Goal: Task Accomplishment & Management: Contribute content

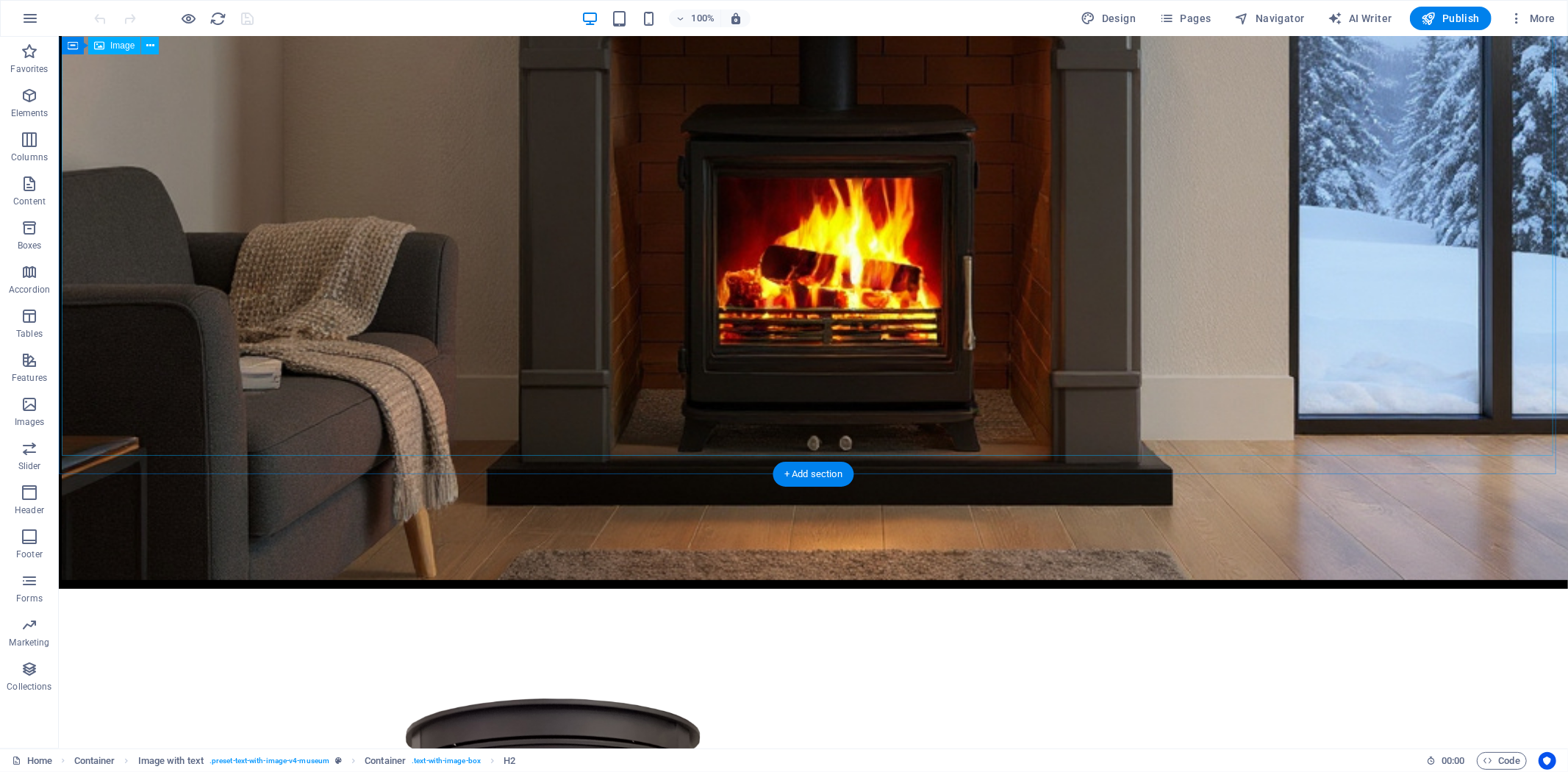
scroll to position [259, 0]
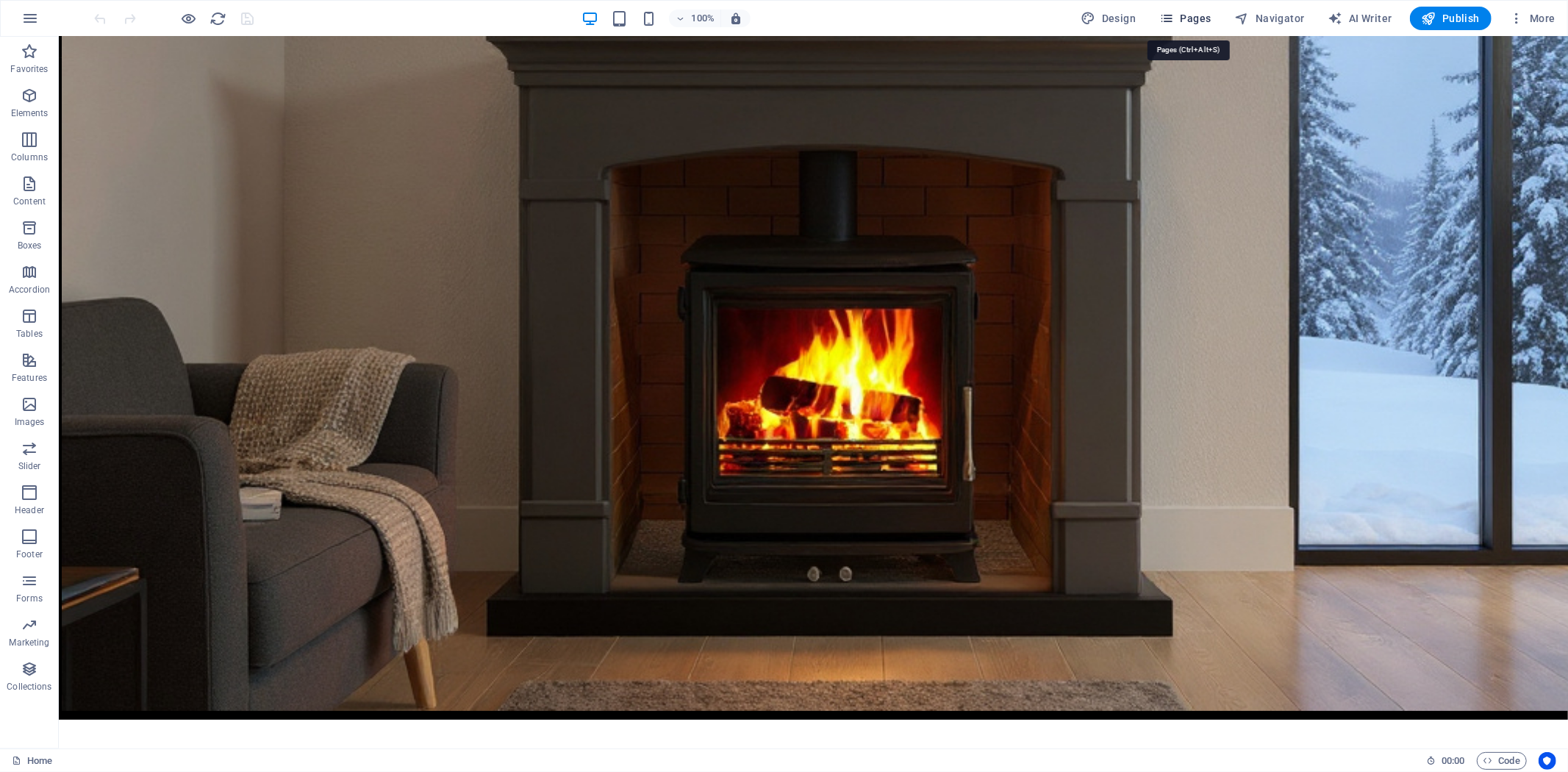
click at [1195, 22] on span "Pages" at bounding box center [1185, 18] width 51 height 14
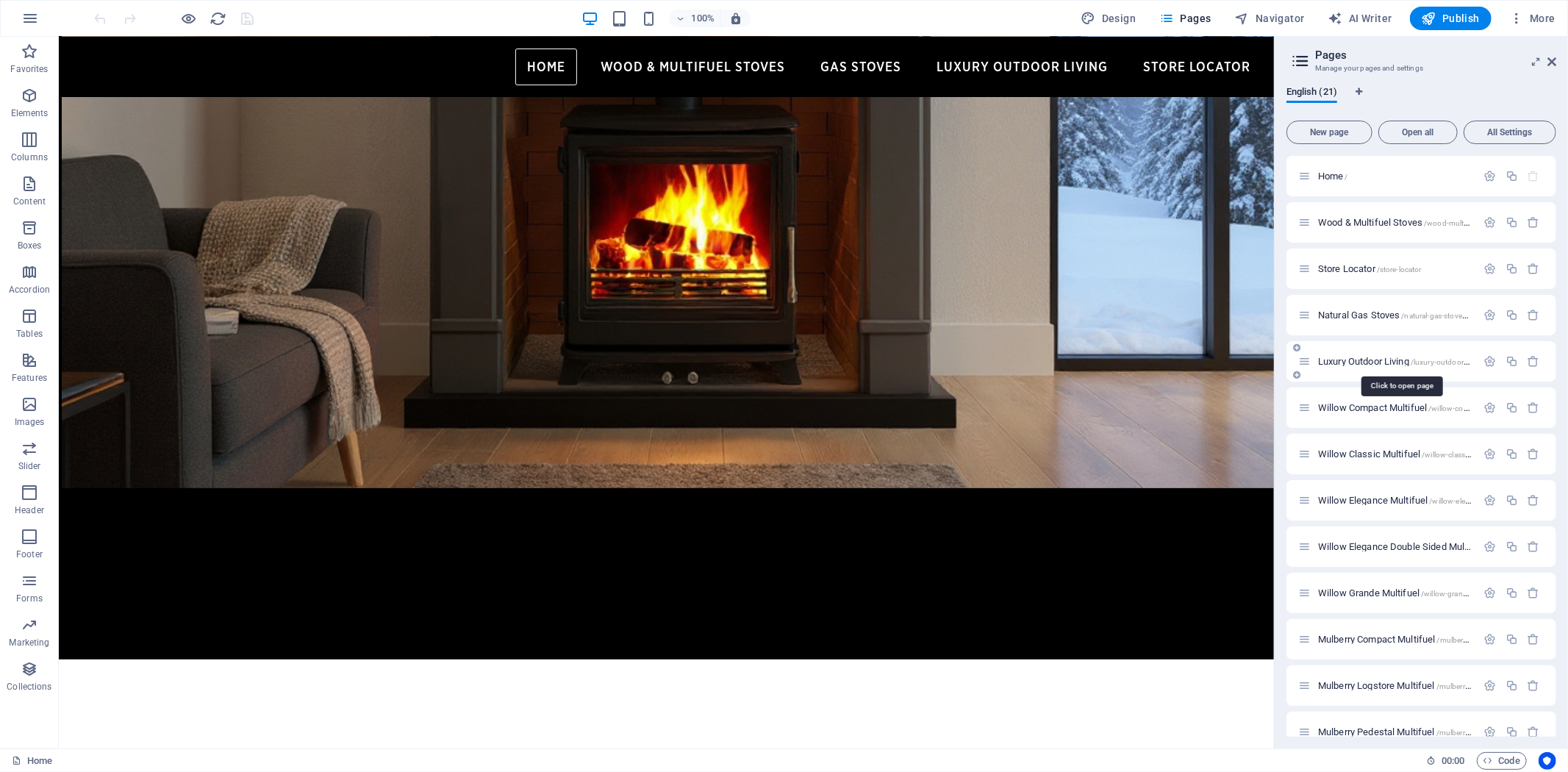
click at [1386, 362] on span "Luxury Outdoor Living /luxury-outdoor-living" at bounding box center [1401, 361] width 165 height 11
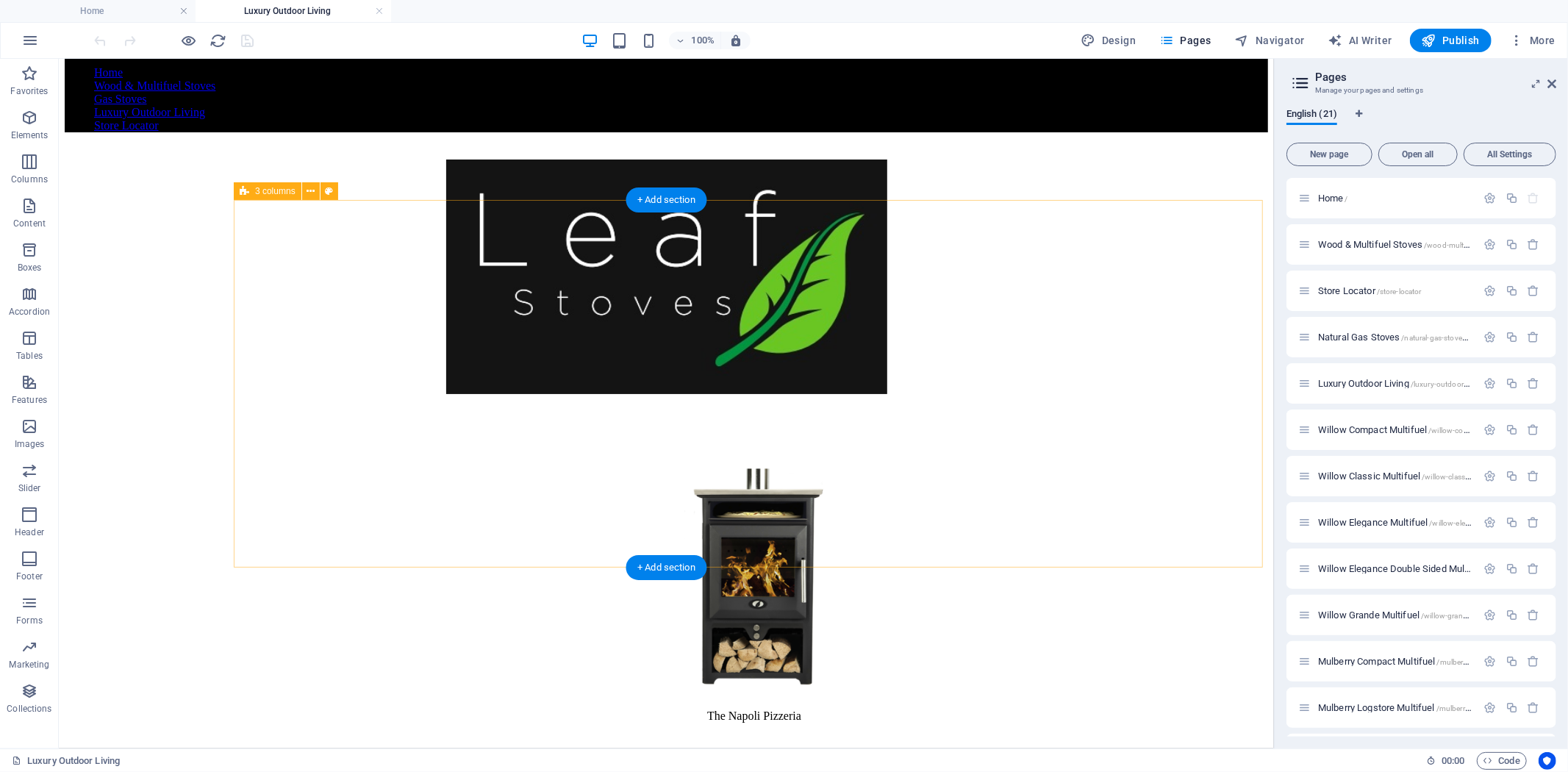
scroll to position [23, 0]
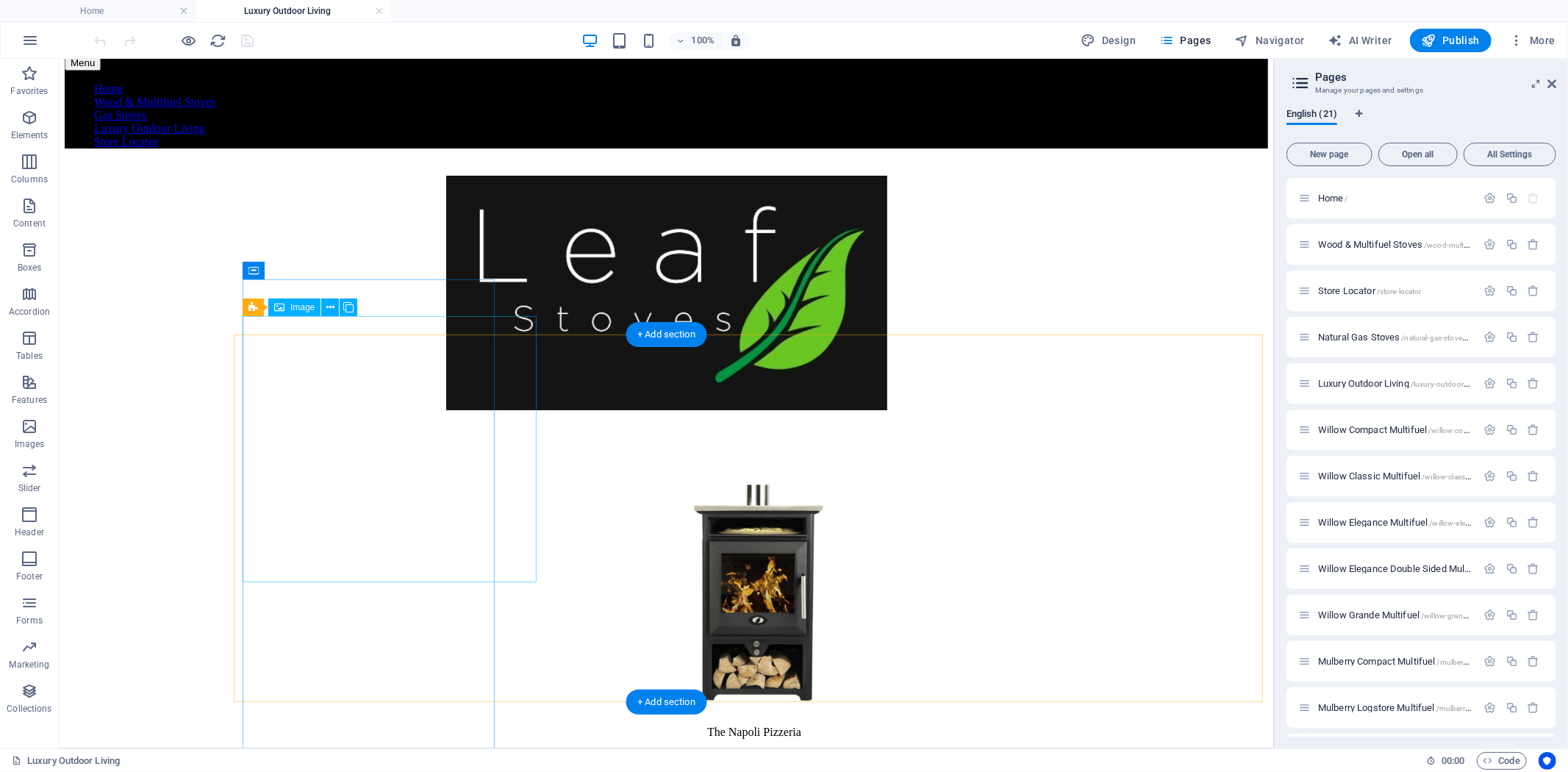
click at [287, 444] on figure at bounding box center [753, 578] width 1011 height 269
click at [410, 666] on div "The Napoli Pizzeria" at bounding box center [753, 646] width 1011 height 478
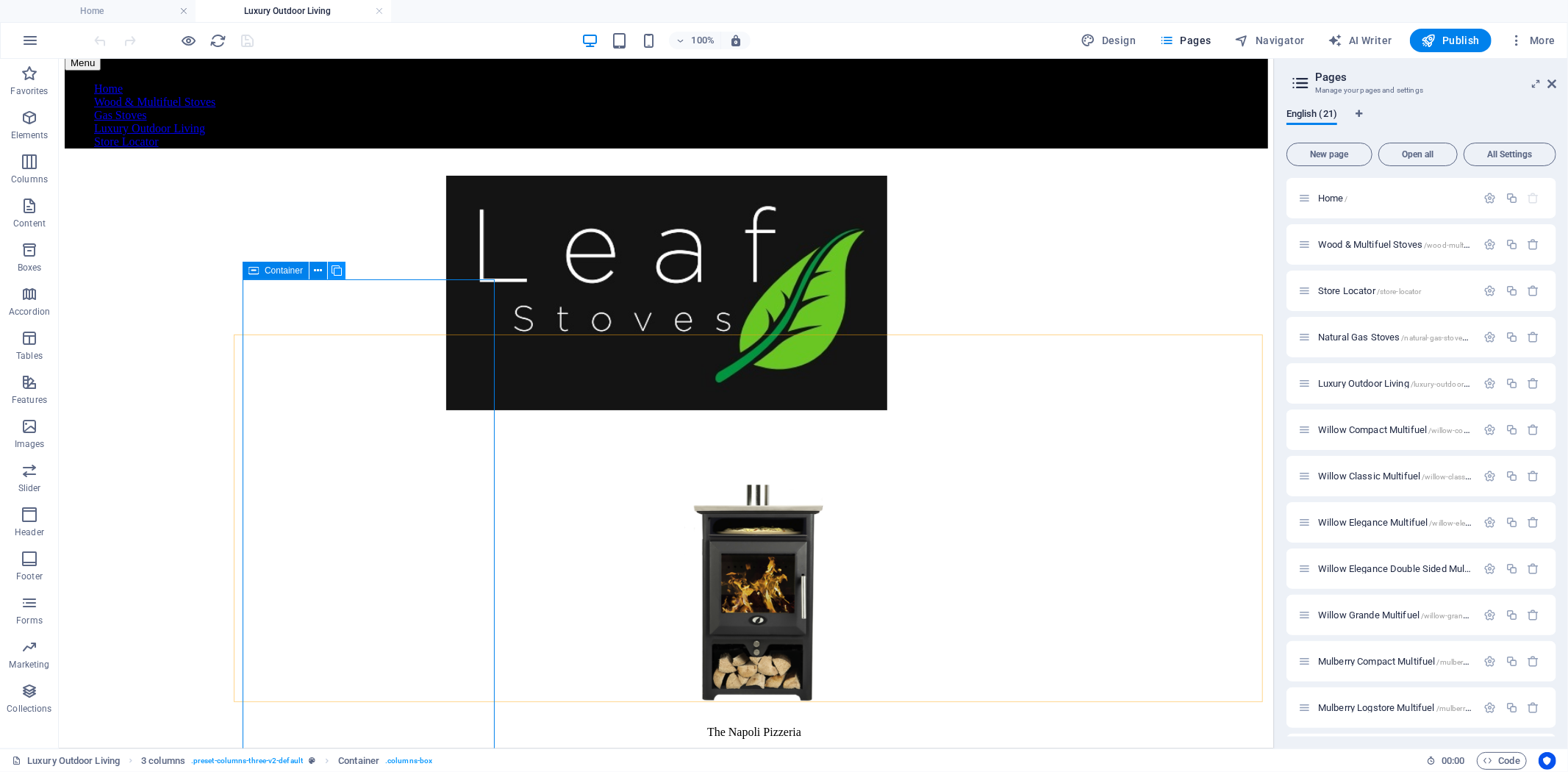
click at [335, 268] on icon at bounding box center [337, 271] width 11 height 15
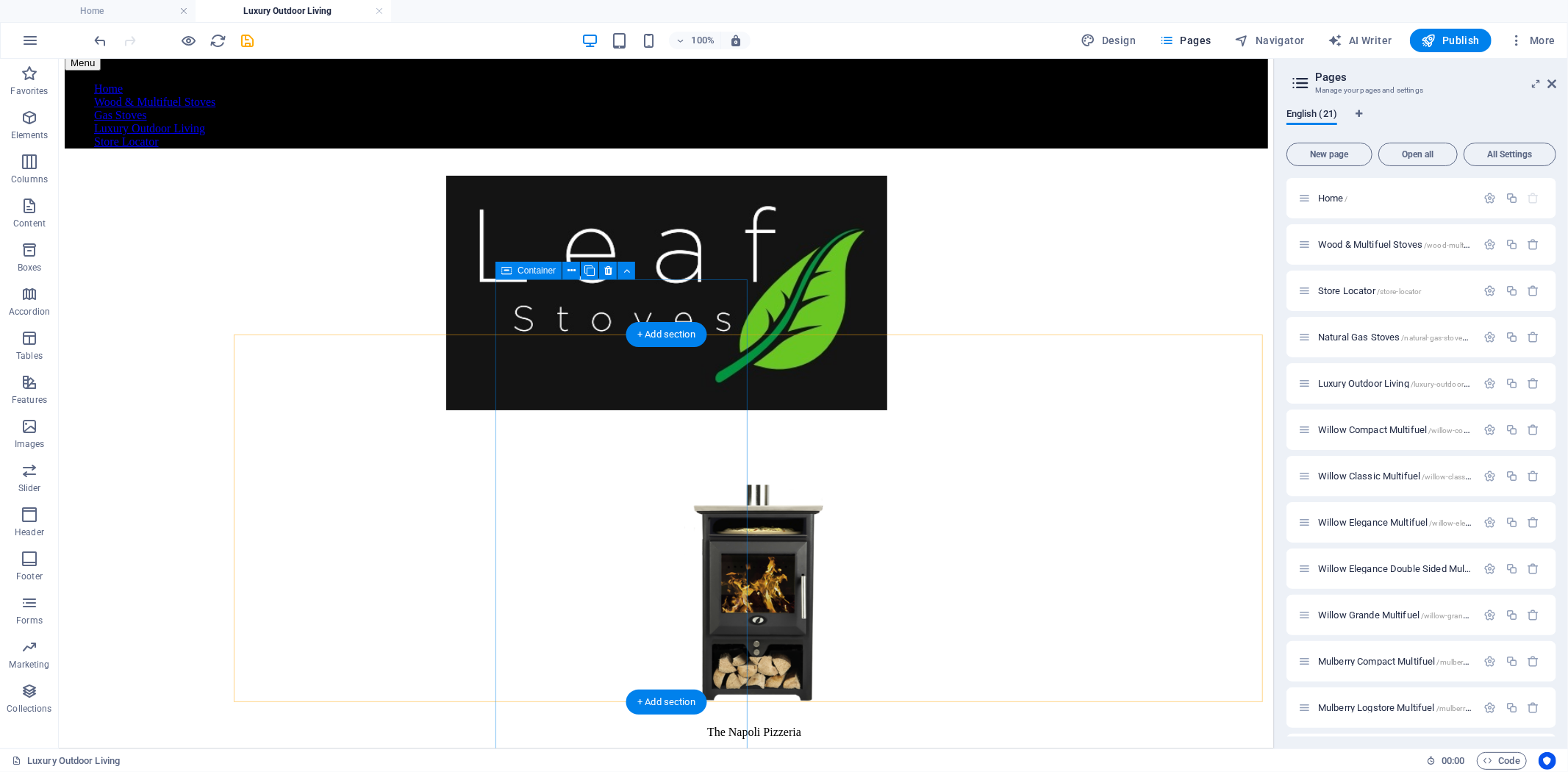
click at [591, 269] on icon at bounding box center [590, 271] width 11 height 15
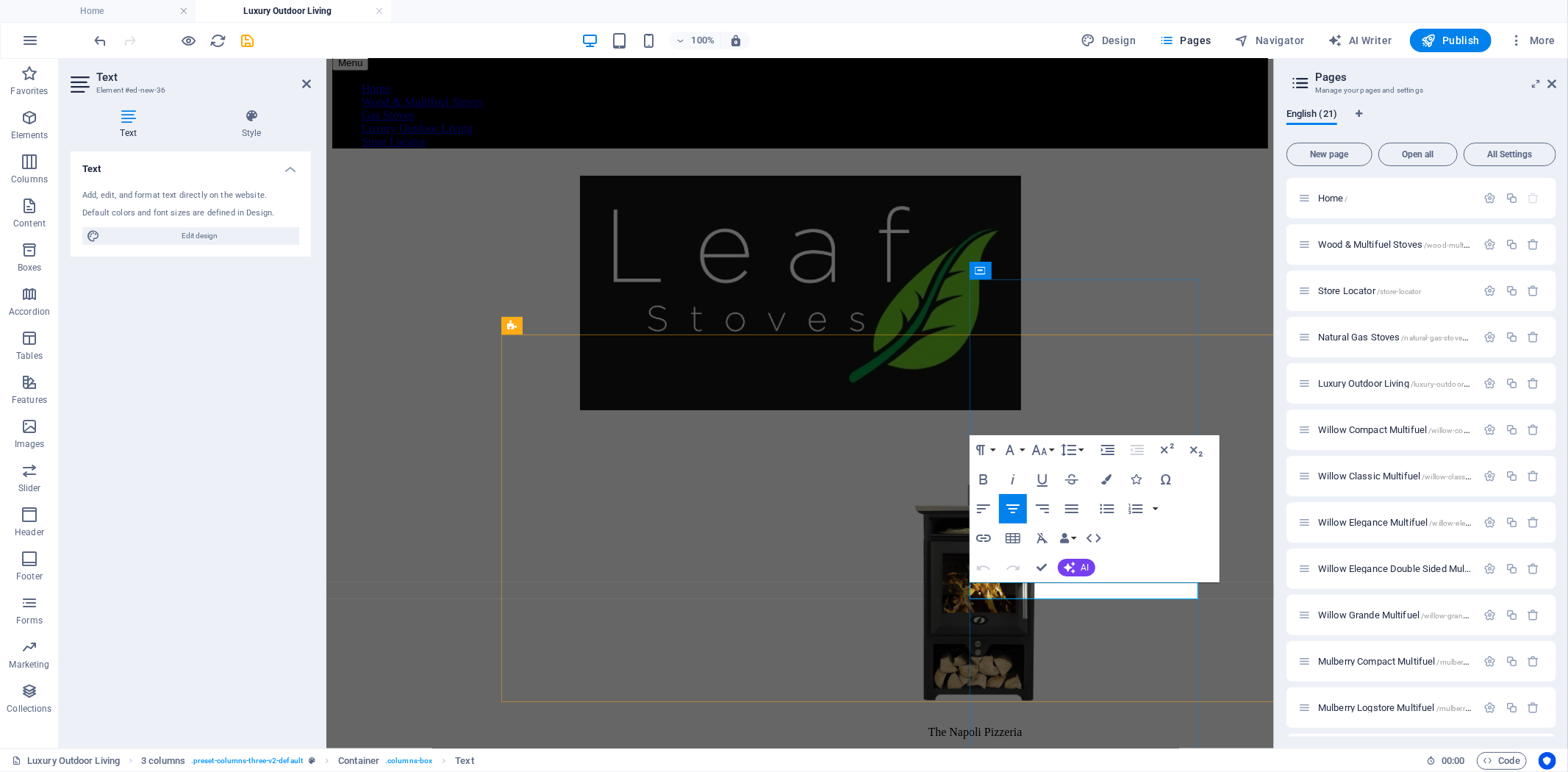
drag, startPoint x: 1045, startPoint y: 563, endPoint x: 1013, endPoint y: 532, distance: 44.6
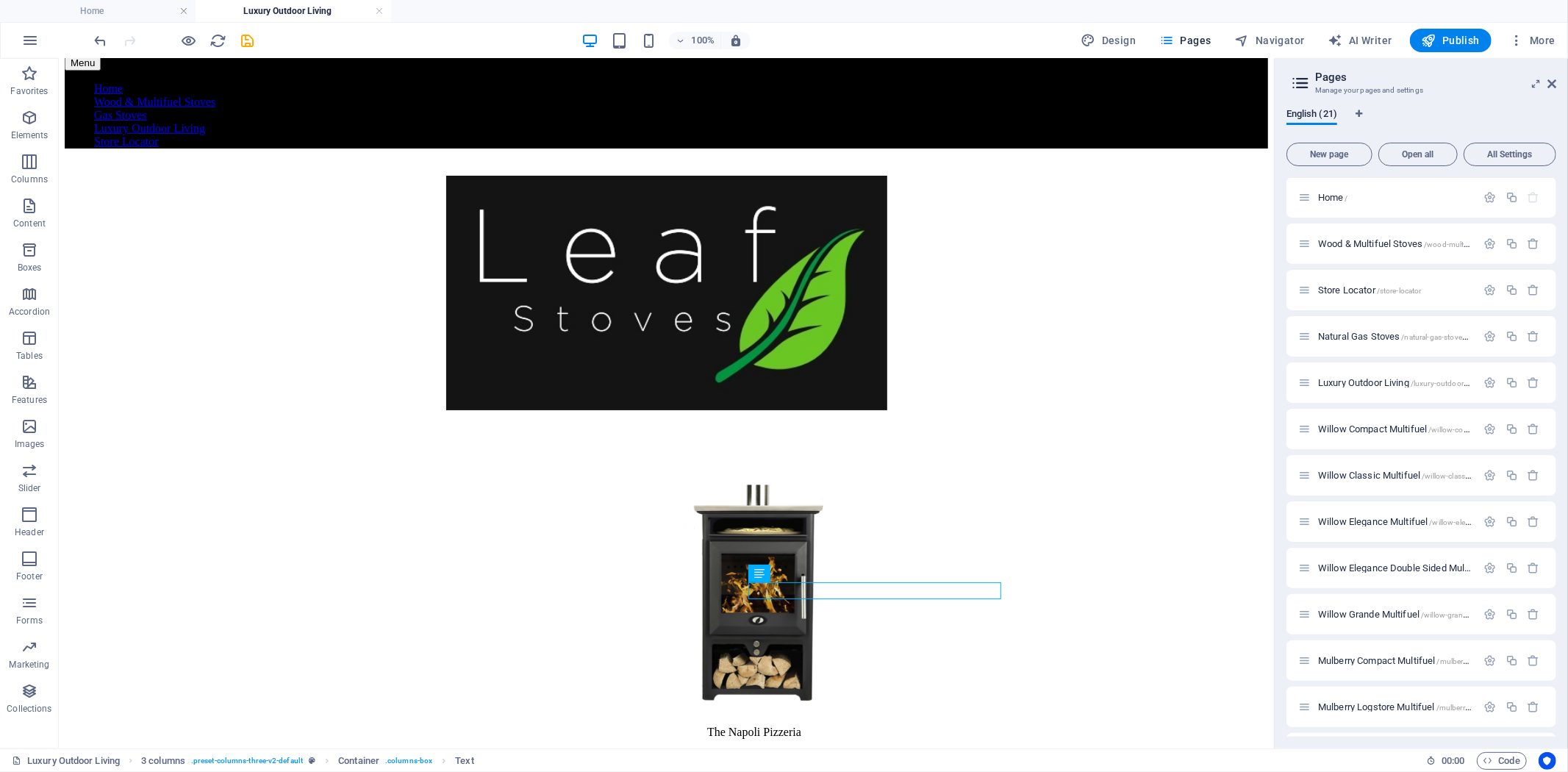
scroll to position [0, 0]
click at [1509, 427] on icon "button" at bounding box center [1511, 429] width 13 height 13
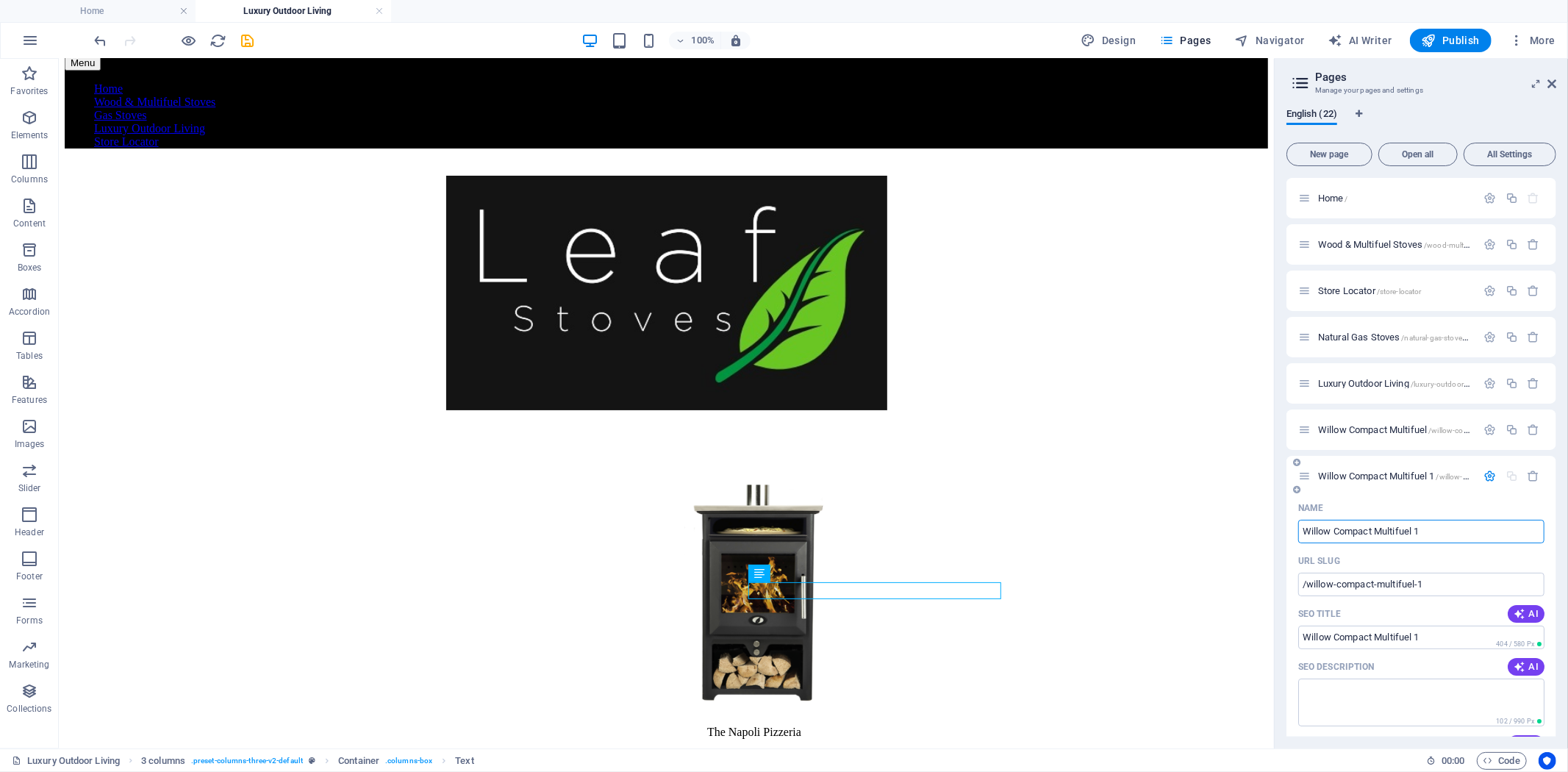
click at [1438, 530] on input "Willow Compact Multifuel 1" at bounding box center [1421, 531] width 247 height 23
drag, startPoint x: 1435, startPoint y: 529, endPoint x: 1284, endPoint y: 529, distance: 151.0
click at [1284, 529] on div "English (22) New page Open all All Settings Home / Wood & Multifuel Stoves /woo…" at bounding box center [1421, 423] width 293 height 651
type input "The"
type input "/the"
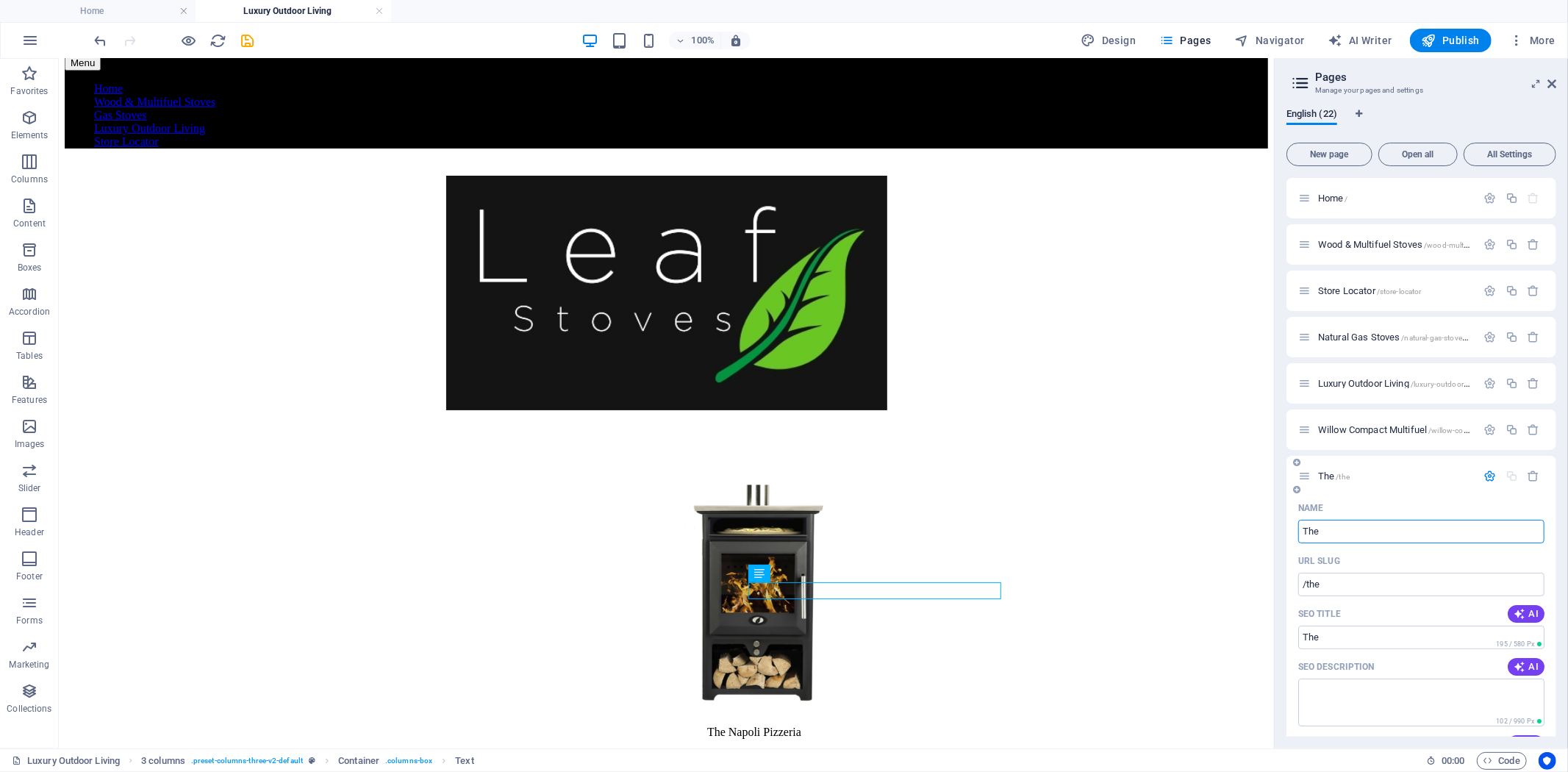
type input "The"
type input "The Nap"
type input "/the-nap"
type input "The Nap"
type input "The Napoli"
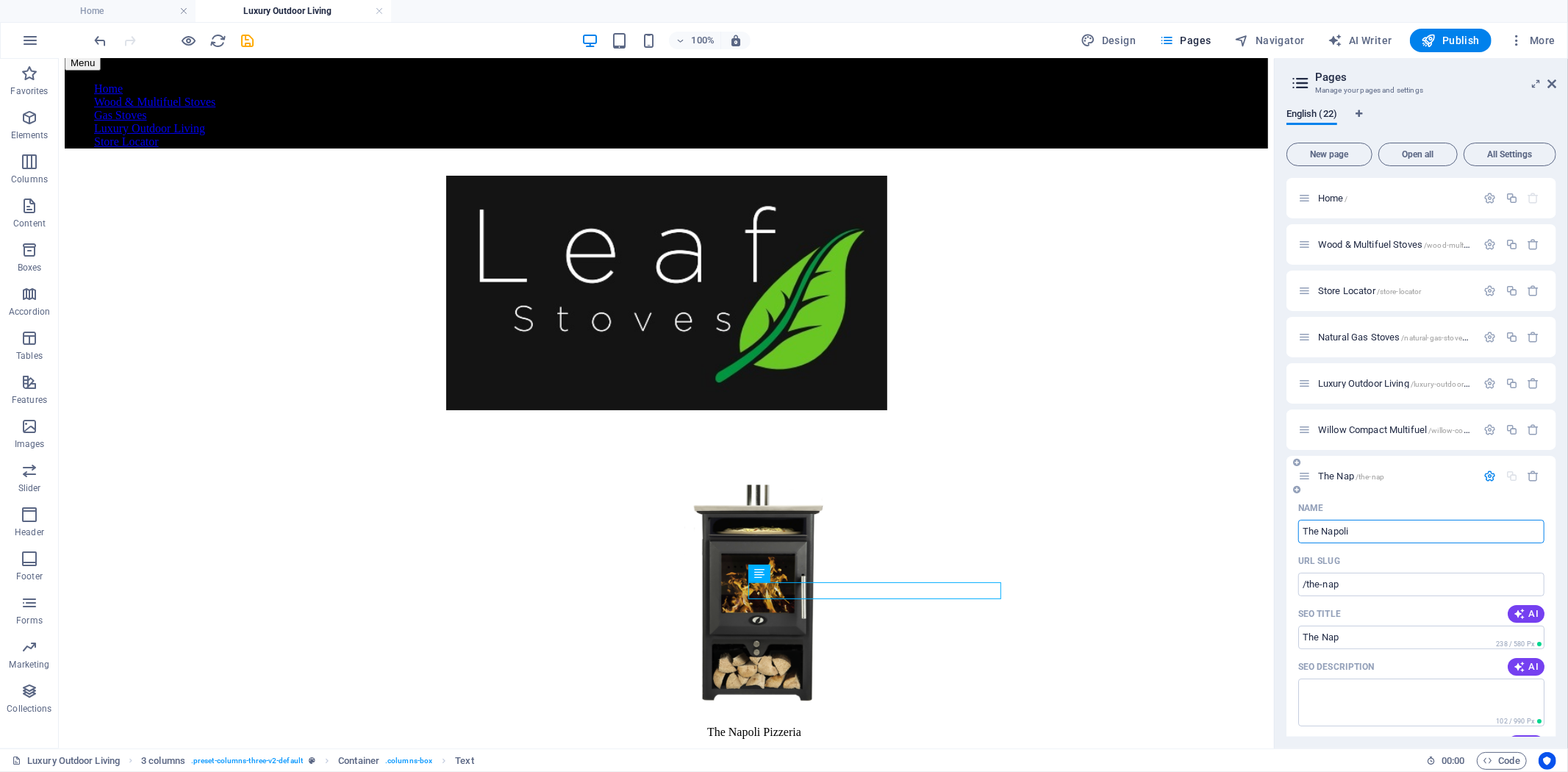
type input "/the-napoli"
type input "The Napoli"
type input "The Napoli Pi"
type input "The Napoli"
type input "The Napoli Pizzeria"
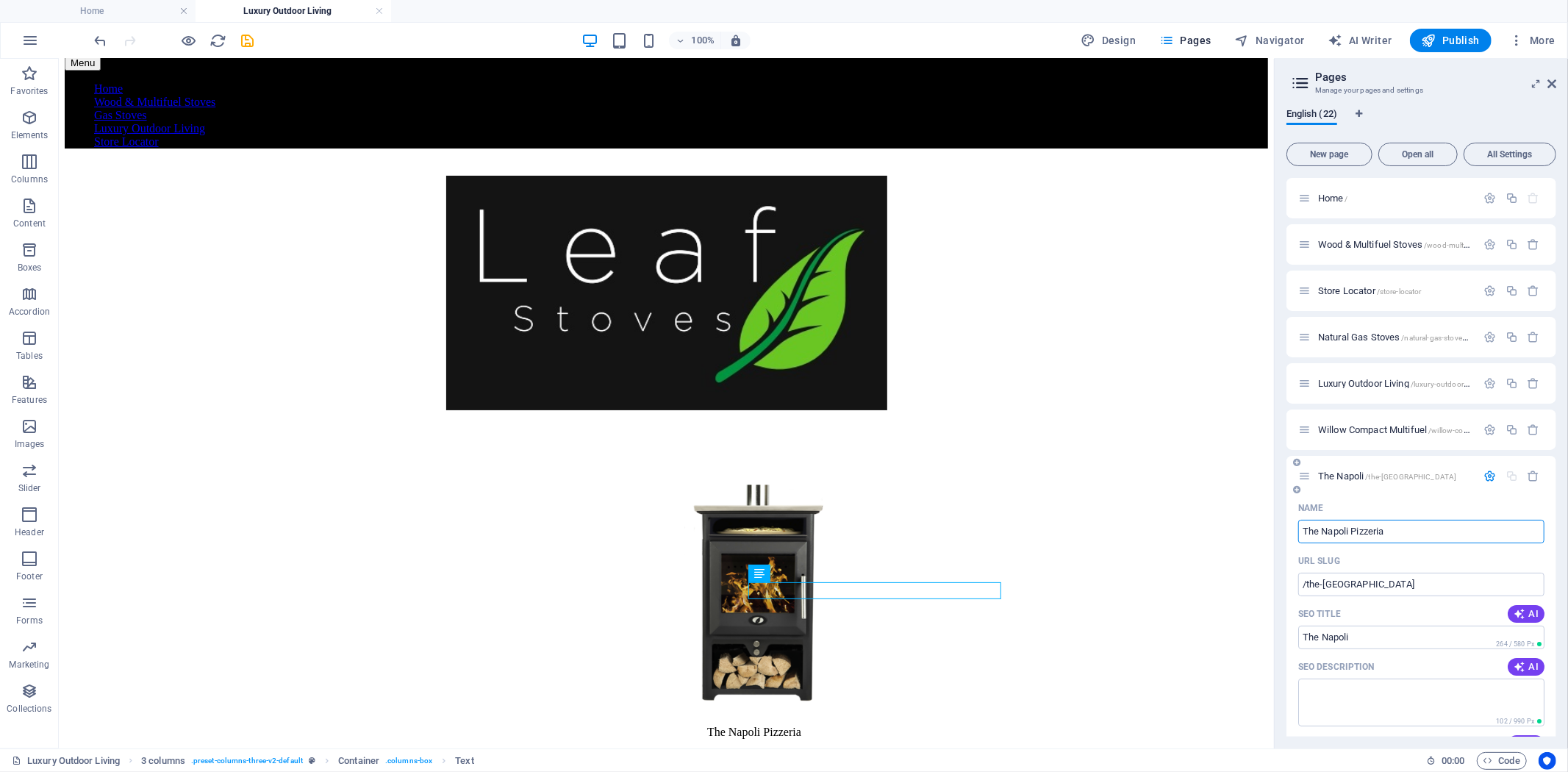
type input "/the-napoli-pizzeria"
type input "The Napoli Pizzeria"
click at [1487, 478] on icon "button" at bounding box center [1490, 476] width 13 height 13
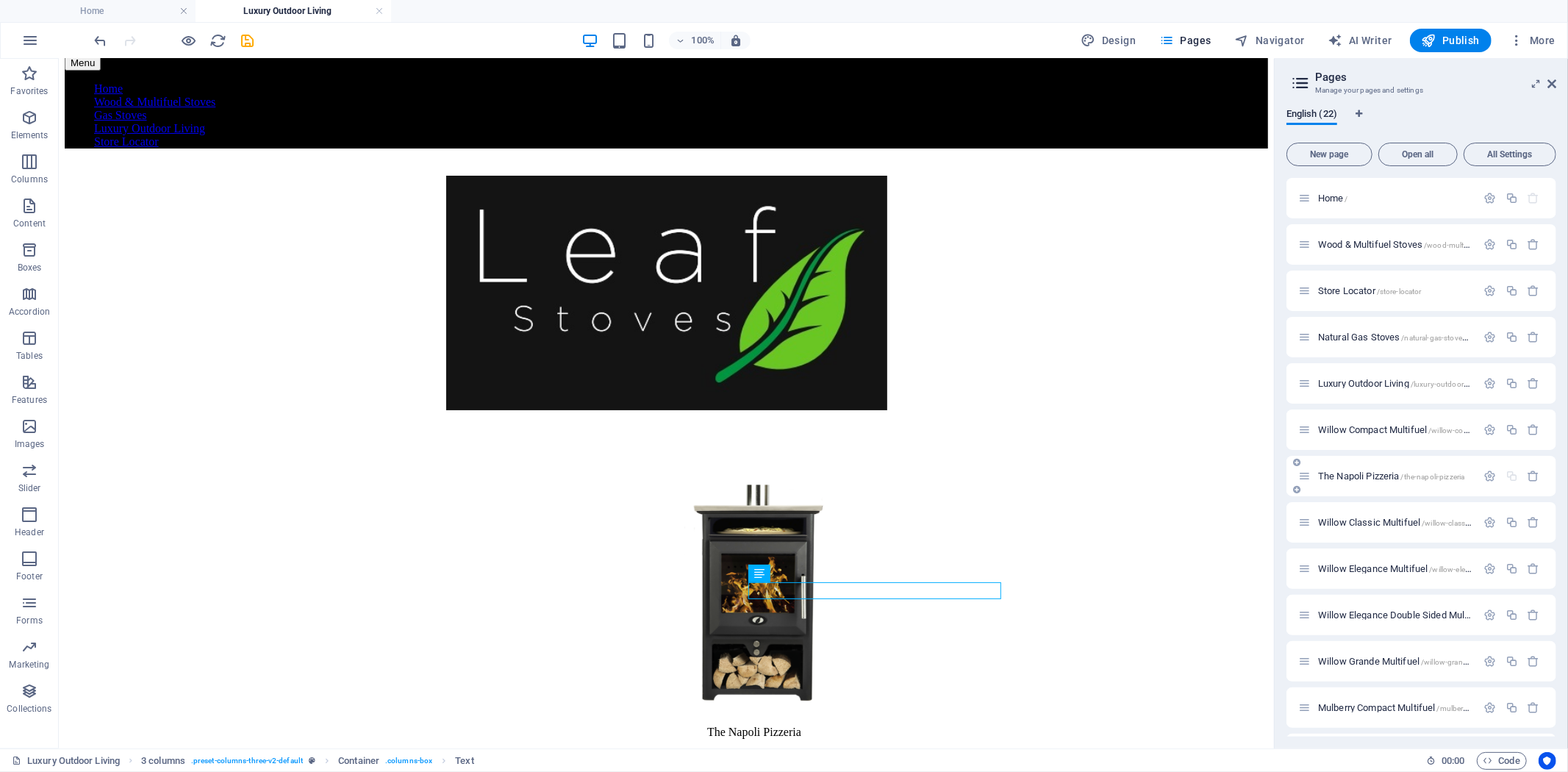
click at [1372, 468] on div "The Napoli Pizzeria /the-napoli-pizzeria" at bounding box center [1387, 476] width 179 height 17
click at [1370, 473] on span "The Napoli Pizzeria /the-napoli-pizzeria" at bounding box center [1392, 476] width 146 height 11
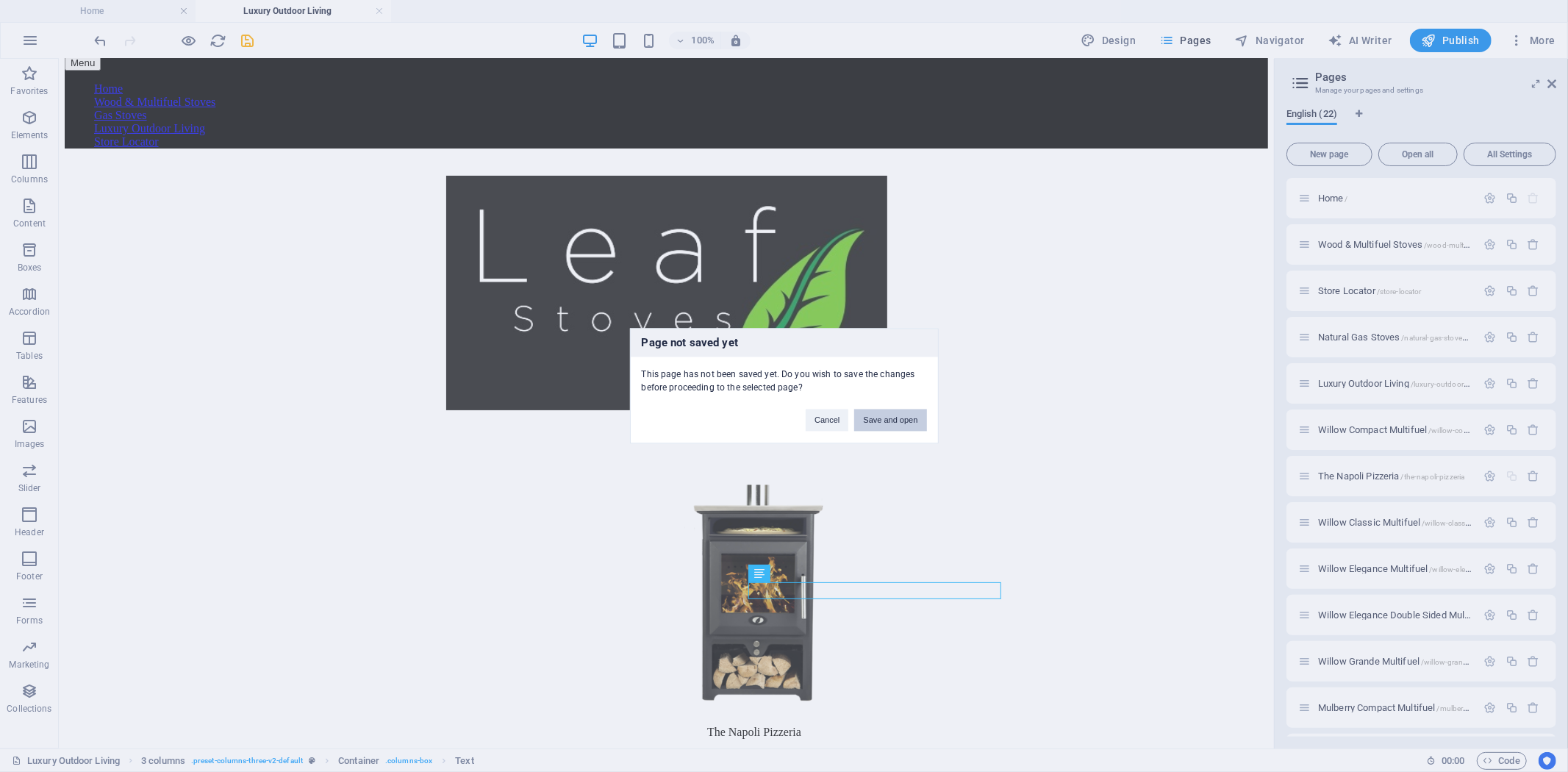
drag, startPoint x: 888, startPoint y: 418, endPoint x: 1170, endPoint y: 510, distance: 296.6
click at [888, 418] on button "Save and open" at bounding box center [891, 420] width 72 height 22
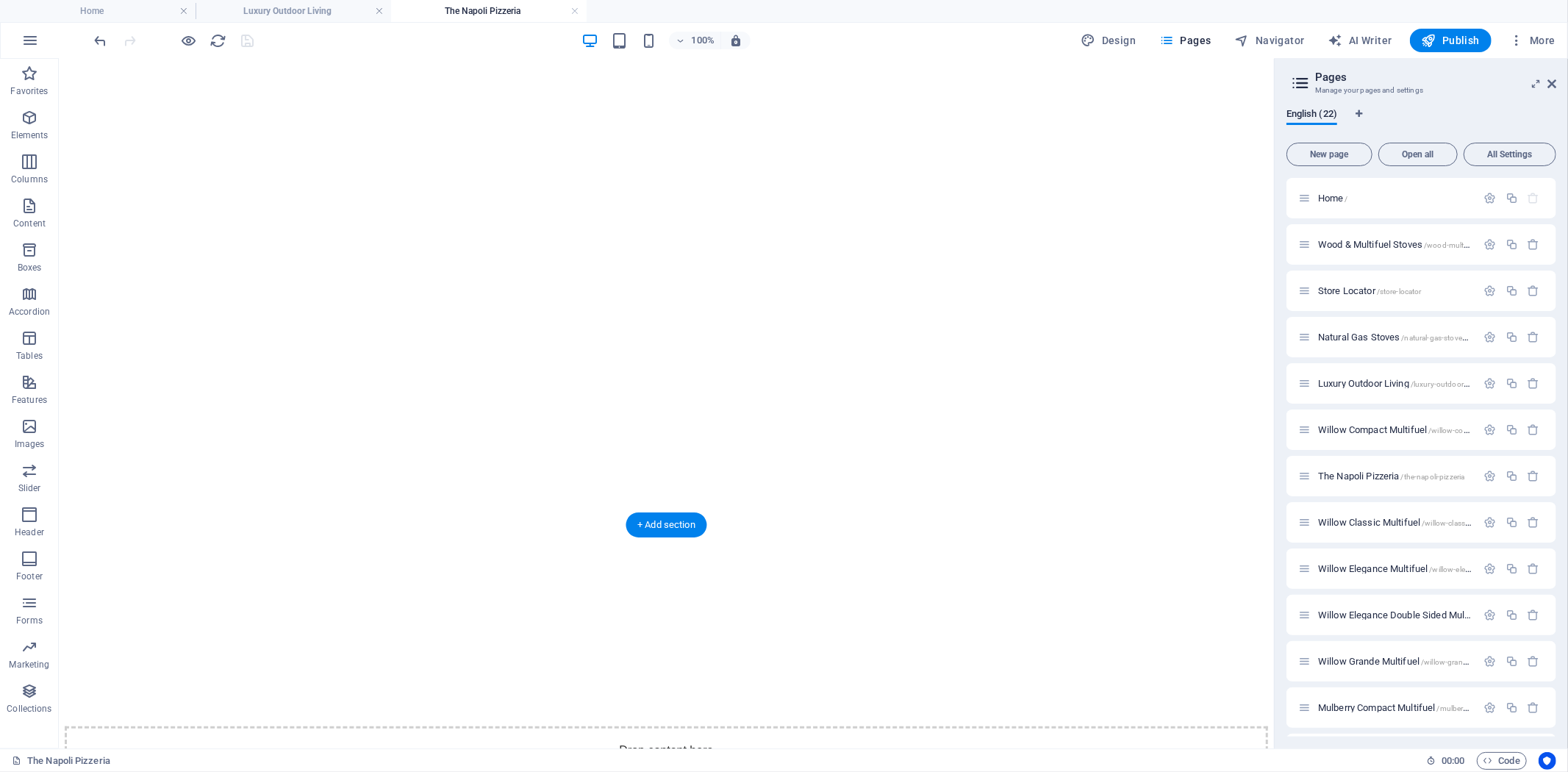
scroll to position [489, 0]
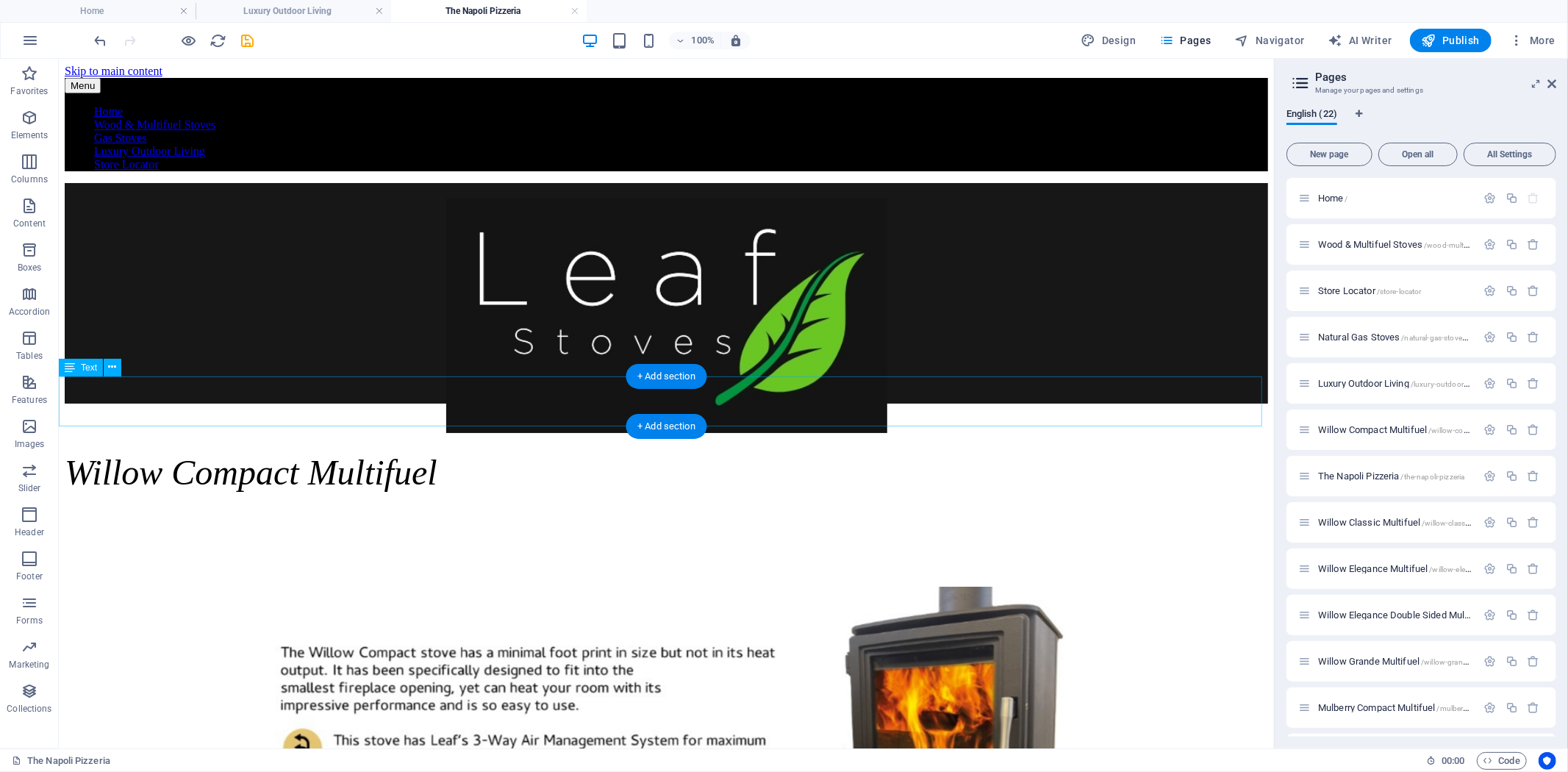
click at [749, 452] on div "Willow Compact Multifuel" at bounding box center [666, 472] width 1204 height 41
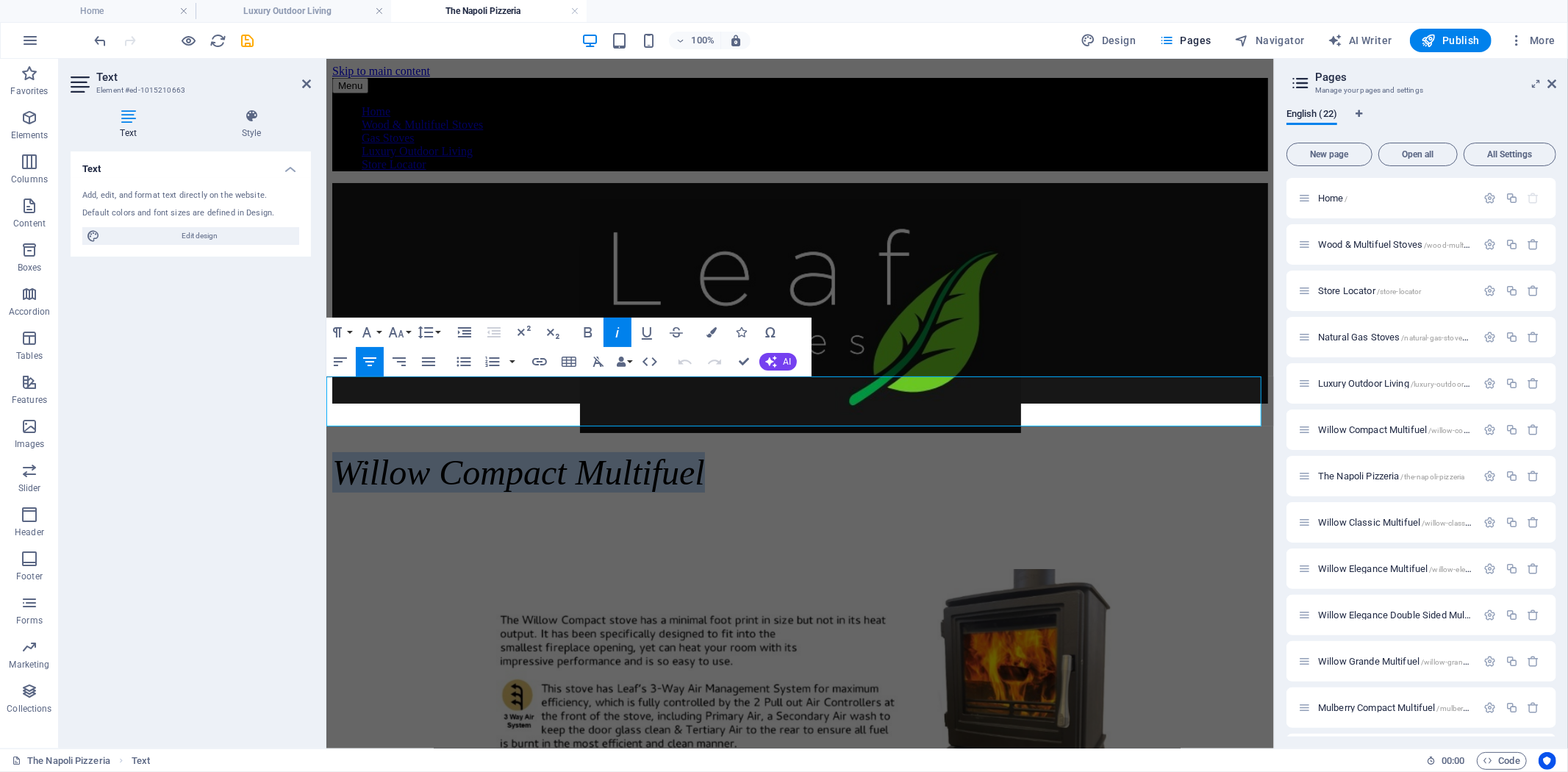
drag, startPoint x: 999, startPoint y: 400, endPoint x: 606, endPoint y: 391, distance: 393.1
click at [606, 452] on p "Willow Compact Multifuel" at bounding box center [799, 472] width 936 height 41
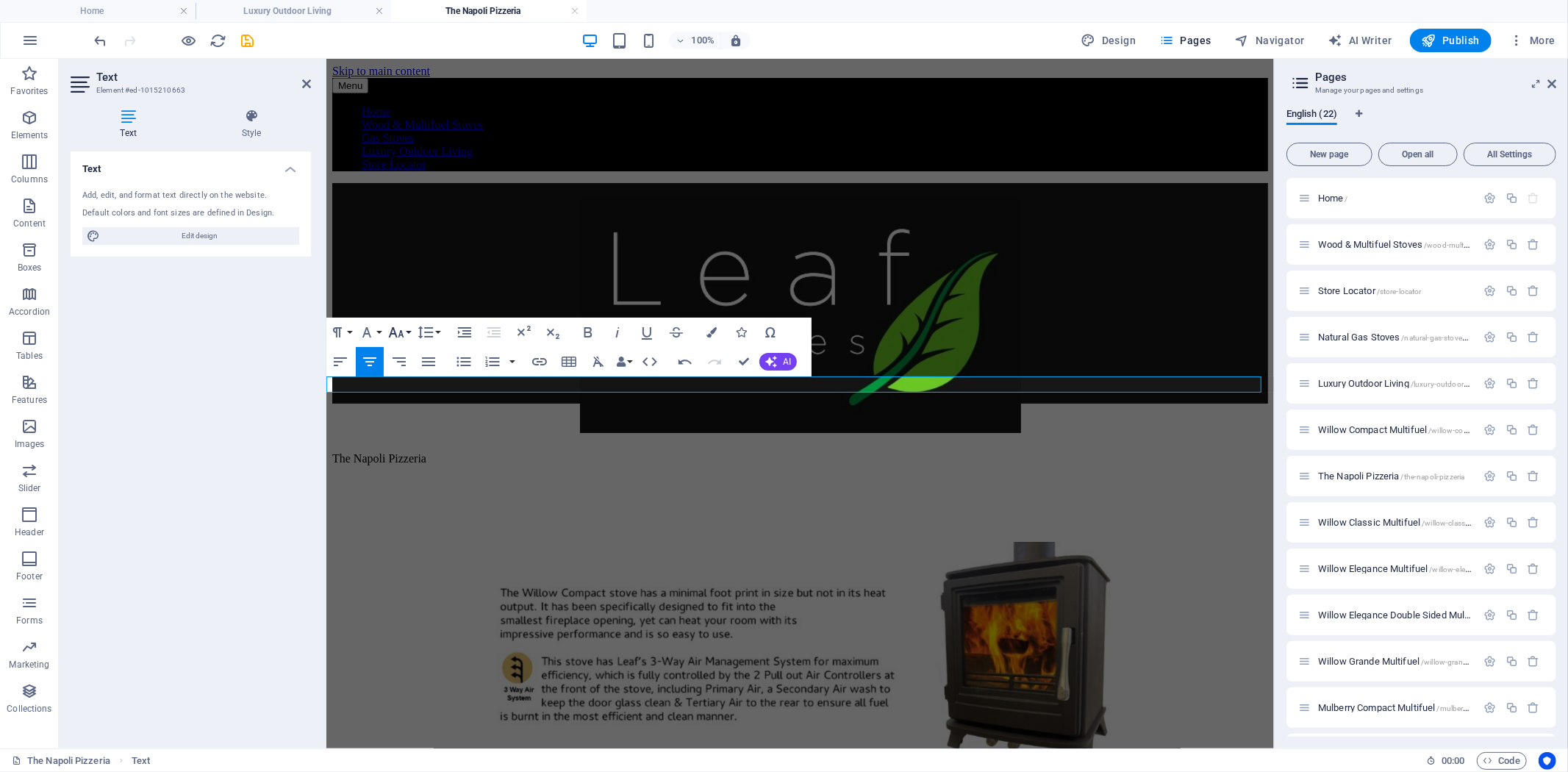
click at [399, 328] on icon "button" at bounding box center [396, 332] width 17 height 17
click at [410, 473] on link "36" at bounding box center [412, 477] width 53 height 22
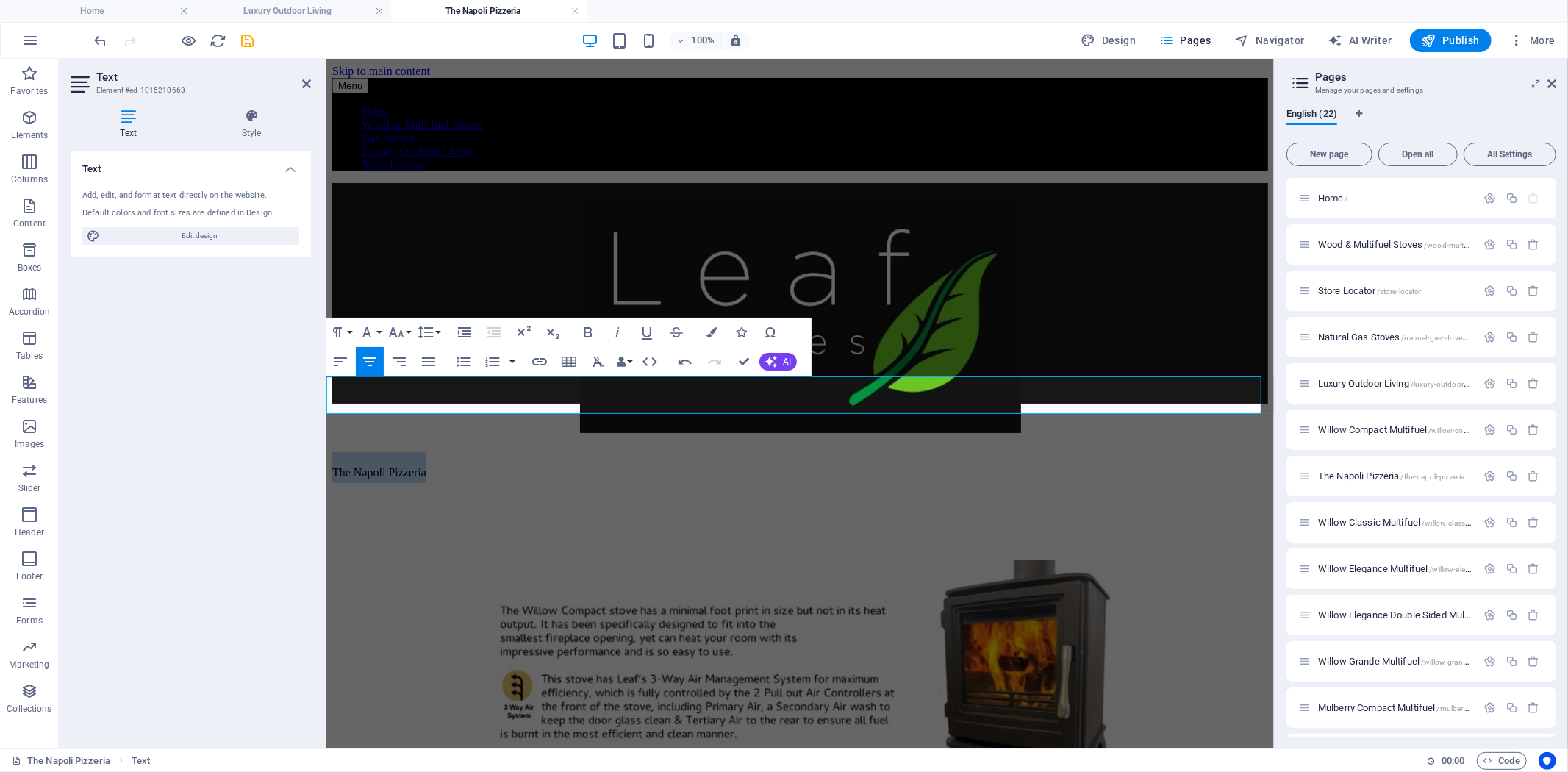
drag, startPoint x: 739, startPoint y: 386, endPoint x: 710, endPoint y: 382, distance: 29.3
click at [710, 452] on p "The Napoli Pizzeria ​" at bounding box center [799, 467] width 936 height 31
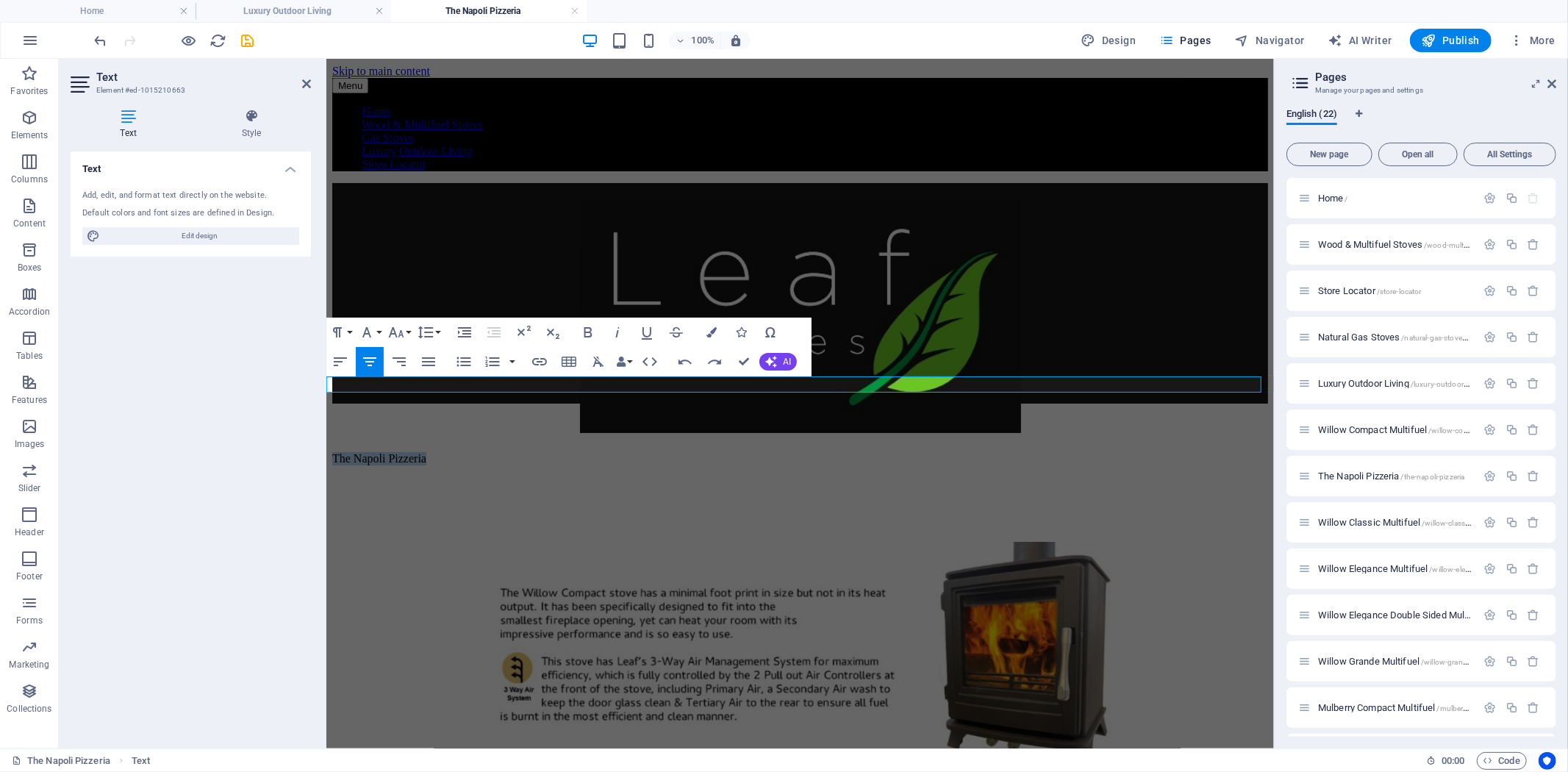
drag, startPoint x: 867, startPoint y: 384, endPoint x: 709, endPoint y: 389, distance: 158.1
click at [728, 452] on p "The Napoli Pizzeria" at bounding box center [799, 458] width 936 height 14
click at [394, 335] on icon "button" at bounding box center [397, 332] width 15 height 11
click at [405, 493] on link "48" at bounding box center [412, 499] width 53 height 22
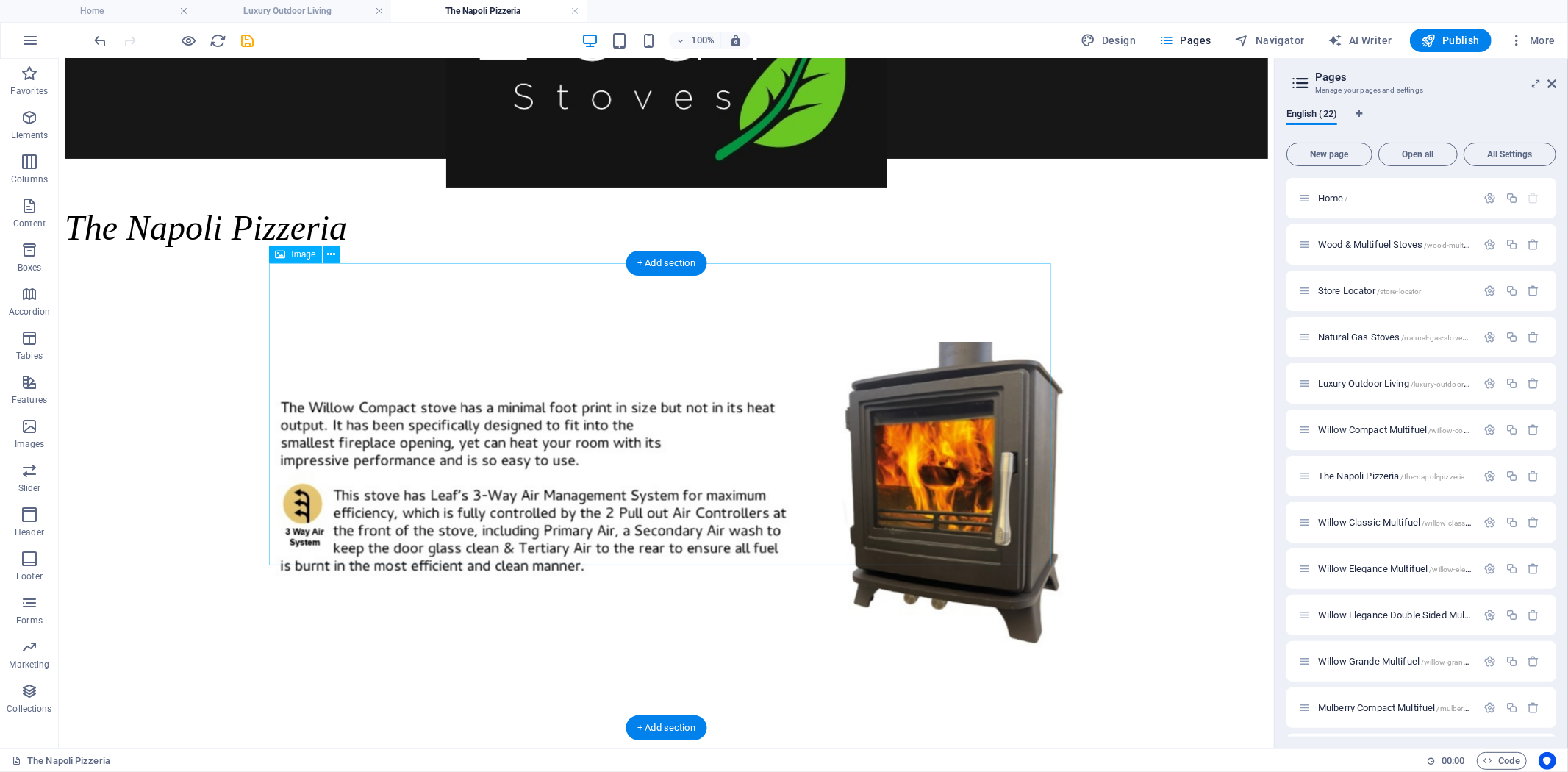
scroll to position [0, 0]
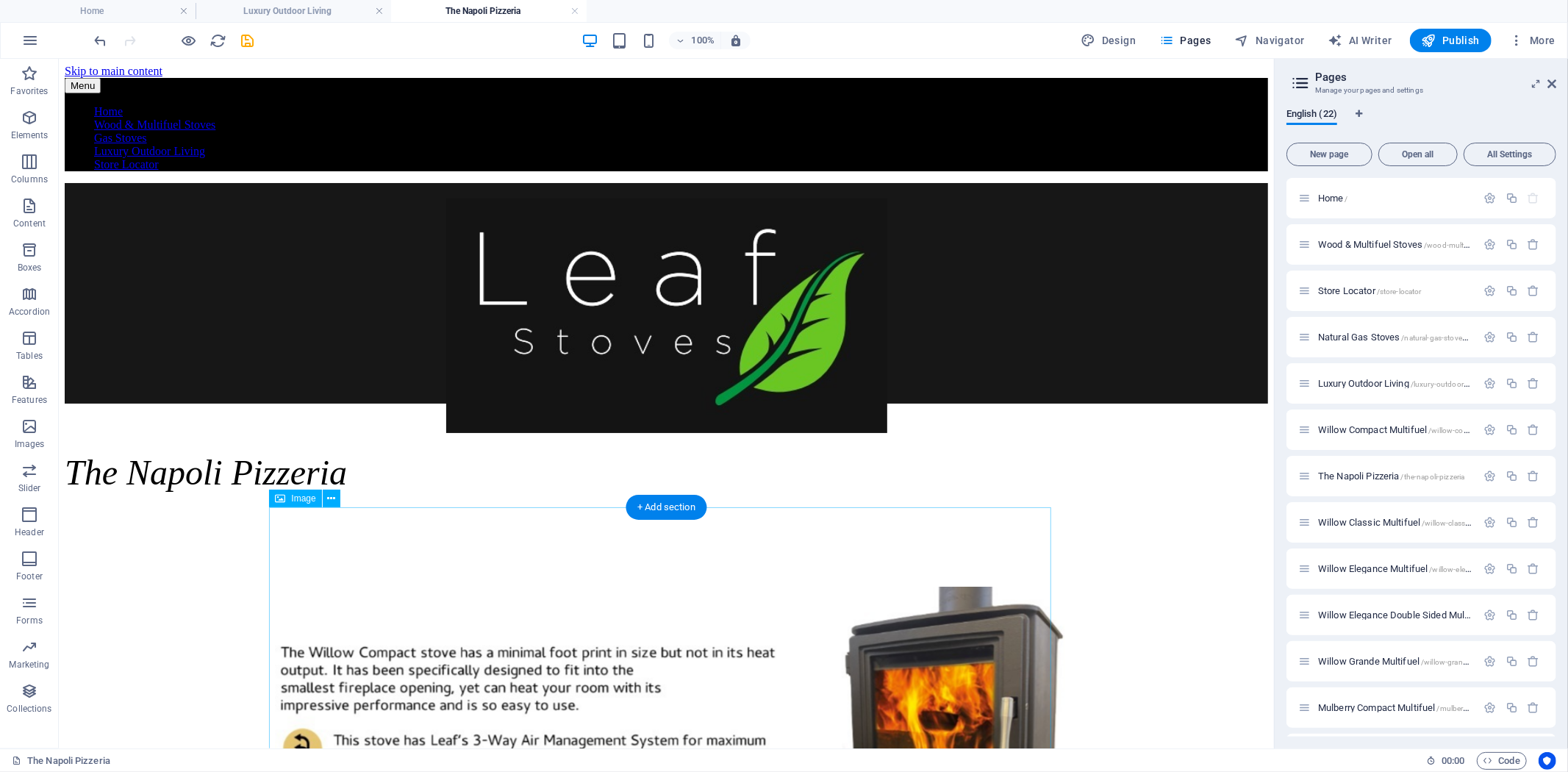
click at [661, 586] on figure at bounding box center [665, 739] width 782 height 307
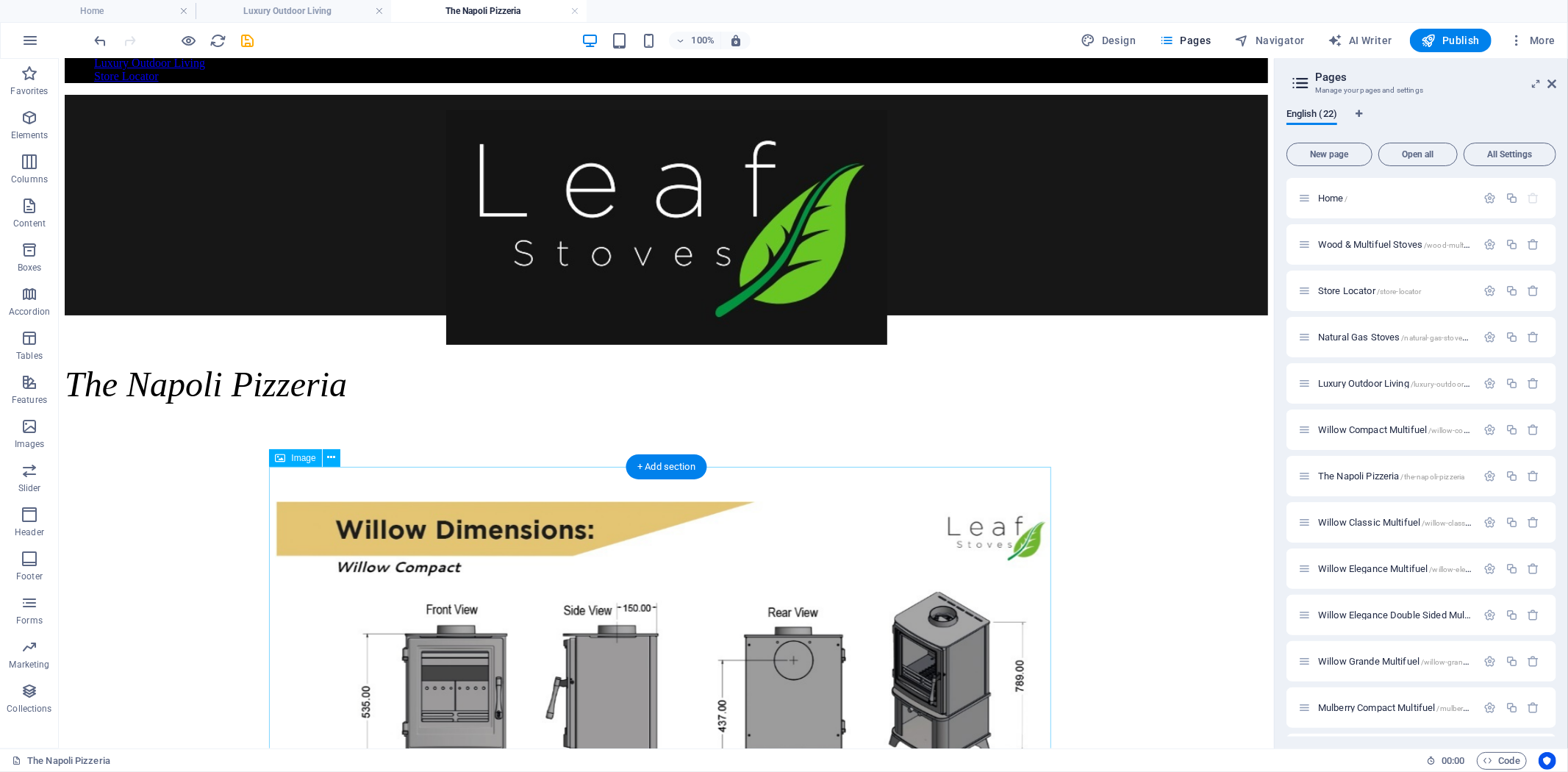
scroll to position [163, 0]
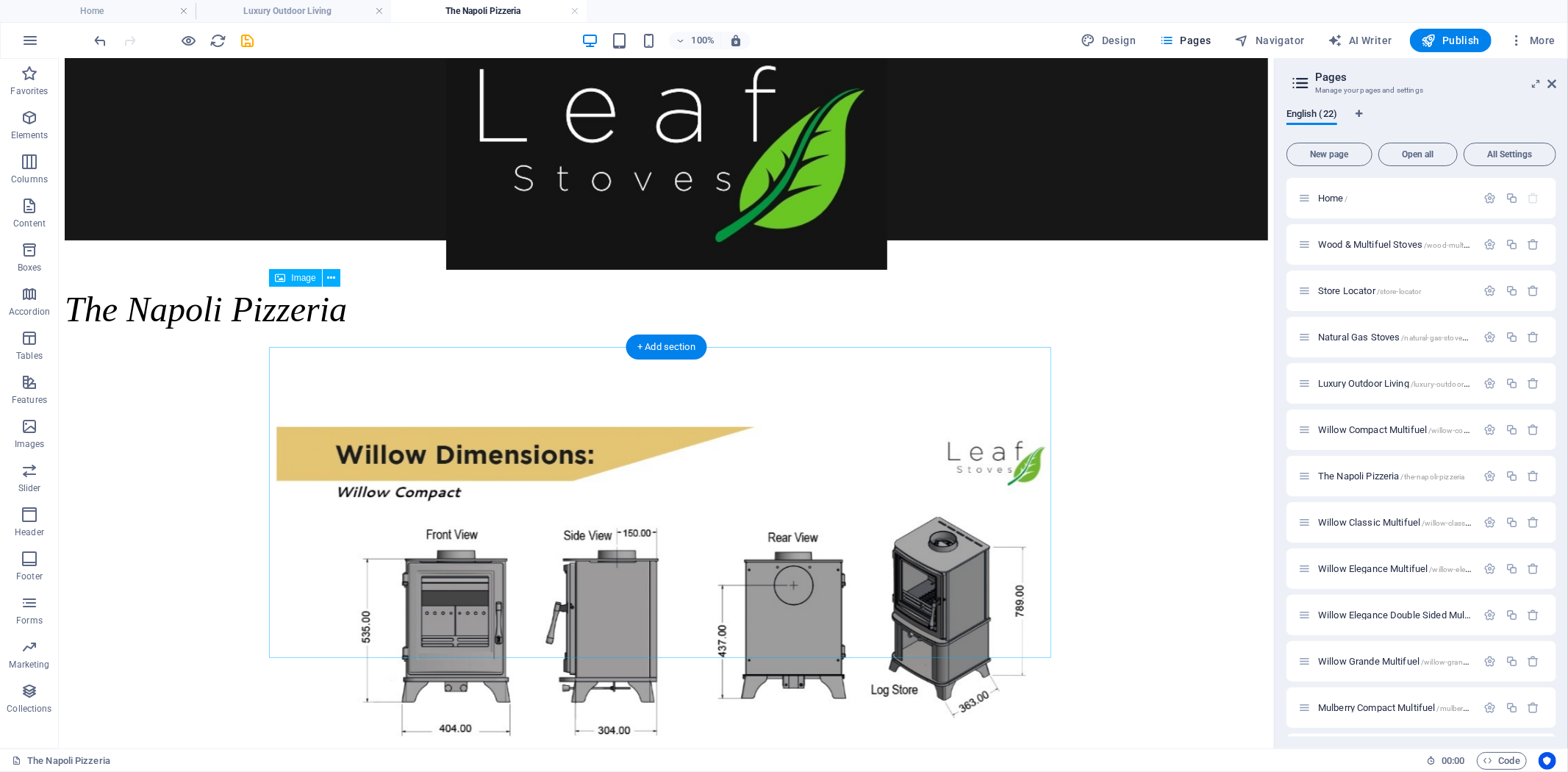
click at [687, 495] on figure at bounding box center [665, 584] width 782 height 317
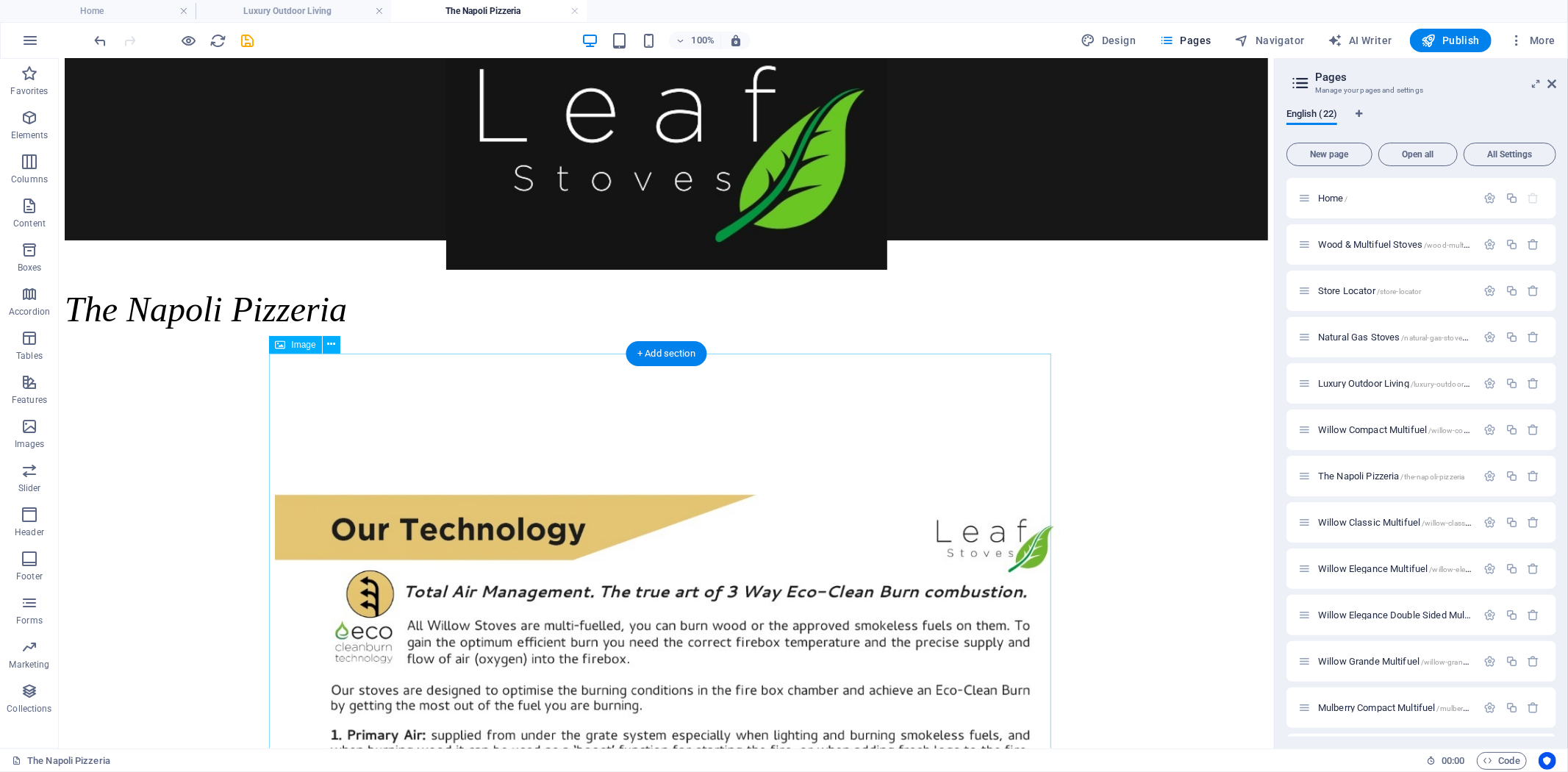
click at [691, 519] on figure at bounding box center [665, 775] width 782 height 566
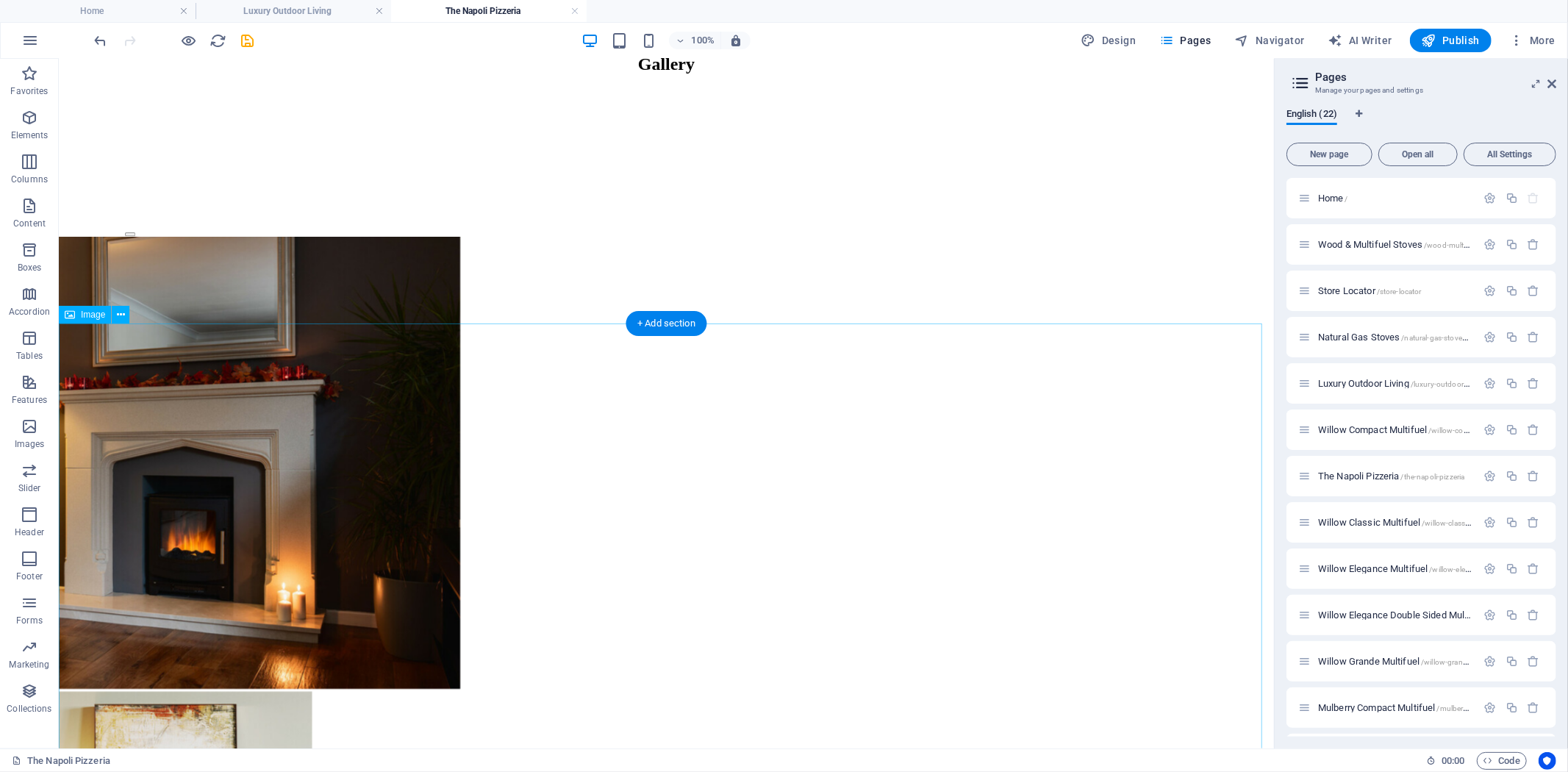
scroll to position [0, 0]
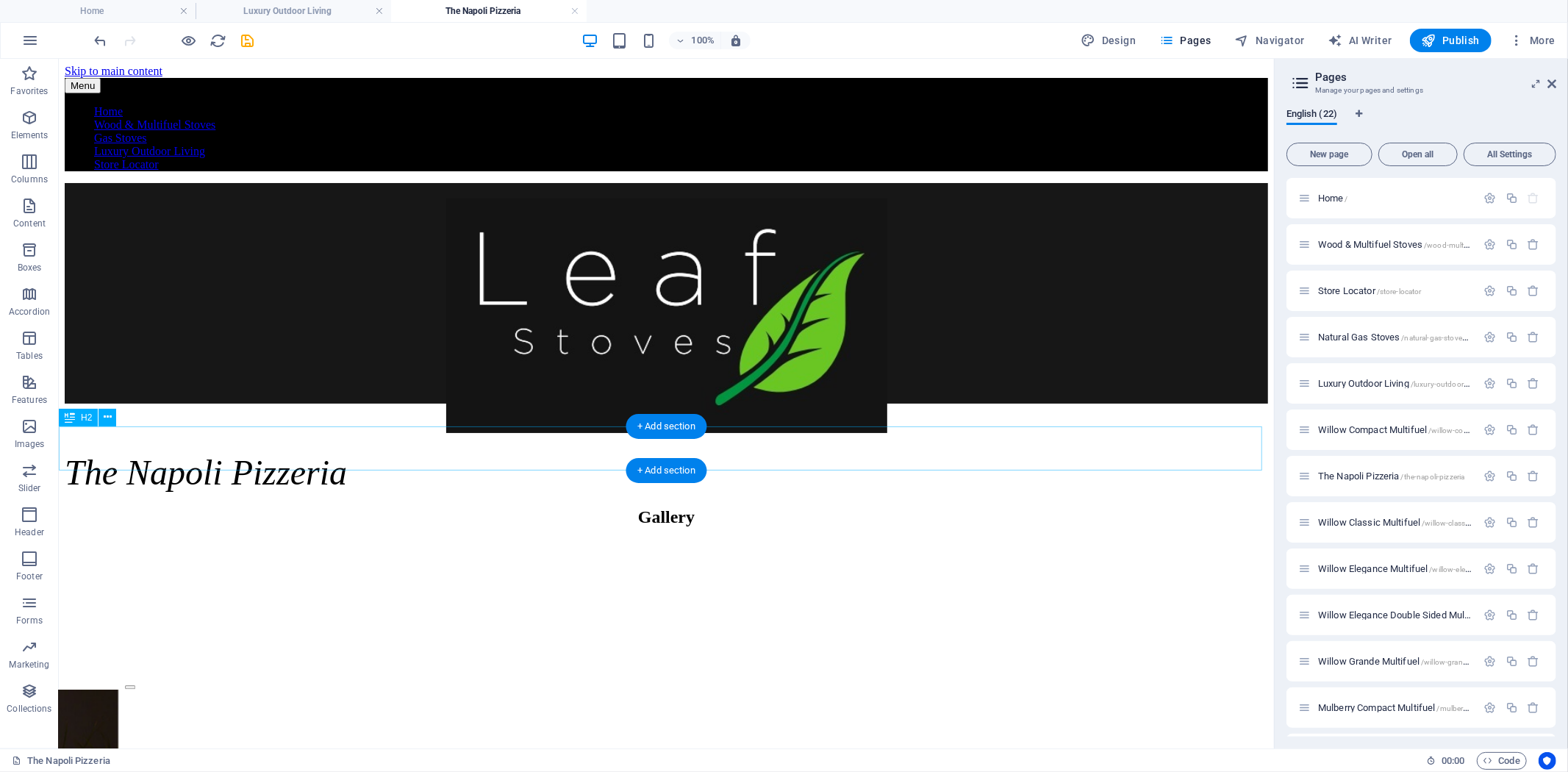
click at [747, 507] on div "Gallery" at bounding box center [666, 516] width 1204 height 20
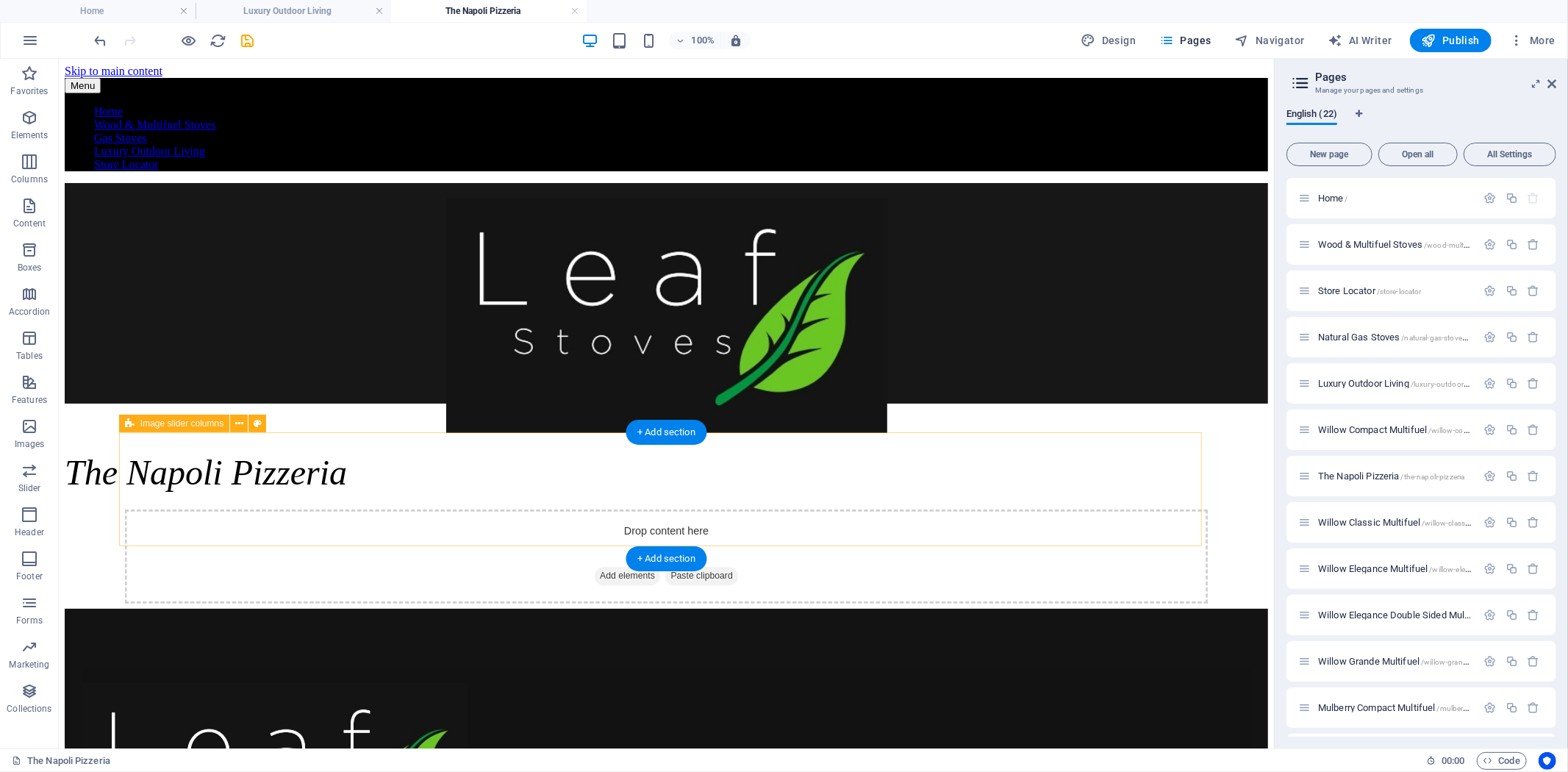
click at [896, 509] on div "Drop content here or Add elements Paste clipboard" at bounding box center [666, 556] width 1083 height 94
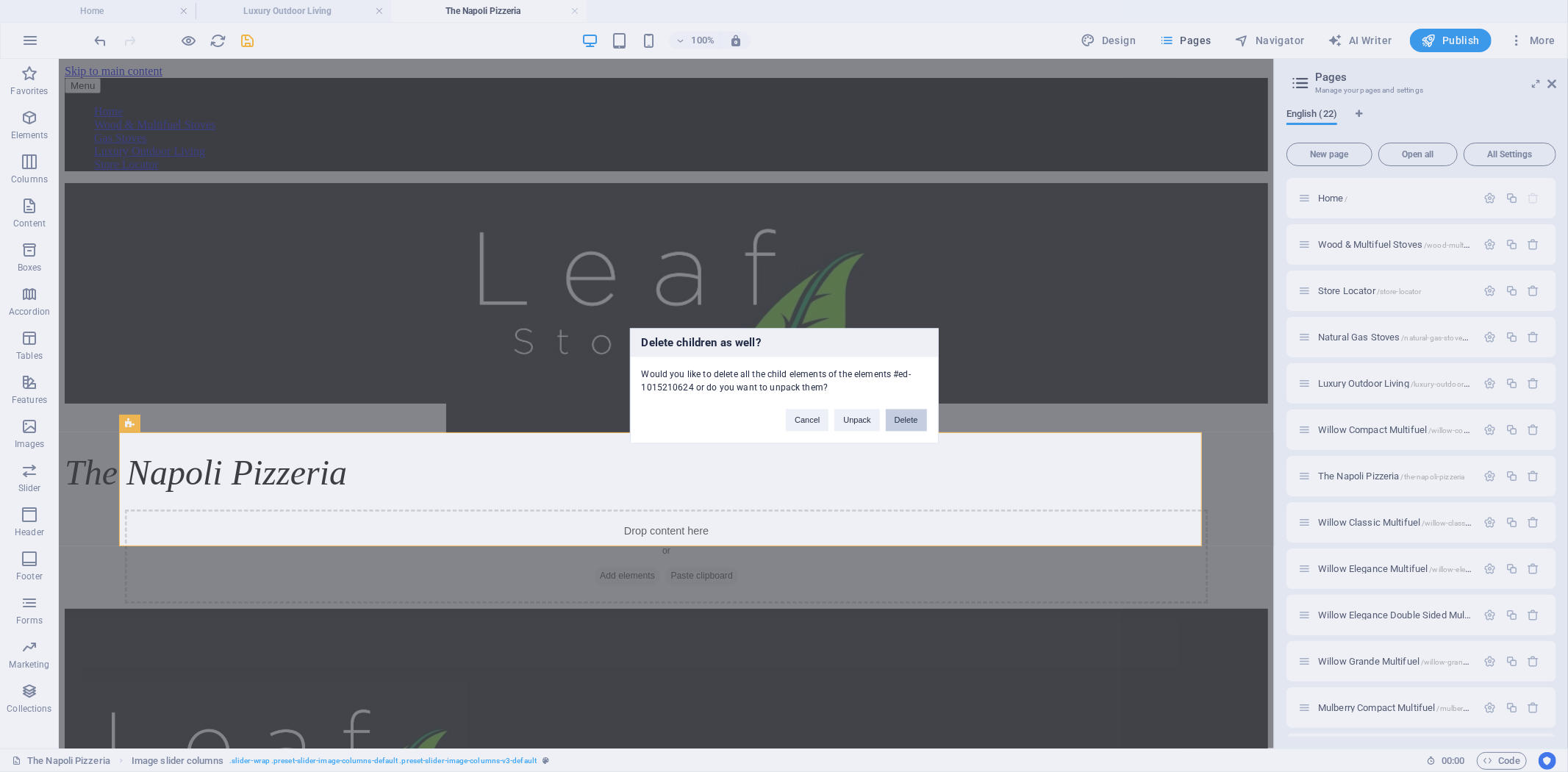
click at [912, 421] on button "Delete" at bounding box center [907, 420] width 41 height 22
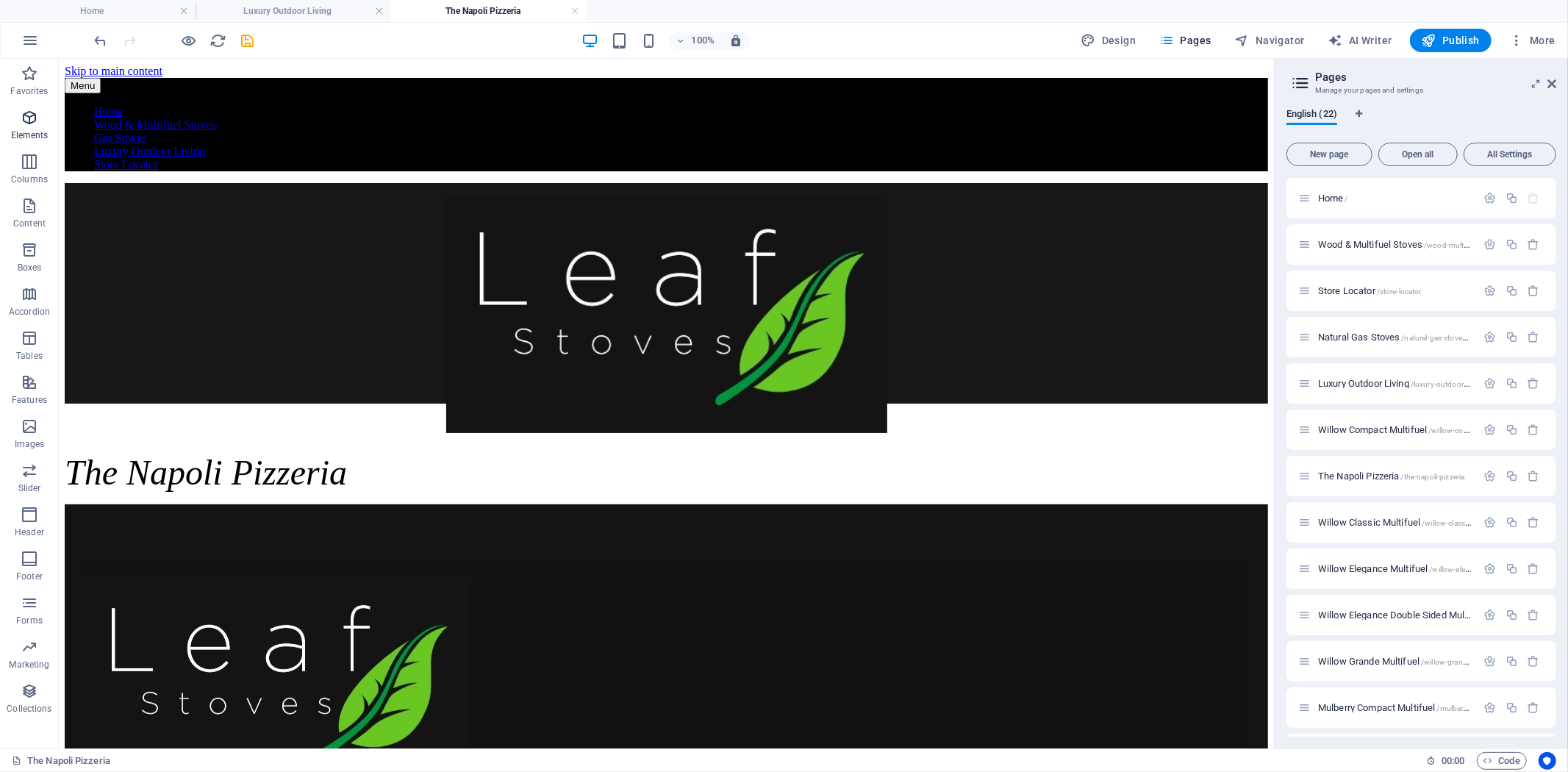
click at [32, 115] on icon "button" at bounding box center [29, 117] width 17 height 17
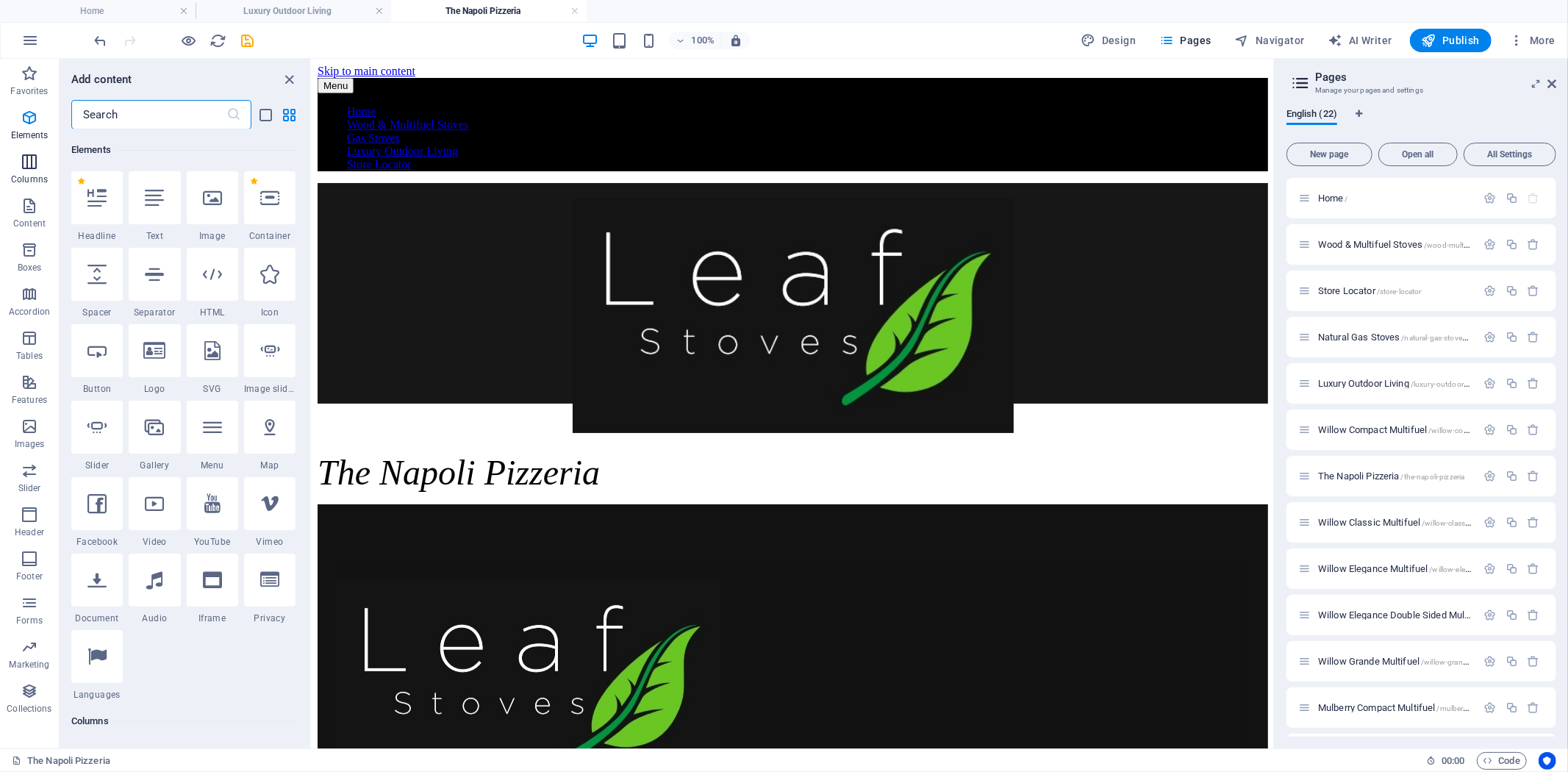
click at [26, 170] on icon "button" at bounding box center [29, 161] width 17 height 17
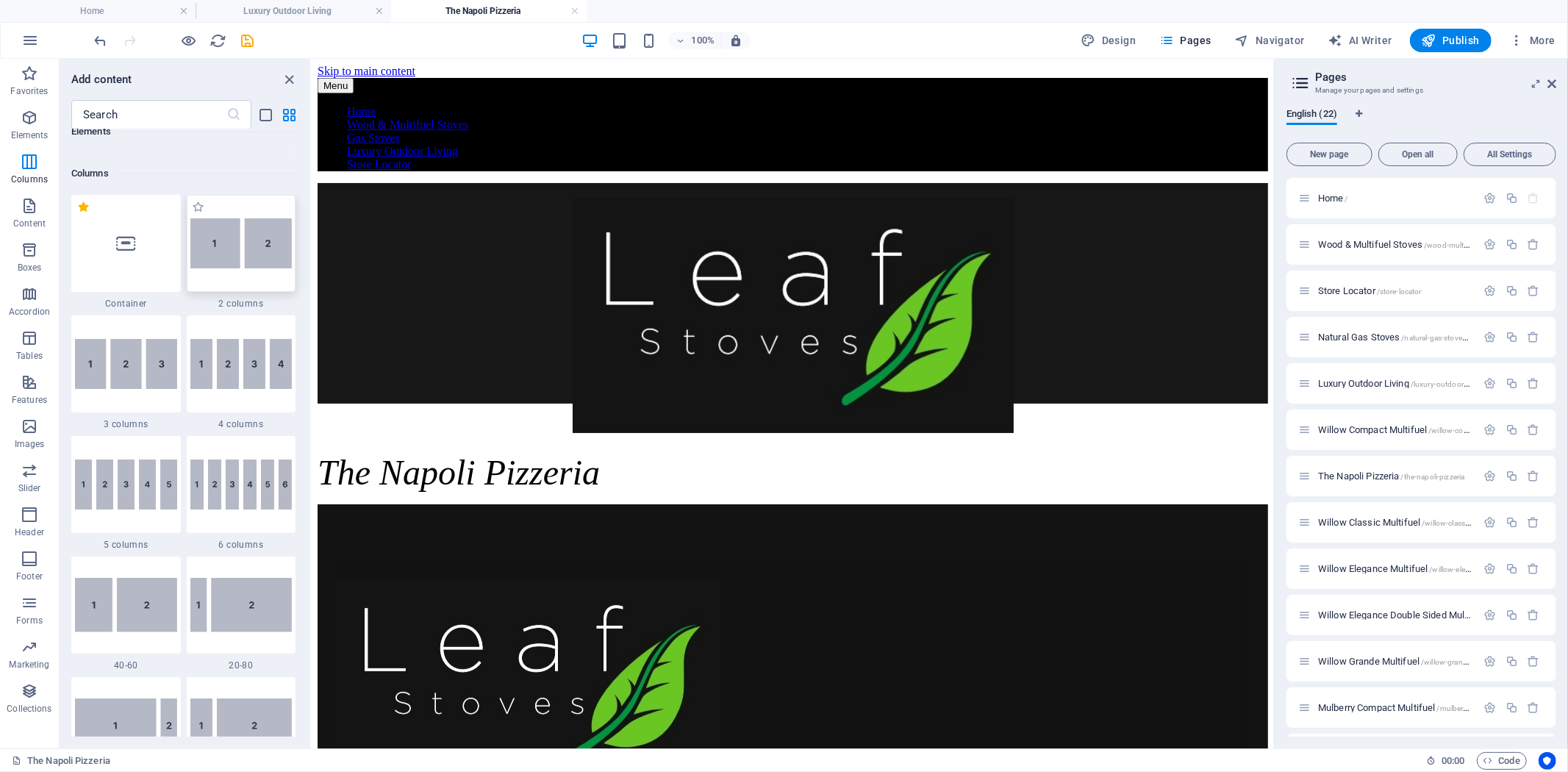
scroll to position [728, 0]
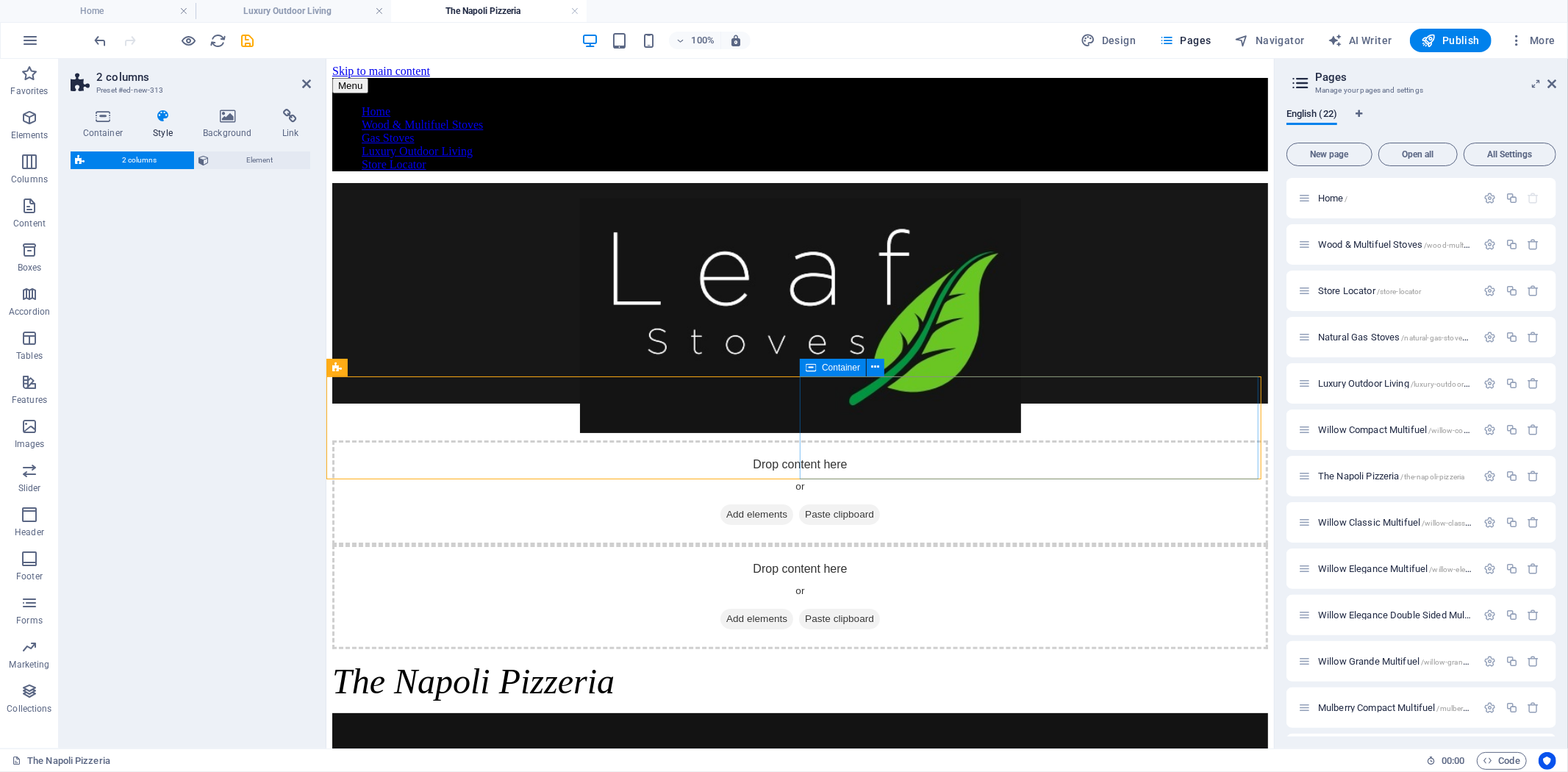
select select "px"
select select "preset-columns-two-v2-default"
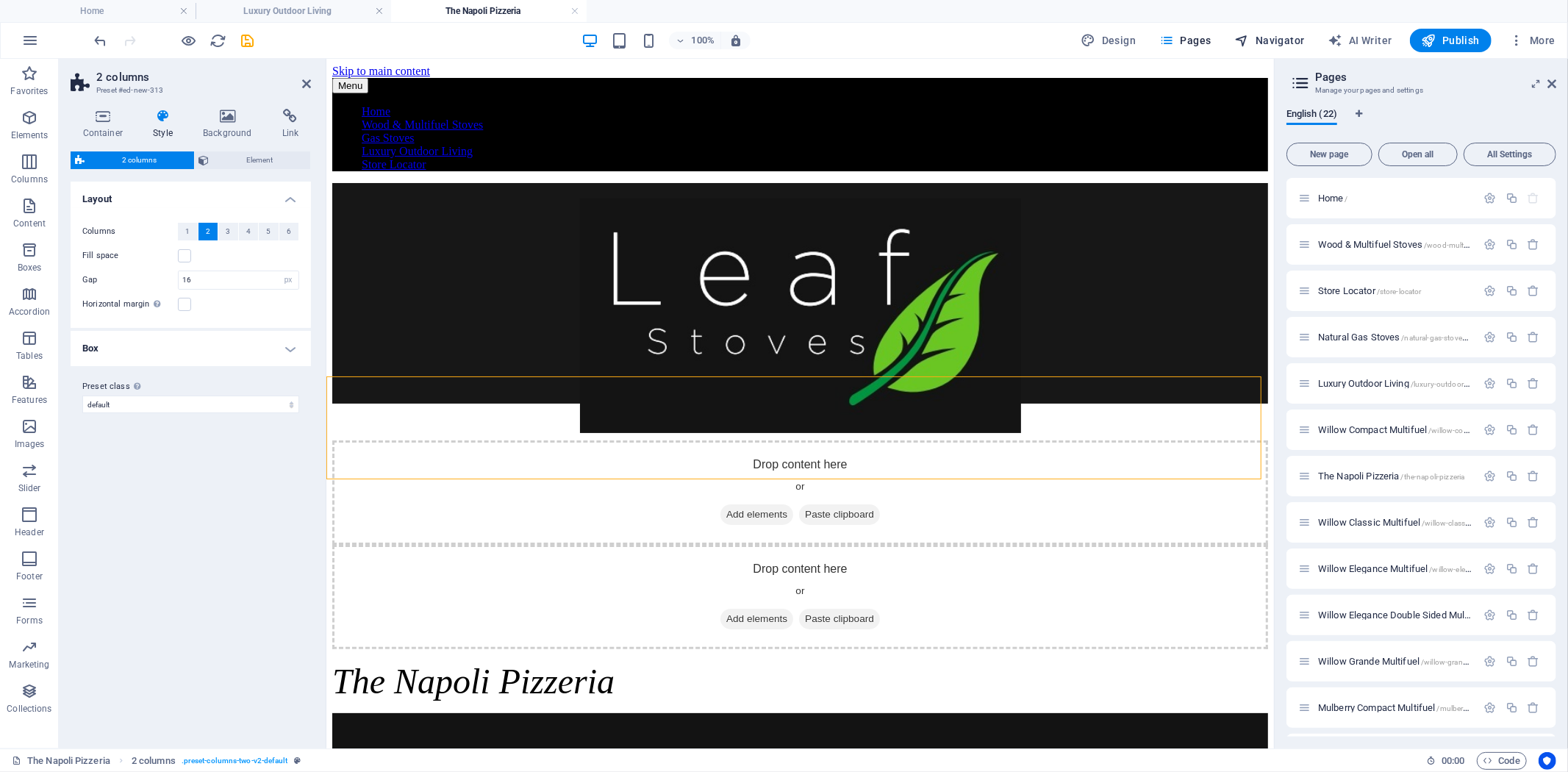
click at [1554, 85] on icon at bounding box center [1552, 84] width 9 height 12
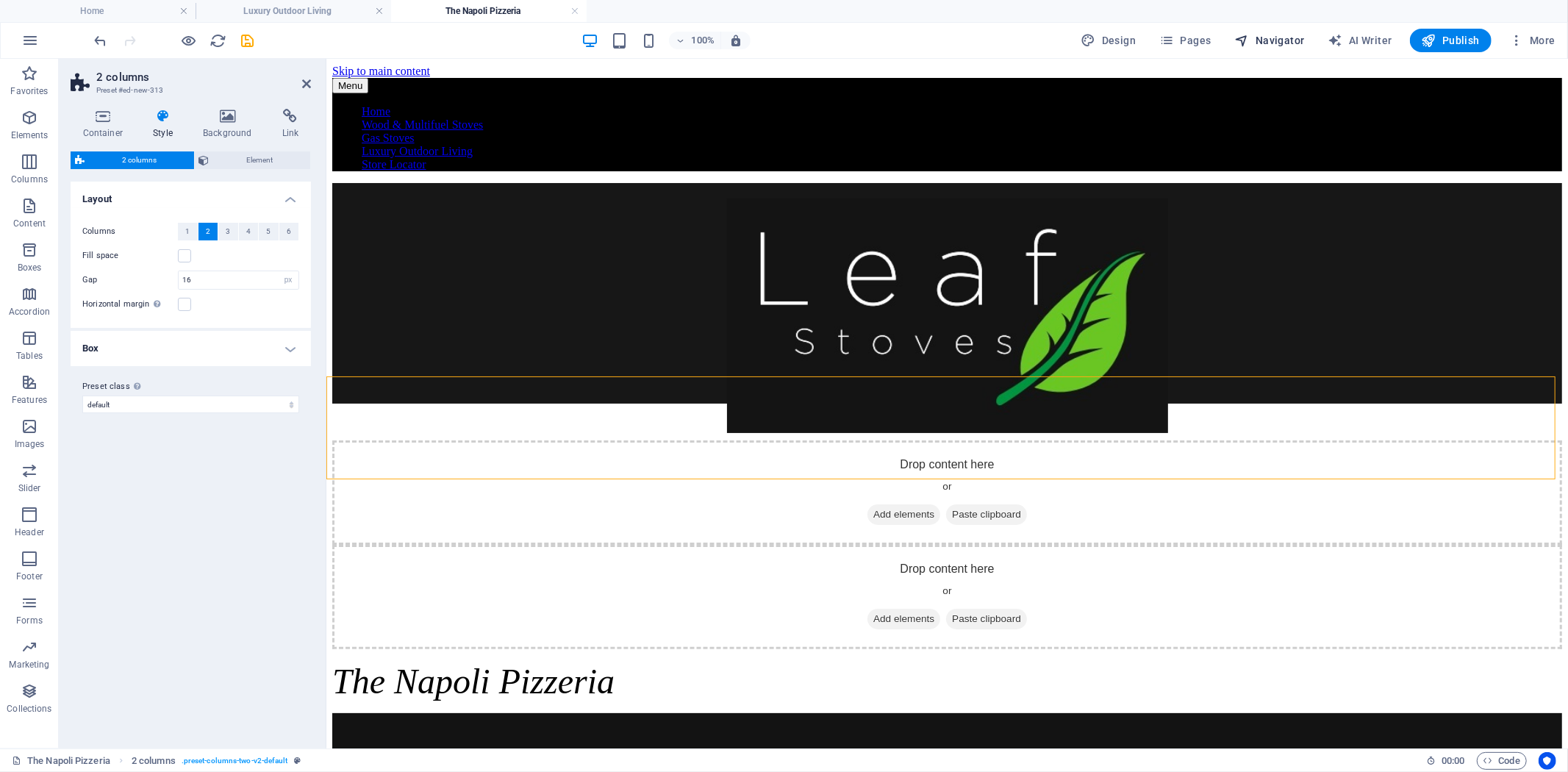
click at [1273, 47] on button "Navigator" at bounding box center [1270, 40] width 81 height 23
select select "18249076-en"
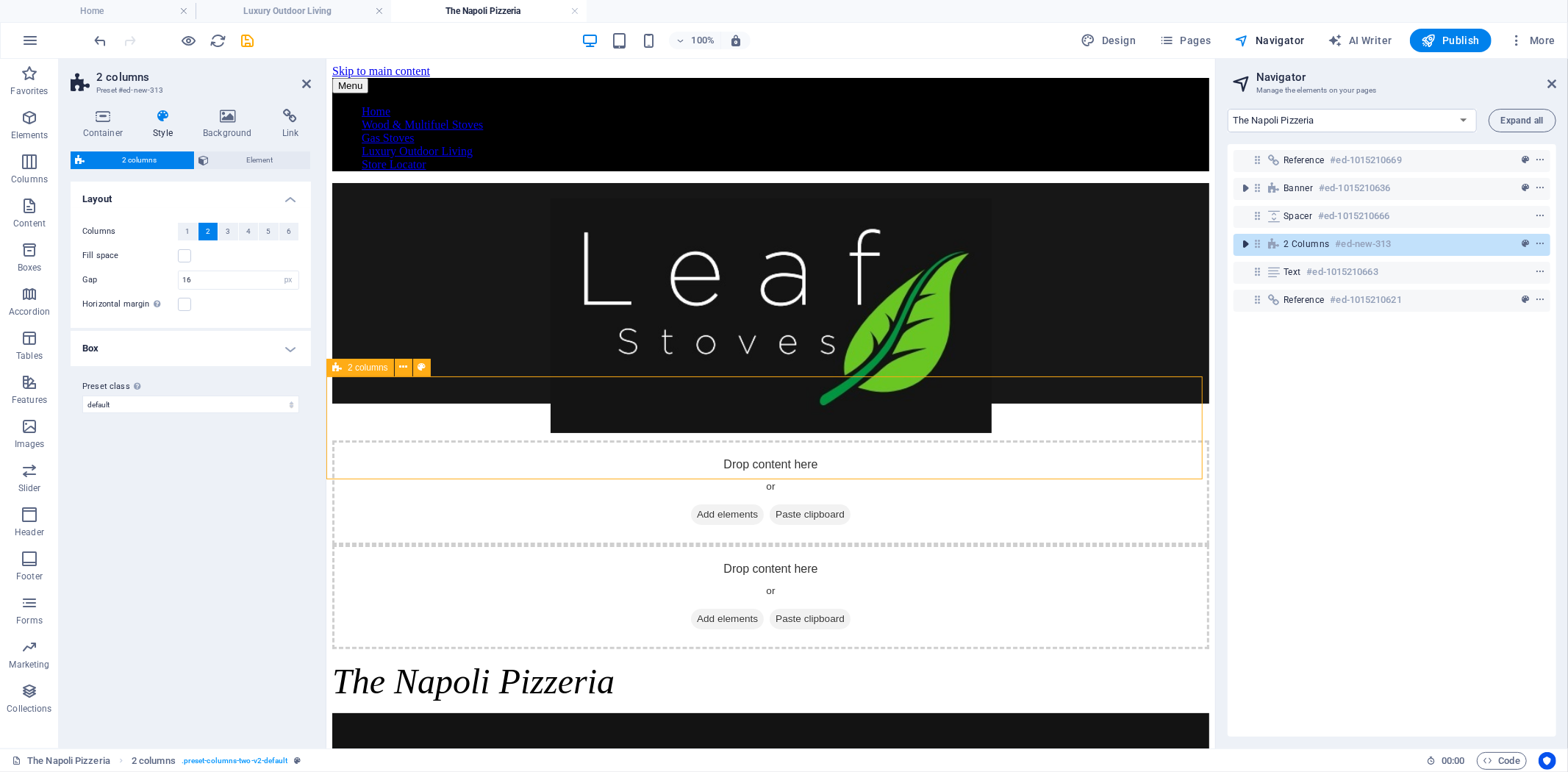
click at [1245, 245] on icon "toggle-expand" at bounding box center [1245, 244] width 14 height 14
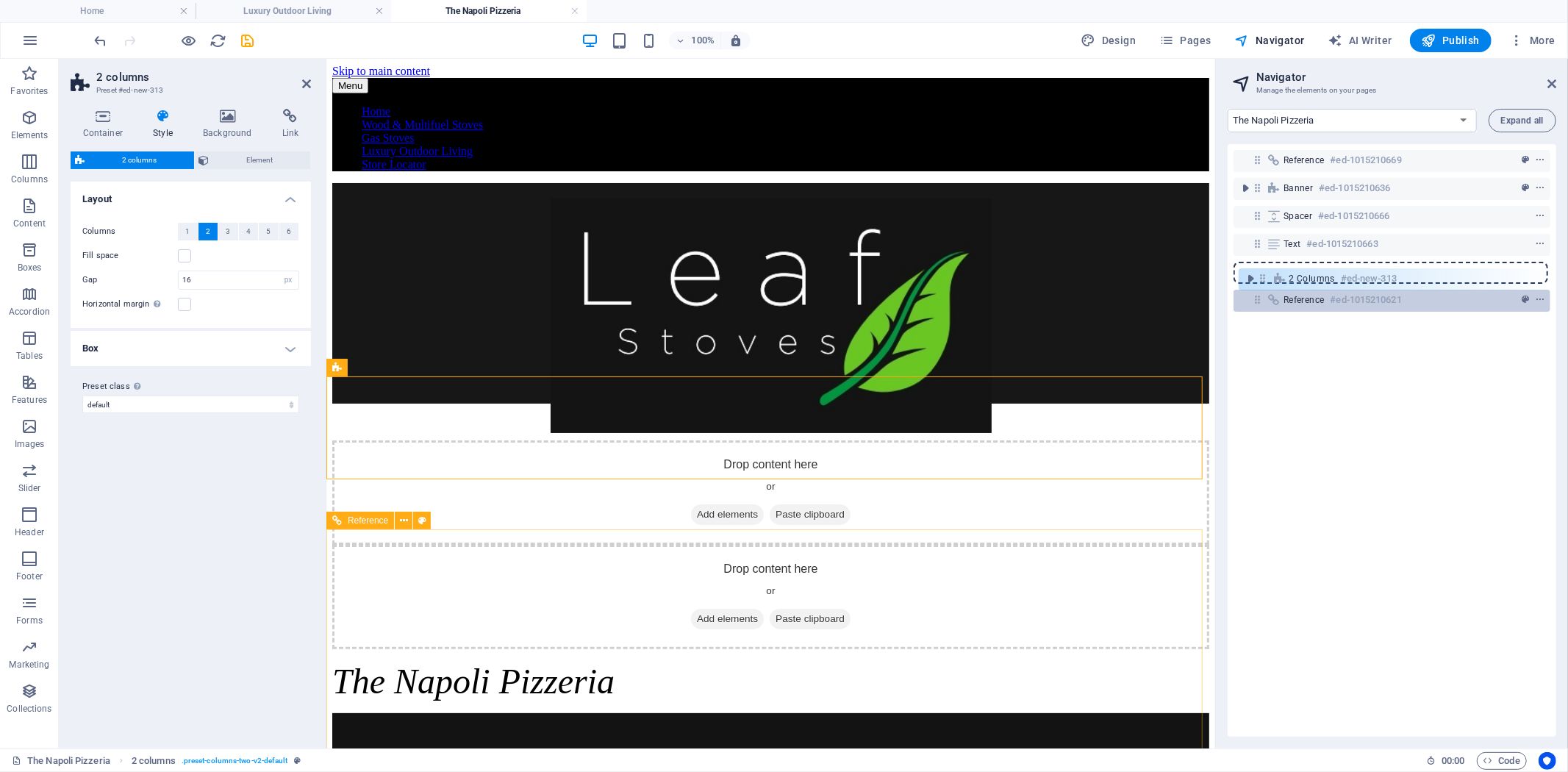
drag, startPoint x: 1259, startPoint y: 247, endPoint x: 1270, endPoint y: 290, distance: 44.4
click at [1270, 290] on div "Reference #ed-1015210669 Banner #ed-1015210636 Spacer #ed-1015210666 2 columns …" at bounding box center [1392, 440] width 329 height 593
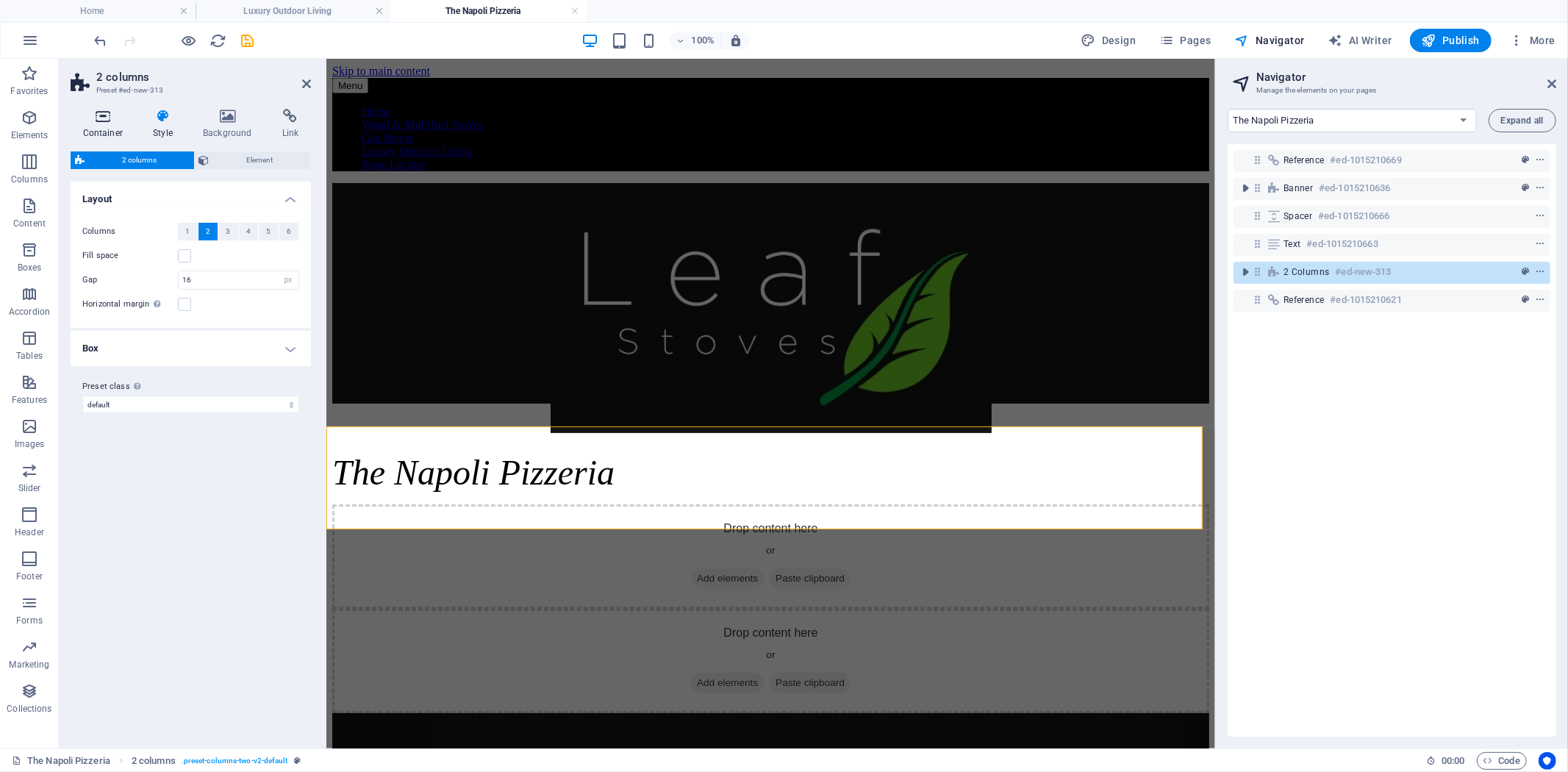
click at [103, 121] on icon at bounding box center [103, 115] width 65 height 14
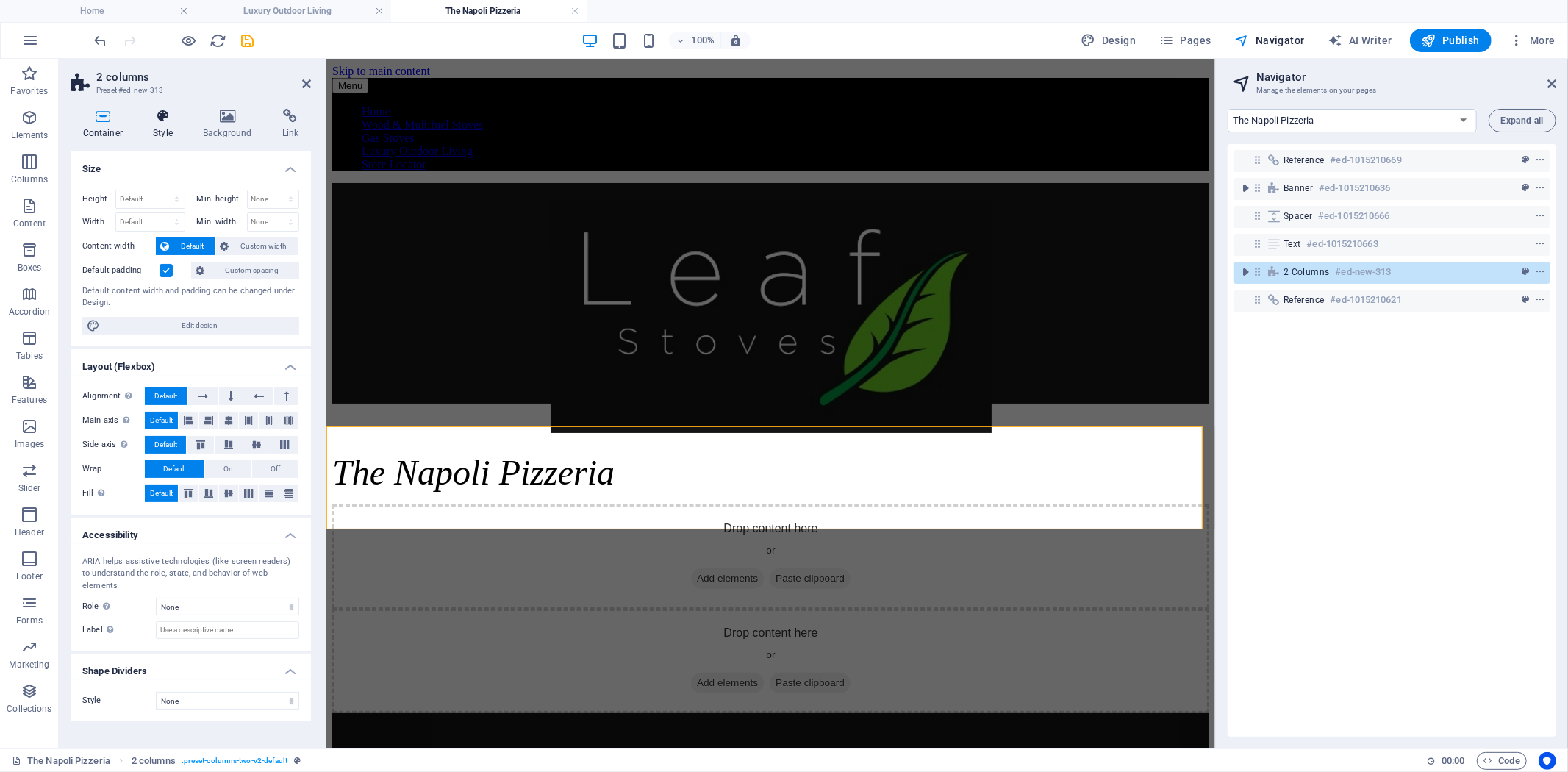
click at [162, 113] on icon at bounding box center [163, 115] width 44 height 14
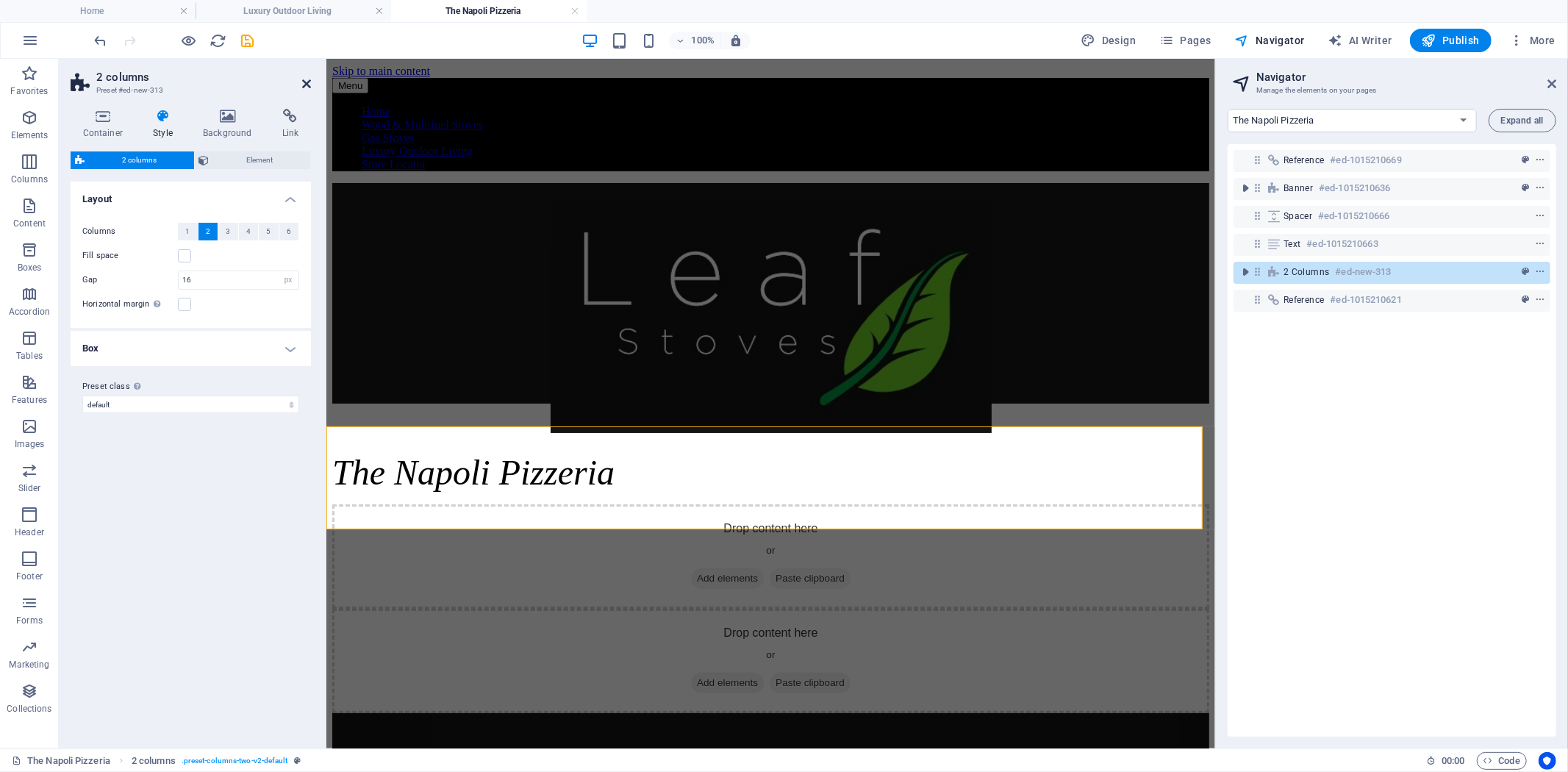
click at [302, 82] on icon at bounding box center [307, 84] width 9 height 12
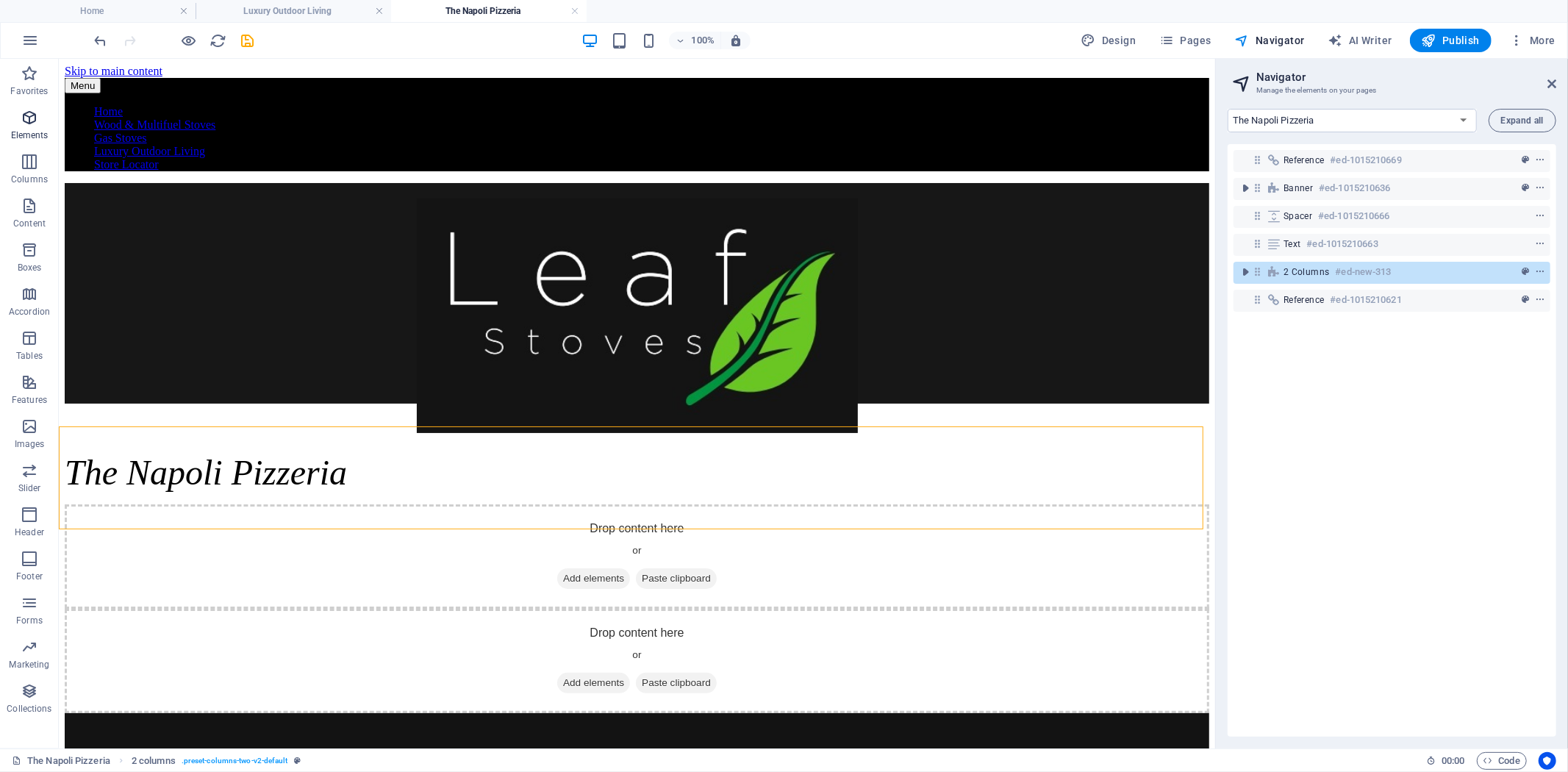
click at [28, 118] on icon "button" at bounding box center [29, 117] width 17 height 17
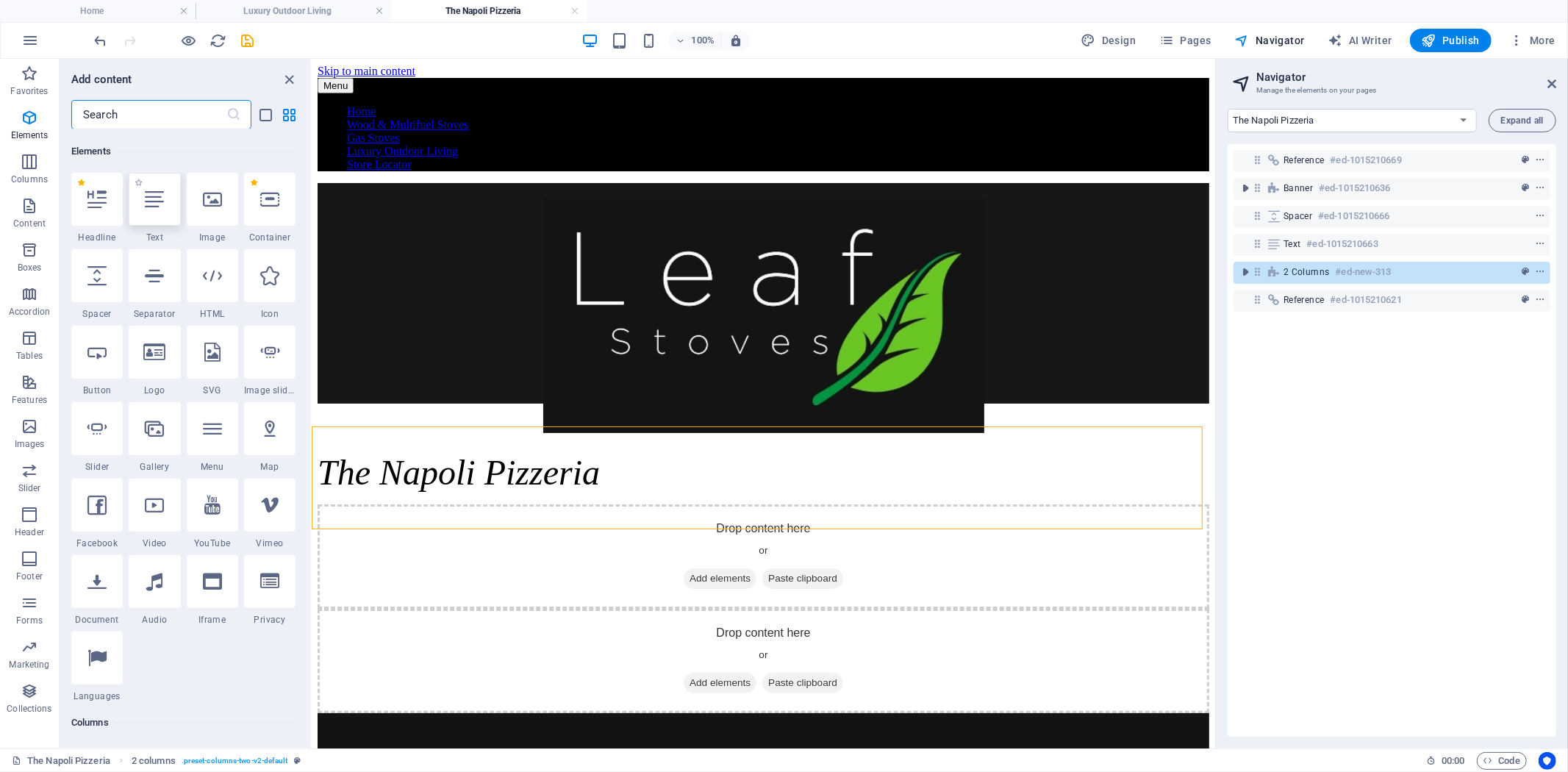
scroll to position [157, 0]
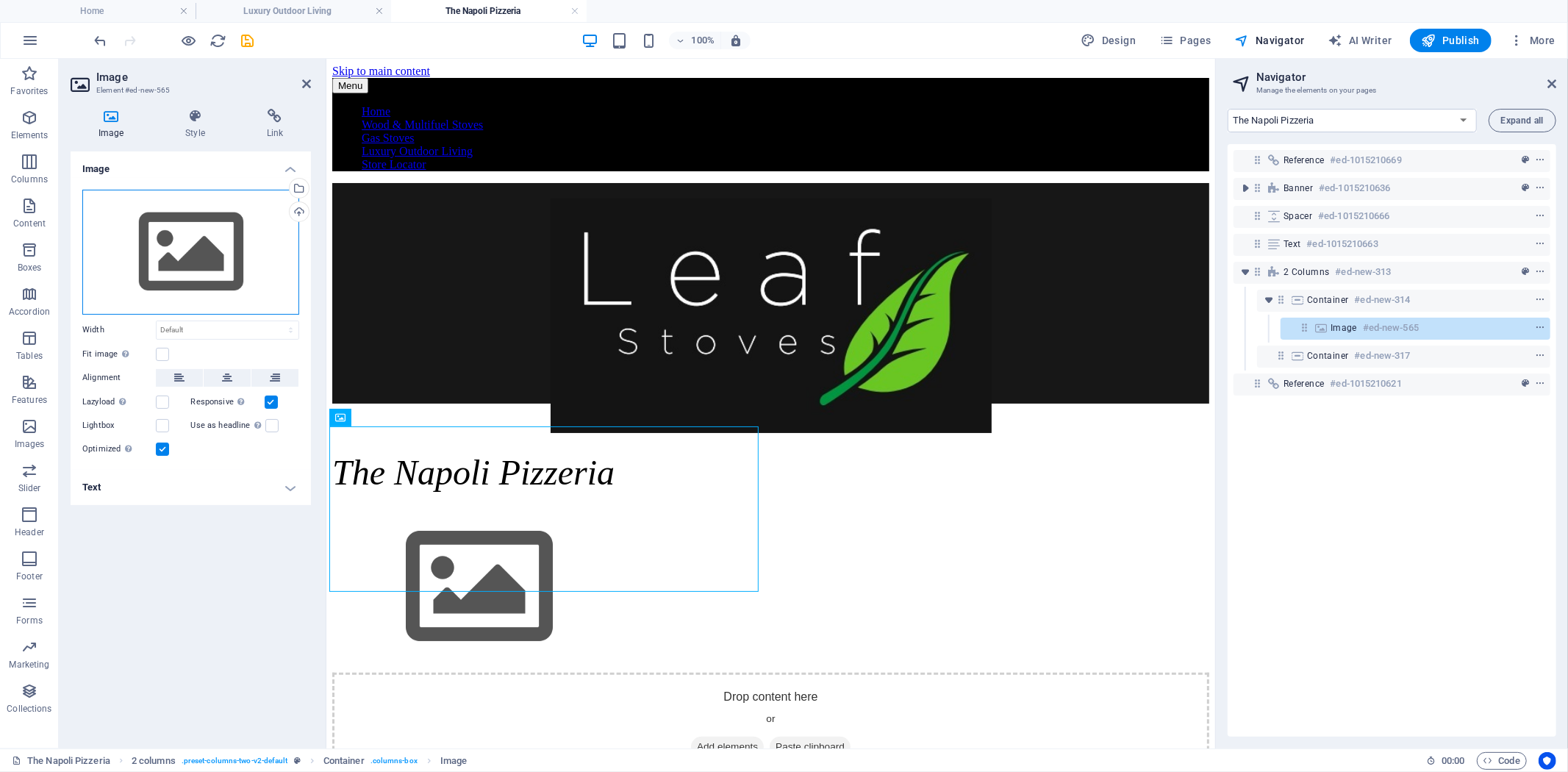
click at [218, 250] on div "Drag files here, click to choose files or select files from Files or our free s…" at bounding box center [191, 252] width 217 height 125
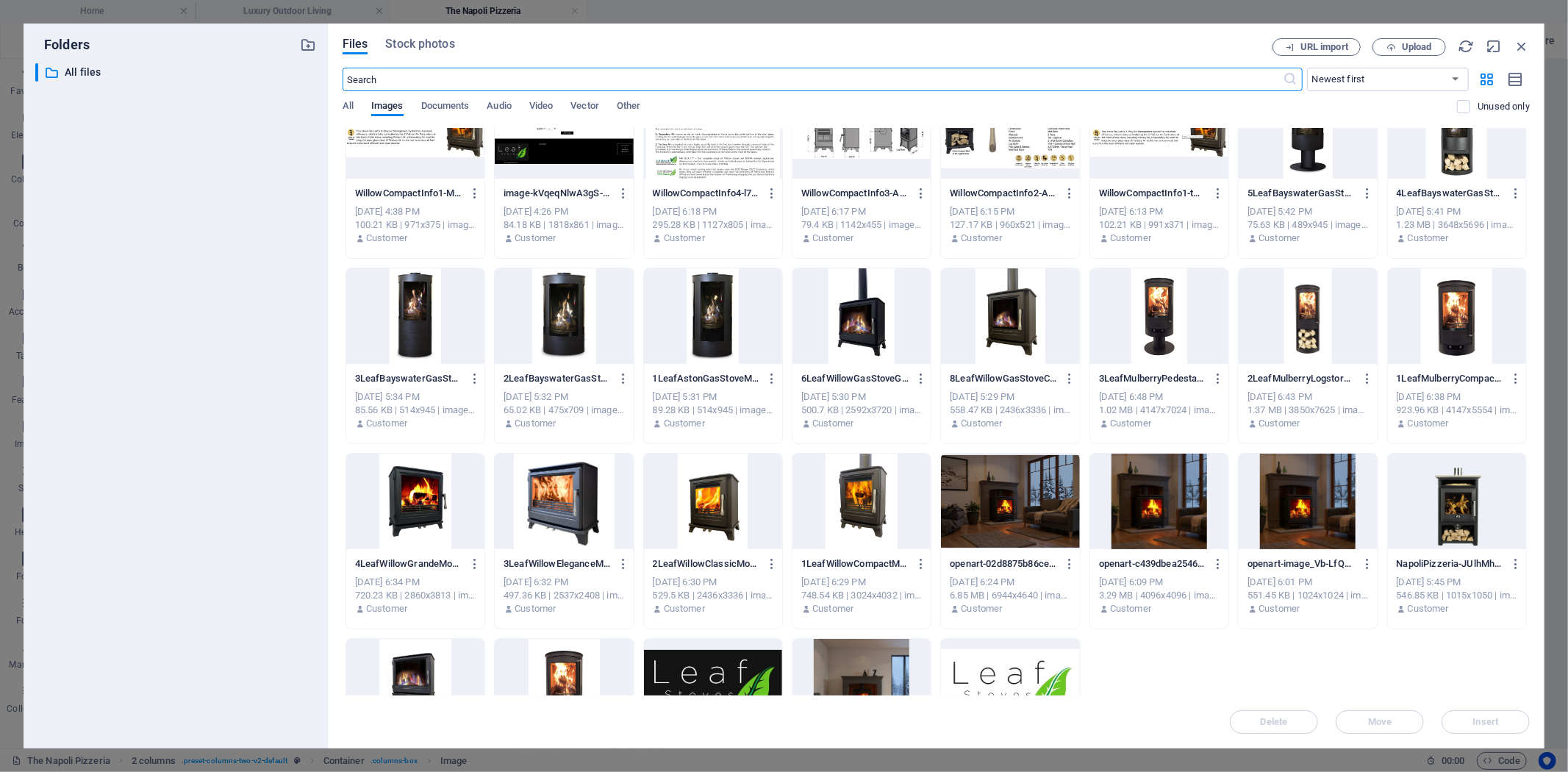
scroll to position [3312, 0]
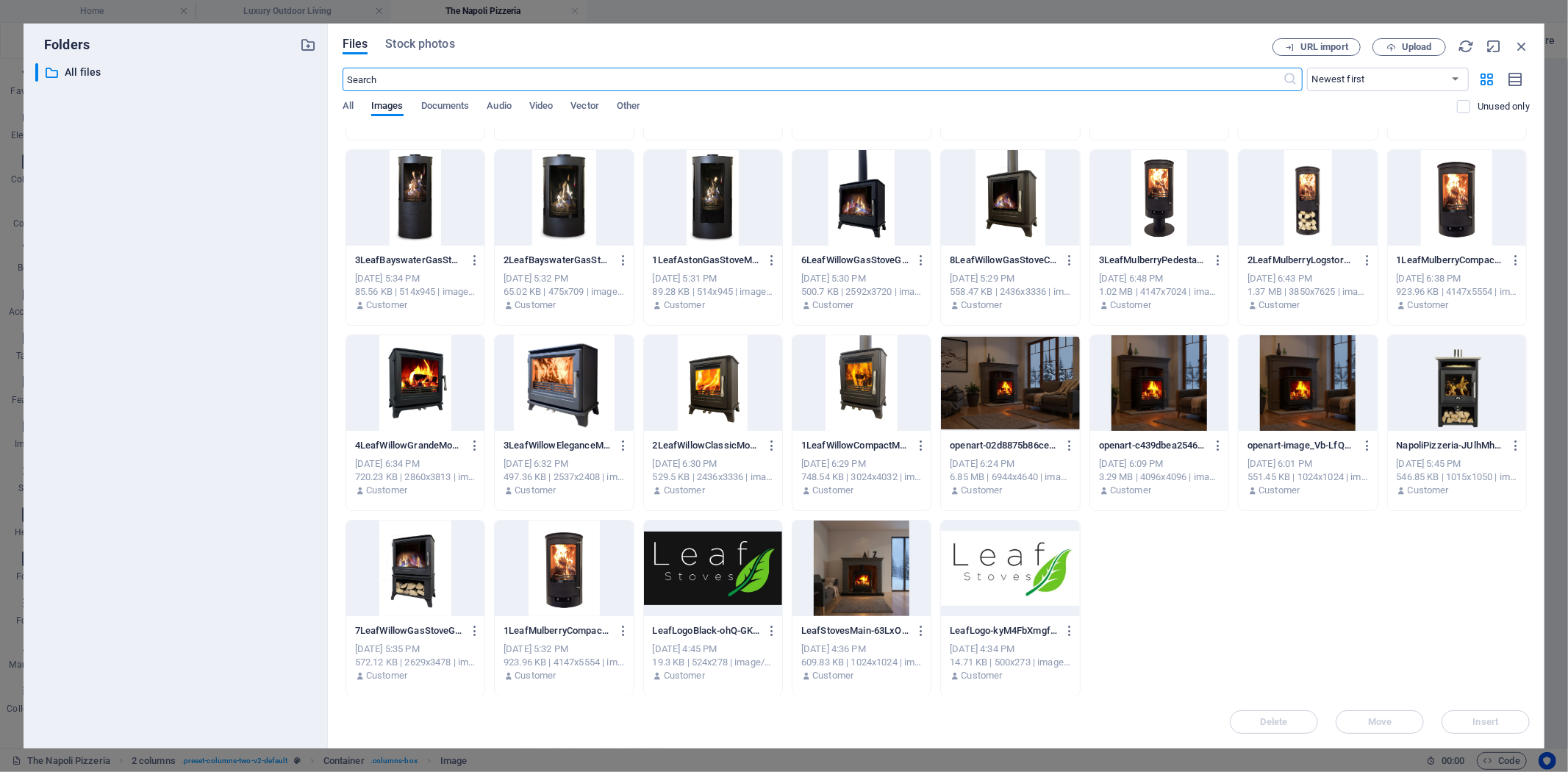
click at [1435, 382] on div at bounding box center [1456, 382] width 138 height 96
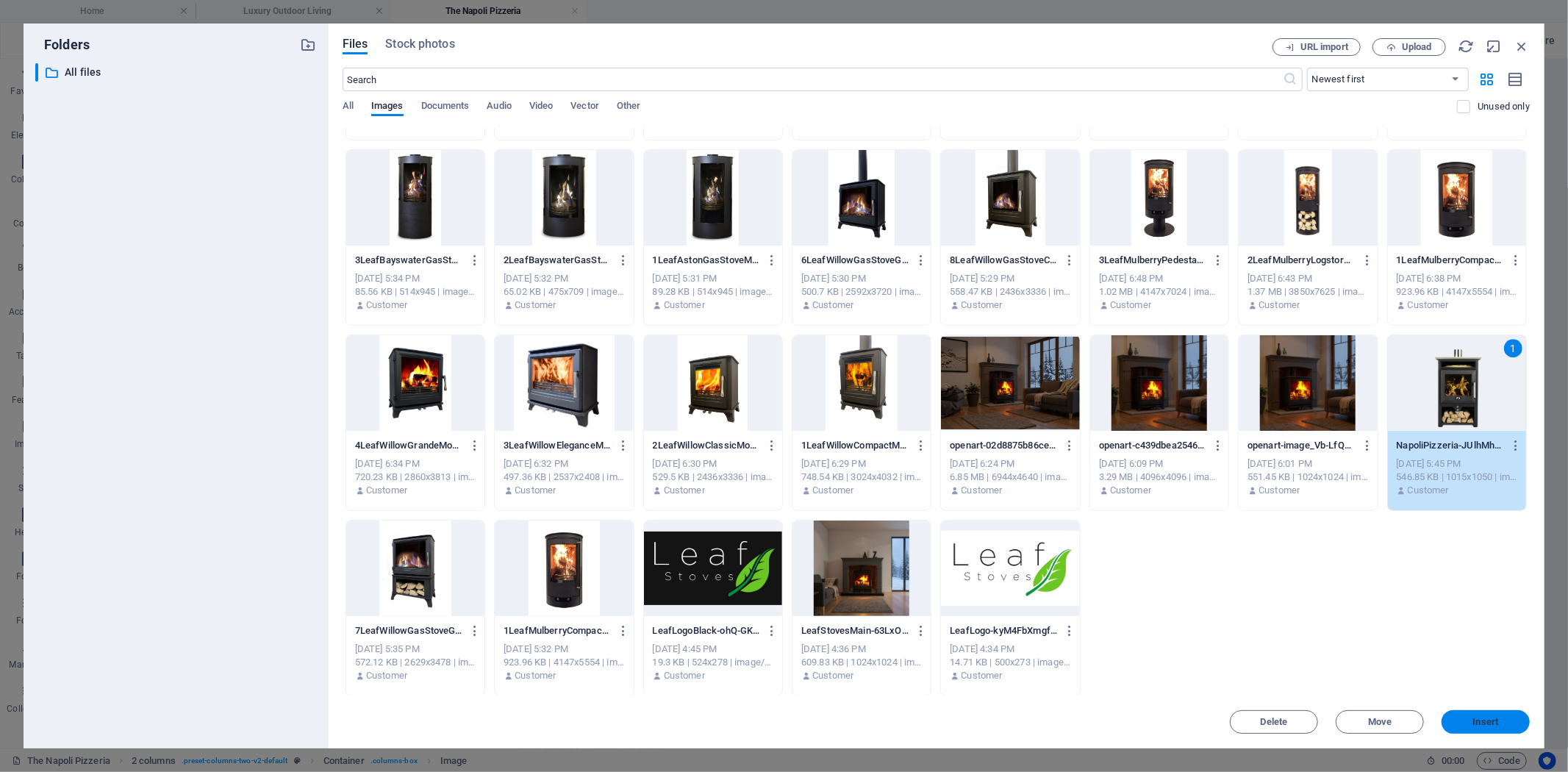
click at [1483, 718] on span "Insert" at bounding box center [1486, 721] width 26 height 9
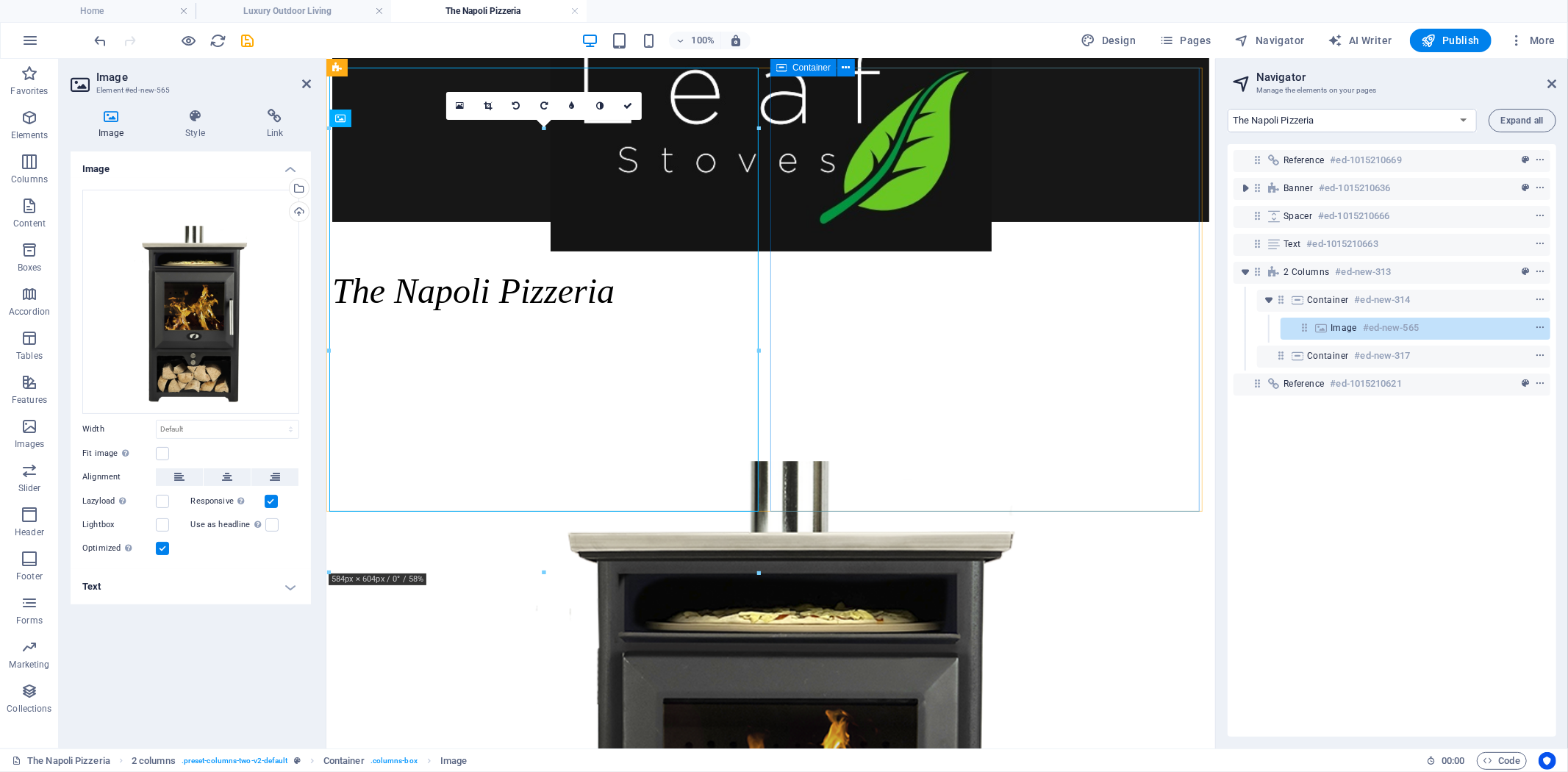
scroll to position [81, 0]
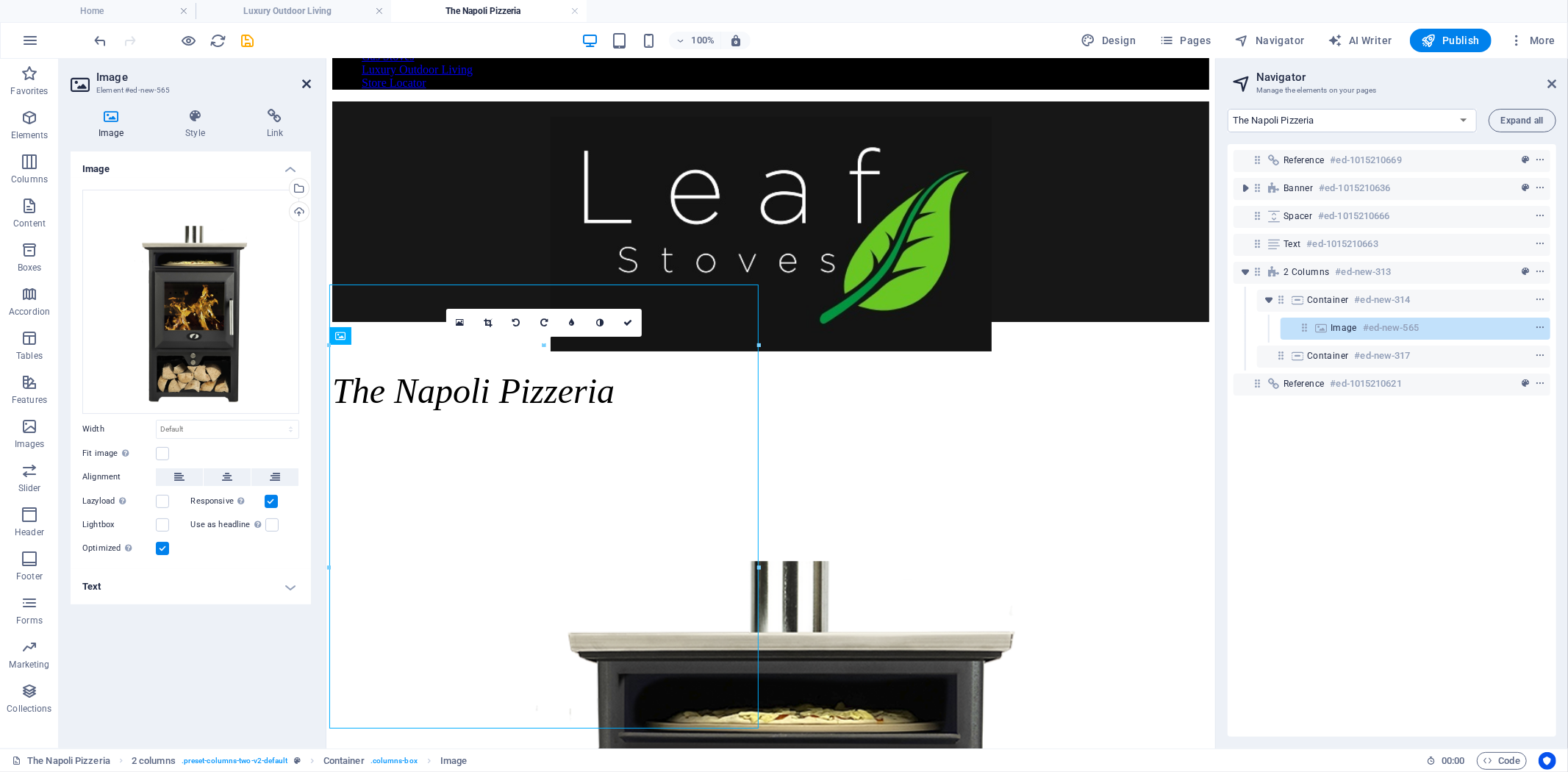
click at [304, 84] on icon at bounding box center [307, 84] width 9 height 12
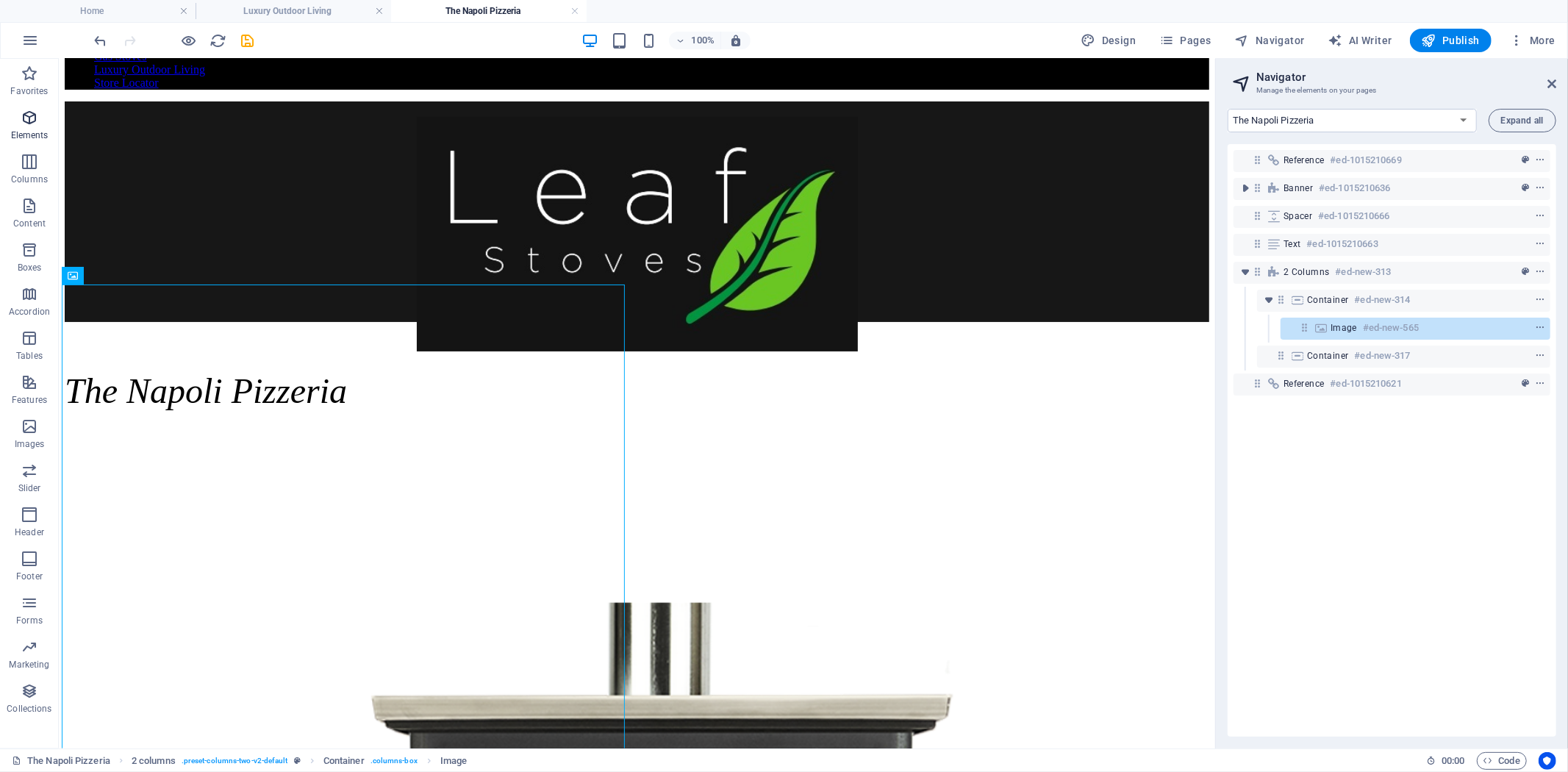
click at [35, 118] on icon "button" at bounding box center [29, 117] width 17 height 17
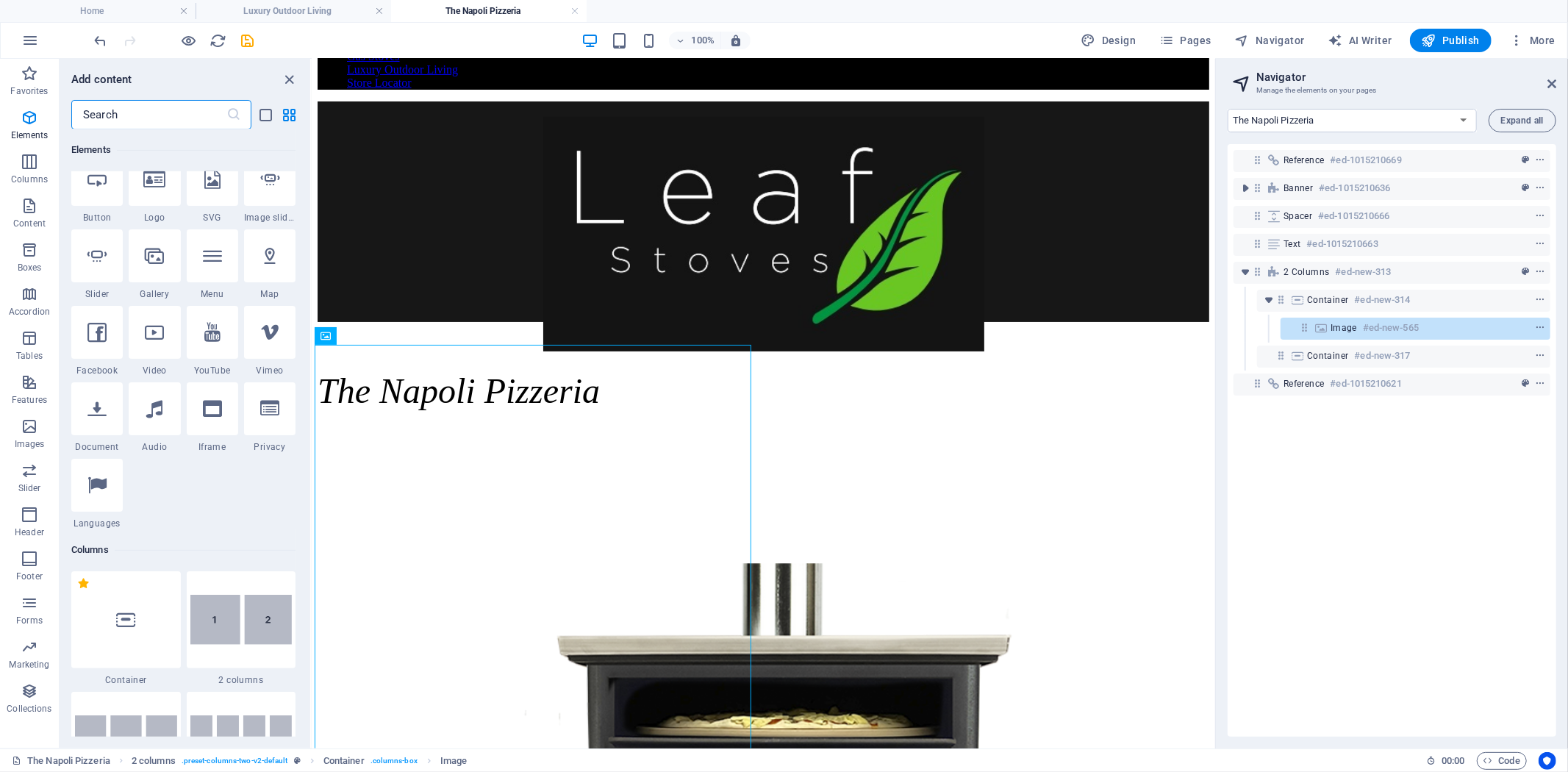
scroll to position [238, 0]
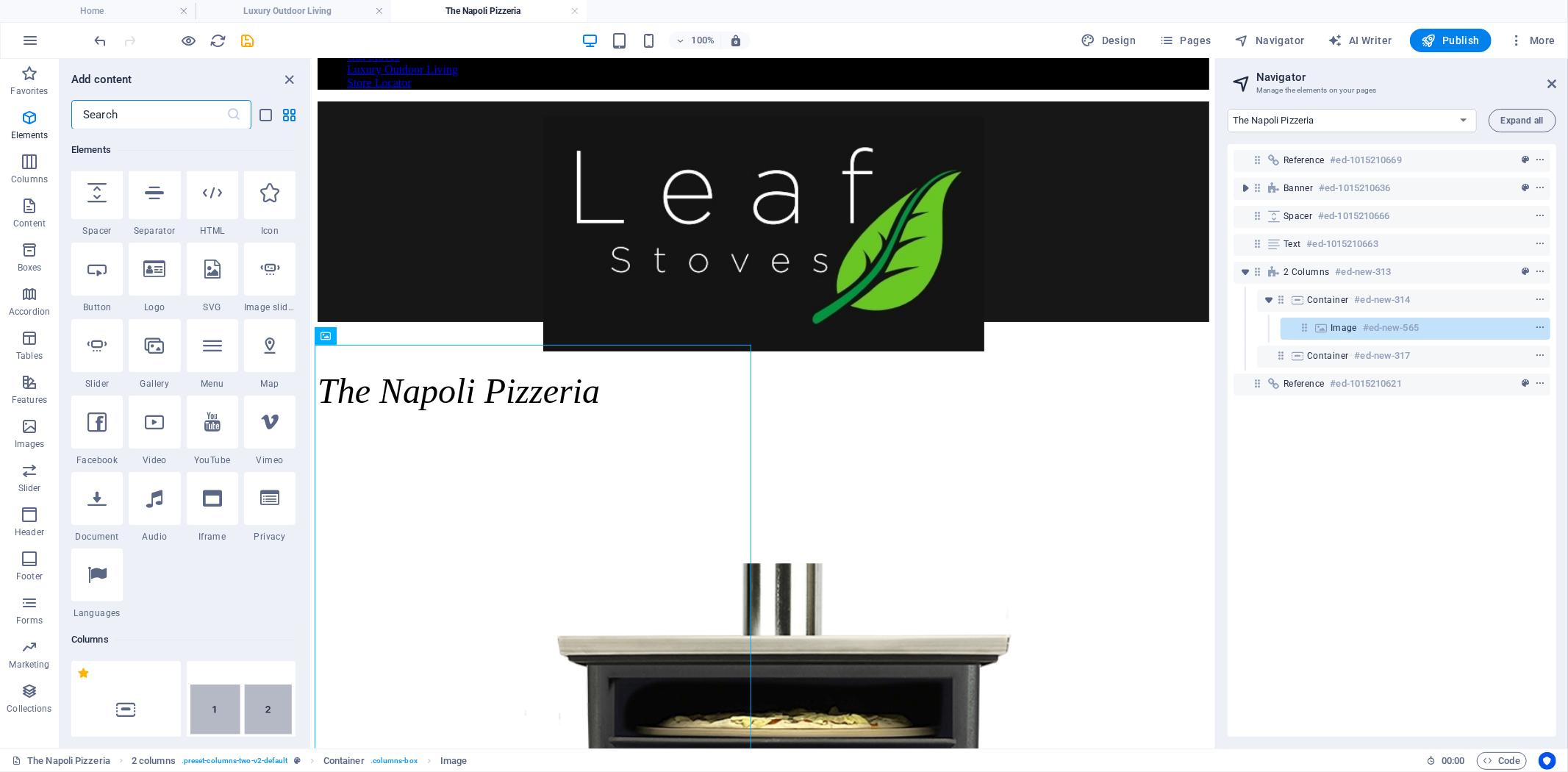
click at [132, 118] on input "text" at bounding box center [149, 115] width 155 height 29
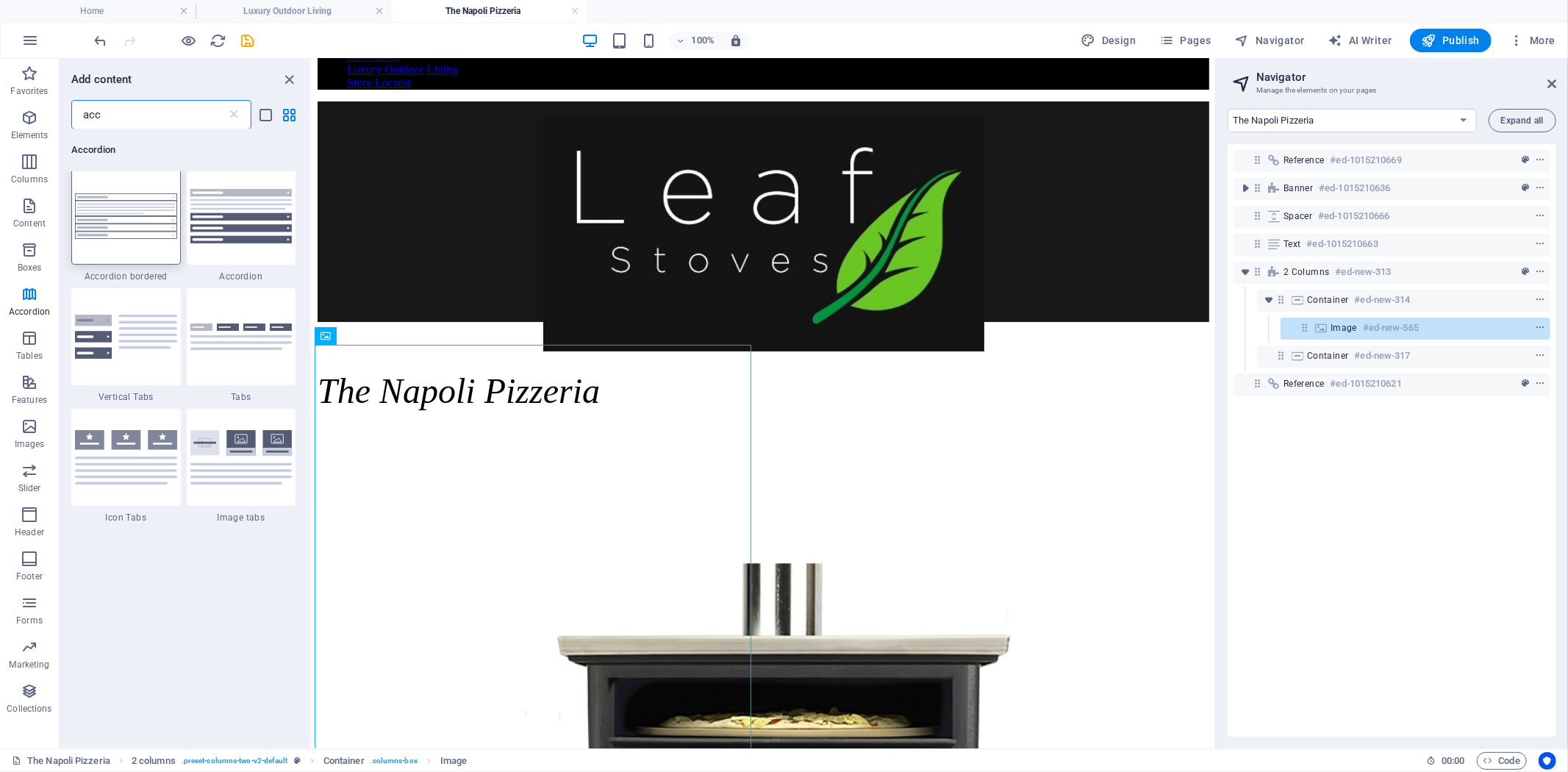
scroll to position [0, 0]
type input "acco"
click at [259, 224] on img at bounding box center [241, 219] width 102 height 54
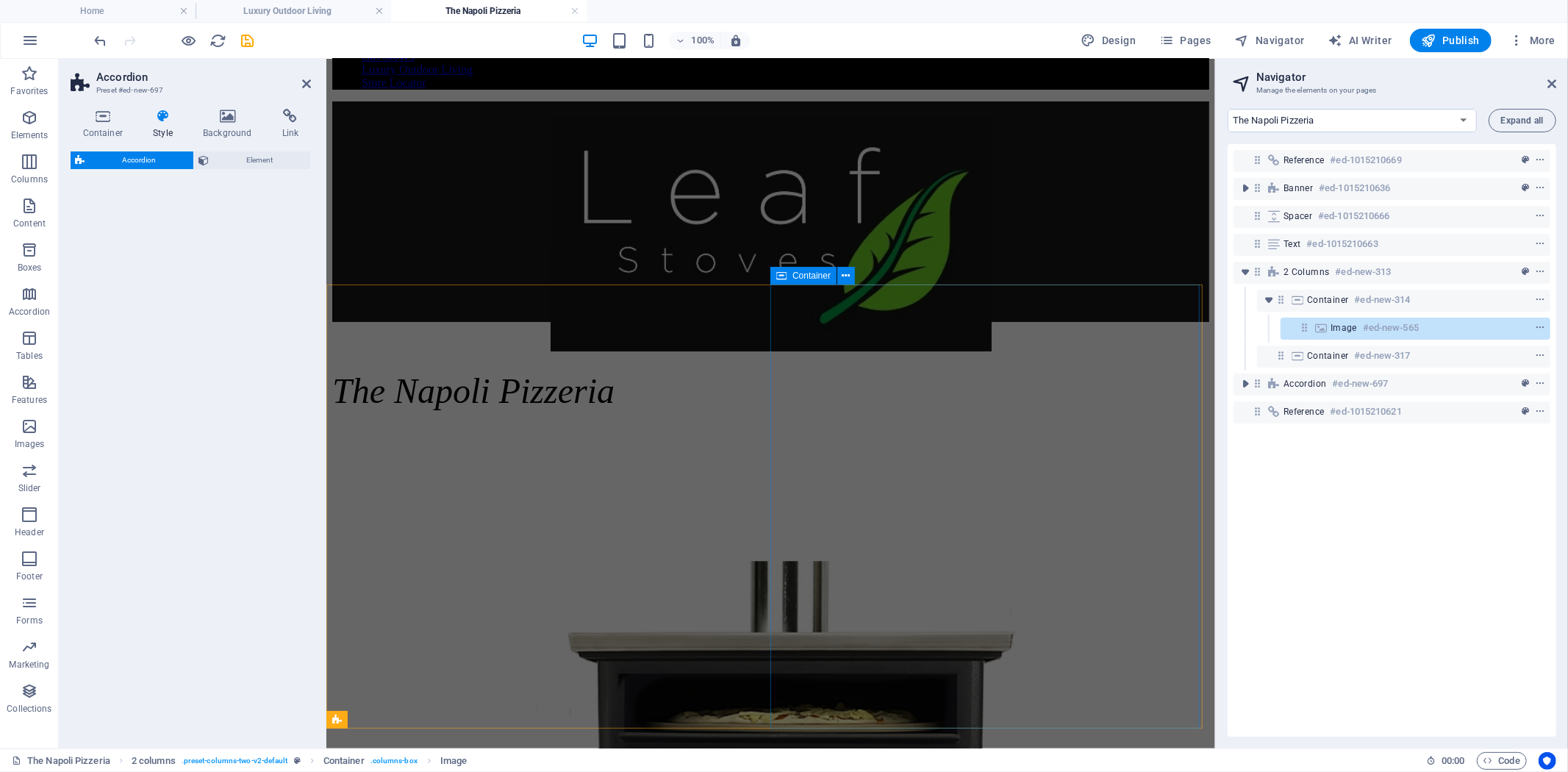
select select "rem"
select select "preset-accordion-v3-default"
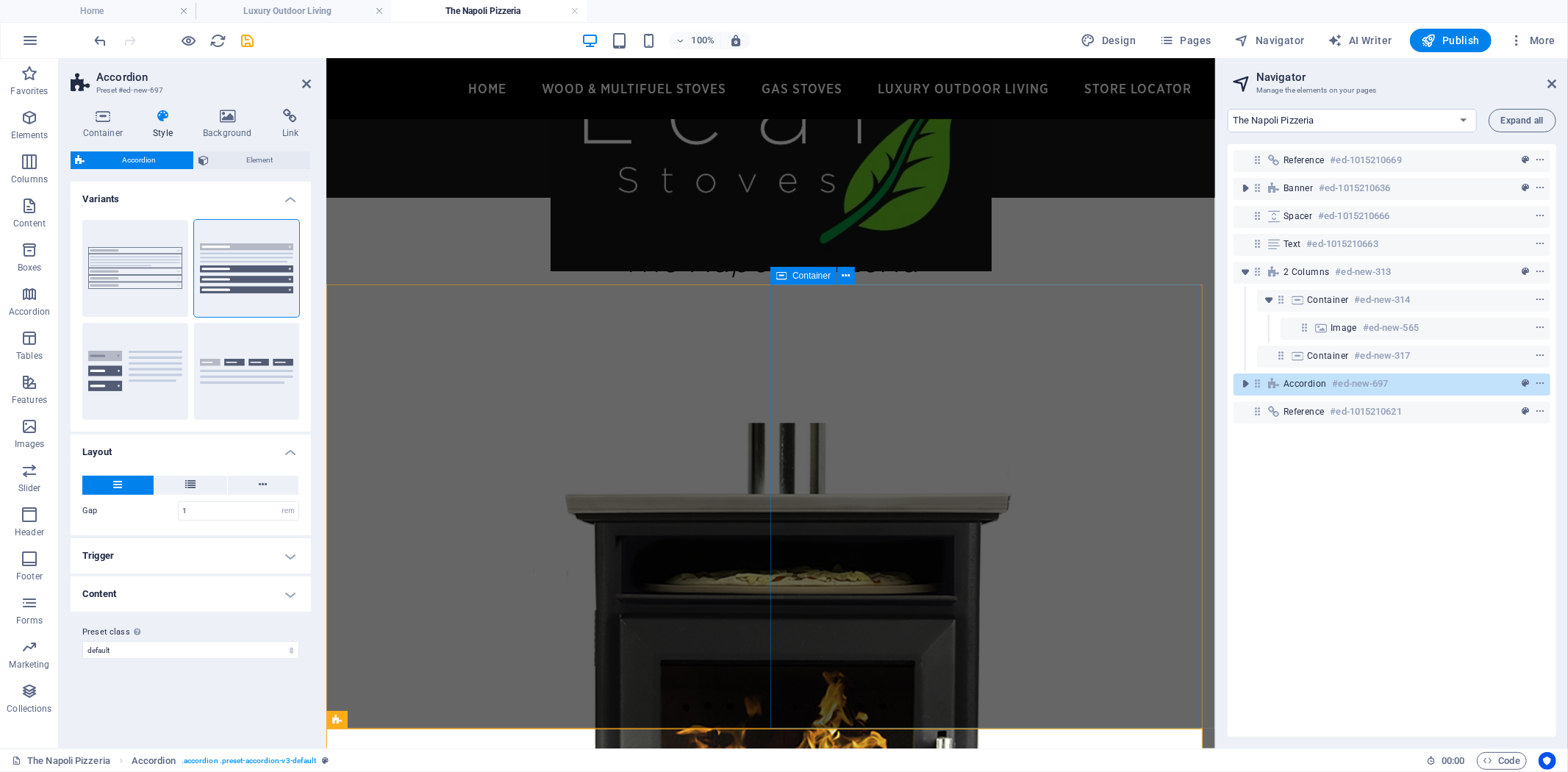
drag, startPoint x: 1293, startPoint y: 461, endPoint x: 897, endPoint y: 436, distance: 396.8
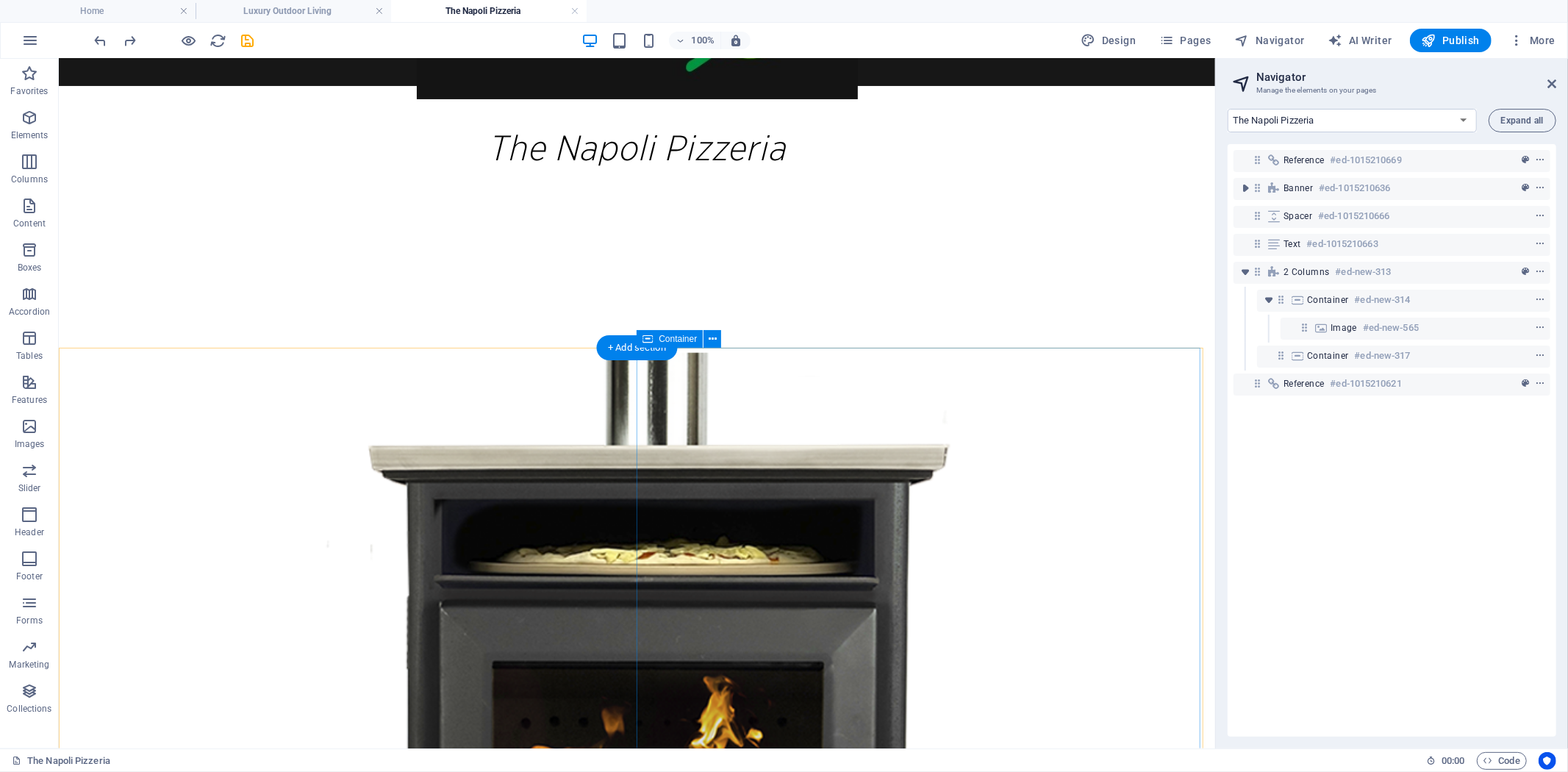
scroll to position [78, 0]
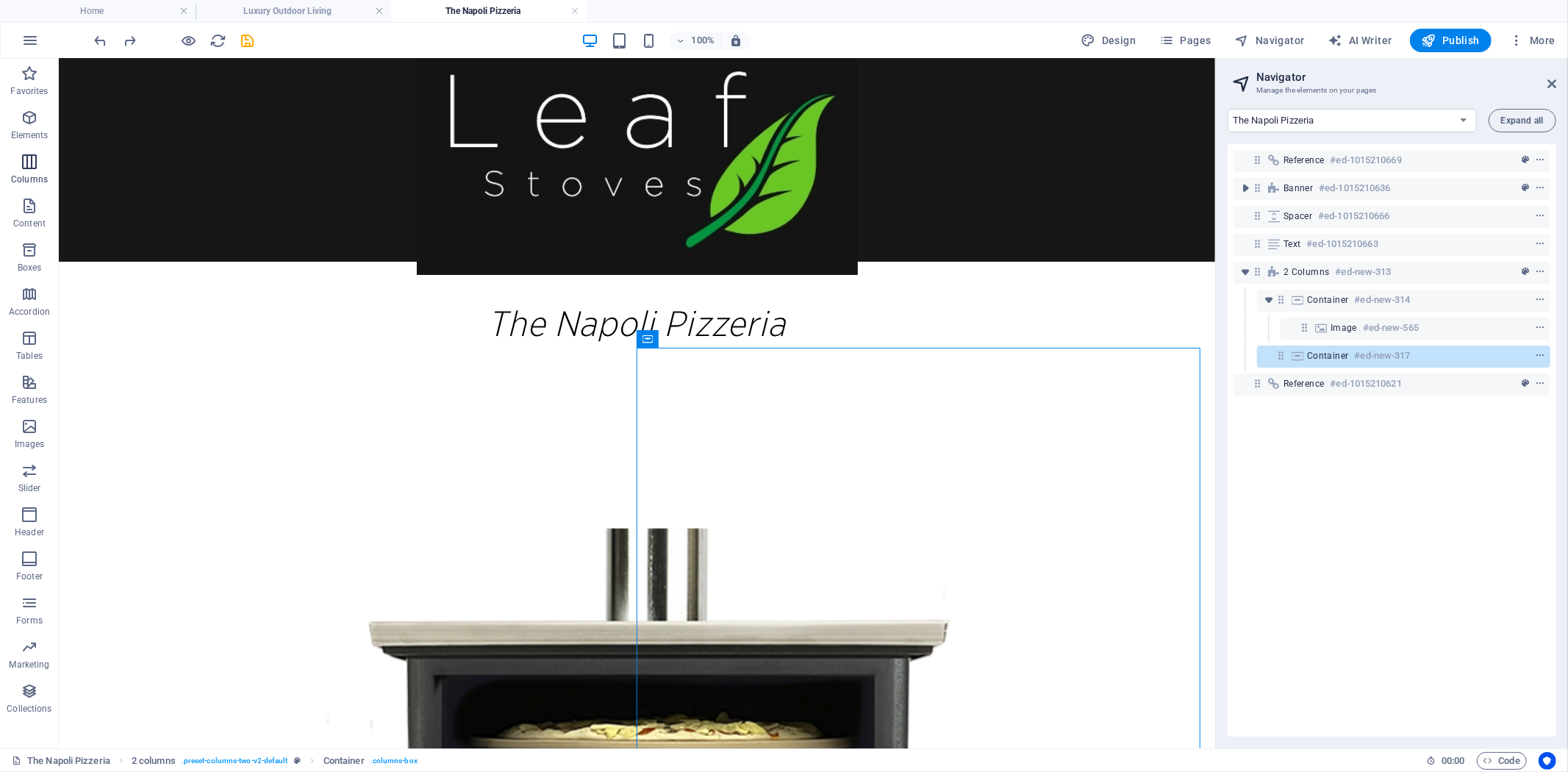
click at [26, 121] on icon "button" at bounding box center [29, 117] width 17 height 17
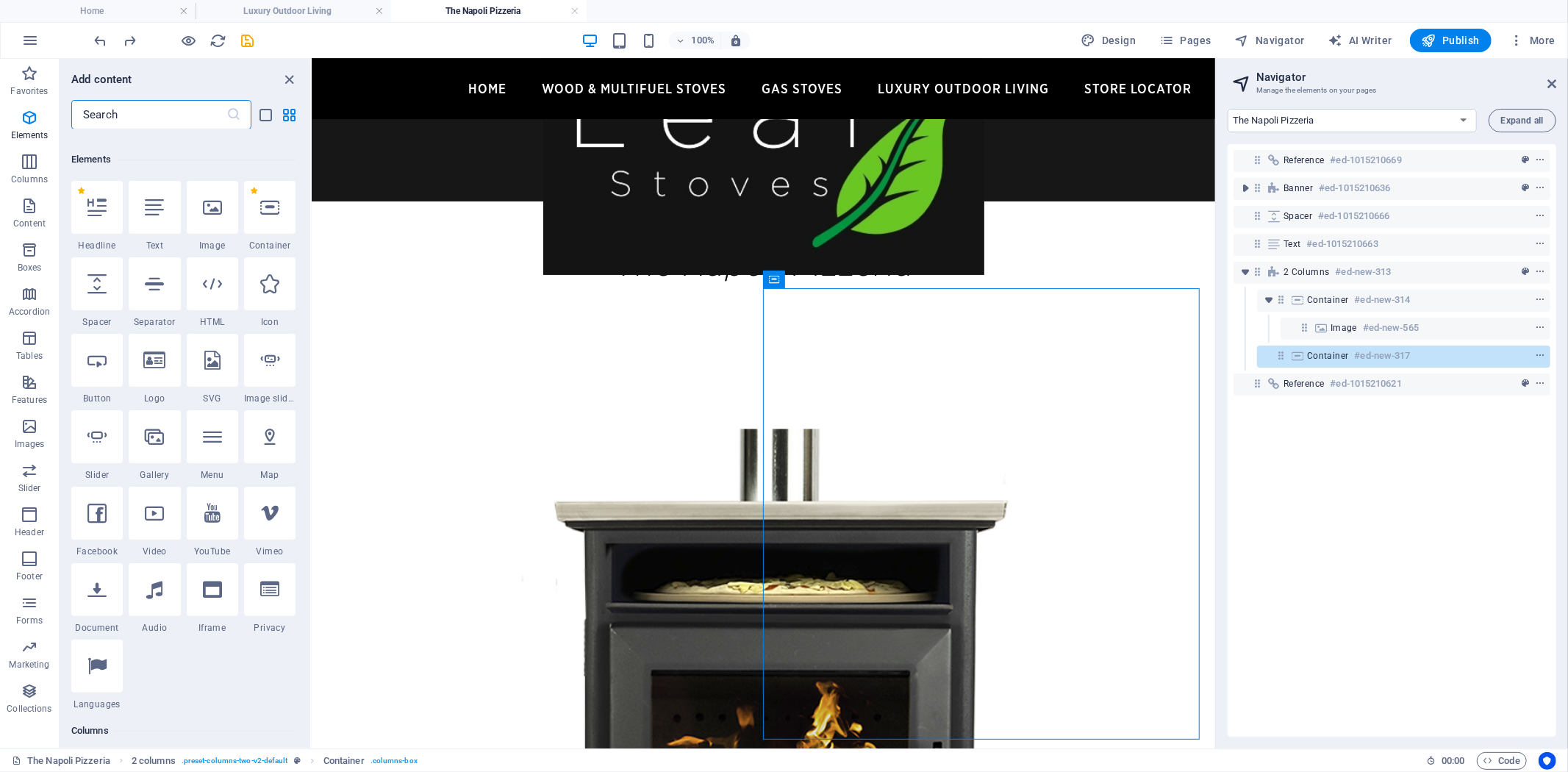
scroll to position [157, 0]
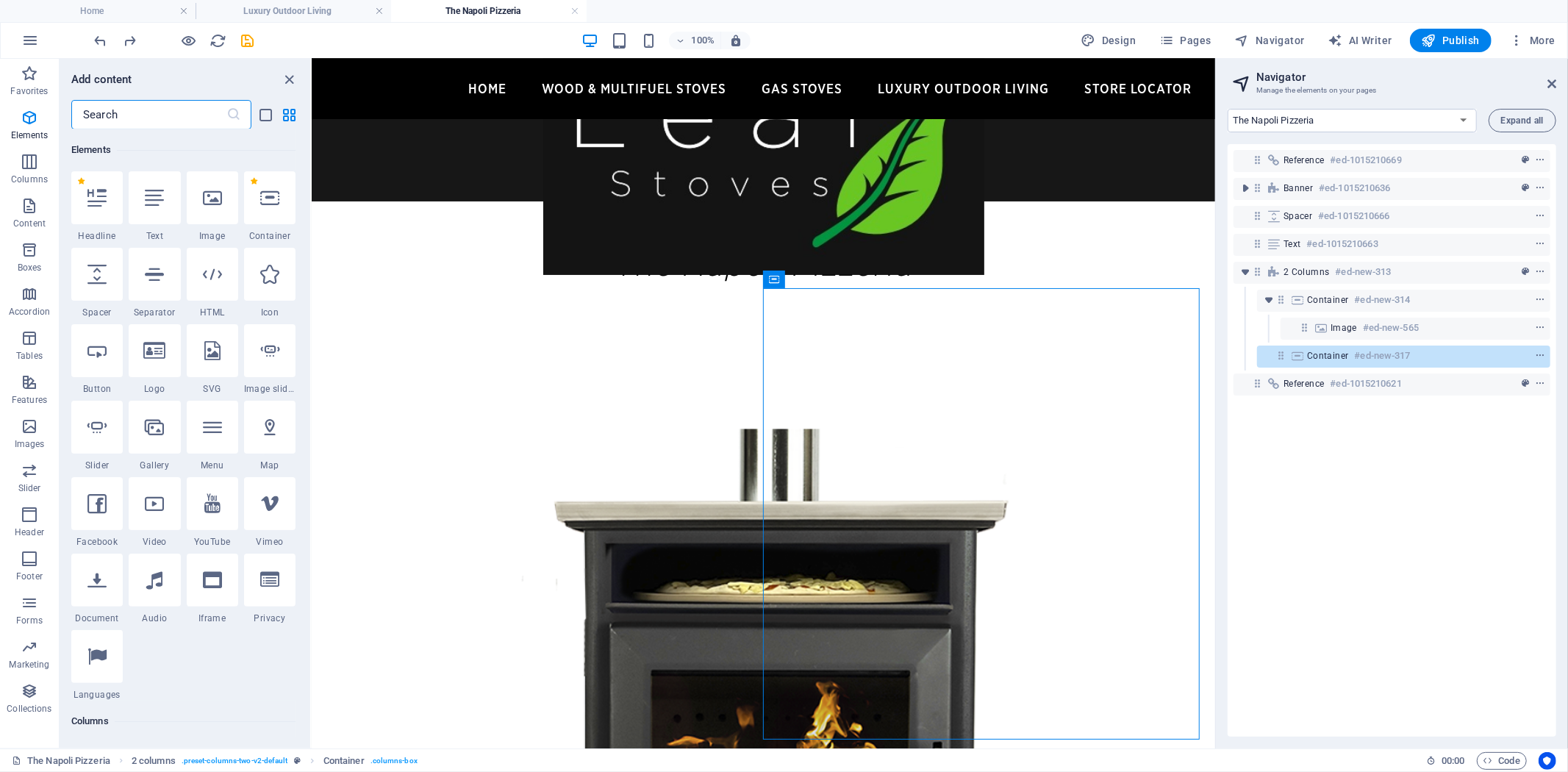
click at [163, 112] on input "text" at bounding box center [149, 115] width 155 height 29
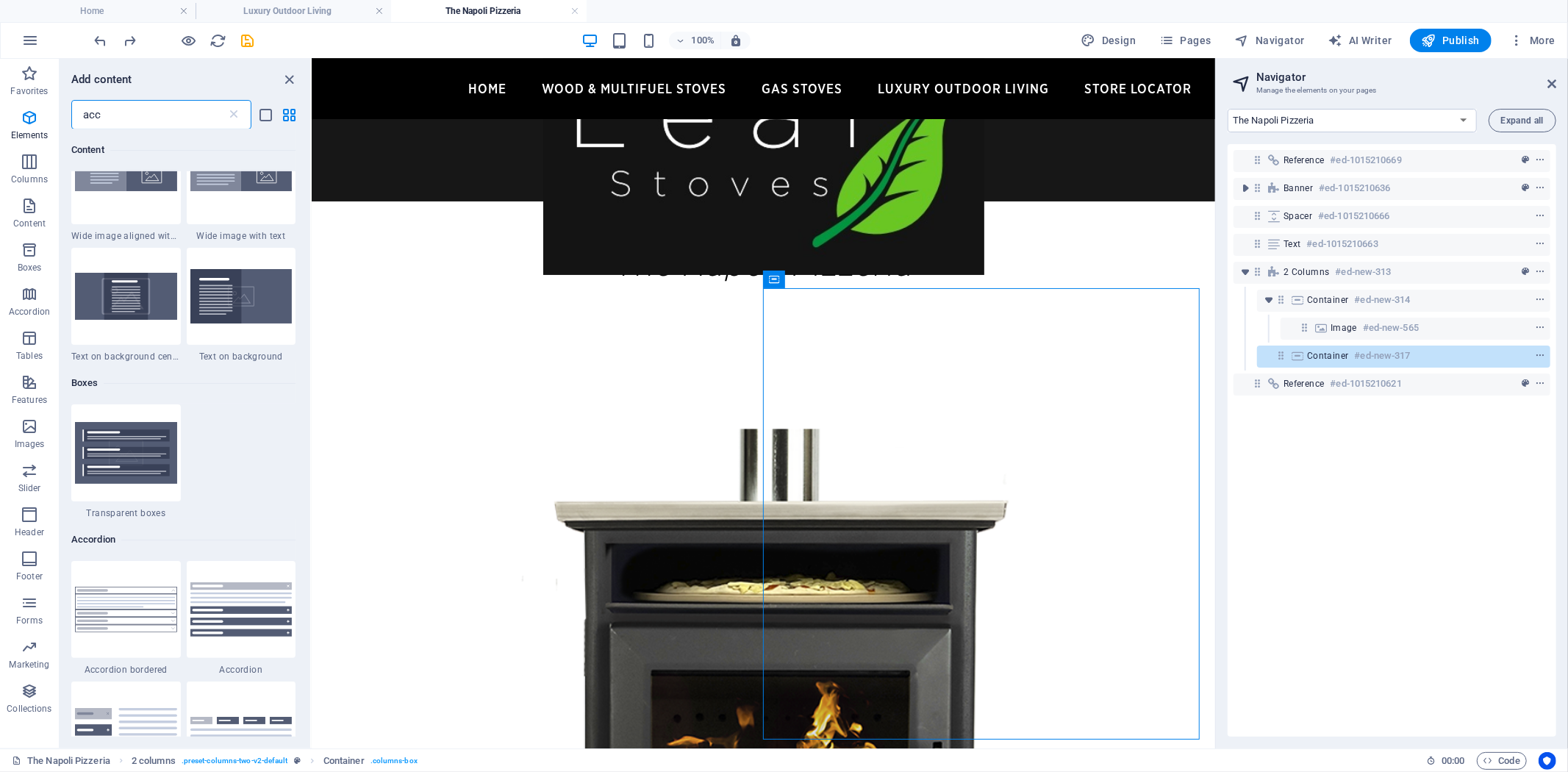
scroll to position [0, 0]
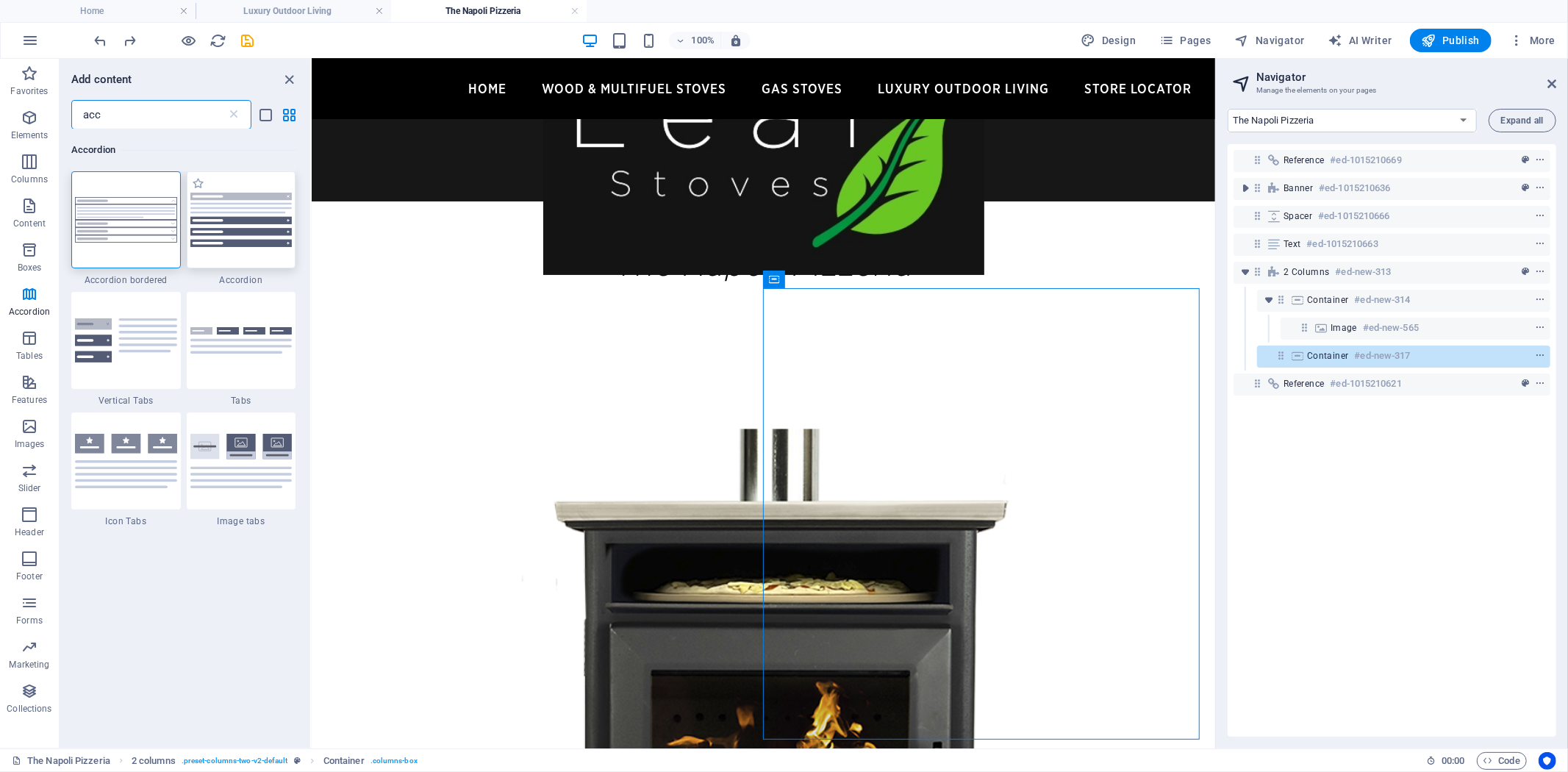
type input "acc"
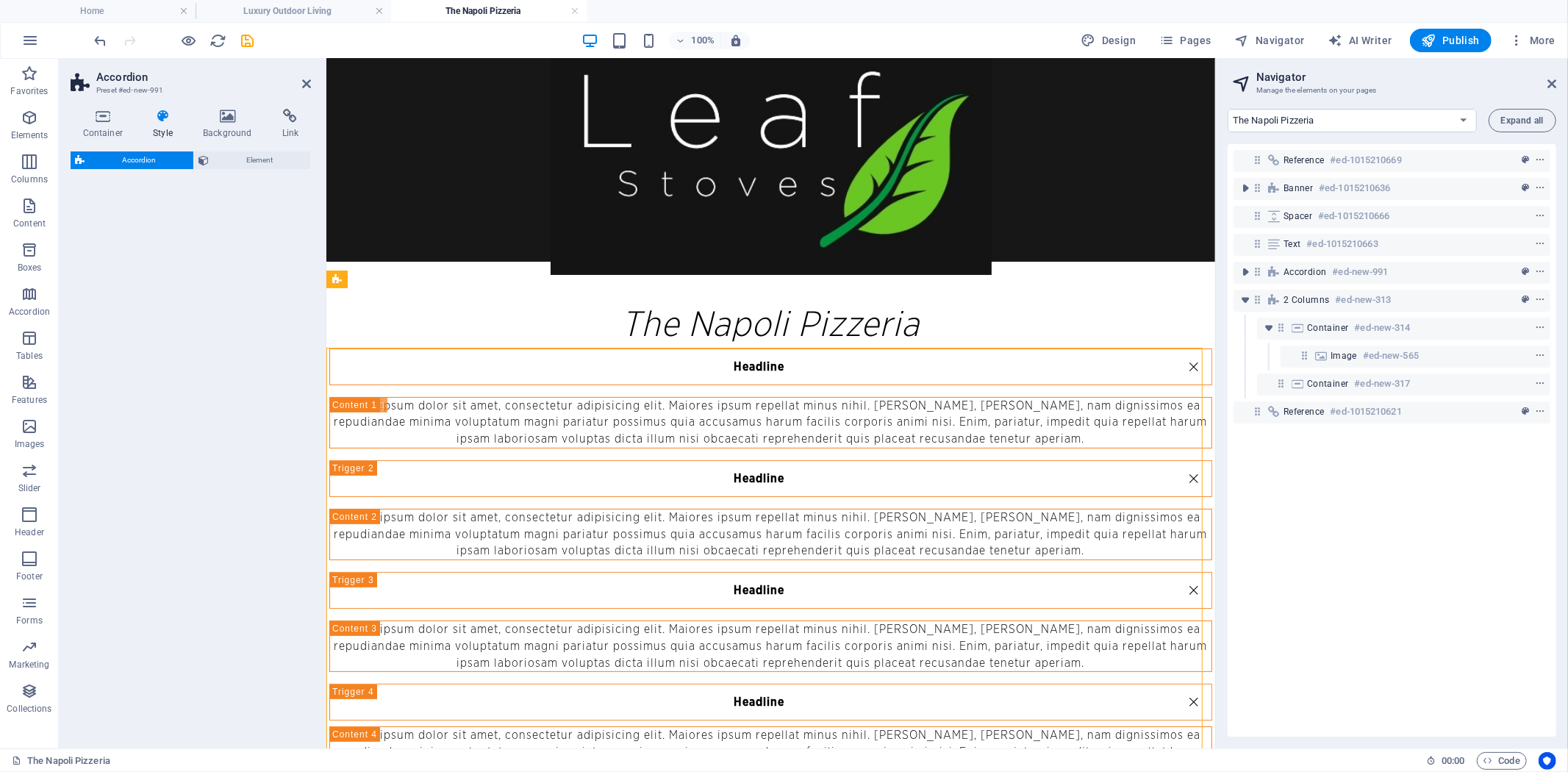
select select "rem"
select select "preset-accordion-v3-default"
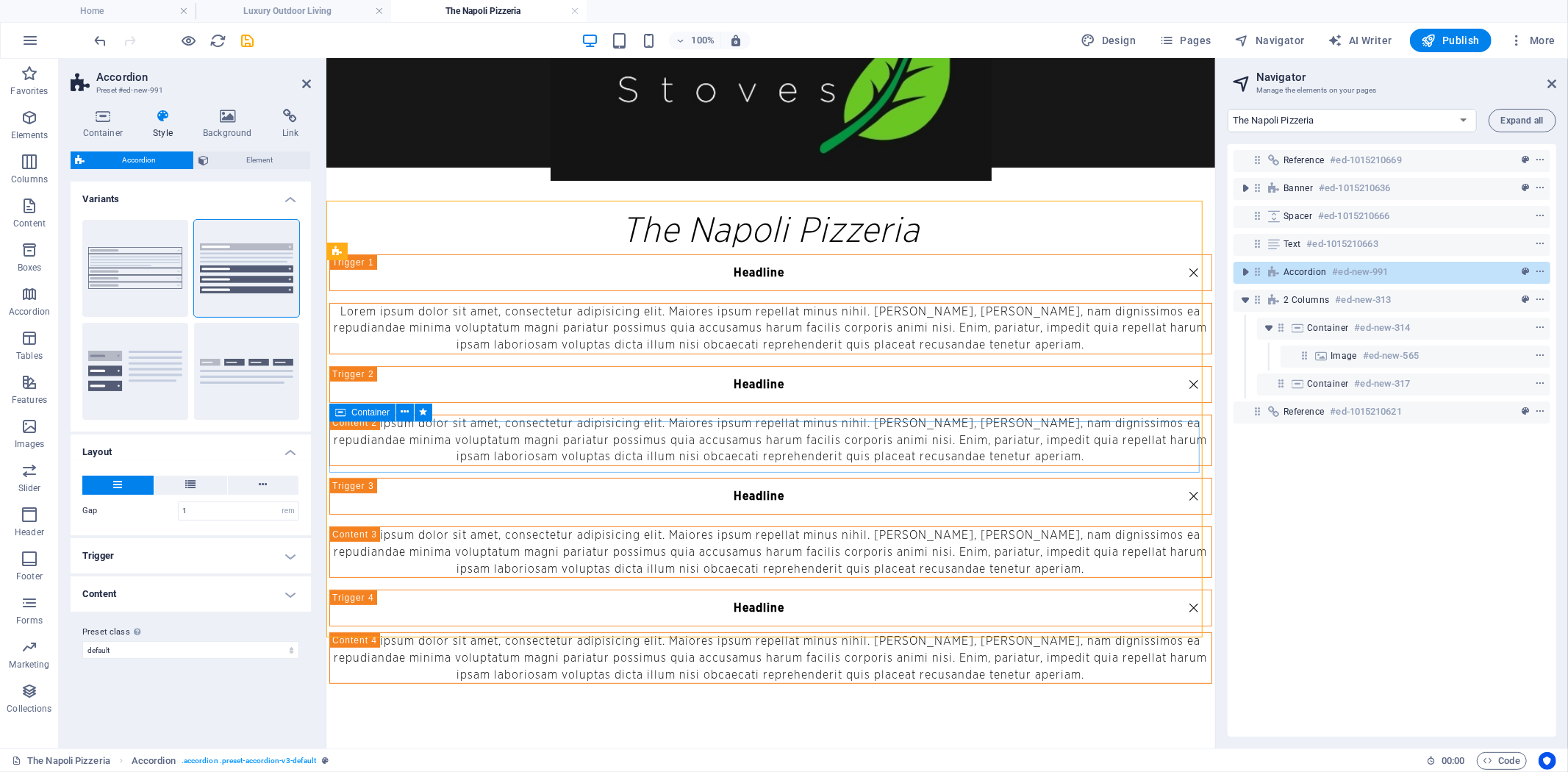
scroll to position [160, 0]
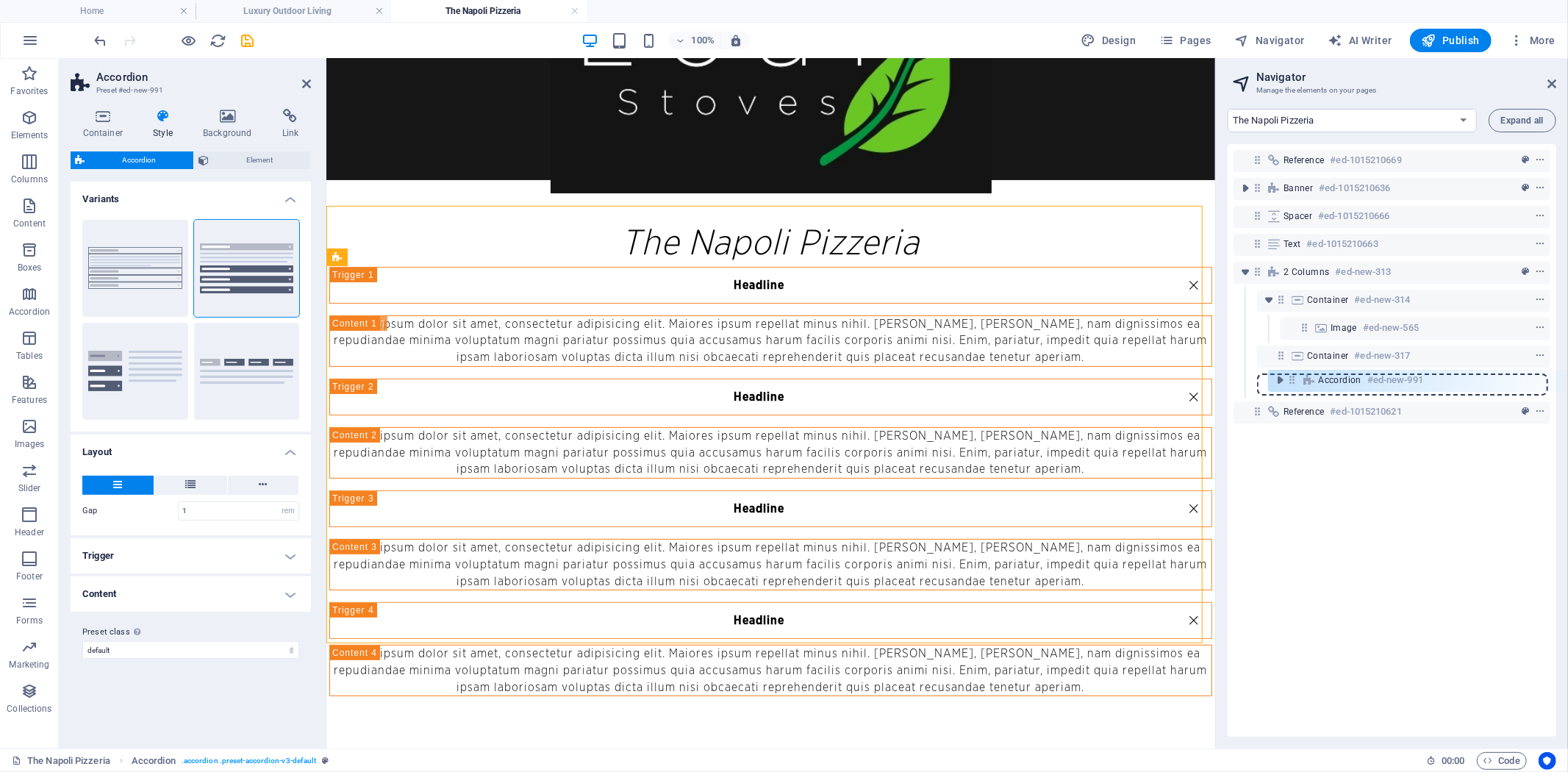
drag, startPoint x: 1258, startPoint y: 267, endPoint x: 1293, endPoint y: 378, distance: 116.4
click at [1293, 378] on div "Reference #ed-1015210669 Banner #ed-1015210636 Spacer #ed-1015210666 Text #ed-1…" at bounding box center [1392, 440] width 329 height 593
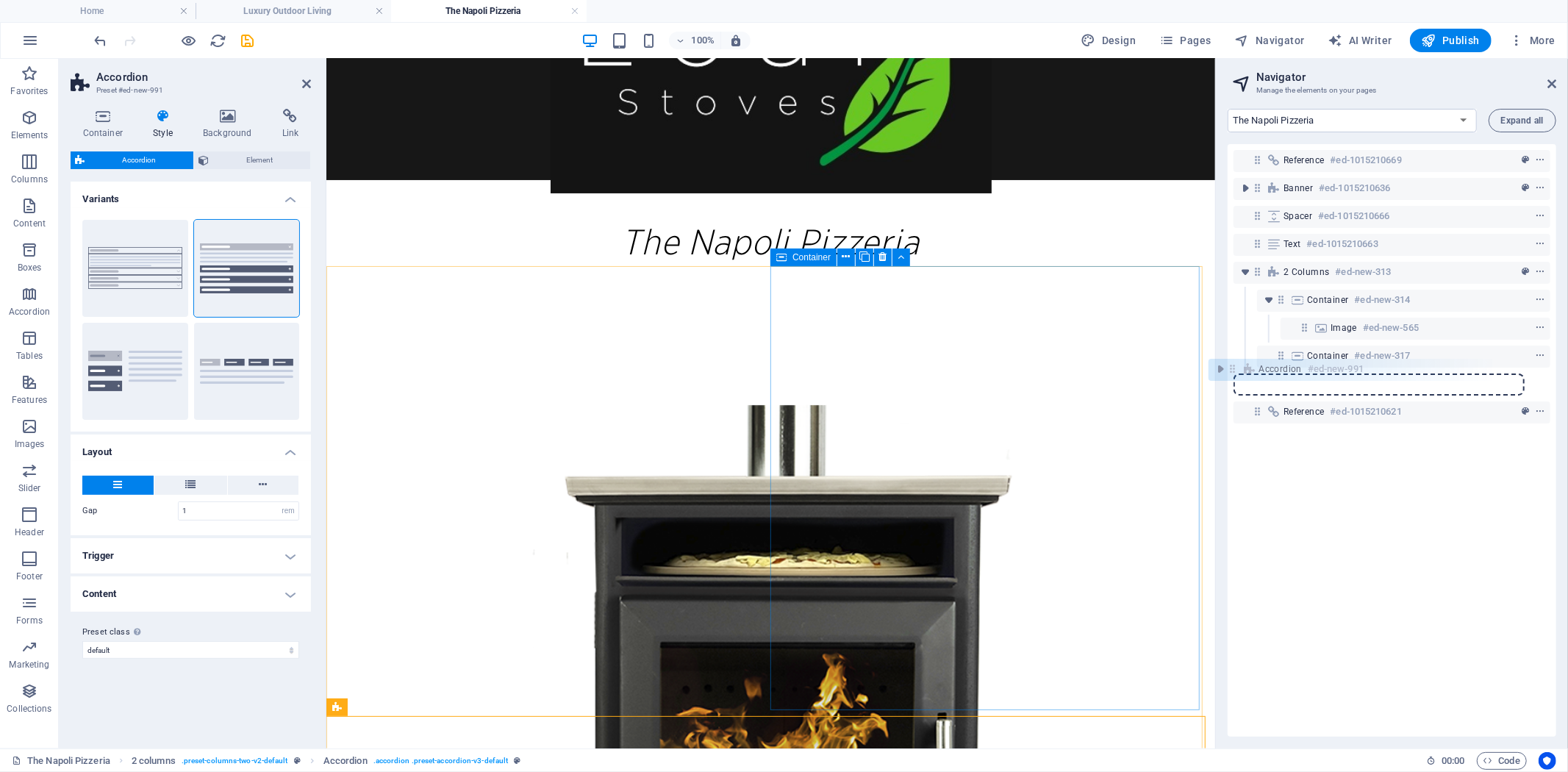
drag, startPoint x: 1608, startPoint y: 442, endPoint x: 1011, endPoint y: 302, distance: 613.2
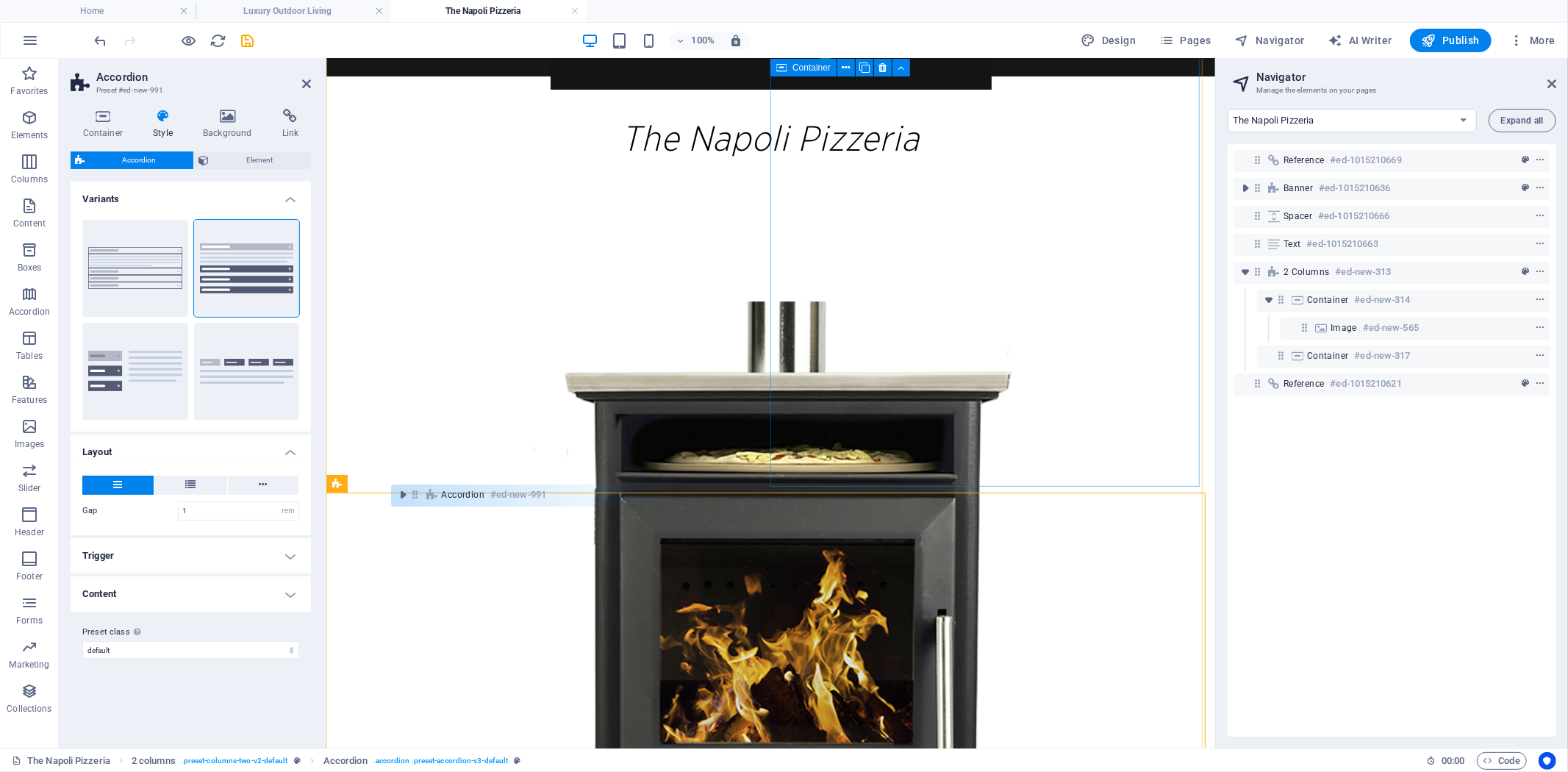
scroll to position [241, 0]
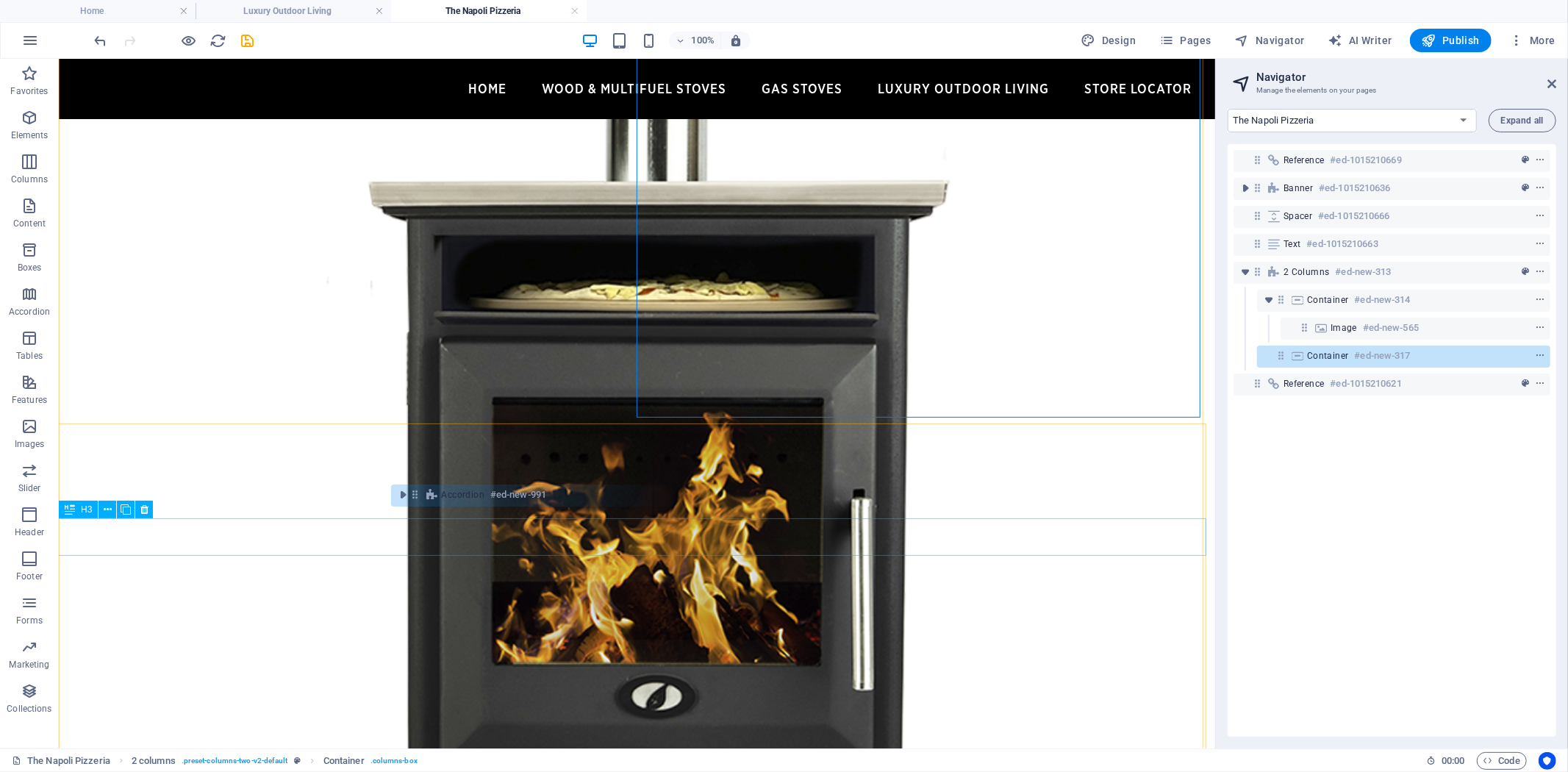
scroll to position [571, 0]
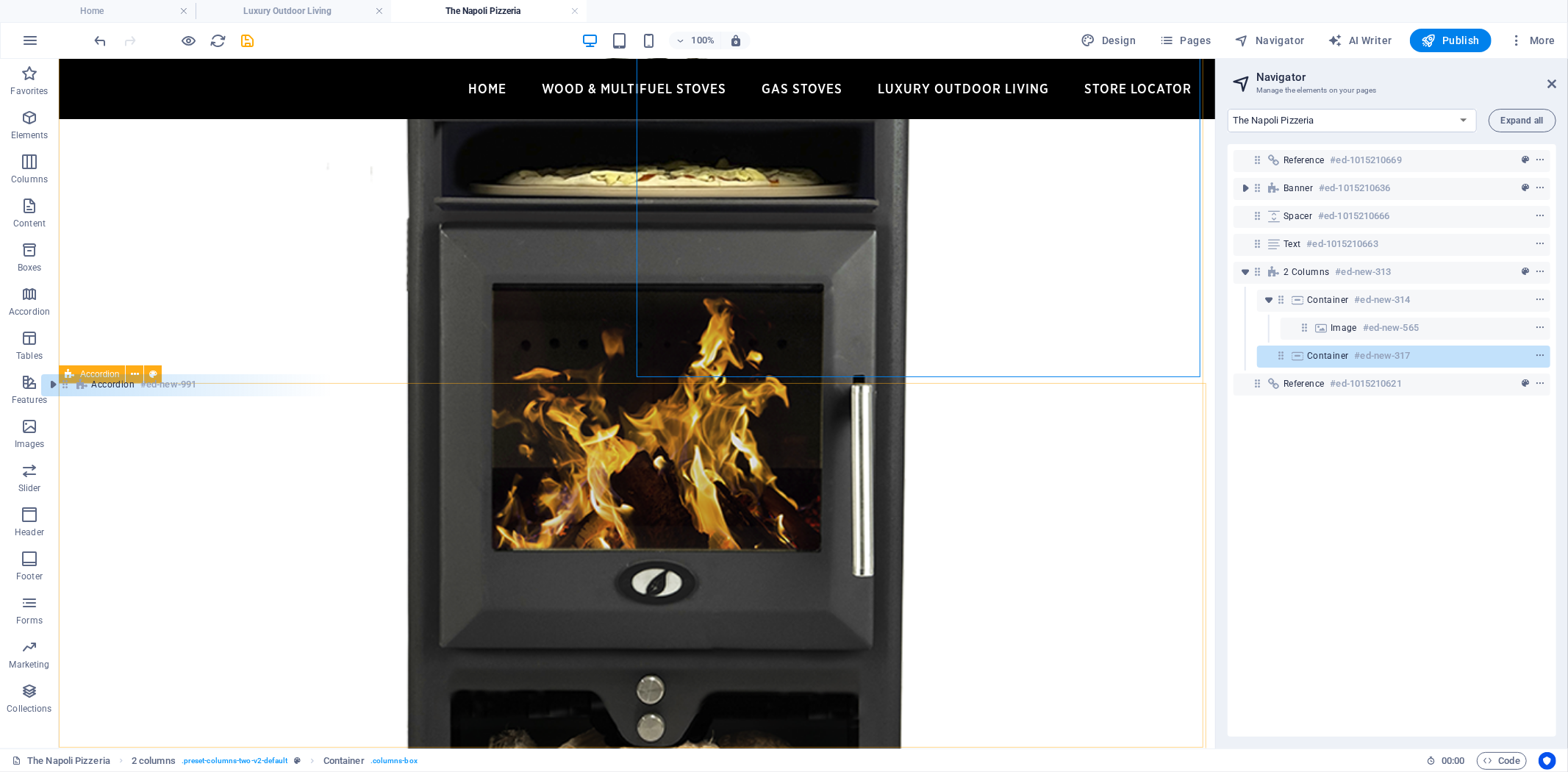
click at [63, 378] on div "Accordion" at bounding box center [92, 373] width 66 height 17
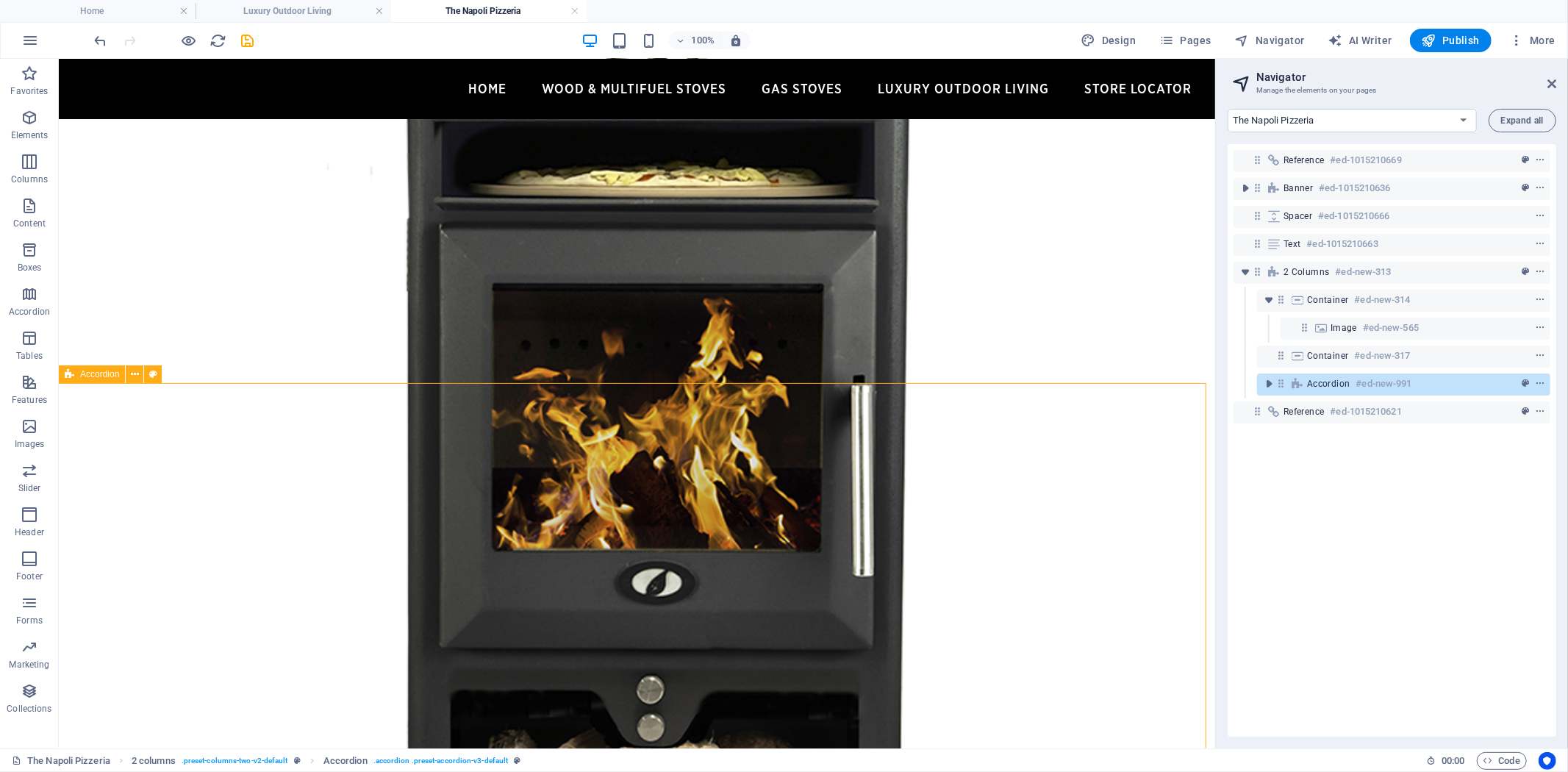
click at [63, 378] on div "Accordion" at bounding box center [92, 373] width 66 height 17
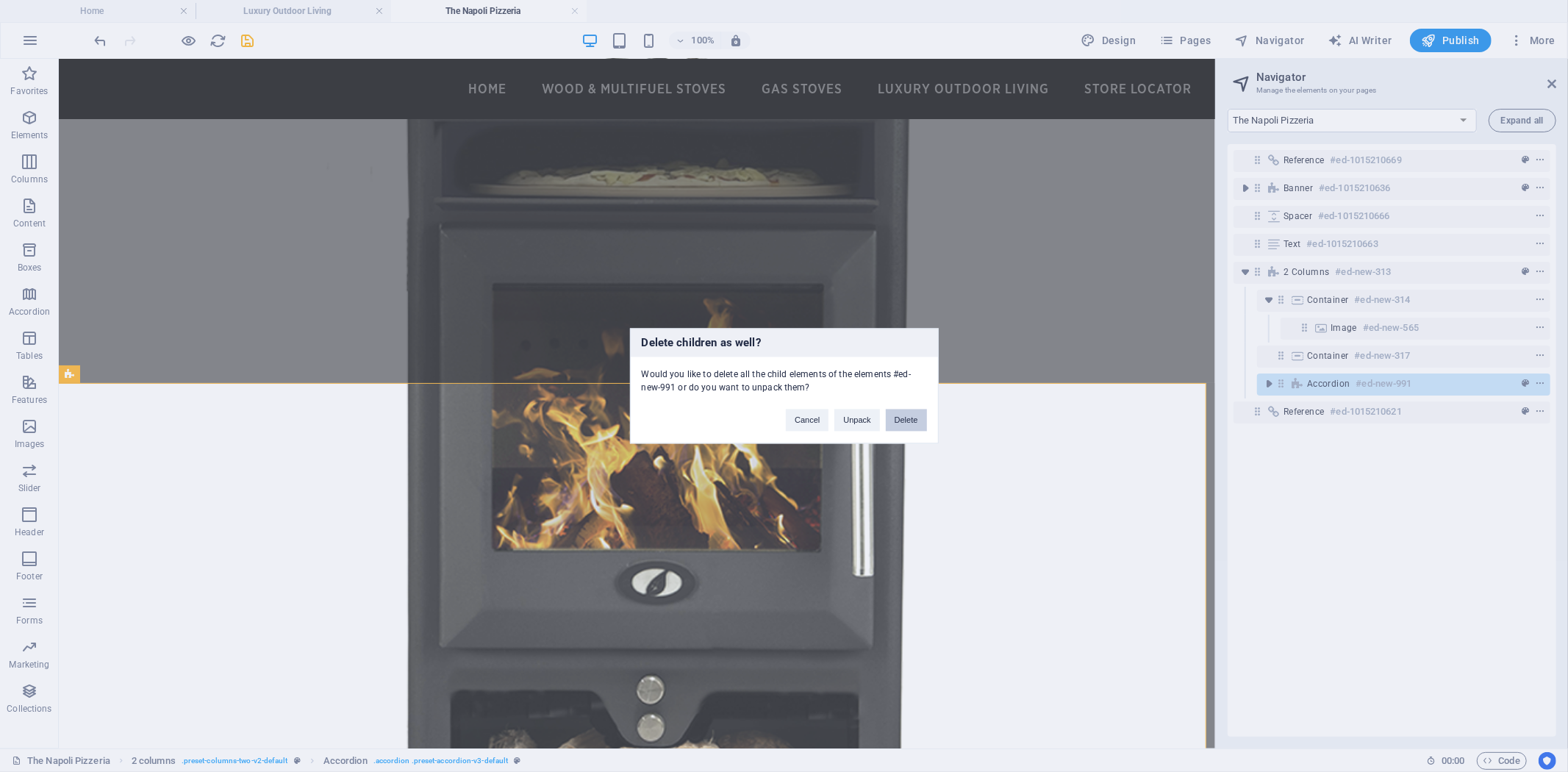
click at [910, 423] on button "Delete" at bounding box center [907, 420] width 41 height 22
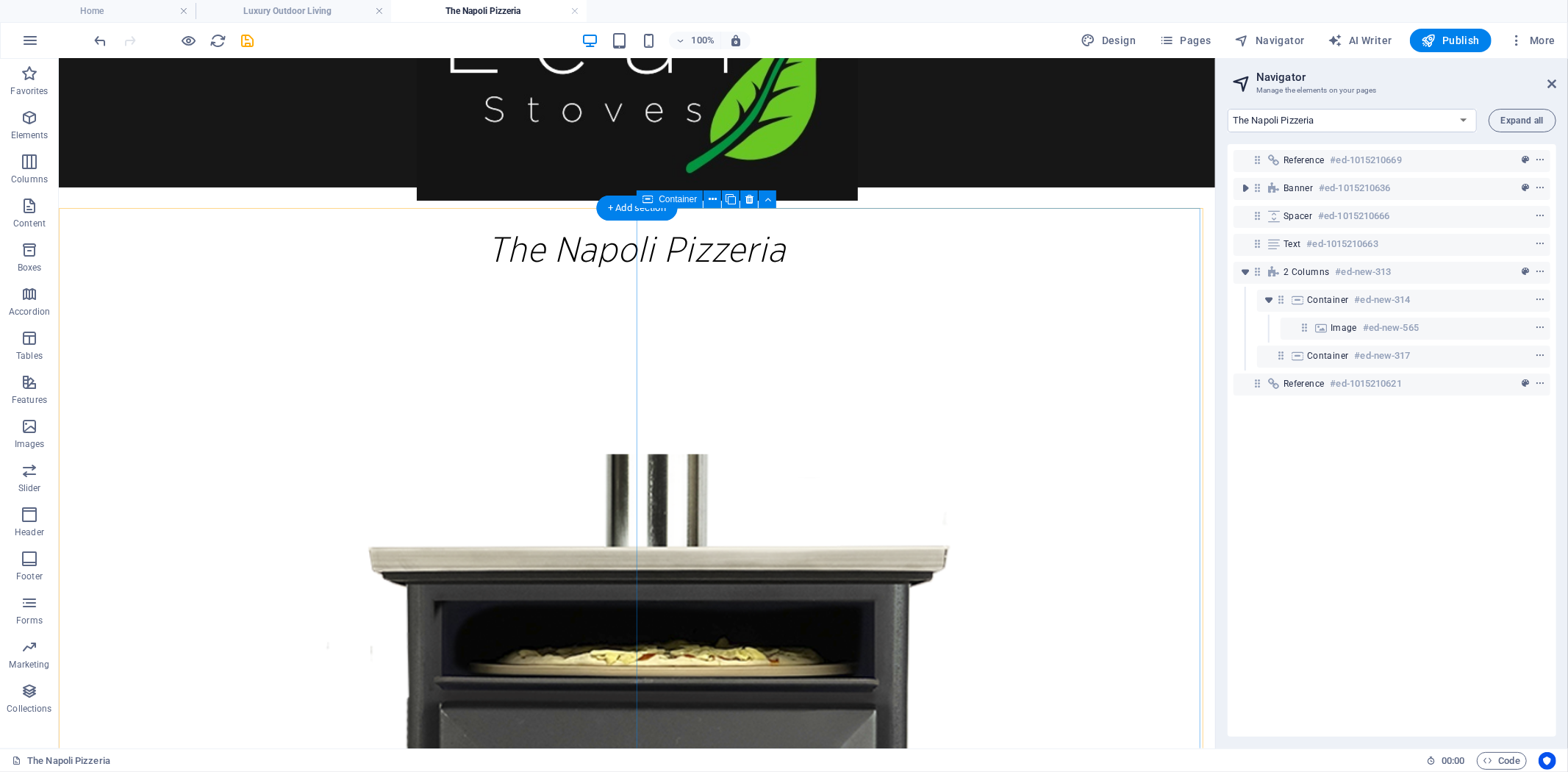
scroll to position [81, 0]
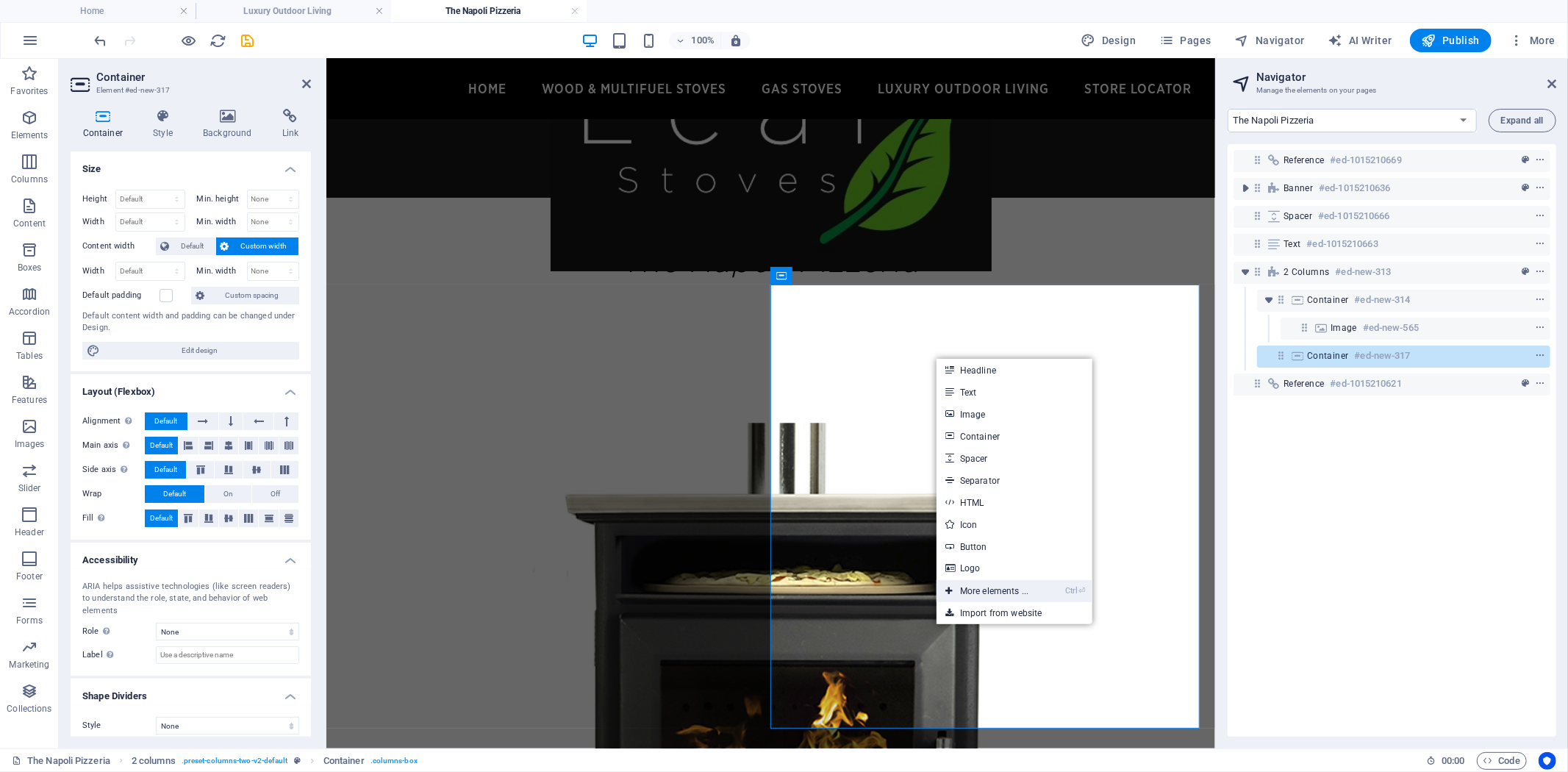
click at [1015, 590] on link "Ctrl ⏎ More elements ..." at bounding box center [987, 590] width 101 height 22
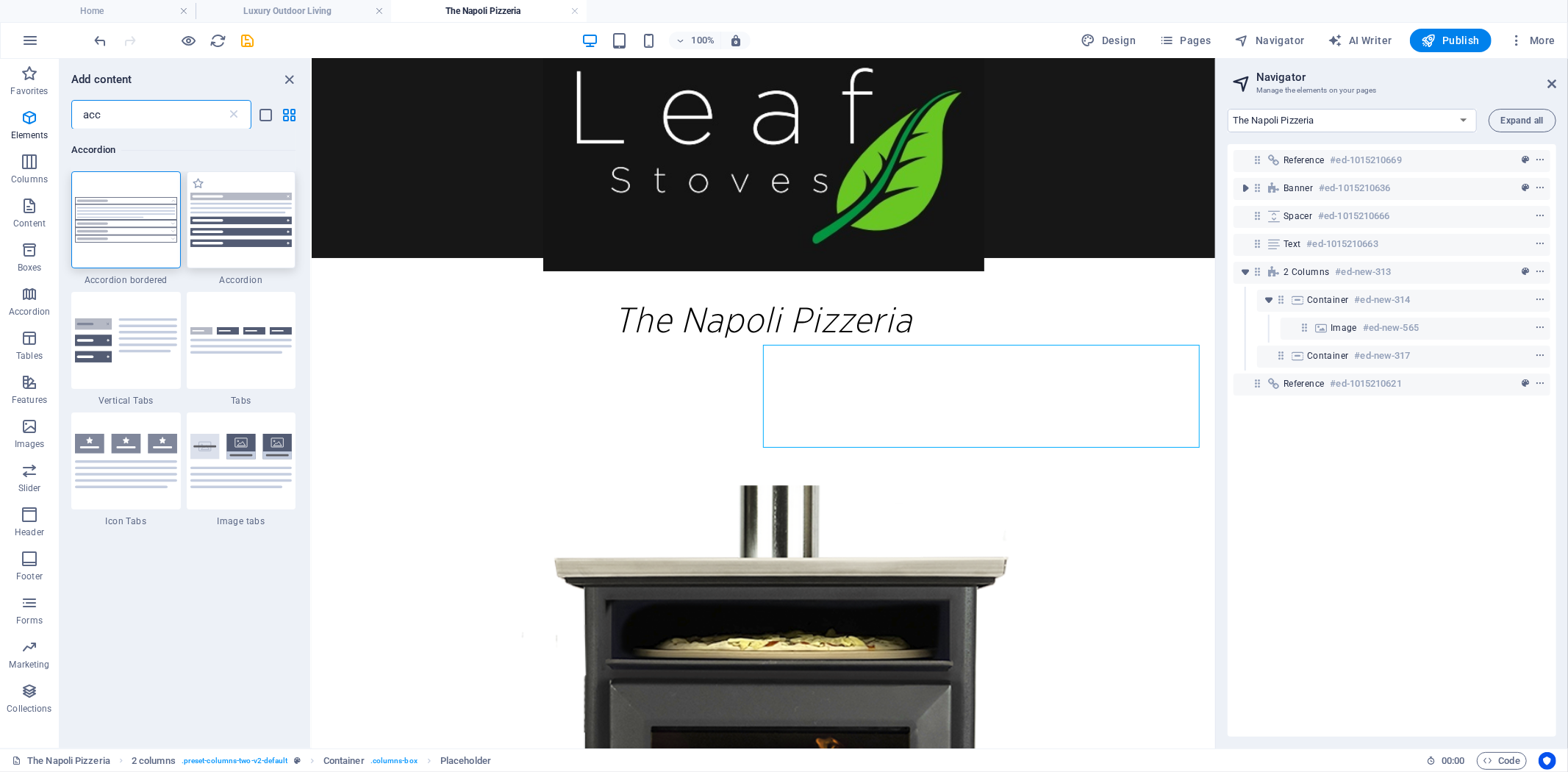
click at [236, 243] on img at bounding box center [241, 219] width 102 height 54
click at [311, 237] on div "Drag here to replace the existing content. Press “Ctrl” if you want to create a…" at bounding box center [763, 403] width 904 height 689
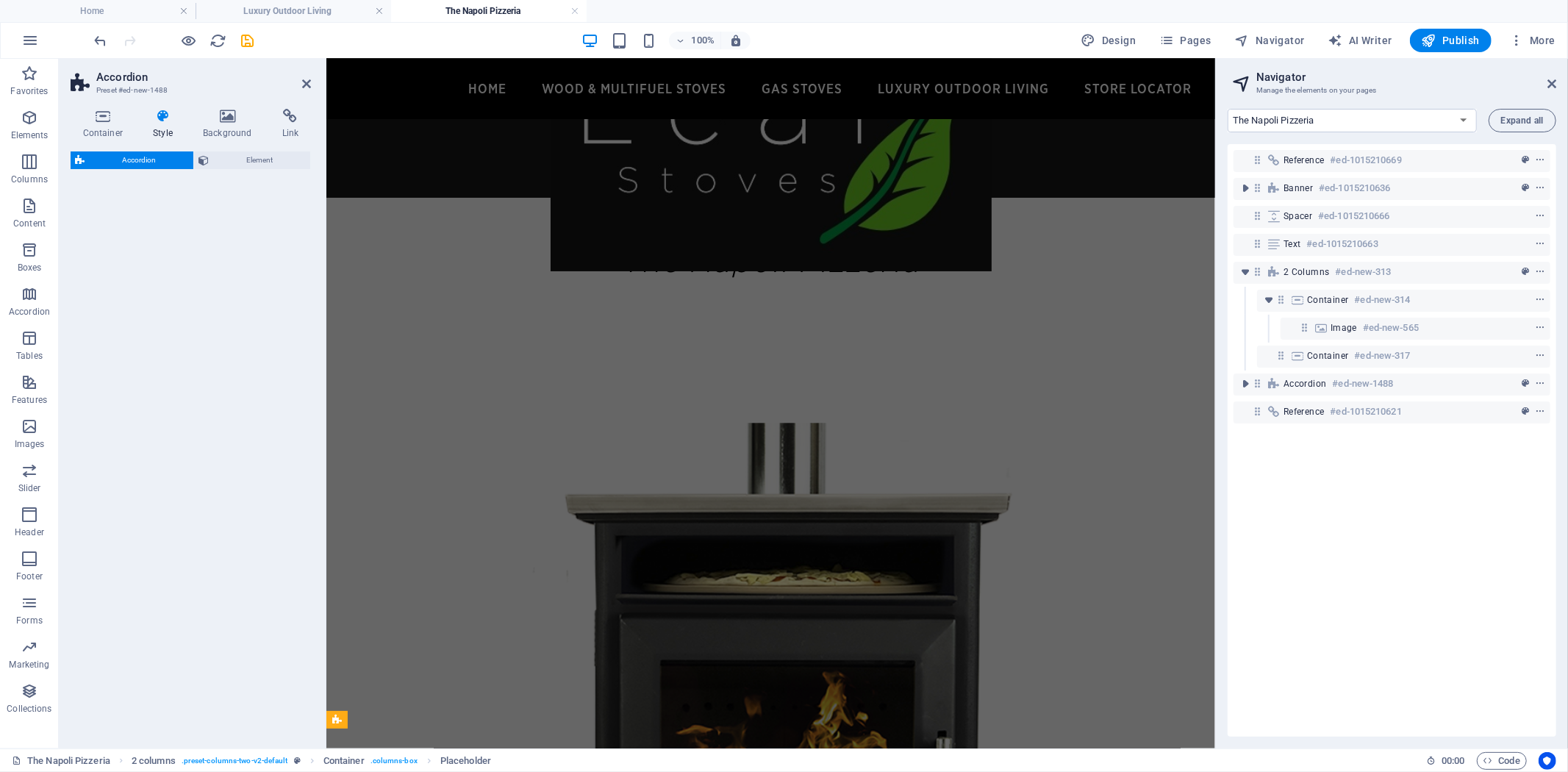
select select "rem"
select select "preset-accordion-v3-default"
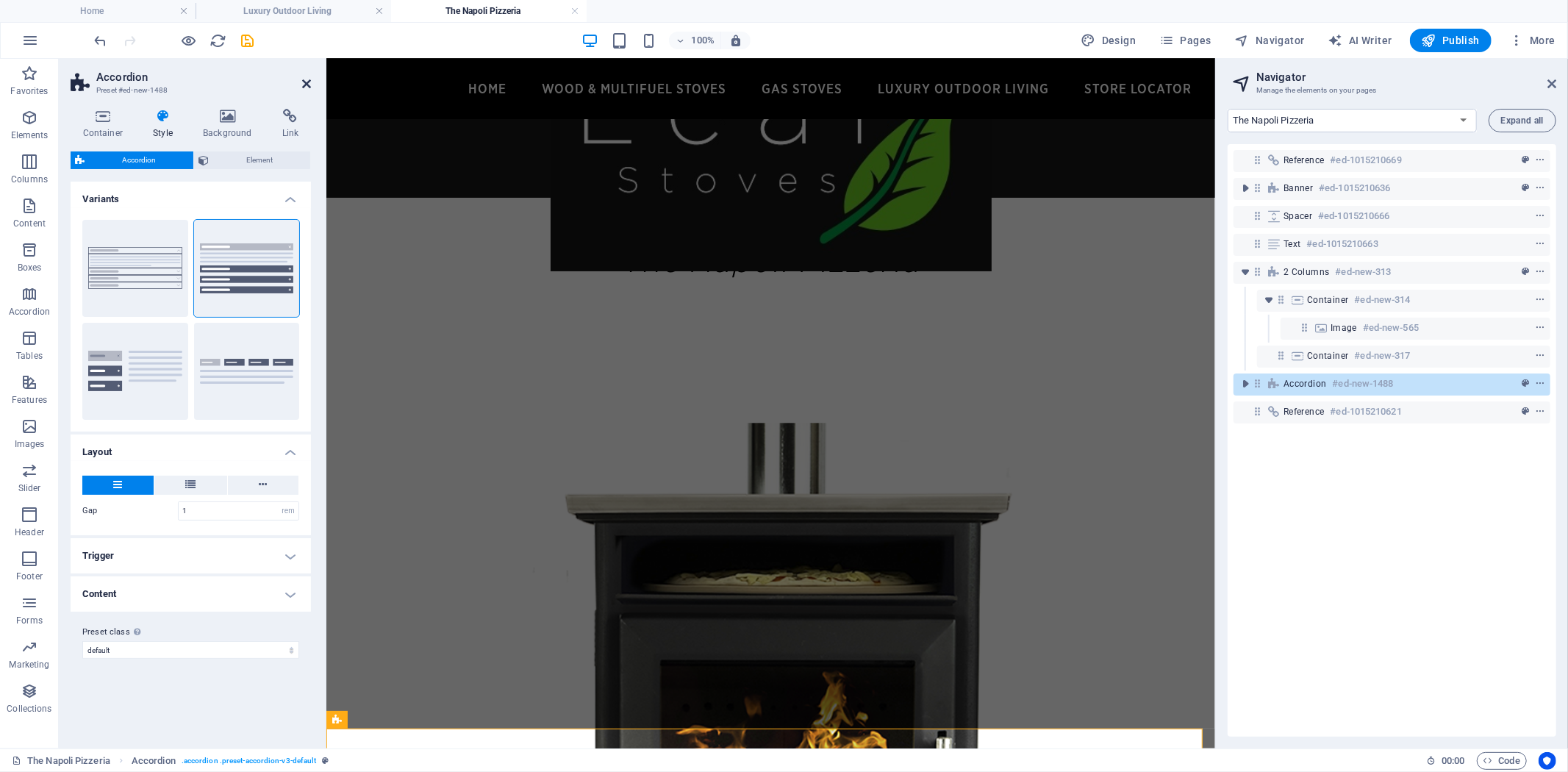
click at [305, 81] on icon at bounding box center [307, 84] width 9 height 12
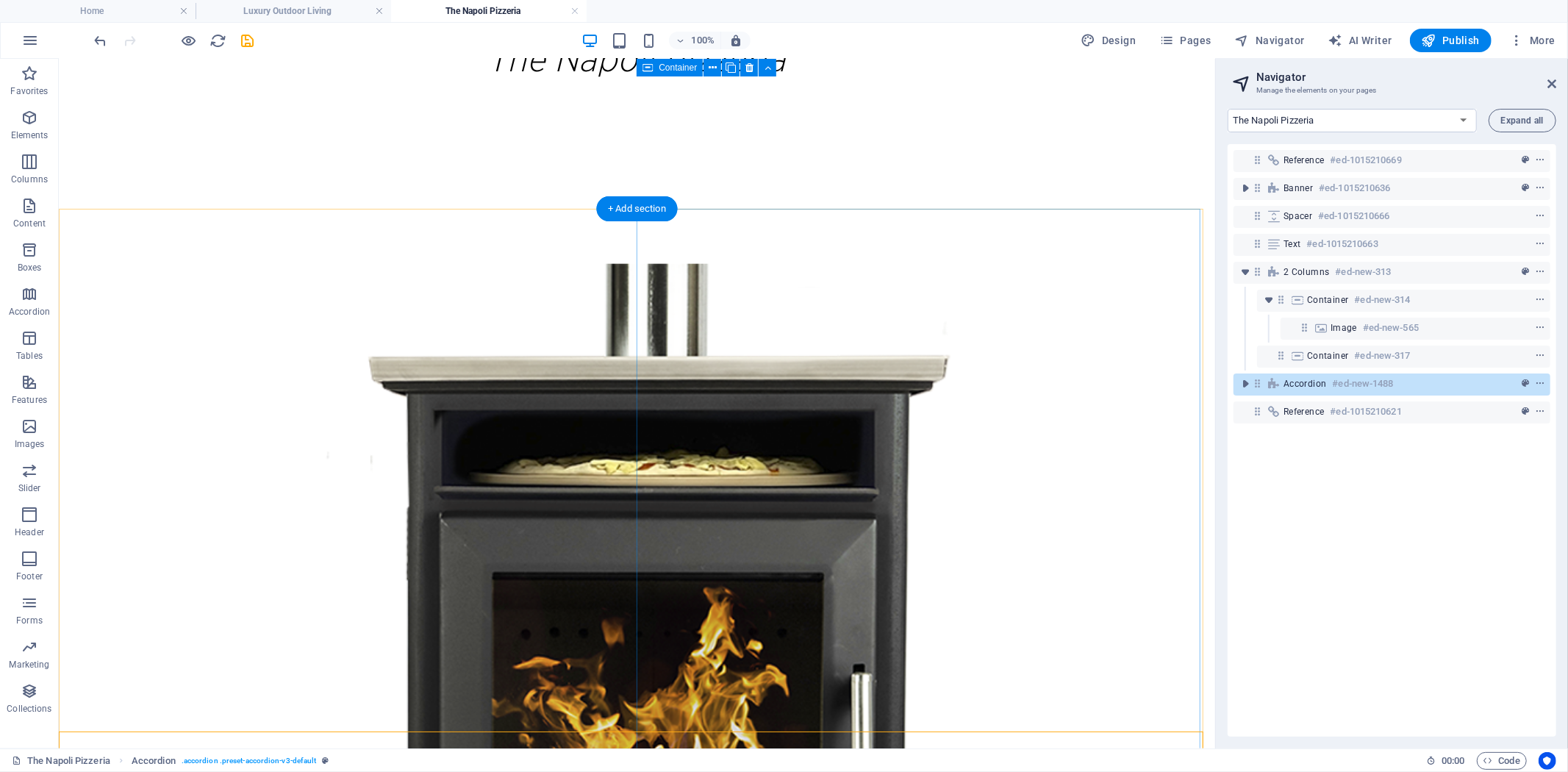
scroll to position [159, 0]
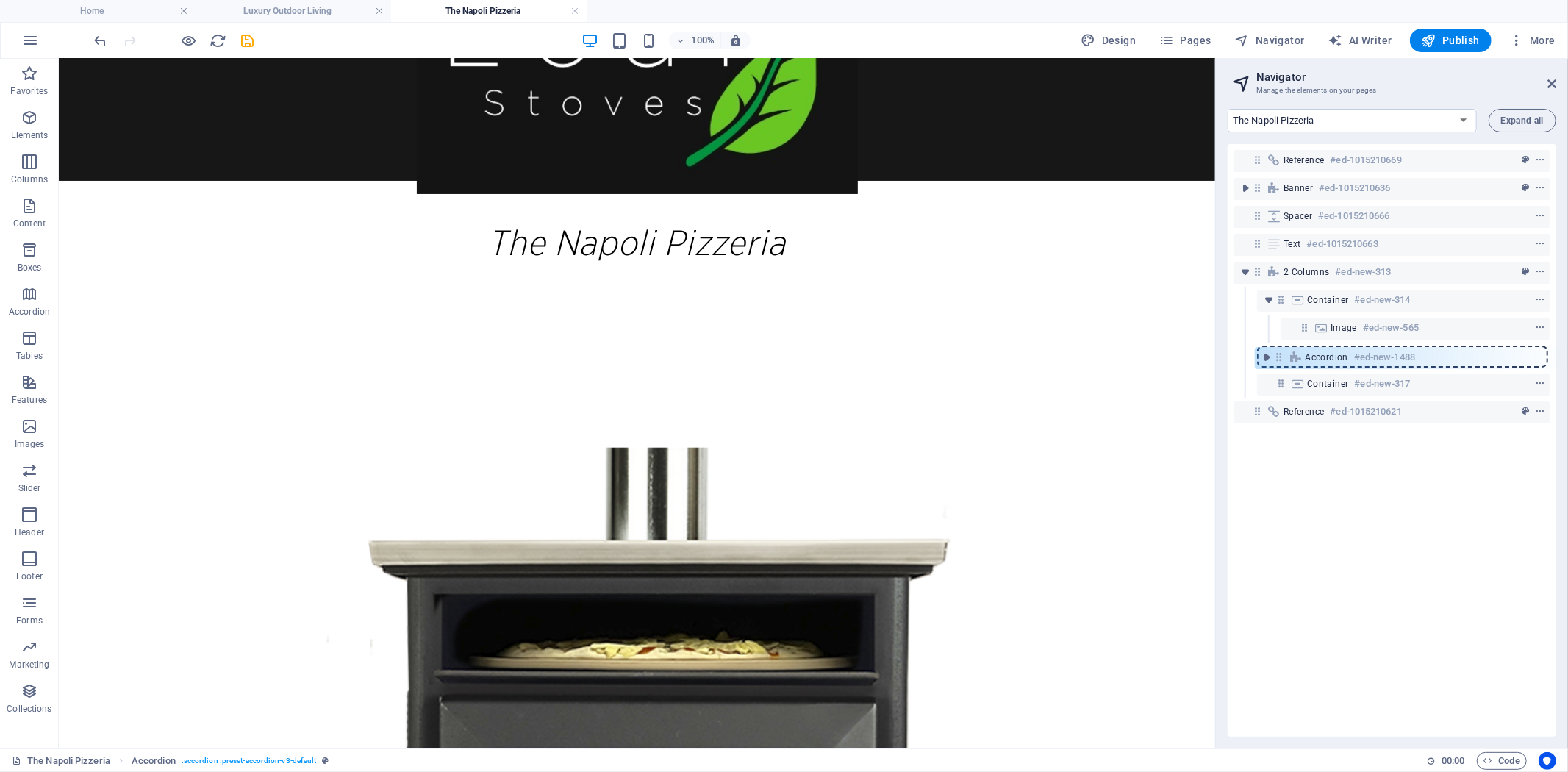
drag, startPoint x: 1261, startPoint y: 384, endPoint x: 1288, endPoint y: 357, distance: 38.2
click at [1288, 357] on div "Reference #ed-1015210669 Banner #ed-1015210636 Spacer #ed-1015210666 Text #ed-1…" at bounding box center [1392, 440] width 329 height 593
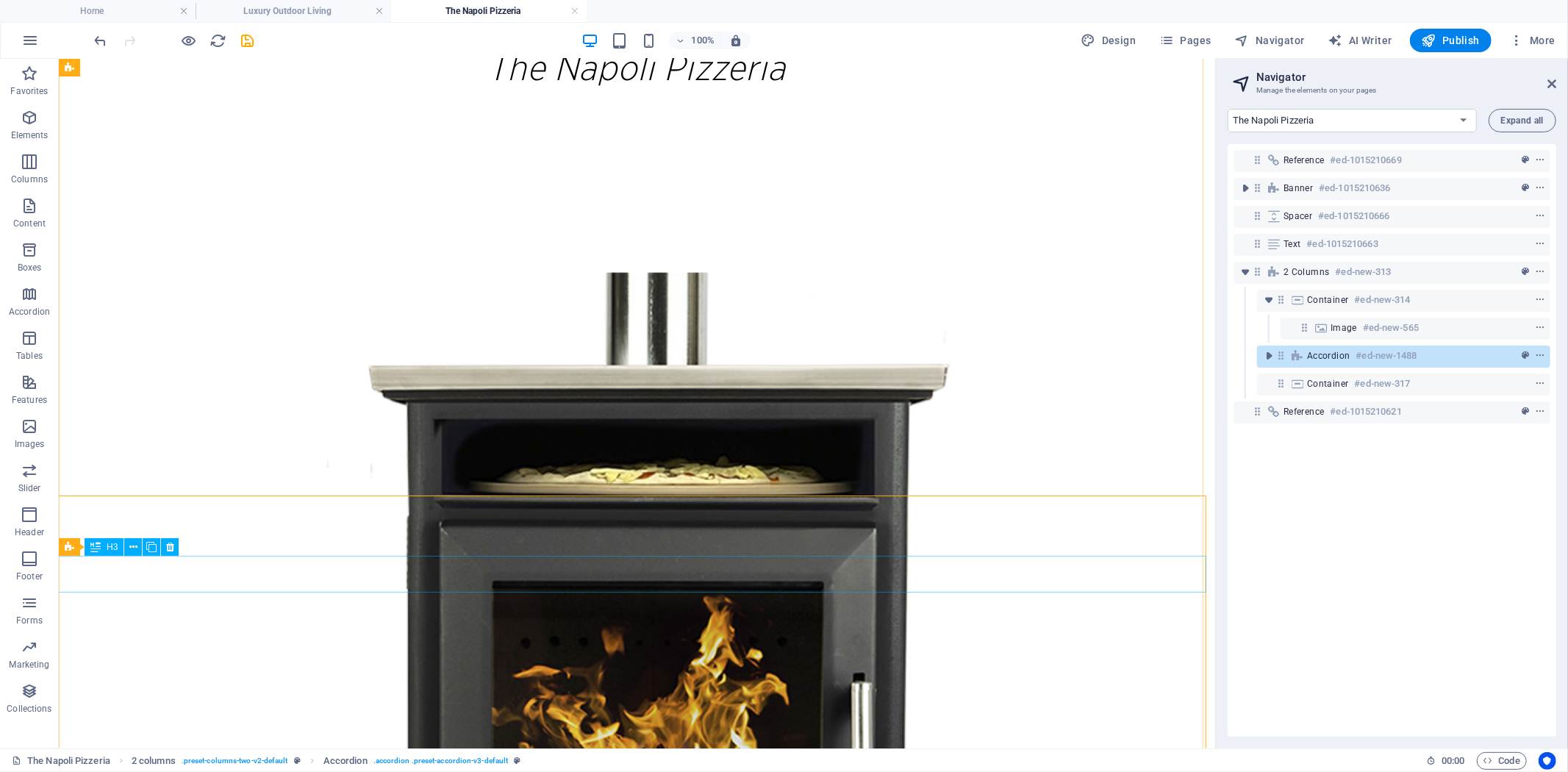
scroll to position [237, 0]
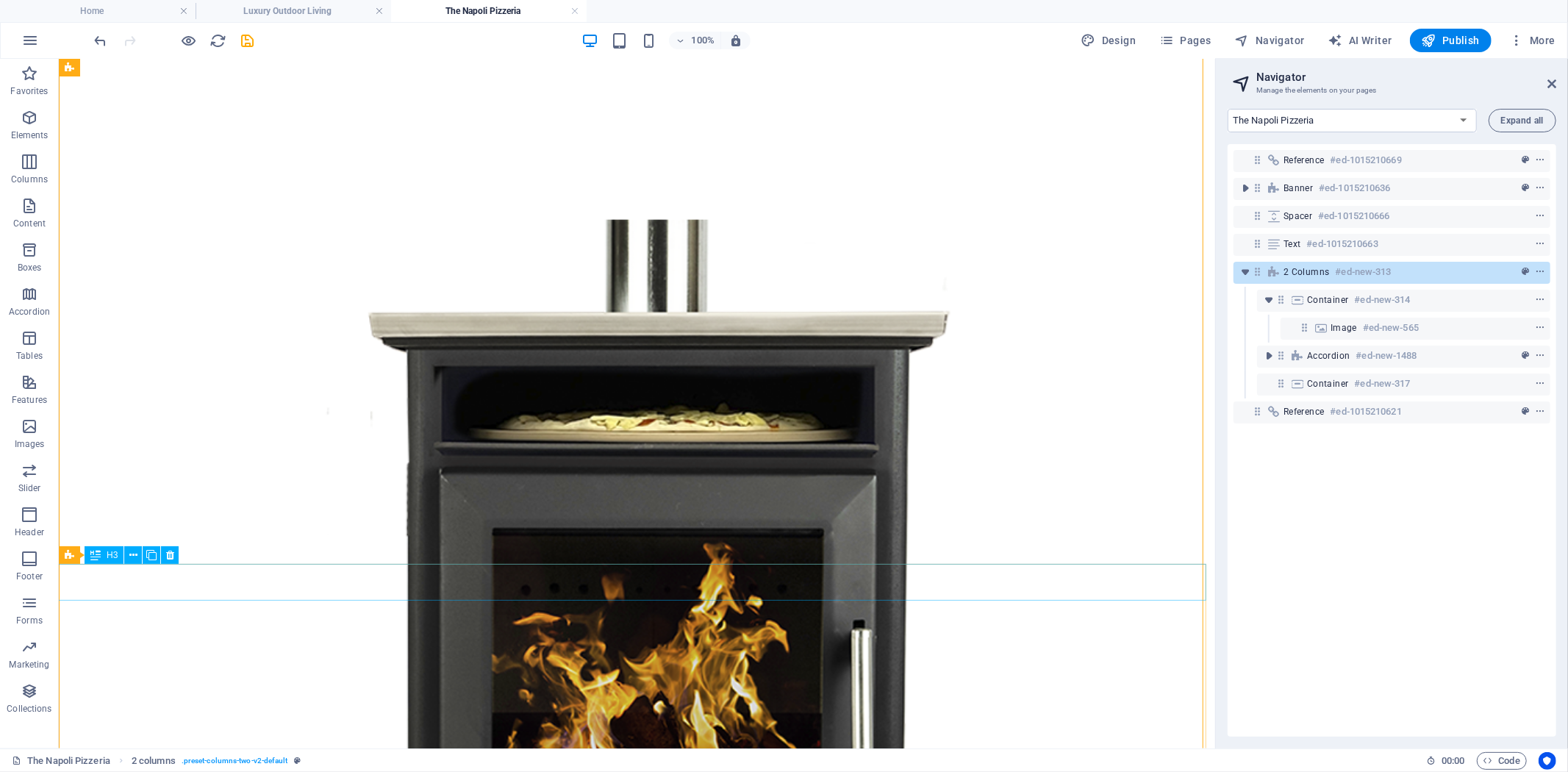
scroll to position [481, 0]
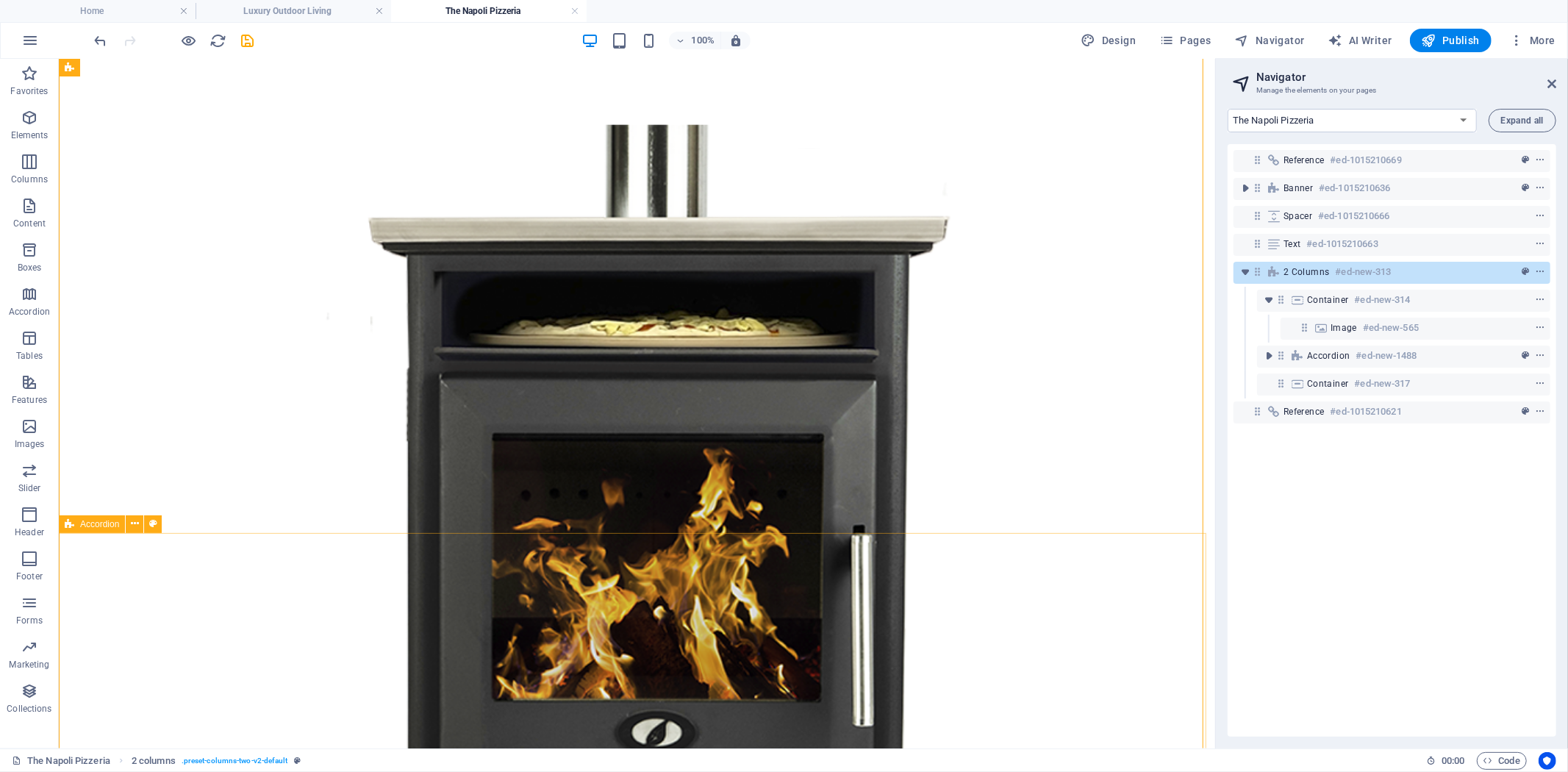
click at [72, 523] on icon at bounding box center [69, 523] width 10 height 17
select select "rem"
select select "preset-accordion-v3-default"
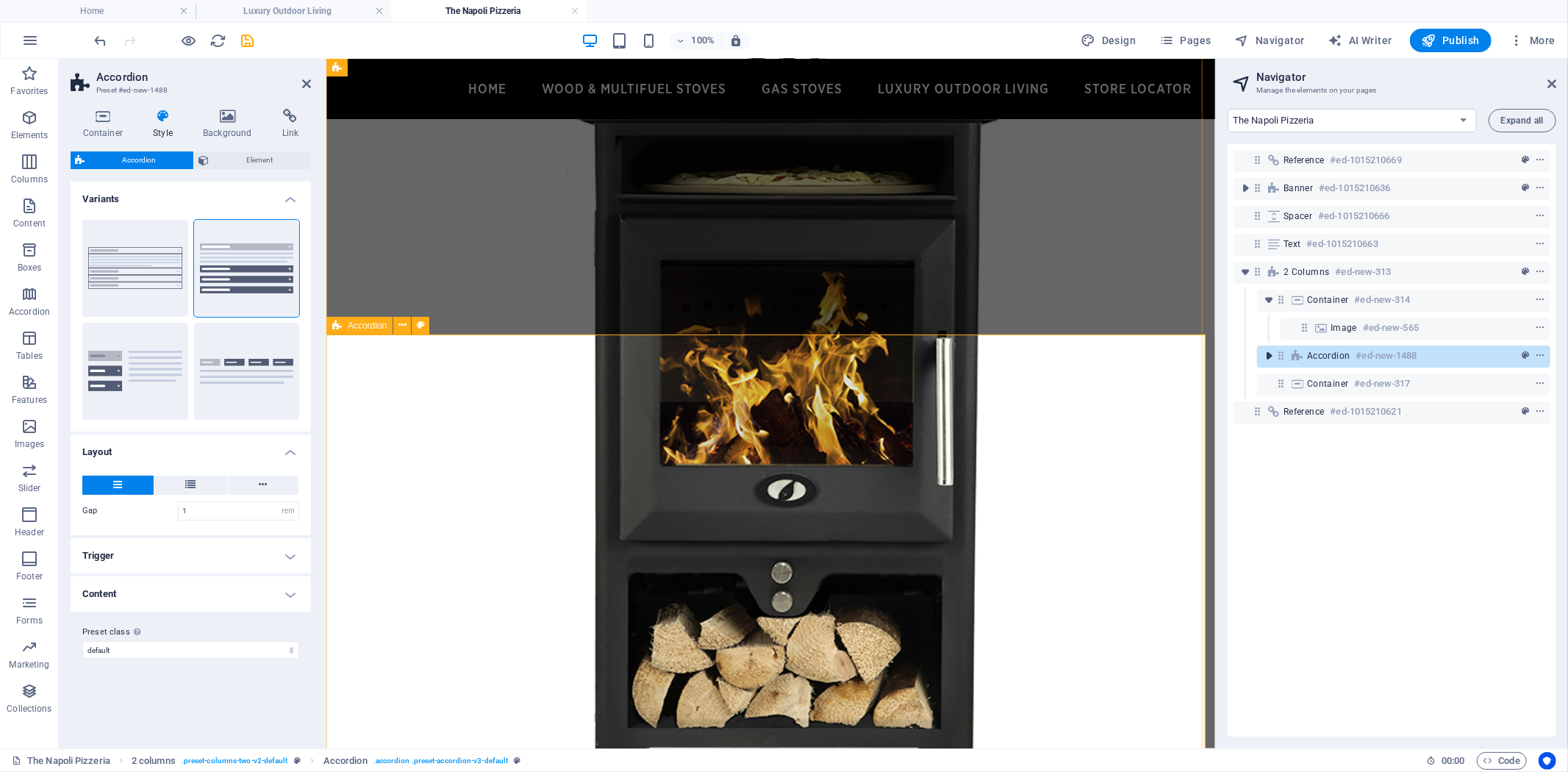
click at [1268, 357] on icon "toggle-expand" at bounding box center [1269, 355] width 14 height 14
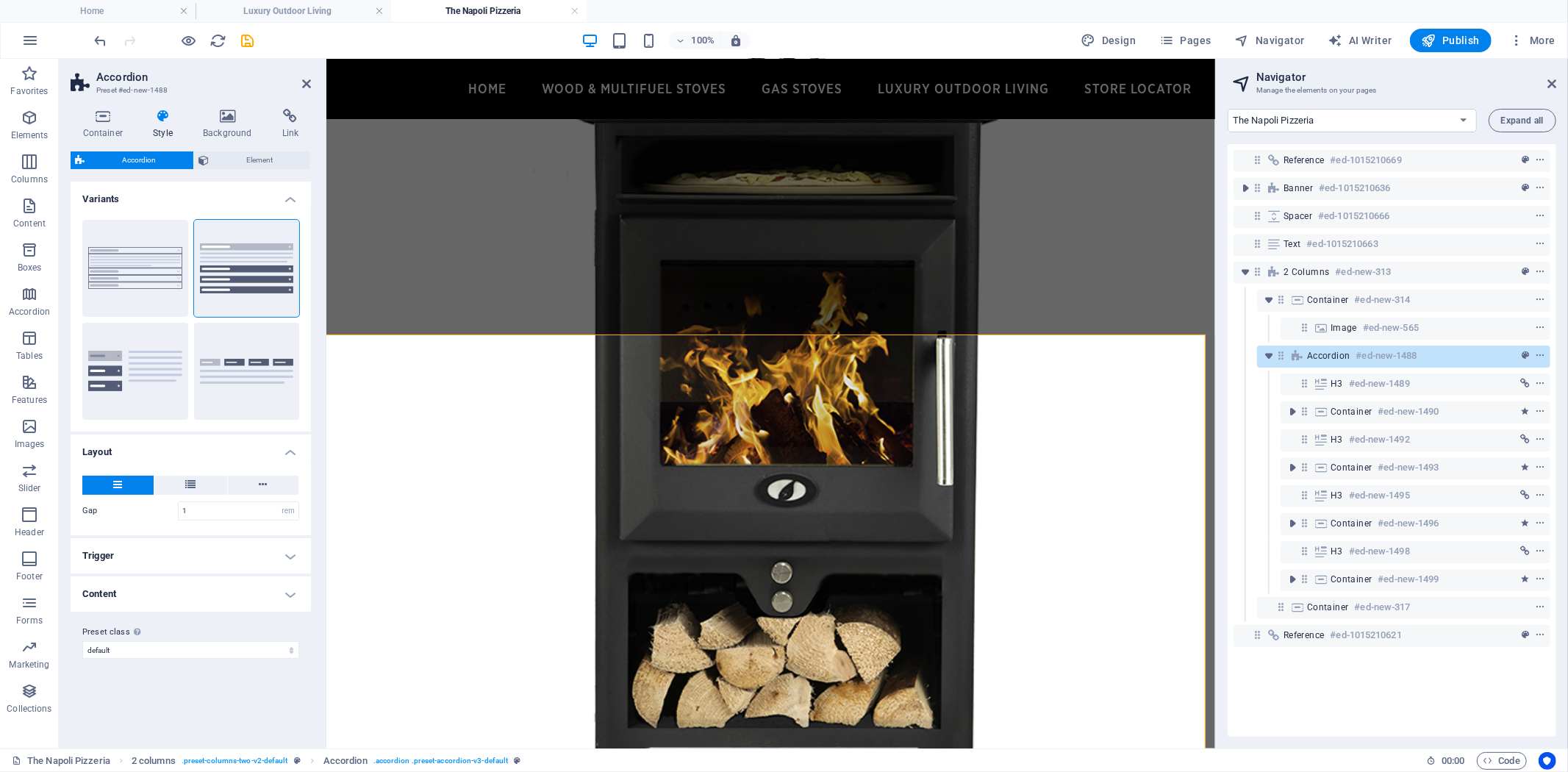
click at [160, 122] on icon at bounding box center [163, 115] width 44 height 14
click at [252, 355] on button "Tabs" at bounding box center [247, 371] width 106 height 97
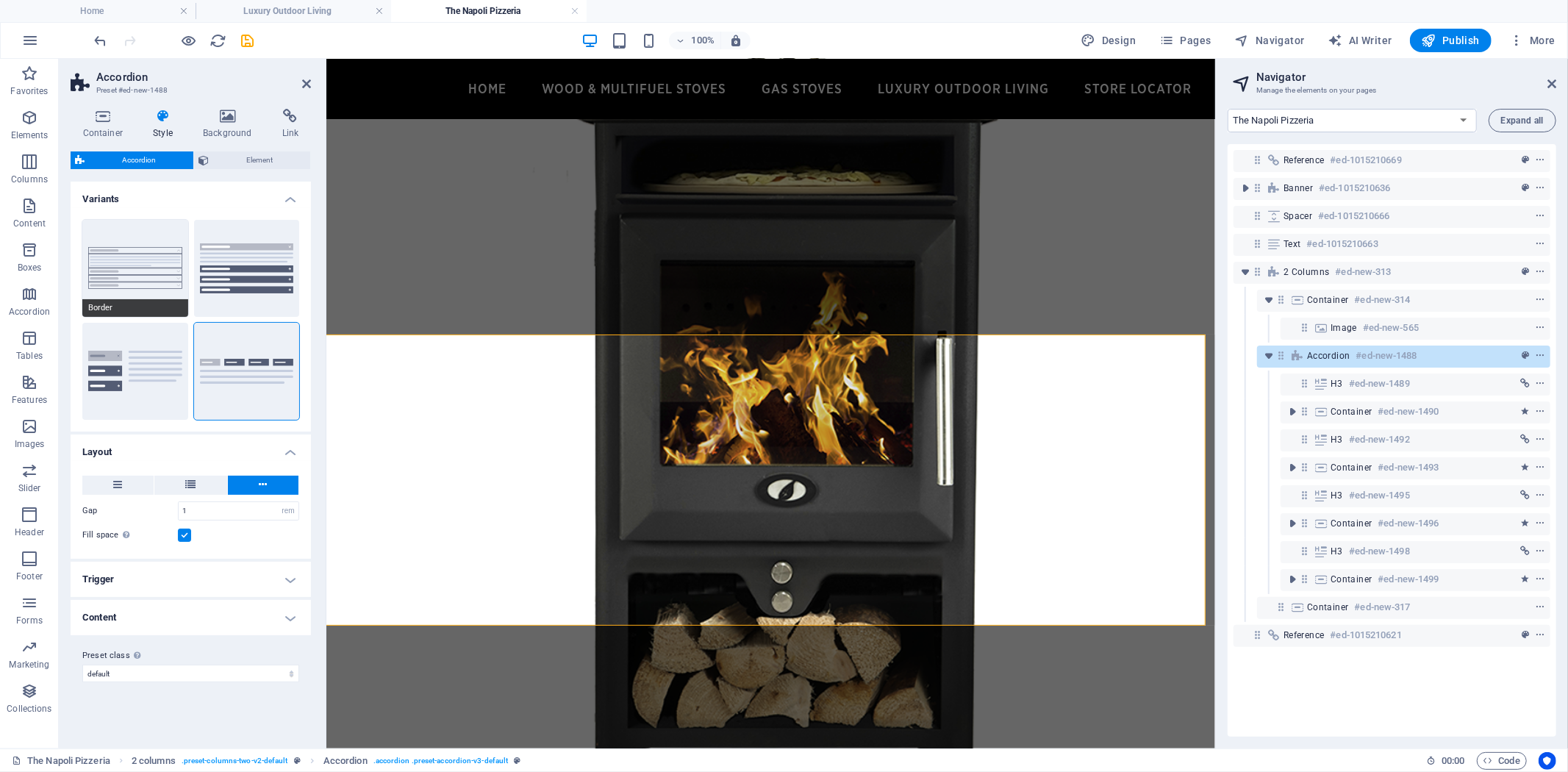
click at [142, 280] on button "Border" at bounding box center [135, 268] width 106 height 97
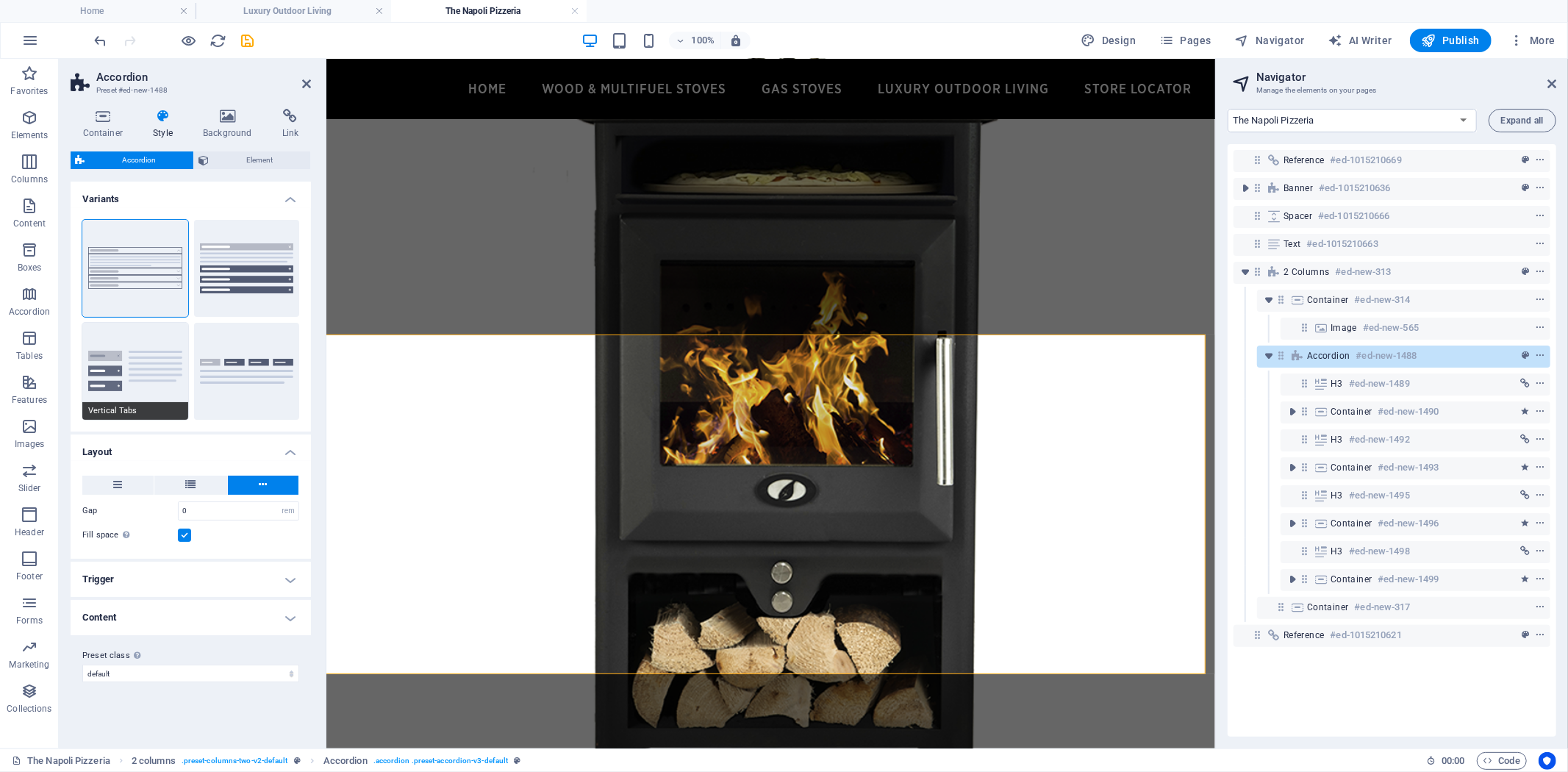
click at [131, 356] on button "Vertical Tabs" at bounding box center [135, 371] width 106 height 97
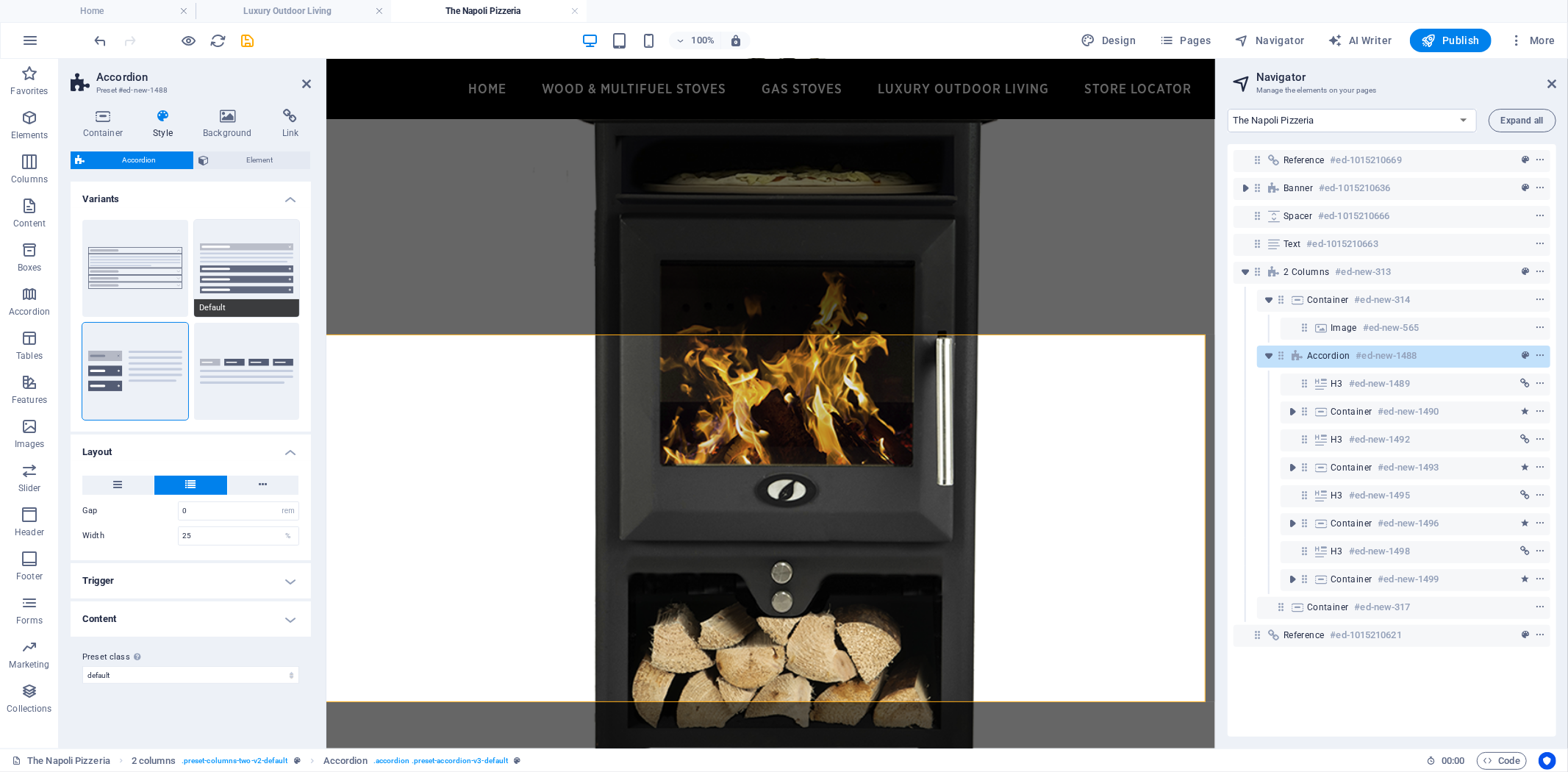
click at [260, 239] on button "Default" at bounding box center [247, 268] width 106 height 97
type input "1"
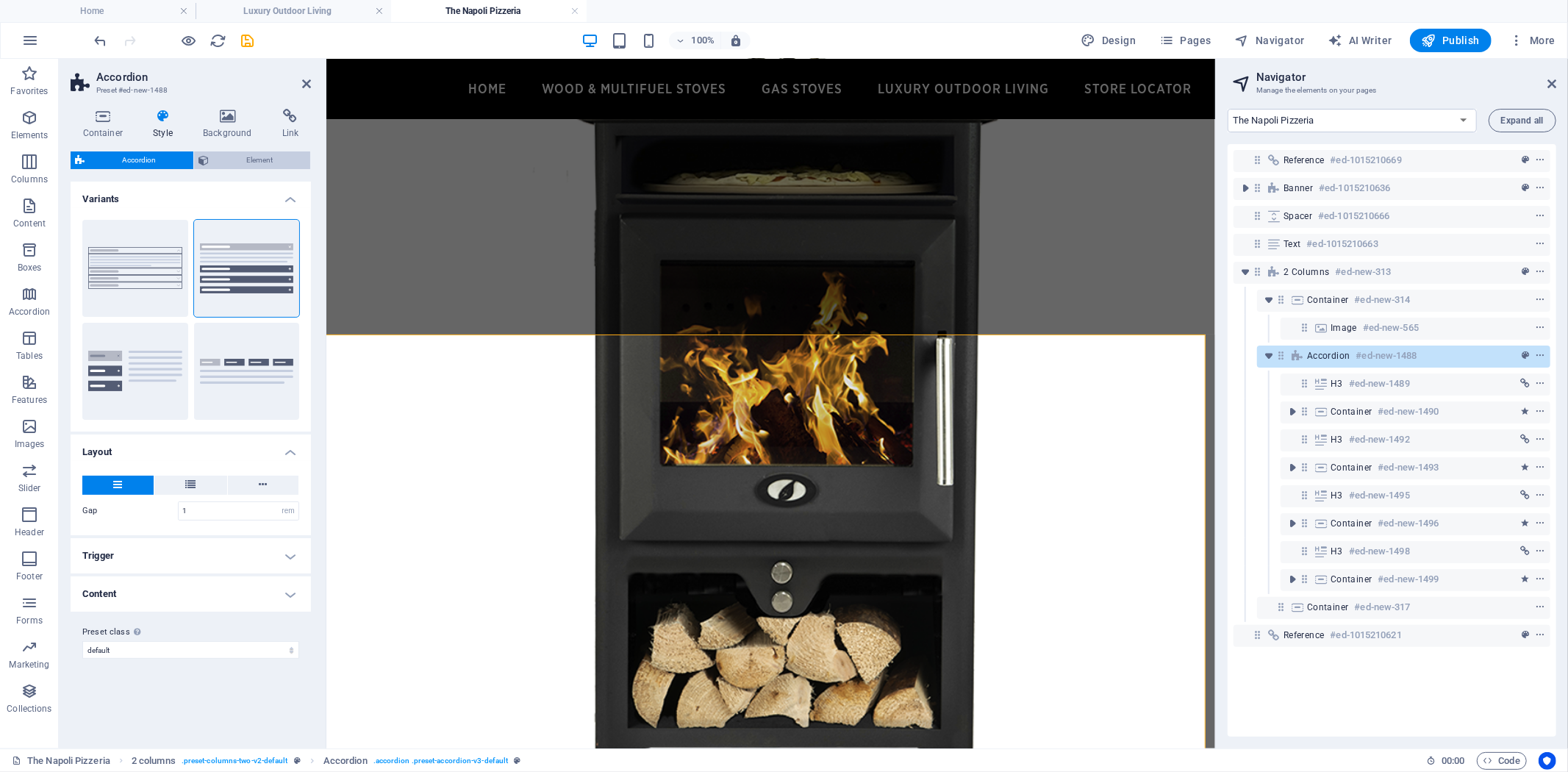
click at [253, 159] on span "Element" at bounding box center [259, 160] width 93 height 17
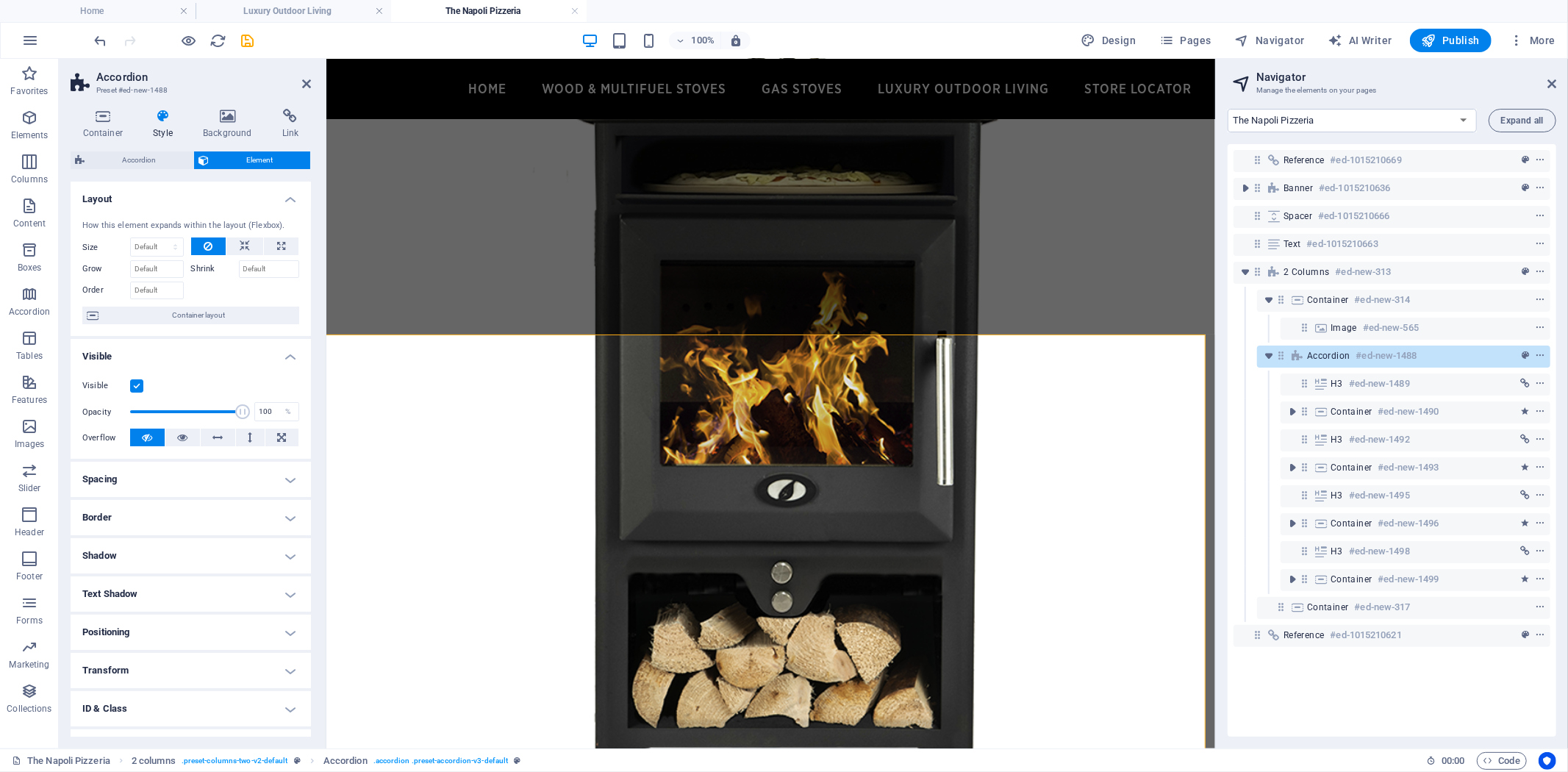
click at [289, 672] on h4 "Transform" at bounding box center [191, 670] width 241 height 35
click at [198, 721] on span "Scale" at bounding box center [198, 722] width 195 height 17
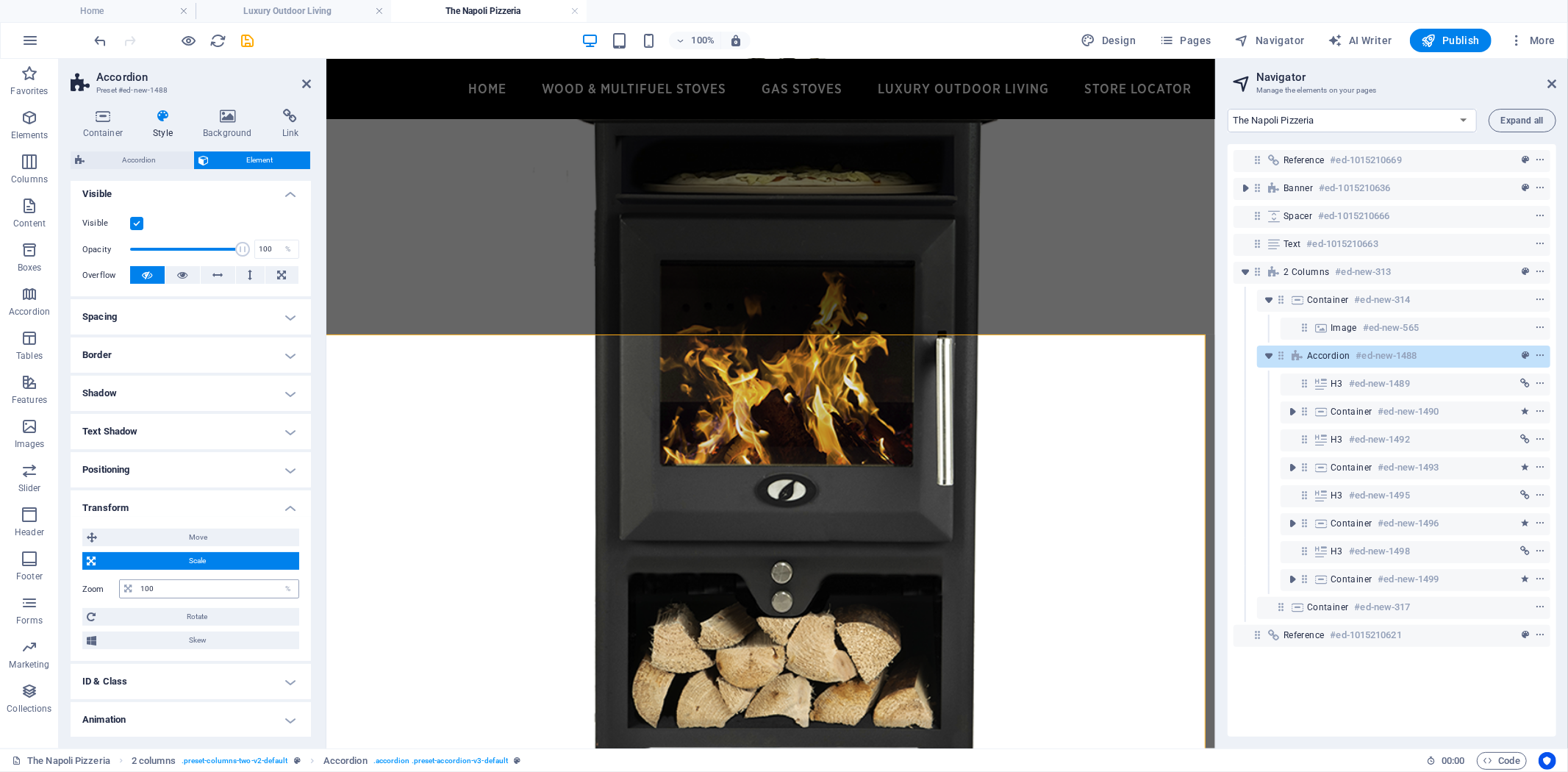
scroll to position [163, 0]
drag, startPoint x: 200, startPoint y: 587, endPoint x: 24, endPoint y: 561, distance: 177.9
click at [35, 563] on section "Favorites Elements Columns Content Boxes Accordion Tables Features Images Slide…" at bounding box center [607, 403] width 1215 height 689
type input "50"
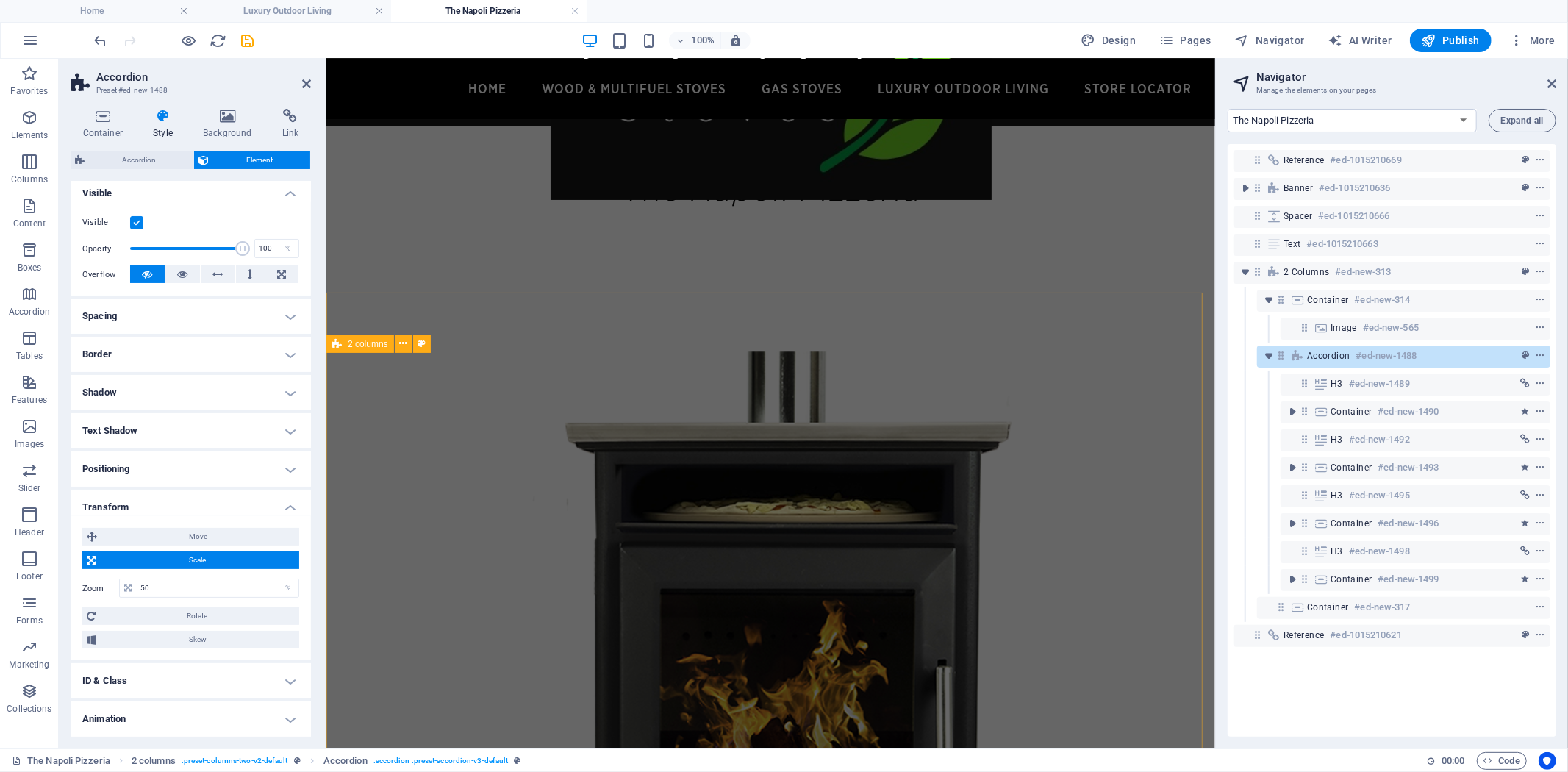
scroll to position [237, 0]
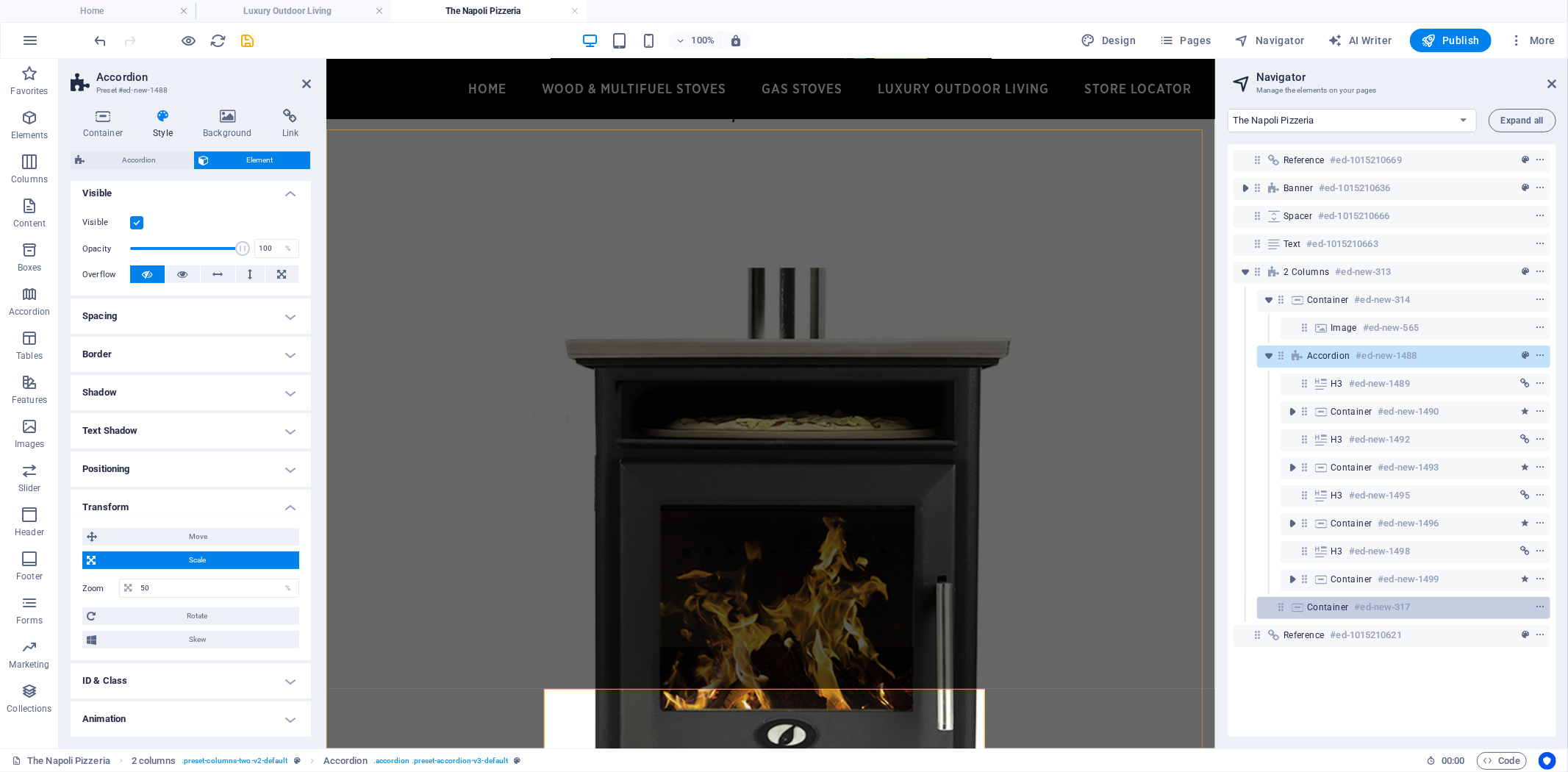
click at [1290, 607] on icon at bounding box center [1297, 607] width 16 height 12
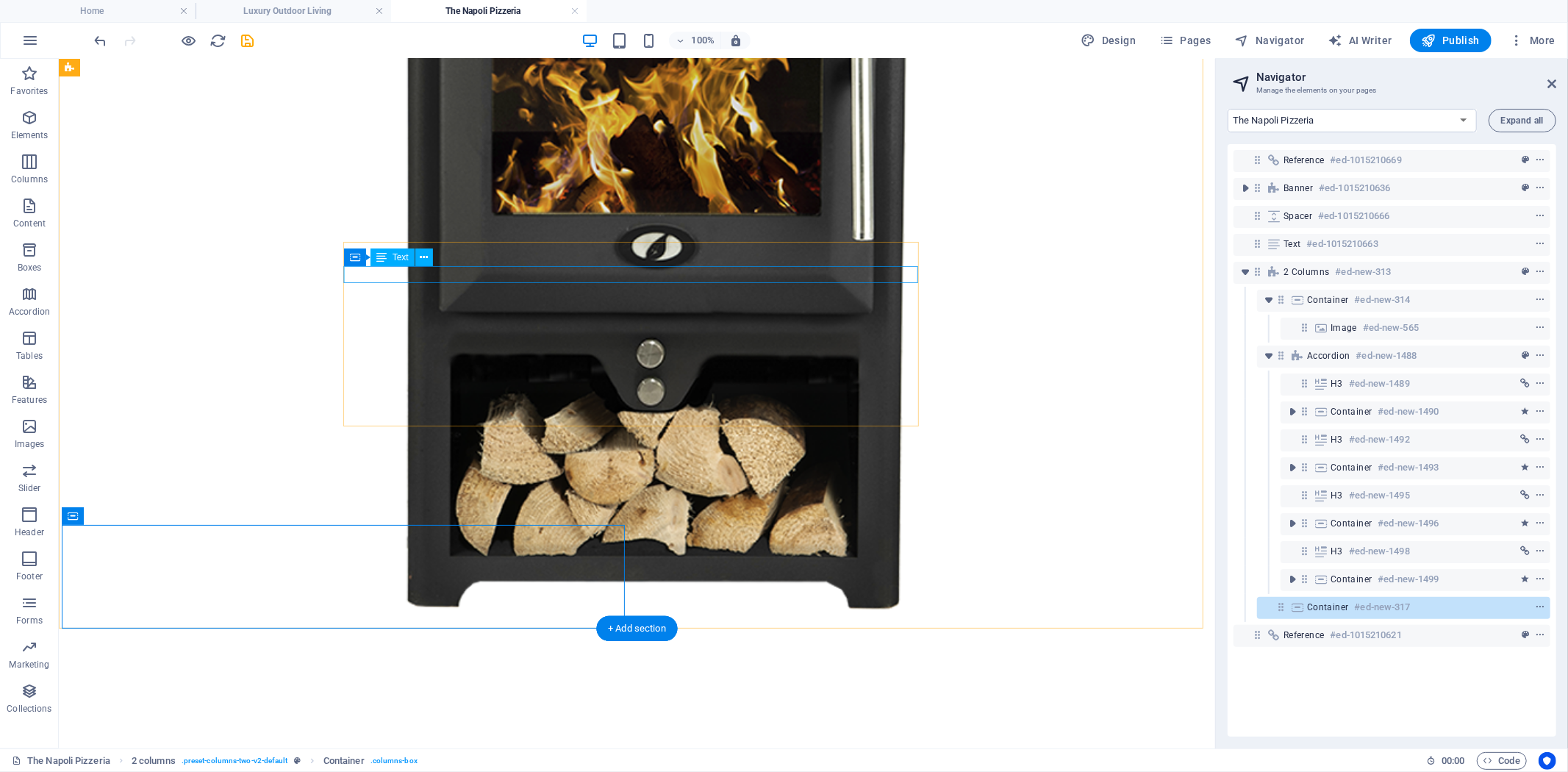
scroll to position [865, 0]
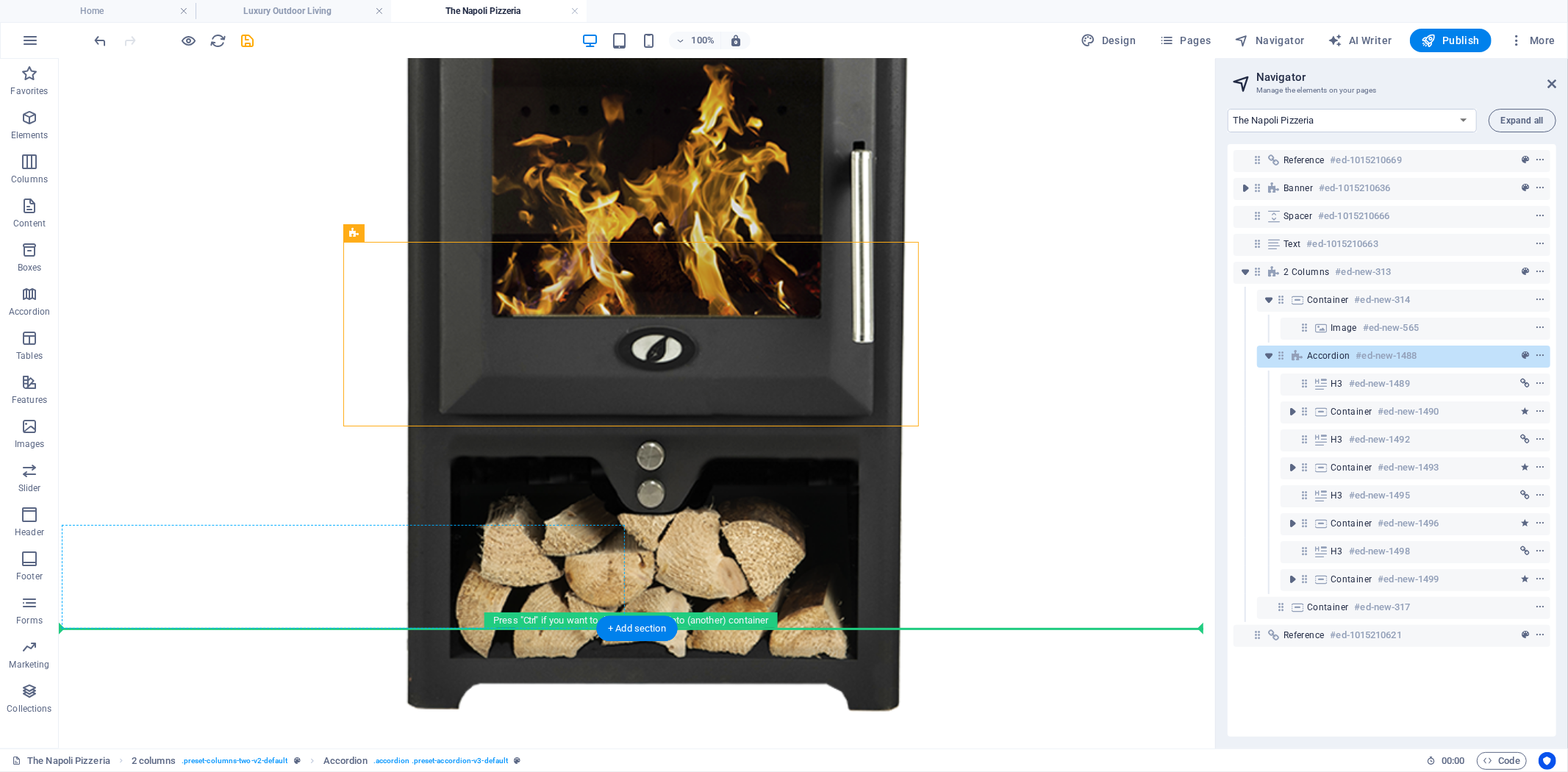
drag, startPoint x: 407, startPoint y: 290, endPoint x: 237, endPoint y: 558, distance: 317.4
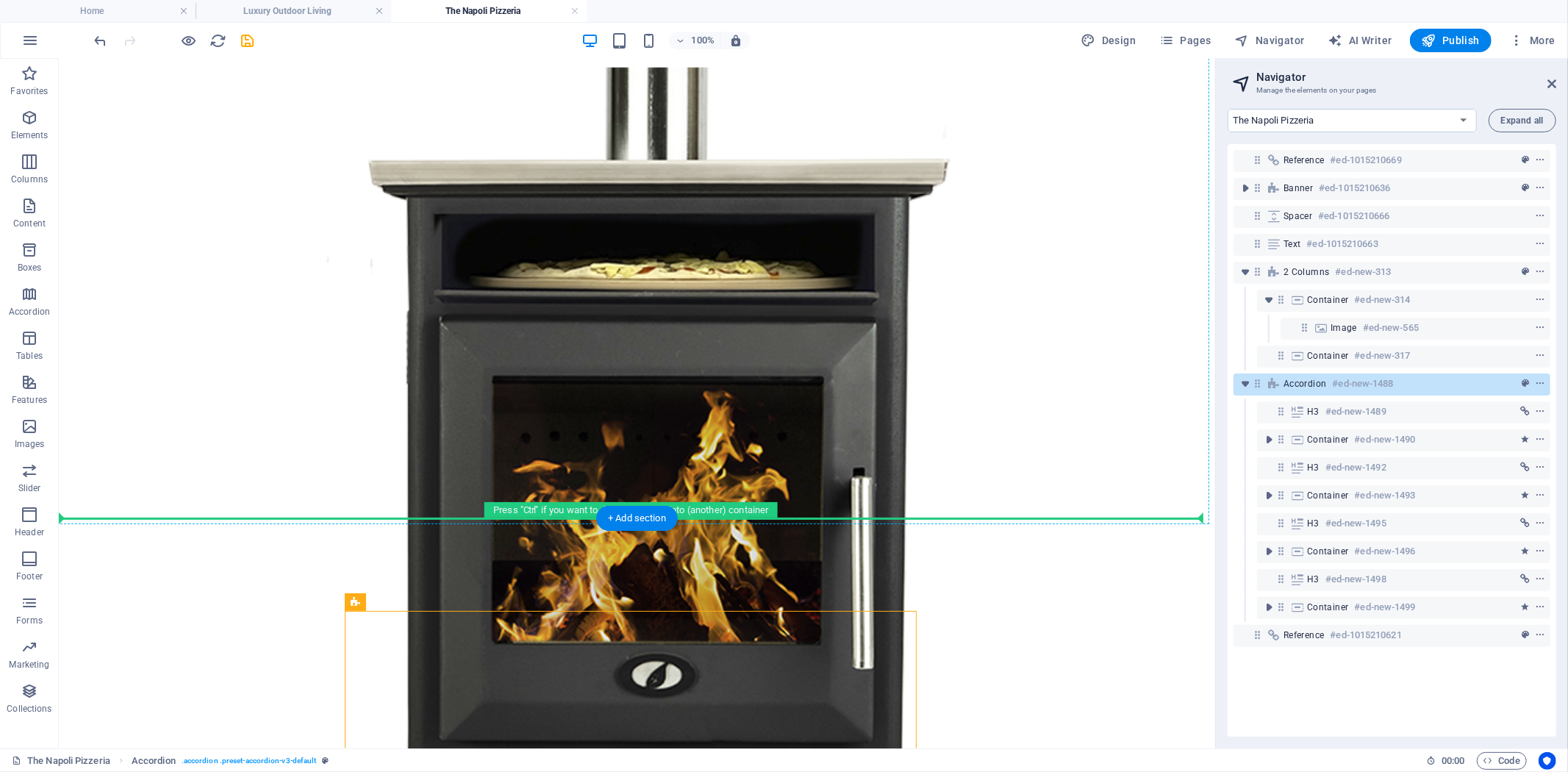
scroll to position [294, 0]
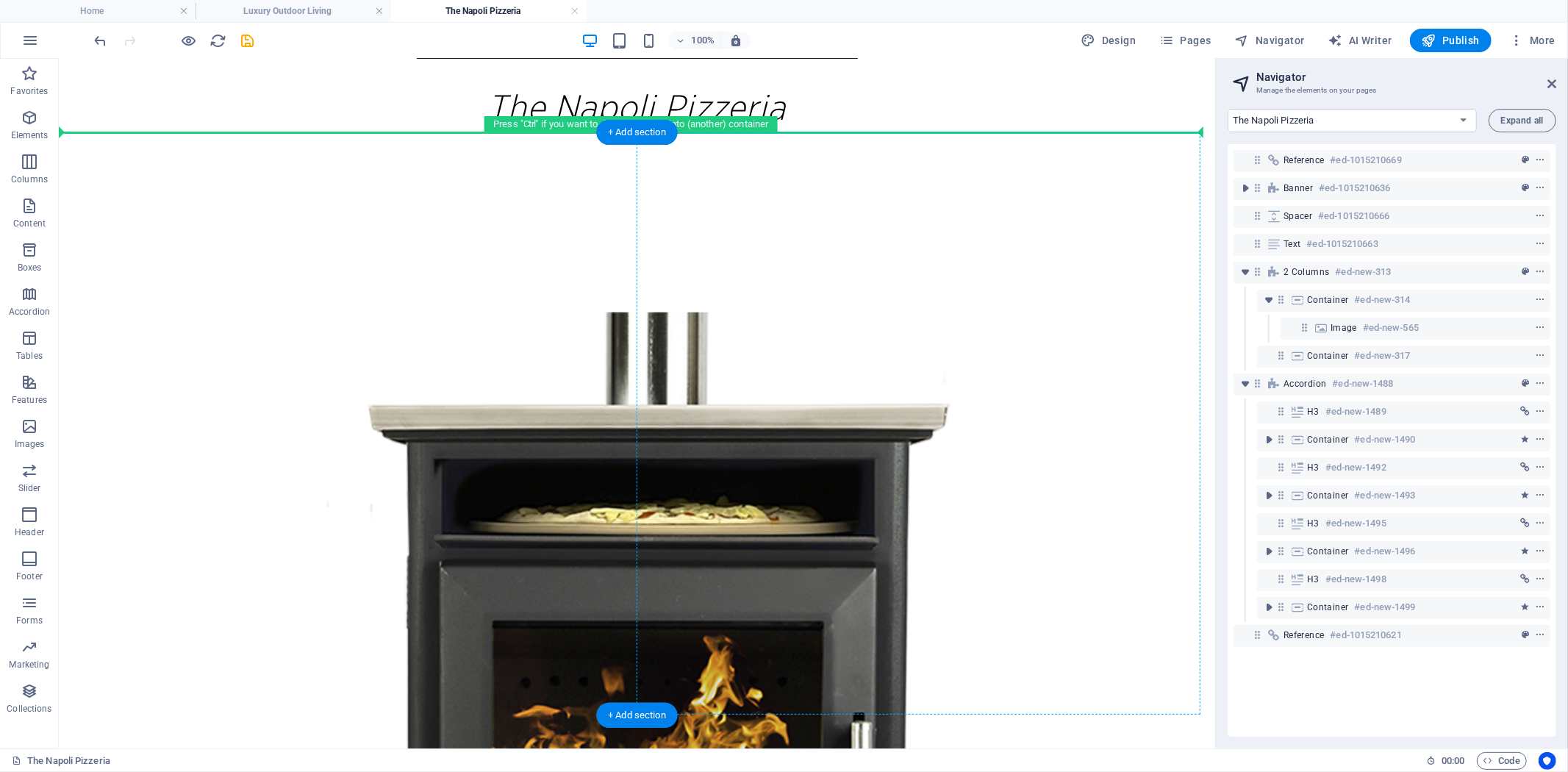
drag, startPoint x: 417, startPoint y: 611, endPoint x: 889, endPoint y: 174, distance: 643.2
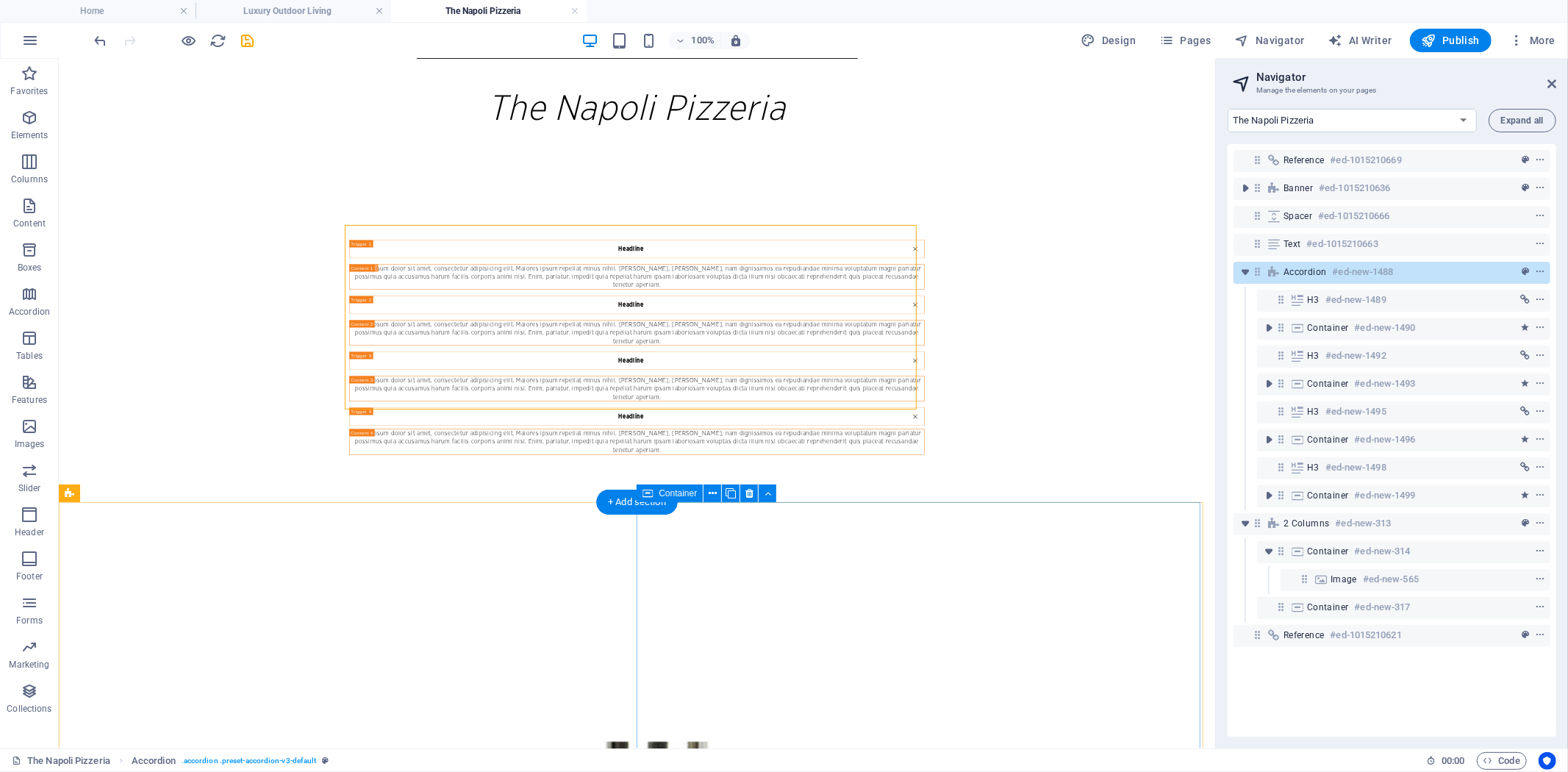
drag, startPoint x: 412, startPoint y: 276, endPoint x: 763, endPoint y: 540, distance: 439.2
click at [353, 216] on icon at bounding box center [355, 216] width 10 height 17
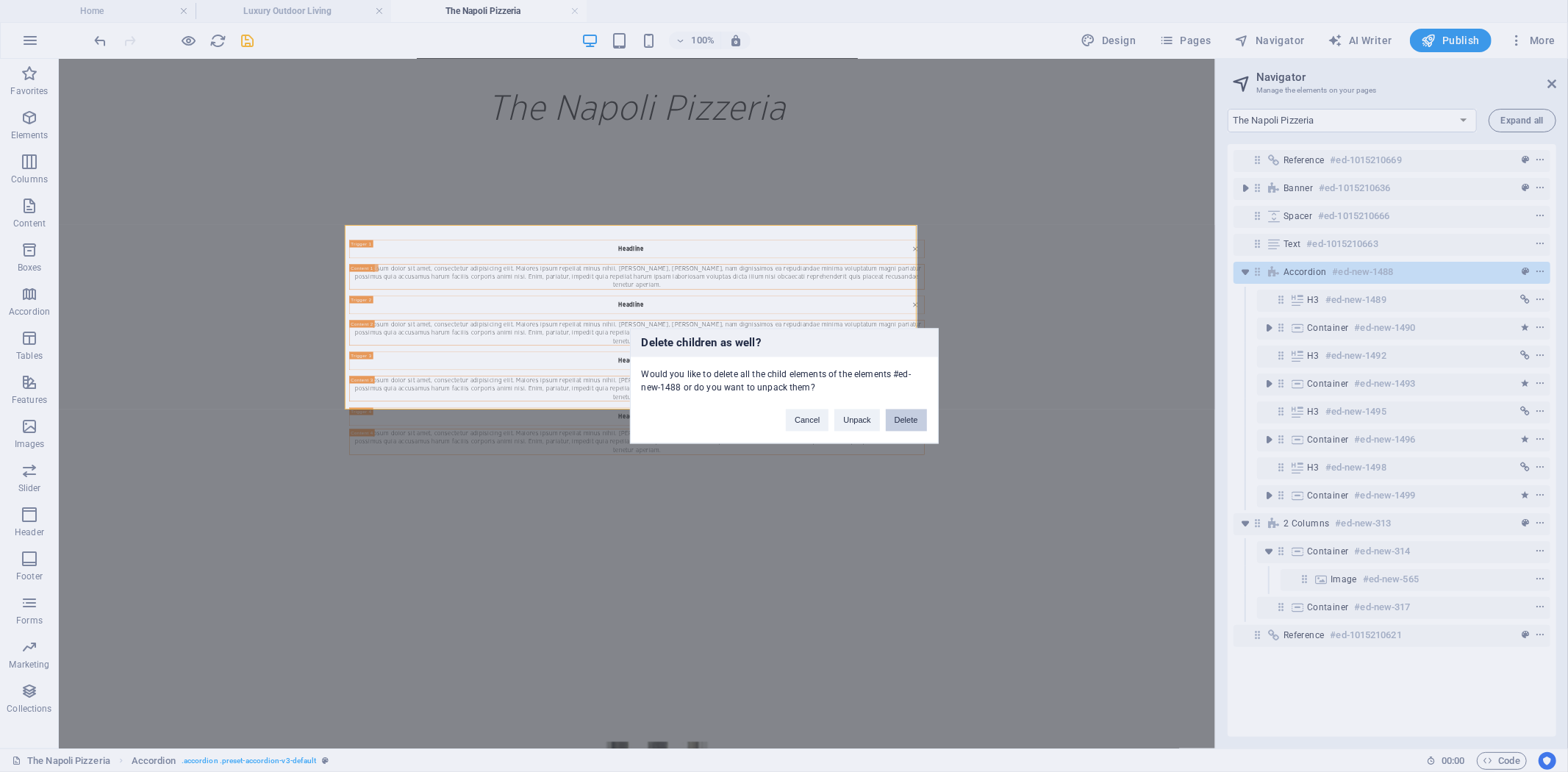
click at [903, 424] on button "Delete" at bounding box center [907, 420] width 41 height 22
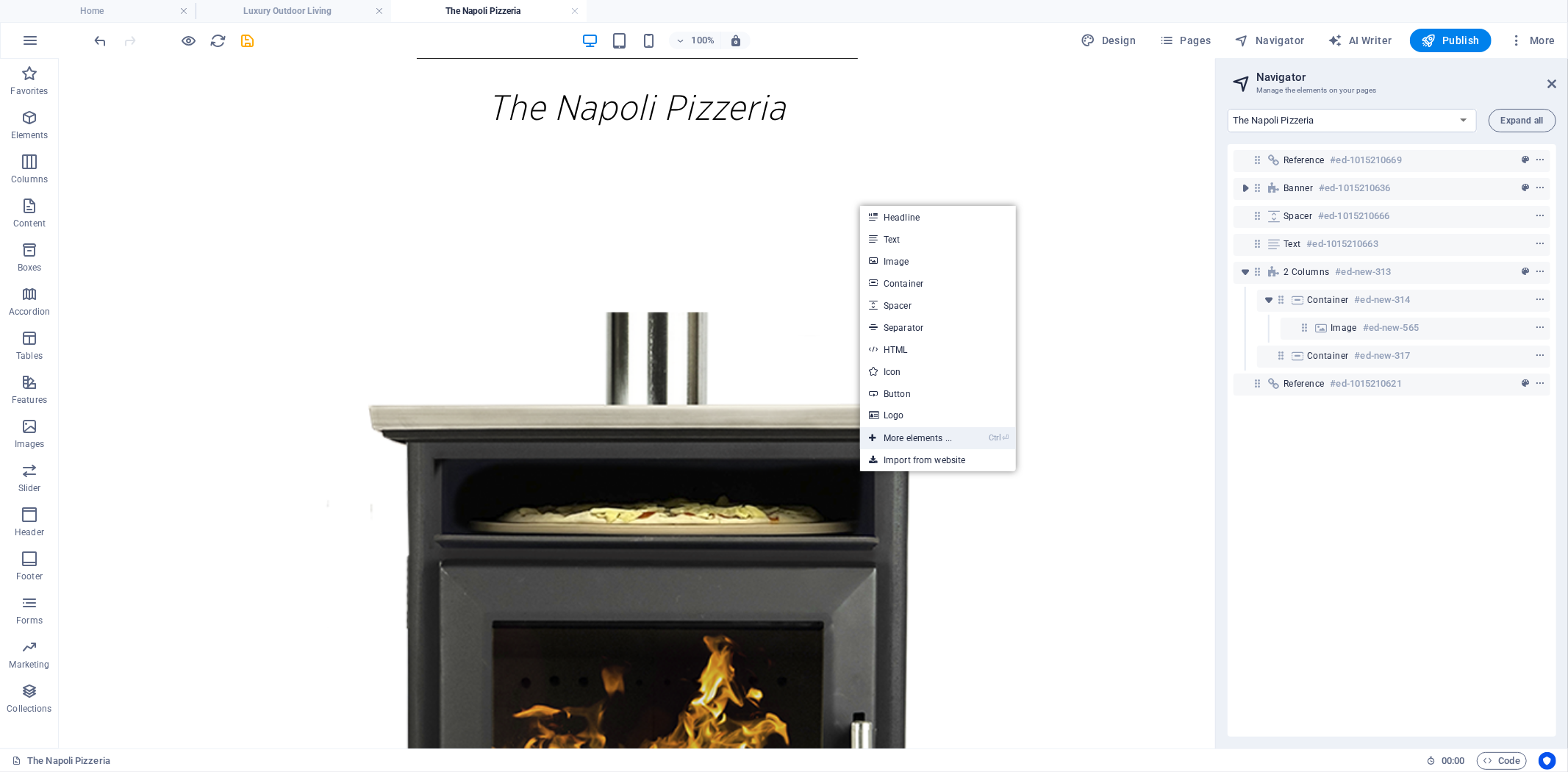
click at [924, 435] on link "Ctrl ⏎ More elements ..." at bounding box center [910, 437] width 101 height 22
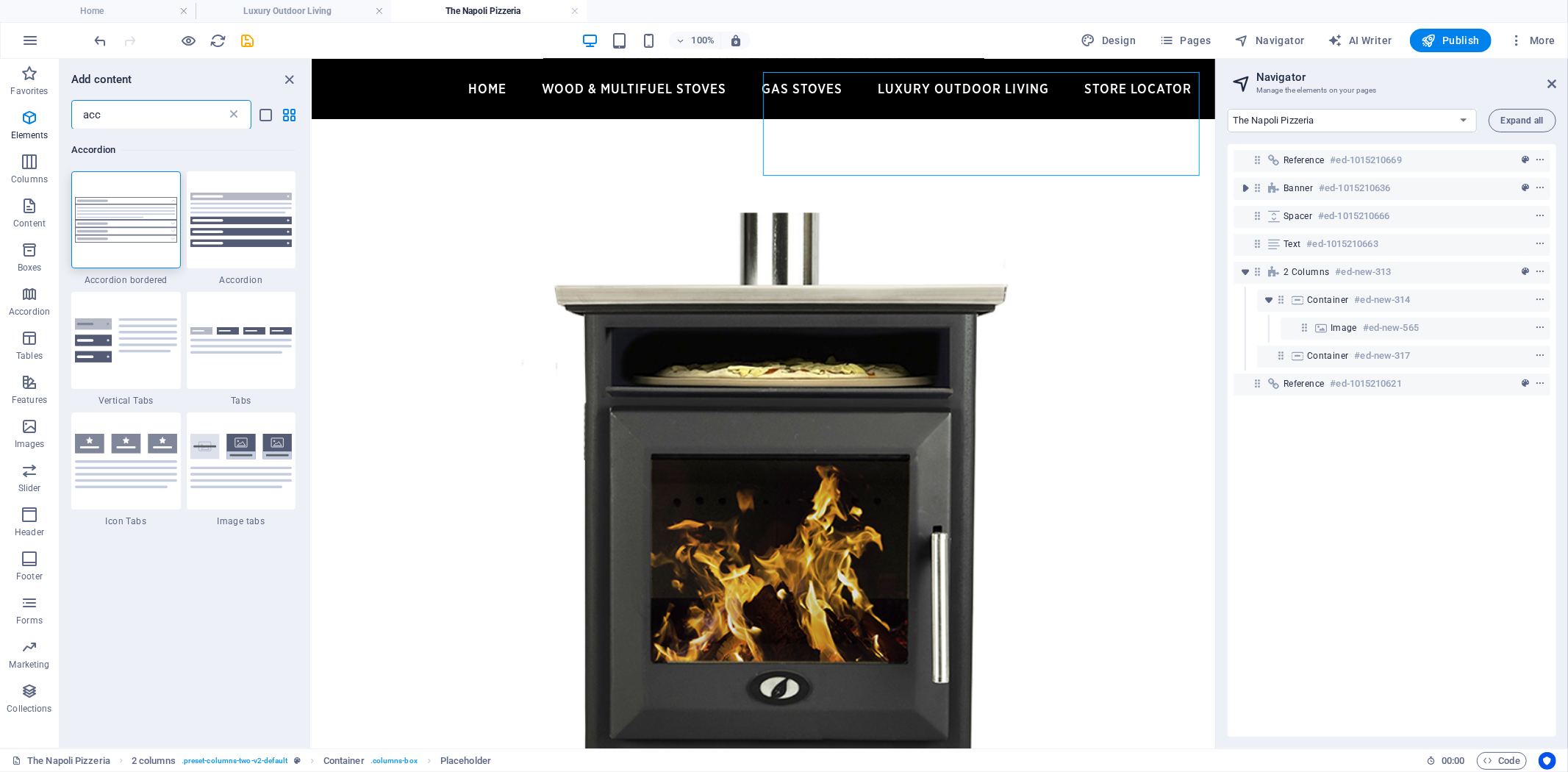
click at [232, 113] on icon at bounding box center [233, 114] width 14 height 14
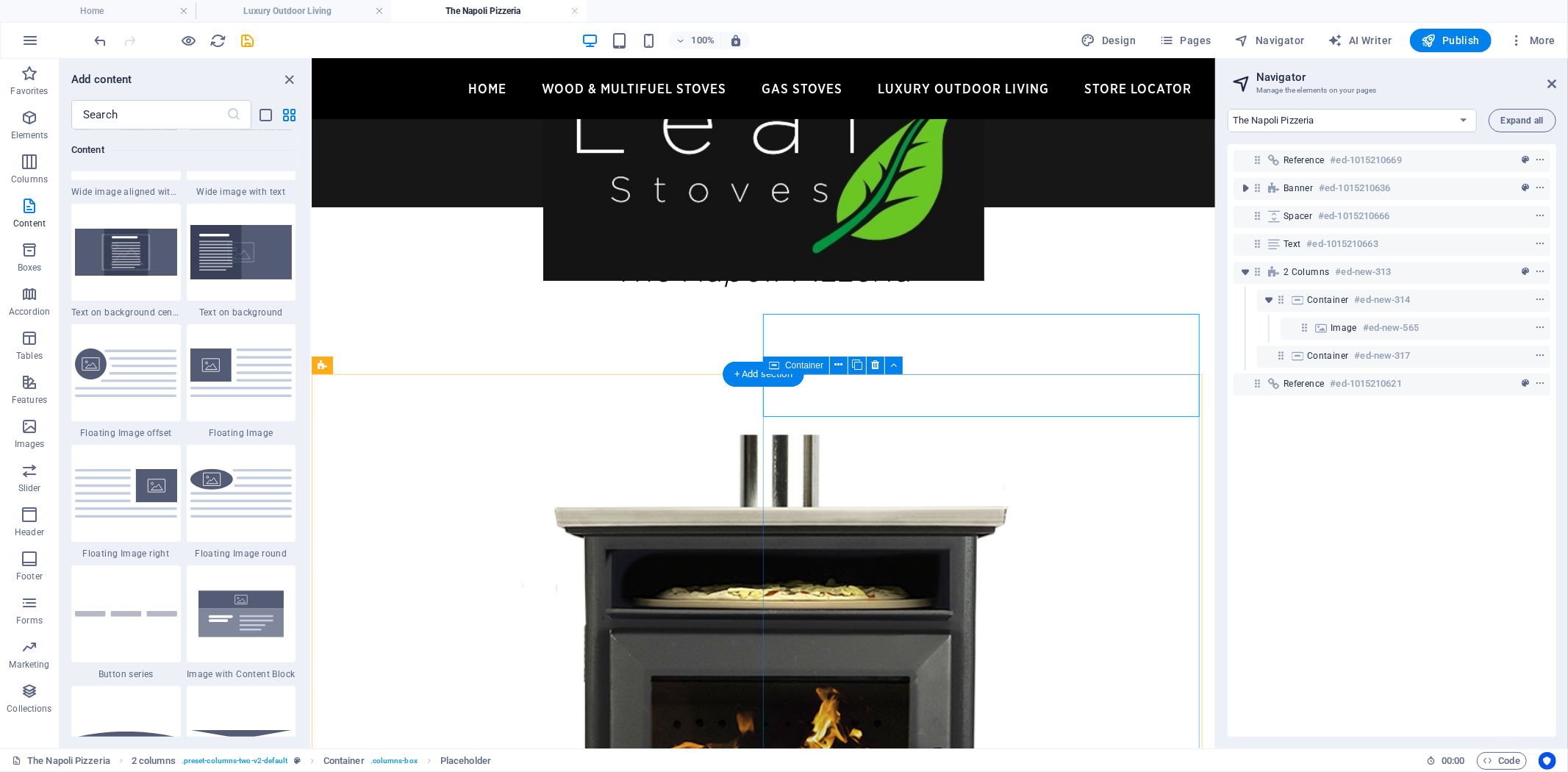
scroll to position [163, 0]
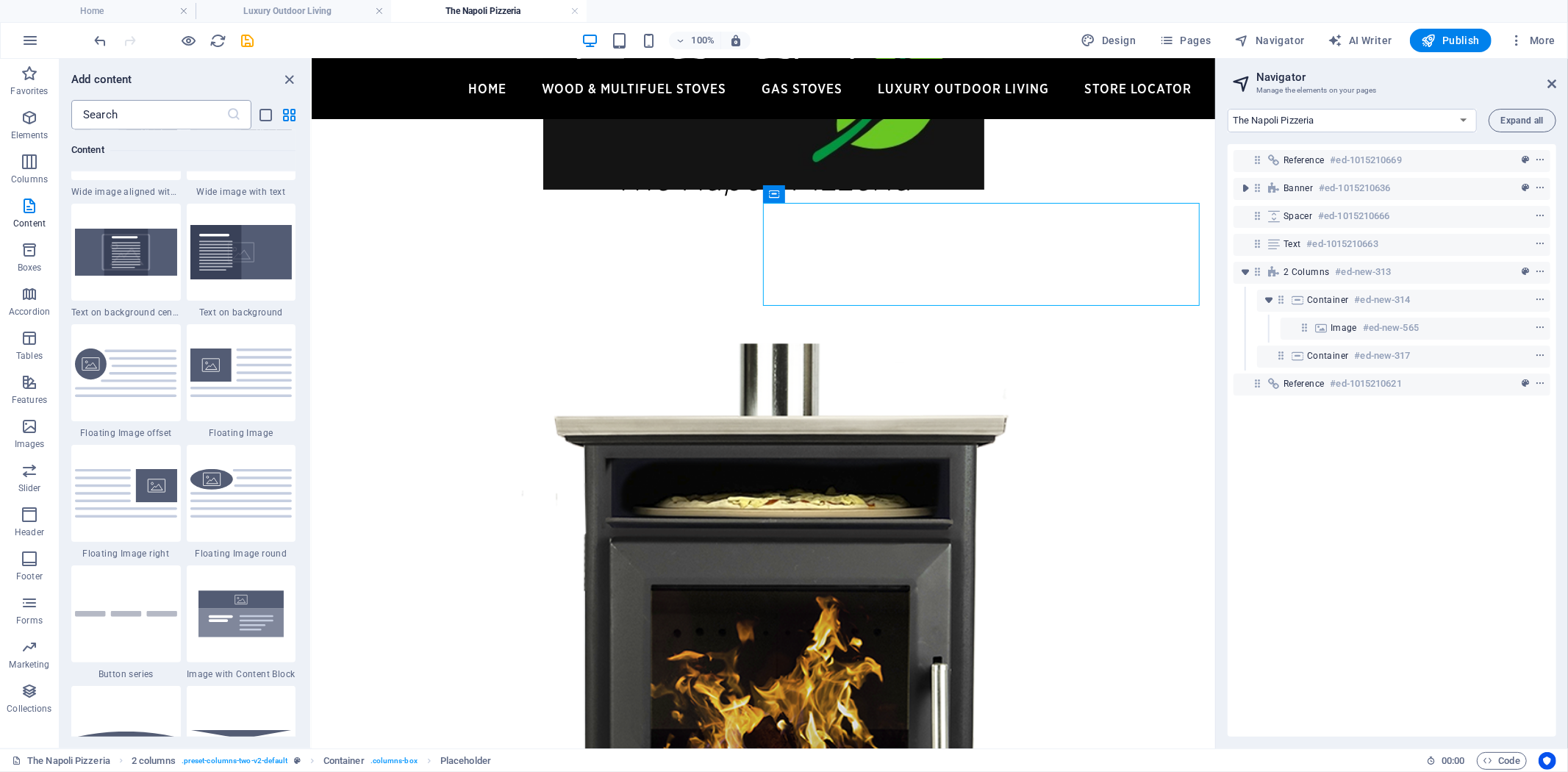
click at [157, 119] on input "text" at bounding box center [149, 115] width 155 height 29
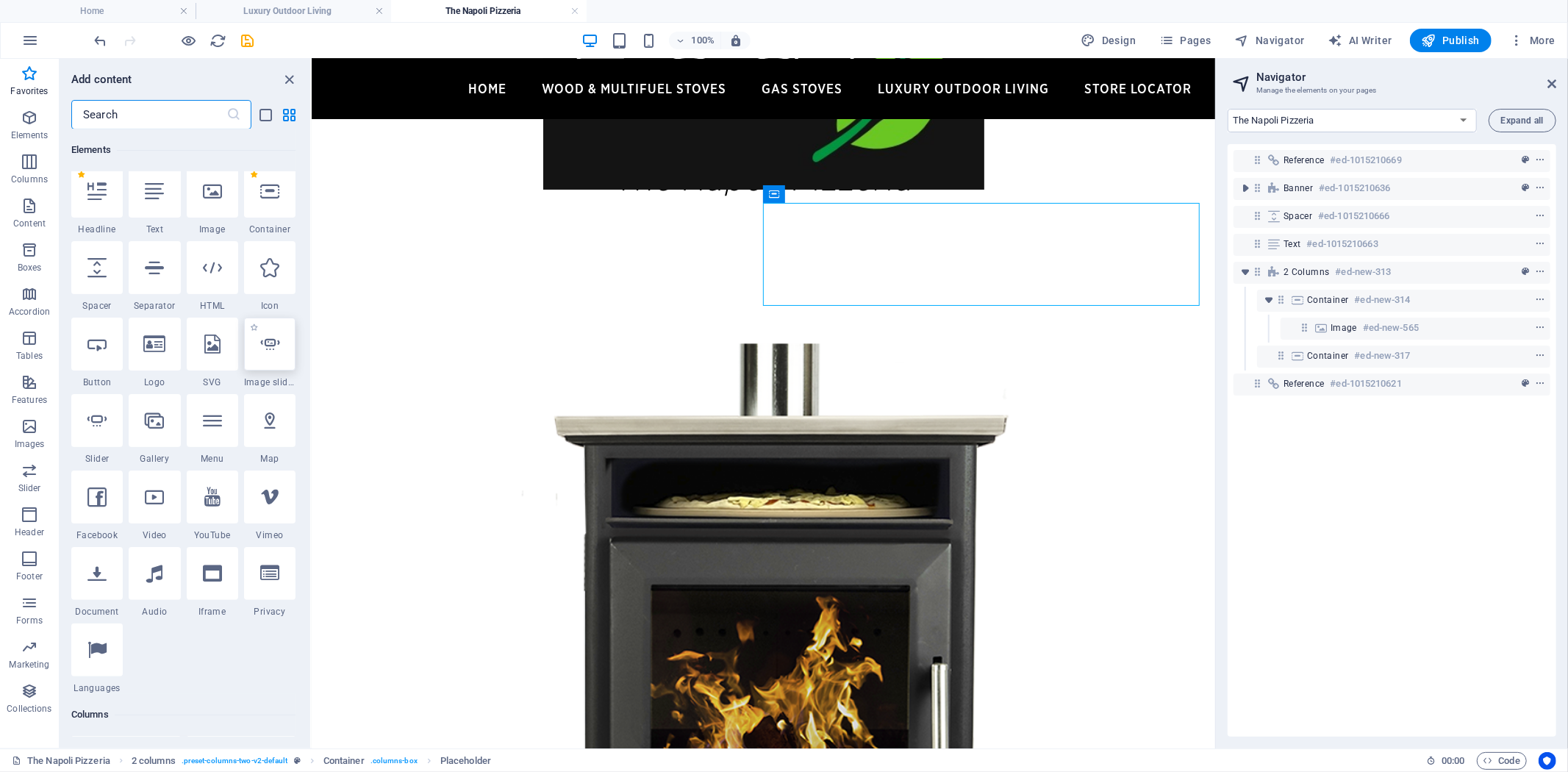
scroll to position [0, 0]
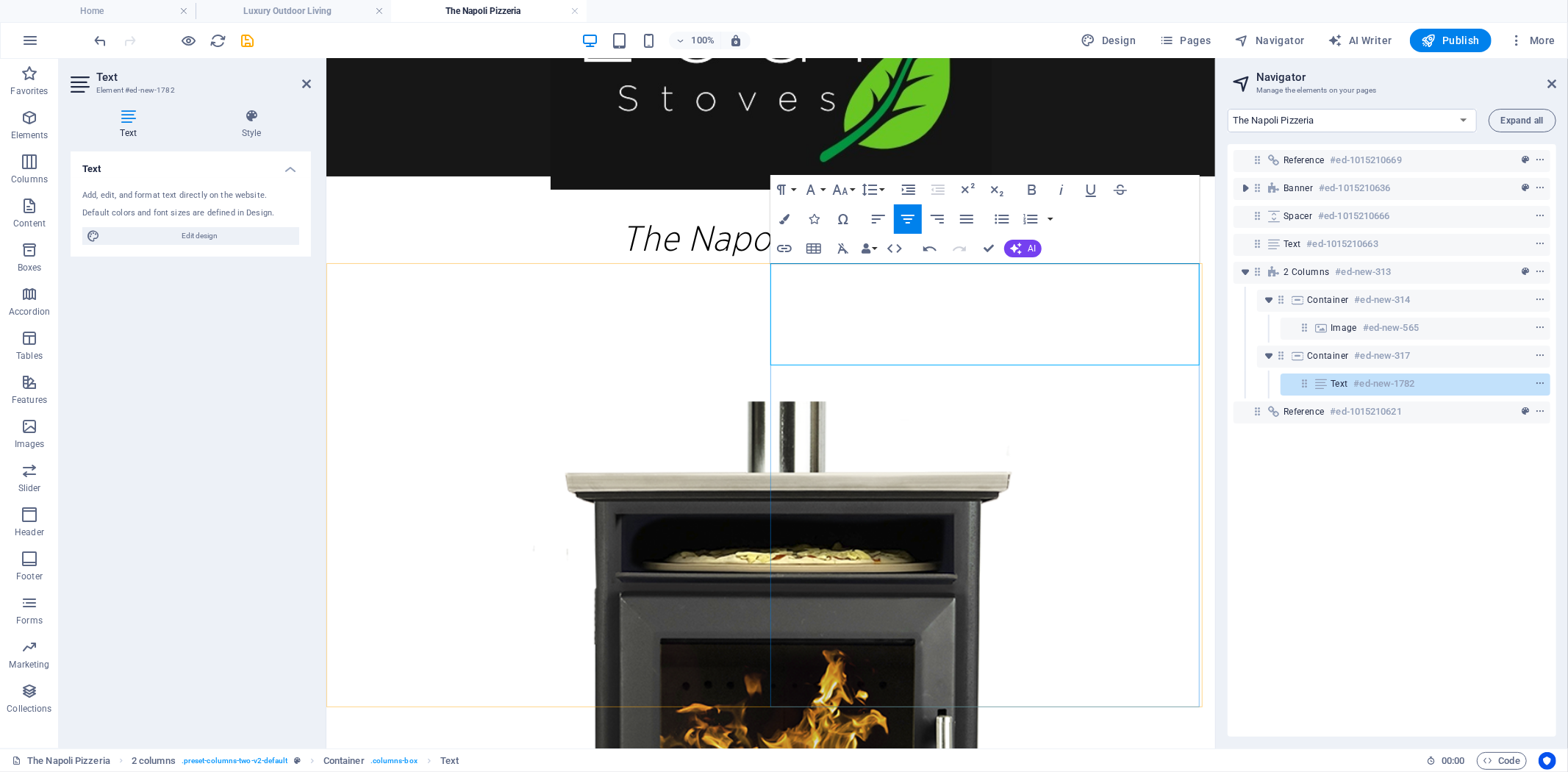
drag, startPoint x: 1079, startPoint y: 357, endPoint x: 773, endPoint y: 270, distance: 318.1
click at [842, 187] on icon "button" at bounding box center [839, 189] width 17 height 17
click at [863, 276] on link "30" at bounding box center [856, 277] width 53 height 22
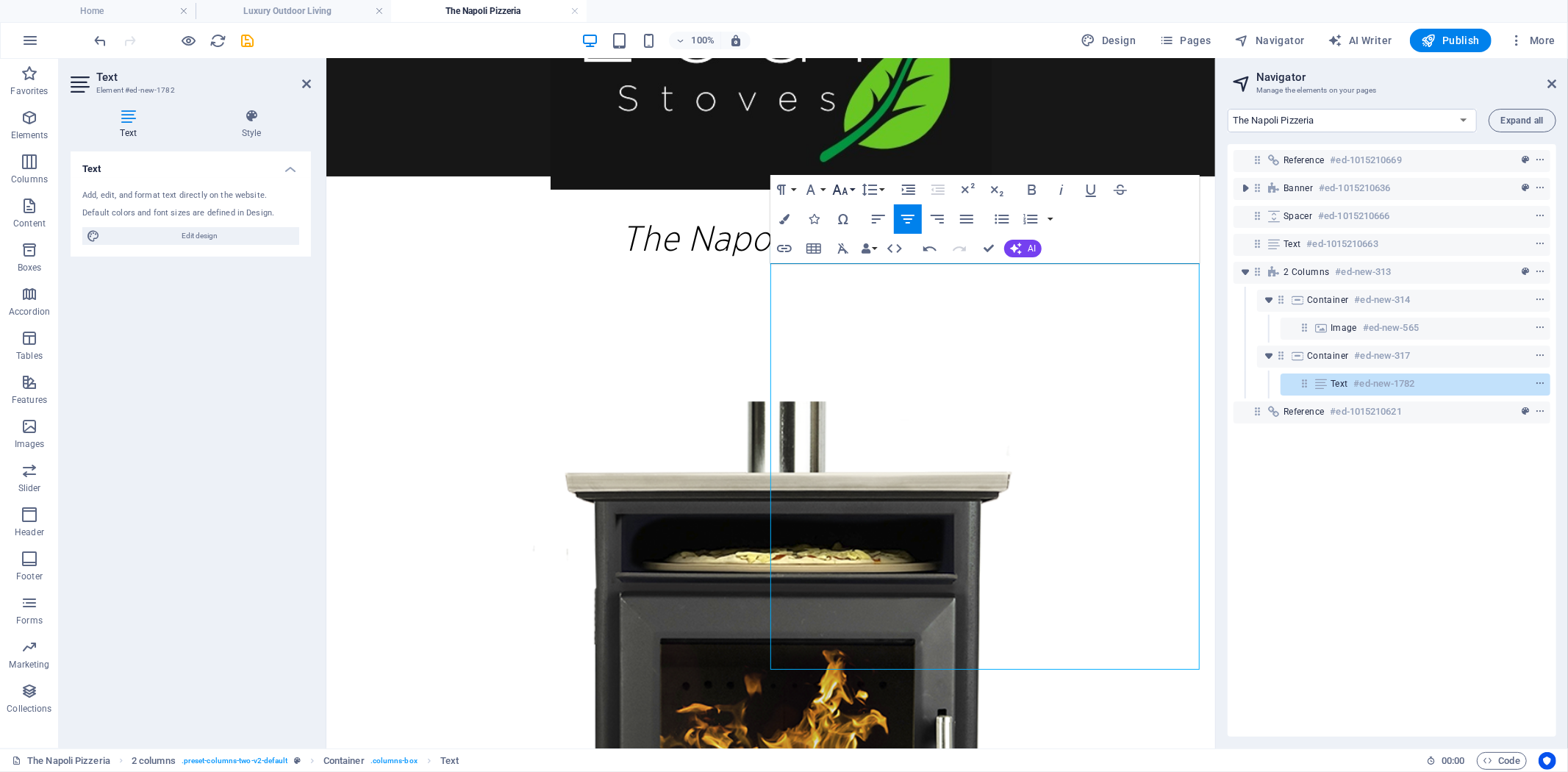
click at [843, 191] on icon "button" at bounding box center [840, 190] width 15 height 11
click at [855, 253] on link "24" at bounding box center [856, 255] width 53 height 22
click at [876, 219] on icon "button" at bounding box center [878, 219] width 17 height 17
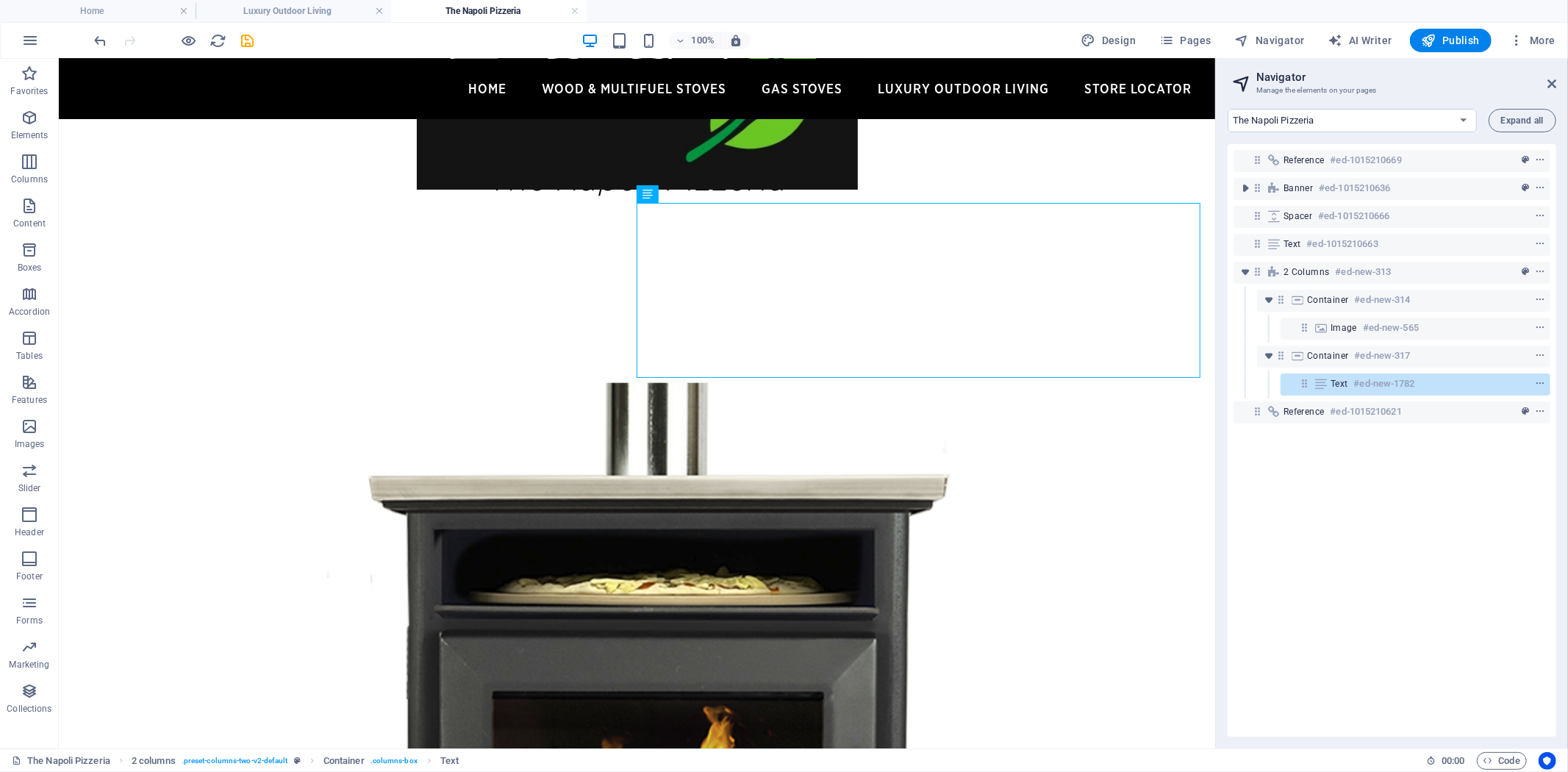
click at [1559, 78] on aside "Navigator Manage the elements on your pages Home Wood & Multifuel Stoves Store …" at bounding box center [1392, 403] width 353 height 689
click at [1553, 81] on icon at bounding box center [1552, 84] width 9 height 12
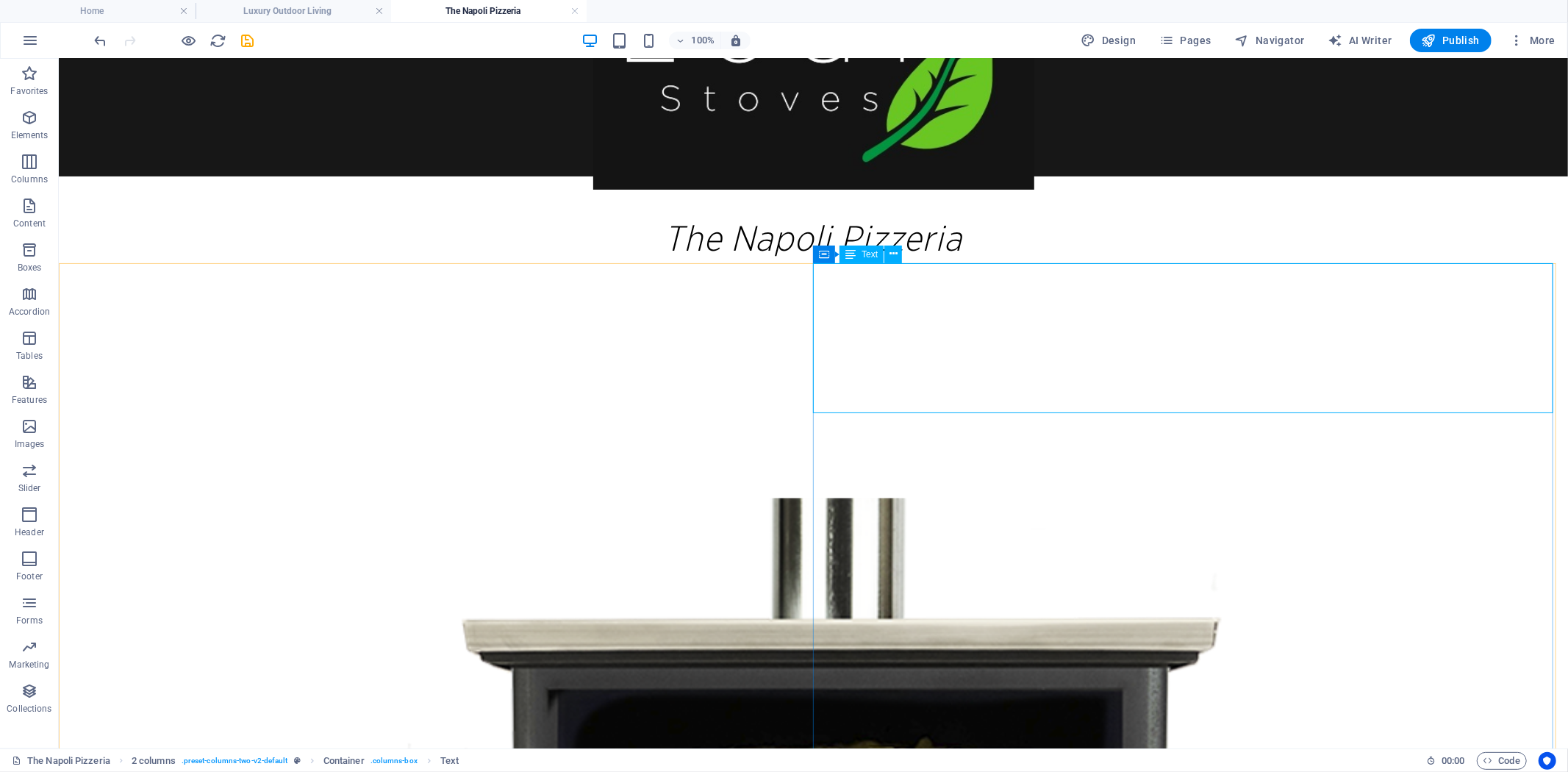
click at [868, 250] on span "Text" at bounding box center [869, 254] width 16 height 9
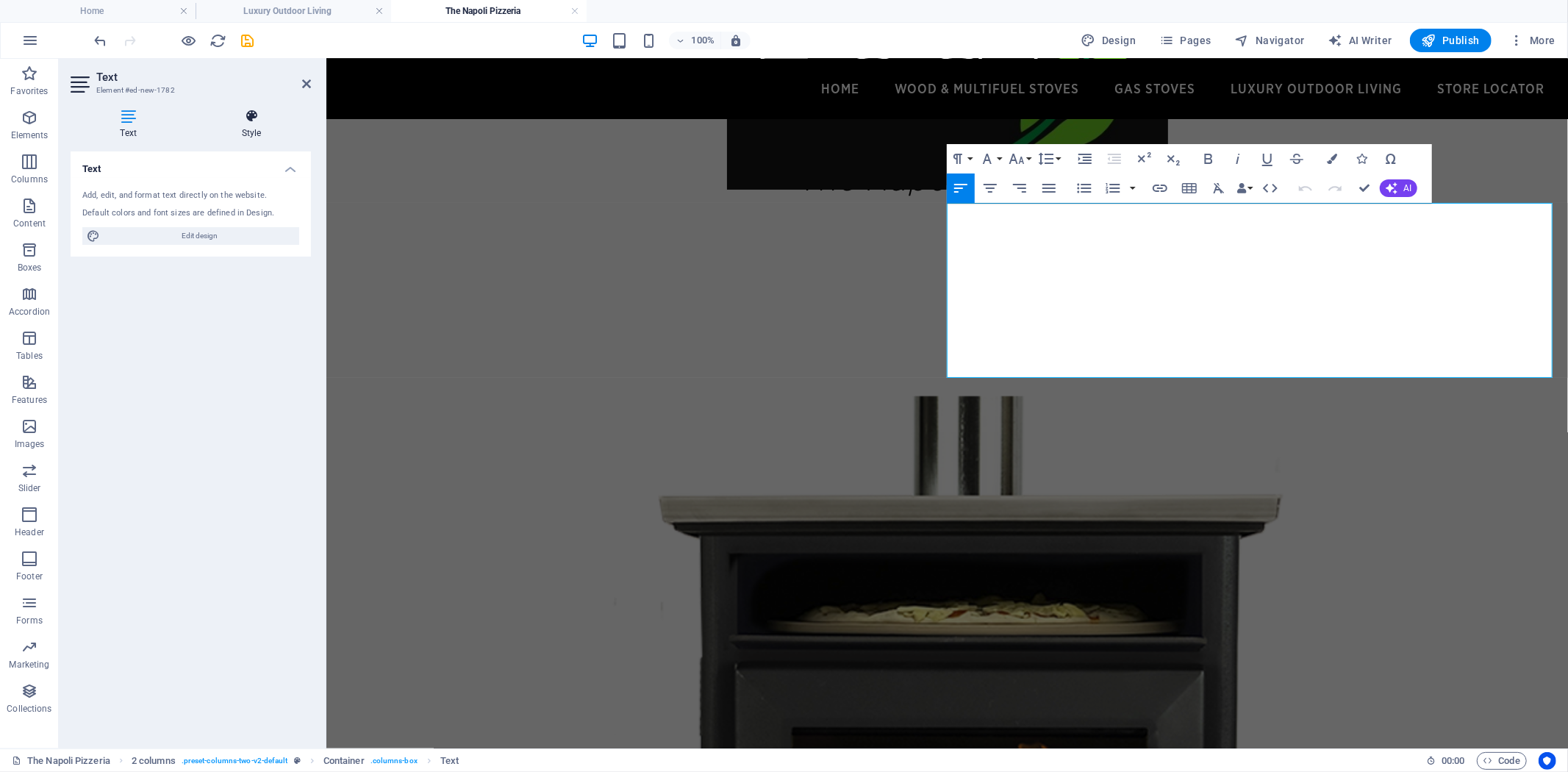
click at [257, 125] on h4 "Style" at bounding box center [251, 124] width 119 height 31
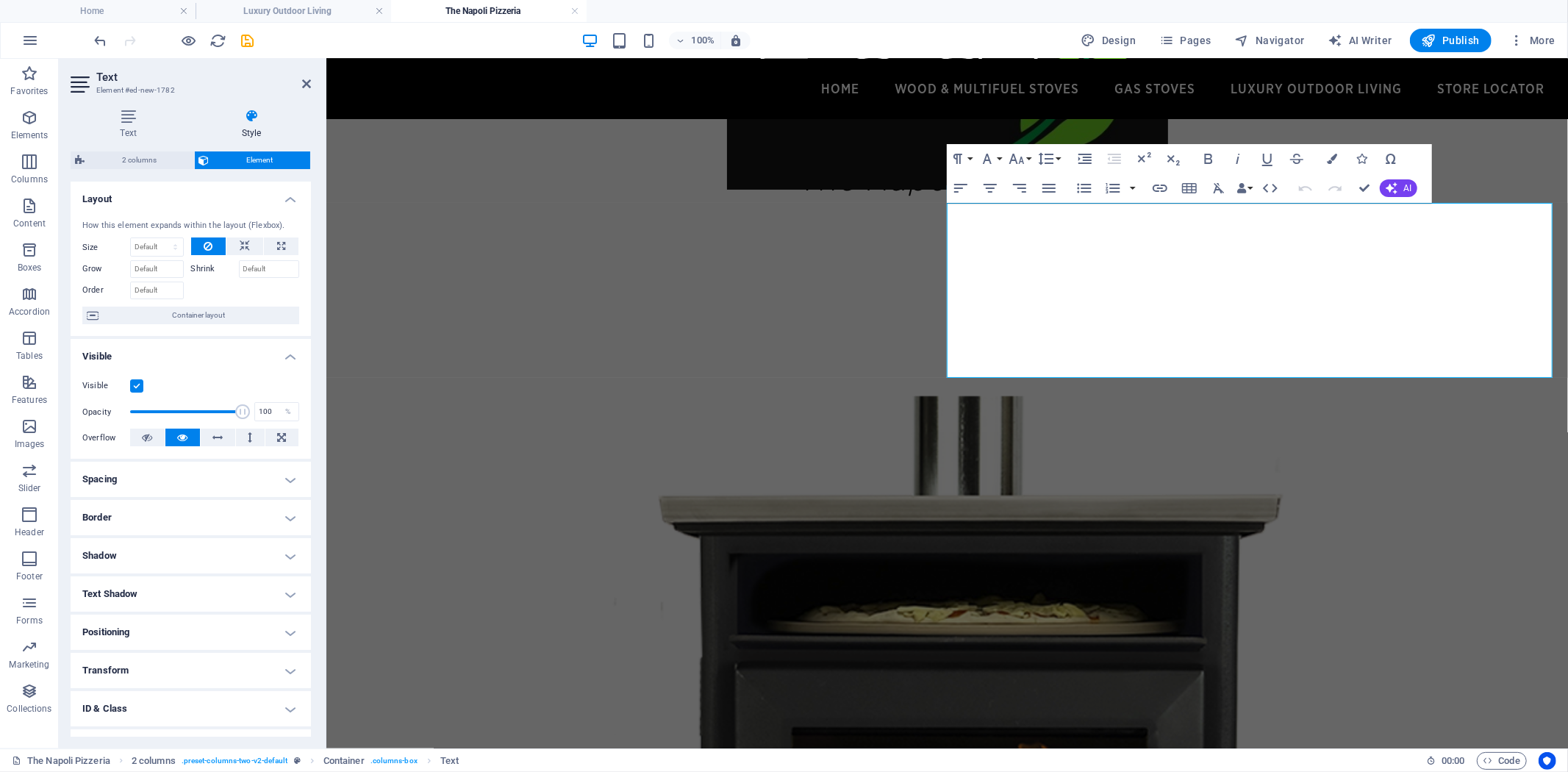
click at [283, 673] on h4 "Transform" at bounding box center [191, 670] width 241 height 35
click at [283, 673] on h4 "Transform" at bounding box center [191, 666] width 241 height 26
click at [173, 247] on select "Default auto px % 1/1 1/2 1/3 1/4 1/5 1/6 1/7 1/8 1/9 1/10" at bounding box center [157, 247] width 52 height 17
select select "%"
click at [161, 238] on select "Default auto px % 1/1 1/2 1/3 1/4 1/5 1/6 1/7 1/8 1/9 1/10" at bounding box center [157, 247] width 52 height 17
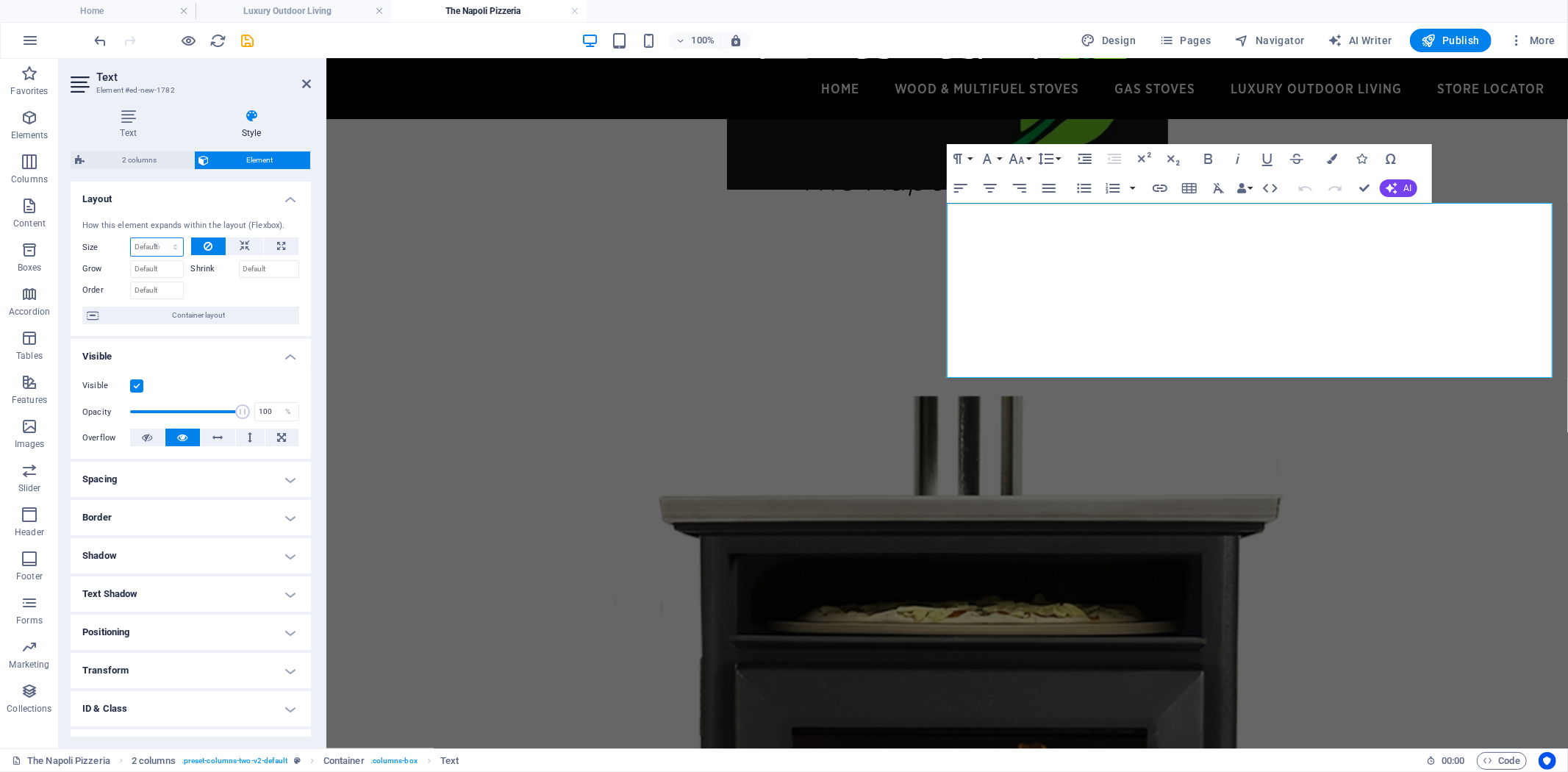
type input "100"
click at [170, 276] on input "Grow" at bounding box center [157, 268] width 54 height 17
click at [173, 251] on select "Default auto px % 1/1 1/2 1/3 1/4 1/5 1/6 1/7 1/8 1/9 1/10" at bounding box center [172, 247] width 20 height 17
select select "auto"
click at [162, 238] on select "Default auto px % 1/1 1/2 1/3 1/4 1/5 1/6 1/7 1/8 1/9 1/10" at bounding box center [172, 247] width 20 height 17
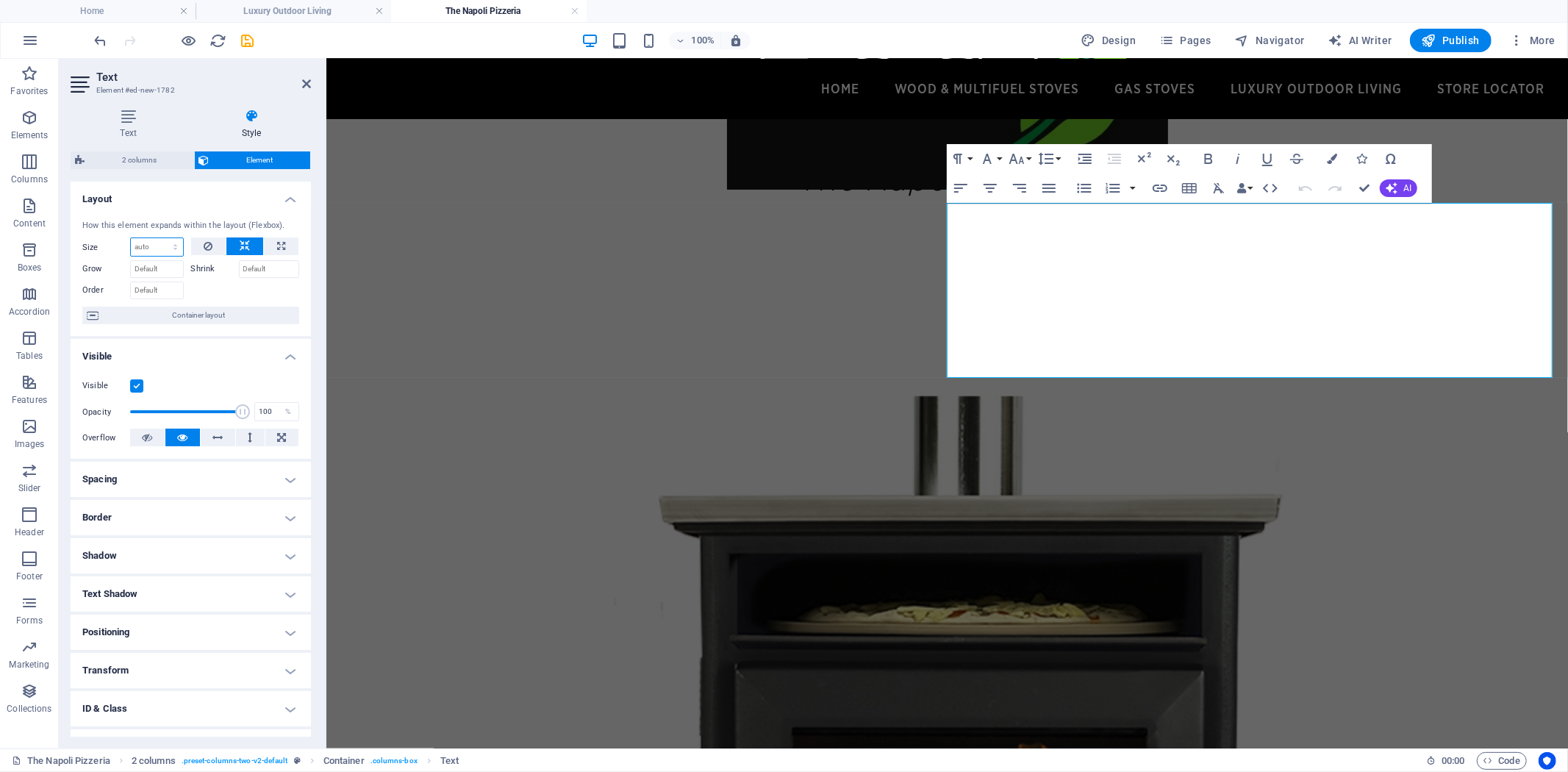
click at [173, 247] on select "Default auto px % 1/1 1/2 1/3 1/4 1/5 1/6 1/7 1/8 1/9 1/10" at bounding box center [157, 247] width 52 height 17
select select "px"
click at [161, 238] on select "Default auto px % 1/1 1/2 1/3 1/4 1/5 1/6 1/7 1/8 1/9 1/10" at bounding box center [157, 247] width 52 height 17
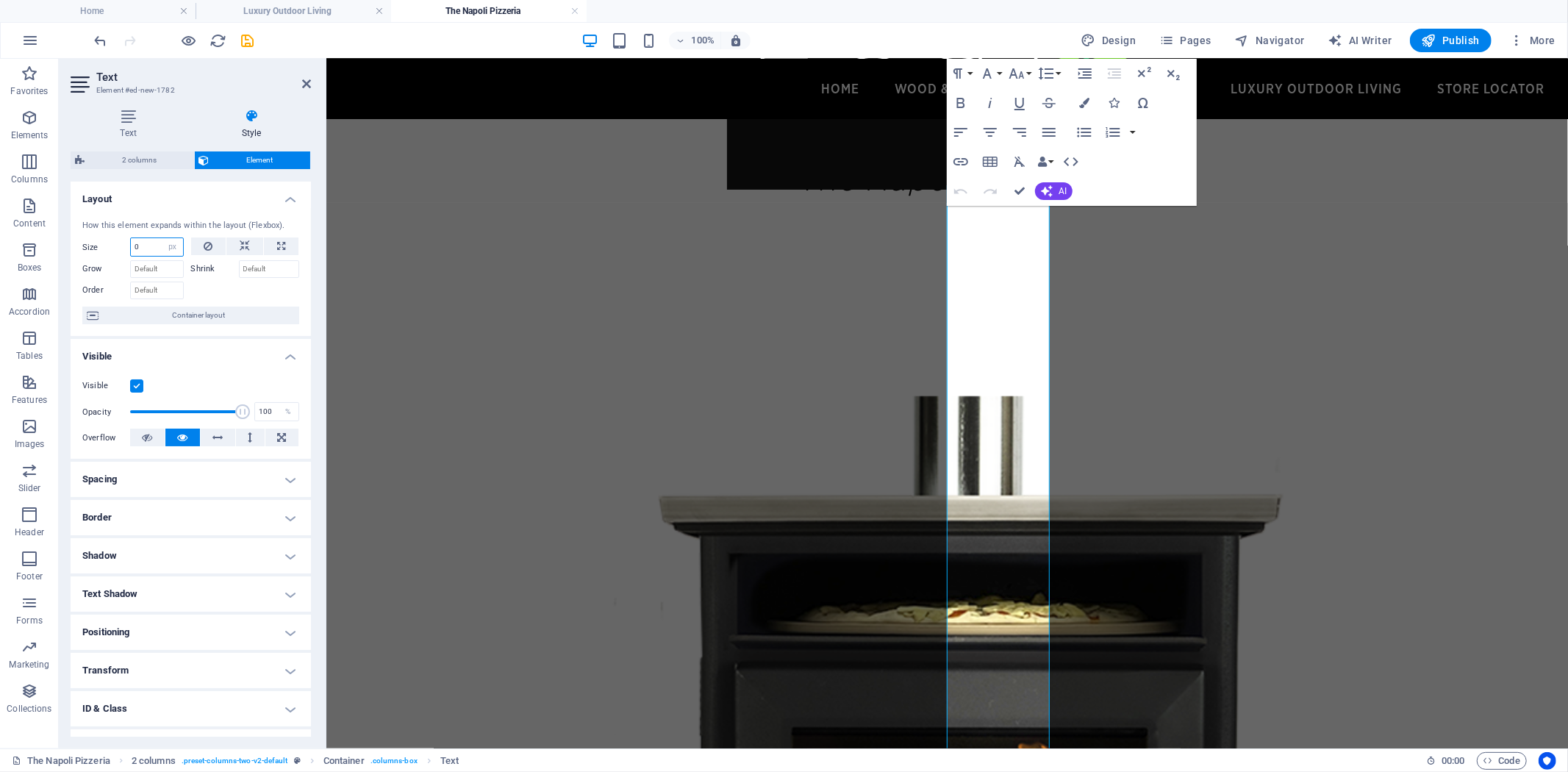
click at [150, 247] on input "0" at bounding box center [157, 247] width 52 height 17
drag, startPoint x: 152, startPoint y: 250, endPoint x: 106, endPoint y: 245, distance: 46.3
click at [106, 245] on div "Size 0 Default auto px % 1/1 1/2 1/3 1/4 1/5 1/6 1/7 1/8 1/9 1/10" at bounding box center [133, 247] width 102 height 19
drag, startPoint x: 87, startPoint y: 246, endPoint x: 72, endPoint y: 246, distance: 15.0
click at [74, 246] on div "How this element expands within the layout (Flexbox). Size 150 Default auto px …" at bounding box center [191, 272] width 241 height 129
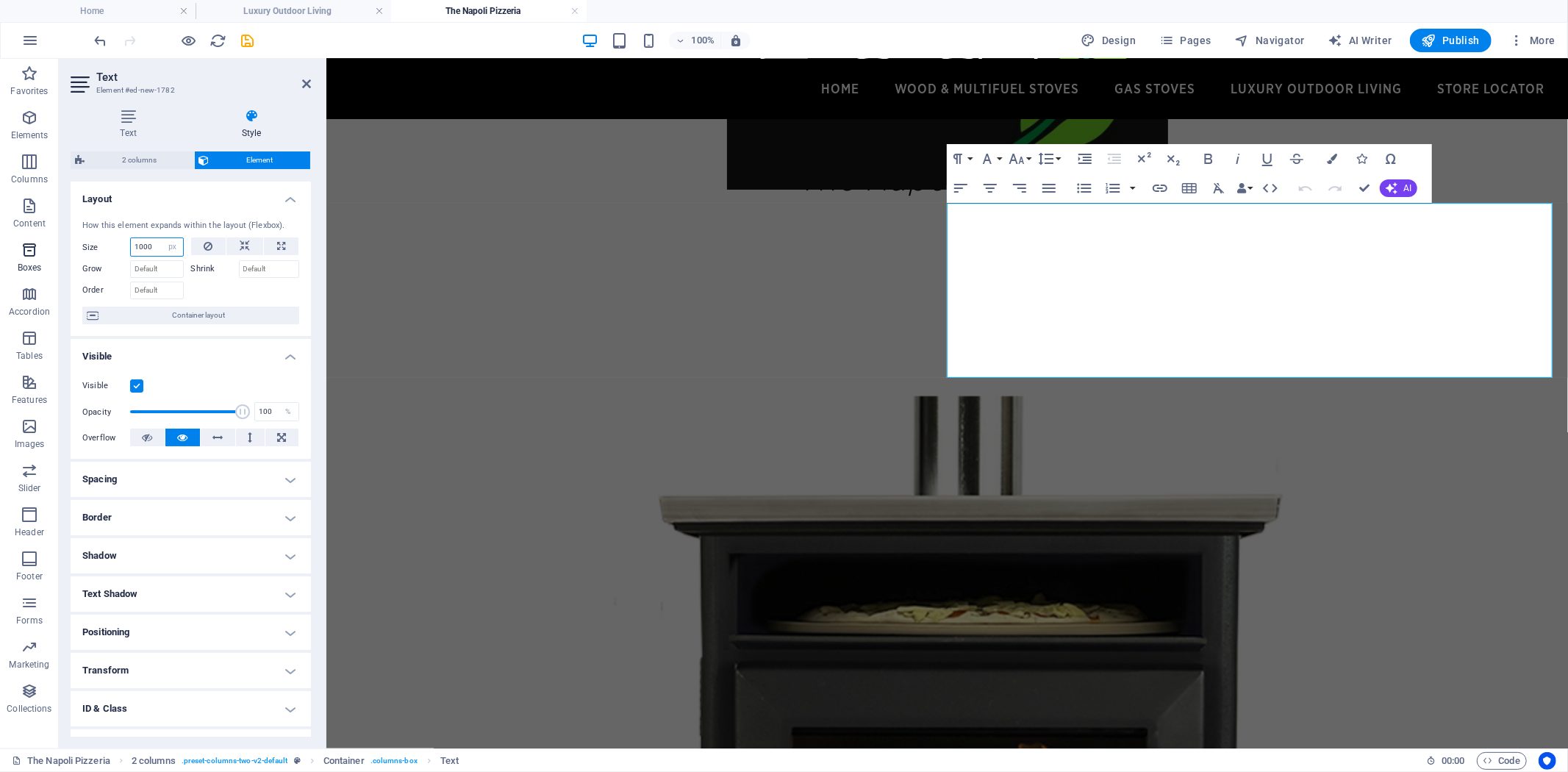
drag, startPoint x: 151, startPoint y: 247, endPoint x: 38, endPoint y: 258, distance: 113.5
click at [69, 251] on div "Text Style Text Add, edit, and format text directly on the website. Default col…" at bounding box center [191, 423] width 264 height 651
type input "600"
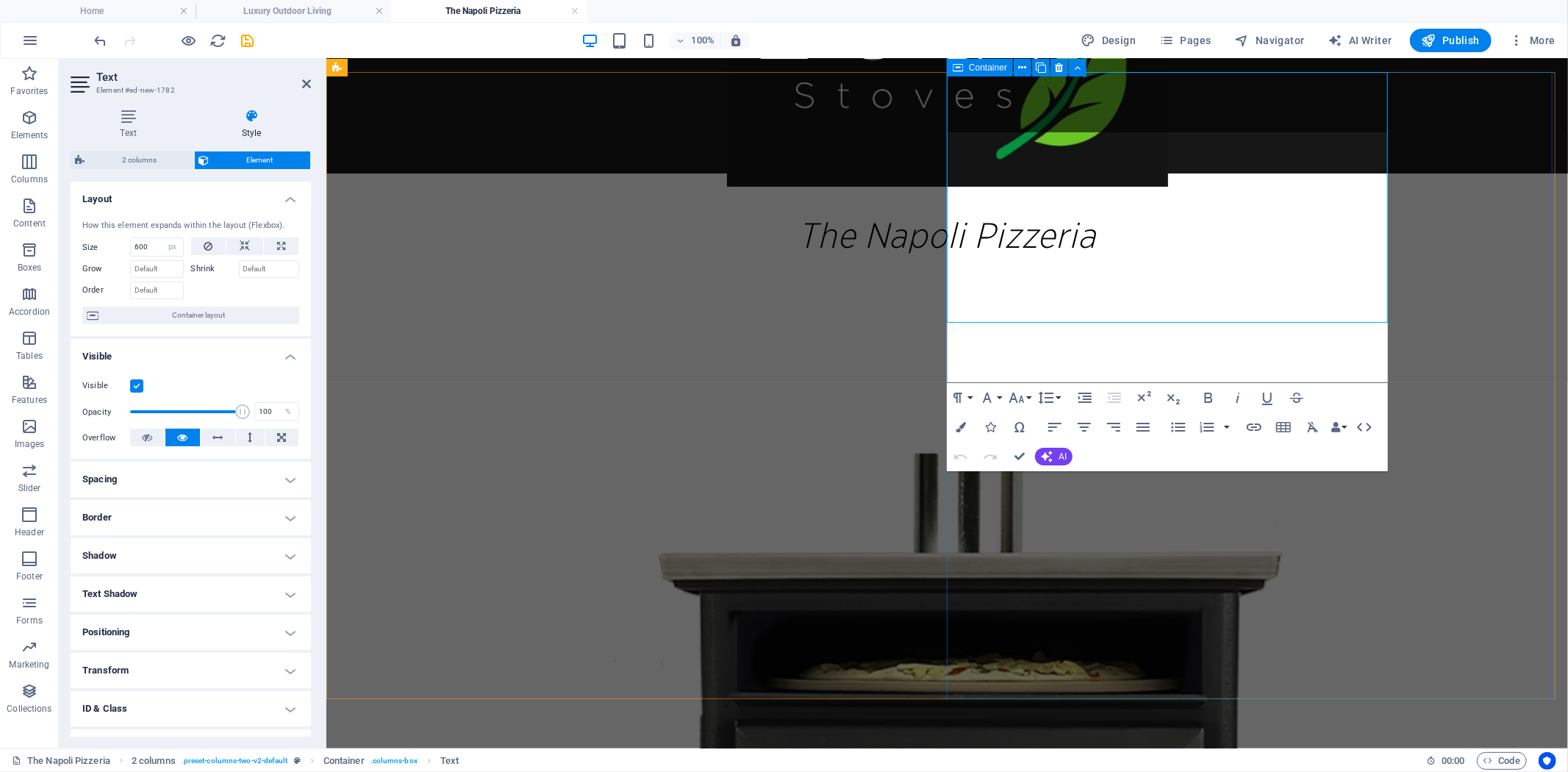
scroll to position [163, 0]
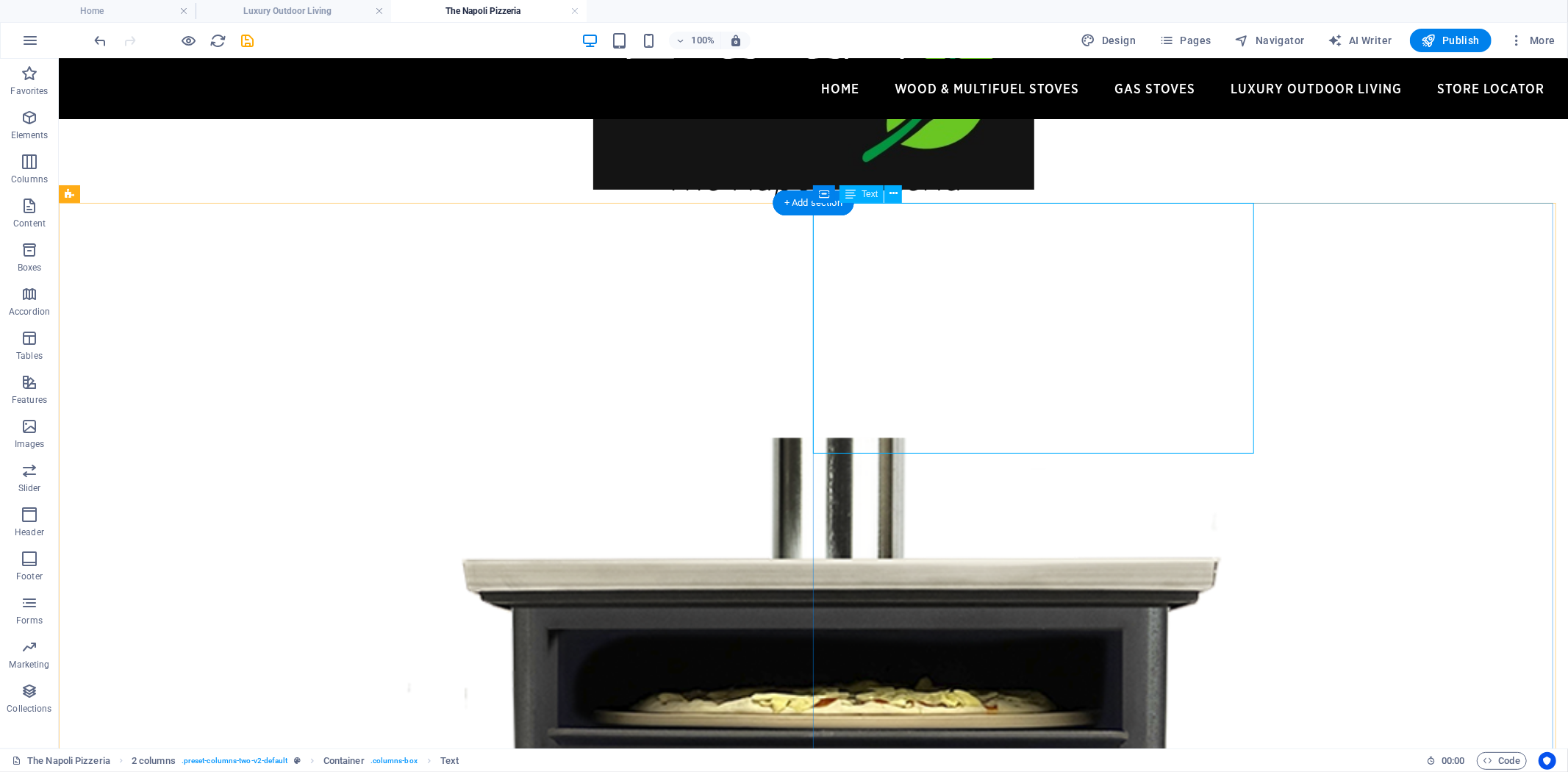
click at [26, 121] on icon "button" at bounding box center [29, 117] width 17 height 17
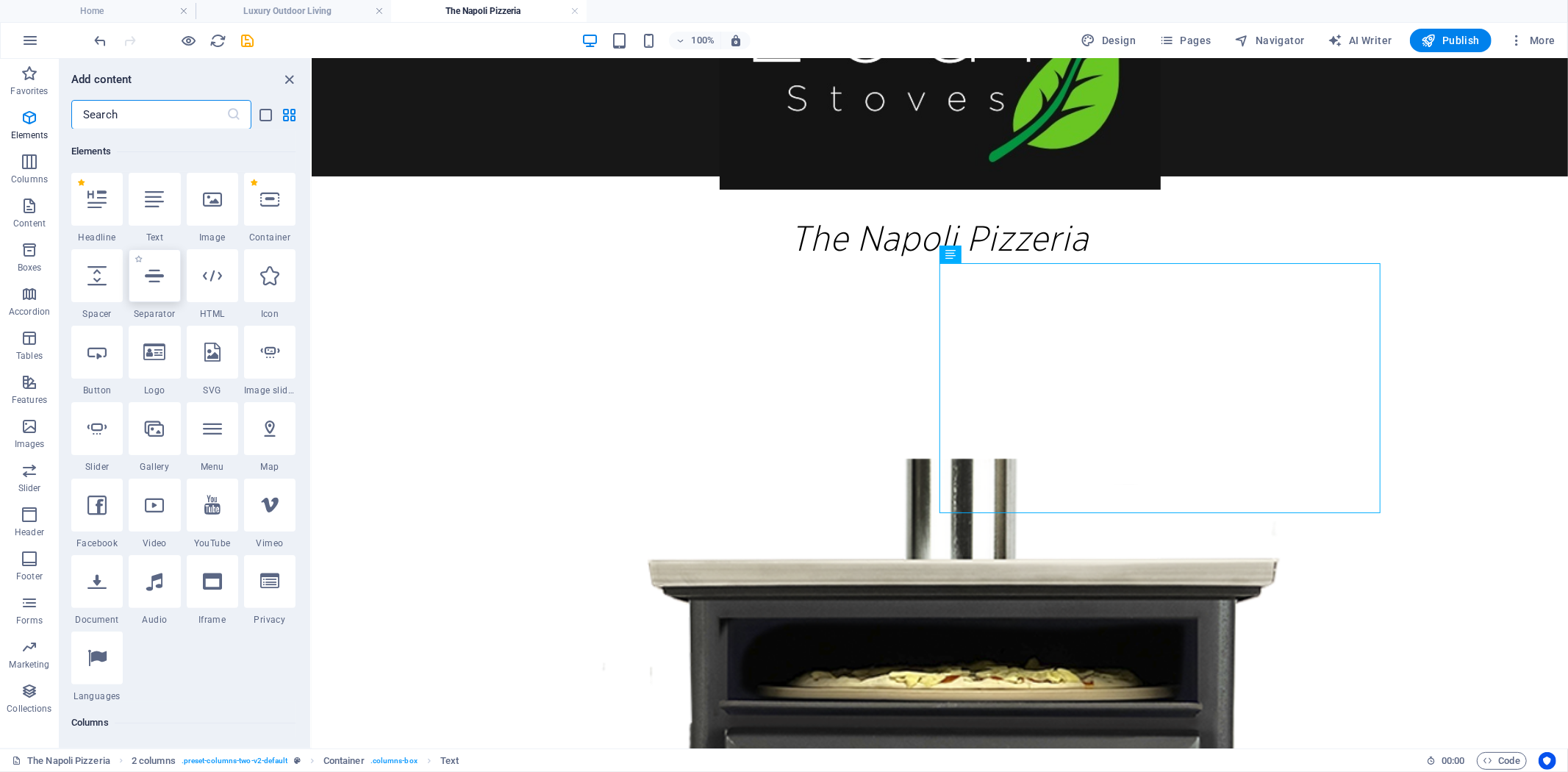
scroll to position [157, 0]
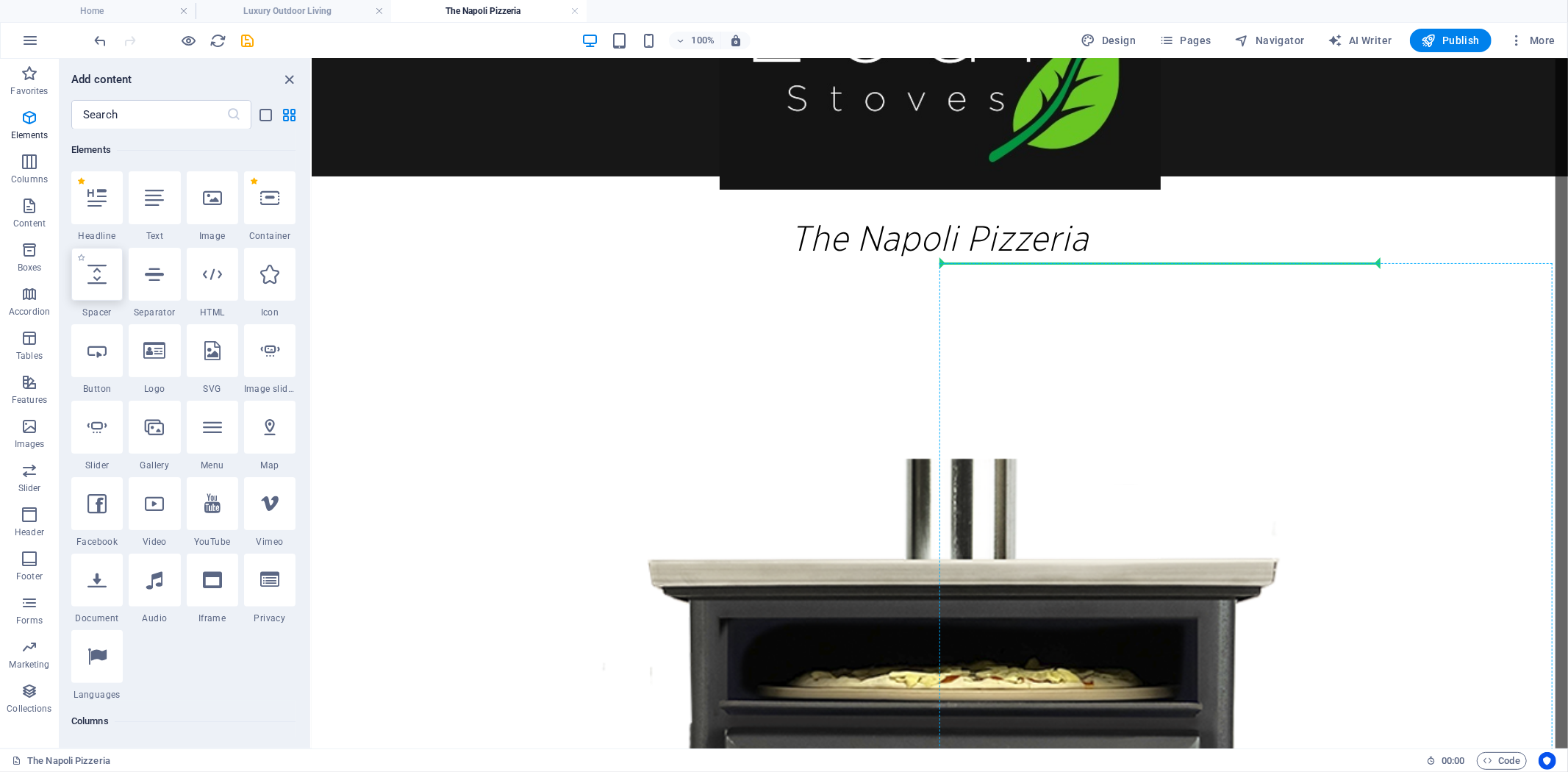
select select "px"
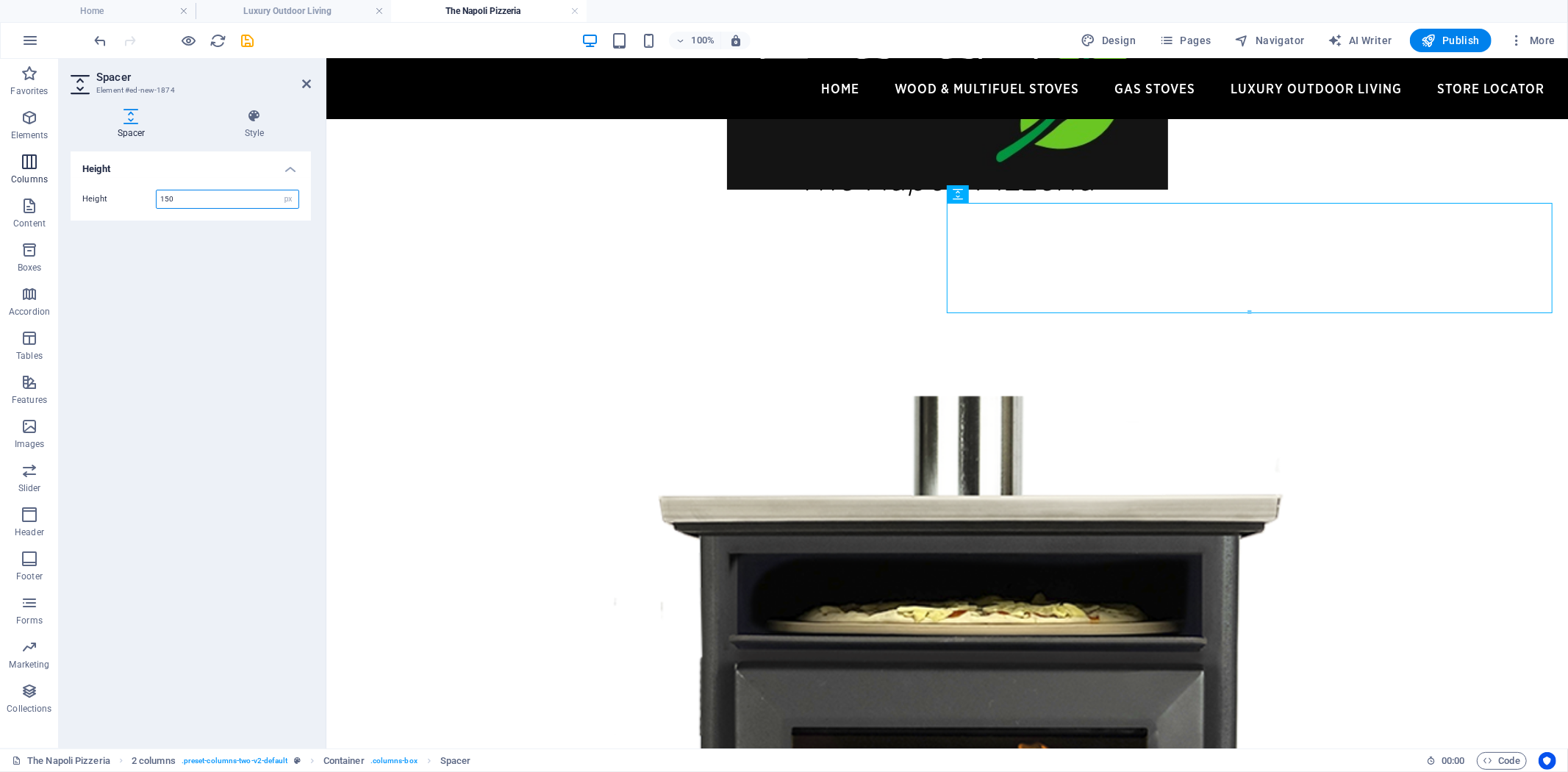
drag, startPoint x: 203, startPoint y: 199, endPoint x: 54, endPoint y: 189, distance: 149.3
click at [59, 189] on div "Spacer Style Height Height 150 px rem vh vw 2 columns Element Layout How this e…" at bounding box center [191, 423] width 264 height 651
type input "200"
click at [307, 82] on icon at bounding box center [307, 84] width 9 height 12
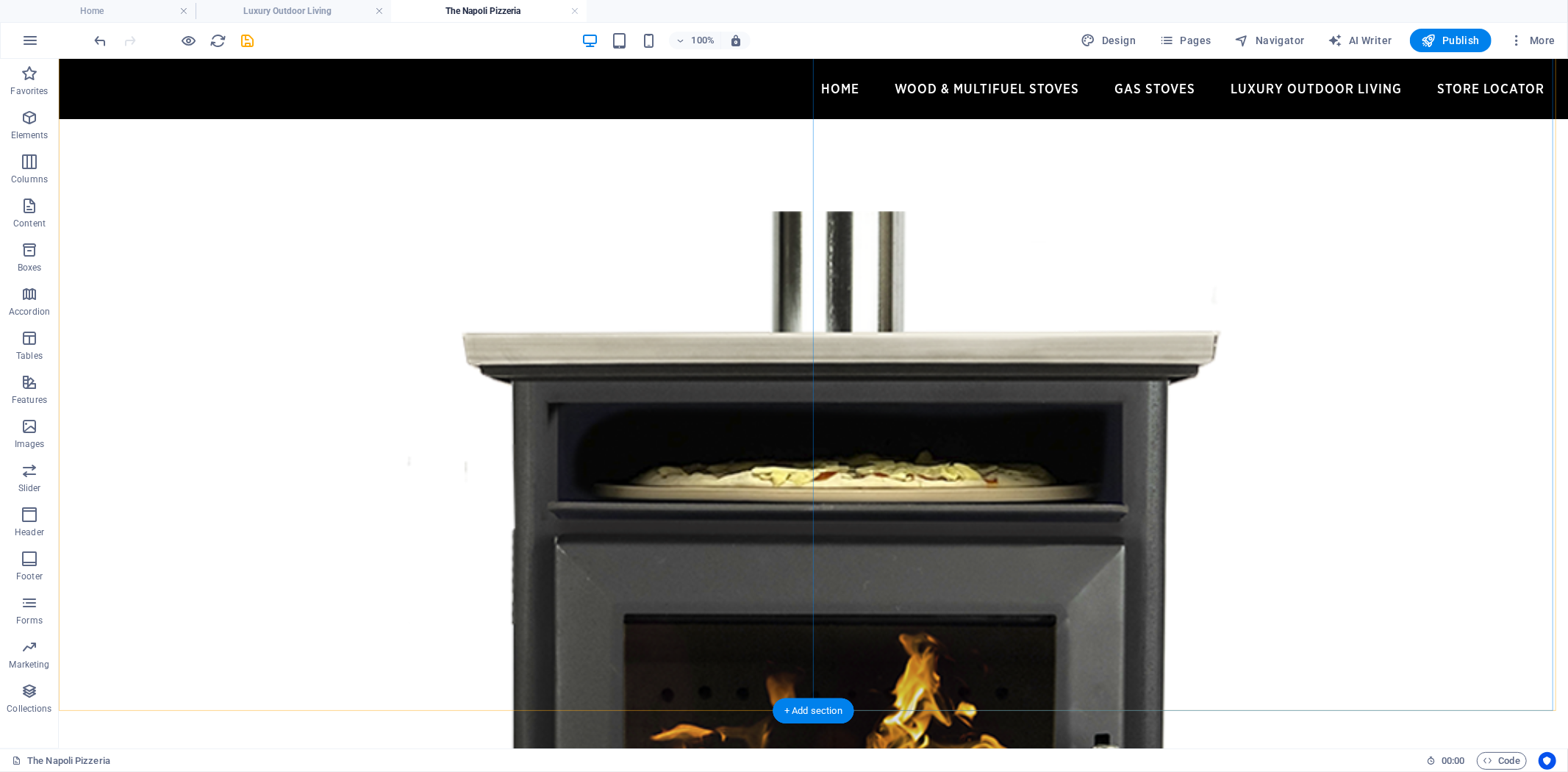
scroll to position [489, 0]
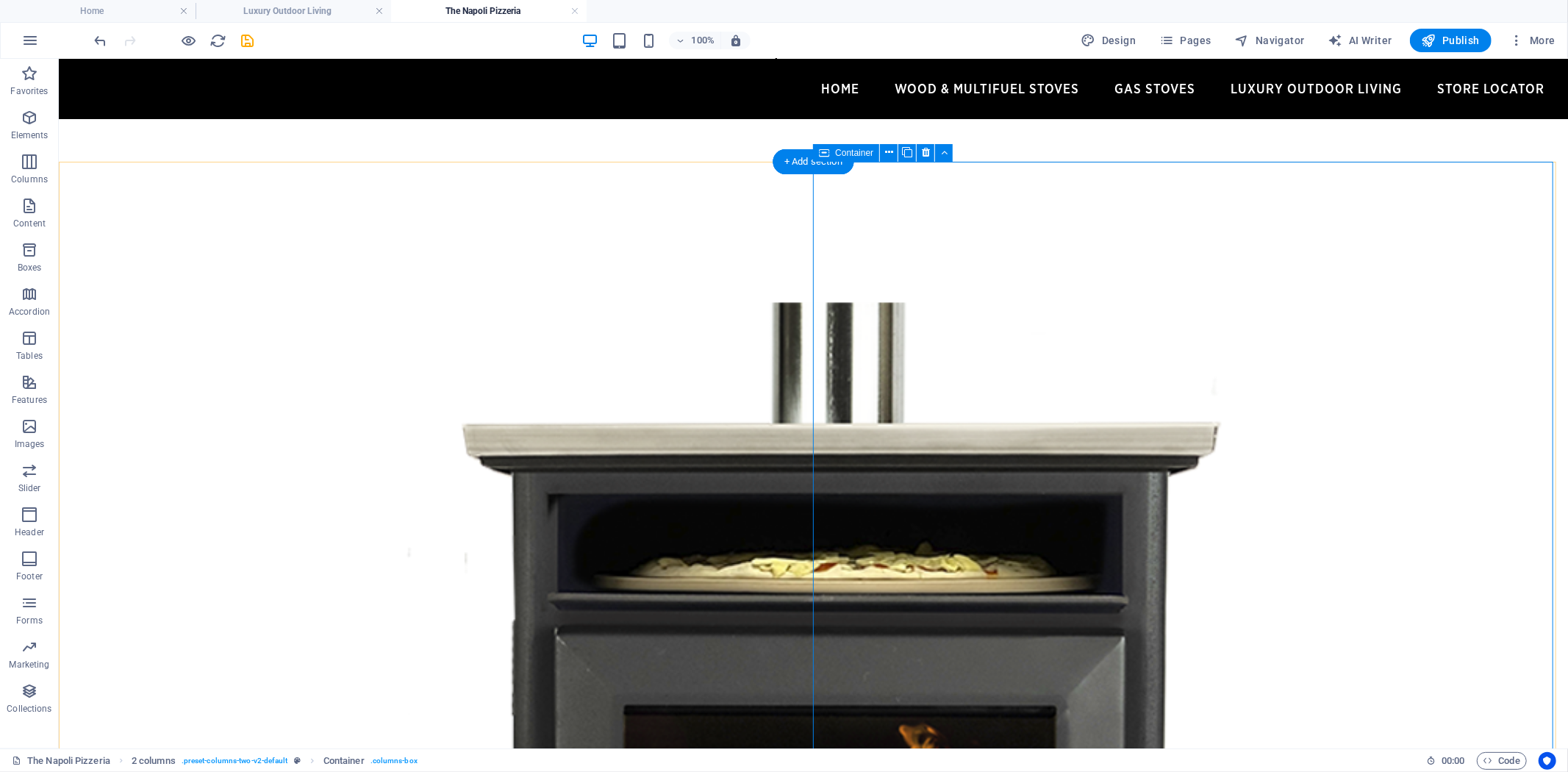
scroll to position [326, 0]
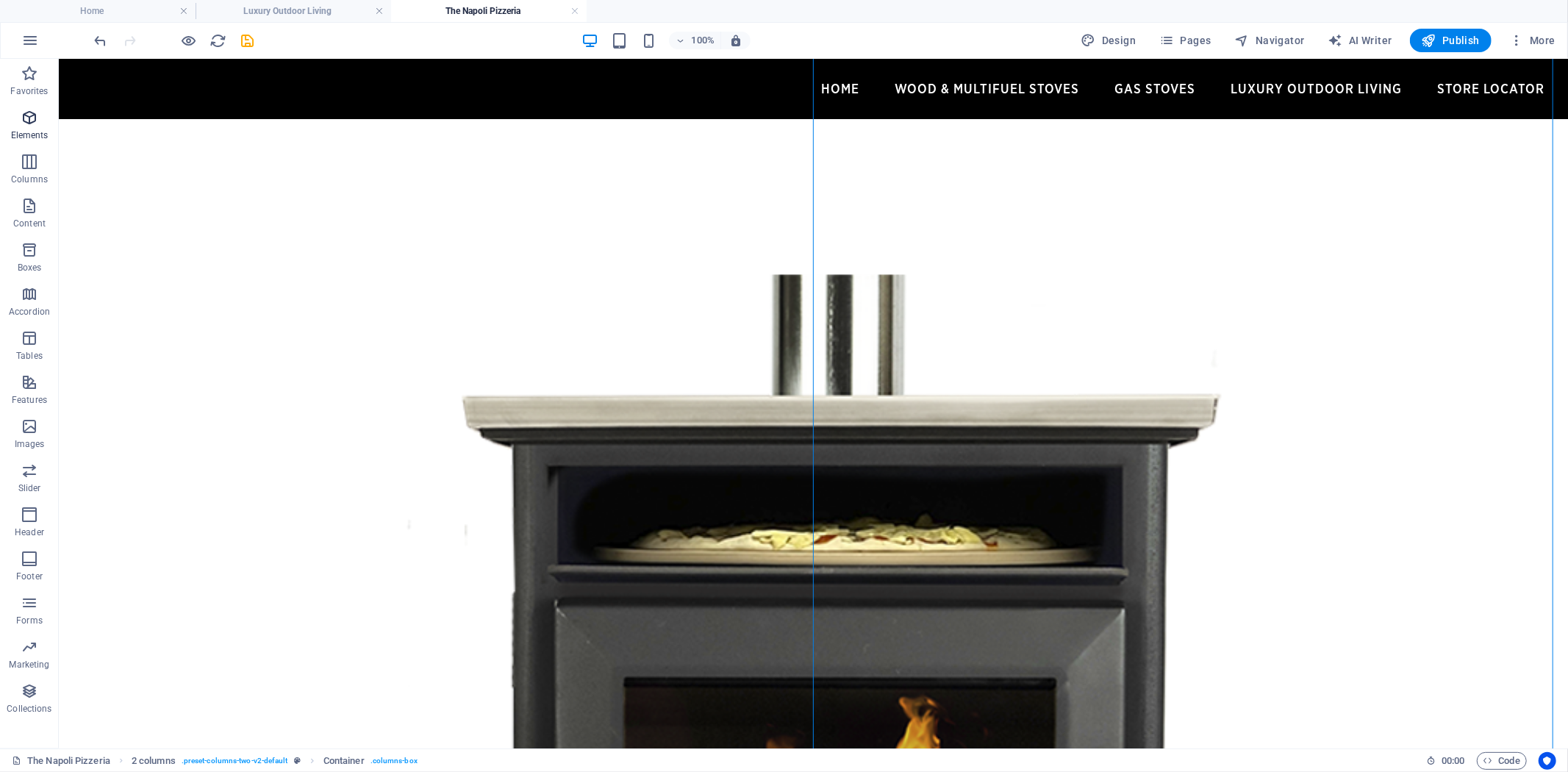
click at [29, 125] on icon "button" at bounding box center [29, 117] width 17 height 17
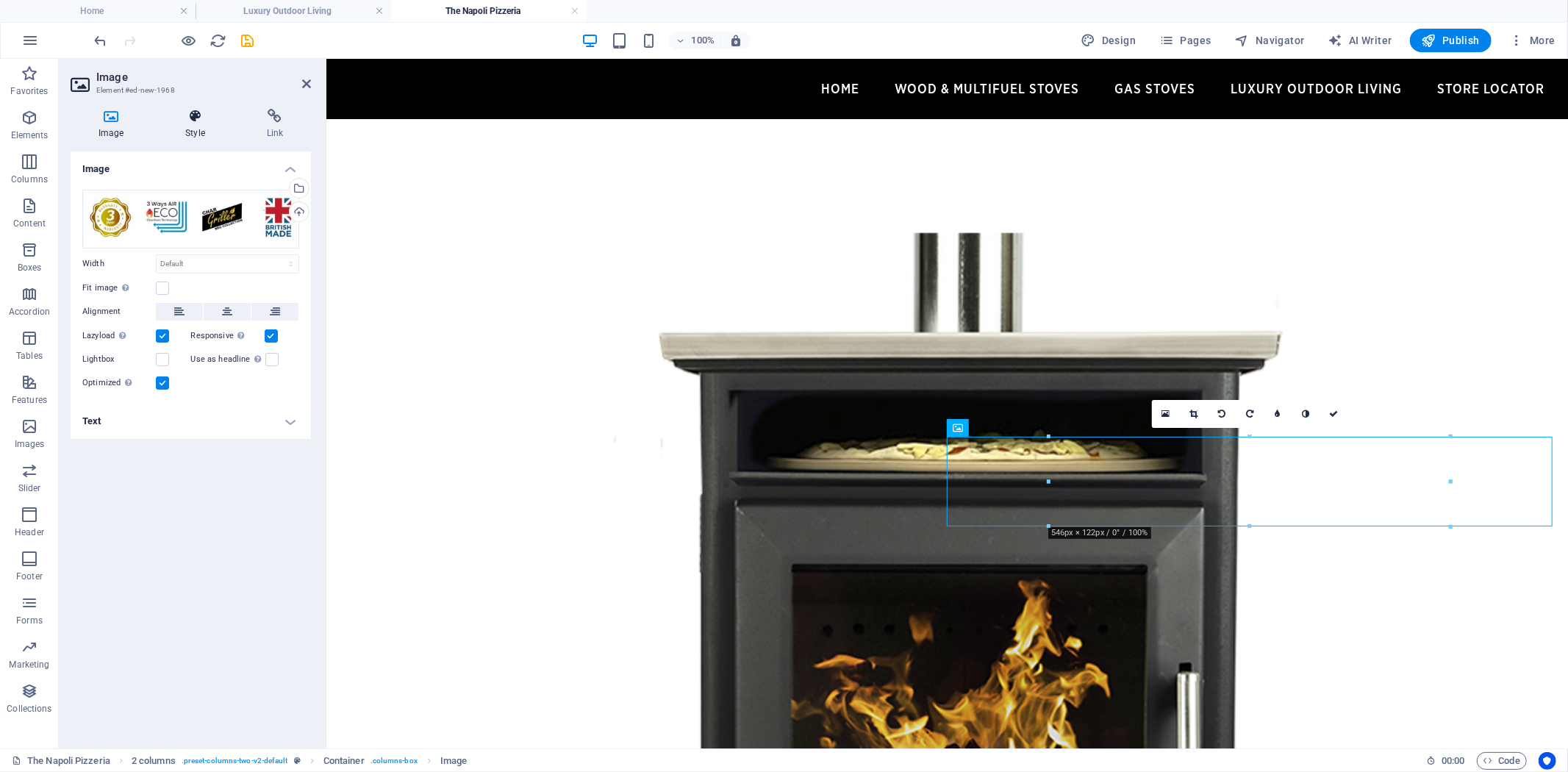
click at [195, 120] on icon at bounding box center [195, 115] width 75 height 14
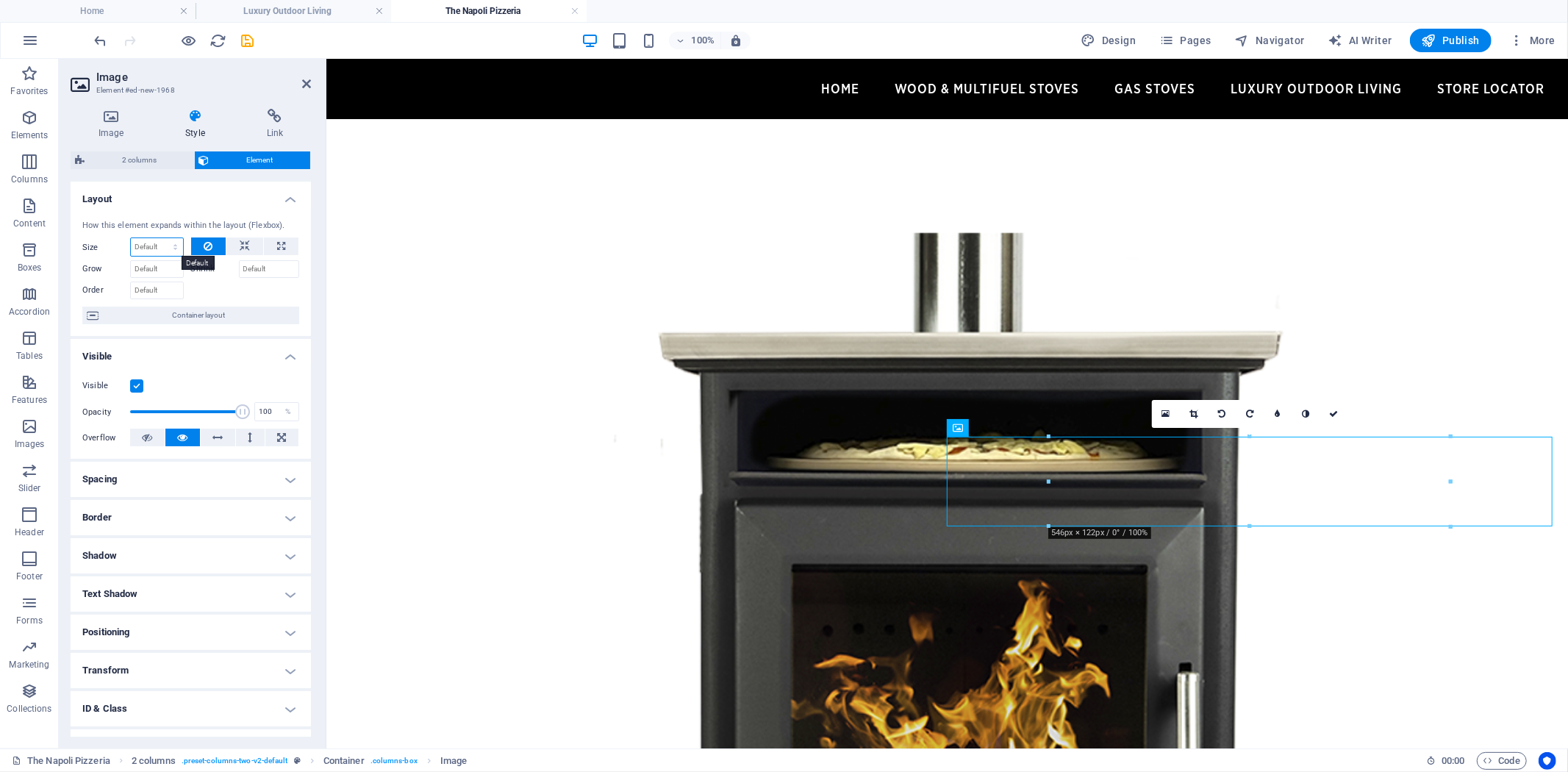
click at [170, 246] on select "Default auto px % 1/1 1/2 1/3 1/4 1/5 1/6 1/7 1/8 1/9 1/10" at bounding box center [157, 247] width 52 height 17
select select "px"
click at [161, 238] on select "Default auto px % 1/1 1/2 1/3 1/4 1/5 1/6 1/7 1/8 1/9 1/10" at bounding box center [157, 247] width 52 height 17
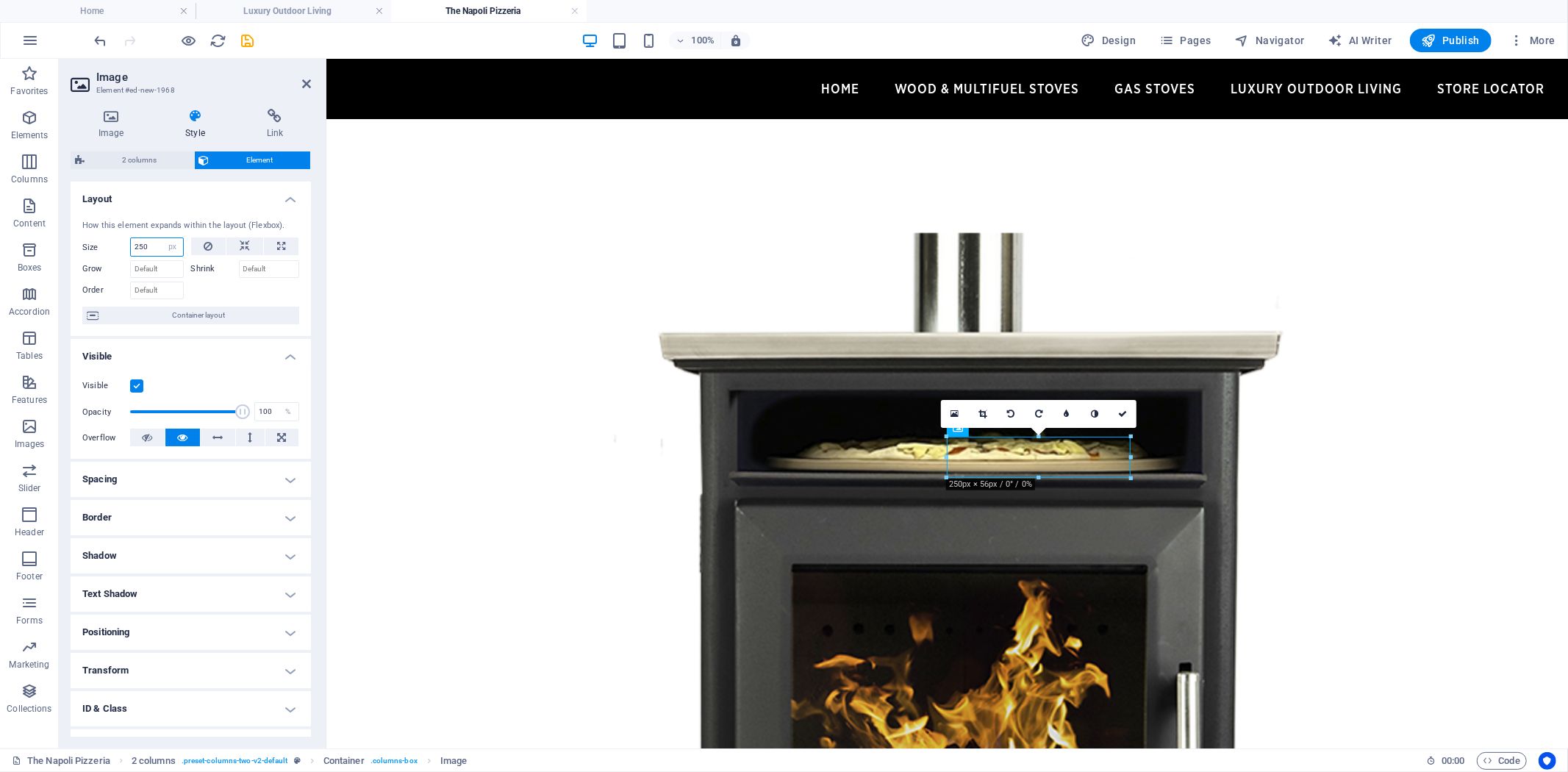
click at [152, 247] on input "250" at bounding box center [157, 247] width 52 height 17
drag, startPoint x: 153, startPoint y: 247, endPoint x: 84, endPoint y: 243, distance: 69.1
click at [86, 243] on div "Size 250 Default auto px % 1/1 1/2 1/3 1/4 1/5 1/6 1/7 1/8 1/9 1/10" at bounding box center [133, 247] width 102 height 19
drag, startPoint x: 159, startPoint y: 245, endPoint x: 51, endPoint y: 241, distance: 108.1
click at [52, 241] on section "Favorites Elements Columns Content Boxes Accordion Tables Features Images Slide…" at bounding box center [784, 403] width 1568 height 689
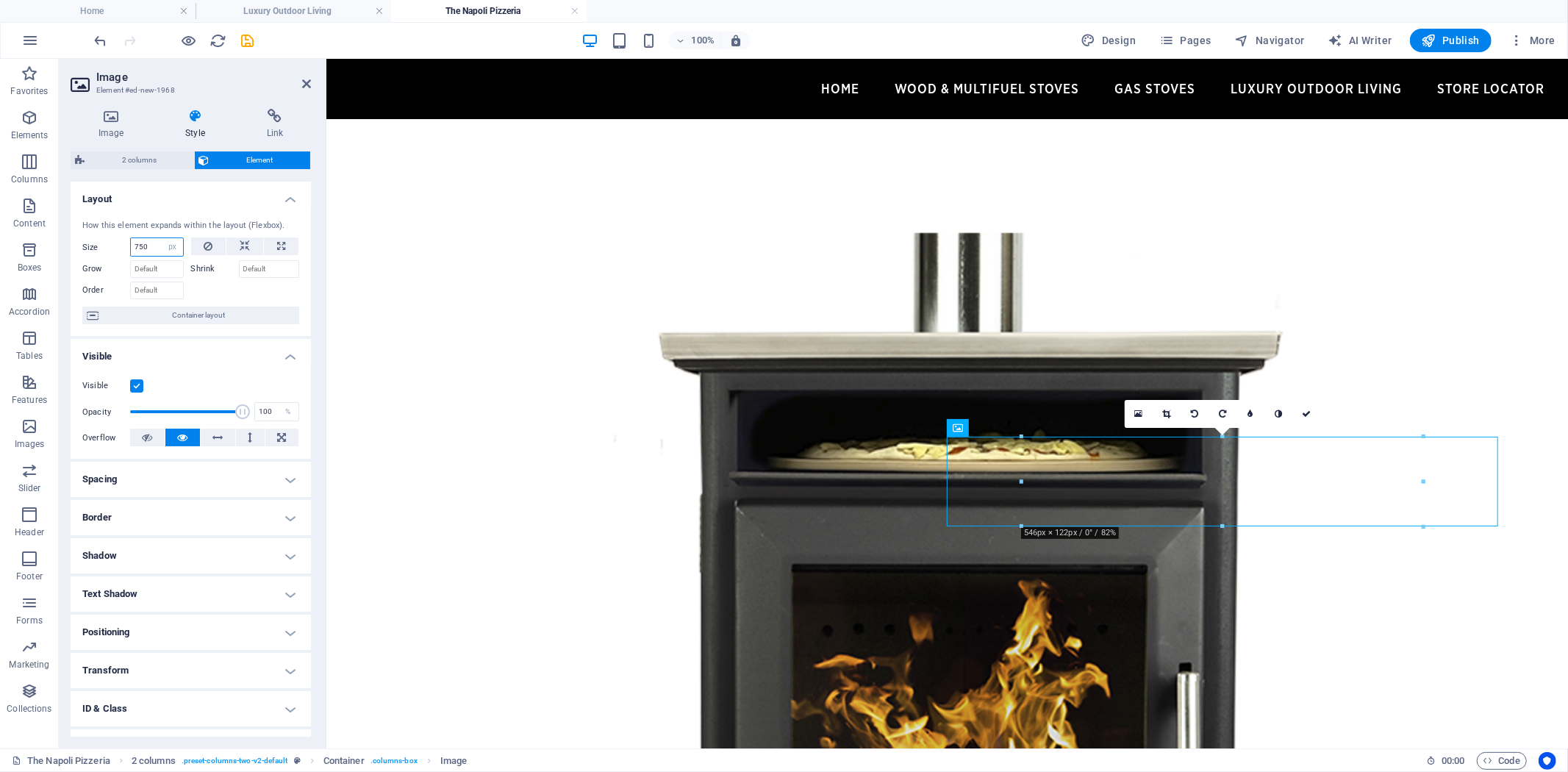
drag, startPoint x: 155, startPoint y: 247, endPoint x: 63, endPoint y: 247, distance: 92.0
click at [73, 247] on div "How this element expands within the layout (Flexbox). Size 750 Default auto px …" at bounding box center [191, 272] width 241 height 129
type input "650"
click at [1275, 412] on link at bounding box center [1269, 413] width 28 height 28
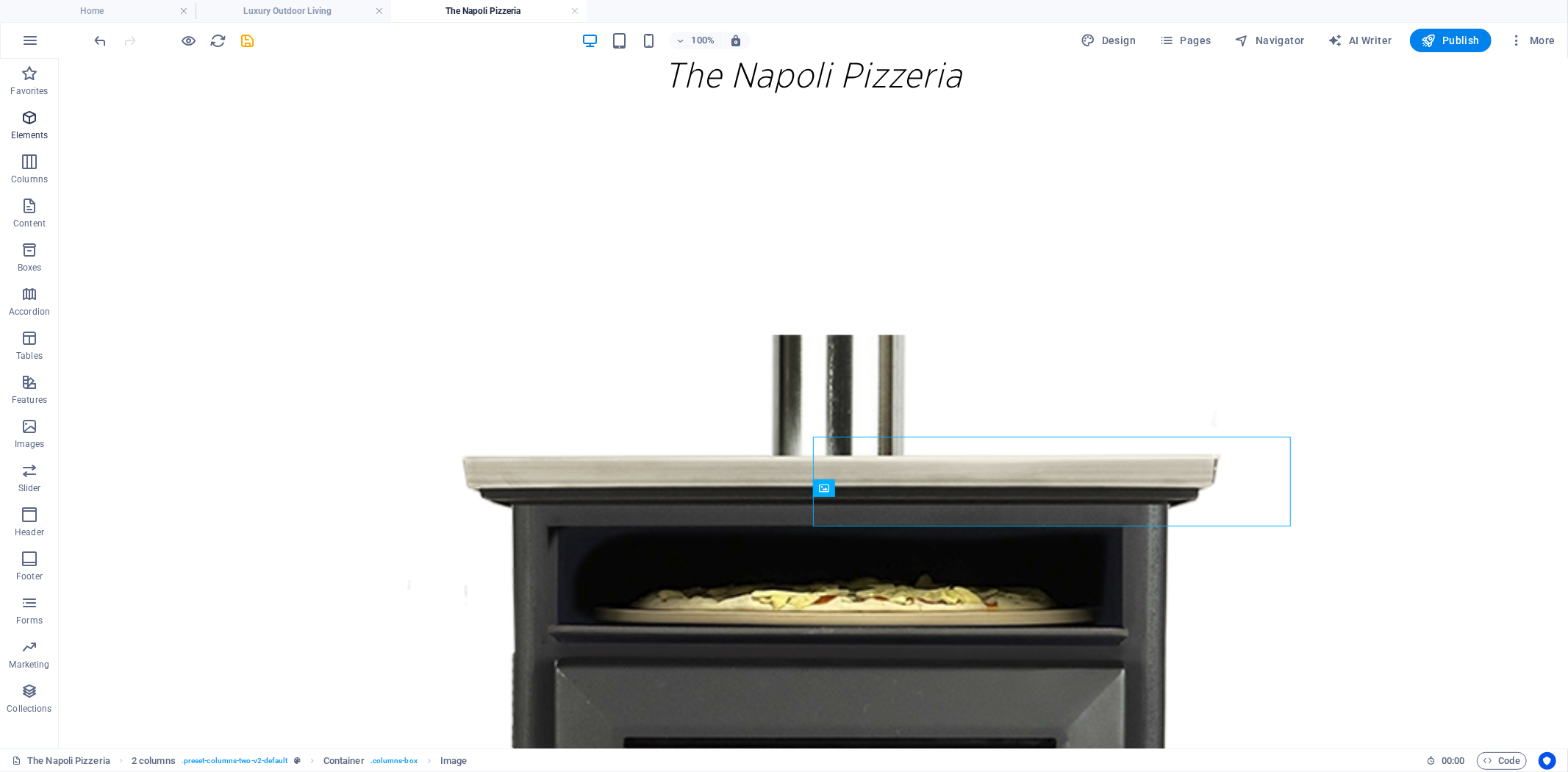
click at [31, 121] on icon "button" at bounding box center [29, 117] width 17 height 17
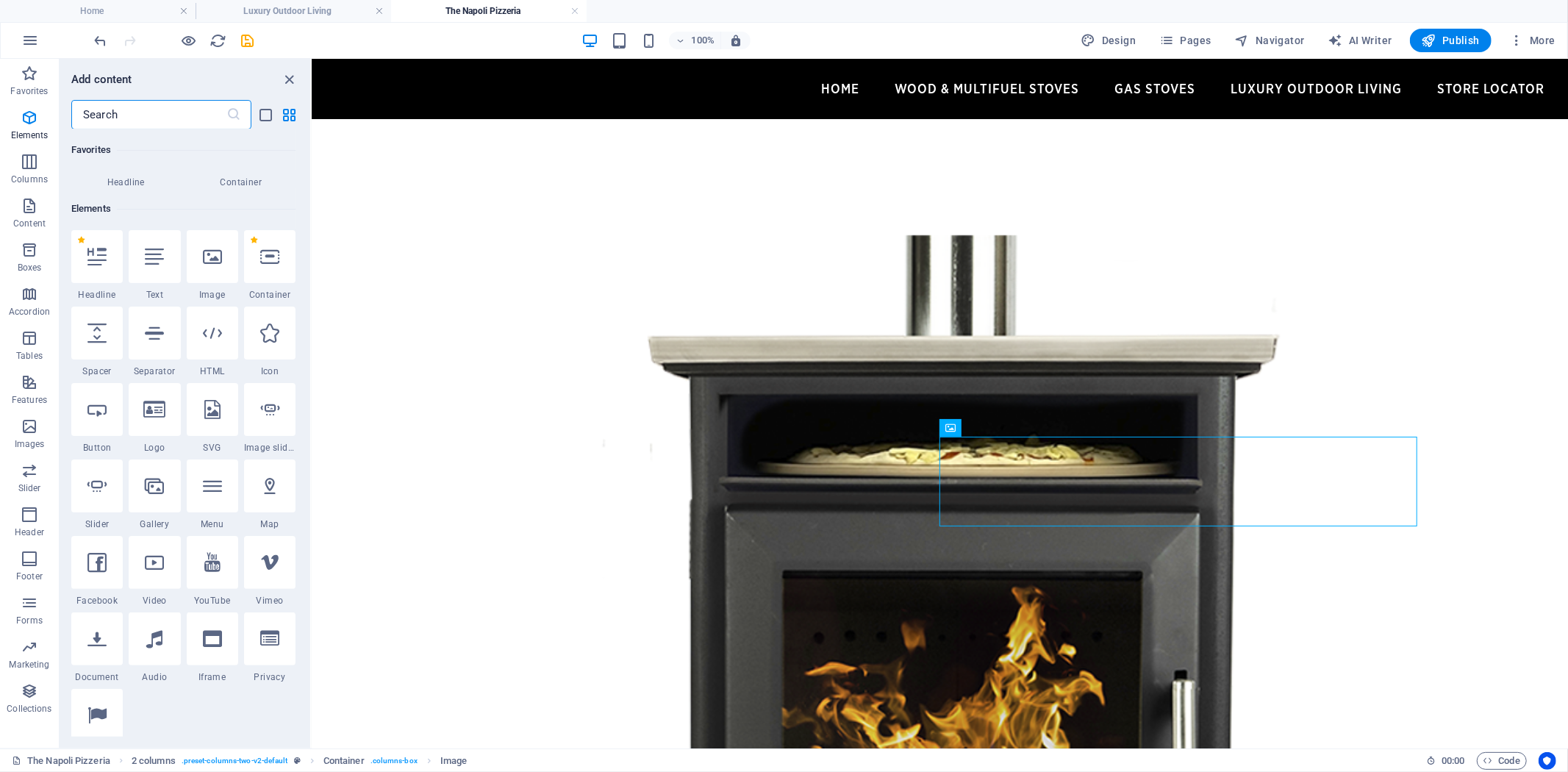
scroll to position [157, 0]
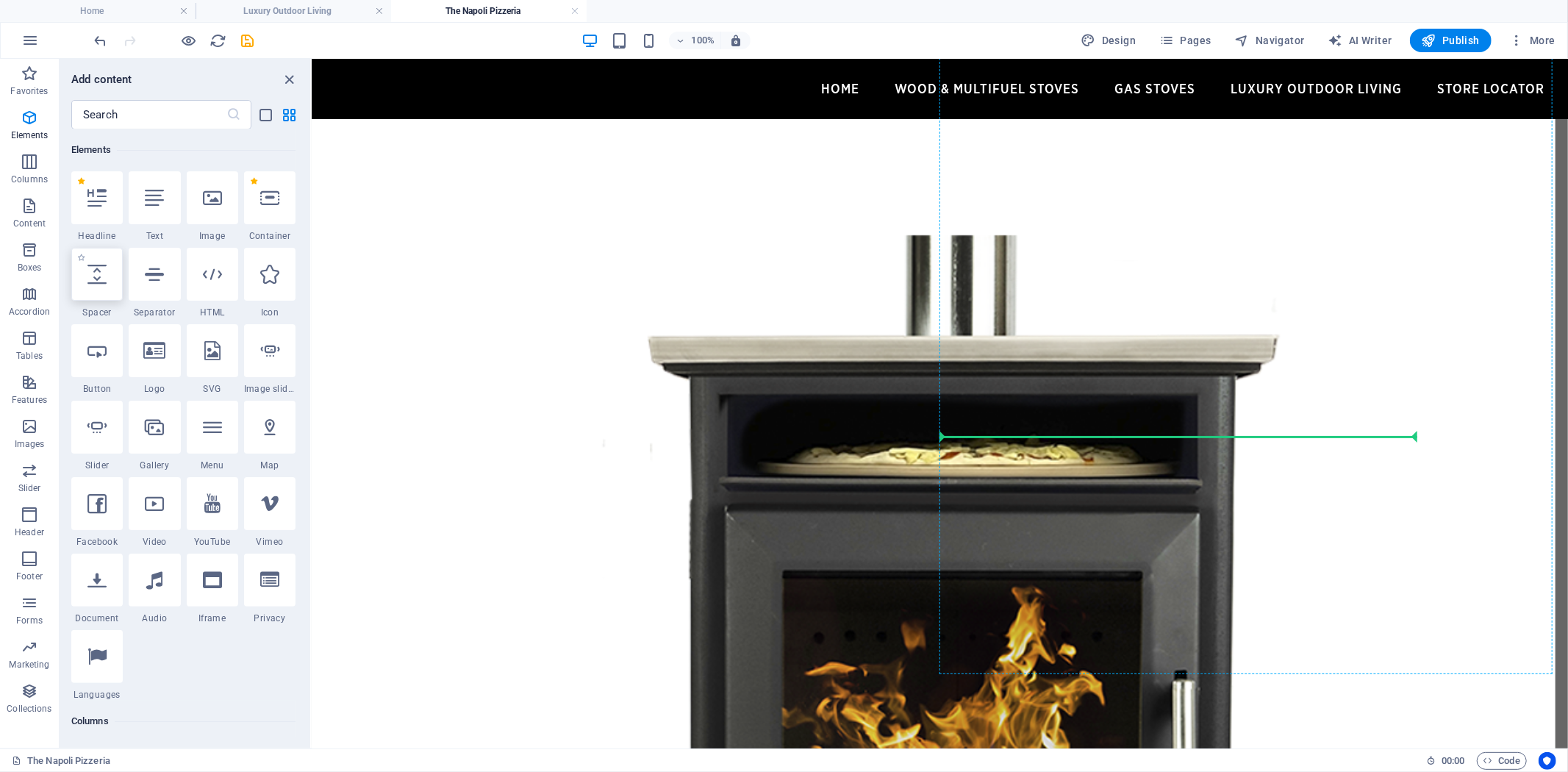
select select "px"
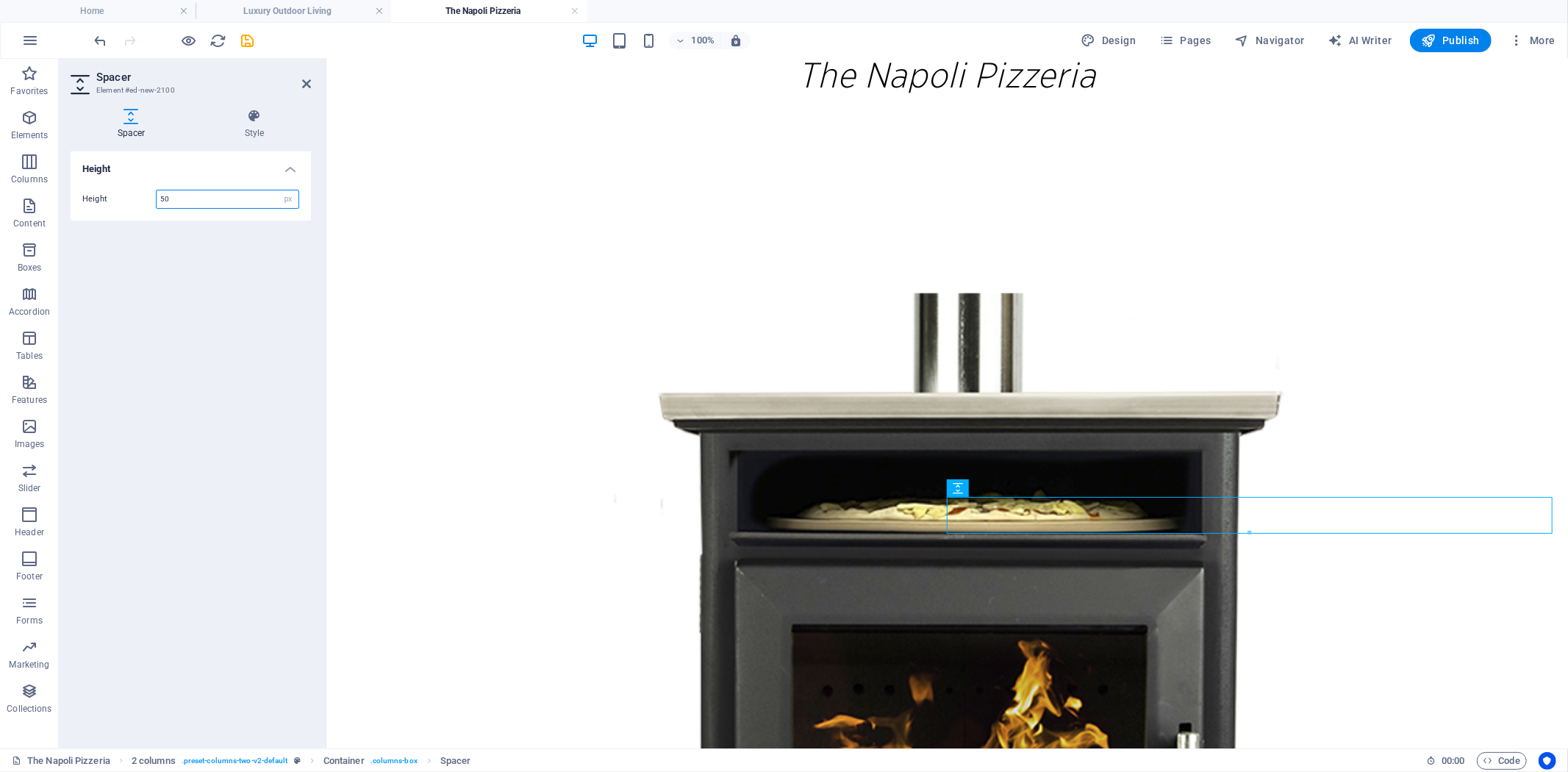
click at [210, 196] on input "50" at bounding box center [228, 198] width 142 height 17
drag, startPoint x: 223, startPoint y: 201, endPoint x: 44, endPoint y: 194, distance: 179.1
click at [44, 194] on section "Favorites Elements Columns Content Boxes Accordion Tables Features Images Slide…" at bounding box center [784, 403] width 1568 height 689
click at [180, 191] on input "250" at bounding box center [228, 198] width 142 height 17
drag, startPoint x: 189, startPoint y: 196, endPoint x: 120, endPoint y: 197, distance: 69.0
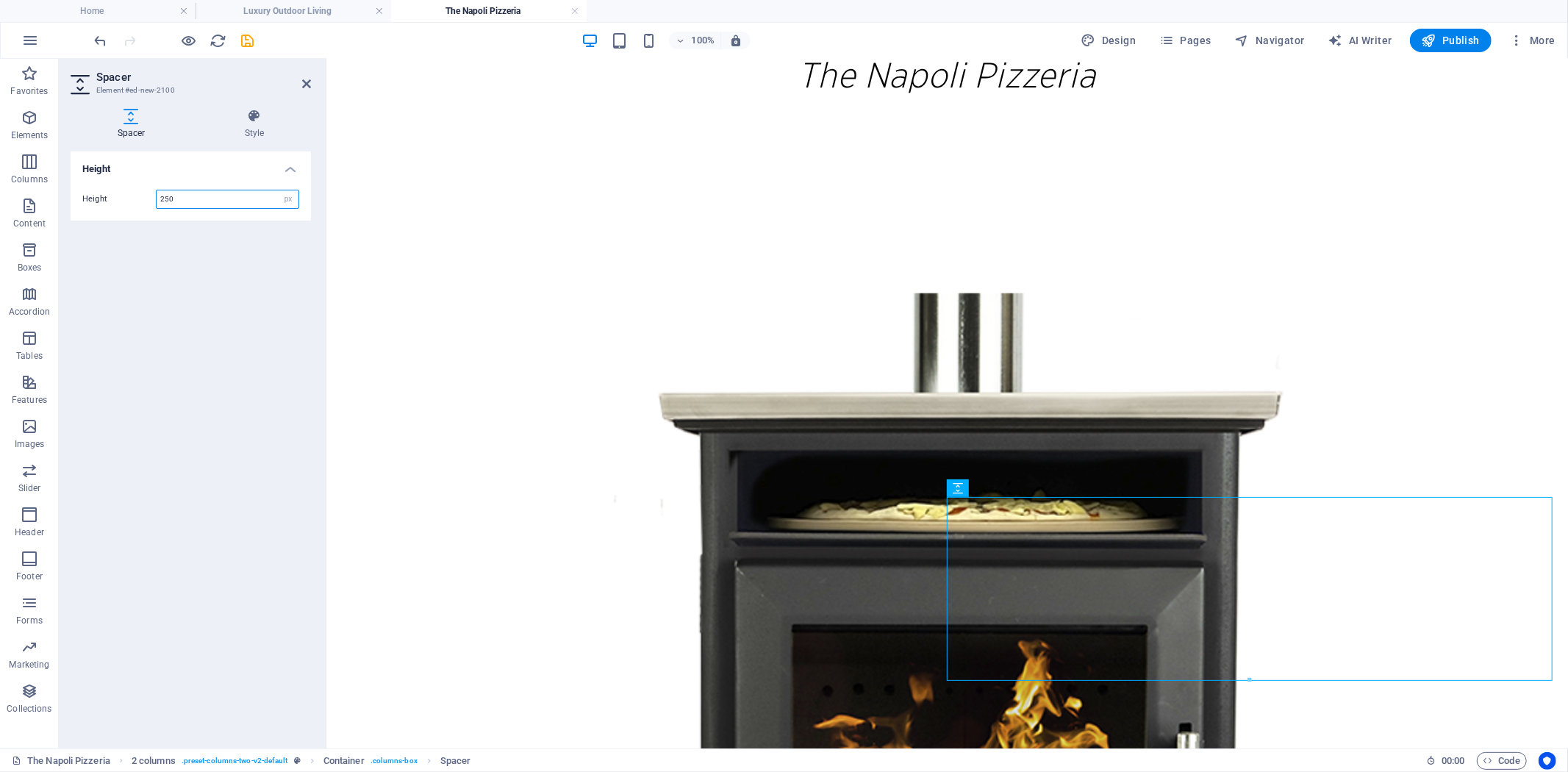
click at [120, 197] on div "Height 250 px rem vh vw" at bounding box center [191, 198] width 217 height 19
drag, startPoint x: 200, startPoint y: 198, endPoint x: 54, endPoint y: 181, distance: 147.0
click at [59, 182] on div "Spacer Style Height Height 200 px rem vh vw 2 columns Element Layout How this e…" at bounding box center [191, 423] width 264 height 651
type input "150"
click at [305, 82] on icon at bounding box center [307, 84] width 9 height 12
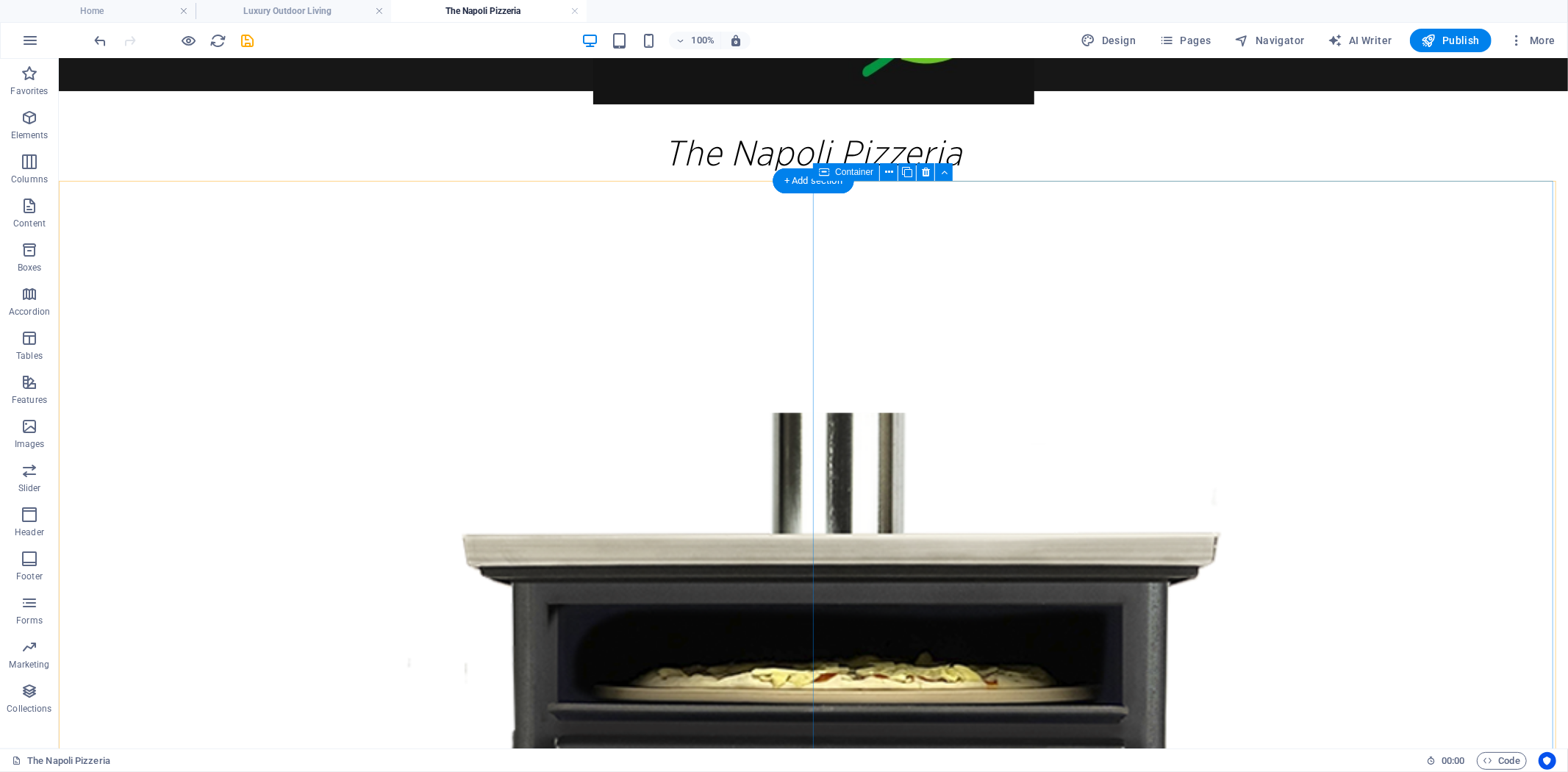
scroll to position [245, 0]
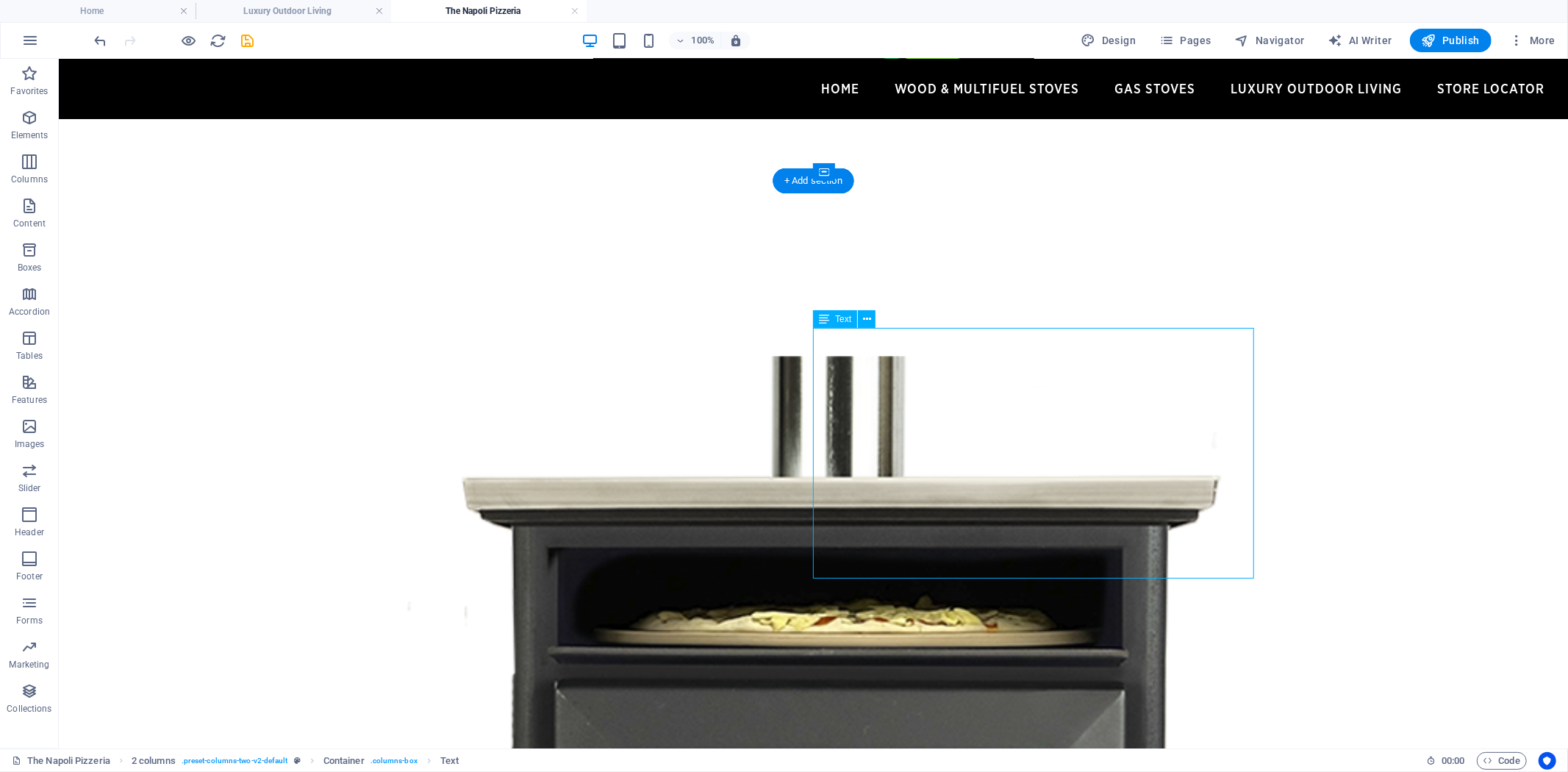
select select "px"
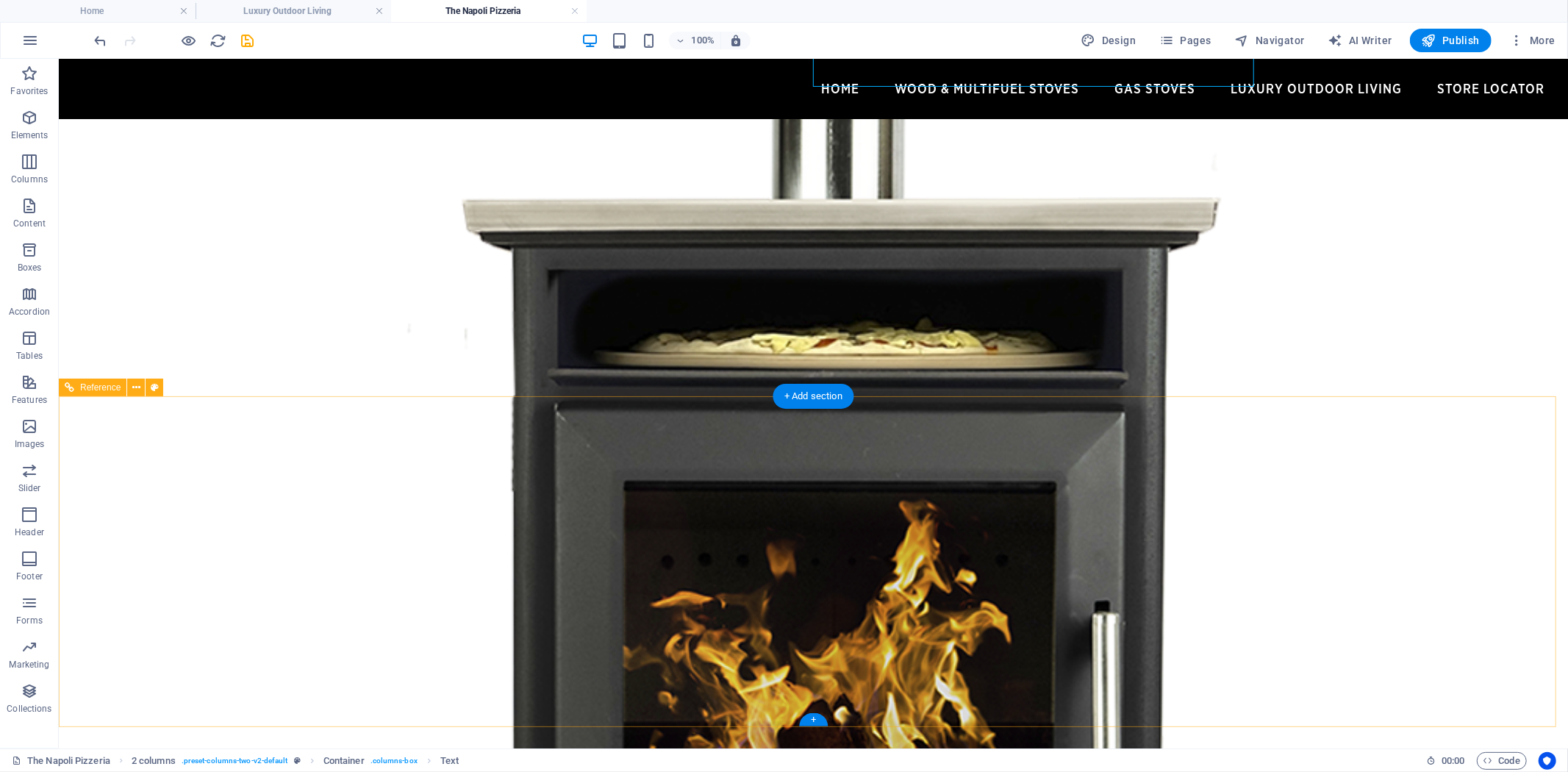
scroll to position [326, 0]
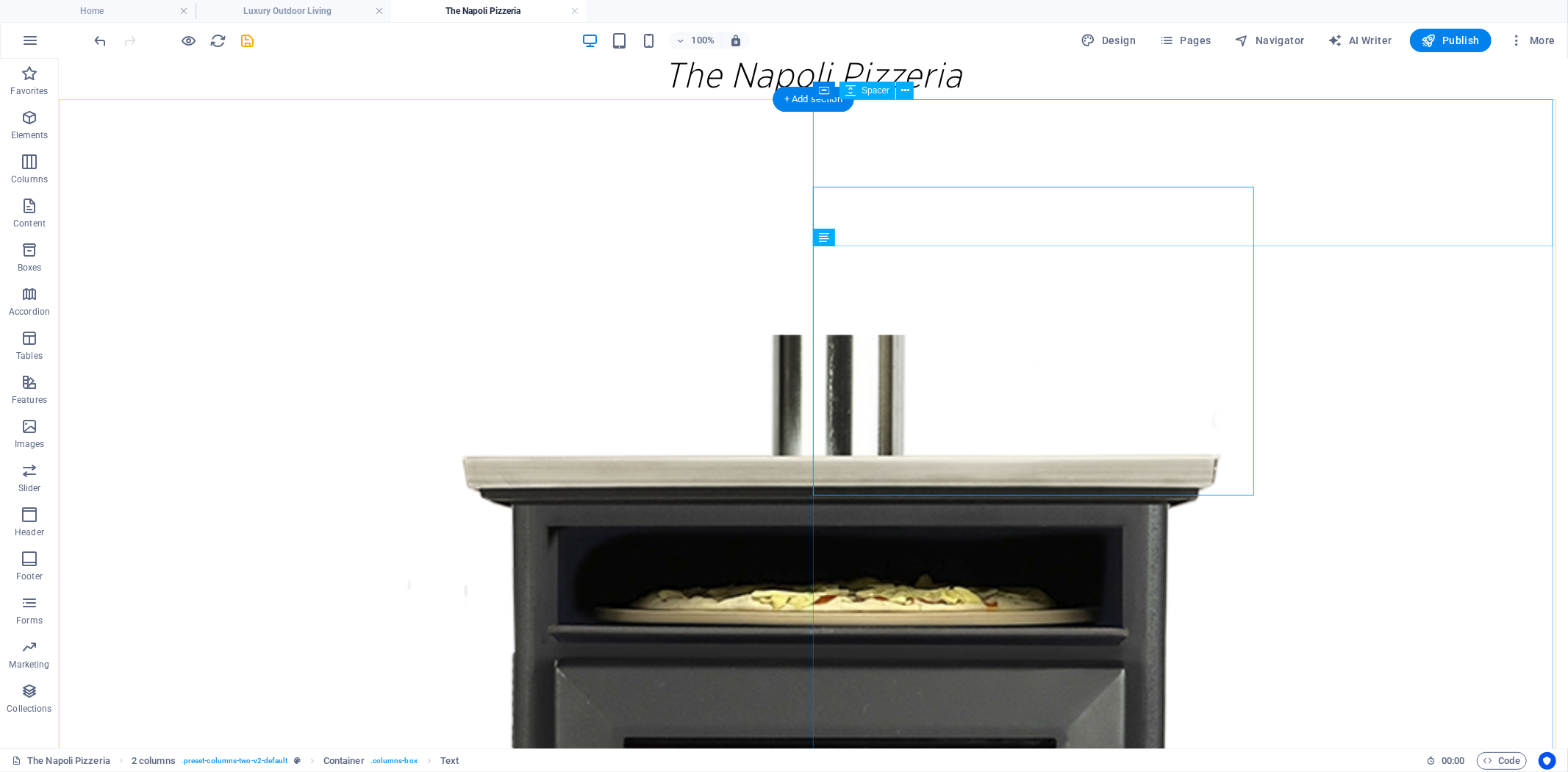
select select "px"
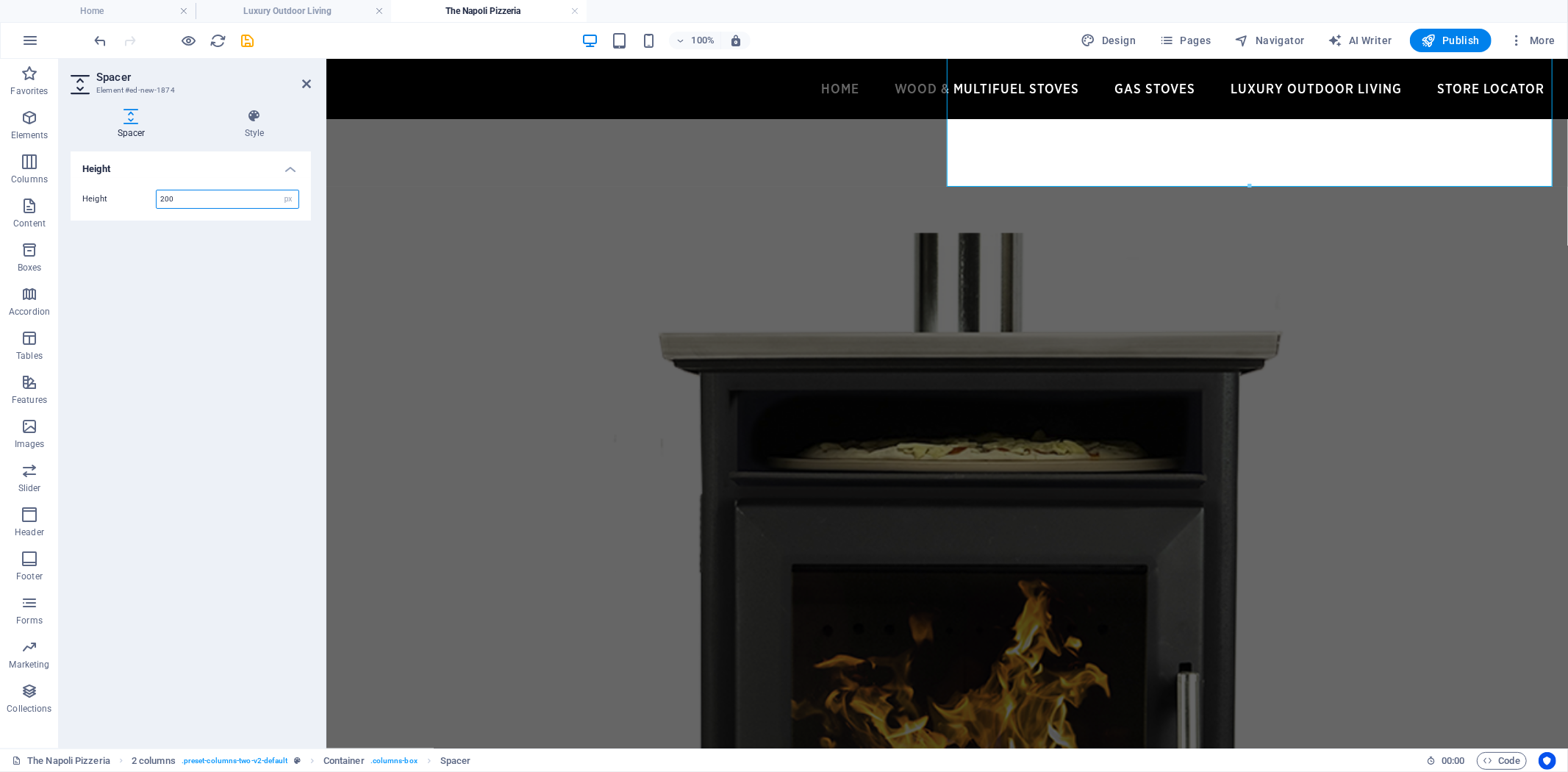
drag, startPoint x: 248, startPoint y: 196, endPoint x: 115, endPoint y: 197, distance: 133.0
click at [115, 197] on div "Height 200 px rem vh vw" at bounding box center [191, 198] width 217 height 19
type input "300"
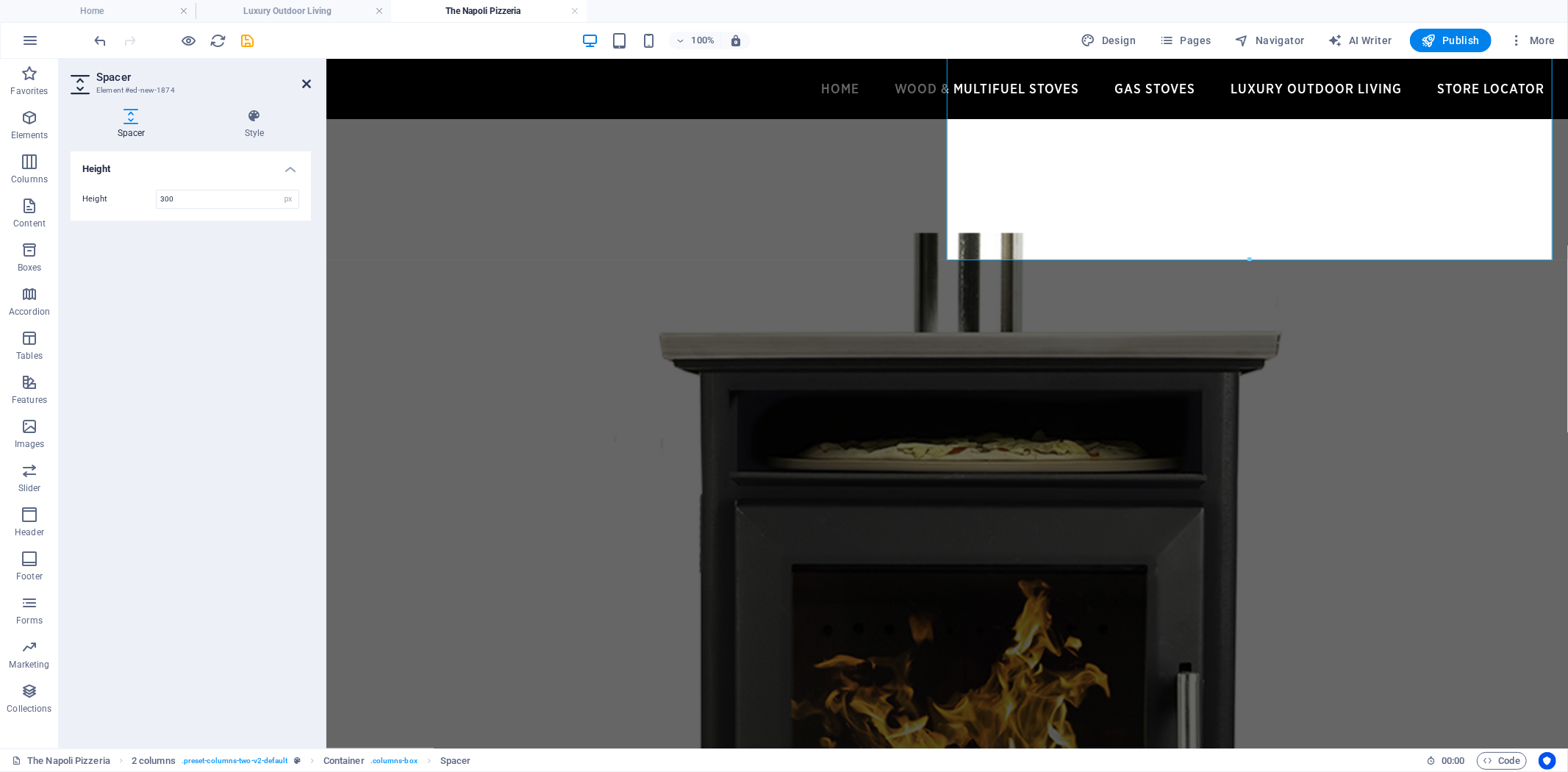
drag, startPoint x: 305, startPoint y: 82, endPoint x: 247, endPoint y: 24, distance: 82.0
click at [305, 82] on icon at bounding box center [307, 84] width 9 height 12
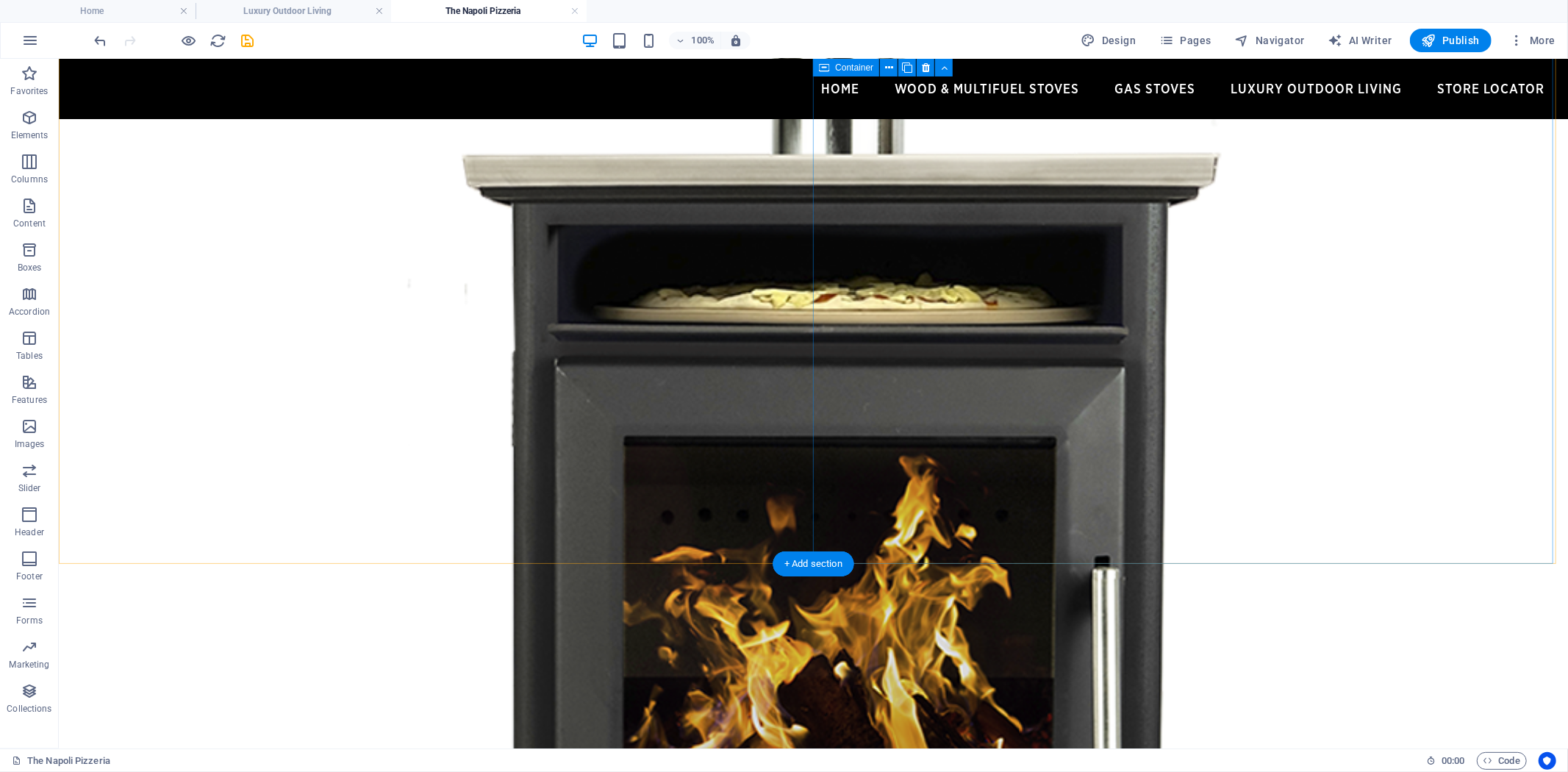
scroll to position [571, 0]
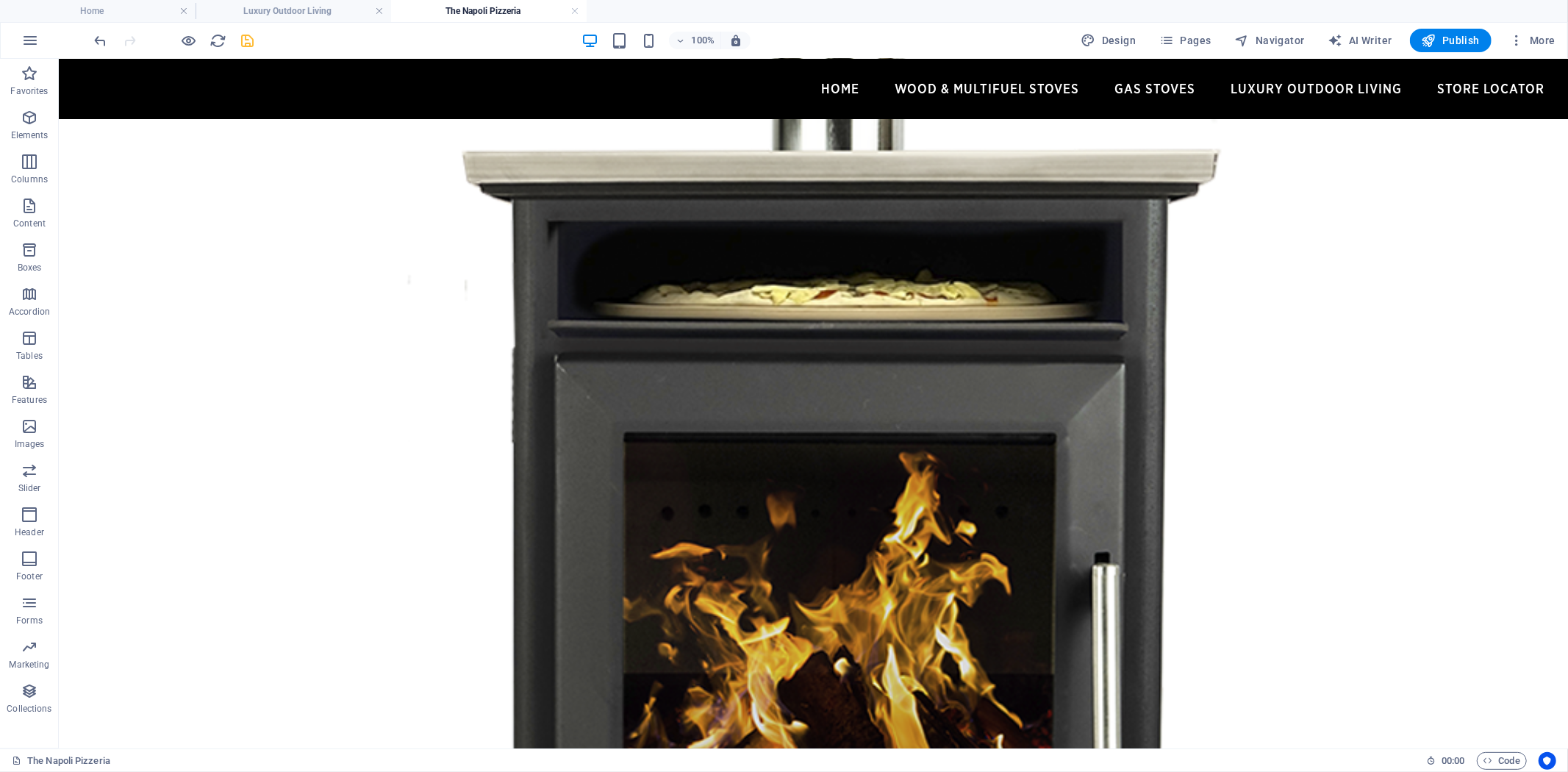
click at [250, 34] on icon "save" at bounding box center [248, 41] width 17 height 17
click at [31, 119] on icon "button" at bounding box center [29, 117] width 17 height 17
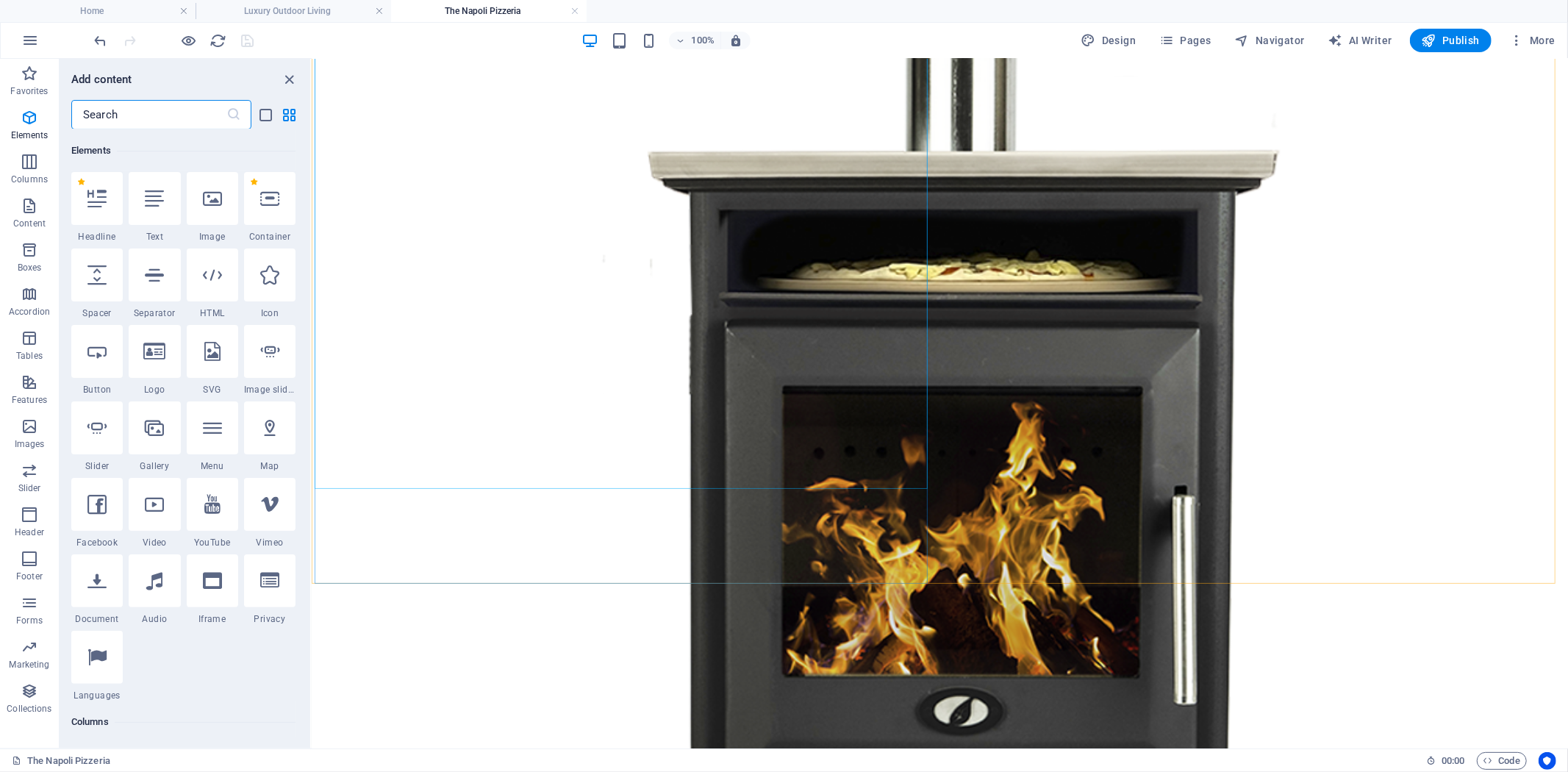
scroll to position [157, 0]
click at [161, 118] on input "text" at bounding box center [149, 115] width 155 height 29
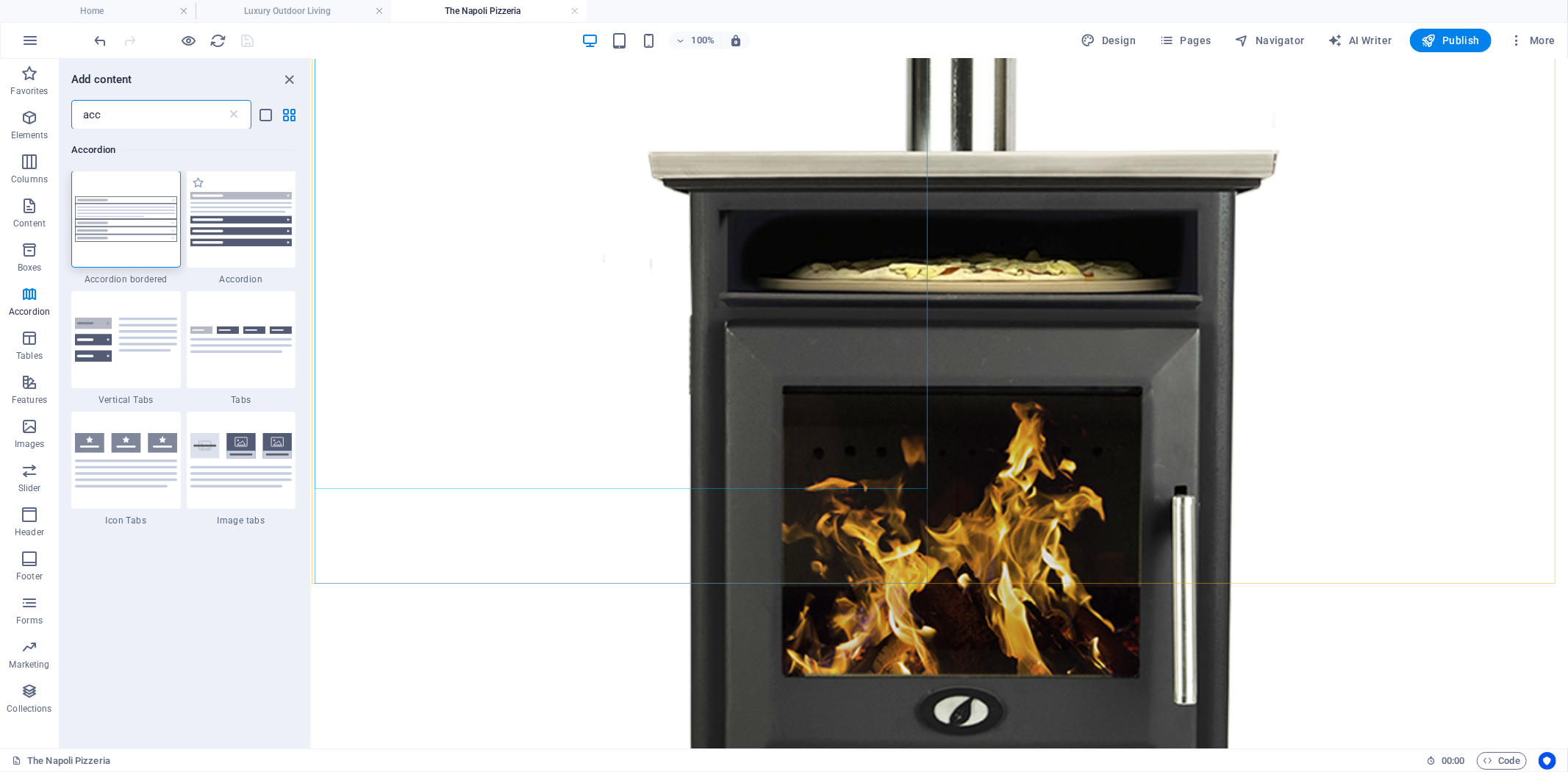
scroll to position [0, 0]
type input "acc"
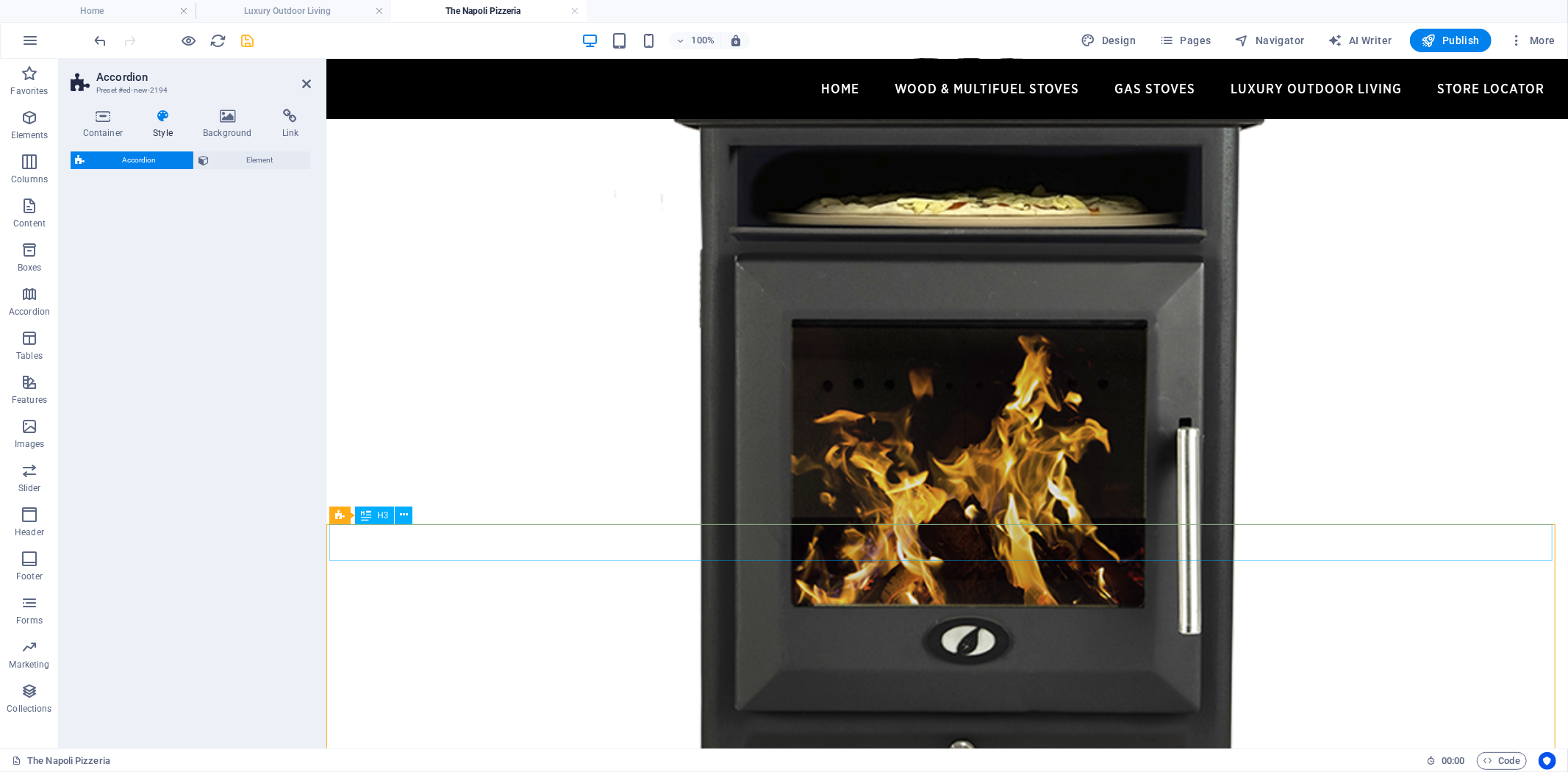
select select "rem"
select select "preset-accordion-v3-default"
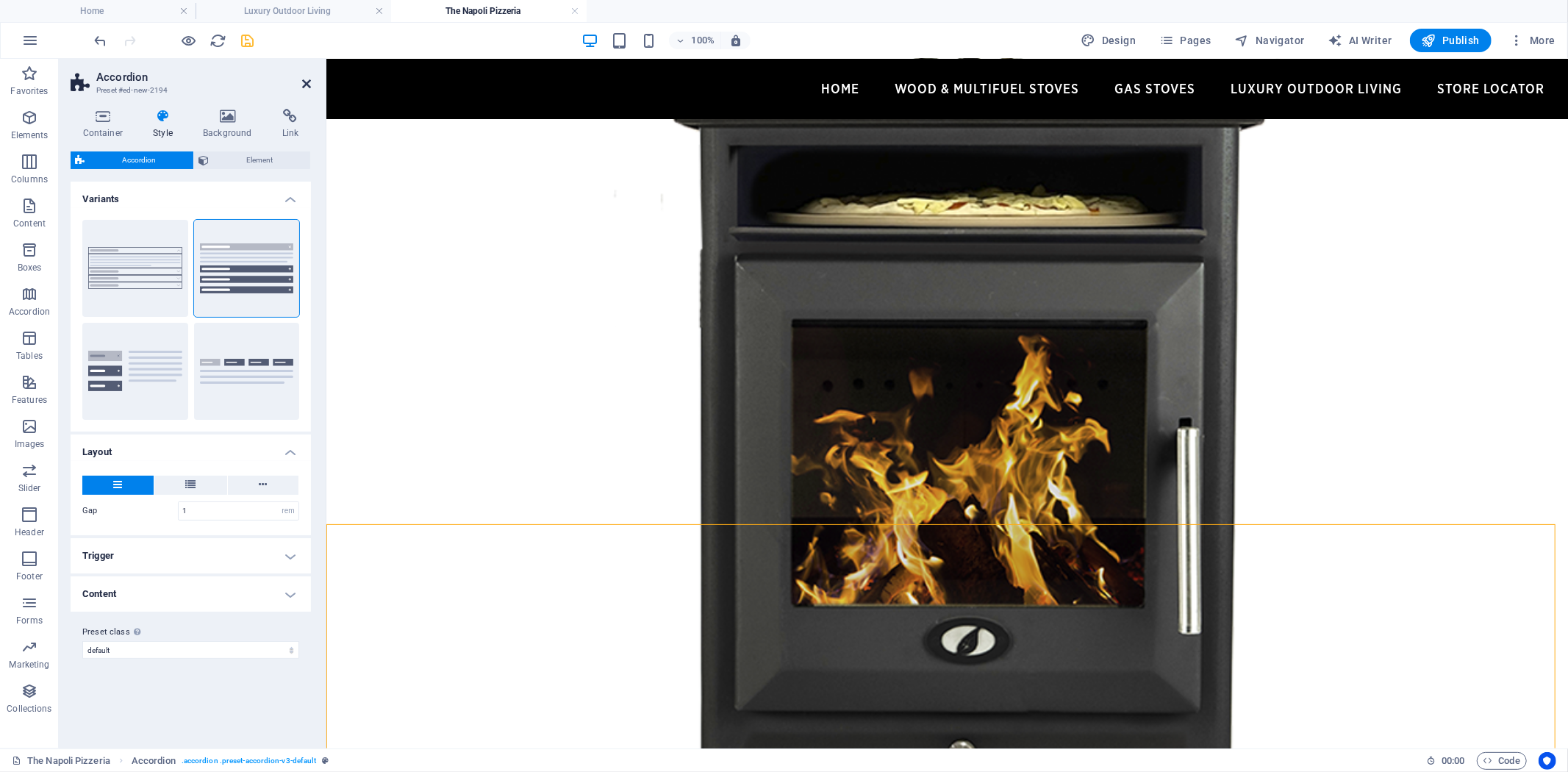
click at [306, 79] on icon at bounding box center [307, 84] width 9 height 12
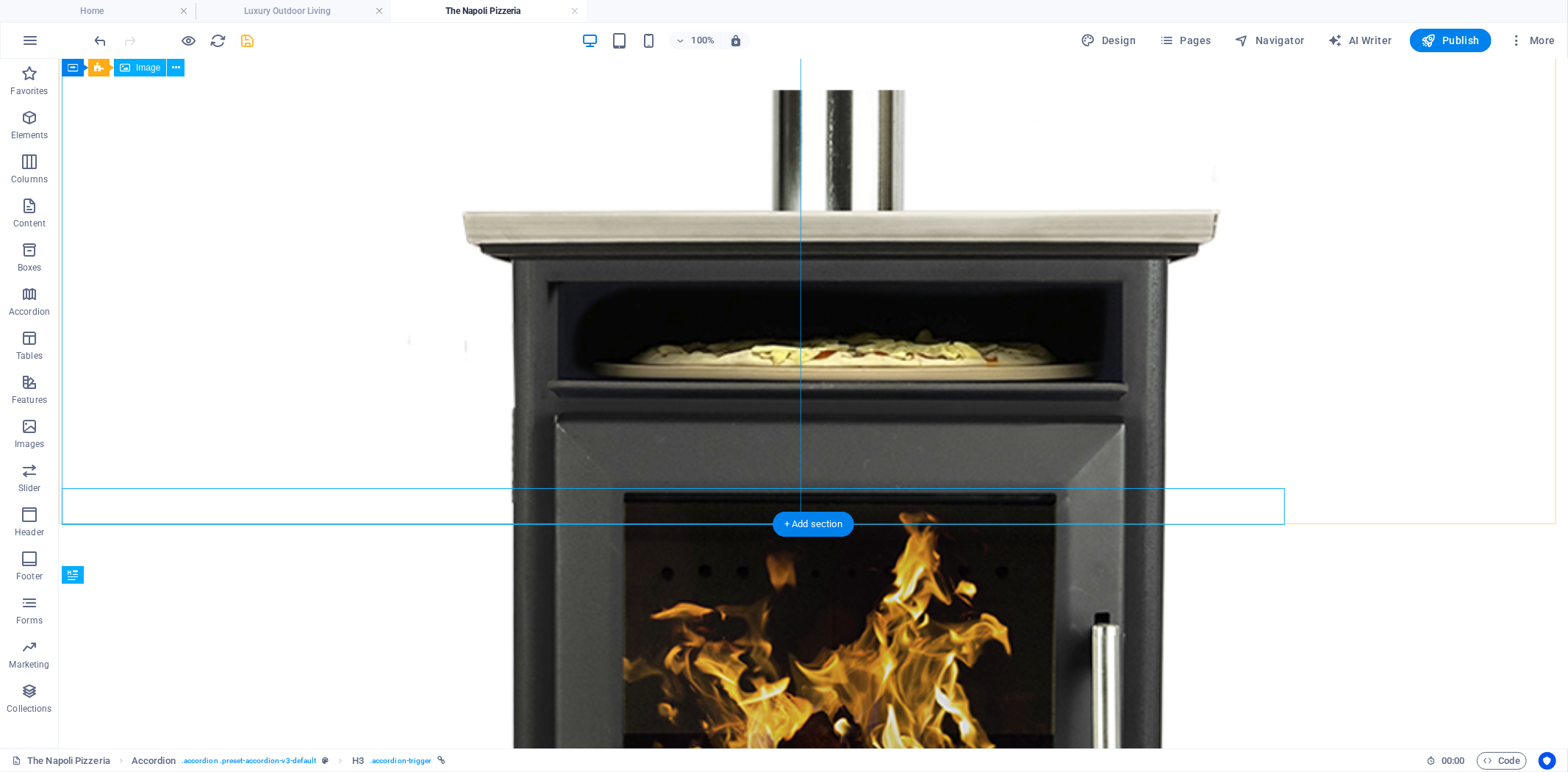
scroll to position [607, 0]
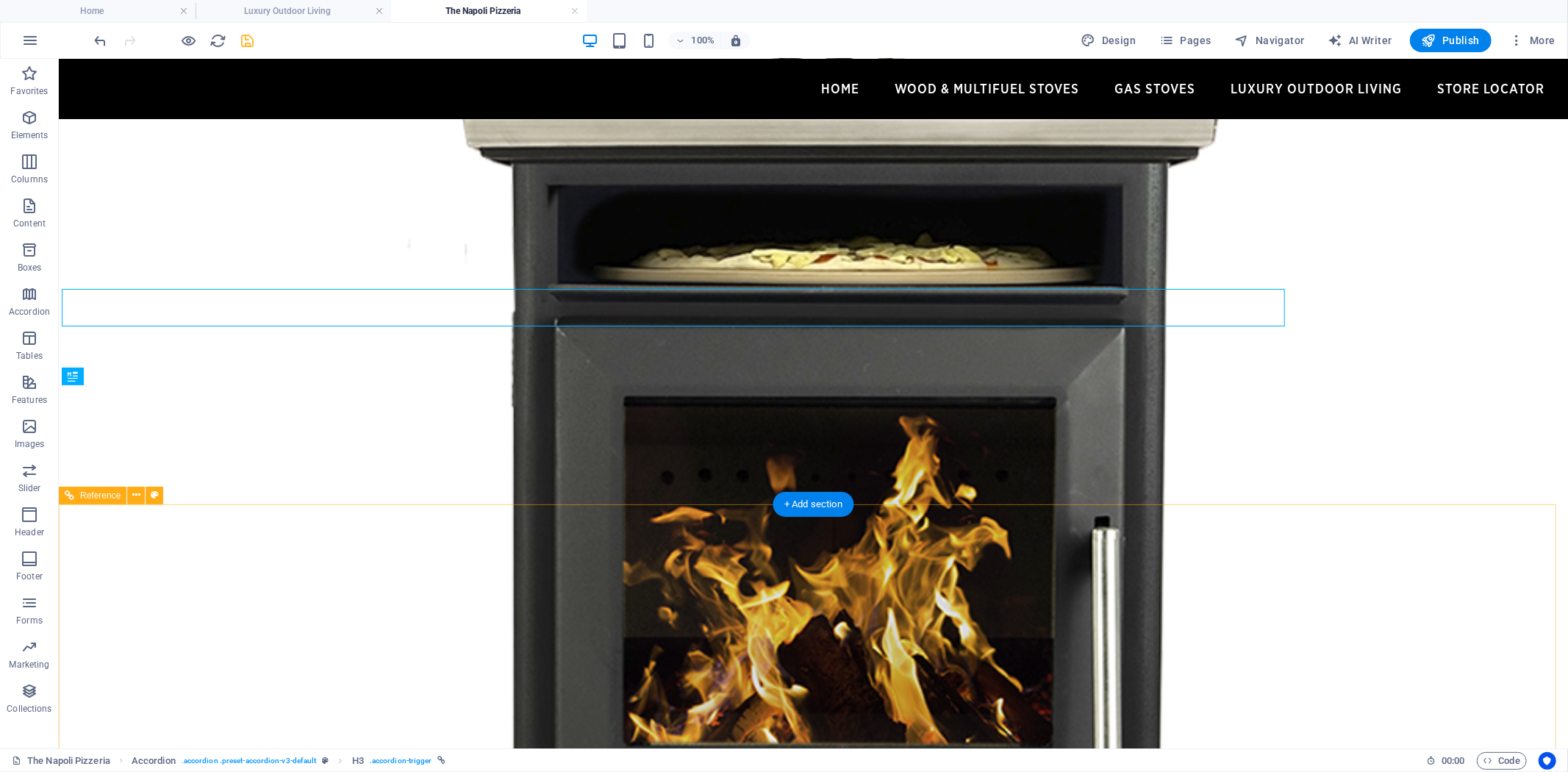
scroll to position [997, 0]
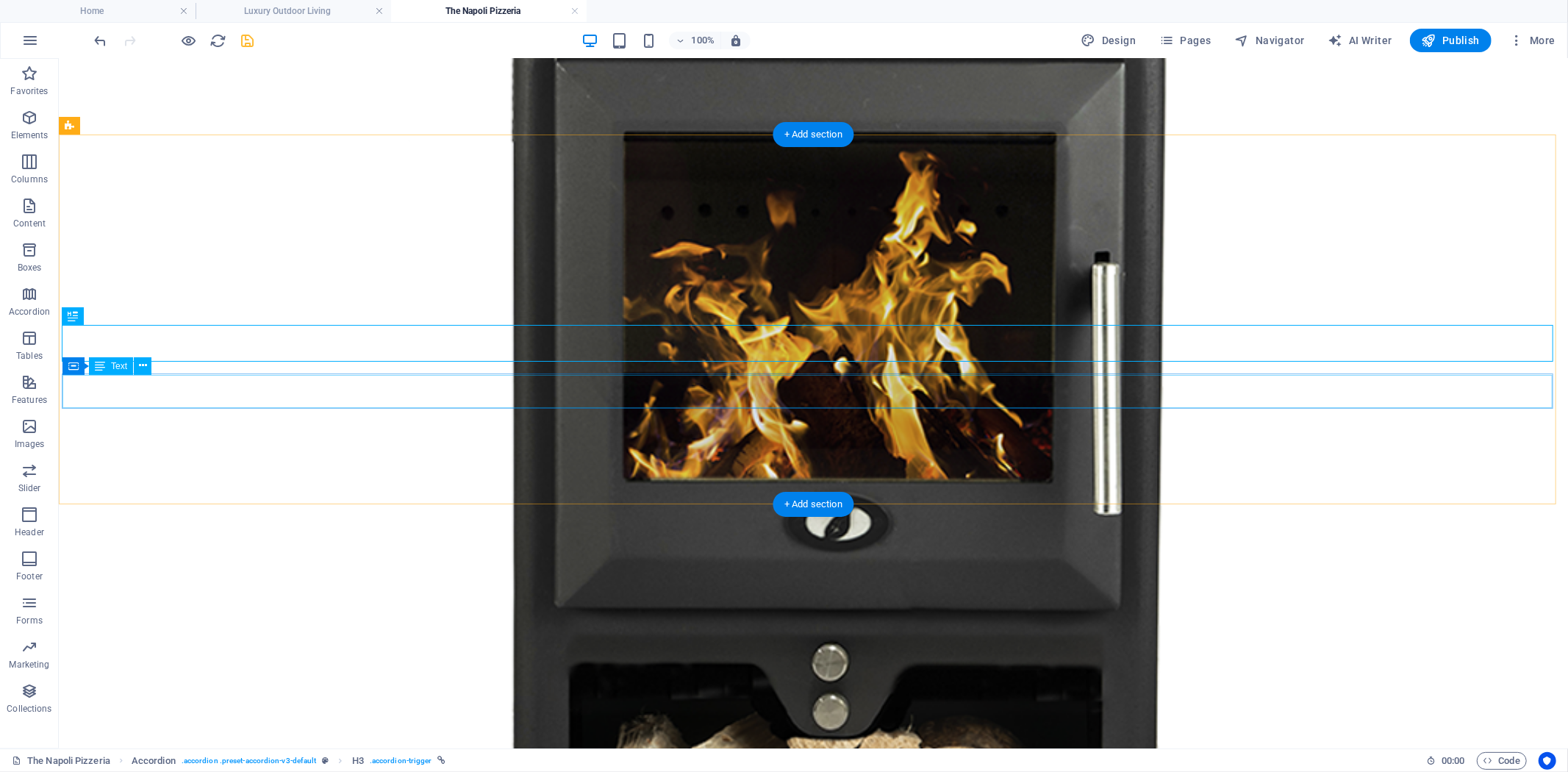
scroll to position [833, 0]
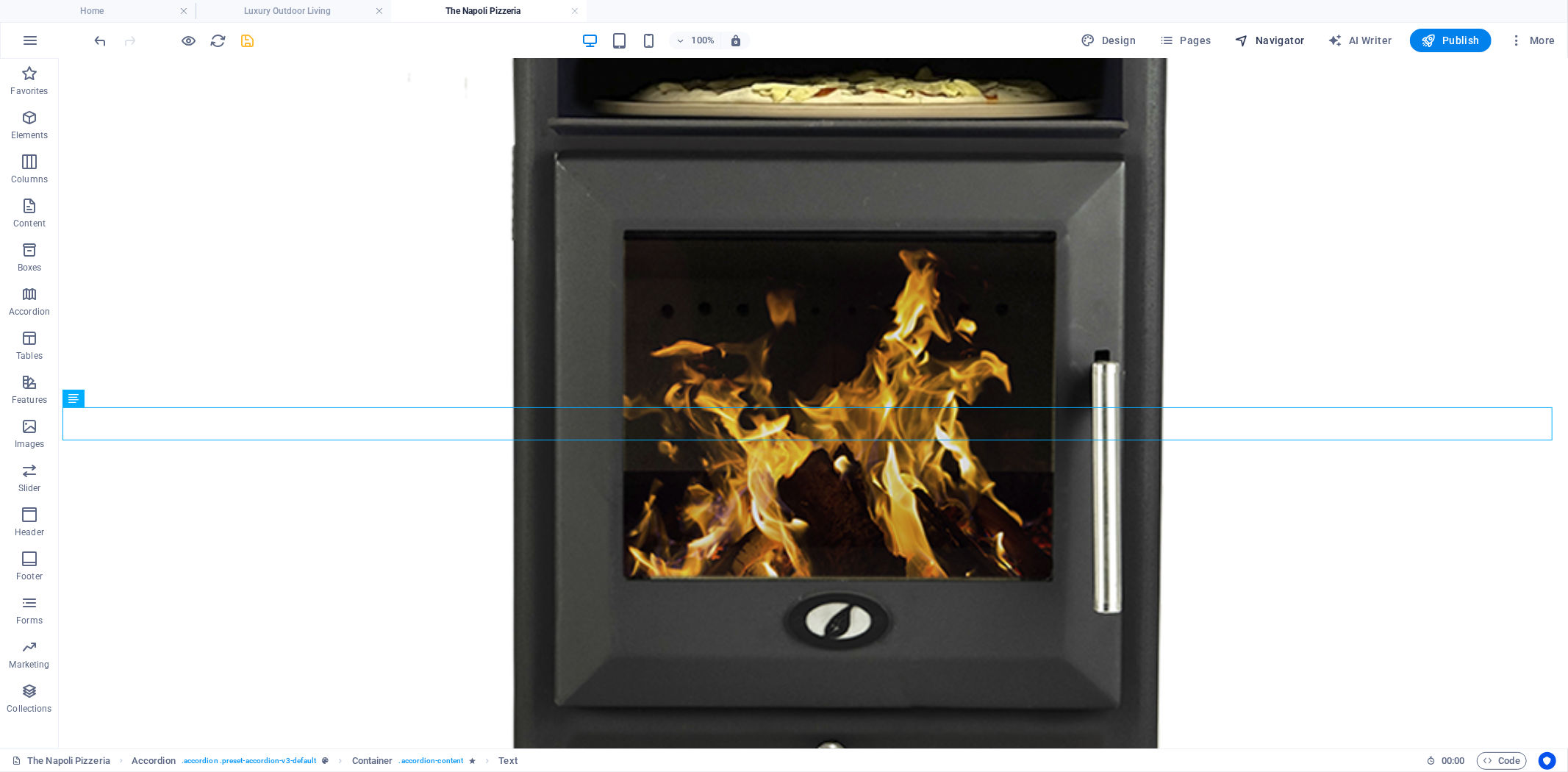
click at [1268, 33] on span "Navigator" at bounding box center [1270, 40] width 70 height 14
select select "18249076-en"
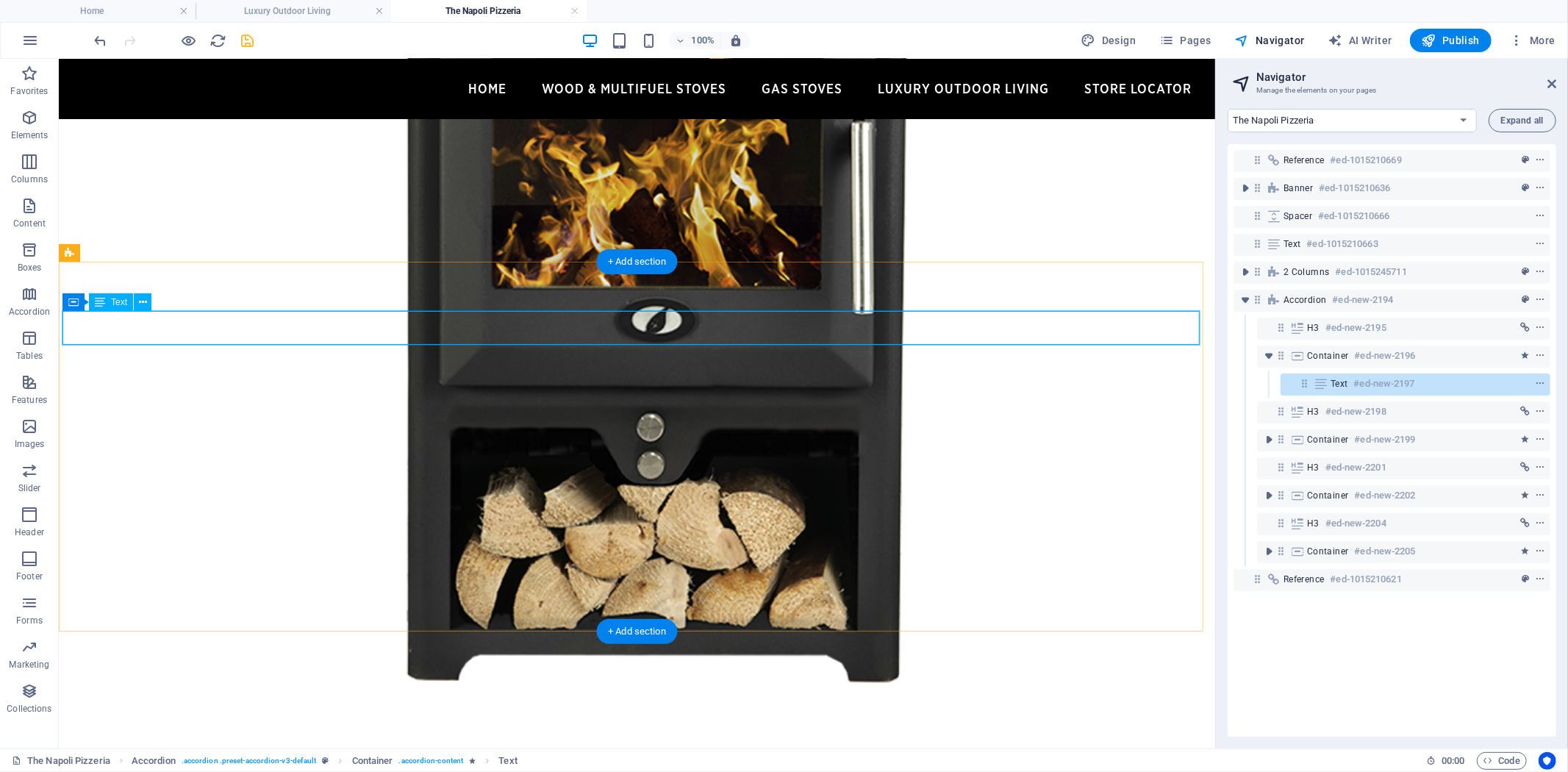
click at [1304, 382] on icon at bounding box center [1304, 383] width 13 height 13
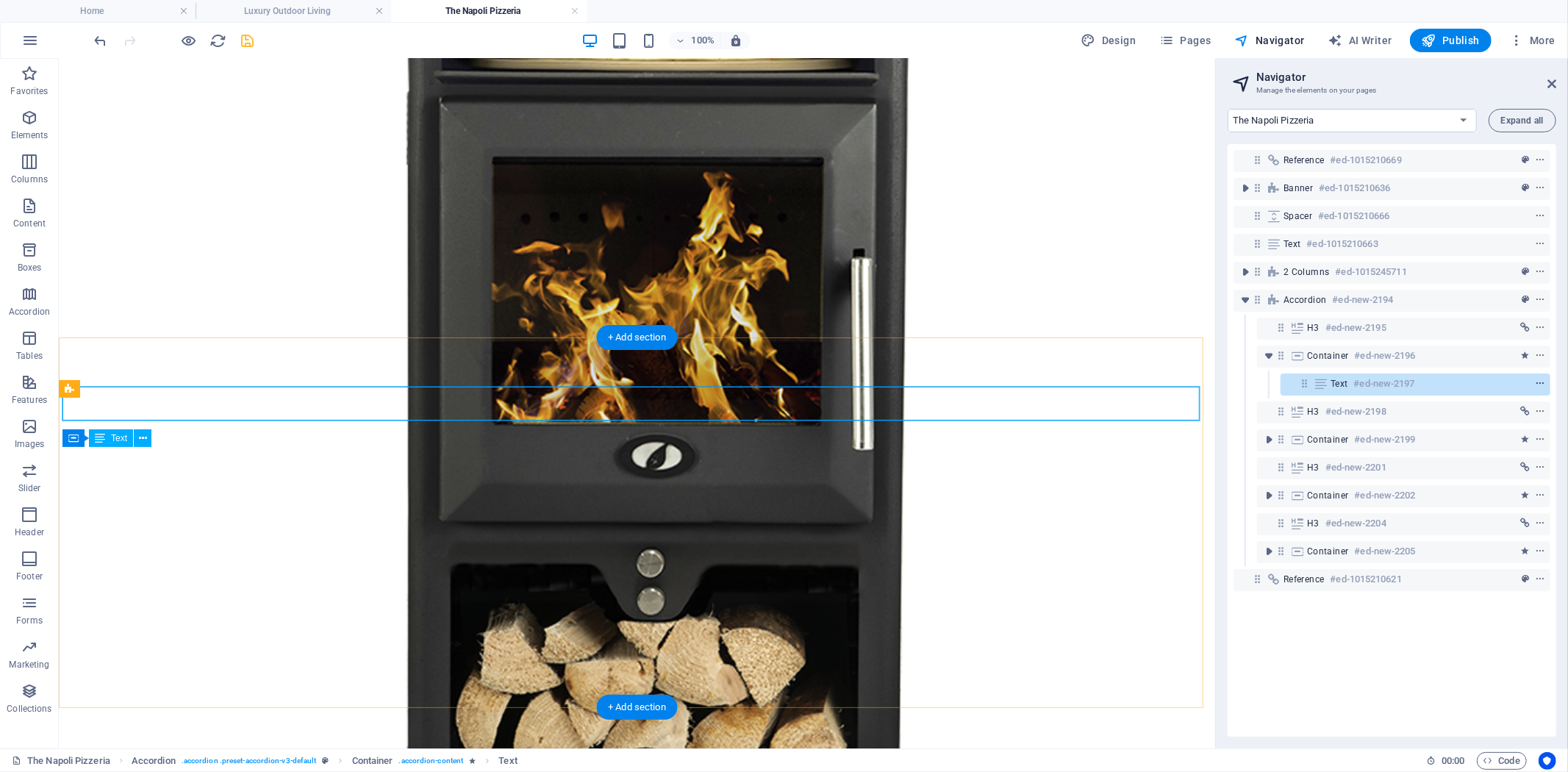
click at [1539, 383] on icon "context-menu" at bounding box center [1540, 384] width 11 height 11
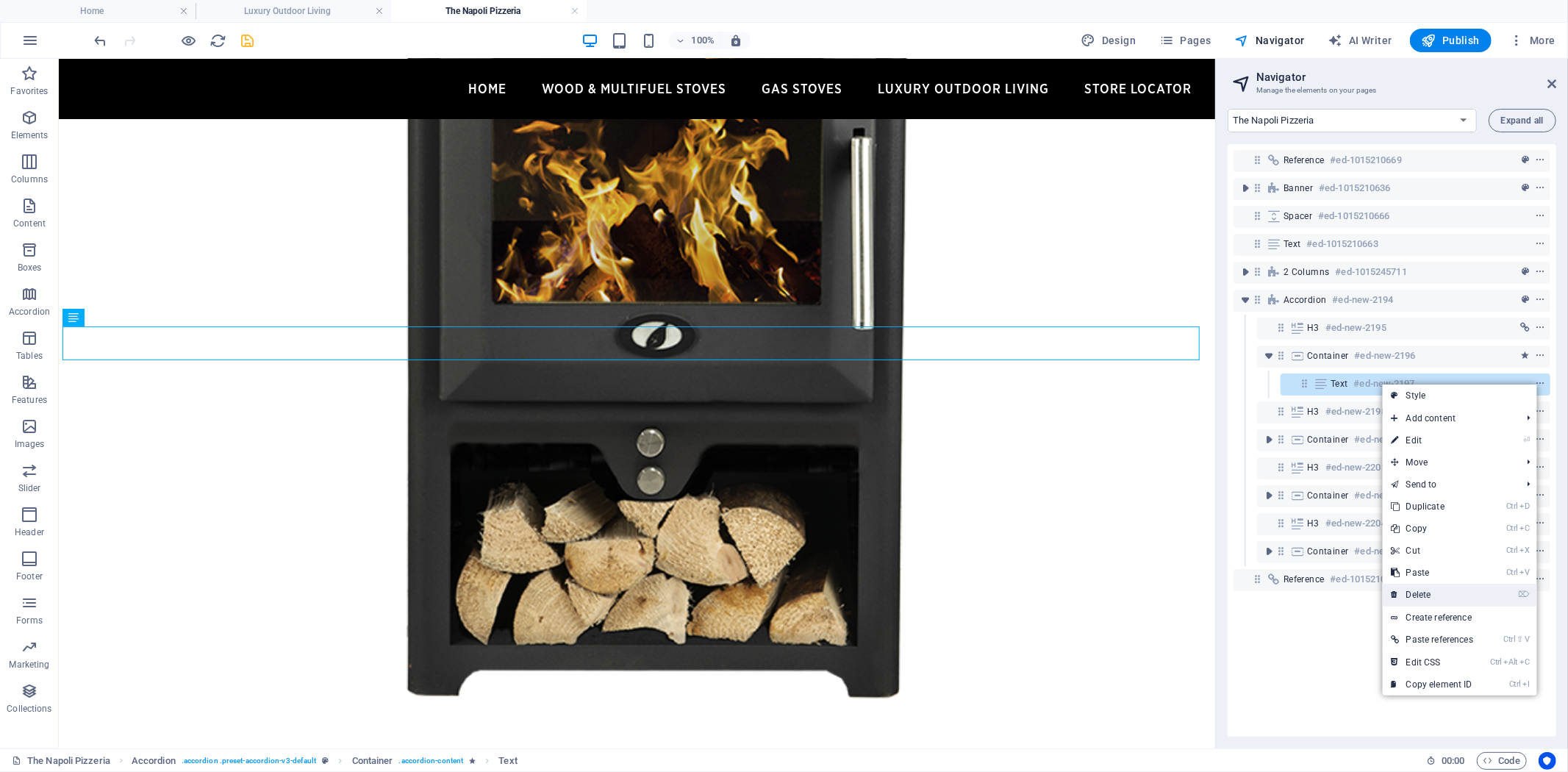
click at [1438, 596] on link "⌦ Delete" at bounding box center [1433, 594] width 100 height 22
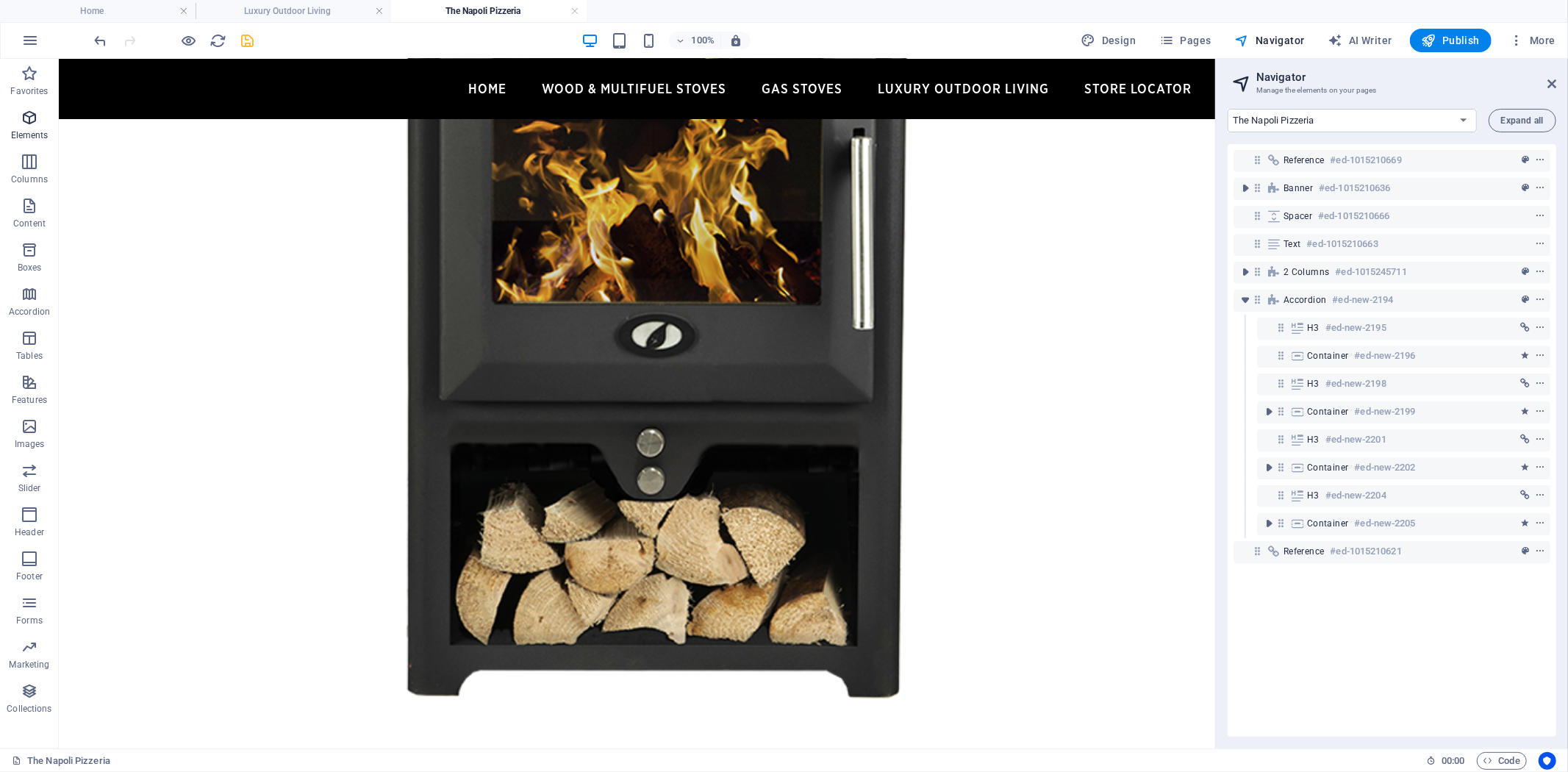
click at [29, 119] on icon "button" at bounding box center [29, 117] width 17 height 17
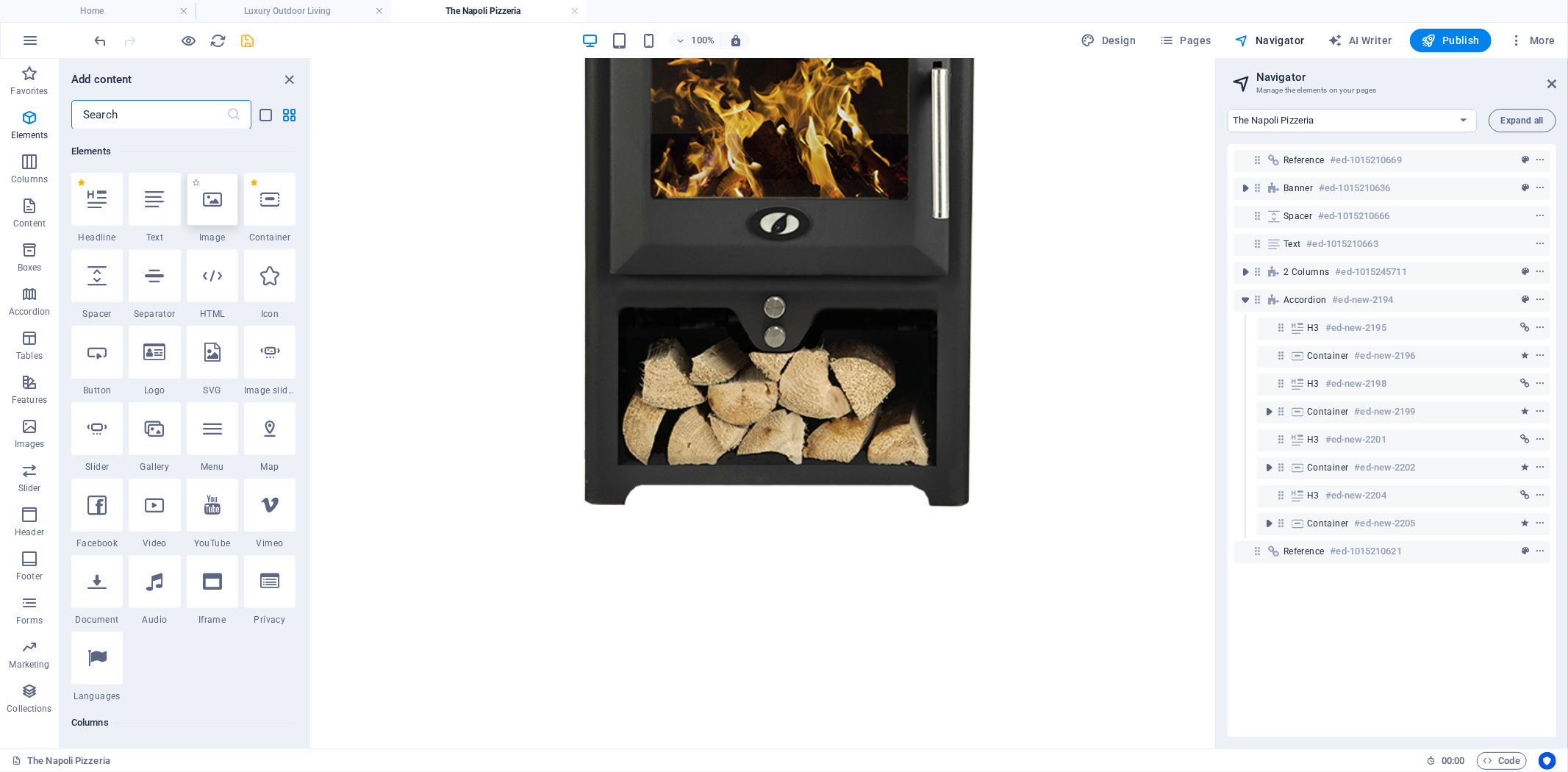
scroll to position [157, 0]
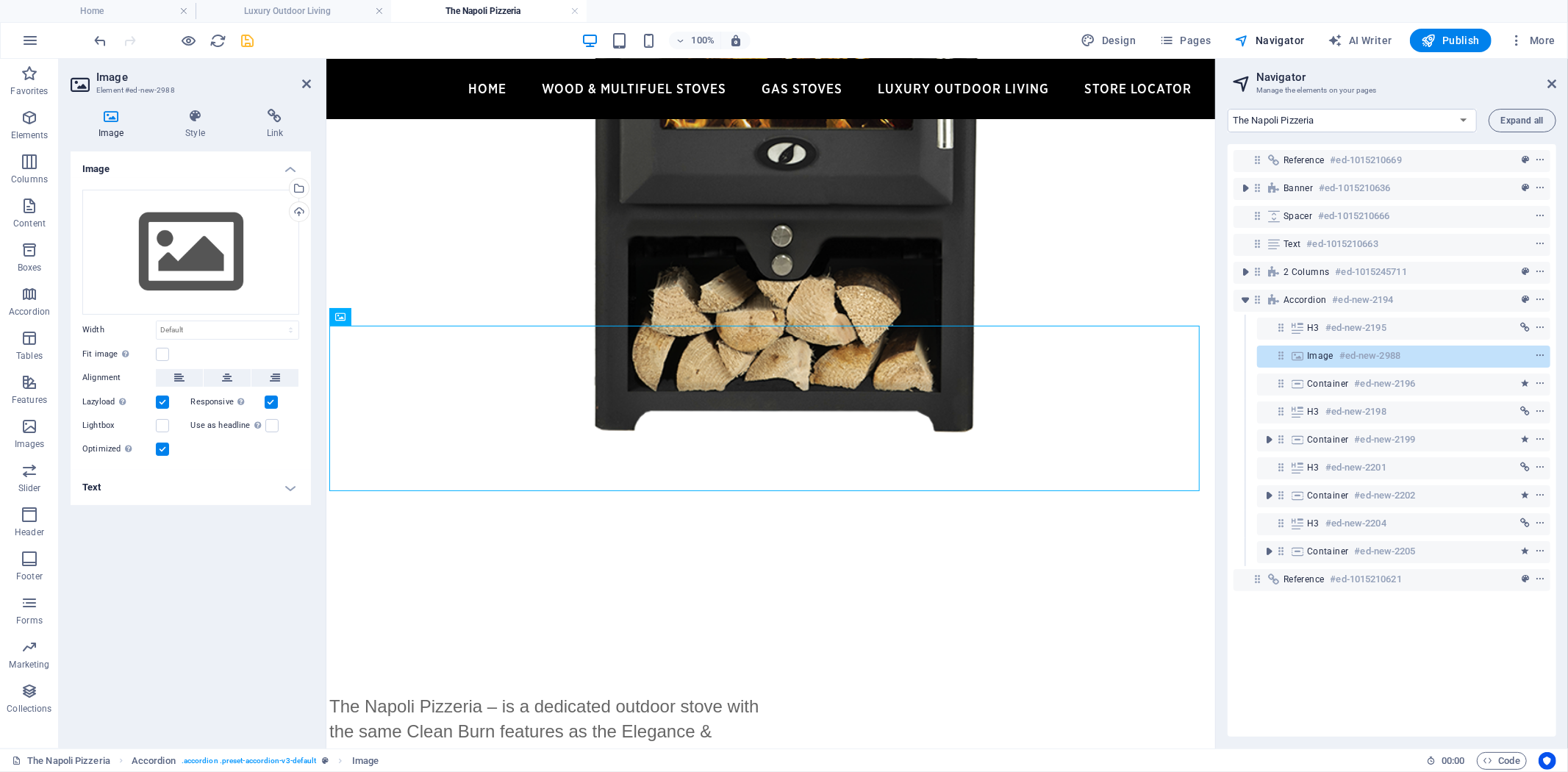
drag, startPoint x: 661, startPoint y: 376, endPoint x: 405, endPoint y: 526, distance: 296.7
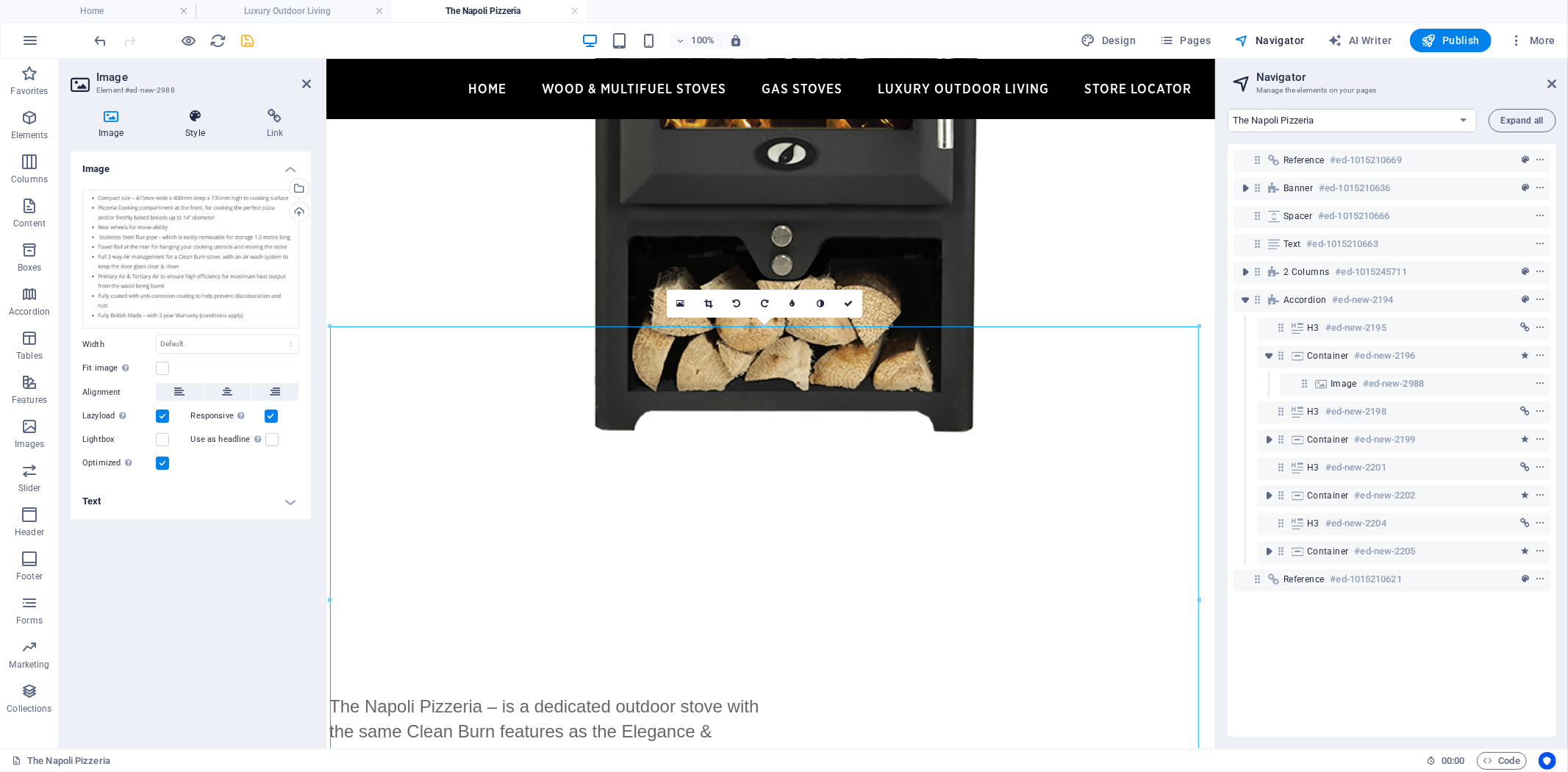
click at [195, 124] on h4 "Style" at bounding box center [198, 124] width 81 height 31
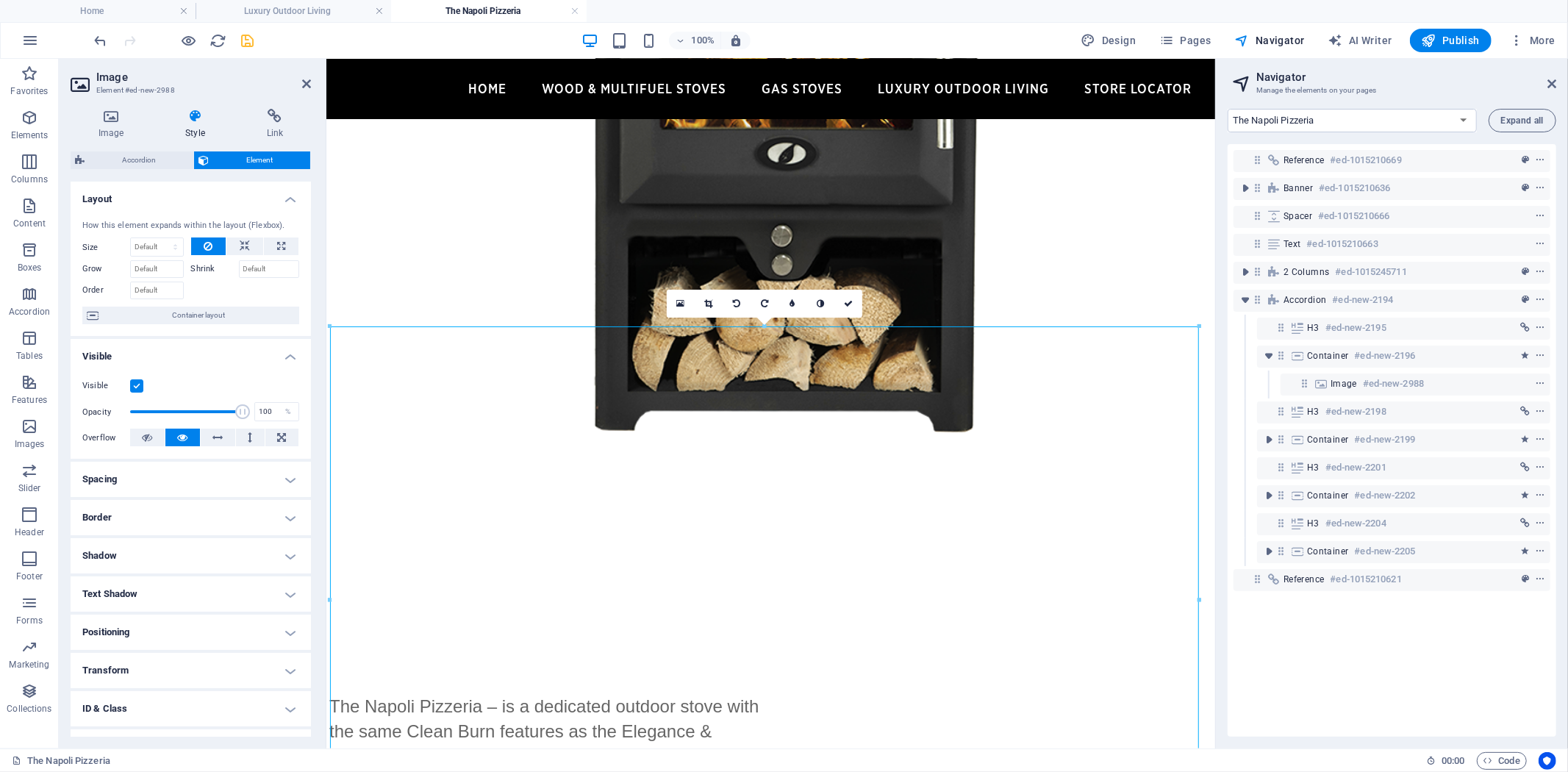
click at [295, 671] on h4 "Transform" at bounding box center [191, 670] width 241 height 35
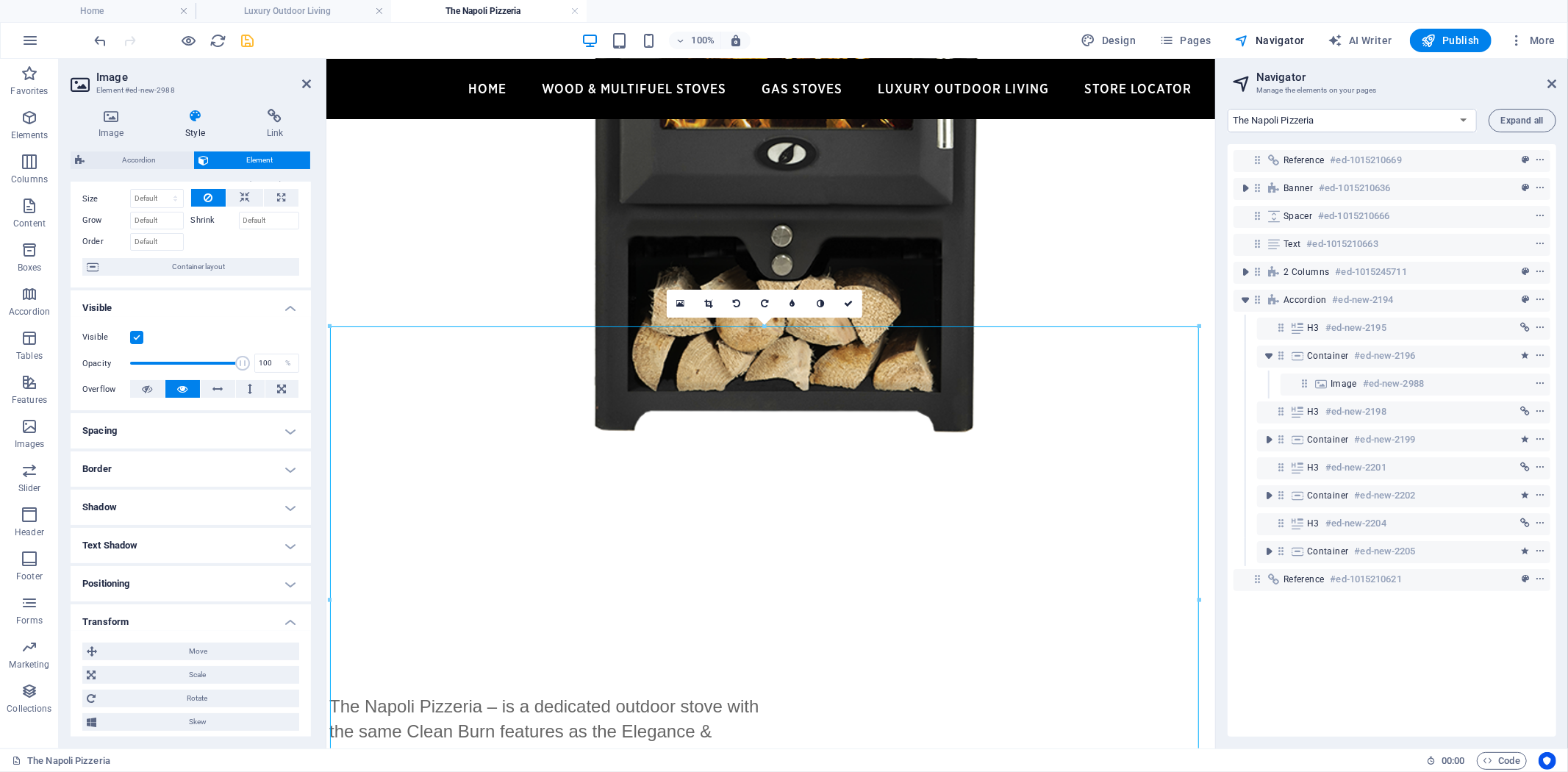
scroll to position [163, 0]
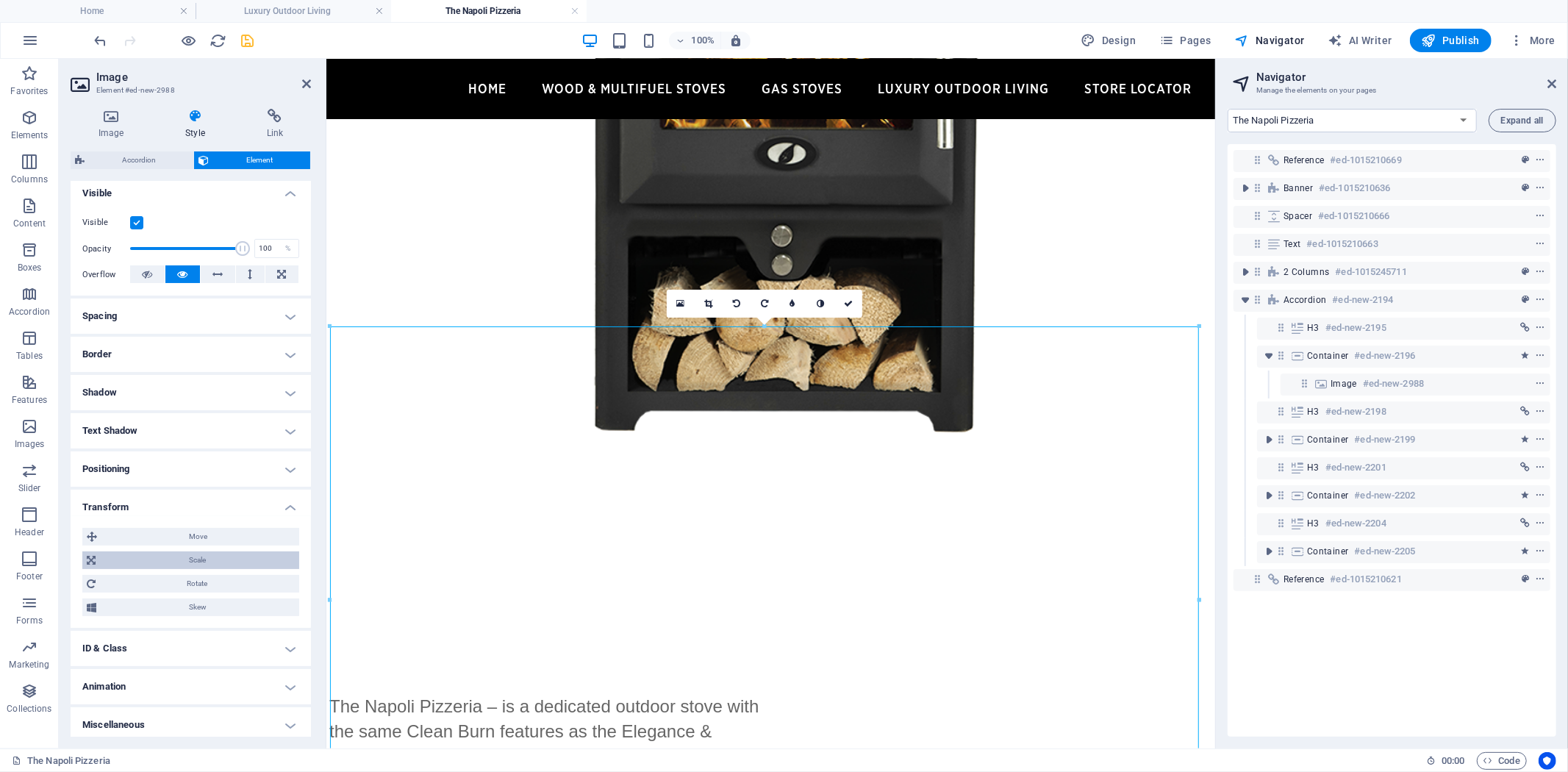
click at [229, 566] on span "Scale" at bounding box center [198, 559] width 195 height 17
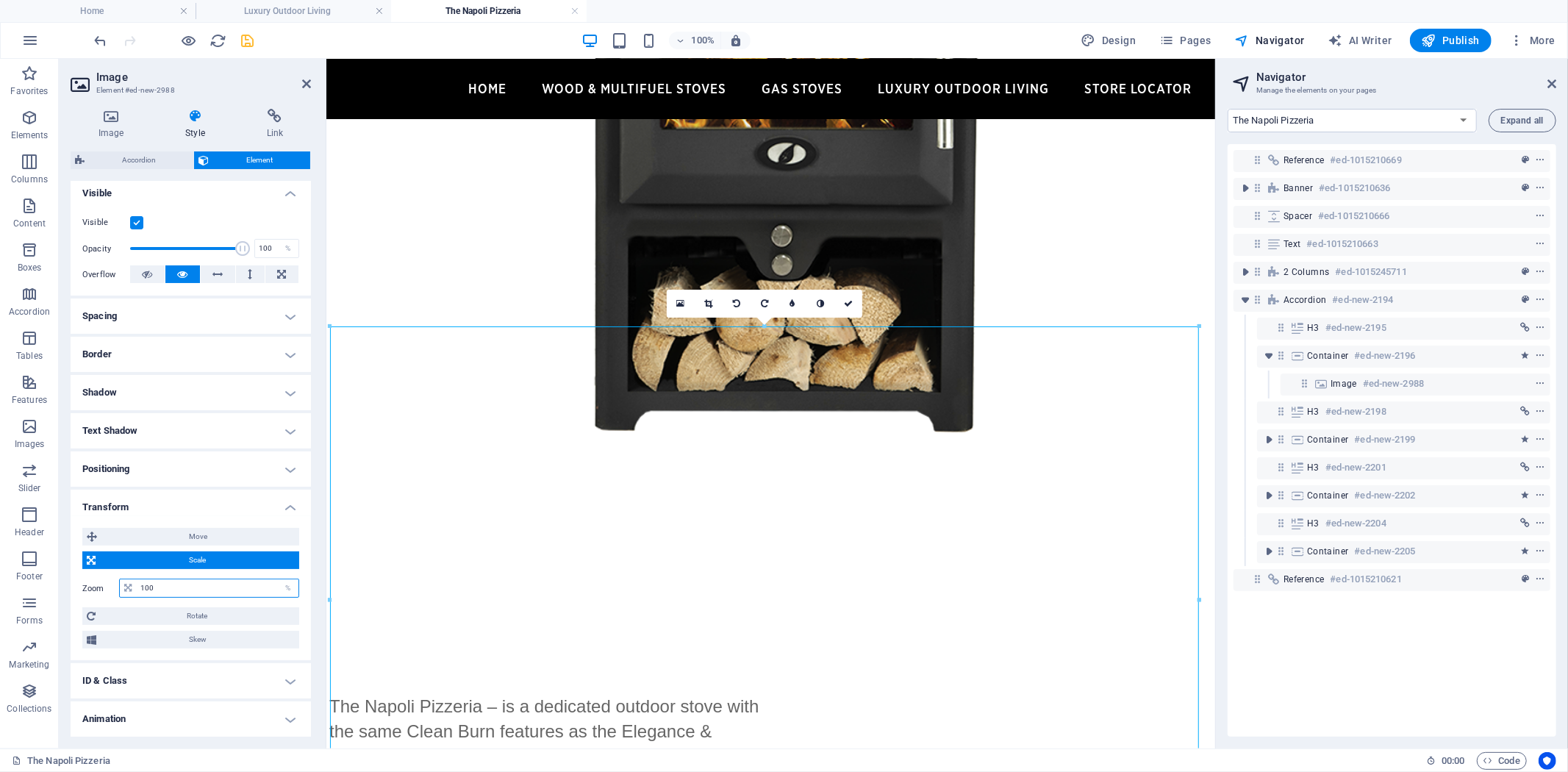
drag, startPoint x: 226, startPoint y: 581, endPoint x: 66, endPoint y: 582, distance: 160.0
click at [66, 582] on div "Image Style Link Image Drag files here, click to choose files or select files f…" at bounding box center [191, 423] width 264 height 651
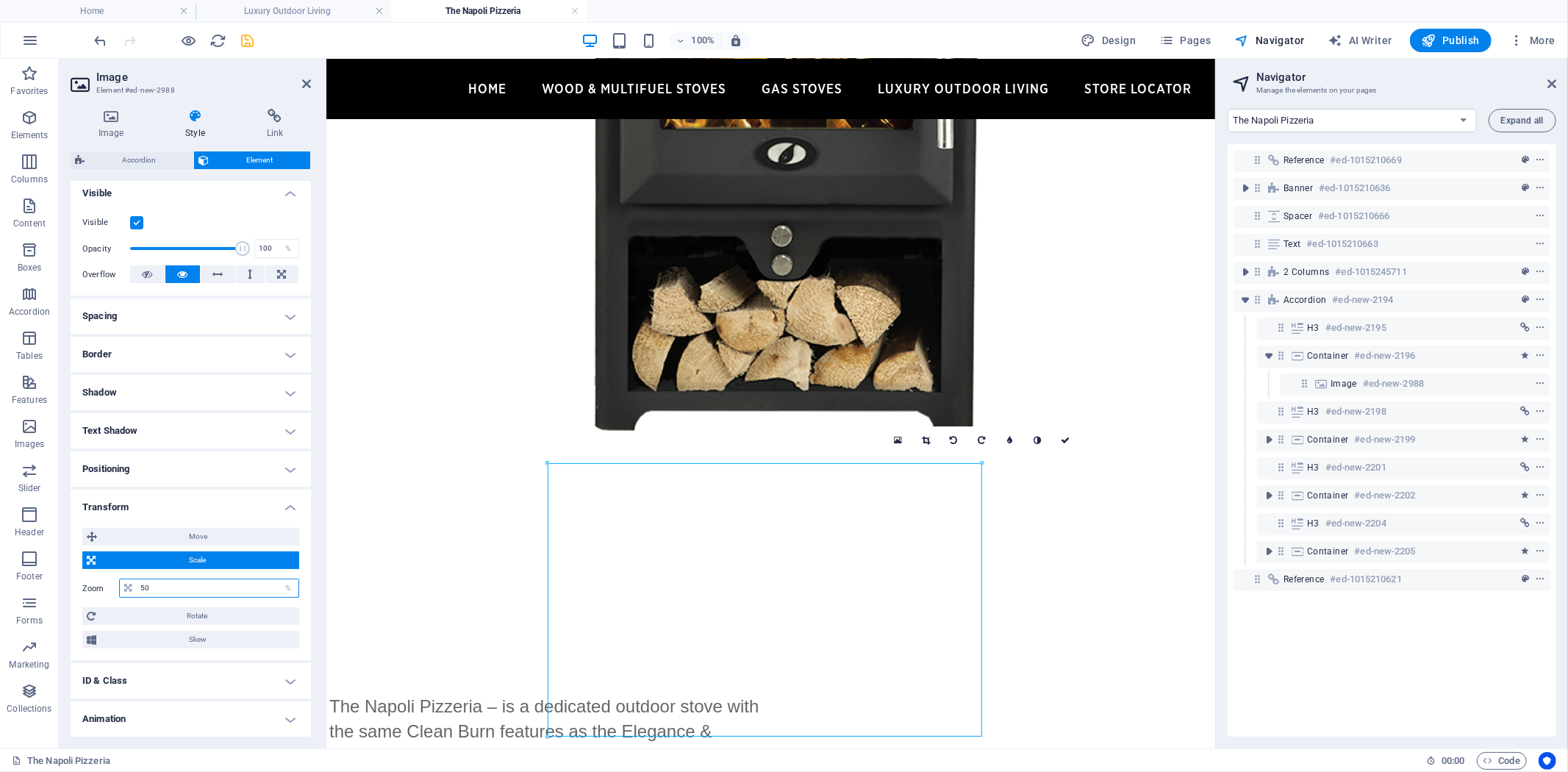
drag, startPoint x: 188, startPoint y: 587, endPoint x: 96, endPoint y: 582, distance: 92.1
click at [97, 582] on div "Zoom 50 %" at bounding box center [191, 587] width 217 height 19
type input "75"
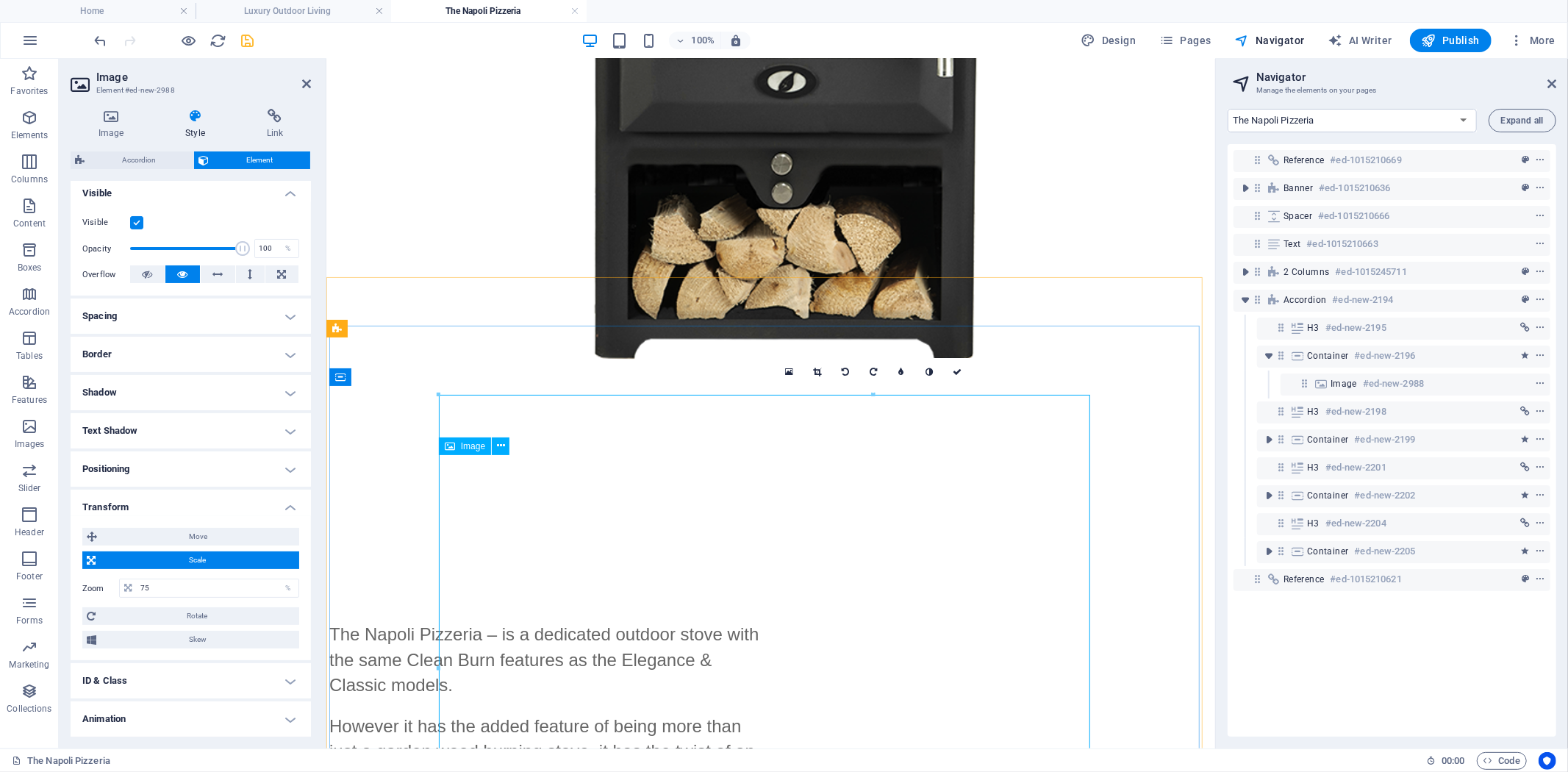
scroll to position [818, 0]
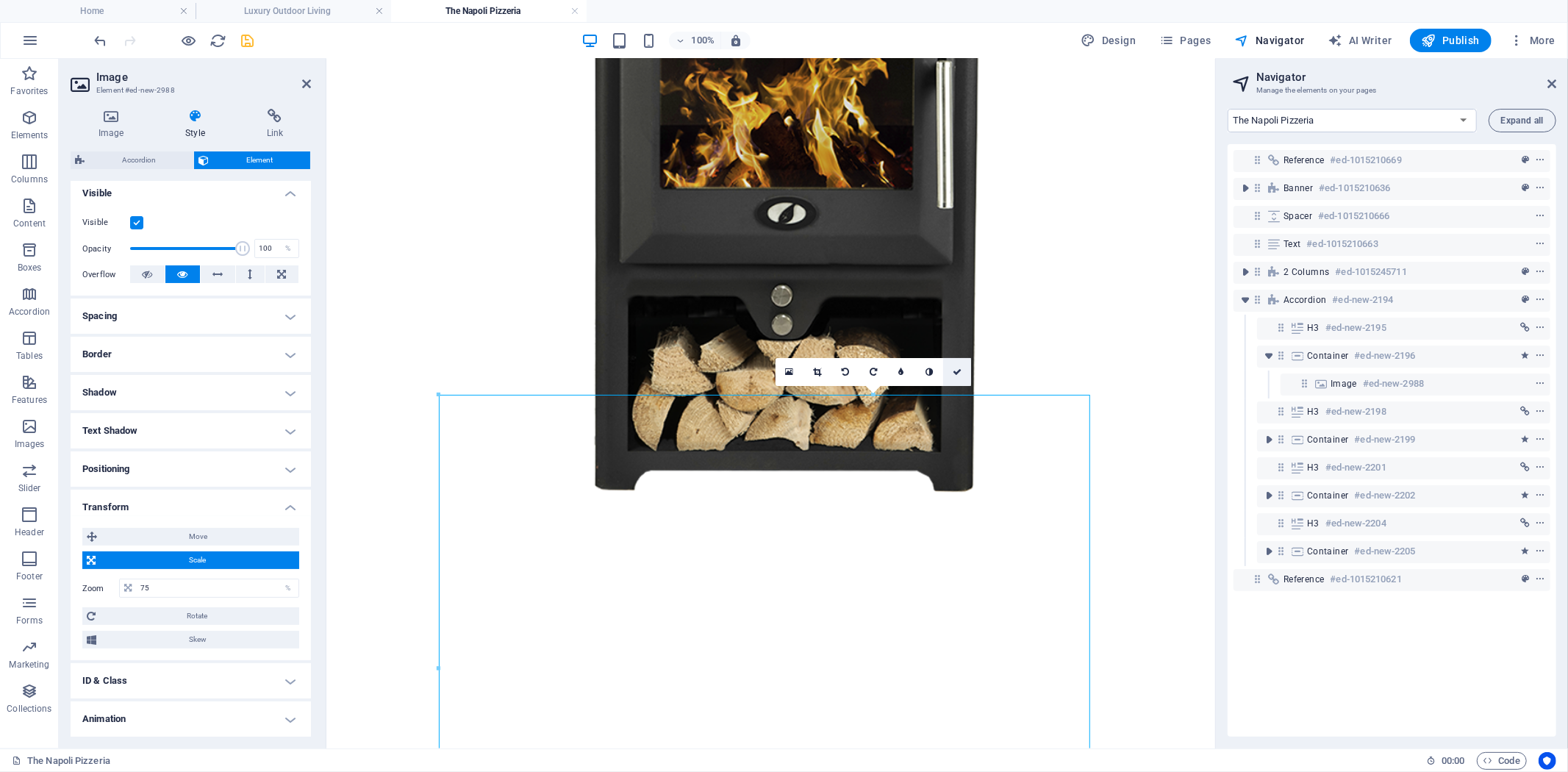
click at [961, 372] on icon at bounding box center [957, 372] width 9 height 9
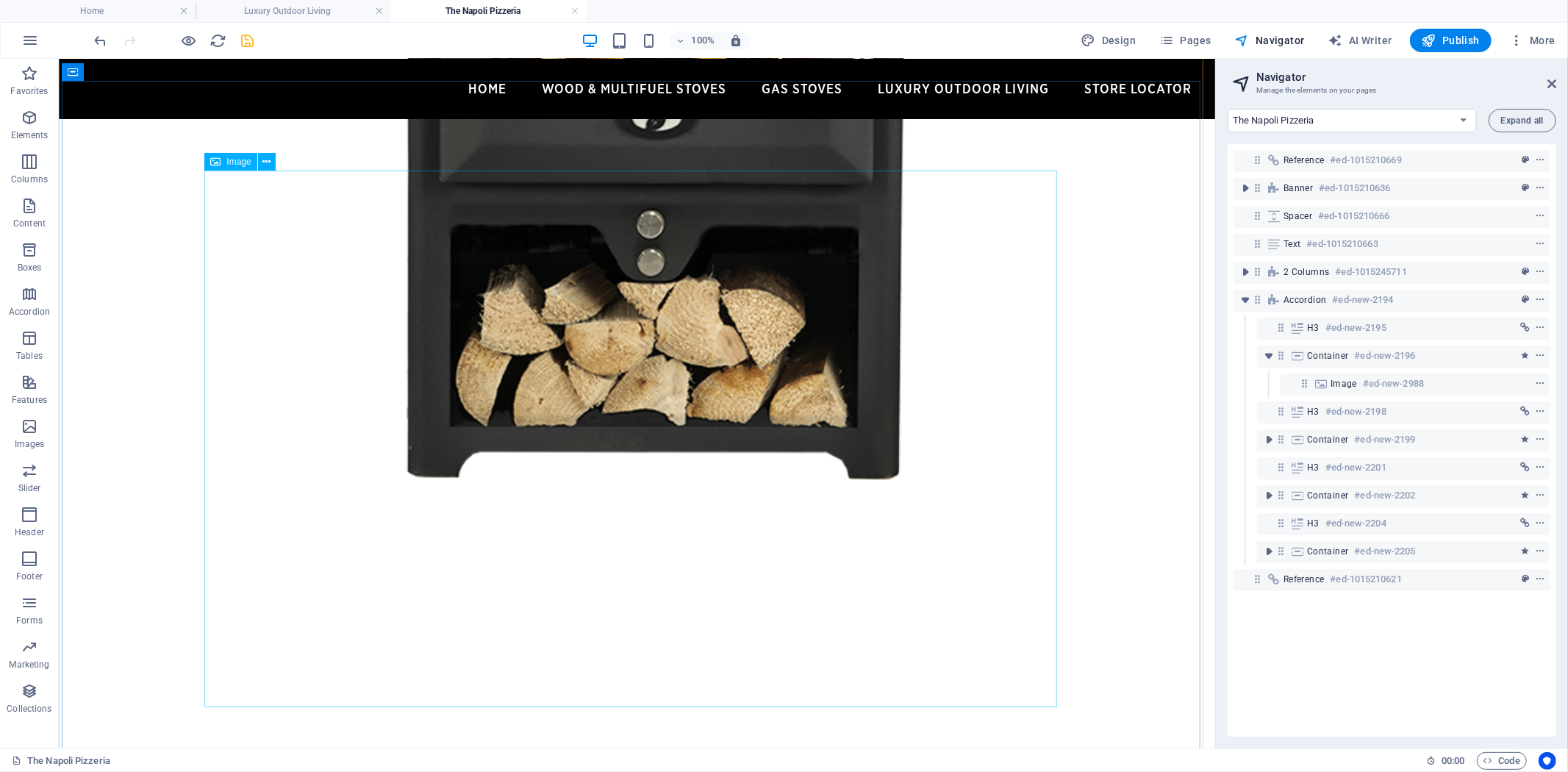
scroll to position [1063, 0]
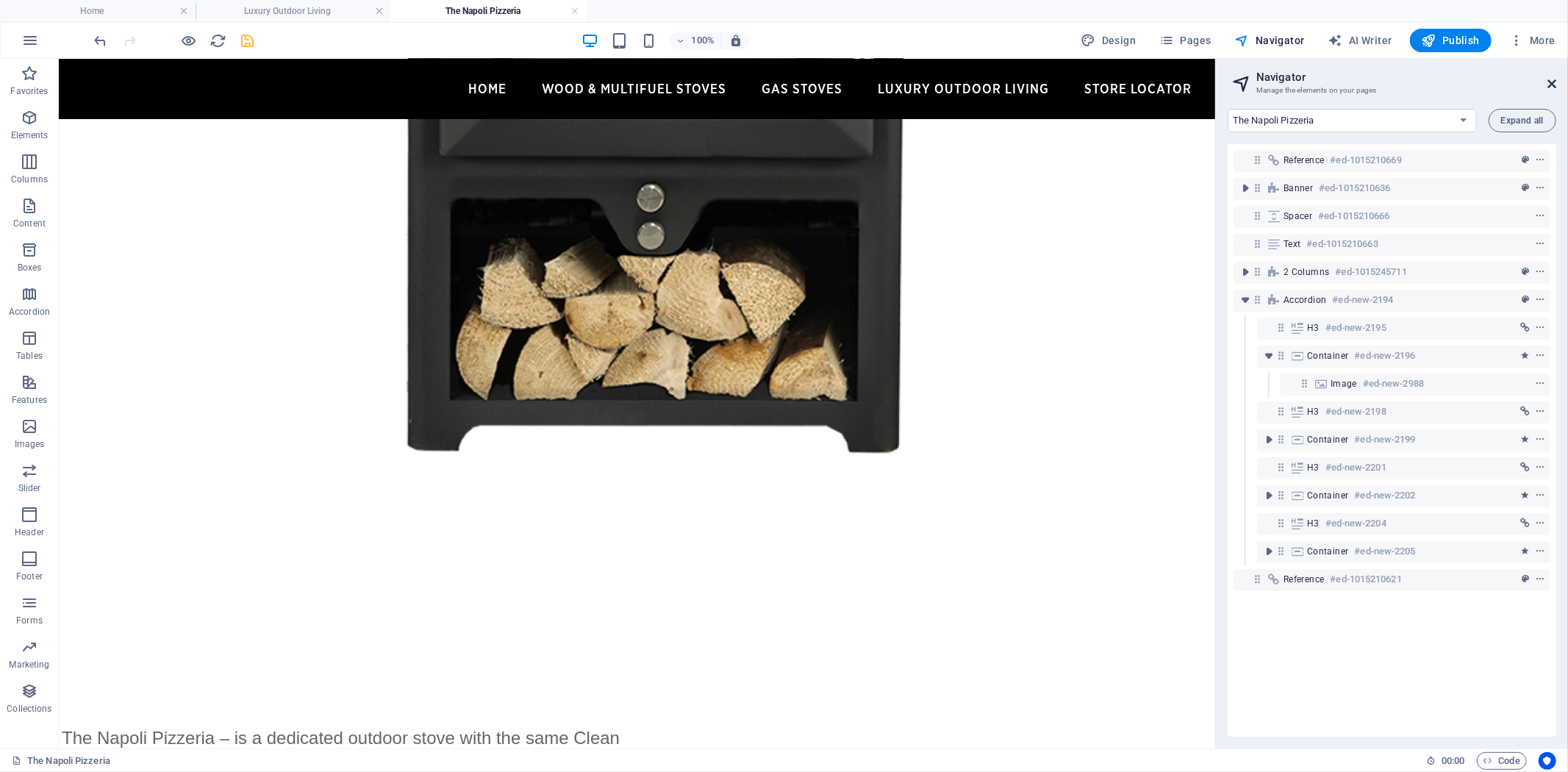
click at [1553, 83] on icon at bounding box center [1552, 84] width 9 height 12
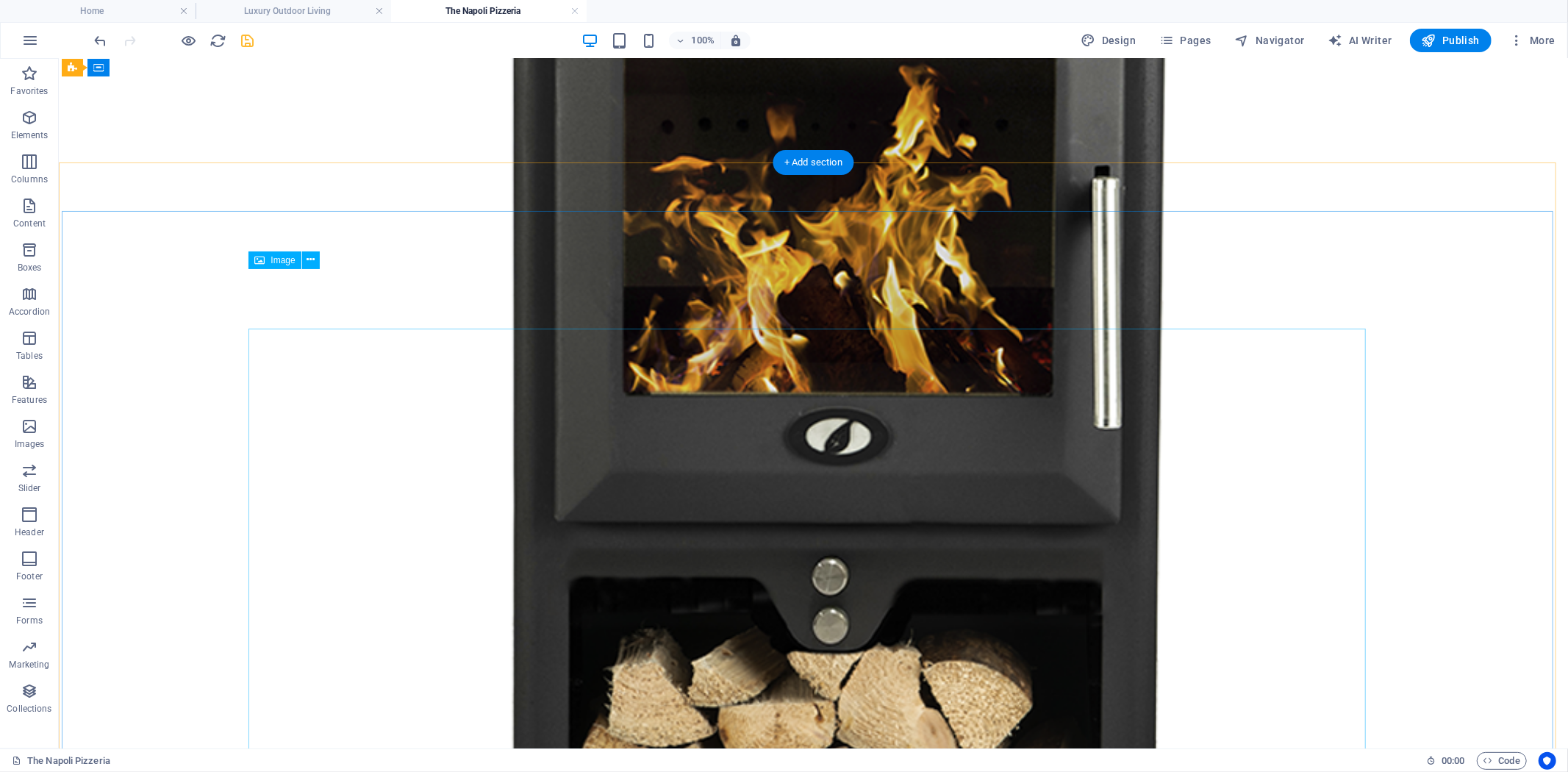
scroll to position [1017, 0]
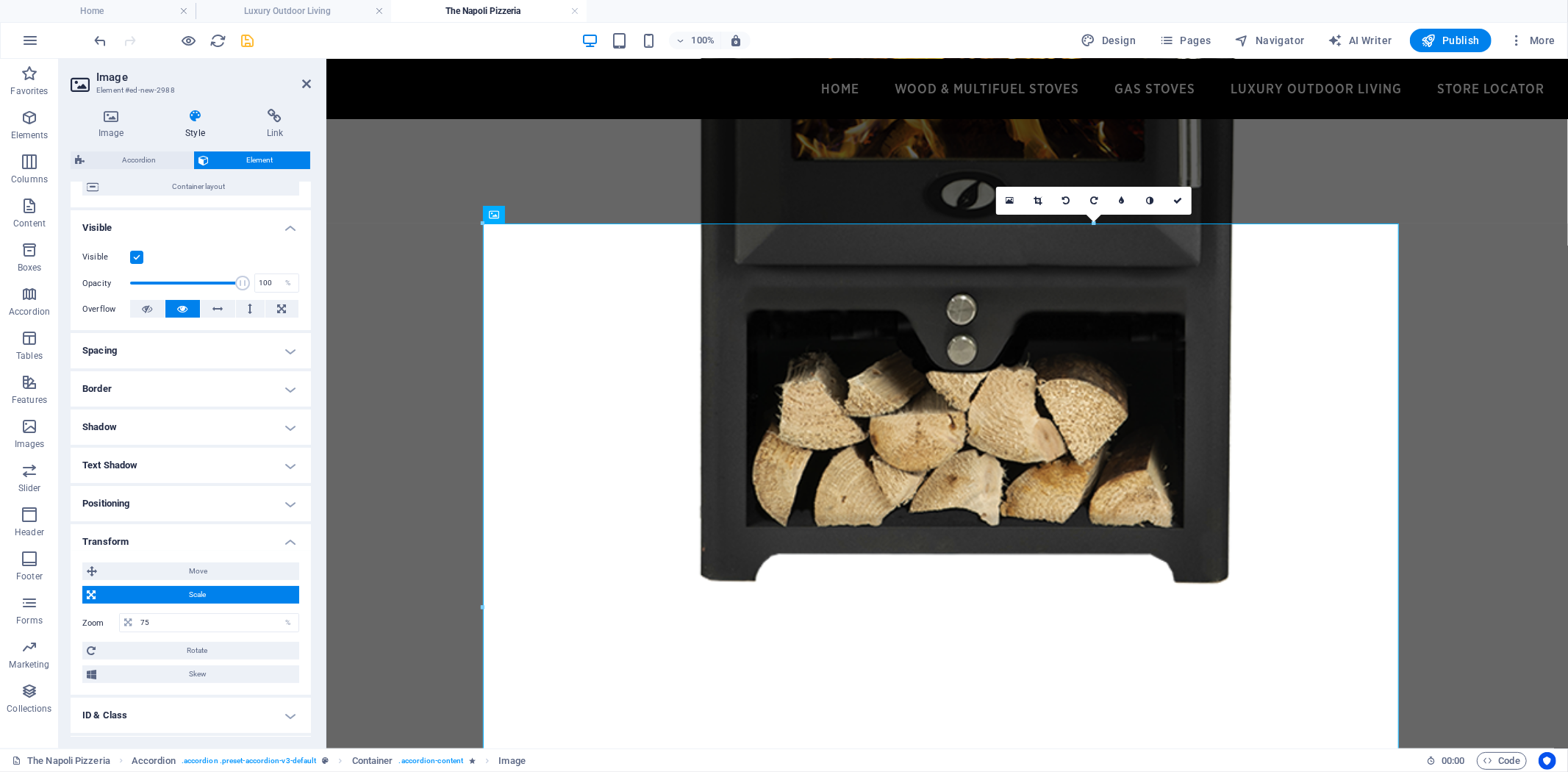
scroll to position [163, 0]
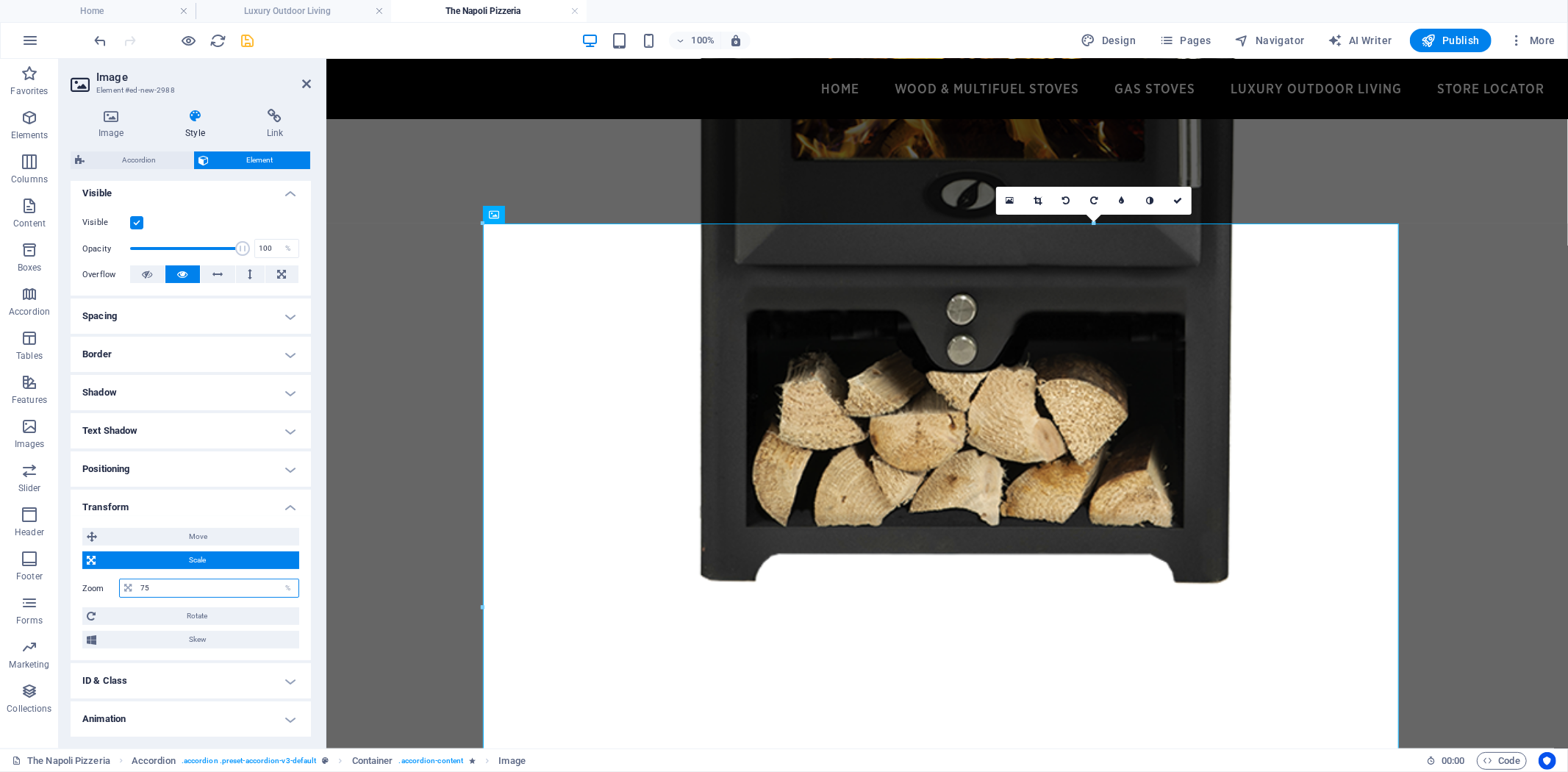
drag, startPoint x: 189, startPoint y: 583, endPoint x: 72, endPoint y: 584, distance: 117.0
click at [73, 584] on div "Move X offset 0 px rem % em vh vw Y offset 0 px rem % em vh vw Scale Zoom 75 % …" at bounding box center [191, 587] width 241 height 144
type input "50"
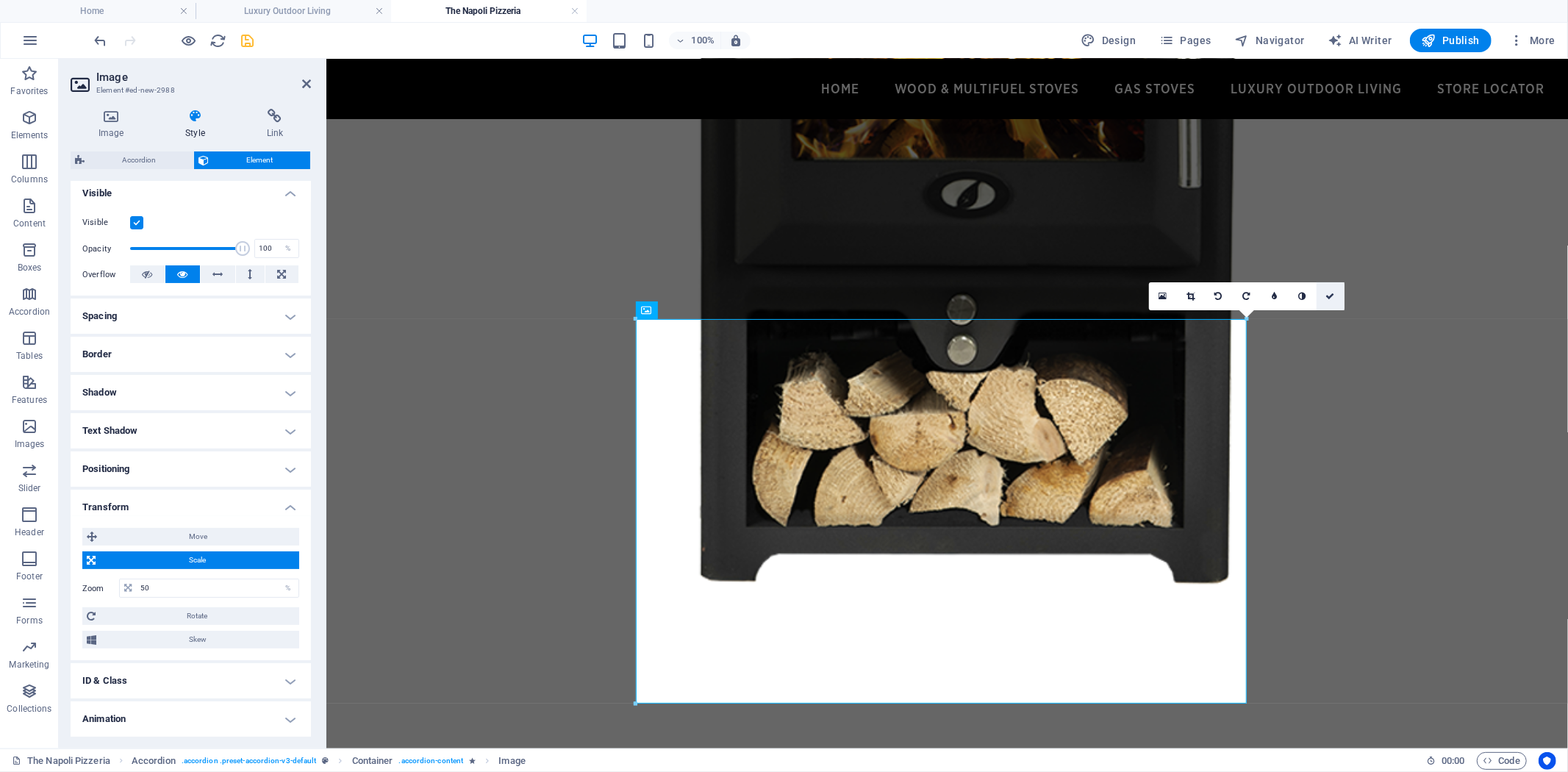
click at [1326, 296] on icon at bounding box center [1330, 296] width 9 height 9
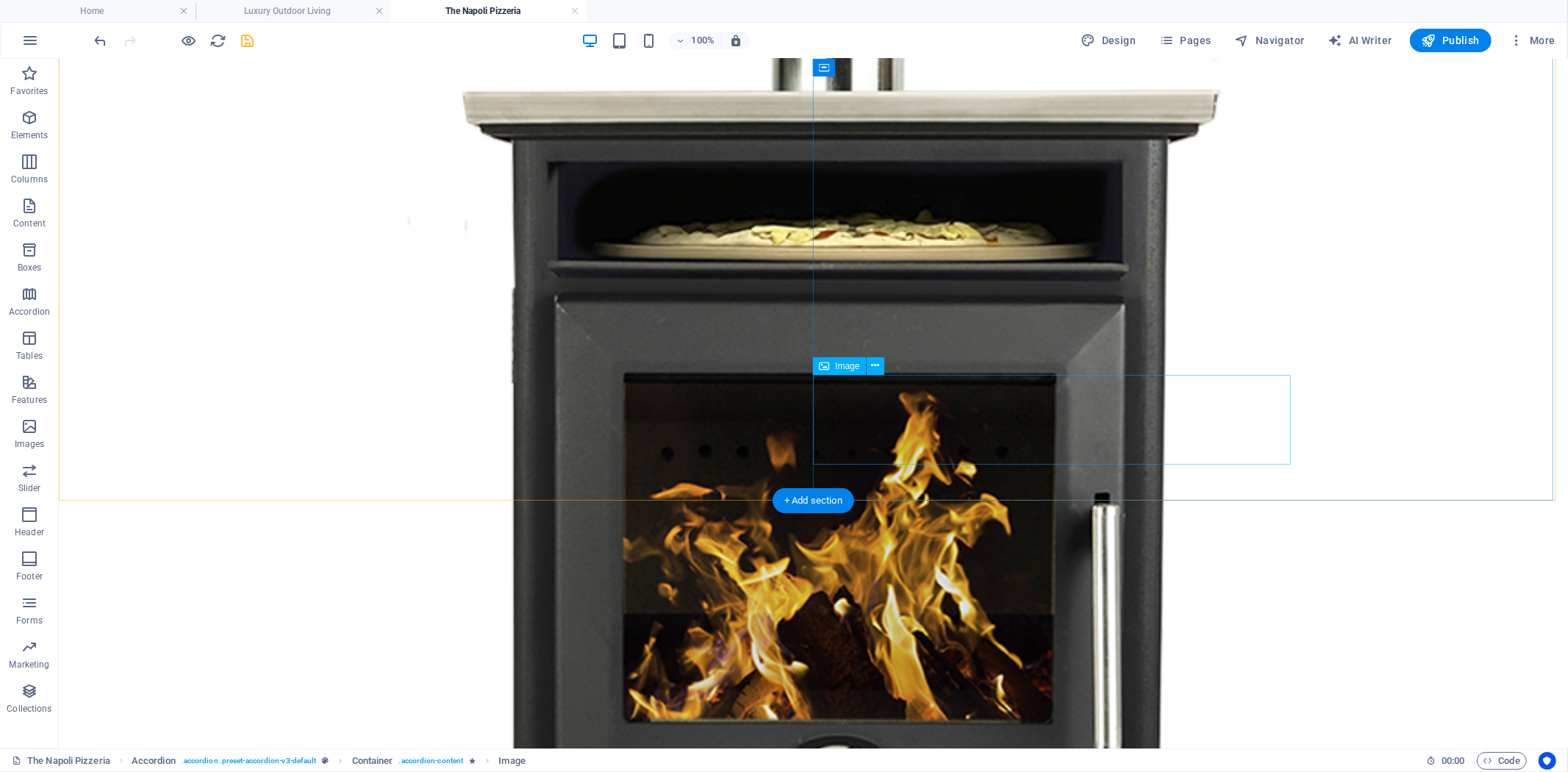
scroll to position [936, 0]
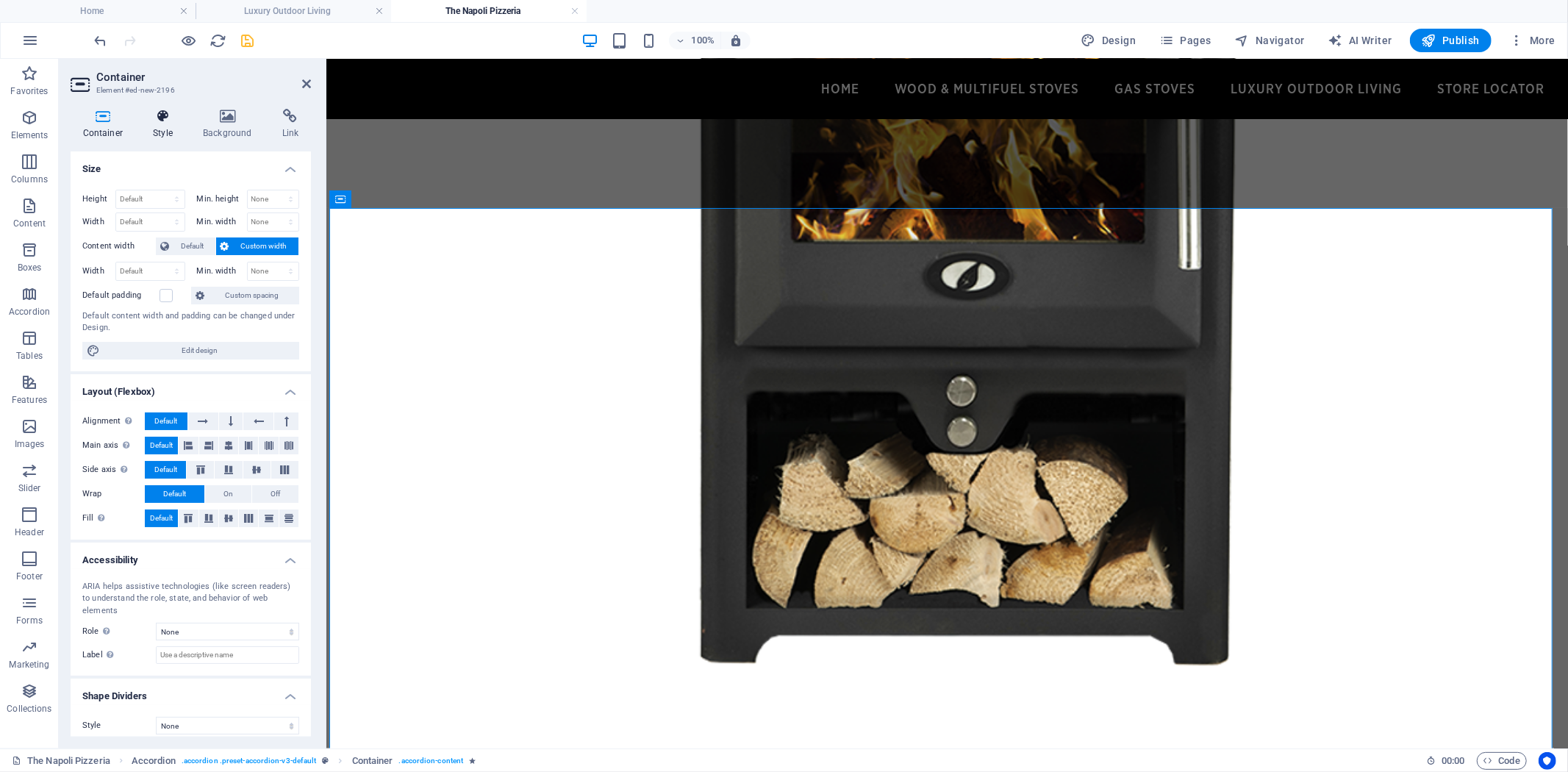
click at [167, 119] on icon at bounding box center [163, 115] width 44 height 14
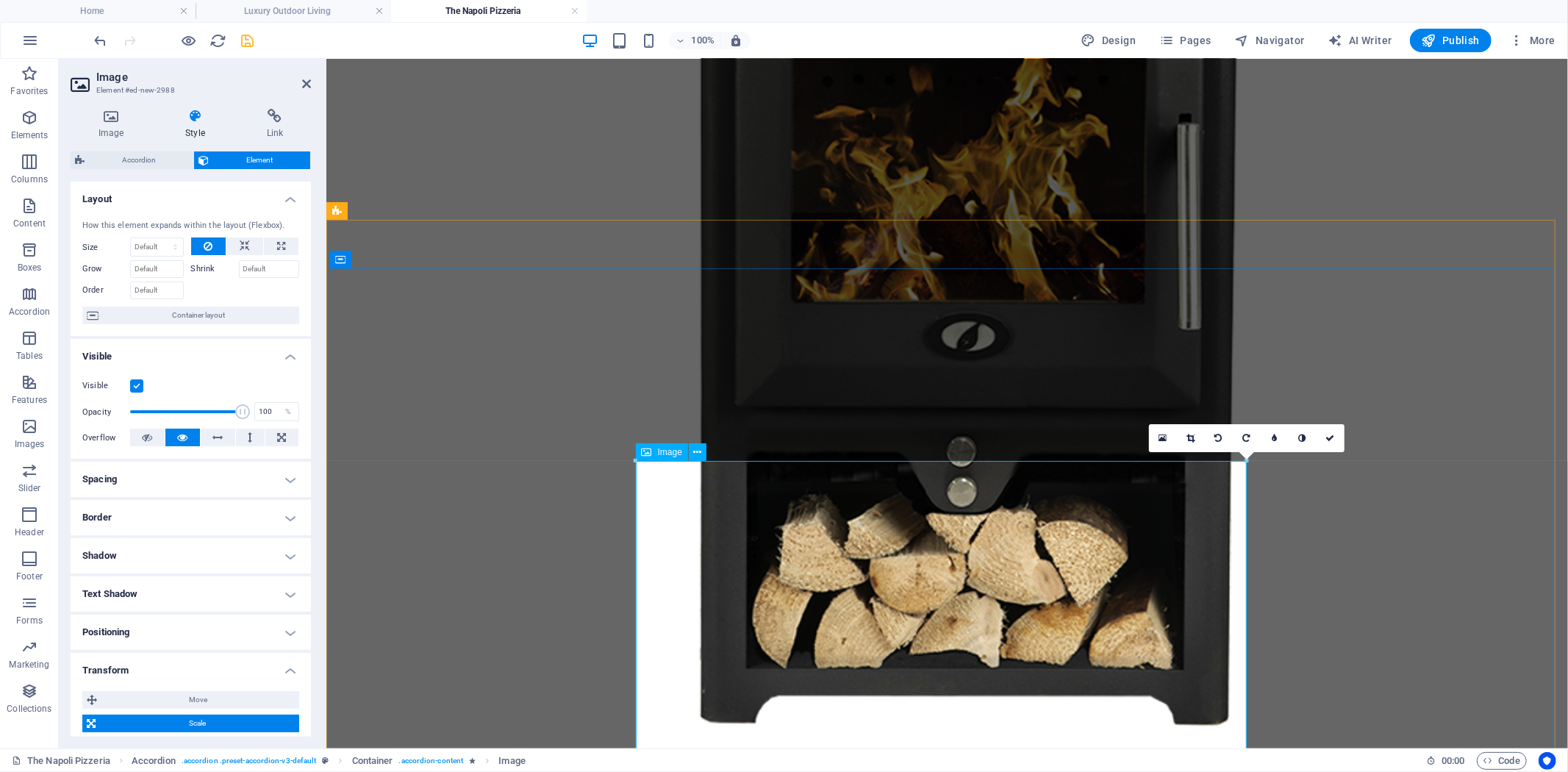
click at [653, 453] on div "Image" at bounding box center [661, 452] width 52 height 17
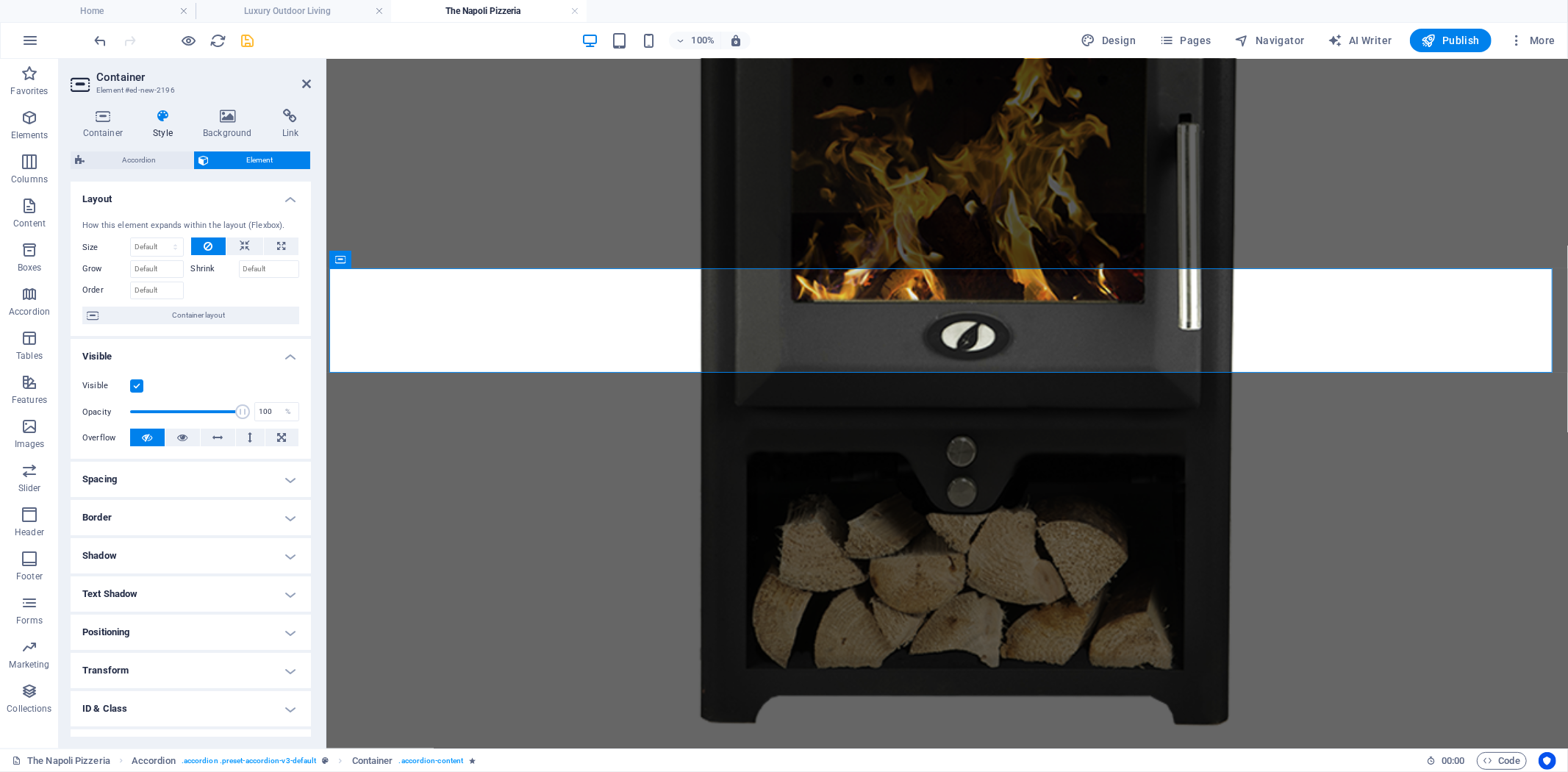
drag, startPoint x: 220, startPoint y: 123, endPoint x: 275, endPoint y: 163, distance: 68.0
click at [220, 124] on h4 "Background" at bounding box center [230, 124] width 79 height 31
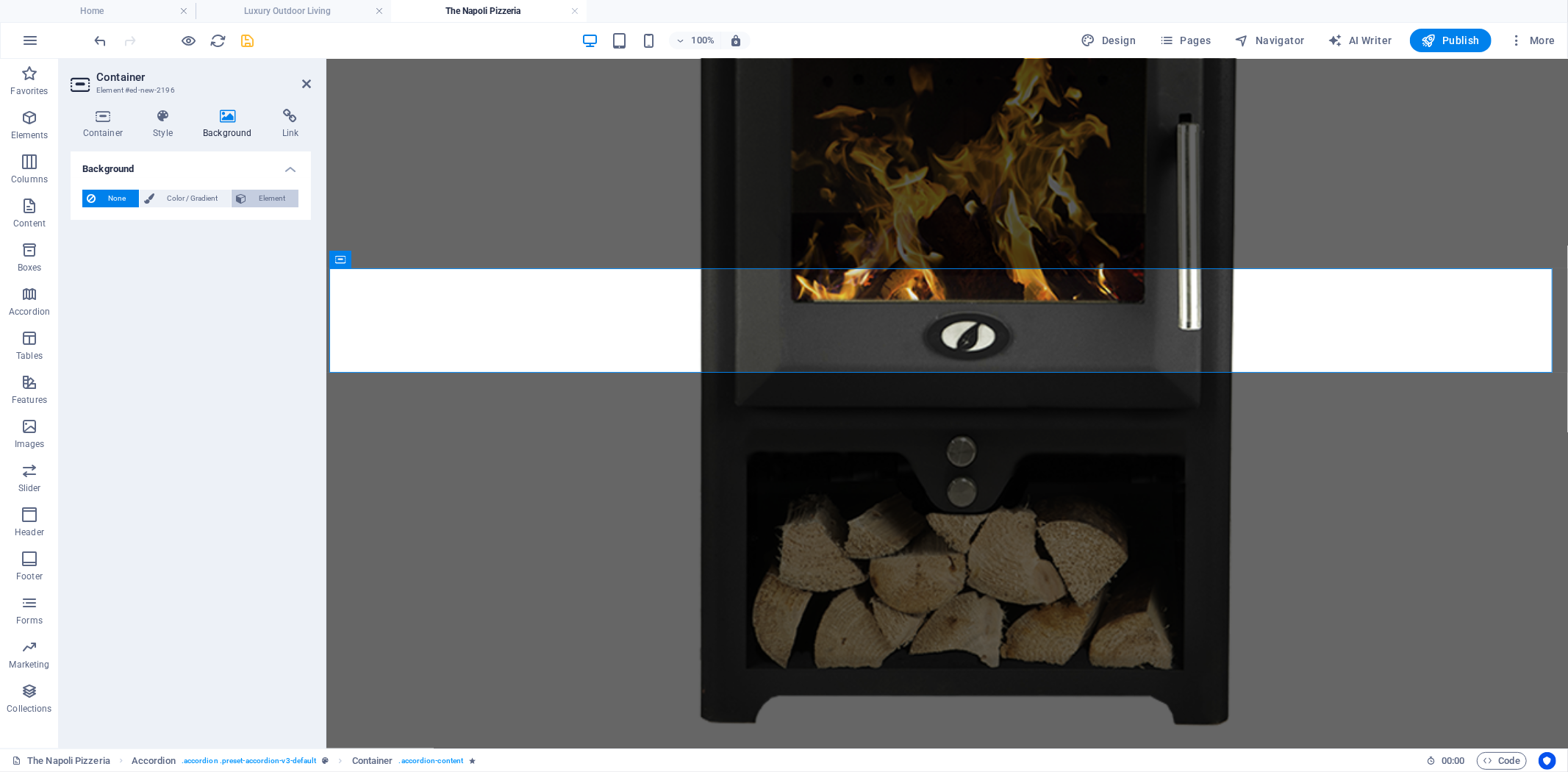
click at [292, 199] on span "Element" at bounding box center [272, 198] width 44 height 17
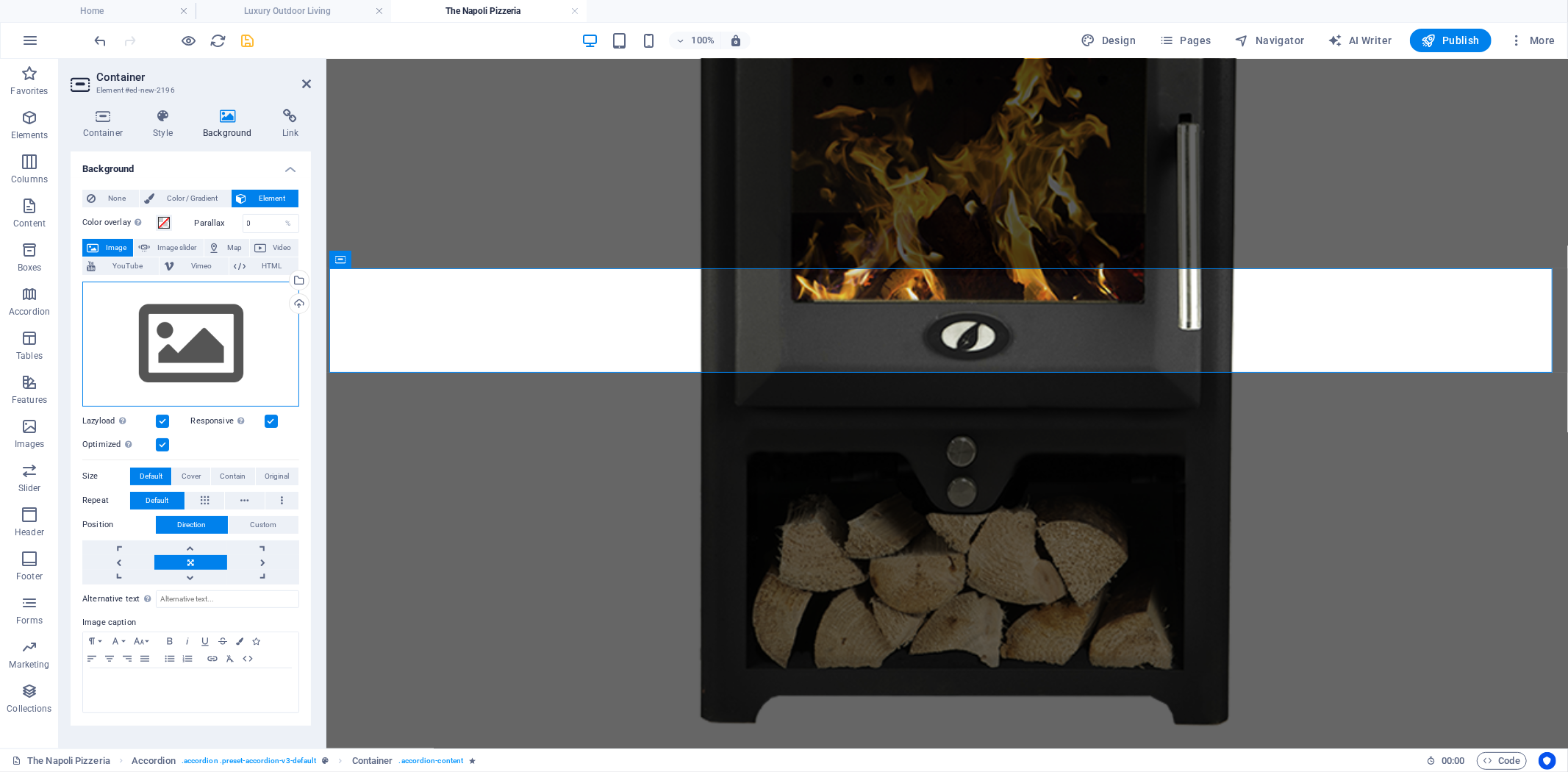
click at [218, 356] on div "Drag files here, click to choose files or select files from Files or our free s…" at bounding box center [191, 344] width 217 height 125
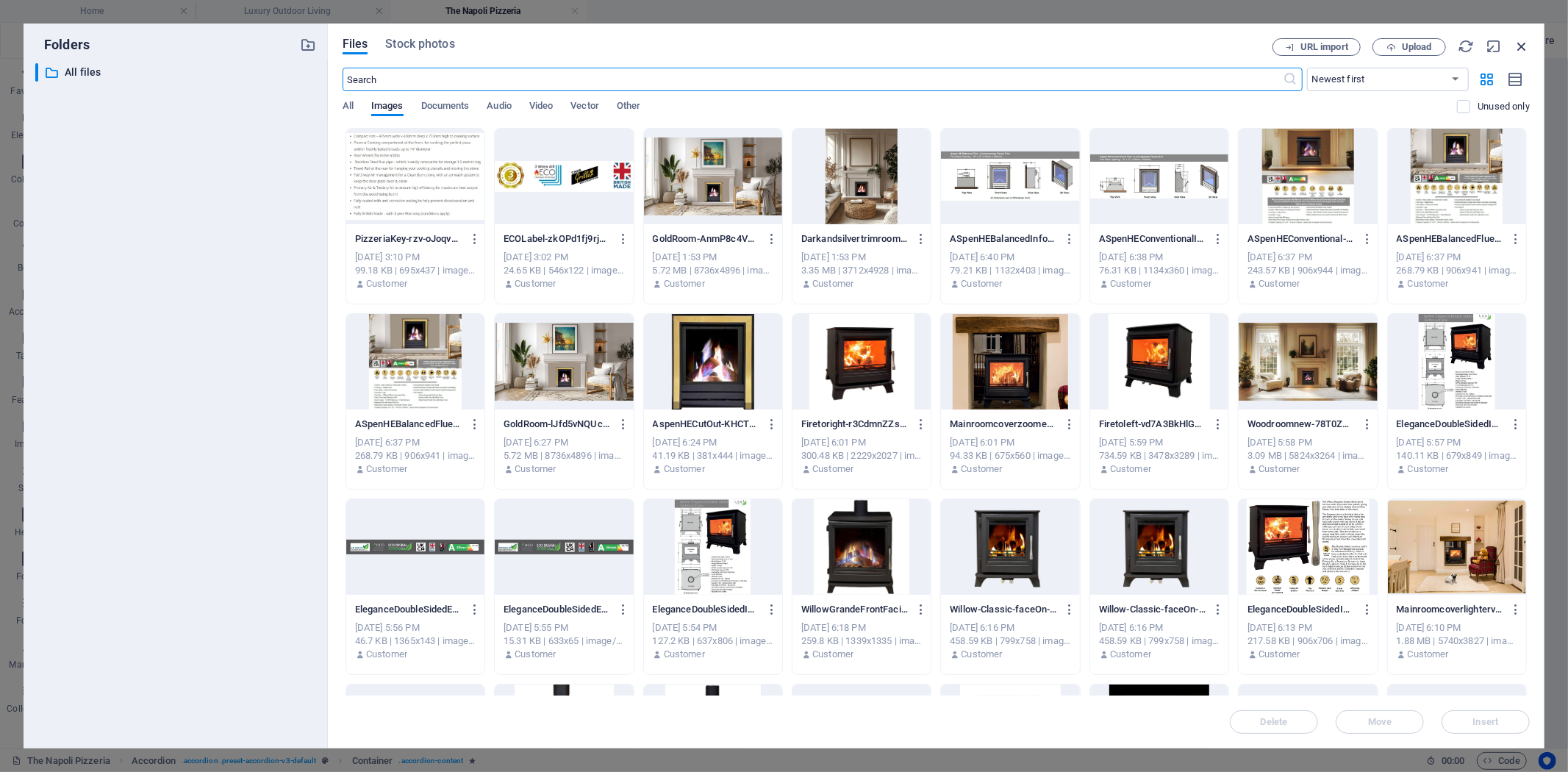
click at [1527, 44] on icon "button" at bounding box center [1521, 46] width 16 height 16
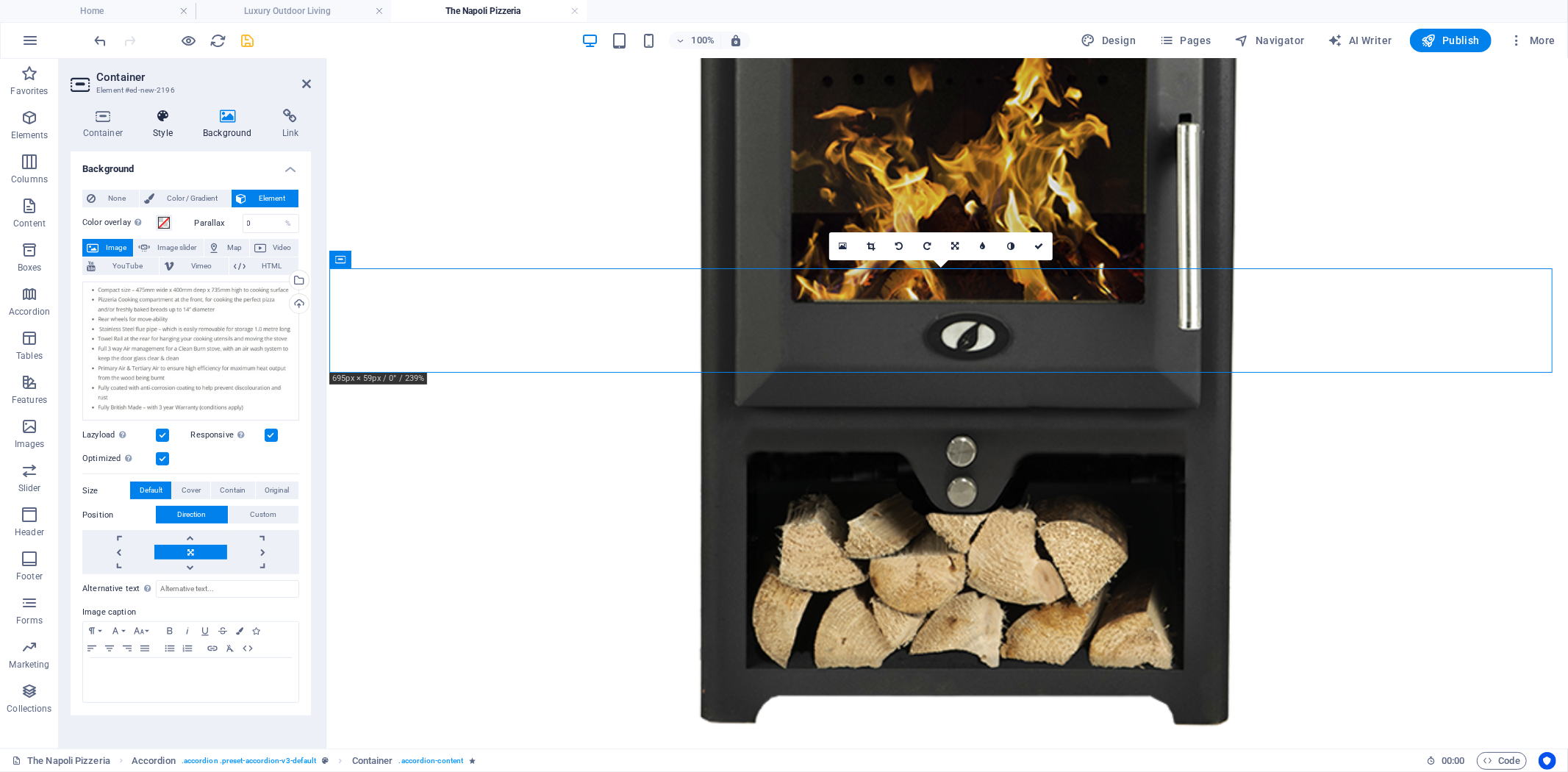
drag, startPoint x: 165, startPoint y: 119, endPoint x: 180, endPoint y: 134, distance: 21.2
click at [165, 119] on icon at bounding box center [163, 115] width 44 height 14
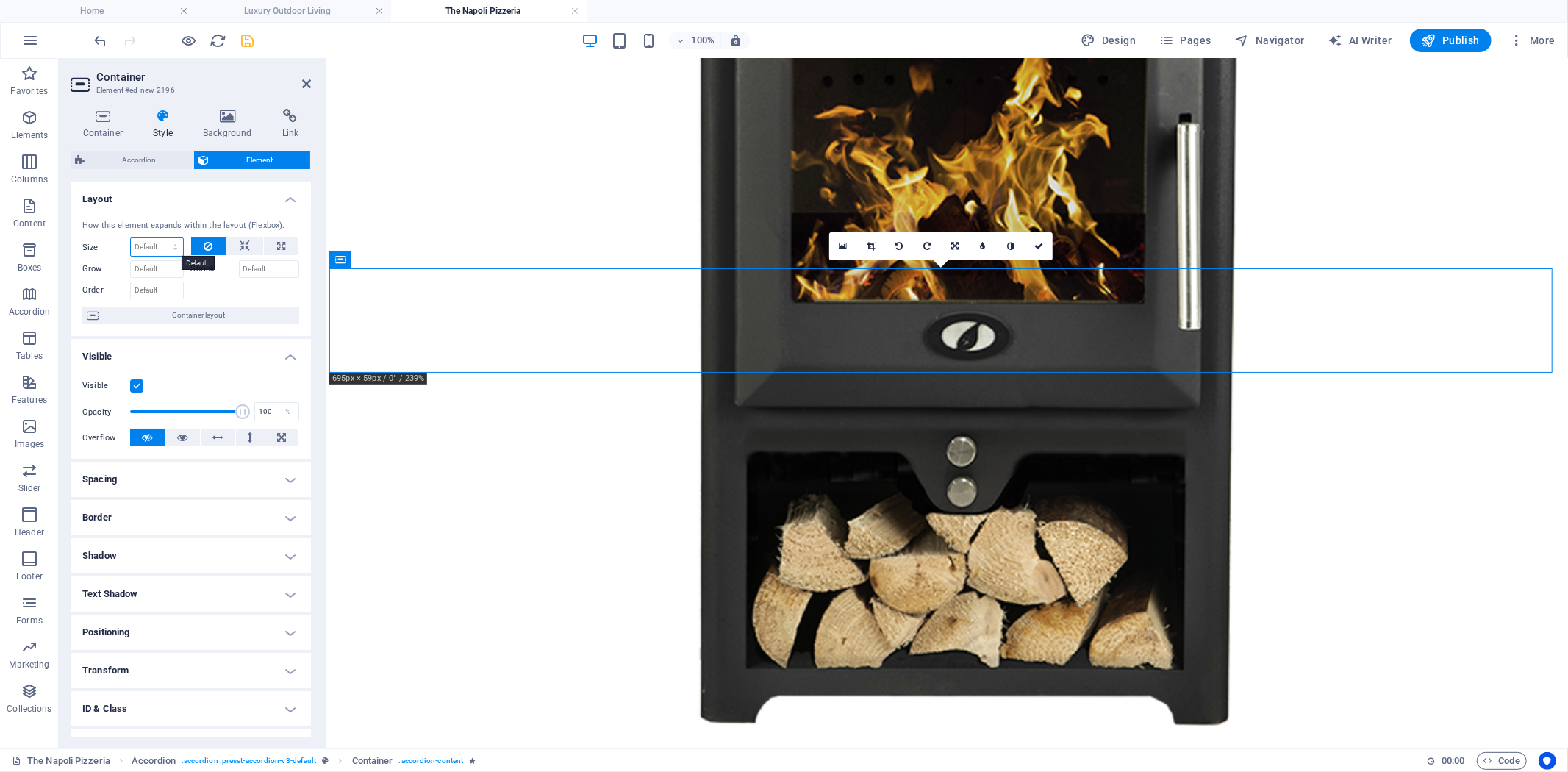
click at [175, 247] on select "Default auto px % 1/1 1/2 1/3 1/4 1/5 1/6 1/7 1/8 1/9 1/10" at bounding box center [157, 247] width 52 height 17
select select "px"
click at [161, 238] on select "Default auto px % 1/1 1/2 1/3 1/4 1/5 1/6 1/7 1/8 1/9 1/10" at bounding box center [157, 247] width 52 height 17
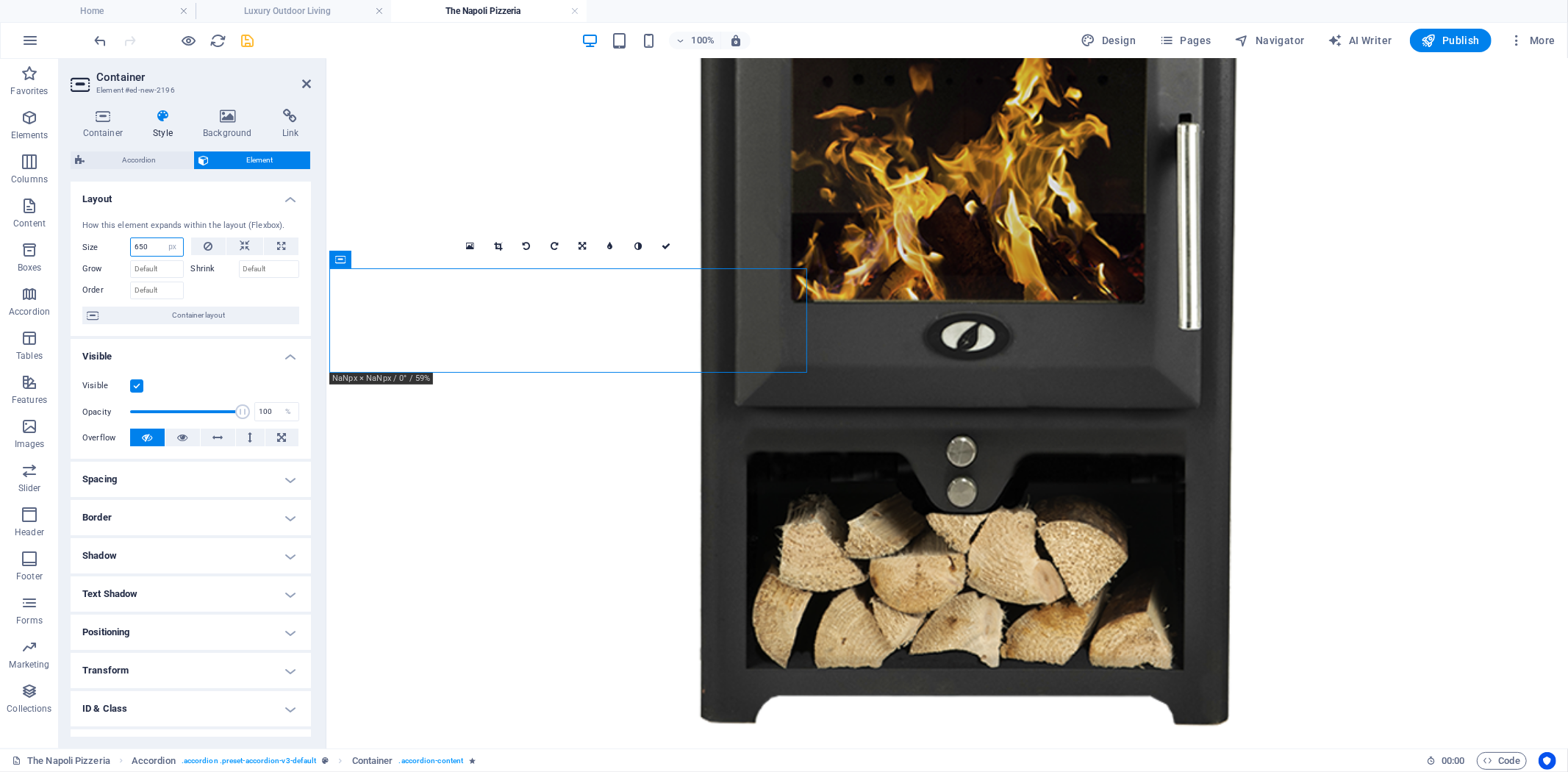
drag, startPoint x: 160, startPoint y: 250, endPoint x: 62, endPoint y: 244, distance: 98.2
click at [94, 243] on div "Size 650 Default auto px % 1/1 1/2 1/3 1/4 1/5 1/6 1/7 1/8 1/9 1/10" at bounding box center [133, 247] width 102 height 19
drag, startPoint x: 152, startPoint y: 250, endPoint x: 84, endPoint y: 237, distance: 69.2
click at [84, 237] on div "Size 650 Default auto px % 1/1 1/2 1/3 1/4 1/5 1/6 1/7 1/8 1/9 1/10" at bounding box center [133, 247] width 102 height 19
type input "1000"
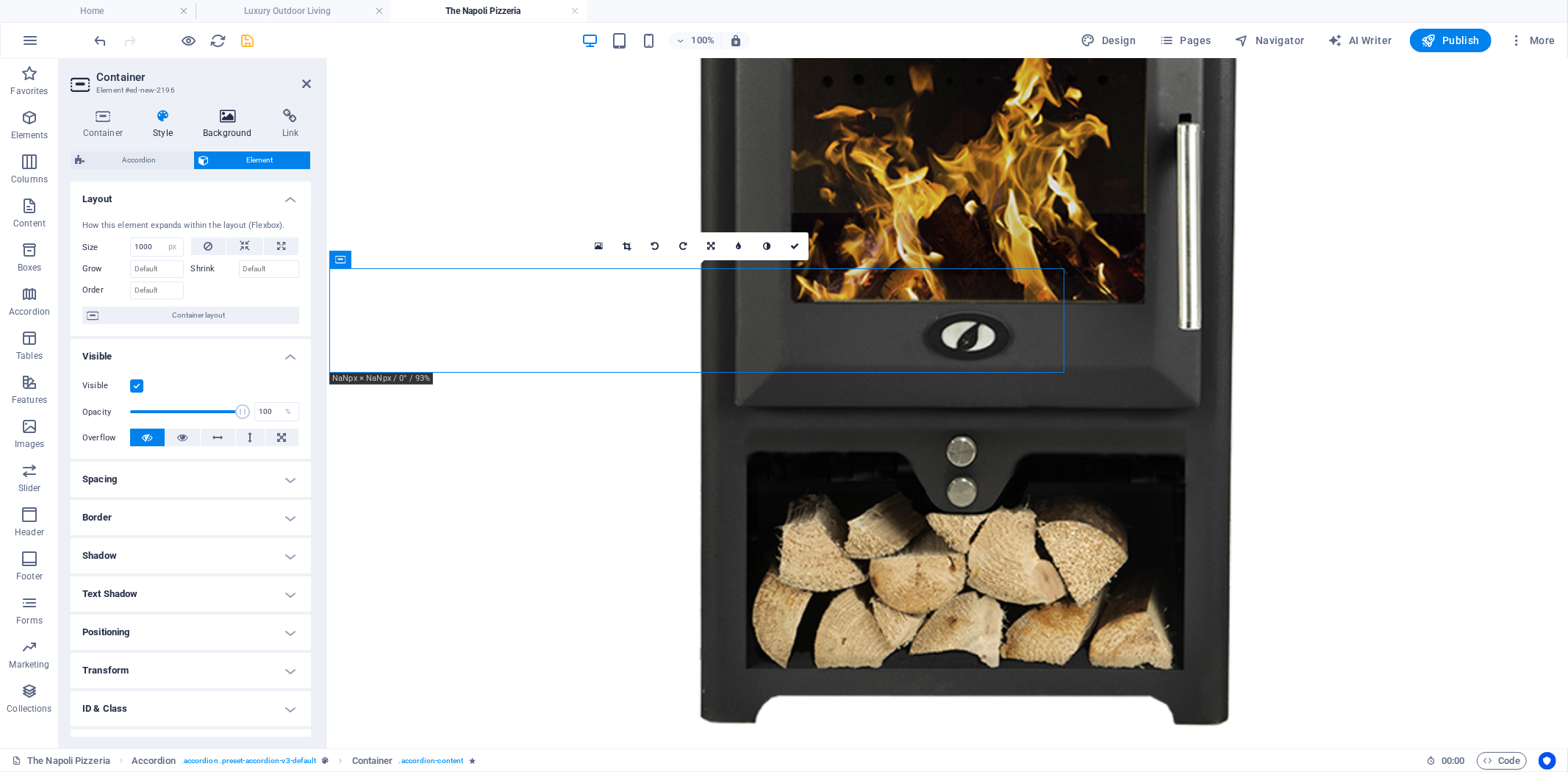
click at [220, 119] on icon at bounding box center [227, 115] width 73 height 14
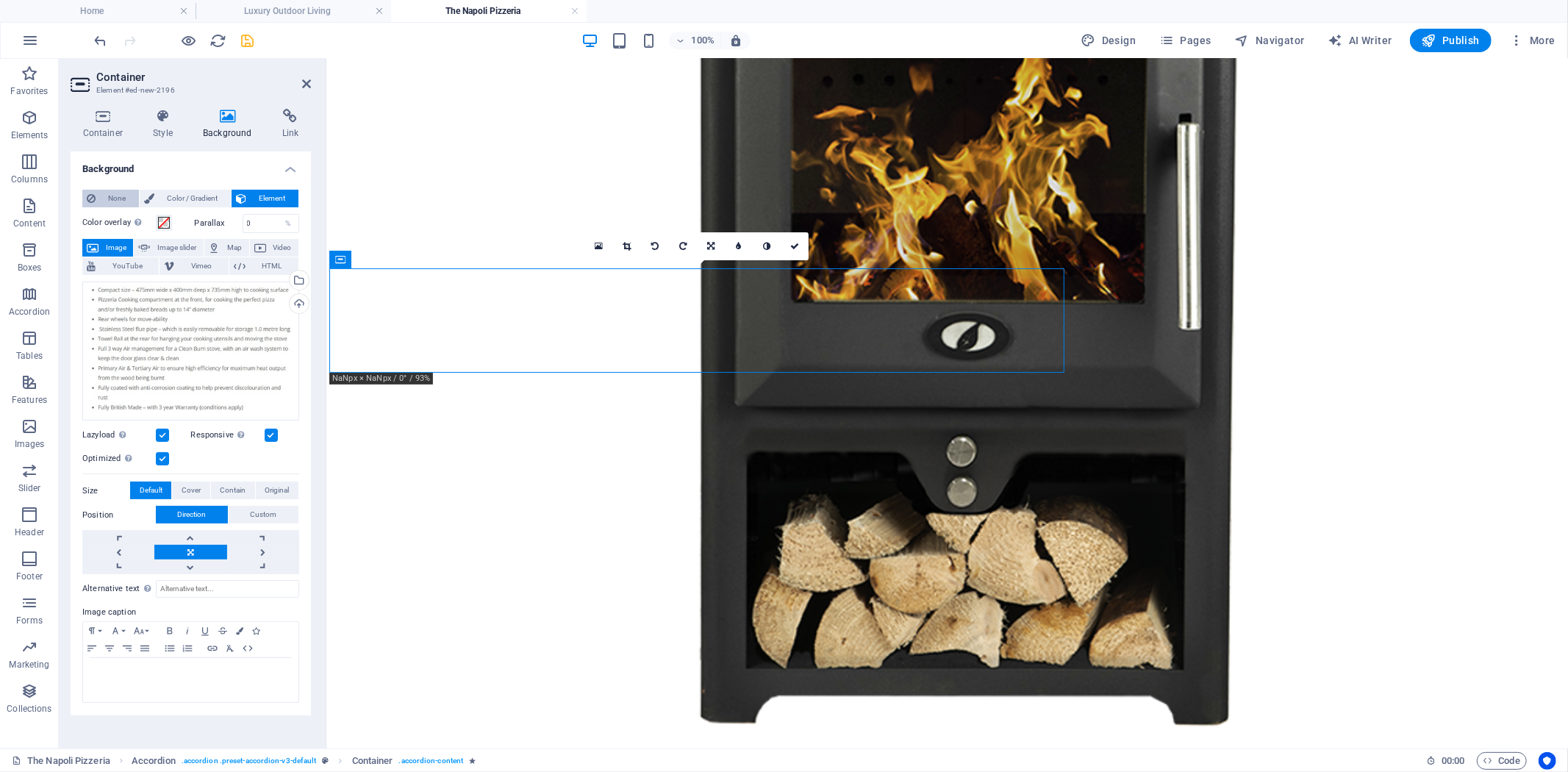
click at [106, 195] on span "None" at bounding box center [118, 198] width 35 height 17
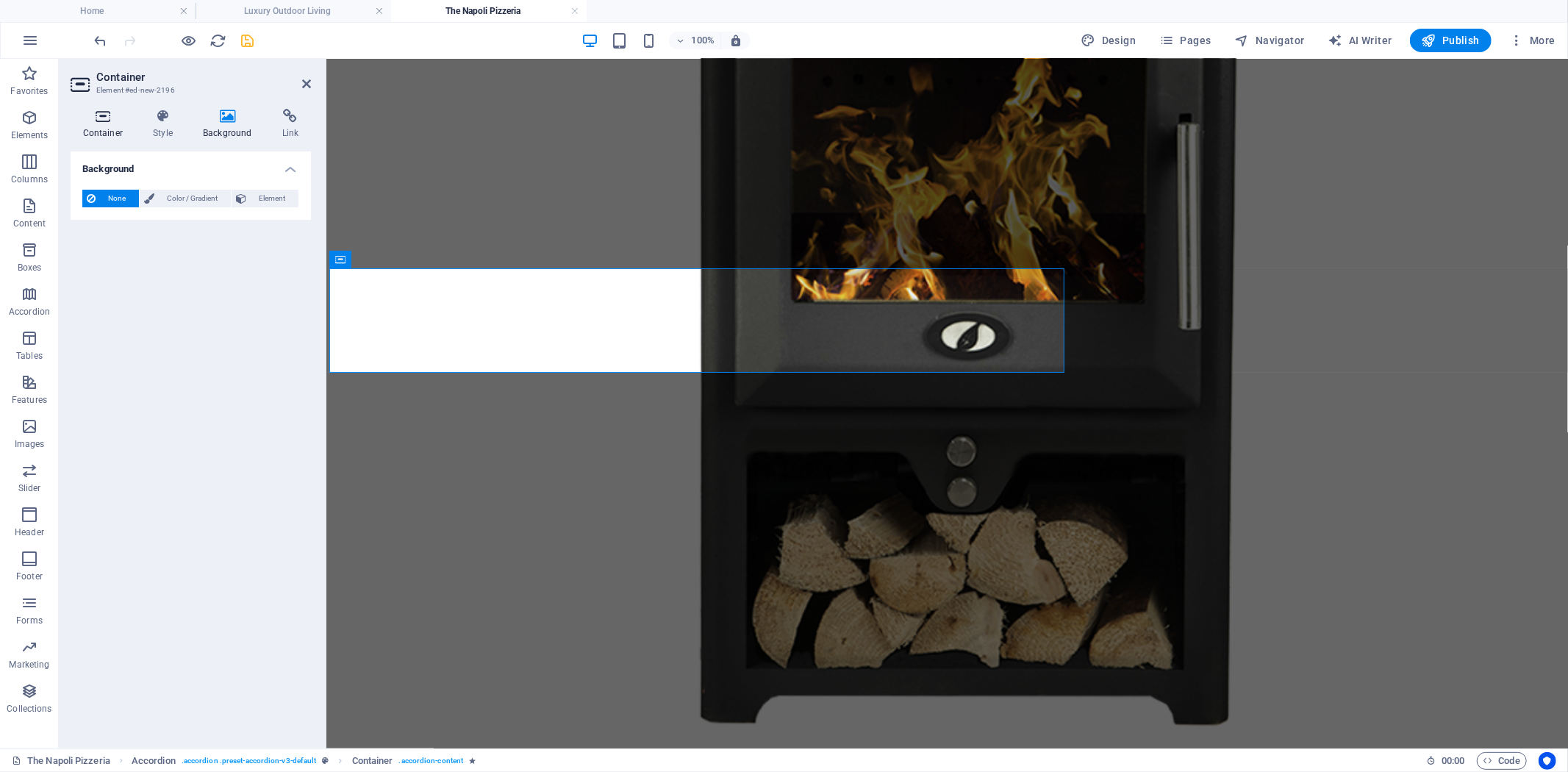
click at [103, 112] on icon at bounding box center [103, 115] width 65 height 14
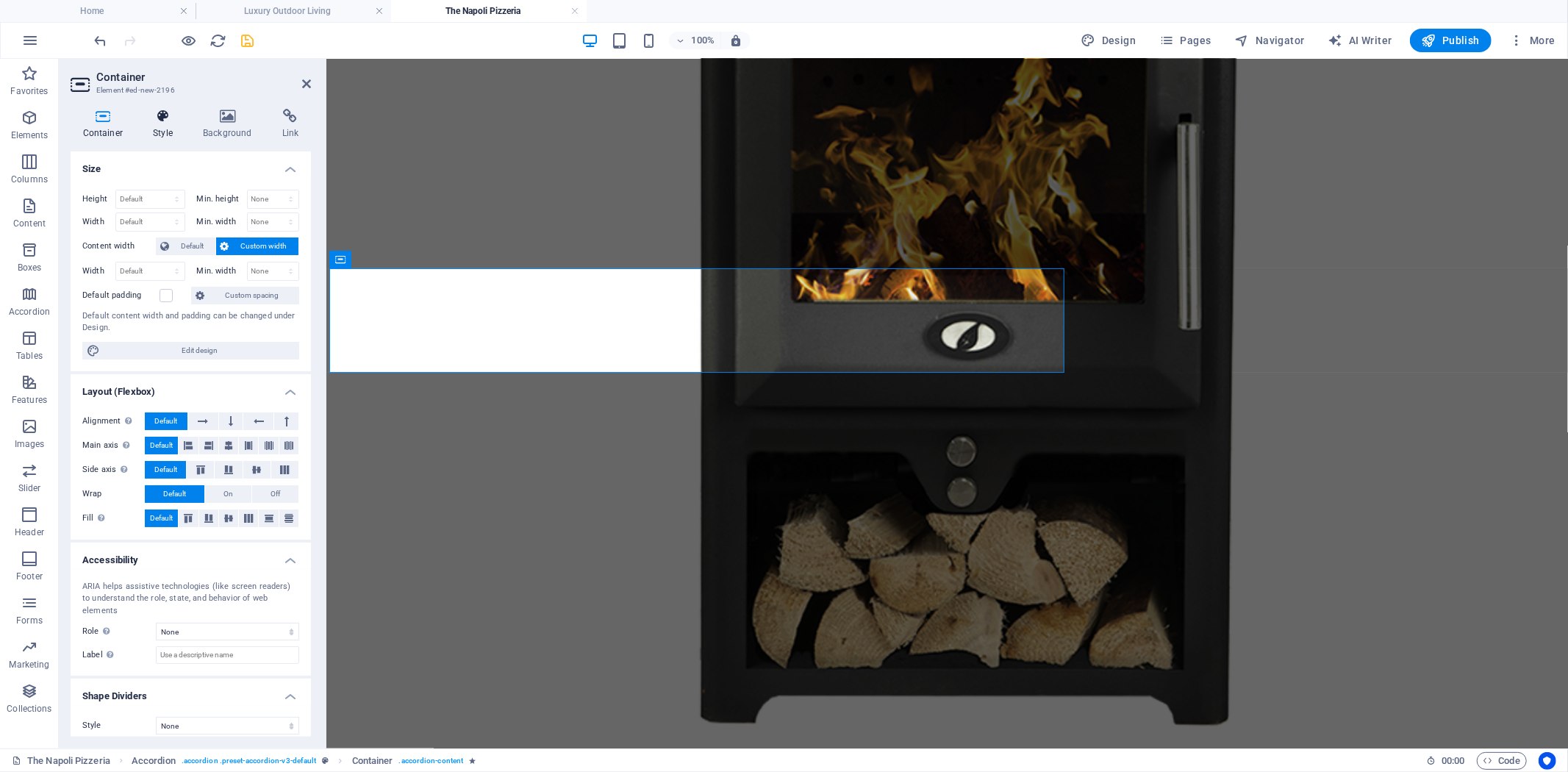
click at [163, 120] on icon at bounding box center [163, 115] width 44 height 14
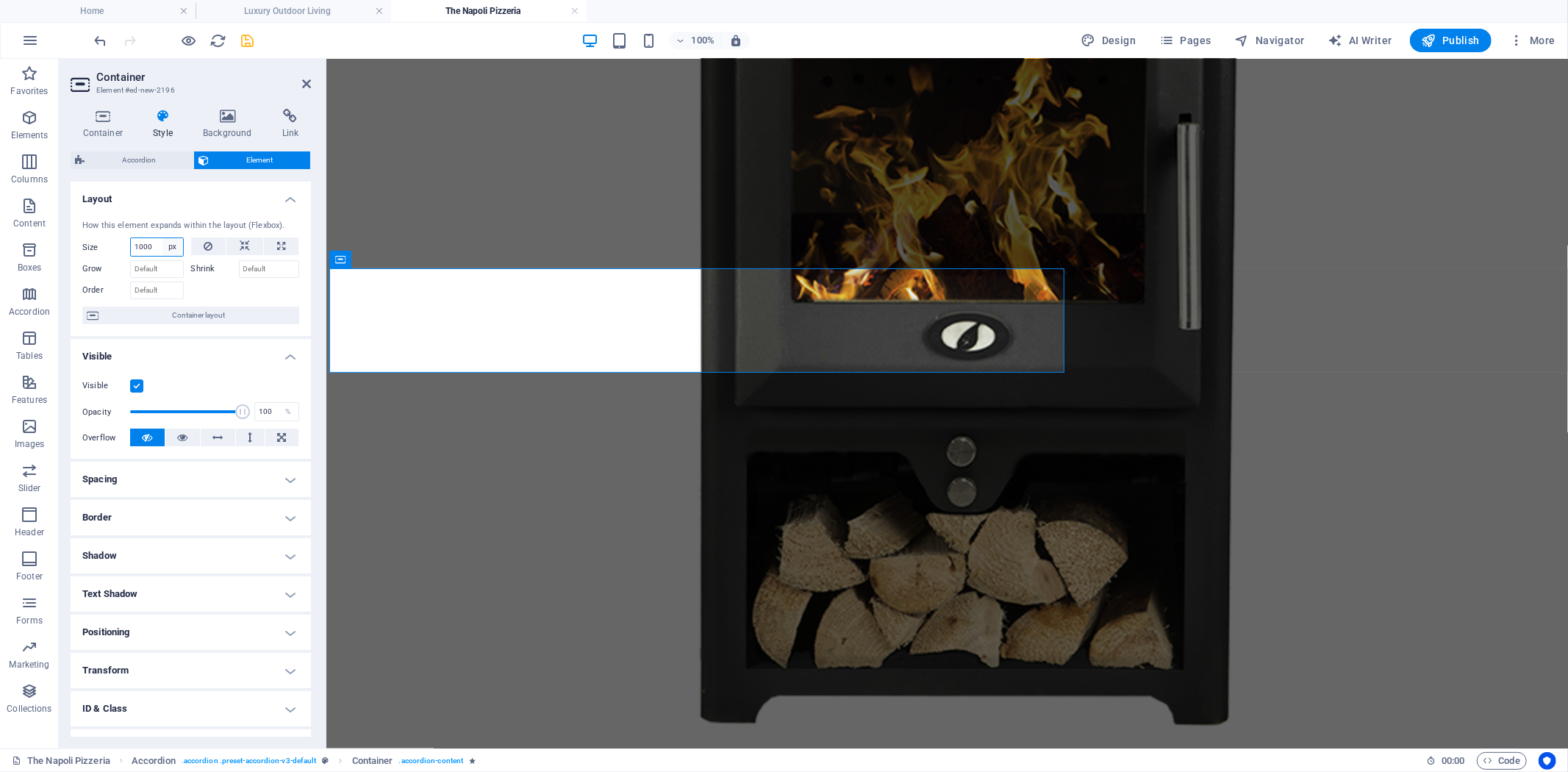
click at [172, 244] on select "Default auto px % 1/1 1/2 1/3 1/4 1/5 1/6 1/7 1/8 1/9 1/10" at bounding box center [172, 247] width 20 height 17
select select "fn0d5dlgc48"
click at [162, 238] on select "Default auto px % 1/1 1/2 1/3 1/4 1/5 1/6 1/7 1/8 1/9 1/10" at bounding box center [172, 247] width 20 height 17
select select "DISABLED_OPTION_VALUE"
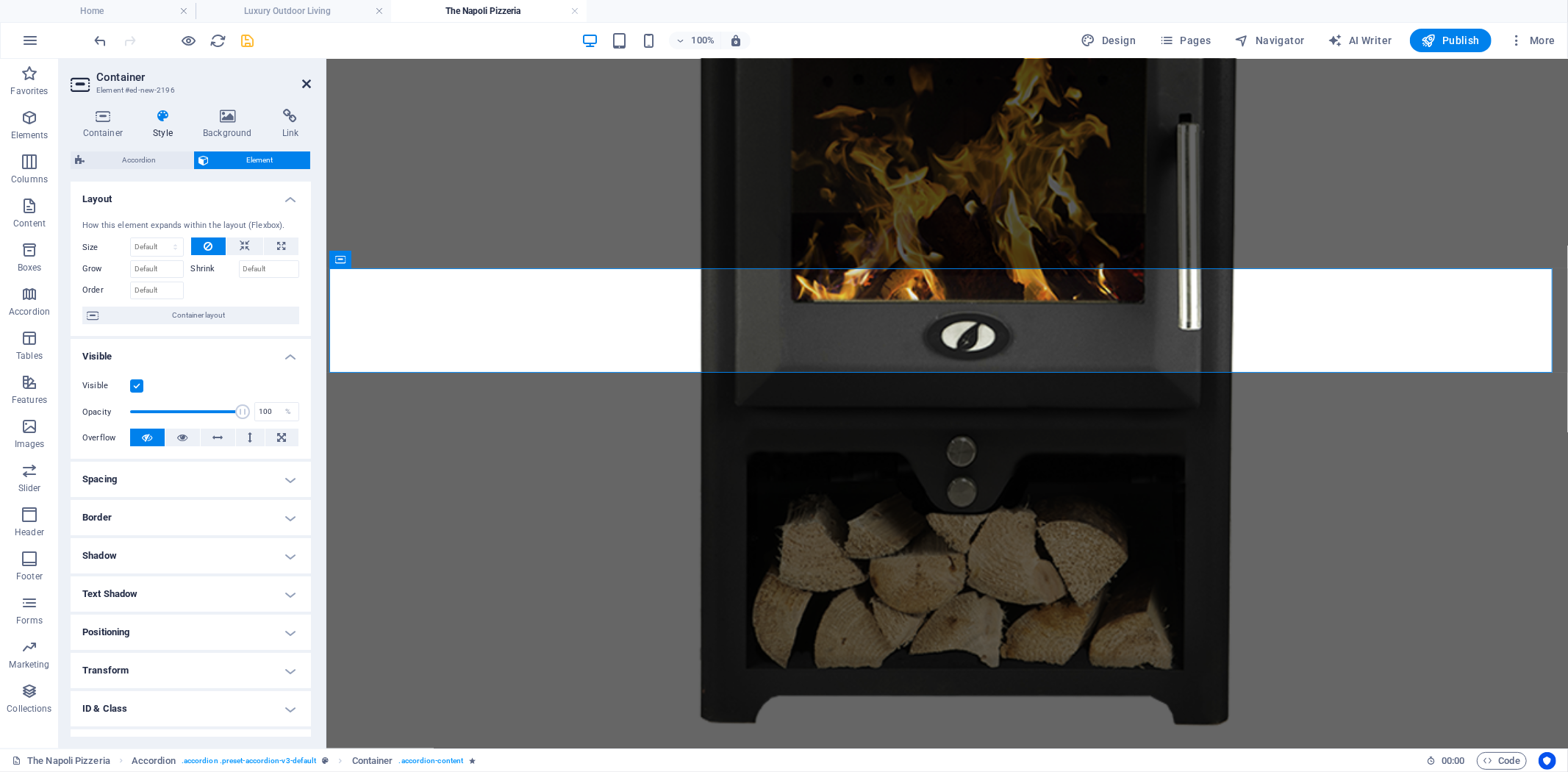
click at [305, 78] on icon at bounding box center [307, 84] width 9 height 12
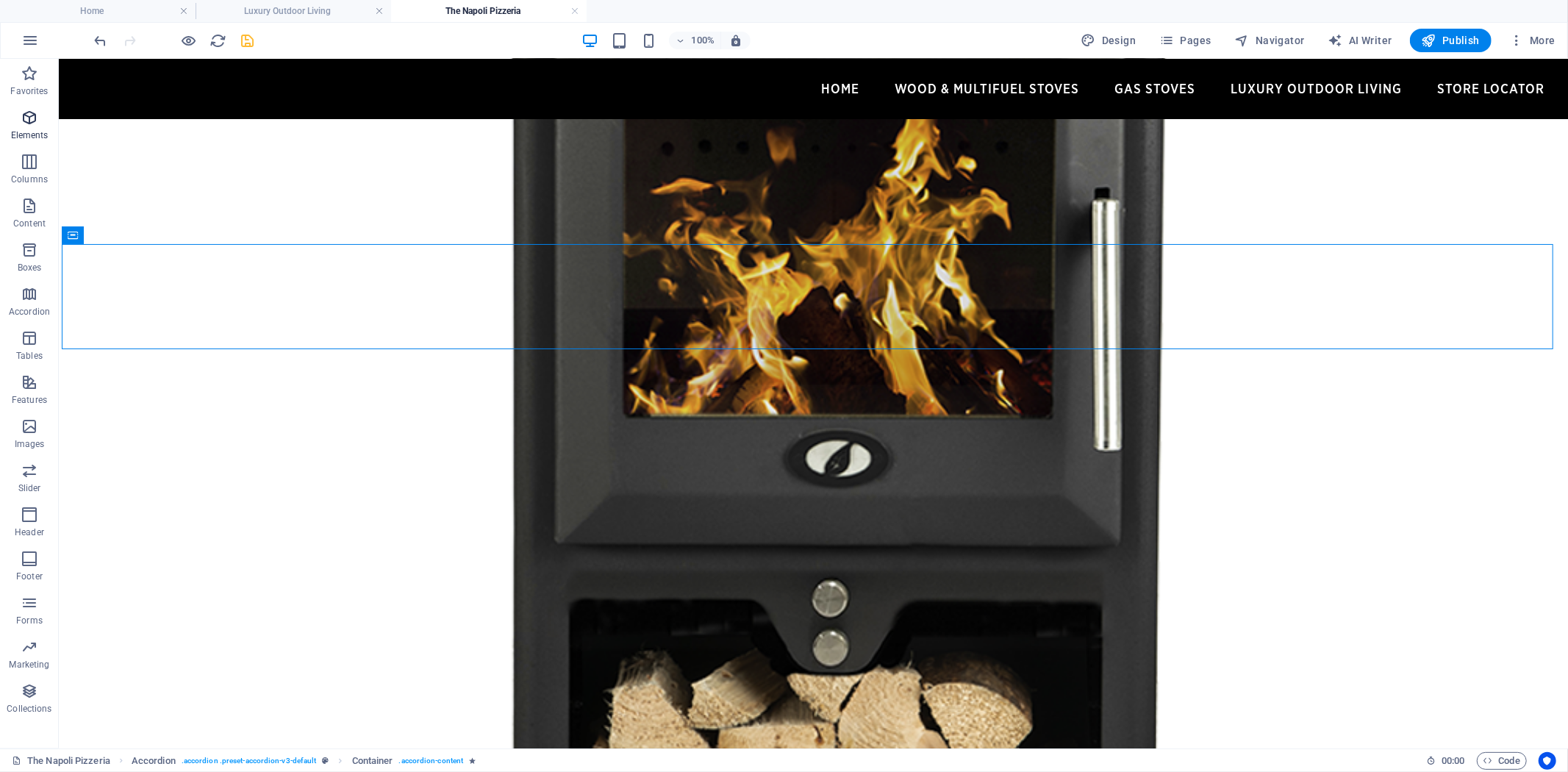
click at [34, 121] on icon "button" at bounding box center [29, 117] width 17 height 17
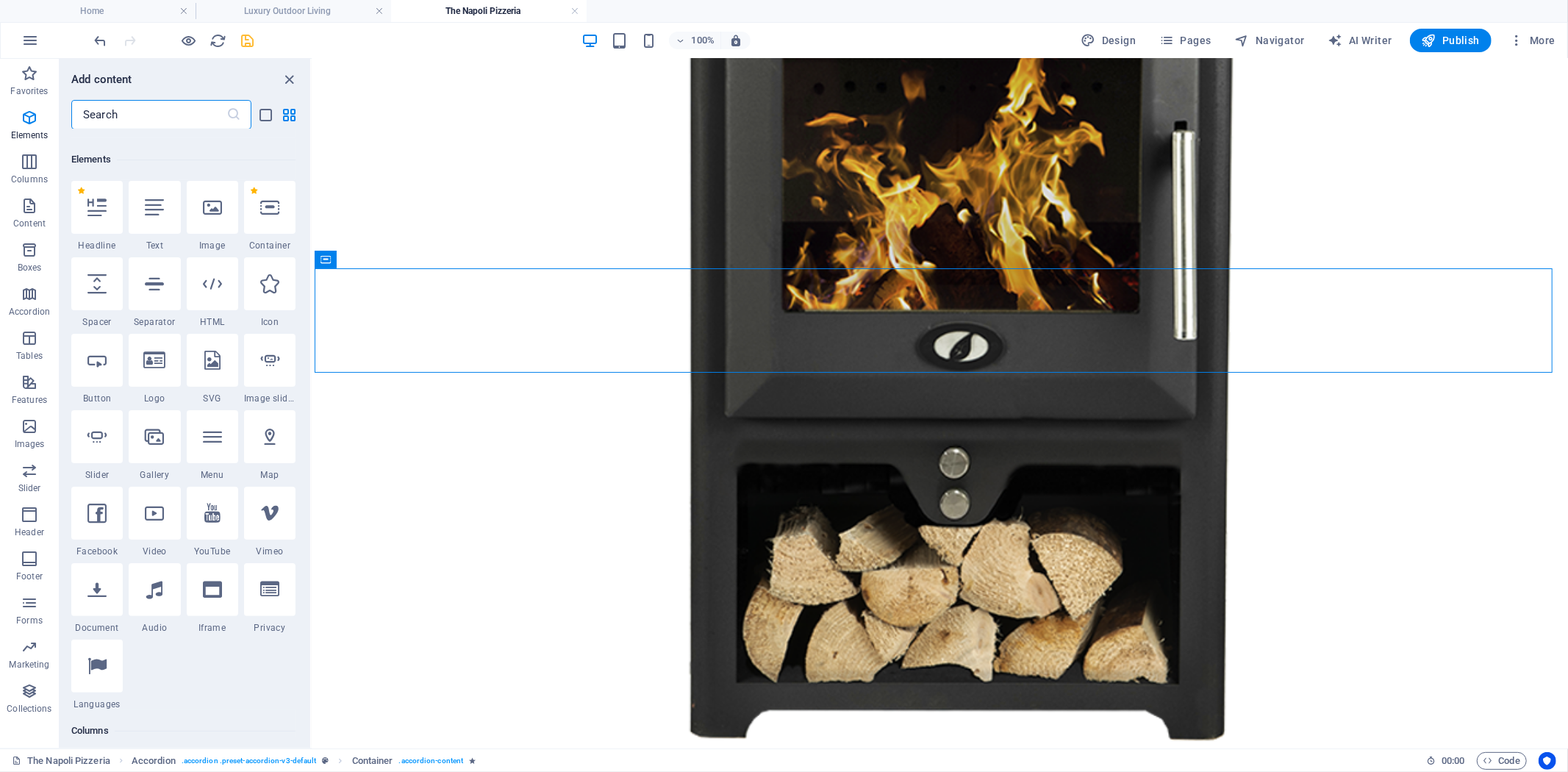
scroll to position [157, 0]
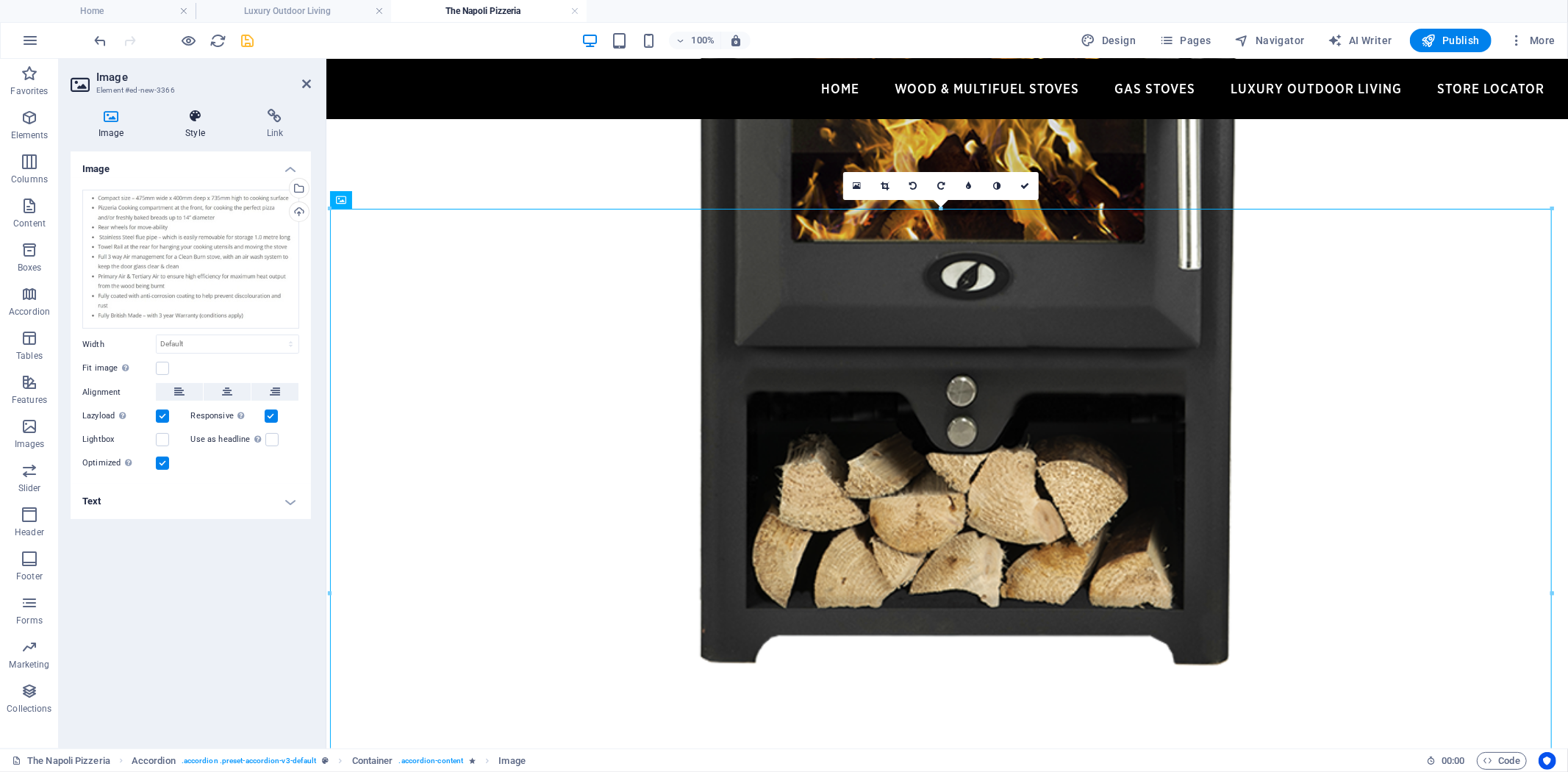
click at [196, 121] on icon at bounding box center [195, 115] width 75 height 14
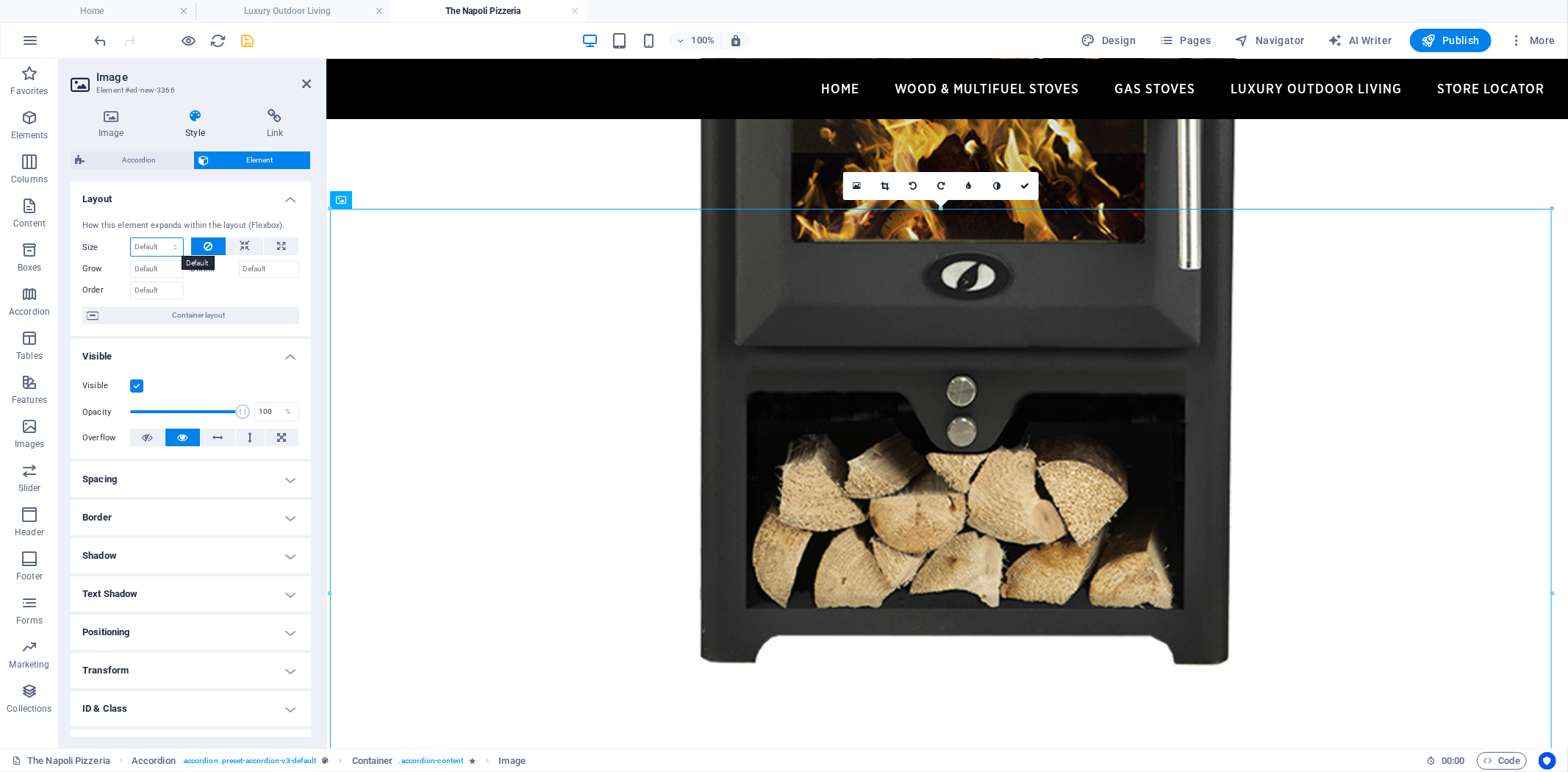
click at [170, 244] on select "Default auto px % 1/1 1/2 1/3 1/4 1/5 1/6 1/7 1/8 1/9 1/10" at bounding box center [157, 247] width 52 height 17
select select "px"
click at [161, 238] on select "Default auto px % 1/1 1/2 1/3 1/4 1/5 1/6 1/7 1/8 1/9 1/10" at bounding box center [157, 247] width 52 height 17
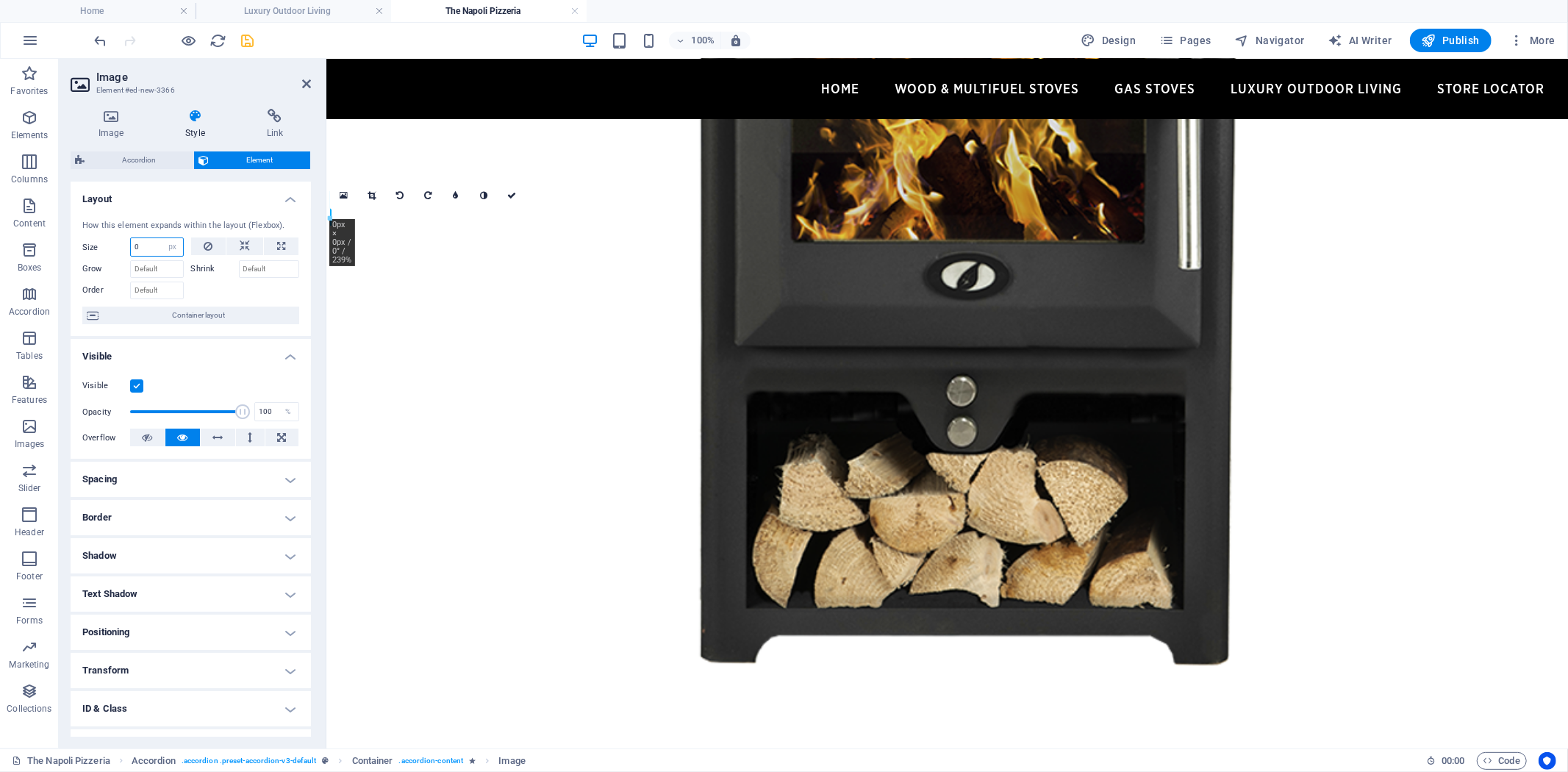
click at [155, 246] on input "0" at bounding box center [157, 247] width 52 height 17
drag, startPoint x: 150, startPoint y: 247, endPoint x: 88, endPoint y: 247, distance: 62.0
click at [91, 247] on div "Size 0 Default auto px % 1/1 1/2 1/3 1/4 1/5 1/6 1/7 1/8 1/9 1/10" at bounding box center [133, 247] width 102 height 19
type input "750"
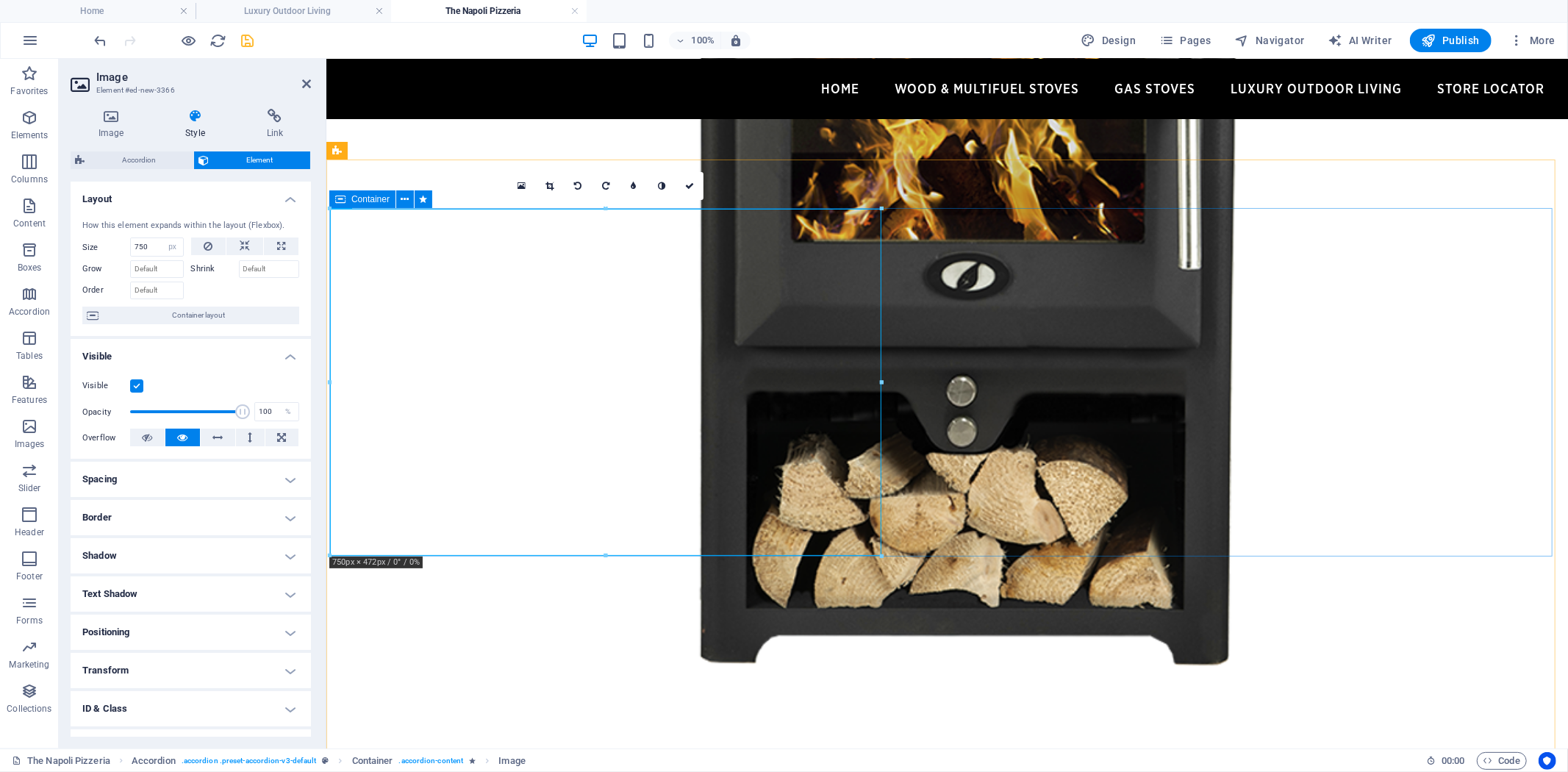
drag, startPoint x: 1210, startPoint y: 441, endPoint x: 1180, endPoint y: 380, distance: 68.0
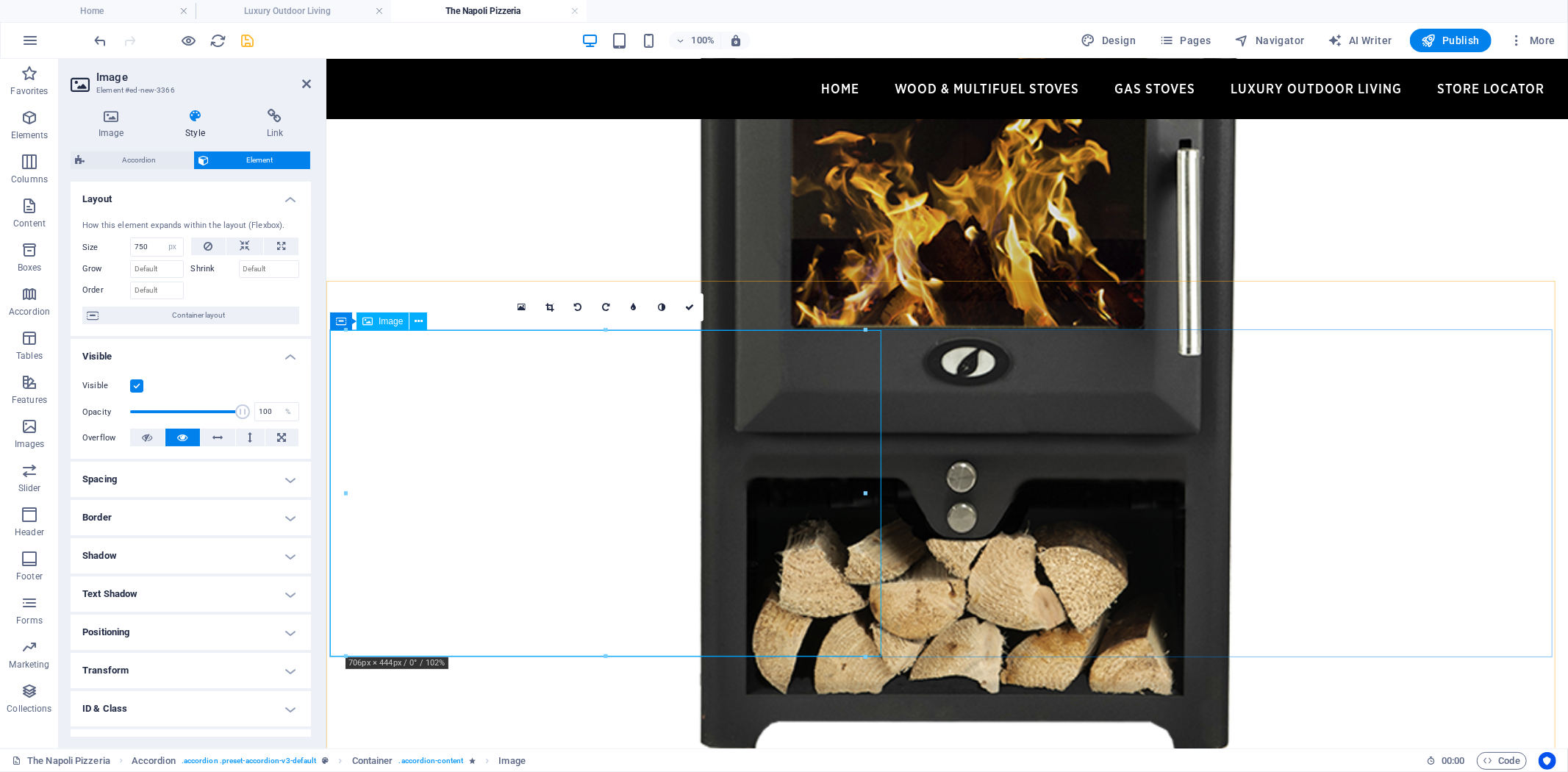
scroll to position [936, 0]
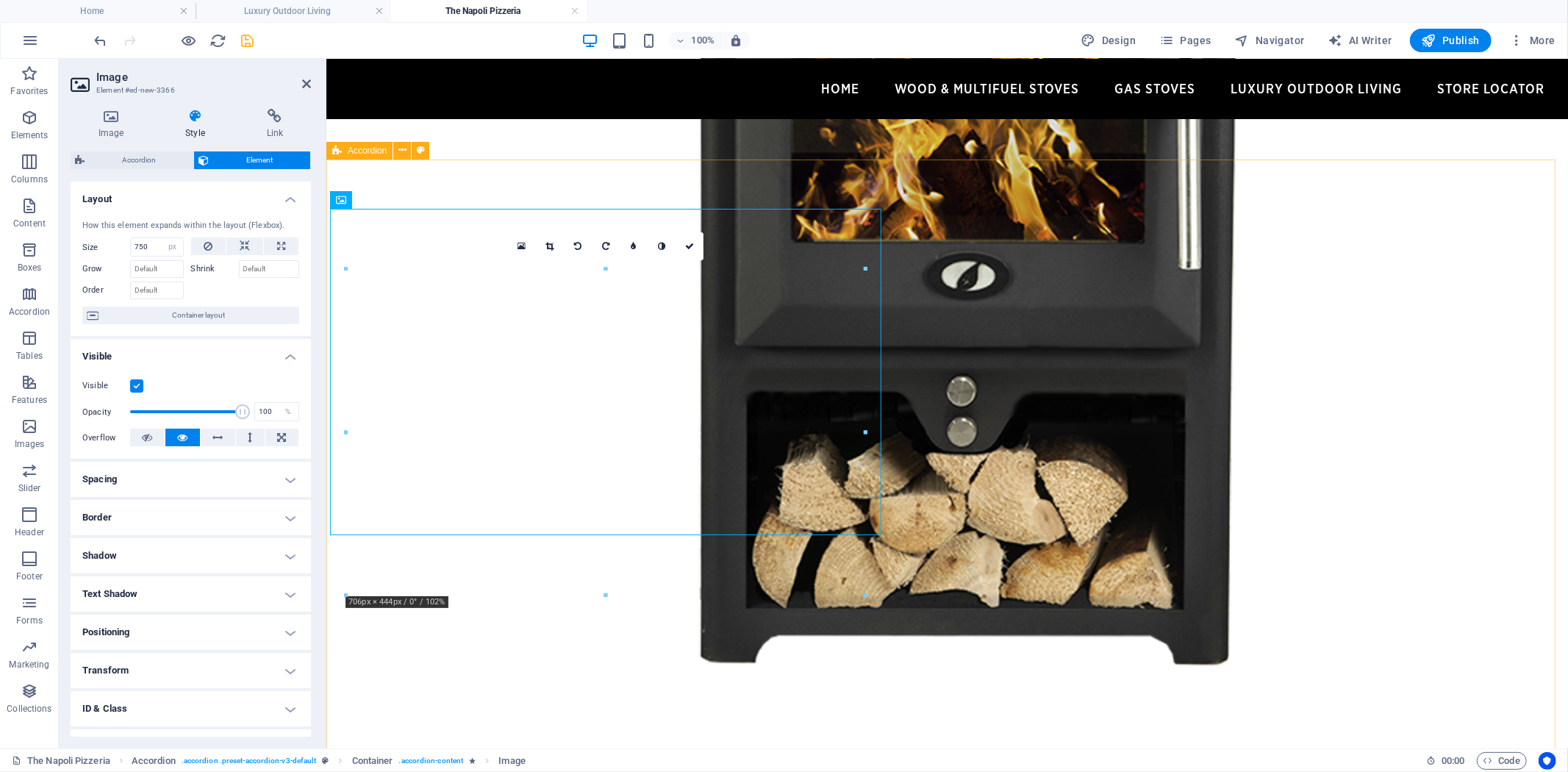
click at [348, 149] on span "Accordion" at bounding box center [367, 151] width 39 height 9
select select "rem"
select select "preset-accordion-v3-default"
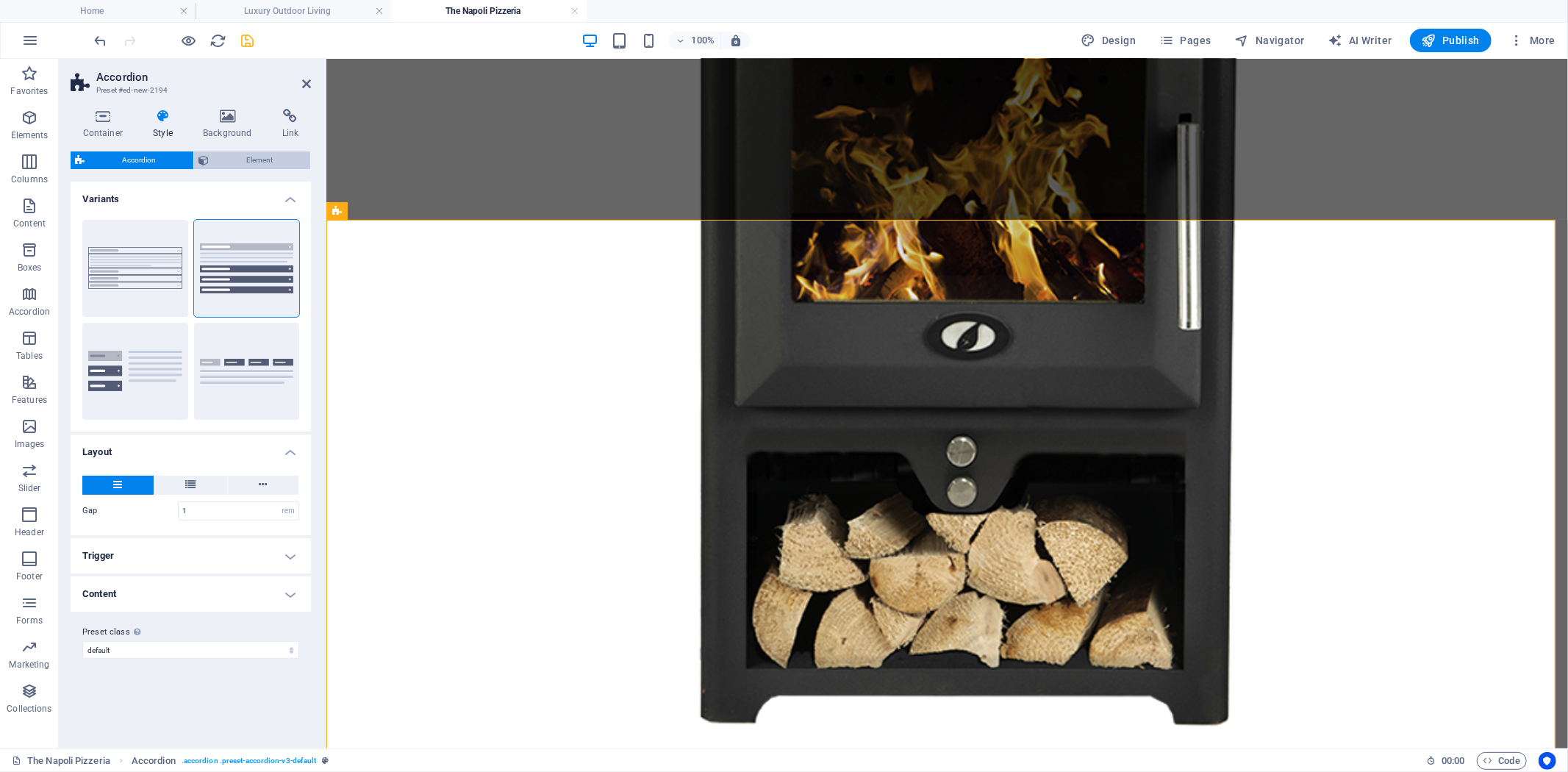
click at [265, 156] on span "Element" at bounding box center [259, 160] width 93 height 17
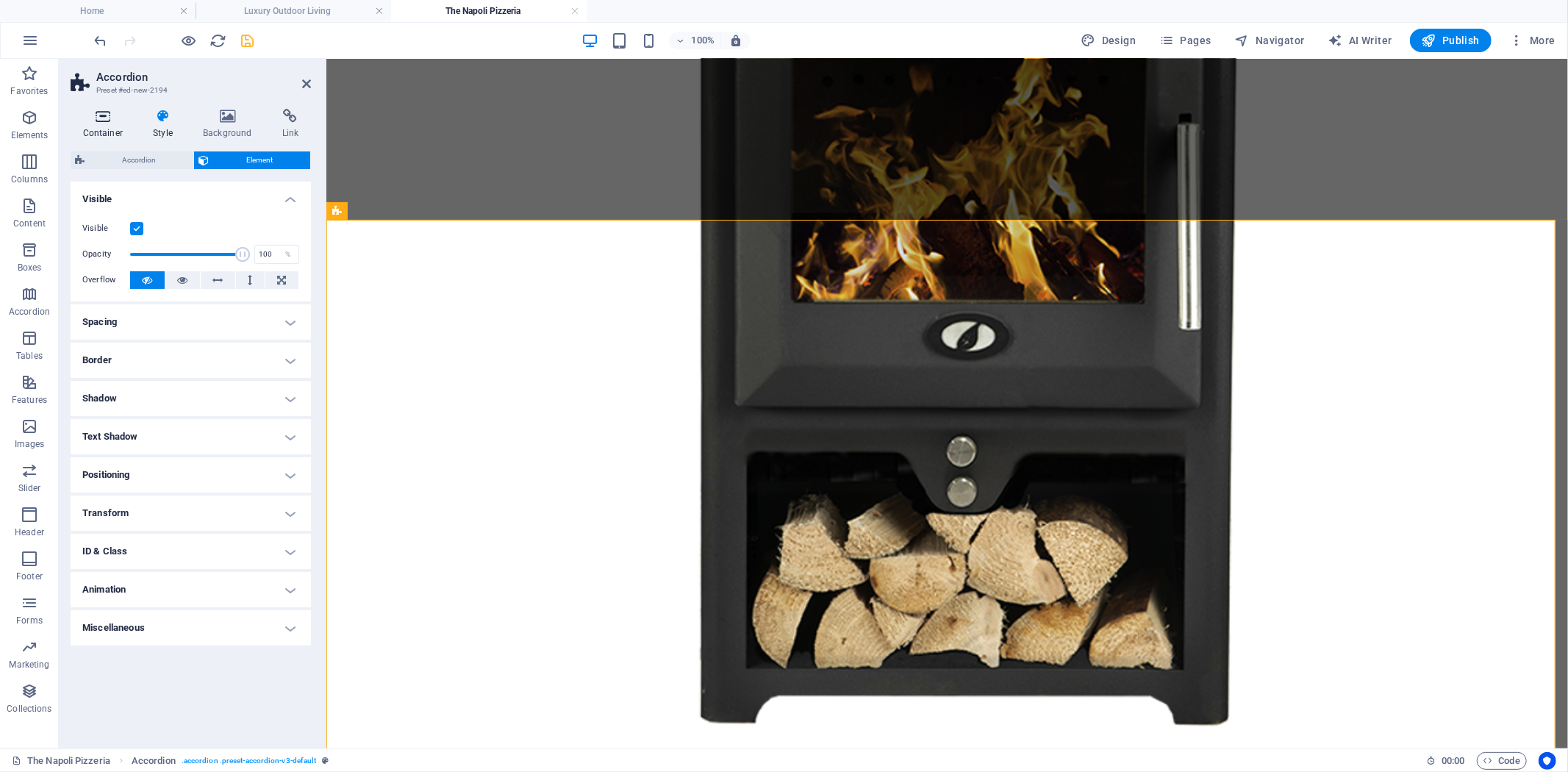
click at [105, 115] on icon at bounding box center [103, 115] width 65 height 14
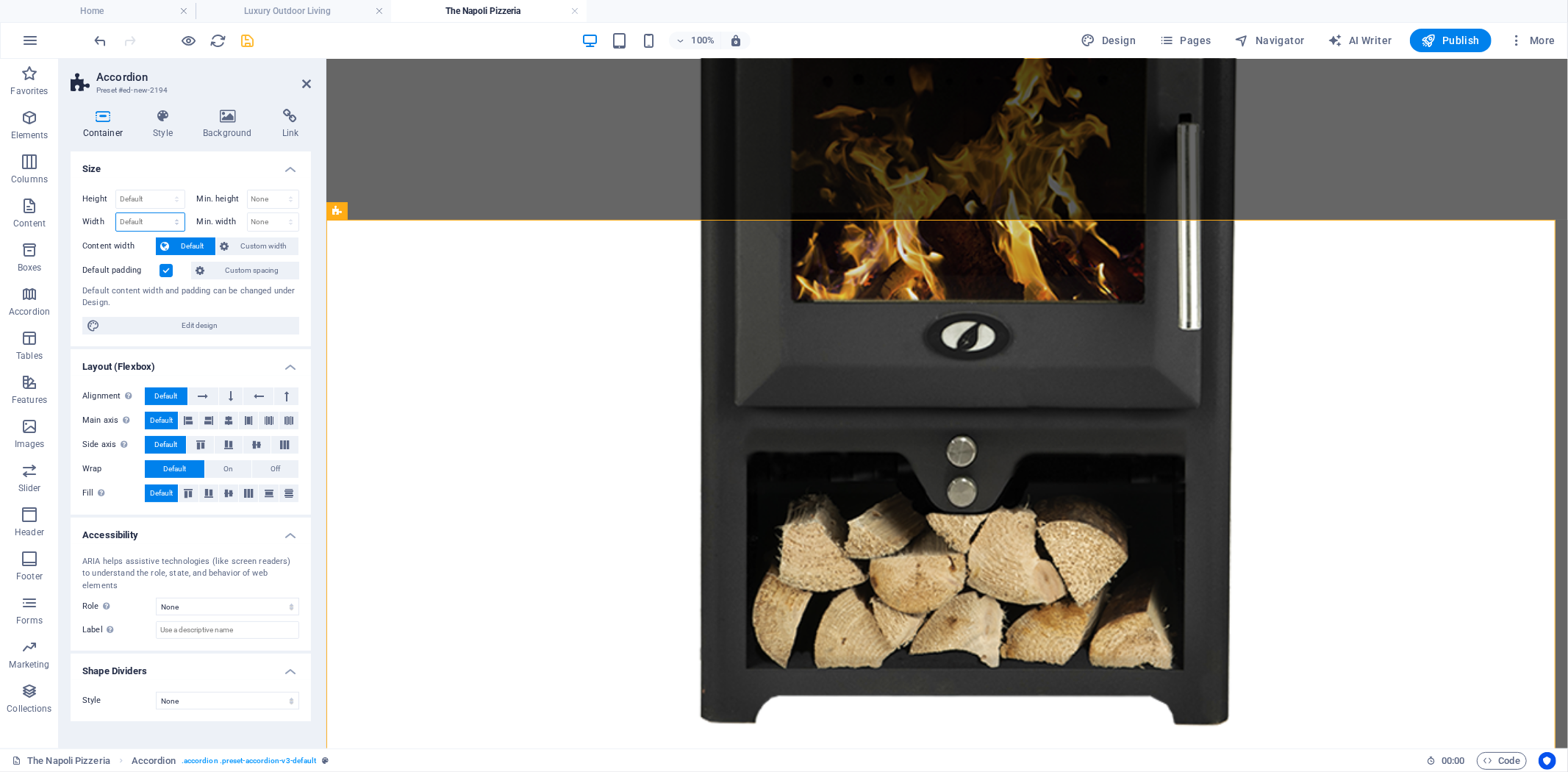
click at [170, 222] on select "Default px rem % em vh vw" at bounding box center [150, 222] width 69 height 17
select select "px"
click at [163, 213] on select "Default px rem % em vh vw" at bounding box center [150, 222] width 69 height 17
type input "850"
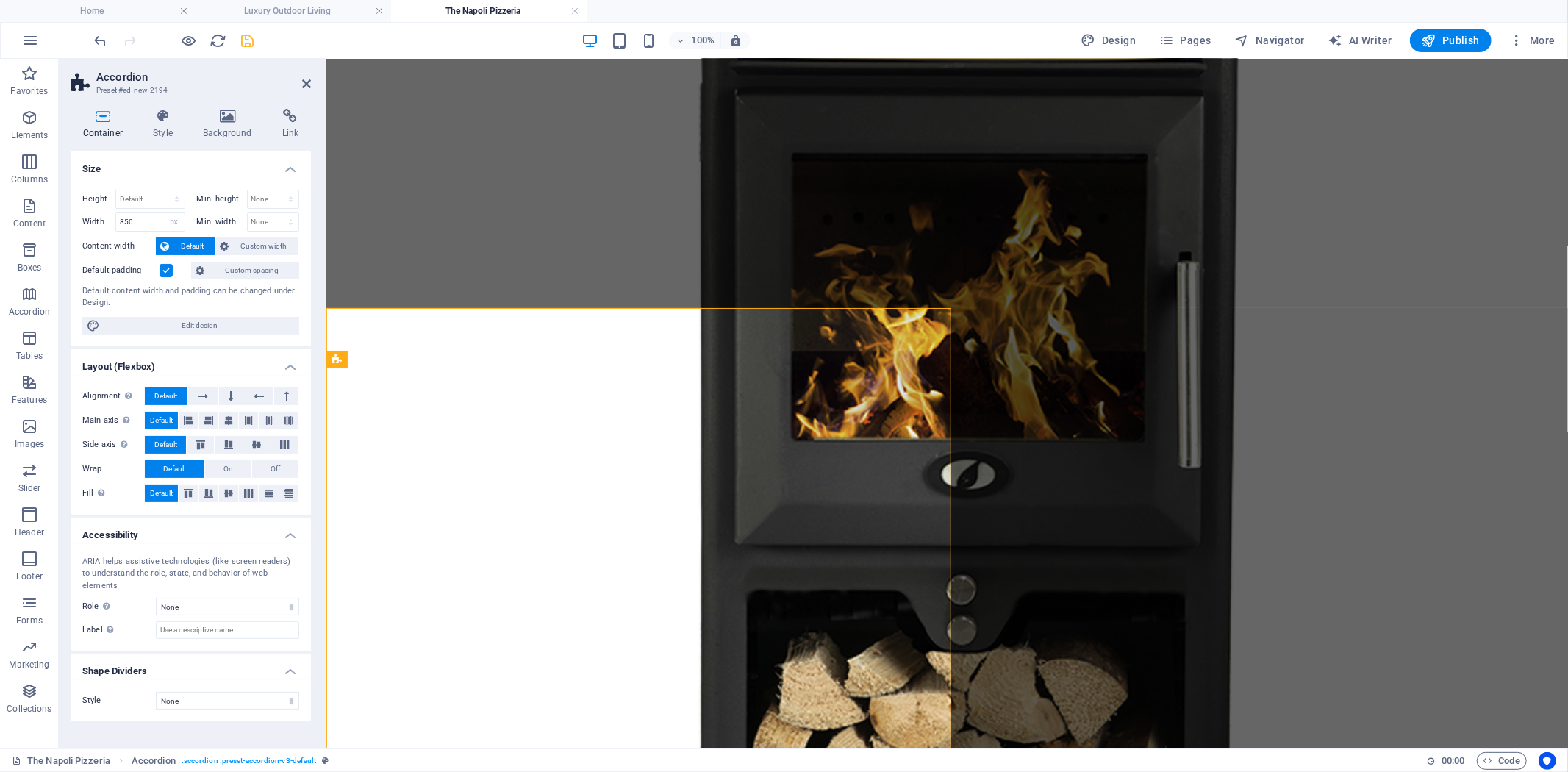
scroll to position [772, 0]
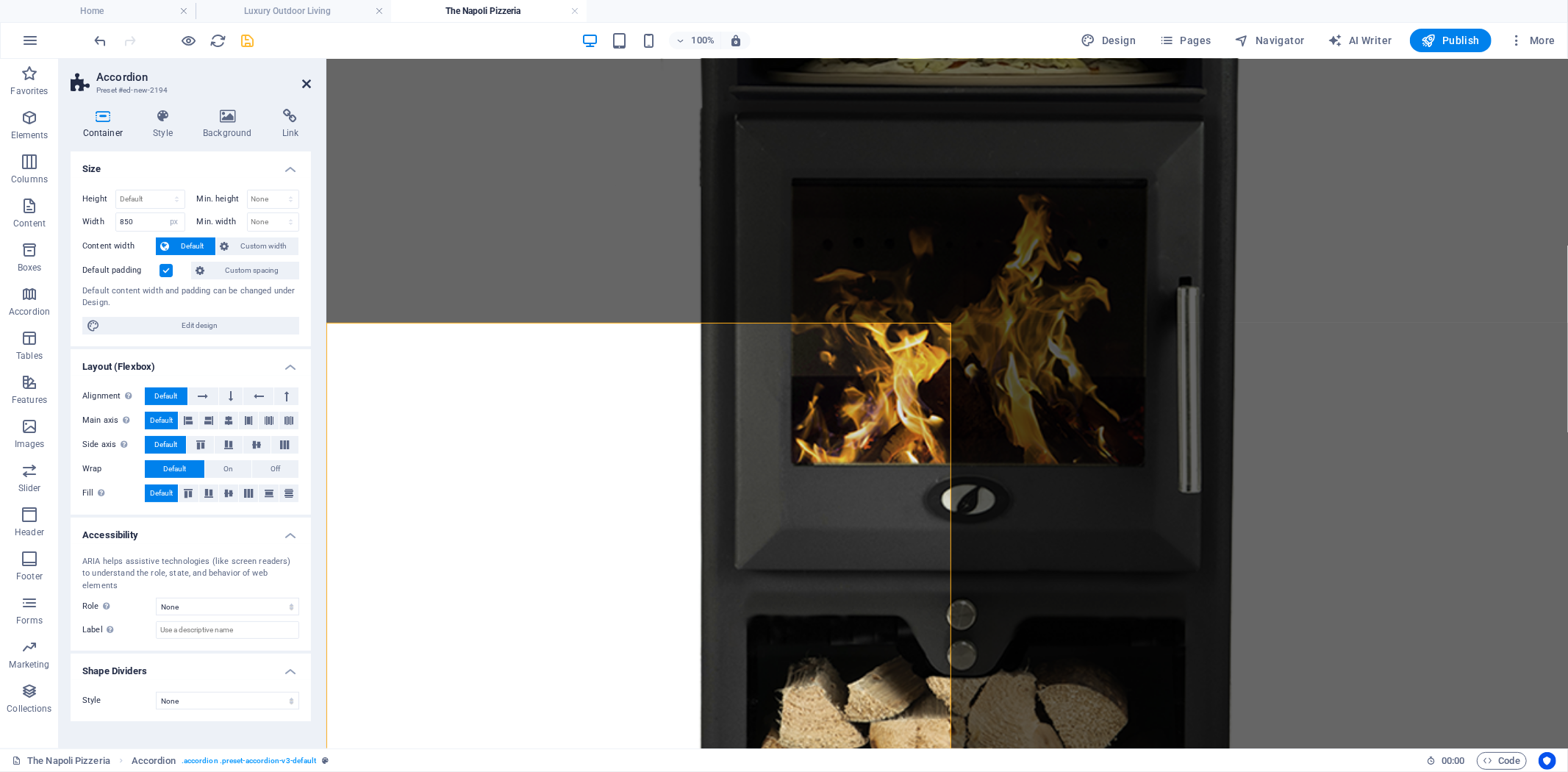
click at [304, 84] on icon at bounding box center [307, 84] width 9 height 12
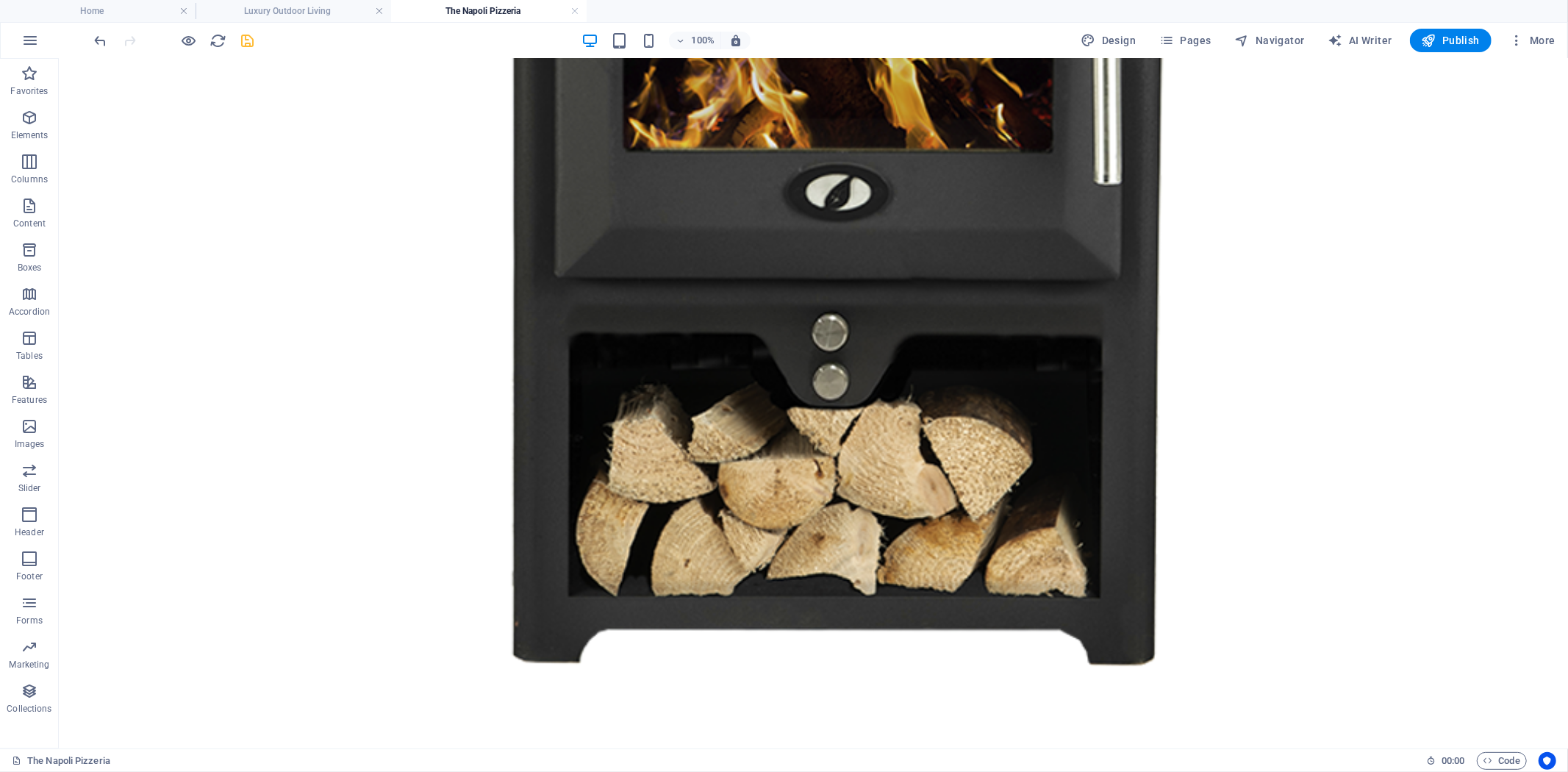
scroll to position [1098, 0]
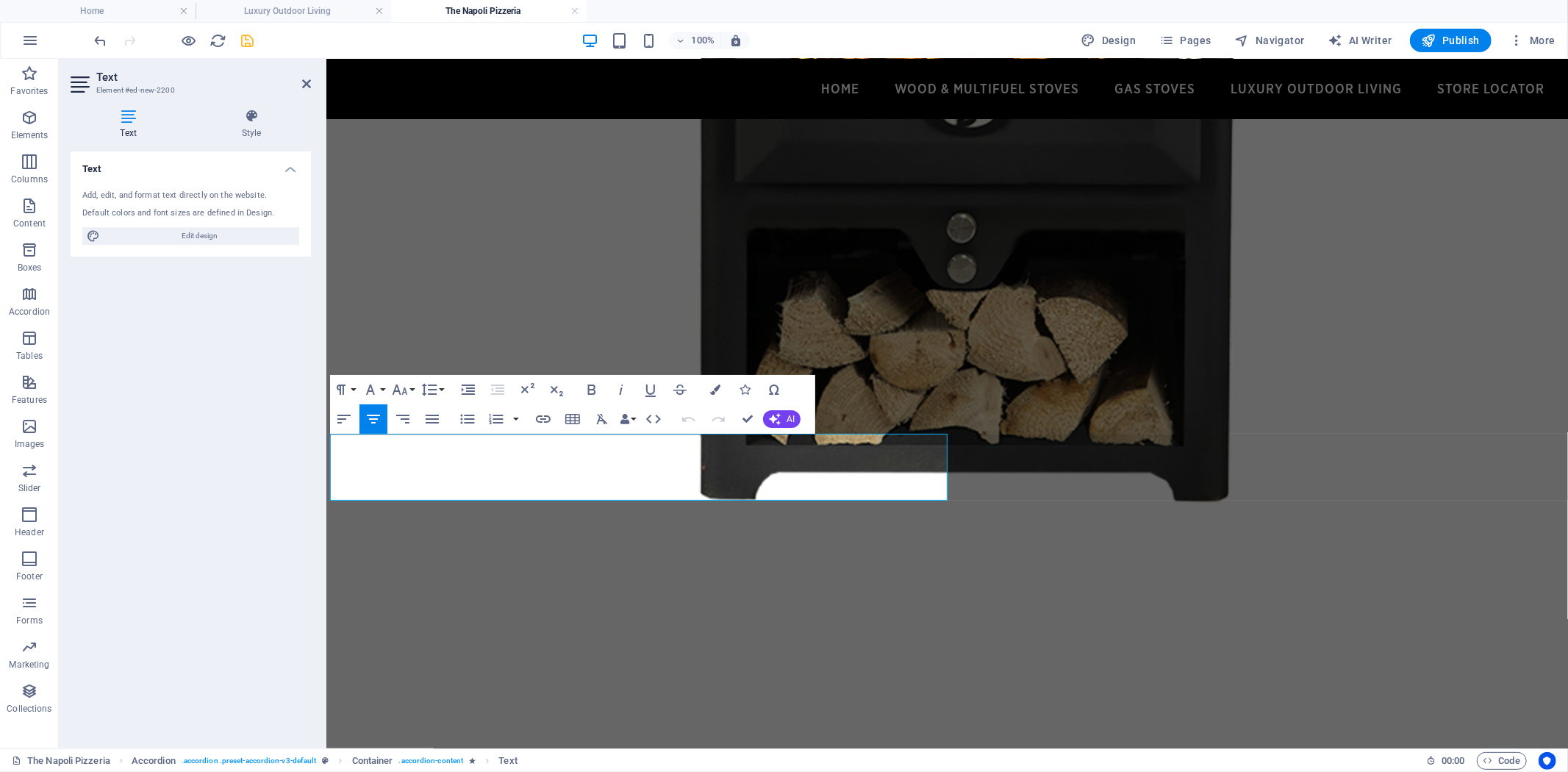
scroll to position [1135, 0]
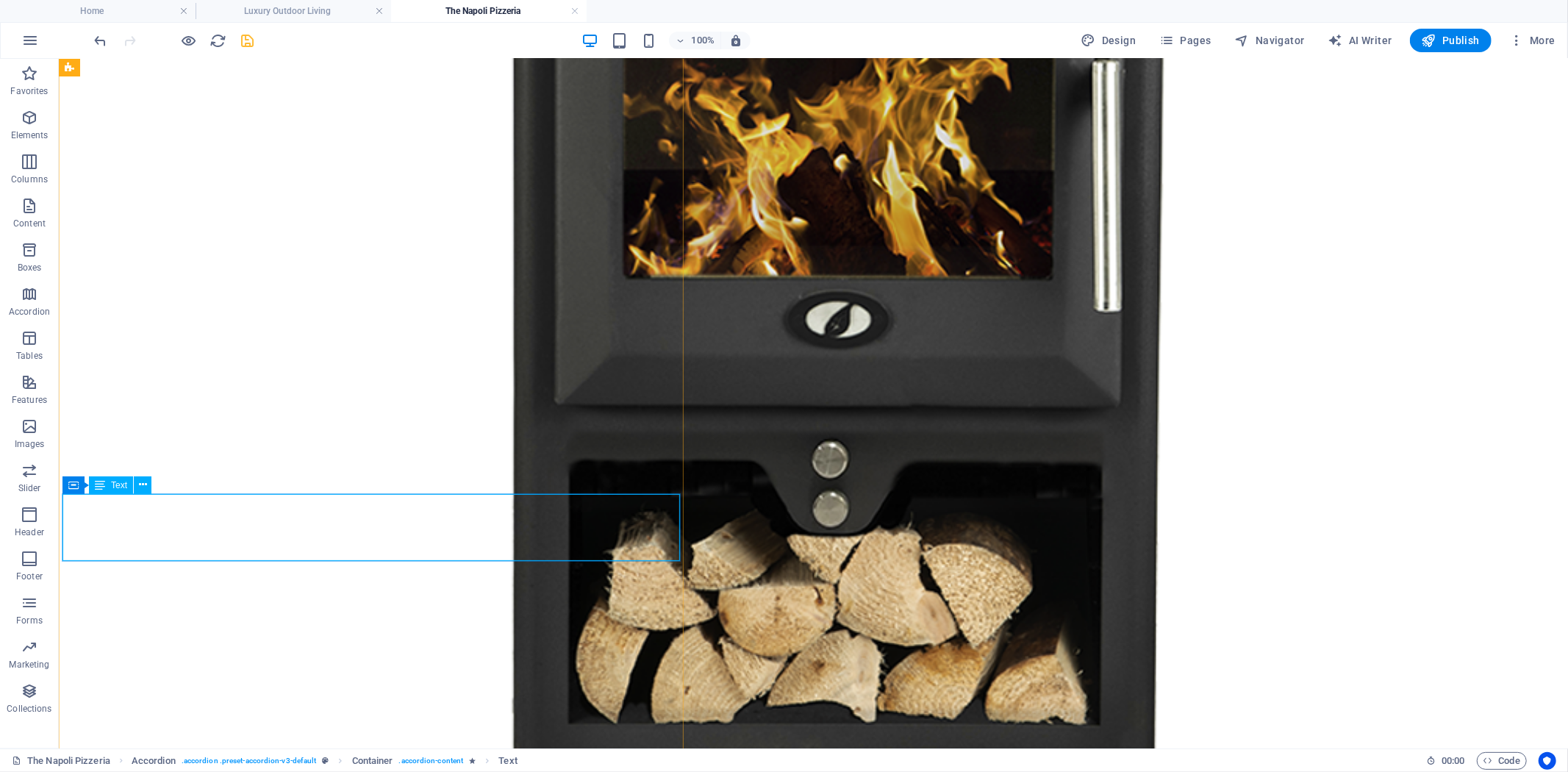
click at [111, 489] on div "Text" at bounding box center [111, 485] width 44 height 17
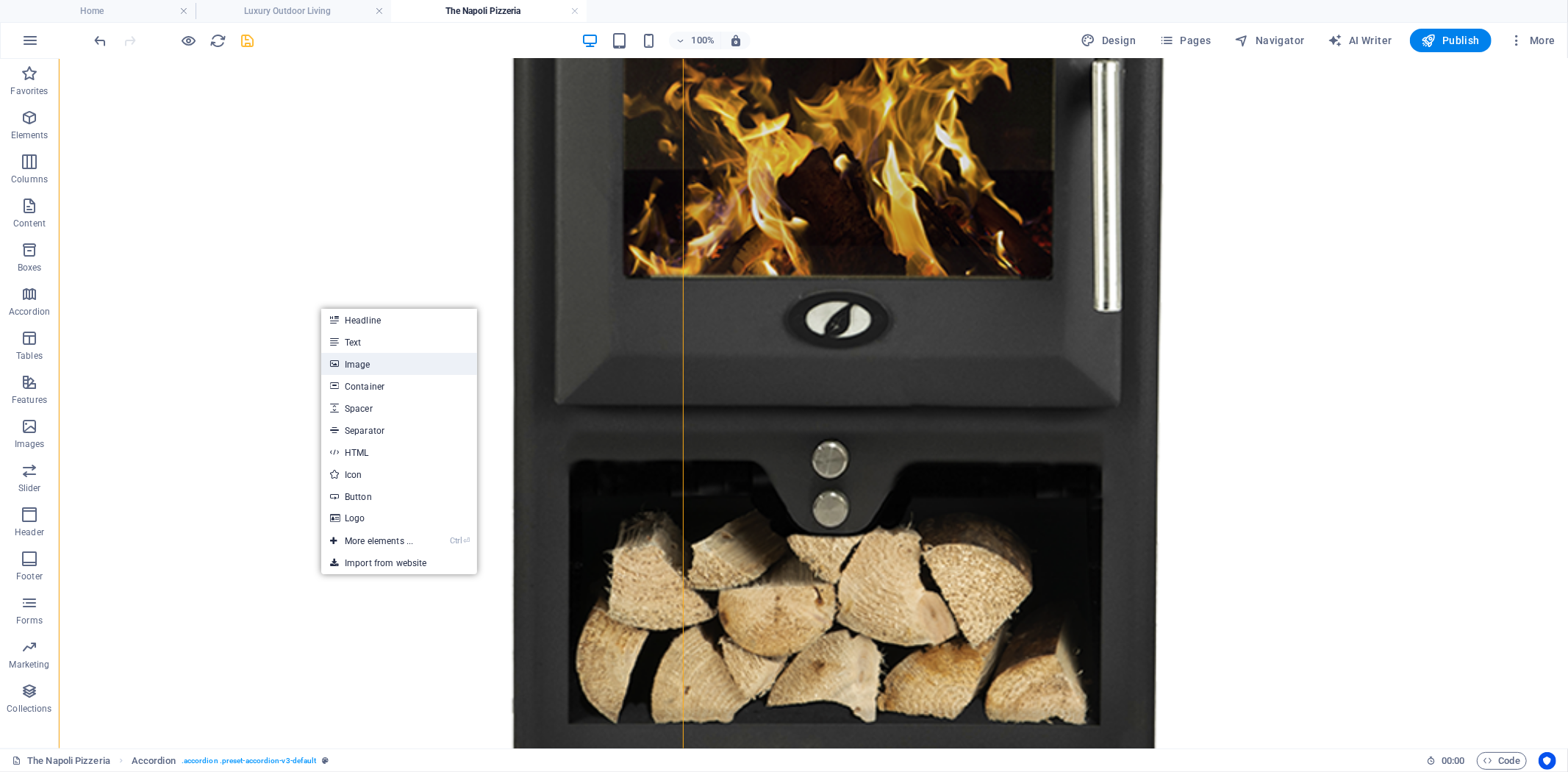
drag, startPoint x: 462, startPoint y: 470, endPoint x: 410, endPoint y: 367, distance: 115.4
click at [410, 367] on link "Image" at bounding box center [399, 363] width 156 height 22
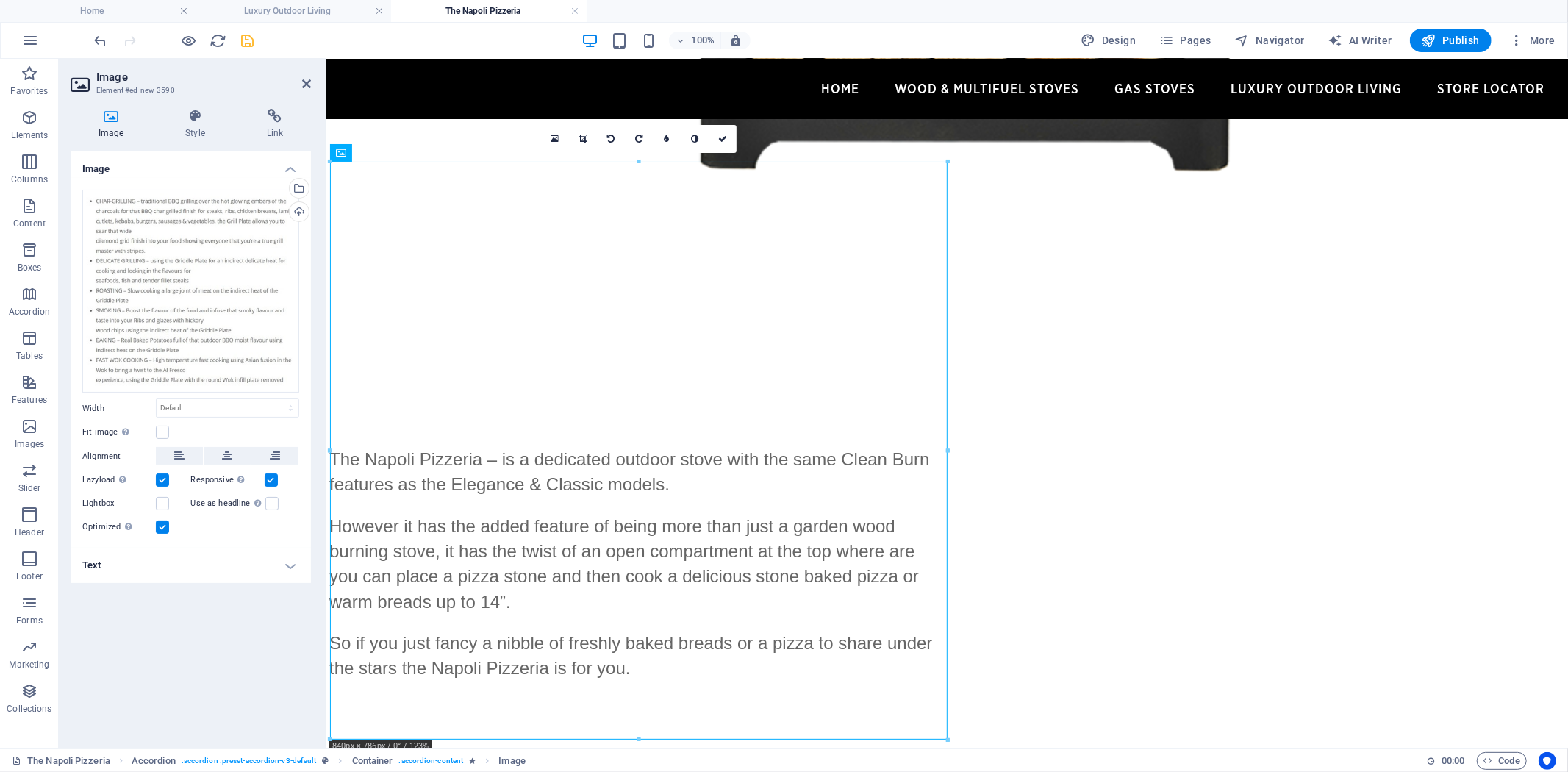
scroll to position [1588, 0]
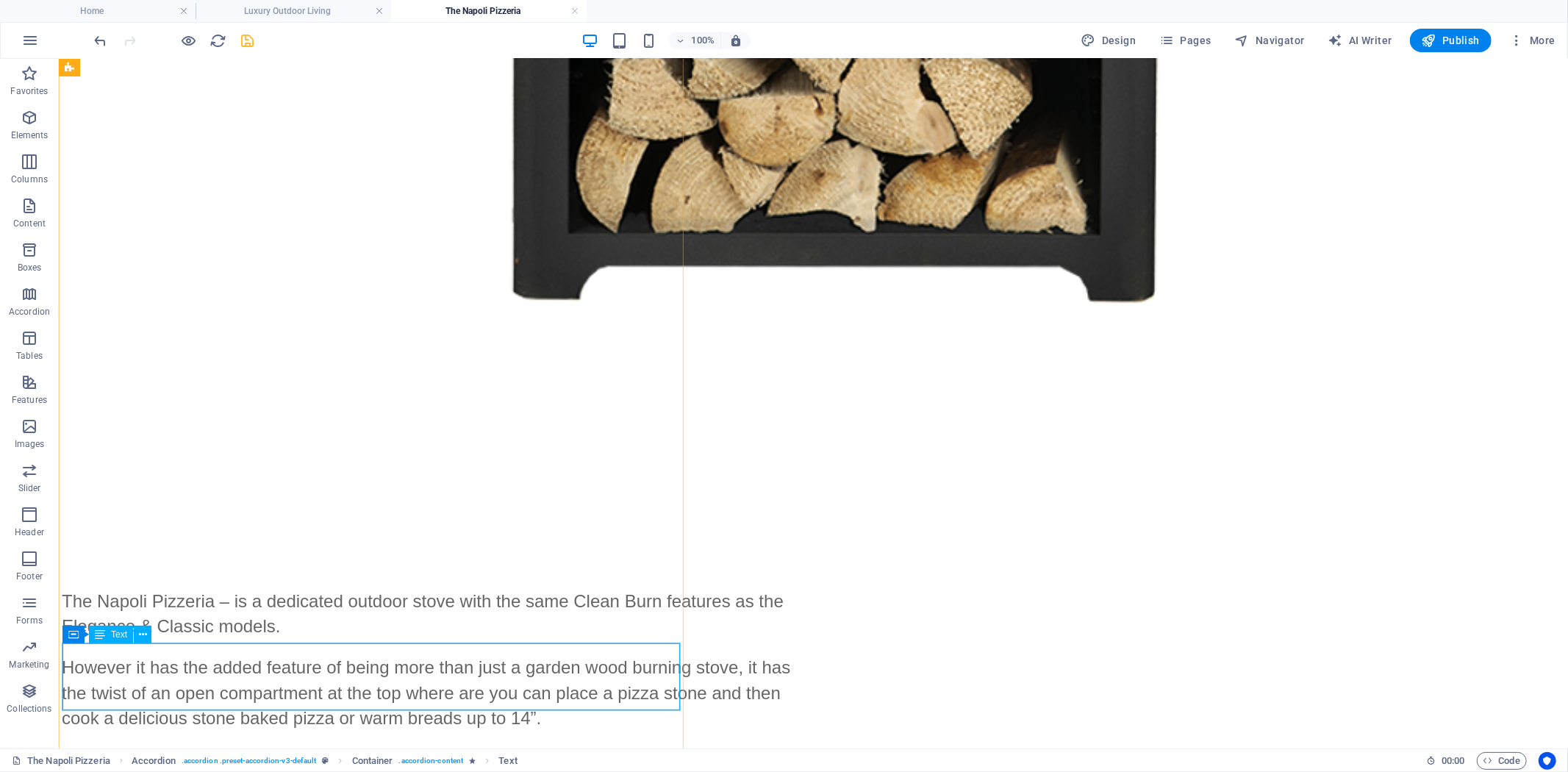
click at [113, 636] on span "Text" at bounding box center [118, 634] width 16 height 9
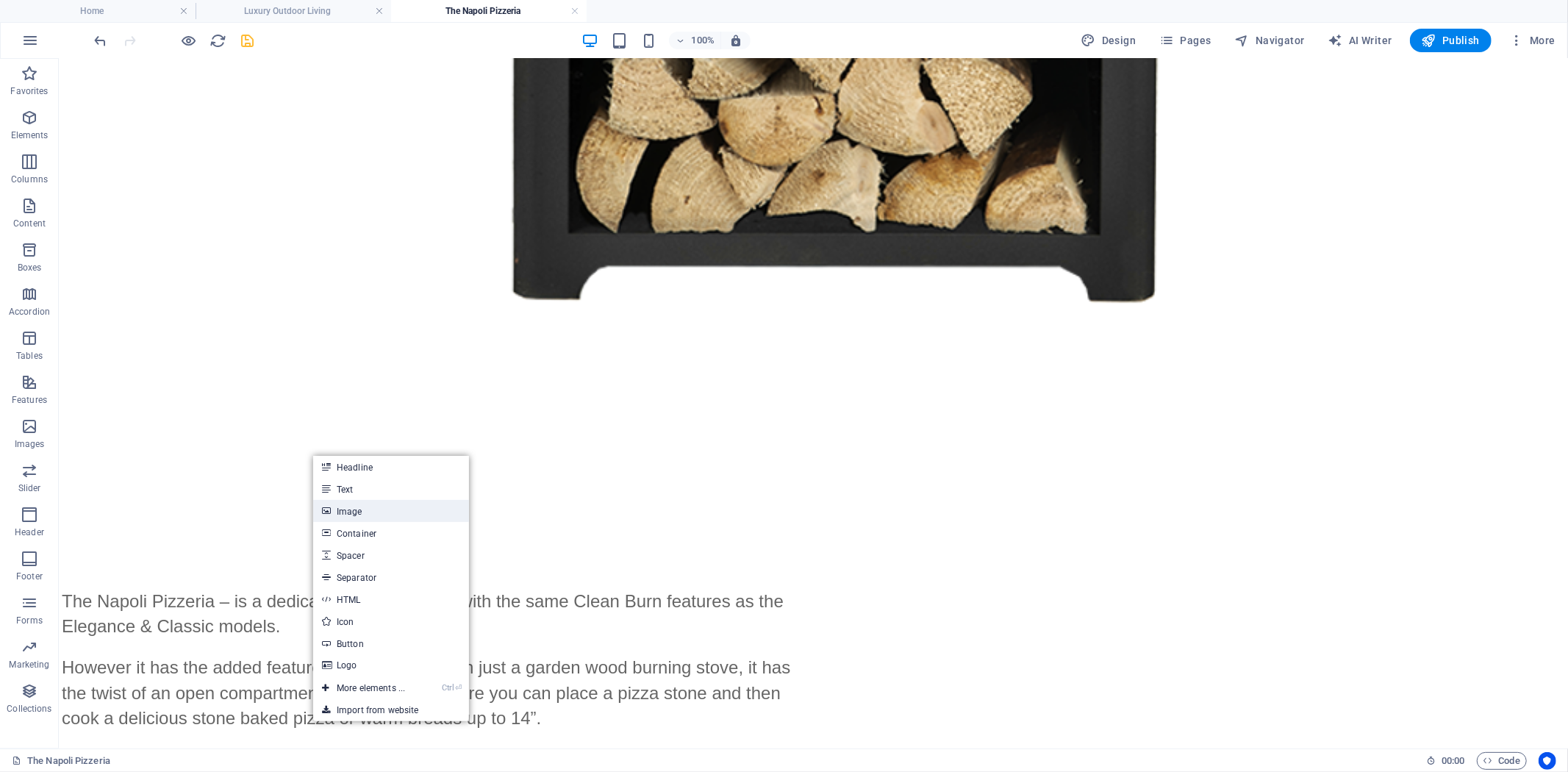
click at [392, 513] on link "Image" at bounding box center [391, 510] width 156 height 22
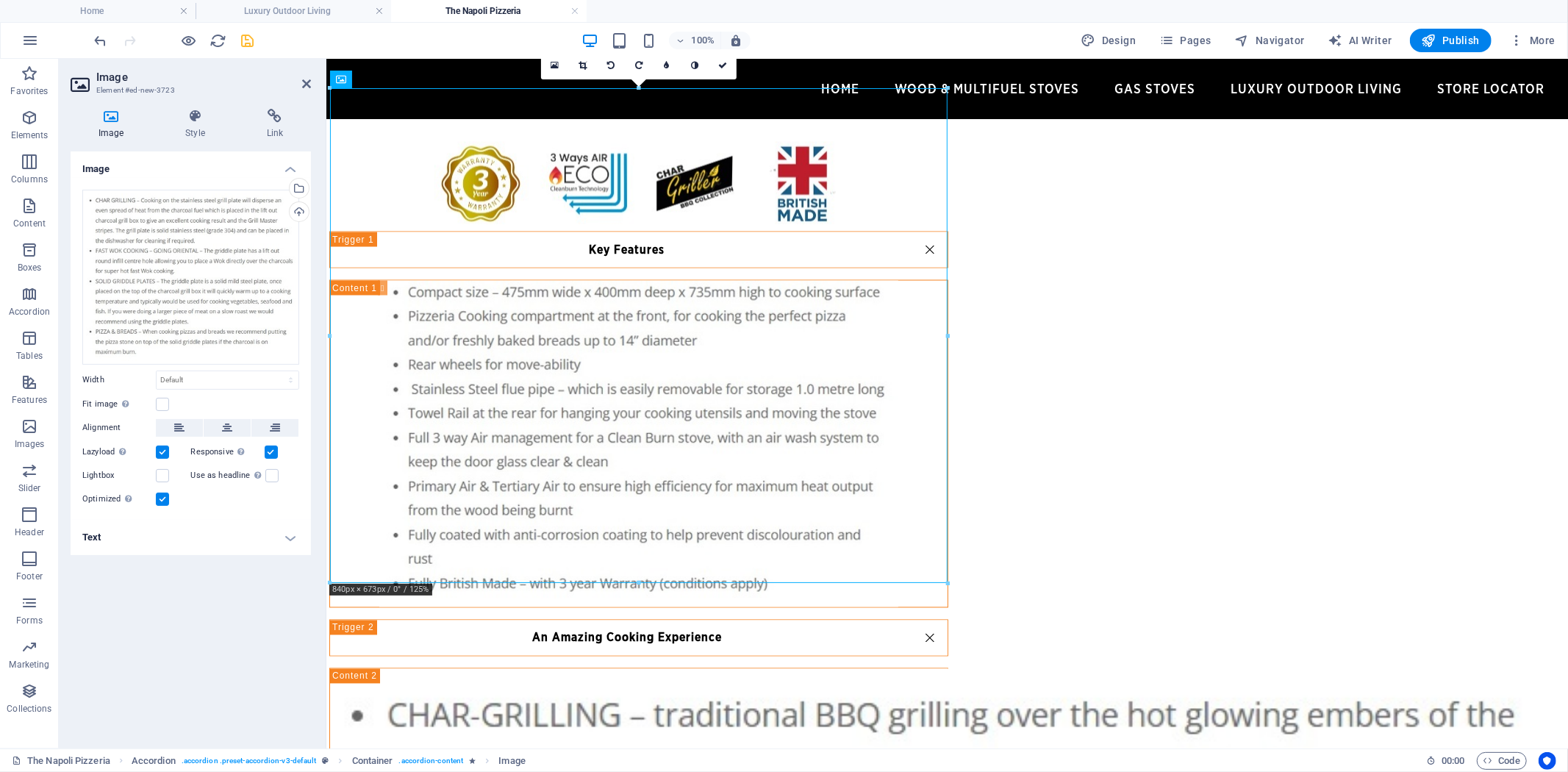
scroll to position [2324, 0]
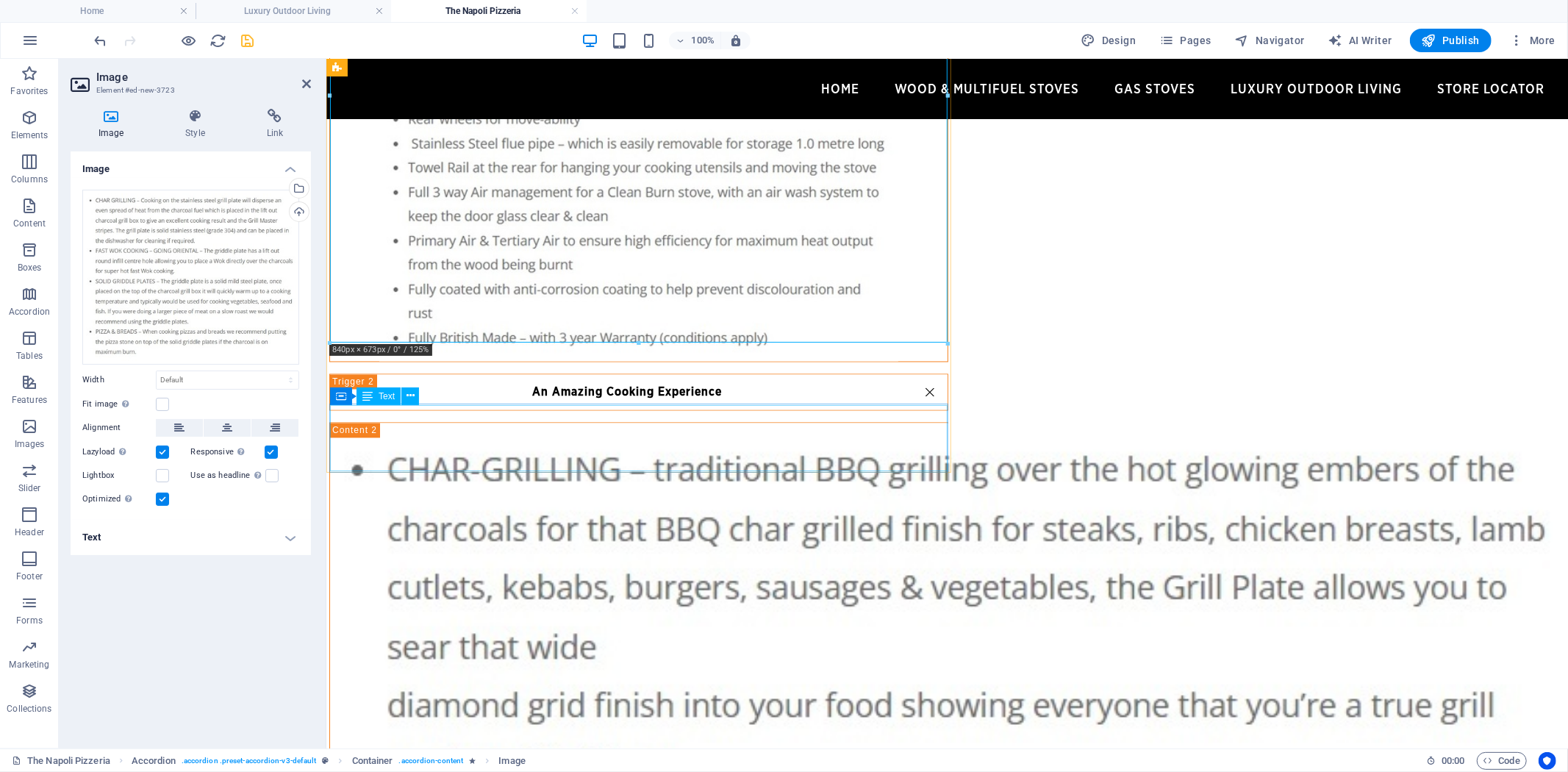
click at [379, 400] on div "Text" at bounding box center [379, 396] width 44 height 17
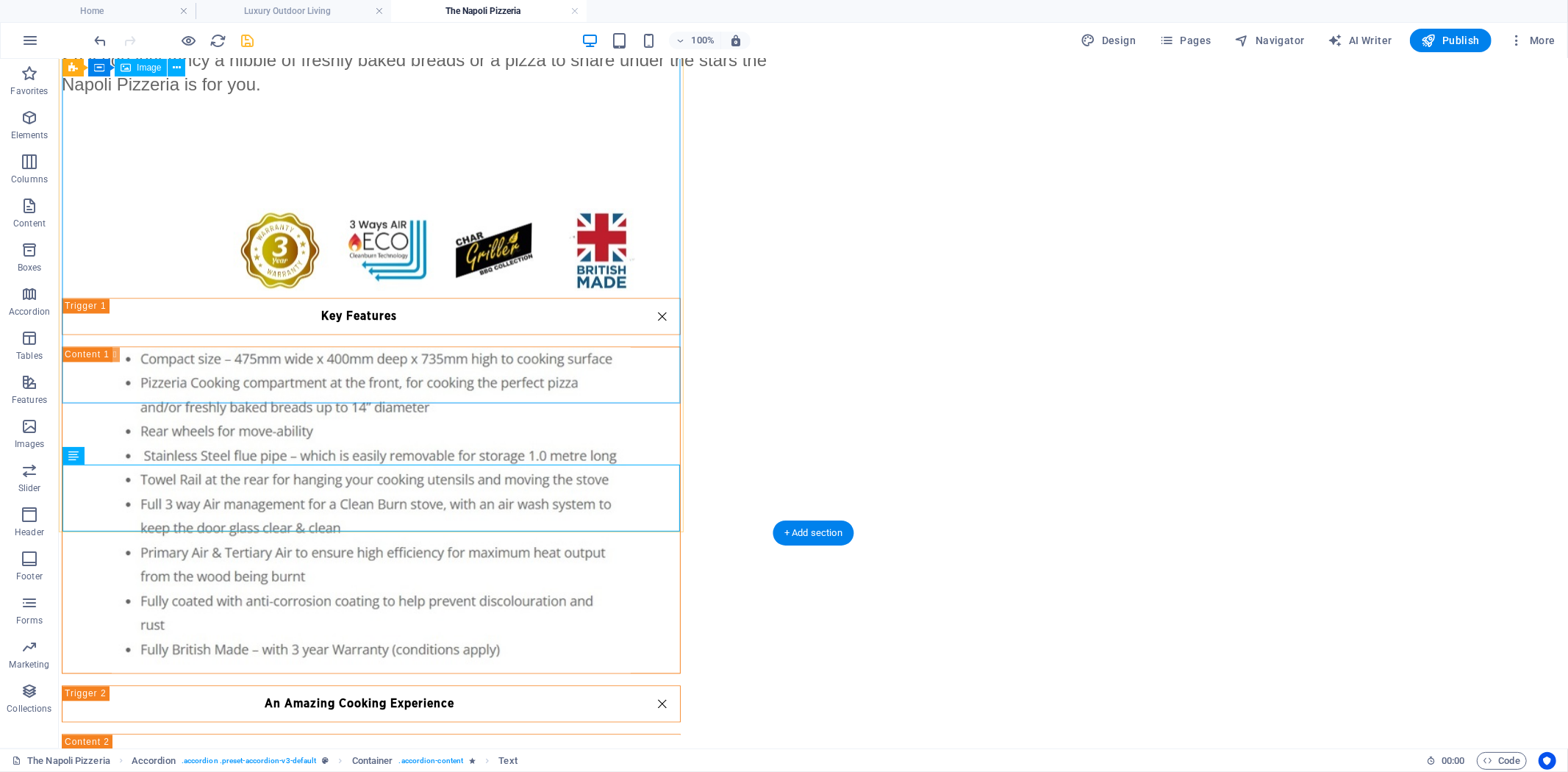
scroll to position [2360, 0]
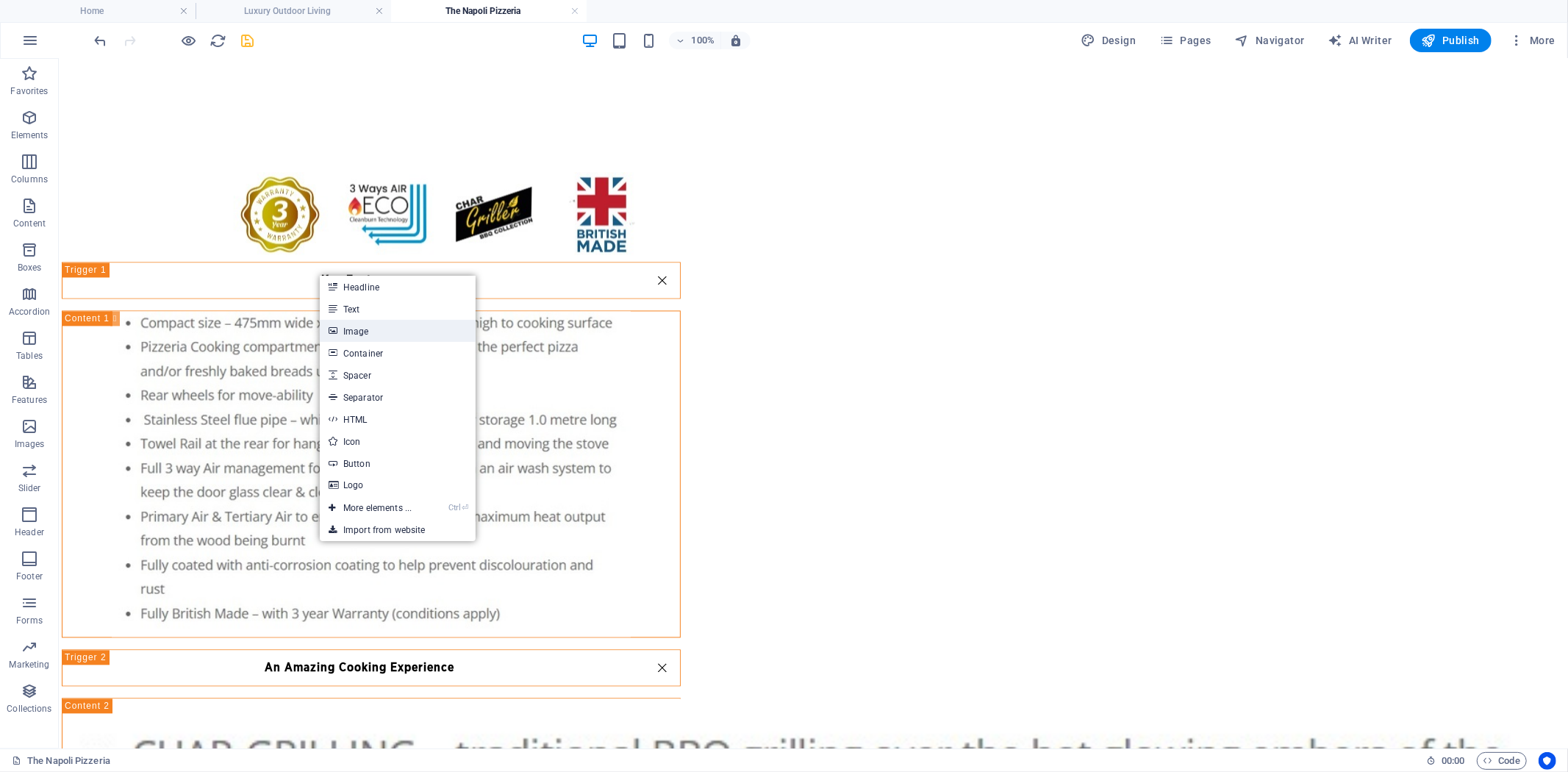
click at [400, 331] on link "Image" at bounding box center [397, 330] width 156 height 22
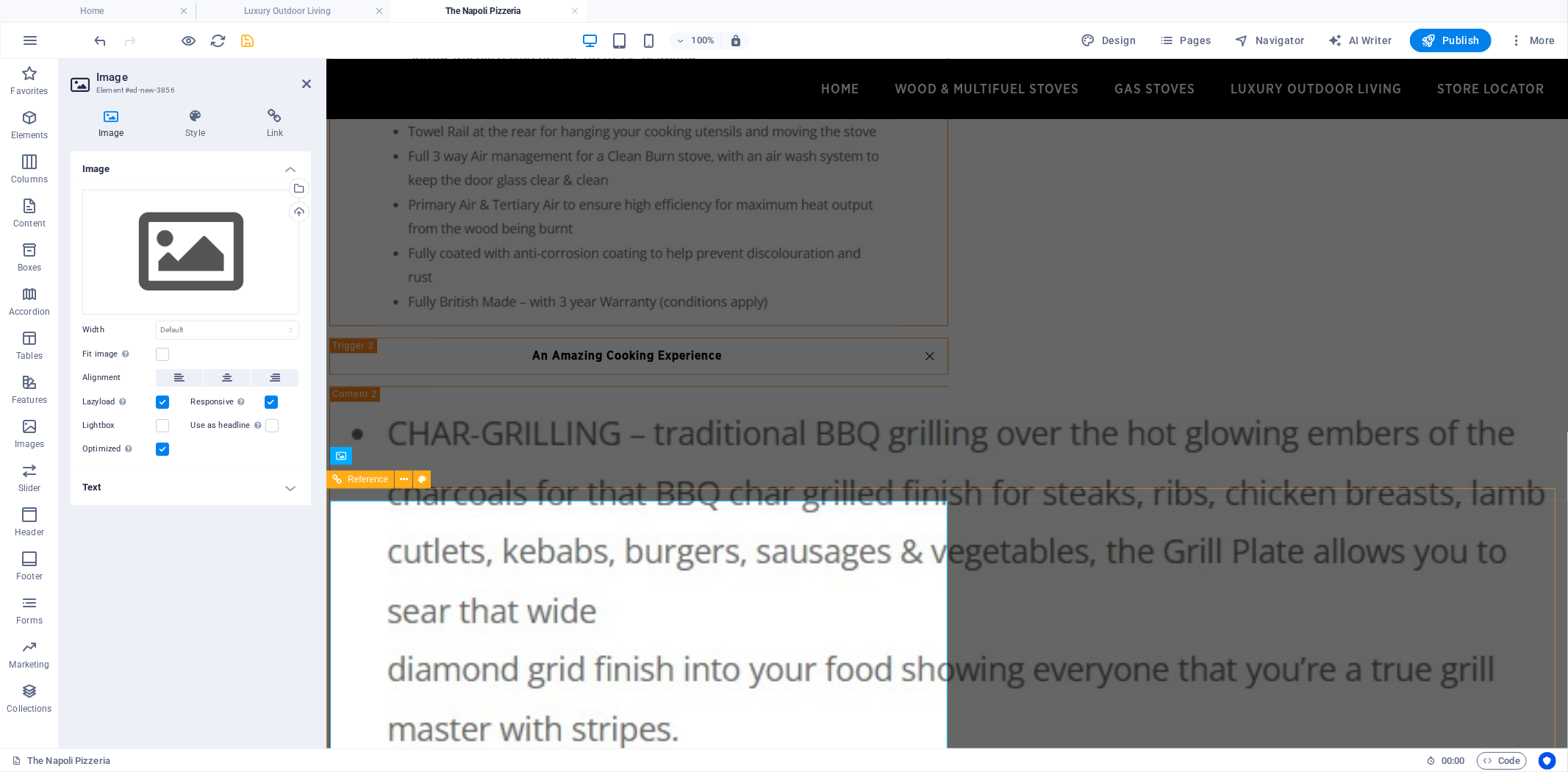
scroll to position [2324, 0]
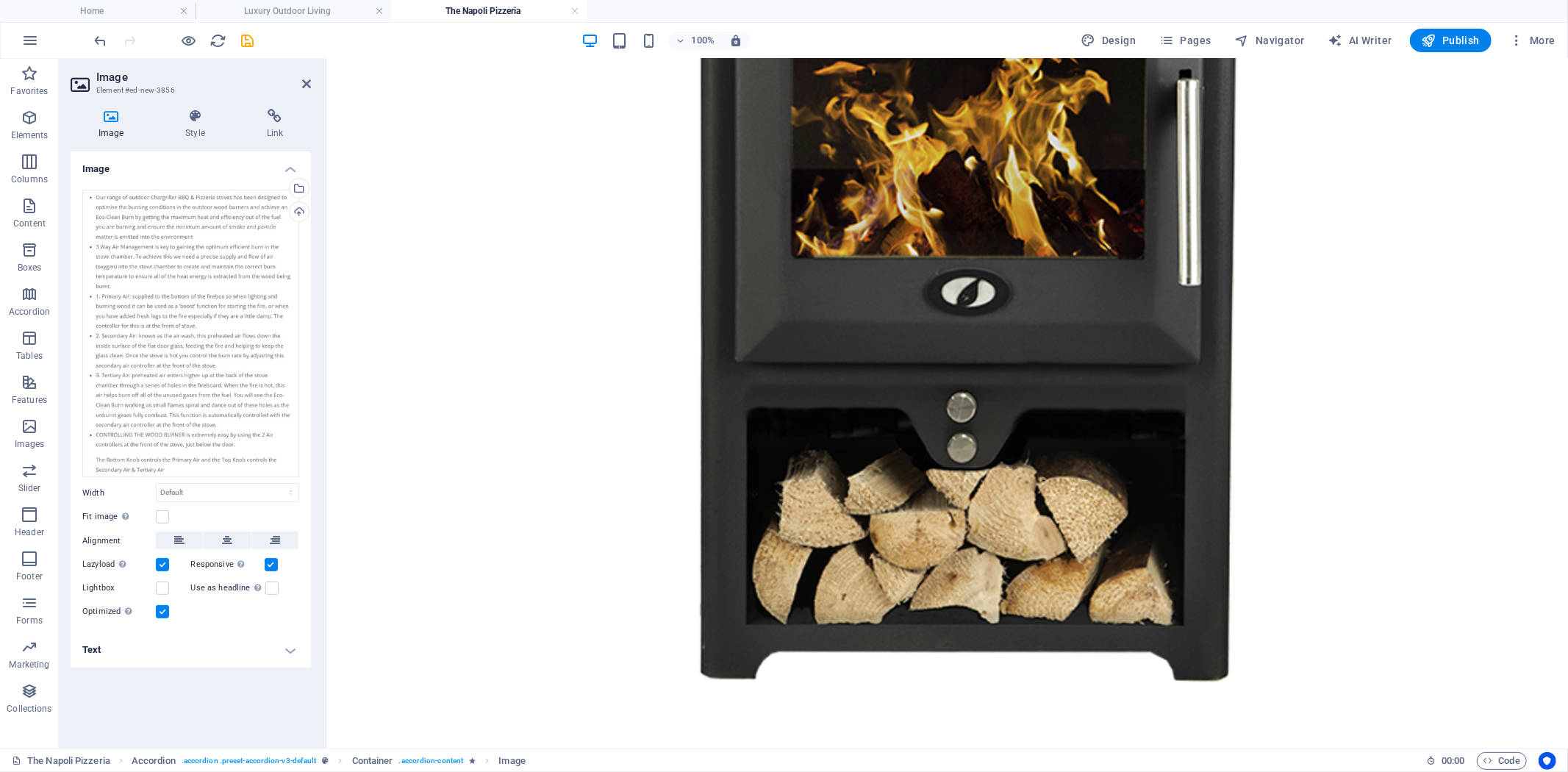
scroll to position [966, 0]
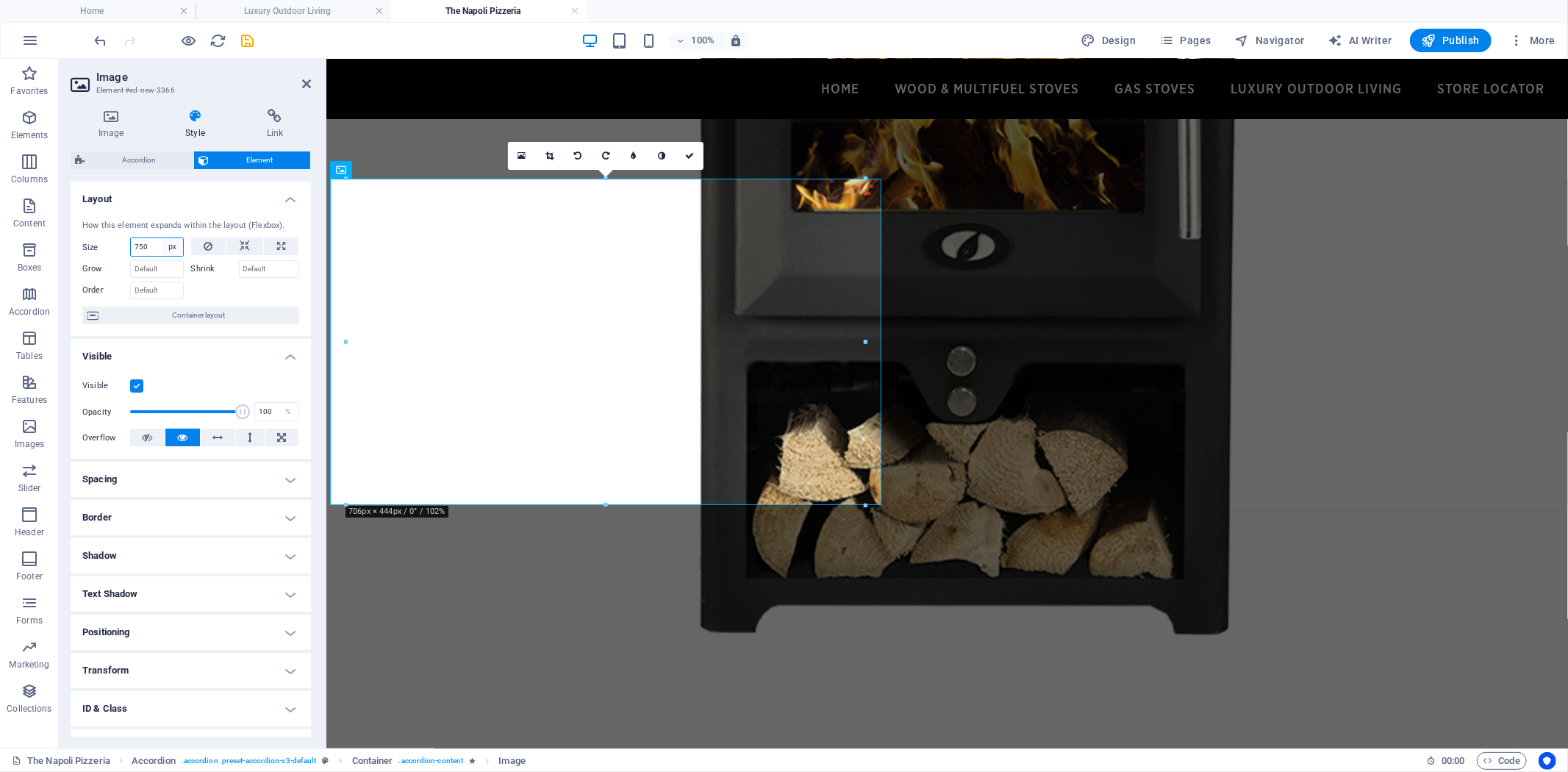
click at [169, 247] on select "Default auto px % 1/1 1/2 1/3 1/4 1/5 1/6 1/7 1/8 1/9 1/10" at bounding box center [172, 247] width 20 height 17
select select "r59pa6g65q"
click at [162, 238] on select "Default auto px % 1/1 1/2 1/3 1/4 1/5 1/6 1/7 1/8 1/9 1/10" at bounding box center [172, 247] width 20 height 17
select select "DISABLED_OPTION_VALUE"
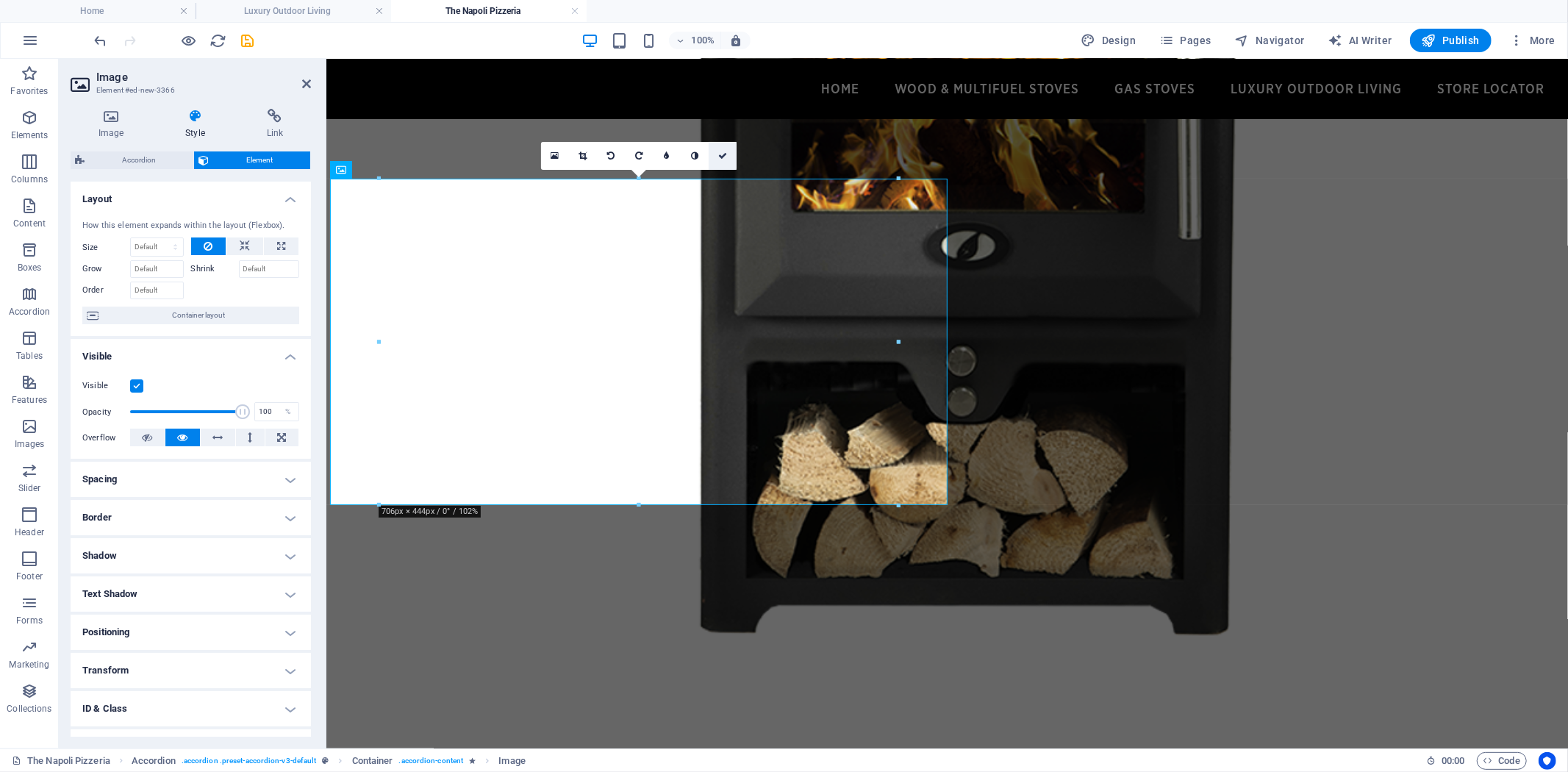
click at [719, 152] on icon at bounding box center [723, 156] width 9 height 9
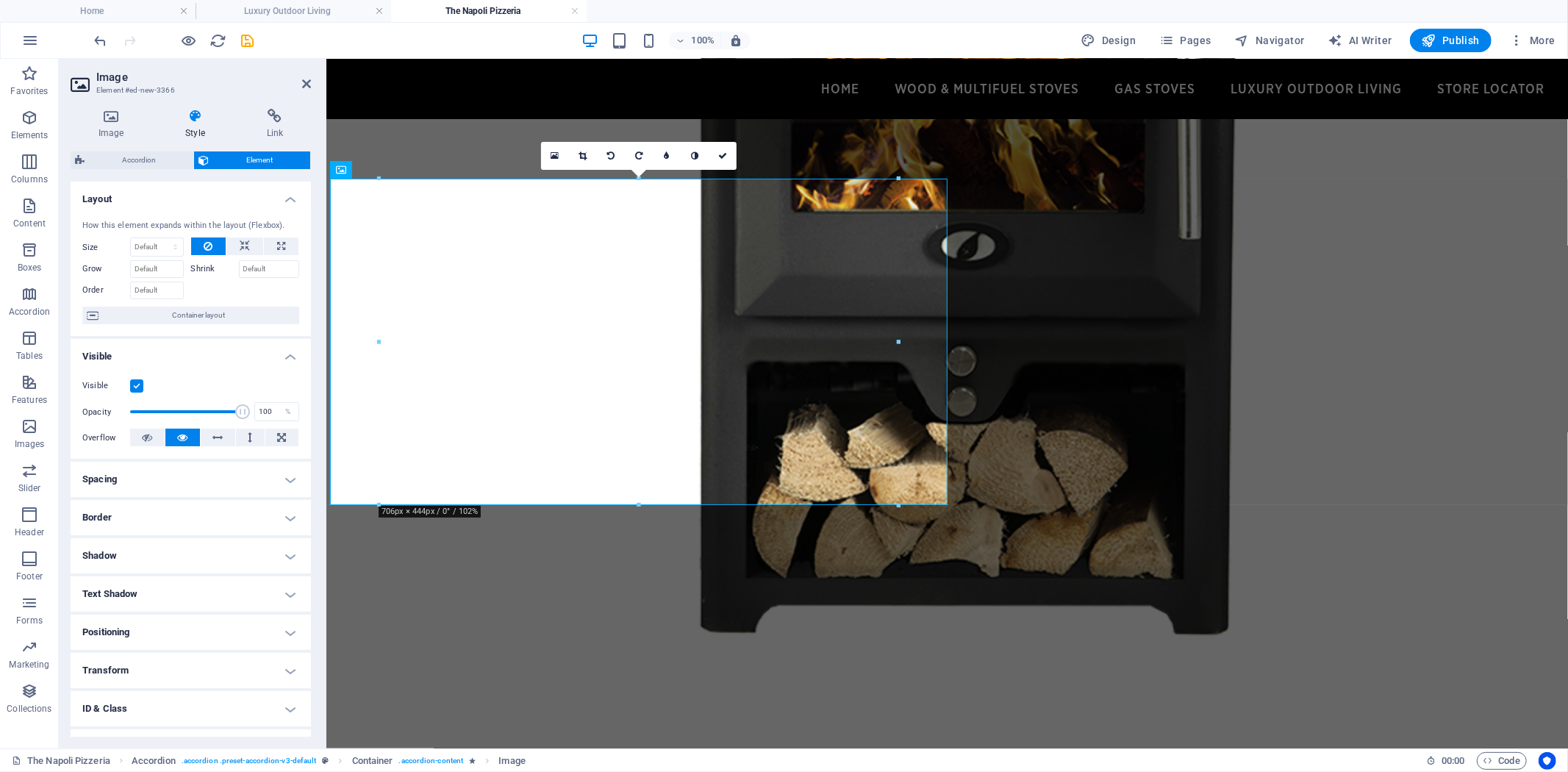
click at [288, 675] on h4 "Transform" at bounding box center [191, 670] width 241 height 35
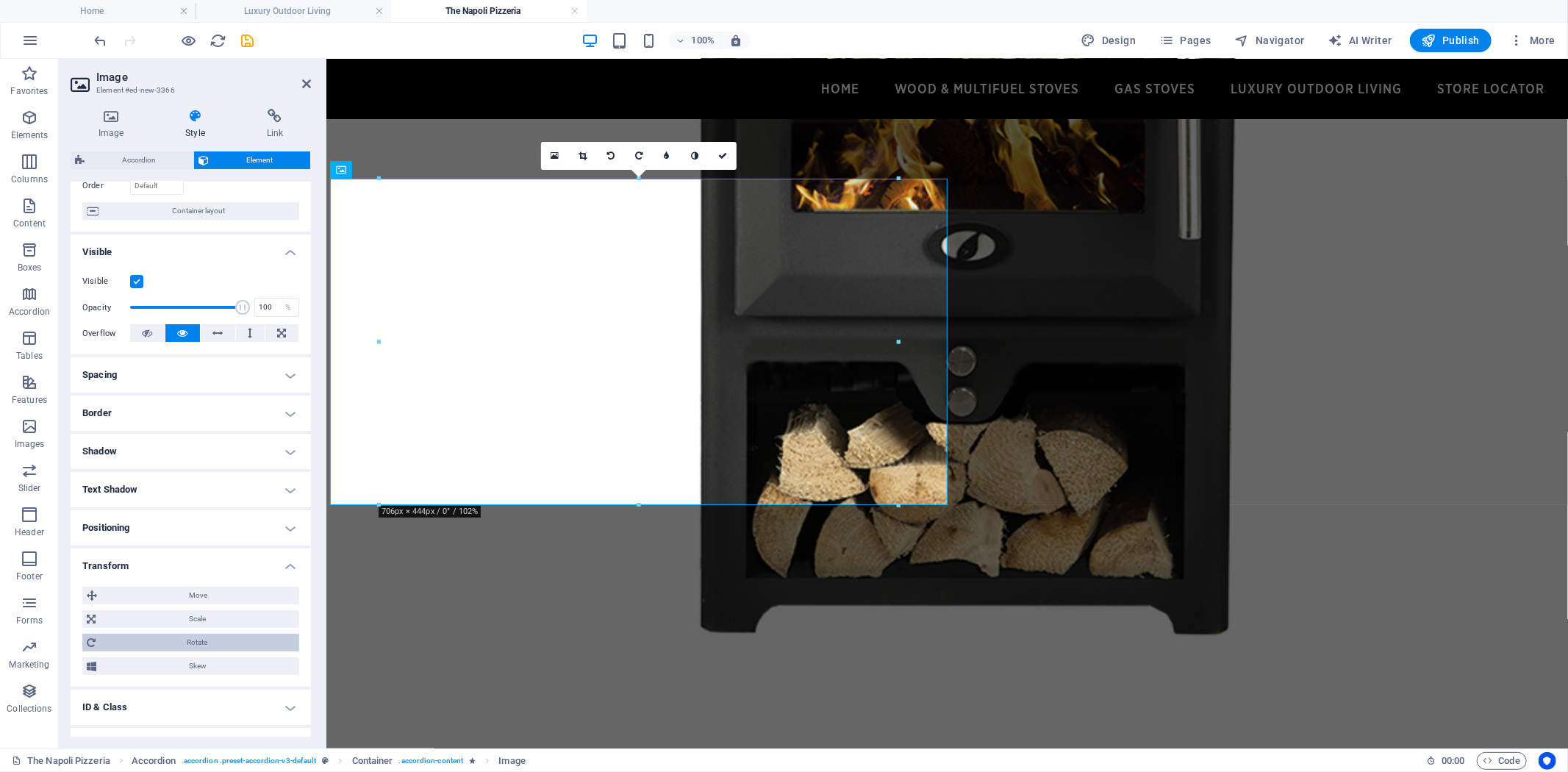
scroll to position [169, 0]
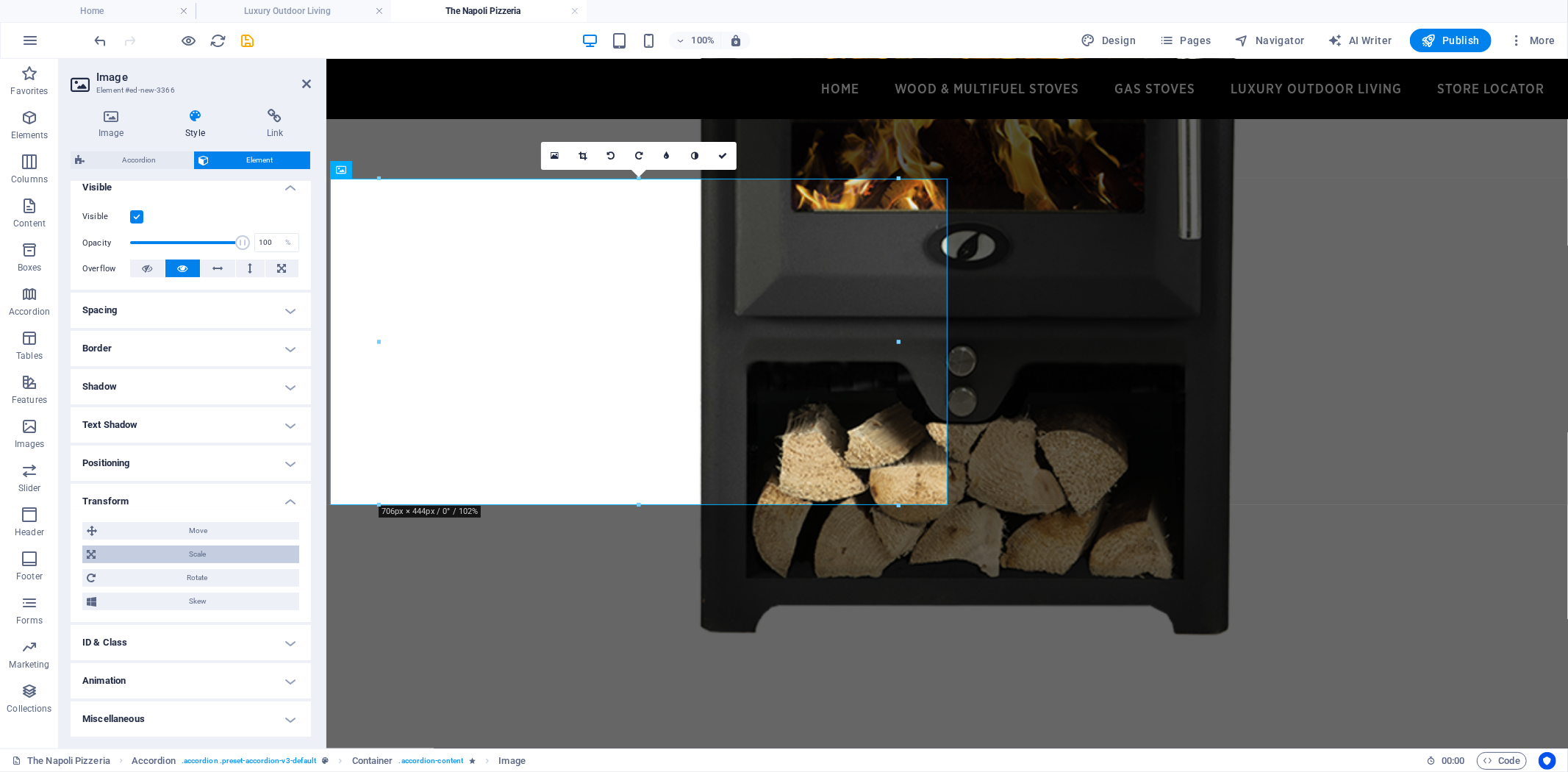
click at [229, 553] on span "Scale" at bounding box center [198, 553] width 195 height 17
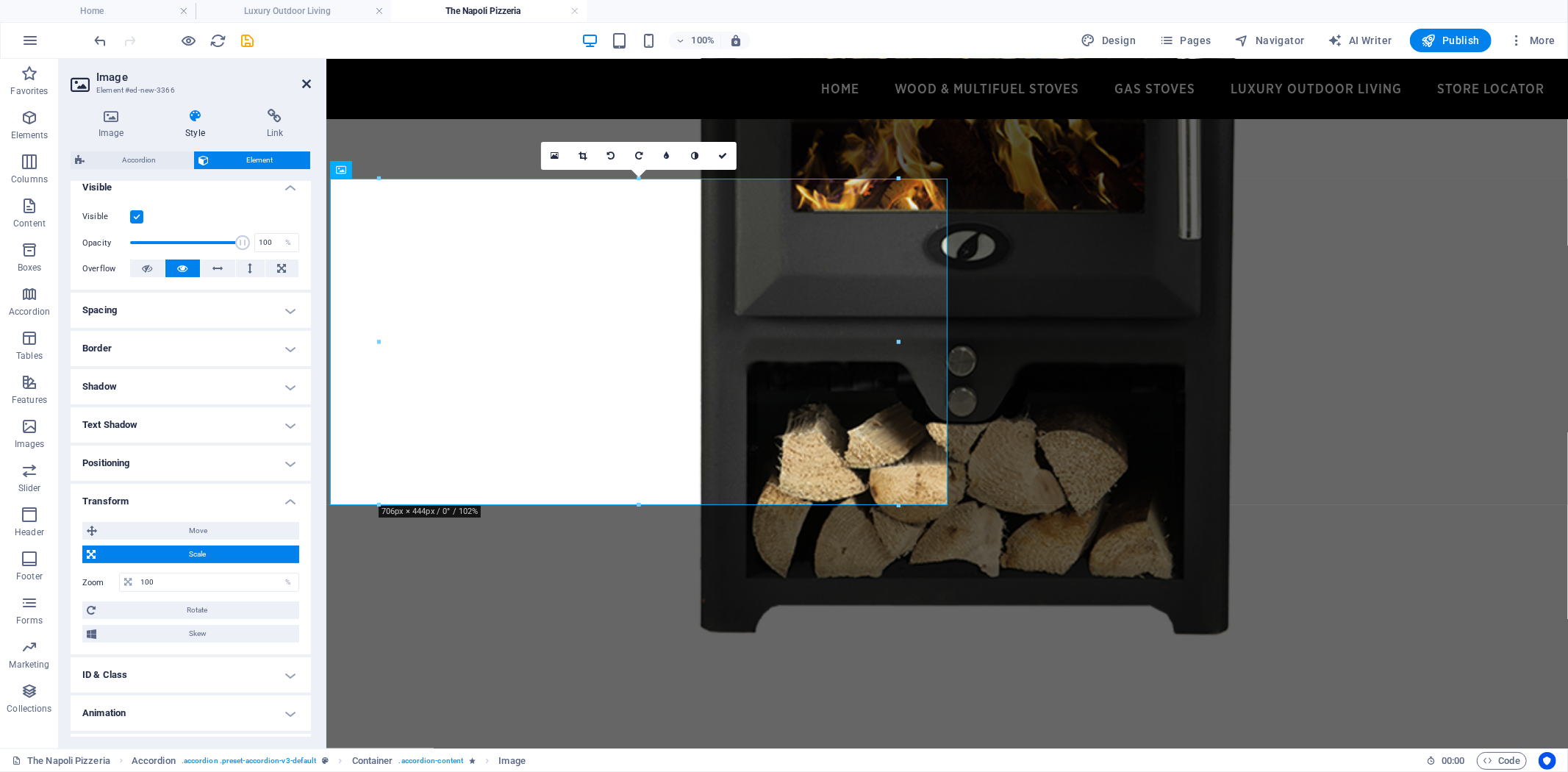
click at [306, 78] on icon at bounding box center [307, 84] width 9 height 12
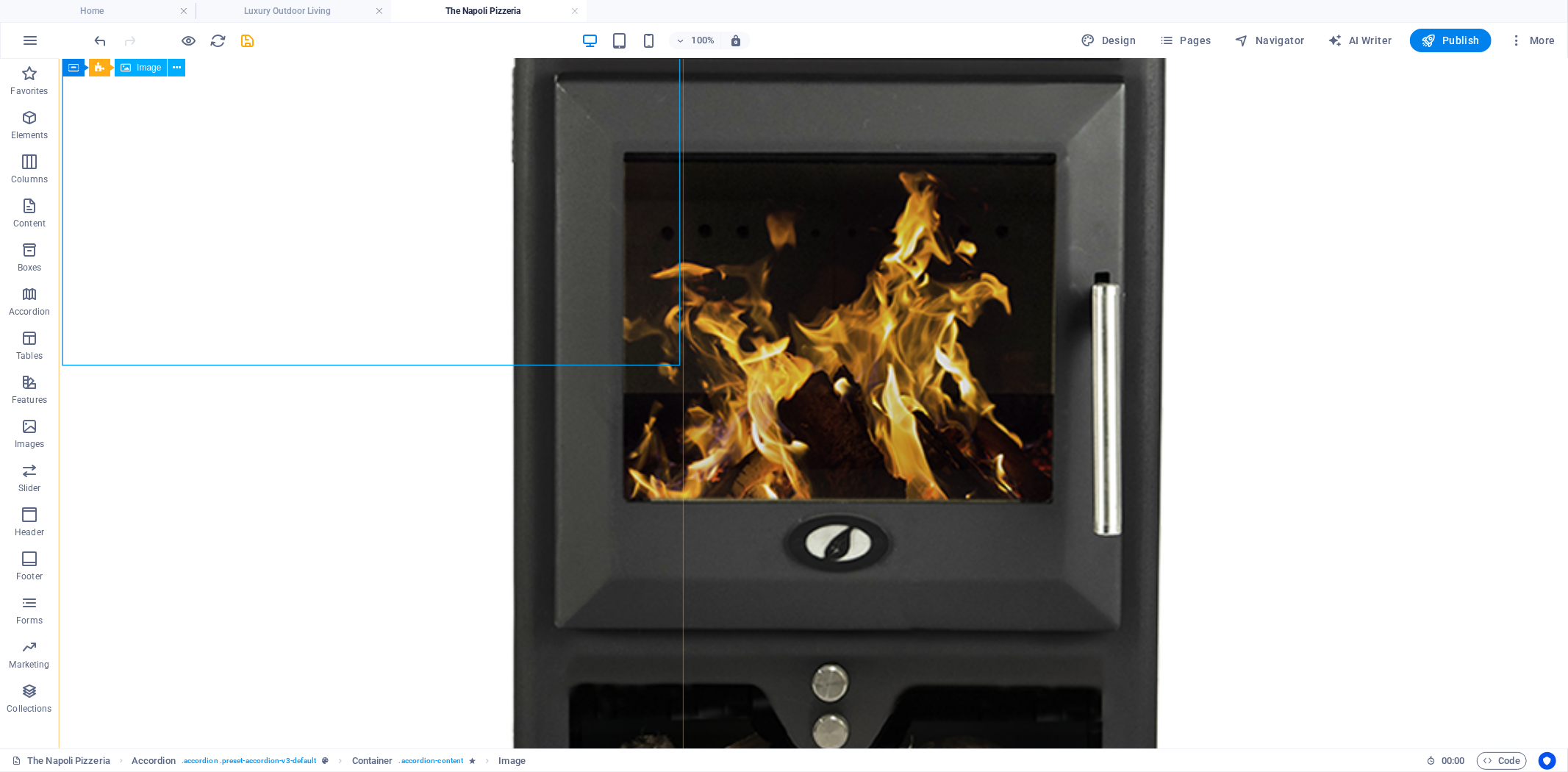
scroll to position [884, 0]
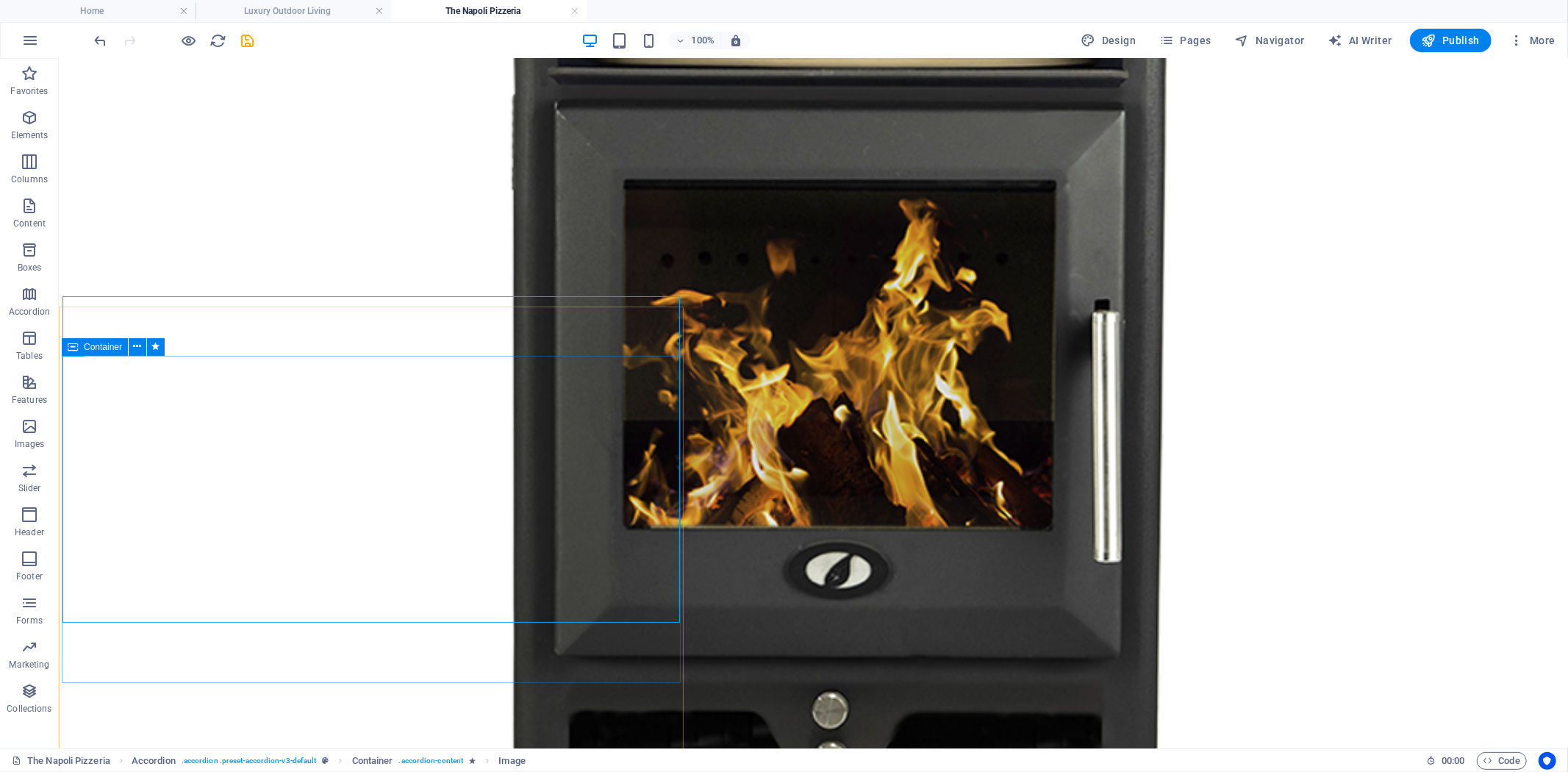
click at [69, 342] on icon at bounding box center [73, 346] width 11 height 17
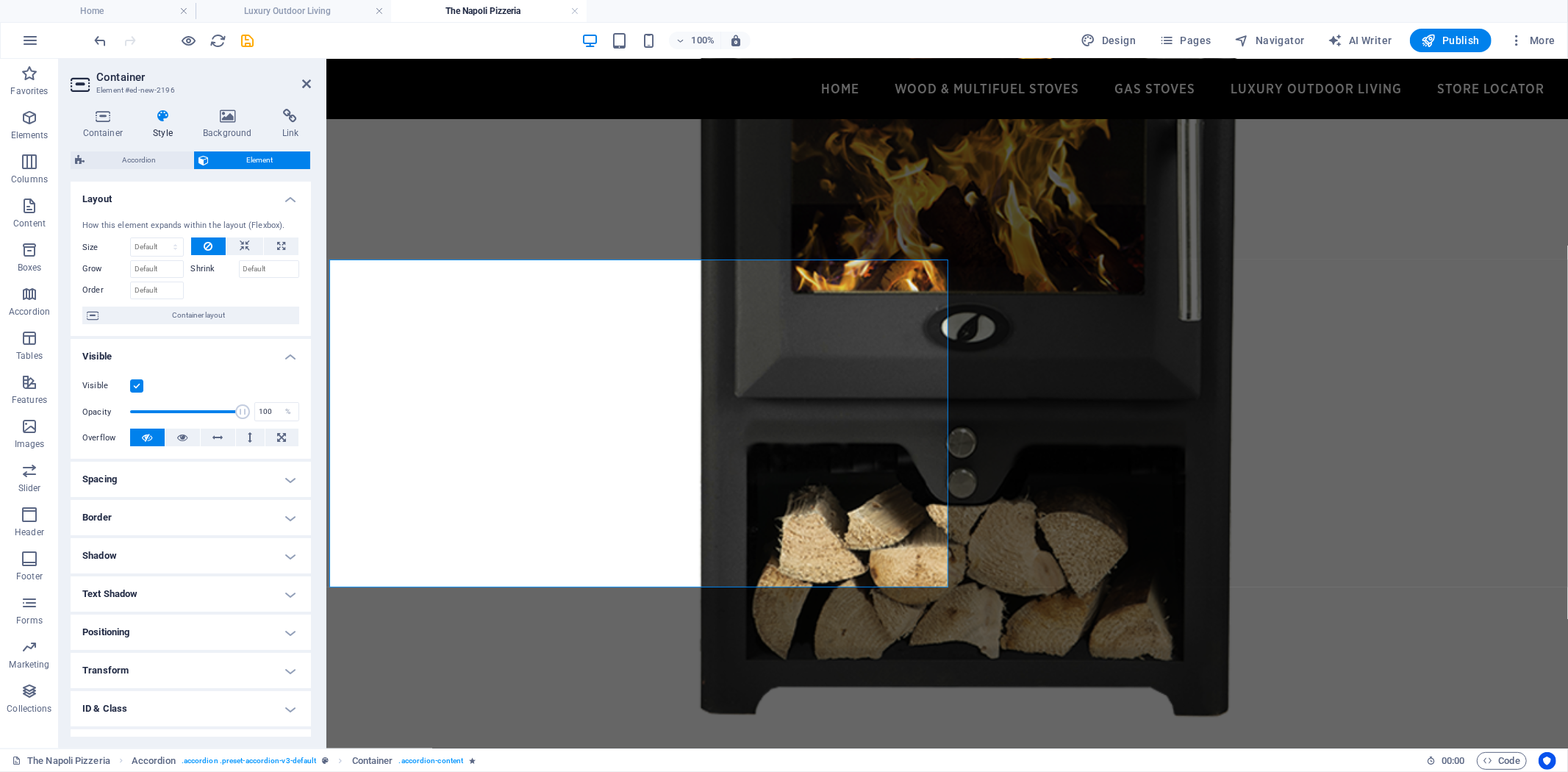
click at [283, 634] on h4 "Positioning" at bounding box center [191, 632] width 241 height 35
click at [284, 629] on h4 "Positioning" at bounding box center [191, 627] width 241 height 26
click at [277, 666] on h4 "Transform" at bounding box center [191, 670] width 241 height 35
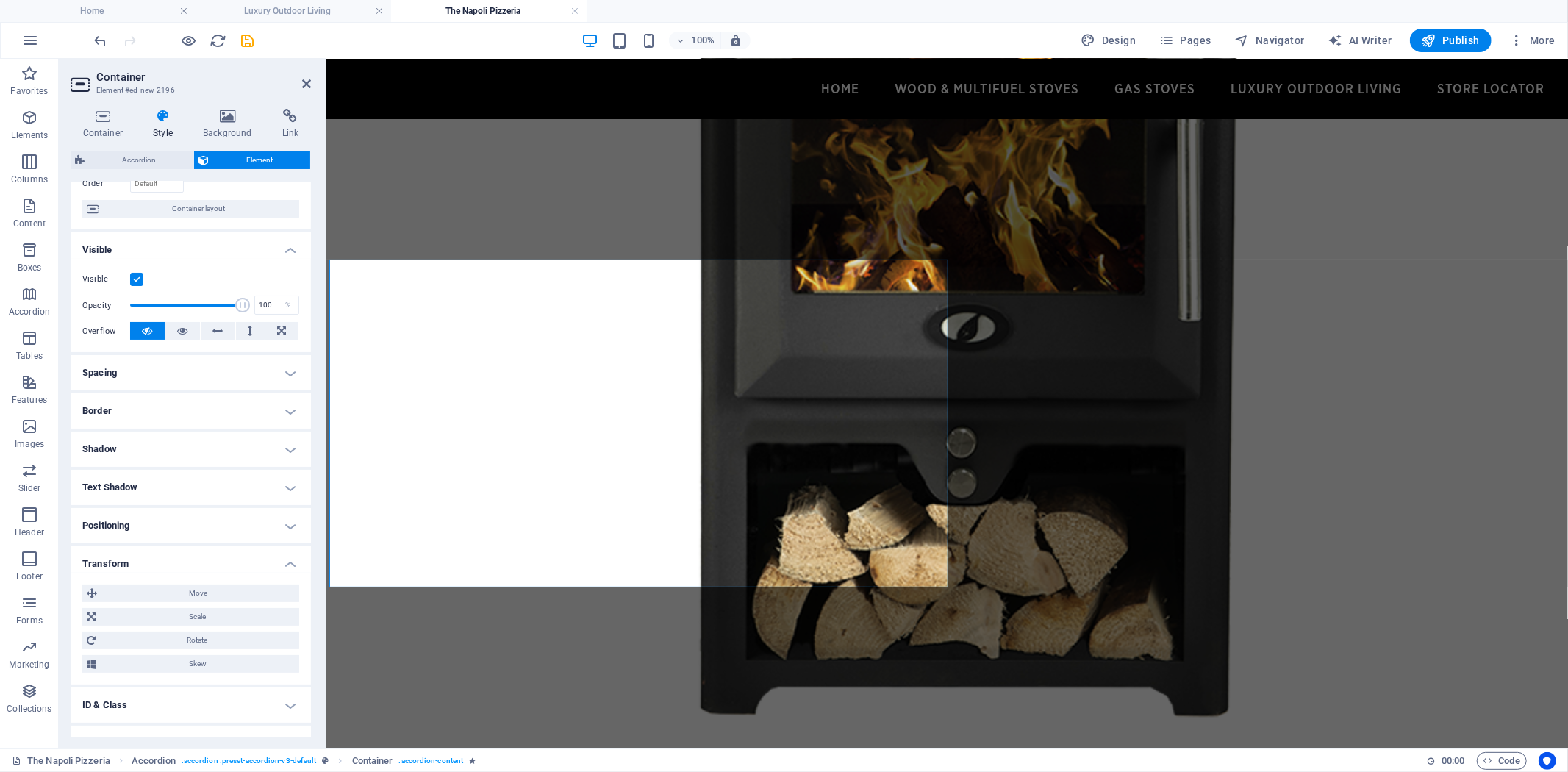
scroll to position [163, 0]
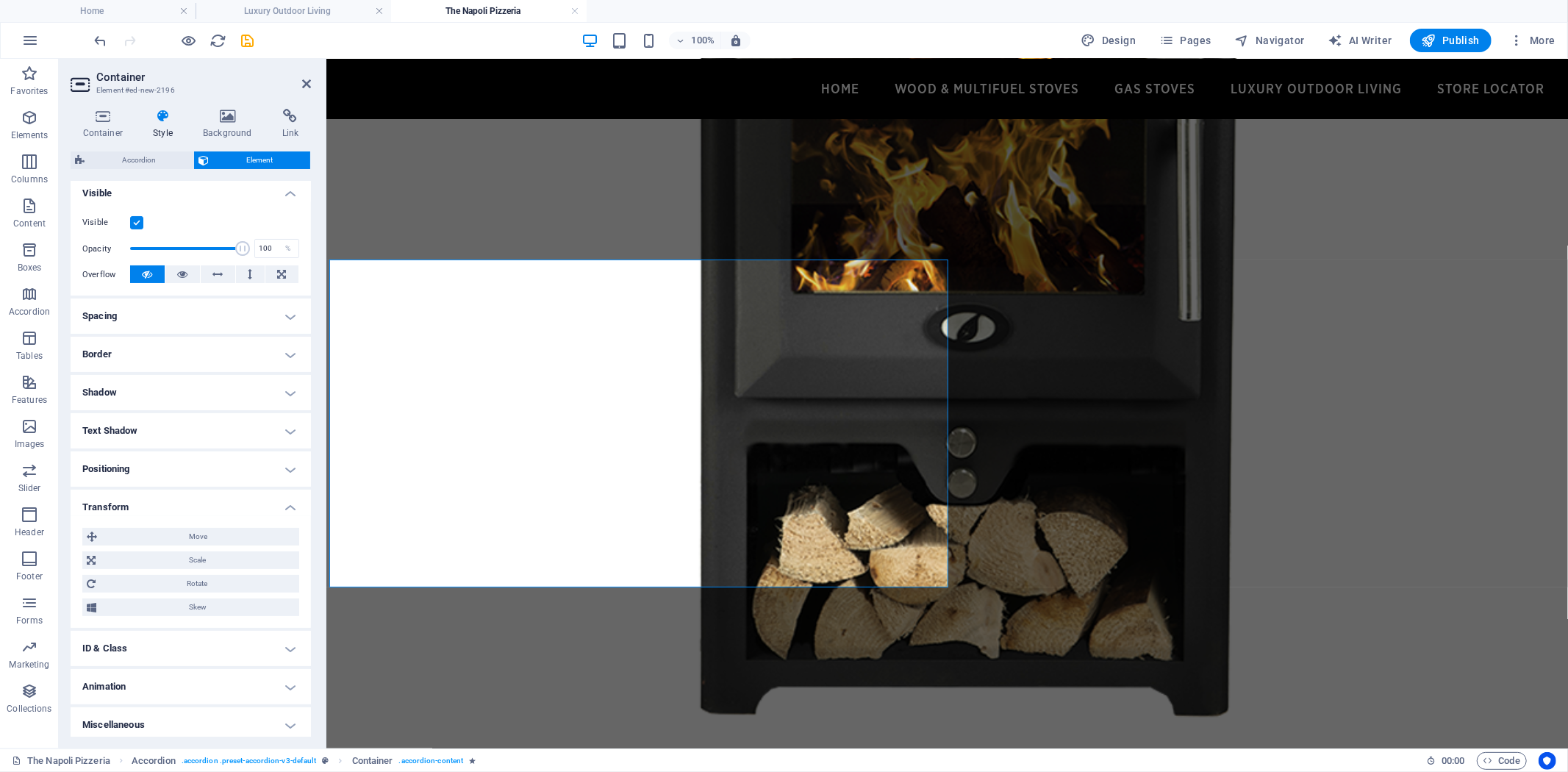
click at [312, 81] on aside "Container Element #ed-new-2196 Container Style Background Link Size Height Defa…" at bounding box center [192, 403] width 268 height 689
click at [305, 79] on icon at bounding box center [307, 84] width 9 height 12
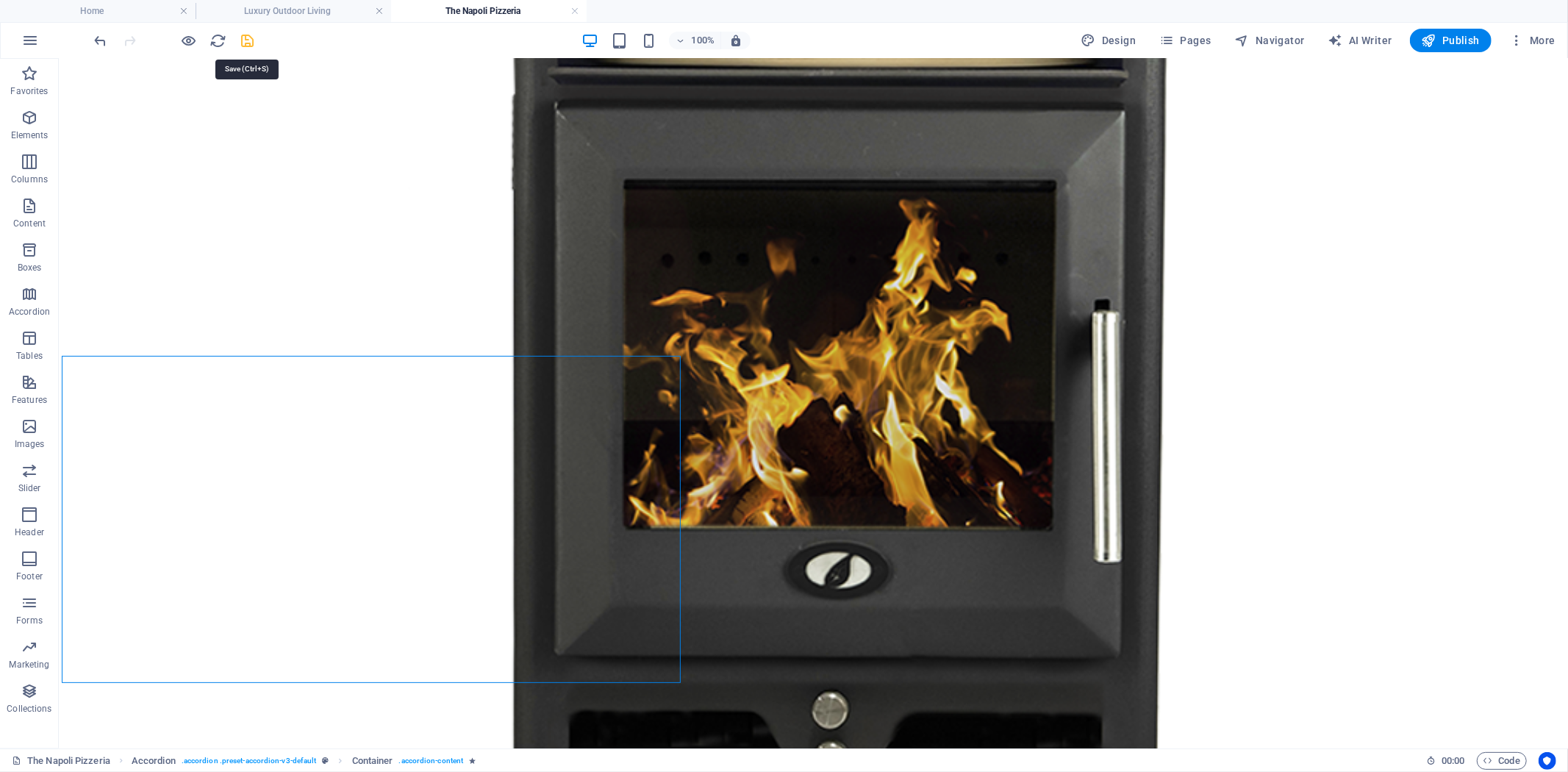
click at [245, 35] on icon "save" at bounding box center [248, 41] width 17 height 17
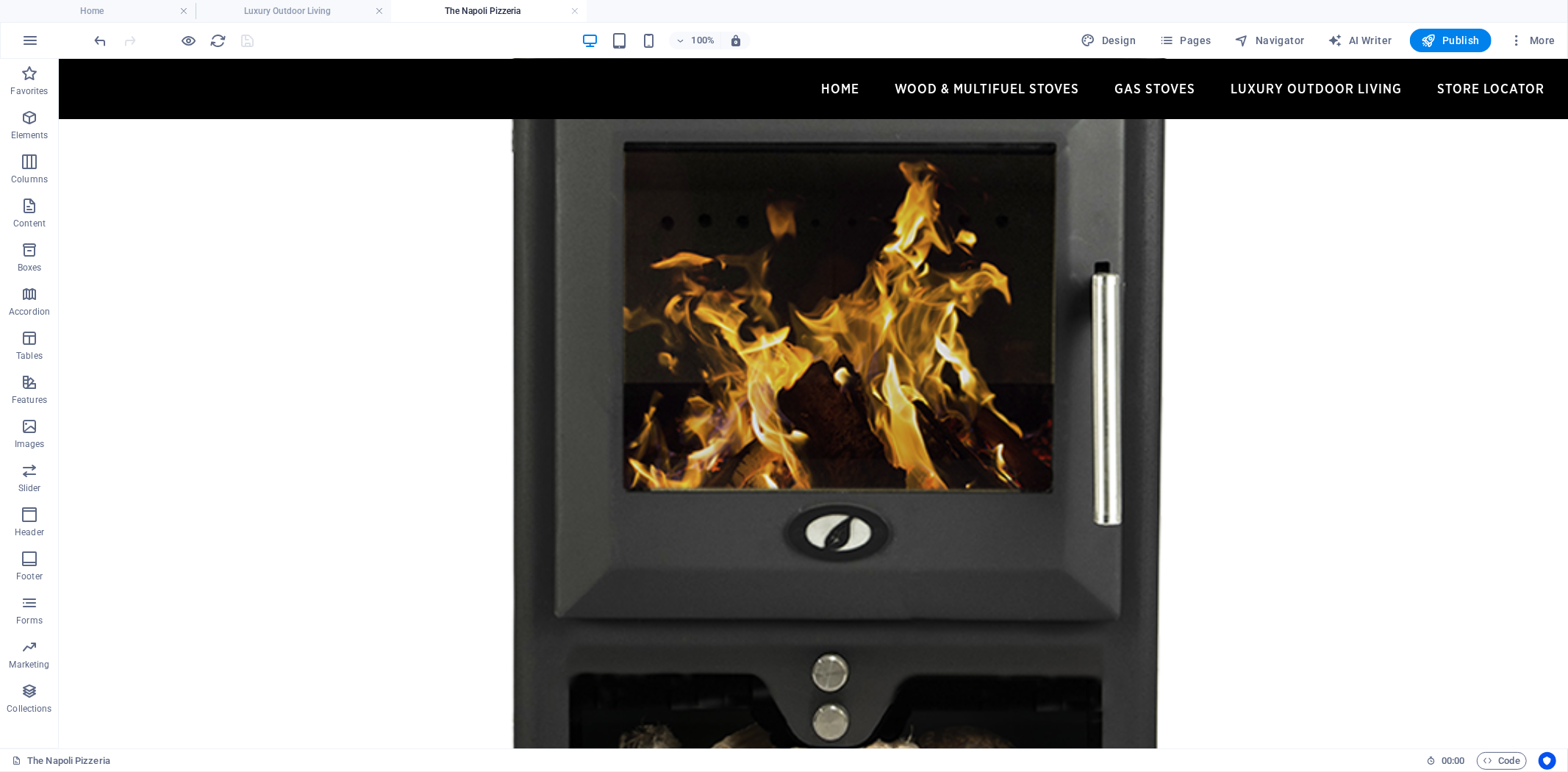
scroll to position [979, 0]
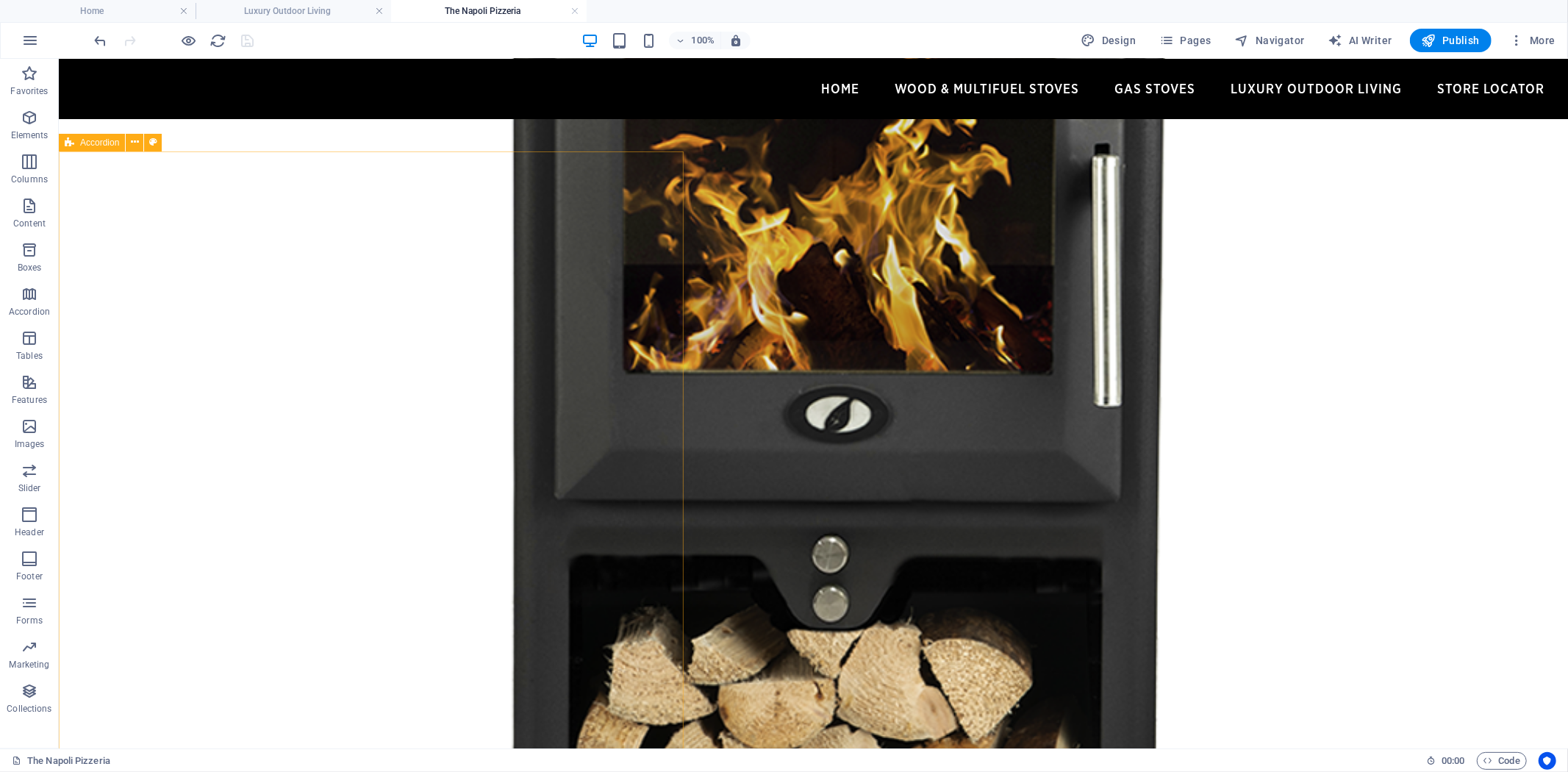
click at [88, 142] on span "Accordion" at bounding box center [100, 142] width 39 height 9
select select "px"
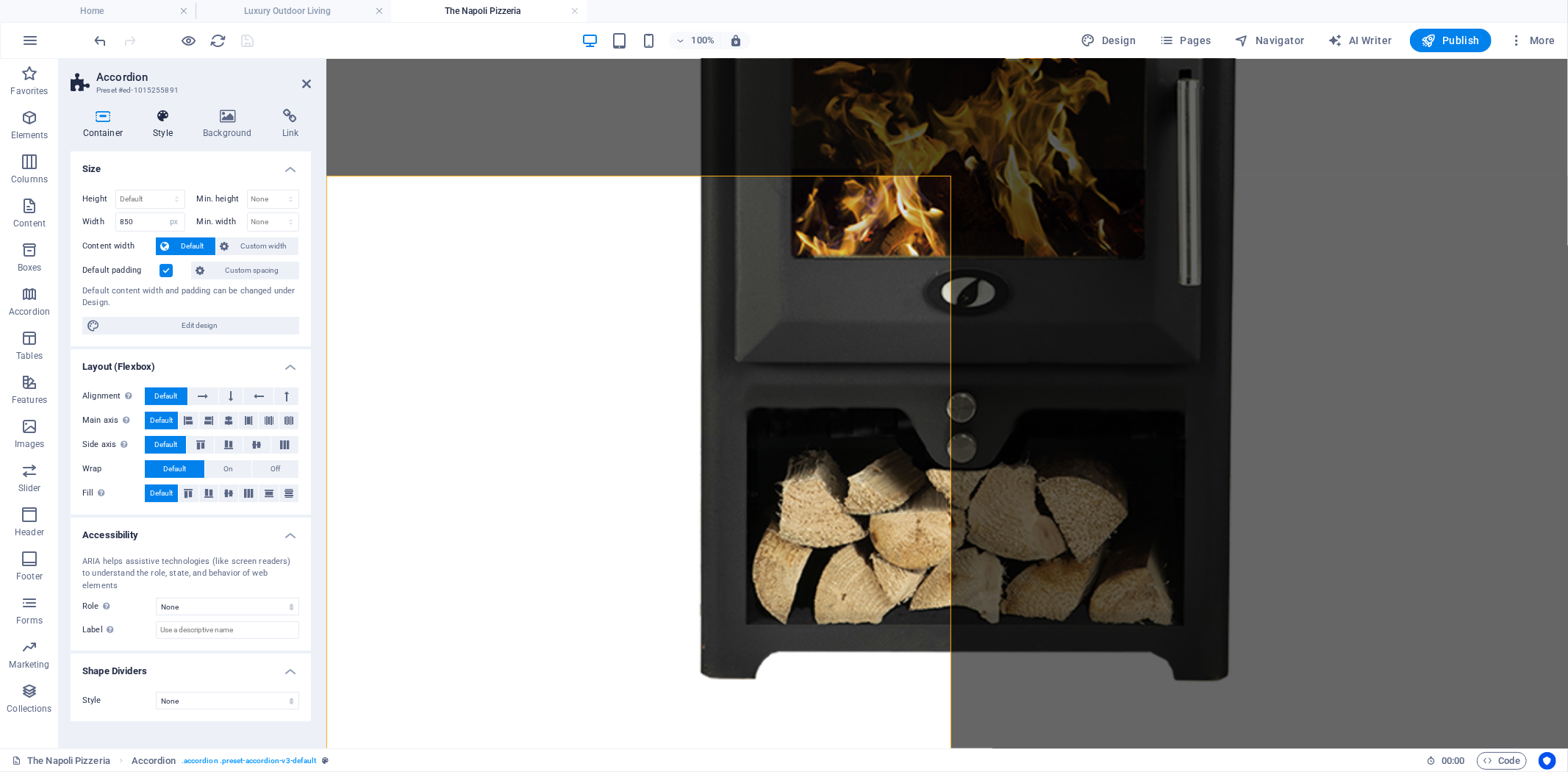
click at [167, 118] on icon at bounding box center [163, 115] width 44 height 14
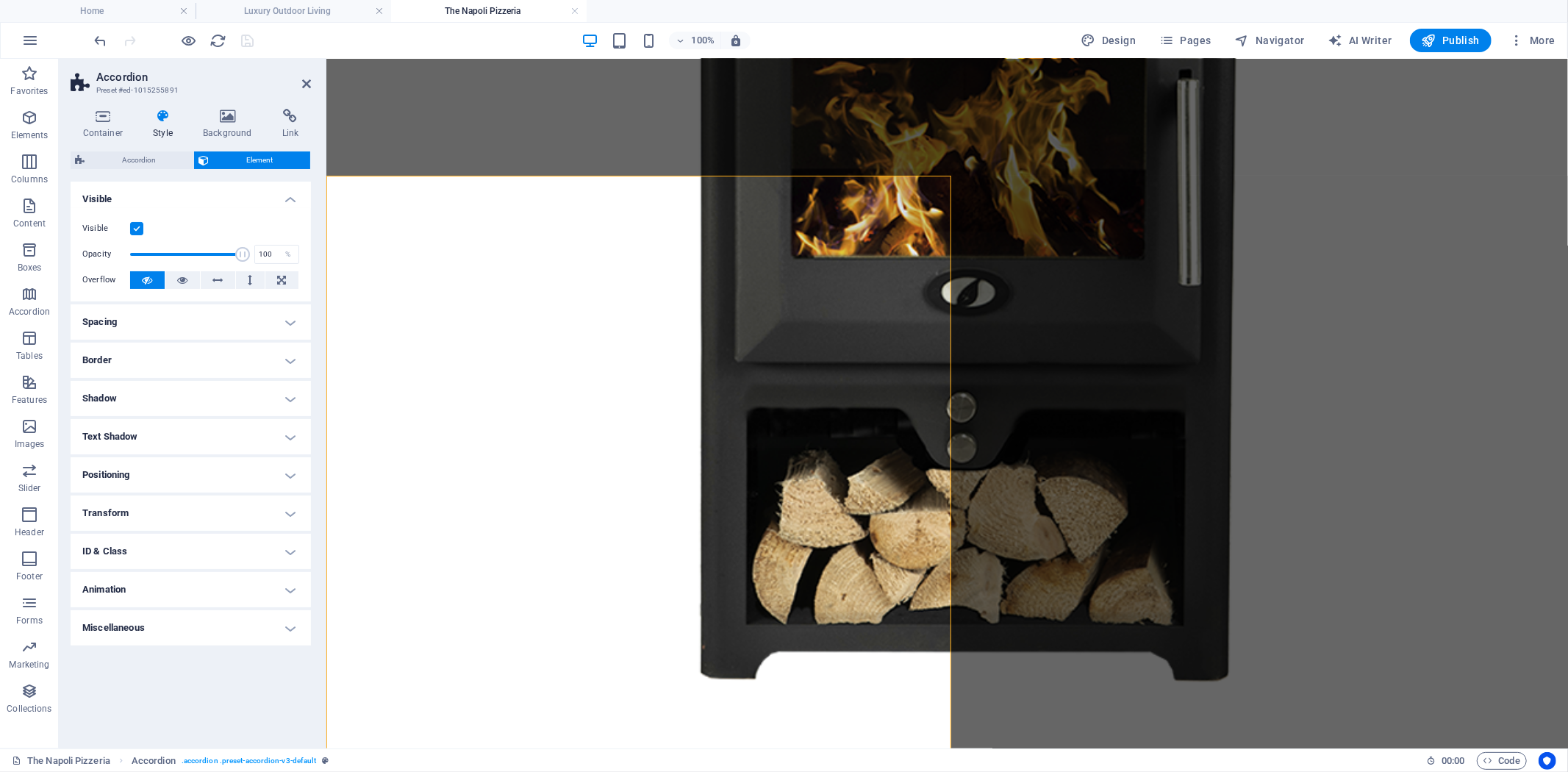
click at [289, 476] on h4 "Positioning" at bounding box center [191, 474] width 241 height 35
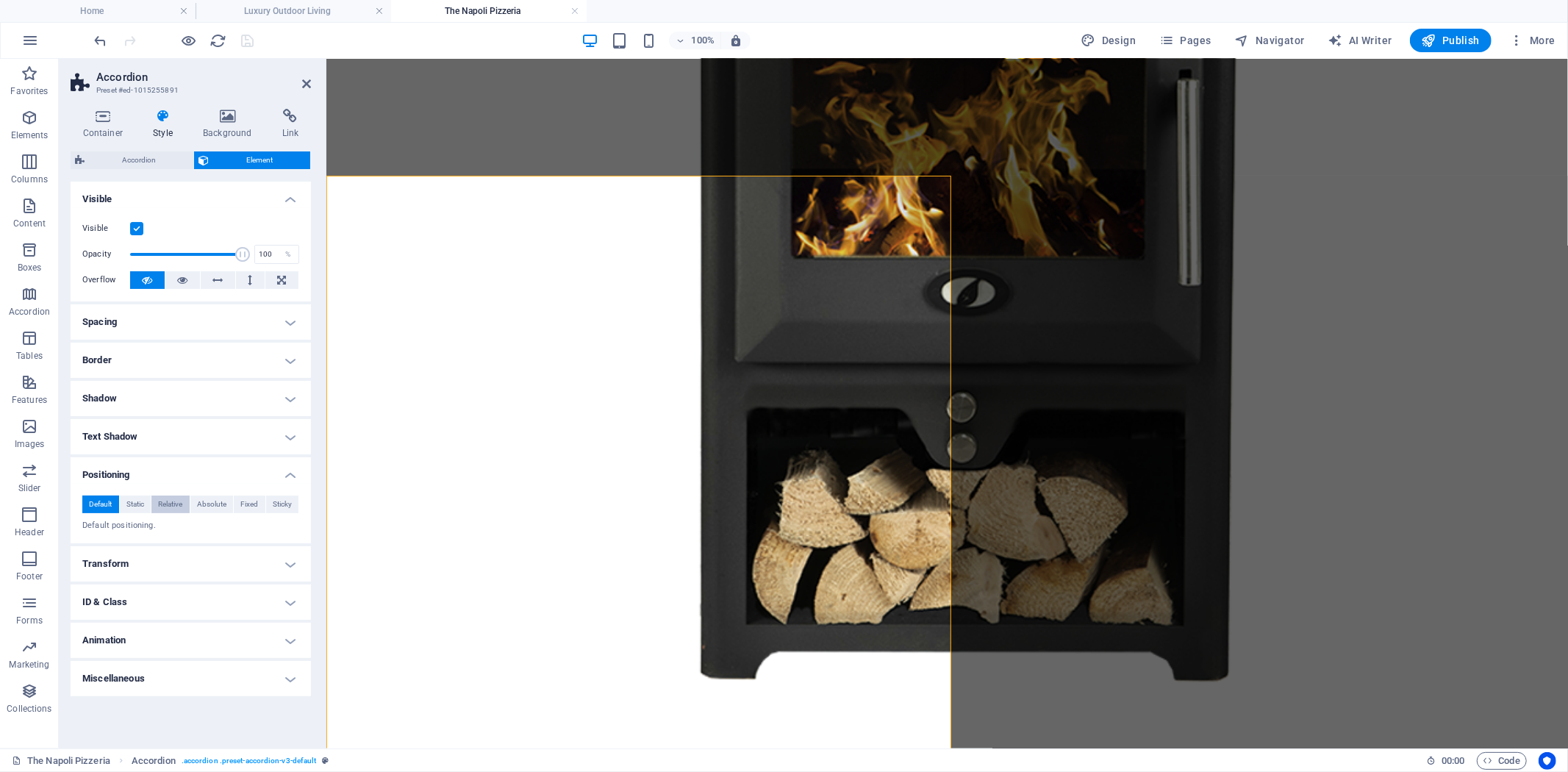
click at [175, 504] on span "Relative" at bounding box center [170, 504] width 24 height 17
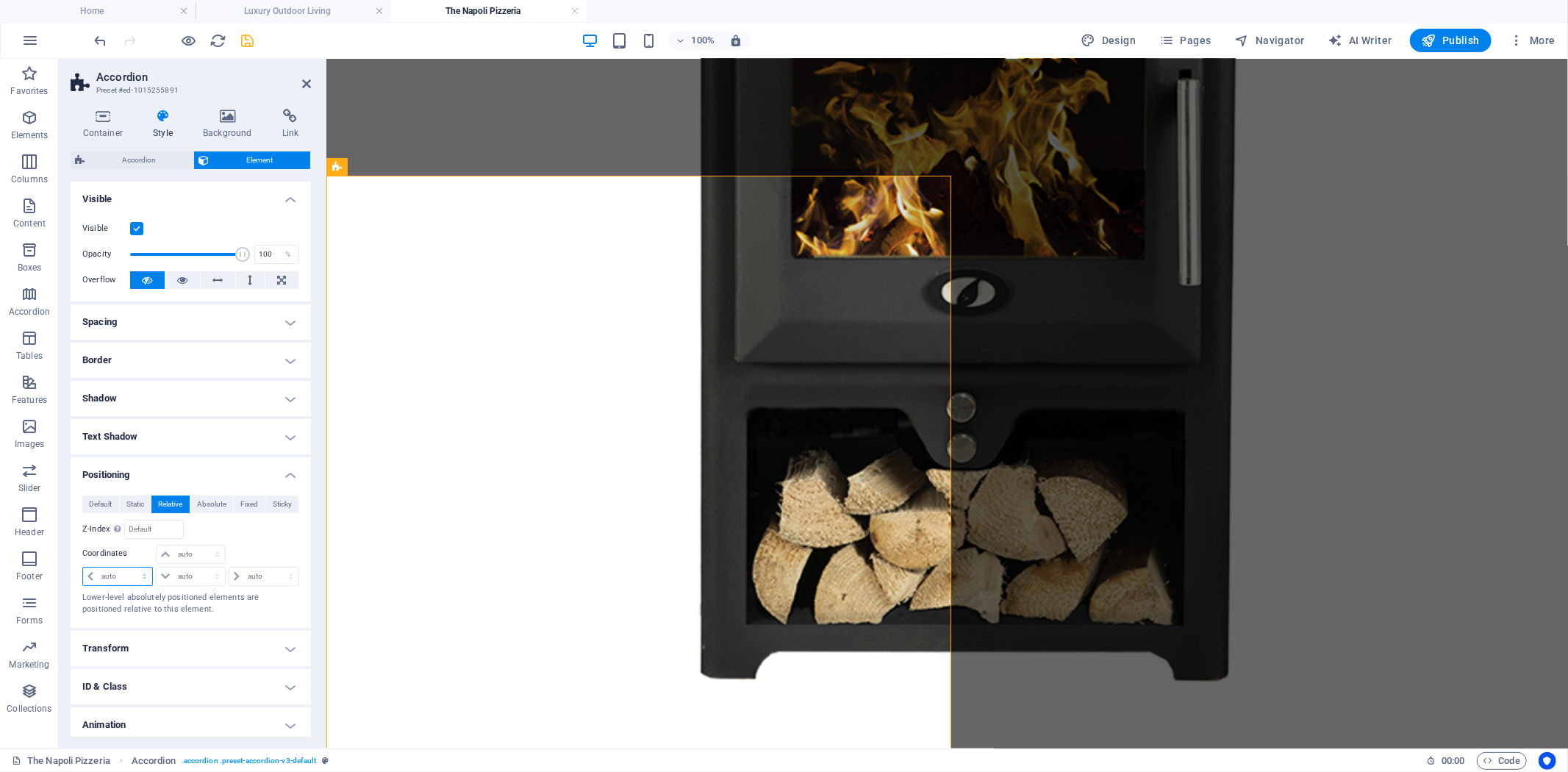
click at [133, 574] on select "auto px rem % em" at bounding box center [118, 576] width 69 height 17
select select "px"
click at [131, 568] on select "auto px rem % em" at bounding box center [118, 576] width 69 height 17
type input "0"
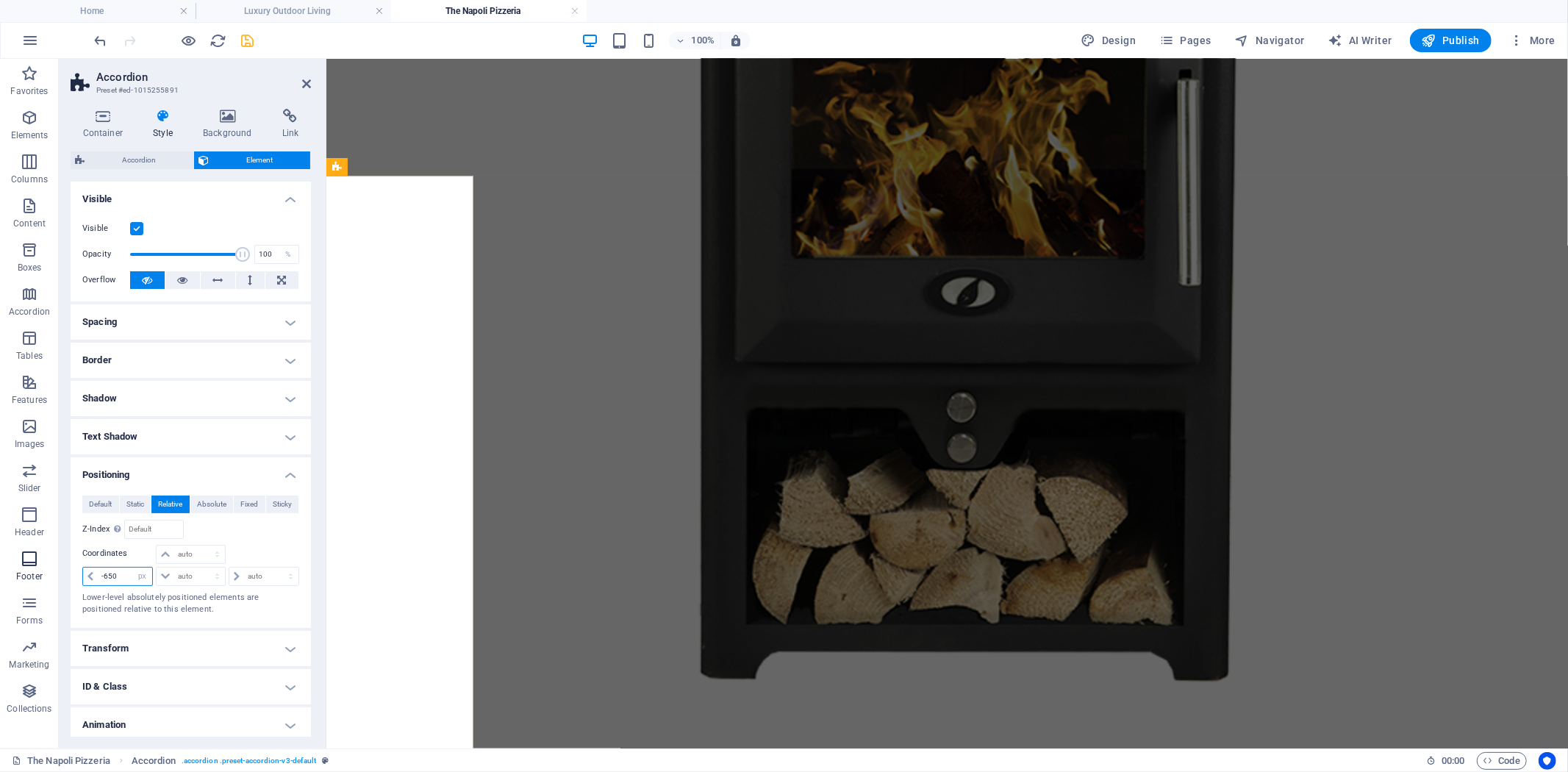
drag, startPoint x: 122, startPoint y: 578, endPoint x: 23, endPoint y: 568, distance: 99.5
click at [26, 568] on section "Favorites Elements Columns Content Boxes Accordion Tables Features Images Slide…" at bounding box center [784, 403] width 1568 height 689
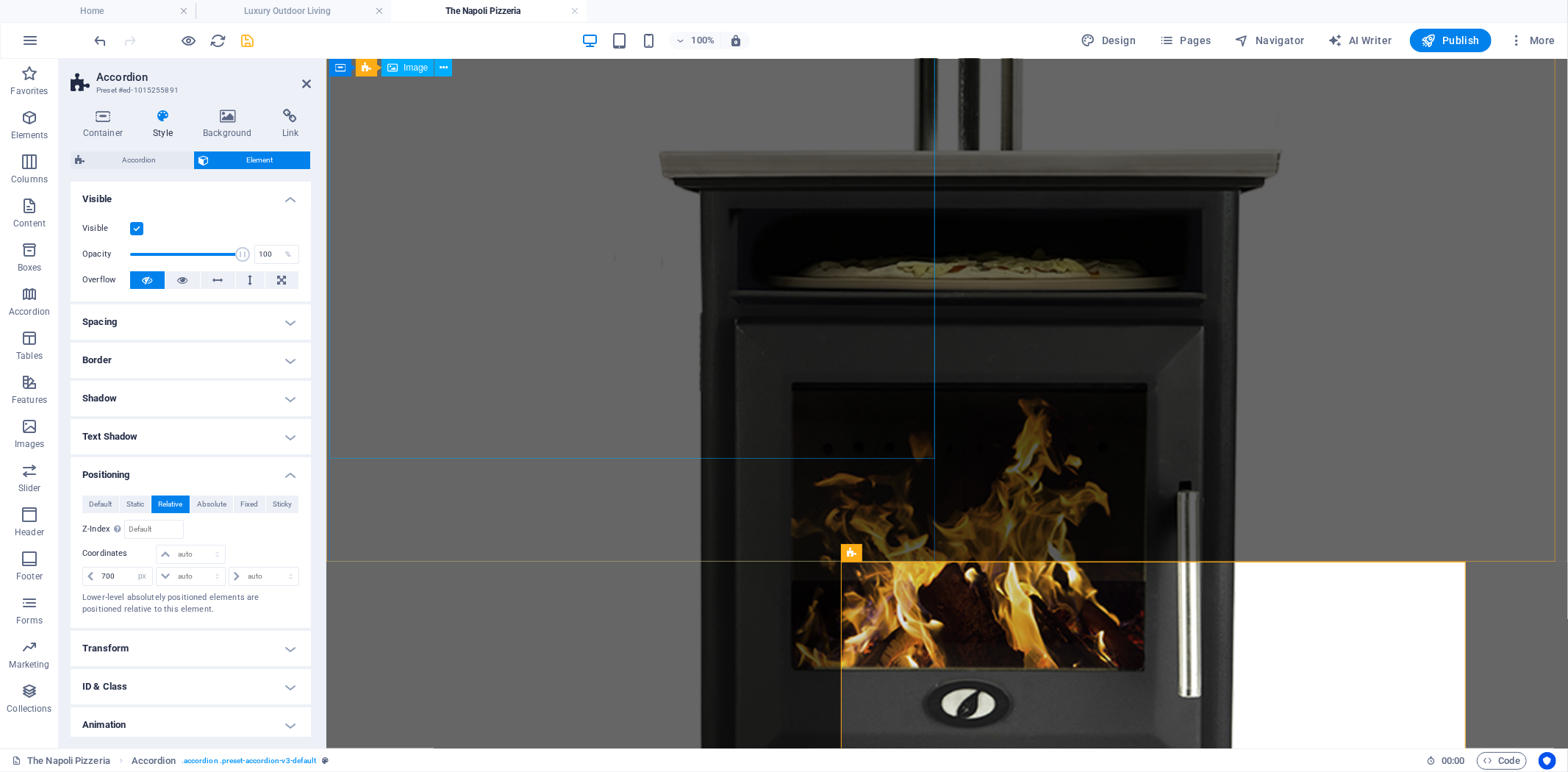
scroll to position [653, 0]
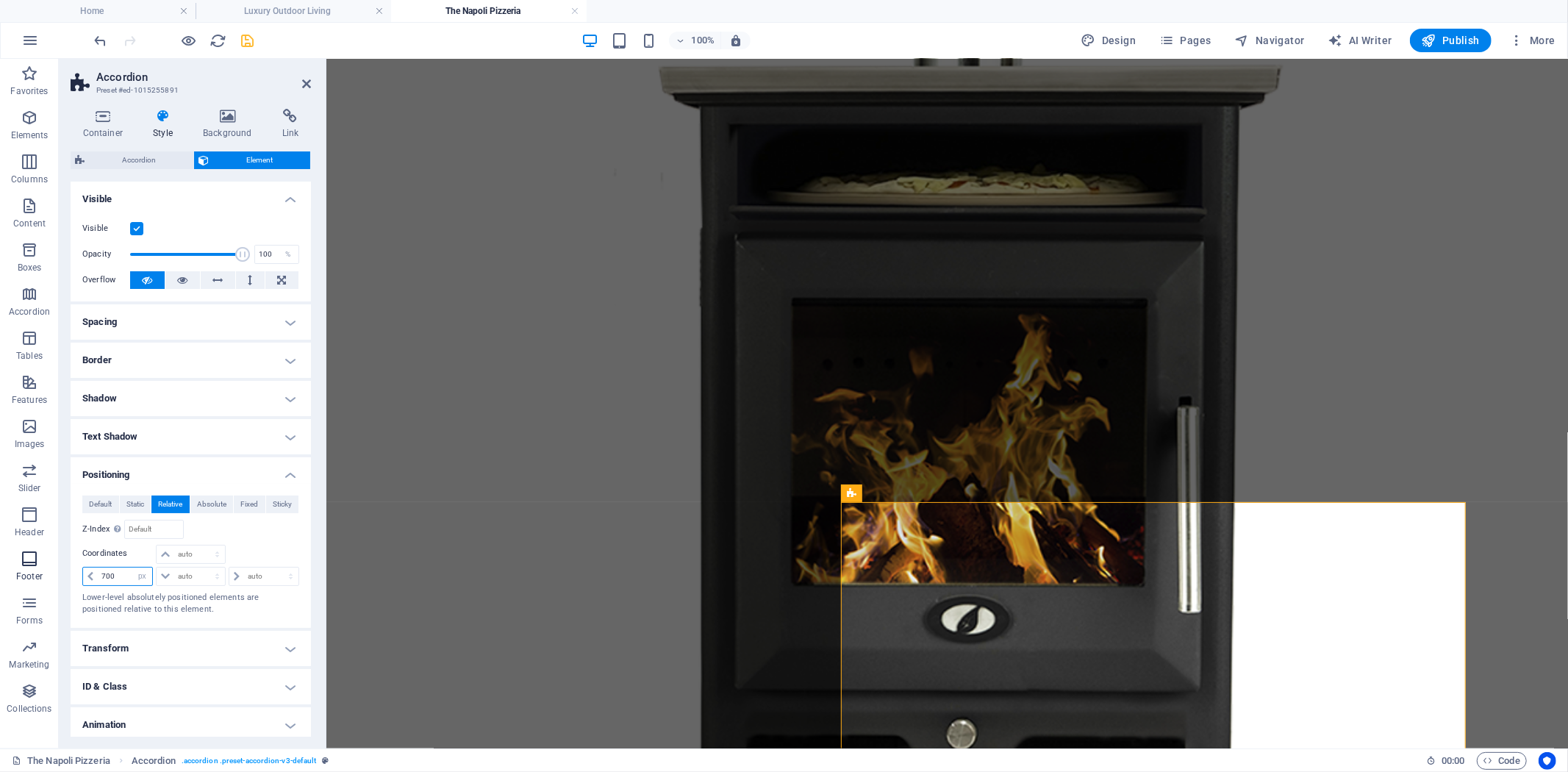
drag, startPoint x: 127, startPoint y: 574, endPoint x: 29, endPoint y: 571, distance: 98.0
click at [35, 571] on section "Favorites Elements Columns Content Boxes Accordion Tables Features Images Slide…" at bounding box center [784, 403] width 1568 height 689
type input "450"
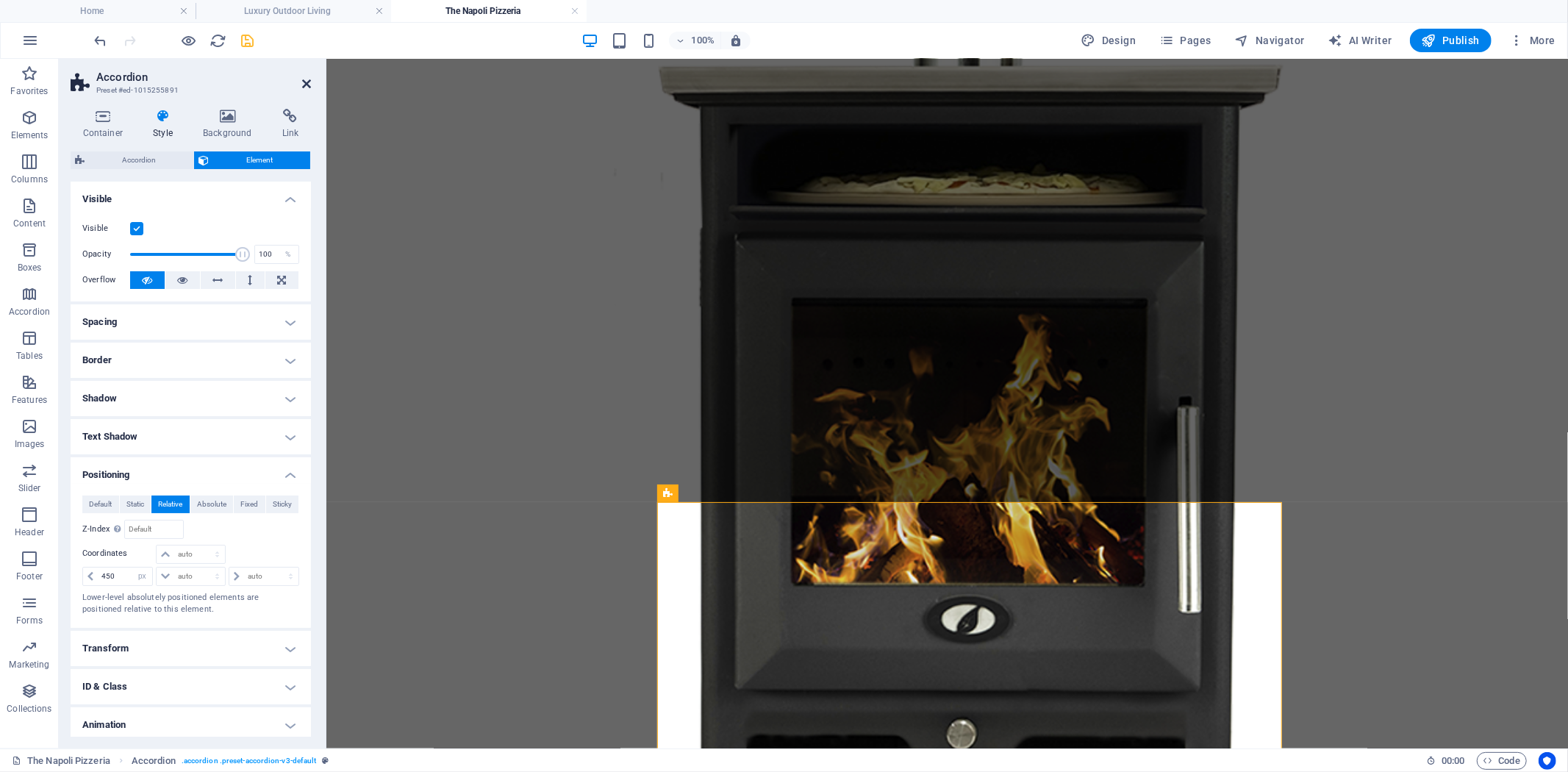
click at [306, 78] on icon at bounding box center [307, 84] width 9 height 12
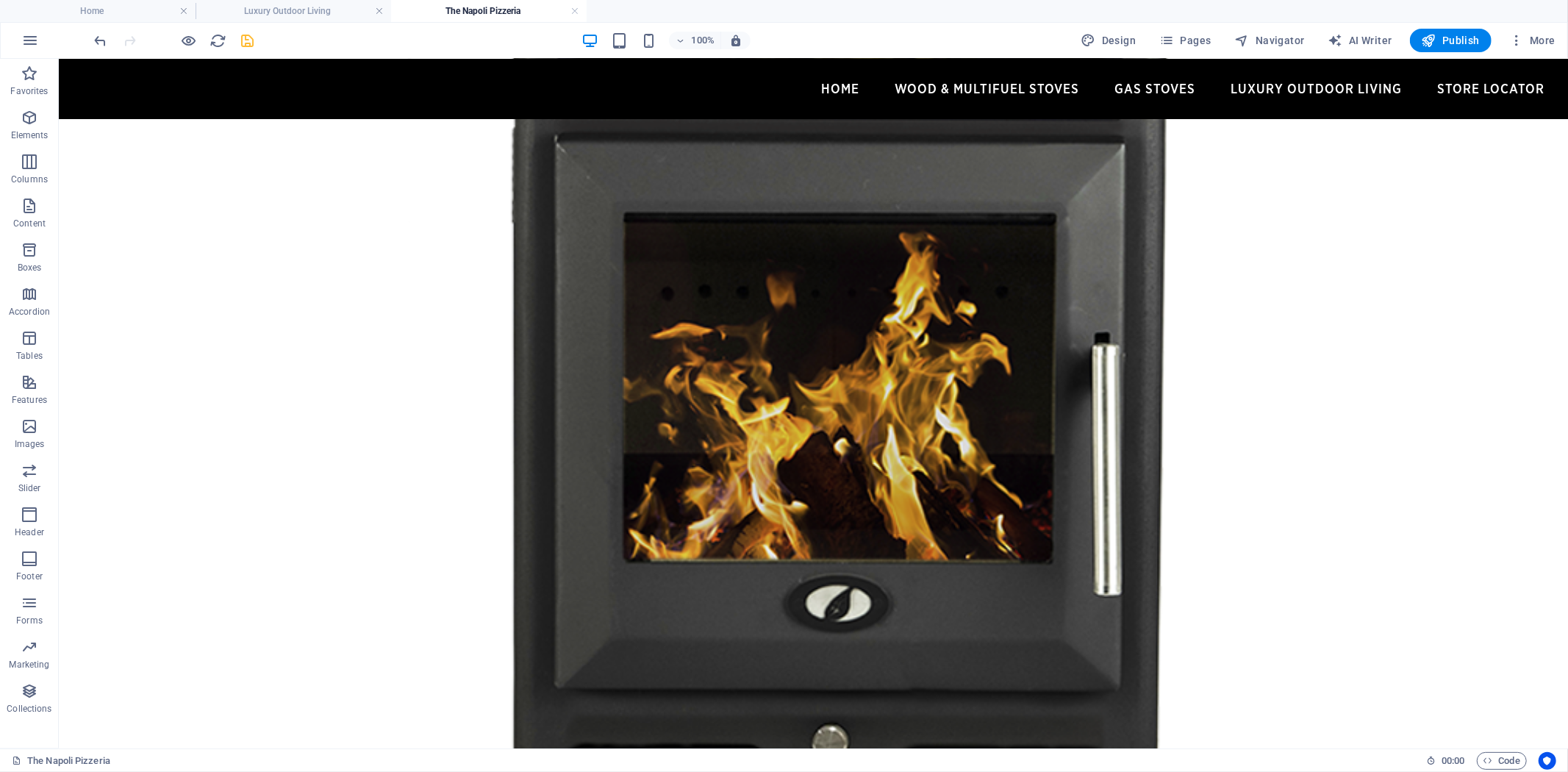
scroll to position [898, 0]
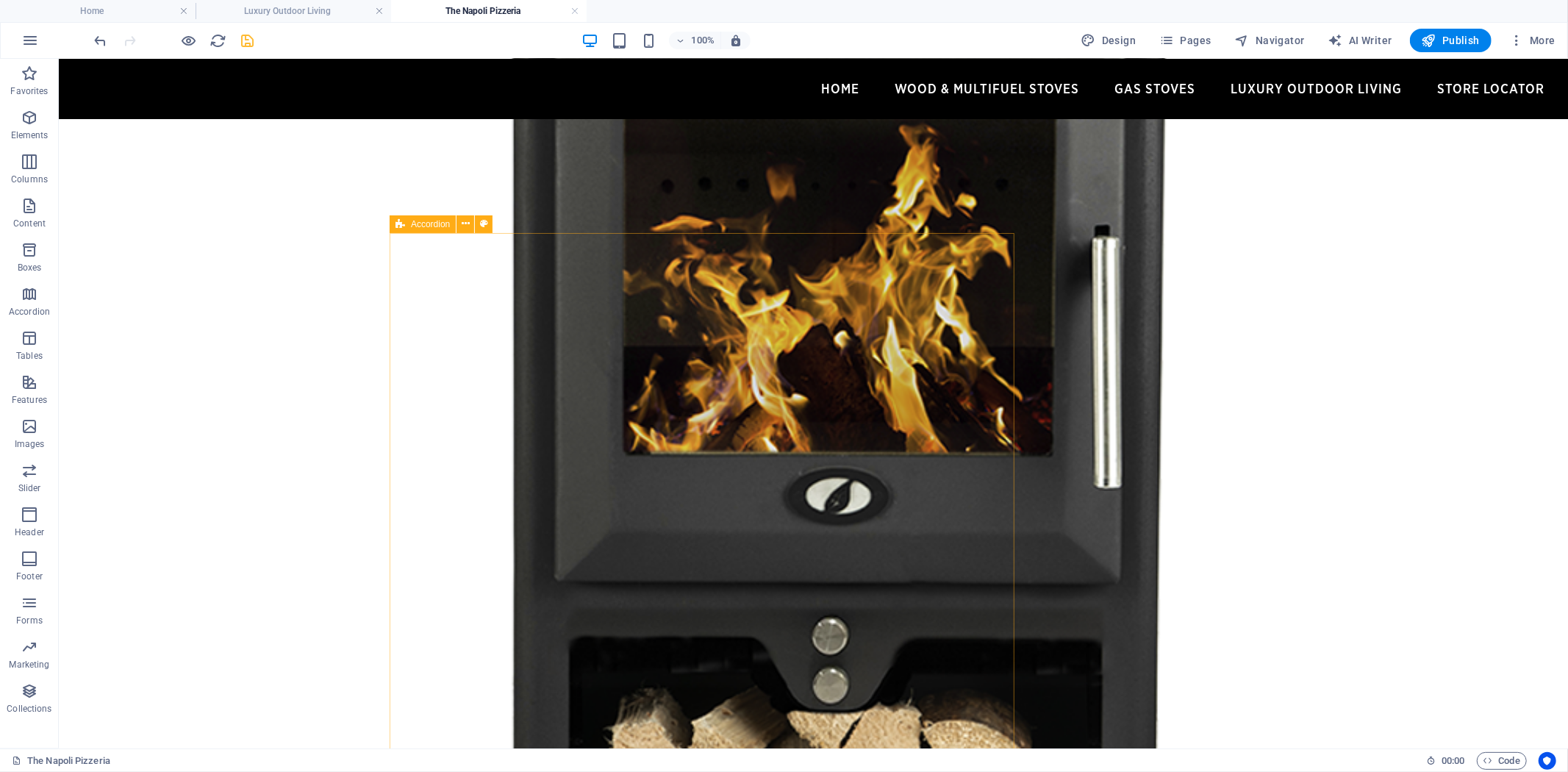
click at [416, 223] on span "Accordion" at bounding box center [431, 224] width 39 height 9
select select "px"
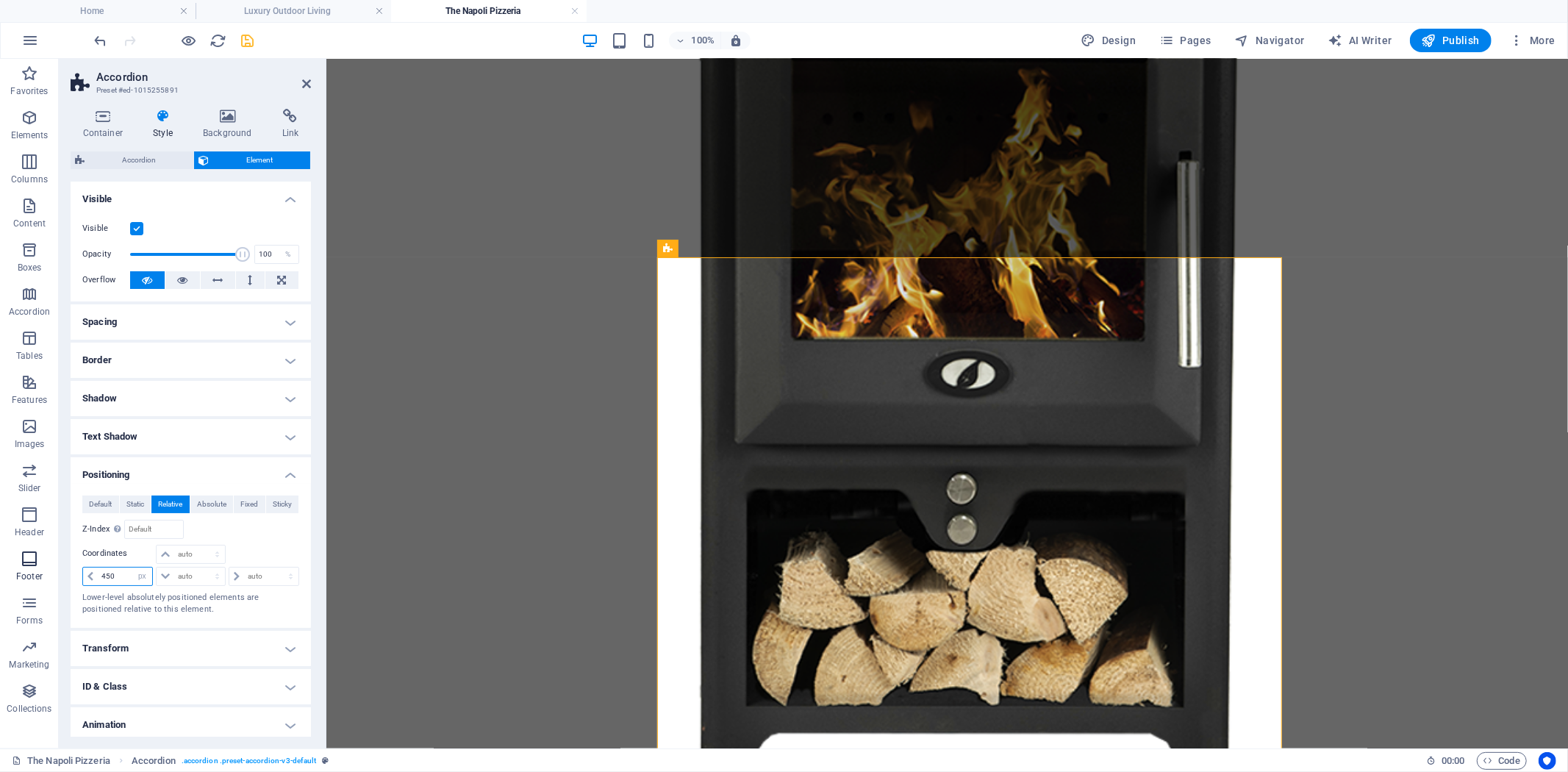
drag, startPoint x: 124, startPoint y: 576, endPoint x: 41, endPoint y: 567, distance: 83.5
click at [48, 568] on section "Favorites Elements Columns Content Boxes Accordion Tables Features Images Slide…" at bounding box center [784, 403] width 1568 height 689
type input "550"
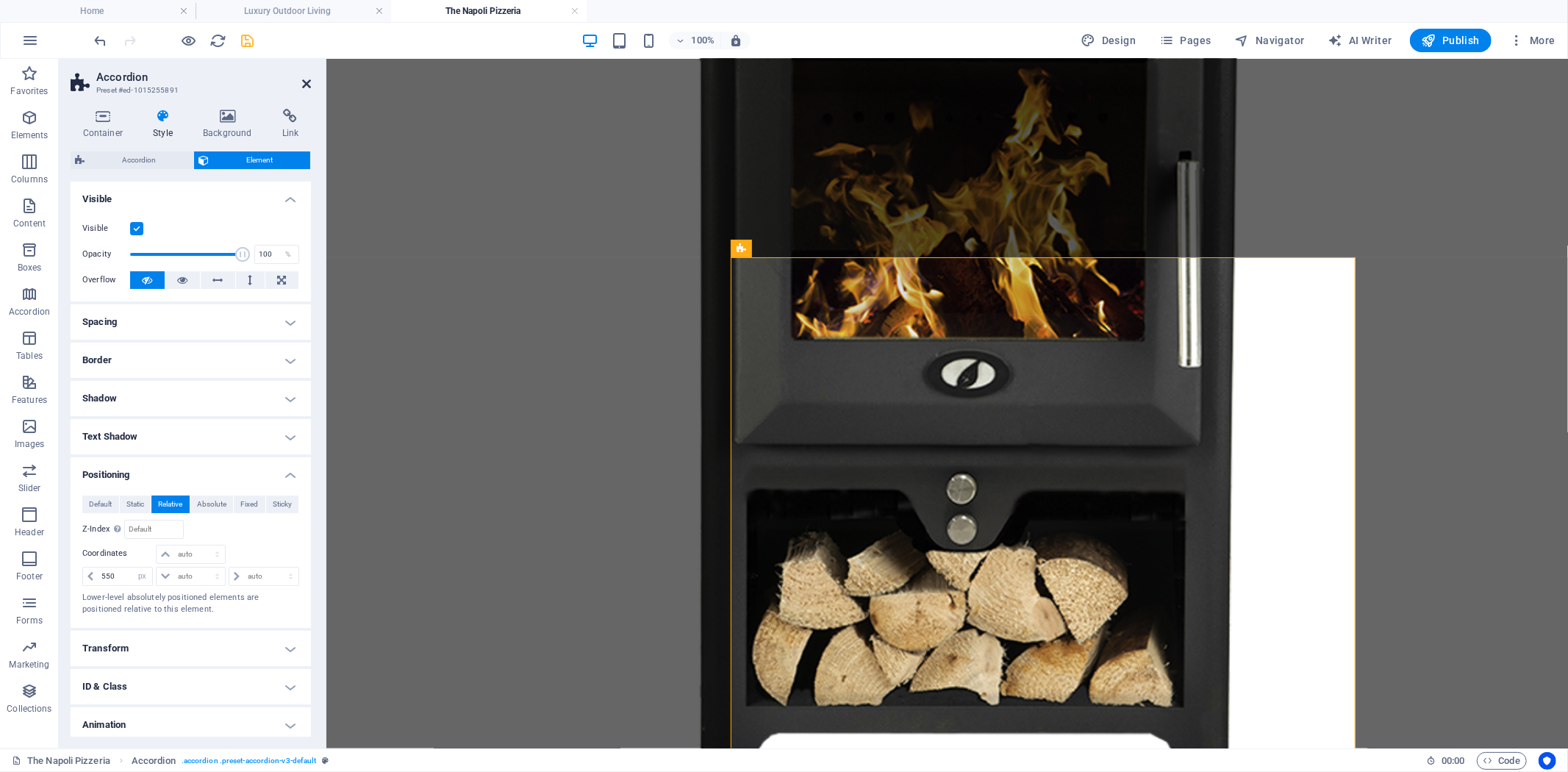
drag, startPoint x: 302, startPoint y: 88, endPoint x: 268, endPoint y: 37, distance: 61.3
click at [302, 88] on icon at bounding box center [307, 84] width 9 height 12
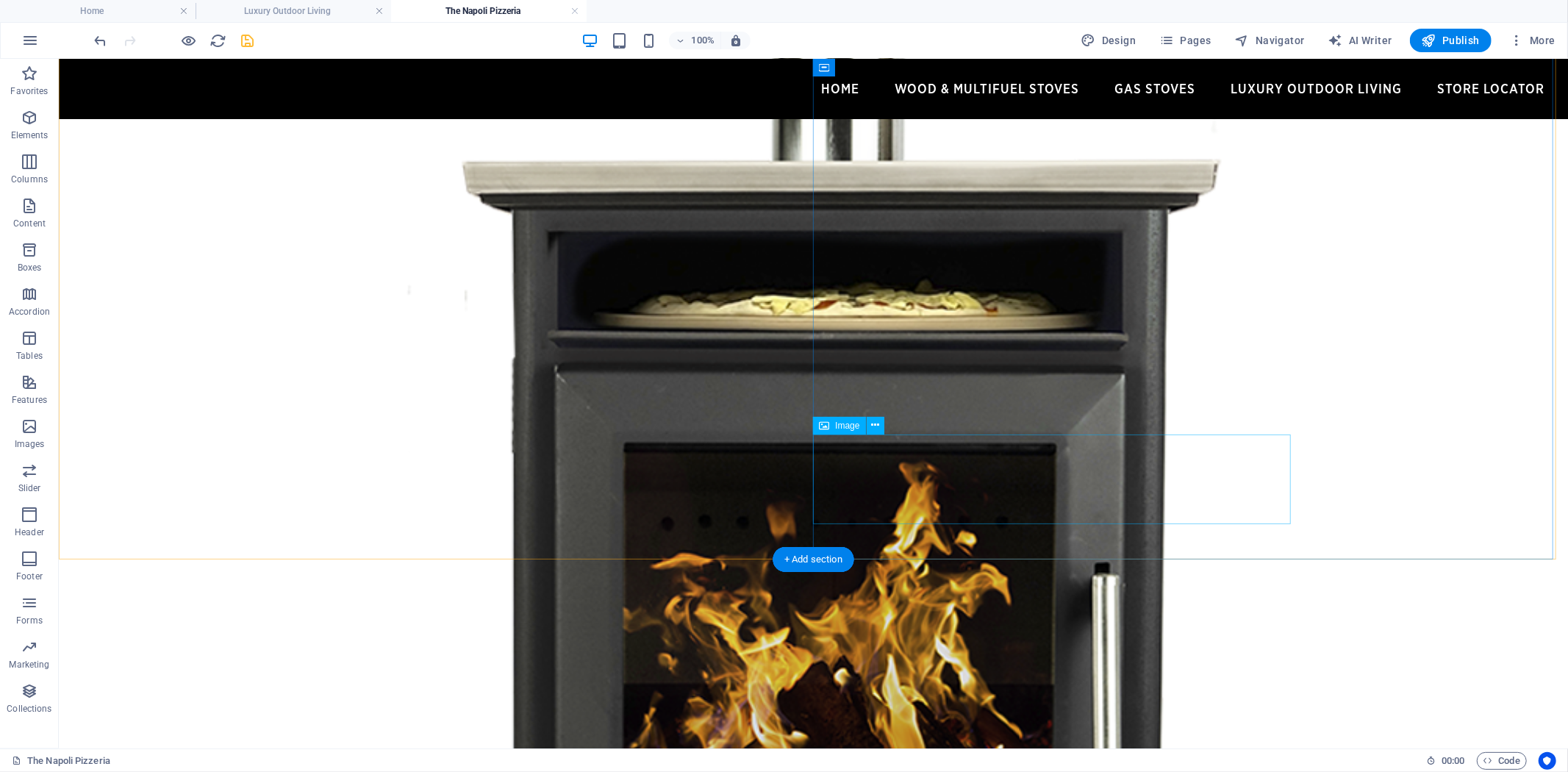
scroll to position [571, 0]
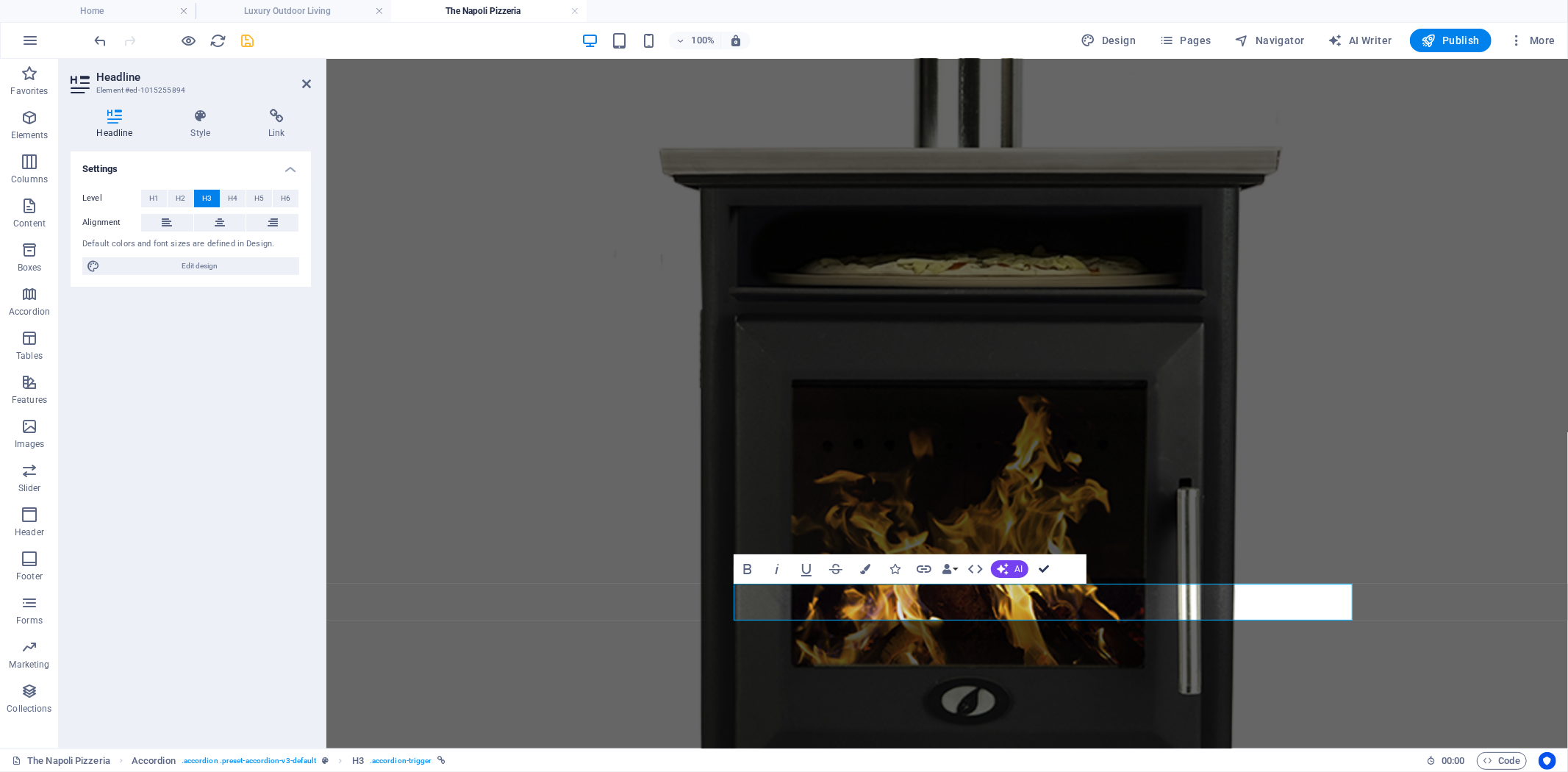
drag, startPoint x: 1039, startPoint y: 566, endPoint x: 850, endPoint y: 518, distance: 195.0
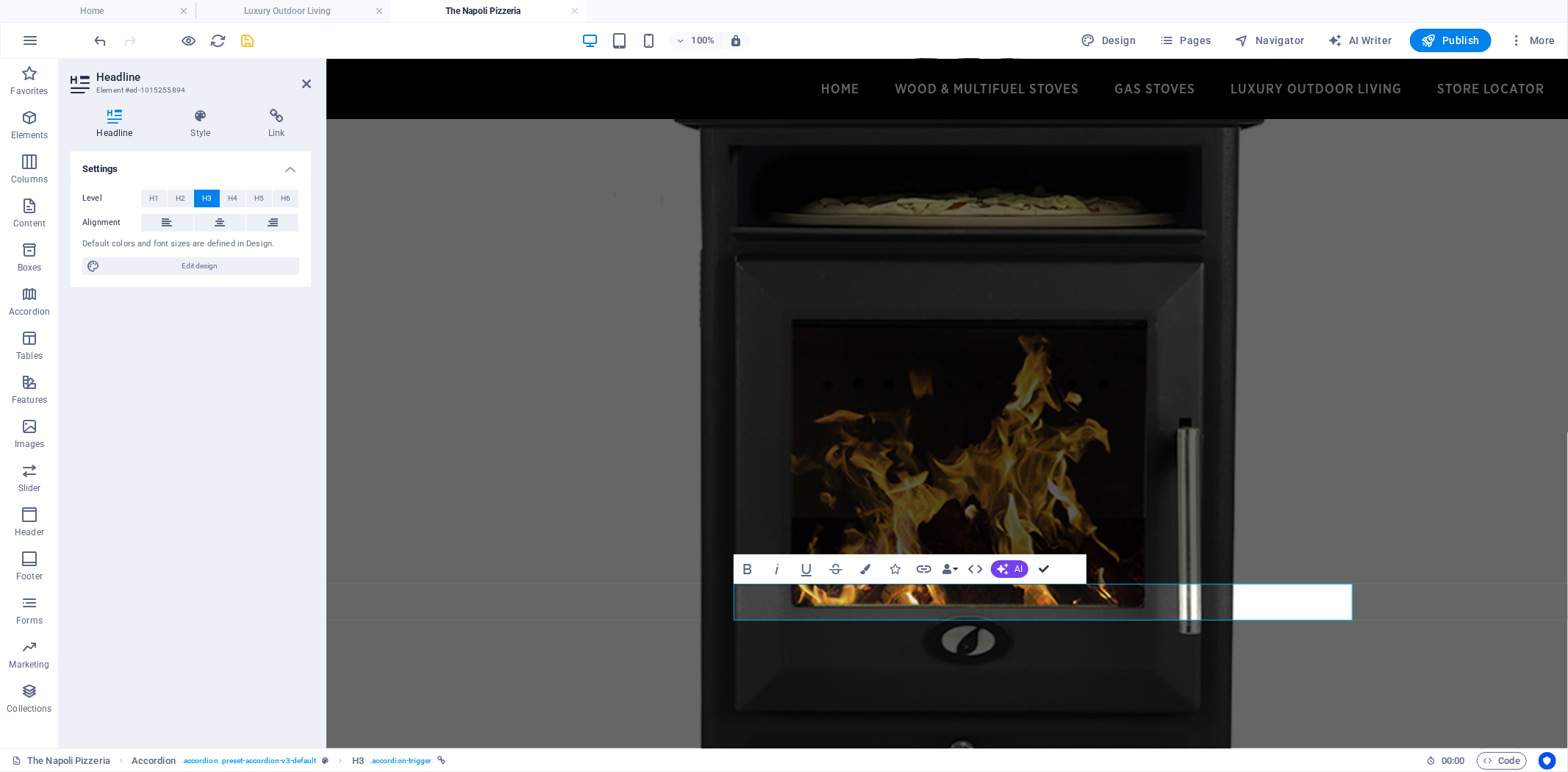
scroll to position [607, 0]
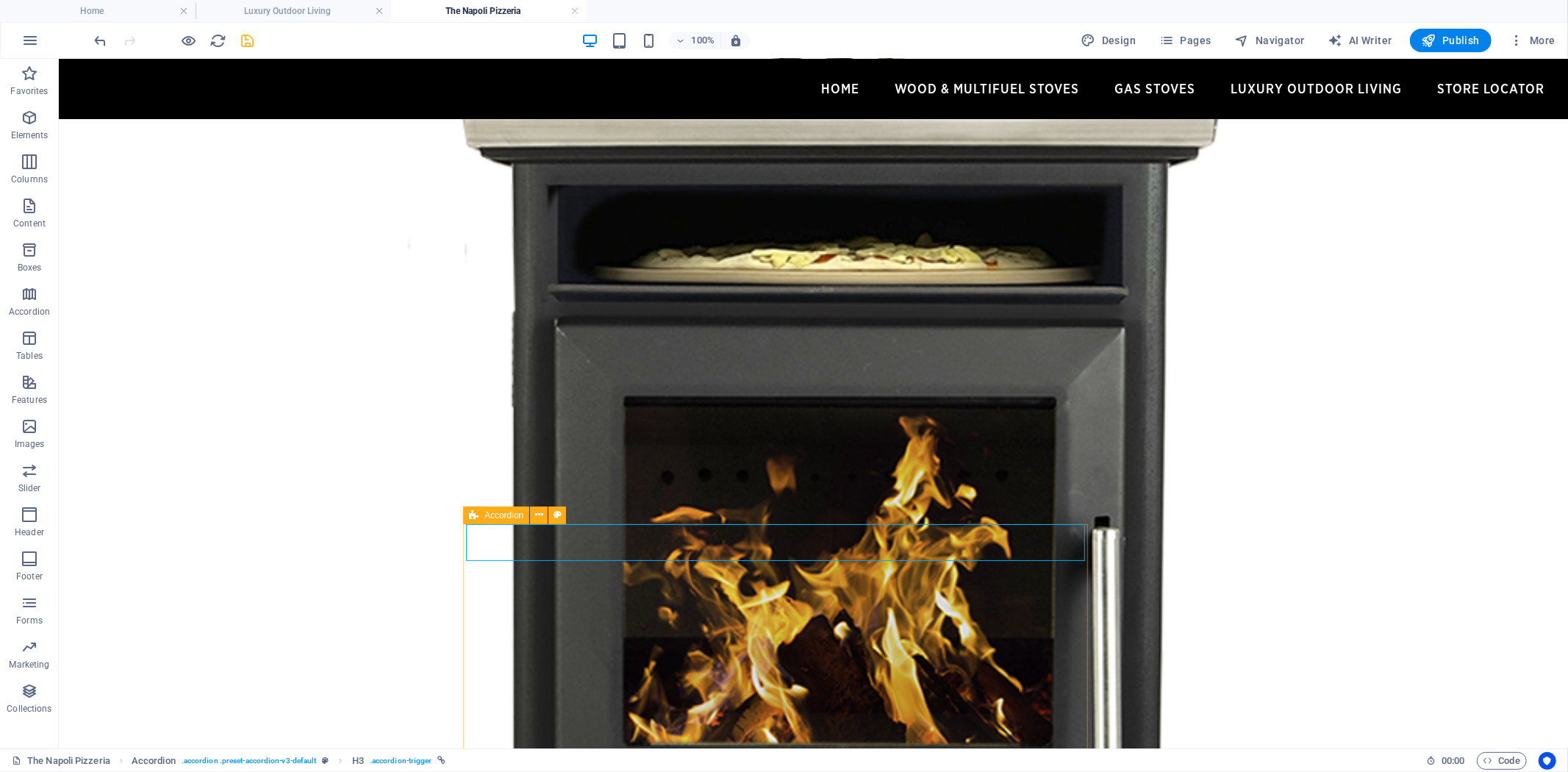
click at [493, 517] on span "Accordion" at bounding box center [504, 515] width 39 height 9
select select "px"
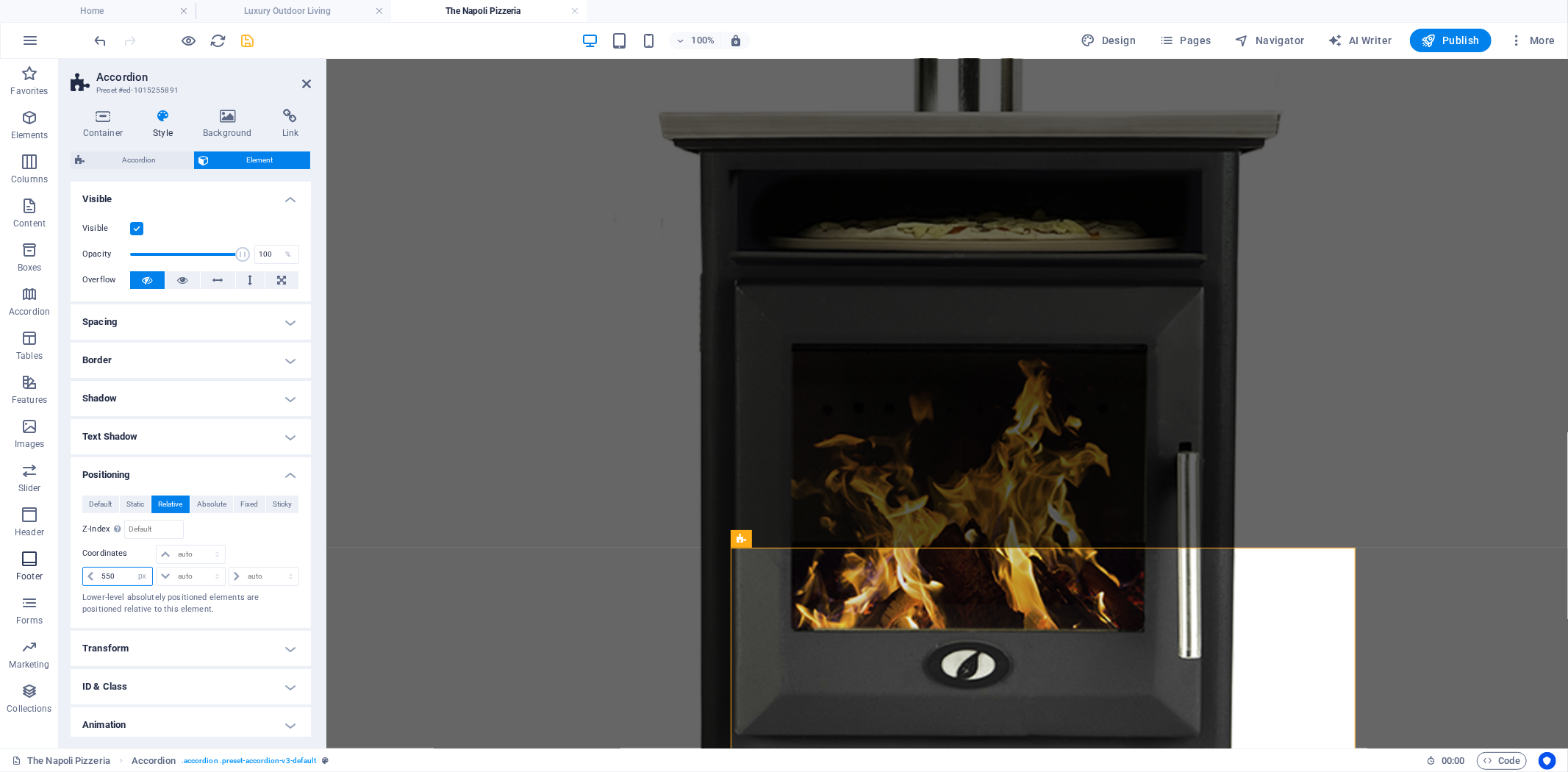
drag, startPoint x: 127, startPoint y: 575, endPoint x: 38, endPoint y: 567, distance: 89.4
click at [40, 567] on section "Favorites Elements Columns Content Boxes Accordion Tables Features Images Slide…" at bounding box center [784, 403] width 1568 height 689
type input "600"
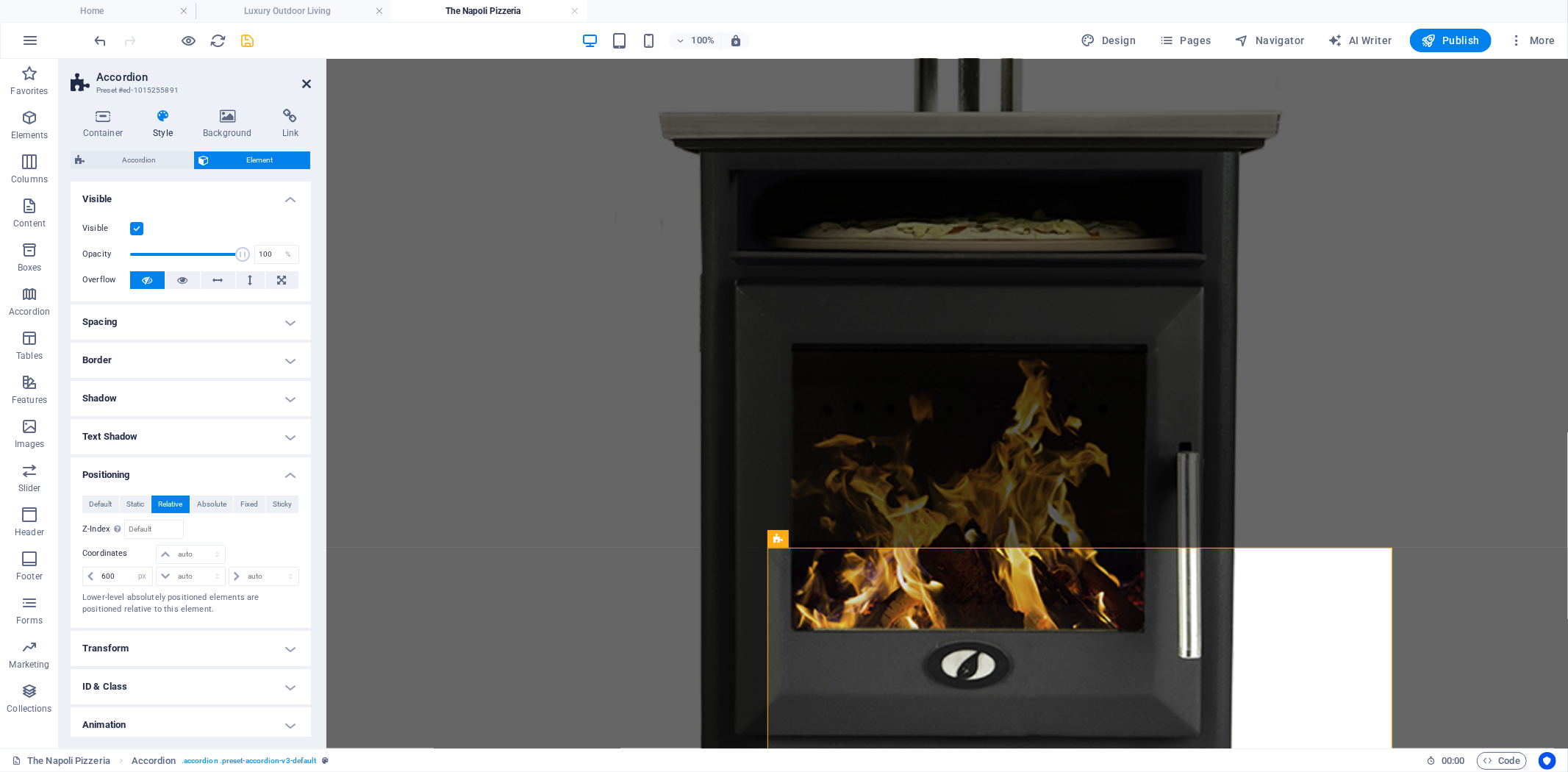
drag, startPoint x: 306, startPoint y: 79, endPoint x: 254, endPoint y: 20, distance: 78.6
click at [307, 79] on icon at bounding box center [307, 84] width 9 height 12
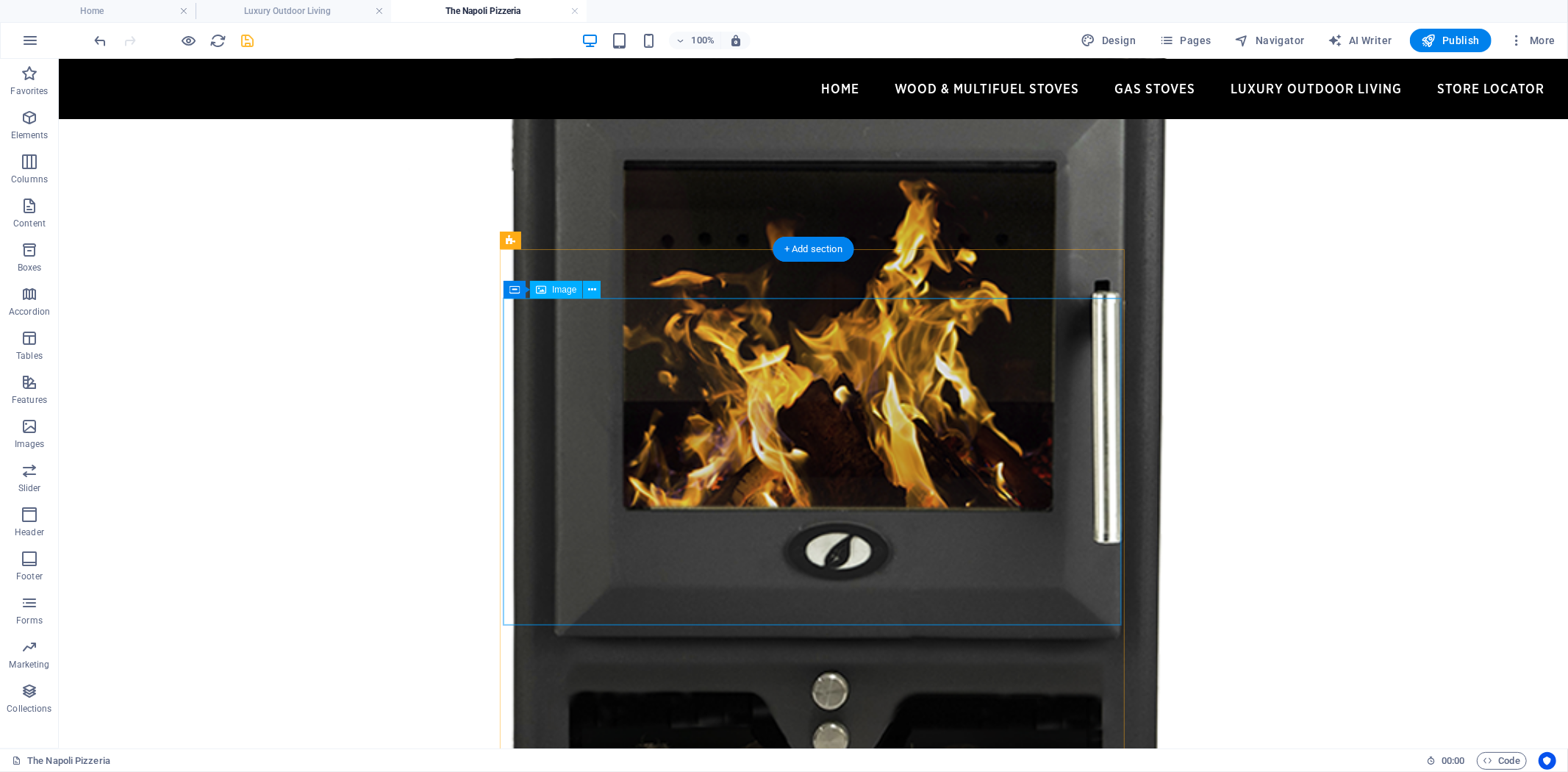
scroll to position [898, 0]
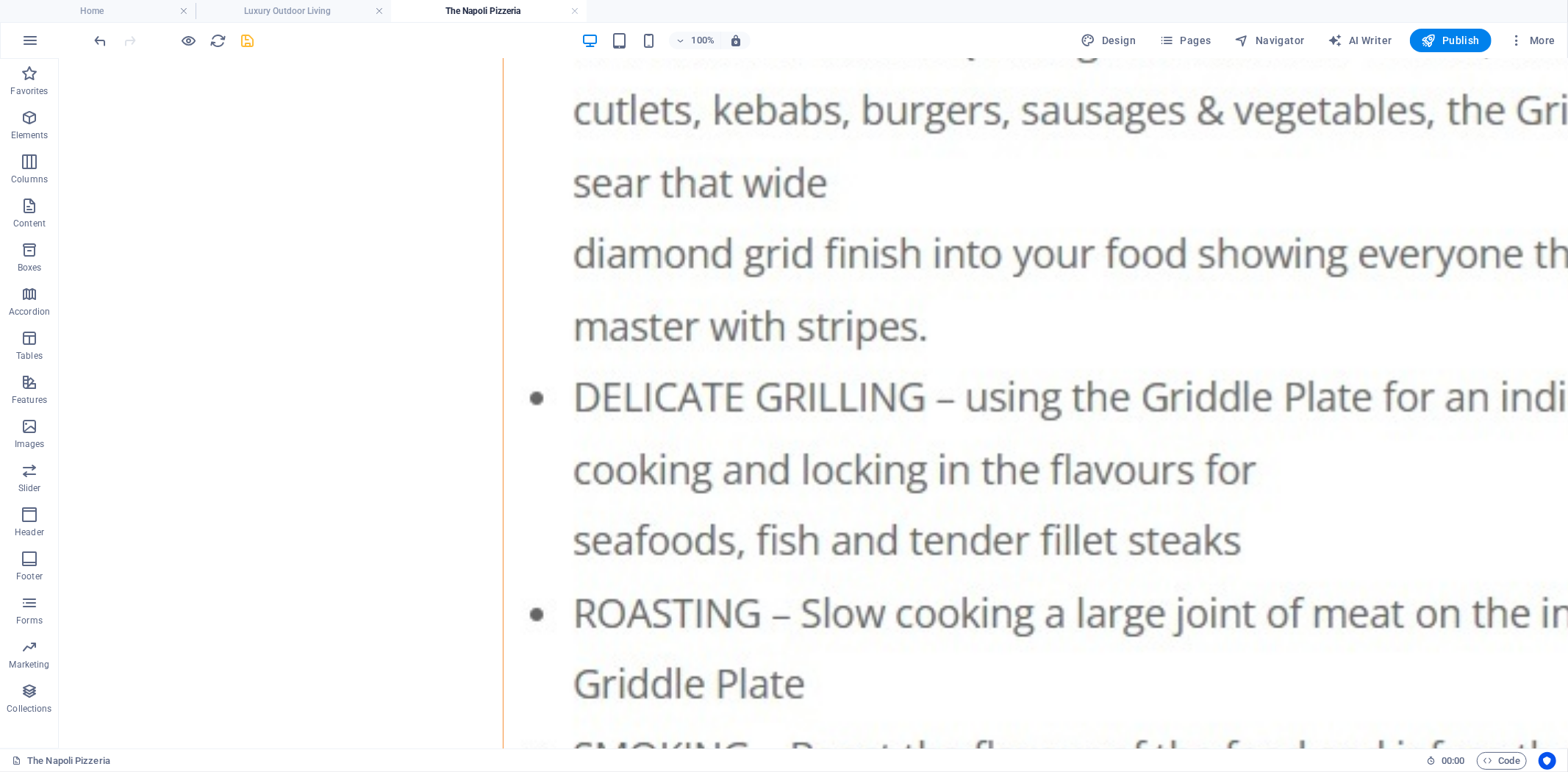
scroll to position [3139, 0]
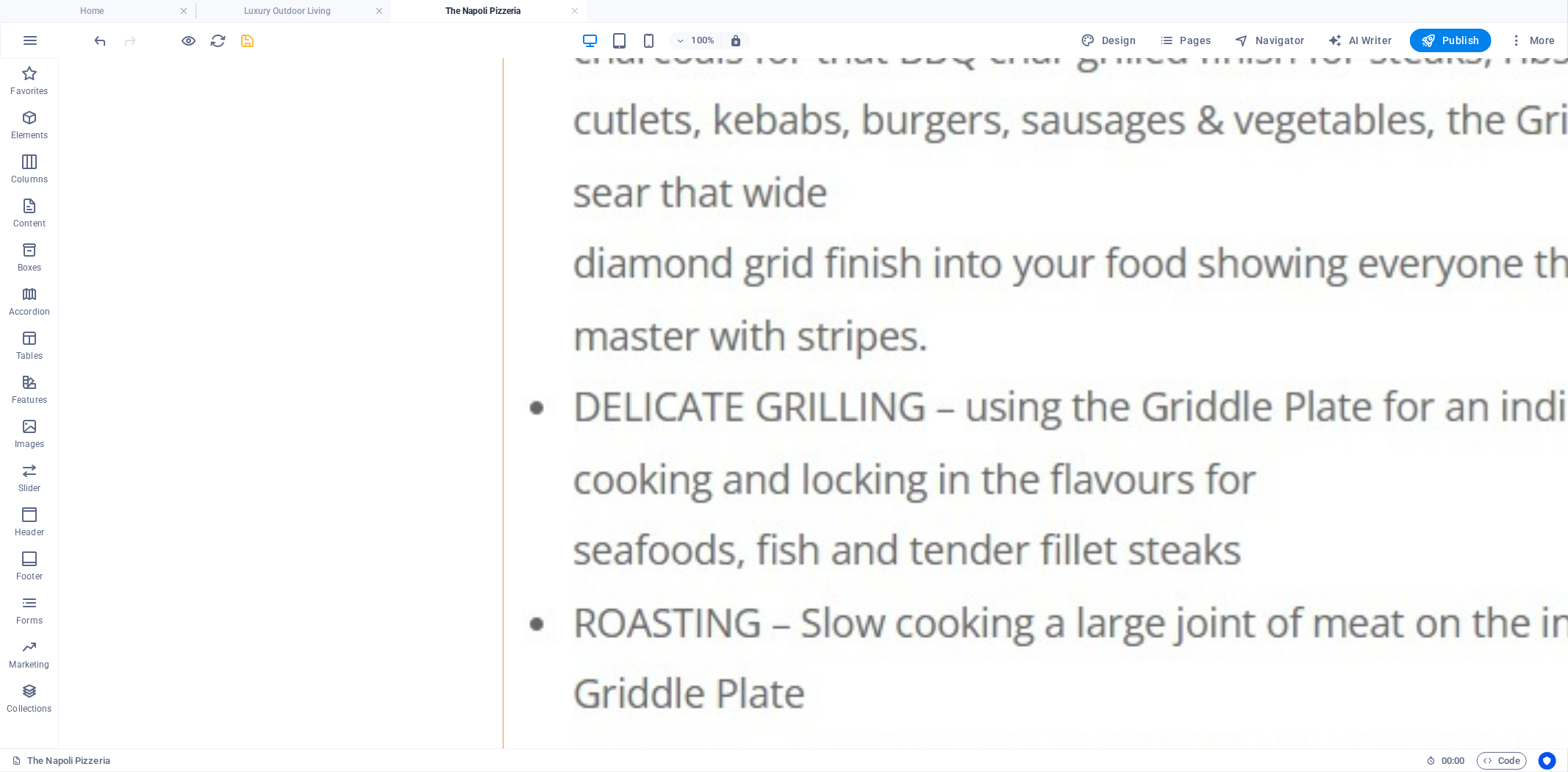
click at [250, 40] on icon "save" at bounding box center [248, 41] width 17 height 17
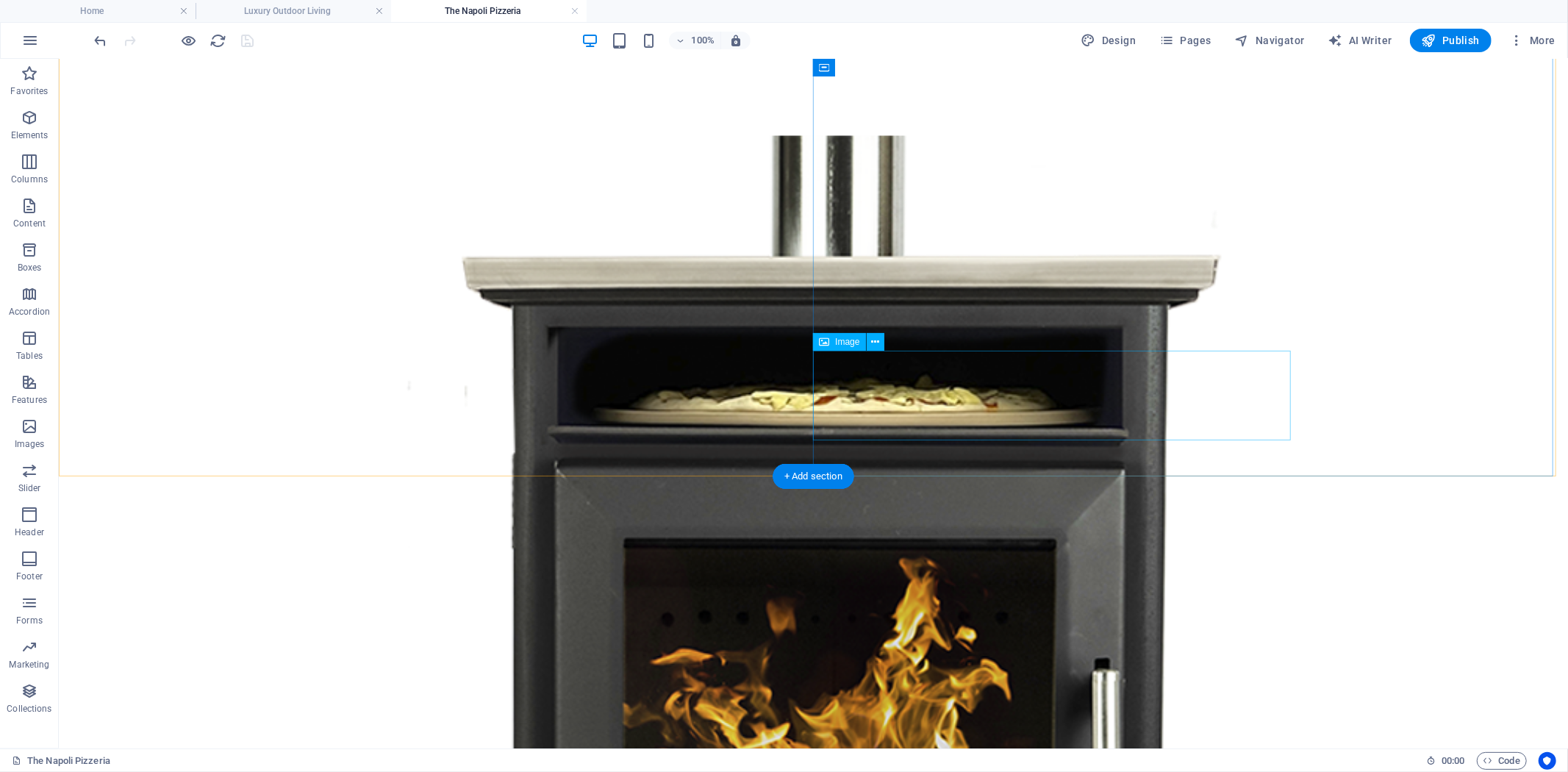
scroll to position [688, 0]
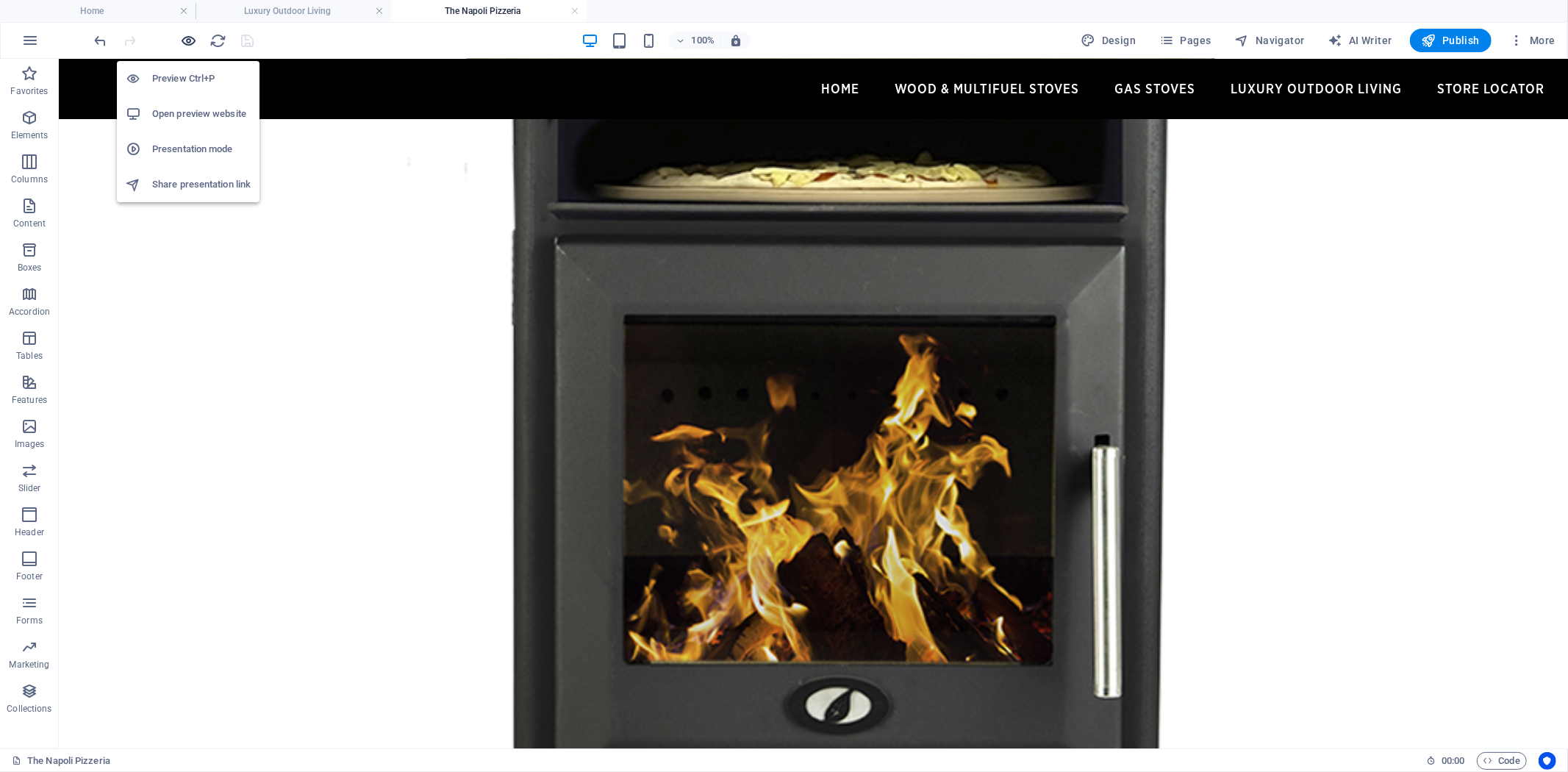
click at [184, 42] on icon "button" at bounding box center [189, 41] width 17 height 17
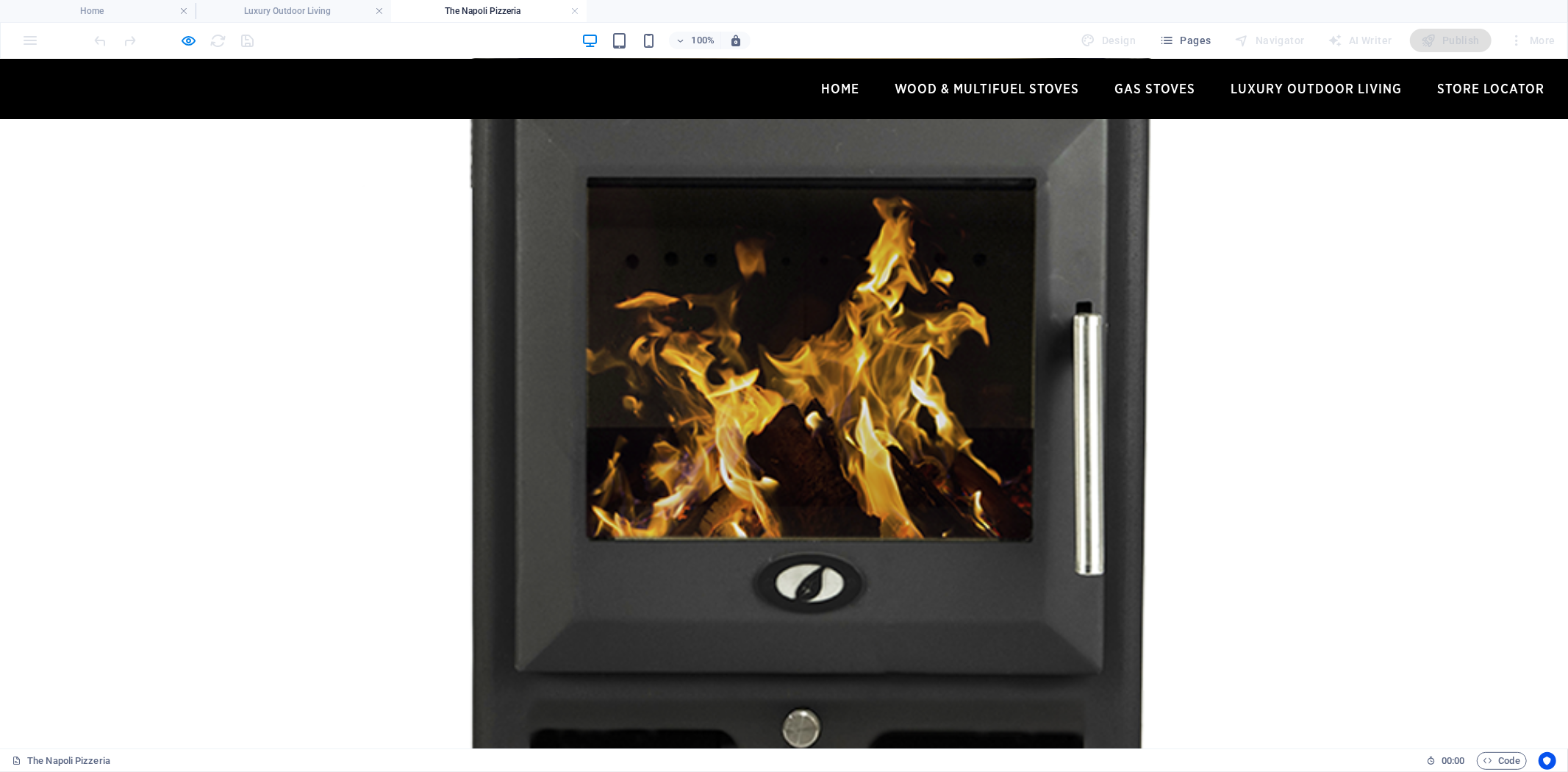
scroll to position [853, 0]
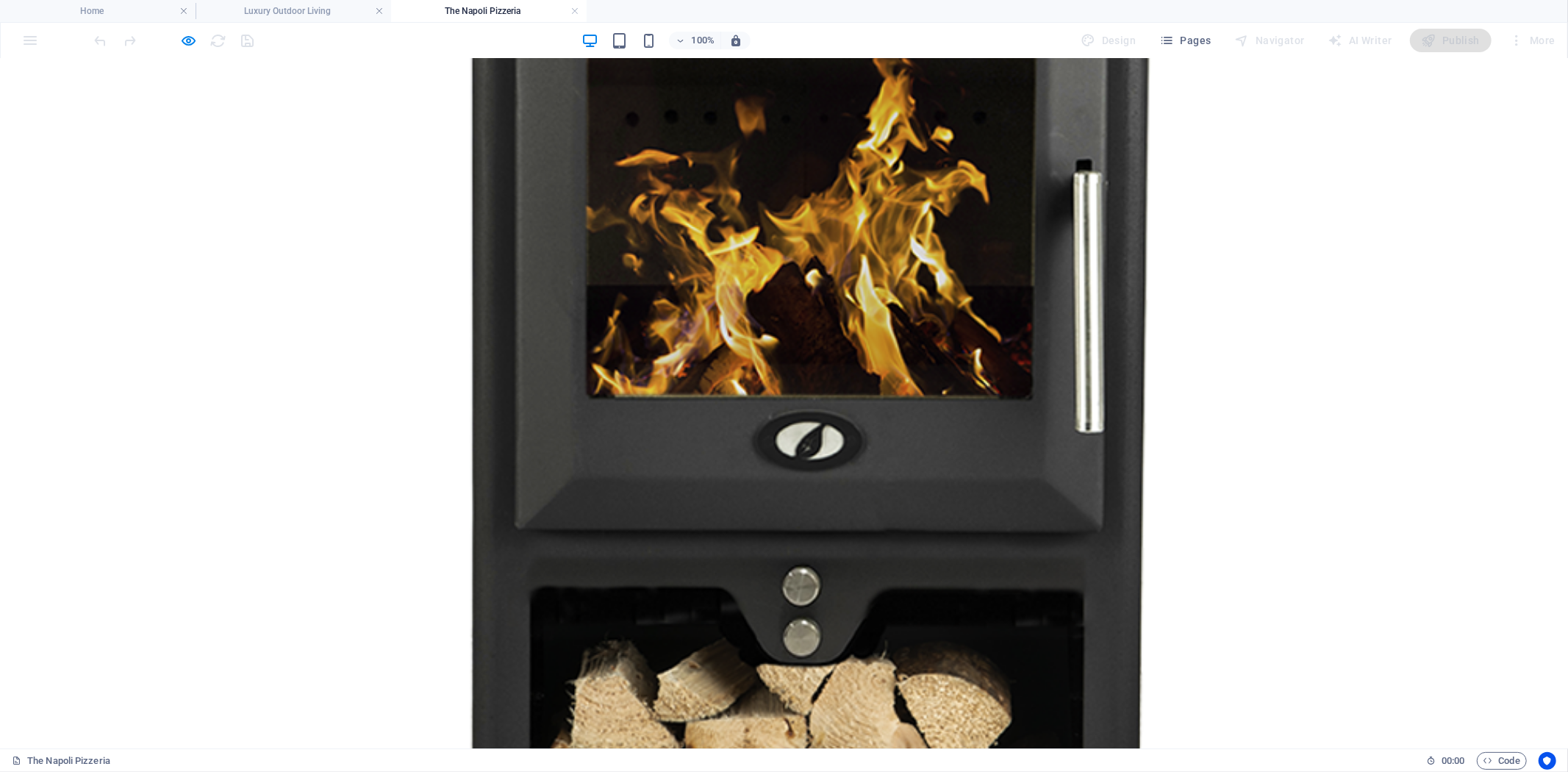
scroll to position [934, 0]
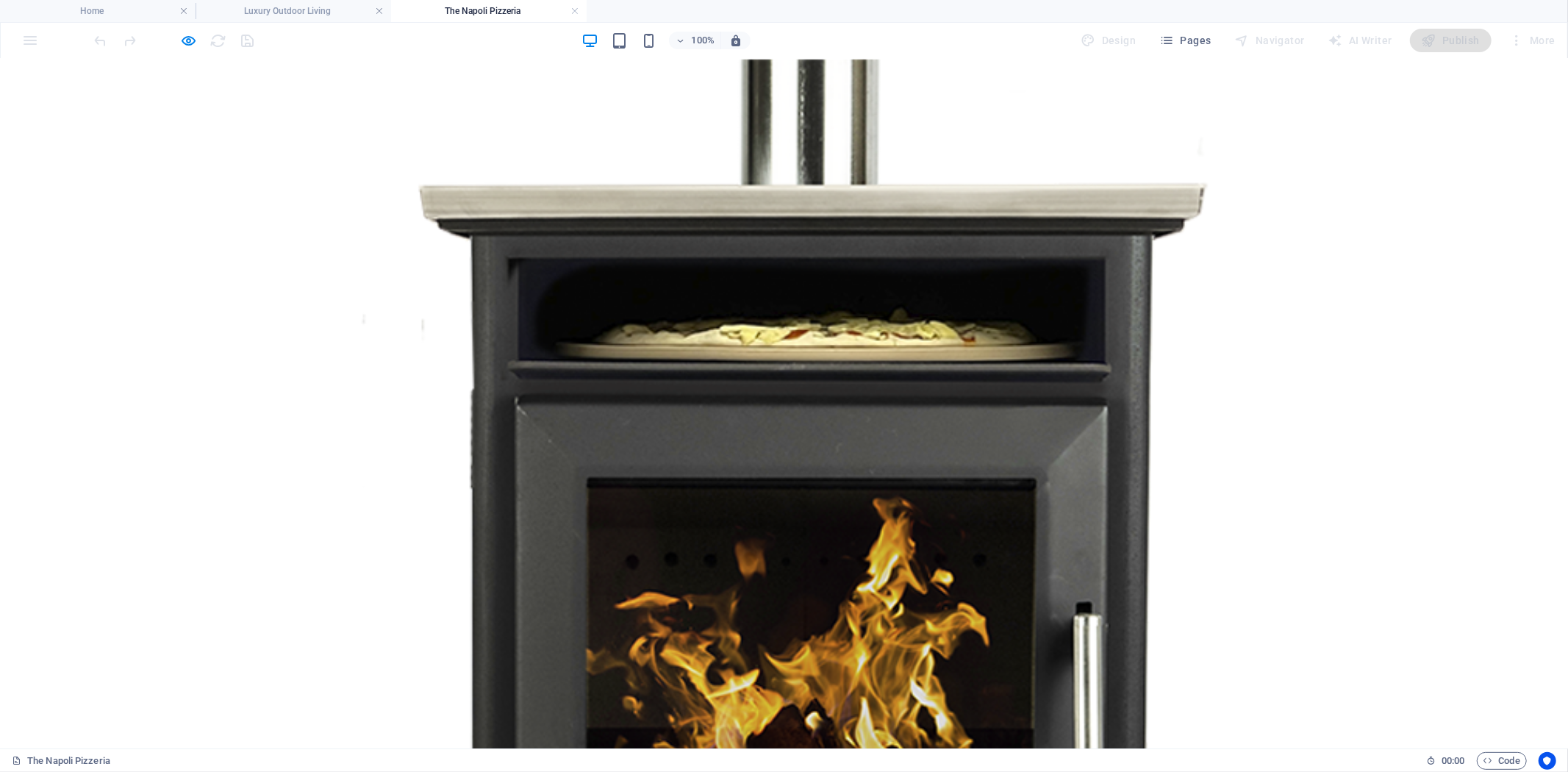
scroll to position [853, 0]
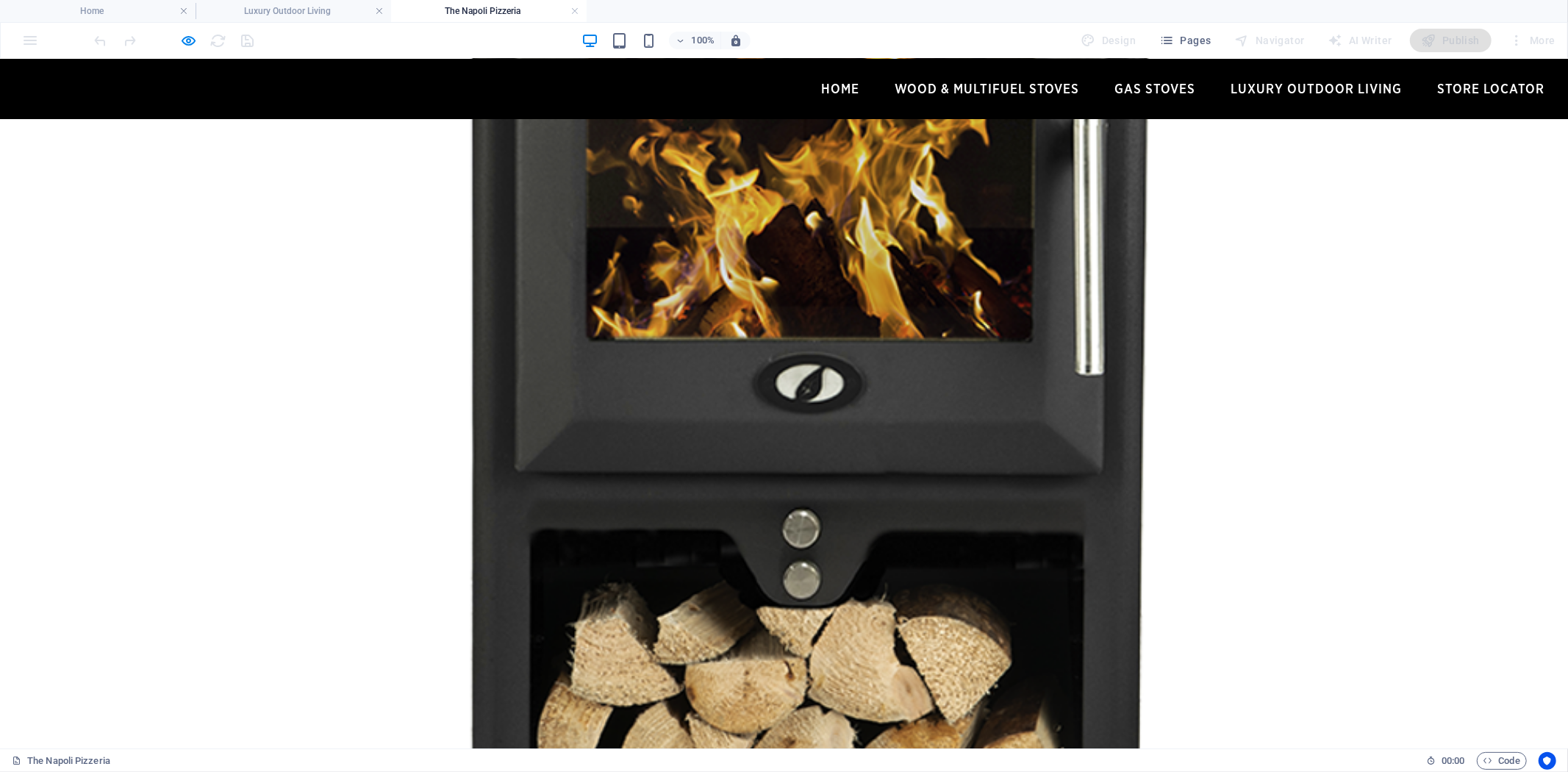
scroll to position [1261, 0]
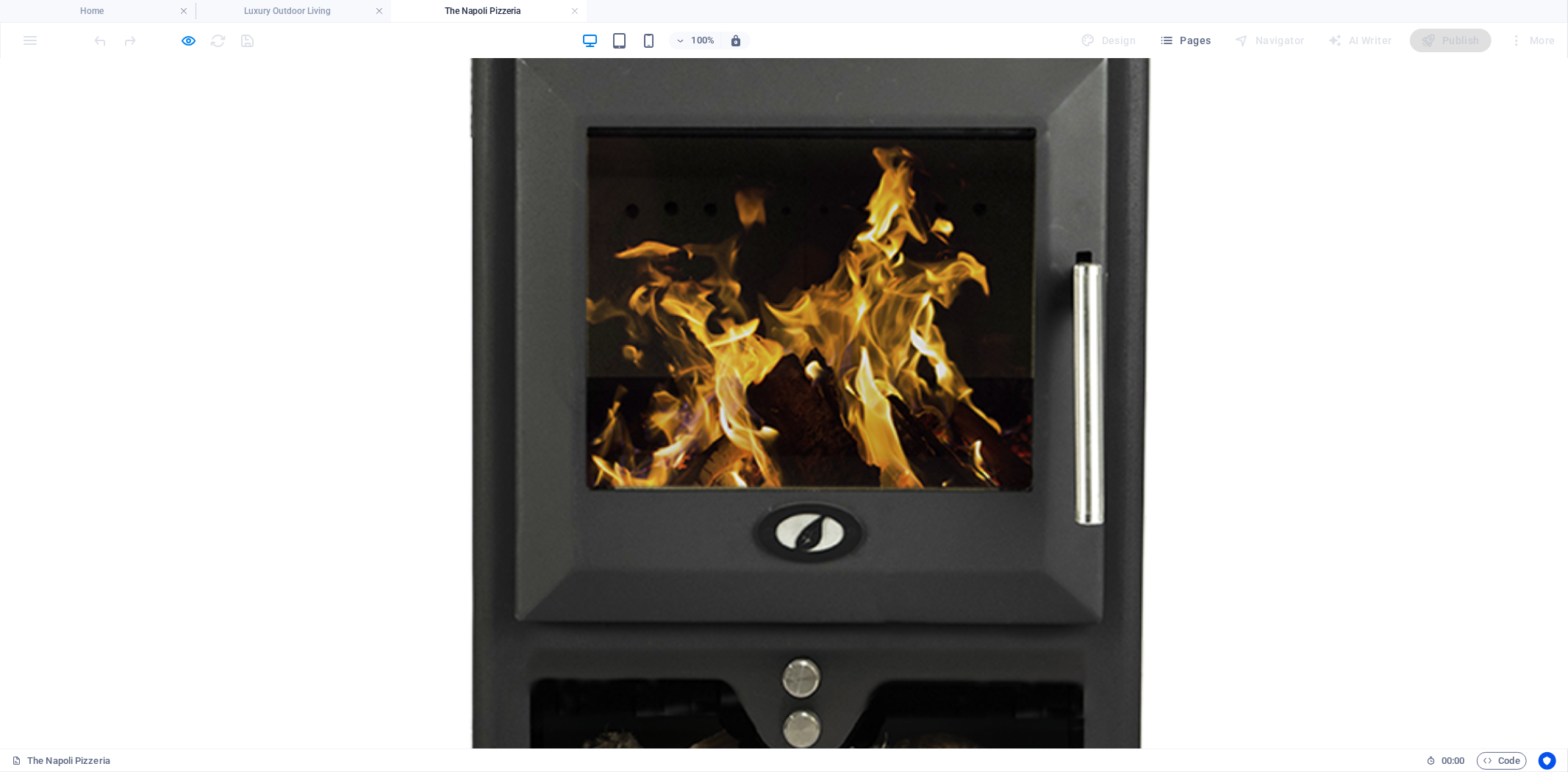
scroll to position [838, 0]
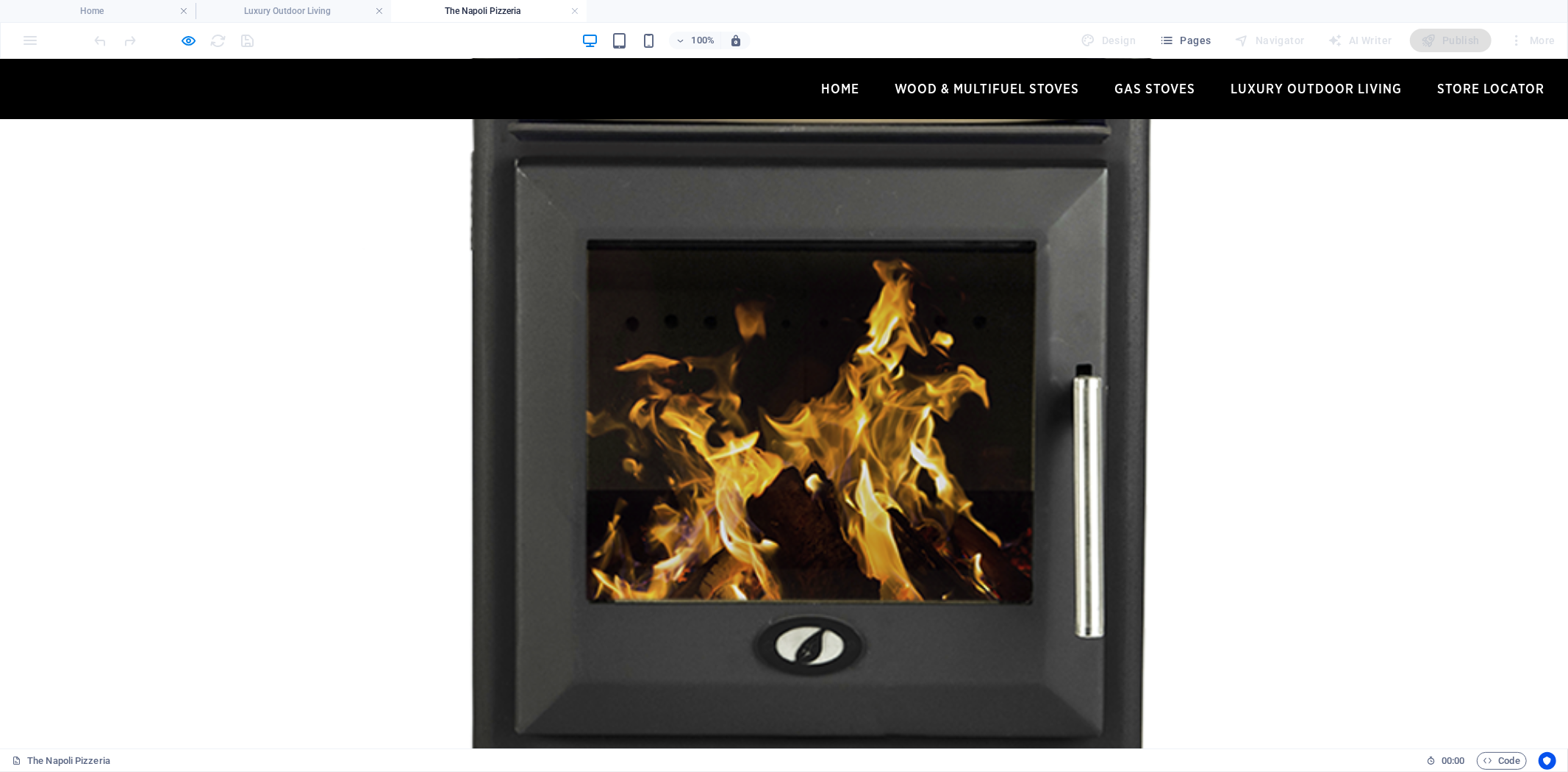
scroll to position [816, 0]
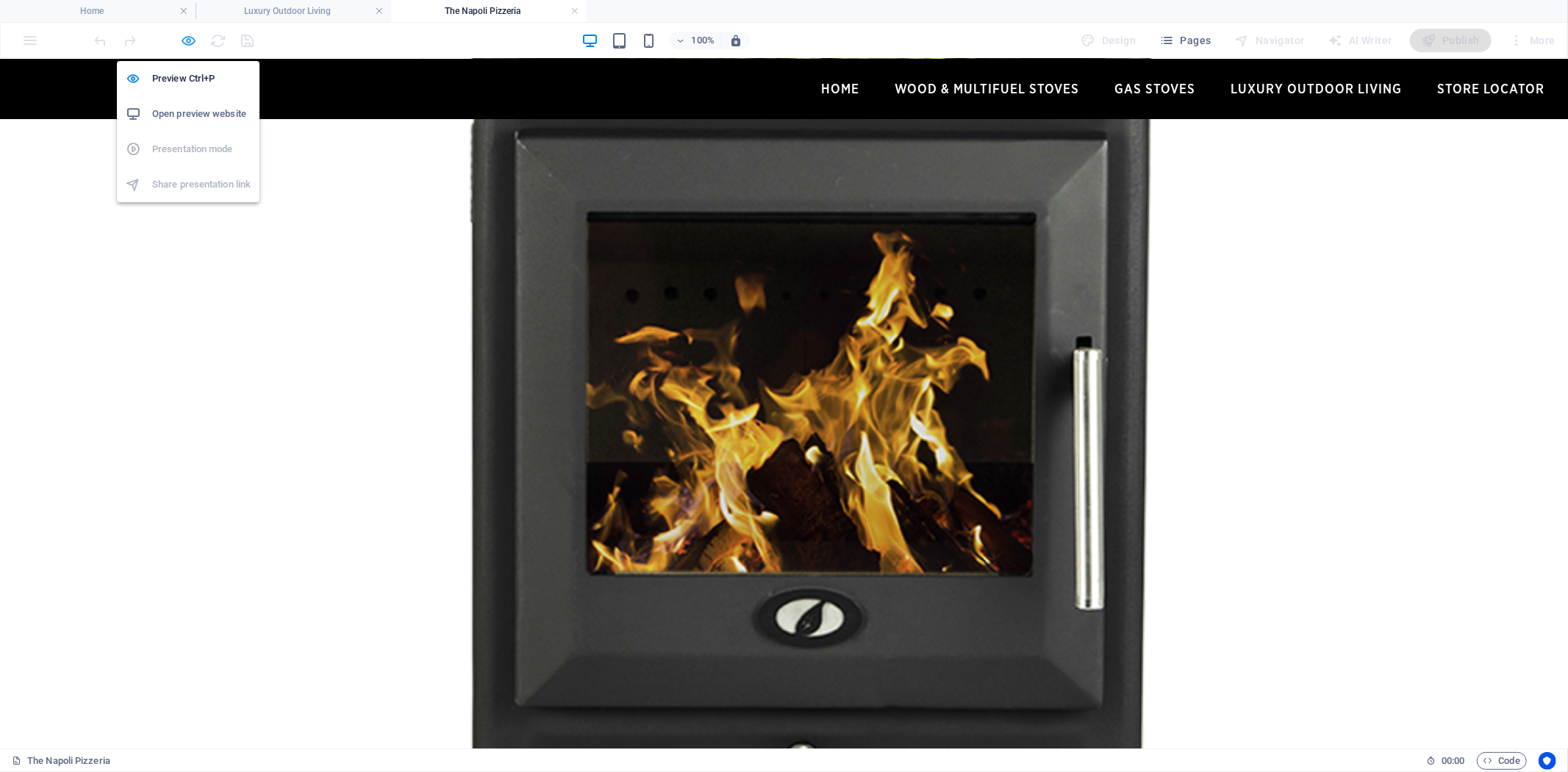
click at [184, 39] on icon "button" at bounding box center [189, 41] width 17 height 17
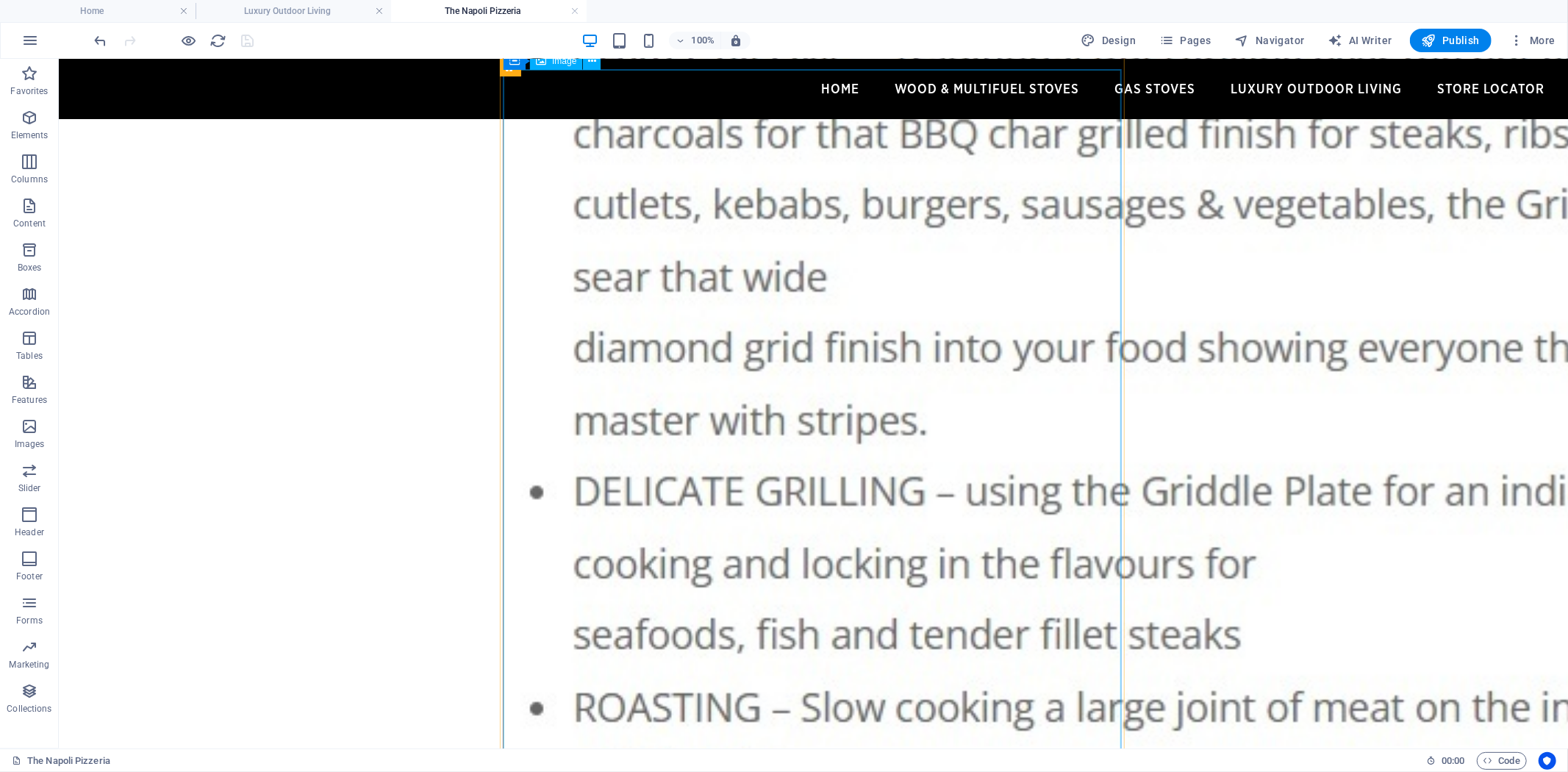
scroll to position [3102, 0]
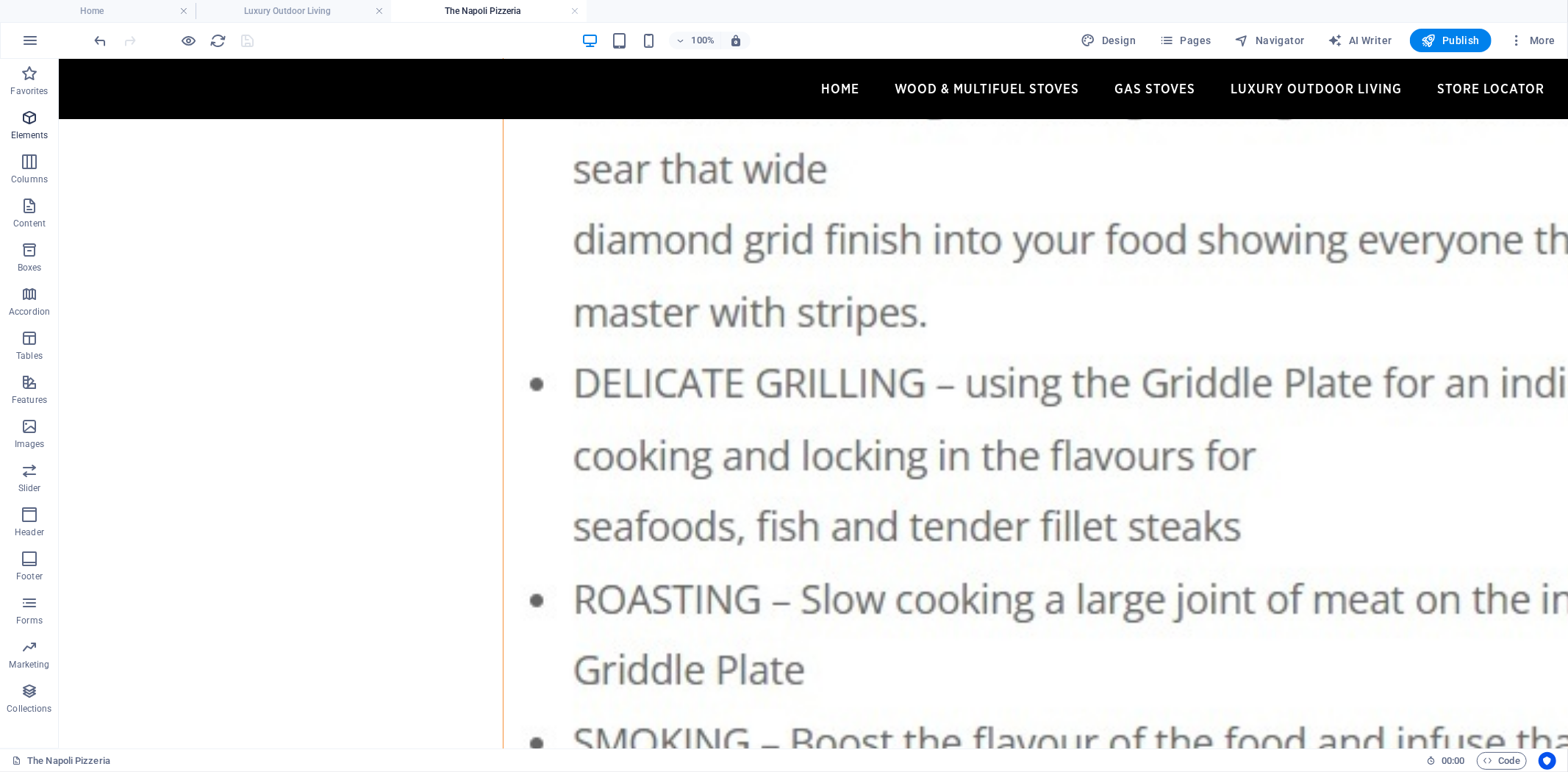
click at [25, 120] on icon "button" at bounding box center [29, 117] width 17 height 17
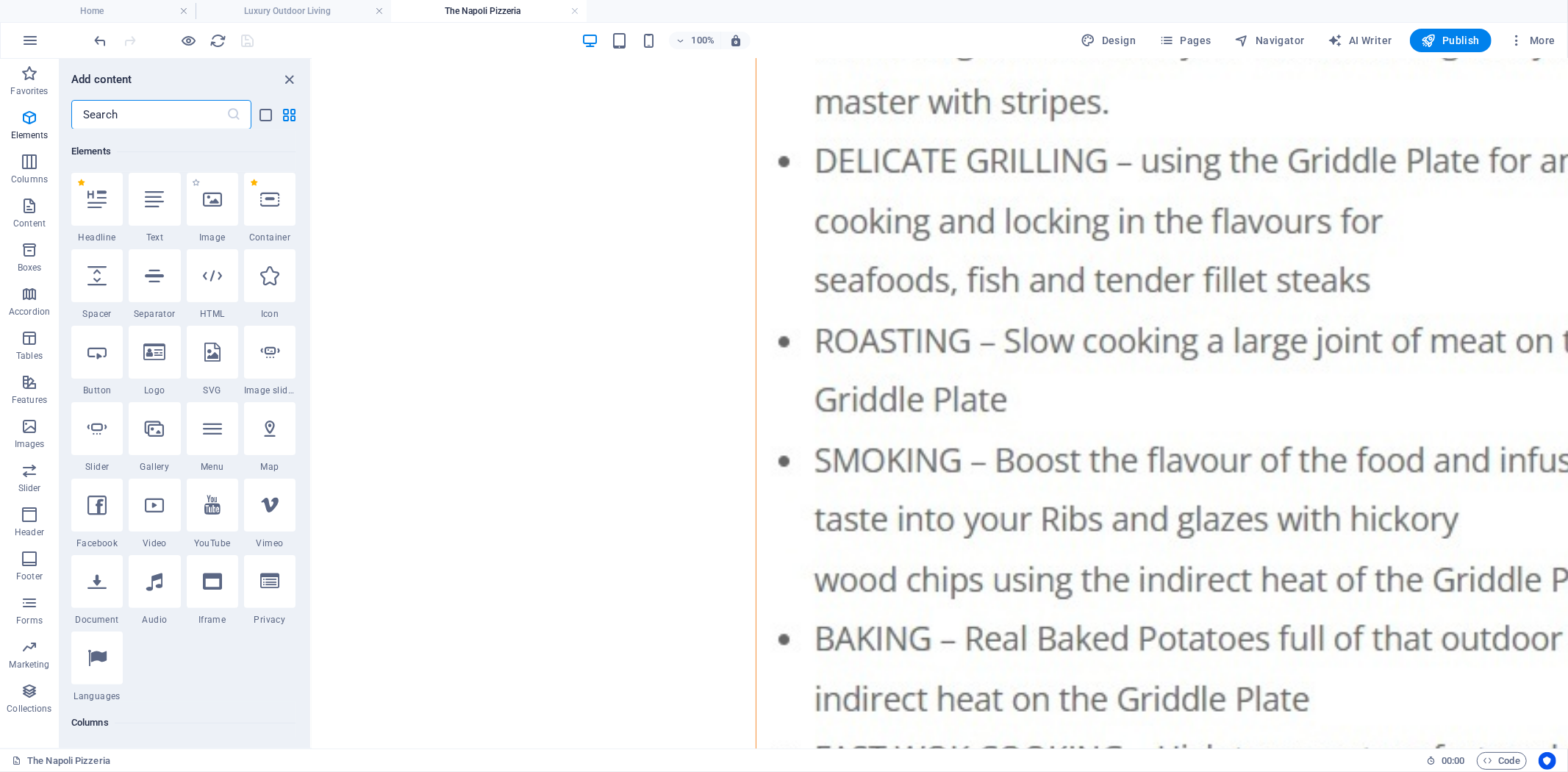
scroll to position [157, 0]
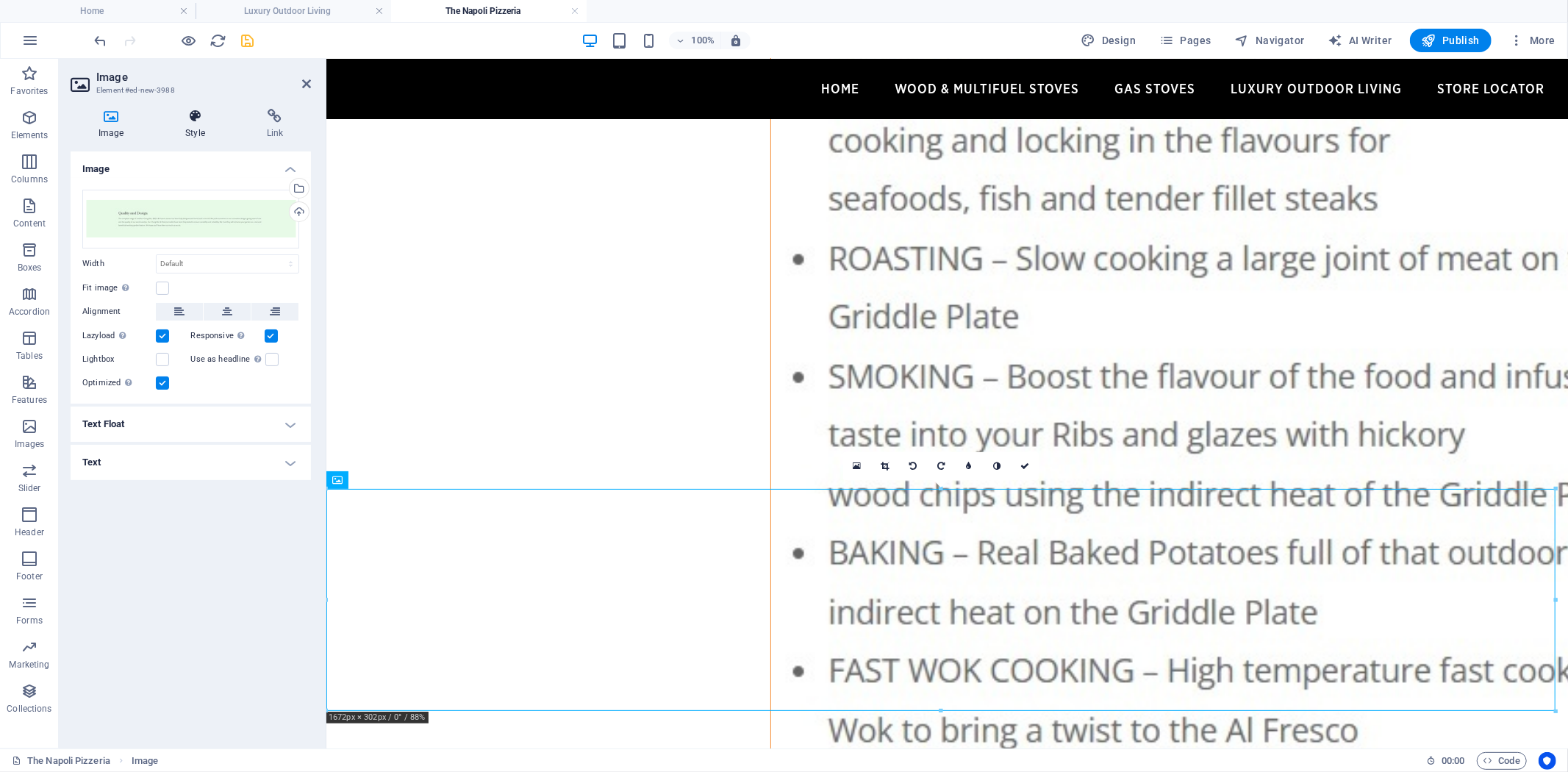
click at [189, 126] on h4 "Style" at bounding box center [198, 124] width 81 height 31
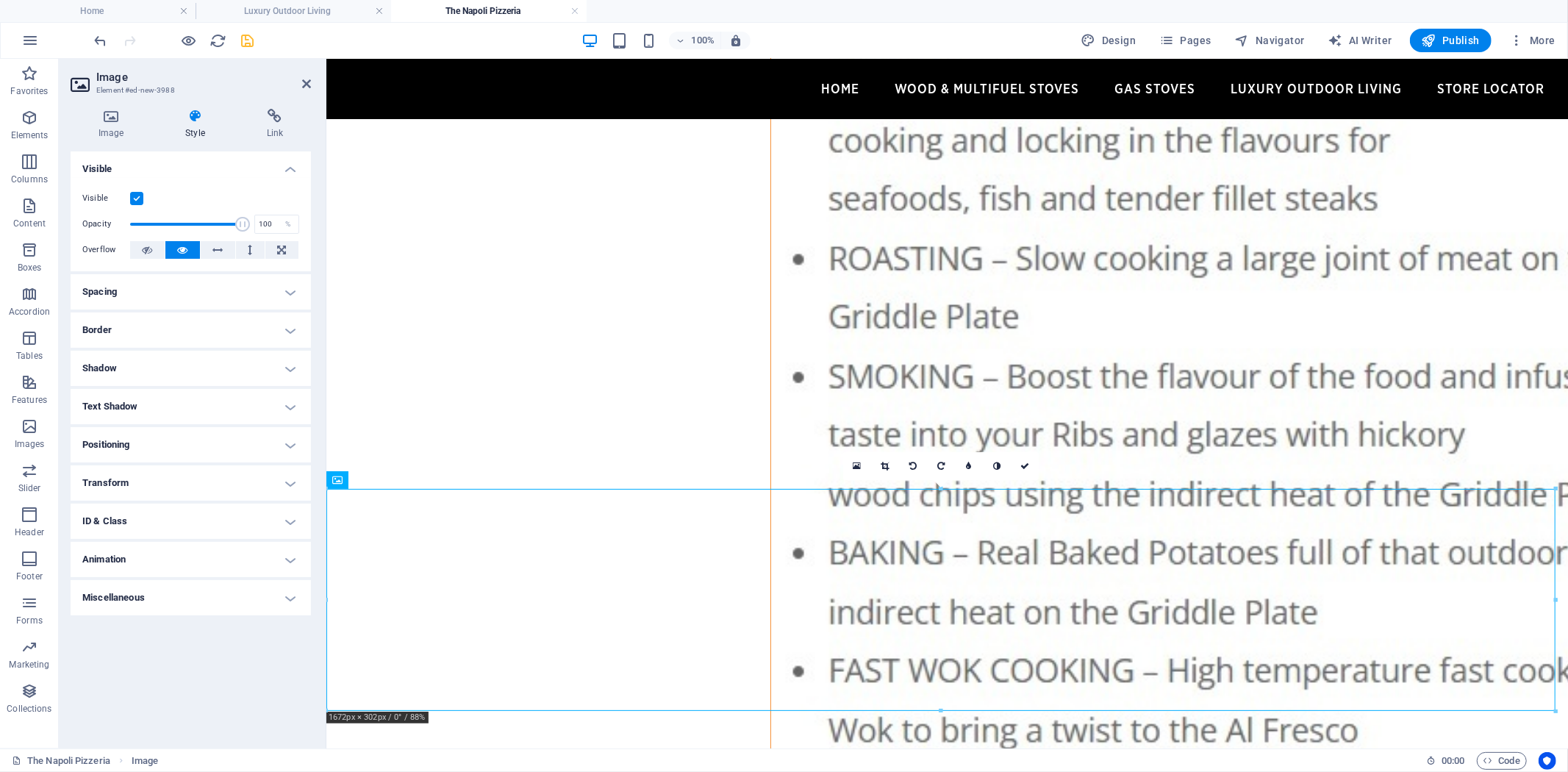
click at [292, 482] on h4 "Transform" at bounding box center [191, 482] width 241 height 35
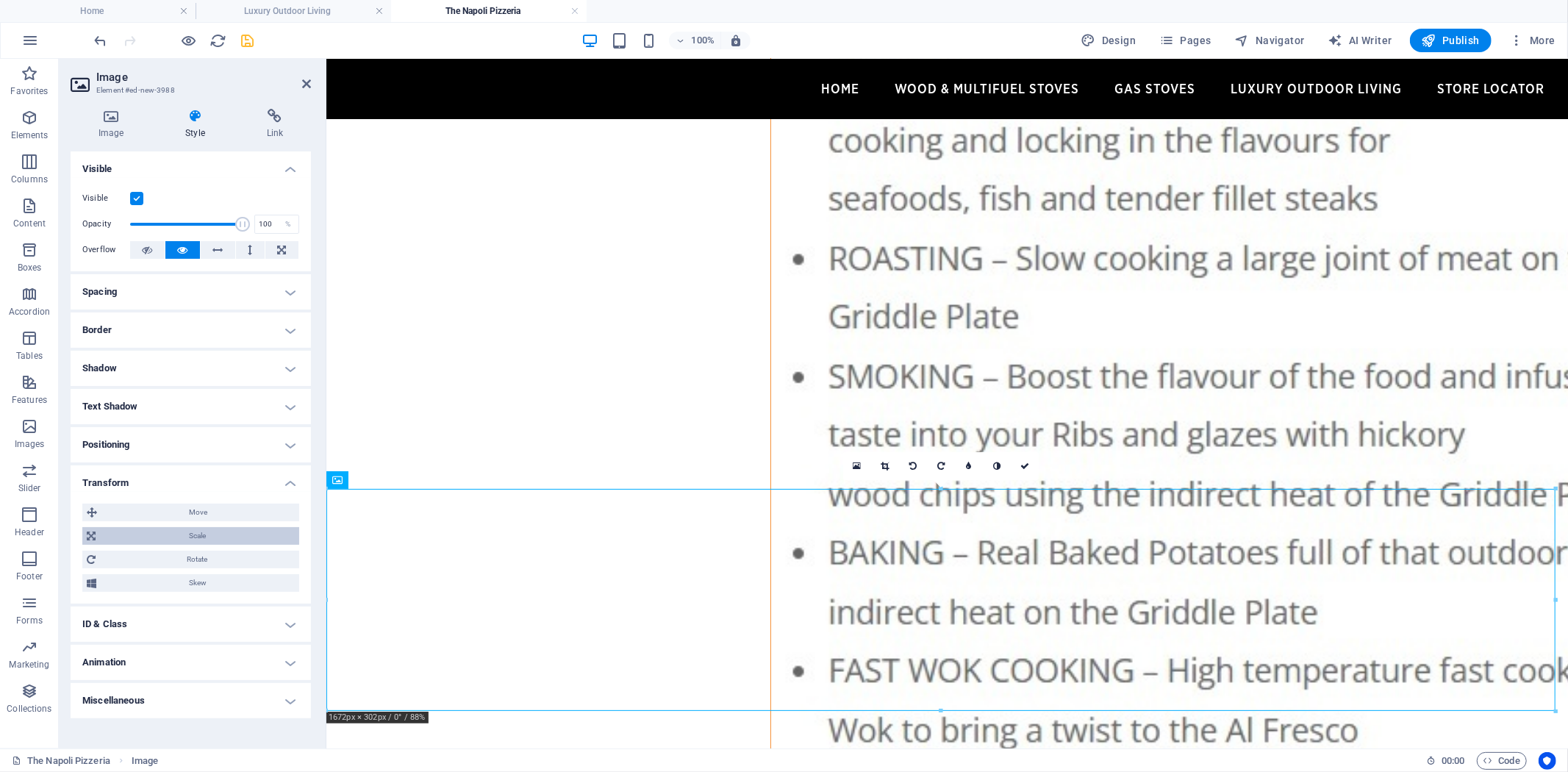
click at [222, 540] on span "Scale" at bounding box center [198, 535] width 195 height 17
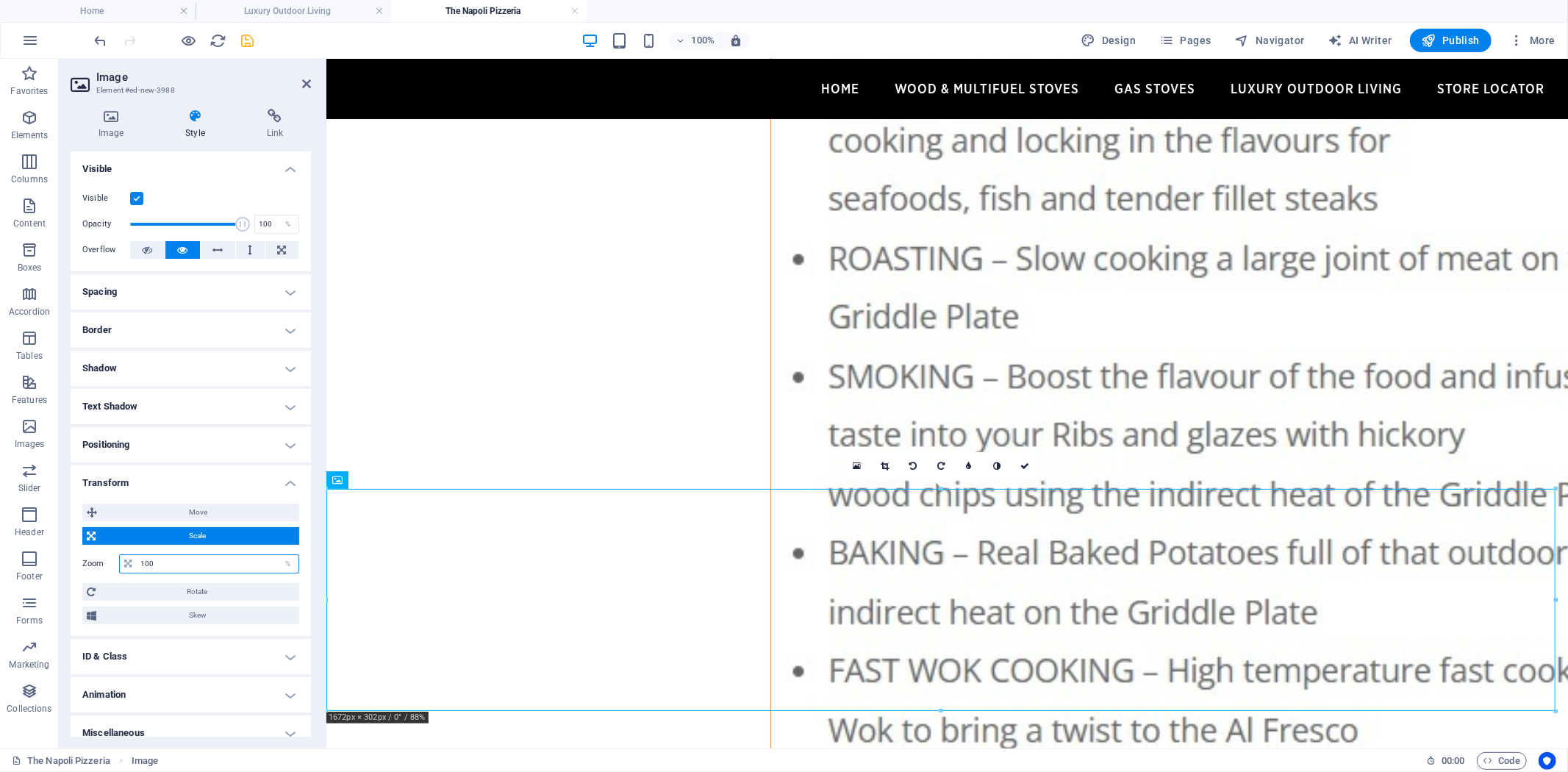
click at [200, 564] on input "100" at bounding box center [217, 563] width 161 height 17
drag, startPoint x: 207, startPoint y: 563, endPoint x: 84, endPoint y: 559, distance: 123.1
click at [84, 559] on div "Zoom 100 %" at bounding box center [191, 563] width 217 height 19
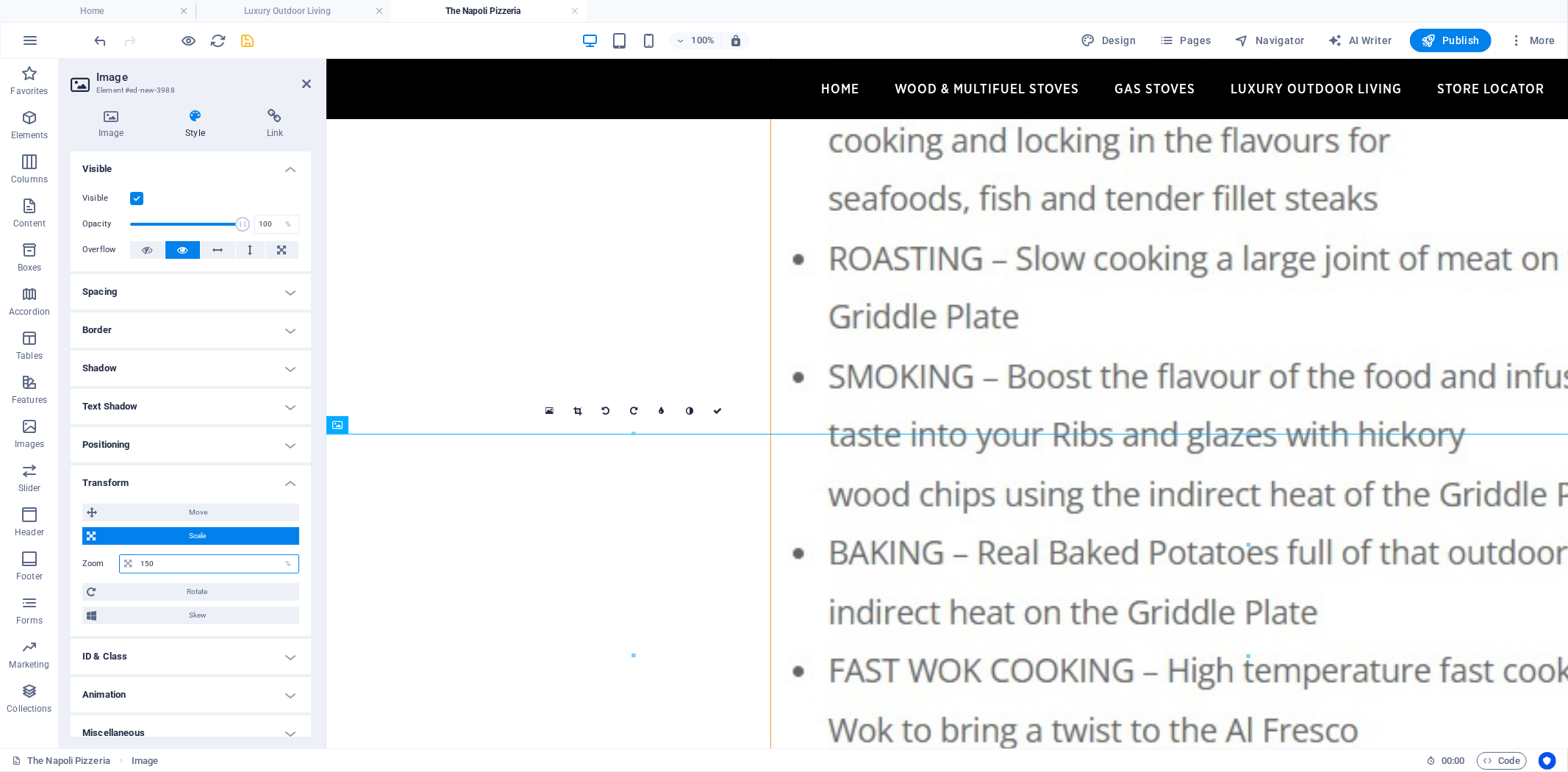
drag, startPoint x: 166, startPoint y: 560, endPoint x: 90, endPoint y: 551, distance: 76.5
click at [97, 551] on div "Zoom 150 %" at bounding box center [191, 563] width 217 height 26
type input "125"
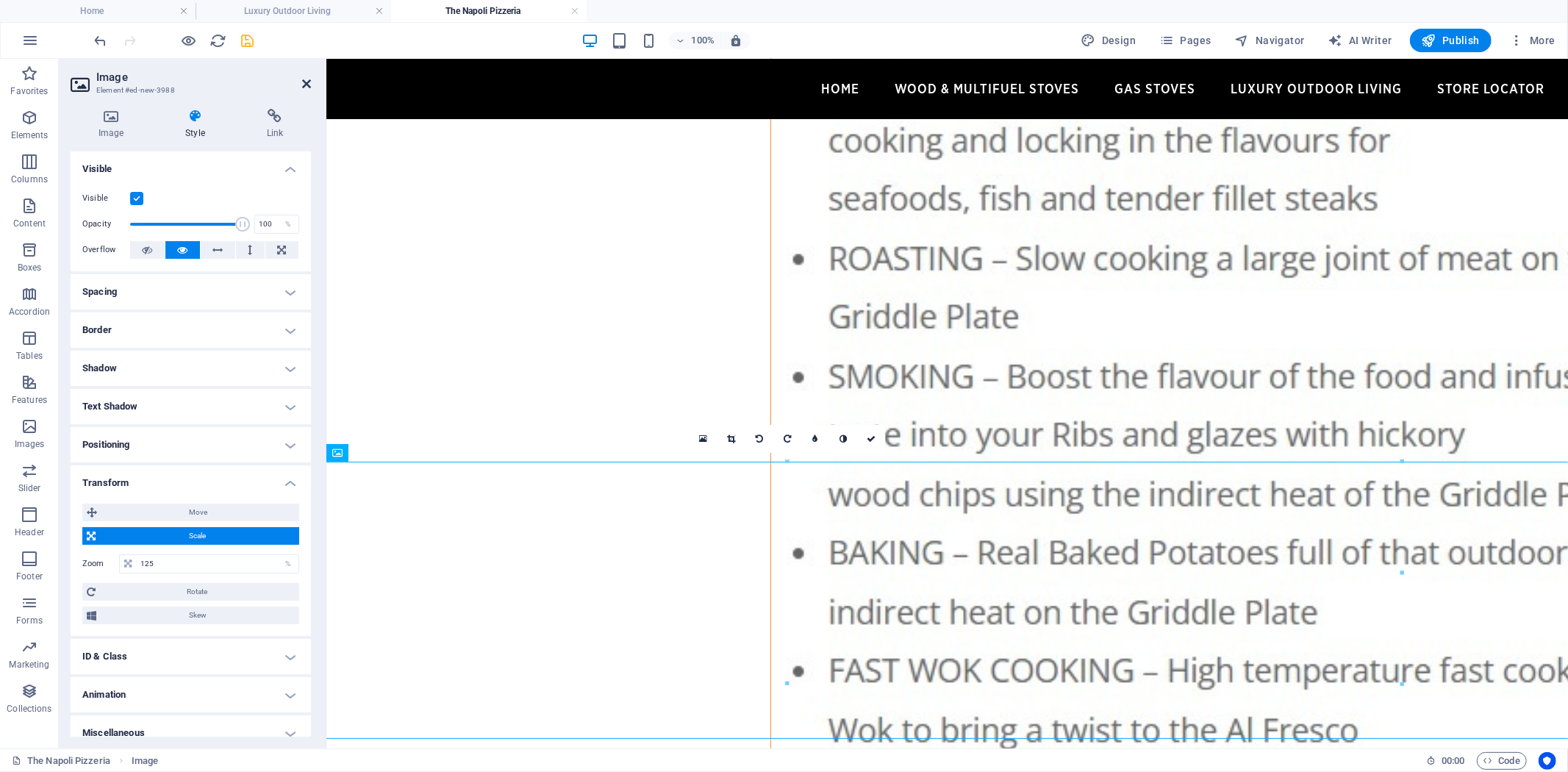
click at [309, 81] on icon at bounding box center [307, 84] width 9 height 12
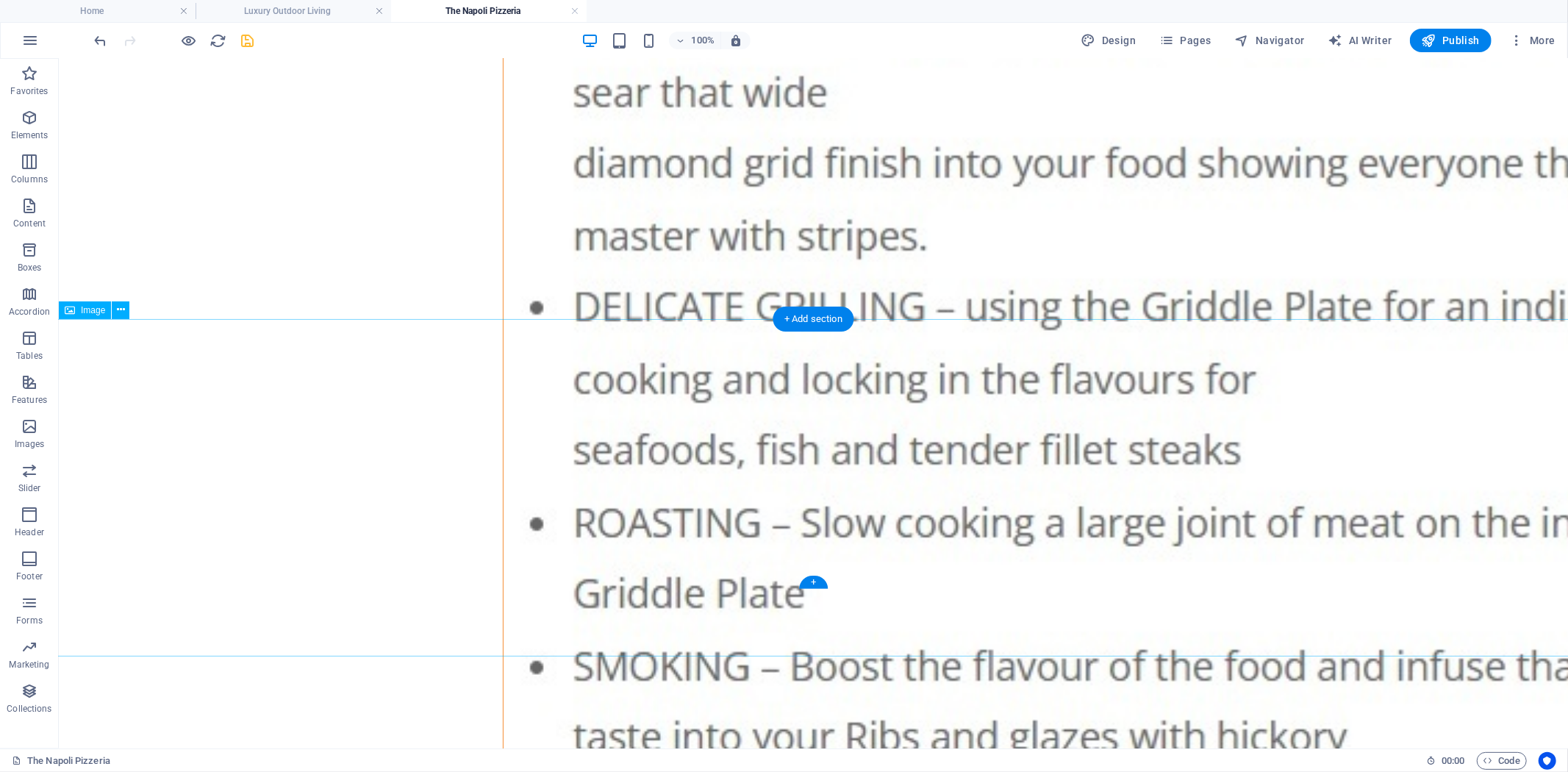
scroll to position [3102, 0]
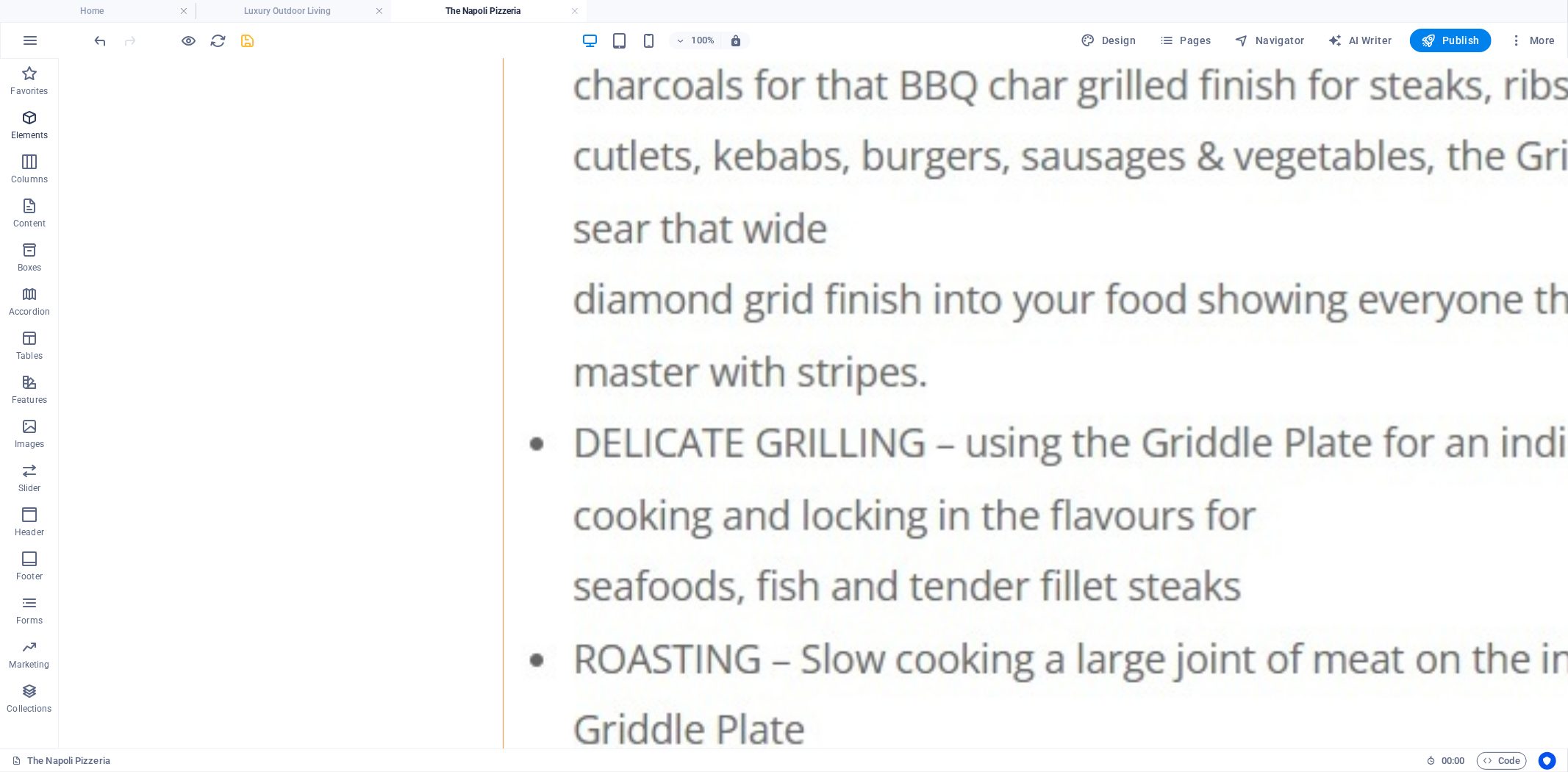
click at [29, 118] on icon "button" at bounding box center [29, 117] width 17 height 17
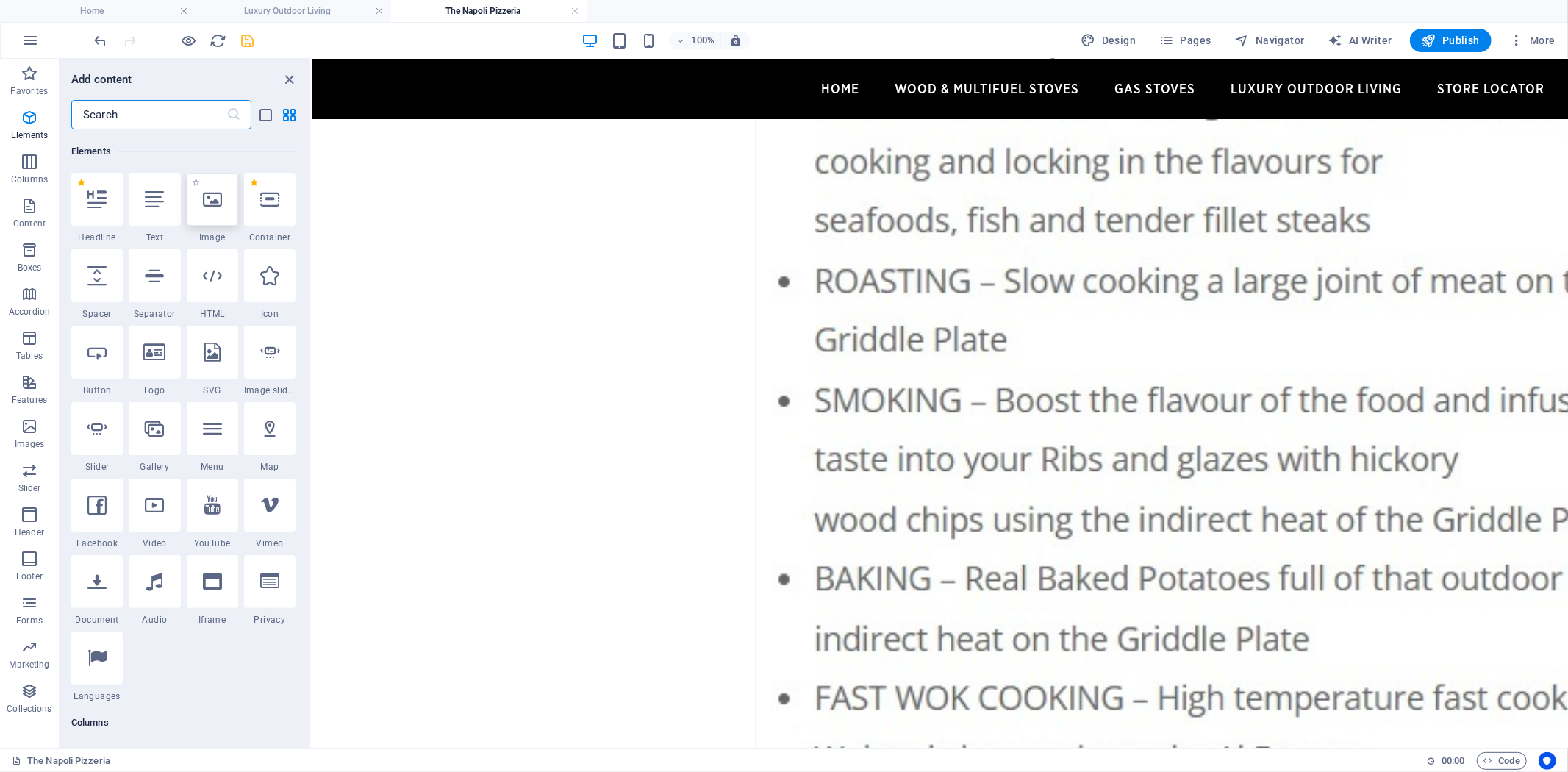
scroll to position [157, 0]
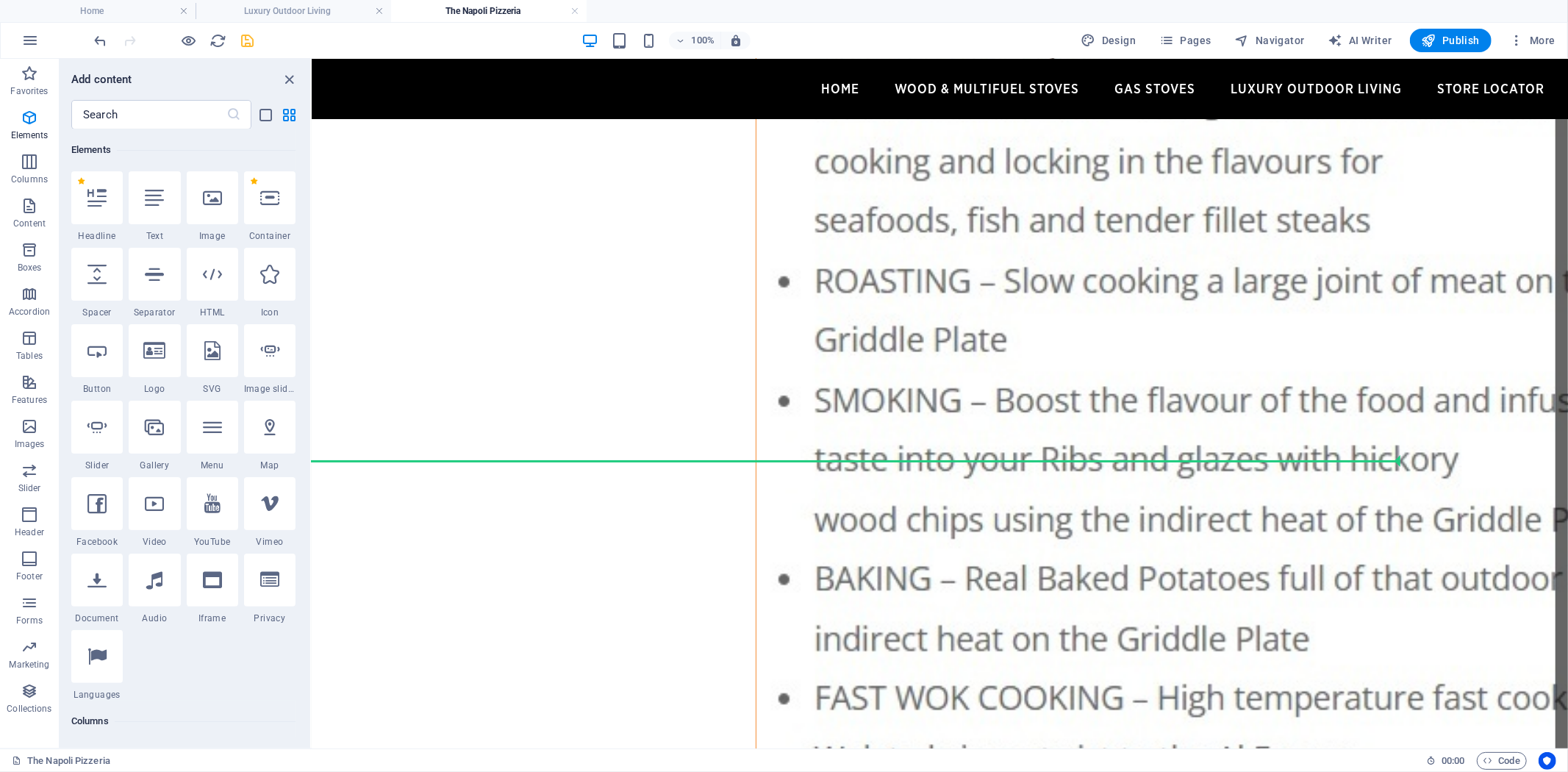
select select "px"
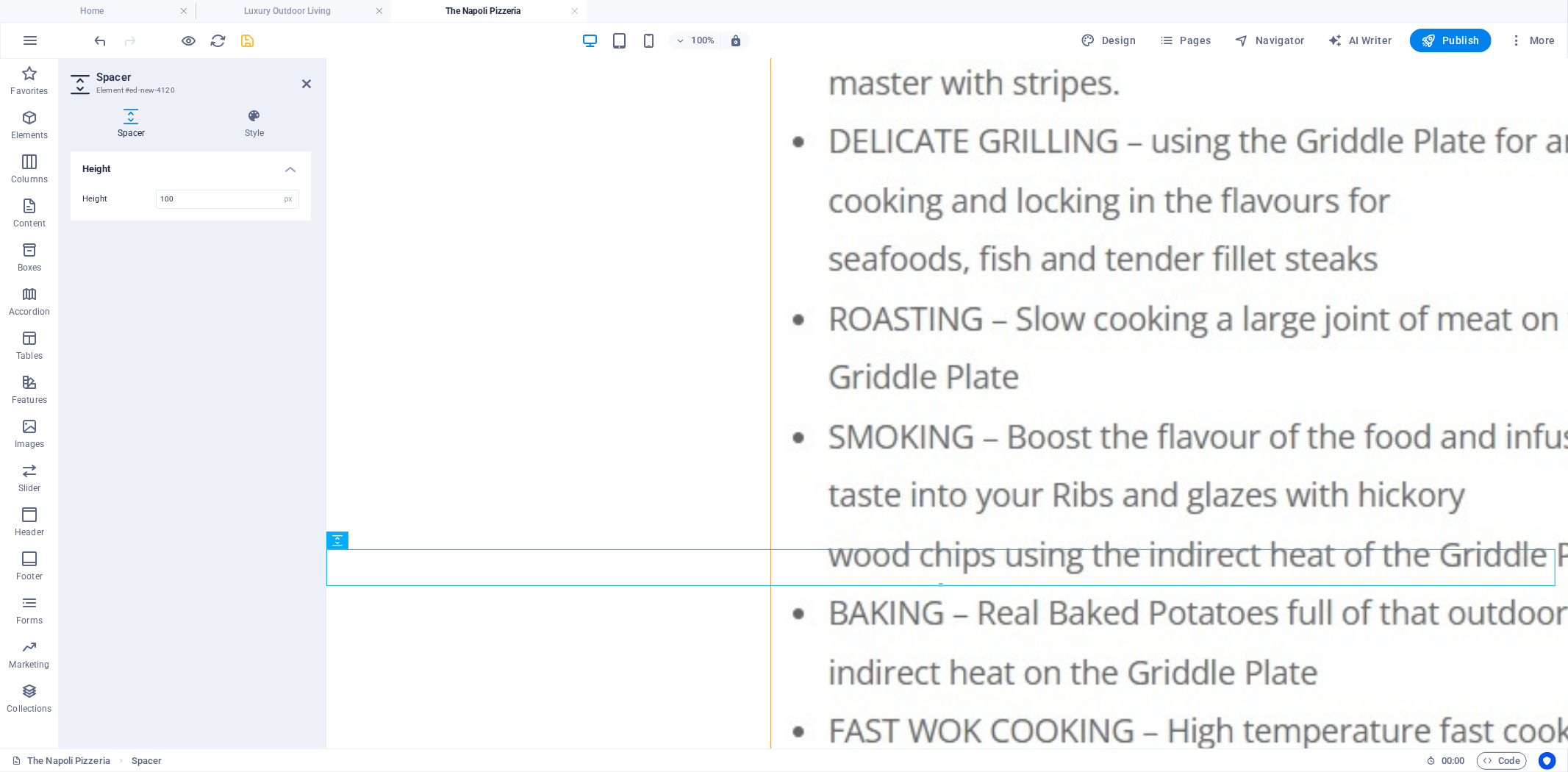
type input "100"
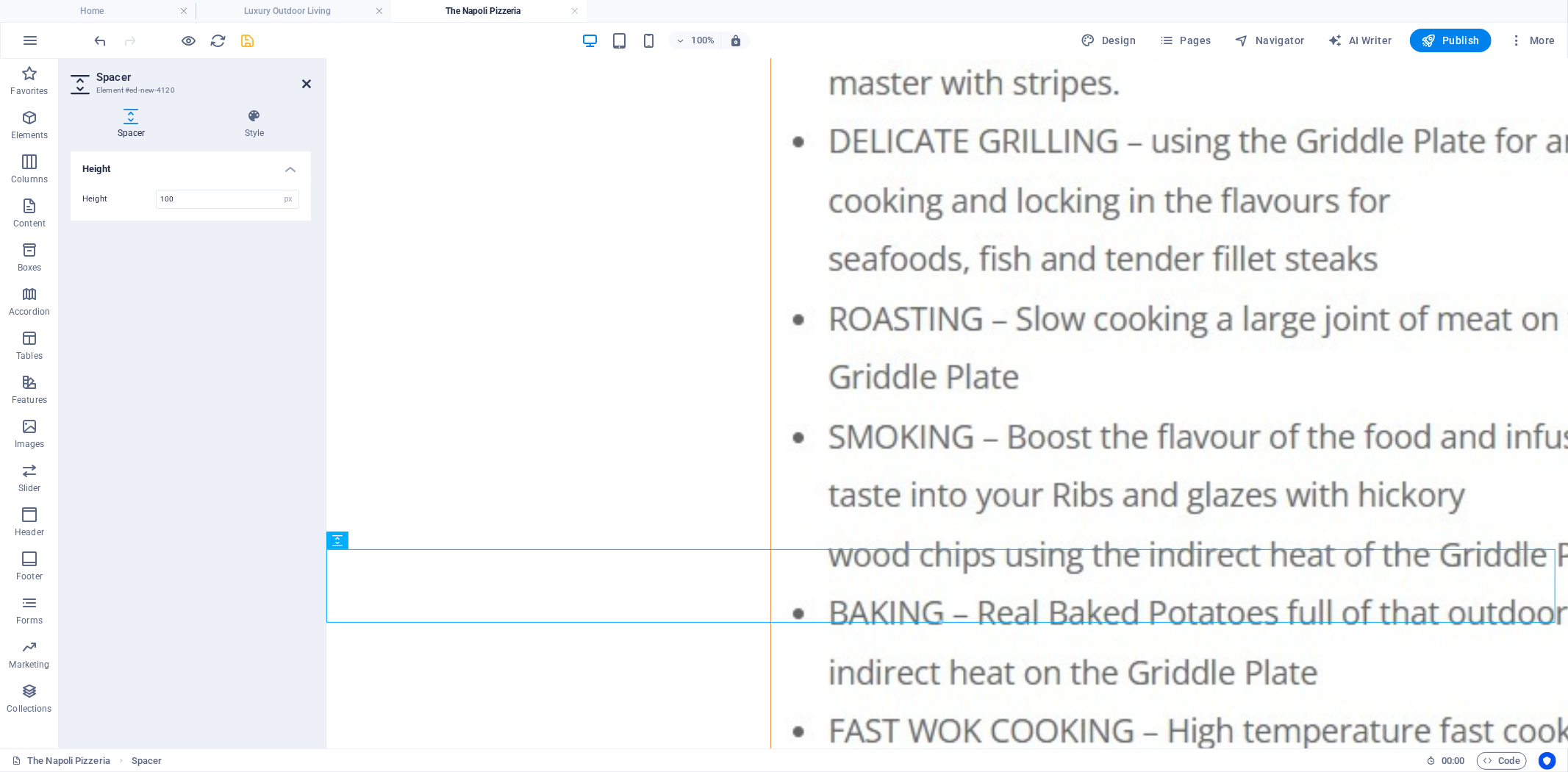
click at [307, 83] on icon at bounding box center [307, 84] width 9 height 12
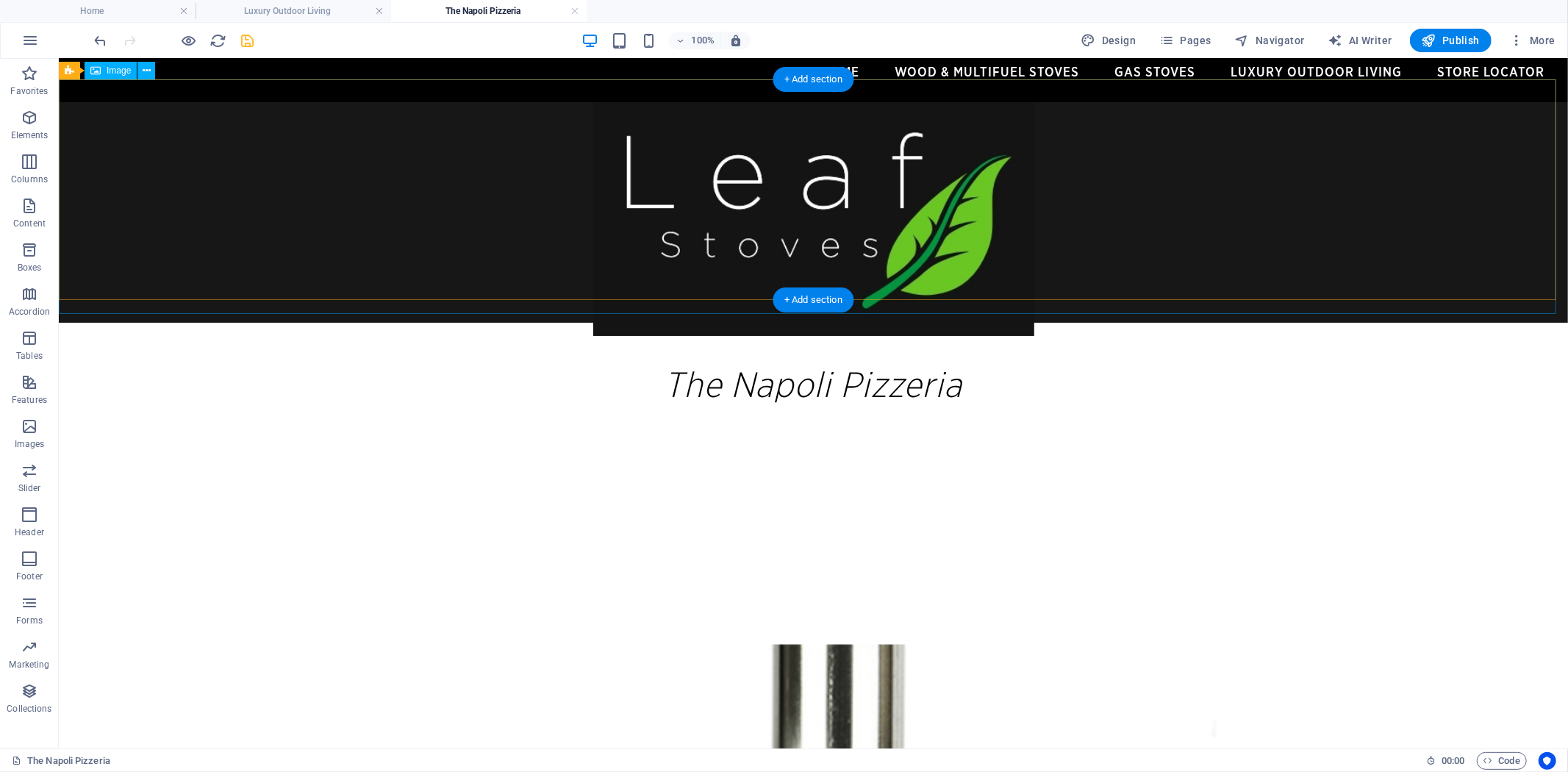
scroll to position [0, 0]
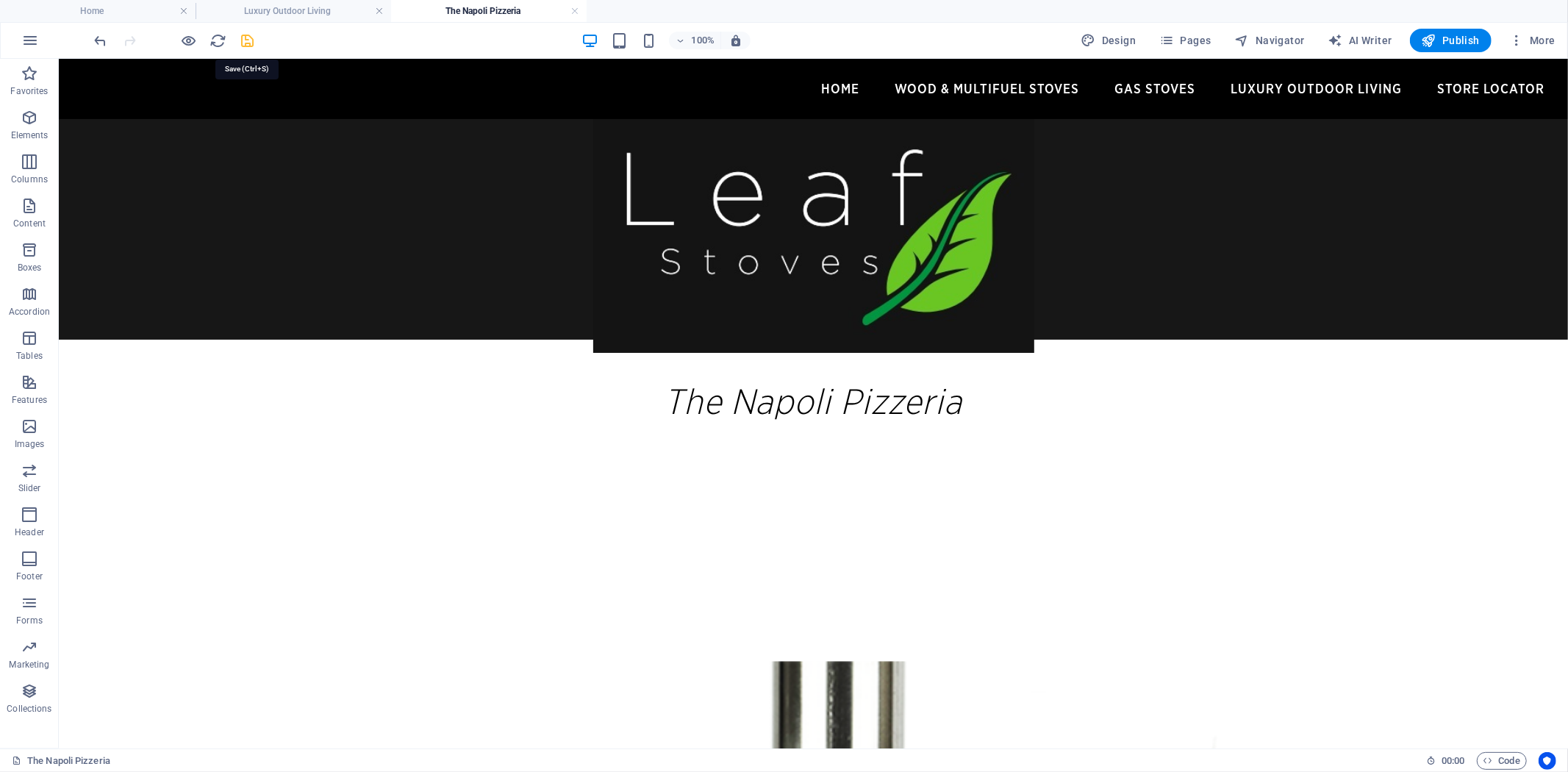
click at [250, 38] on icon "save" at bounding box center [248, 41] width 17 height 17
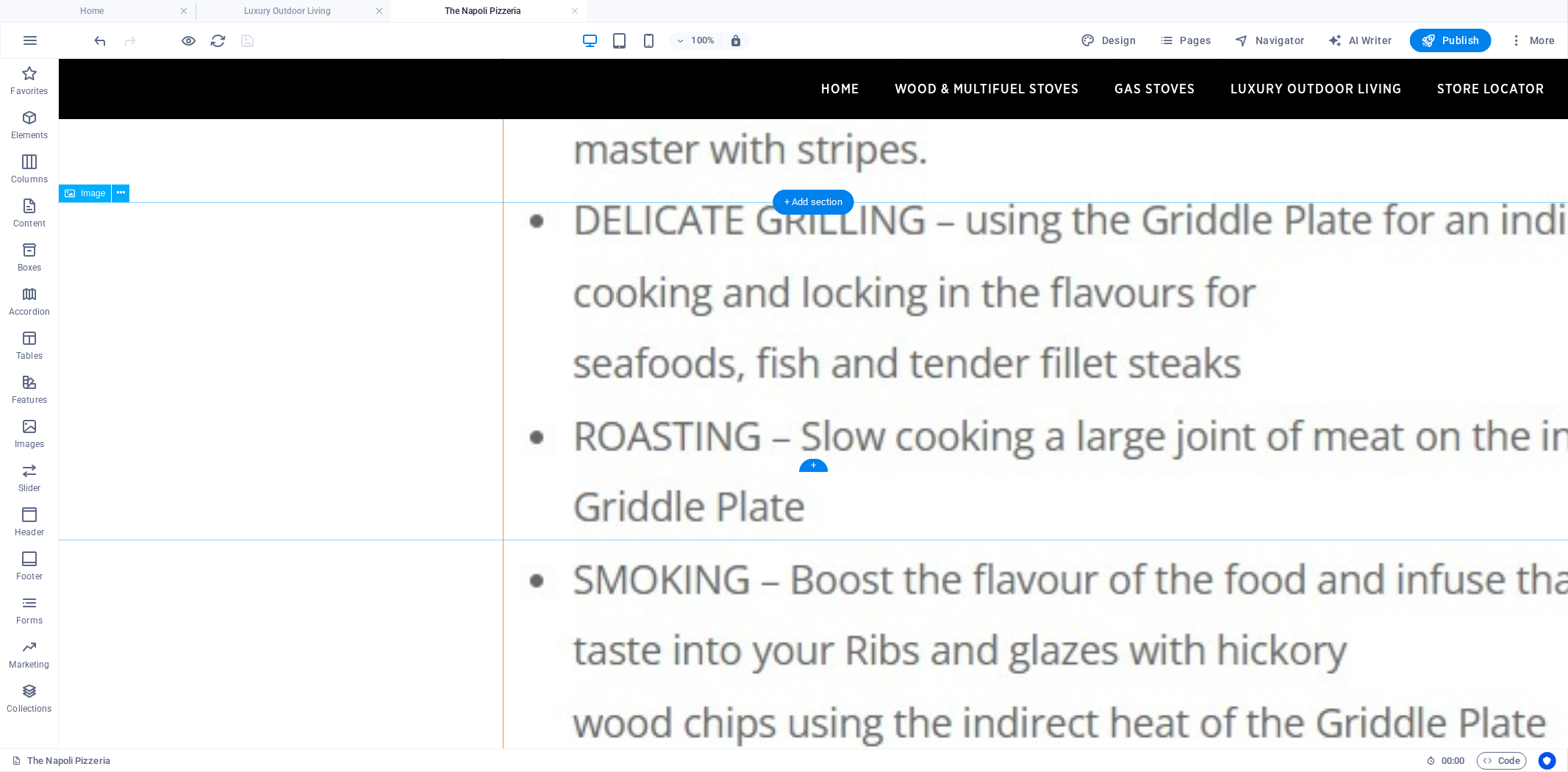
scroll to position [3429, 0]
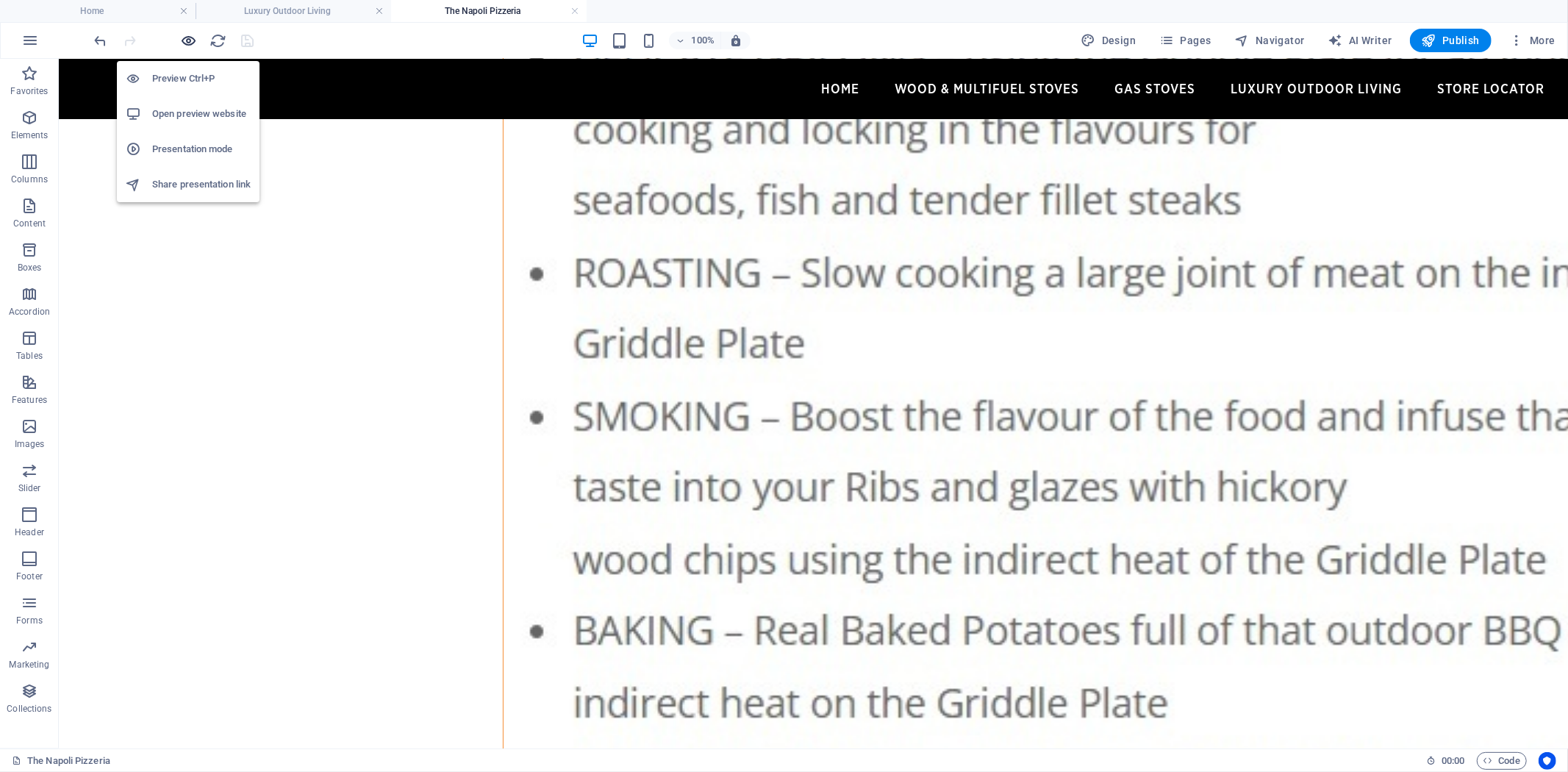
click at [184, 38] on icon "button" at bounding box center [189, 41] width 17 height 17
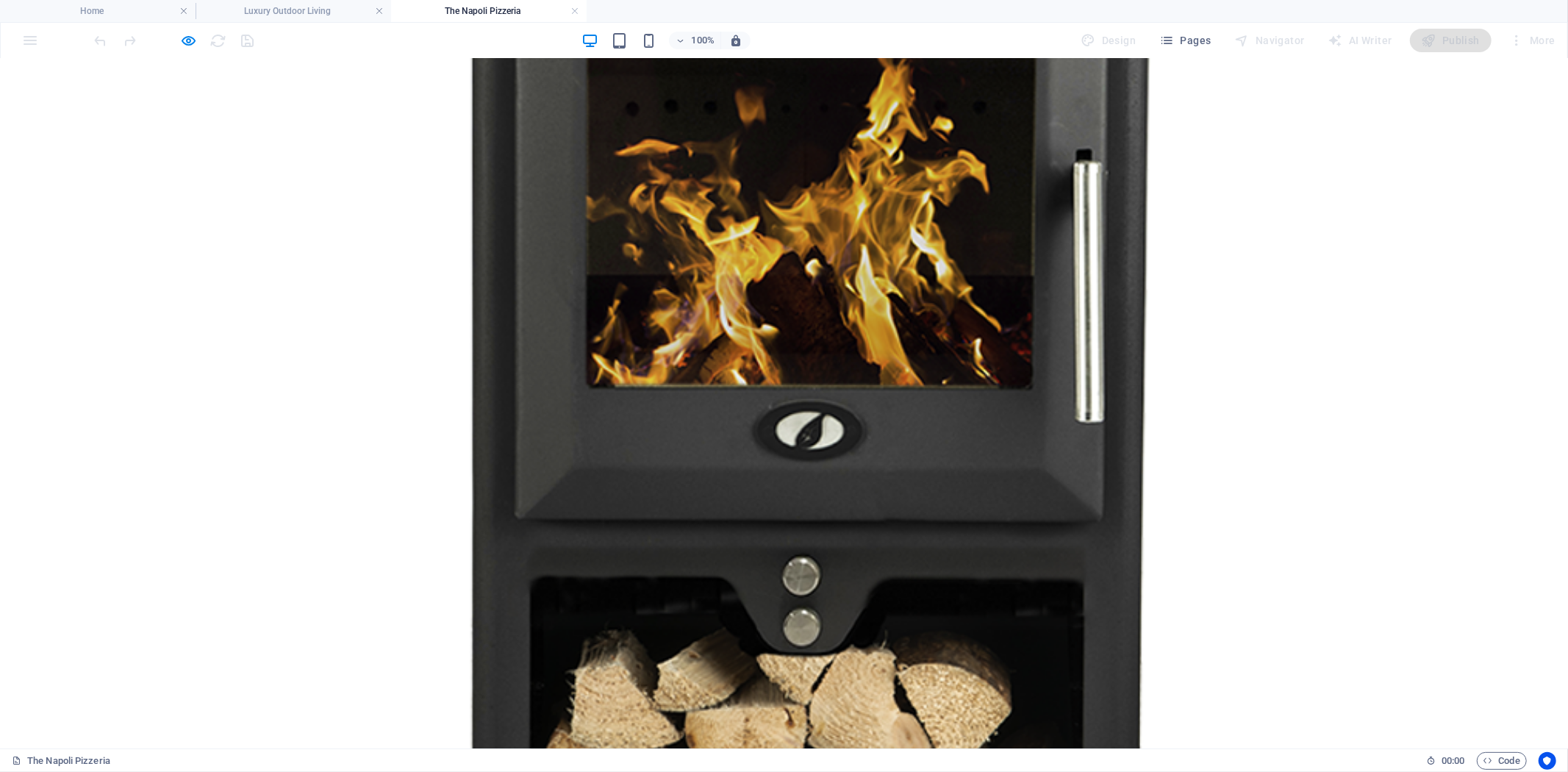
scroll to position [1266, 0]
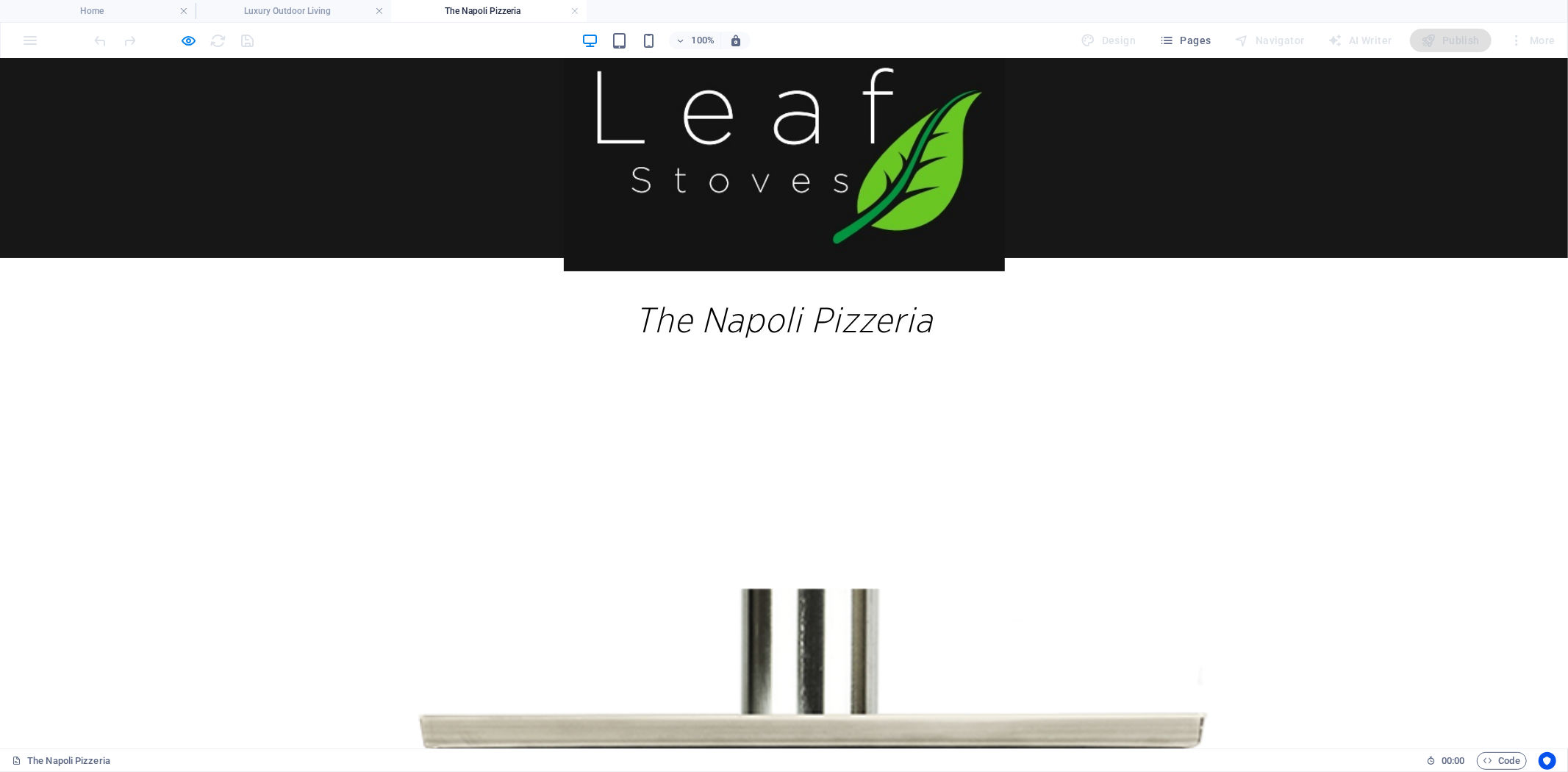
scroll to position [0, 0]
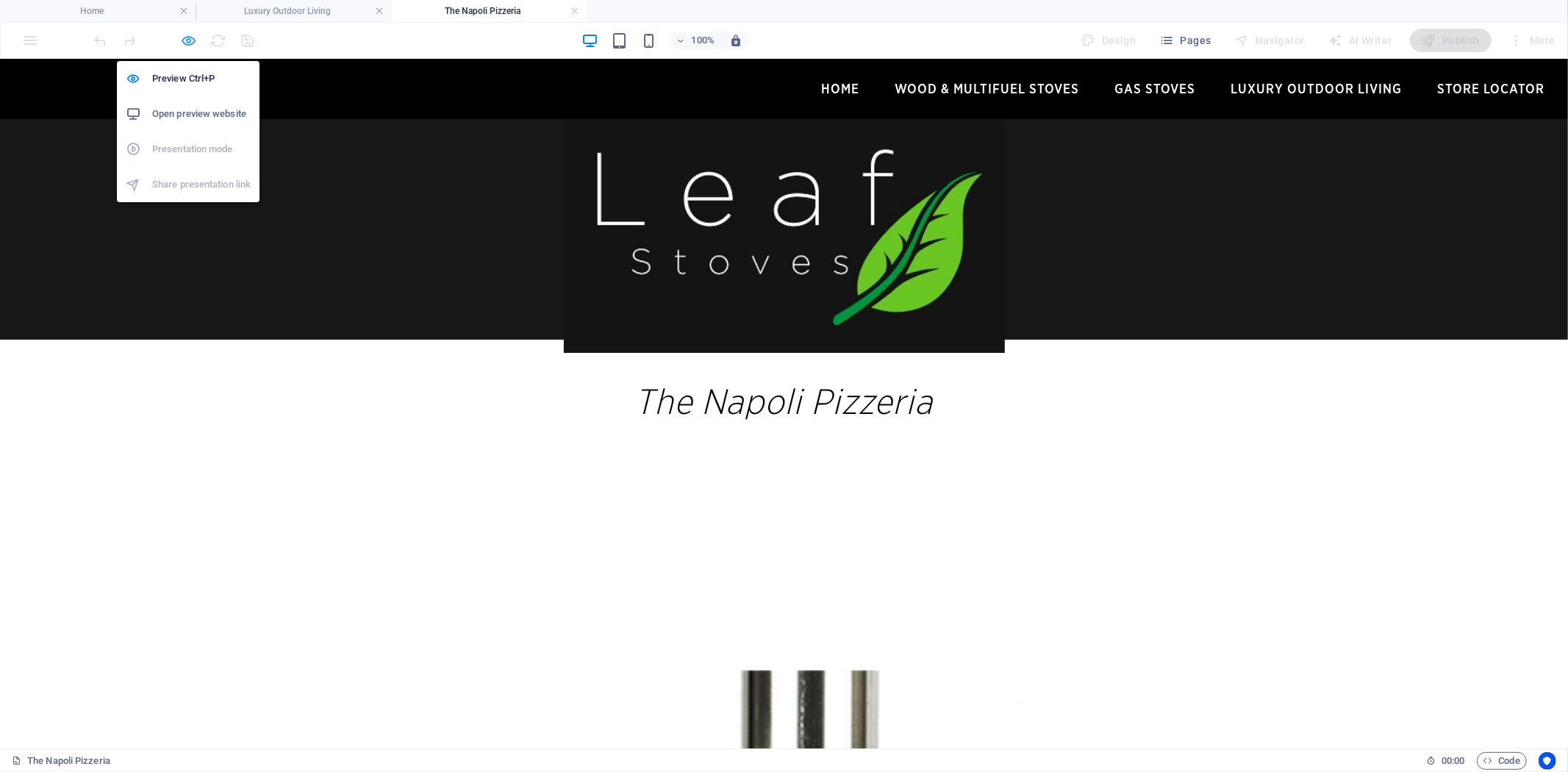
click at [189, 41] on icon "button" at bounding box center [189, 41] width 17 height 17
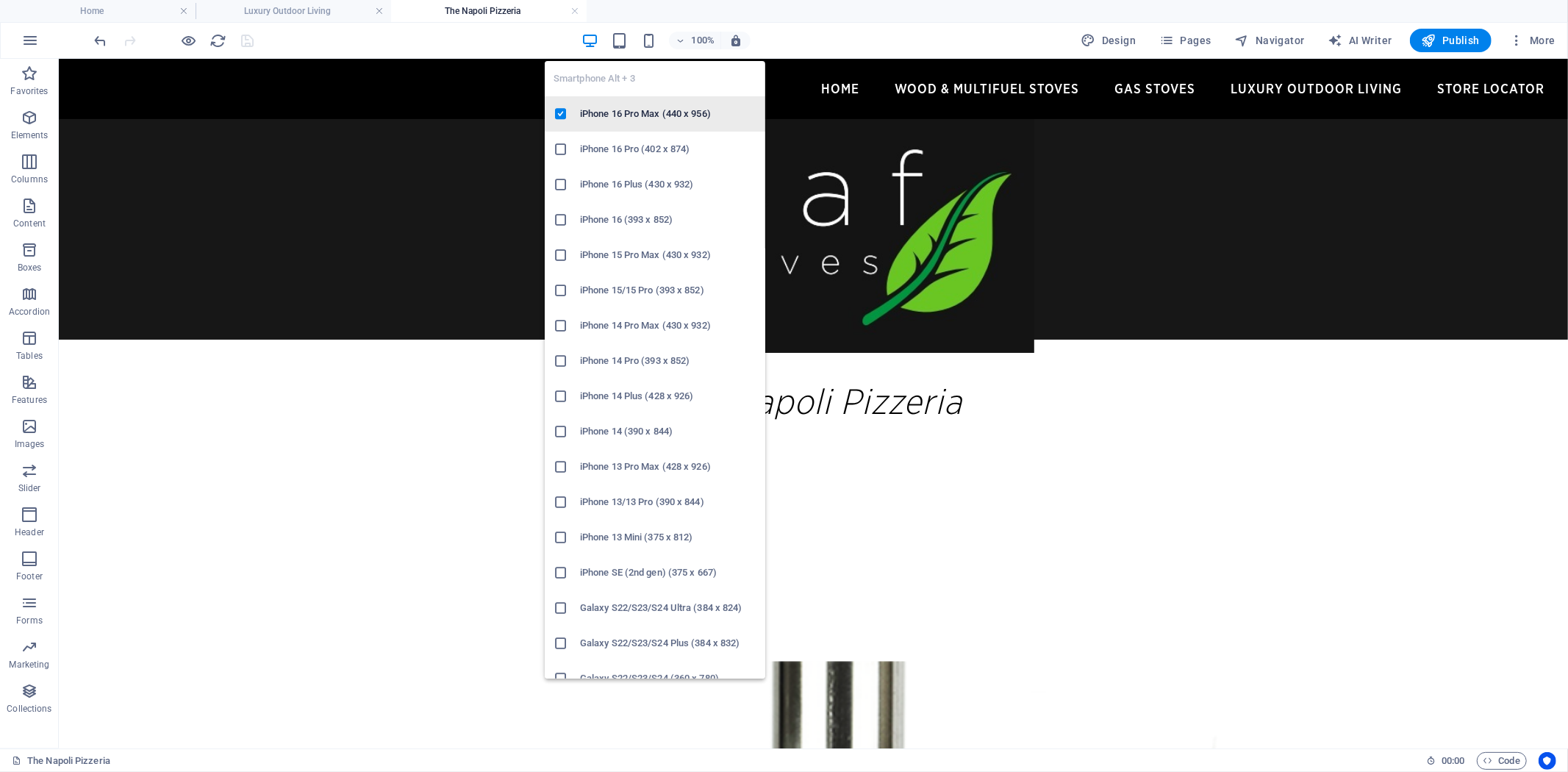
drag, startPoint x: 649, startPoint y: 41, endPoint x: 702, endPoint y: 129, distance: 102.7
click at [649, 40] on icon "button" at bounding box center [649, 41] width 17 height 17
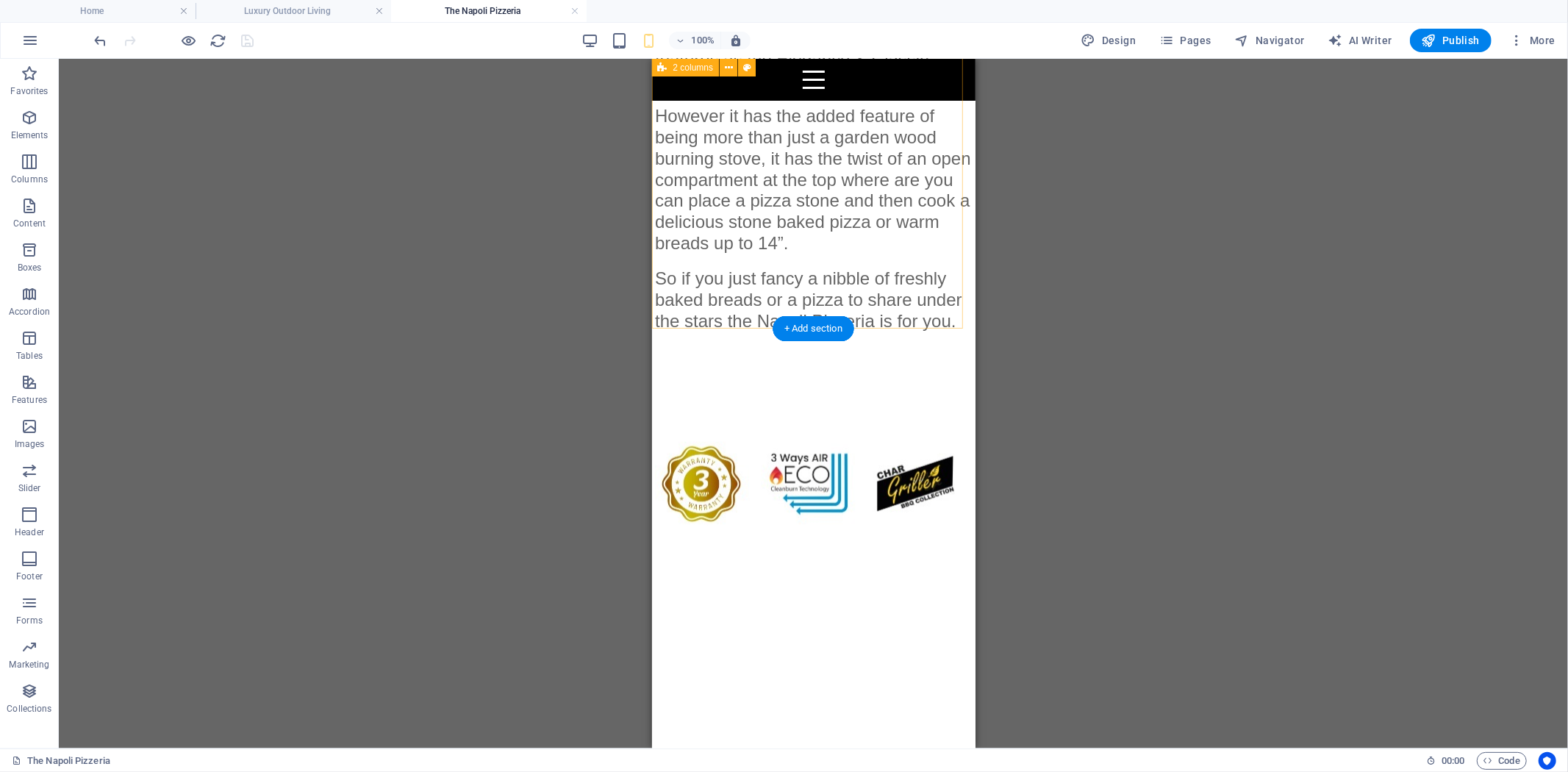
scroll to position [1224, 0]
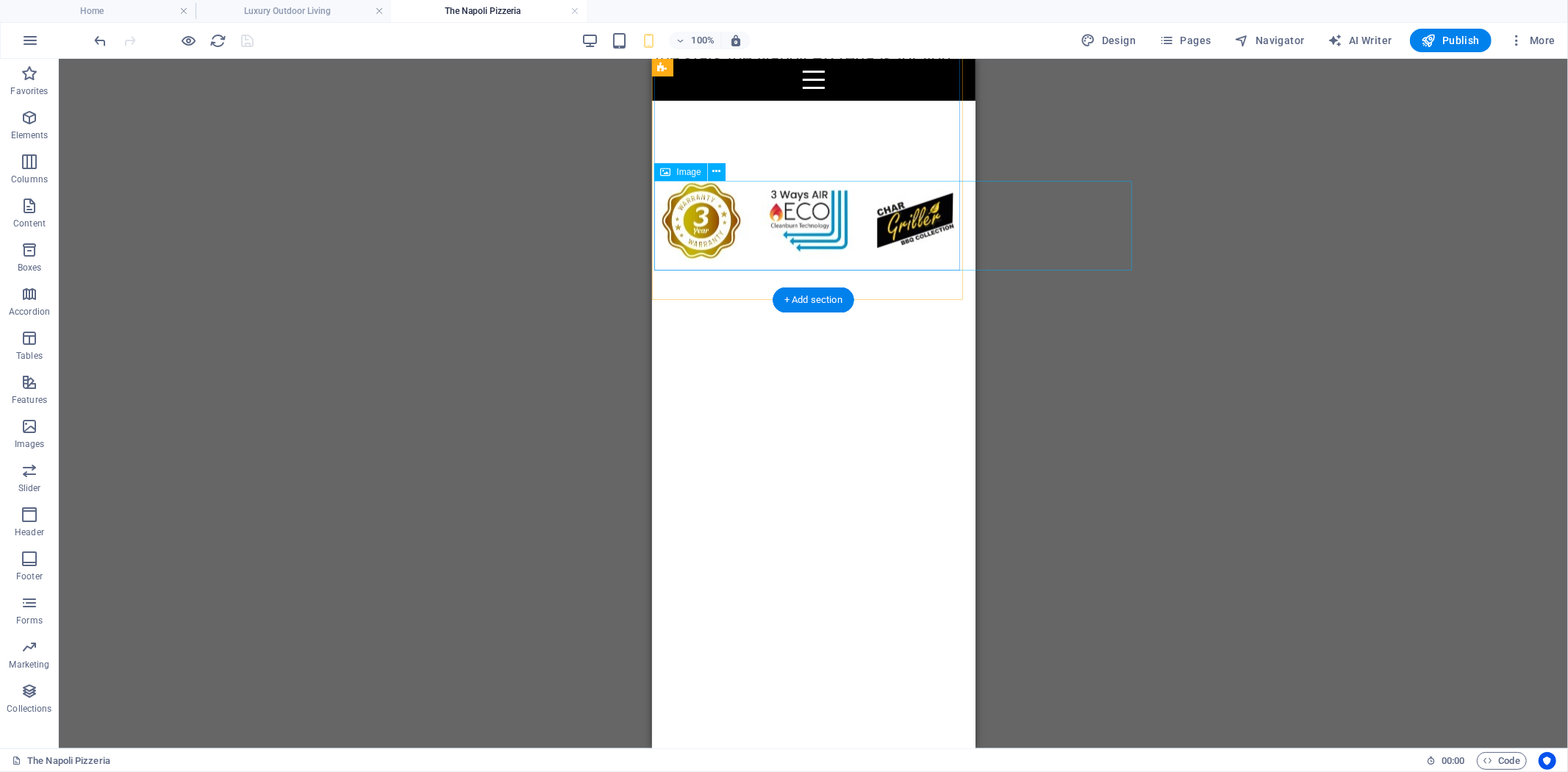
click at [679, 198] on figure at bounding box center [813, 222] width 318 height 90
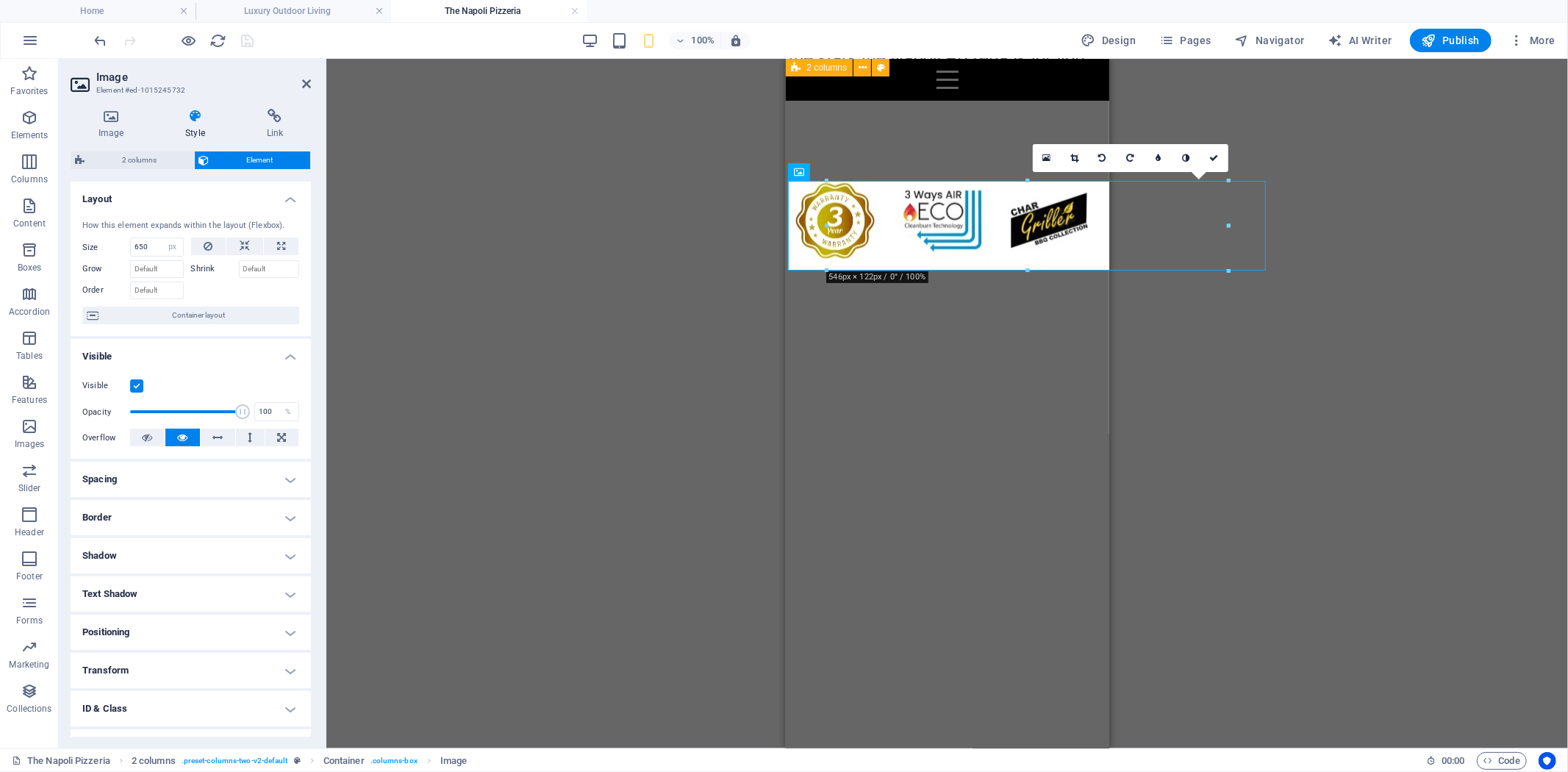
click at [183, 243] on div "Size 650 Default auto px % 1/1 1/2 1/3 1/4 1/5 1/6 1/7 1/8 1/9 1/10" at bounding box center [137, 247] width 109 height 19
click at [172, 243] on select "Default auto px % 1/1 1/2 1/3 1/4 1/5 1/6 1/7 1/8 1/9 1/10" at bounding box center [172, 247] width 20 height 17
select select "%"
click at [162, 238] on select "Default auto px % 1/1 1/2 1/3 1/4 1/5 1/6 1/7 1/8 1/9 1/10" at bounding box center [172, 247] width 20 height 17
type input "100"
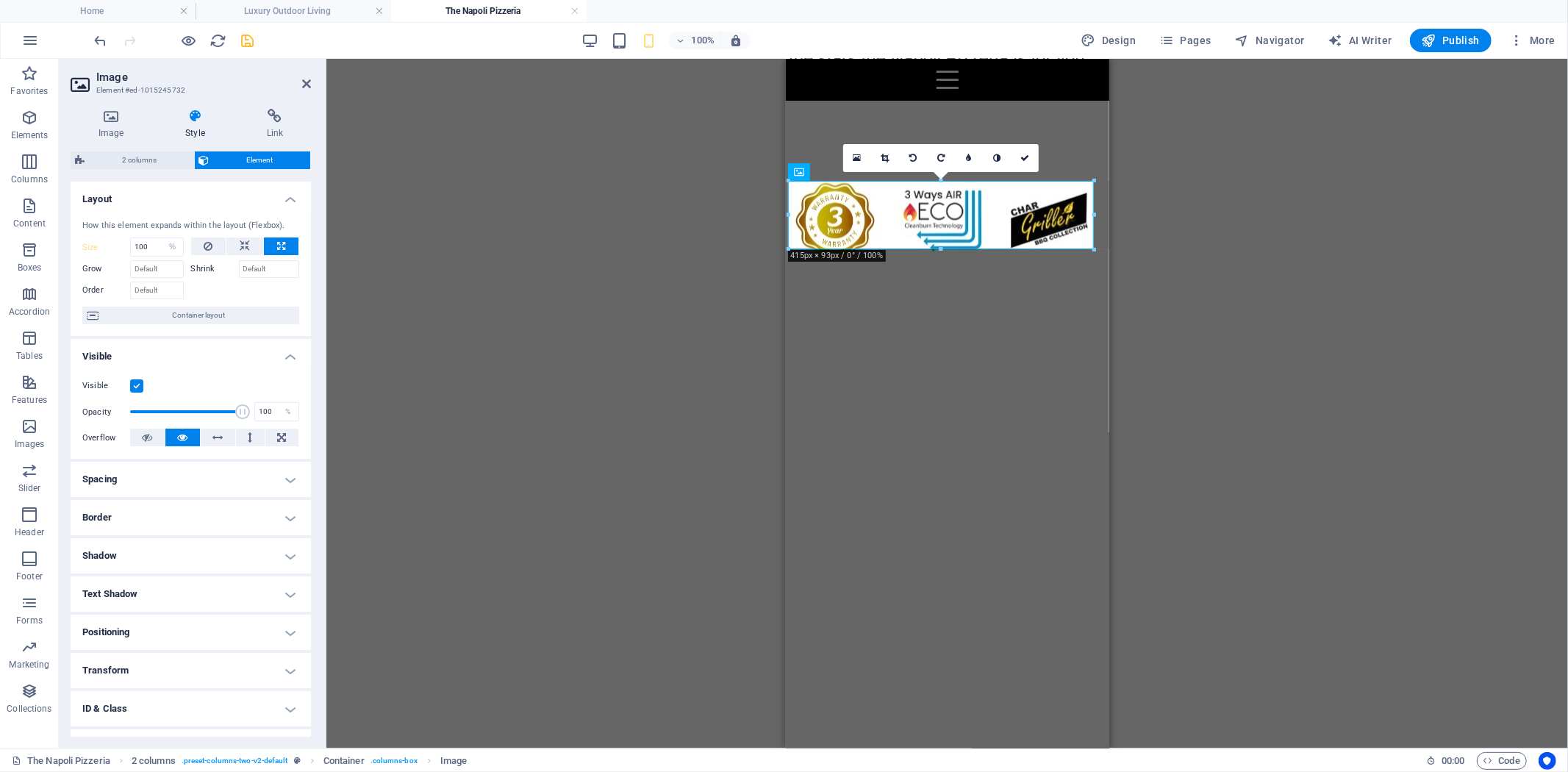
click at [1028, 158] on icon at bounding box center [1025, 158] width 9 height 9
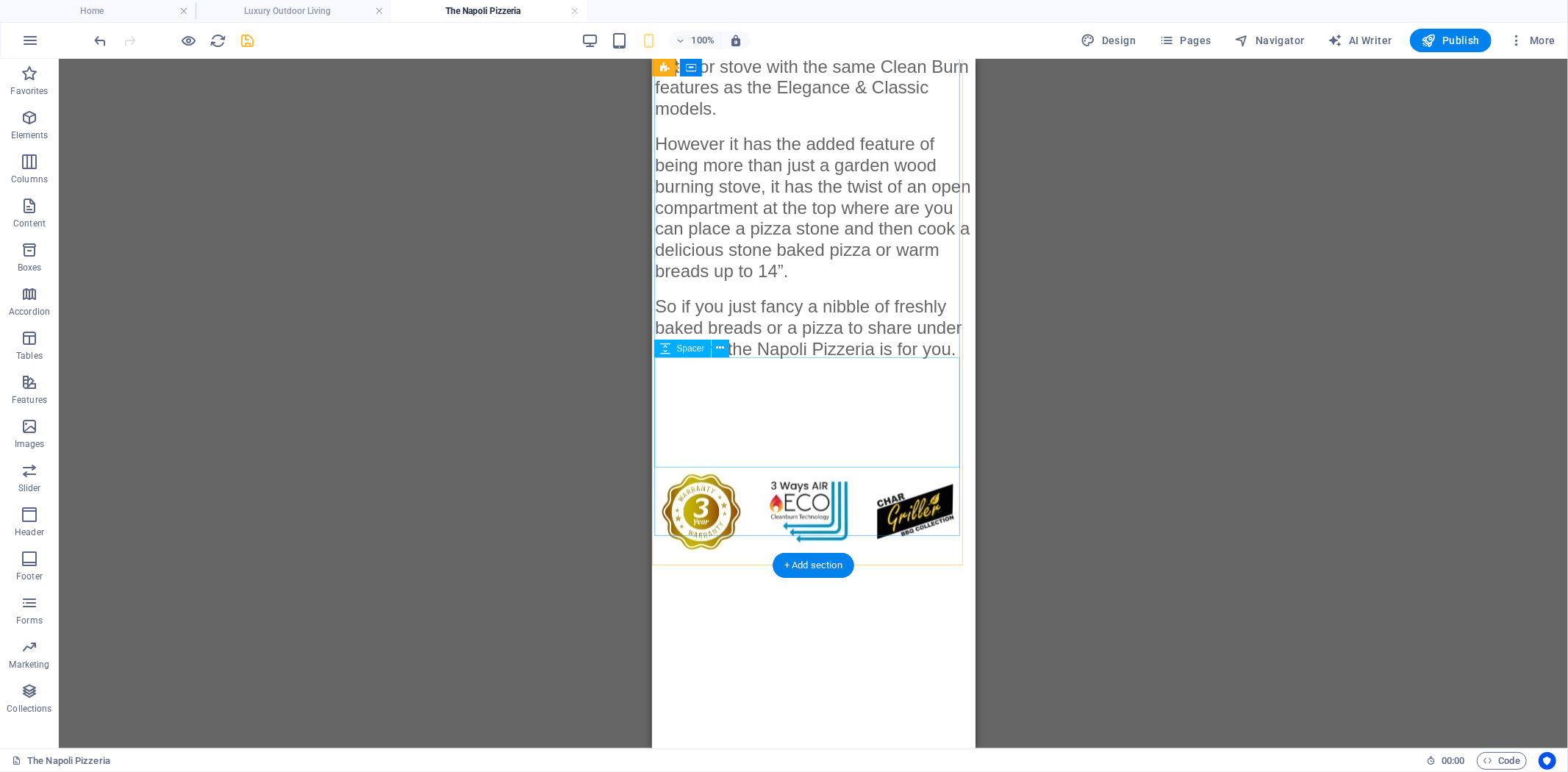
scroll to position [932, 0]
click at [1268, 44] on span "Navigator" at bounding box center [1270, 40] width 70 height 14
select select "18249076-en"
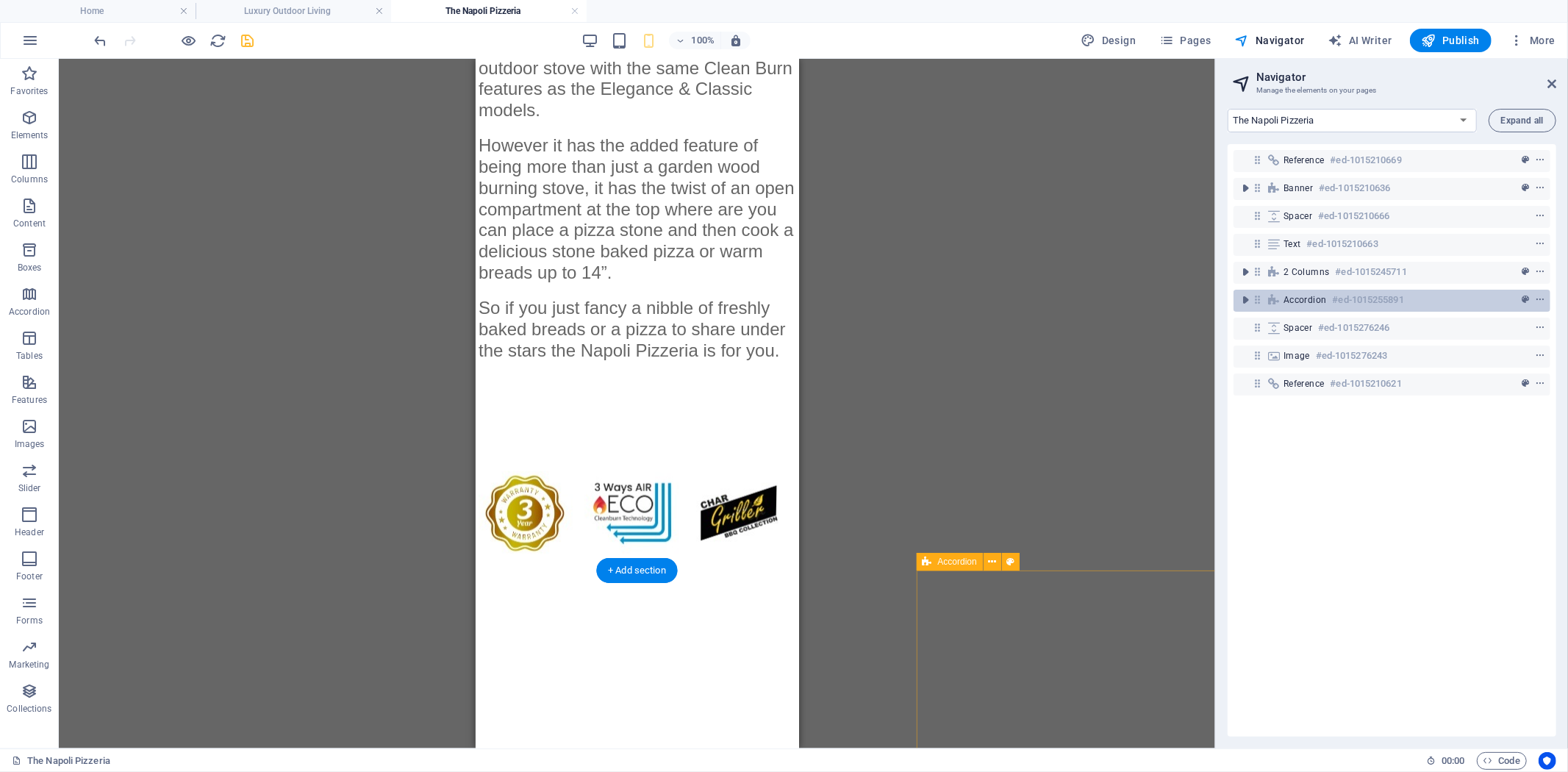
click at [1259, 300] on icon at bounding box center [1257, 299] width 13 height 13
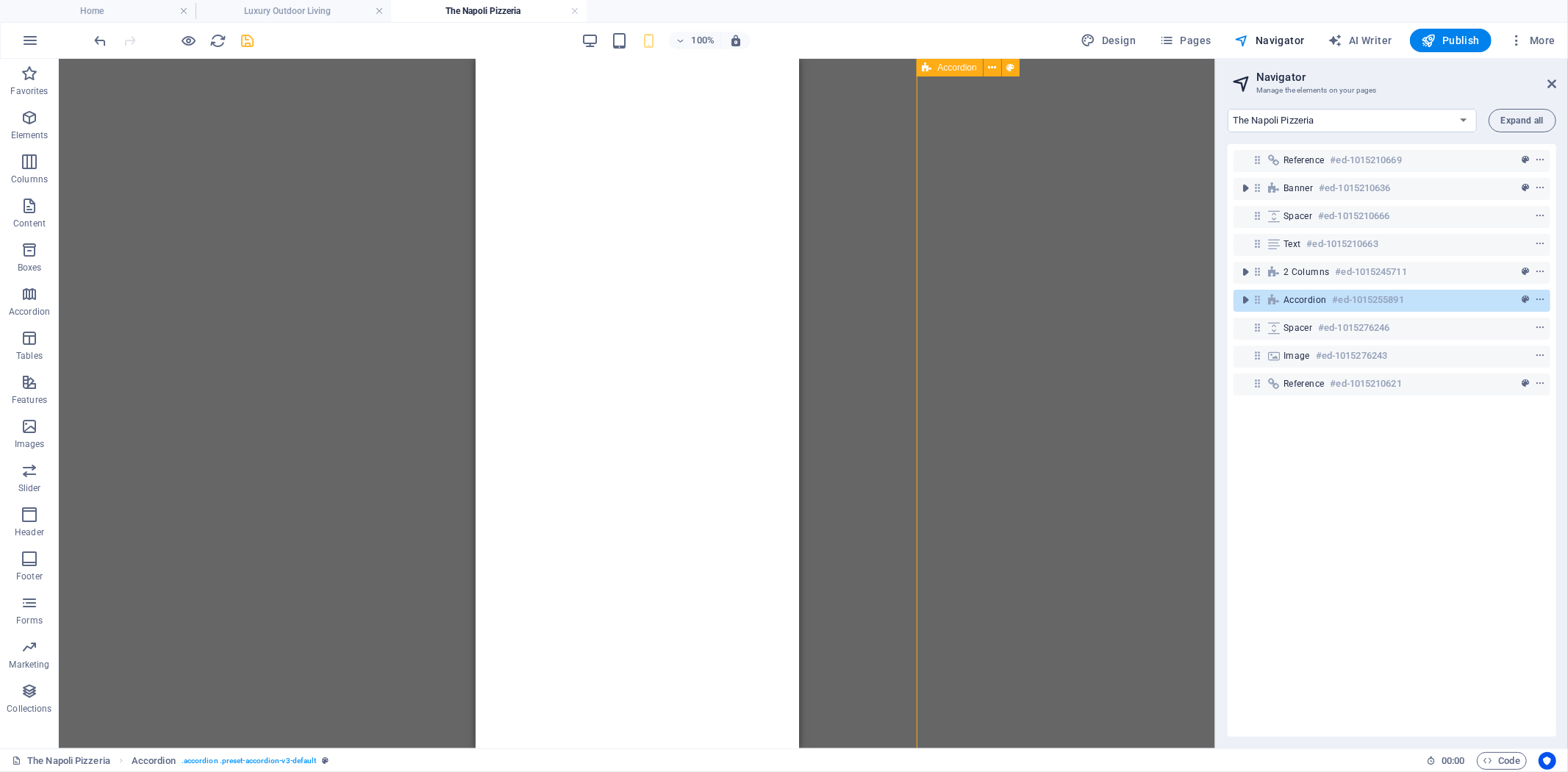
click at [1259, 300] on icon at bounding box center [1257, 299] width 13 height 13
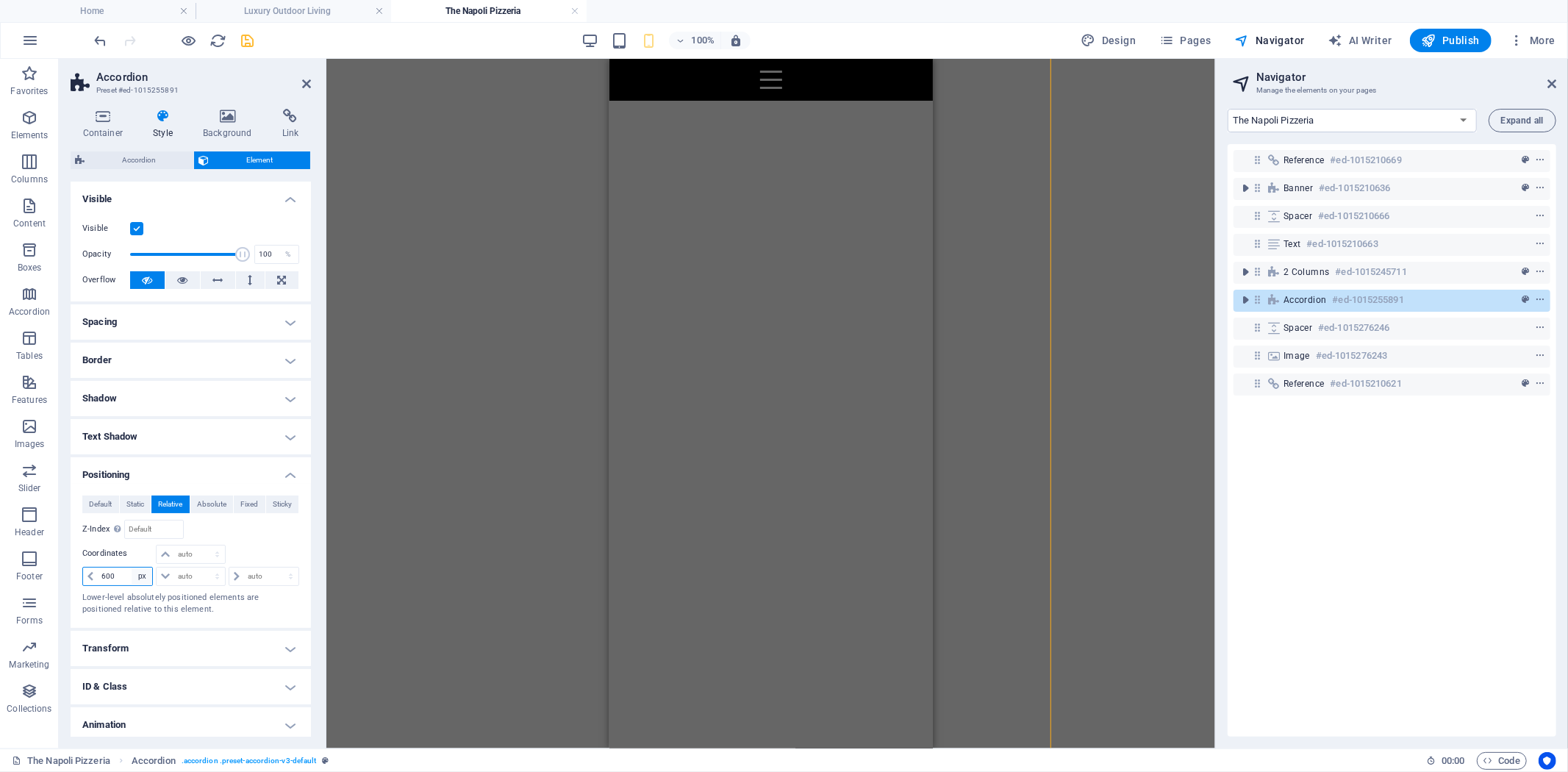
click at [140, 576] on select "auto px rem % em" at bounding box center [141, 576] width 20 height 17
select select "auto"
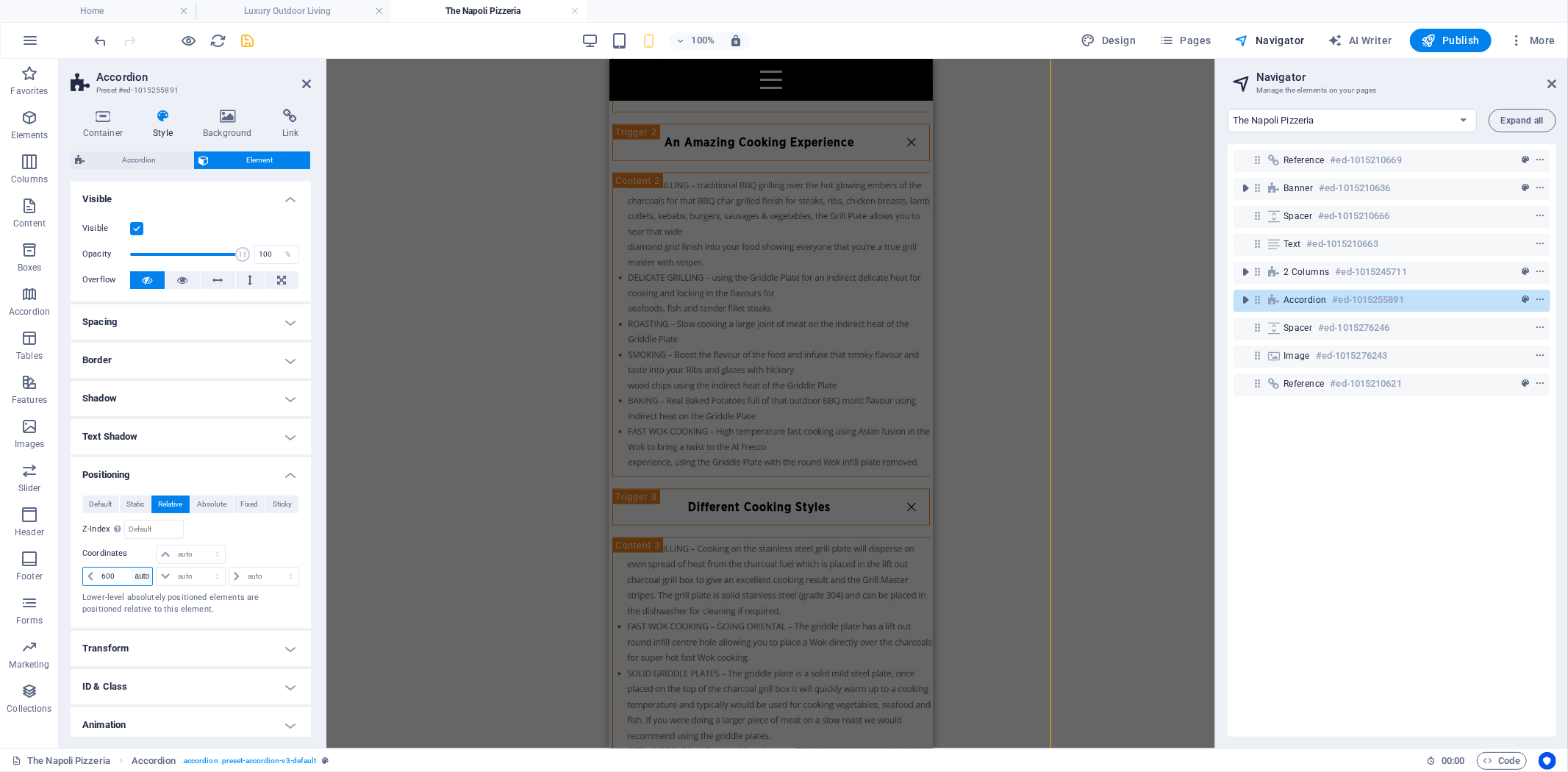
click at [131, 568] on select "auto px rem % em" at bounding box center [141, 576] width 20 height 17
select select "DISABLED_OPTION_VALUE"
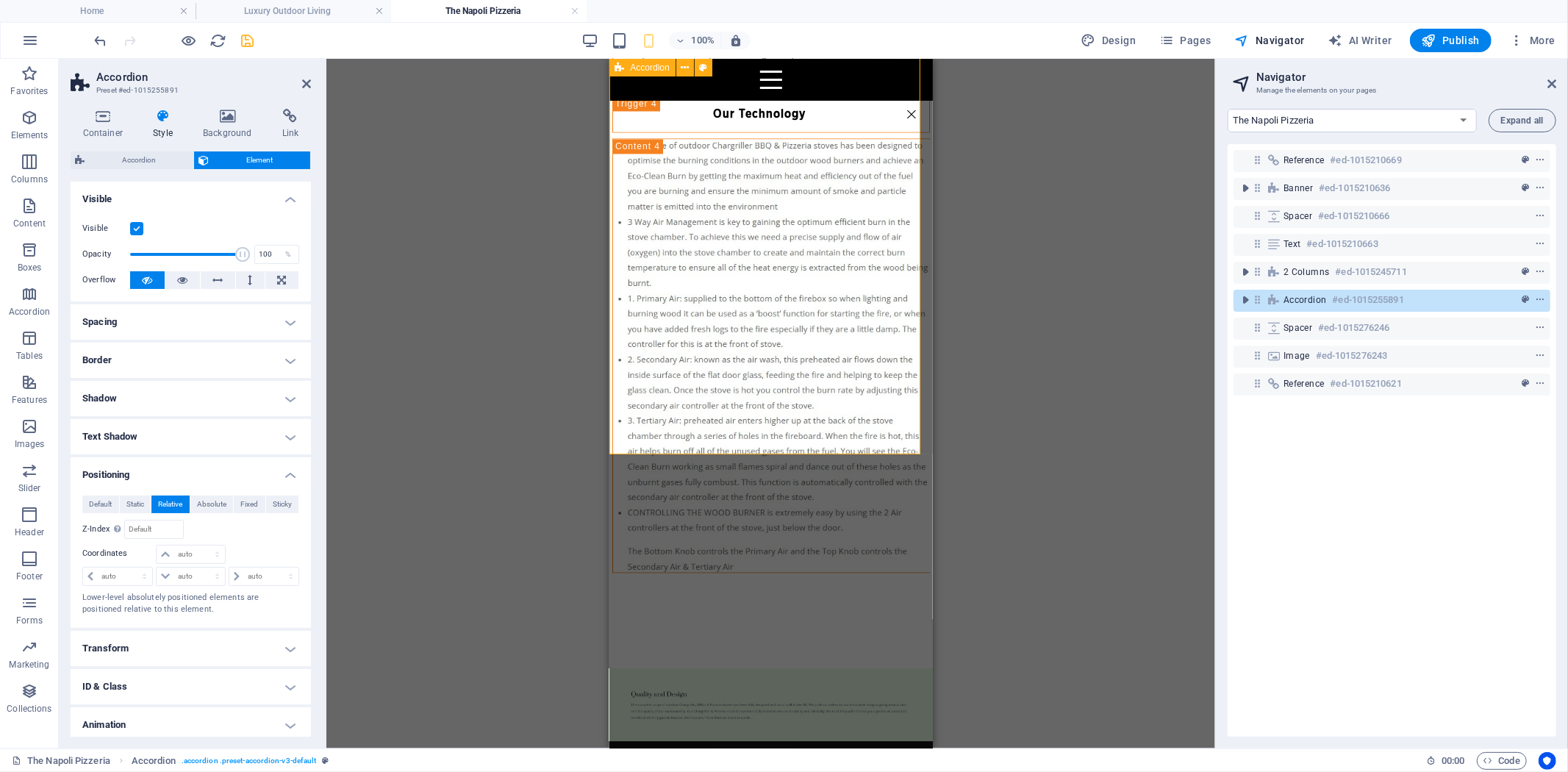
scroll to position [2550, 0]
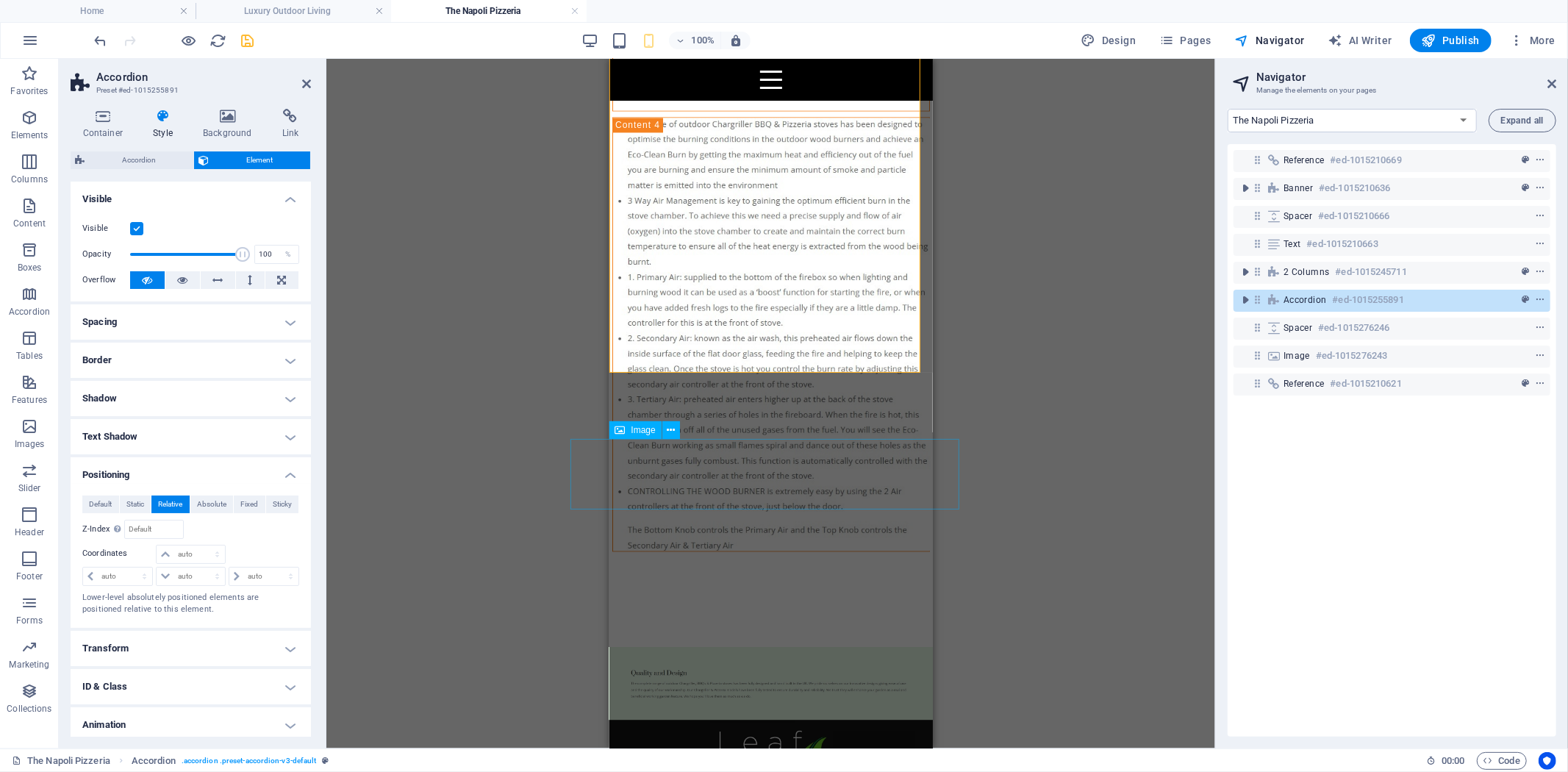
click at [733, 647] on figure at bounding box center [771, 683] width 404 height 73
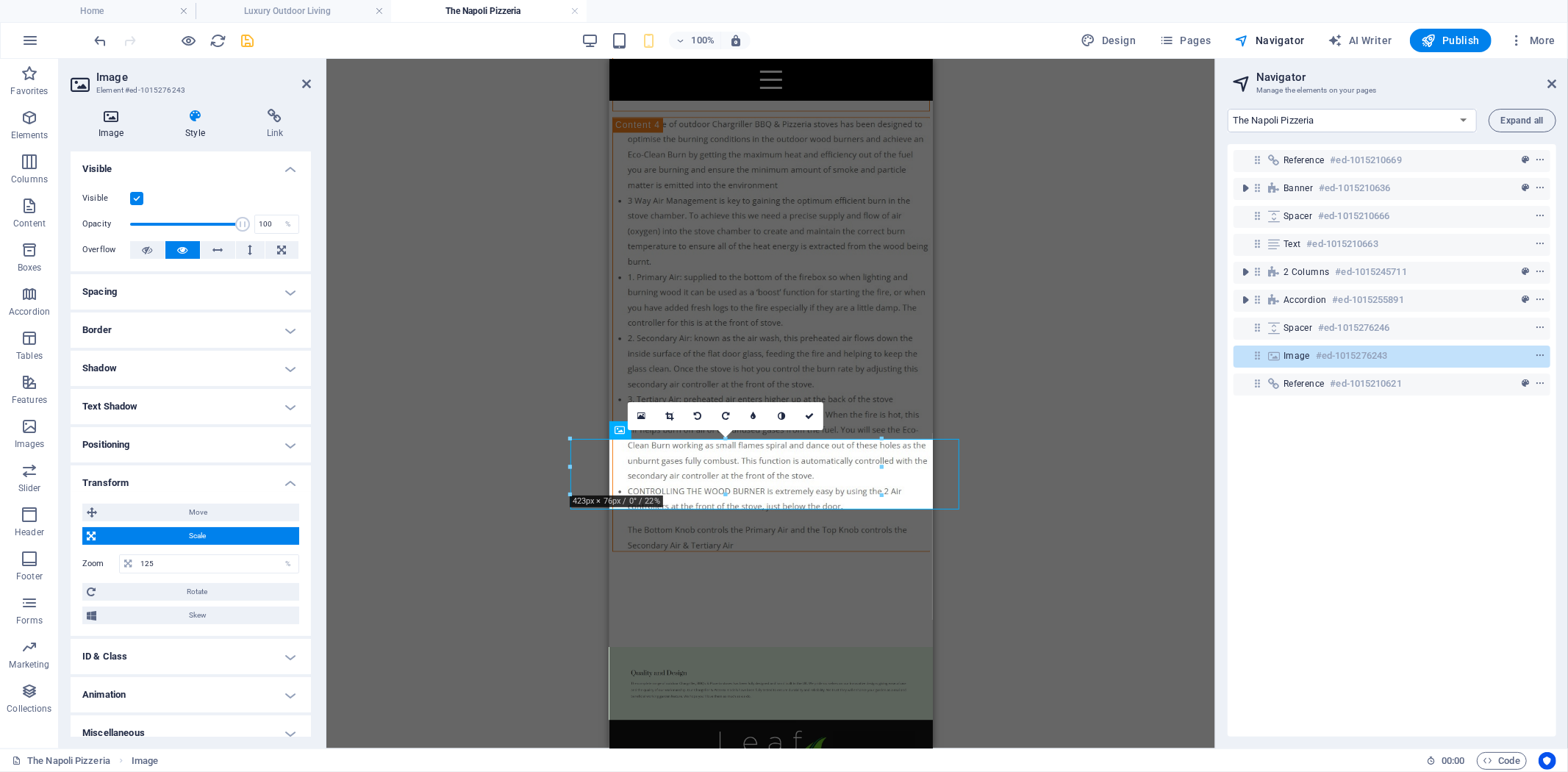
click at [121, 124] on h4 "Image" at bounding box center [114, 124] width 87 height 31
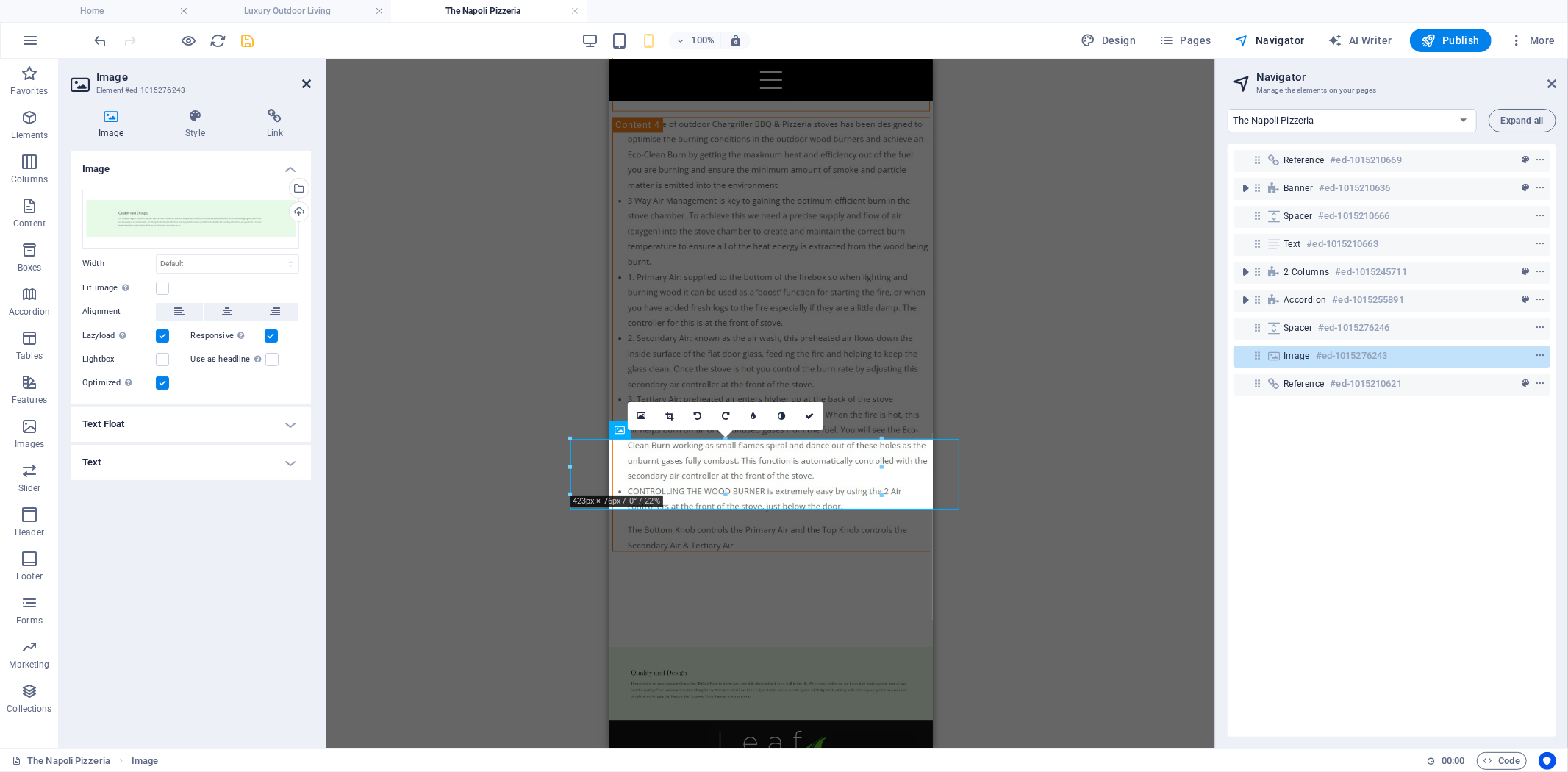
click at [305, 78] on icon at bounding box center [307, 84] width 9 height 12
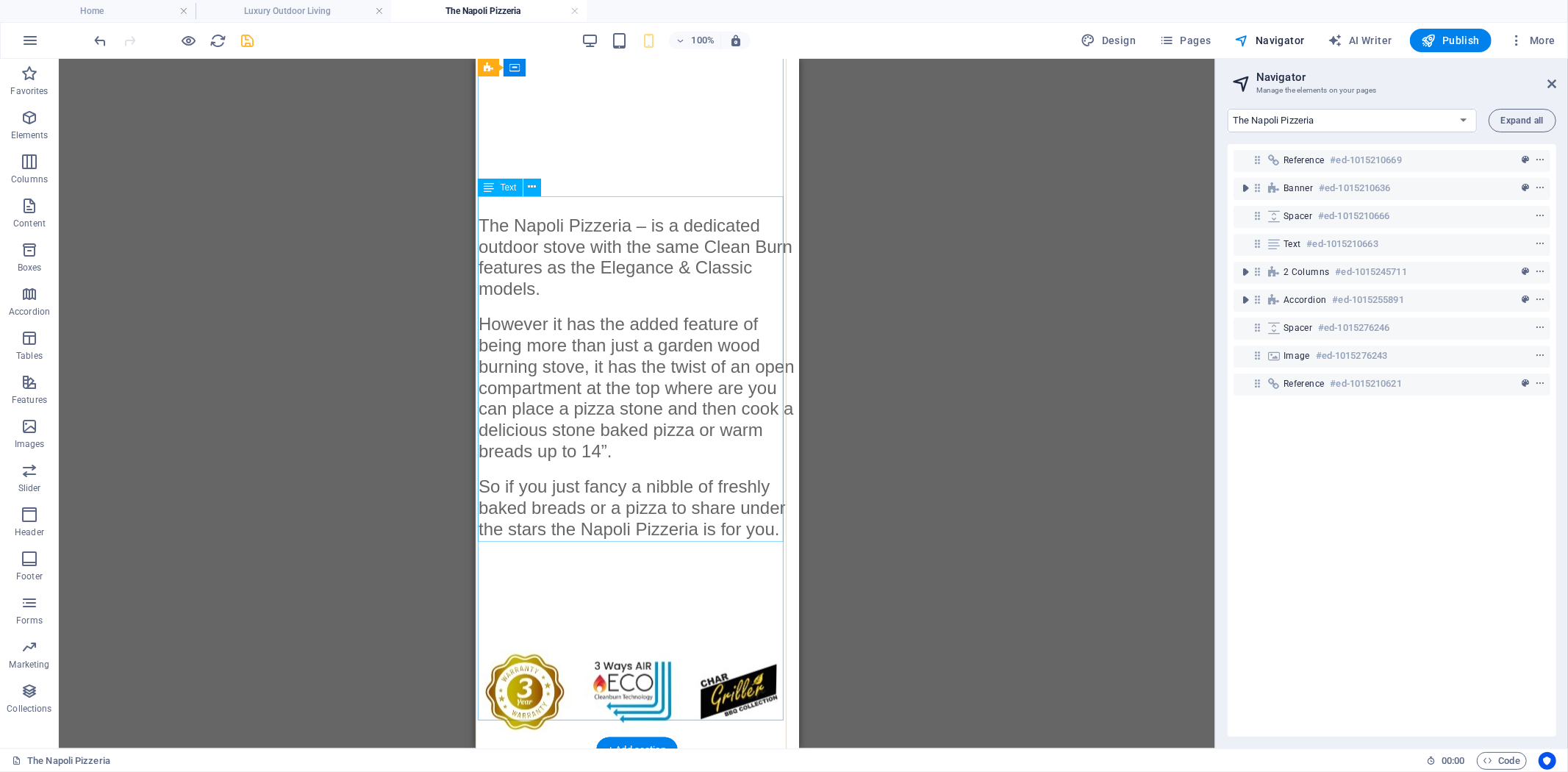
scroll to position [509, 0]
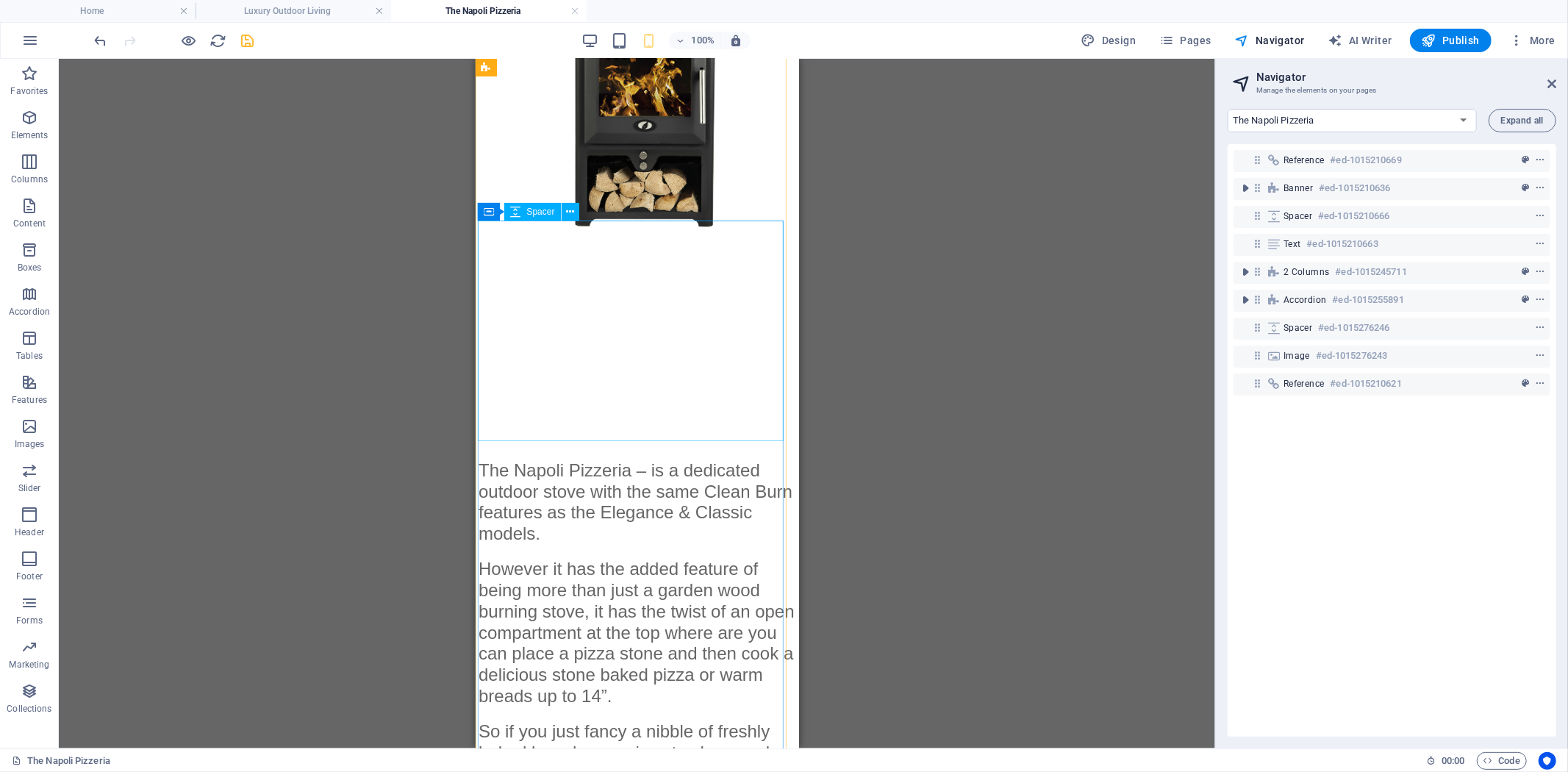
click at [657, 319] on div at bounding box center [637, 349] width 318 height 220
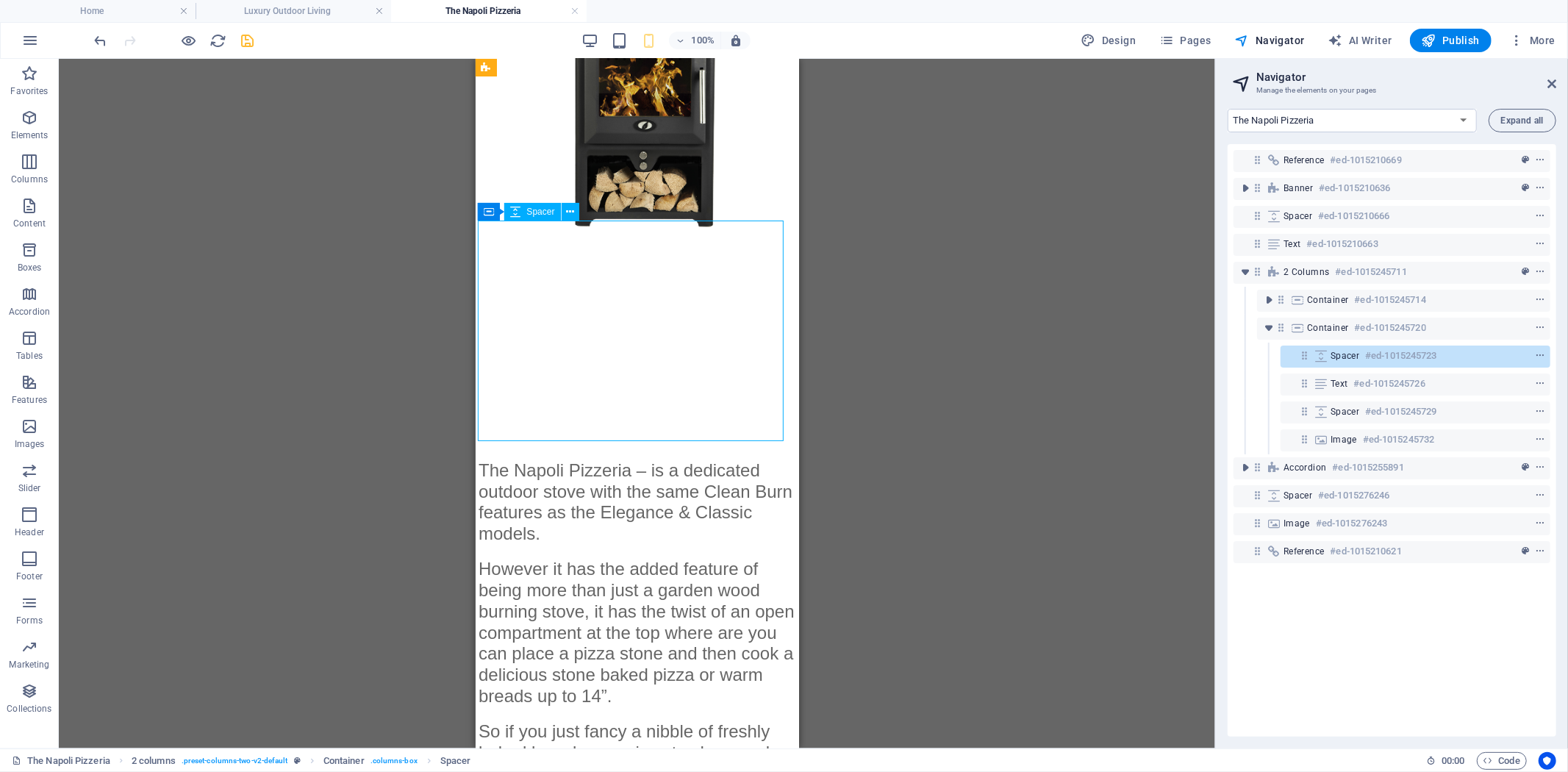
click at [657, 319] on div at bounding box center [637, 349] width 318 height 220
select select "px"
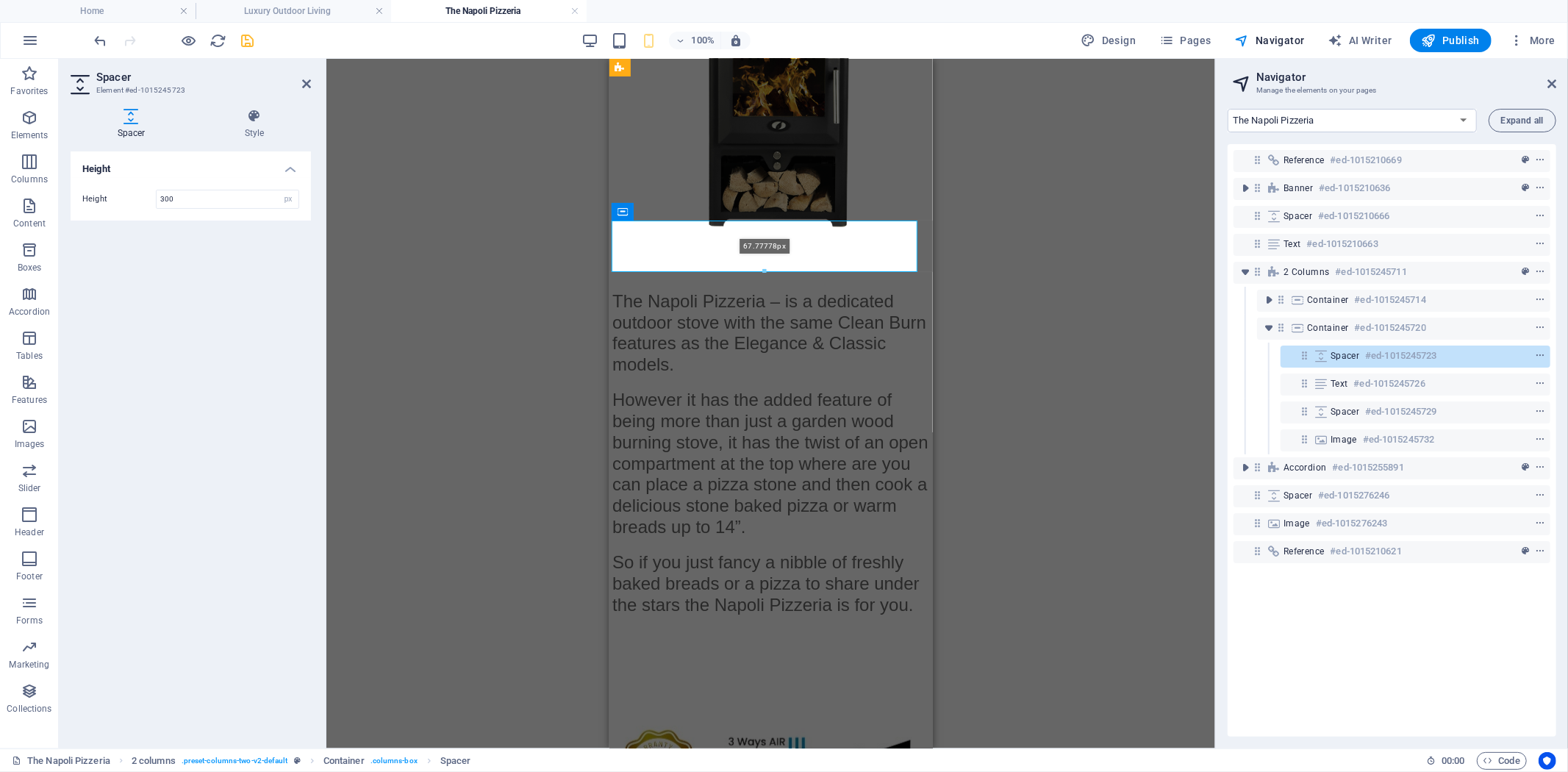
drag, startPoint x: 765, startPoint y: 440, endPoint x: 767, endPoint y: 270, distance: 170.0
click at [767, 270] on div at bounding box center [764, 271] width 304 height 5
type input "67"
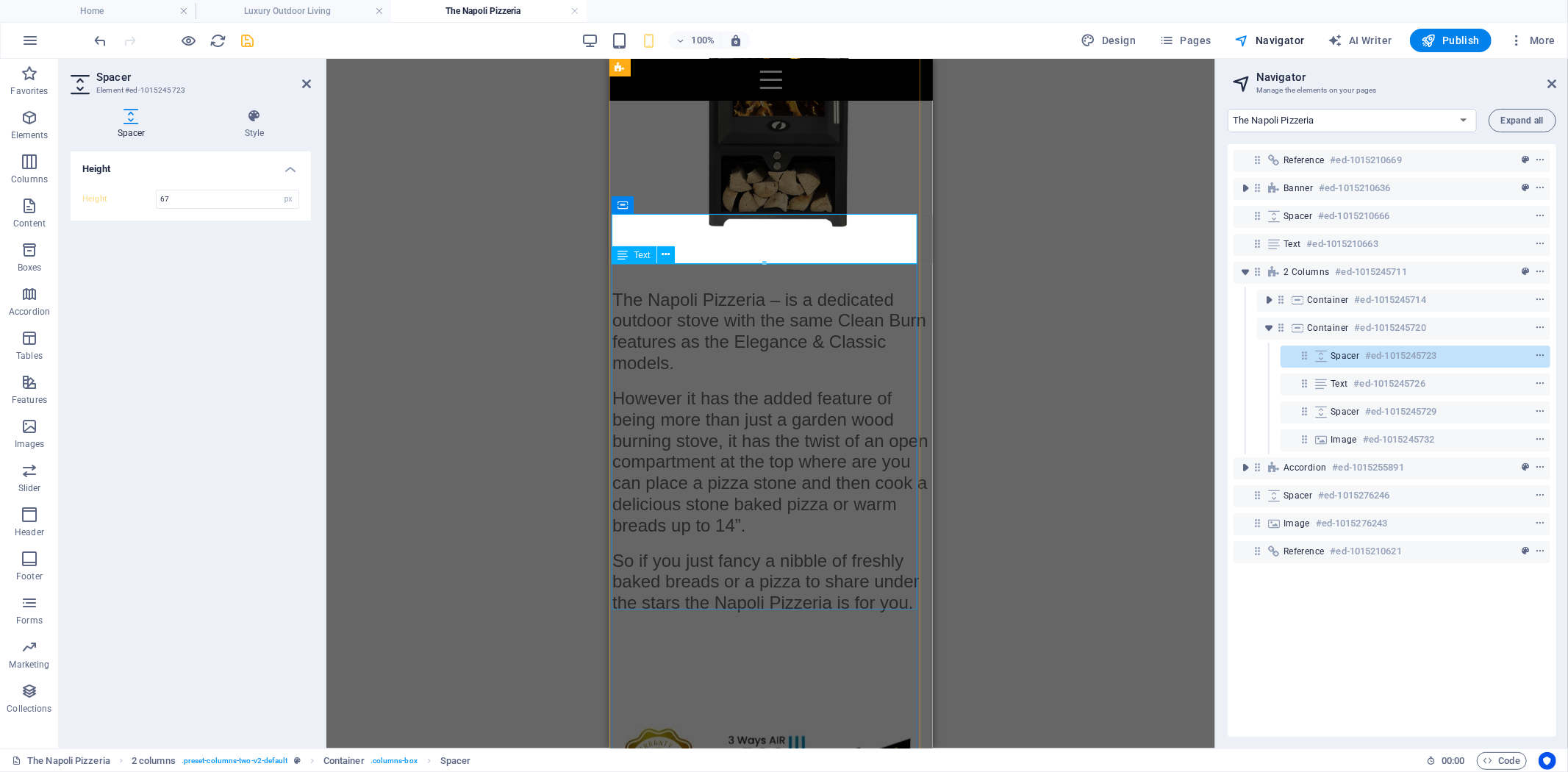
scroll to position [753, 0]
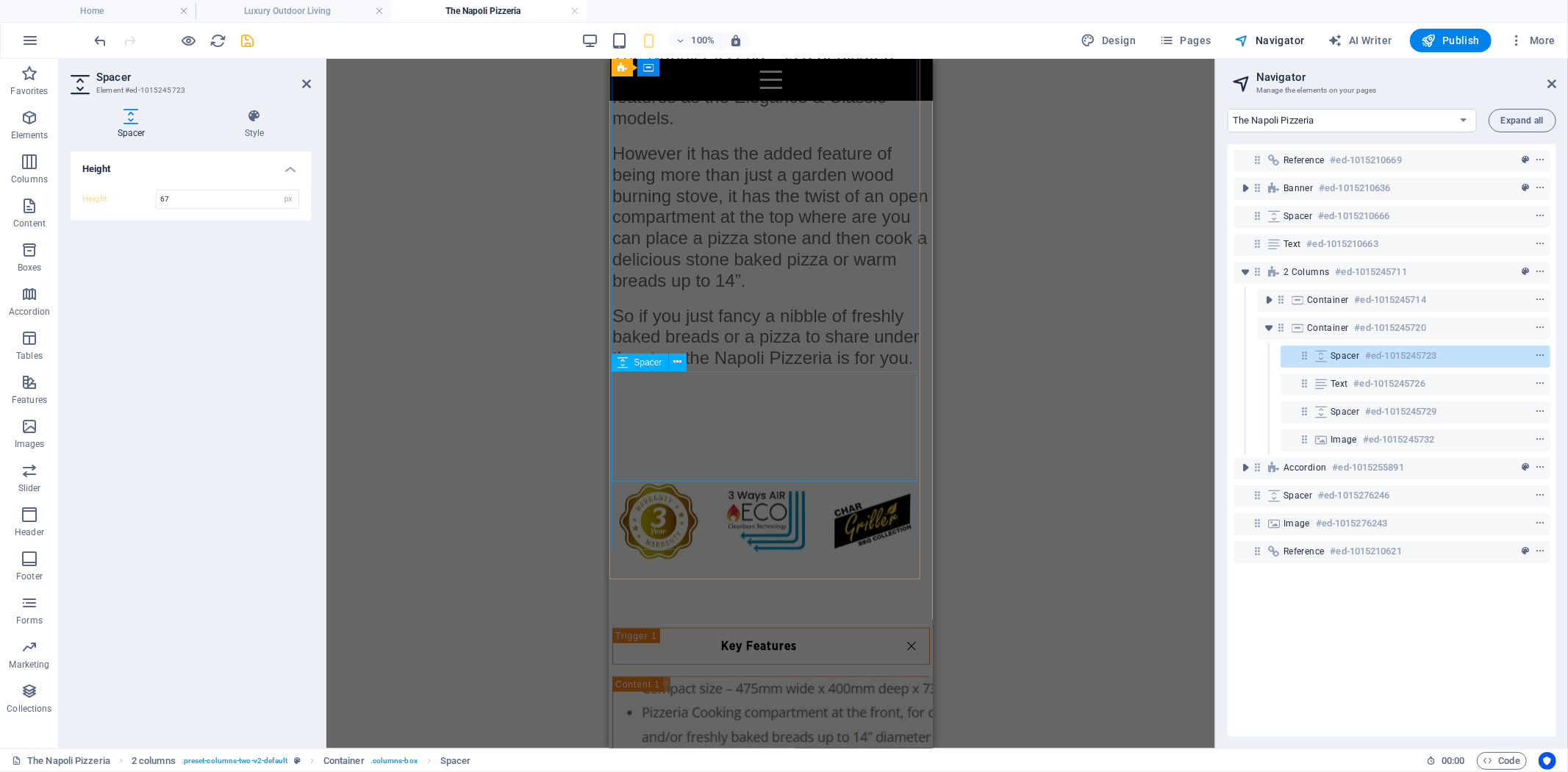
click at [757, 443] on div at bounding box center [770, 423] width 318 height 110
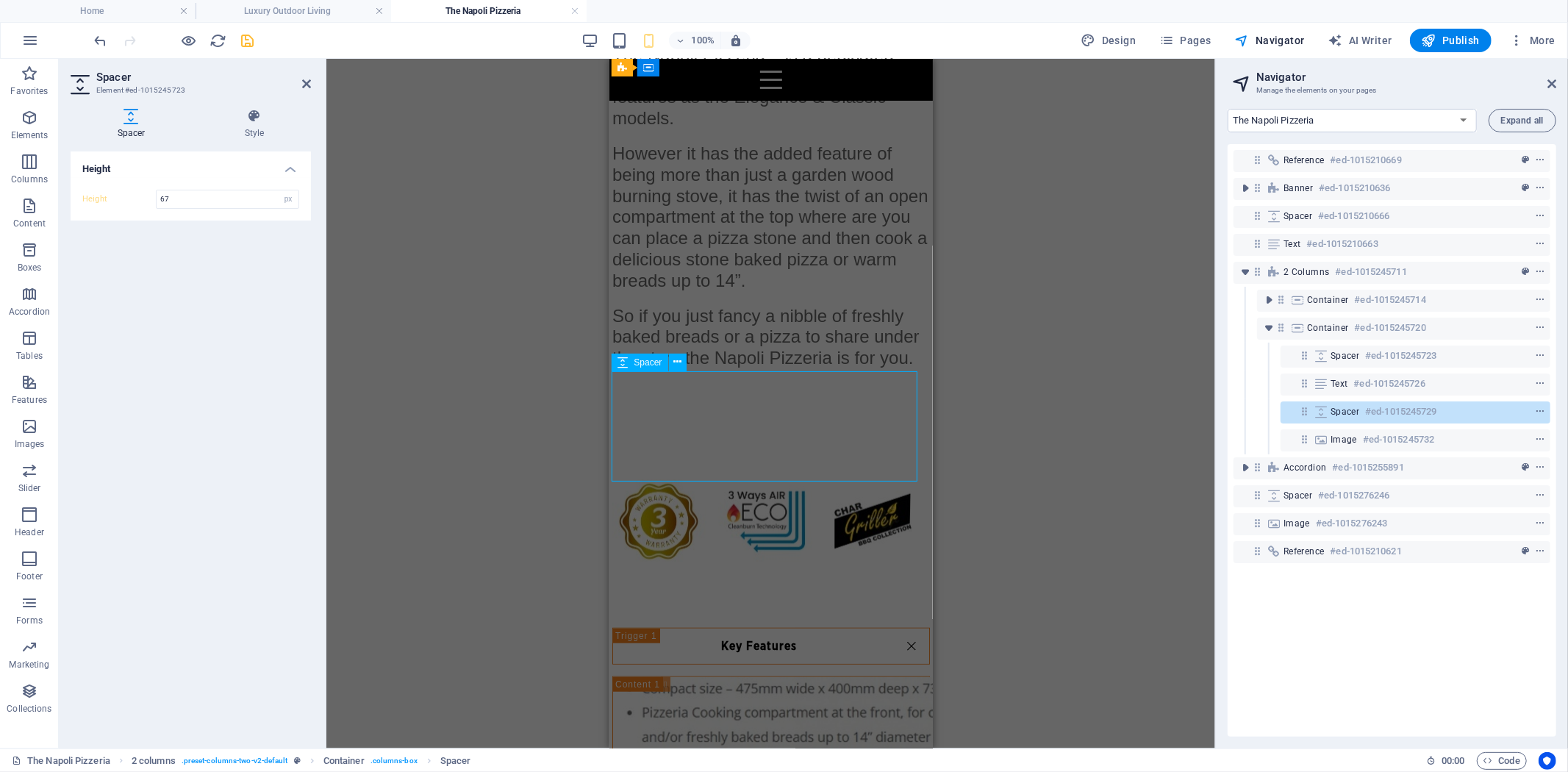
click at [757, 443] on div at bounding box center [770, 423] width 318 height 110
select select "px"
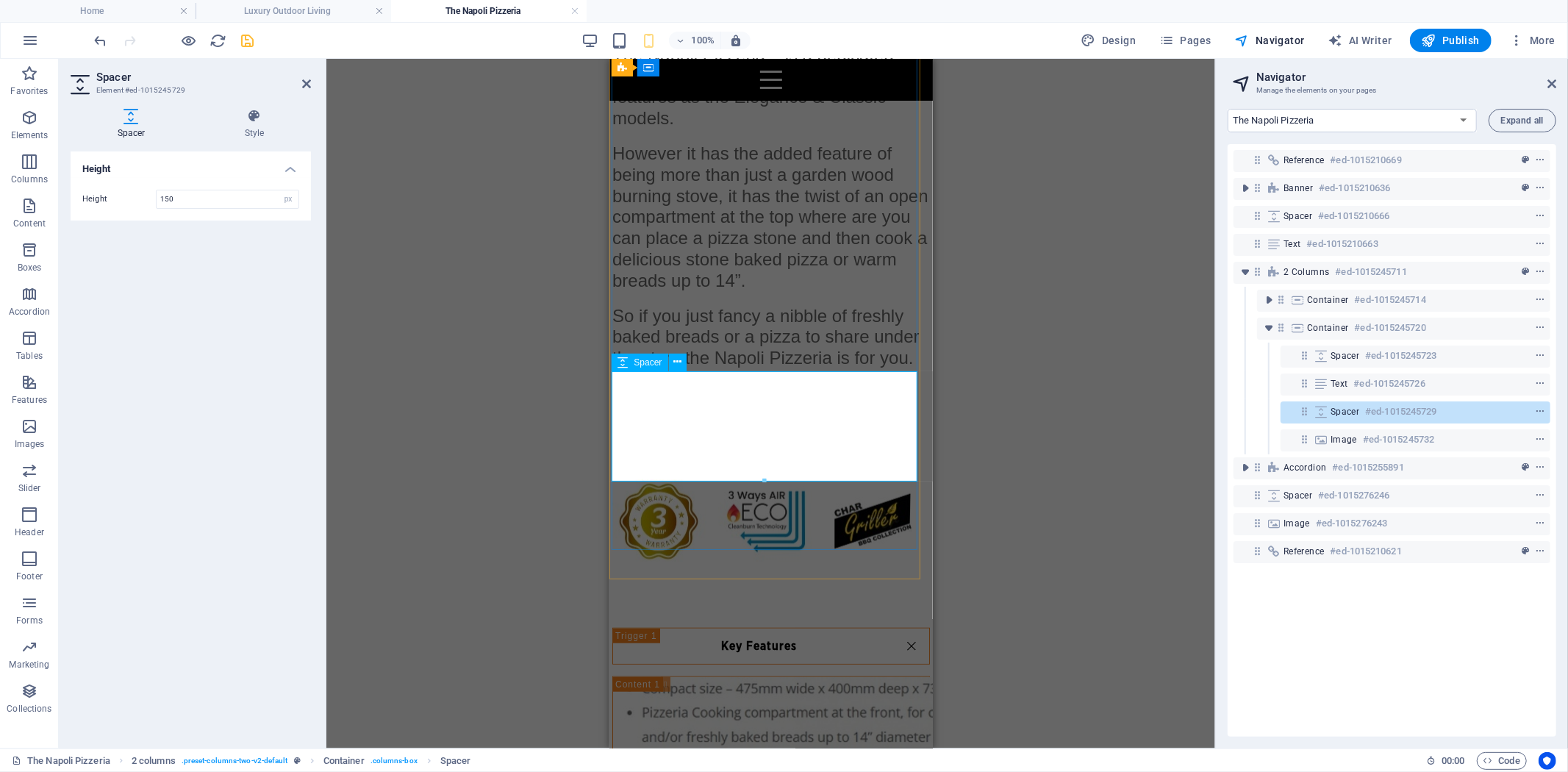
drag, startPoint x: 1372, startPoint y: 536, endPoint x: 760, endPoint y: 406, distance: 625.7
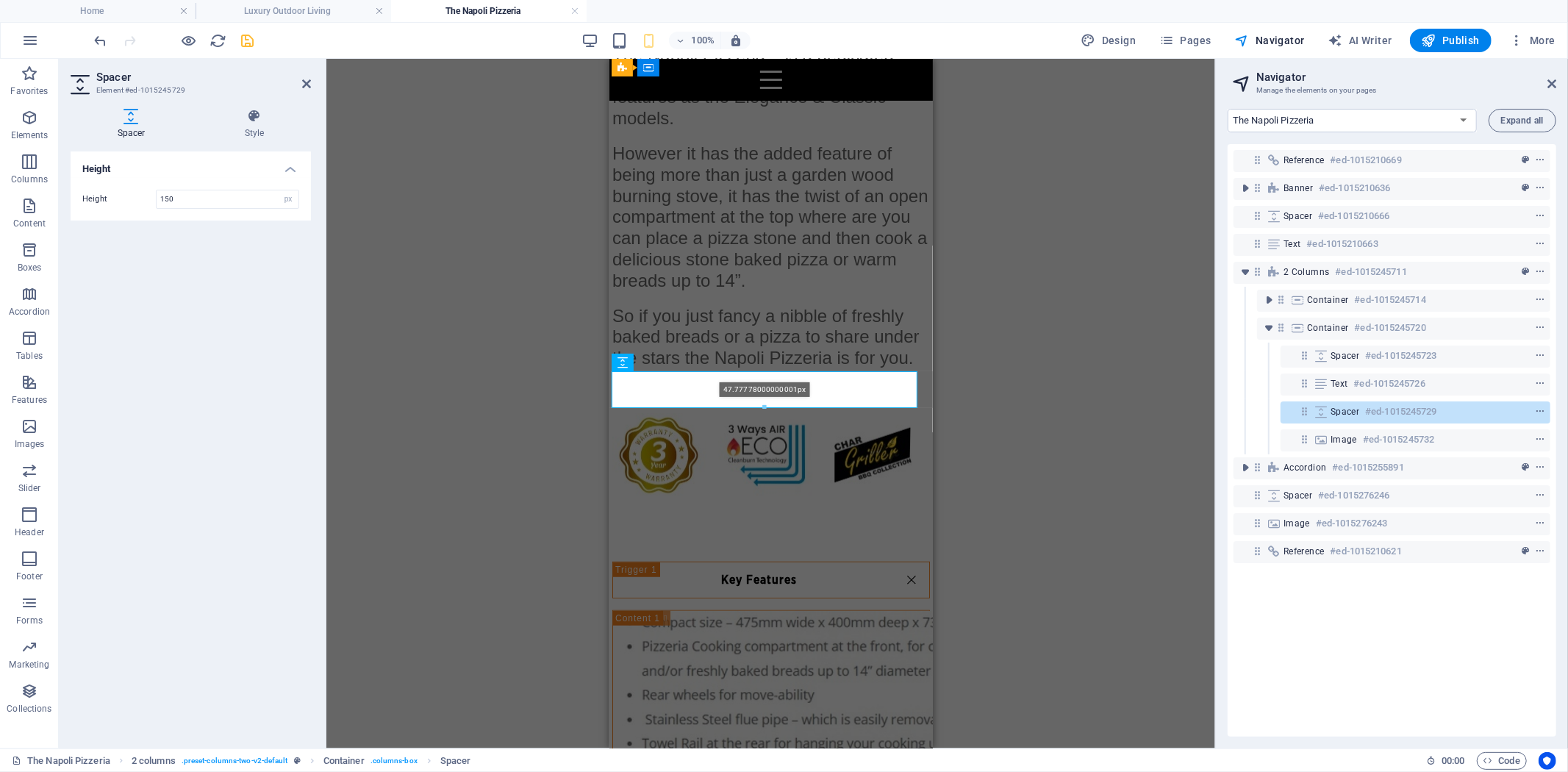
drag, startPoint x: 765, startPoint y: 479, endPoint x: 766, endPoint y: 406, distance: 73.0
click at [766, 406] on div at bounding box center [764, 407] width 304 height 5
type input "47"
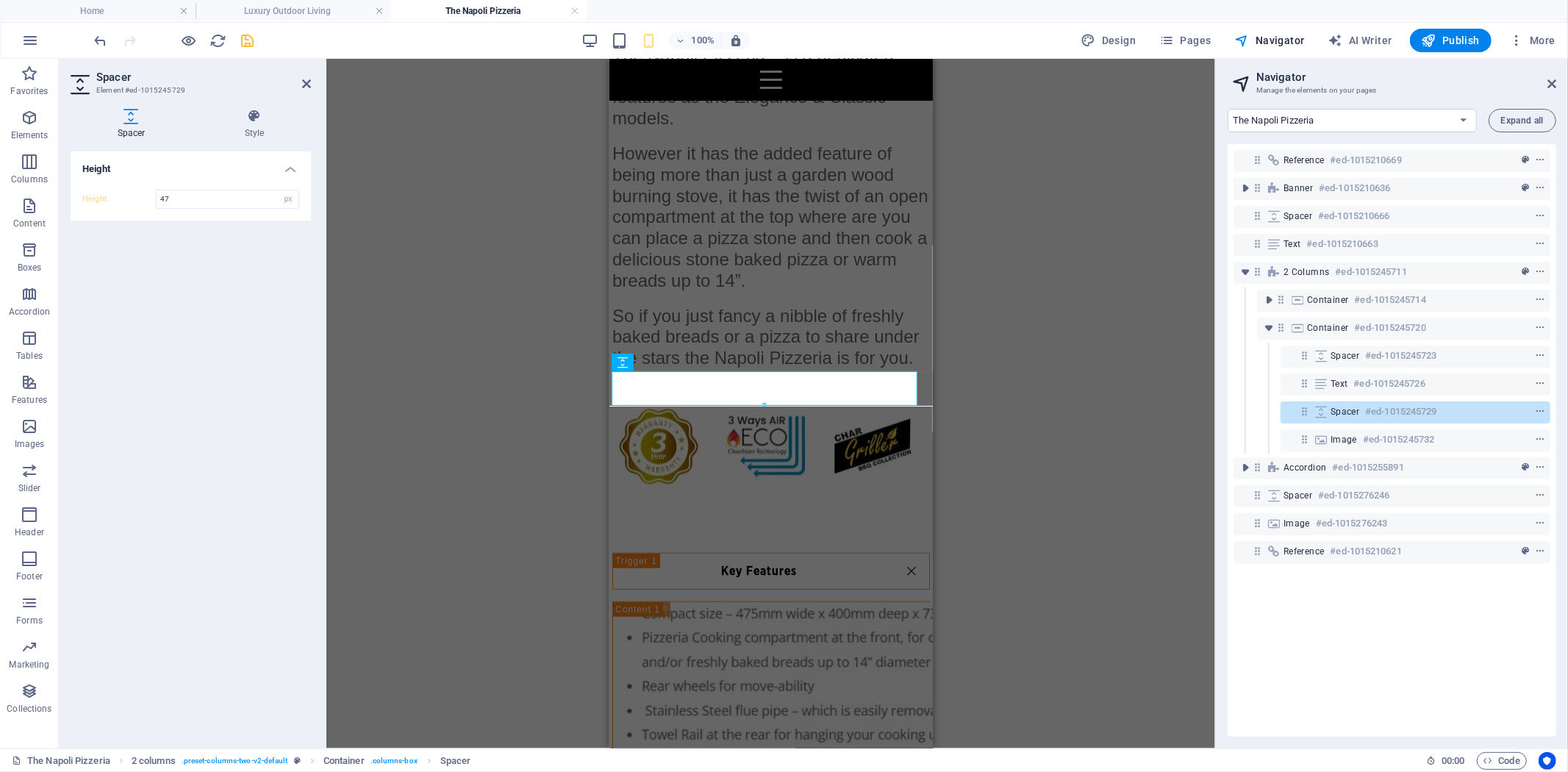
click at [308, 72] on h2 "Spacer" at bounding box center [204, 78] width 215 height 14
click at [307, 78] on icon at bounding box center [307, 84] width 9 height 12
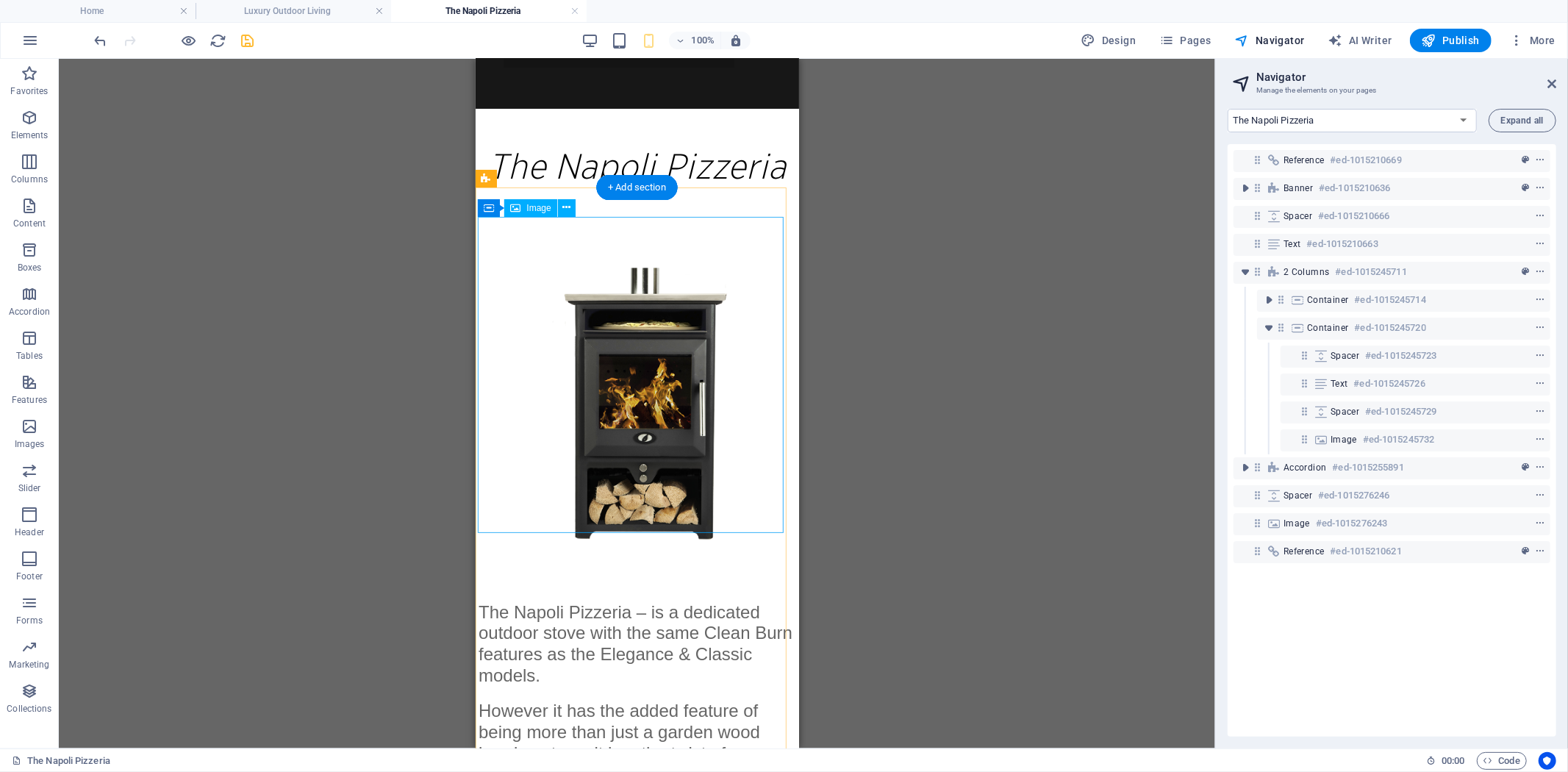
scroll to position [0, 0]
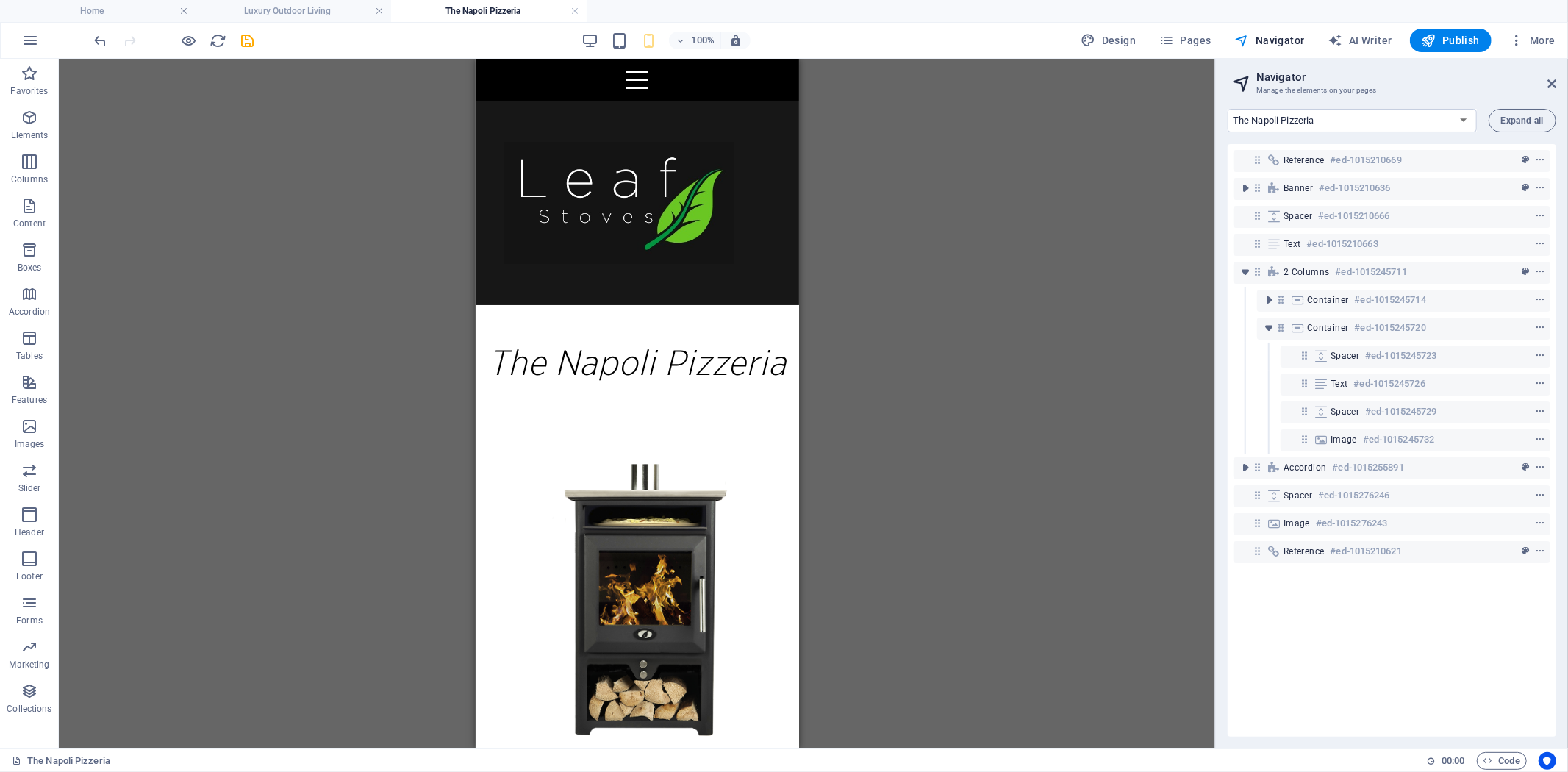
drag, startPoint x: 252, startPoint y: 41, endPoint x: 335, endPoint y: 92, distance: 97.4
click at [253, 40] on icon "save" at bounding box center [248, 41] width 17 height 17
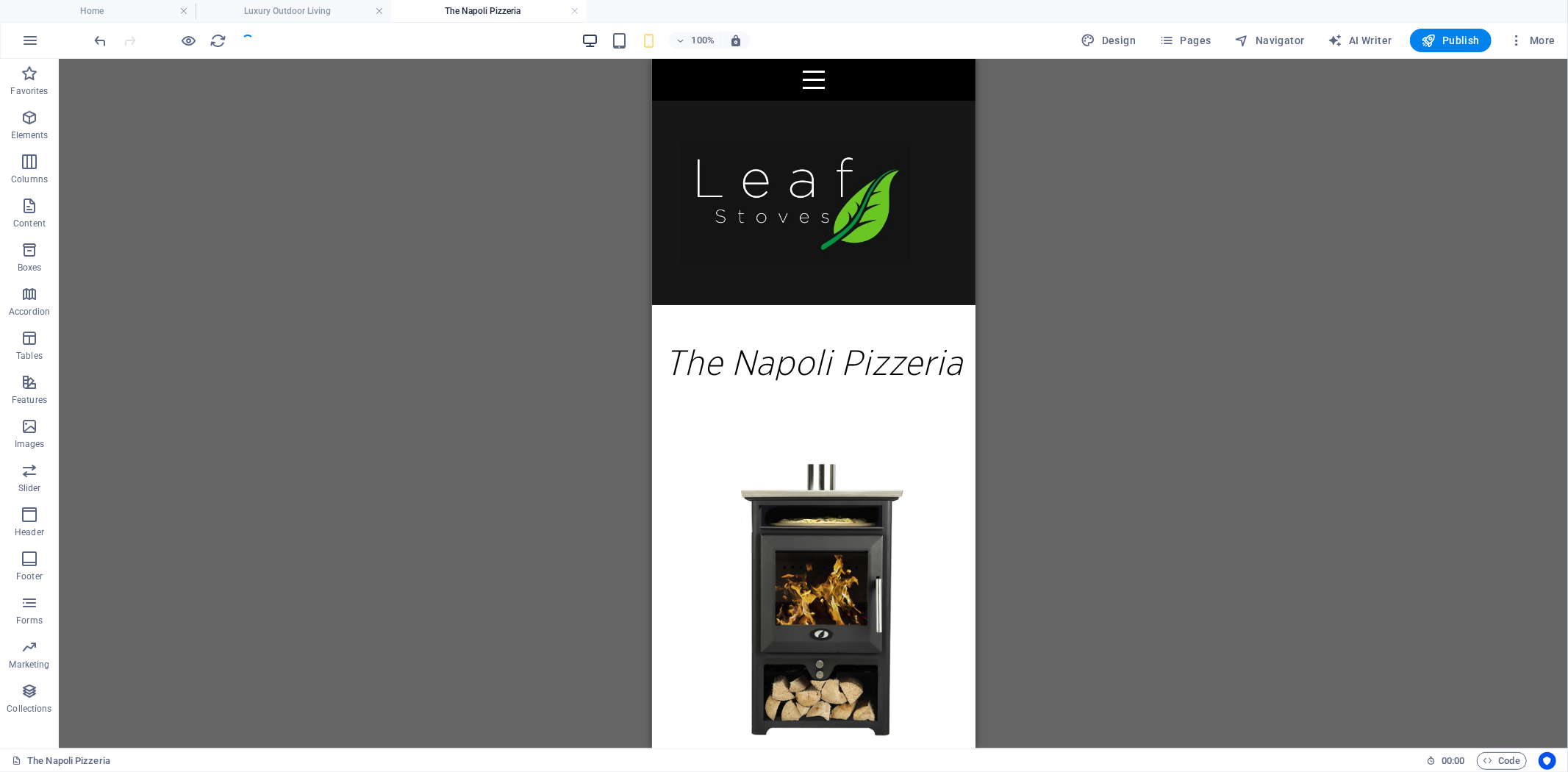
click at [597, 45] on icon "button" at bounding box center [590, 41] width 17 height 17
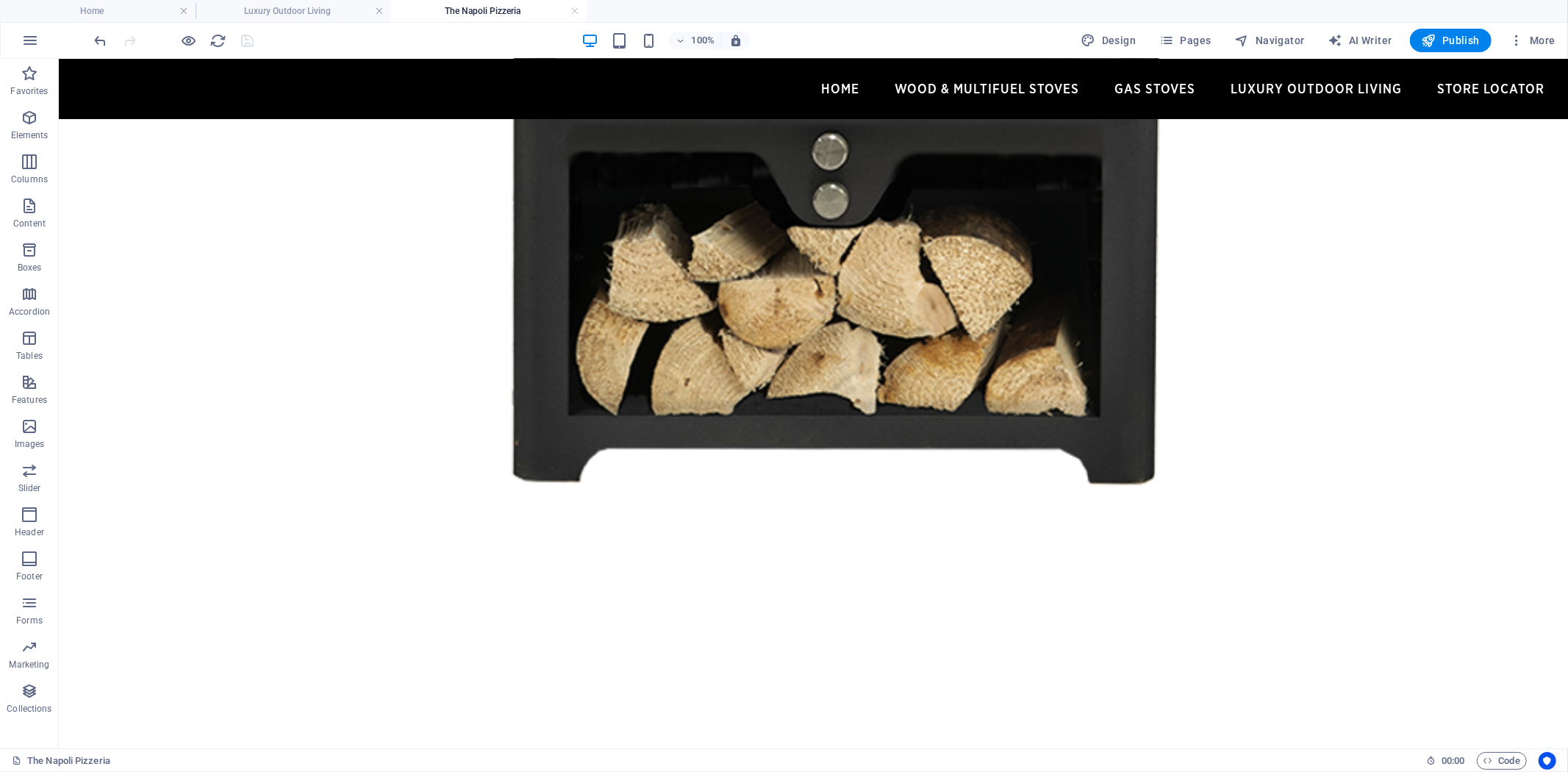
scroll to position [1387, 0]
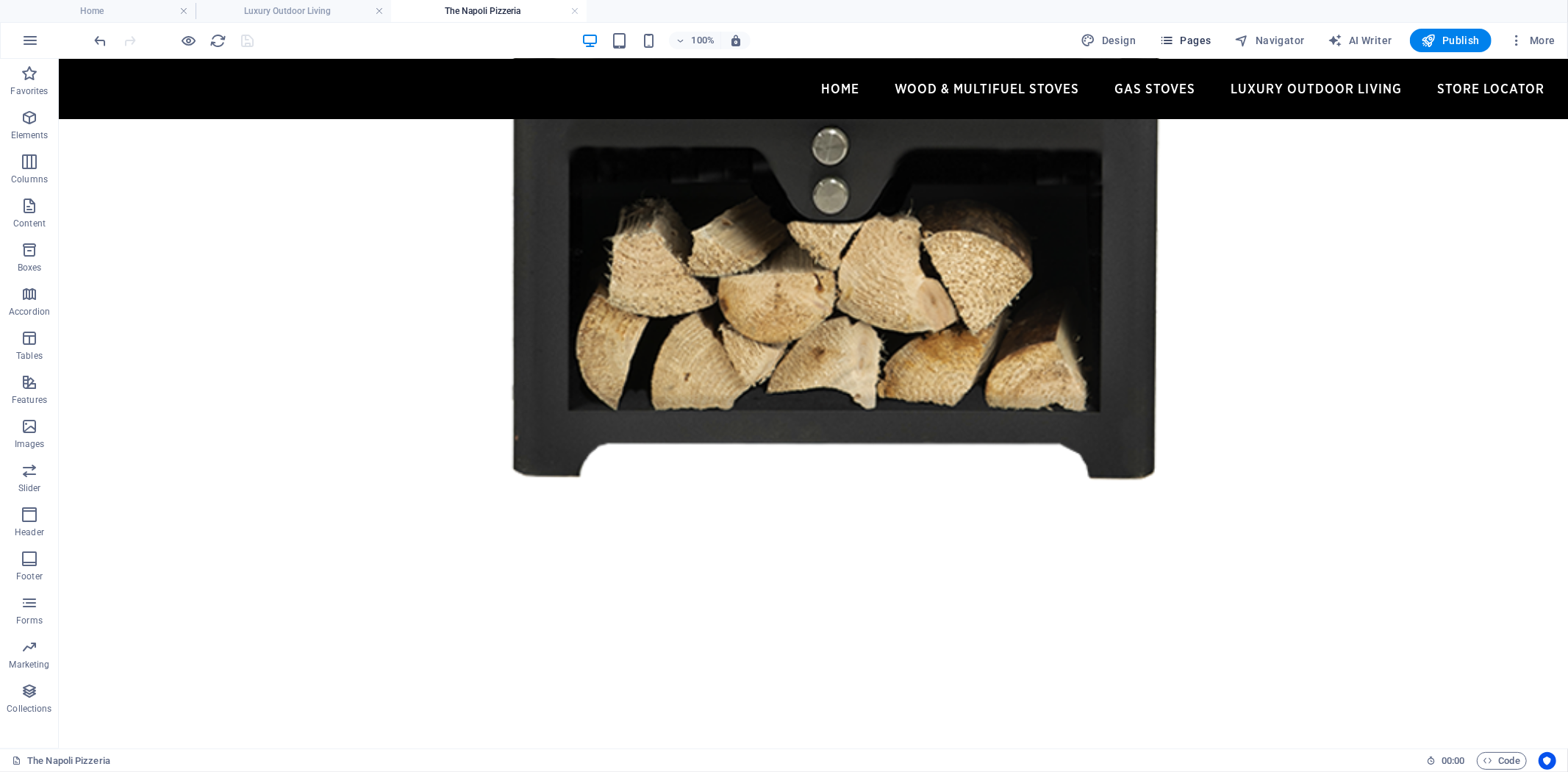
click at [1198, 30] on button "Pages" at bounding box center [1185, 40] width 63 height 23
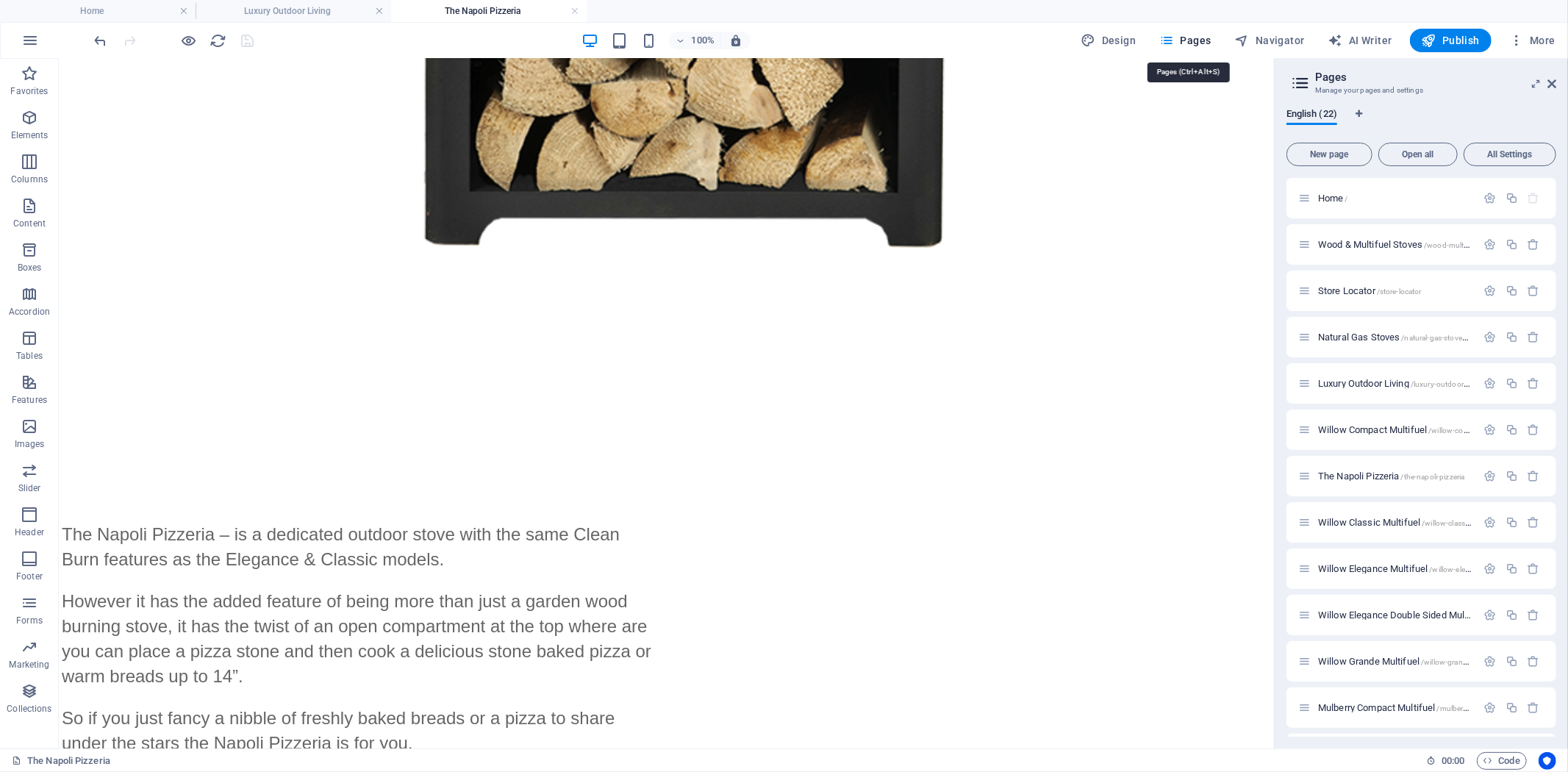
scroll to position [1353, 0]
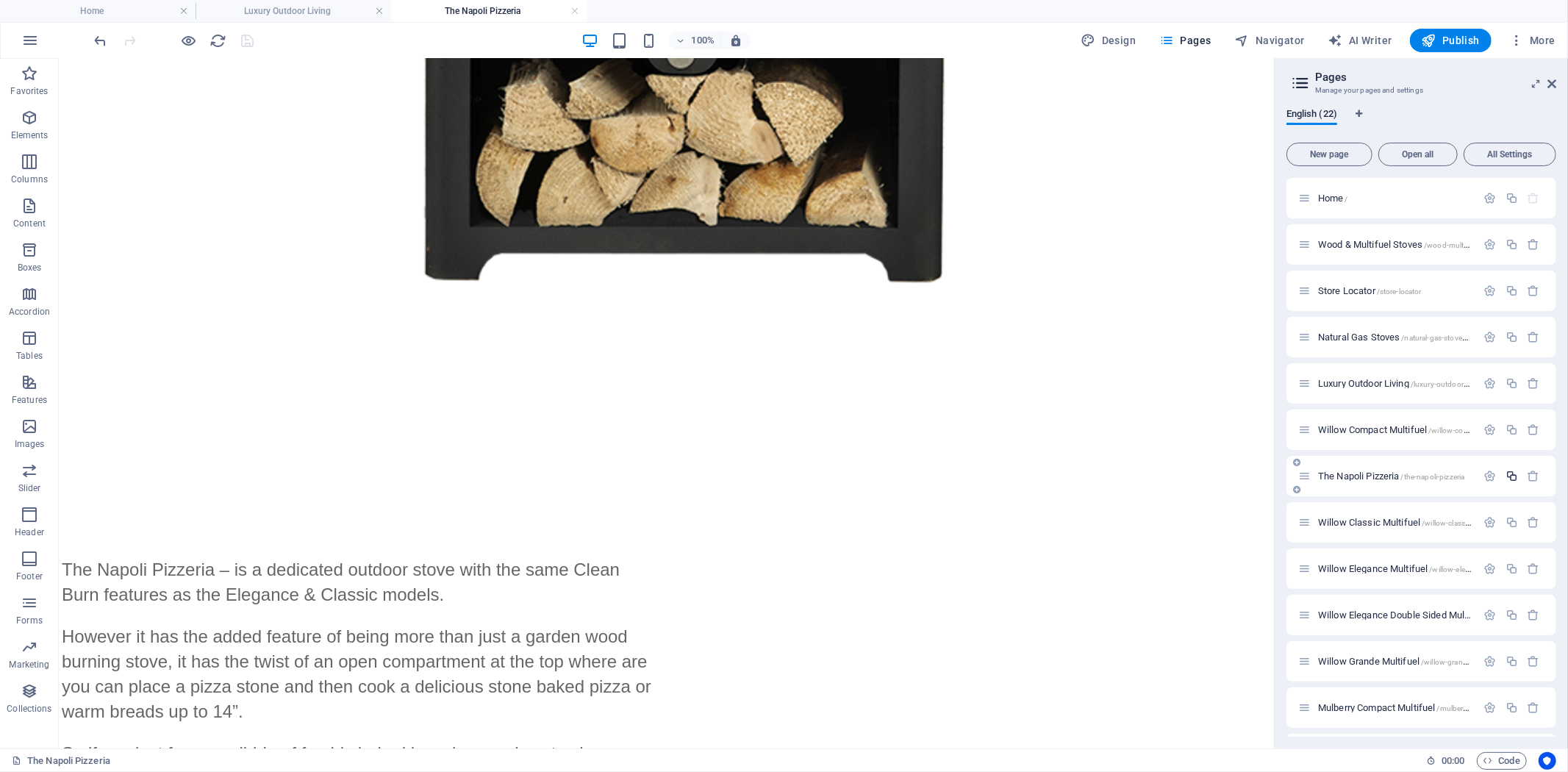
click at [1509, 476] on icon "button" at bounding box center [1511, 476] width 13 height 13
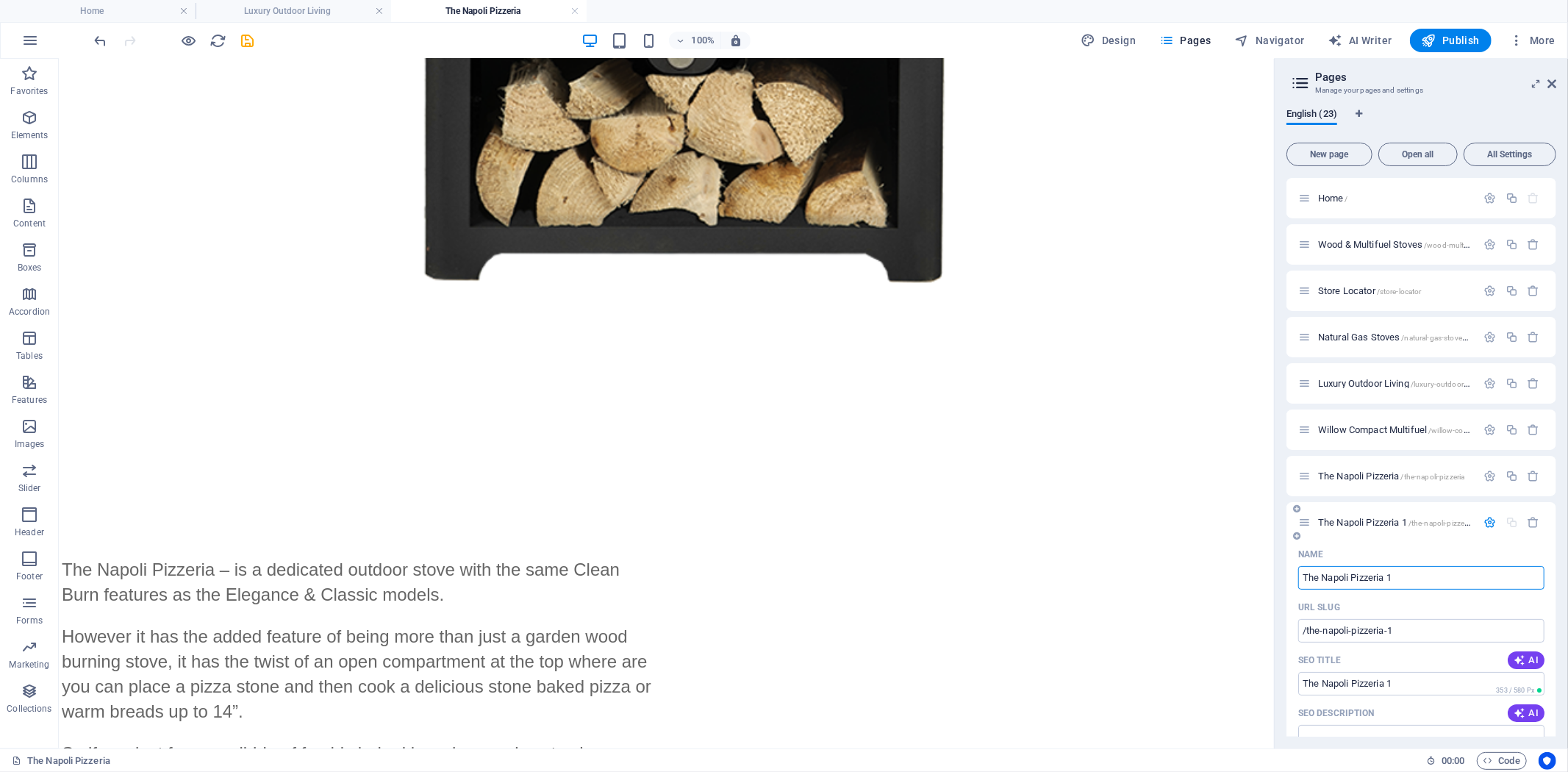
click at [1403, 575] on input "The Napoli Pizzeria 1" at bounding box center [1421, 577] width 247 height 23
drag, startPoint x: 1412, startPoint y: 578, endPoint x: 1324, endPoint y: 577, distance: 88.0
click at [1324, 577] on input "The Napoli Pizzeria 1" at bounding box center [1421, 577] width 247 height 23
type input "The Class"
type input "/the-classs"
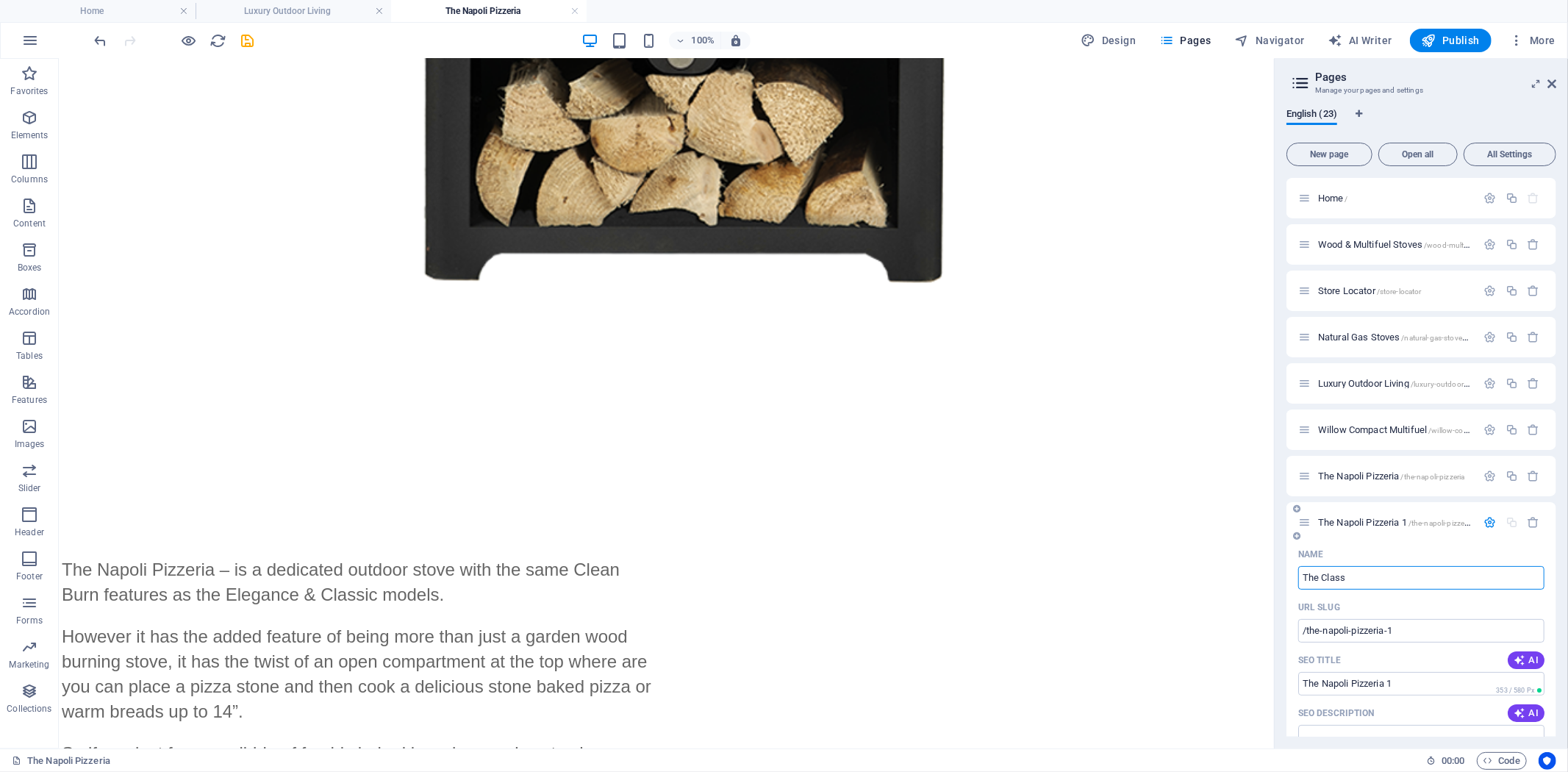
type input "The Classs"
type input "The Classic"
type input "/the-classic"
type input "The Classic"
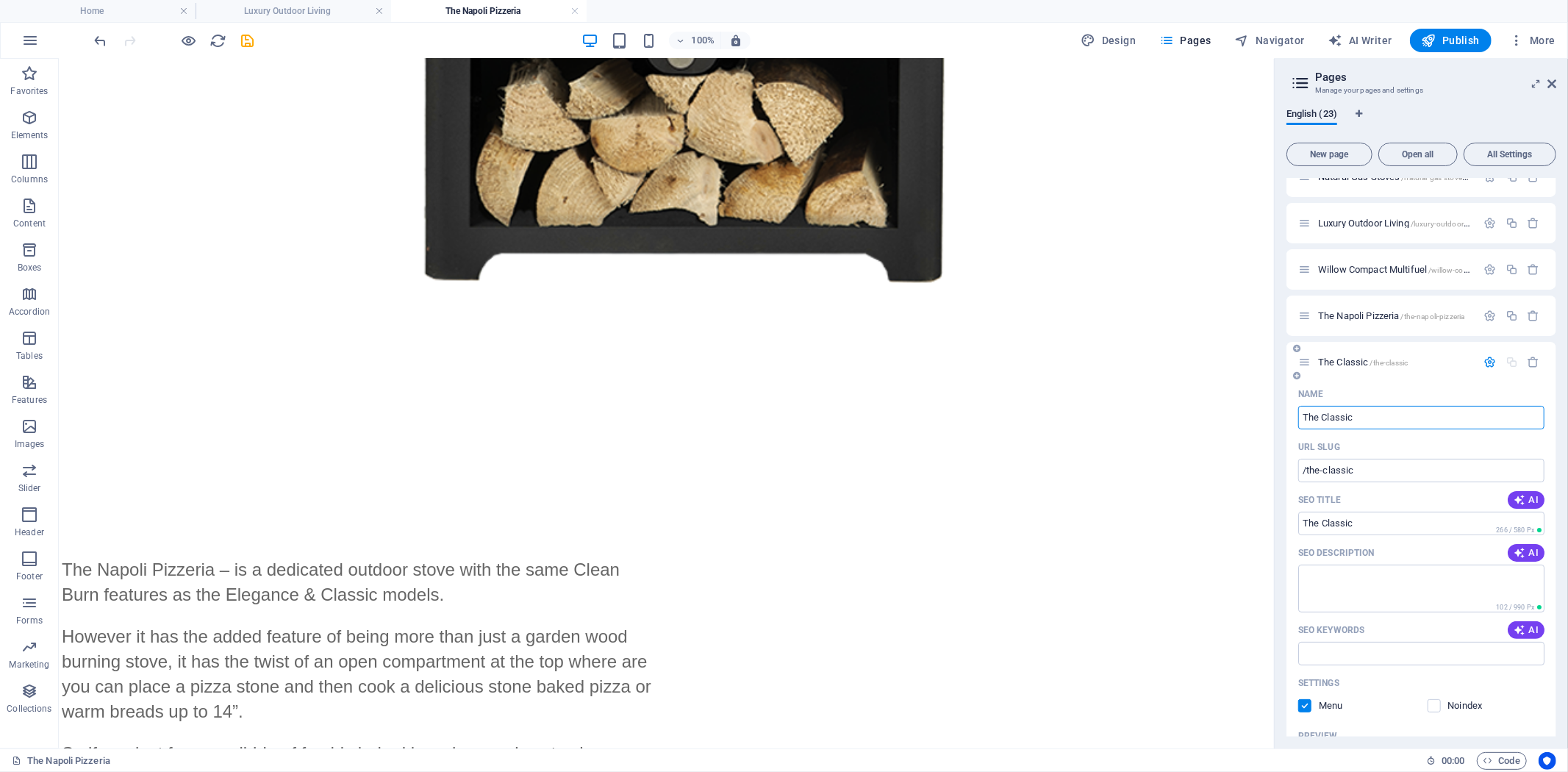
scroll to position [81, 0]
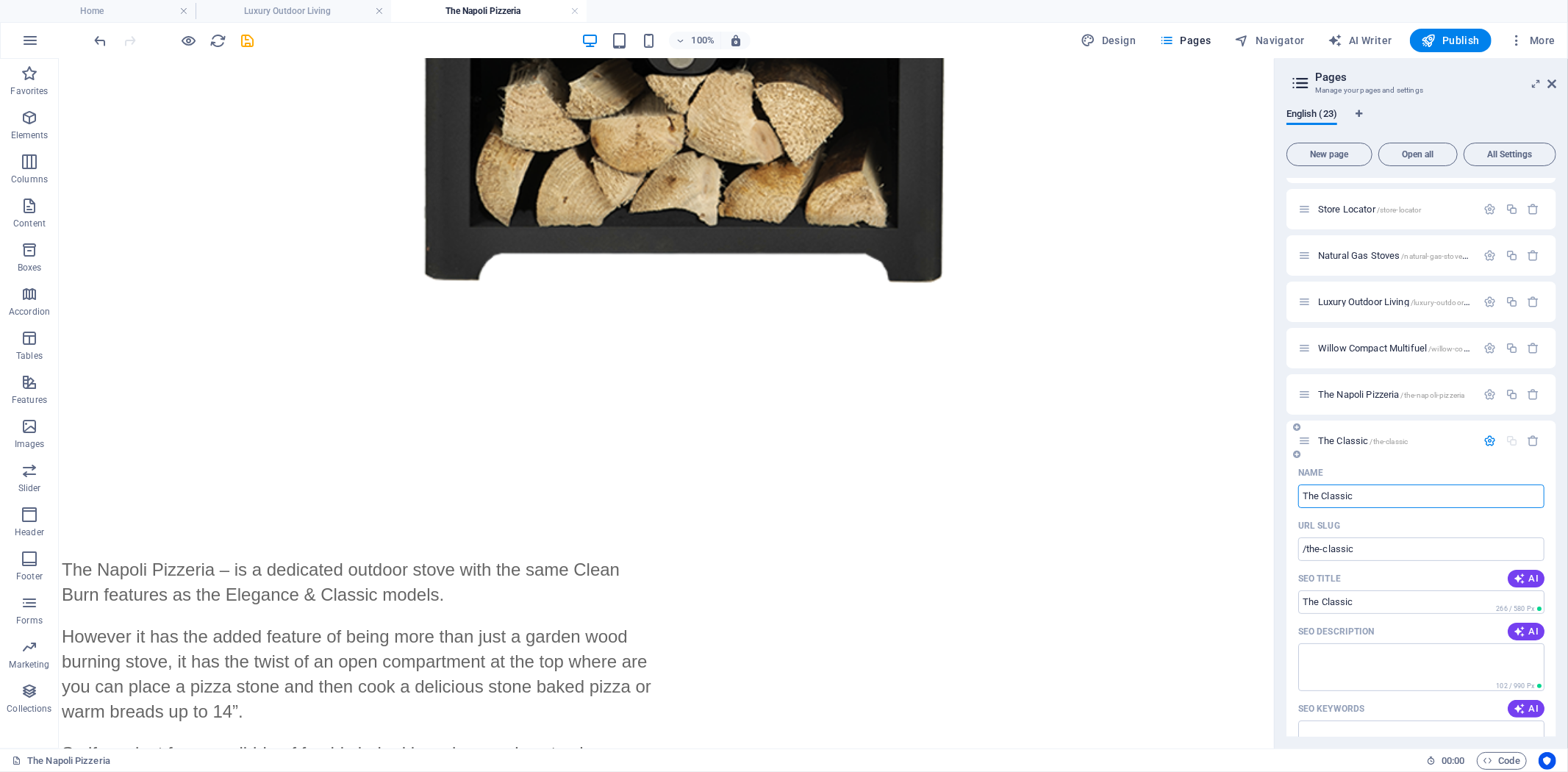
type input "The Classic"
click at [1489, 438] on icon "button" at bounding box center [1490, 440] width 13 height 13
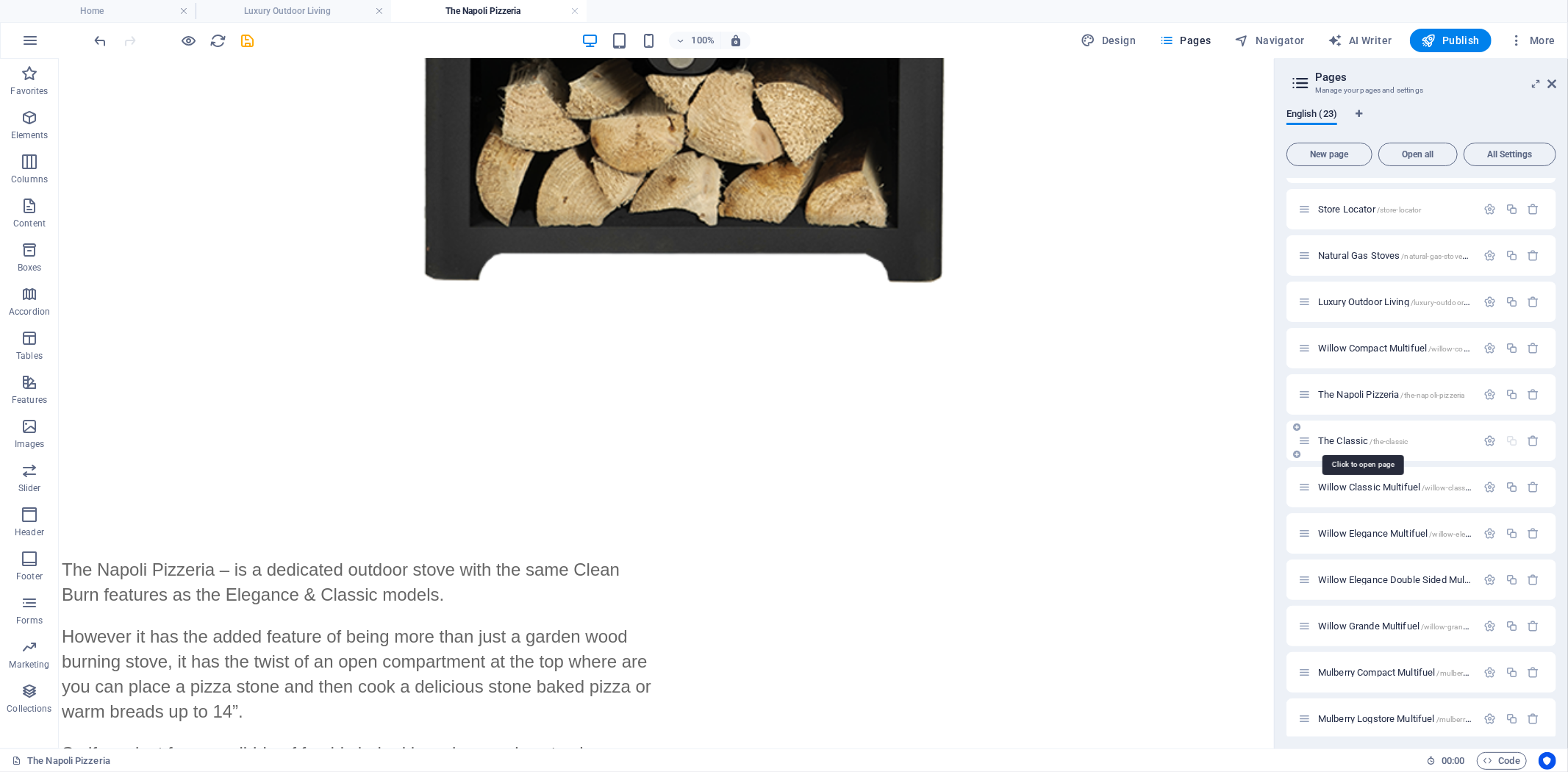
click at [1351, 438] on span "The Classic /the-classic" at bounding box center [1363, 440] width 90 height 11
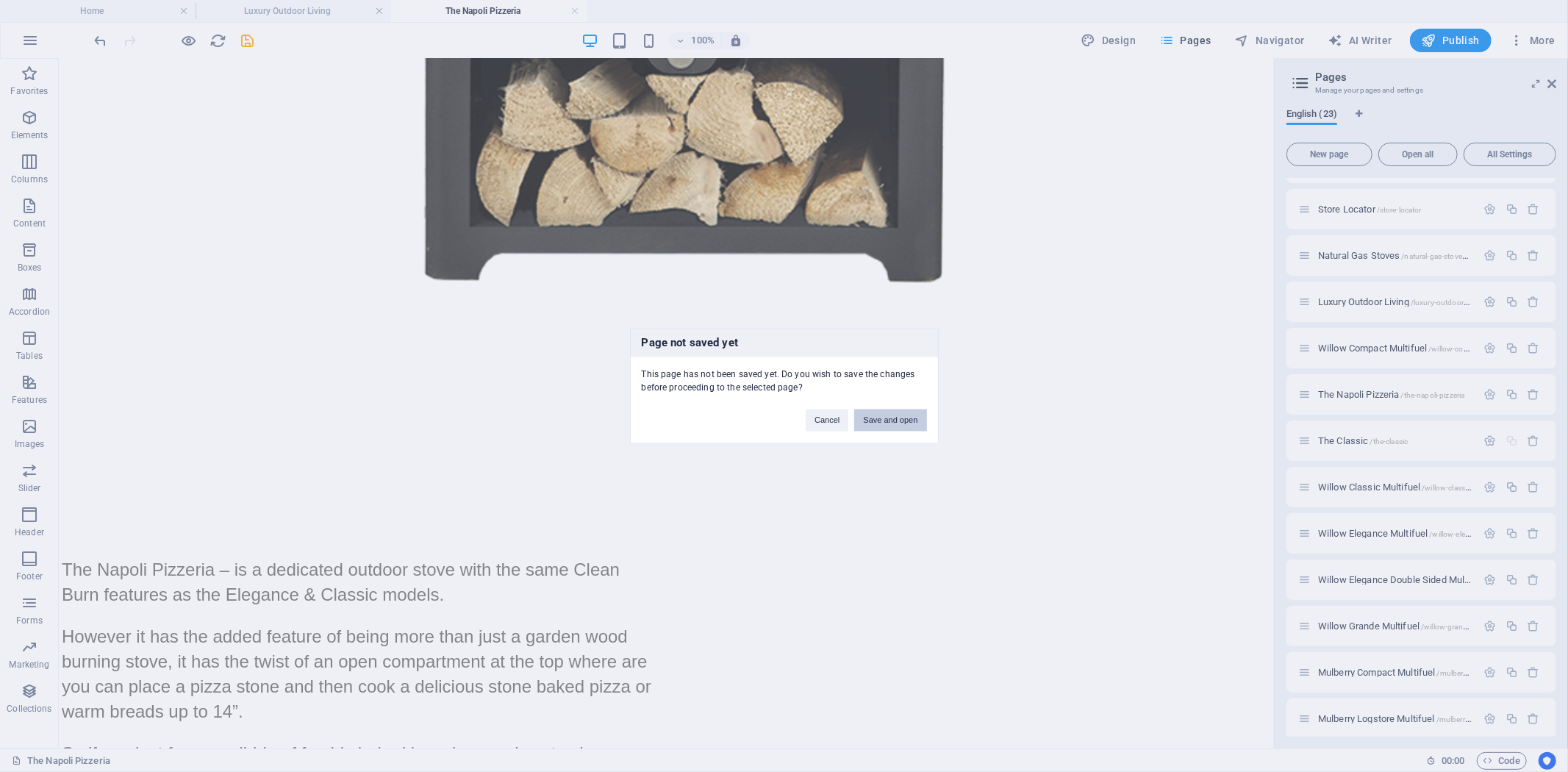
click at [886, 415] on button "Save and open" at bounding box center [891, 420] width 72 height 22
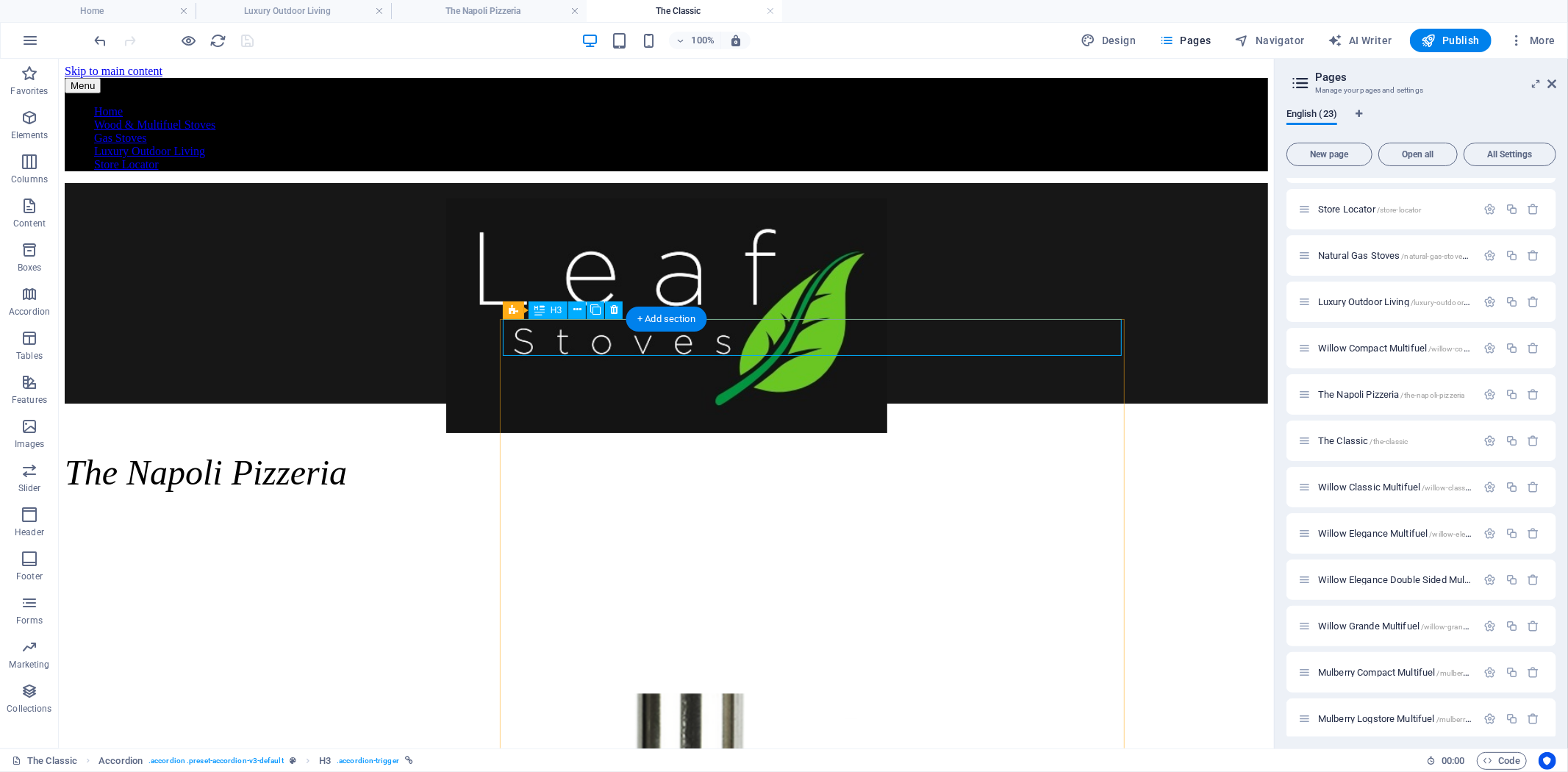
scroll to position [776, 0]
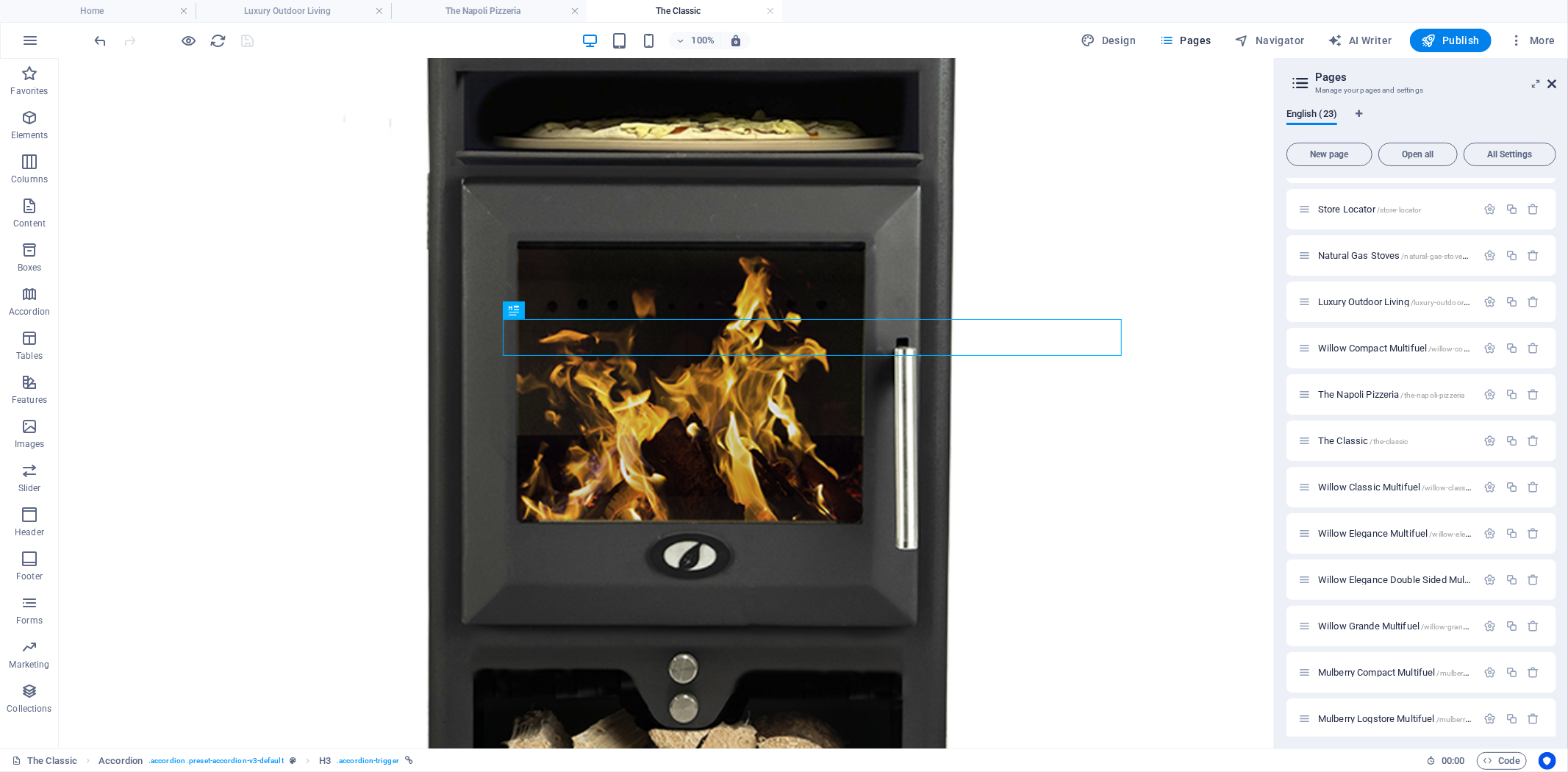
drag, startPoint x: 1555, startPoint y: 81, endPoint x: 824, endPoint y: 237, distance: 747.5
click at [1555, 81] on icon at bounding box center [1552, 84] width 9 height 12
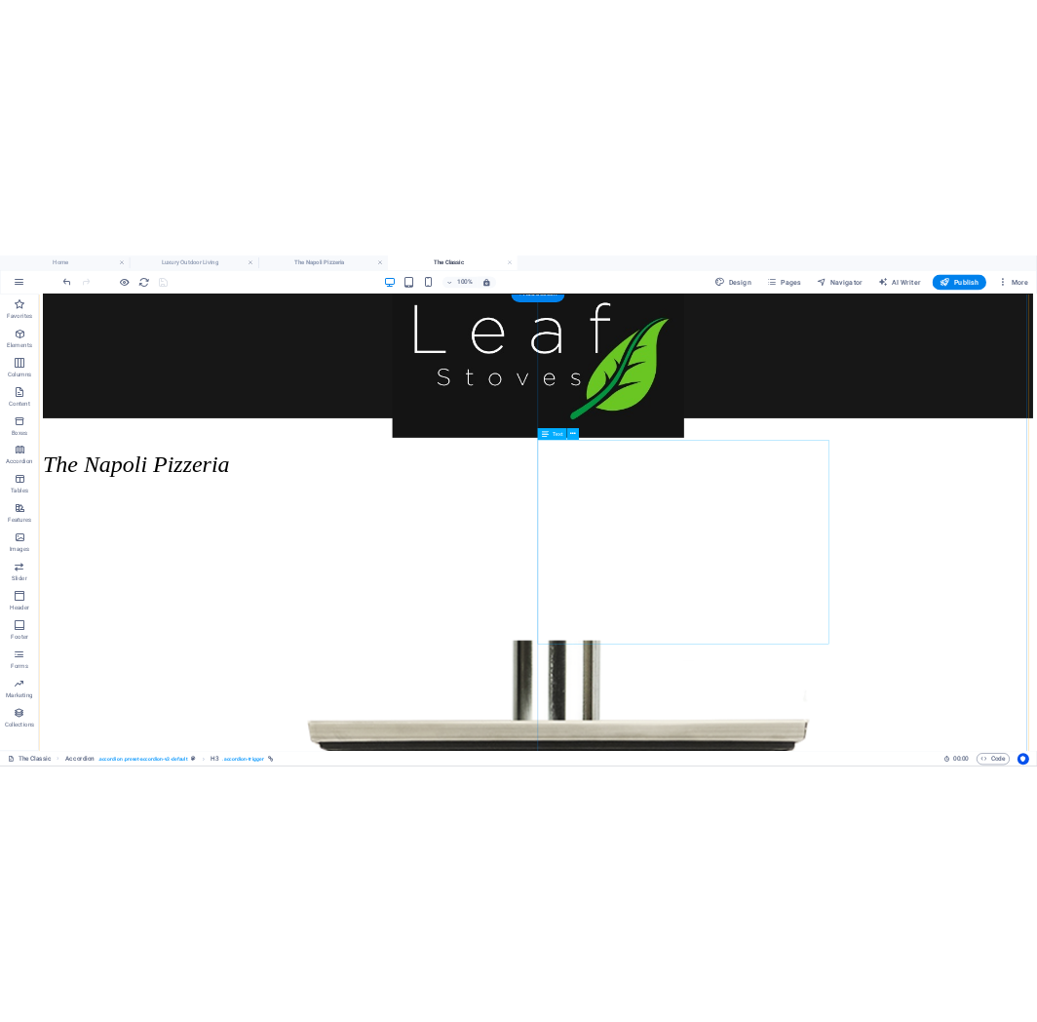
scroll to position [488, 0]
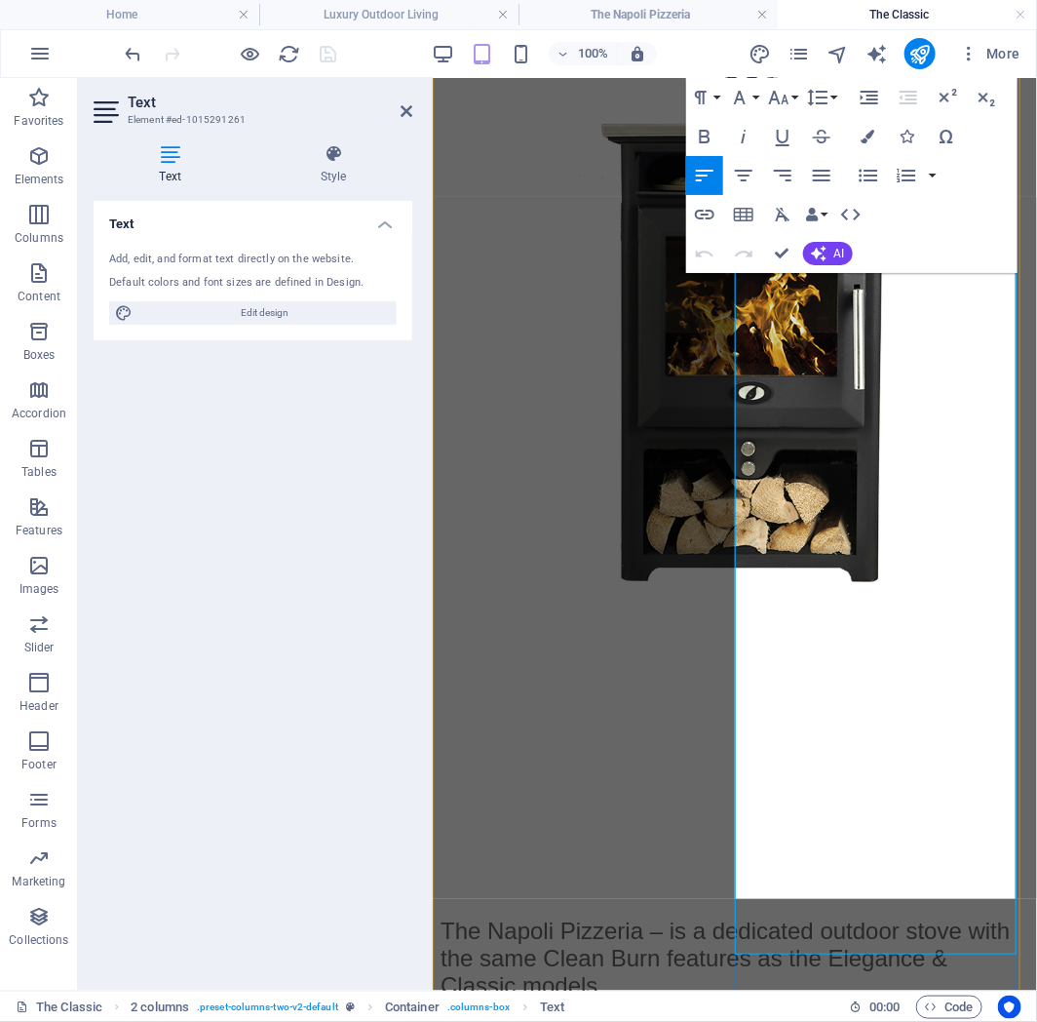
scroll to position [813, 0]
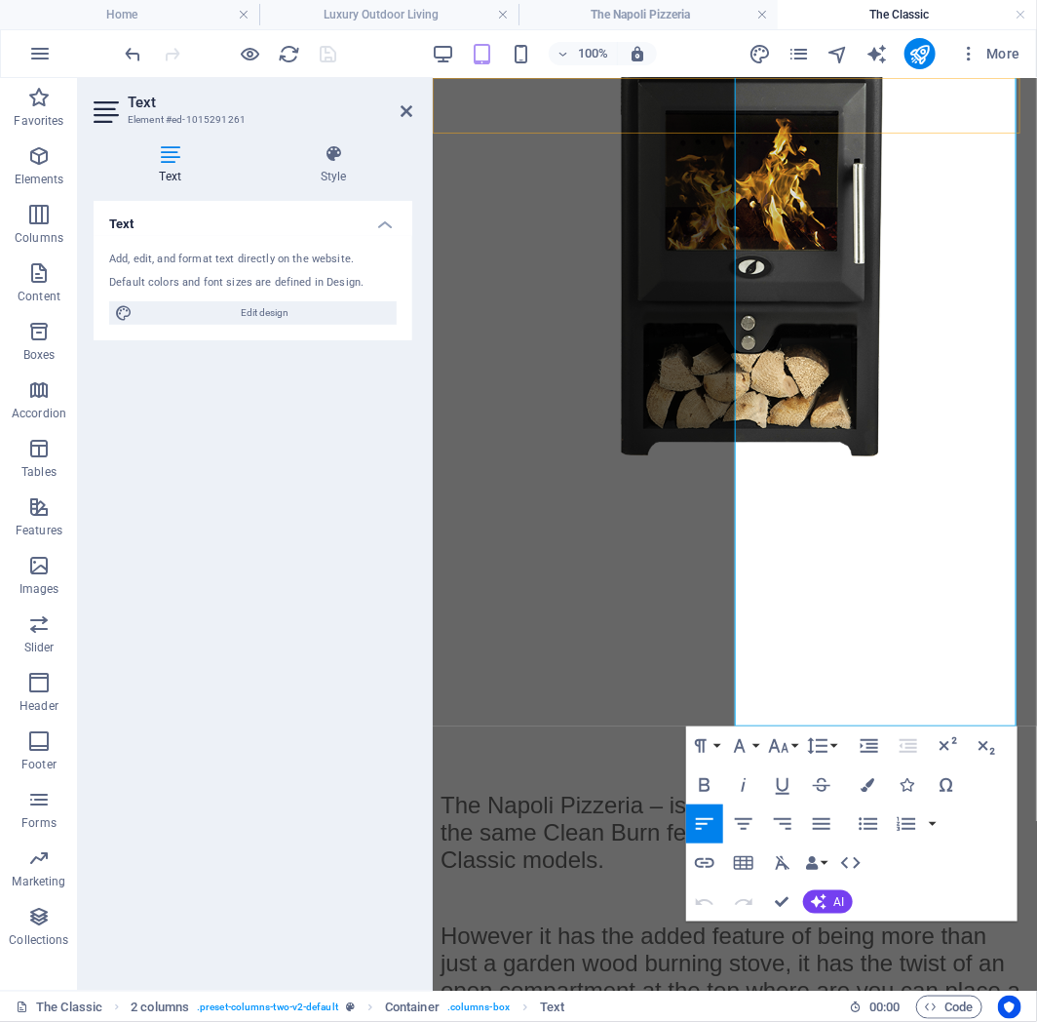
drag, startPoint x: 936, startPoint y: 709, endPoint x: 709, endPoint y: 113, distance: 637.4
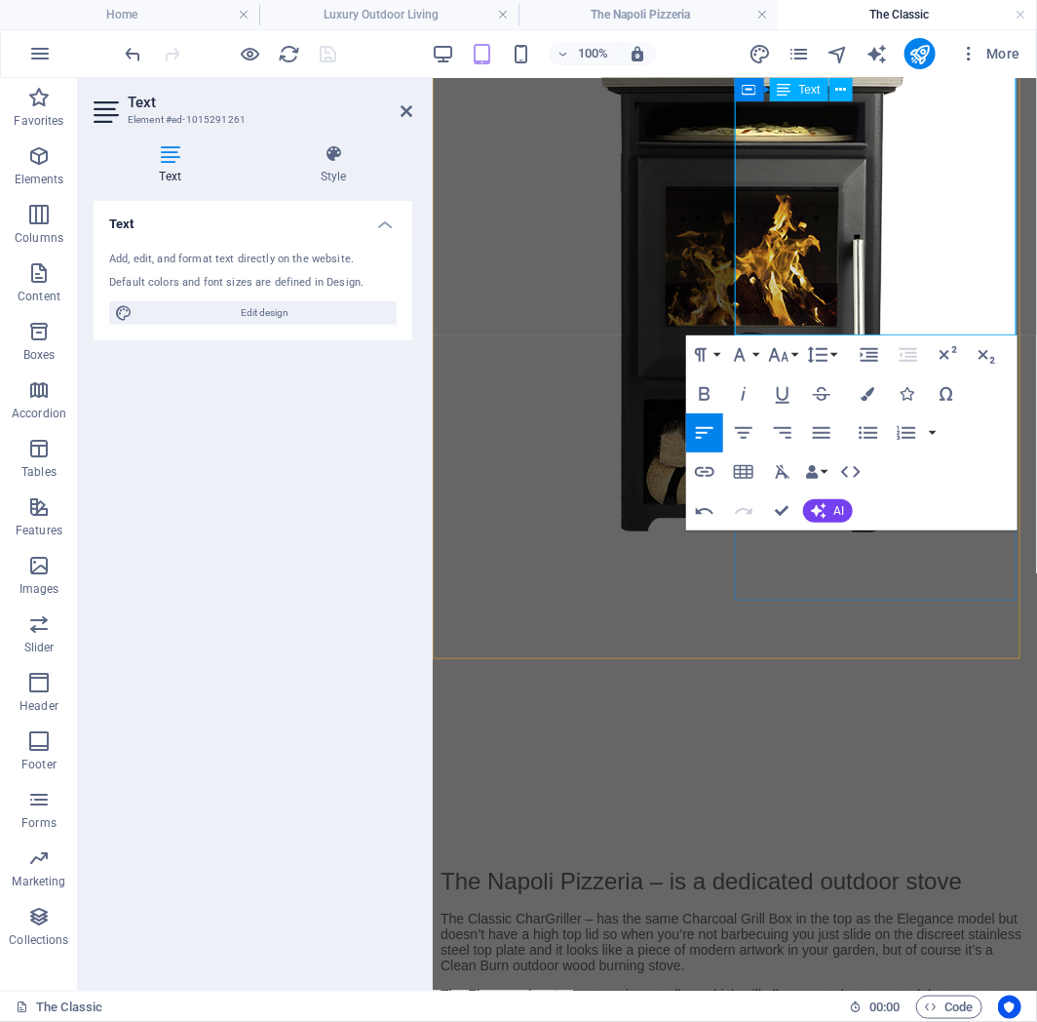
scroll to position [705, 0]
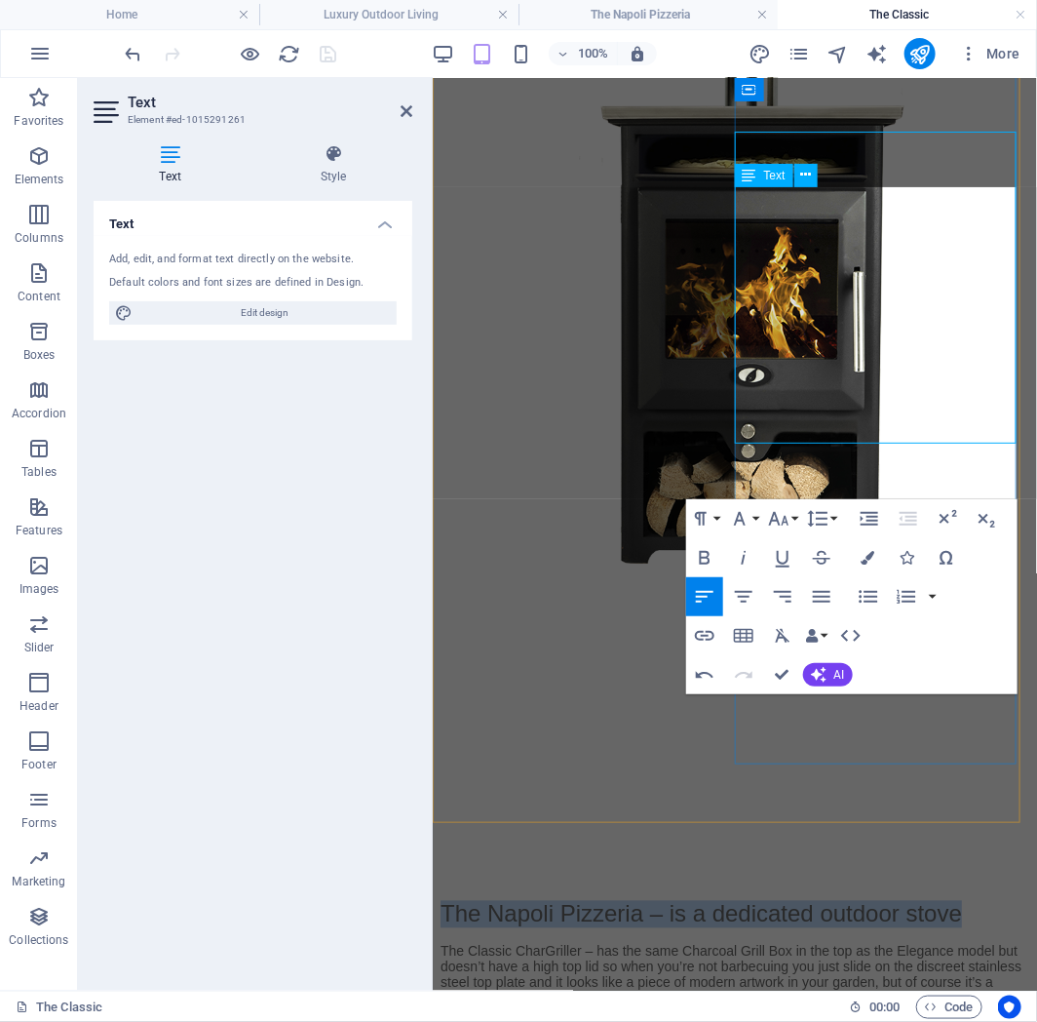
drag, startPoint x: 987, startPoint y: 240, endPoint x: 737, endPoint y: 200, distance: 253.7
click at [737, 900] on p "The Napoli Pizzeria – is a dedicated outdoor stove" at bounding box center [734, 913] width 589 height 27
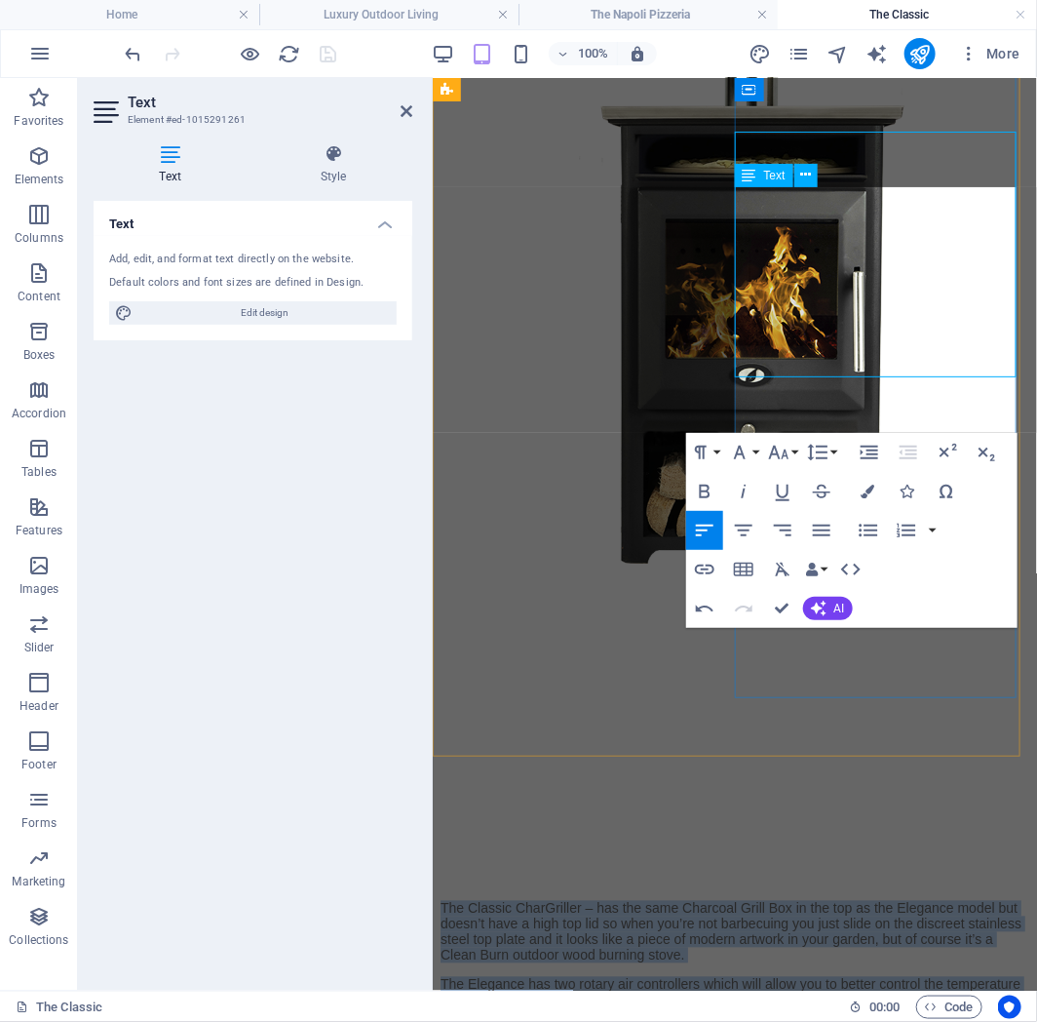
drag, startPoint x: 916, startPoint y: 421, endPoint x: 735, endPoint y: 198, distance: 287.6
click at [735, 900] on div "The Classic CharGriller – has the same Charcoal Grill Box in the top as the Ele…" at bounding box center [734, 953] width 589 height 107
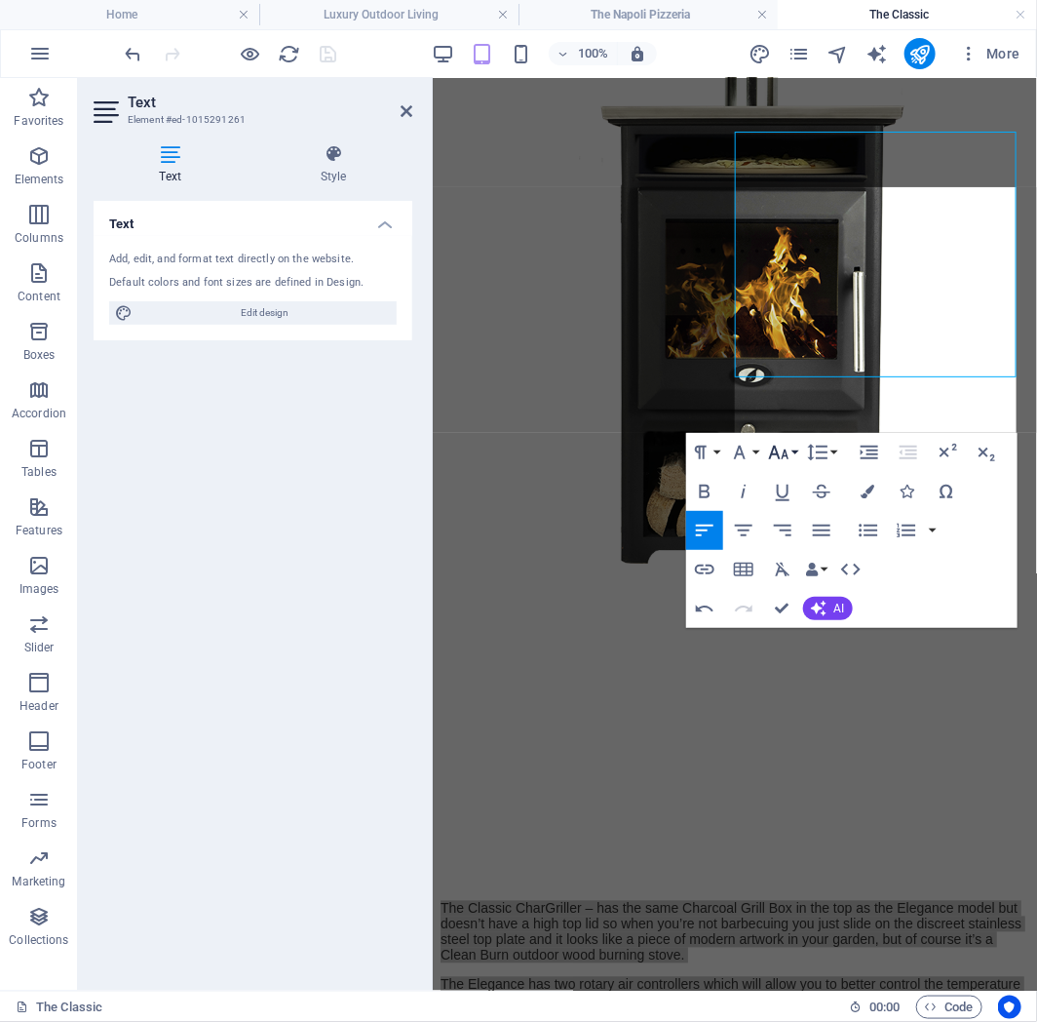
click at [780, 453] on icon "button" at bounding box center [778, 452] width 23 height 23
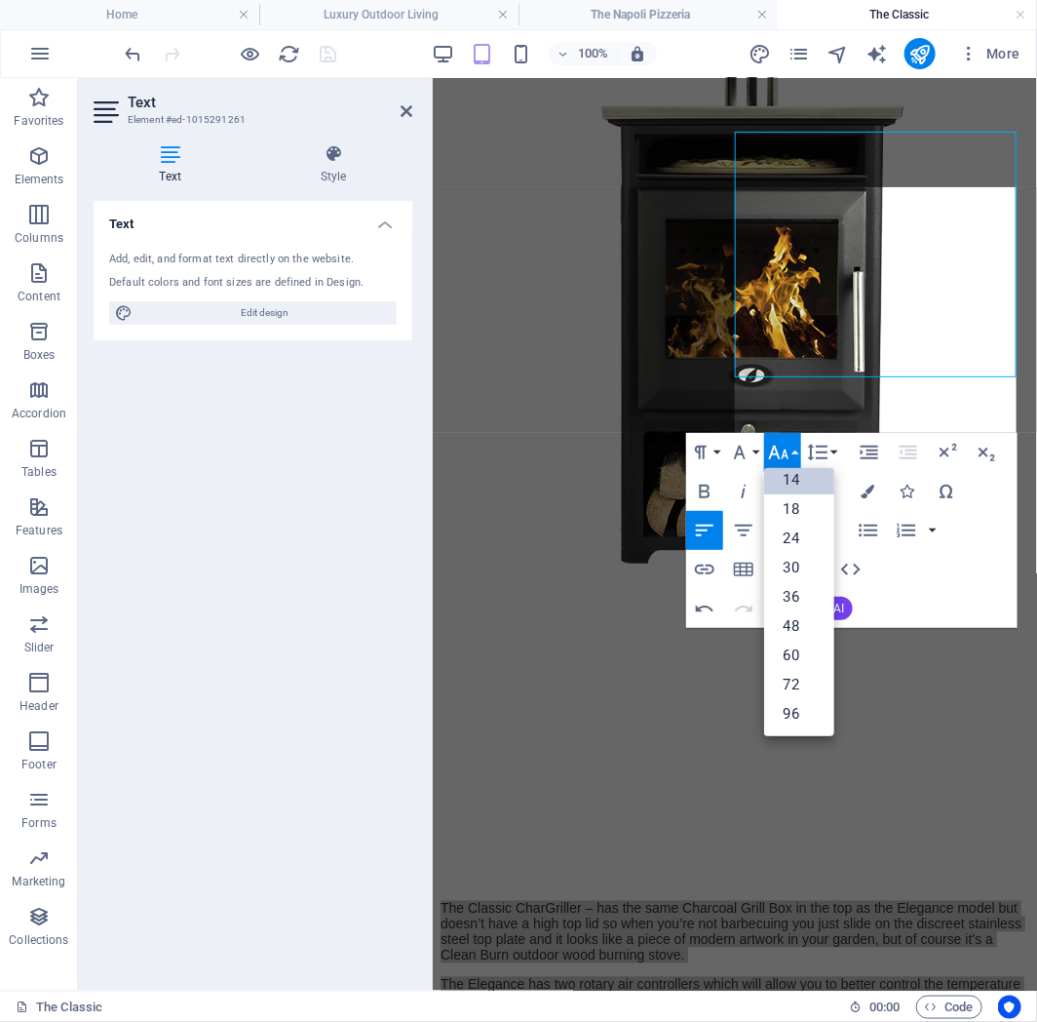
scroll to position [156, 0]
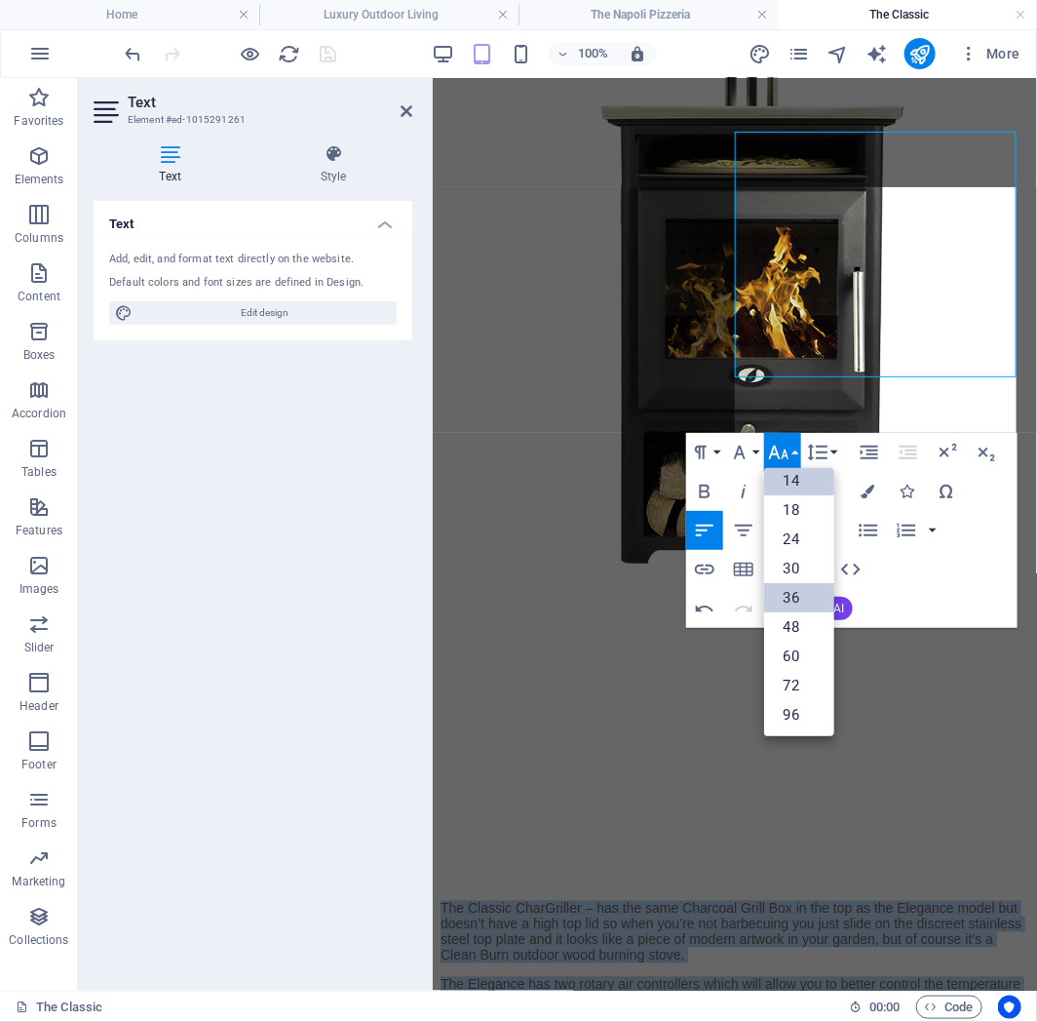
click at [811, 593] on link "36" at bounding box center [799, 597] width 70 height 29
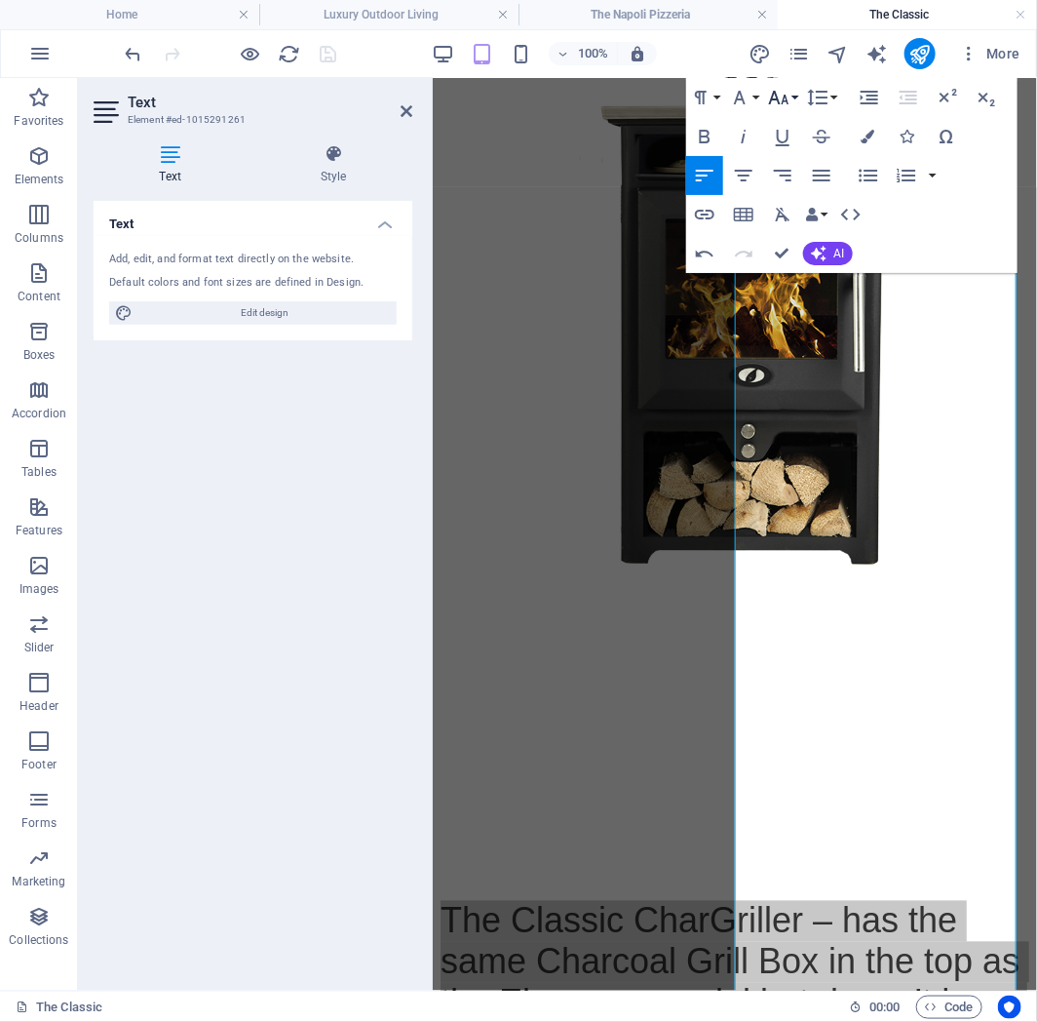
click at [787, 93] on icon "button" at bounding box center [778, 97] width 23 height 23
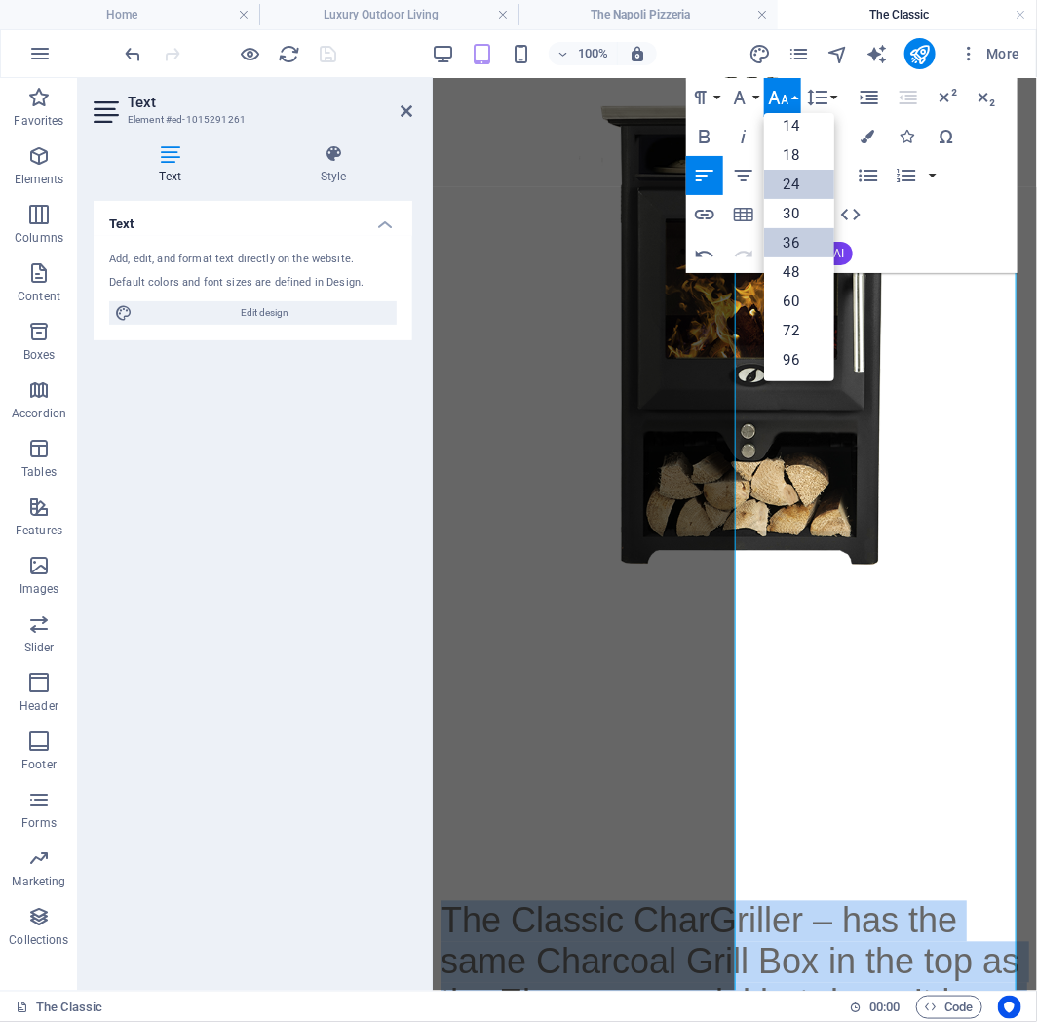
click at [809, 181] on link "24" at bounding box center [799, 184] width 70 height 29
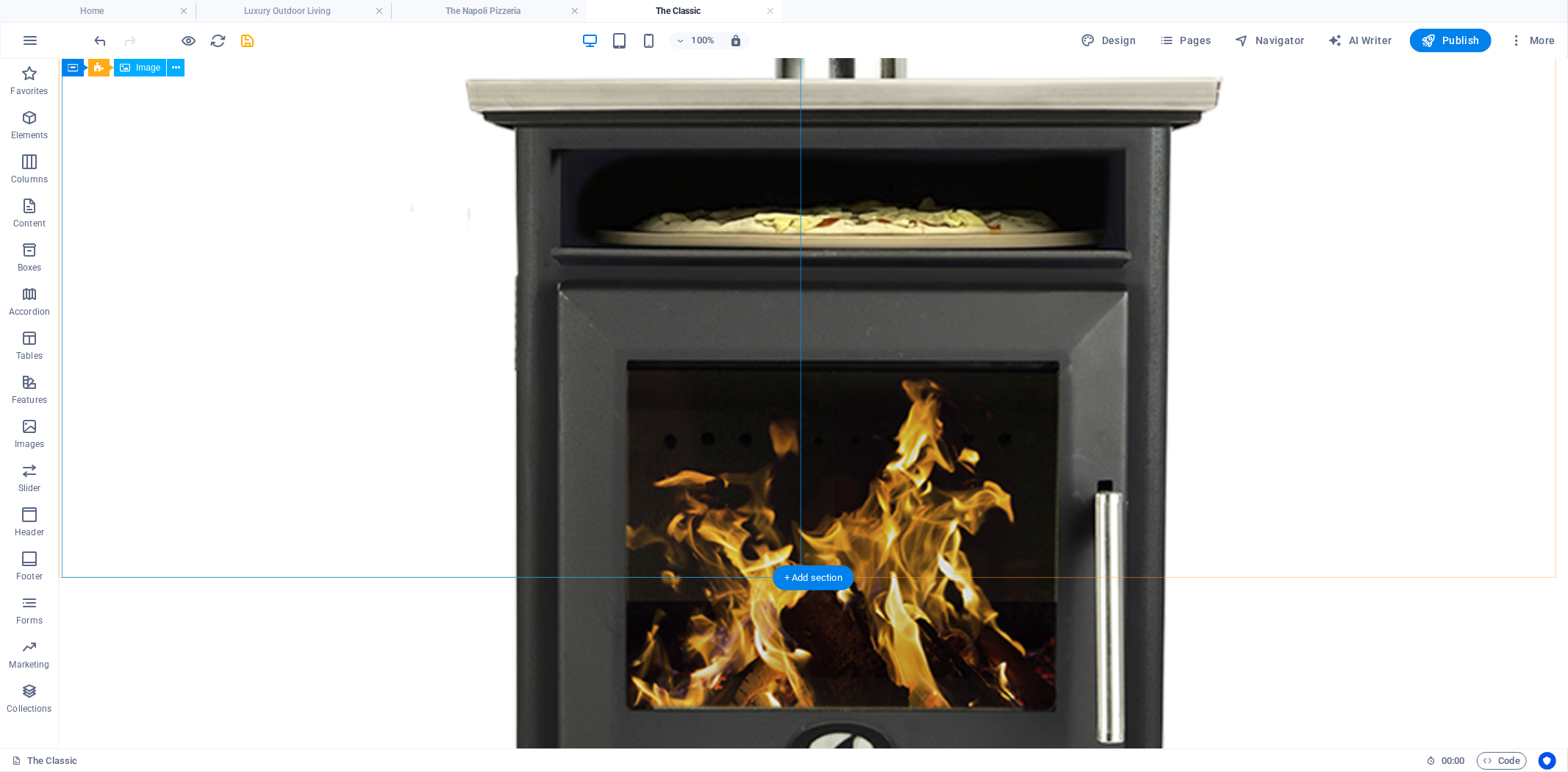
scroll to position [613, 0]
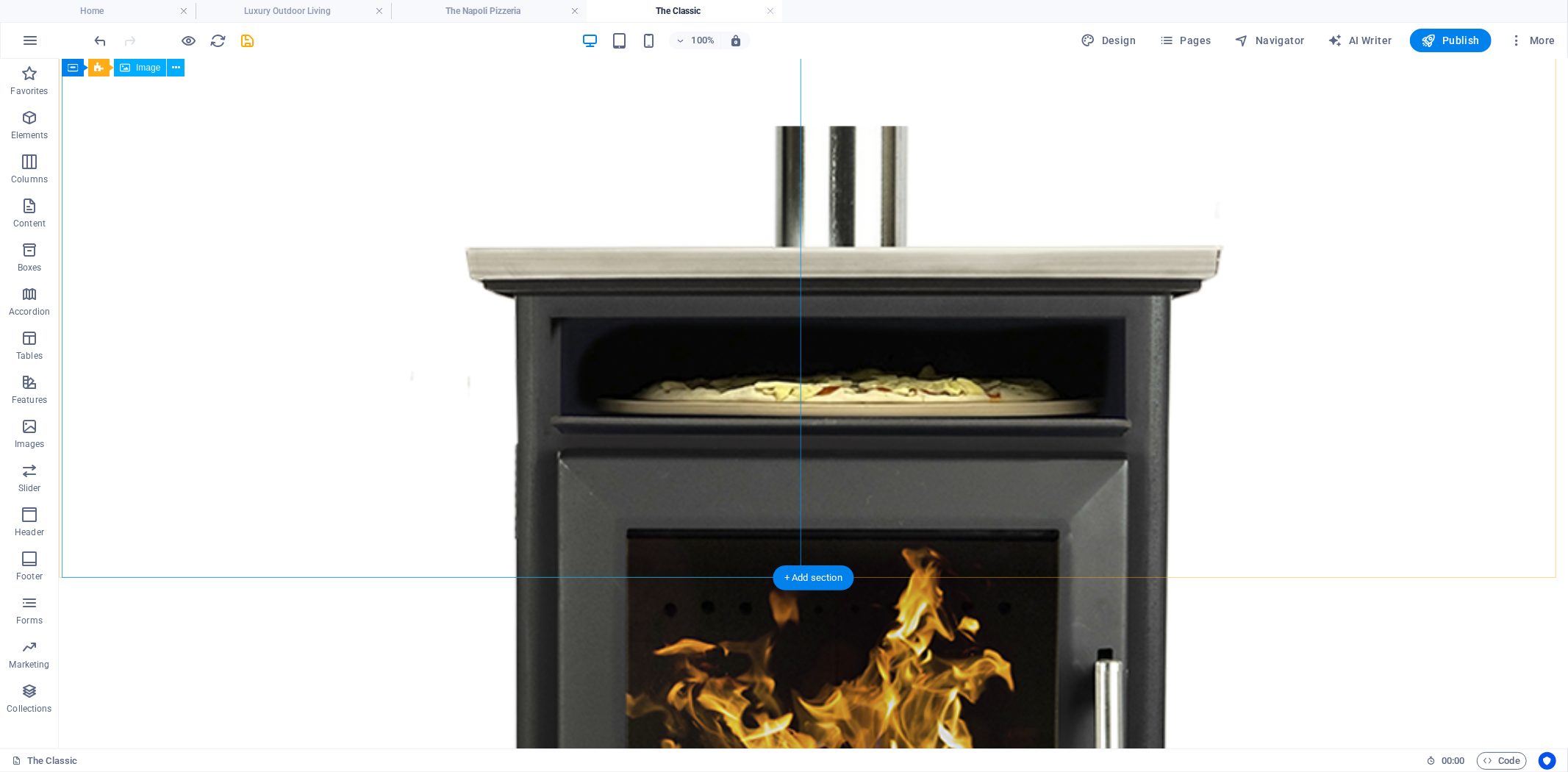
click at [483, 262] on figure at bounding box center [813, 672] width 1498 height 1564
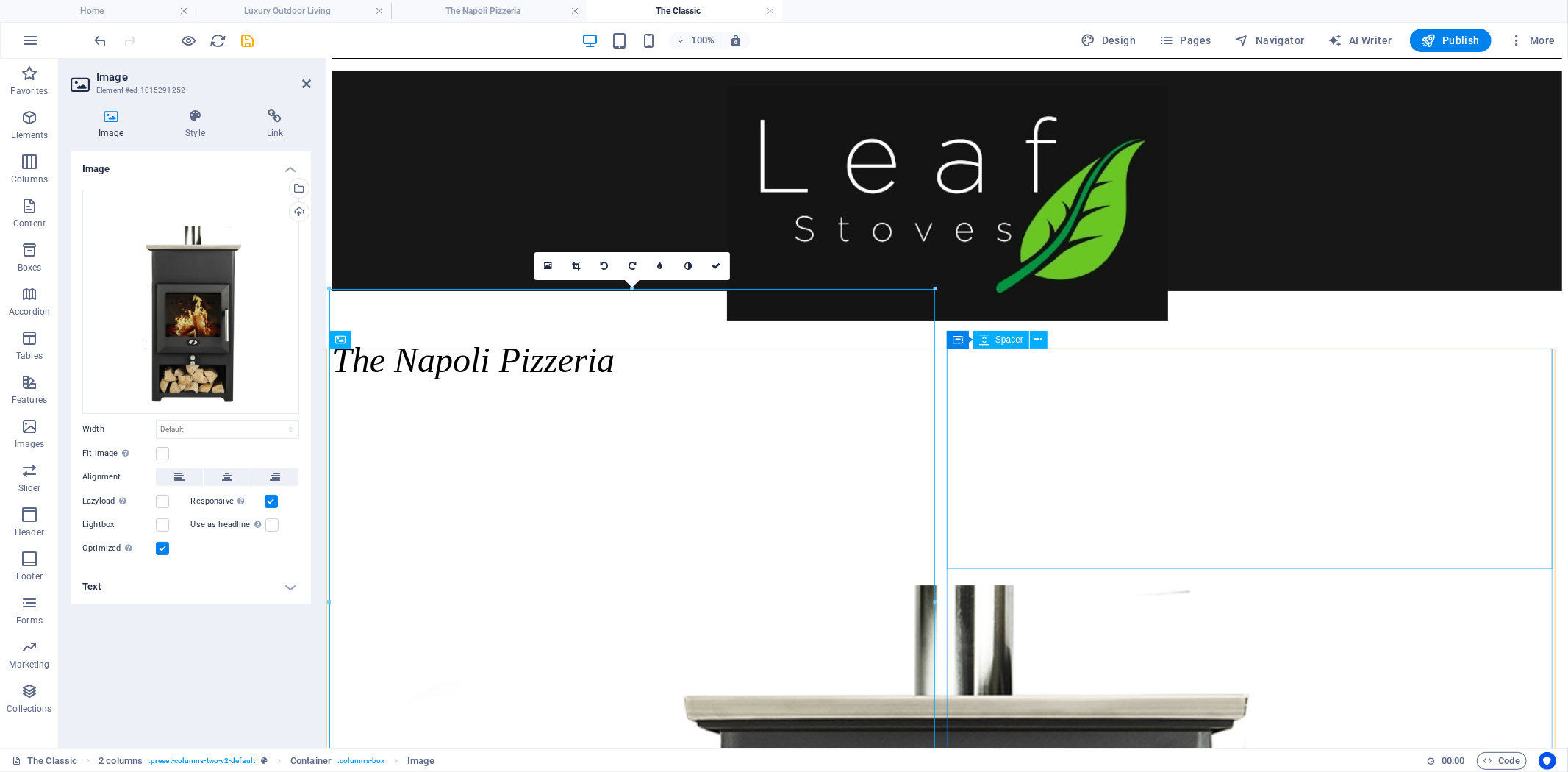
scroll to position [0, 0]
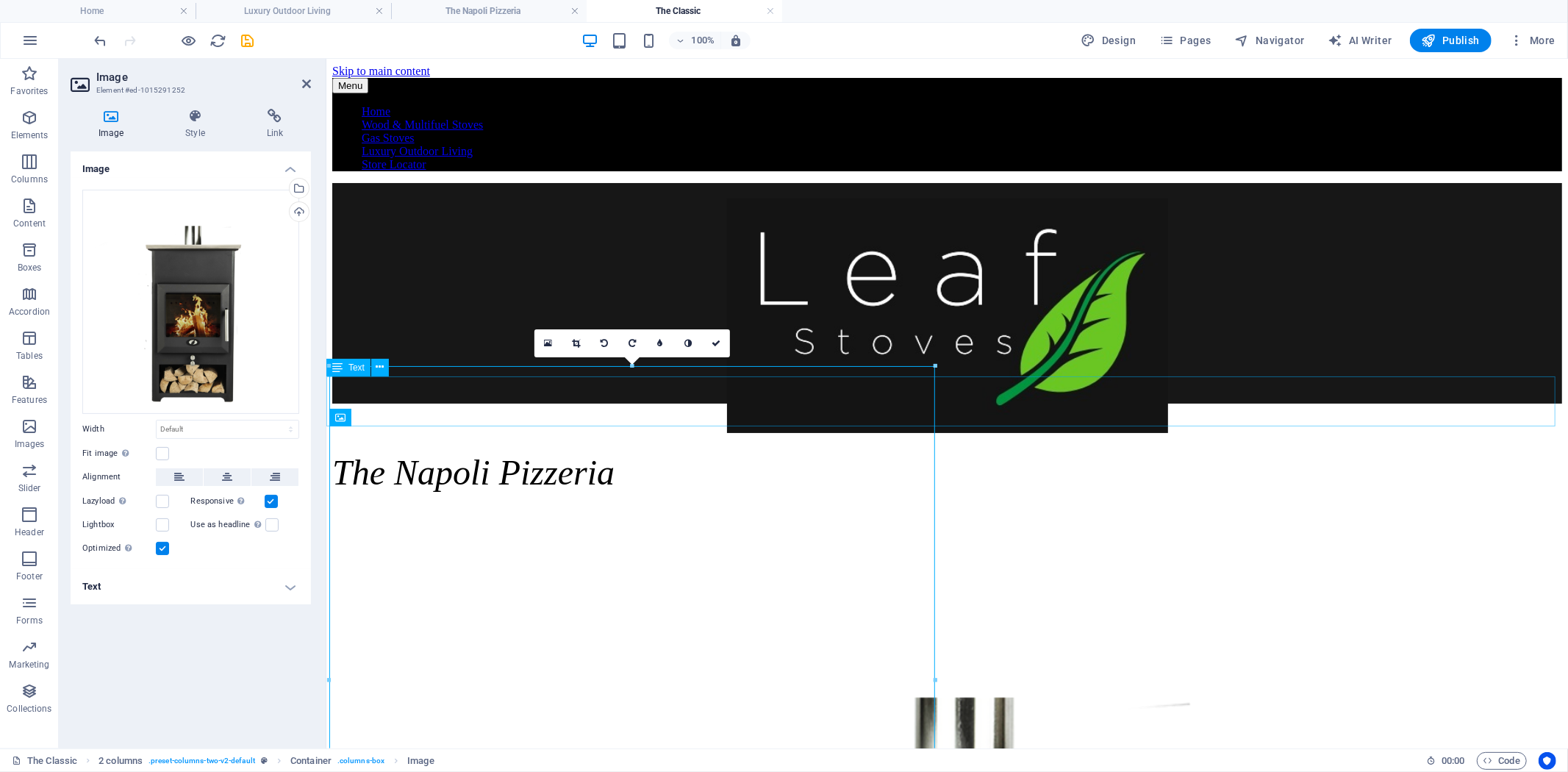
click at [1091, 452] on div "The Napoli Pizzeria" at bounding box center [947, 472] width 1230 height 41
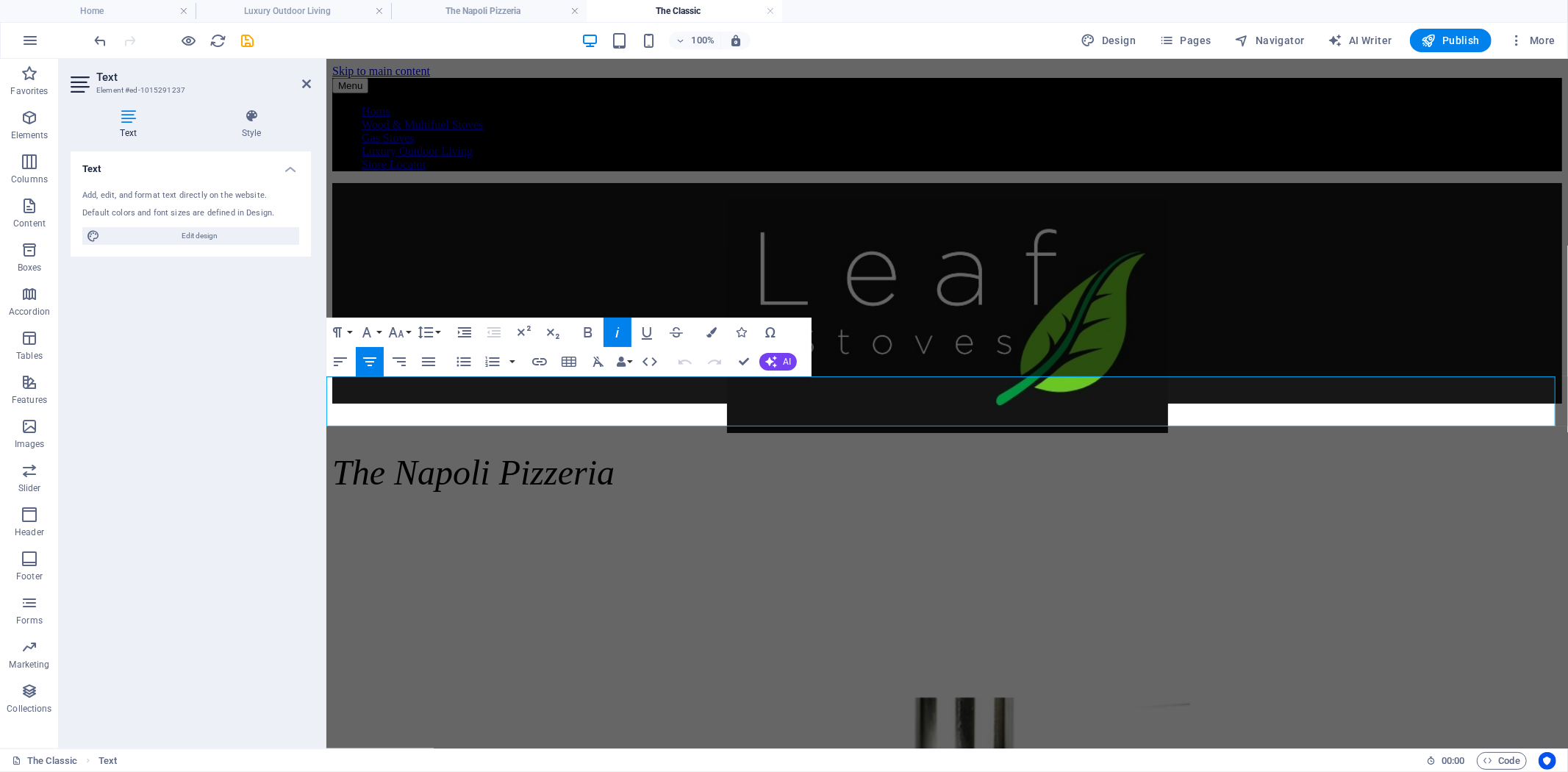
click at [614, 452] on em "The Napoli Pizzeria" at bounding box center [473, 471] width 282 height 39
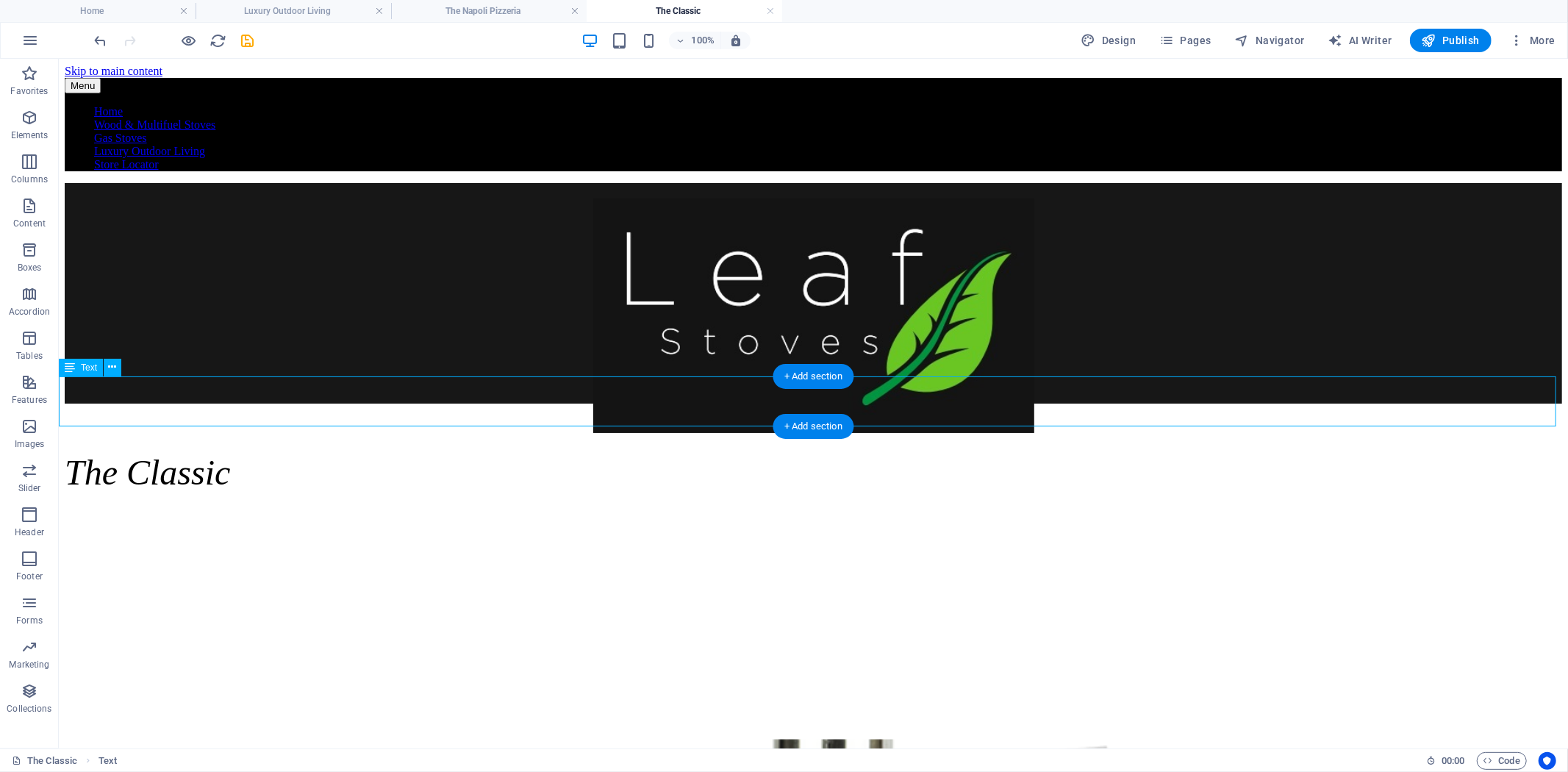
click at [920, 452] on div "The Classic" at bounding box center [813, 472] width 1498 height 41
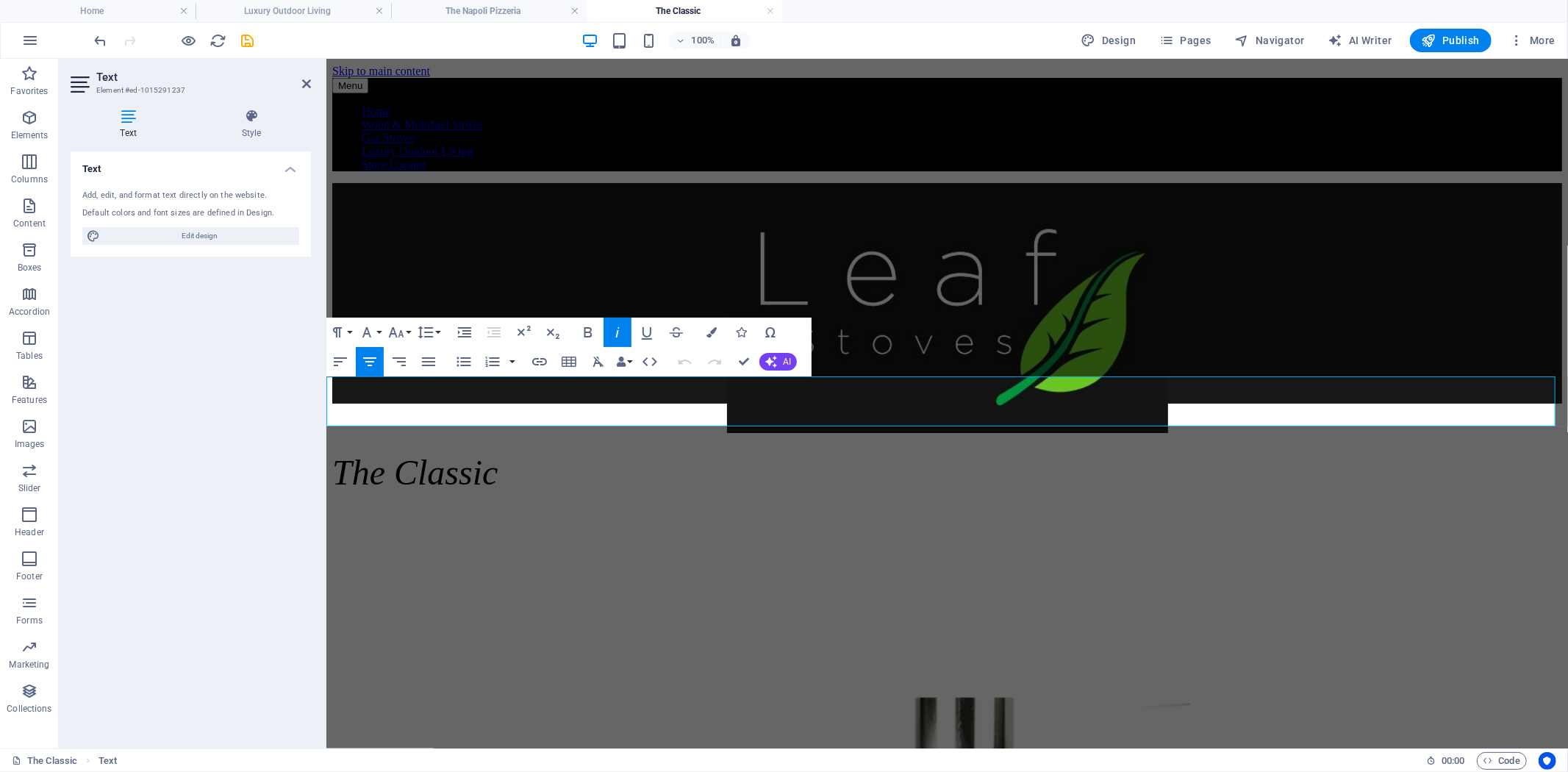
click at [1058, 452] on p "The Classic" at bounding box center [947, 472] width 1230 height 41
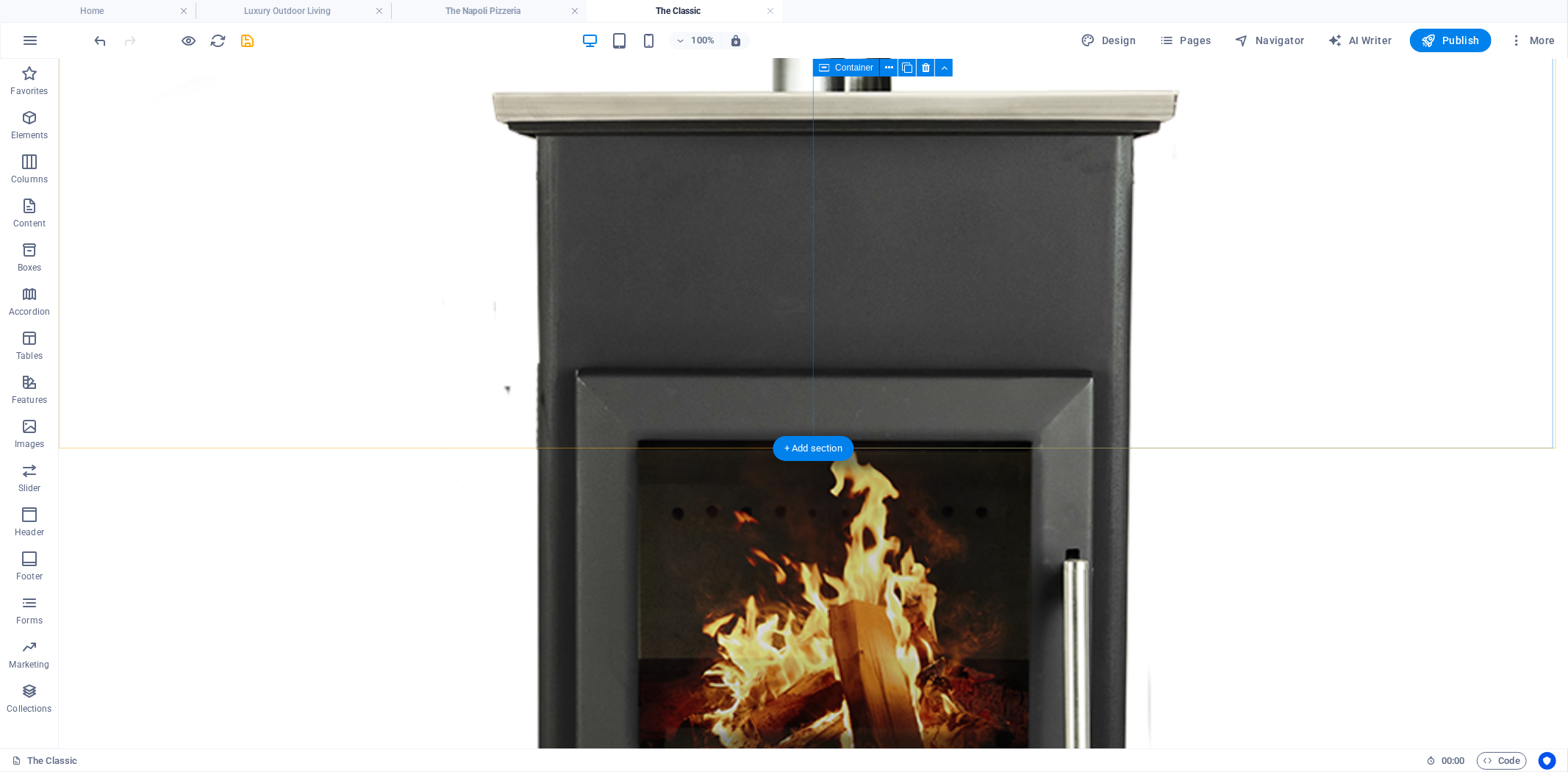
scroll to position [898, 0]
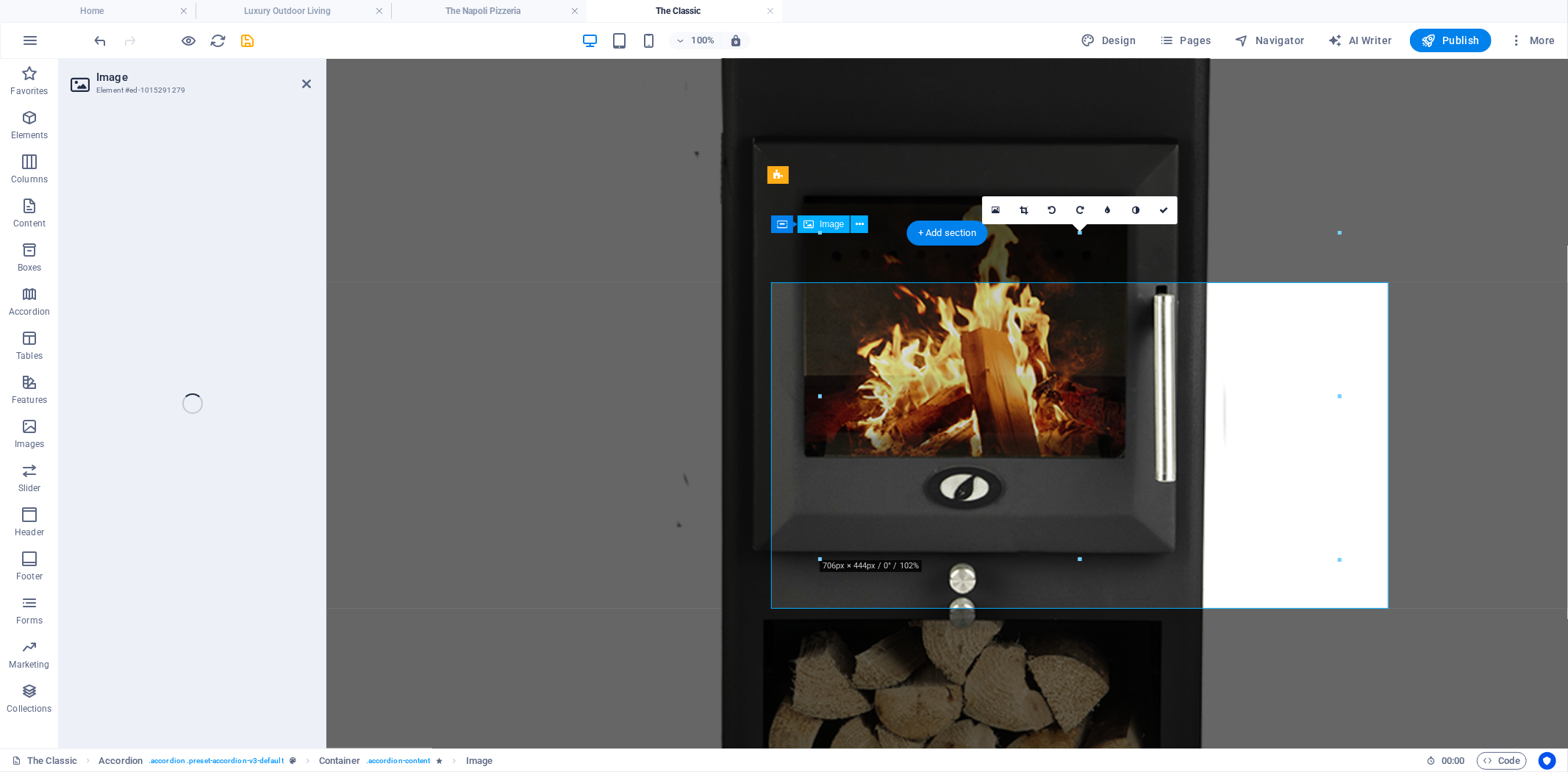
select select "px"
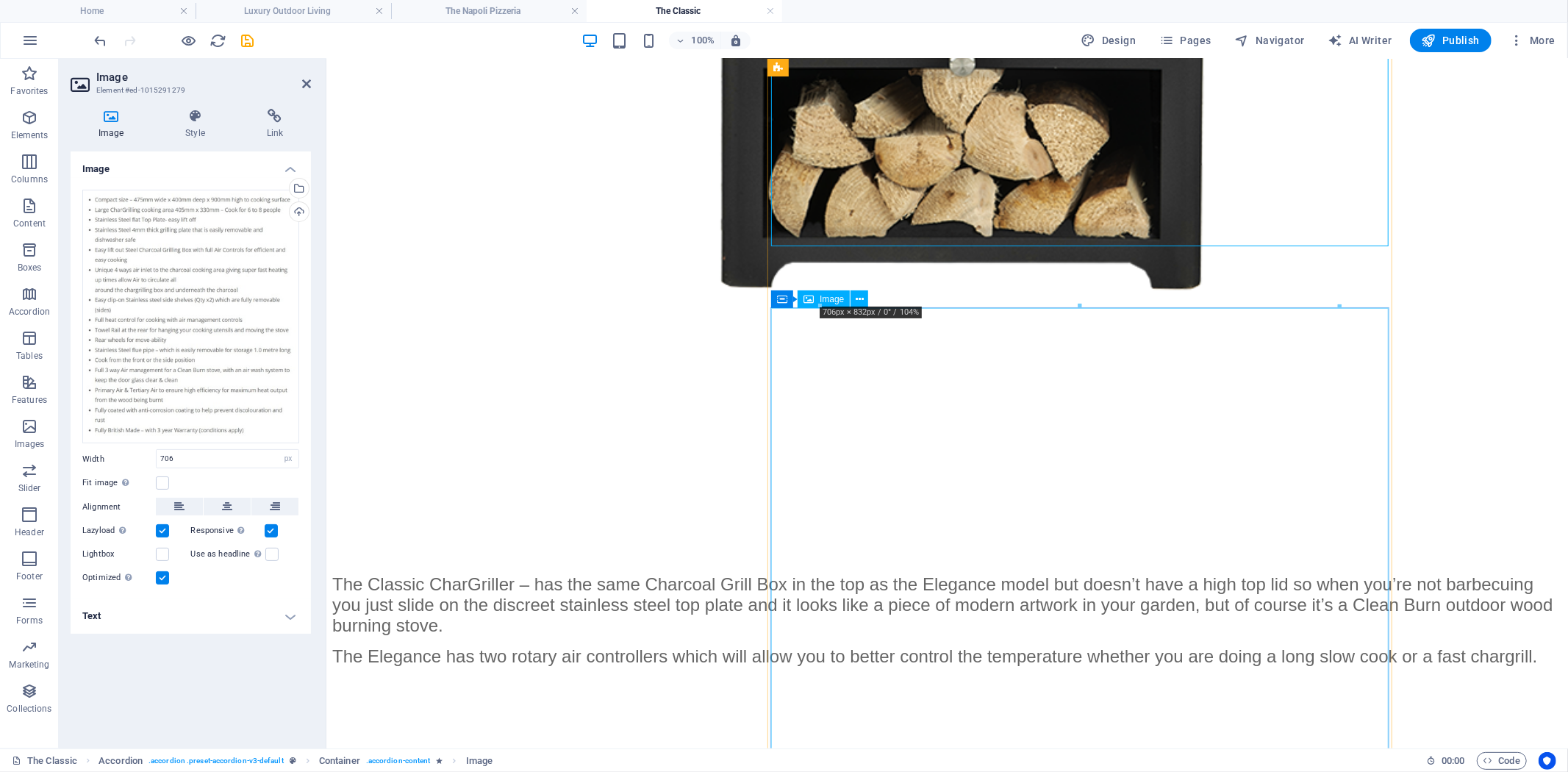
scroll to position [1470, 0]
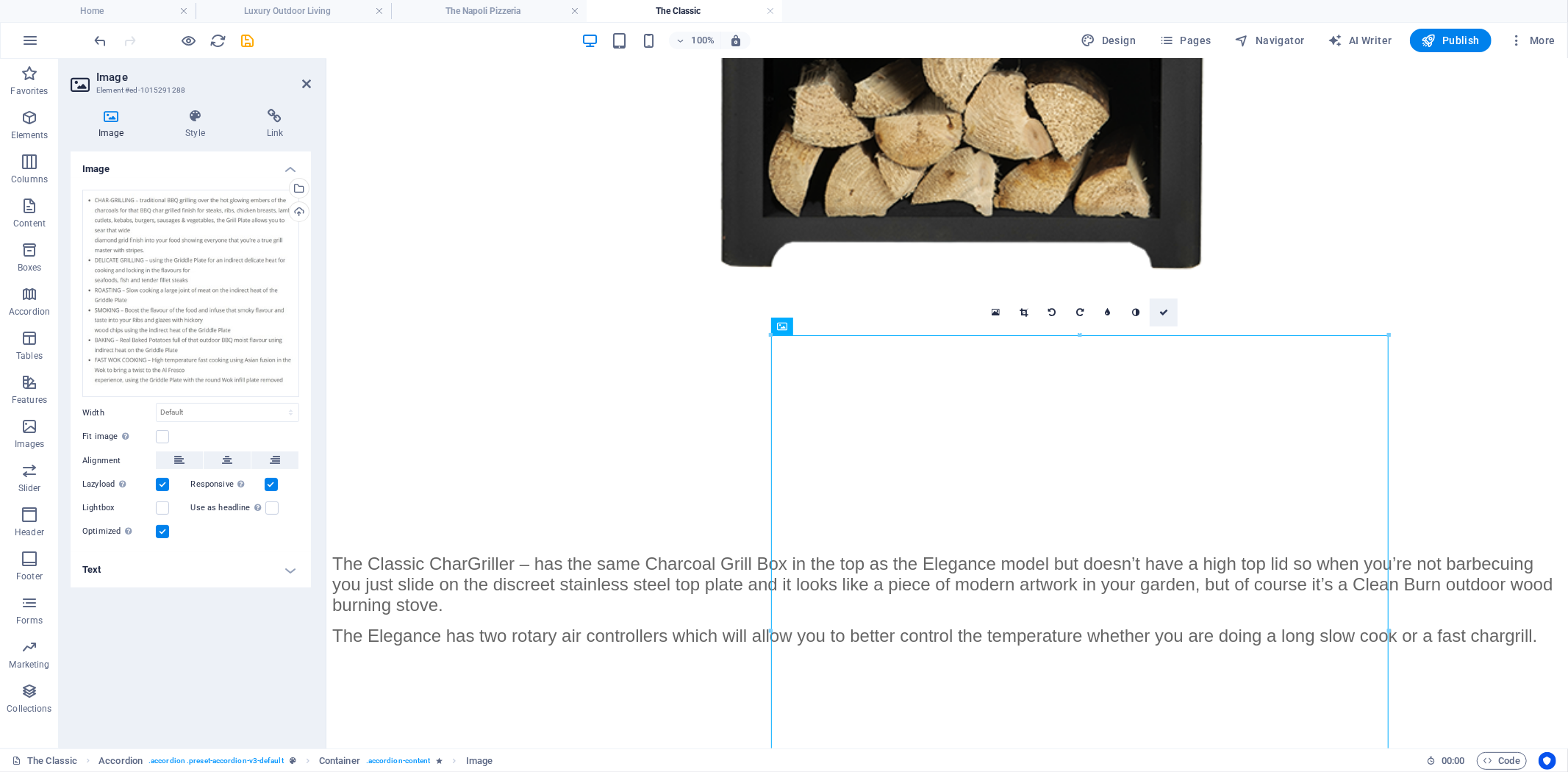
click at [1168, 314] on icon at bounding box center [1164, 312] width 9 height 9
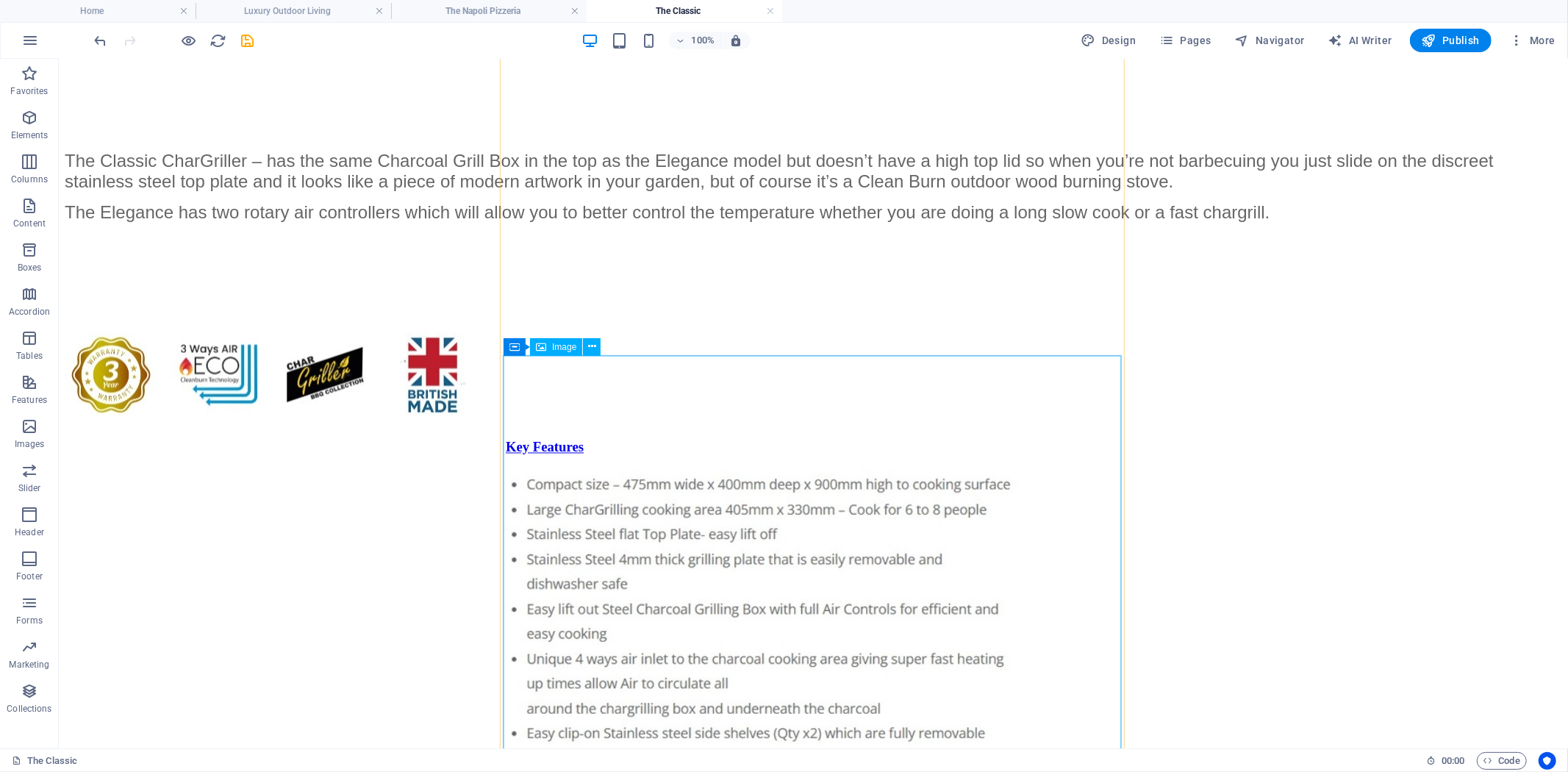
scroll to position [2313, 0]
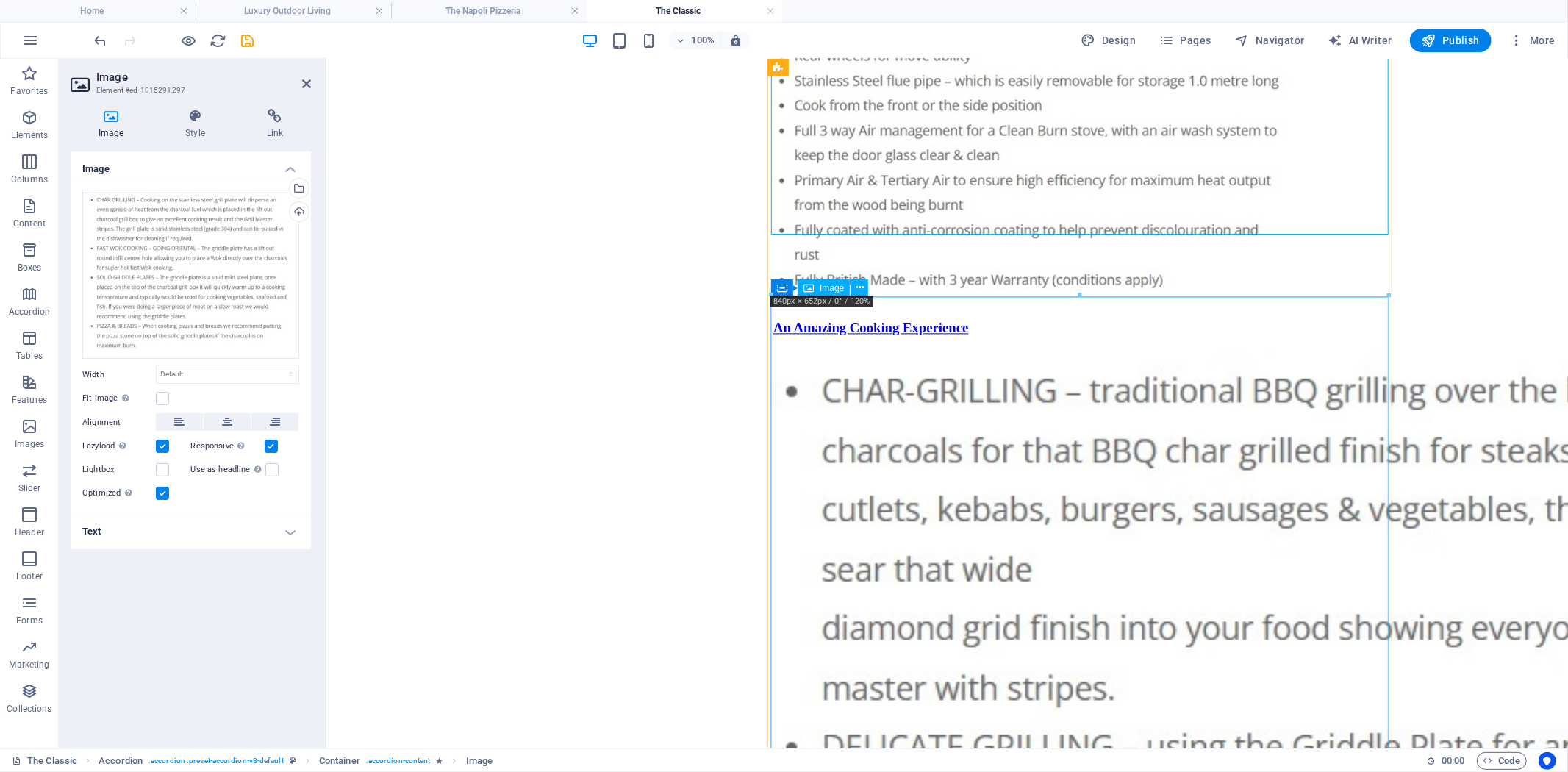
scroll to position [2694, 0]
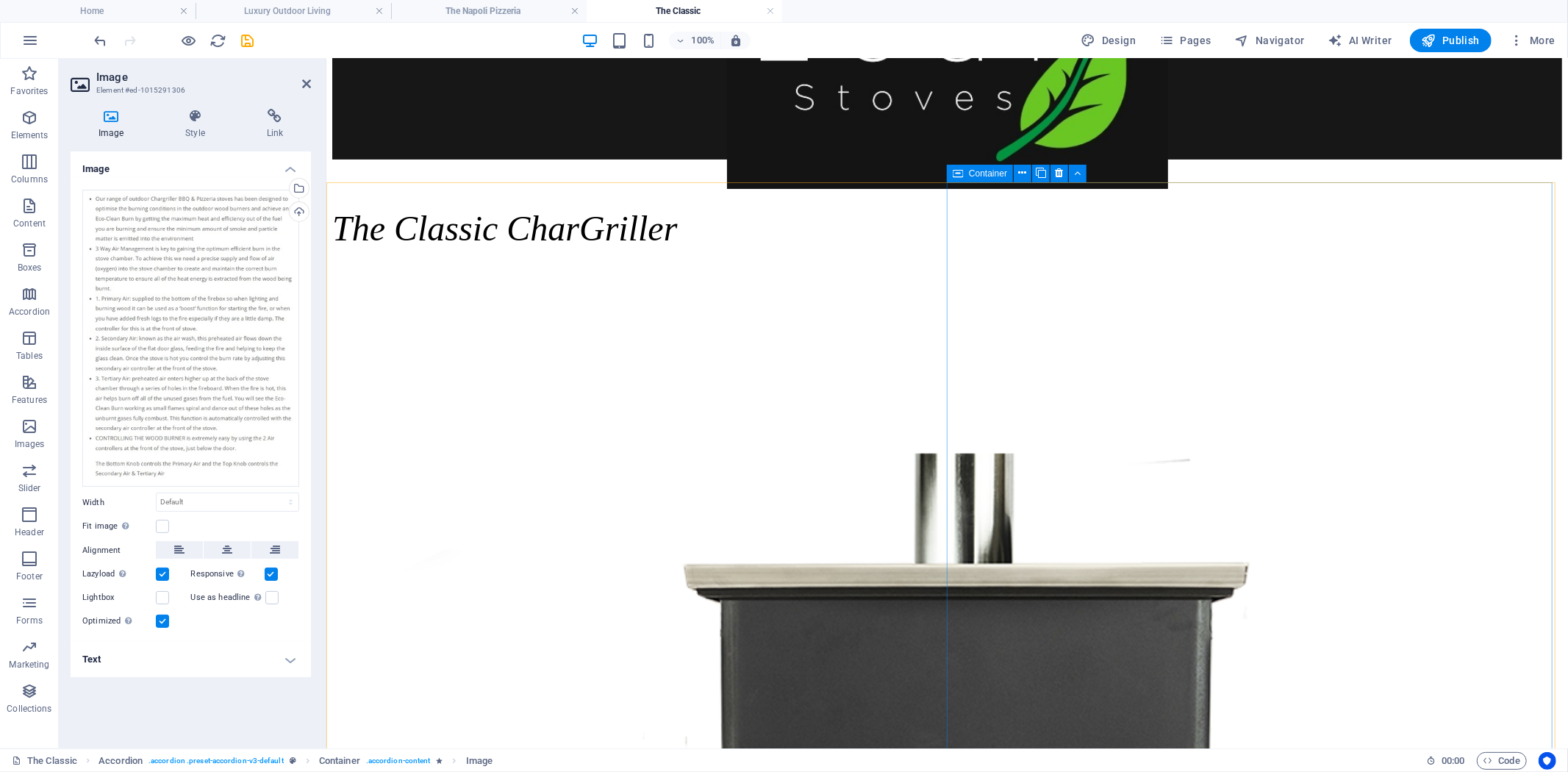
scroll to position [0, 0]
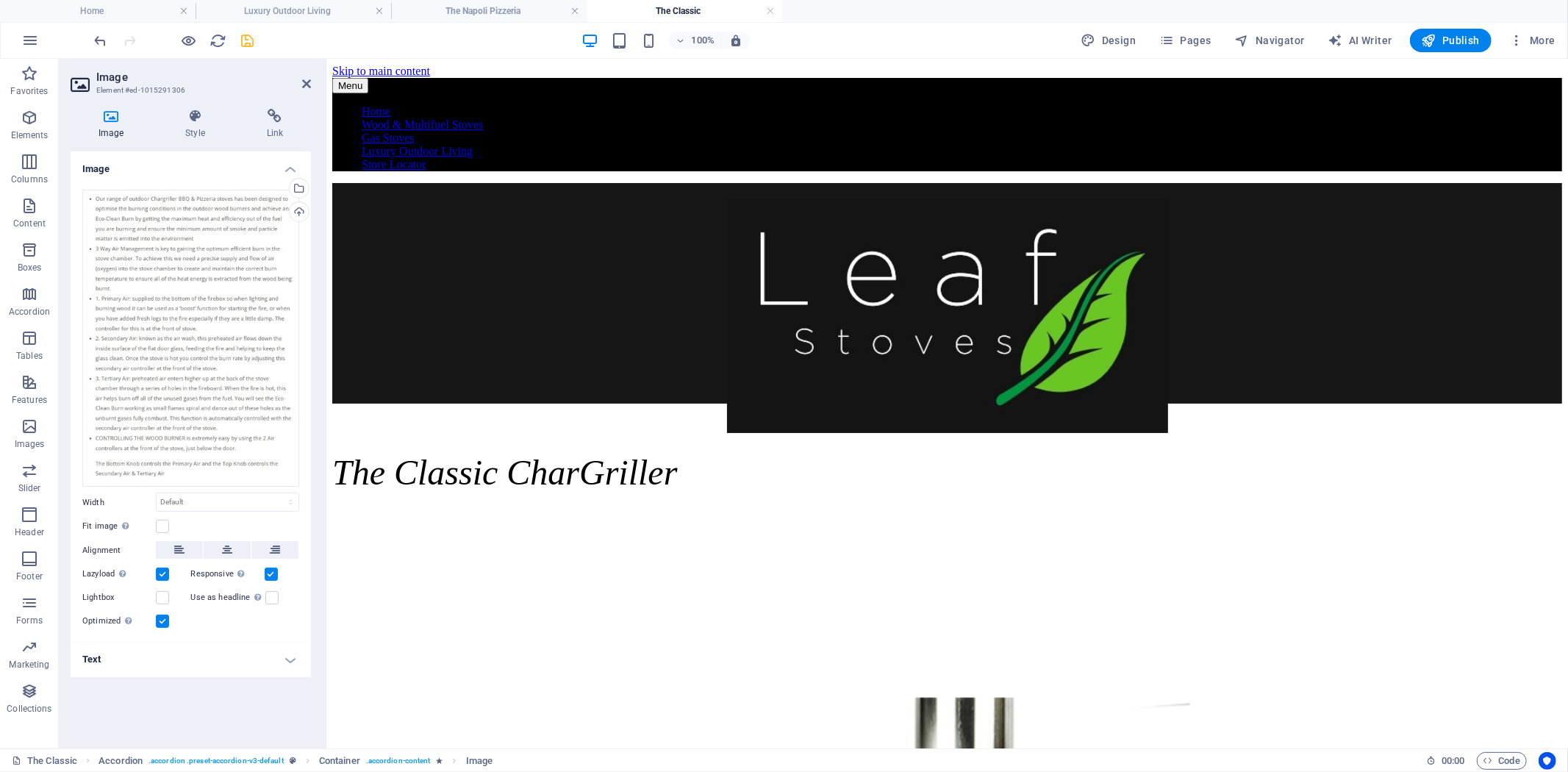
click at [250, 39] on icon "save" at bounding box center [248, 41] width 17 height 17
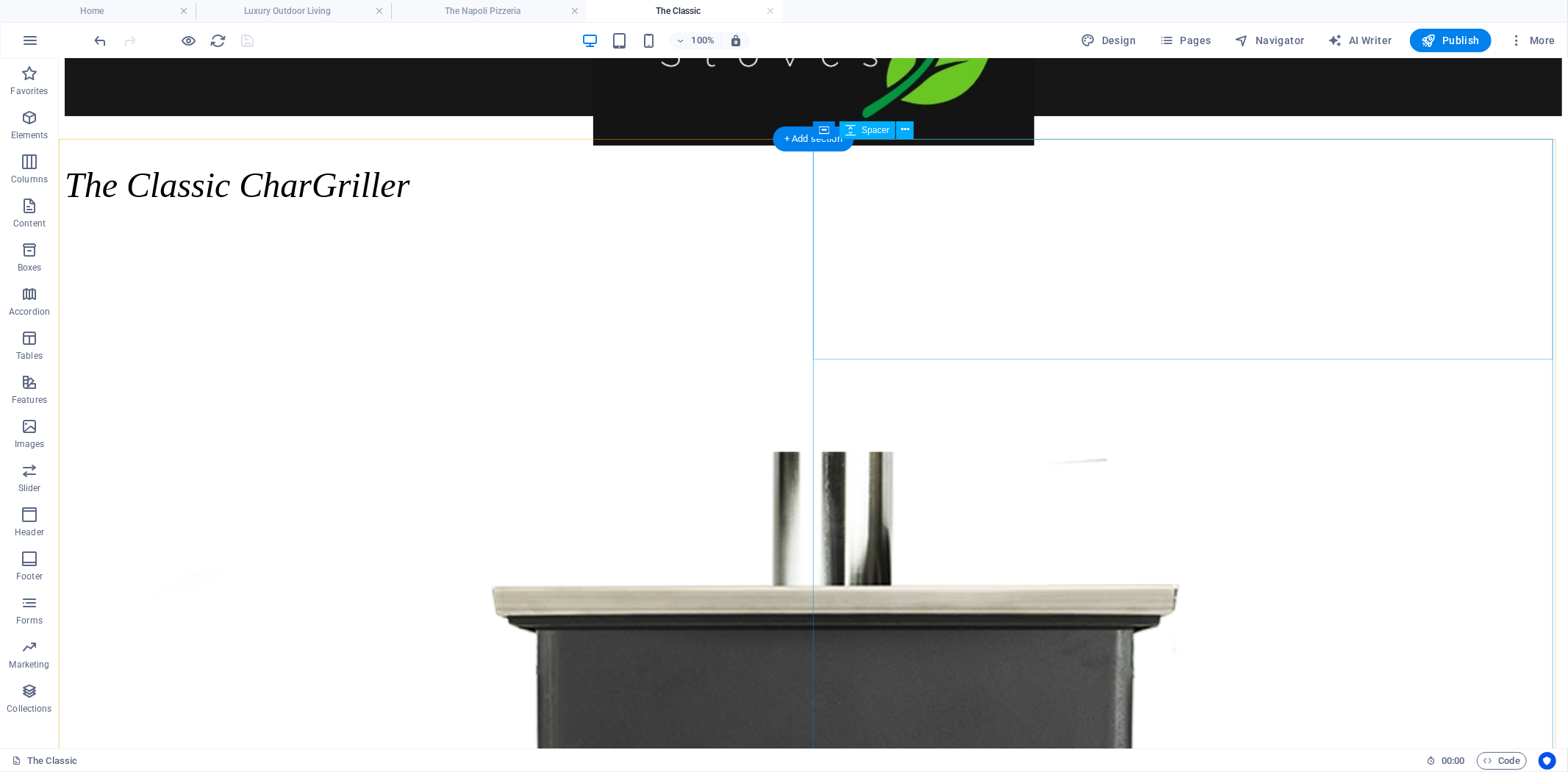
scroll to position [35, 0]
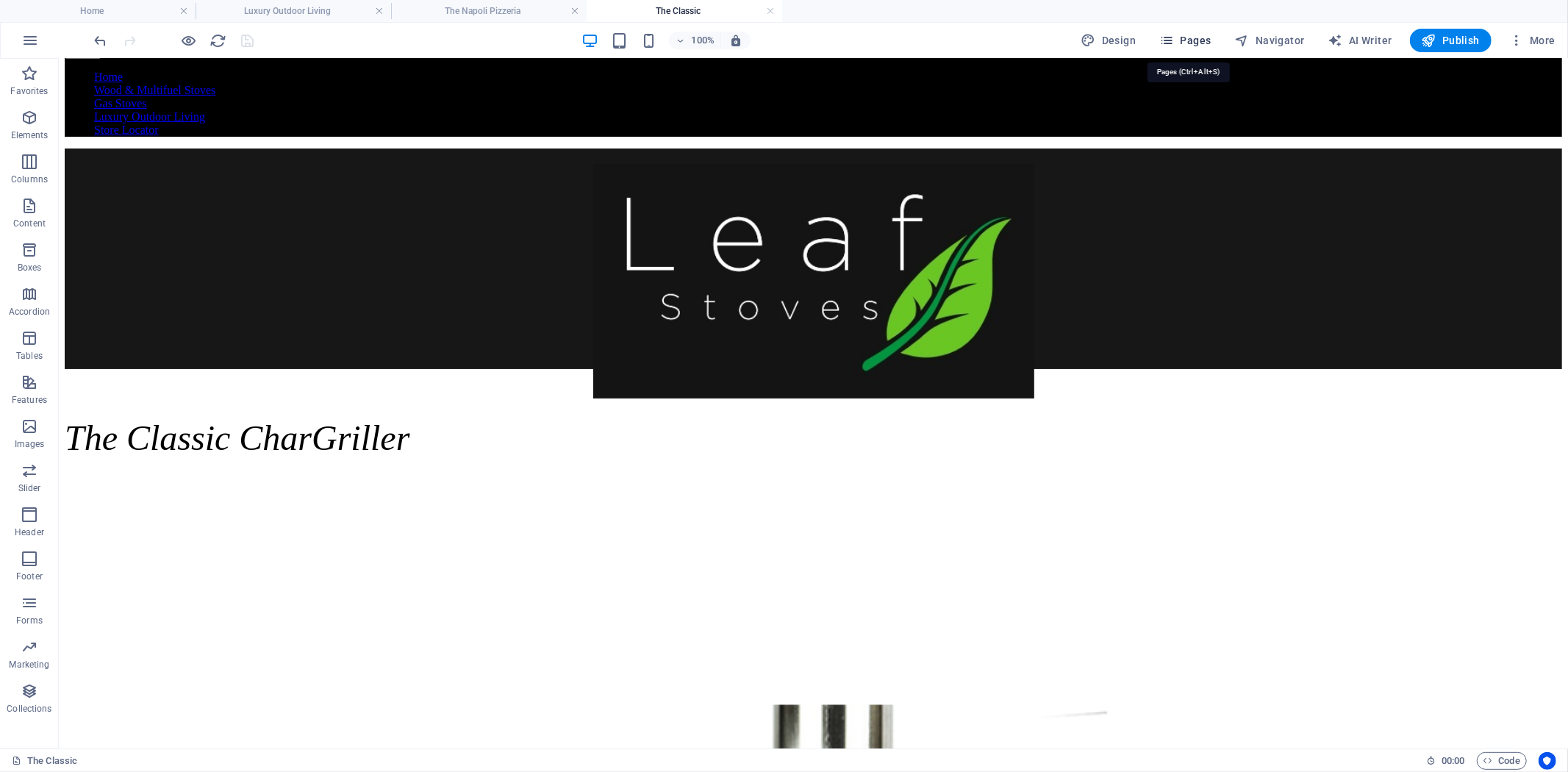
click at [1195, 38] on span "Pages" at bounding box center [1185, 40] width 51 height 14
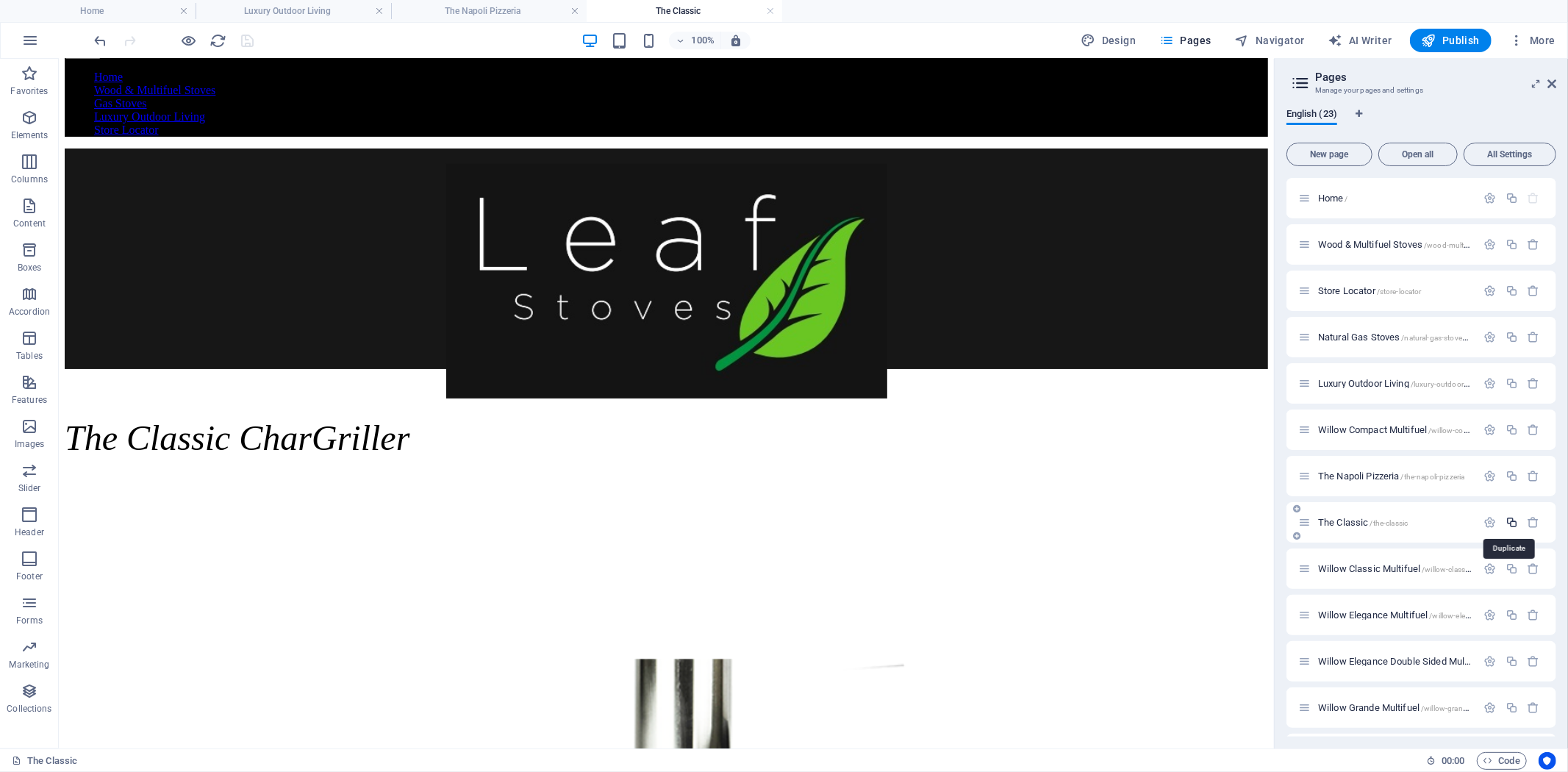
click at [1509, 522] on icon "button" at bounding box center [1511, 522] width 13 height 13
click at [1376, 626] on input "The Classic 1" at bounding box center [1421, 623] width 247 height 23
type input "The Eleg"
type input "/the"
type input "The"
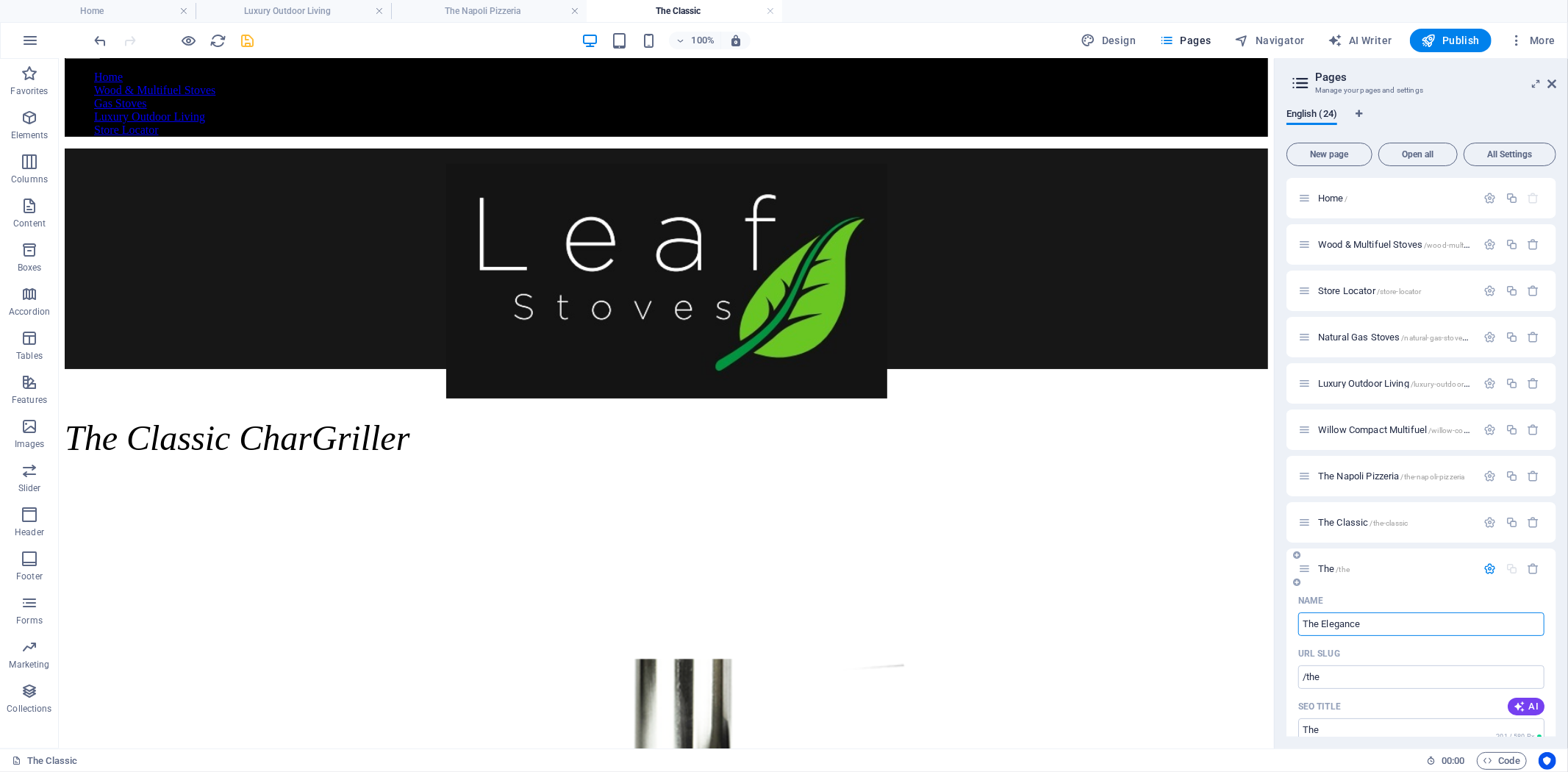
type input "The Elegance"
type input "/the-elegance"
type input "The Elegance"
click at [1488, 570] on icon "button" at bounding box center [1490, 568] width 13 height 13
click at [1385, 567] on span "/the-elegance" at bounding box center [1401, 569] width 45 height 8
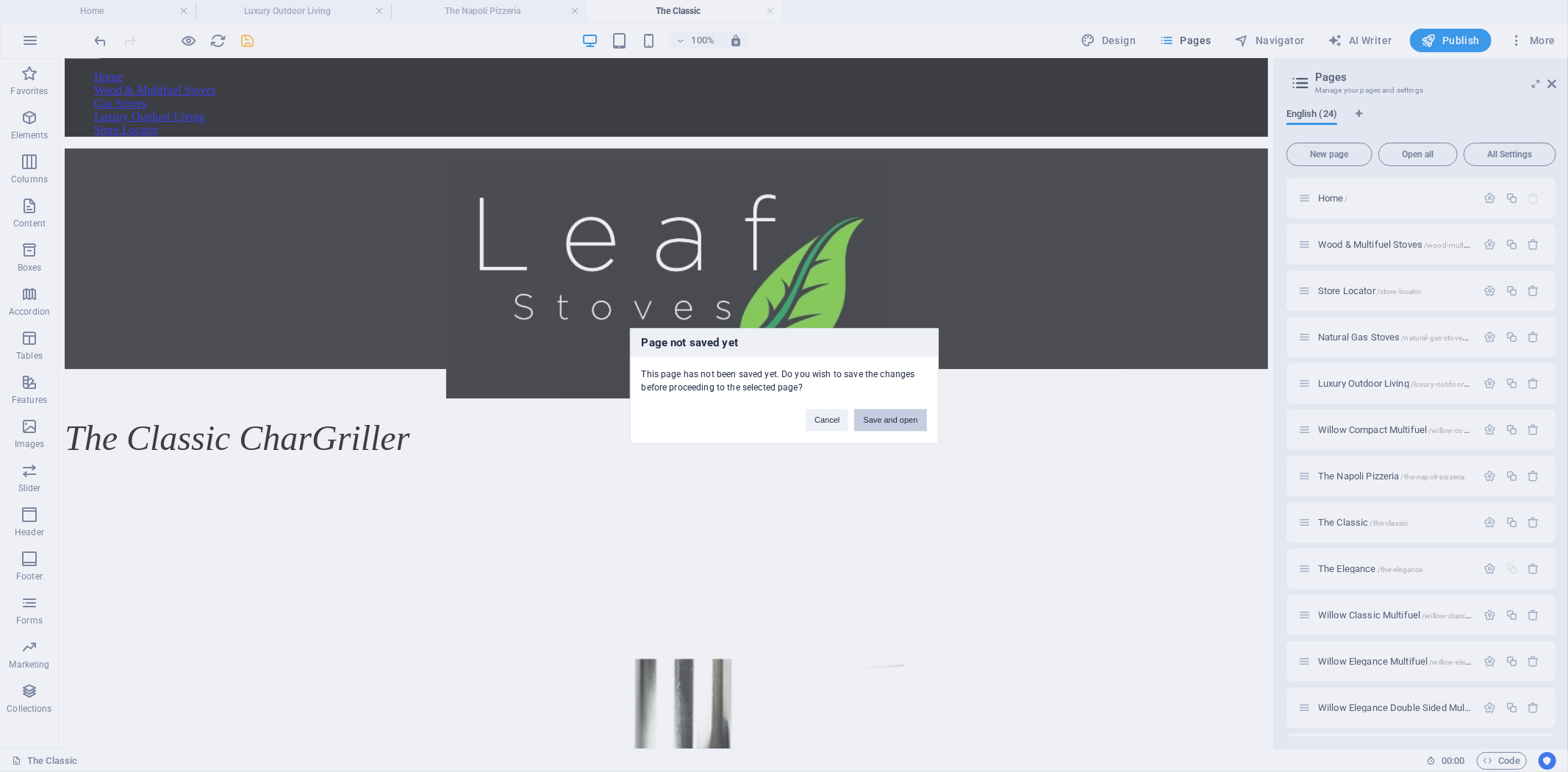
click at [893, 424] on button "Save and open" at bounding box center [891, 420] width 72 height 22
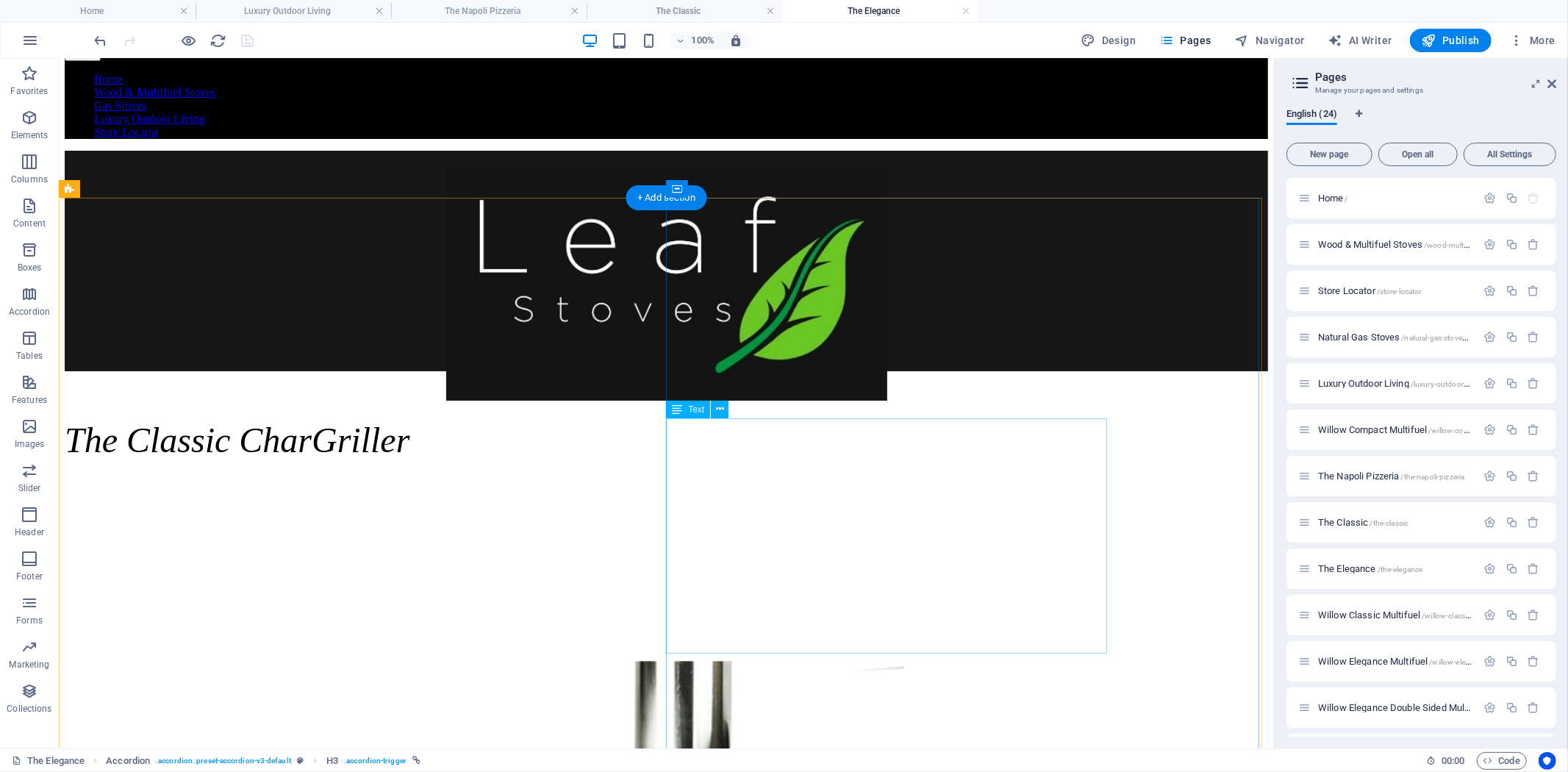
scroll to position [0, 0]
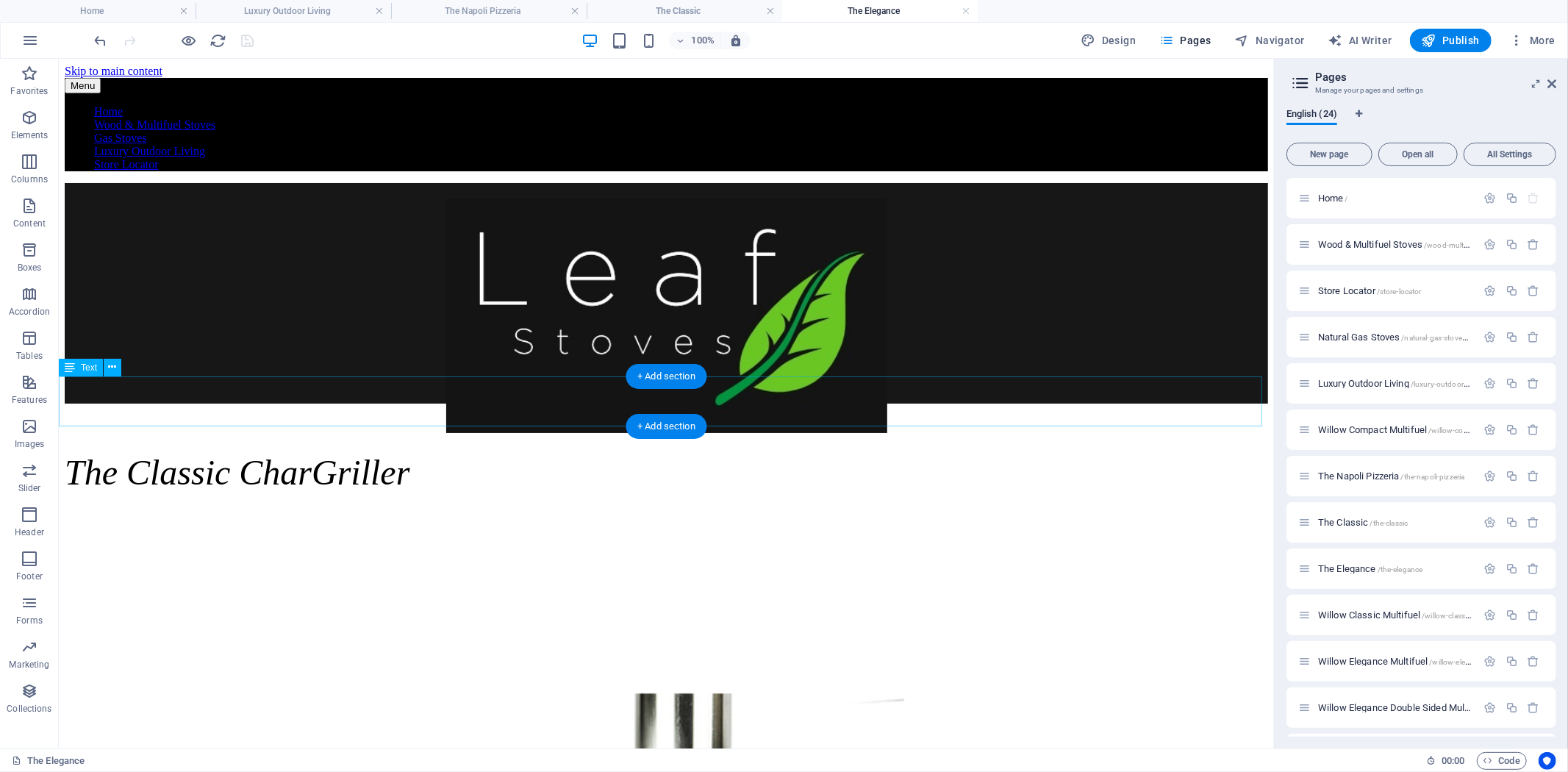
click at [826, 452] on div "The Classic CharGriller" at bounding box center [666, 472] width 1204 height 41
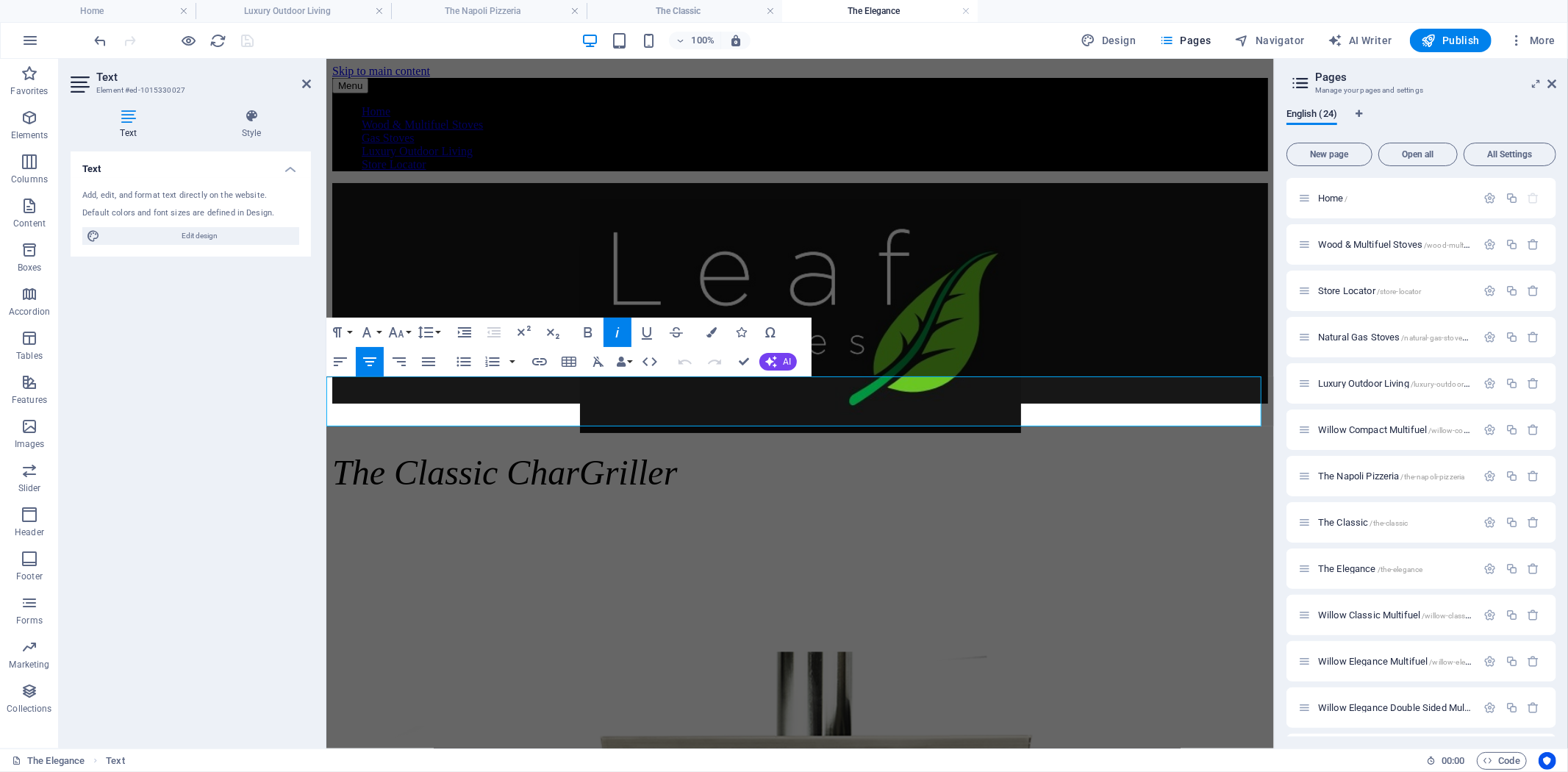
click at [973, 452] on p "The Classic CharGriller" at bounding box center [799, 472] width 936 height 41
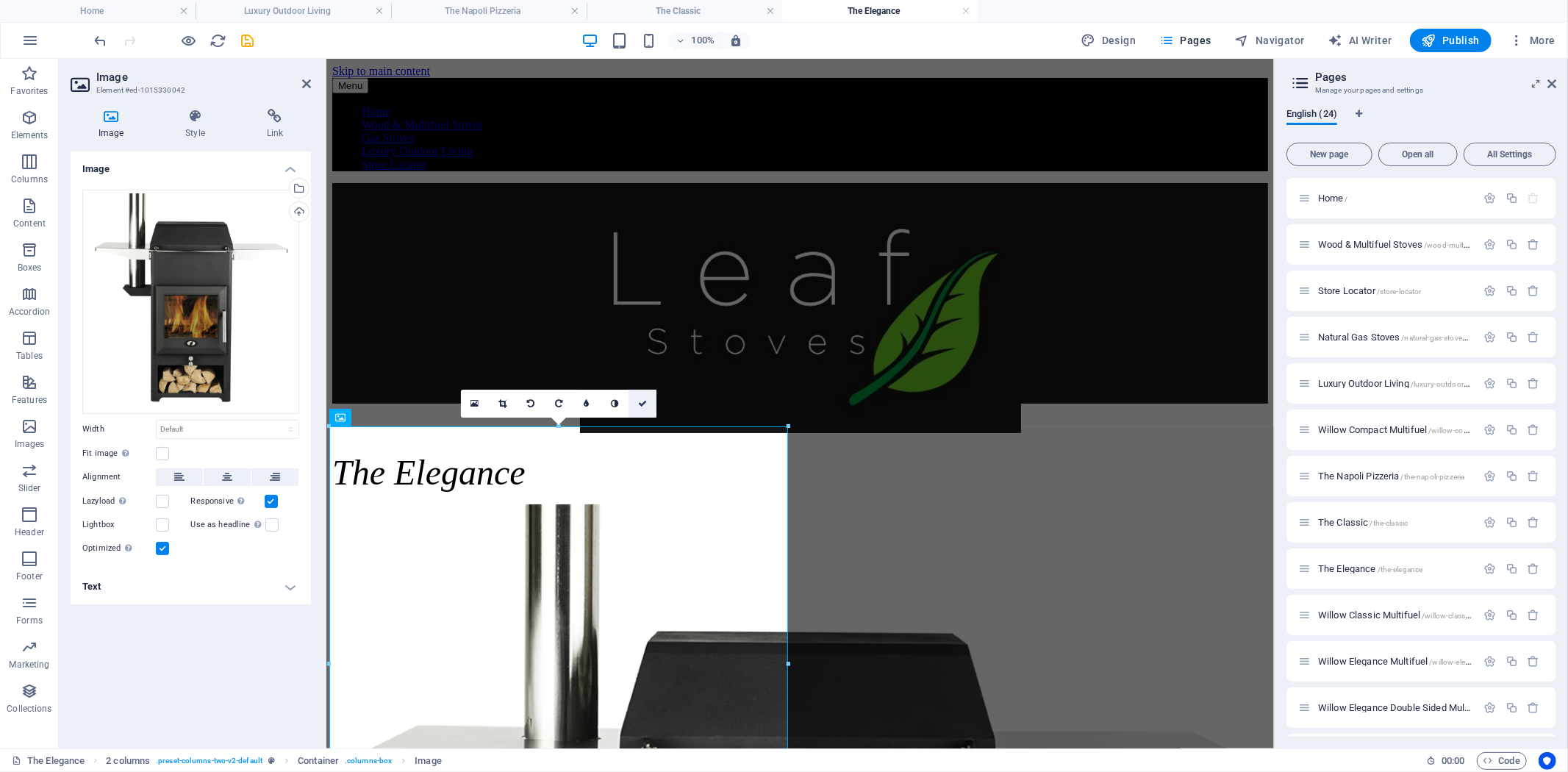
click at [646, 400] on icon at bounding box center [643, 403] width 9 height 9
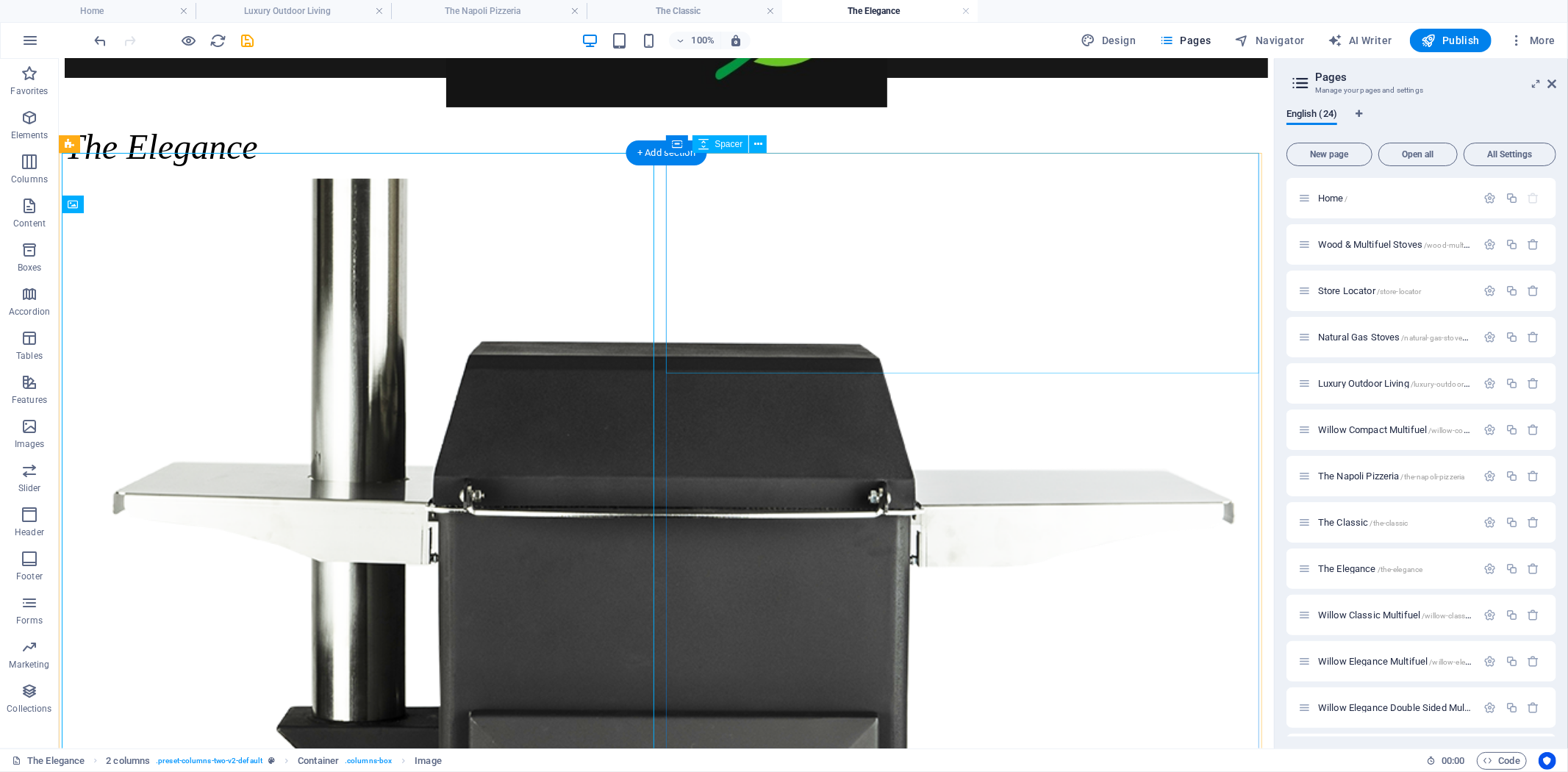
scroll to position [326, 0]
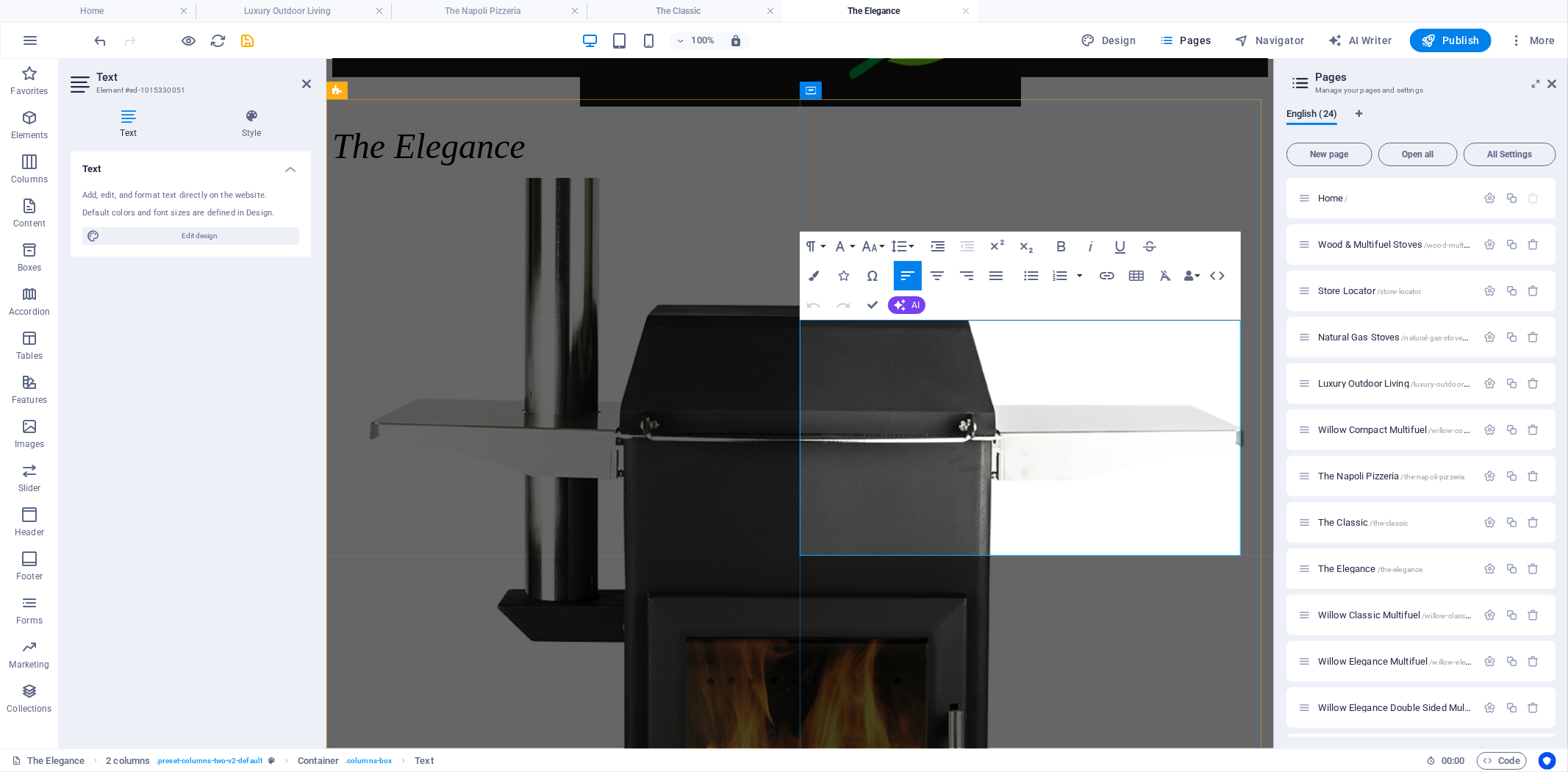
drag, startPoint x: 1168, startPoint y: 544, endPoint x: 802, endPoint y: 335, distance: 421.5
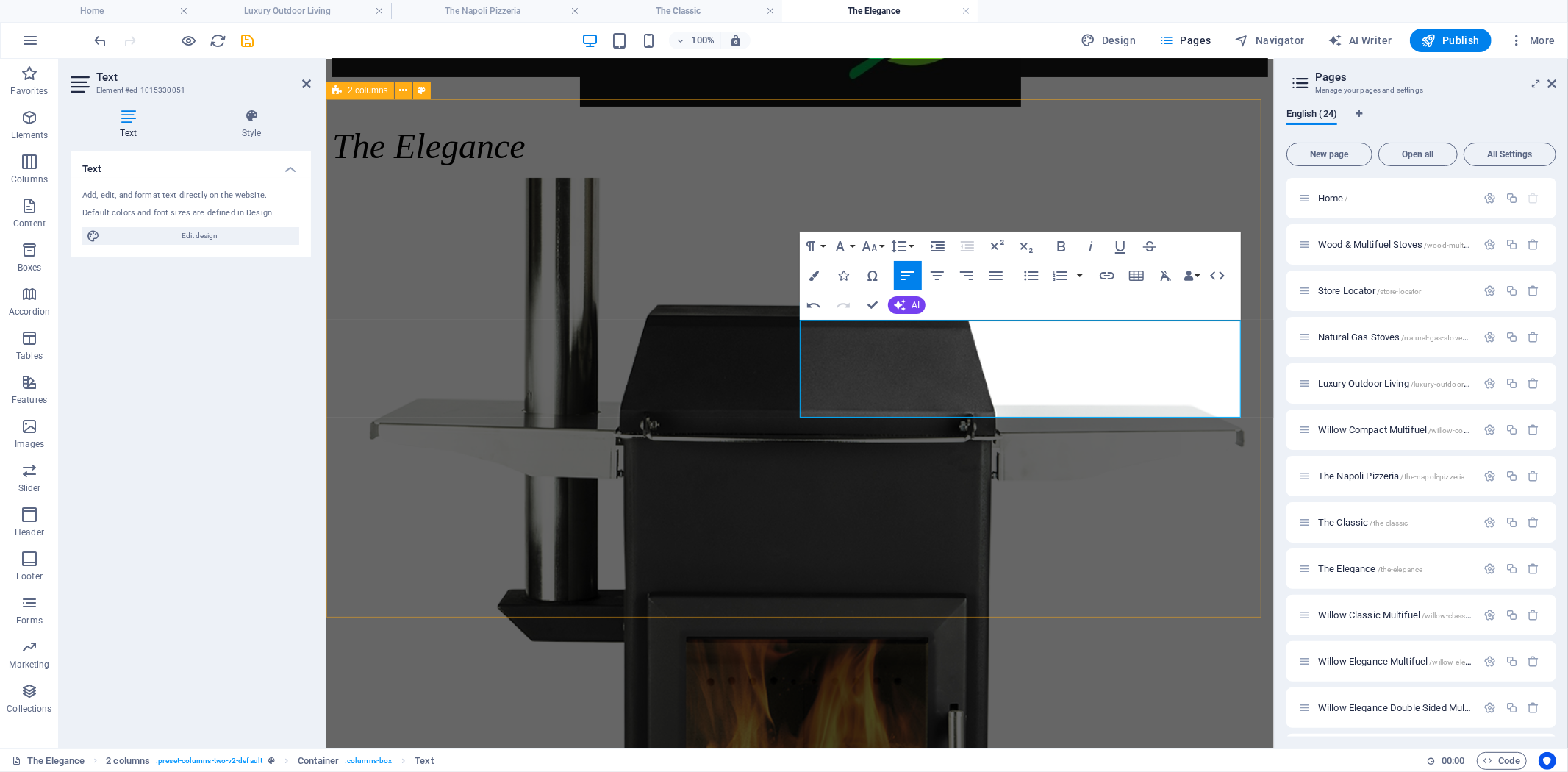
drag, startPoint x: 1088, startPoint y: 406, endPoint x: 790, endPoint y: 326, distance: 308.6
click at [882, 243] on button "Font Size" at bounding box center [873, 246] width 28 height 29
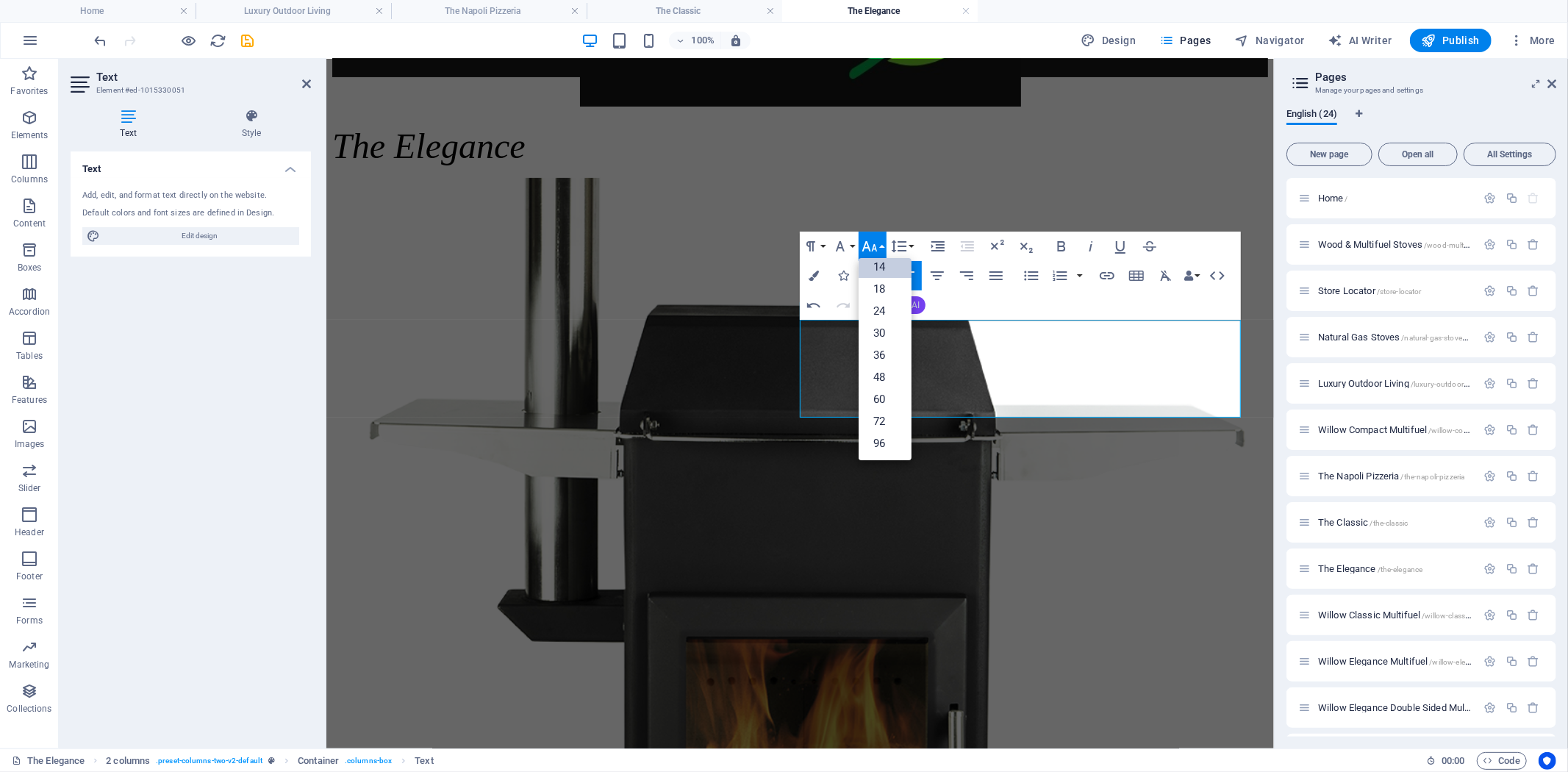
scroll to position [118, 0]
click at [899, 313] on link "24" at bounding box center [885, 311] width 53 height 22
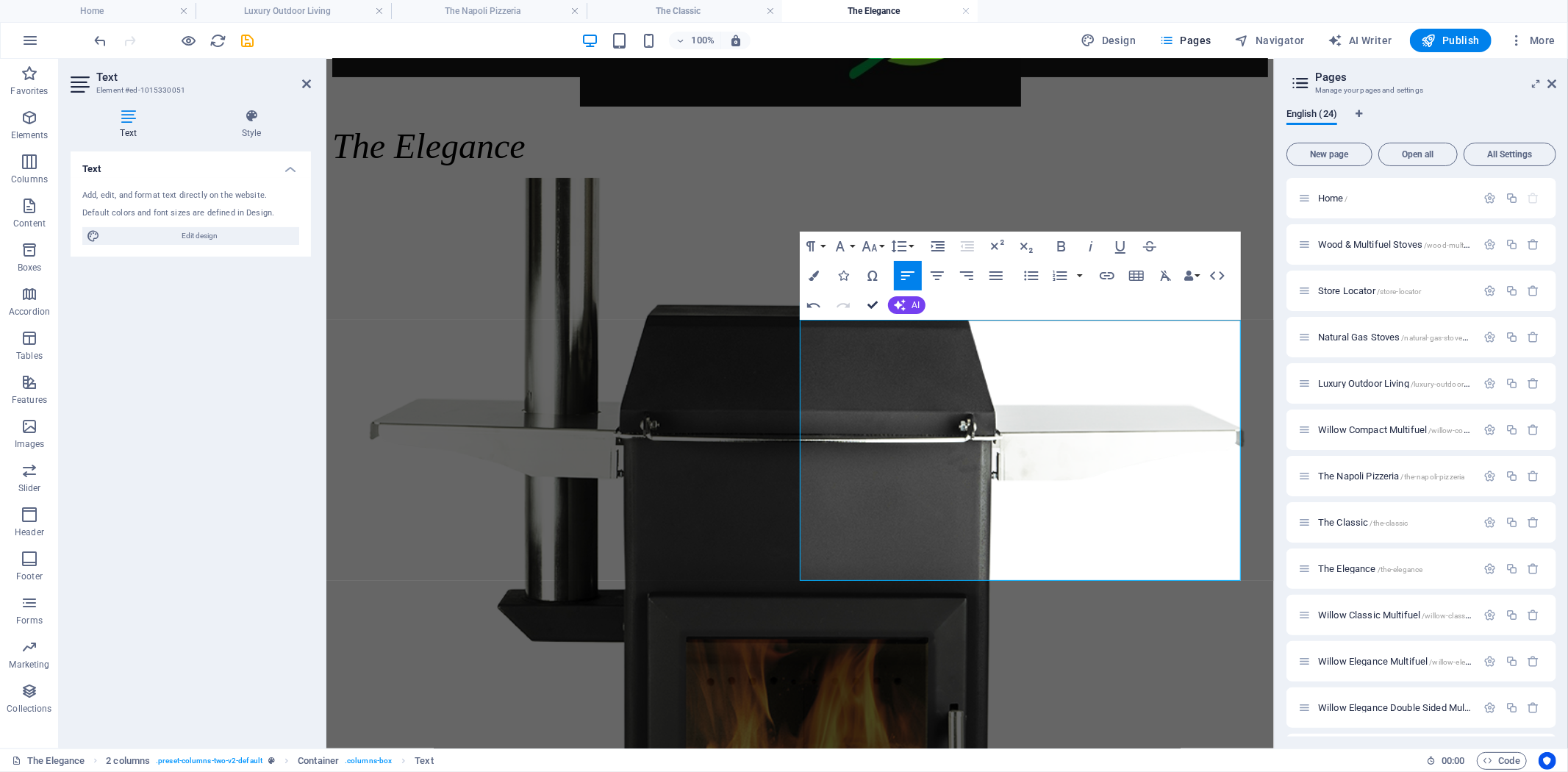
drag, startPoint x: 870, startPoint y: 302, endPoint x: 819, endPoint y: 245, distance: 76.5
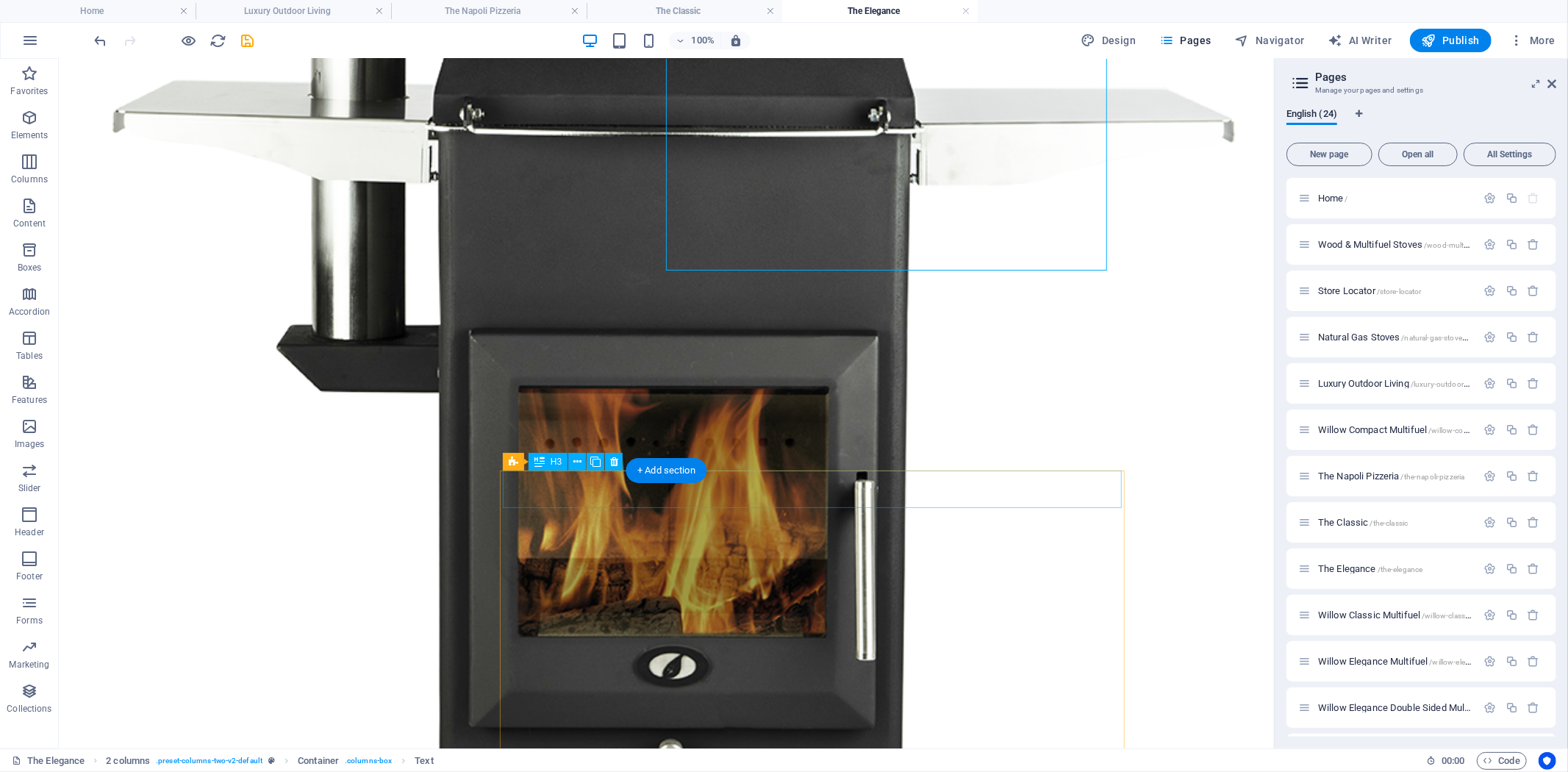
scroll to position [898, 0]
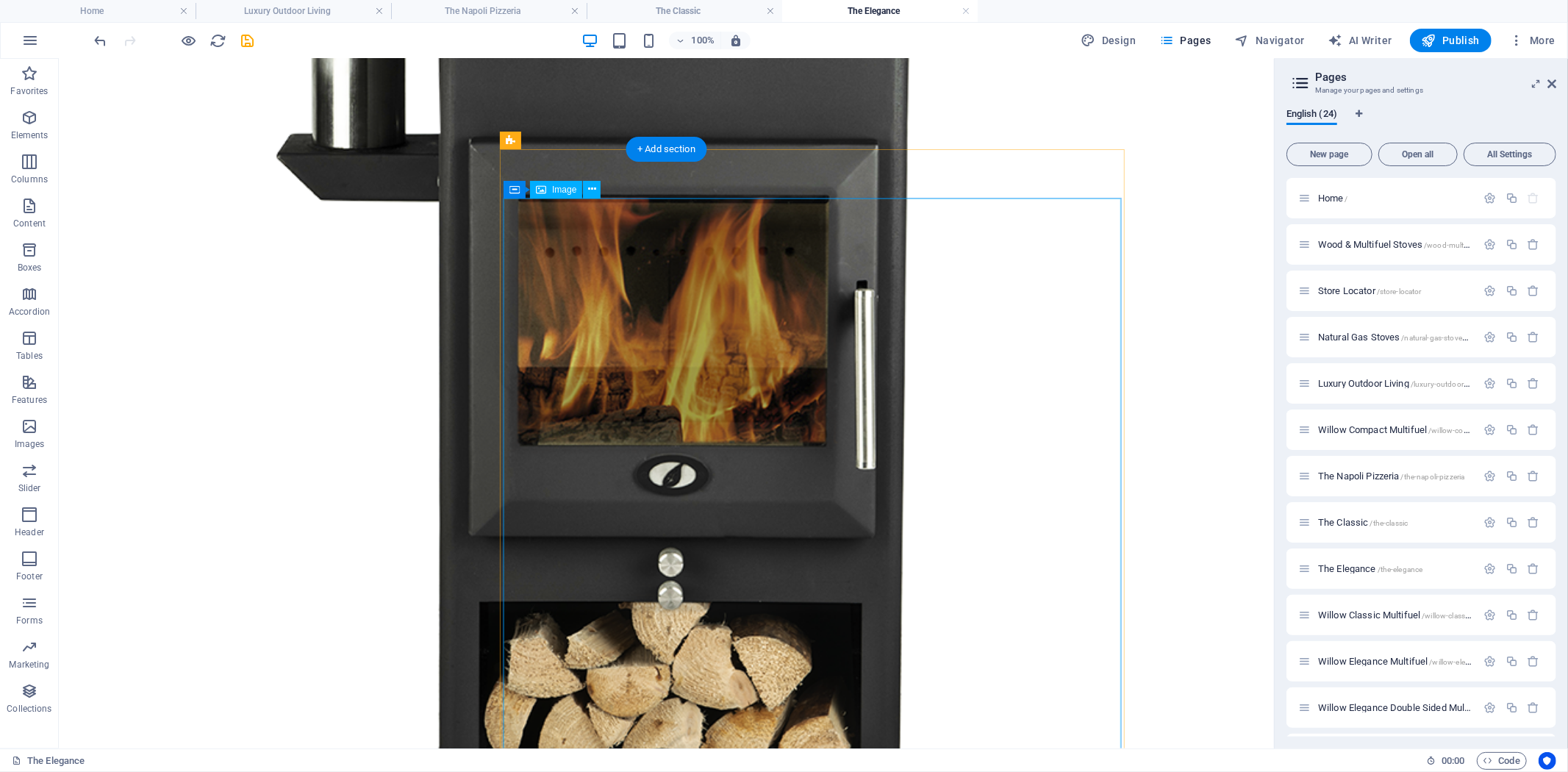
select select "px"
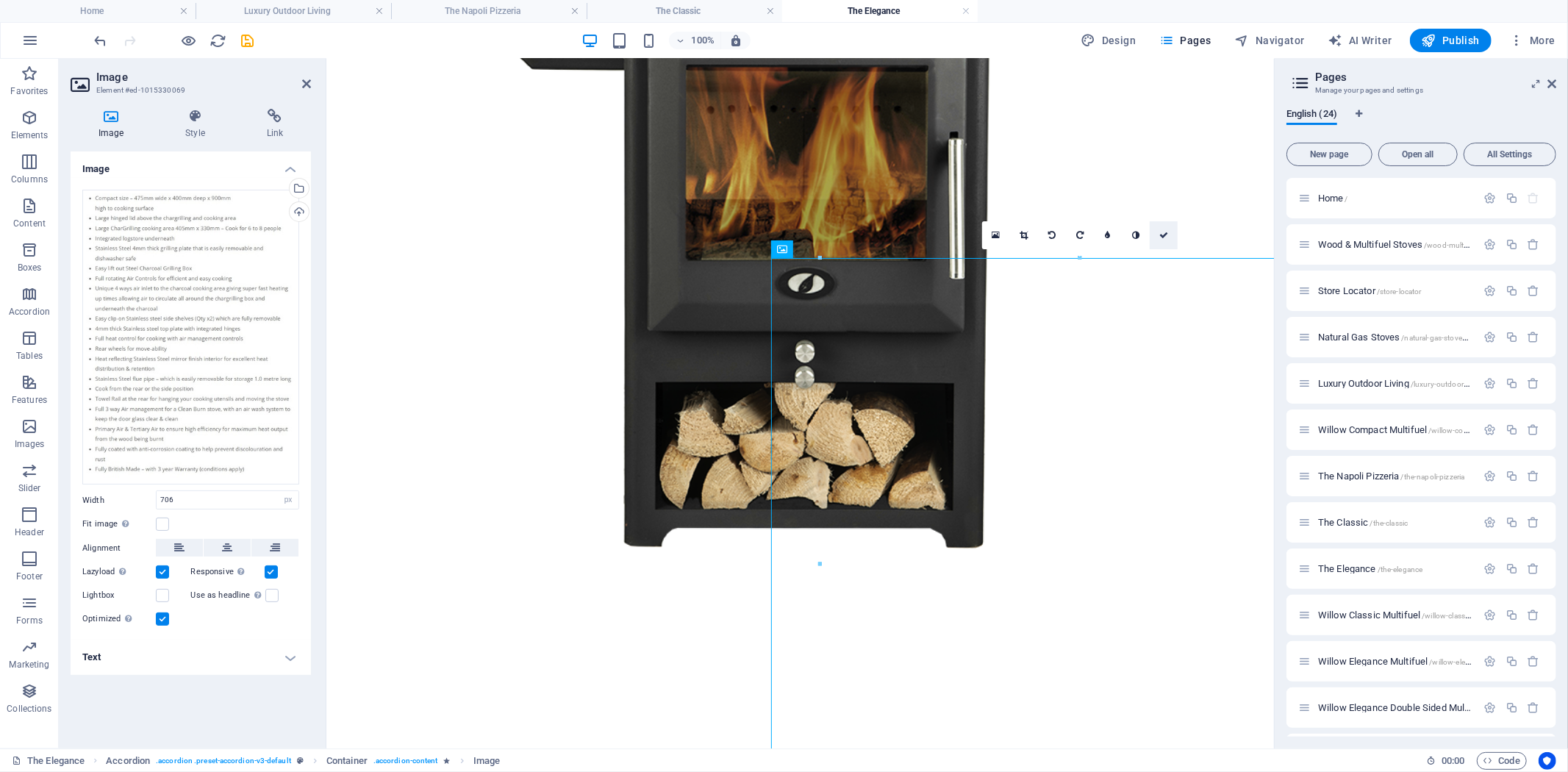
click at [1160, 234] on icon at bounding box center [1164, 235] width 9 height 9
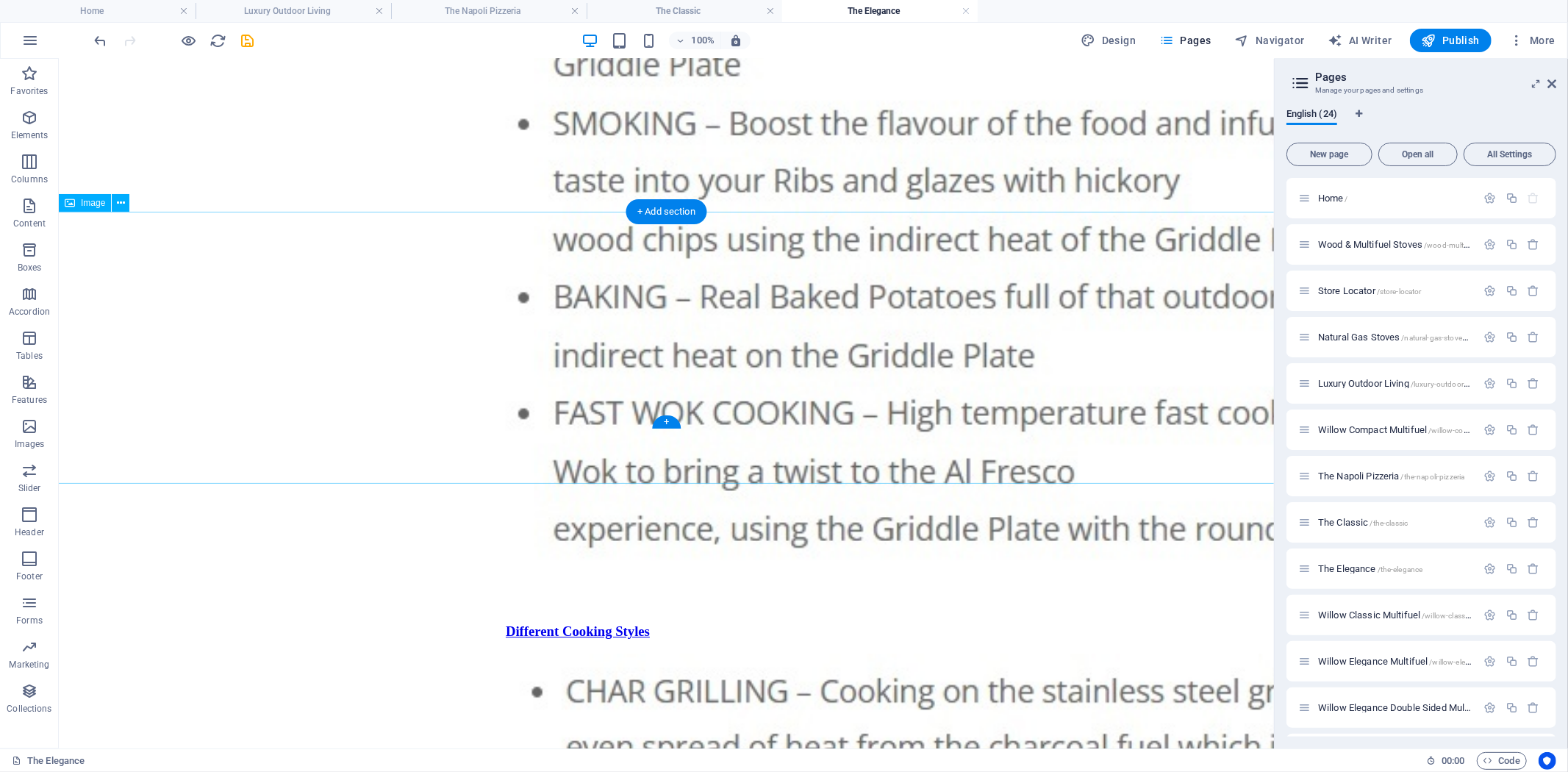
scroll to position [3756, 0]
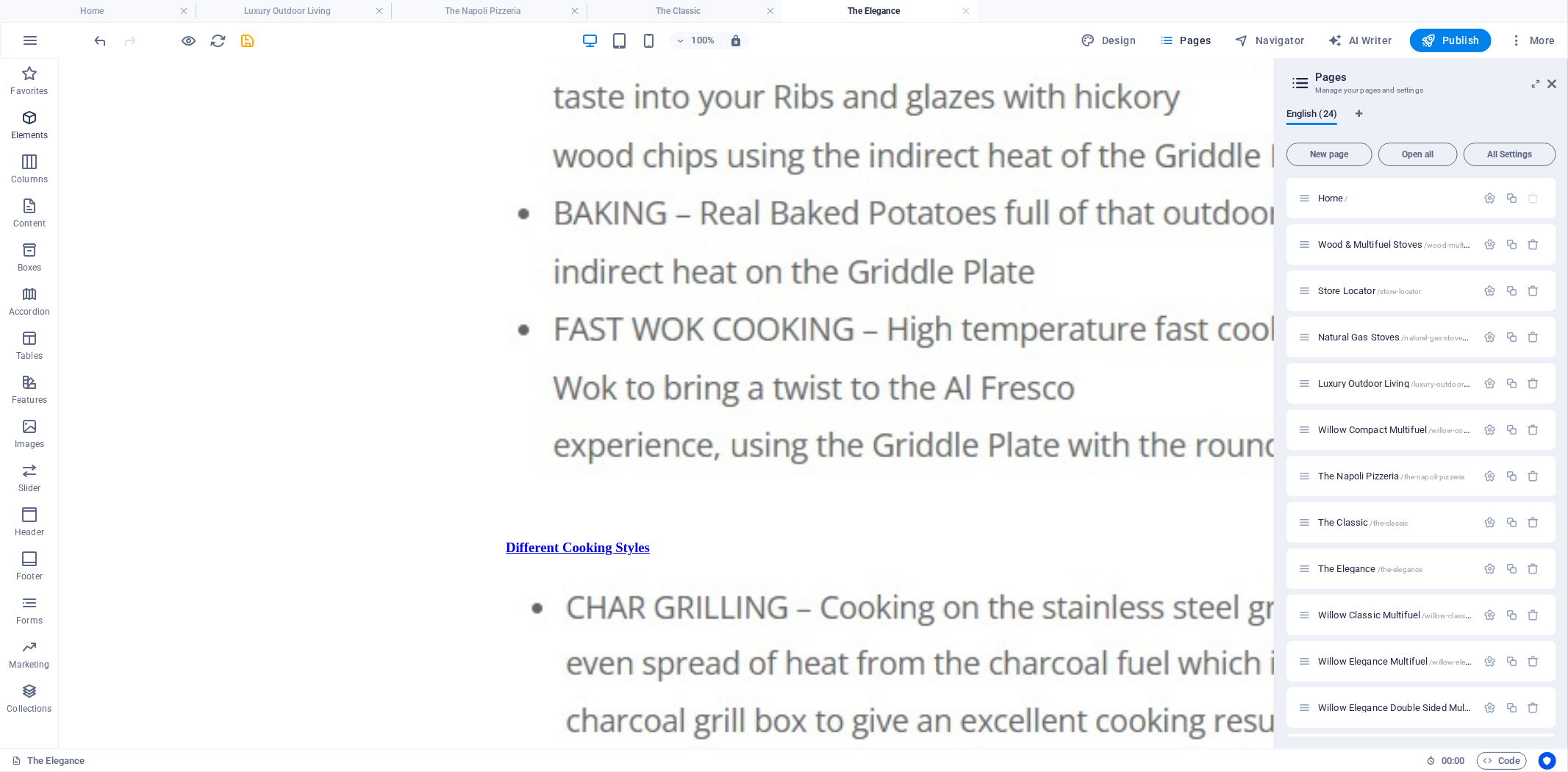
click at [28, 113] on icon "button" at bounding box center [29, 117] width 17 height 17
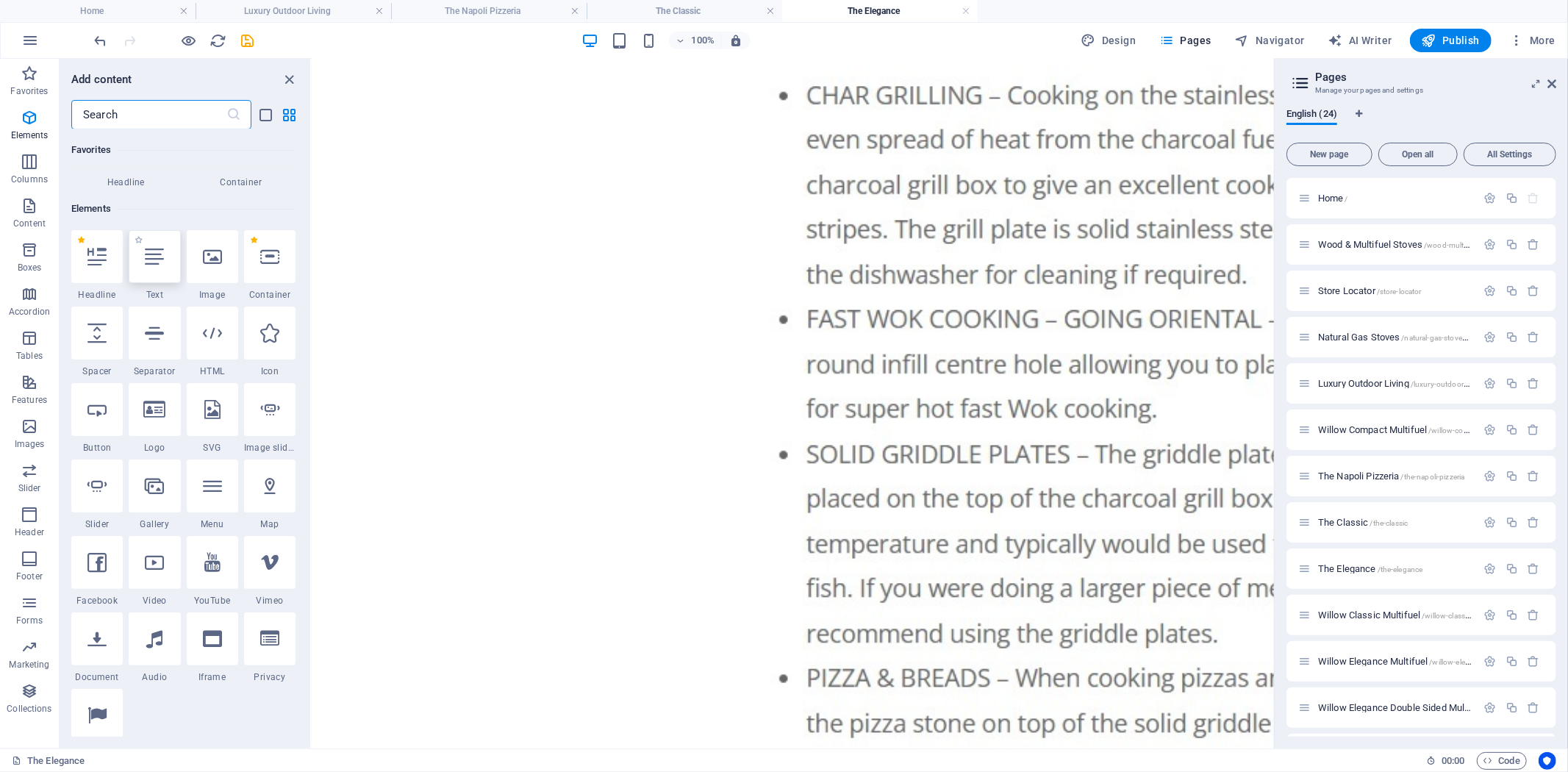
scroll to position [157, 0]
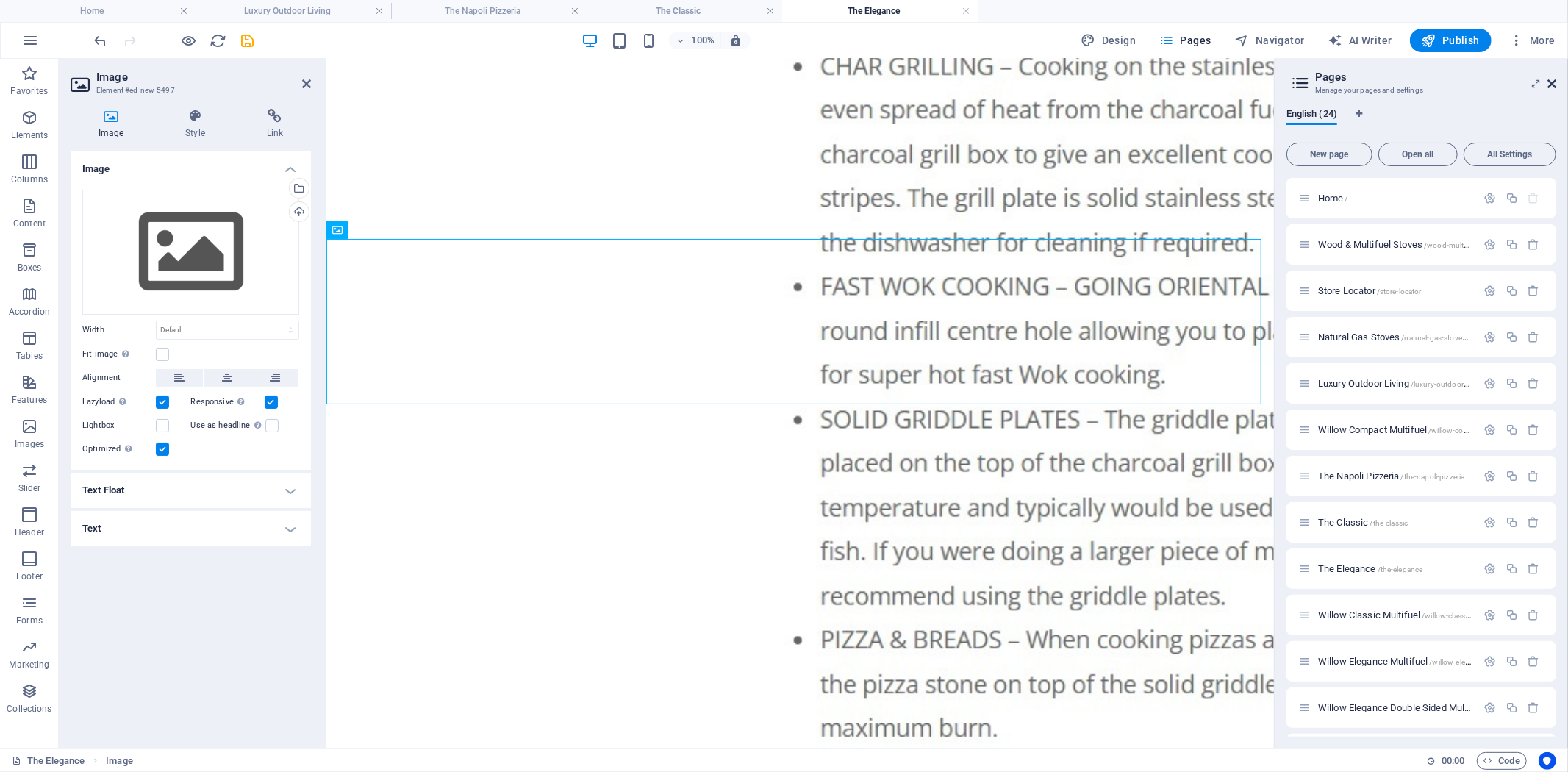
click at [1553, 82] on icon at bounding box center [1552, 84] width 9 height 12
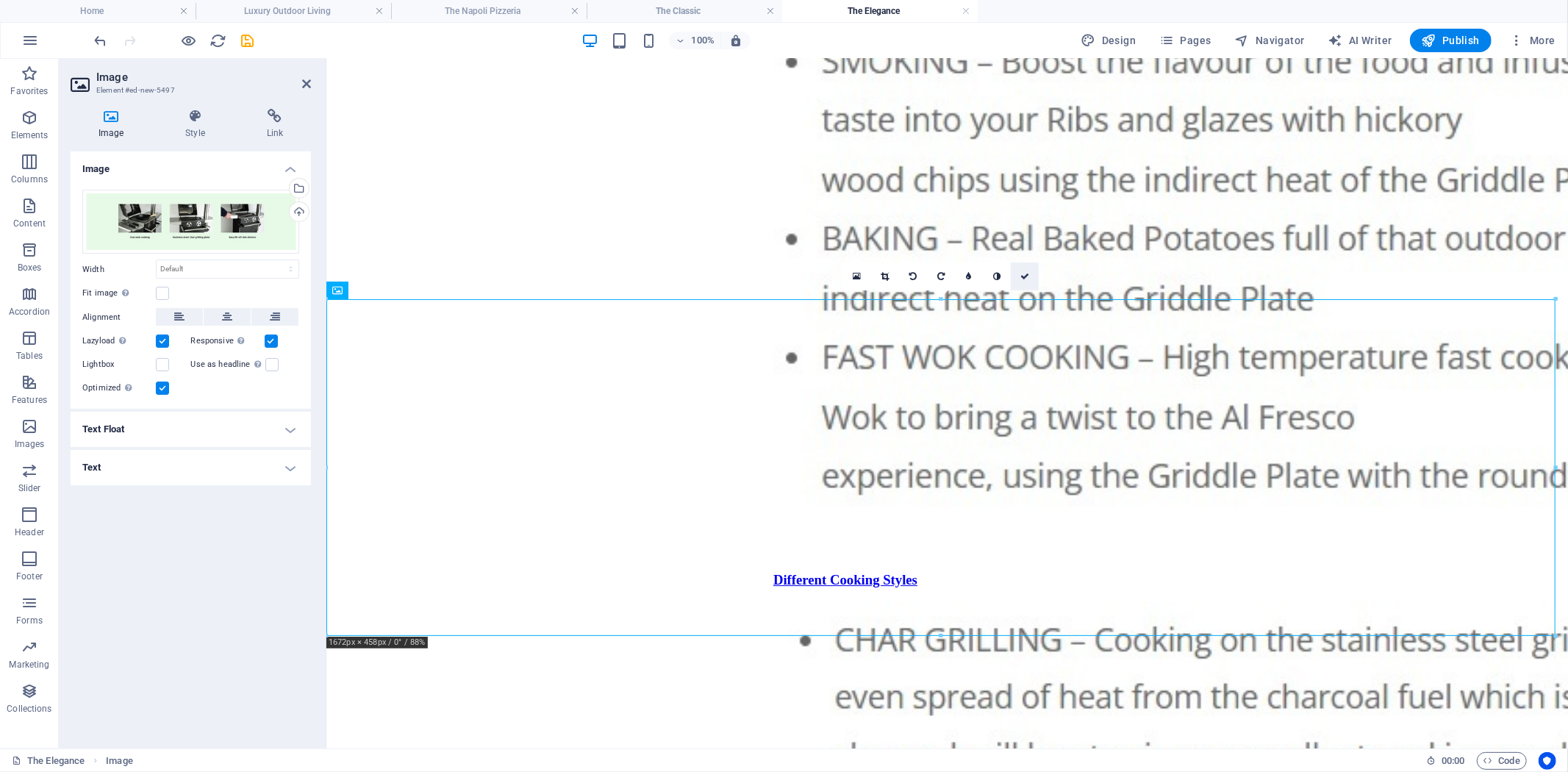
click at [1025, 277] on icon at bounding box center [1025, 277] width 9 height 9
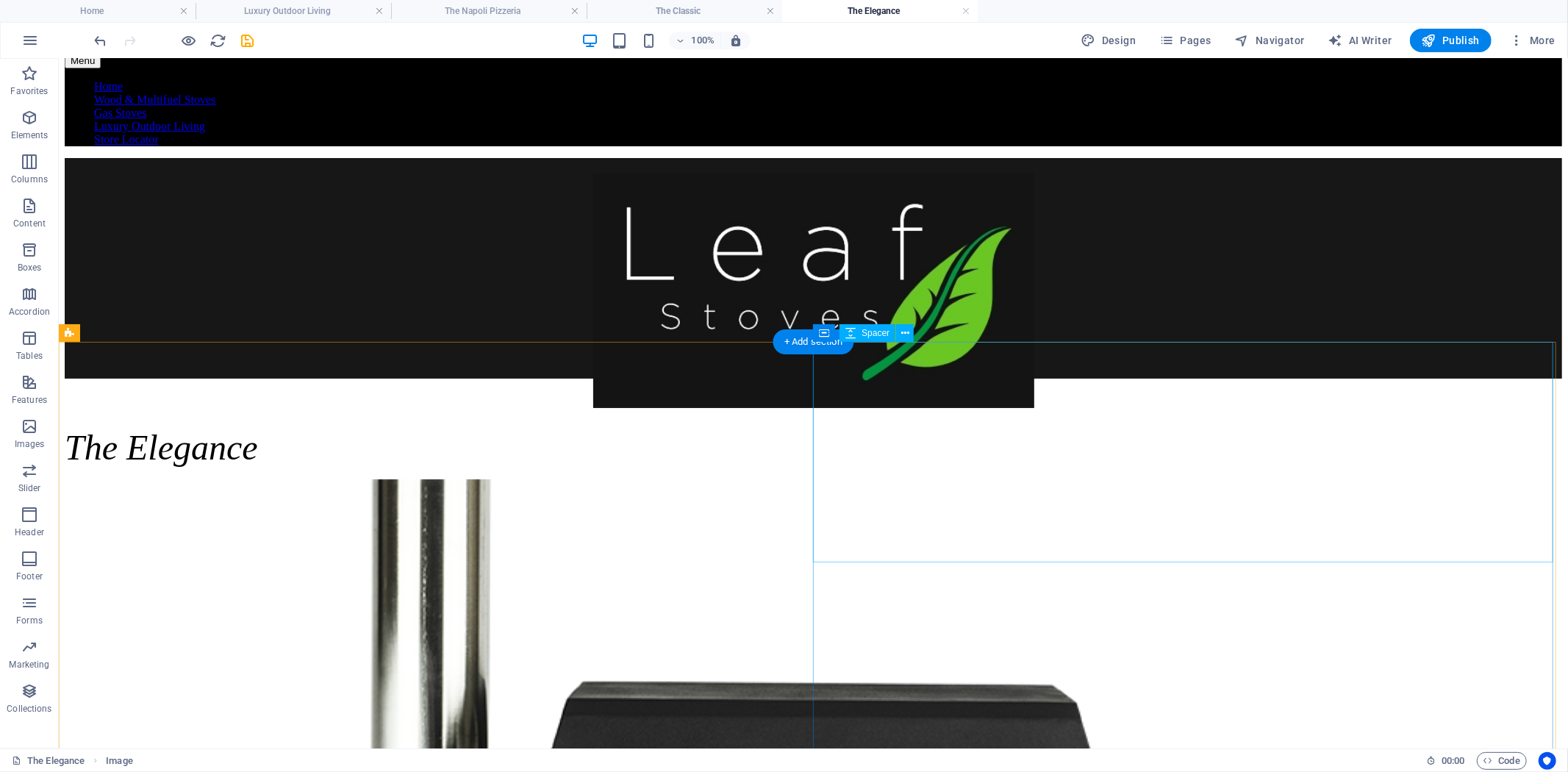
scroll to position [0, 0]
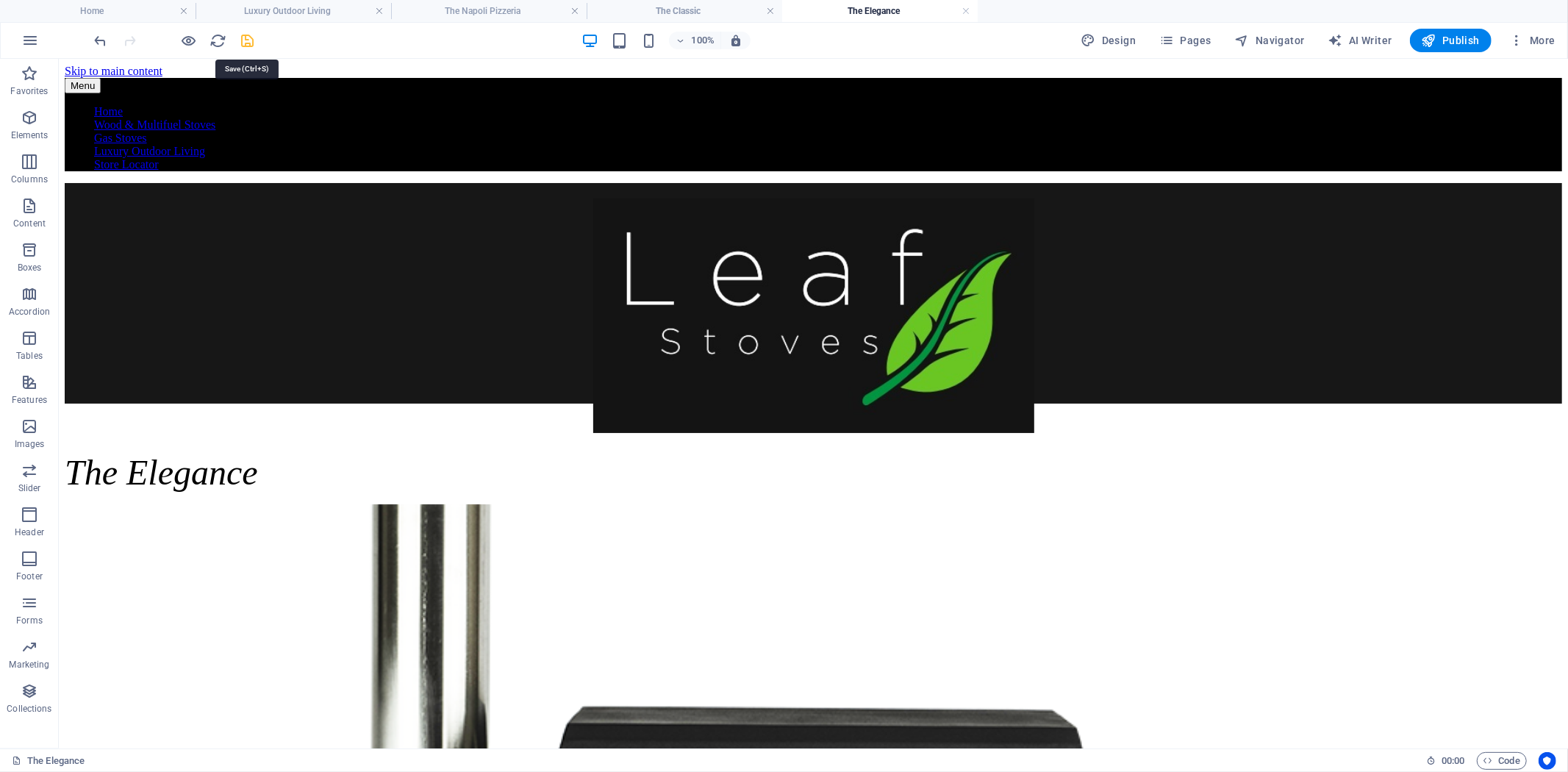
click at [247, 35] on icon "save" at bounding box center [248, 41] width 17 height 17
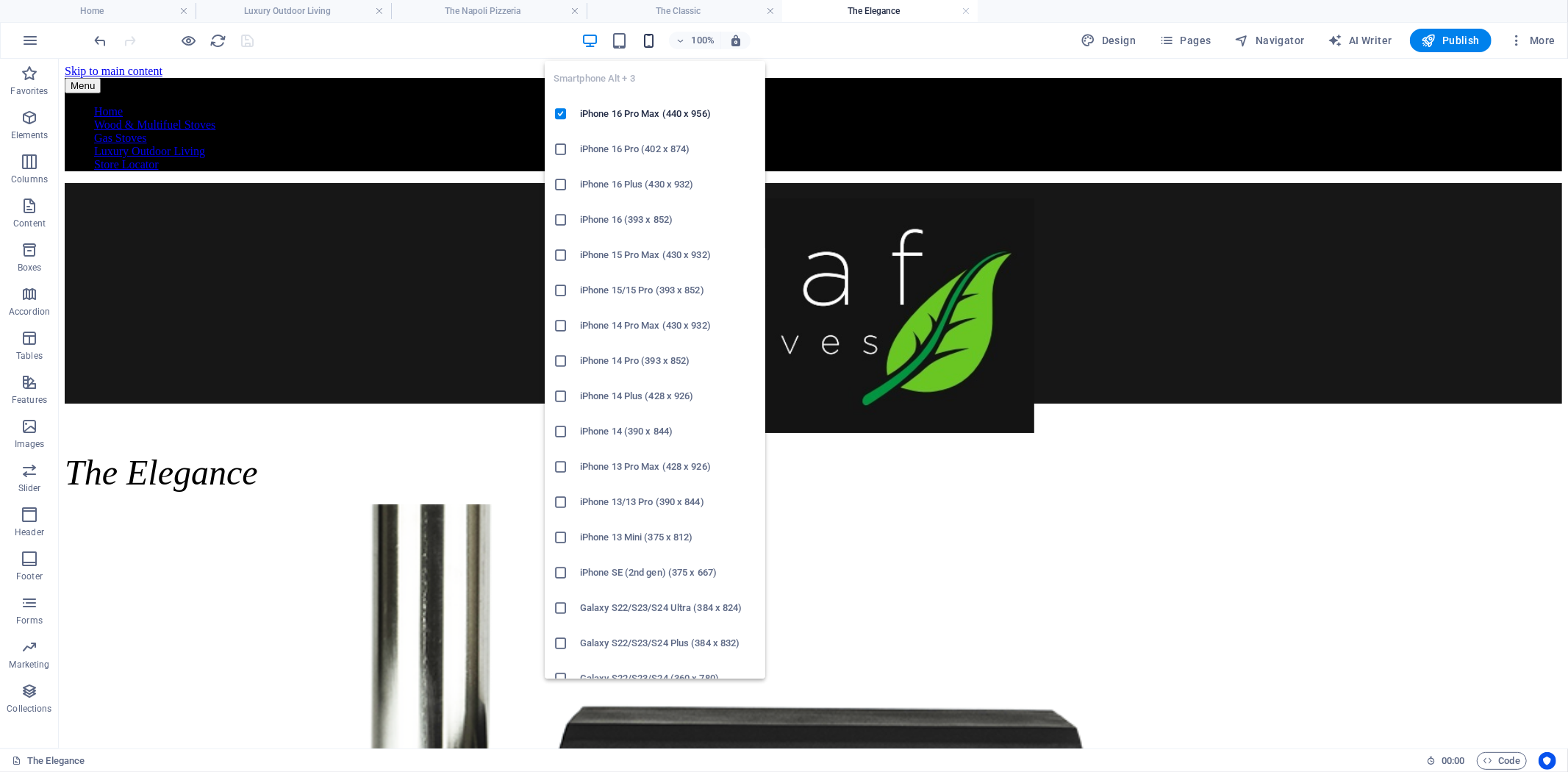
drag, startPoint x: 652, startPoint y: 35, endPoint x: 203, endPoint y: 20, distance: 449.3
click at [652, 35] on icon "button" at bounding box center [649, 41] width 17 height 17
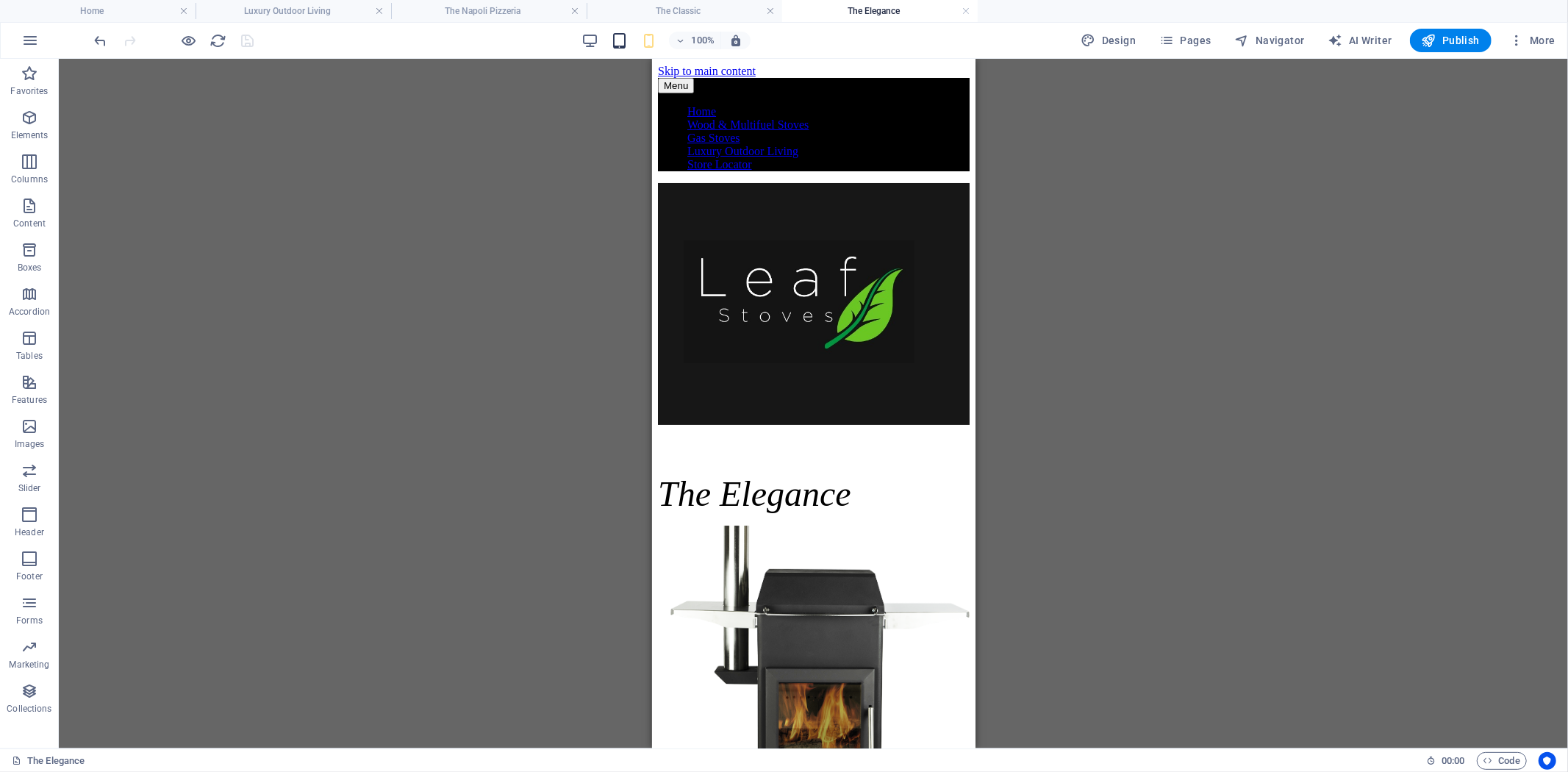
drag, startPoint x: 597, startPoint y: 45, endPoint x: 615, endPoint y: 44, distance: 18.0
click at [597, 45] on icon "button" at bounding box center [590, 41] width 17 height 17
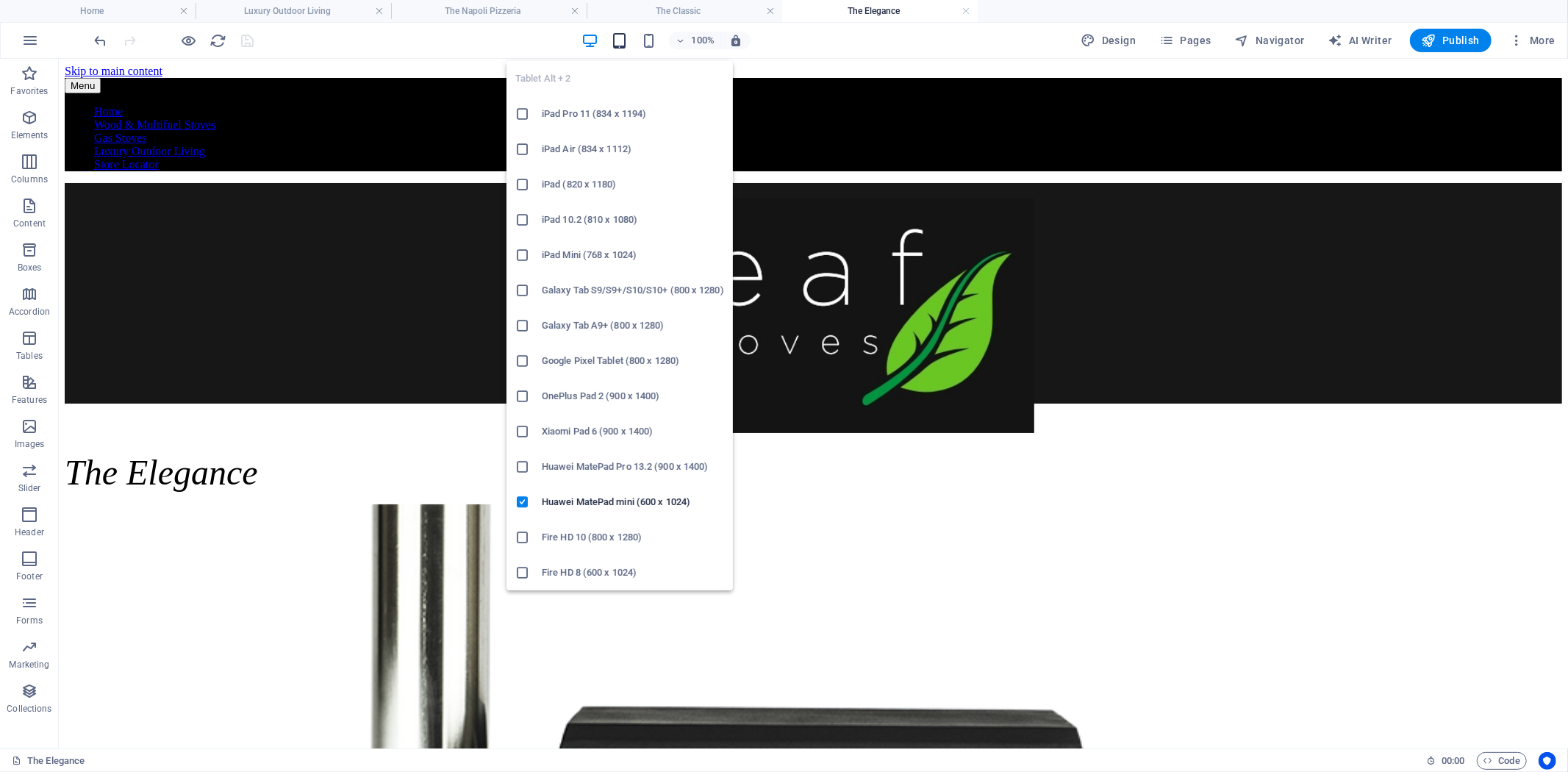
click at [626, 38] on icon "button" at bounding box center [619, 41] width 17 height 17
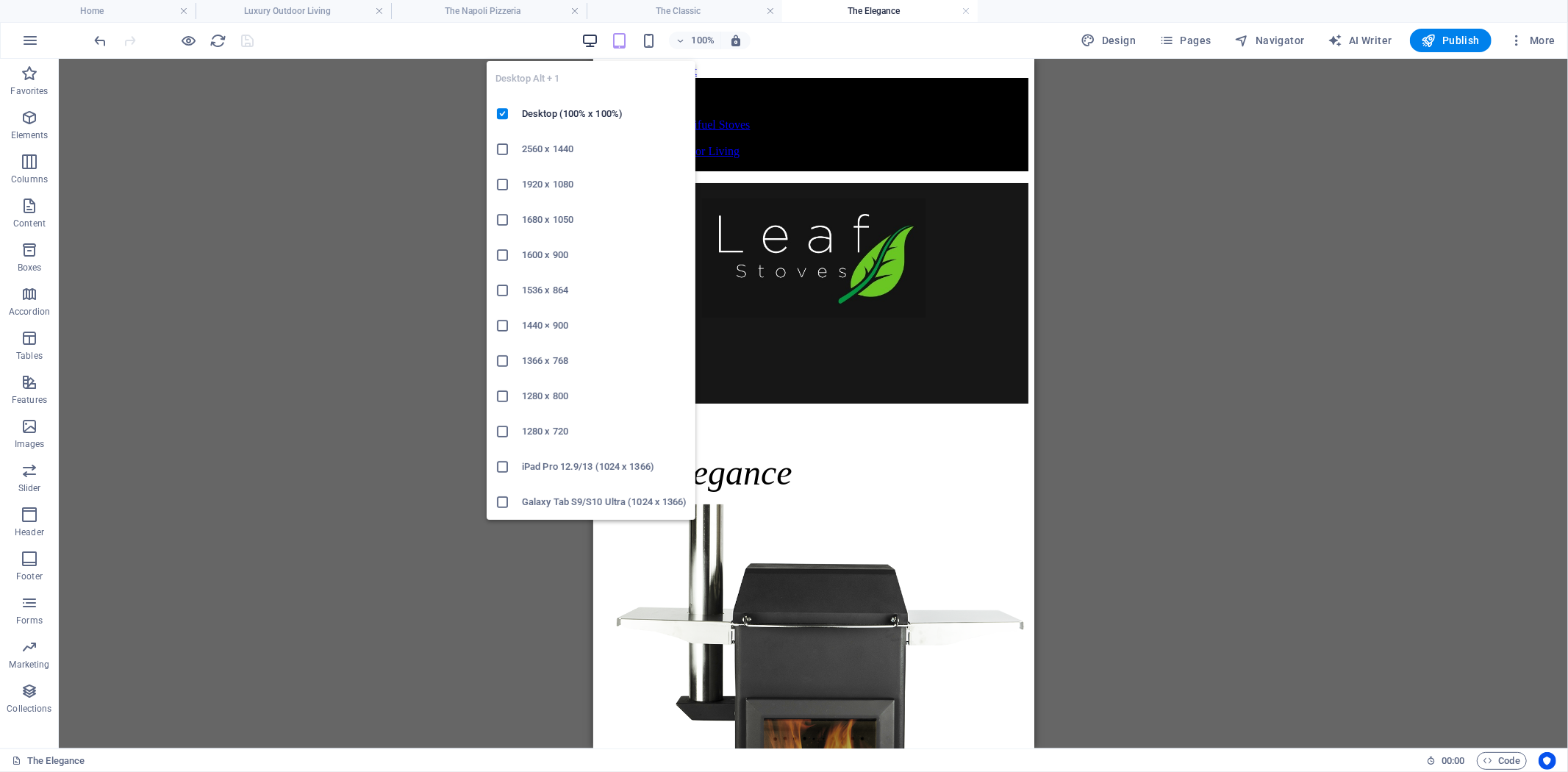
click at [585, 40] on icon "button" at bounding box center [590, 41] width 17 height 17
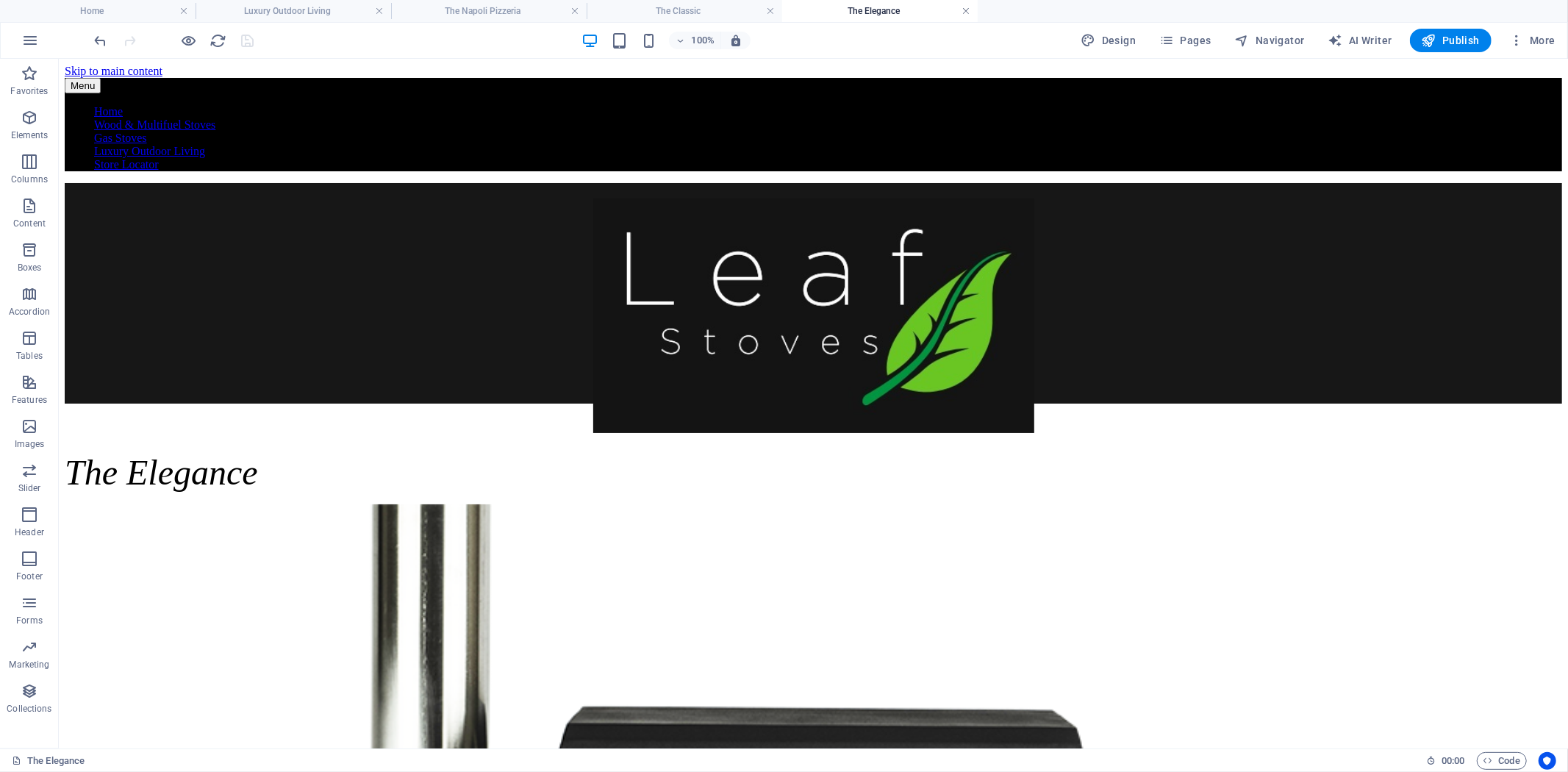
click at [965, 11] on link at bounding box center [966, 11] width 9 height 14
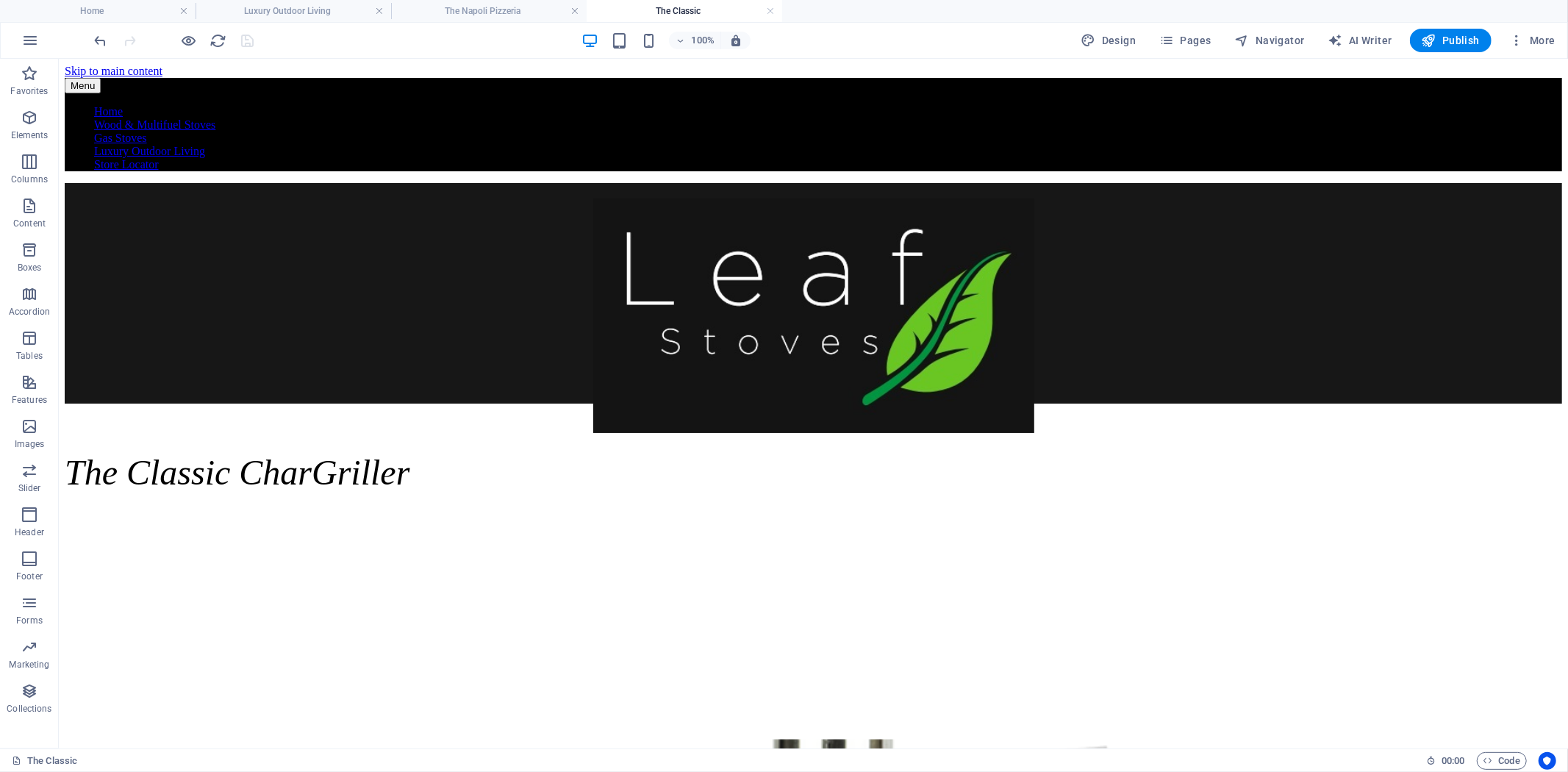
scroll to position [35, 0]
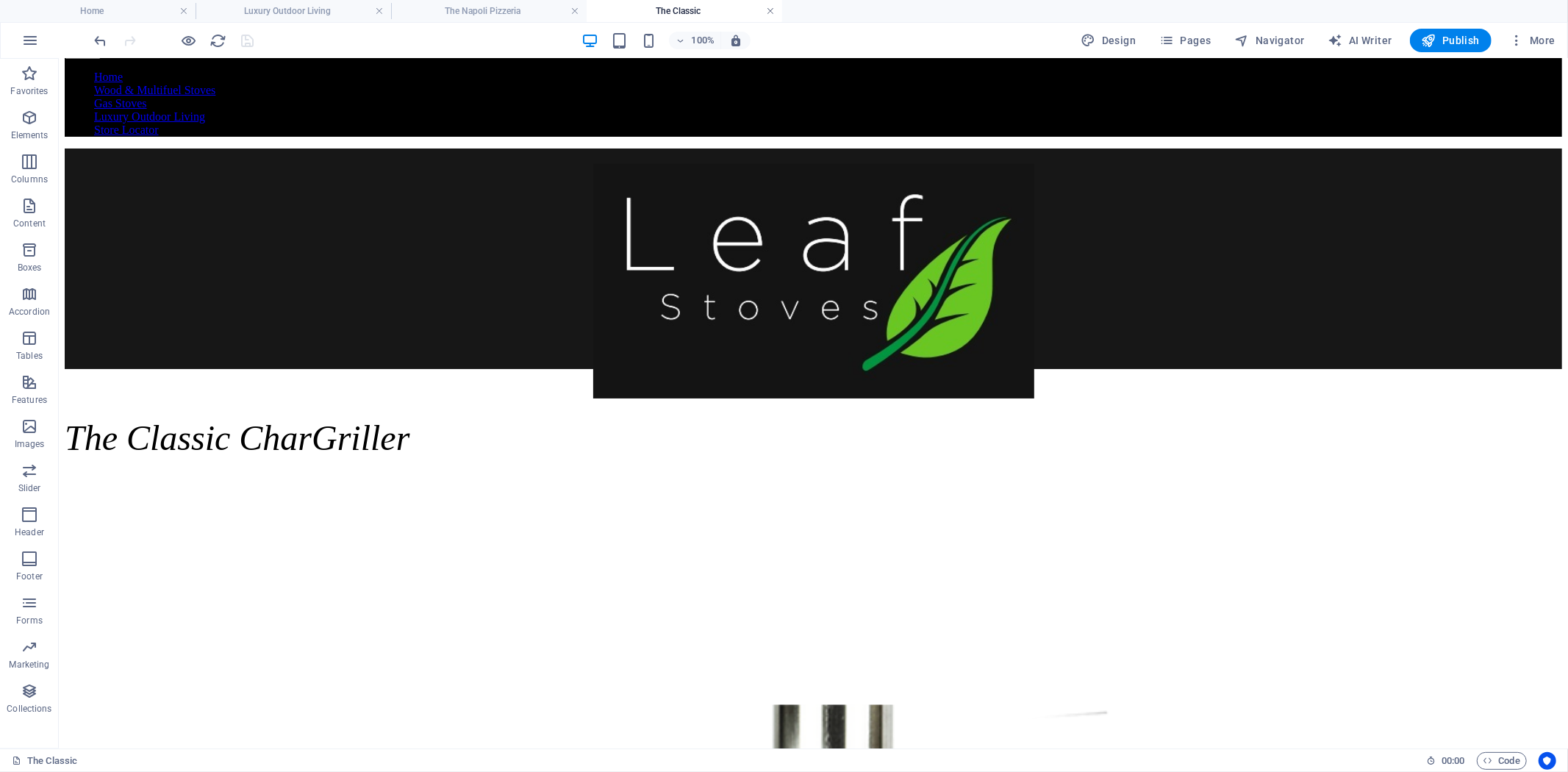
click at [773, 12] on link at bounding box center [771, 11] width 9 height 14
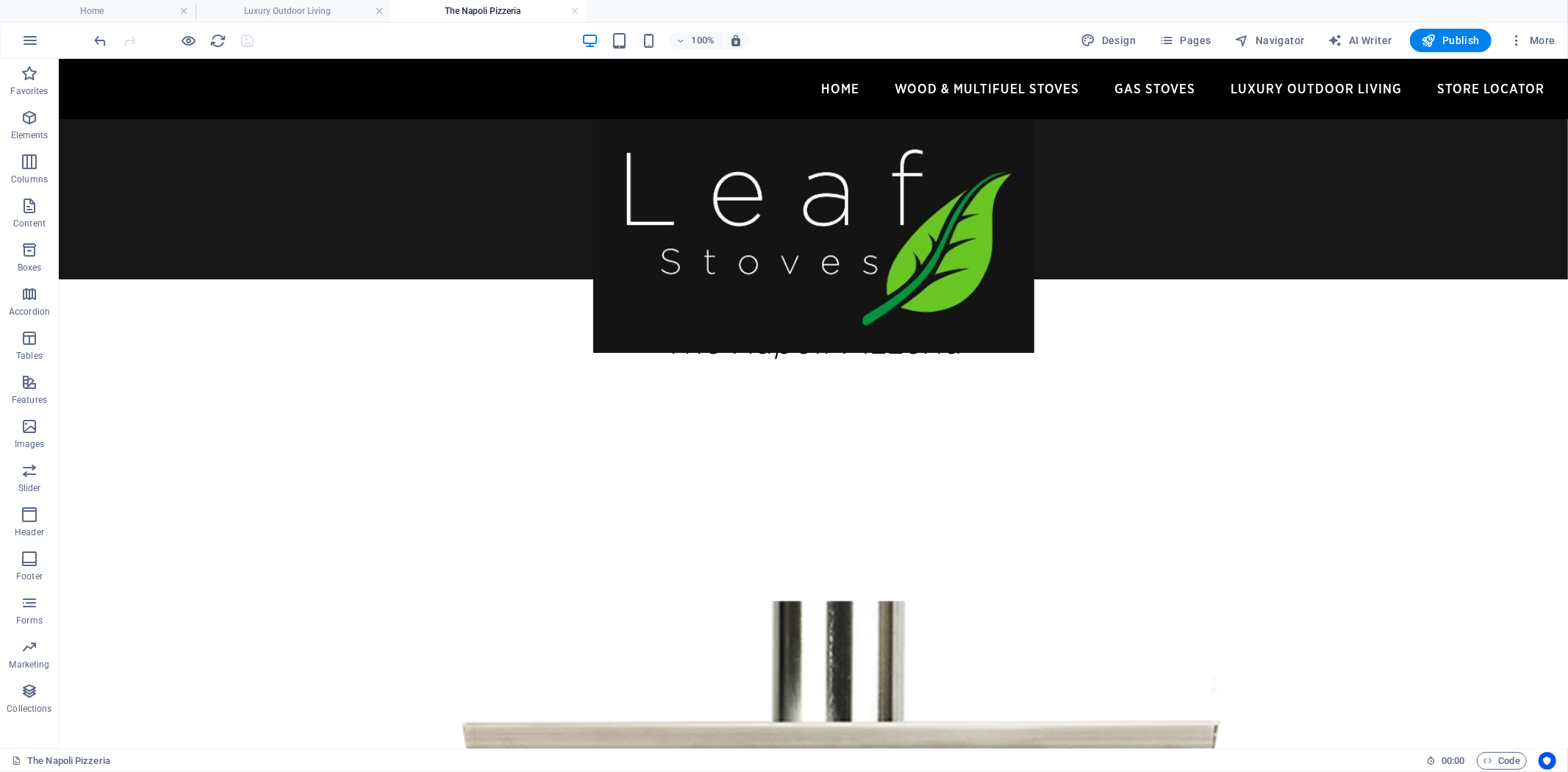
scroll to position [1353, 0]
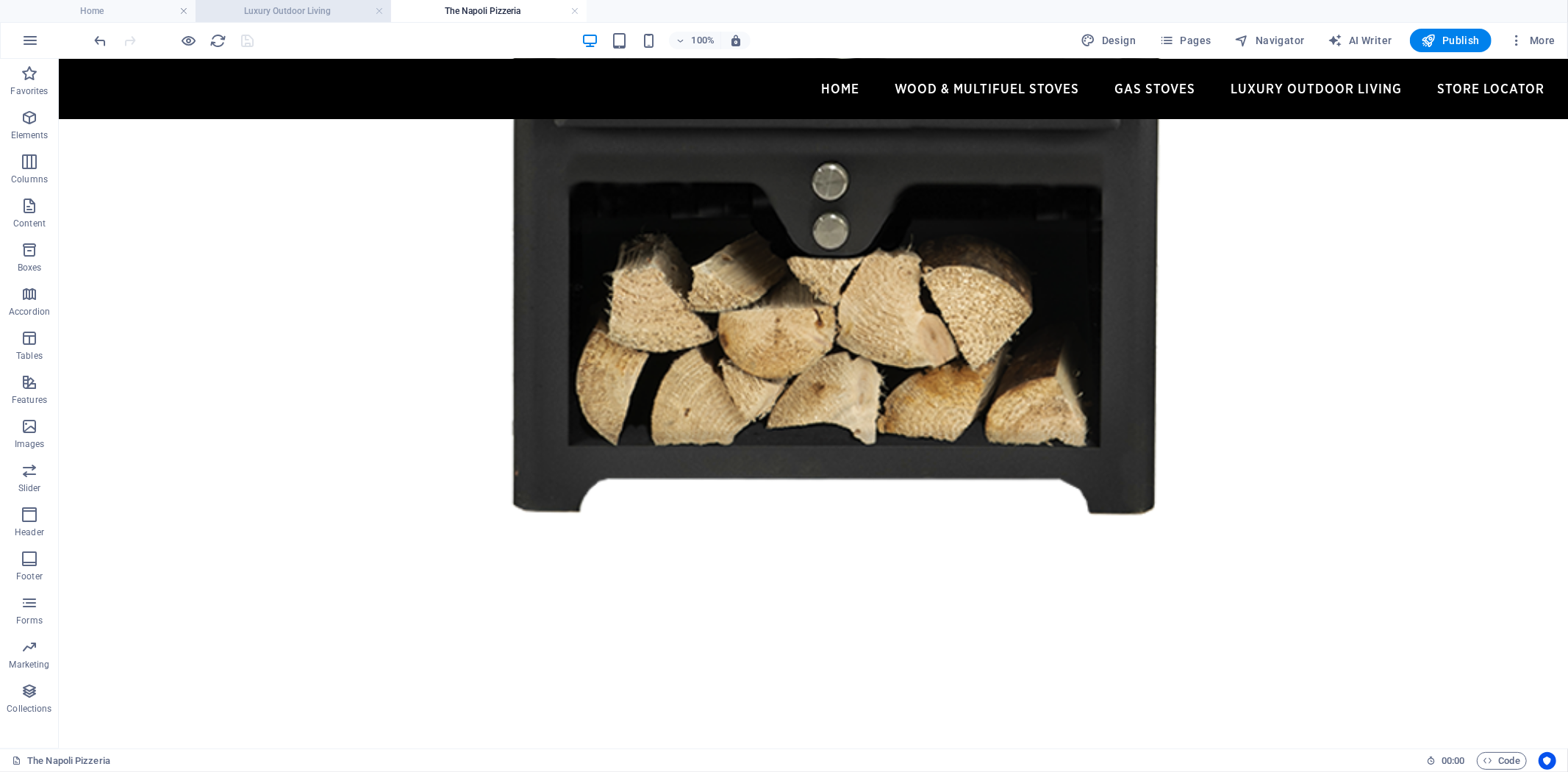
click at [304, 14] on h4 "Luxury Outdoor Living" at bounding box center [293, 11] width 195 height 16
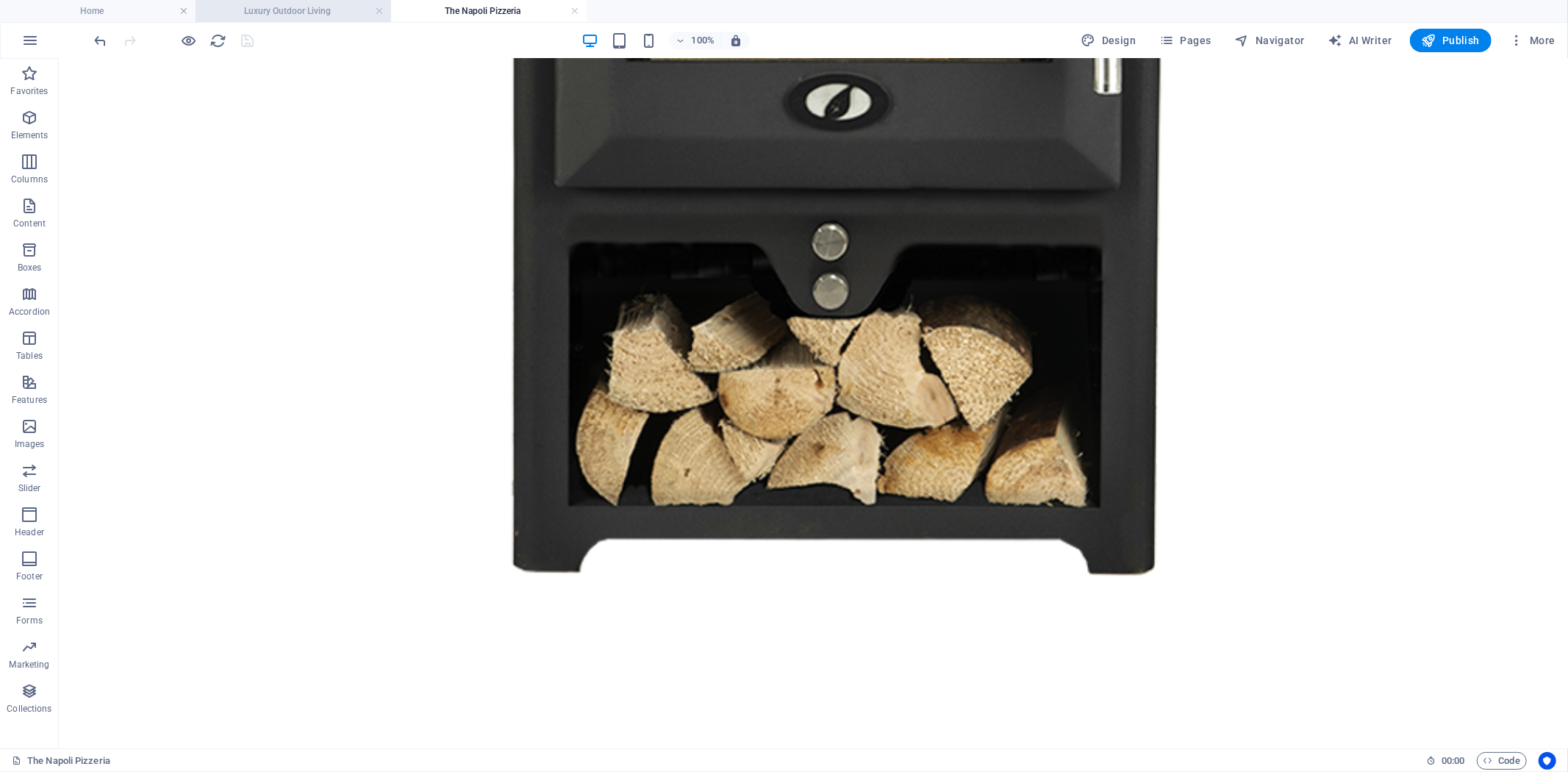
scroll to position [0, 0]
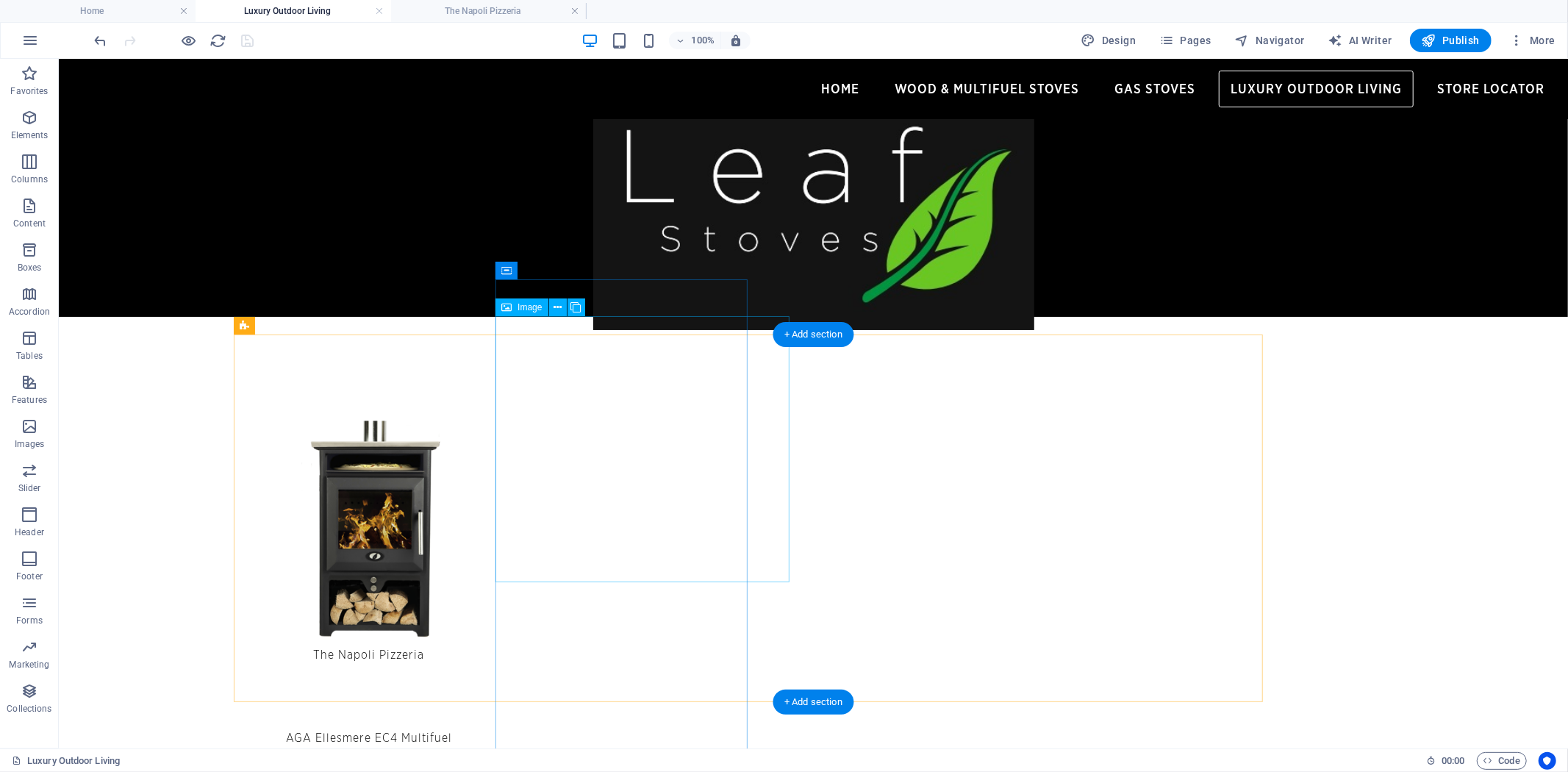
select select "px"
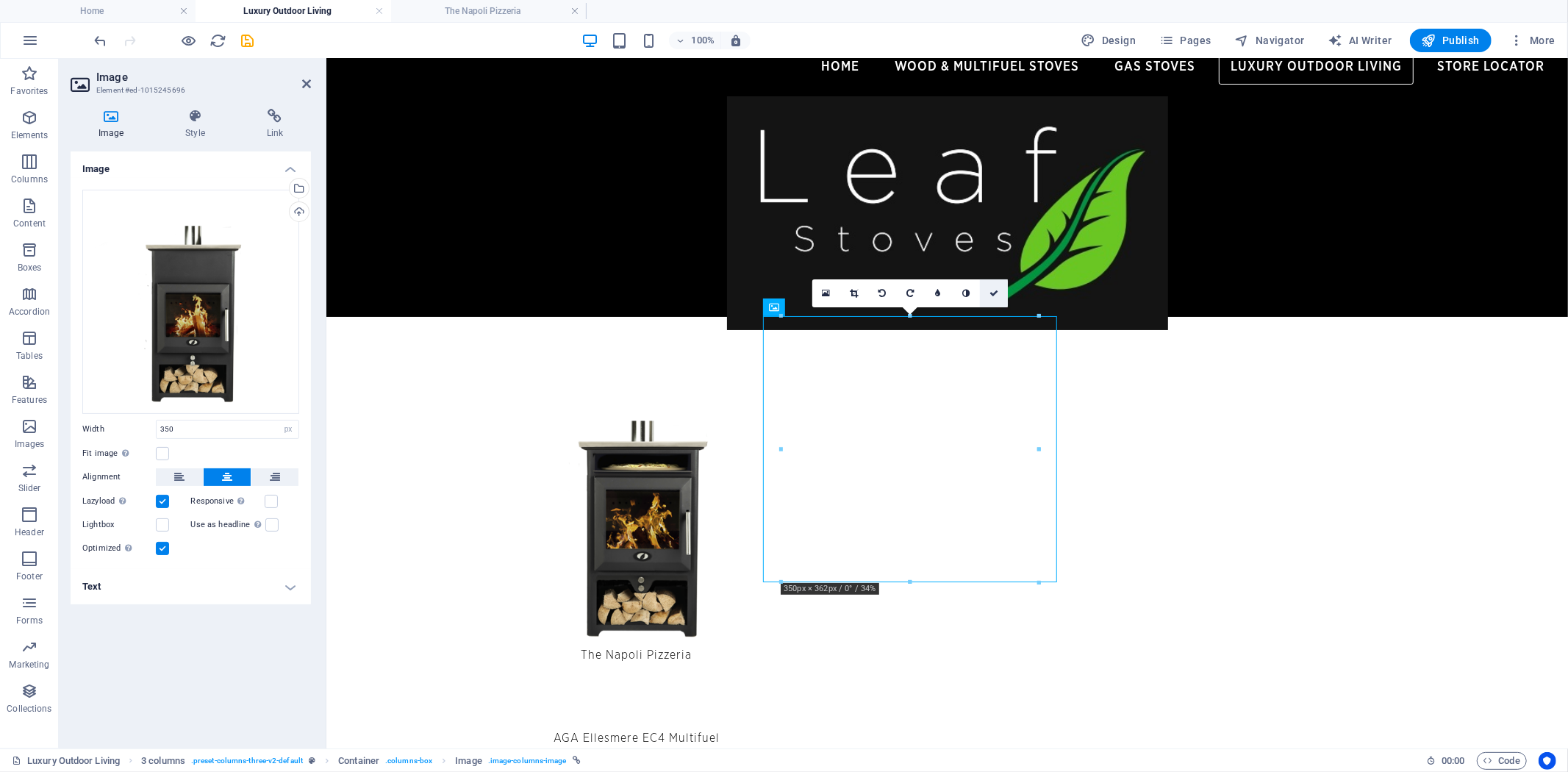
click at [995, 292] on icon at bounding box center [994, 293] width 9 height 9
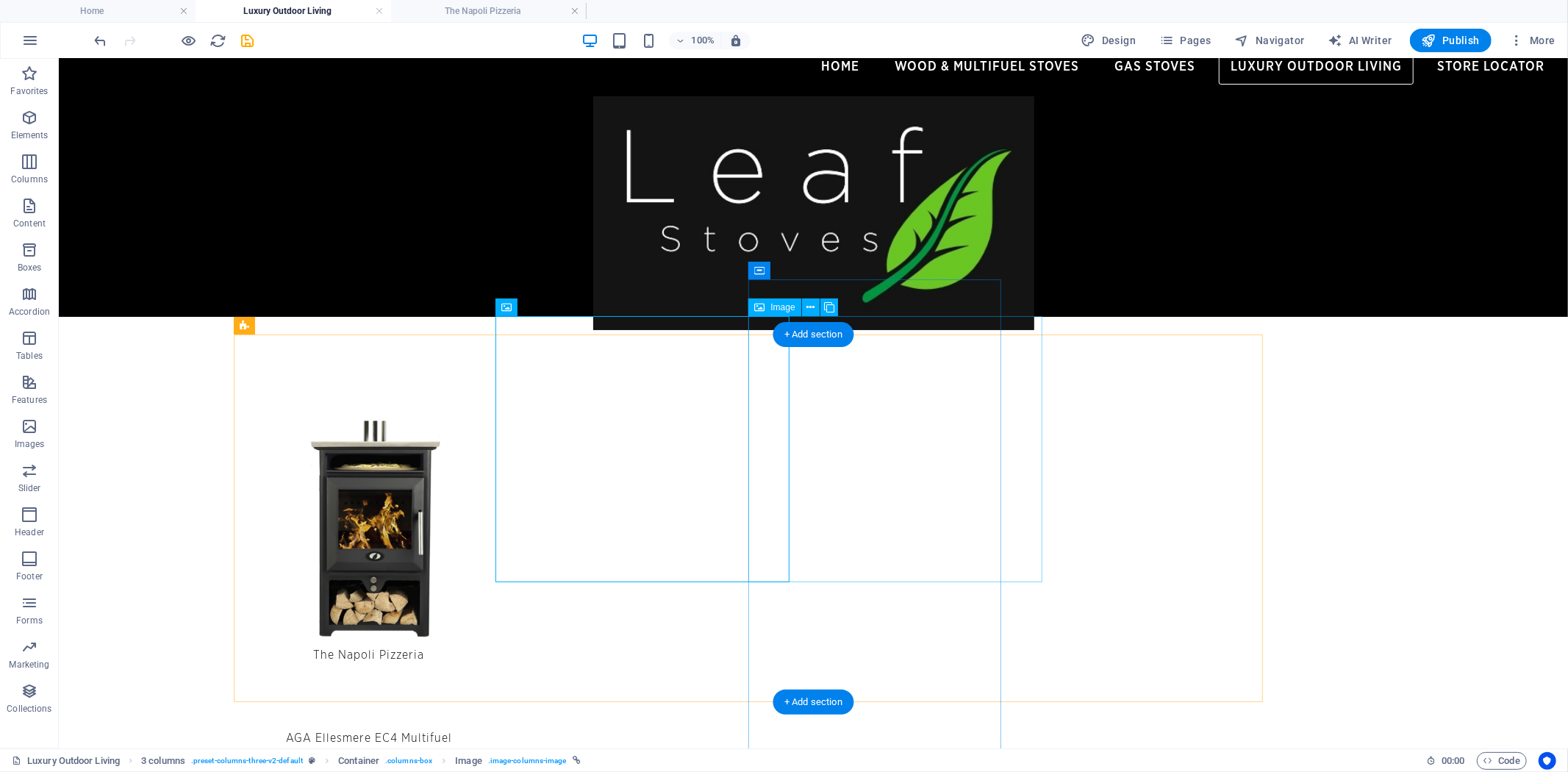
select select "px"
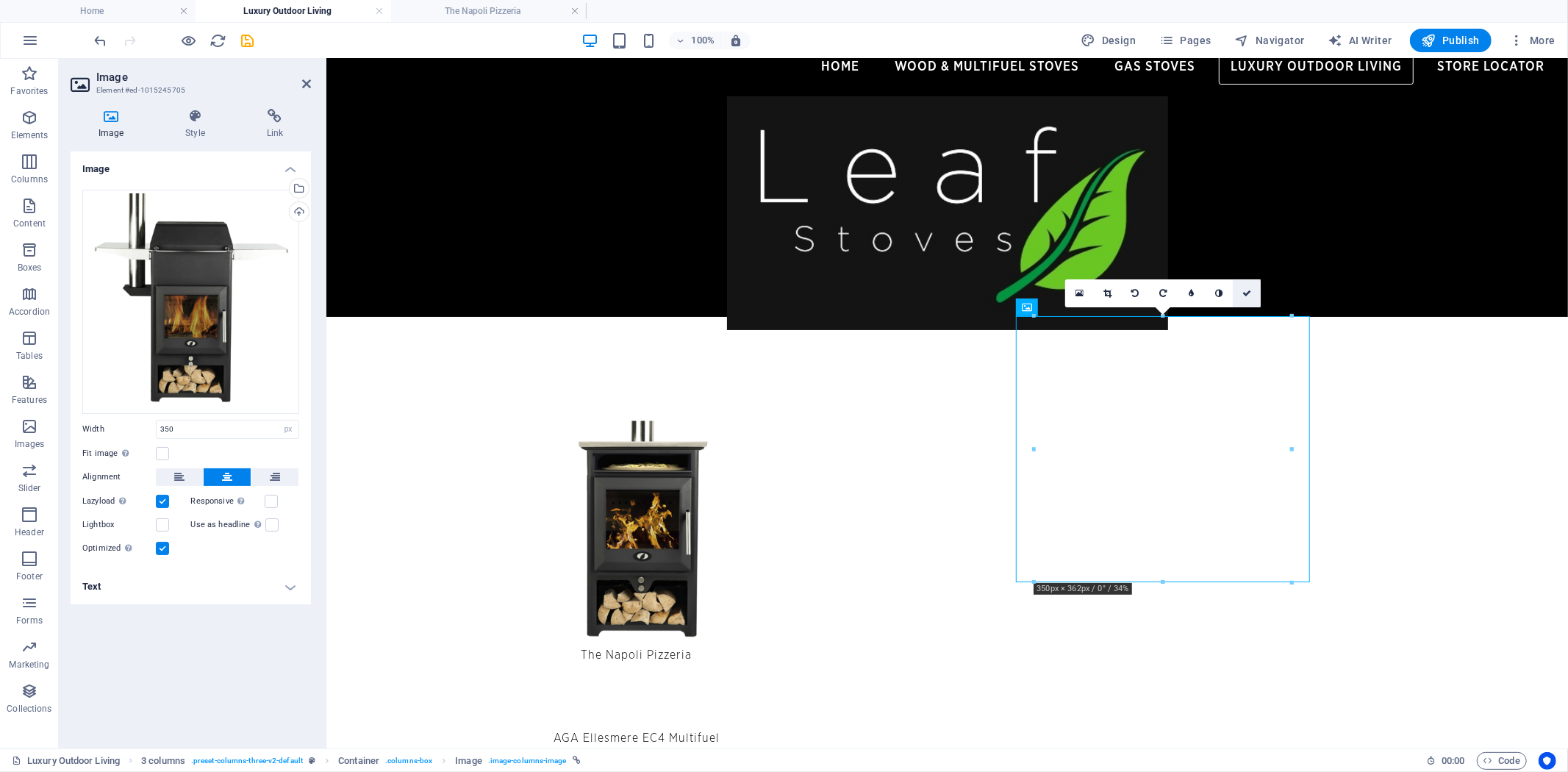
click at [1248, 289] on icon at bounding box center [1247, 293] width 9 height 9
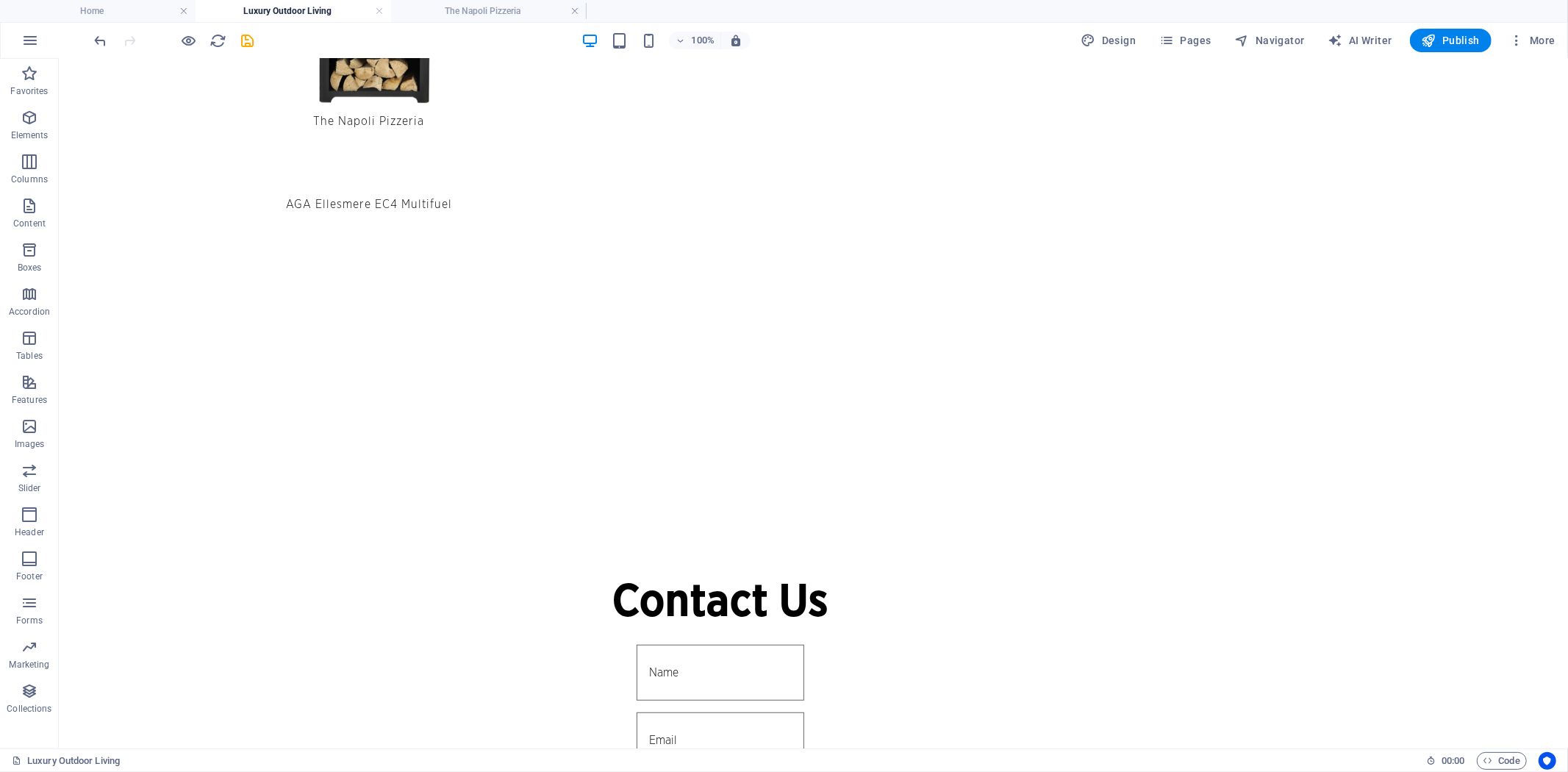
scroll to position [408, 0]
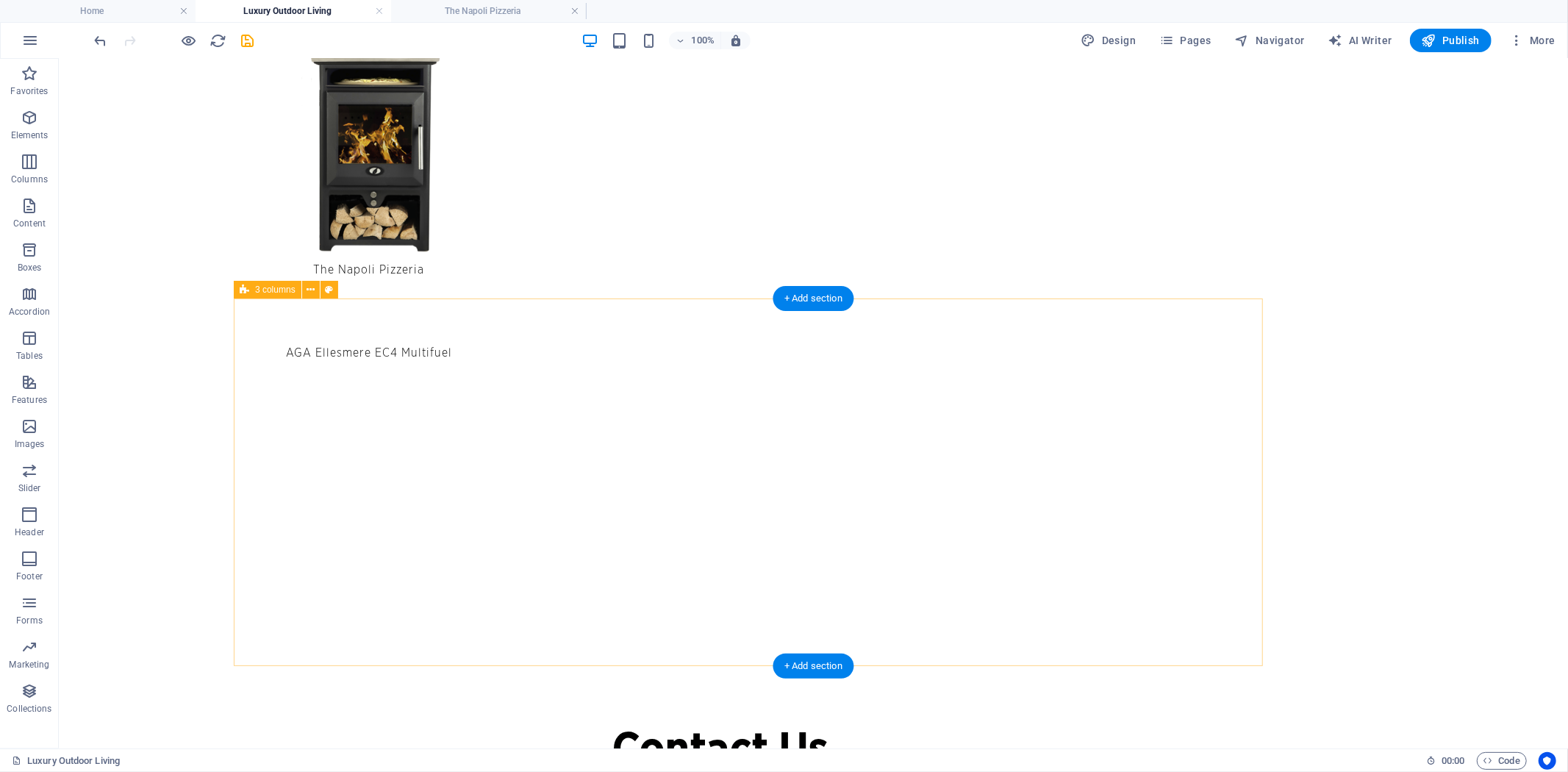
click at [1039, 495] on div "AGA Ellesmere EC4 Multifuel AGA Little Wenlock Multifuel AGA Ellesmere EC5 Mult…" at bounding box center [747, 482] width 1029 height 367
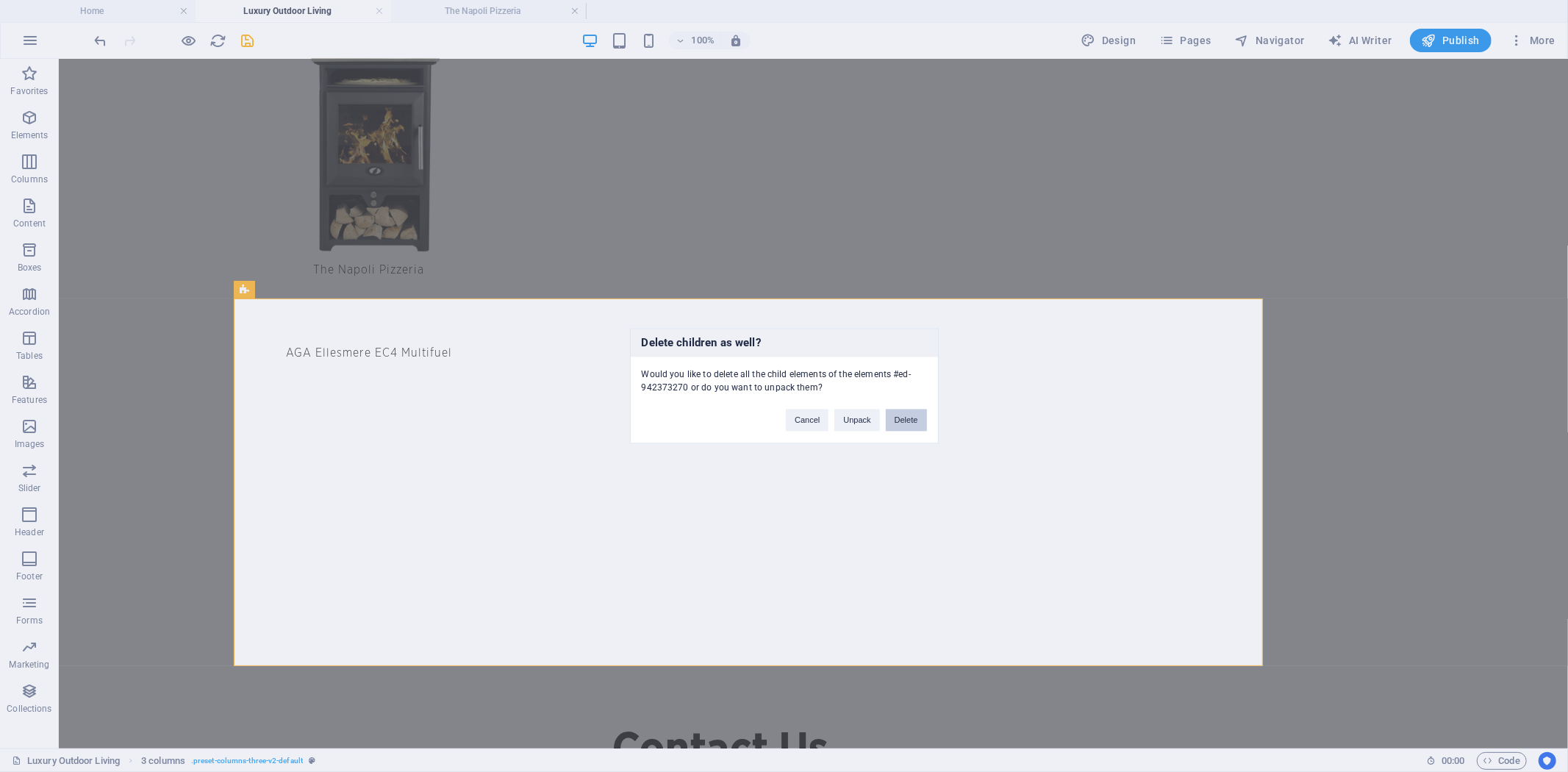
click at [919, 416] on button "Delete" at bounding box center [907, 420] width 41 height 22
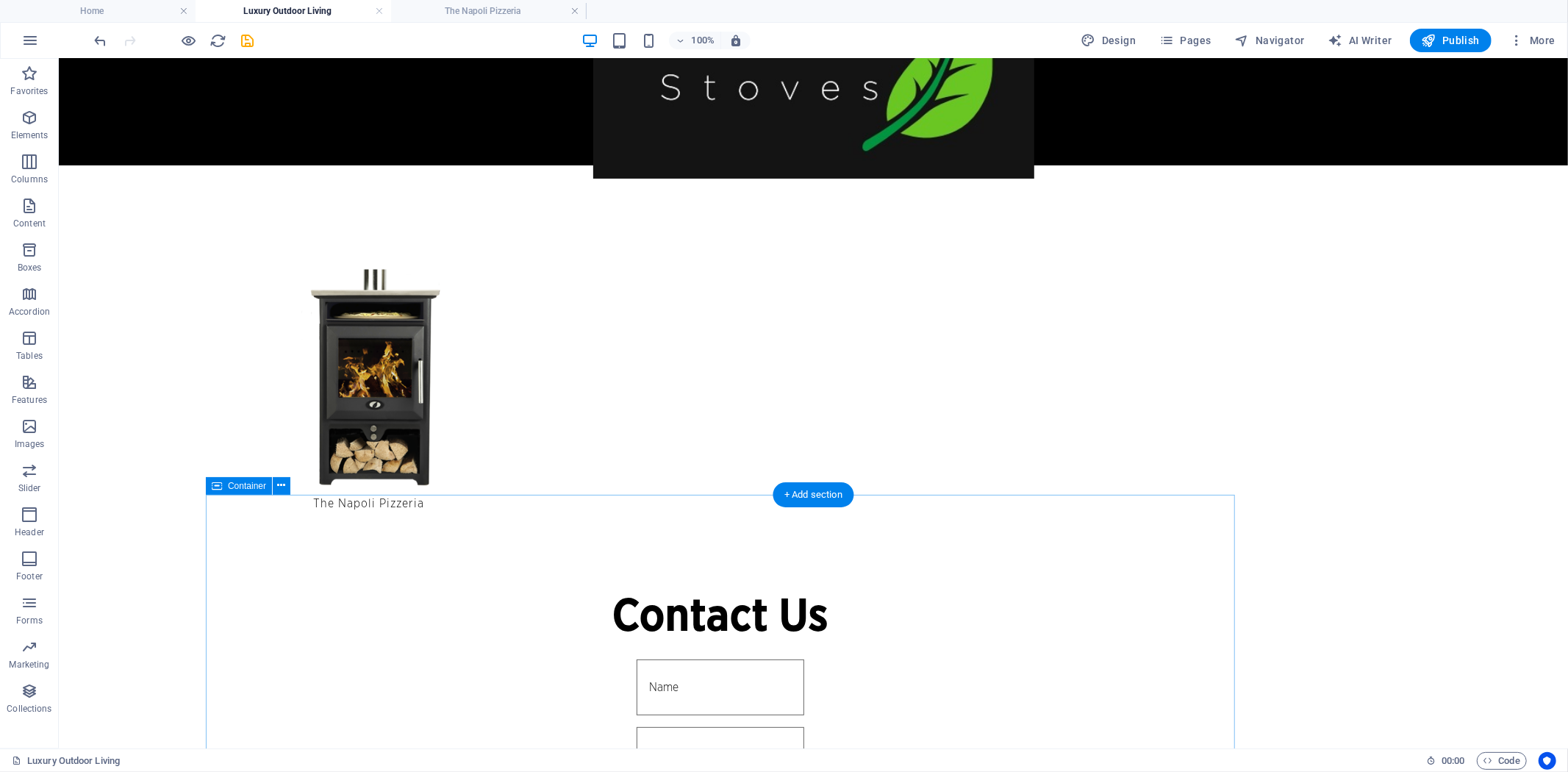
scroll to position [0, 0]
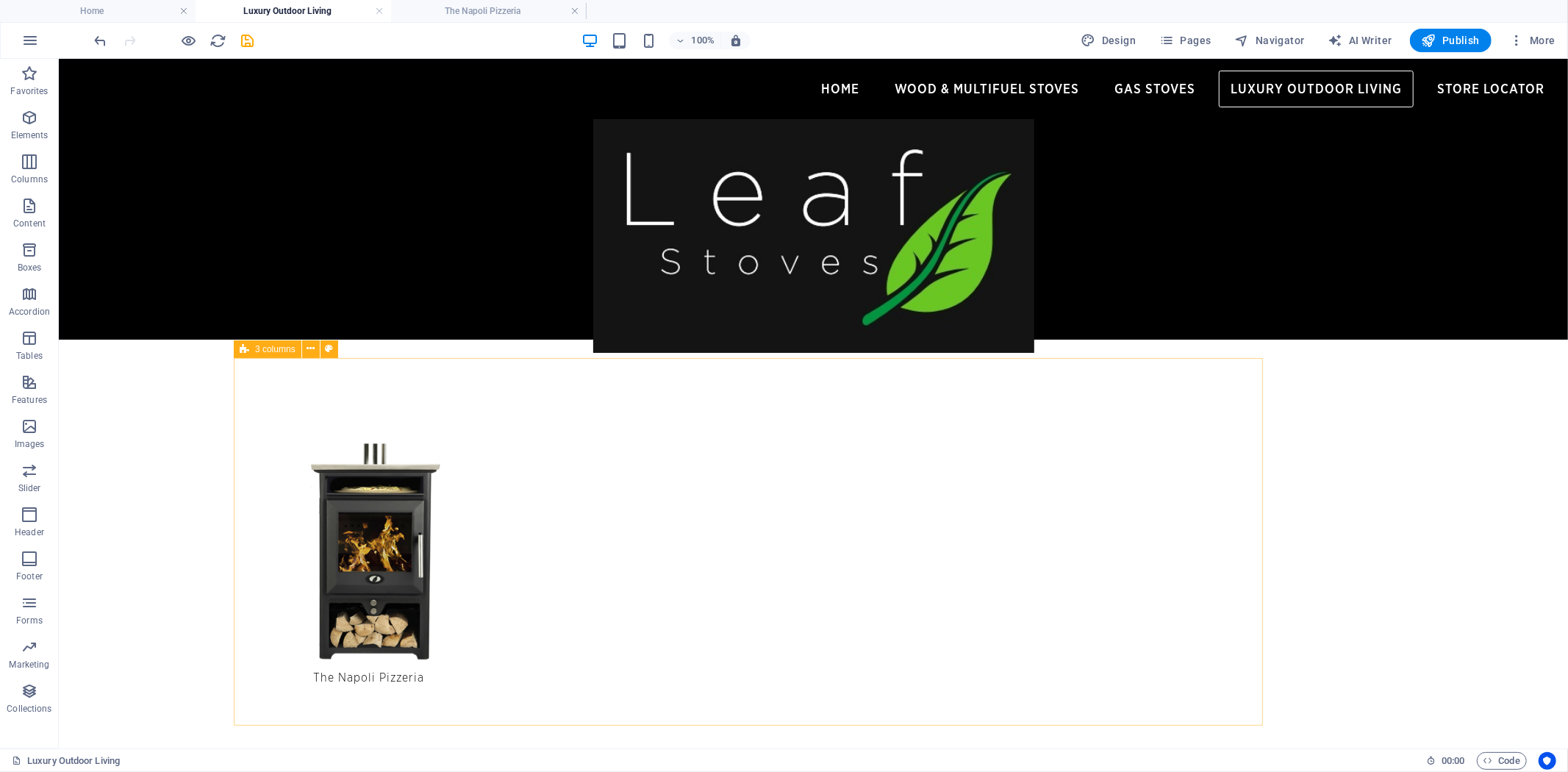
click at [247, 347] on icon at bounding box center [244, 348] width 10 height 17
select select "px"
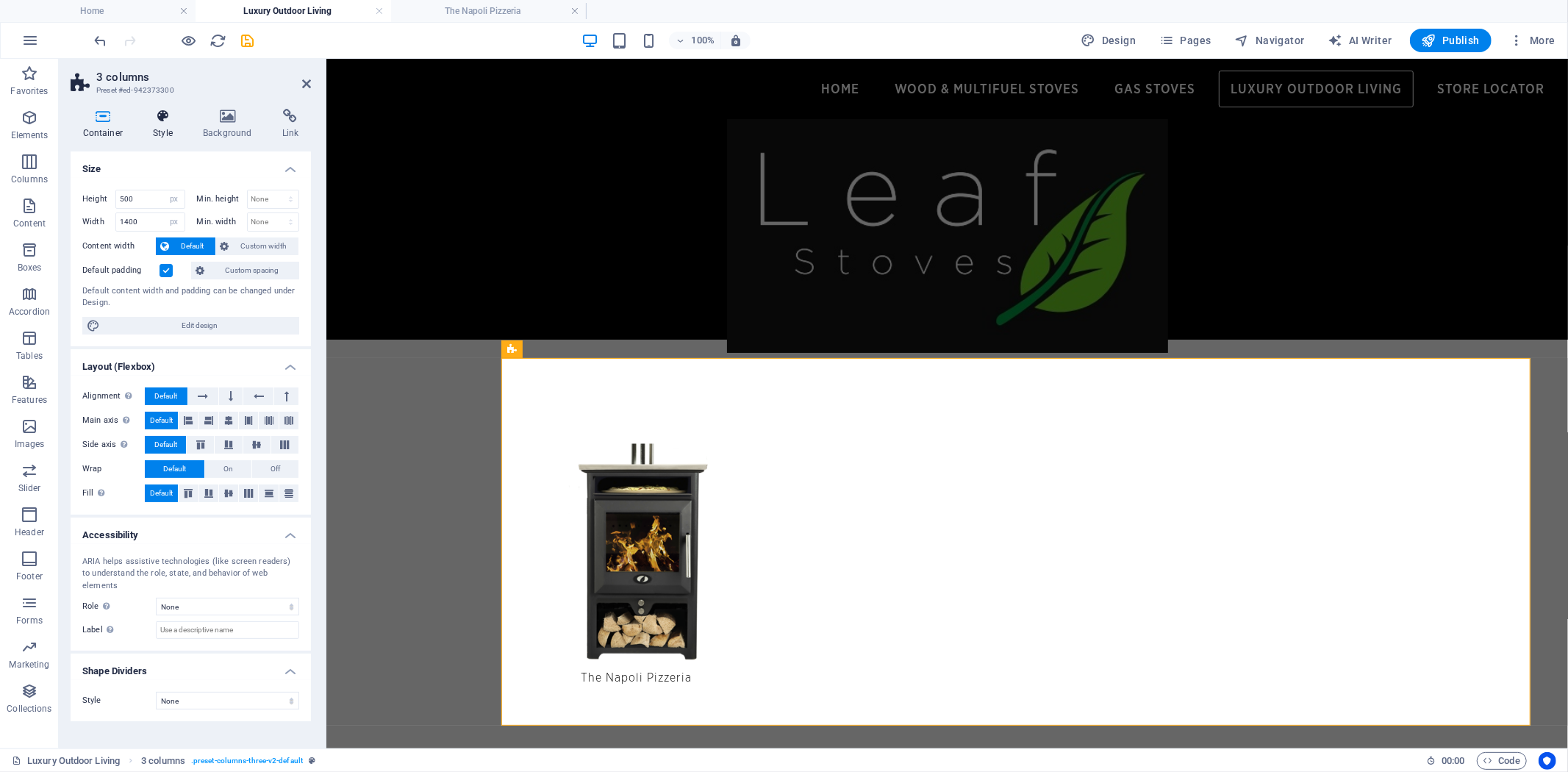
click at [159, 122] on icon at bounding box center [163, 115] width 44 height 14
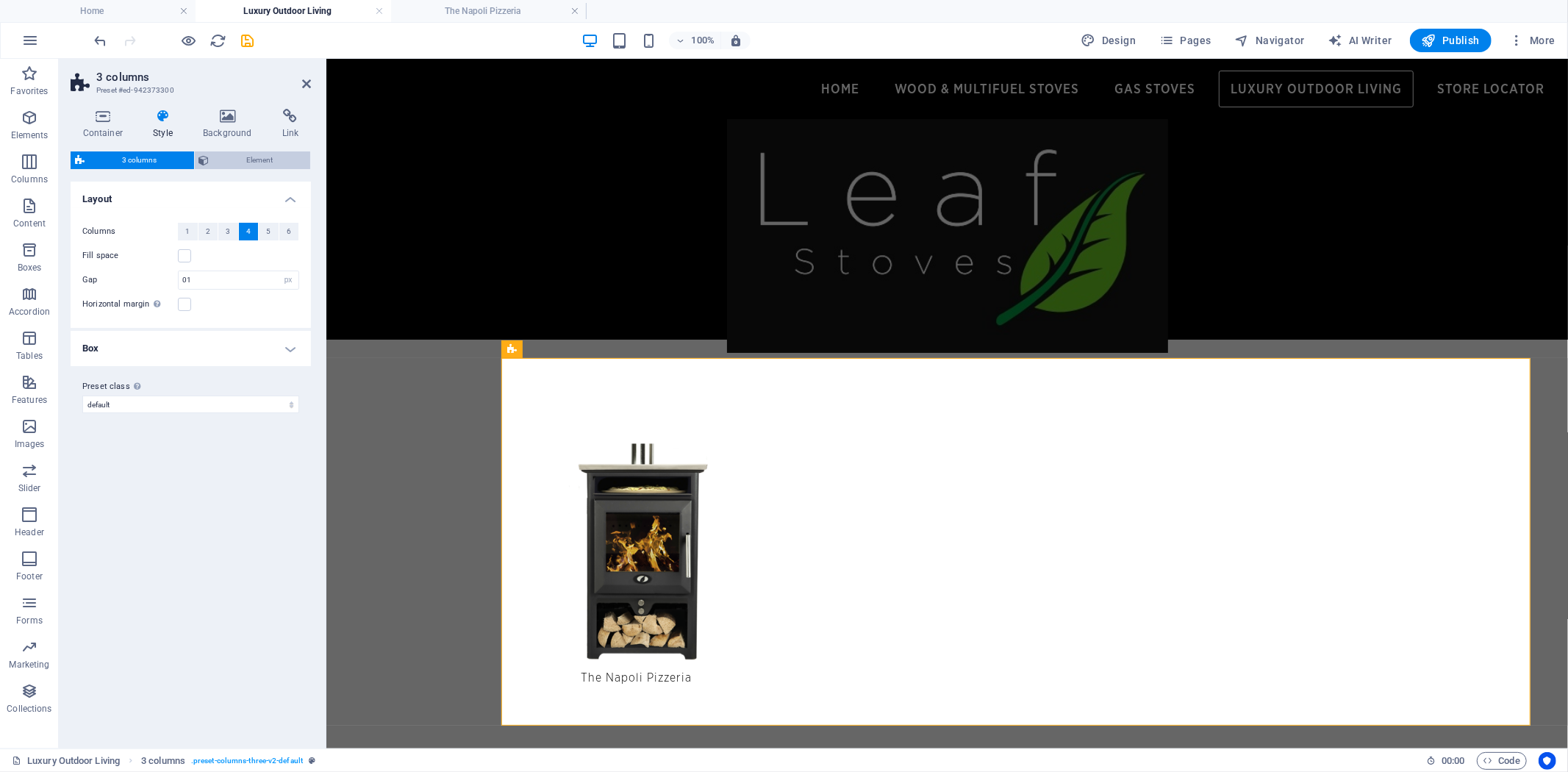
click at [247, 163] on span "Element" at bounding box center [260, 160] width 93 height 17
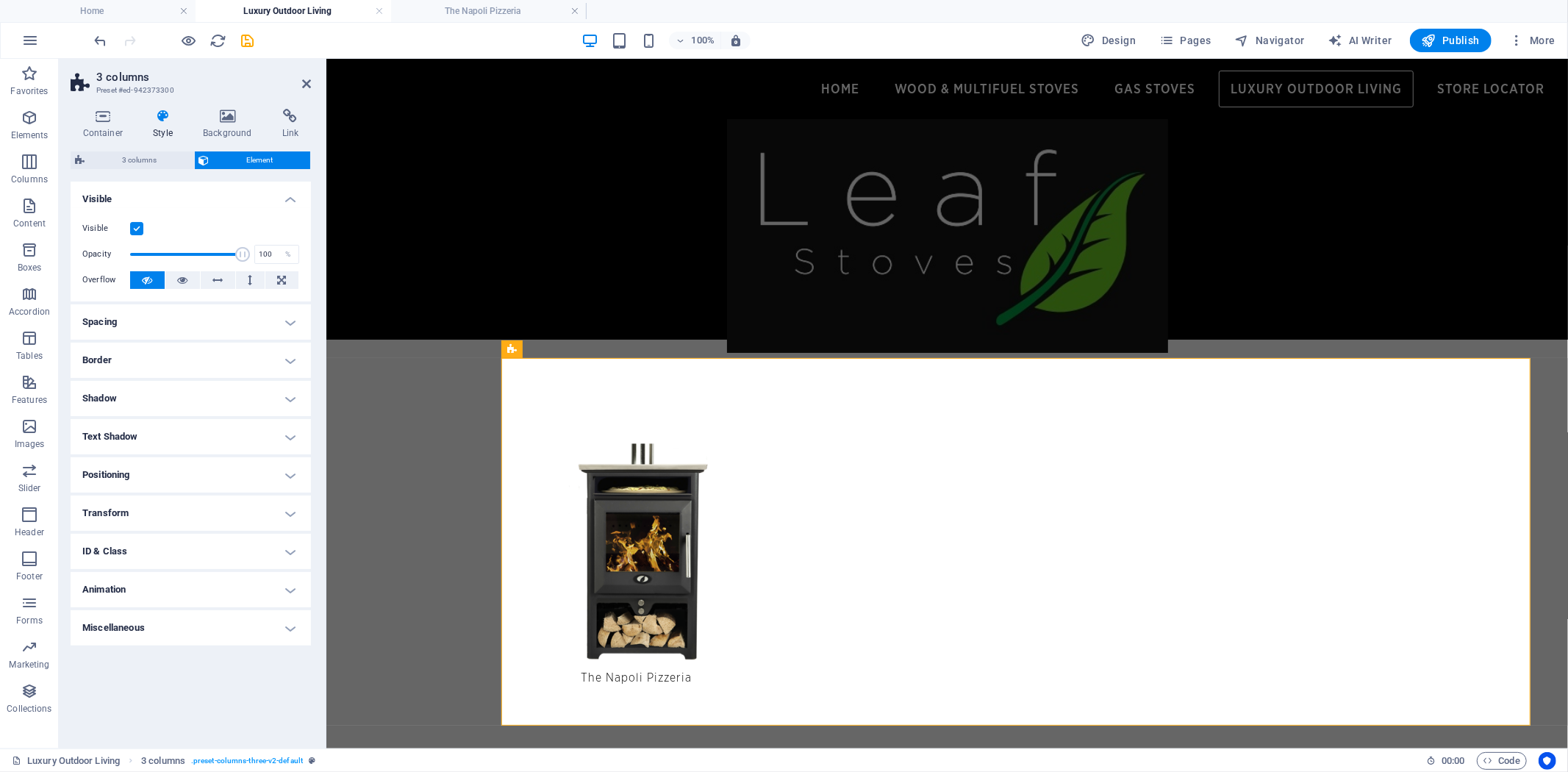
click at [287, 464] on h4 "Positioning" at bounding box center [191, 474] width 241 height 35
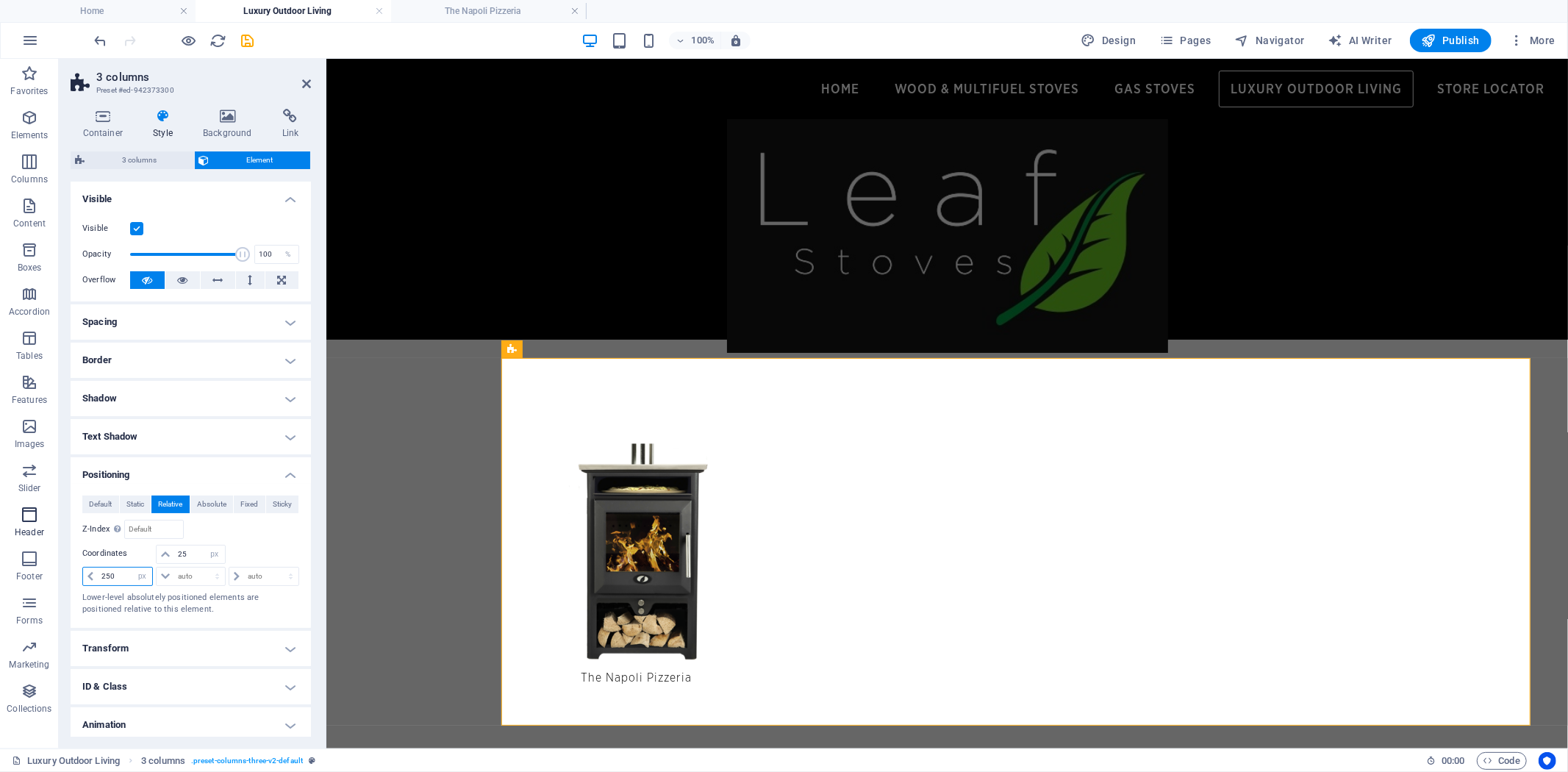
drag, startPoint x: 122, startPoint y: 574, endPoint x: 0, endPoint y: 534, distance: 128.4
click at [0, 537] on section "Favorites Elements Columns Content Boxes Accordion Tables Features Images Slide…" at bounding box center [784, 403] width 1568 height 689
type input "450"
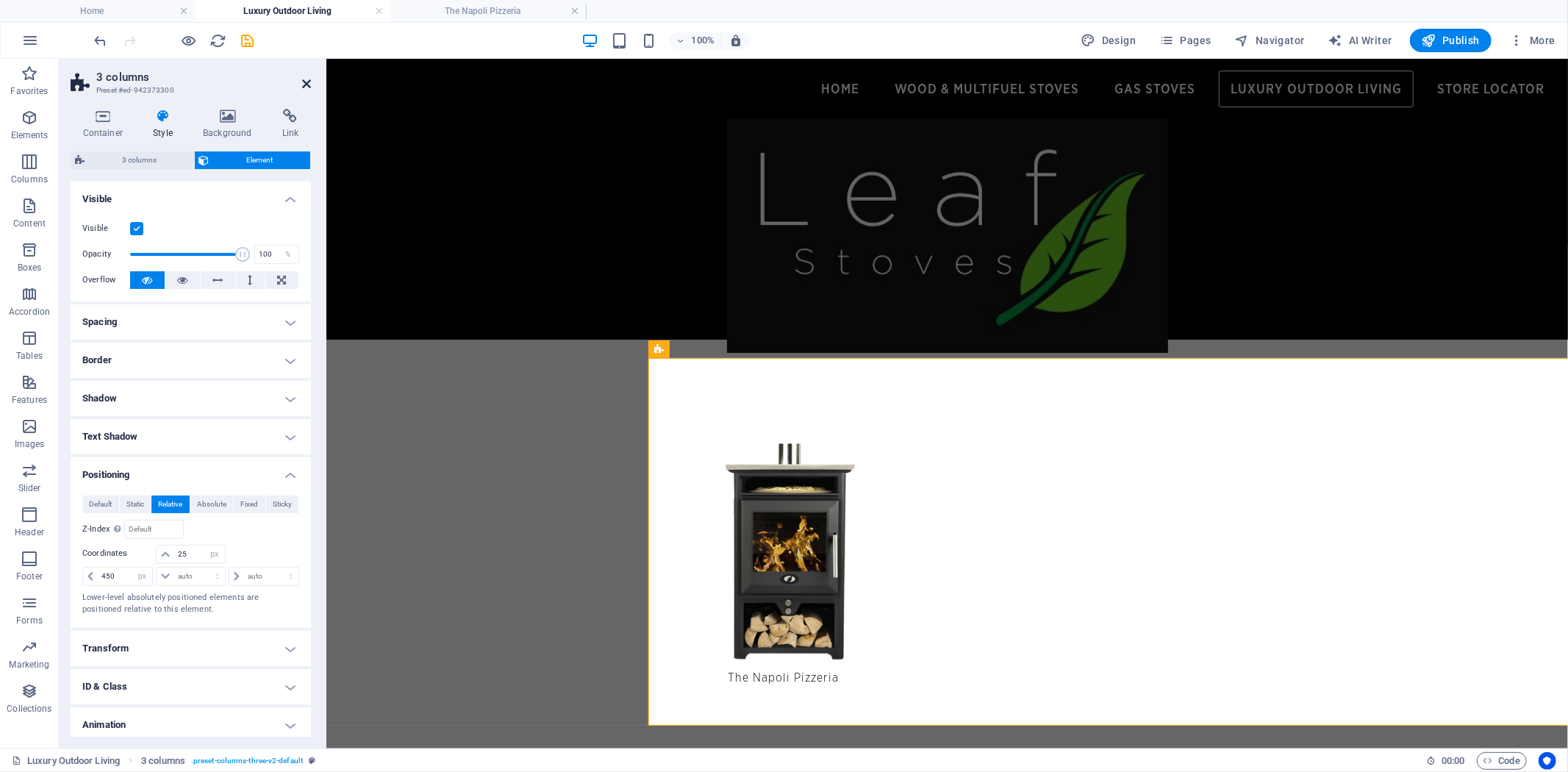
click at [305, 83] on icon at bounding box center [307, 84] width 9 height 12
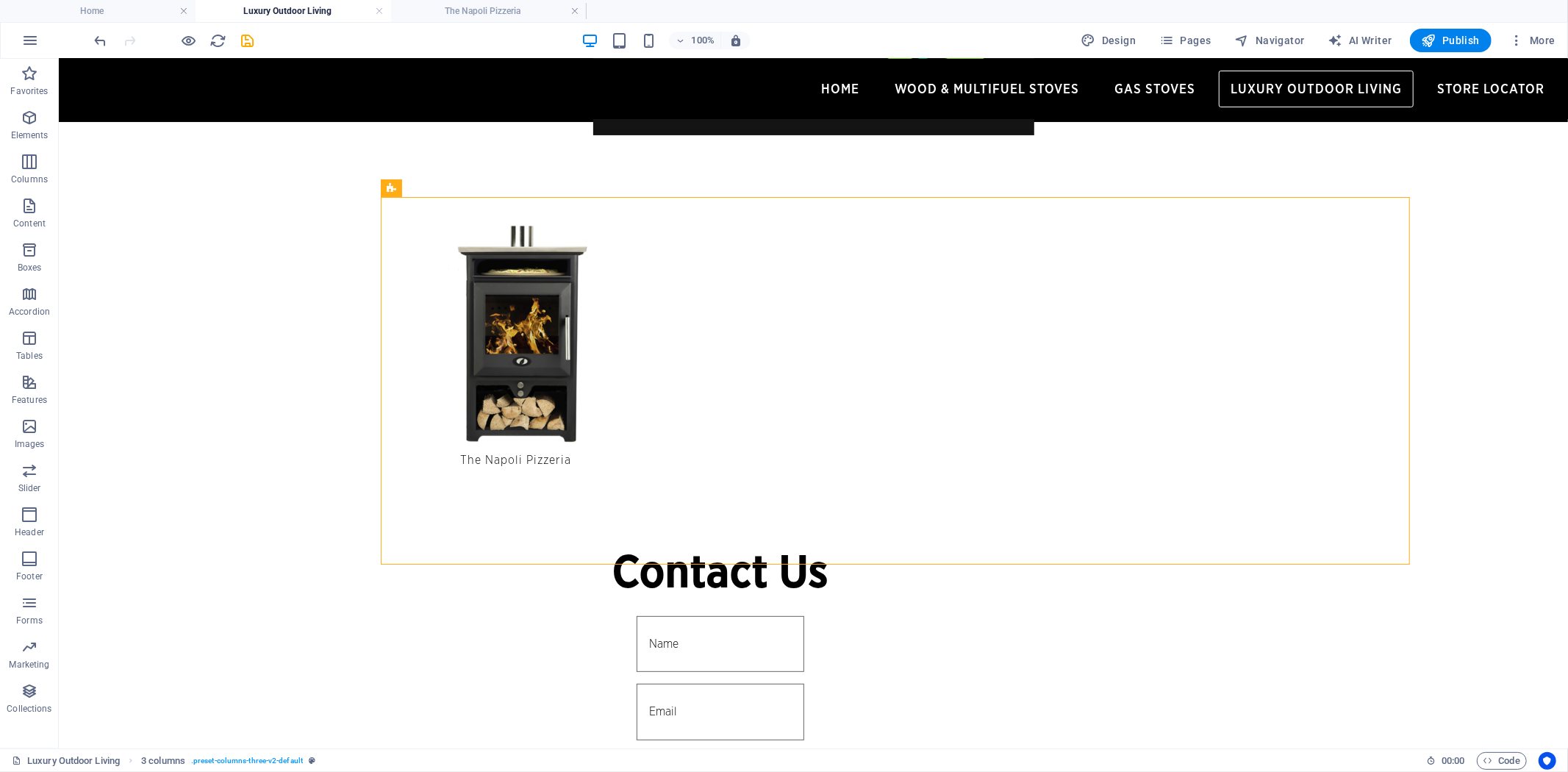
scroll to position [326, 0]
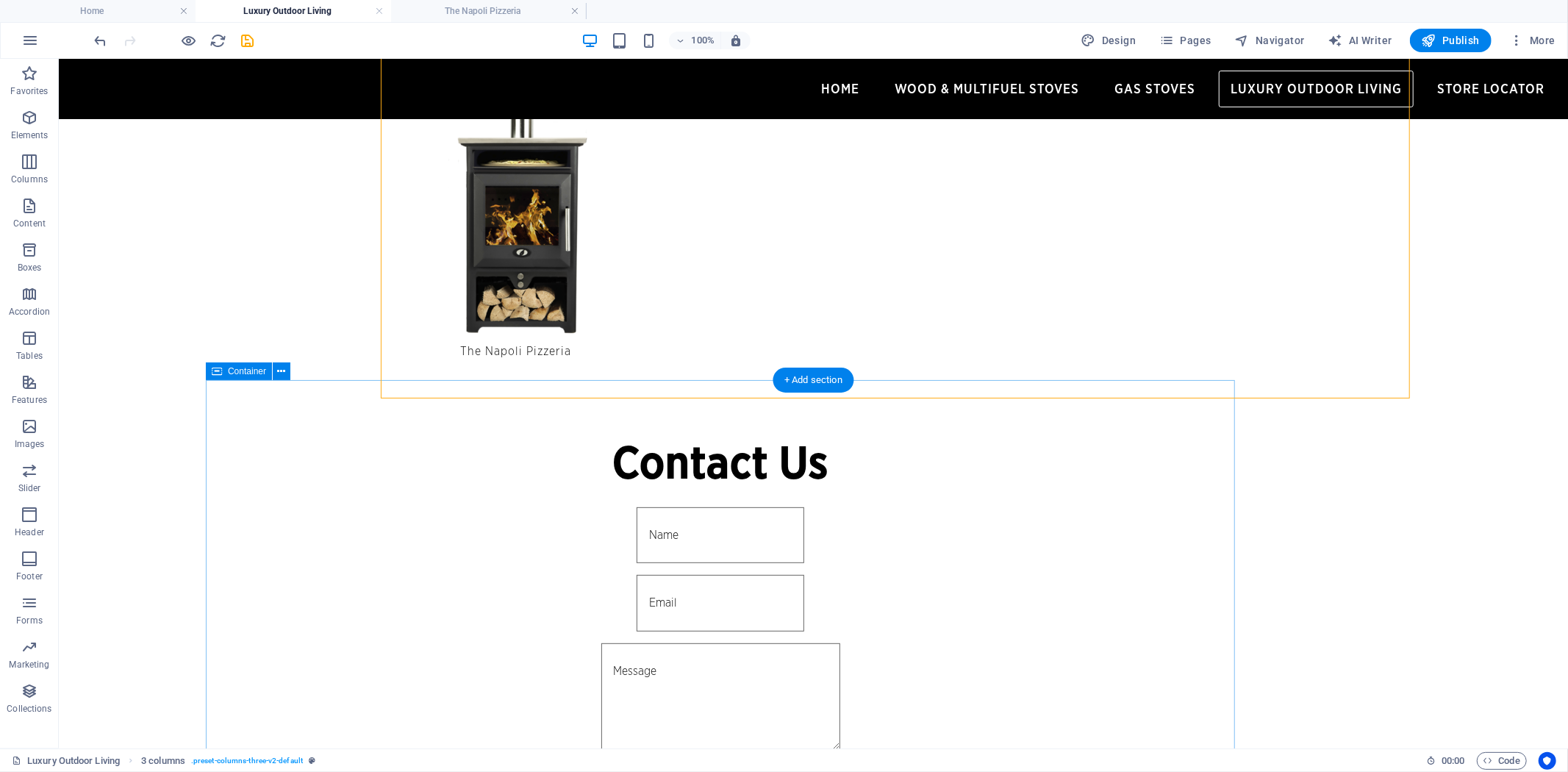
click at [221, 409] on div "Contact Us I have read and understand the privacy policy. Unreadable? Load new …" at bounding box center [720, 637] width 1029 height 514
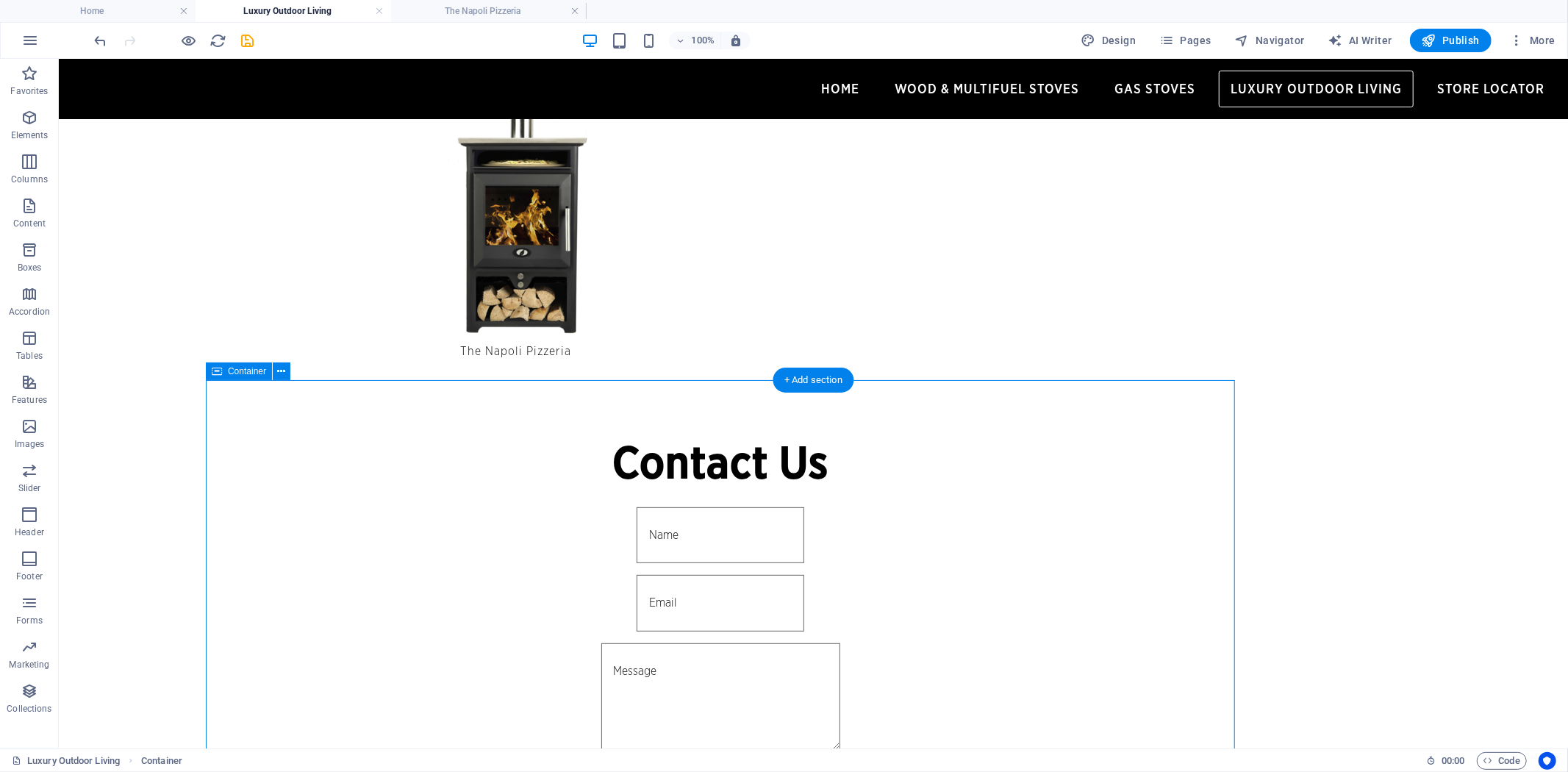
click at [221, 409] on div "Contact Us I have read and understand the privacy policy. Unreadable? Load new …" at bounding box center [720, 637] width 1029 height 514
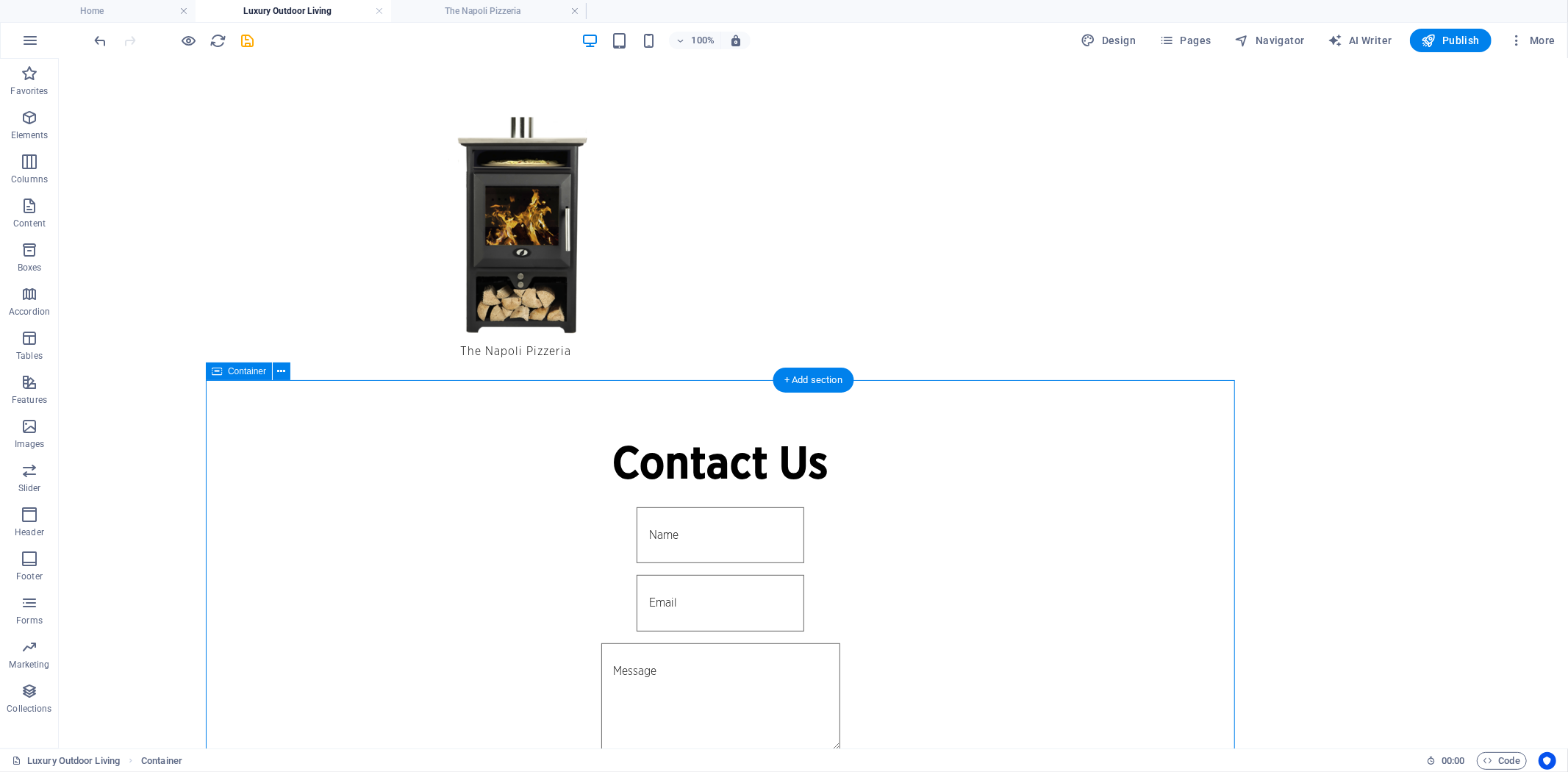
select select "px"
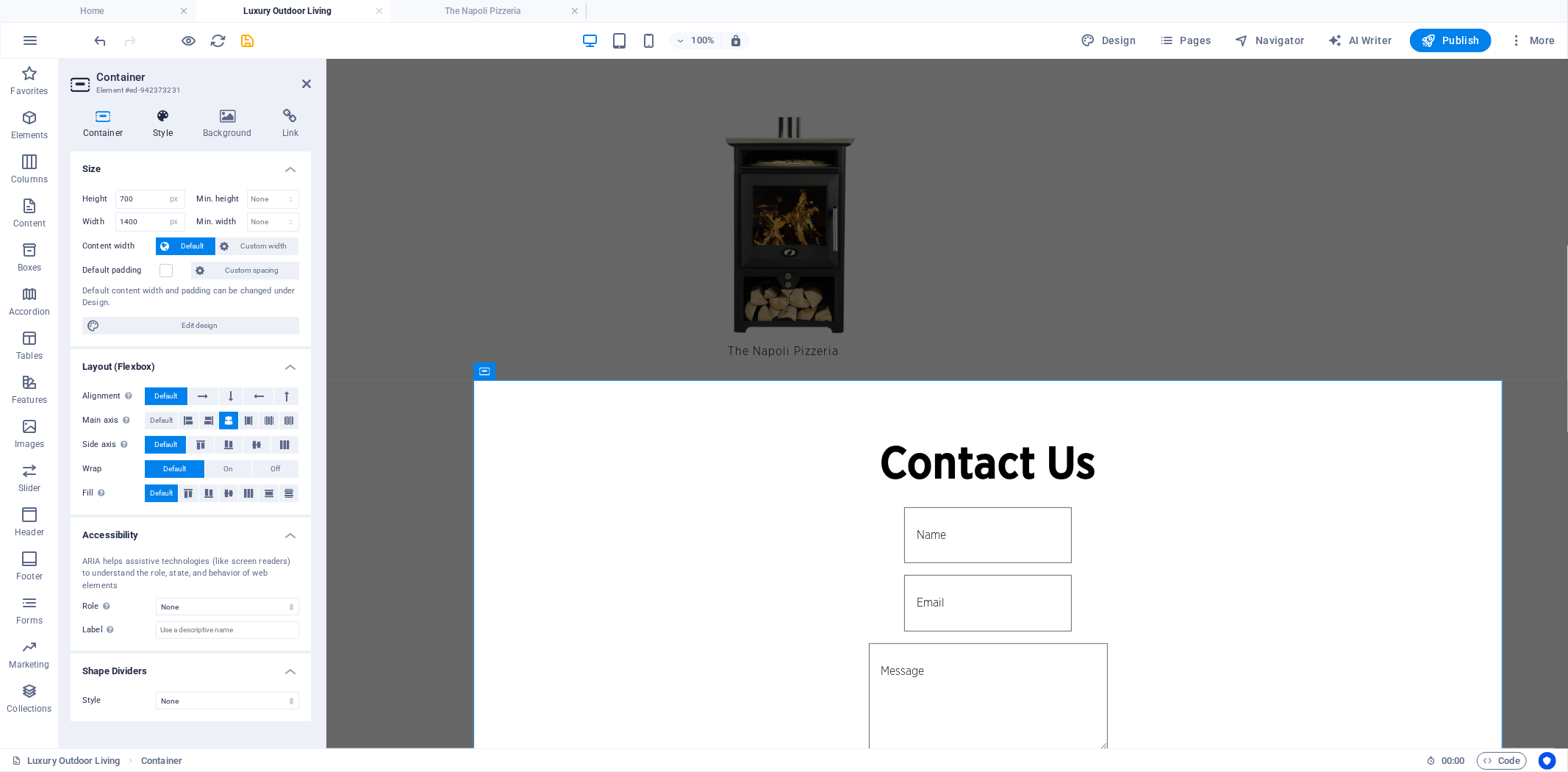
click at [165, 127] on h4 "Style" at bounding box center [166, 124] width 50 height 31
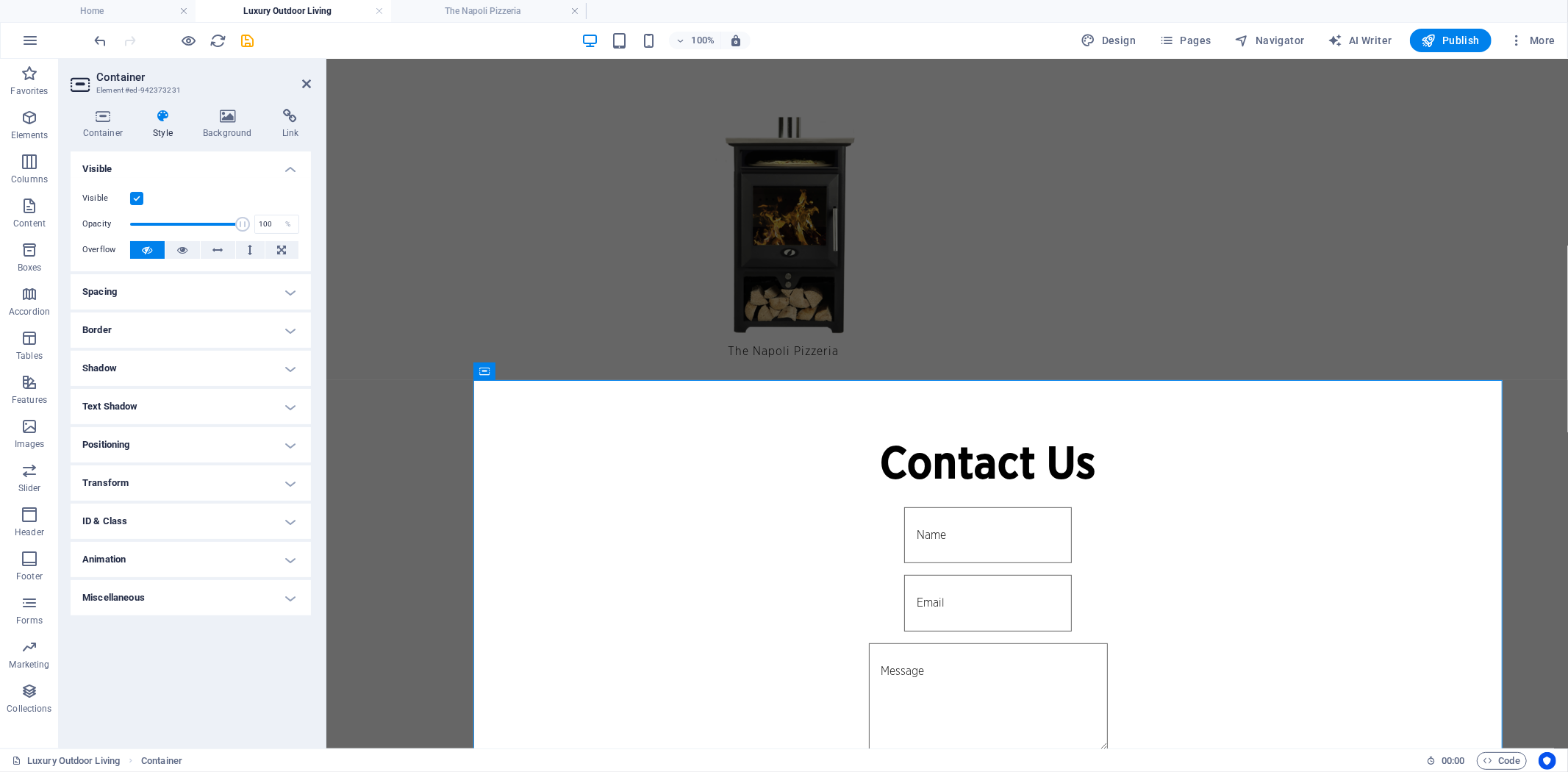
click at [291, 445] on h4 "Positioning" at bounding box center [191, 444] width 241 height 35
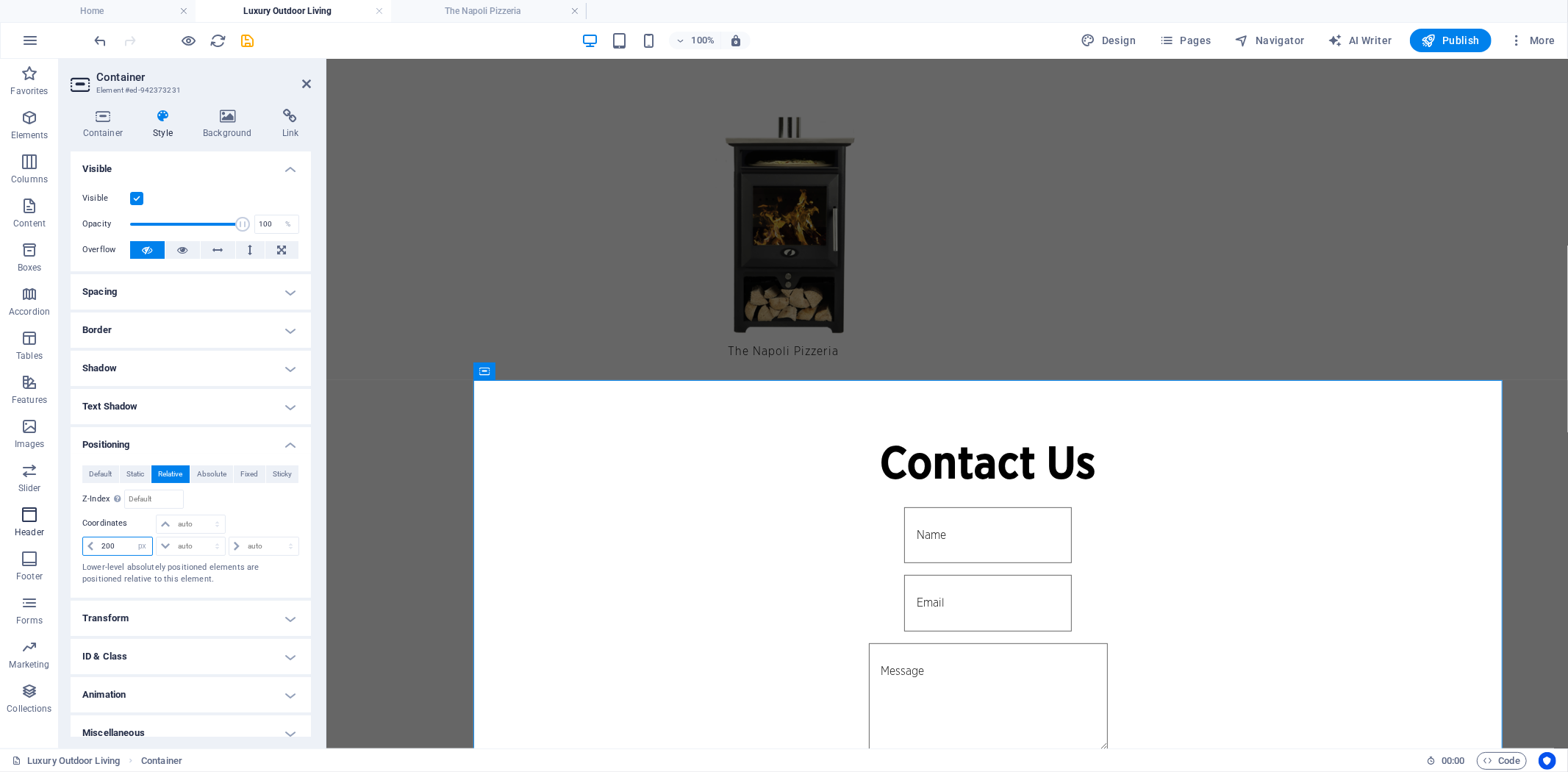
drag, startPoint x: 123, startPoint y: 542, endPoint x: 0, endPoint y: 542, distance: 123.0
click at [41, 542] on section "Favorites Elements Columns Content Boxes Accordion Tables Features Images Slide…" at bounding box center [784, 403] width 1568 height 689
type input "400"
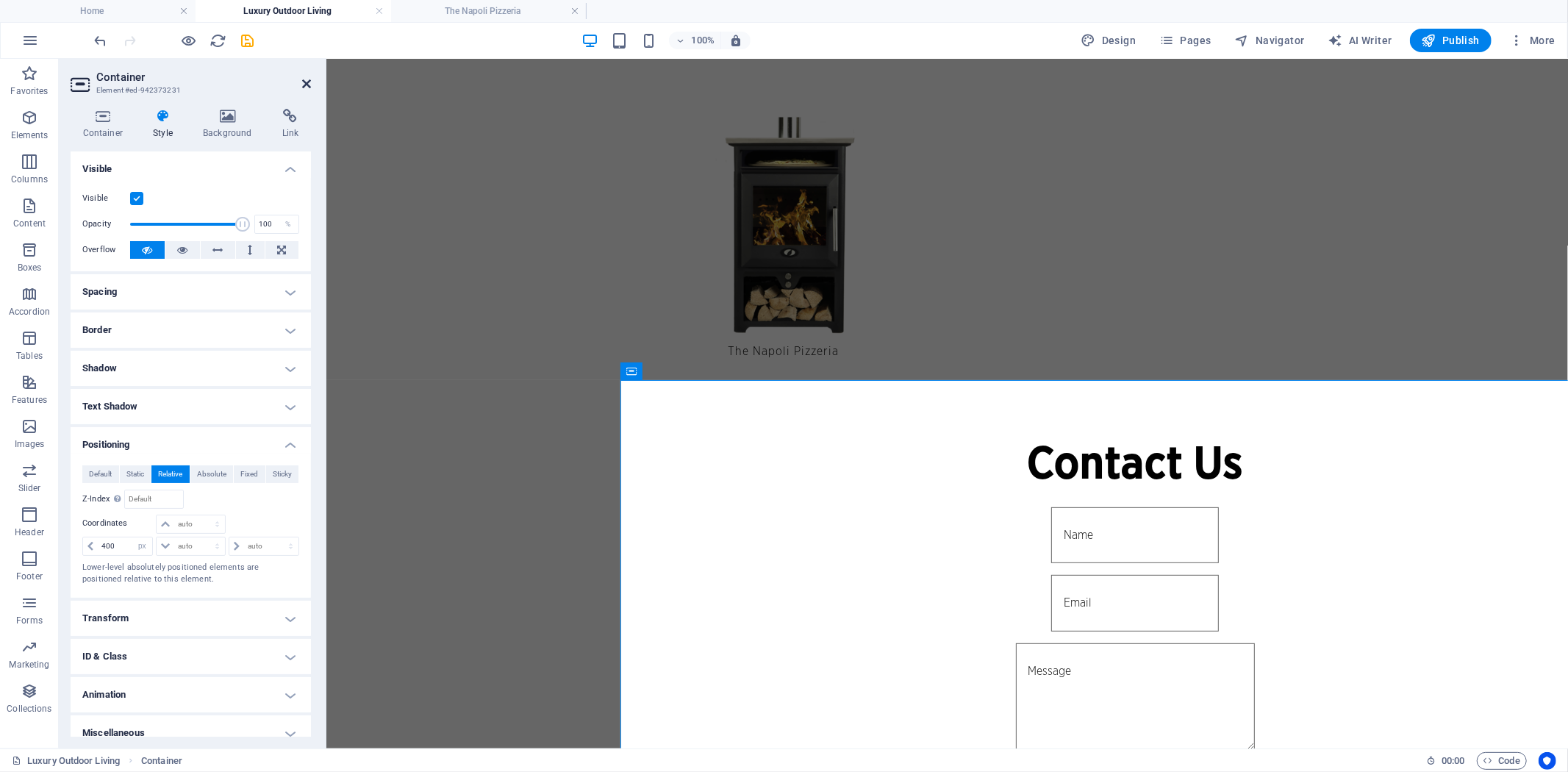
click at [310, 83] on icon at bounding box center [307, 84] width 9 height 12
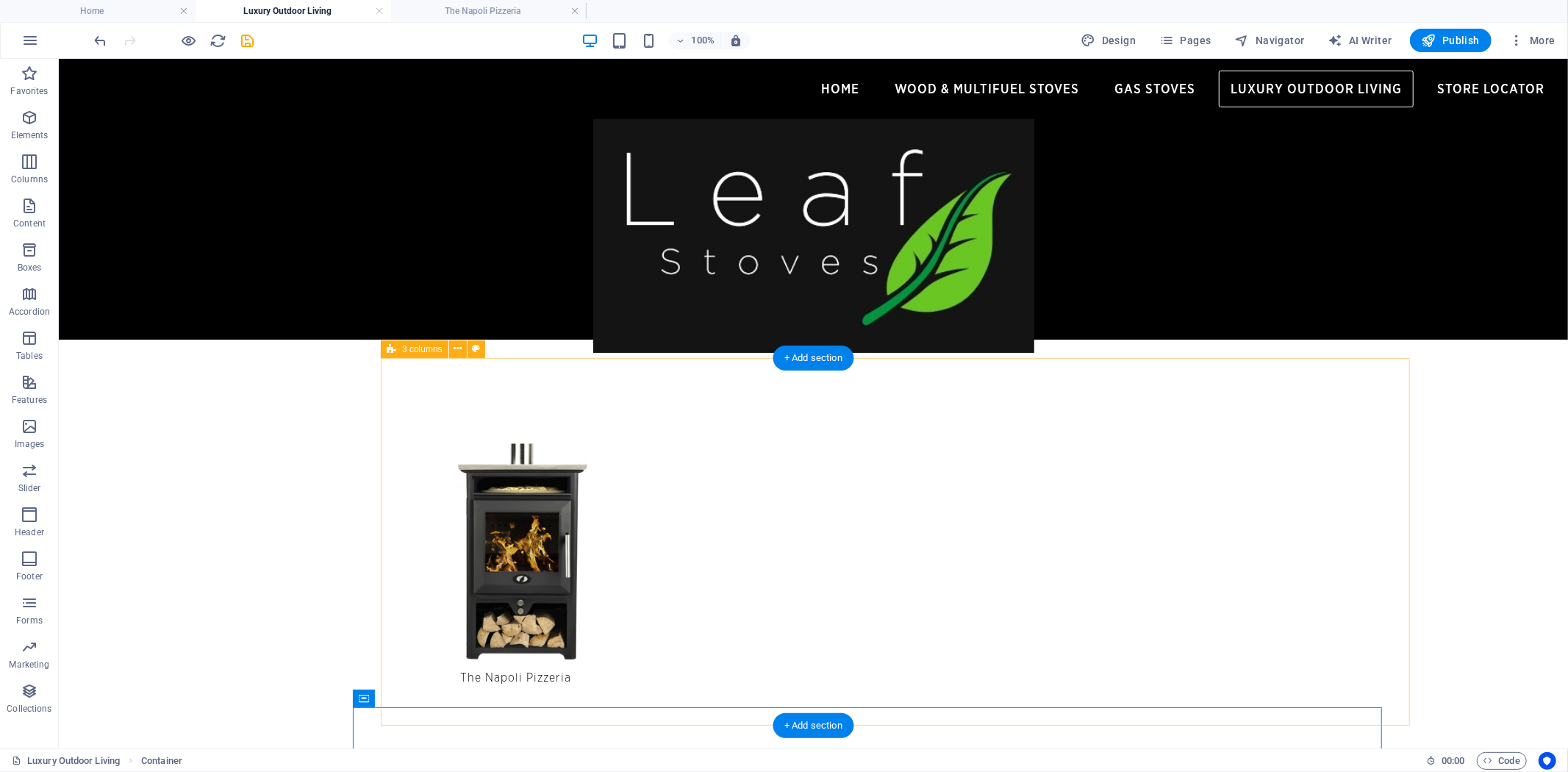
scroll to position [408, 0]
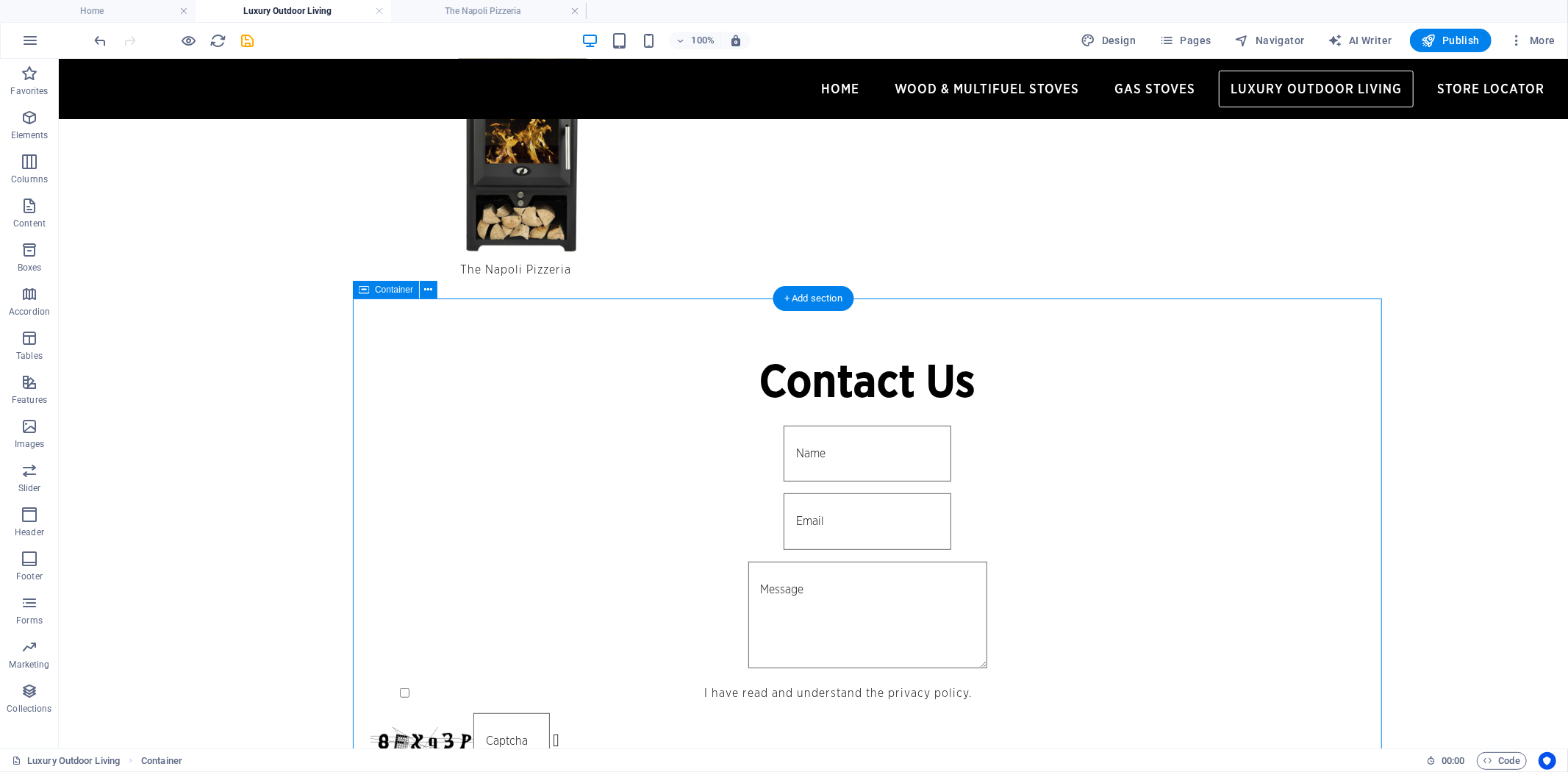
click at [419, 319] on div "Contact Us I have read and understand the privacy policy. Unreadable? Load new …" at bounding box center [867, 556] width 1029 height 514
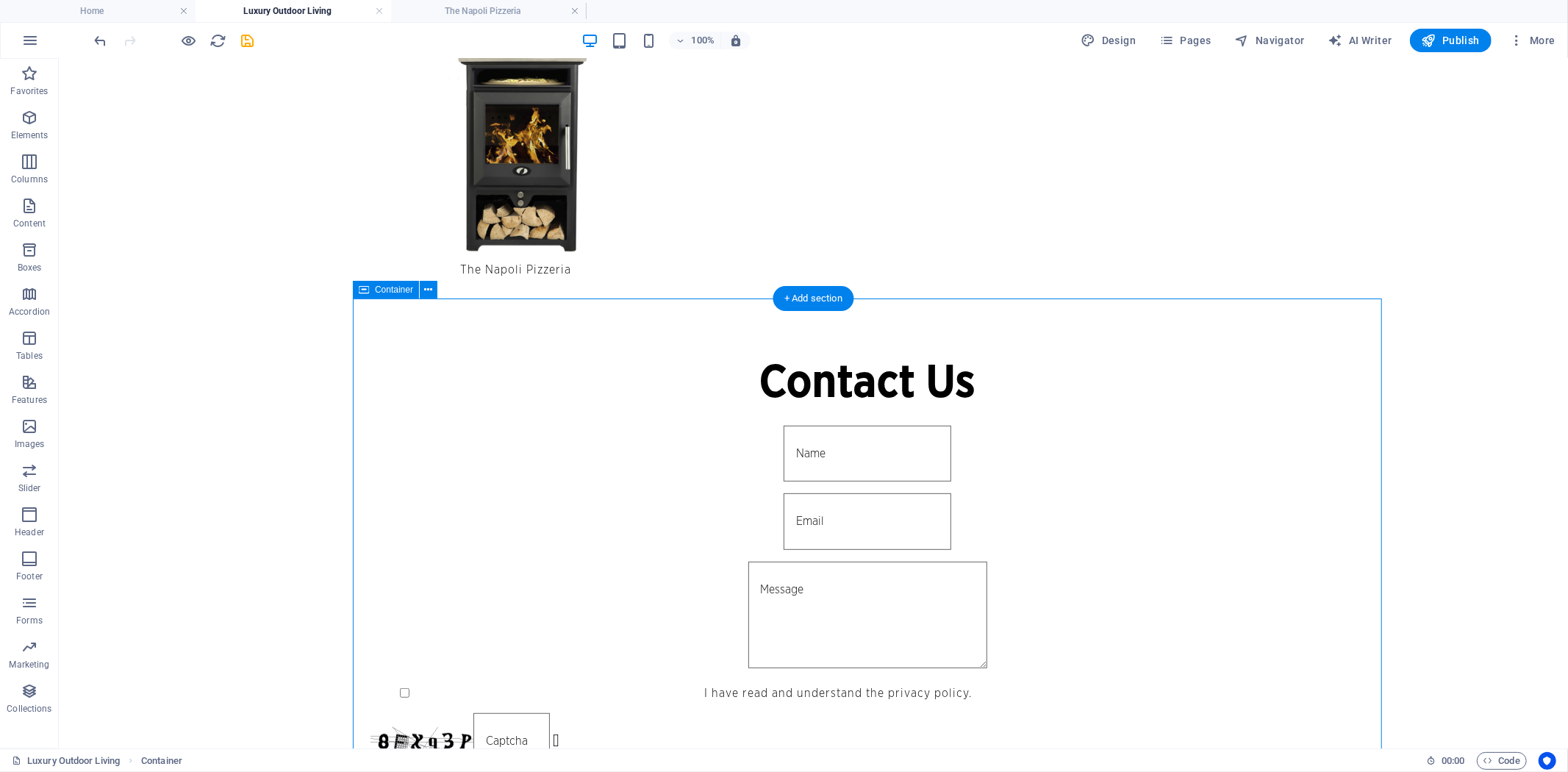
select select "px"
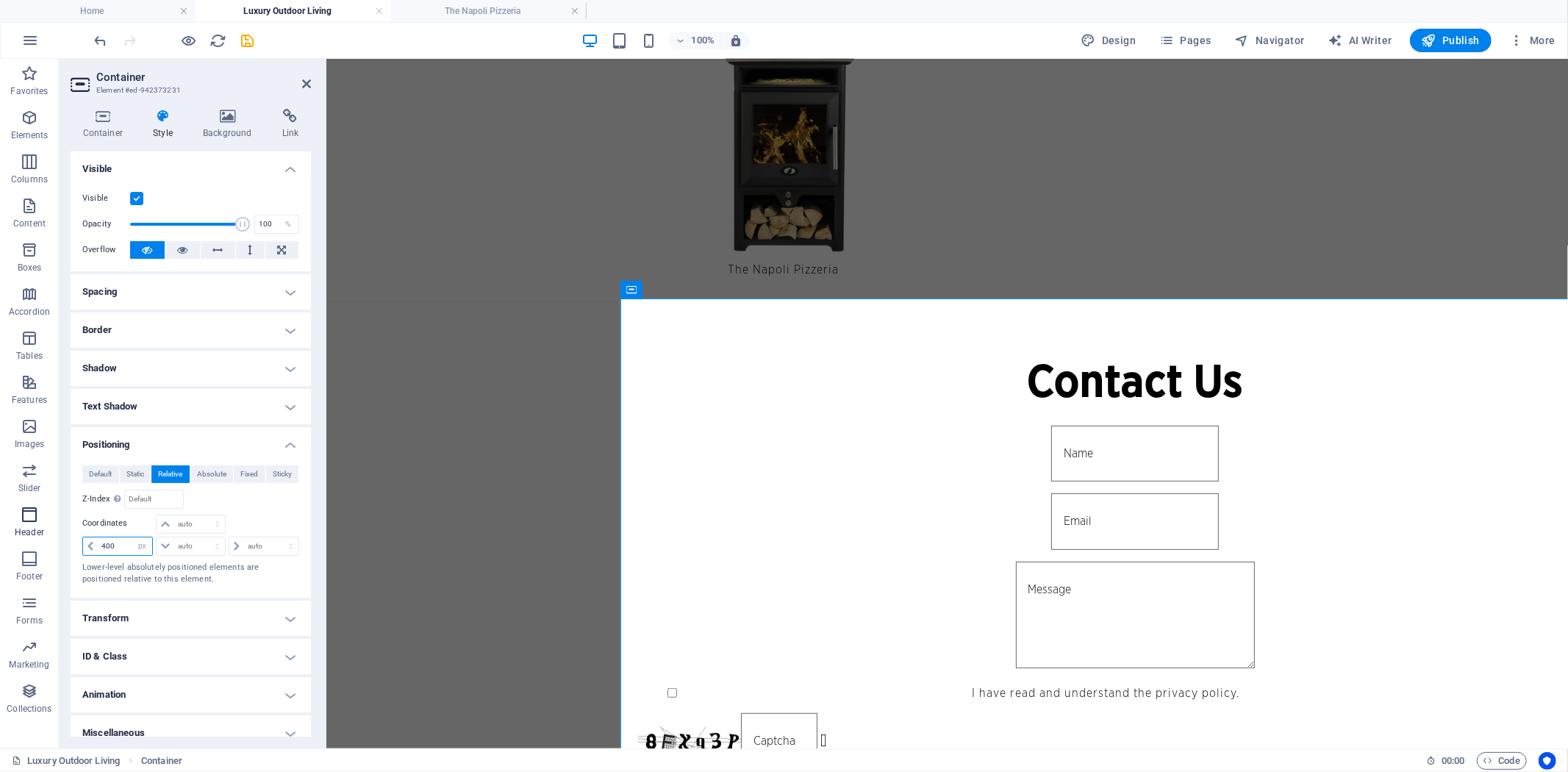
drag, startPoint x: 113, startPoint y: 542, endPoint x: 0, endPoint y: 522, distance: 114.8
click at [0, 532] on section "Favorites Elements Columns Content Boxes Accordion Tables Features Images Slide…" at bounding box center [784, 403] width 1568 height 689
type input "350"
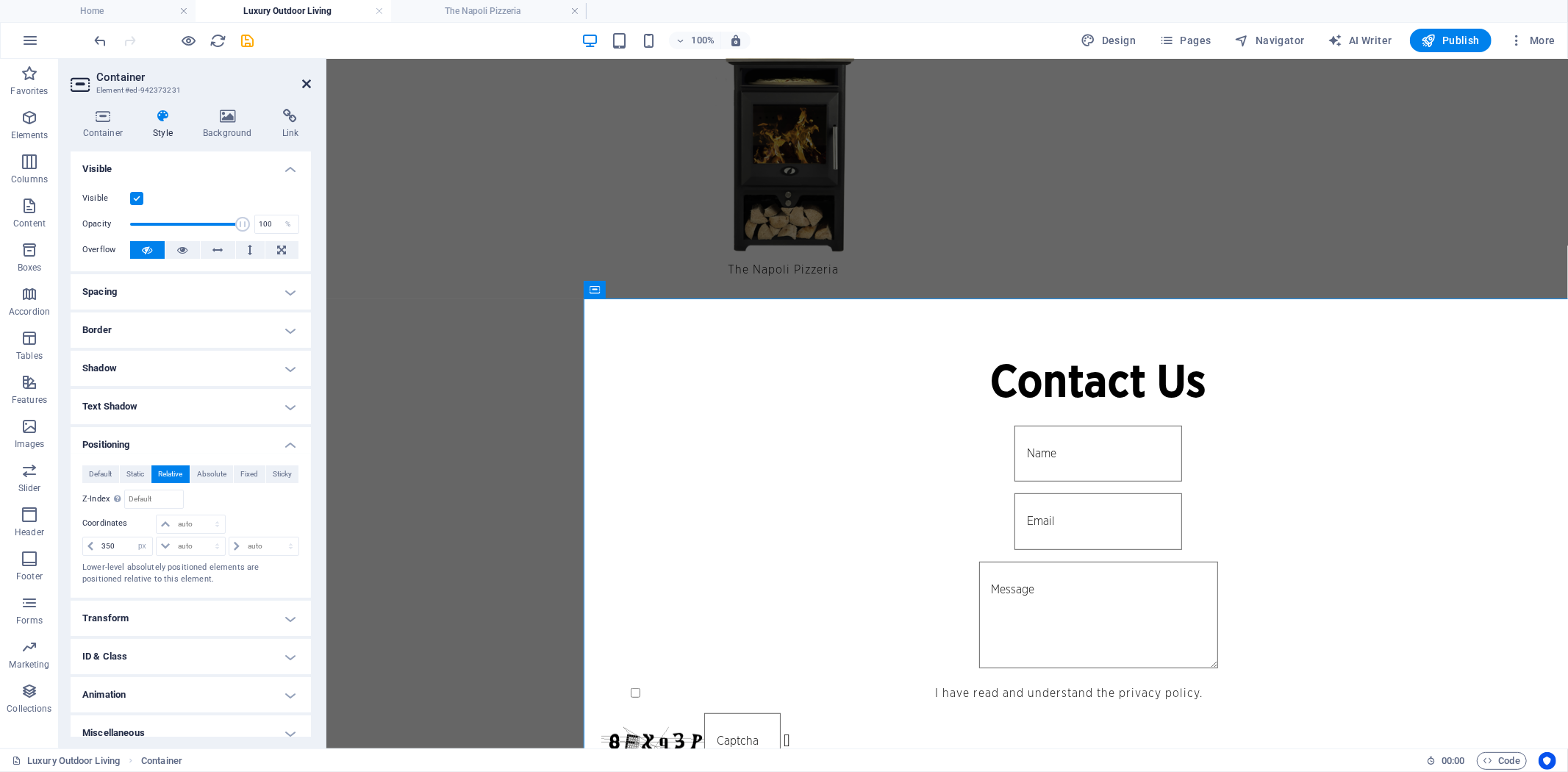
click at [307, 84] on icon at bounding box center [307, 84] width 9 height 12
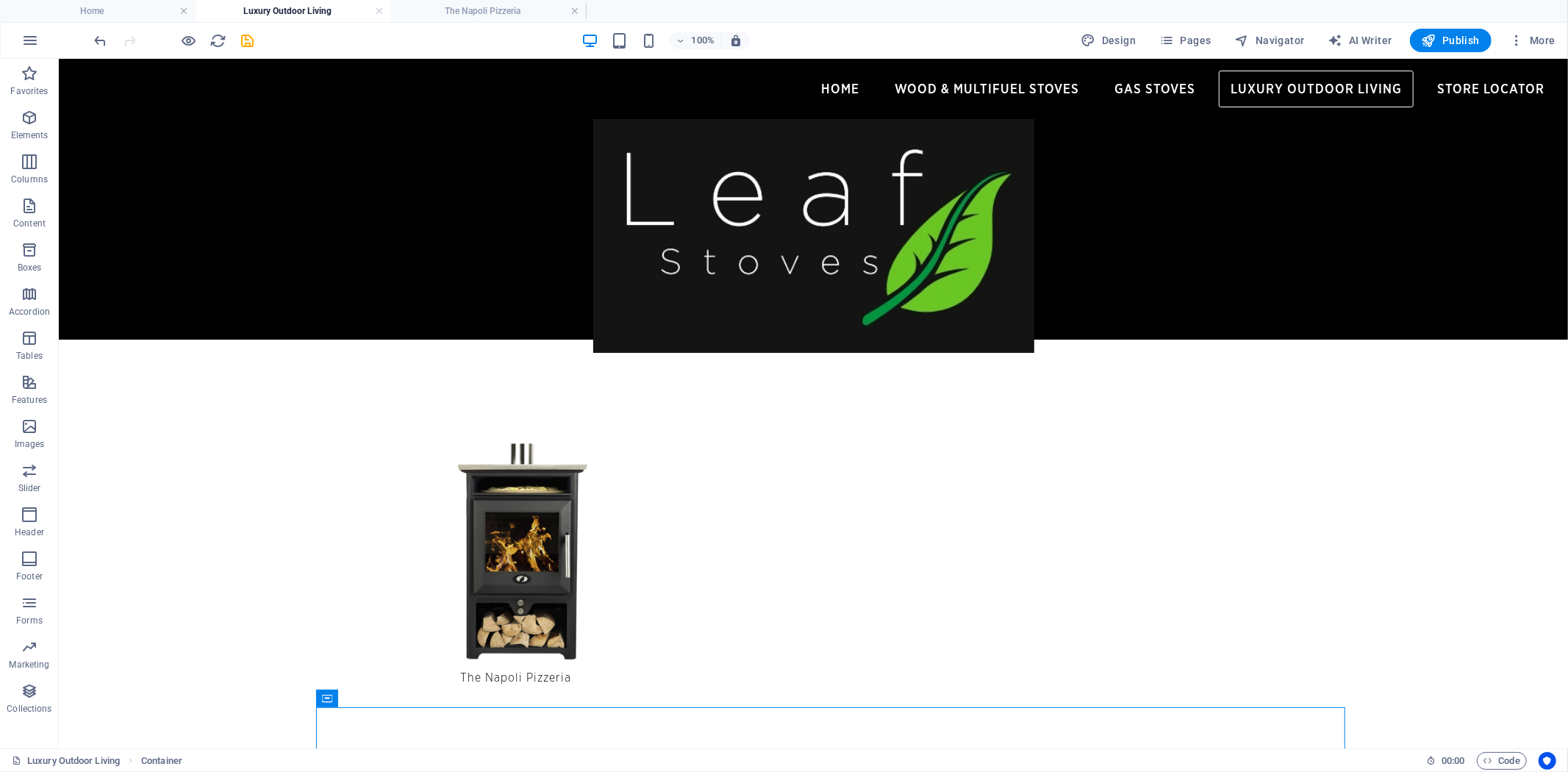
scroll to position [326, 0]
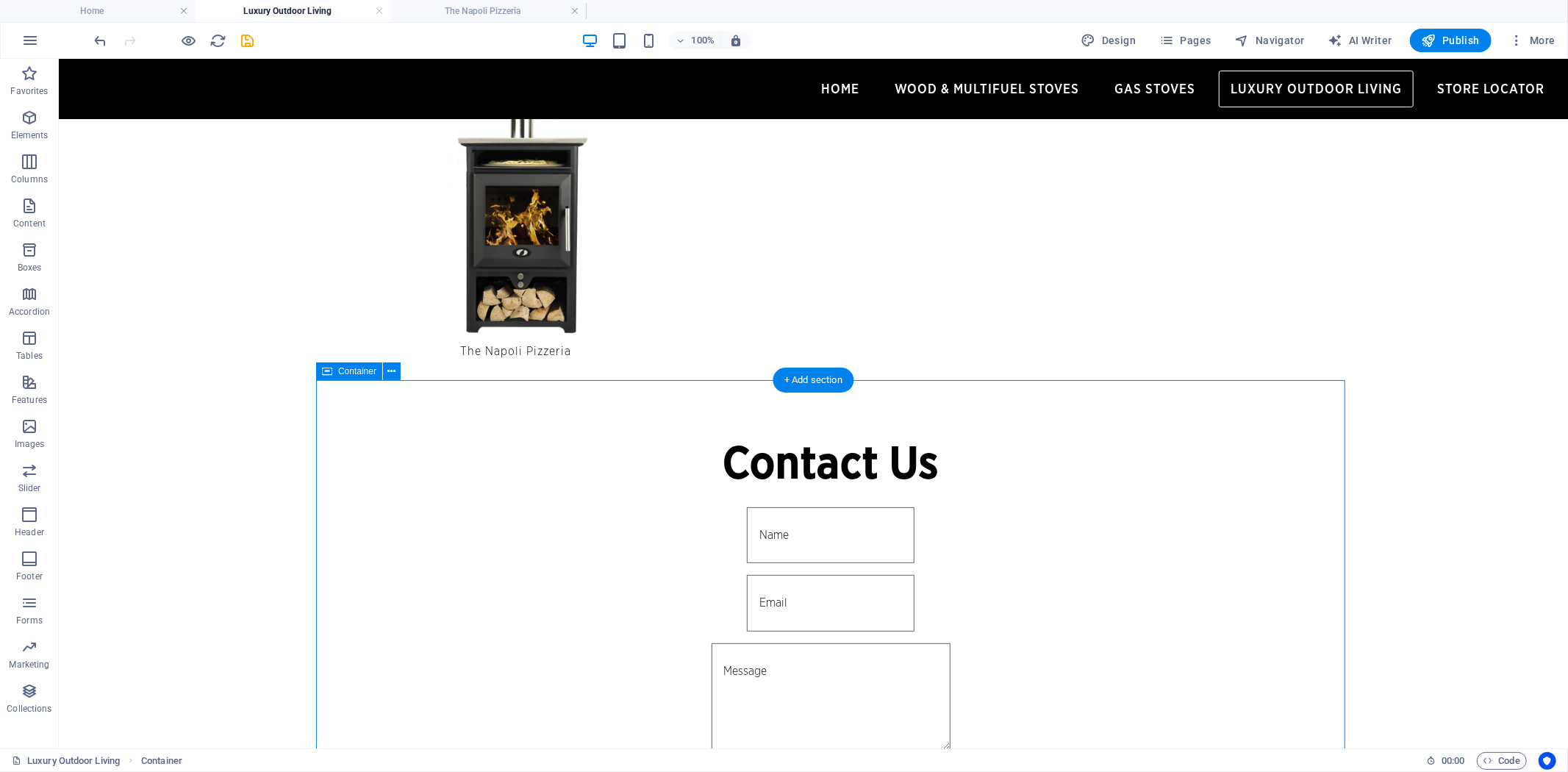
click at [394, 407] on div "Contact Us I have read and understand the privacy policy. Unreadable? Load new …" at bounding box center [830, 637] width 1029 height 514
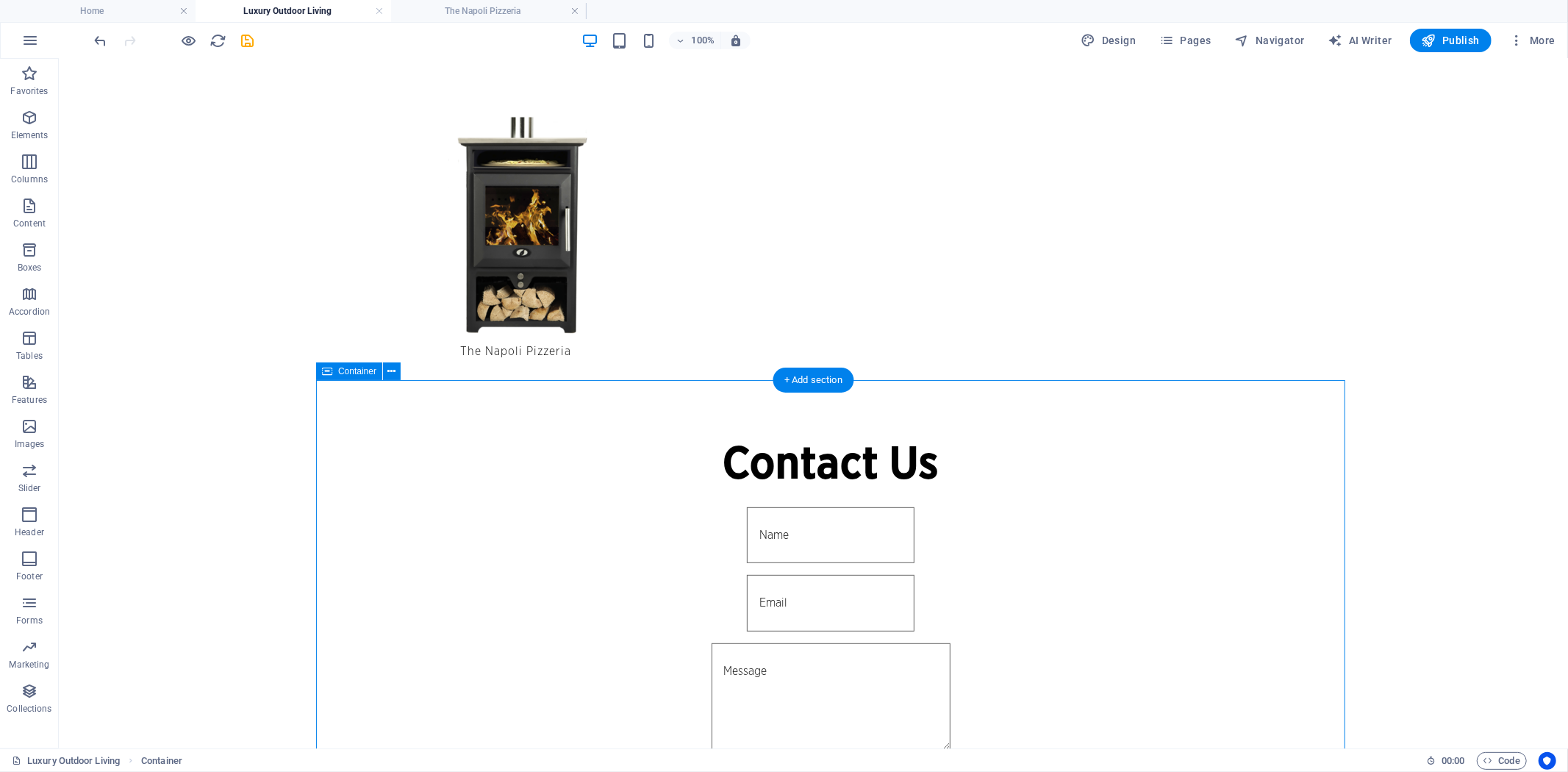
select select "px"
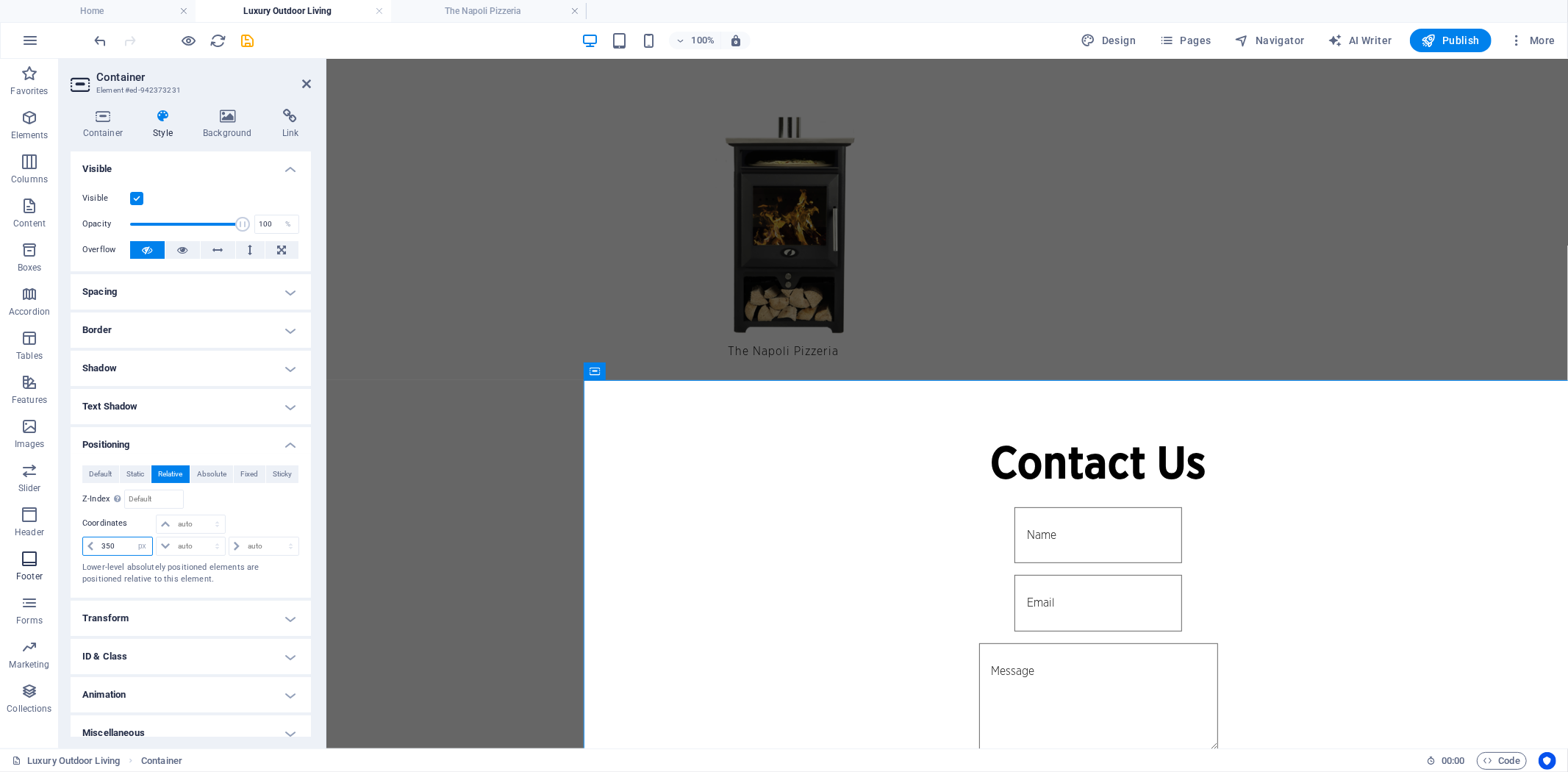
drag, startPoint x: 112, startPoint y: 552, endPoint x: 0, endPoint y: 547, distance: 112.1
click at [55, 550] on section "Favorites Elements Columns Content Boxes Accordion Tables Features Images Slide…" at bounding box center [784, 403] width 1568 height 689
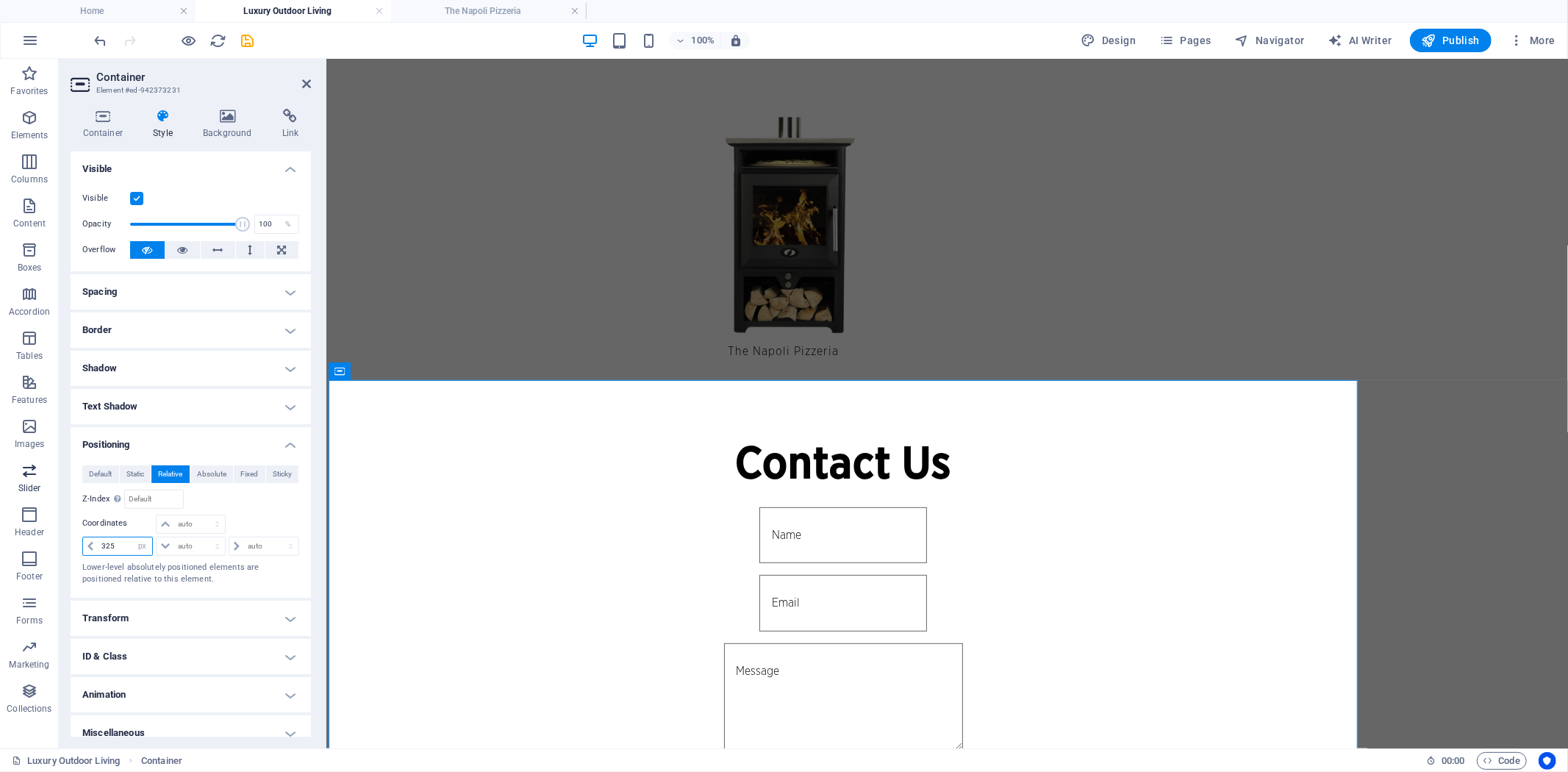
type input "325"
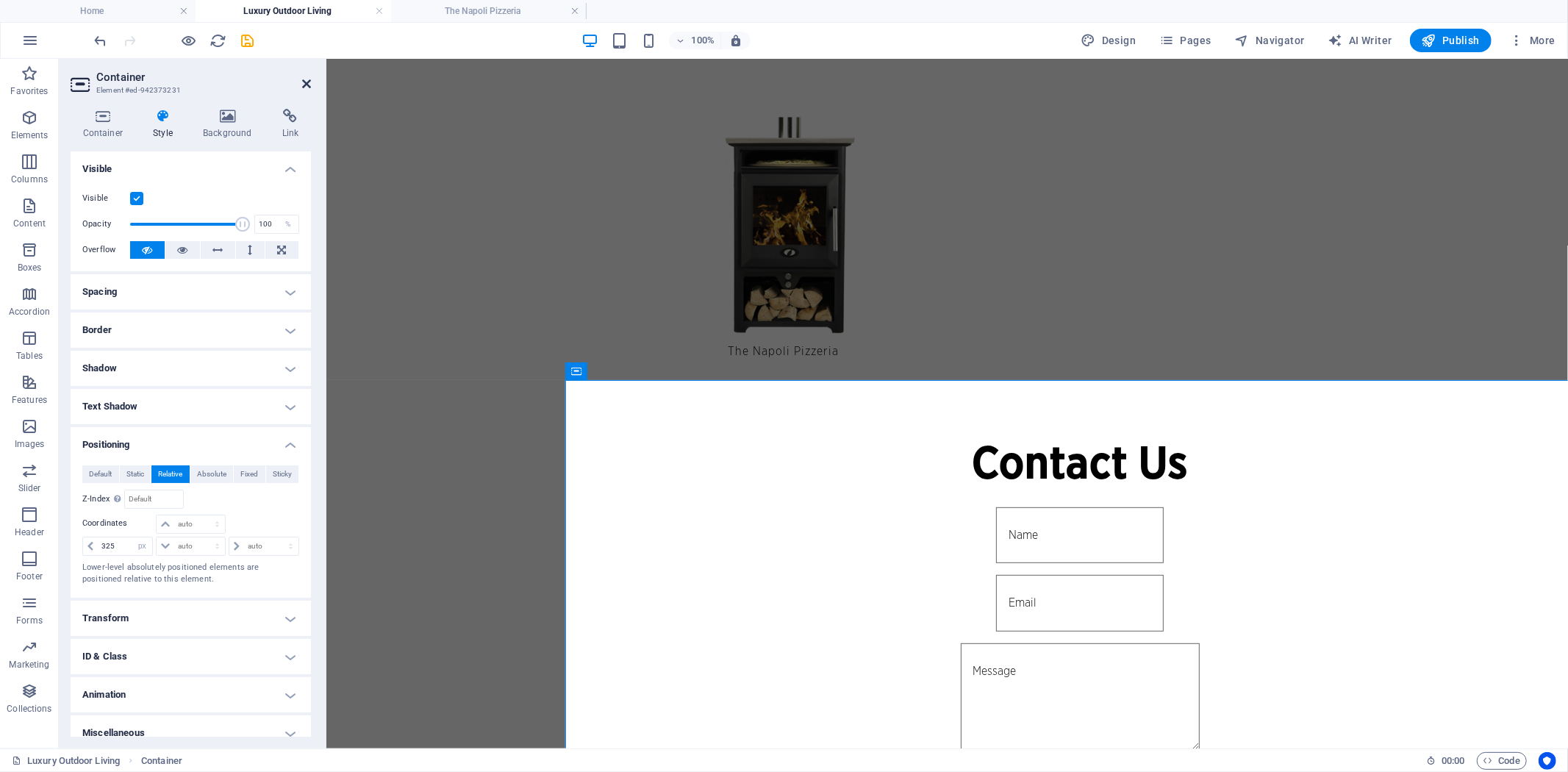
click at [305, 83] on icon at bounding box center [307, 84] width 9 height 12
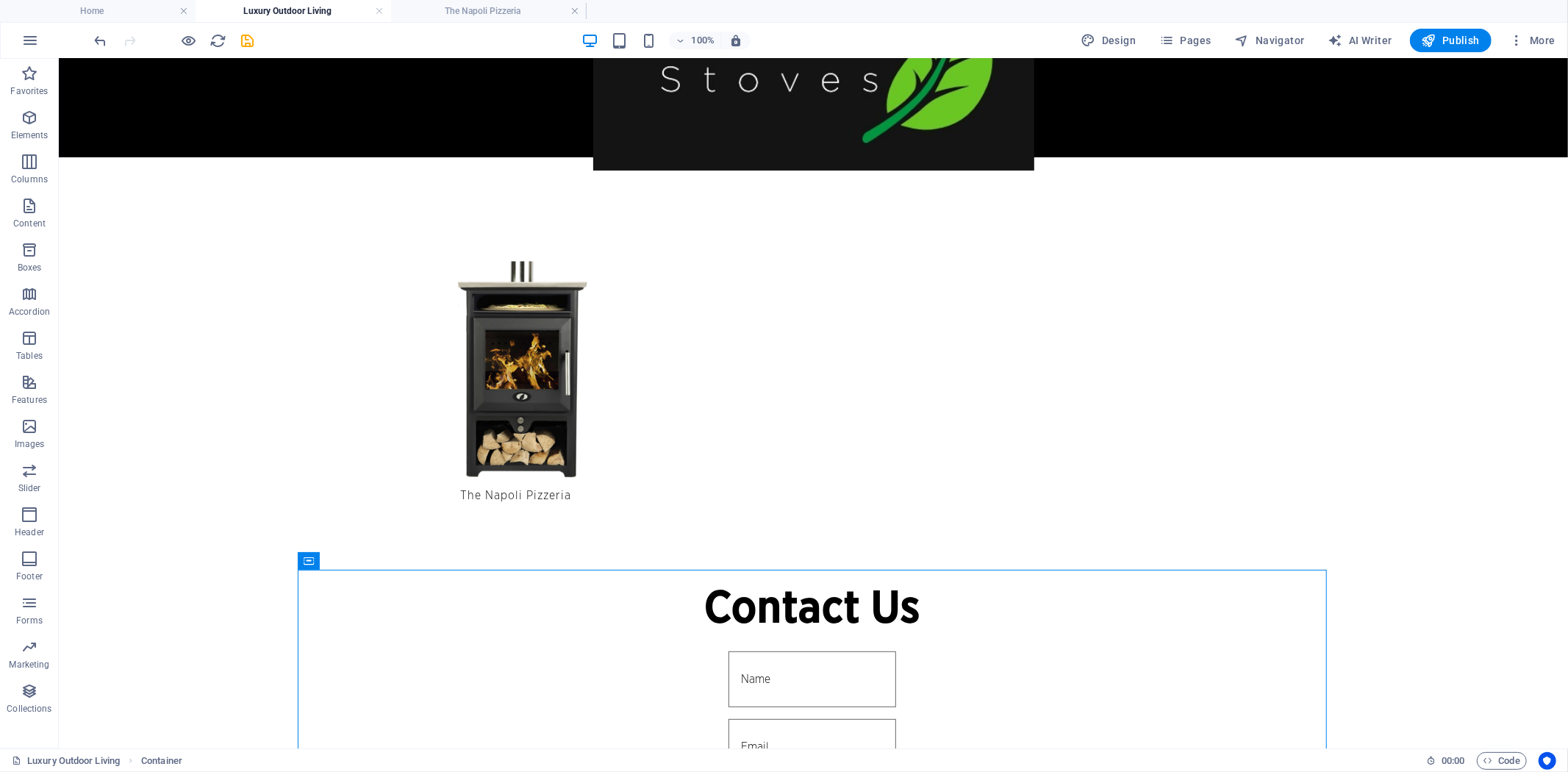
scroll to position [81, 0]
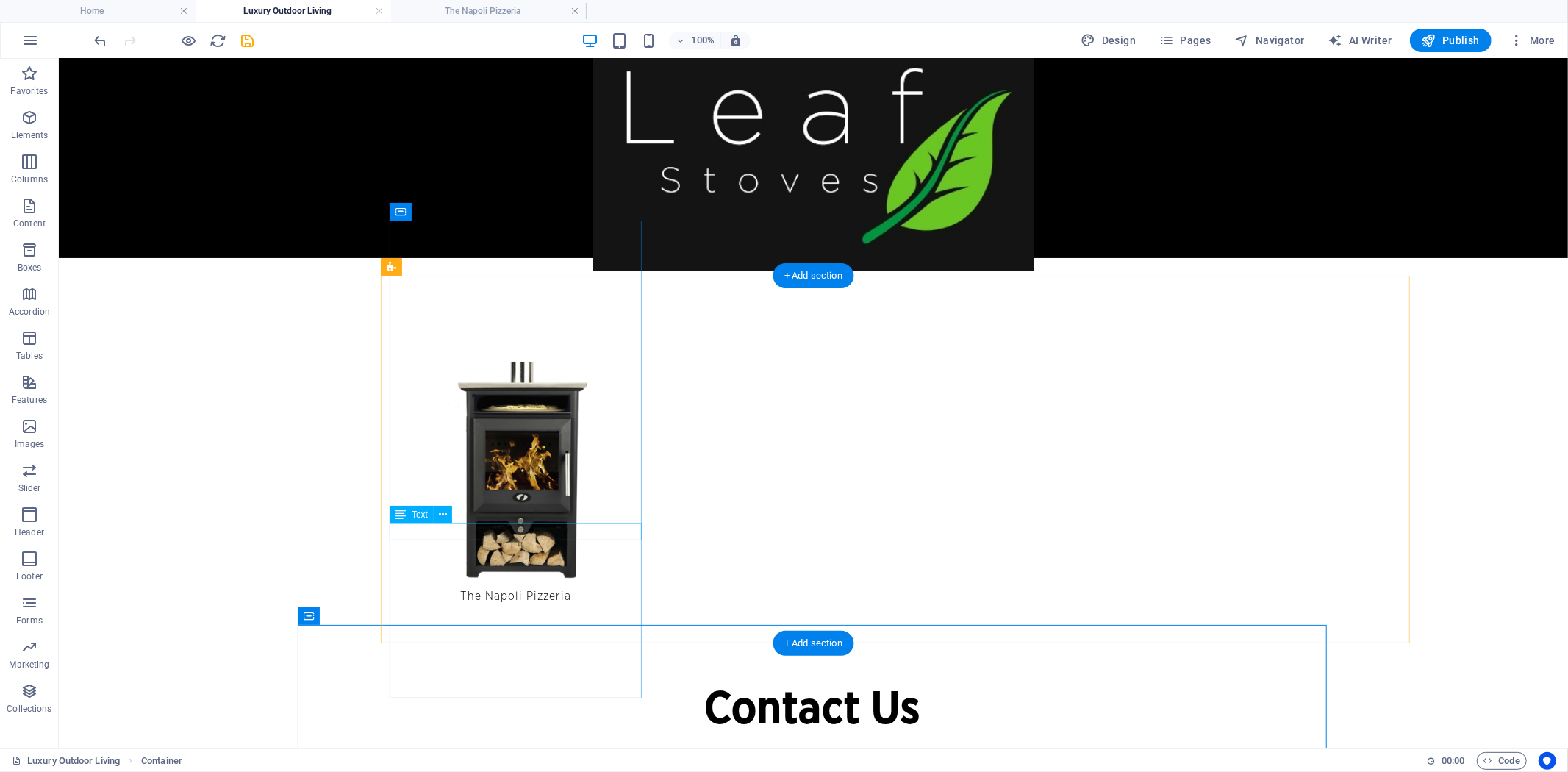
click at [568, 587] on div "The Napoli Pizzeria" at bounding box center [515, 596] width 252 height 17
select select "px"
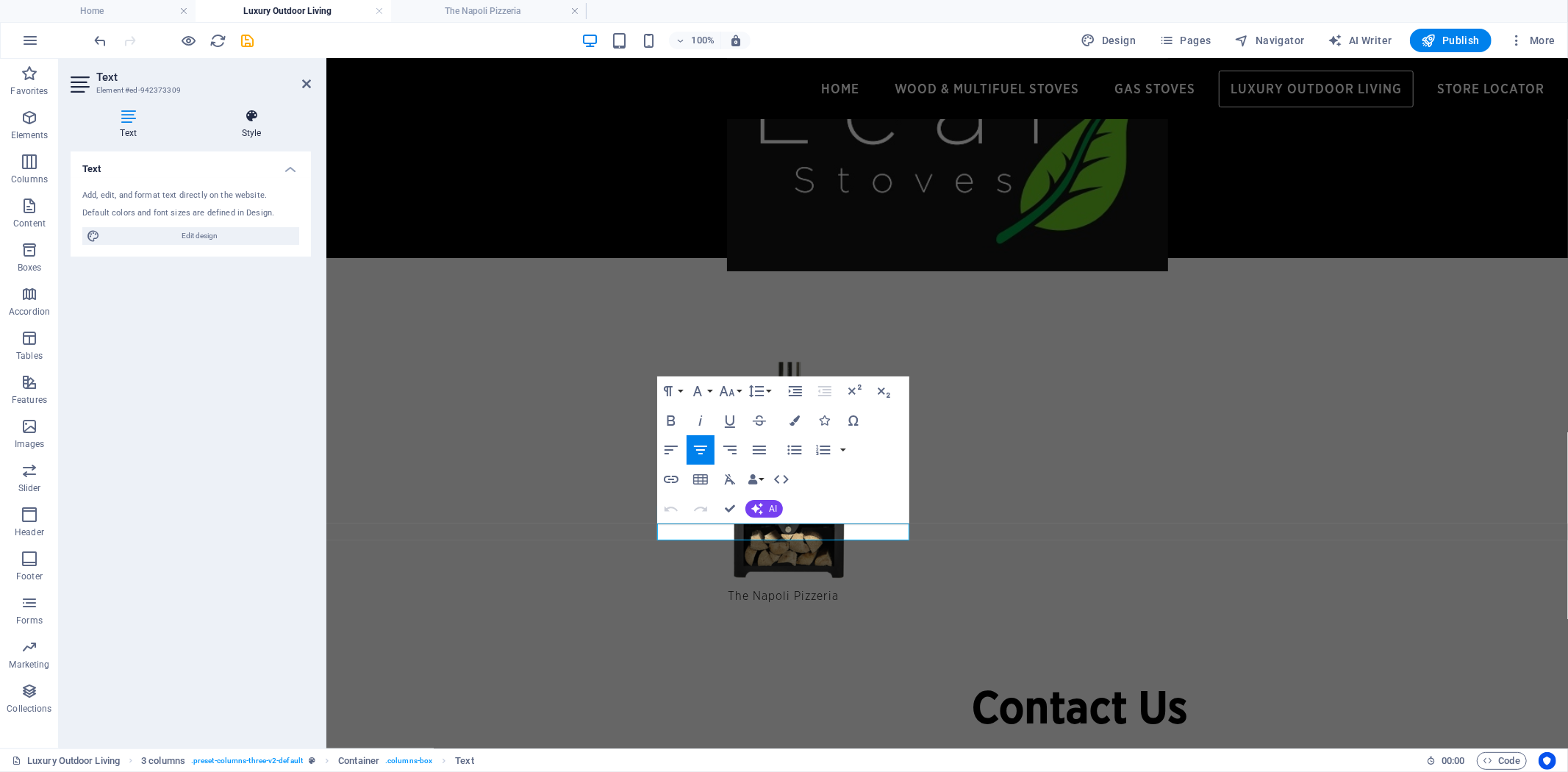
click at [255, 118] on icon at bounding box center [251, 115] width 119 height 14
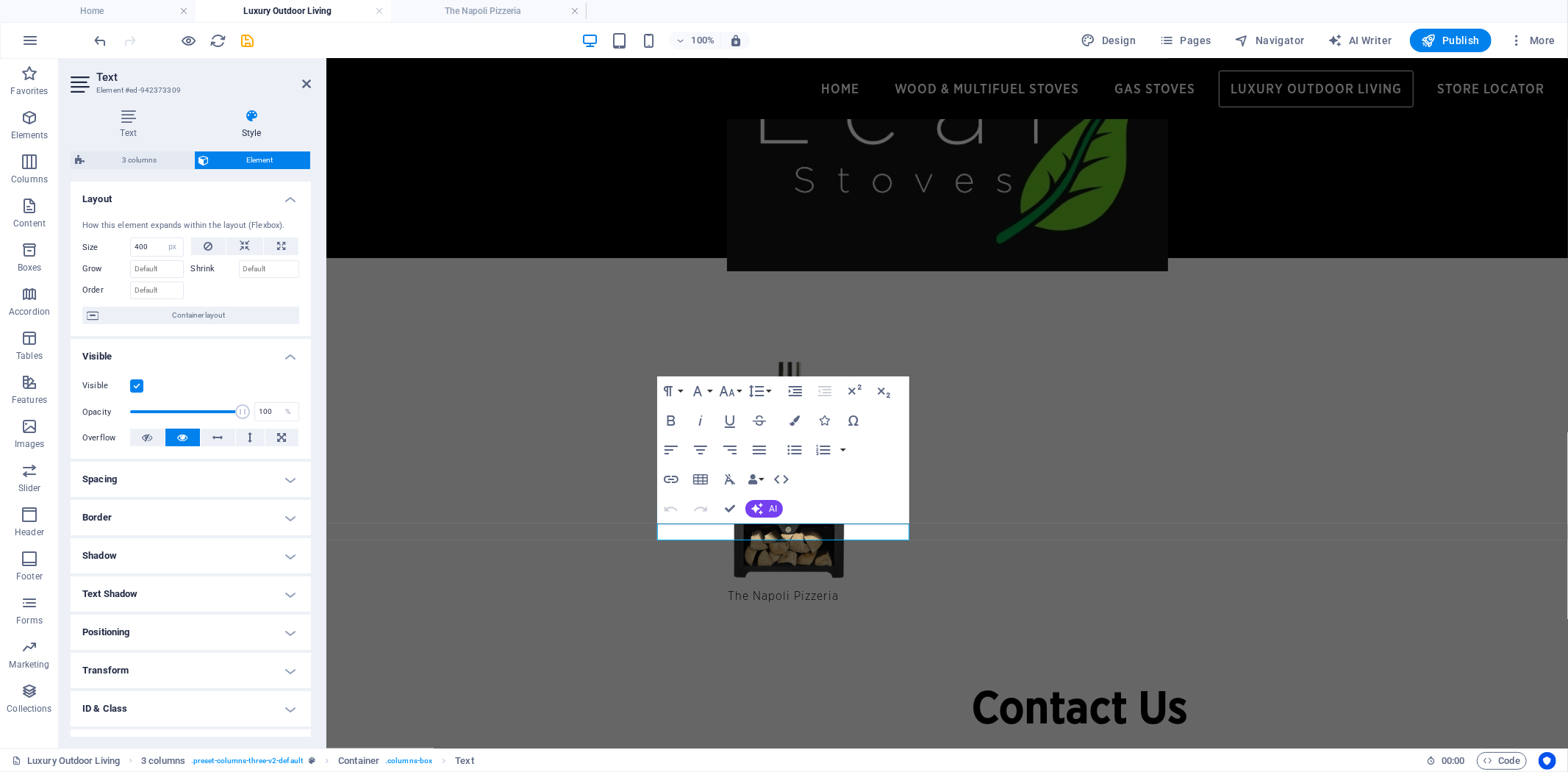
click at [273, 629] on h4 "Positioning" at bounding box center [191, 632] width 241 height 35
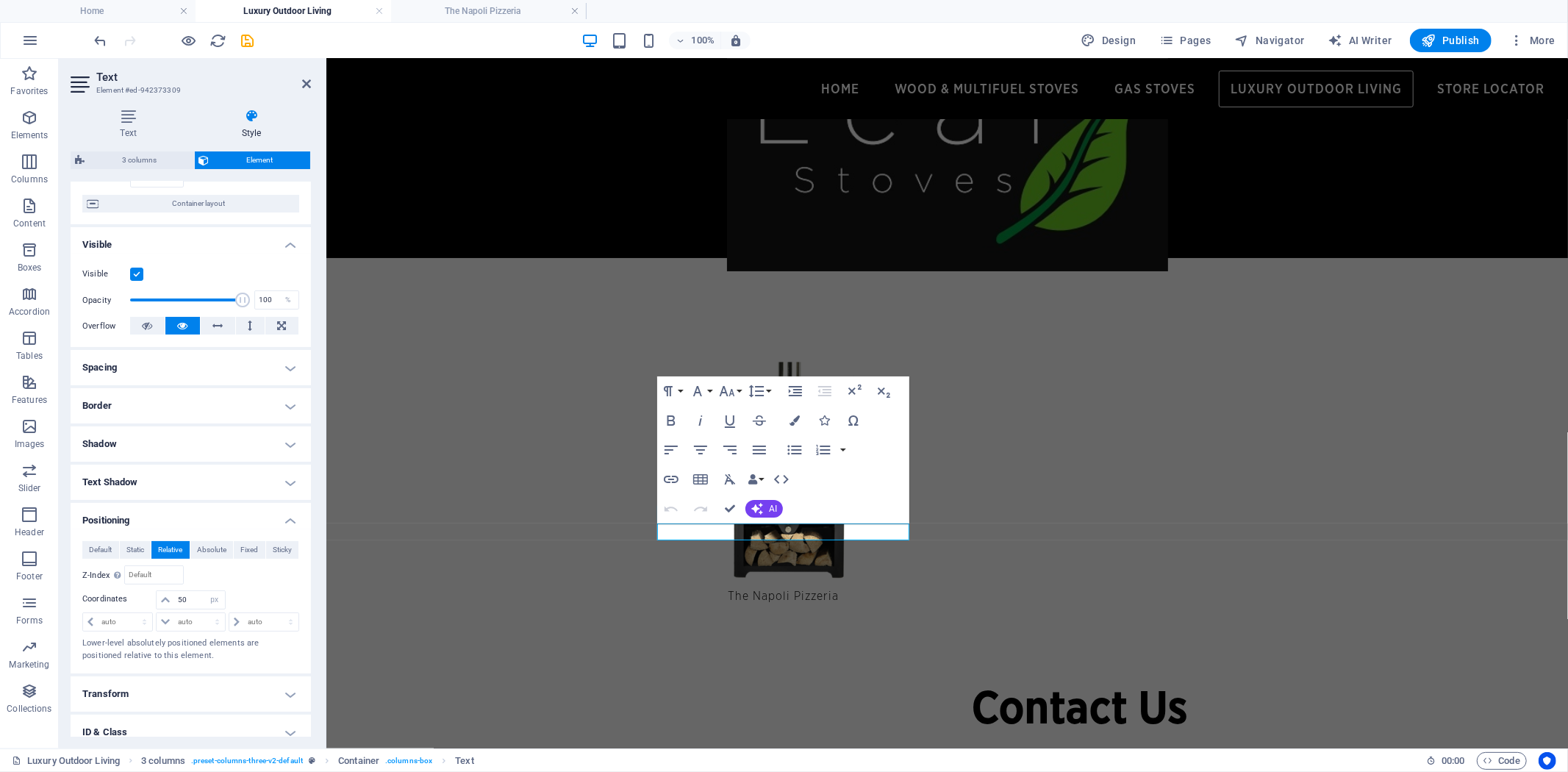
scroll to position [163, 0]
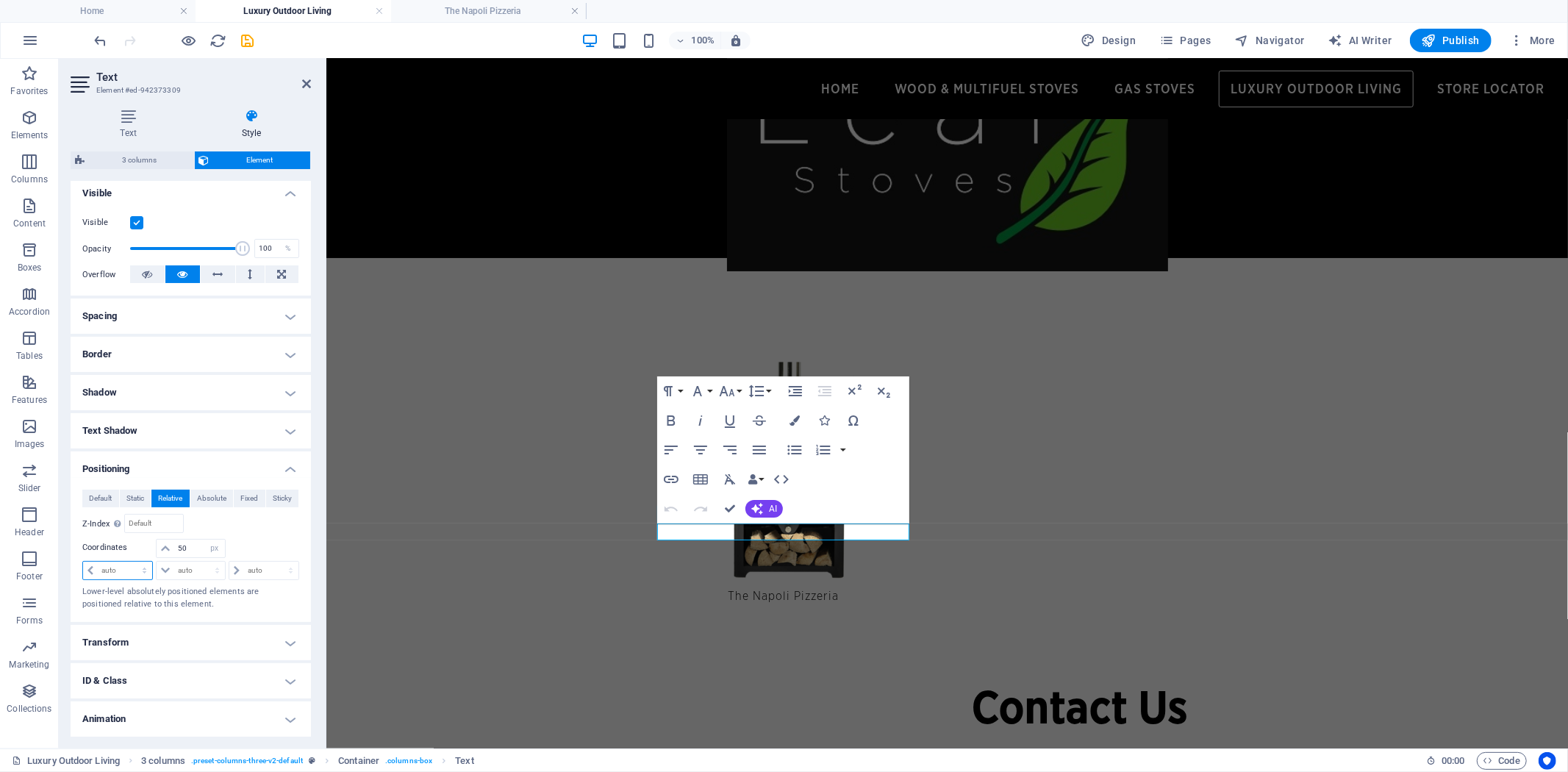
click at [138, 569] on select "auto px rem % em" at bounding box center [118, 570] width 69 height 17
select select "px"
click at [131, 562] on select "auto px rem % em" at bounding box center [118, 570] width 69 height 17
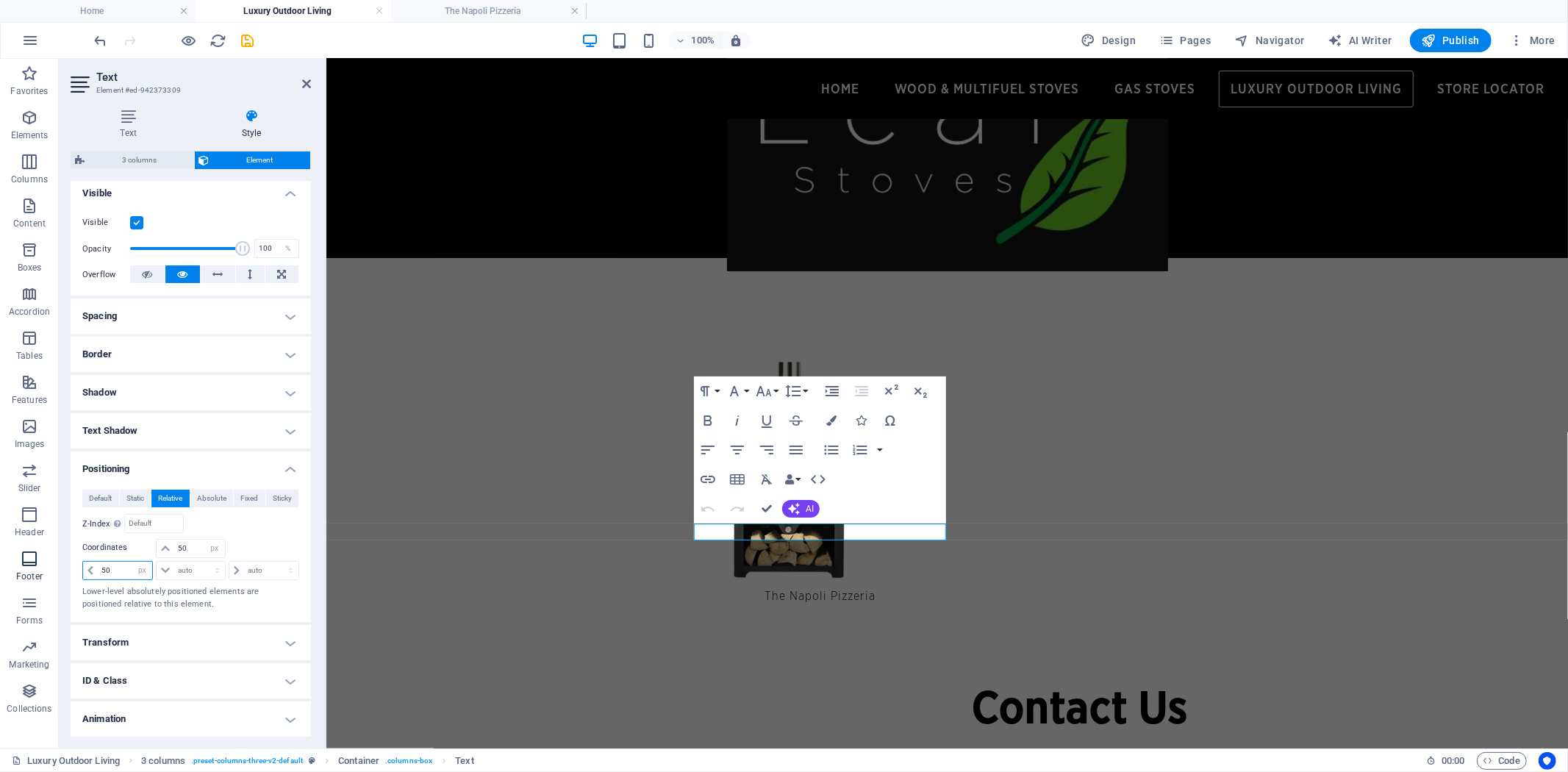
drag, startPoint x: 121, startPoint y: 568, endPoint x: 44, endPoint y: 561, distance: 77.3
click at [57, 561] on section "Favorites Elements Columns Content Boxes Accordion Tables Features Images Slide…" at bounding box center [784, 403] width 1568 height 689
type input "25"
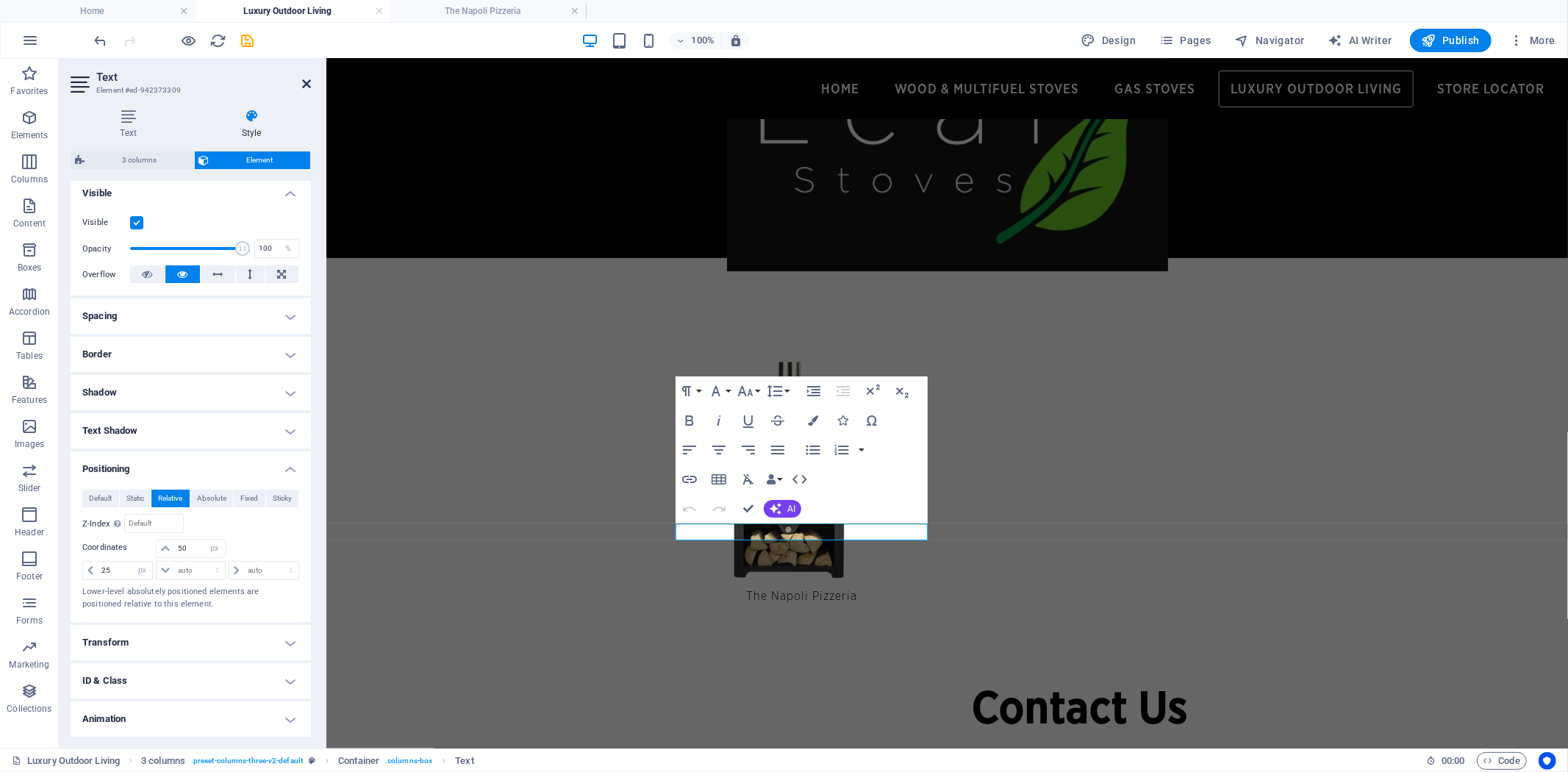
click at [307, 81] on icon at bounding box center [307, 84] width 9 height 12
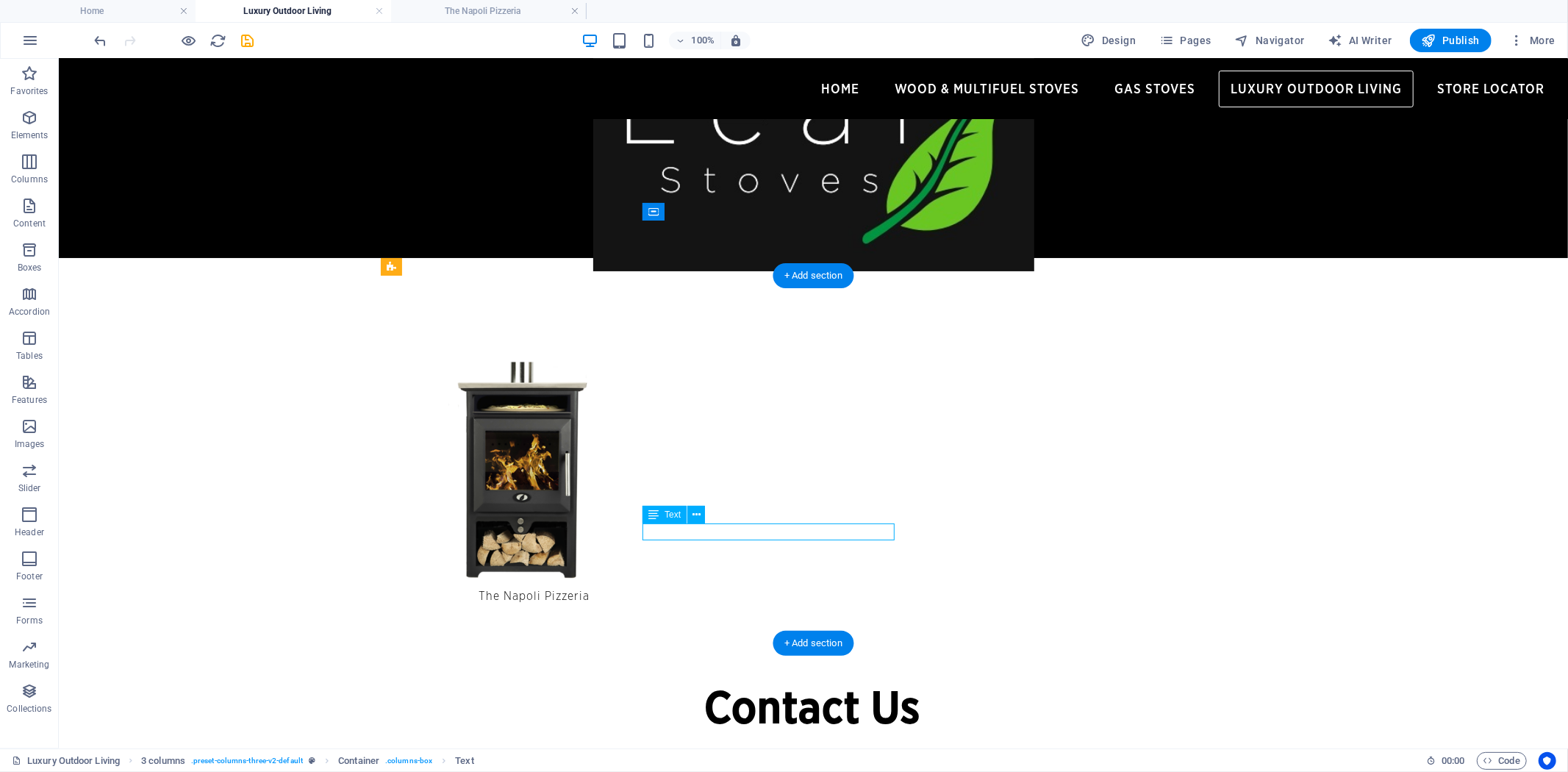
select select "px"
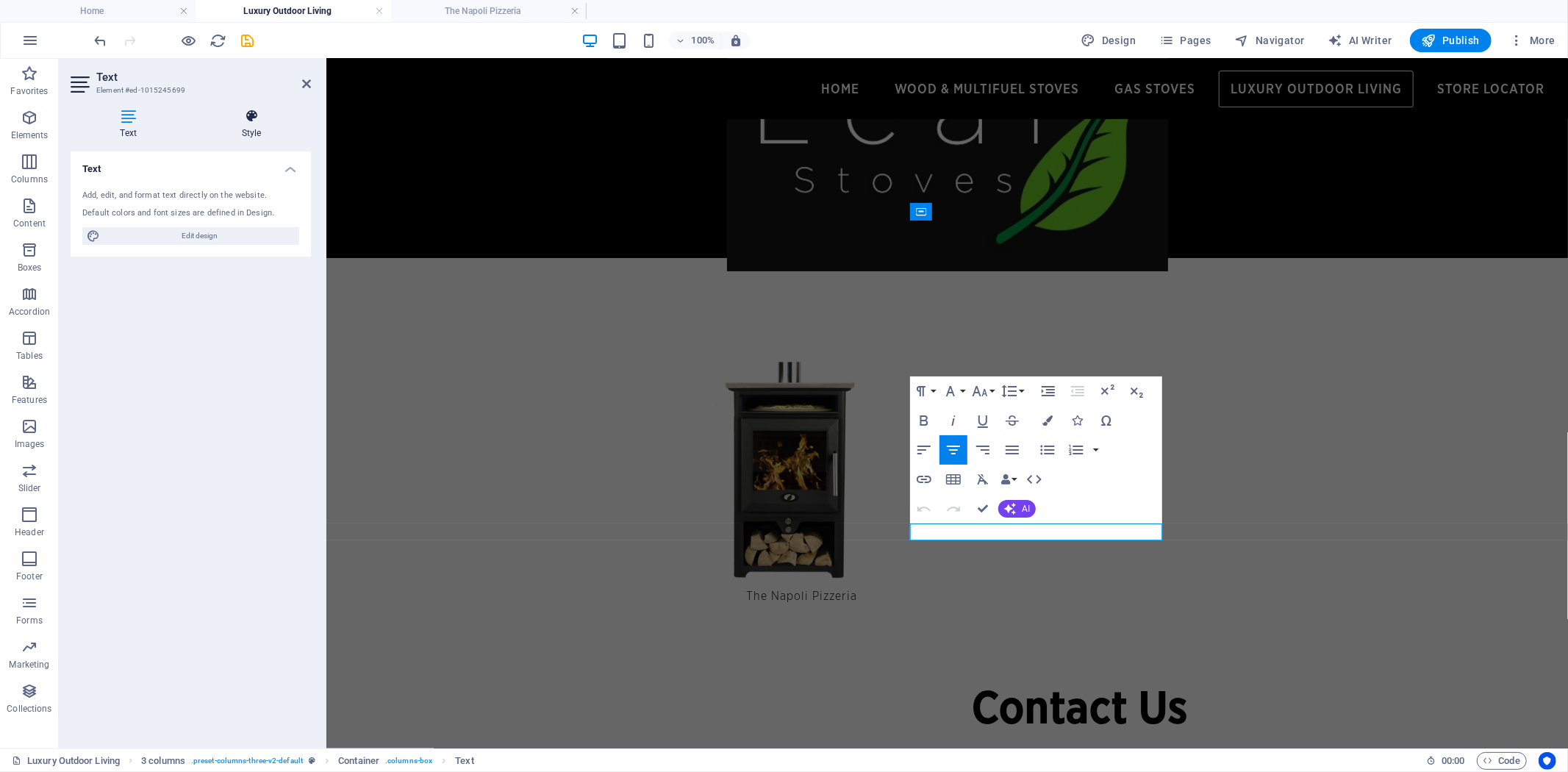
click at [247, 116] on icon at bounding box center [251, 115] width 119 height 14
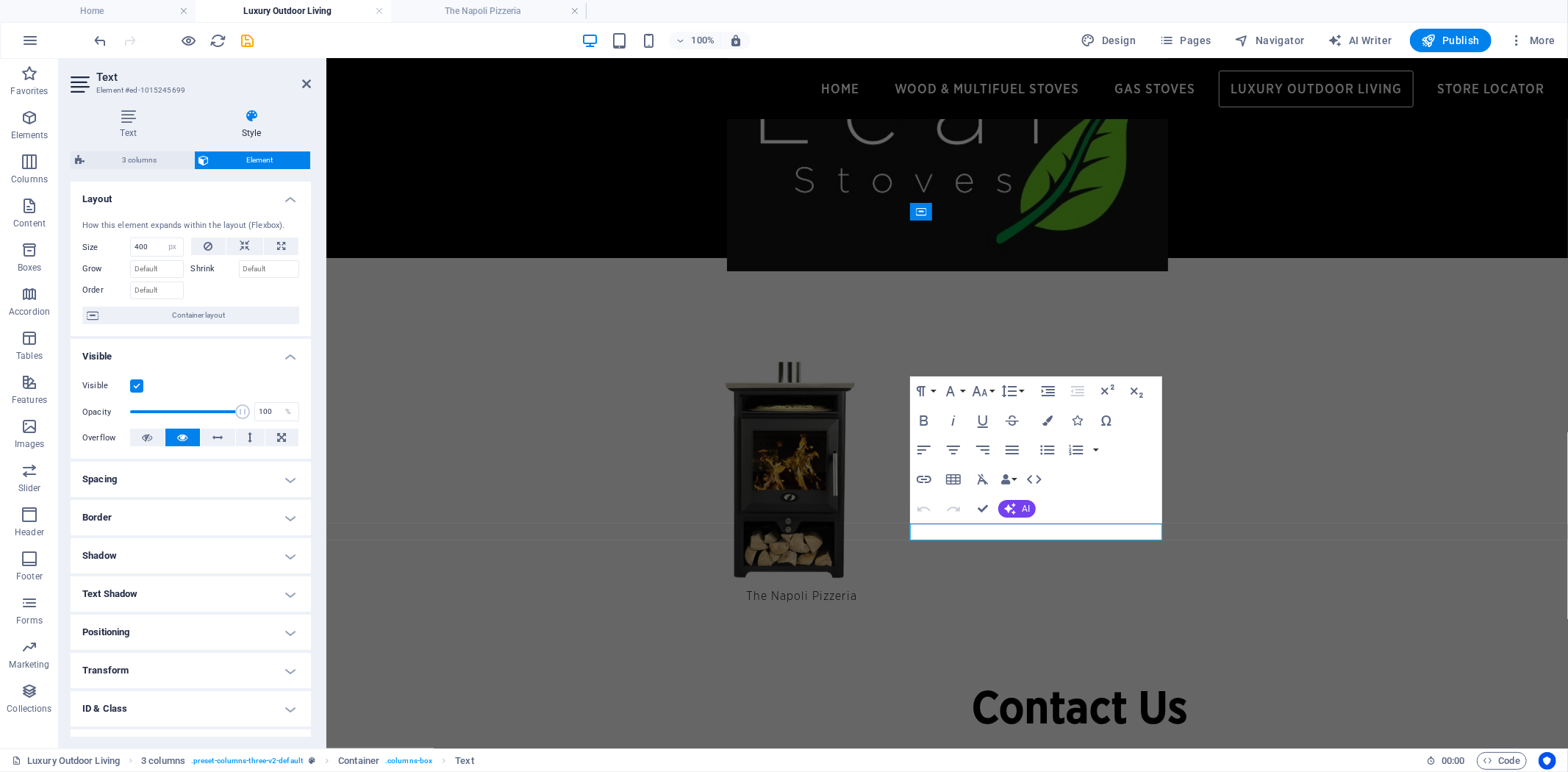
click at [271, 634] on h4 "Positioning" at bounding box center [191, 632] width 241 height 35
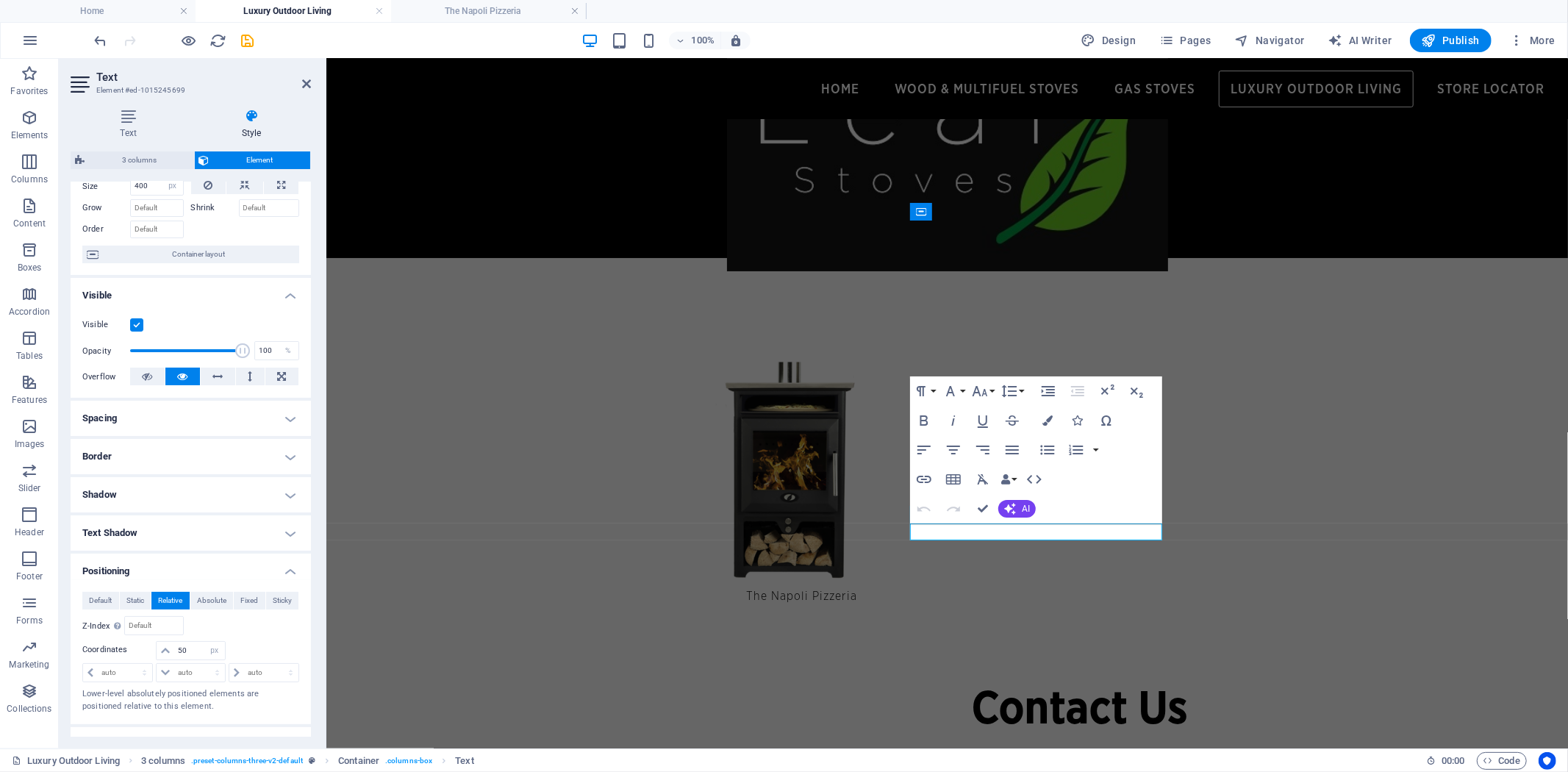
scroll to position [81, 0]
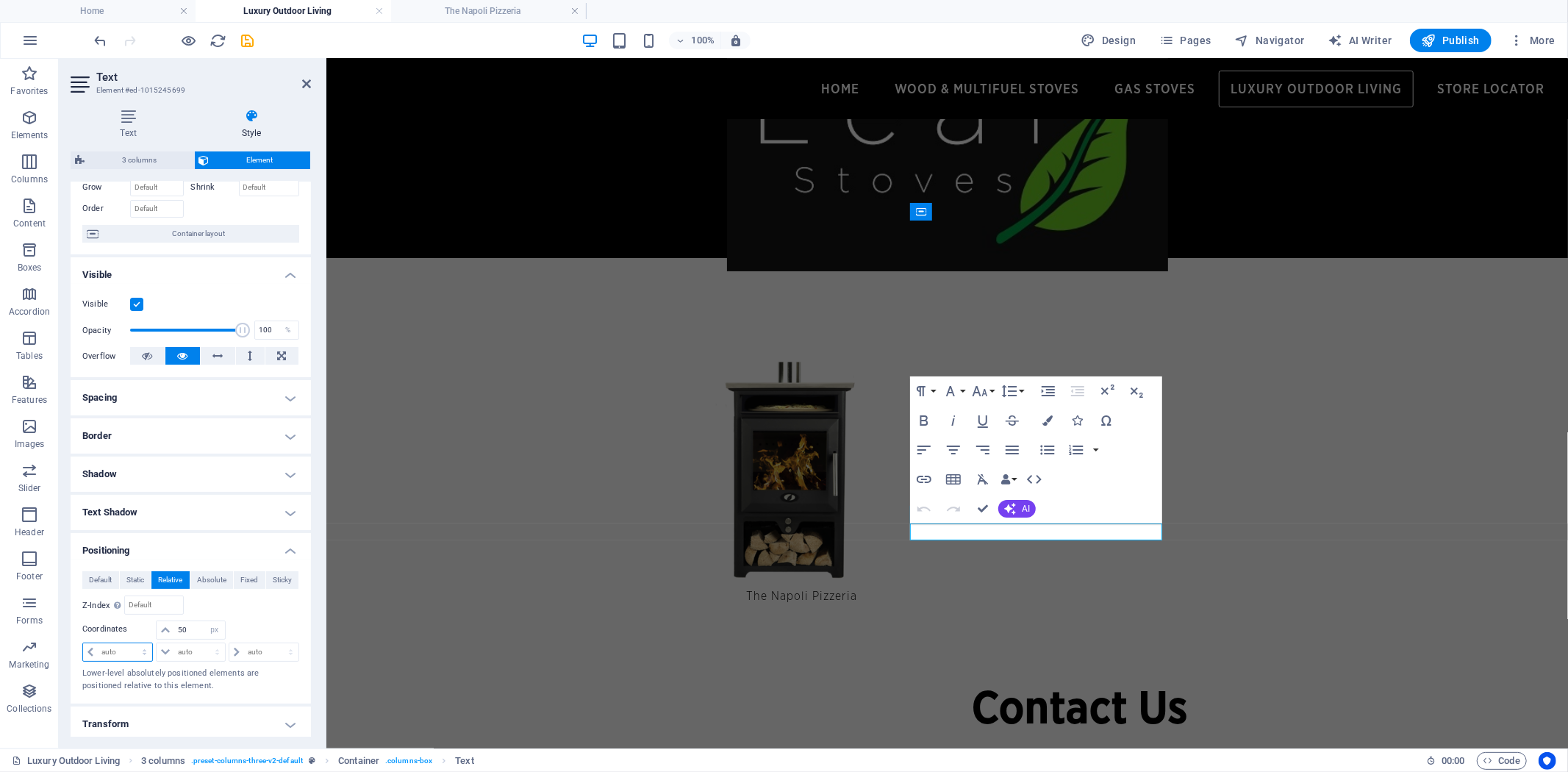
click at [144, 653] on select "auto px rem % em" at bounding box center [118, 651] width 69 height 17
select select "px"
click at [131, 643] on select "auto px rem % em" at bounding box center [118, 651] width 69 height 17
type input "35"
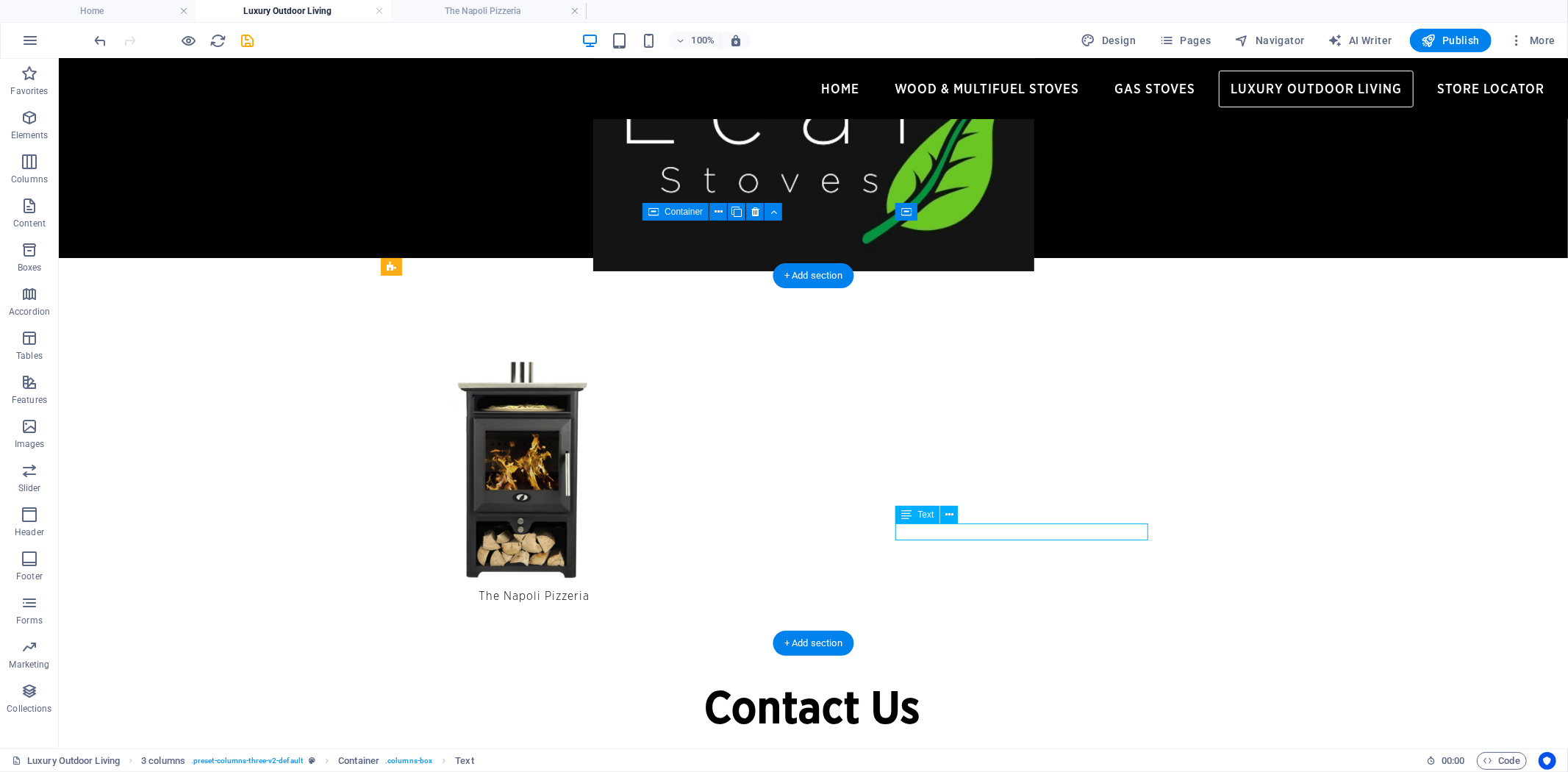
select select "px"
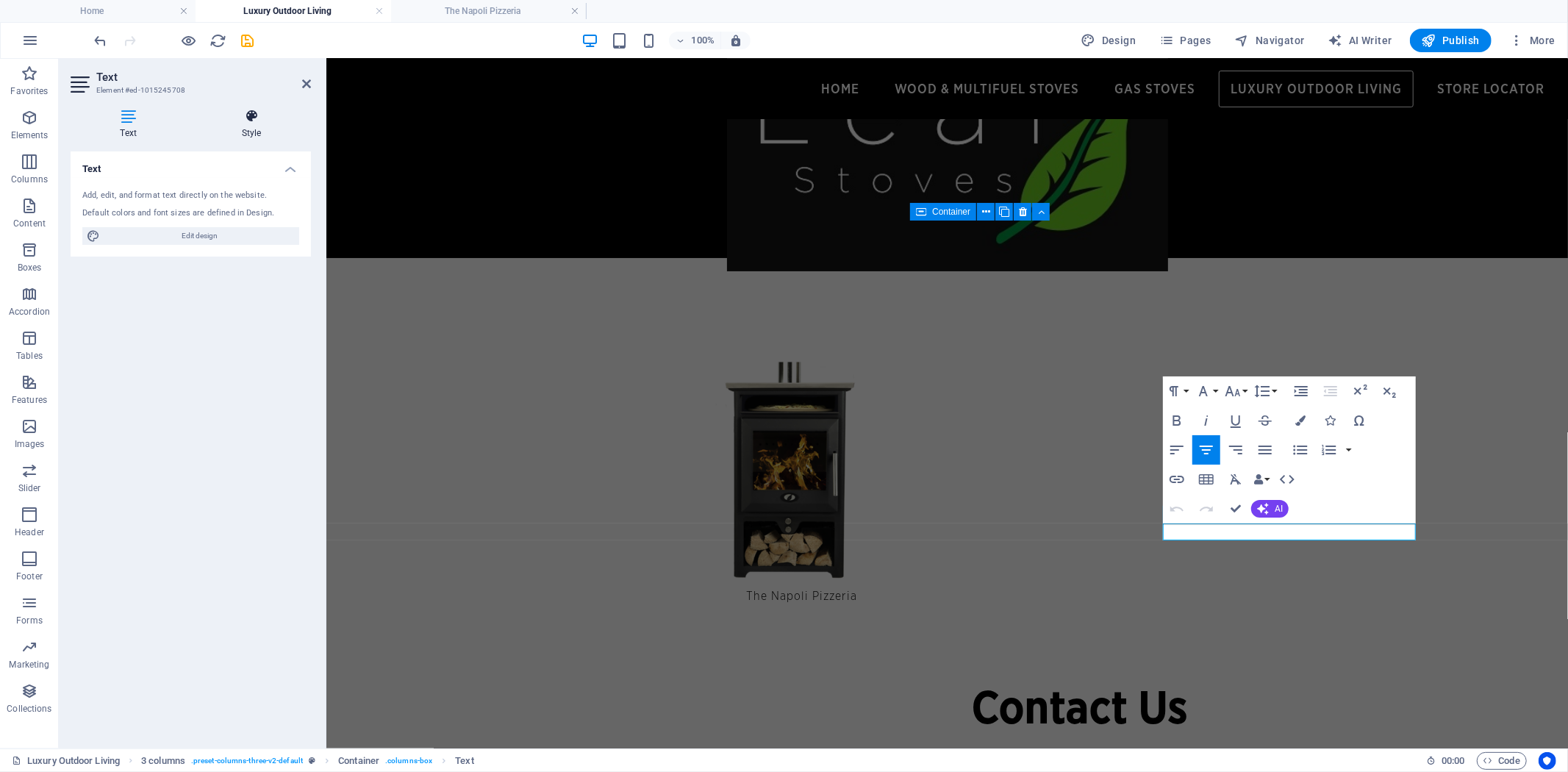
click at [250, 126] on h4 "Style" at bounding box center [251, 124] width 119 height 31
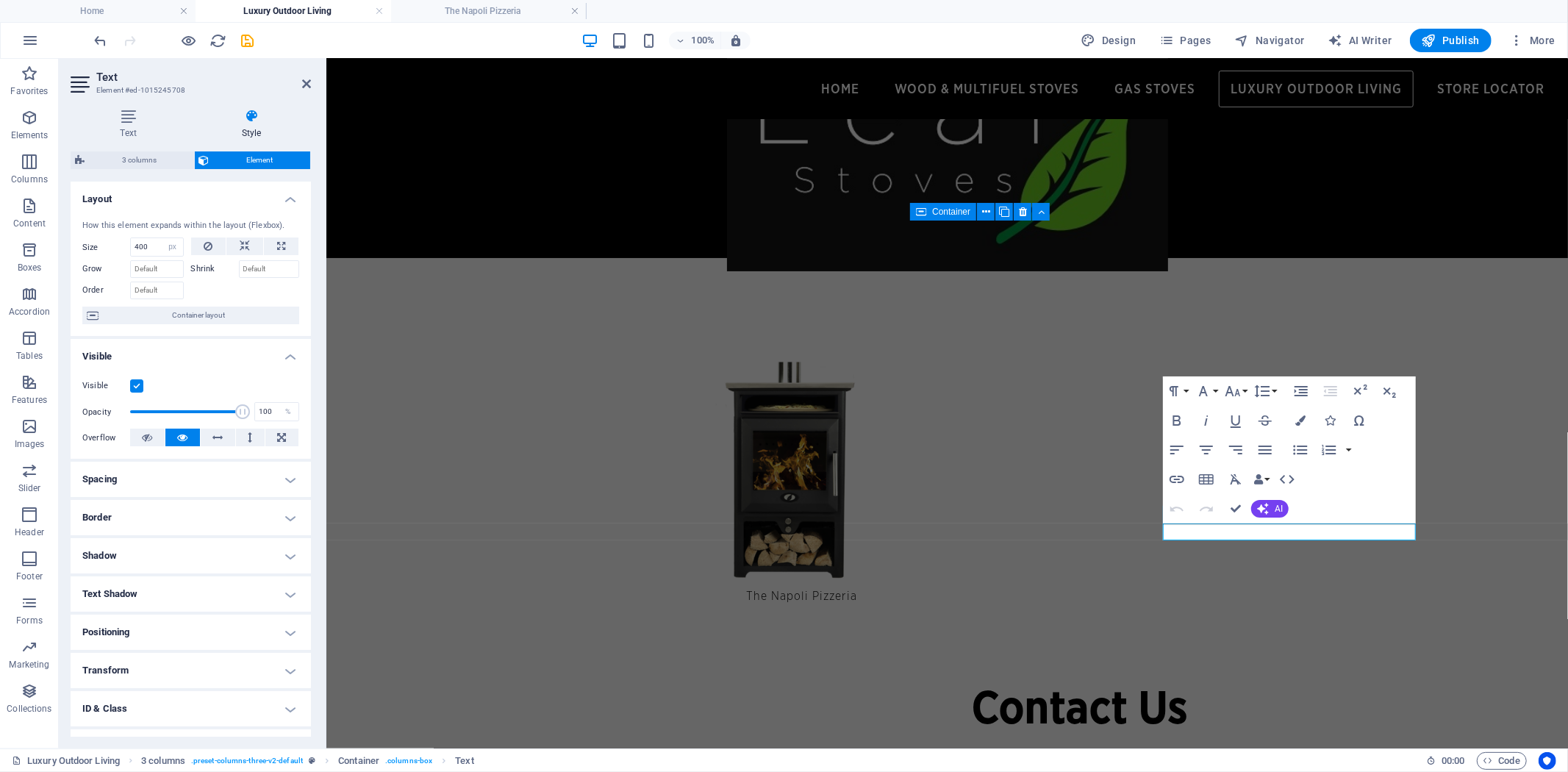
click at [270, 630] on h4 "Positioning" at bounding box center [191, 632] width 241 height 35
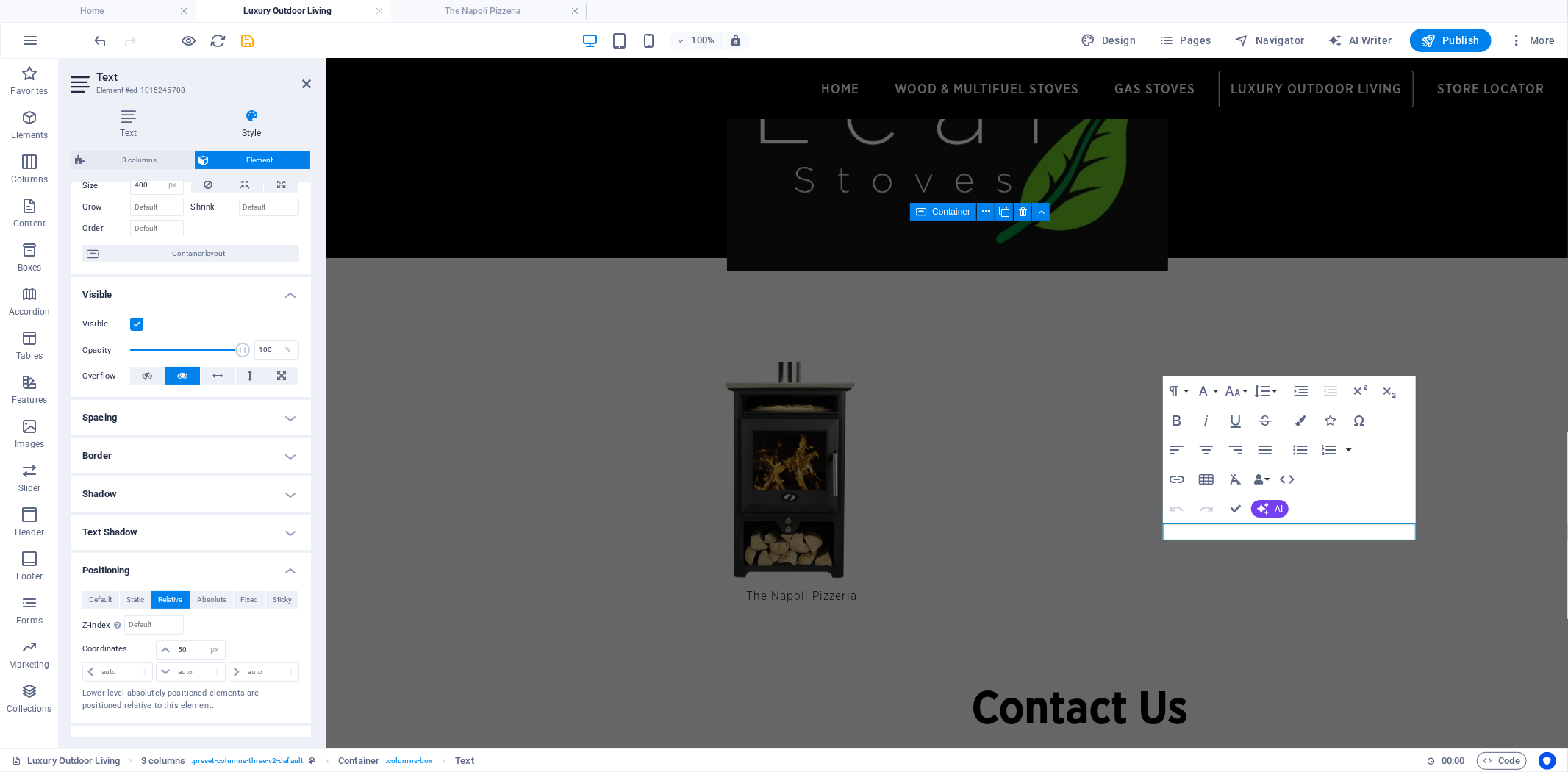
scroll to position [163, 0]
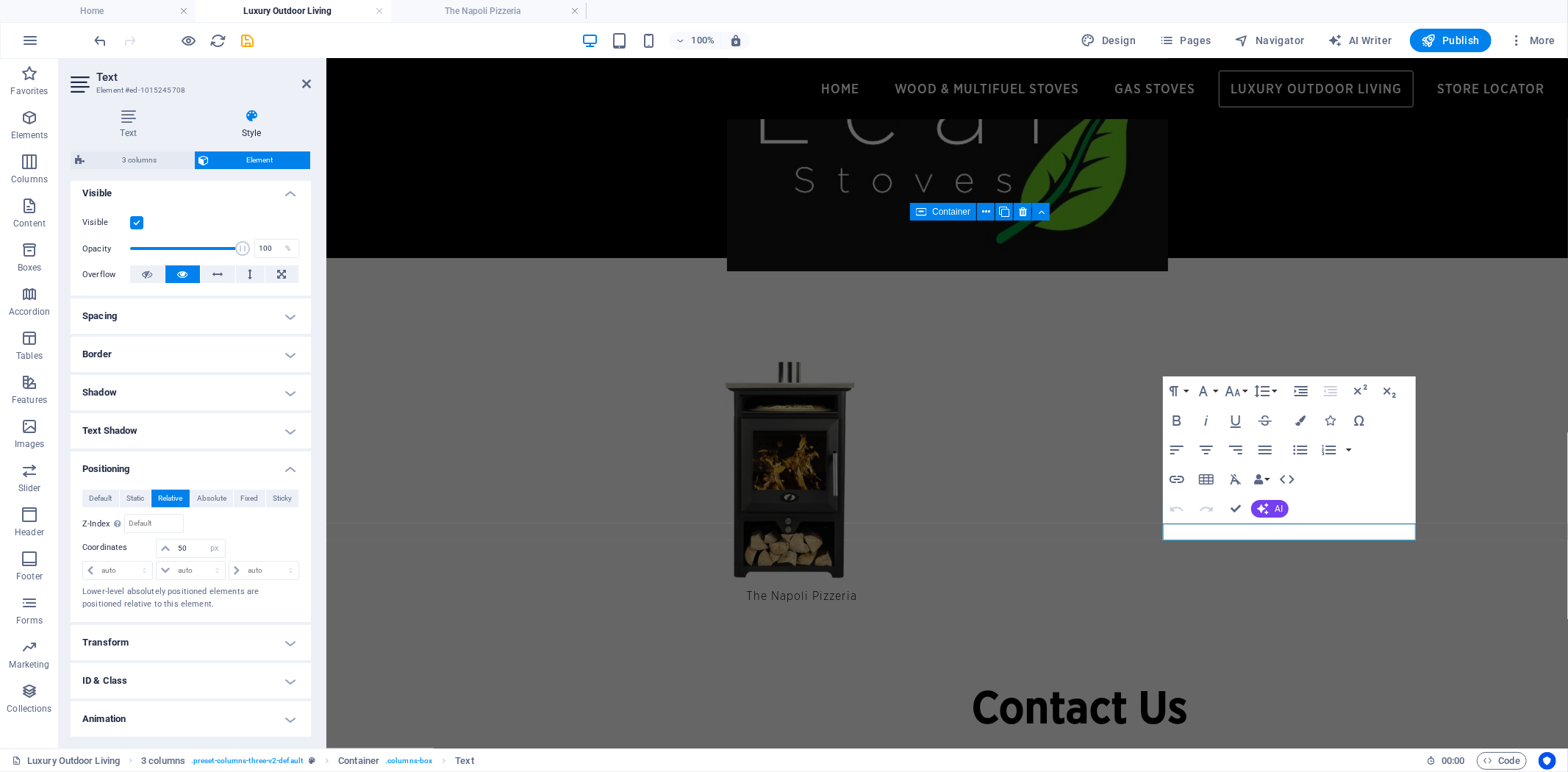
click at [127, 559] on div "auto px rem % em" at bounding box center [118, 569] width 72 height 20
click at [127, 566] on select "auto px rem % em" at bounding box center [118, 570] width 69 height 17
select select "px"
click at [131, 562] on select "auto px rem % em" at bounding box center [118, 570] width 69 height 17
type input "35"
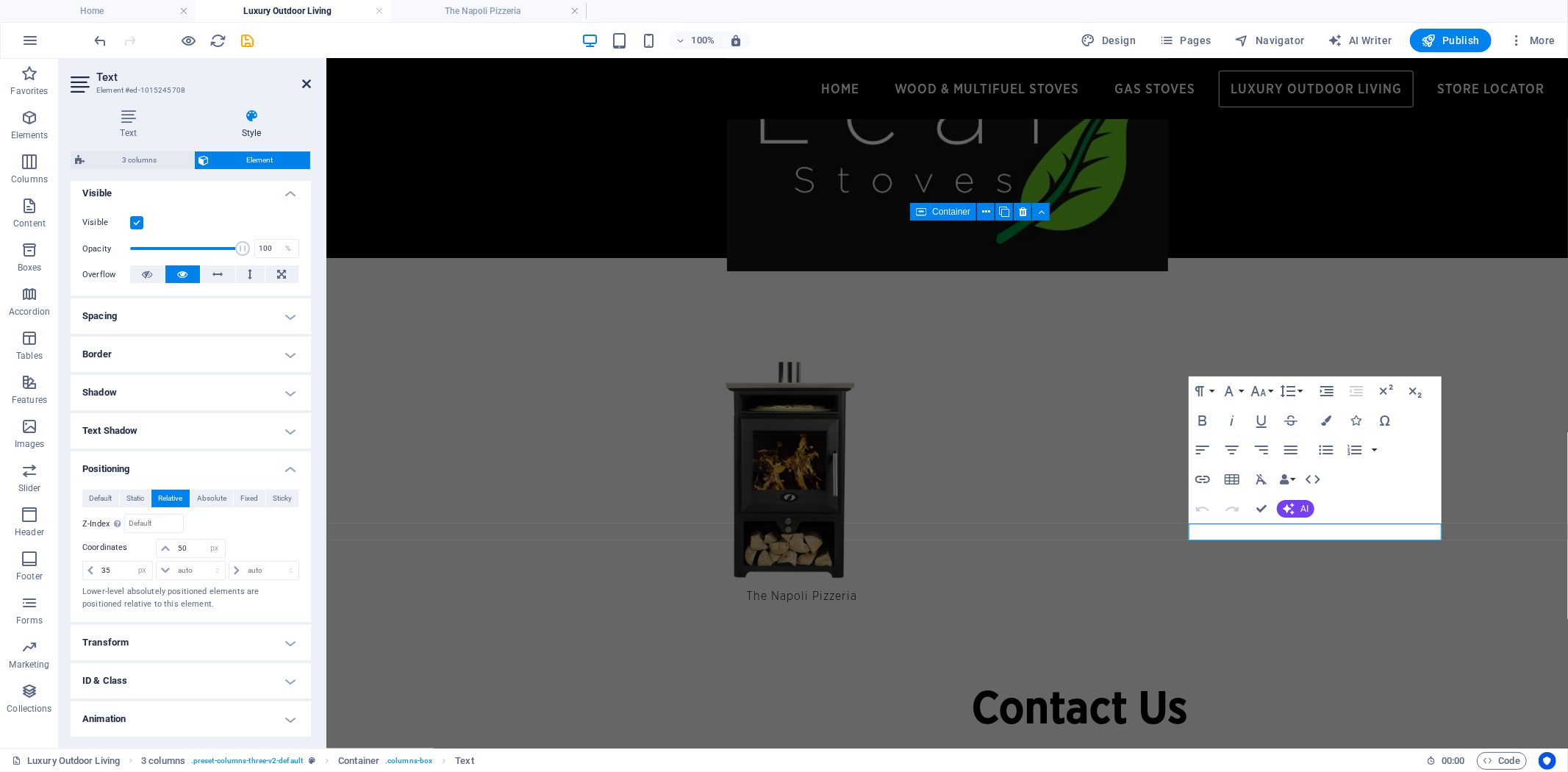
click at [305, 82] on icon at bounding box center [307, 84] width 9 height 12
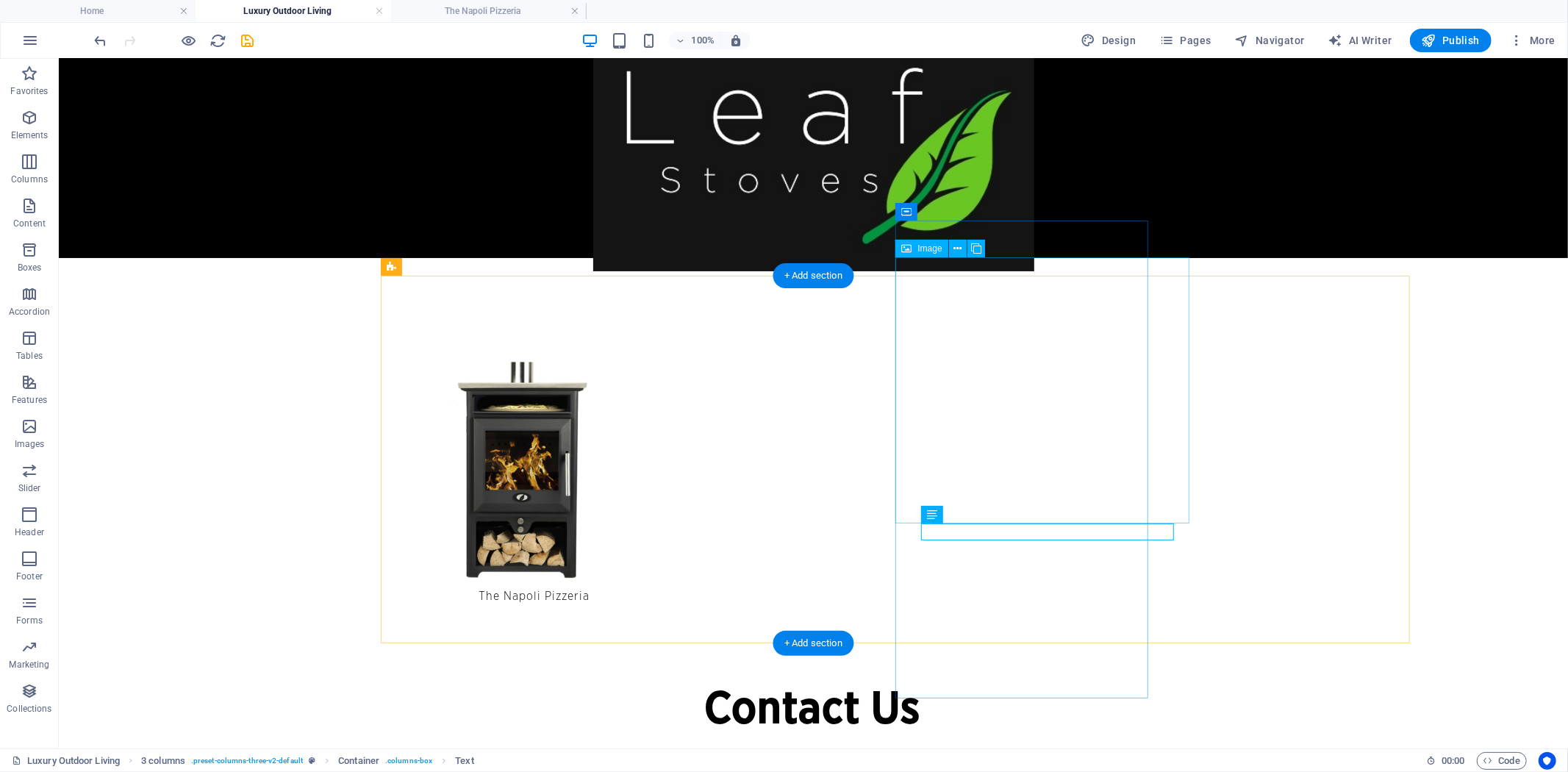
select select "px"
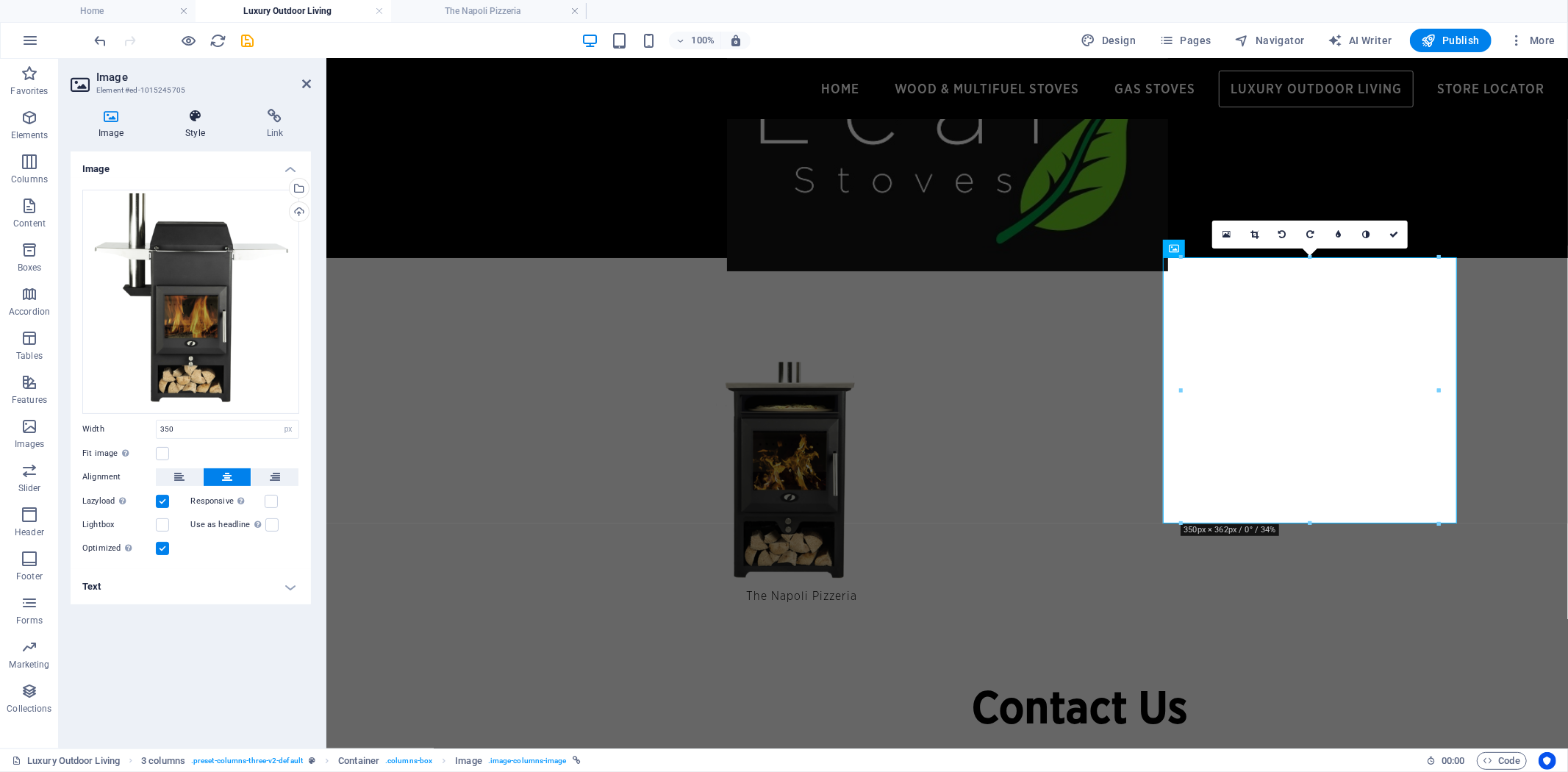
click at [187, 123] on icon at bounding box center [195, 115] width 75 height 14
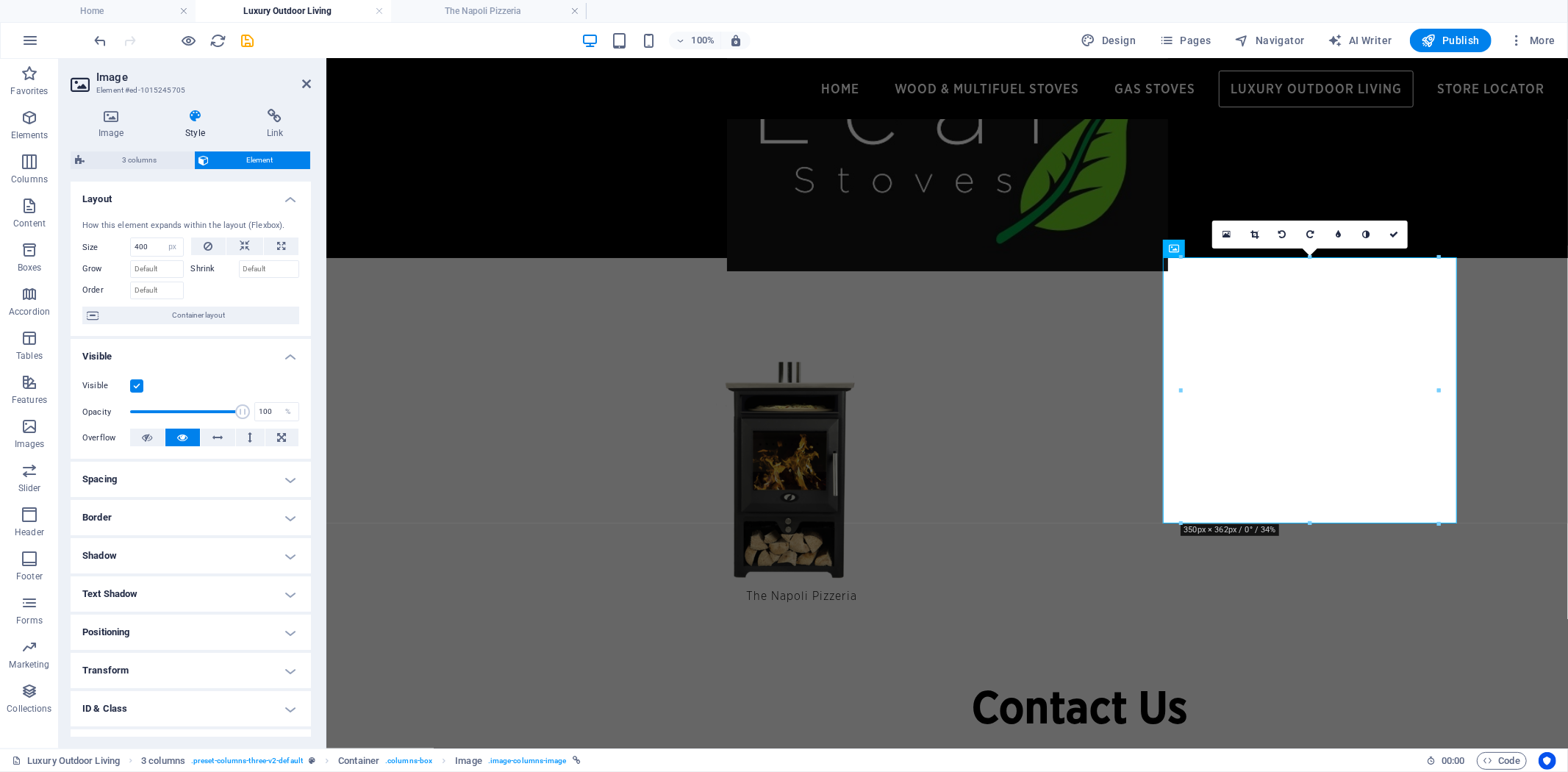
click at [277, 628] on h4 "Positioning" at bounding box center [191, 632] width 241 height 35
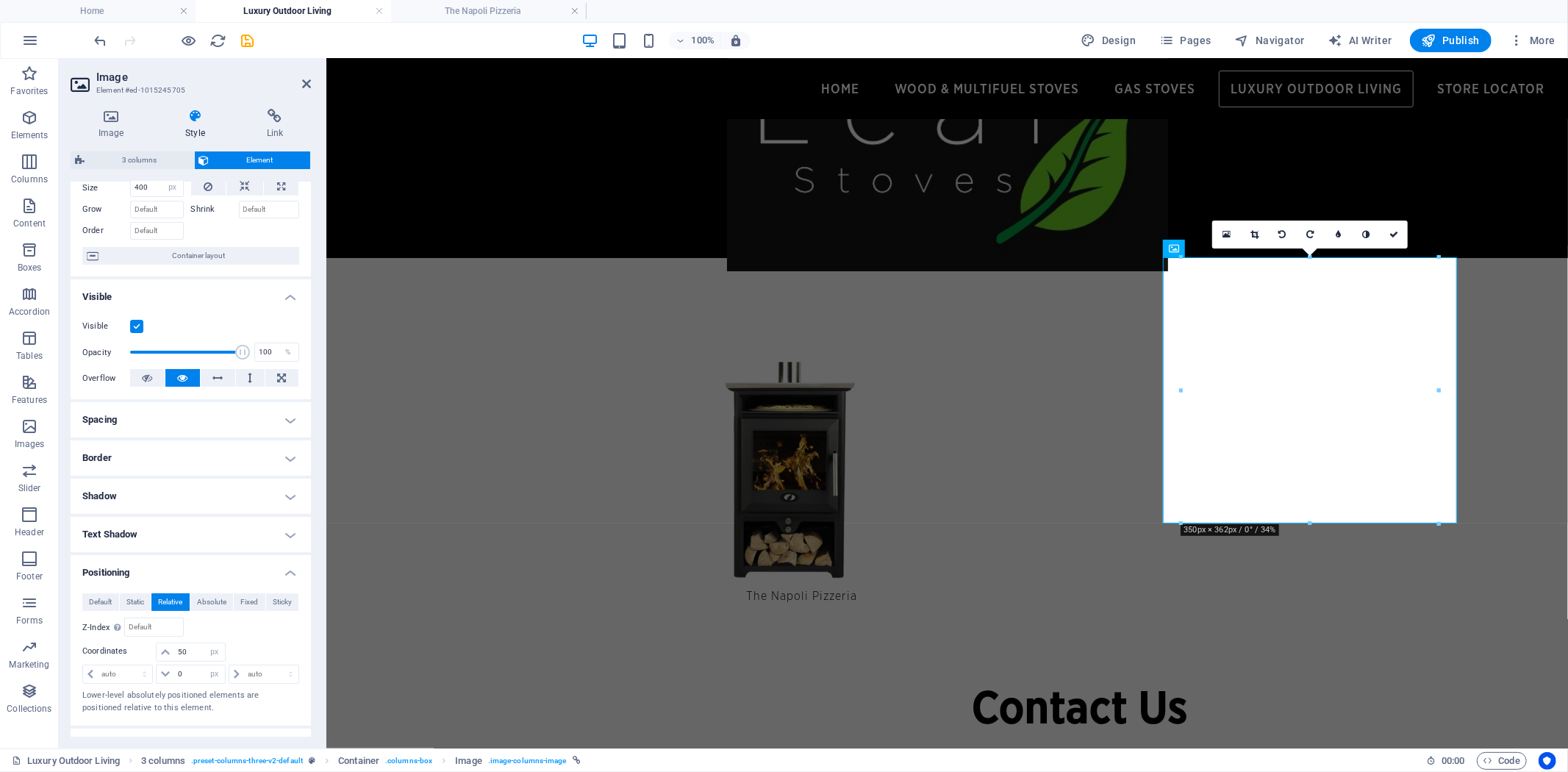
scroll to position [81, 0]
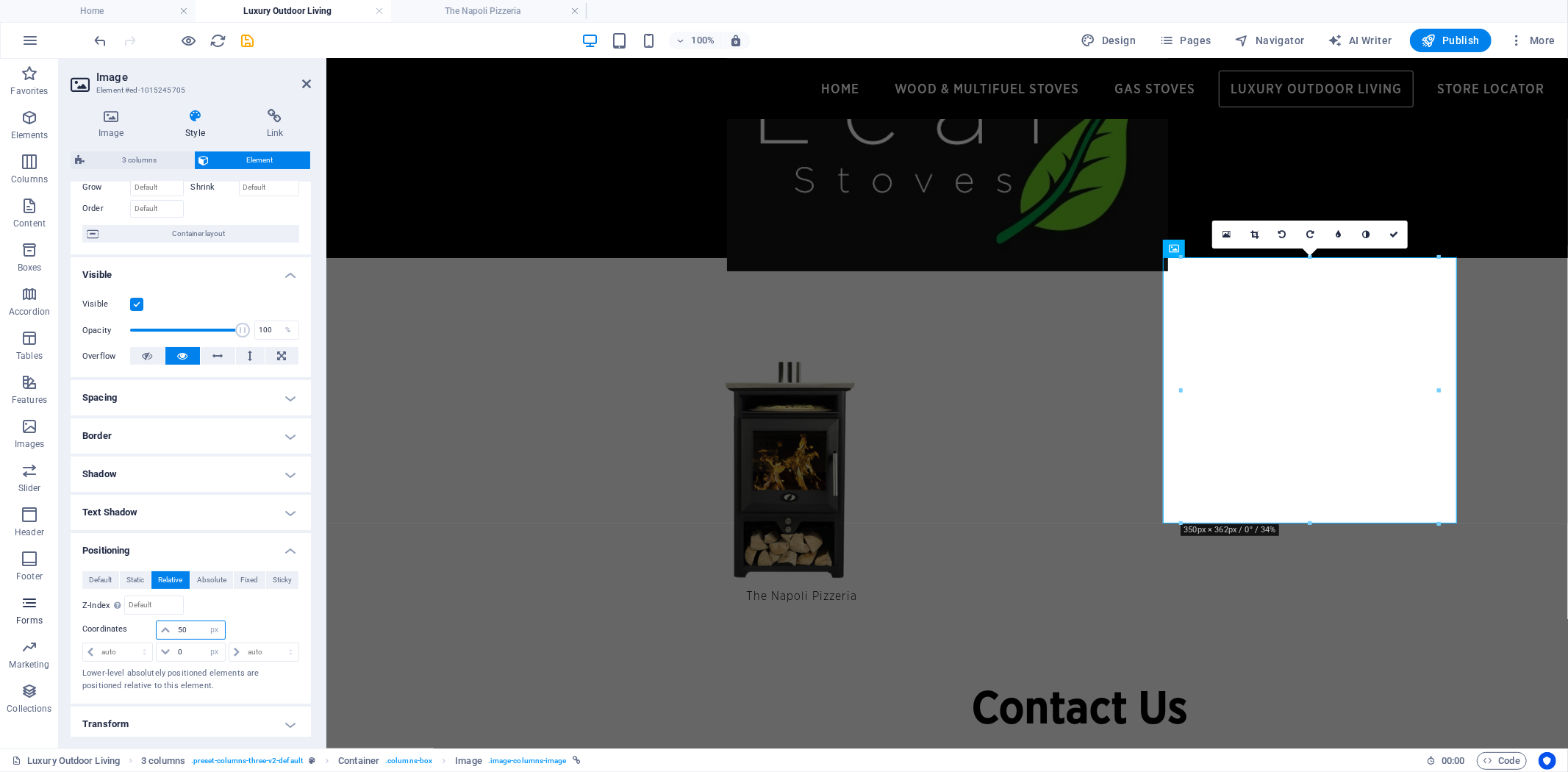
click at [73, 602] on div "Default Static Relative Absolute Fixed Sticky Z-Index Sets the order of the ele…" at bounding box center [191, 631] width 241 height 144
type input "55"
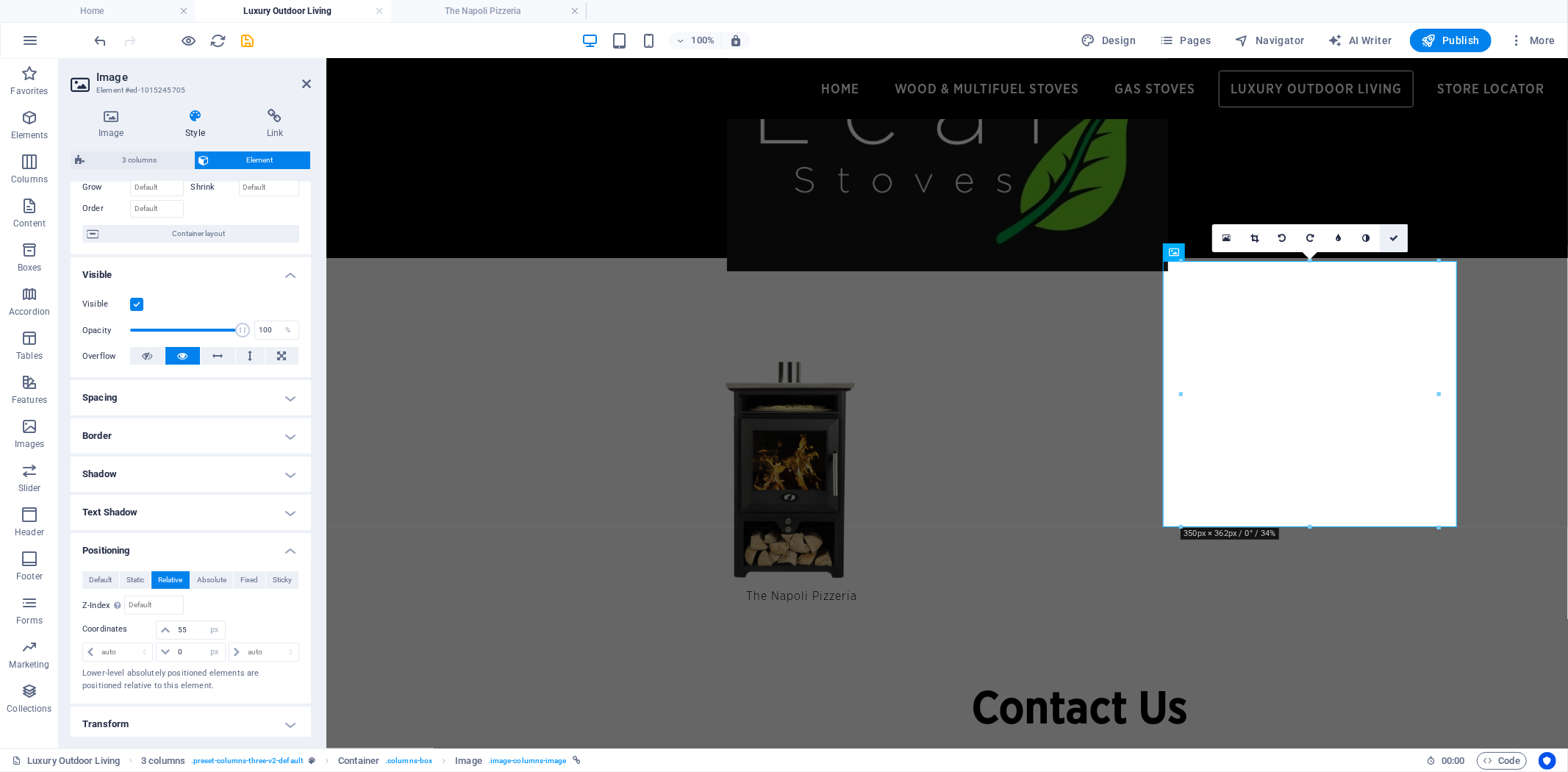
click at [1395, 235] on icon at bounding box center [1394, 238] width 9 height 9
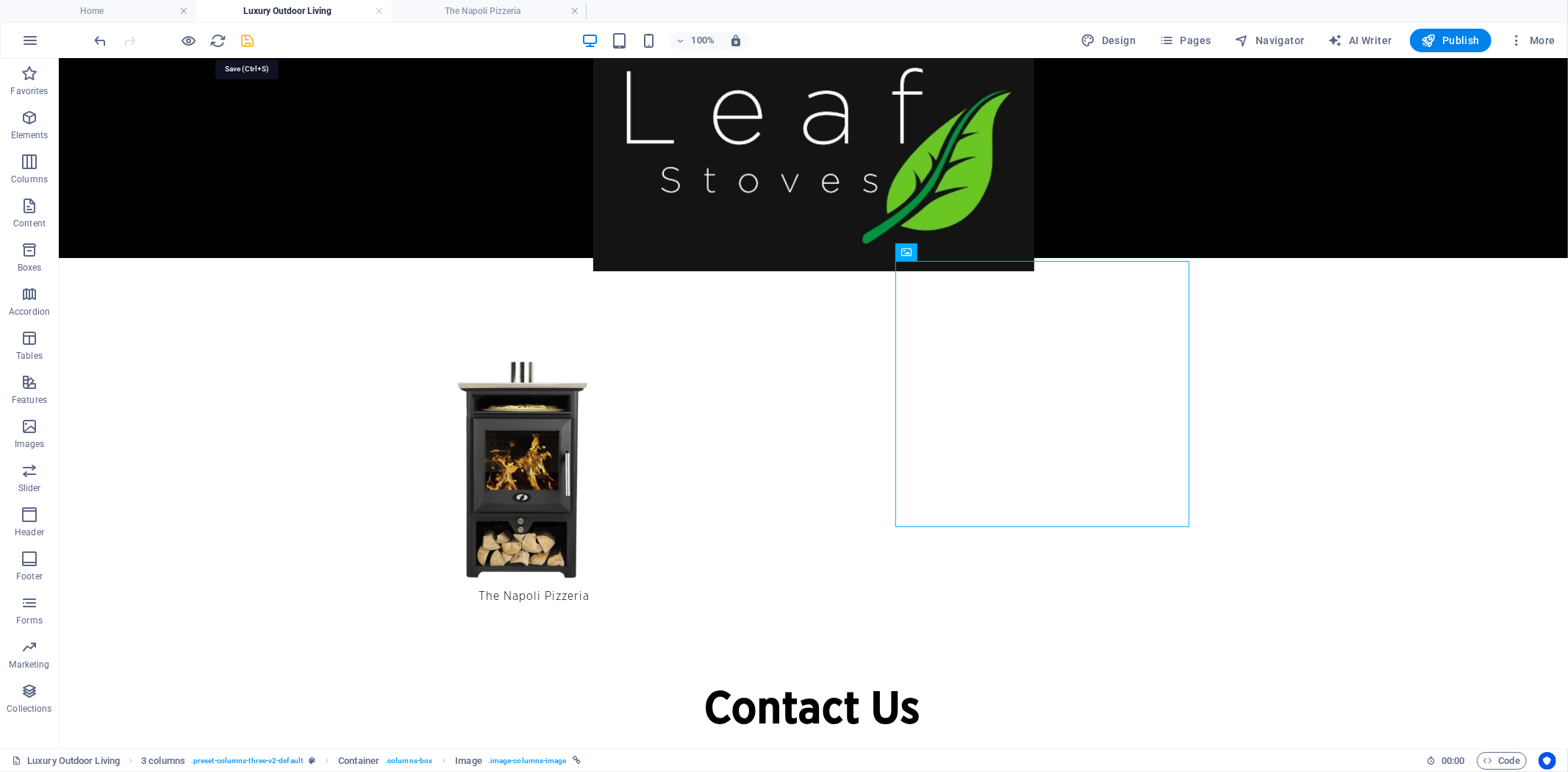
click at [244, 39] on icon "save" at bounding box center [248, 41] width 17 height 17
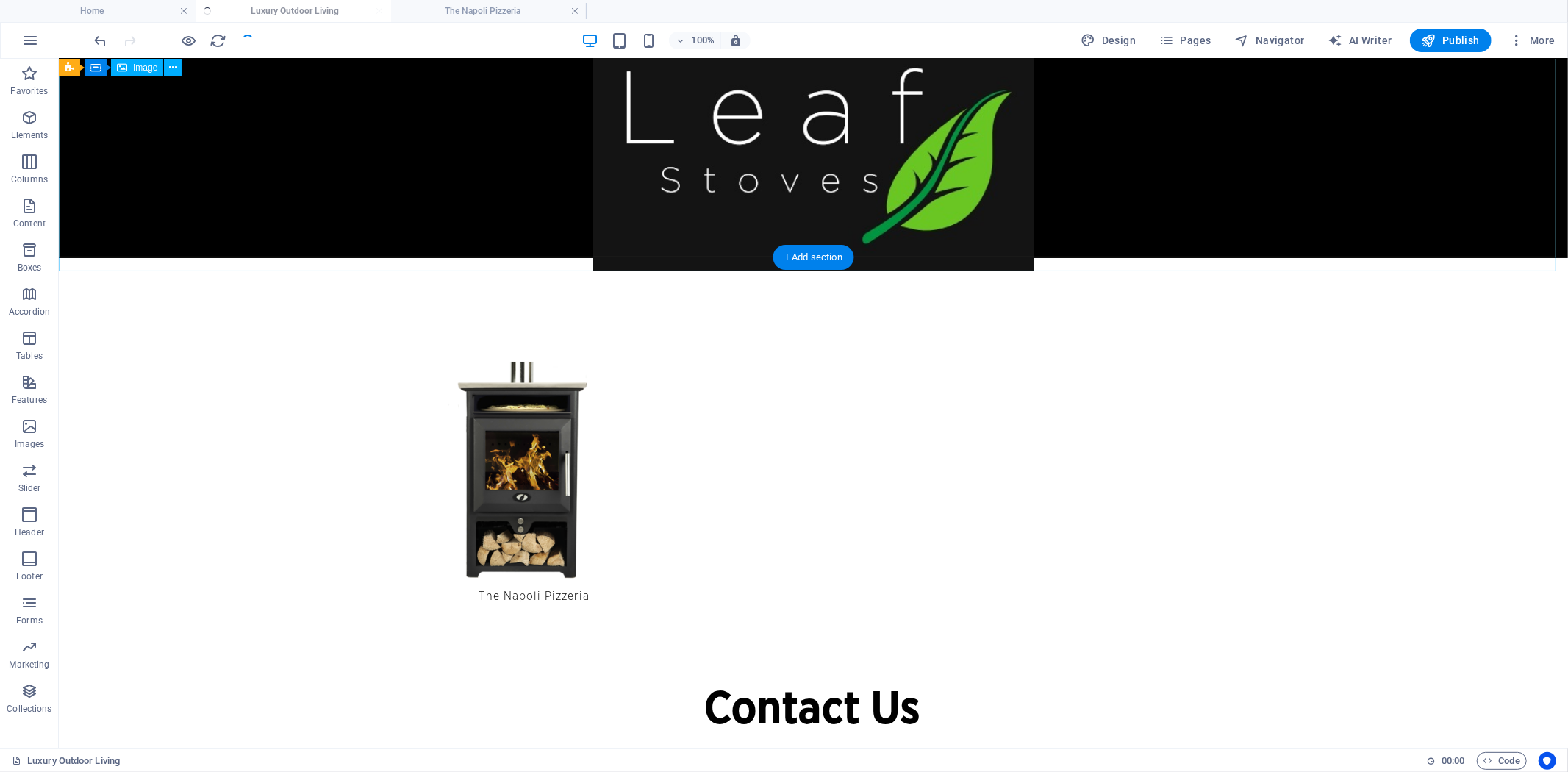
checkbox input "false"
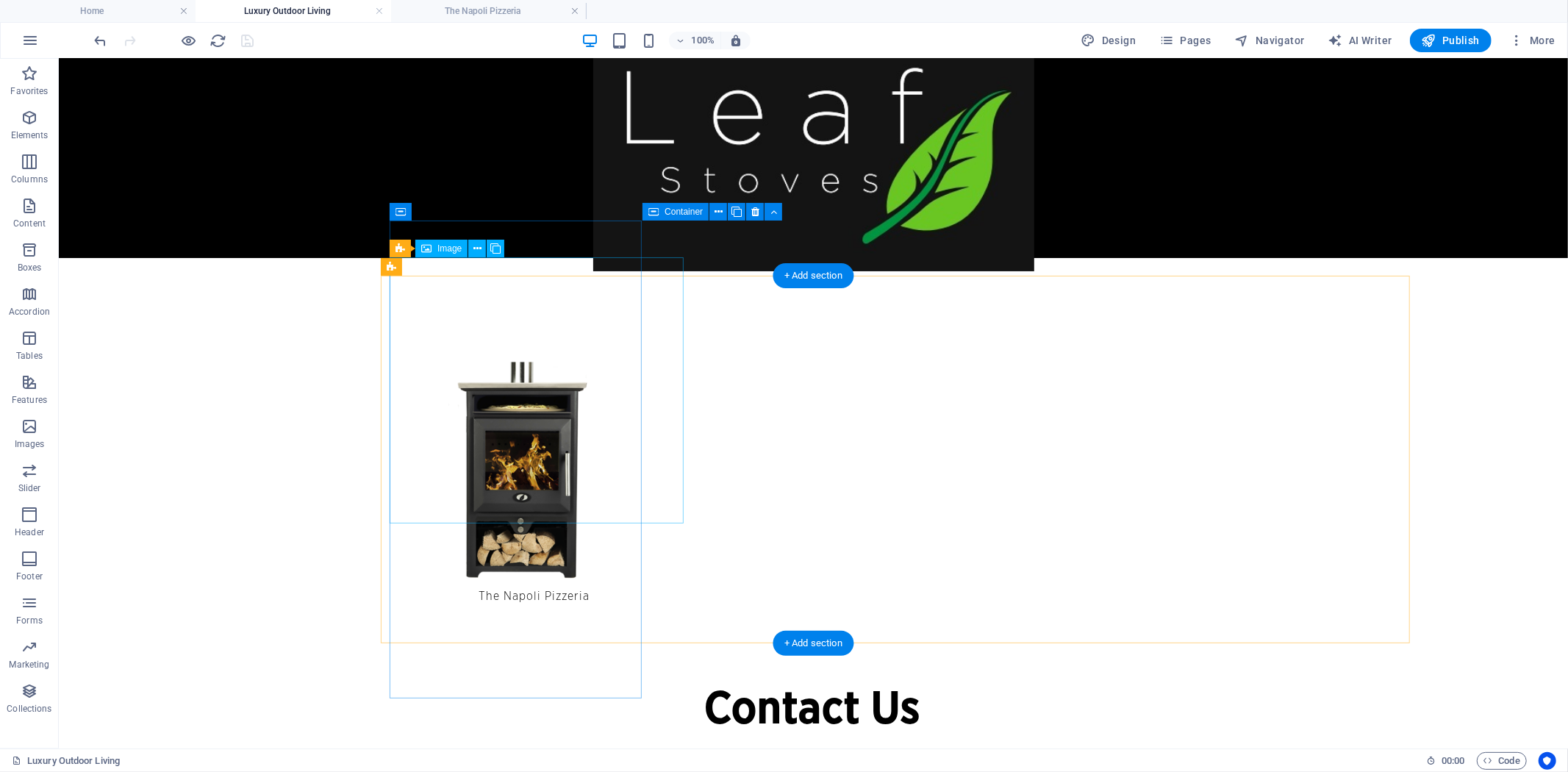
click at [563, 357] on figure at bounding box center [515, 454] width 252 height 266
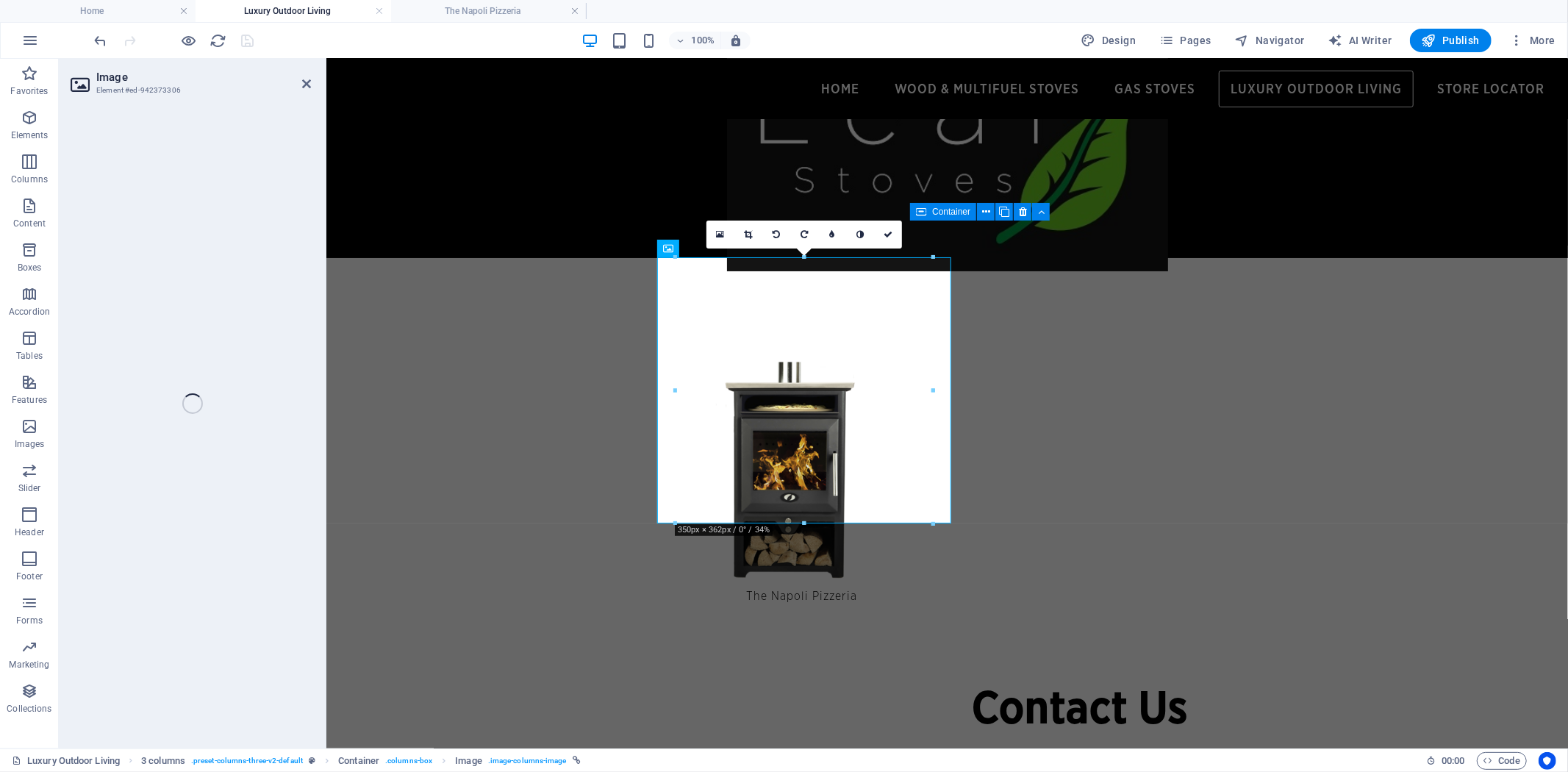
select select "px"
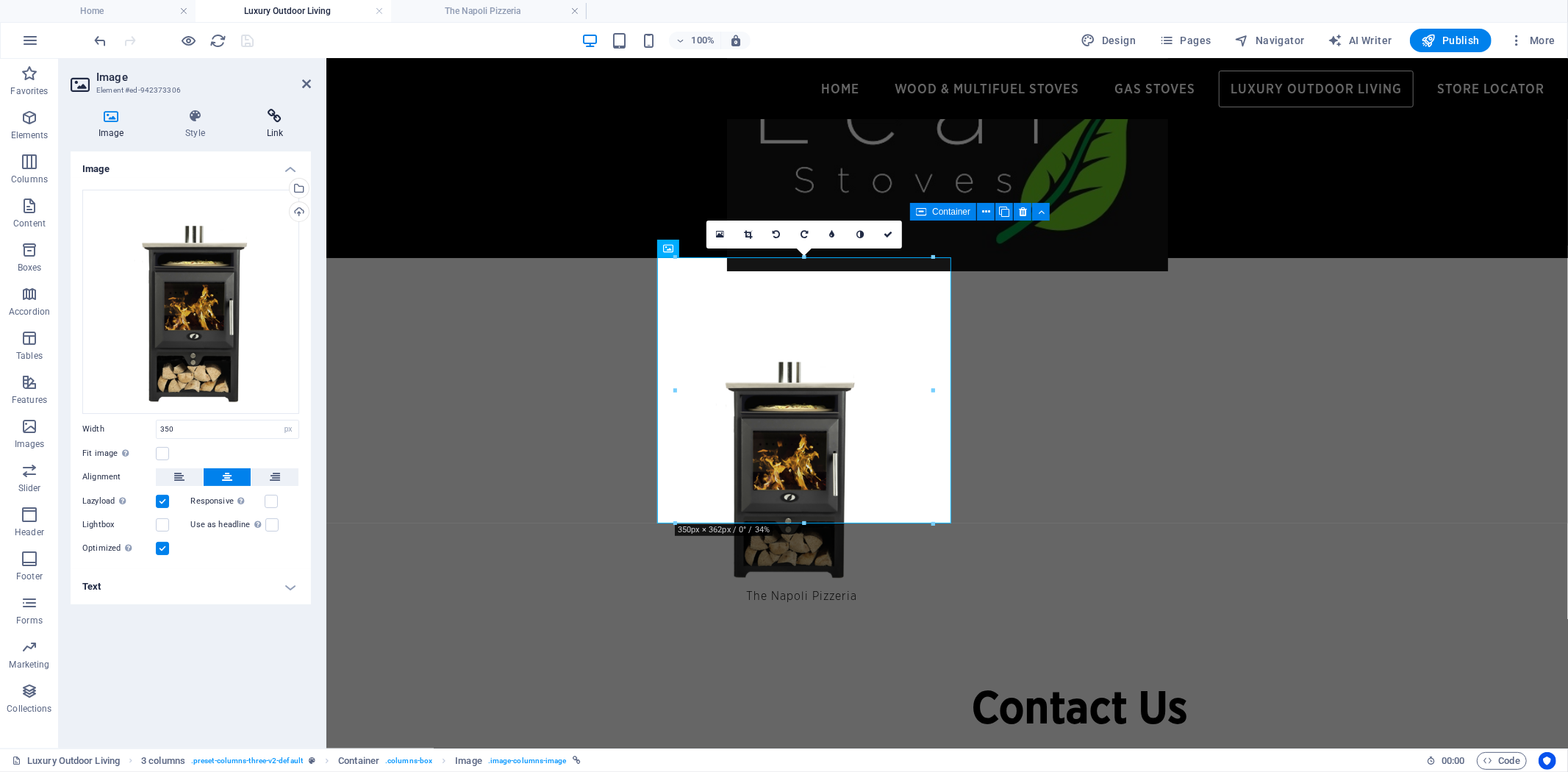
drag, startPoint x: 268, startPoint y: 121, endPoint x: 277, endPoint y: 130, distance: 12.7
click at [268, 121] on icon at bounding box center [275, 115] width 72 height 14
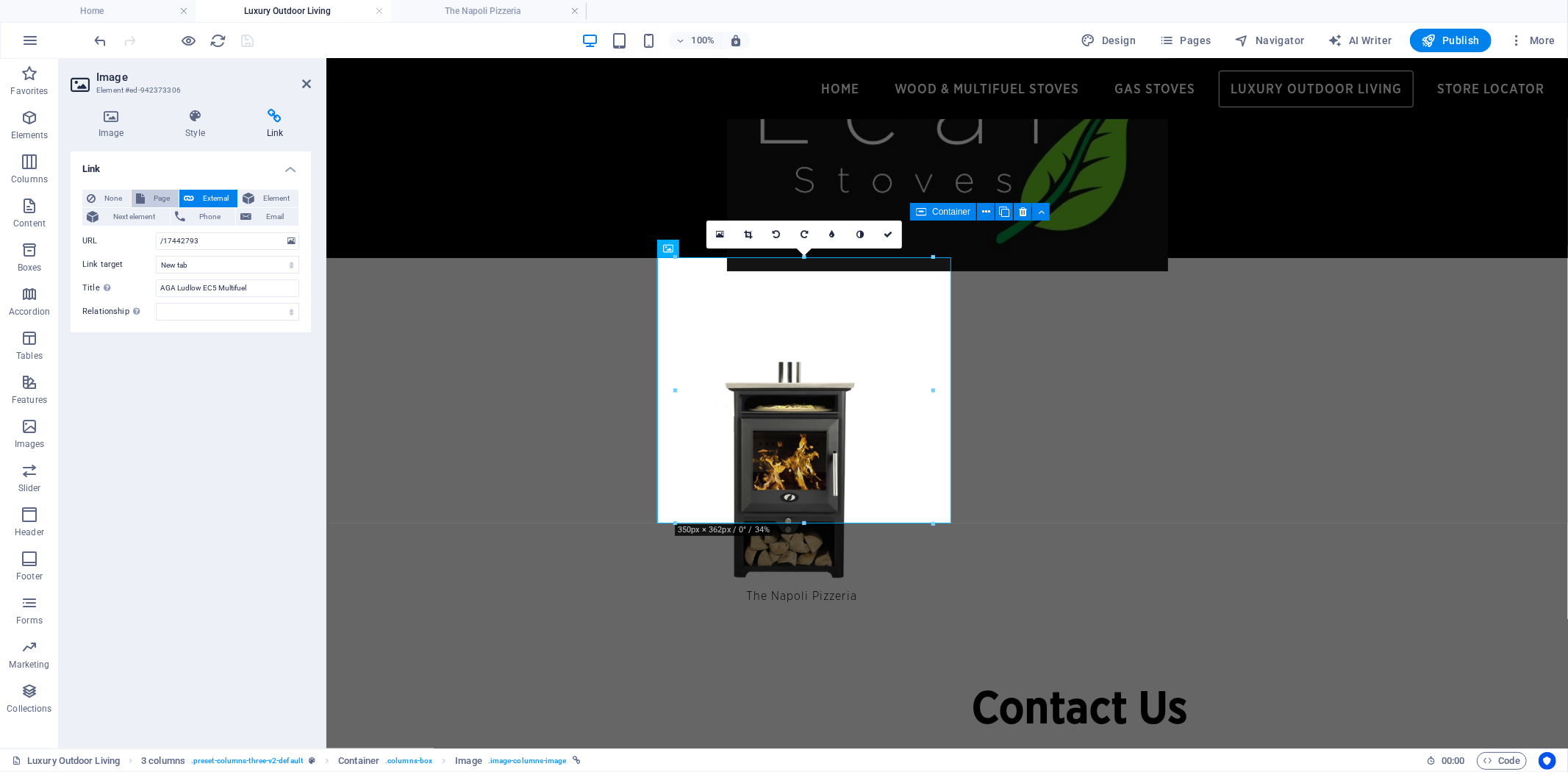
click at [156, 199] on span "Page" at bounding box center [161, 198] width 25 height 17
select select
click at [289, 240] on select "Home Wood &amp; Multifuel Stoves Store Locator Natural Gas Stoves Luxury Outdoo…" at bounding box center [228, 240] width 143 height 17
select select "6"
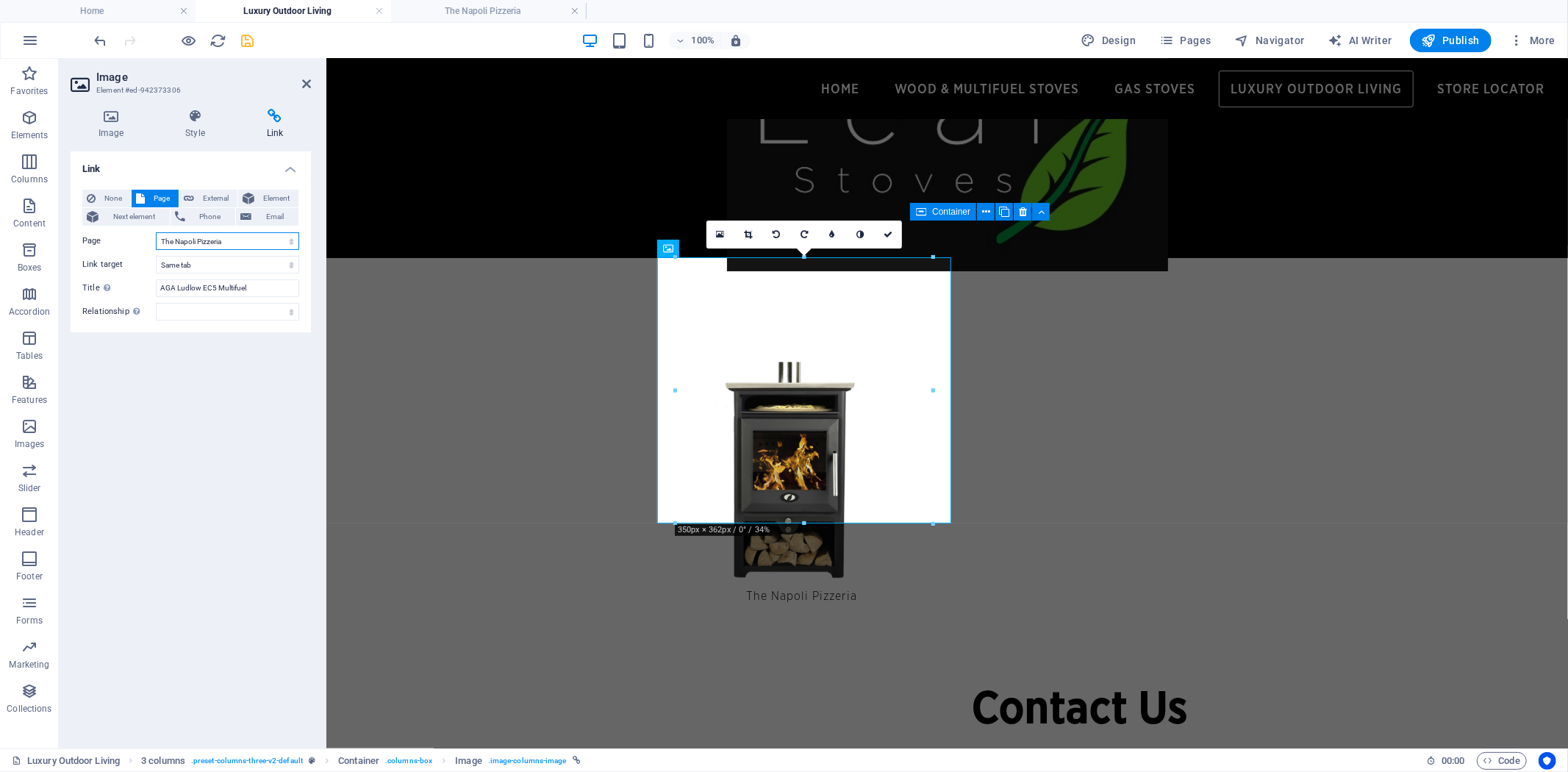
click at [156, 232] on select "Home Wood &amp; Multifuel Stoves Store Locator Natural Gas Stoves Luxury Outdoo…" at bounding box center [228, 240] width 143 height 17
drag, startPoint x: 273, startPoint y: 288, endPoint x: 17, endPoint y: 277, distance: 256.2
click at [17, 277] on section "Favorites Elements Columns Content Boxes Accordion Tables Features Images Slide…" at bounding box center [784, 403] width 1568 height 689
type input "The Napoli Pizzeria"
click at [881, 232] on link at bounding box center [888, 234] width 28 height 28
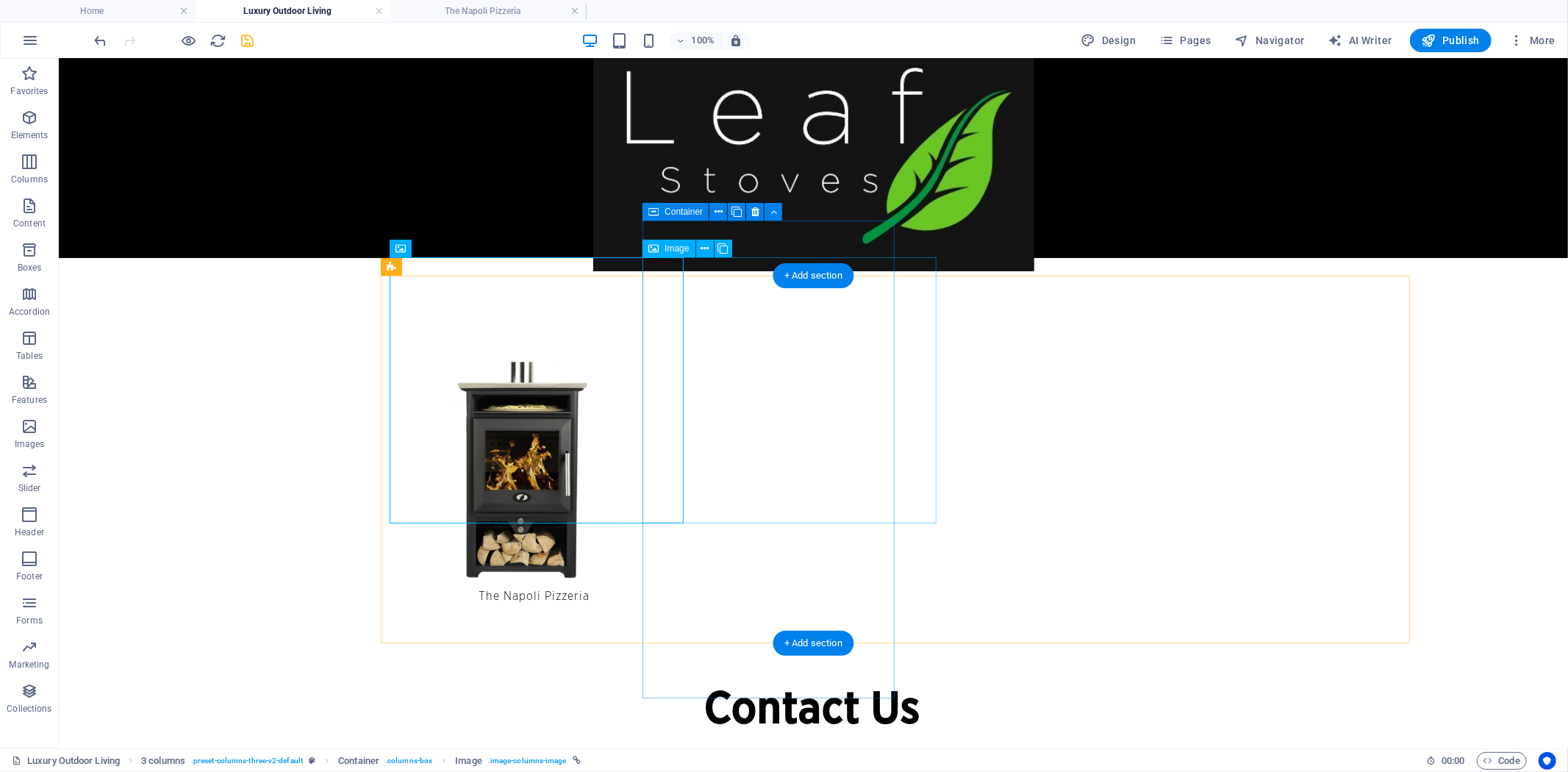
select select "px"
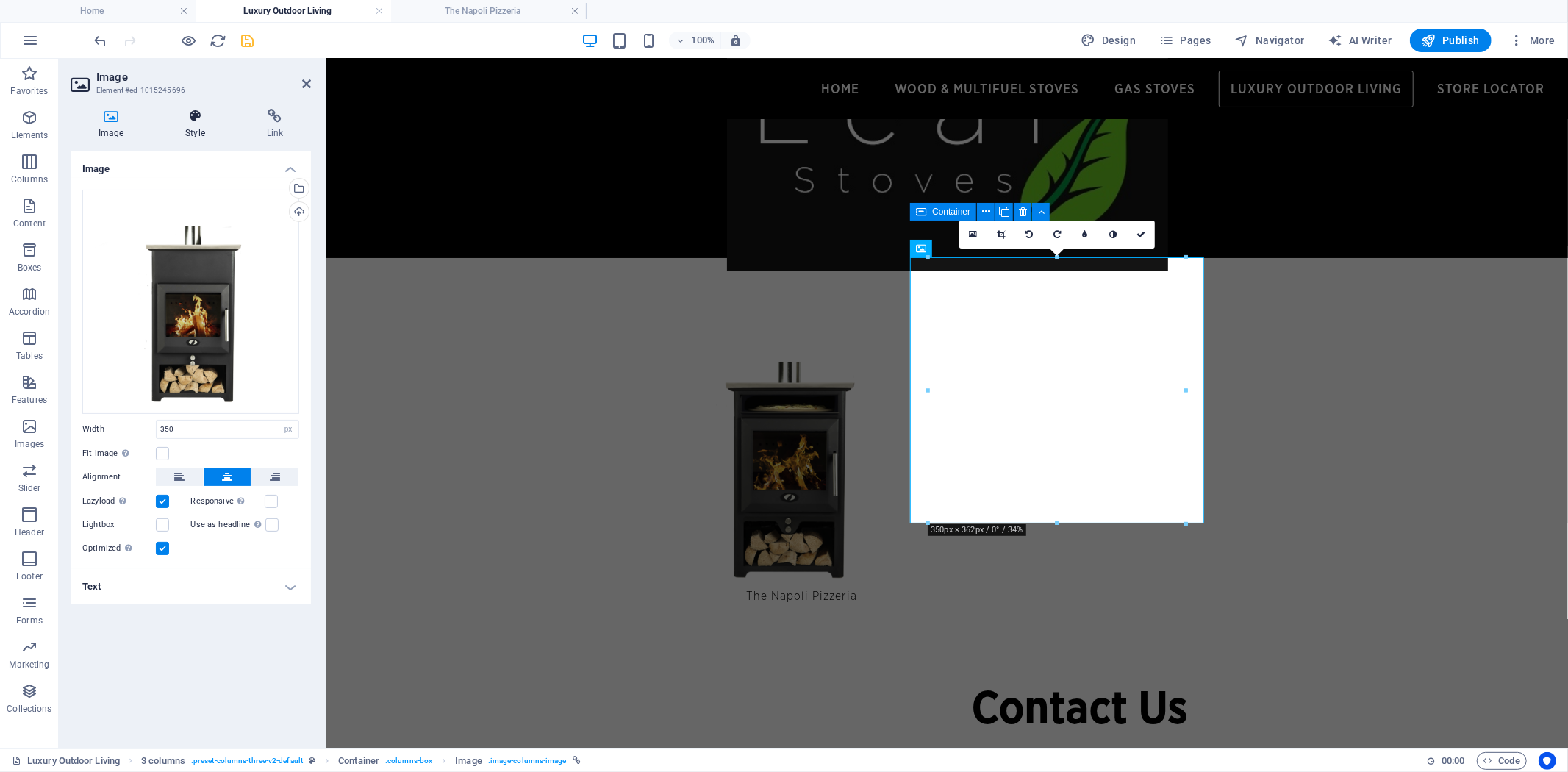
click at [193, 118] on icon at bounding box center [195, 115] width 75 height 14
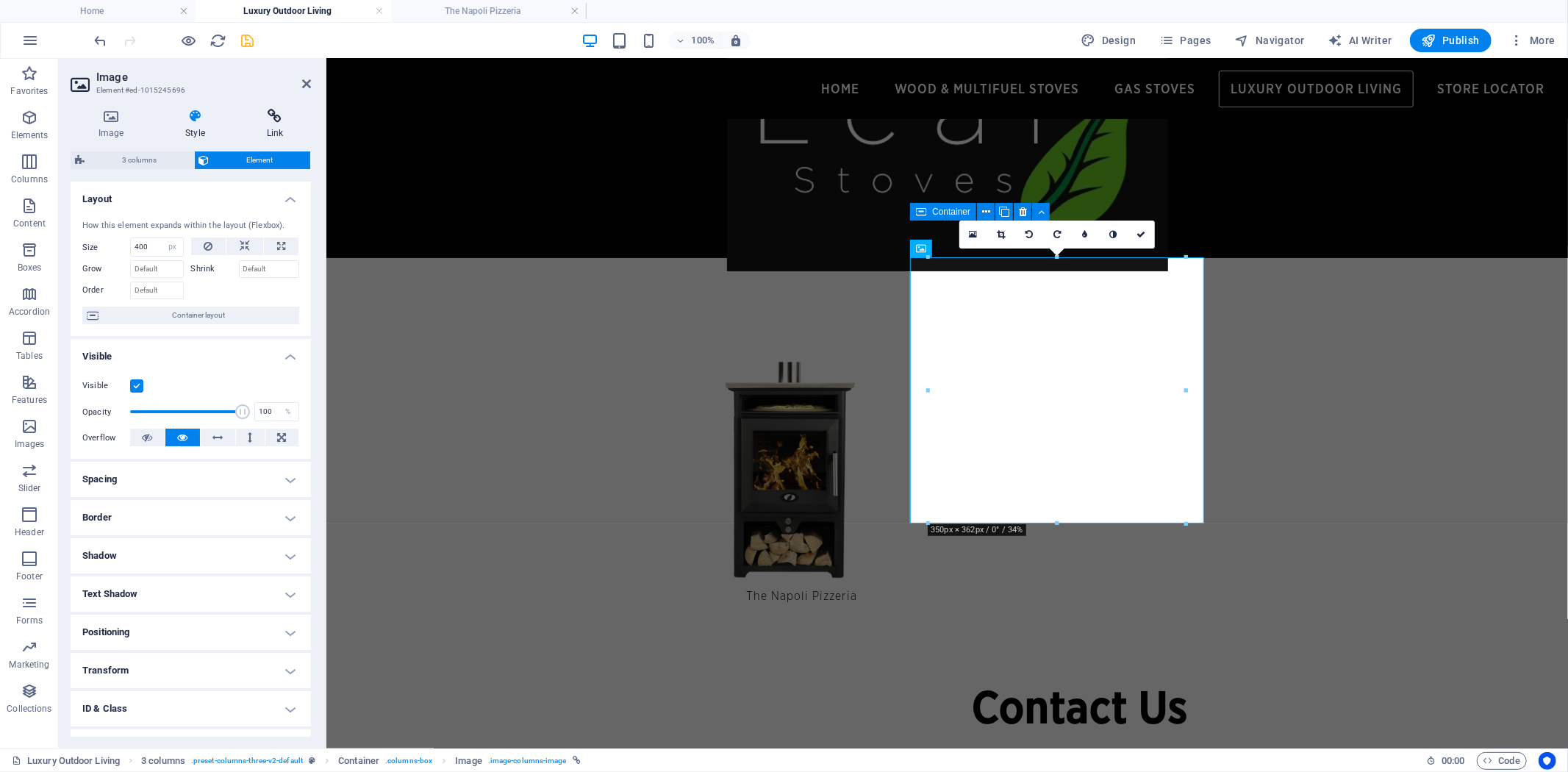
click at [270, 127] on h4 "Link" at bounding box center [275, 124] width 72 height 31
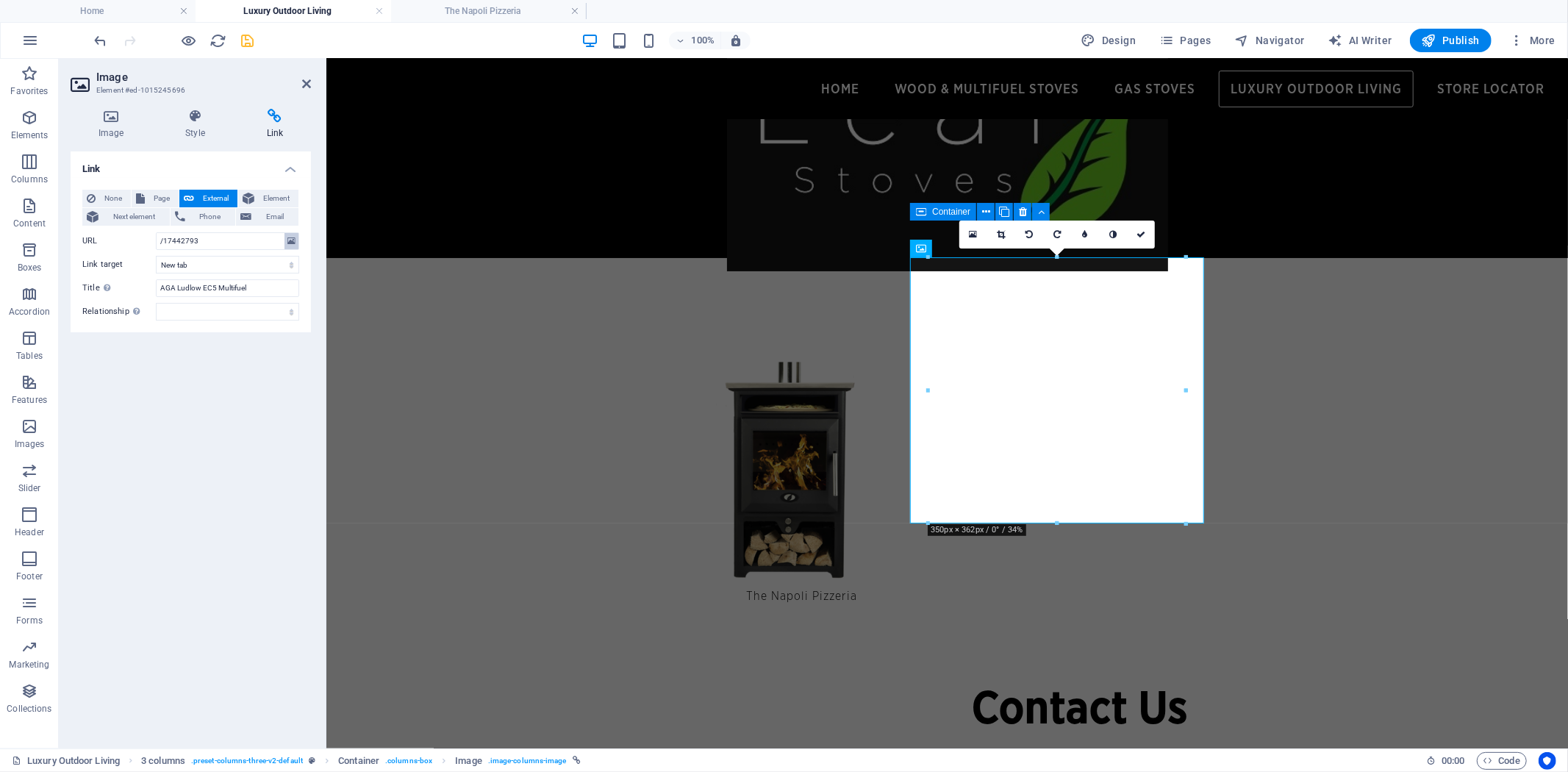
click at [288, 241] on icon at bounding box center [291, 240] width 8 height 16
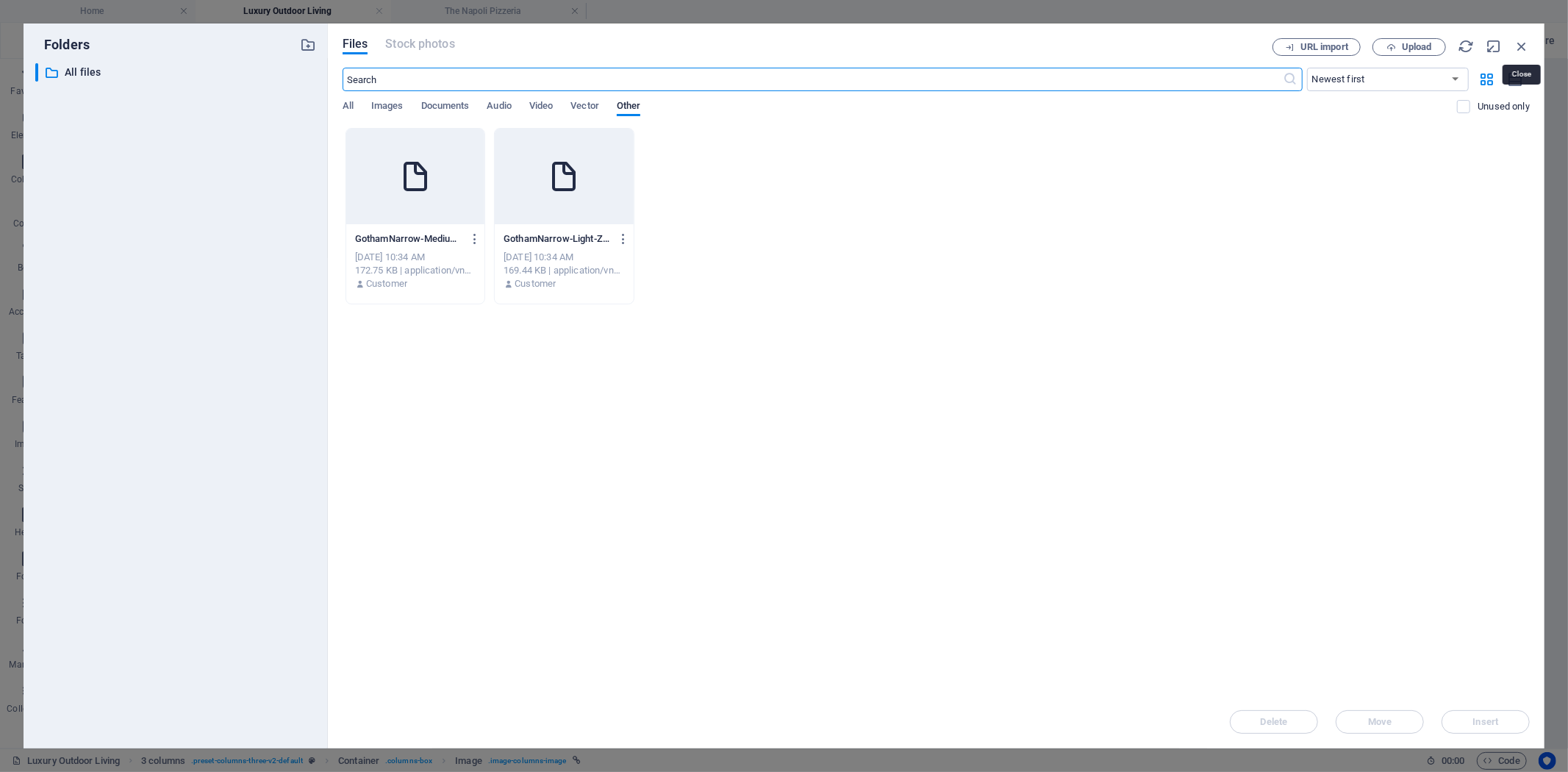
click at [1520, 44] on icon "button" at bounding box center [1521, 46] width 16 height 16
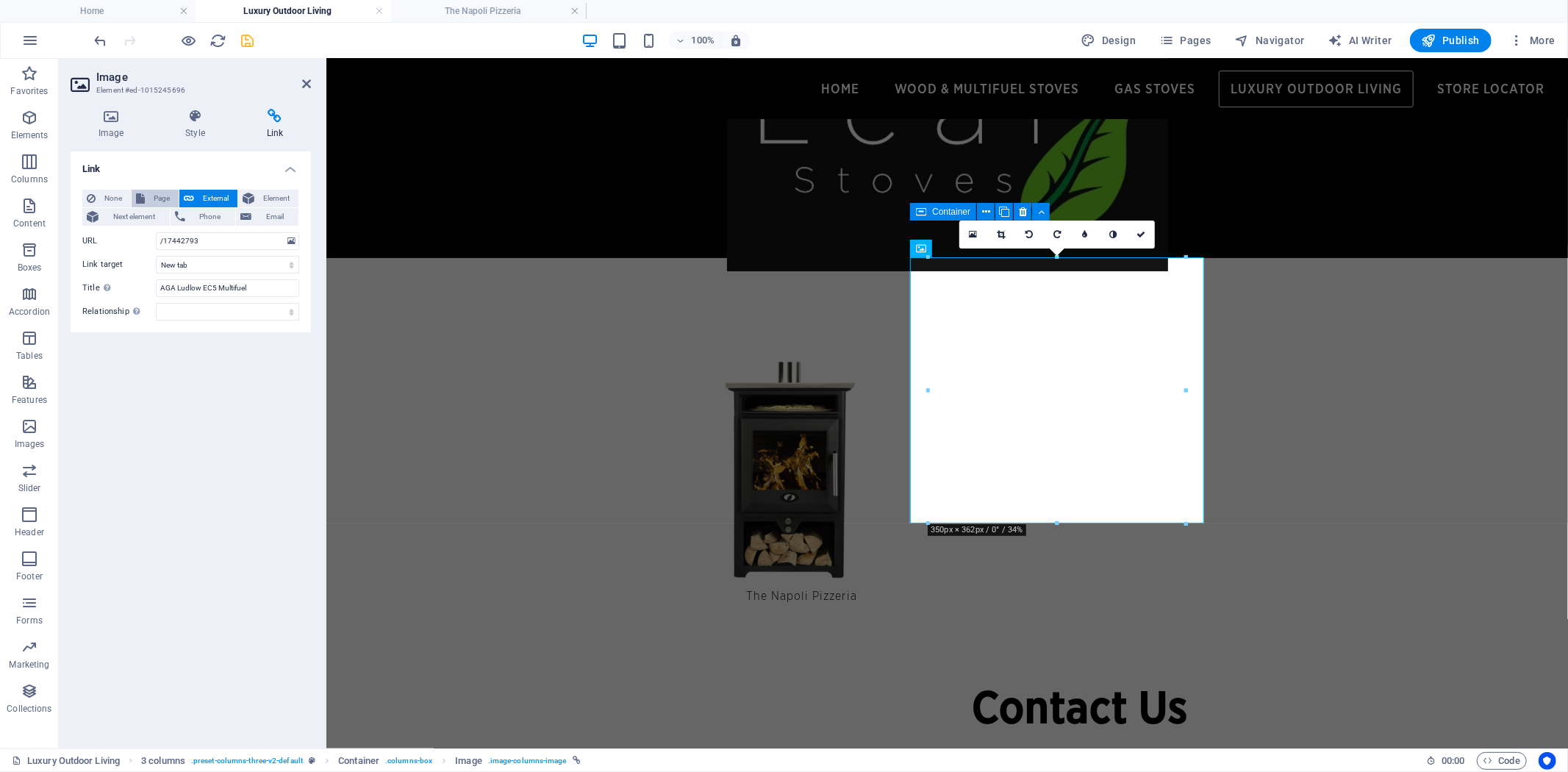
click at [157, 196] on span "Page" at bounding box center [161, 198] width 25 height 17
select select
click at [289, 244] on select "Home Wood &amp; Multifuel Stoves Store Locator Natural Gas Stoves Luxury Outdoo…" at bounding box center [228, 240] width 143 height 17
select select "7"
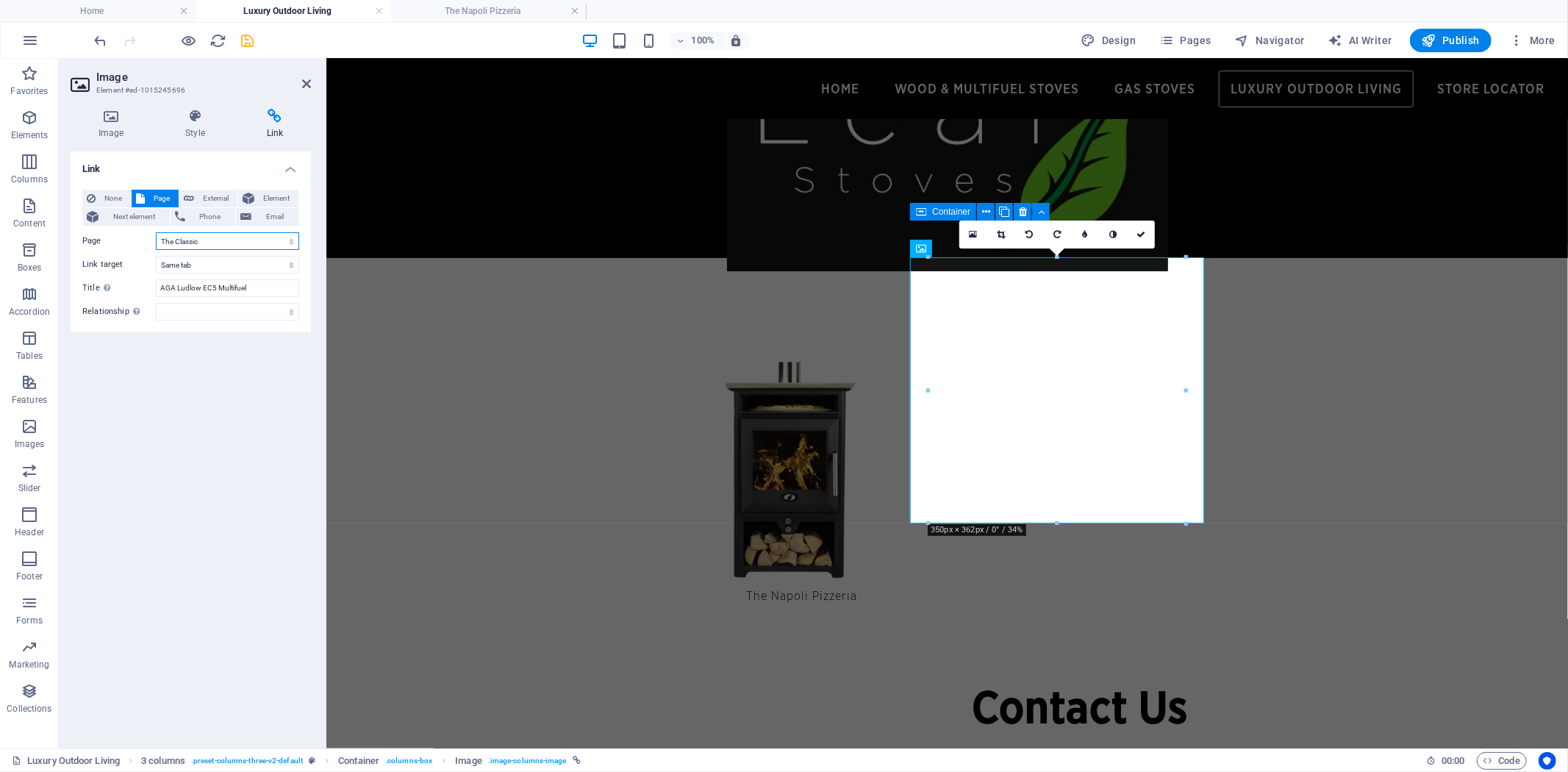
click at [156, 232] on select "Home Wood &amp; Multifuel Stoves Store Locator Natural Gas Stoves Luxury Outdoo…" at bounding box center [228, 240] width 143 height 17
drag, startPoint x: 271, startPoint y: 288, endPoint x: 5, endPoint y: 265, distance: 267.0
click at [5, 263] on section "Favorites Elements Columns Content Boxes Accordion Tables Features Images Slide…" at bounding box center [784, 403] width 1568 height 689
click at [250, 241] on select "Home Wood &amp; Multifuel Stoves Store Locator Natural Gas Stoves Luxury Outdoo…" at bounding box center [228, 240] width 143 height 17
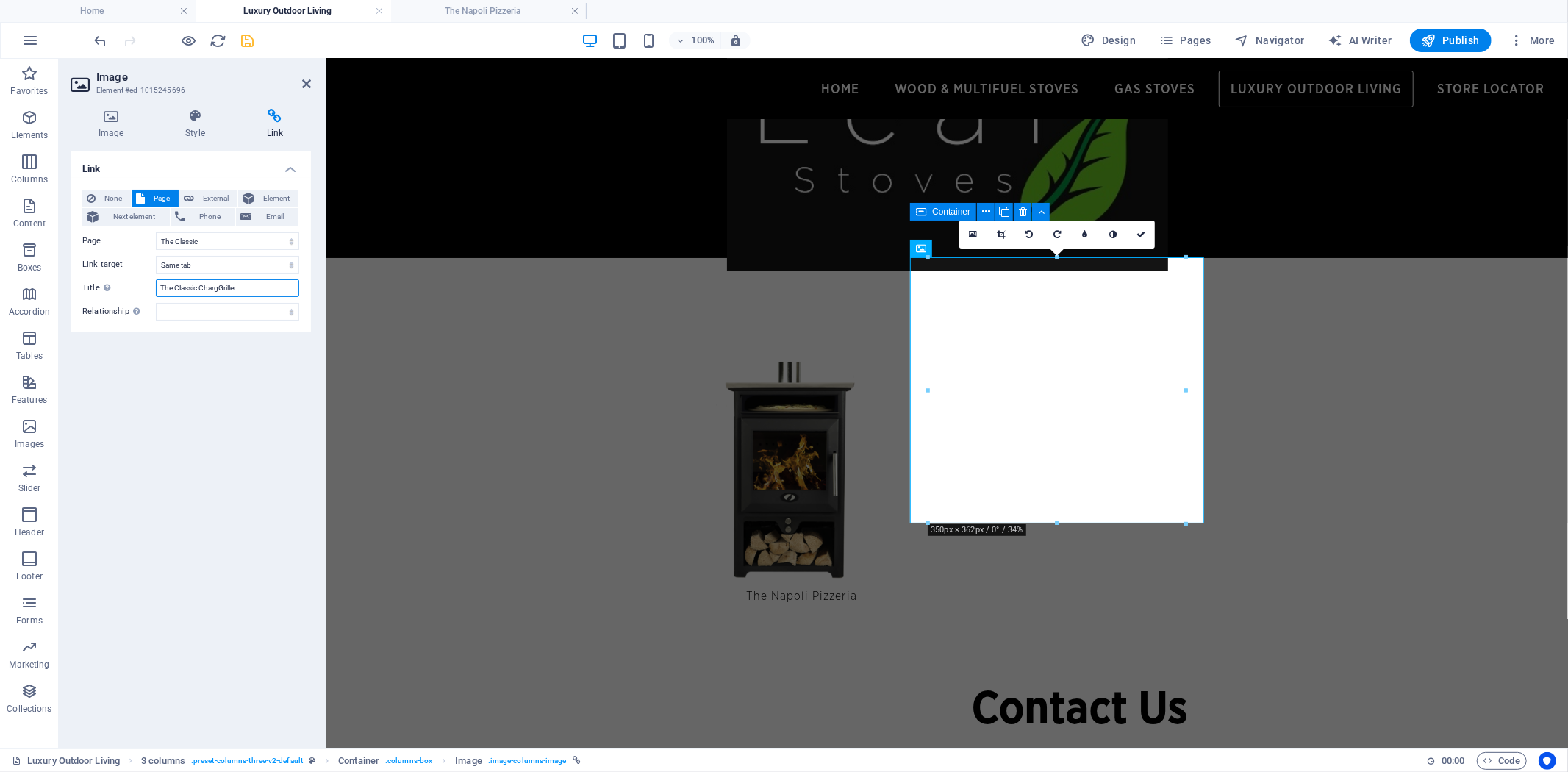
click at [219, 287] on input "The Classic ChargGriller" at bounding box center [228, 287] width 143 height 17
type input "The Classic CharGriller"
click at [1143, 231] on icon at bounding box center [1141, 234] width 9 height 9
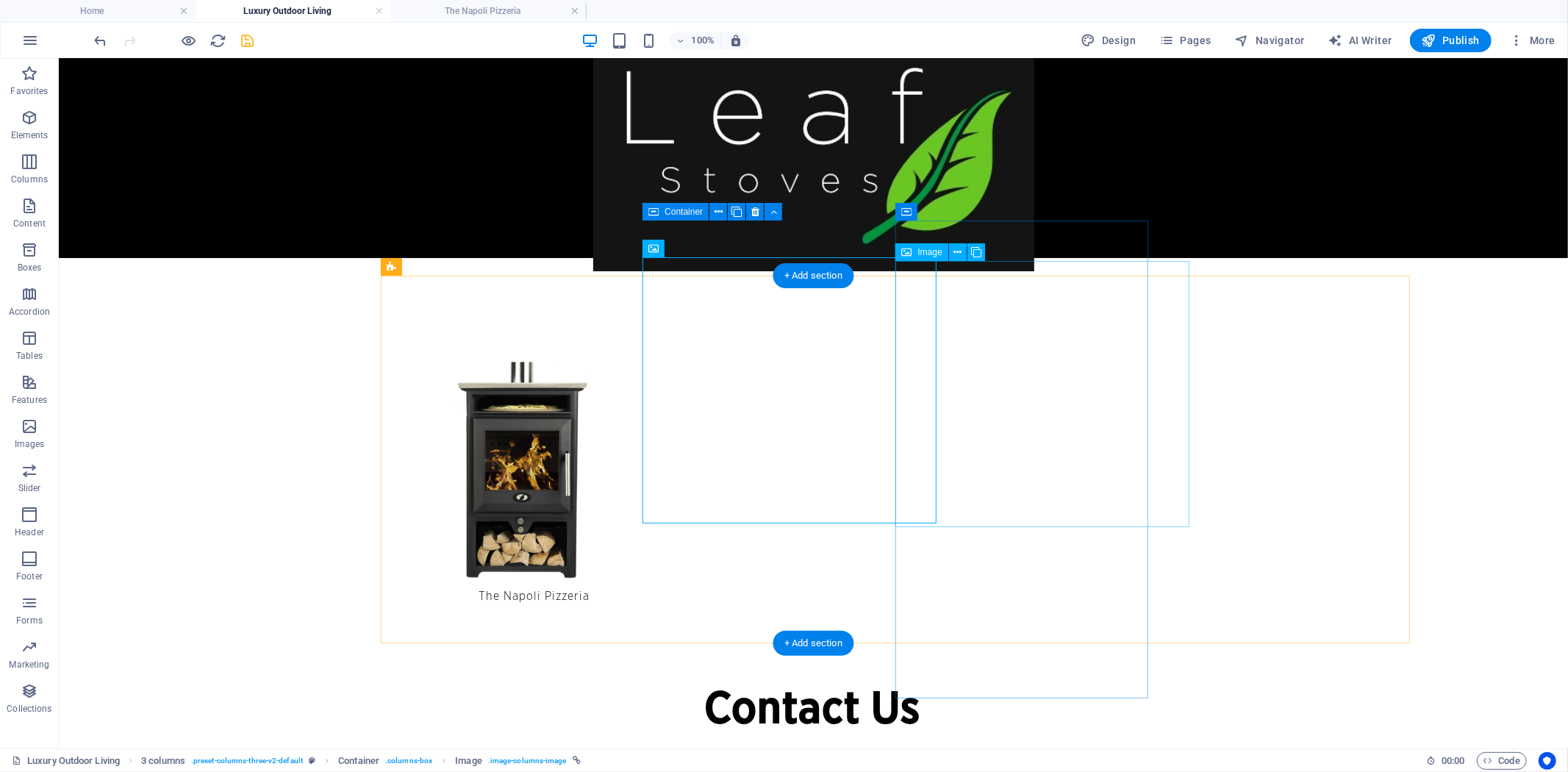
select select "px"
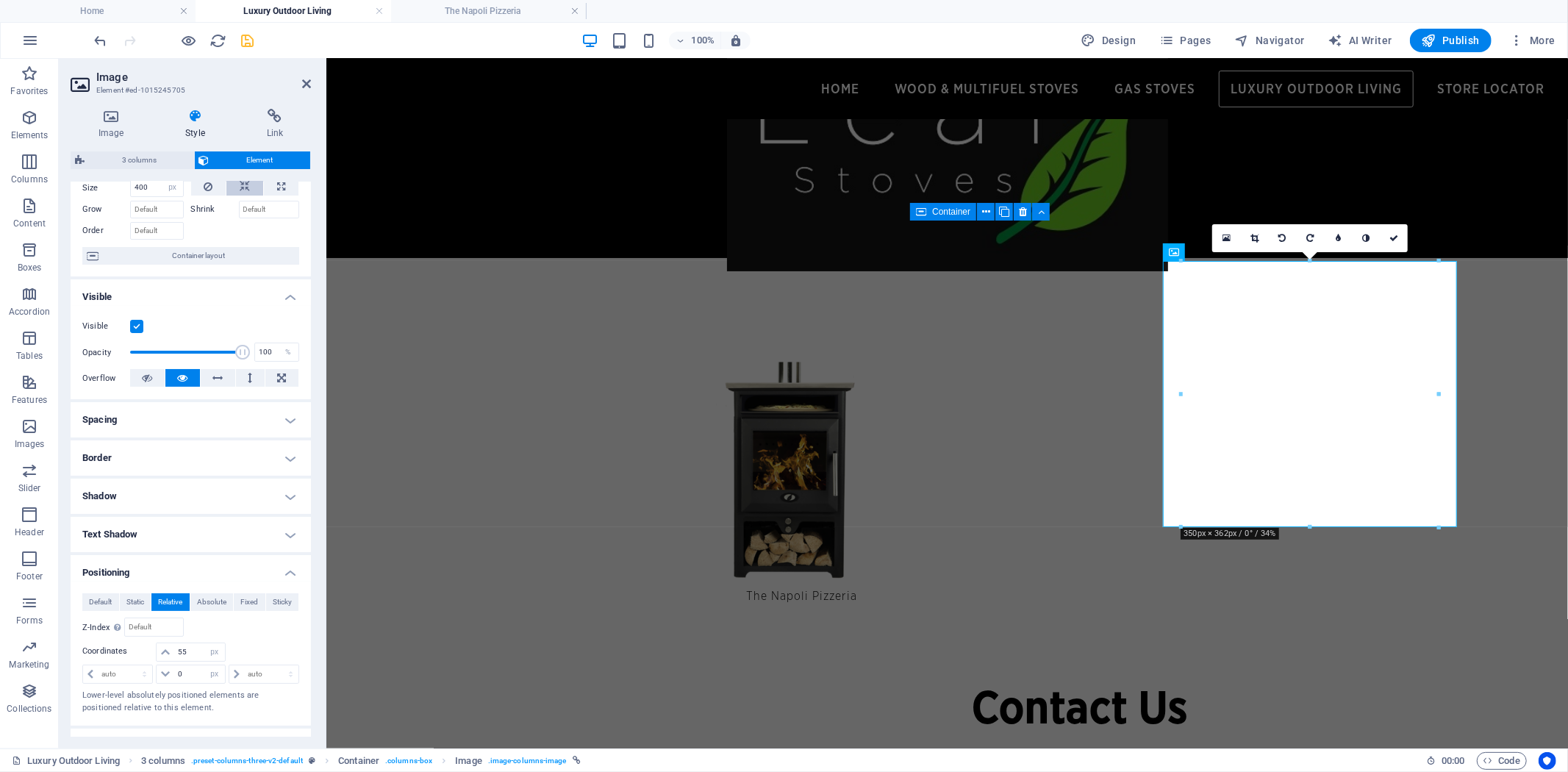
scroll to position [0, 0]
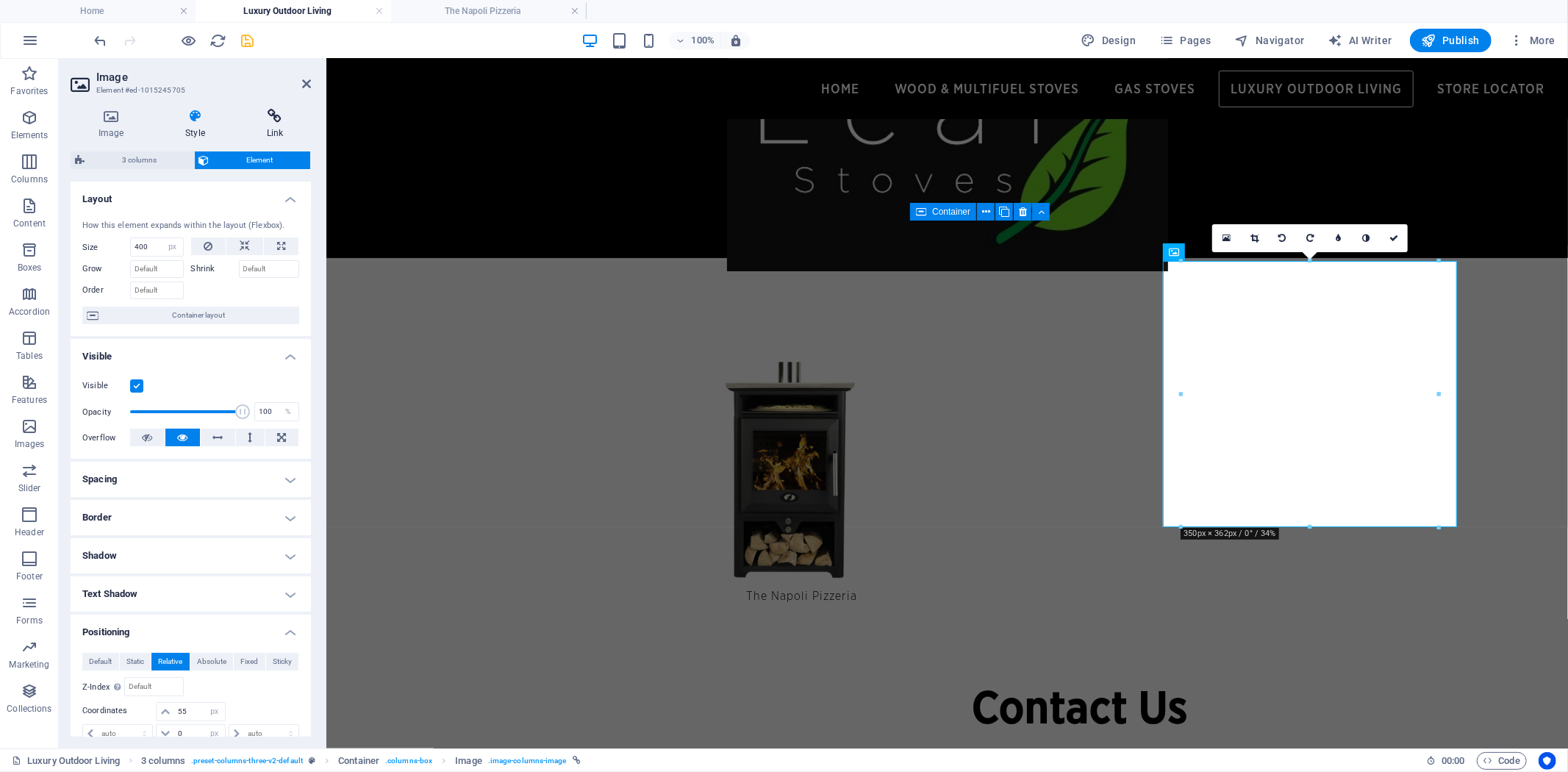
click at [281, 121] on icon at bounding box center [275, 115] width 72 height 14
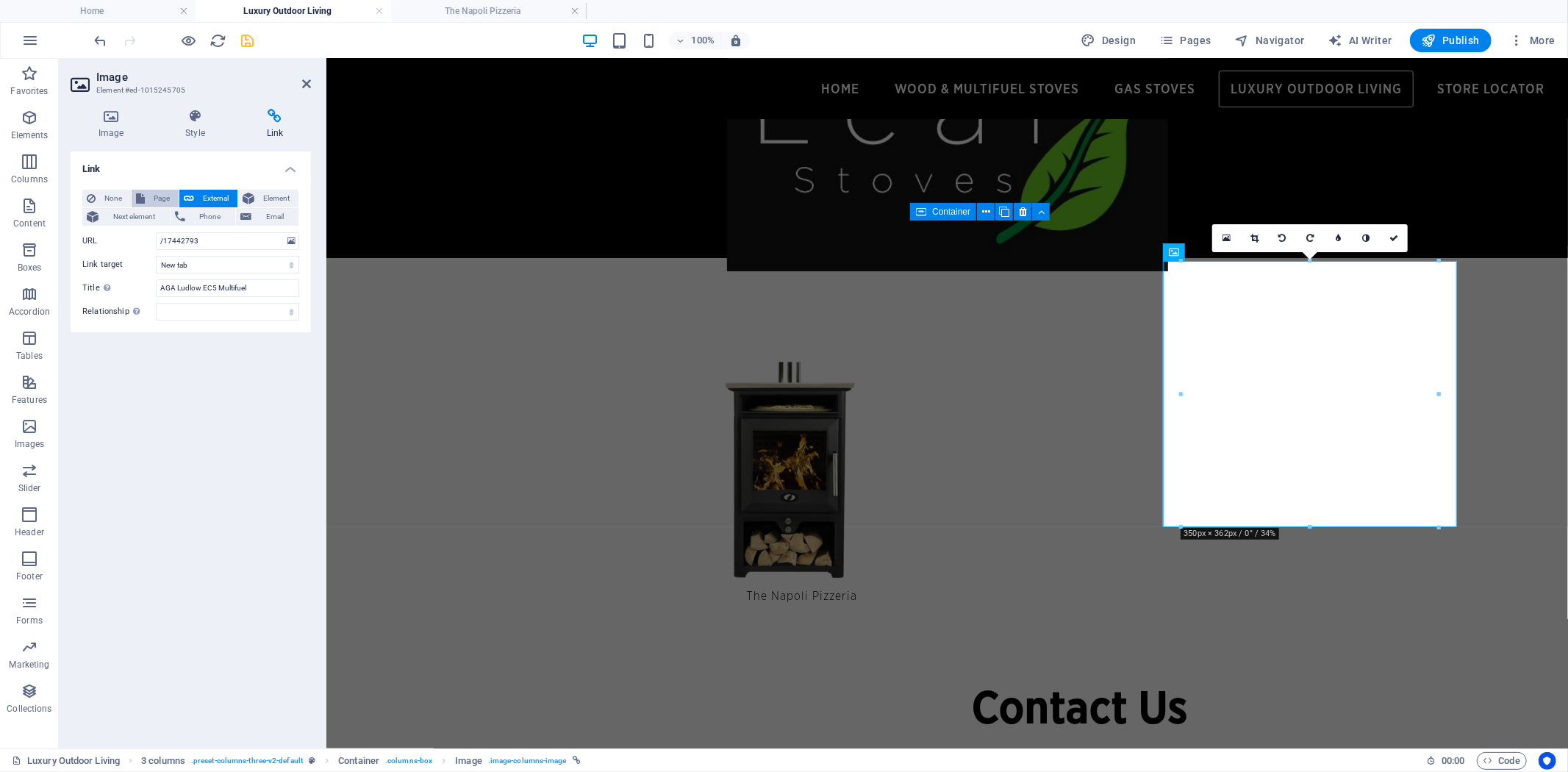
click at [157, 195] on span "Page" at bounding box center [161, 198] width 25 height 17
select select
click at [293, 236] on select "Home Wood &amp; Multifuel Stoves Store Locator Natural Gas Stoves Luxury Outdoo…" at bounding box center [228, 240] width 143 height 17
select select "8"
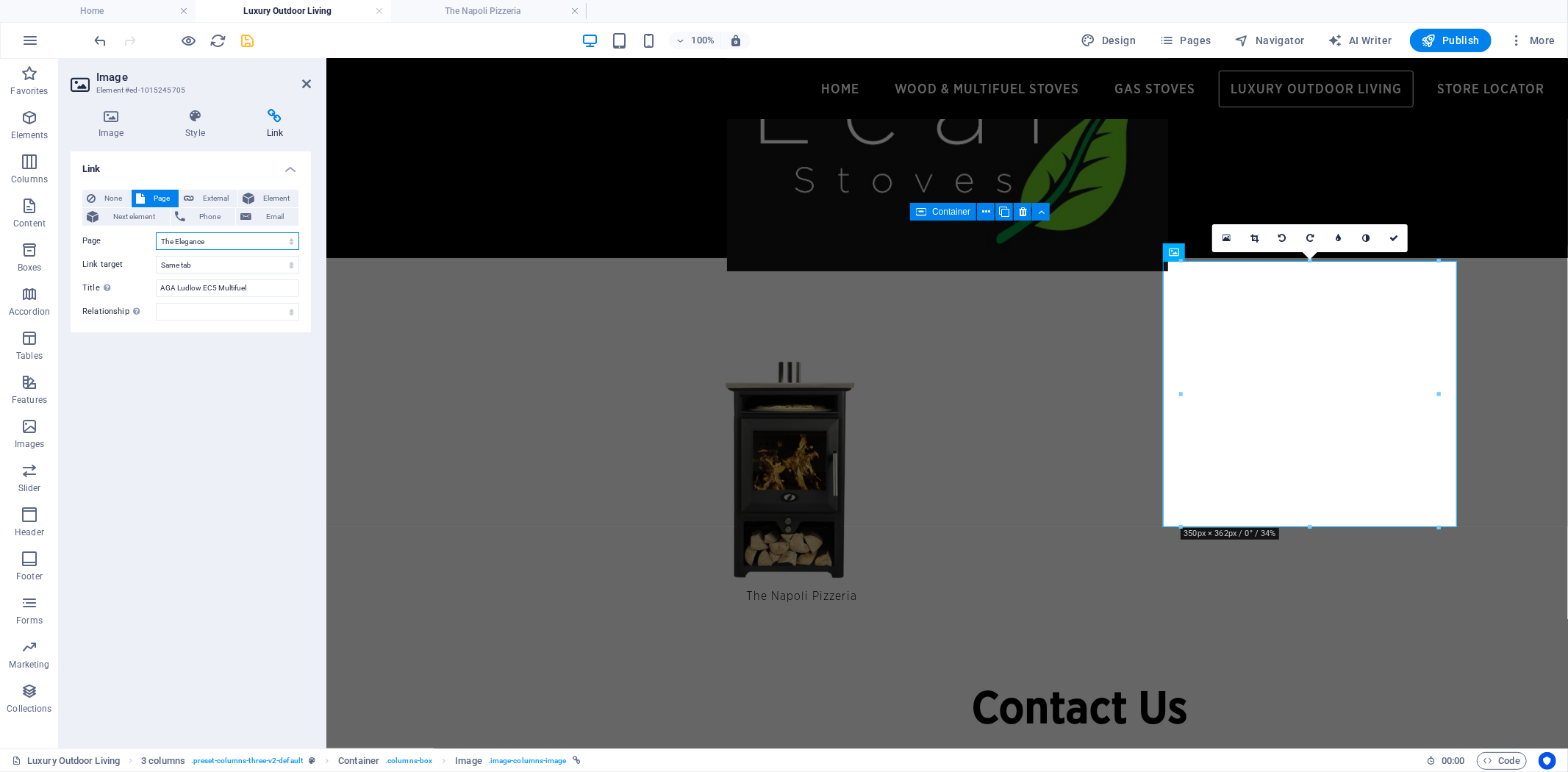
click at [156, 232] on select "Home Wood &amp; Multifuel Stoves Store Locator Natural Gas Stoves Luxury Outdoo…" at bounding box center [228, 240] width 143 height 17
drag, startPoint x: 277, startPoint y: 288, endPoint x: 3, endPoint y: 282, distance: 274.1
click at [5, 282] on section "Favorites Elements Columns Content Boxes Accordion Tables Features Images Slide…" at bounding box center [784, 403] width 1568 height 689
type input "The Elegance"
click at [1398, 236] on icon at bounding box center [1394, 238] width 9 height 9
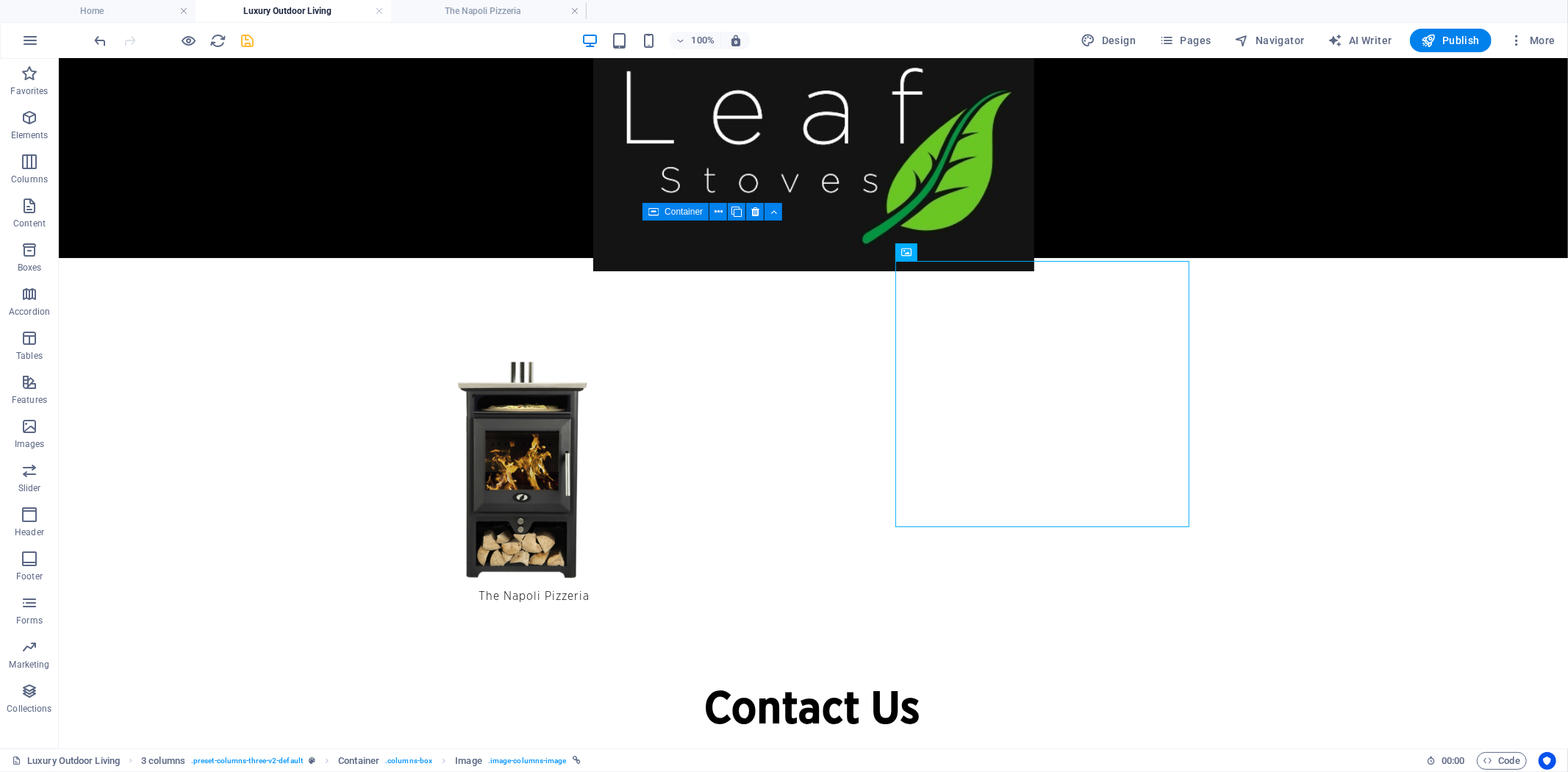
click at [244, 35] on icon "save" at bounding box center [248, 41] width 17 height 17
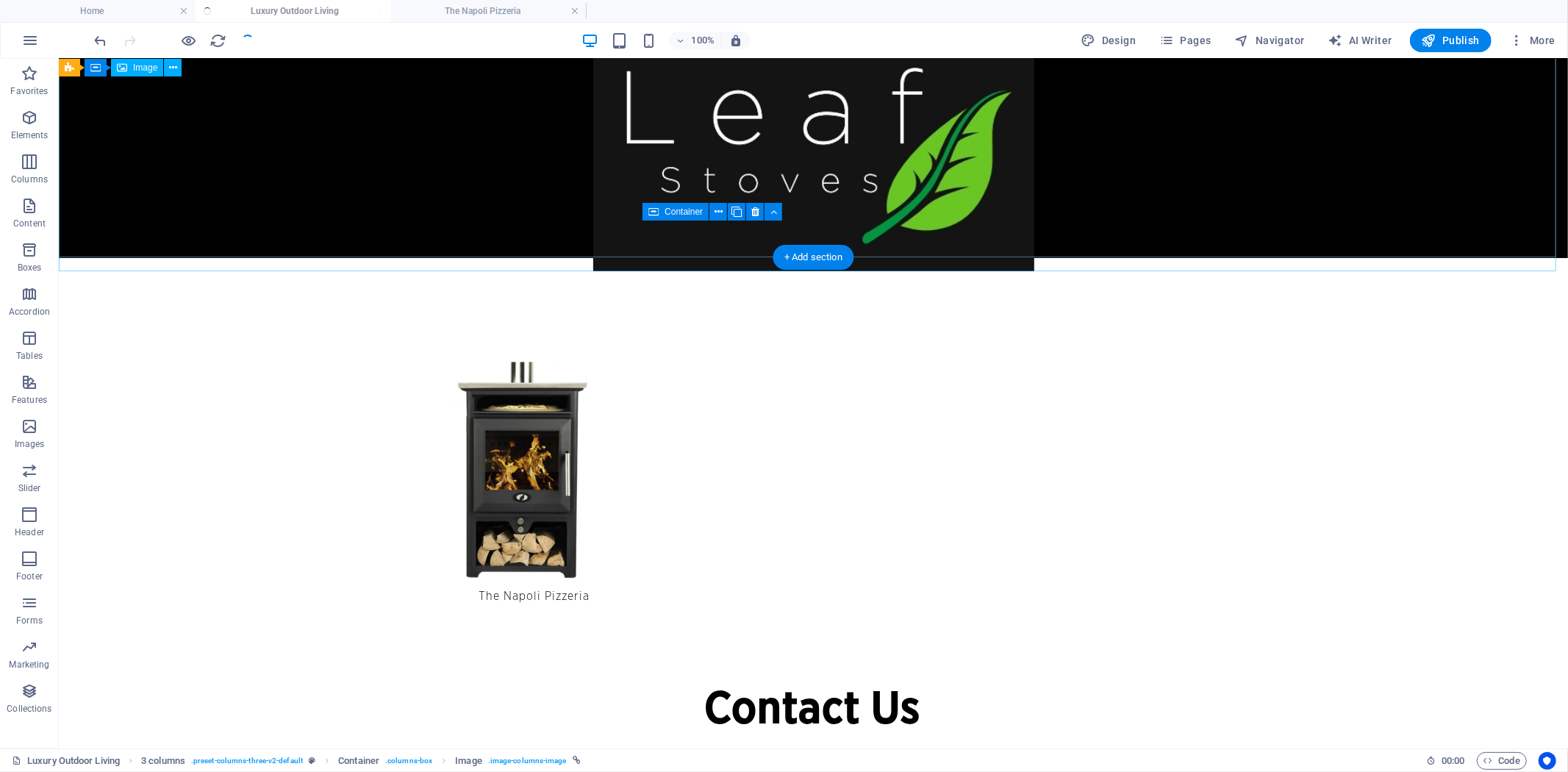
checkbox input "false"
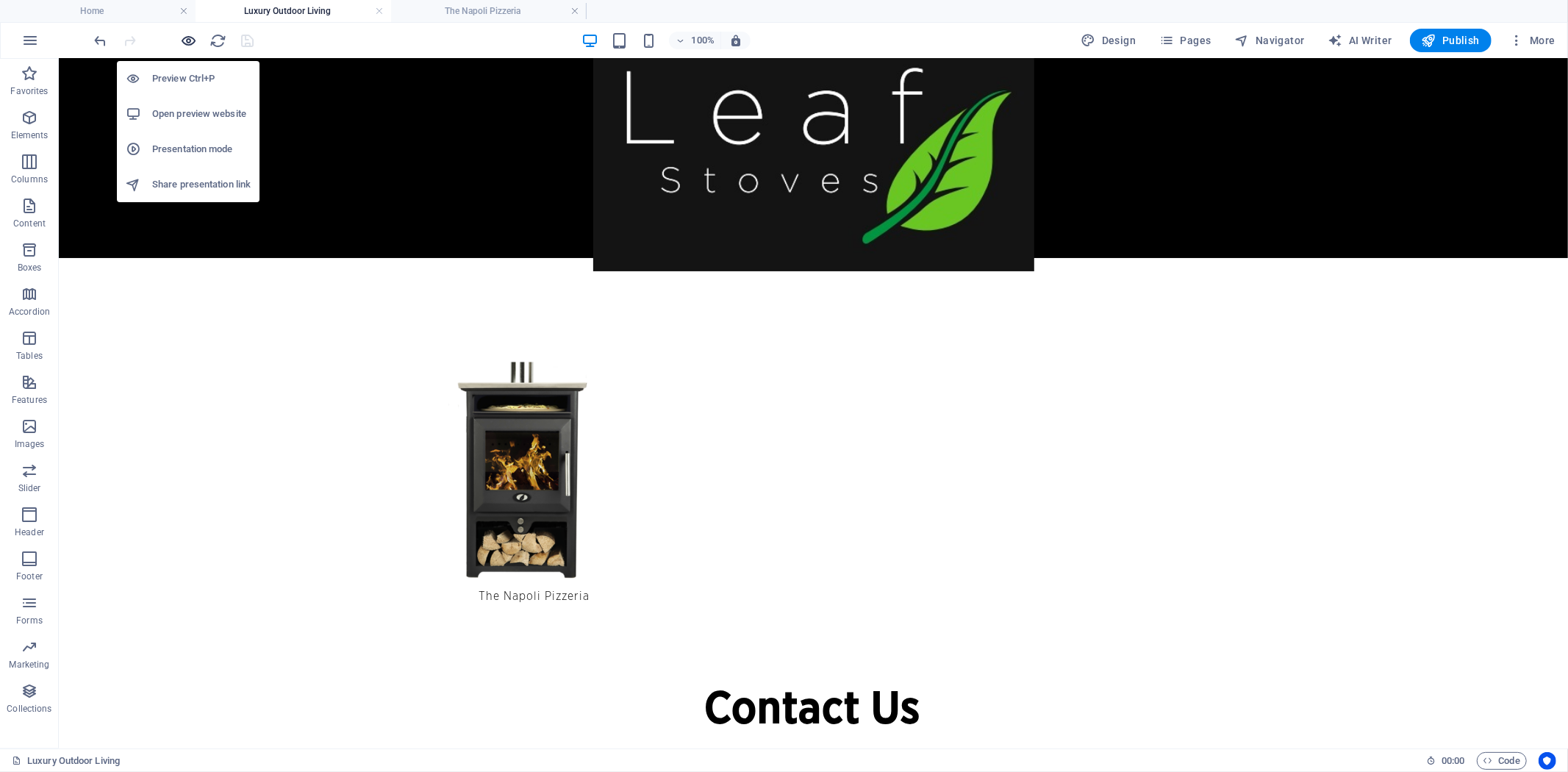
click at [183, 35] on icon "button" at bounding box center [189, 41] width 17 height 17
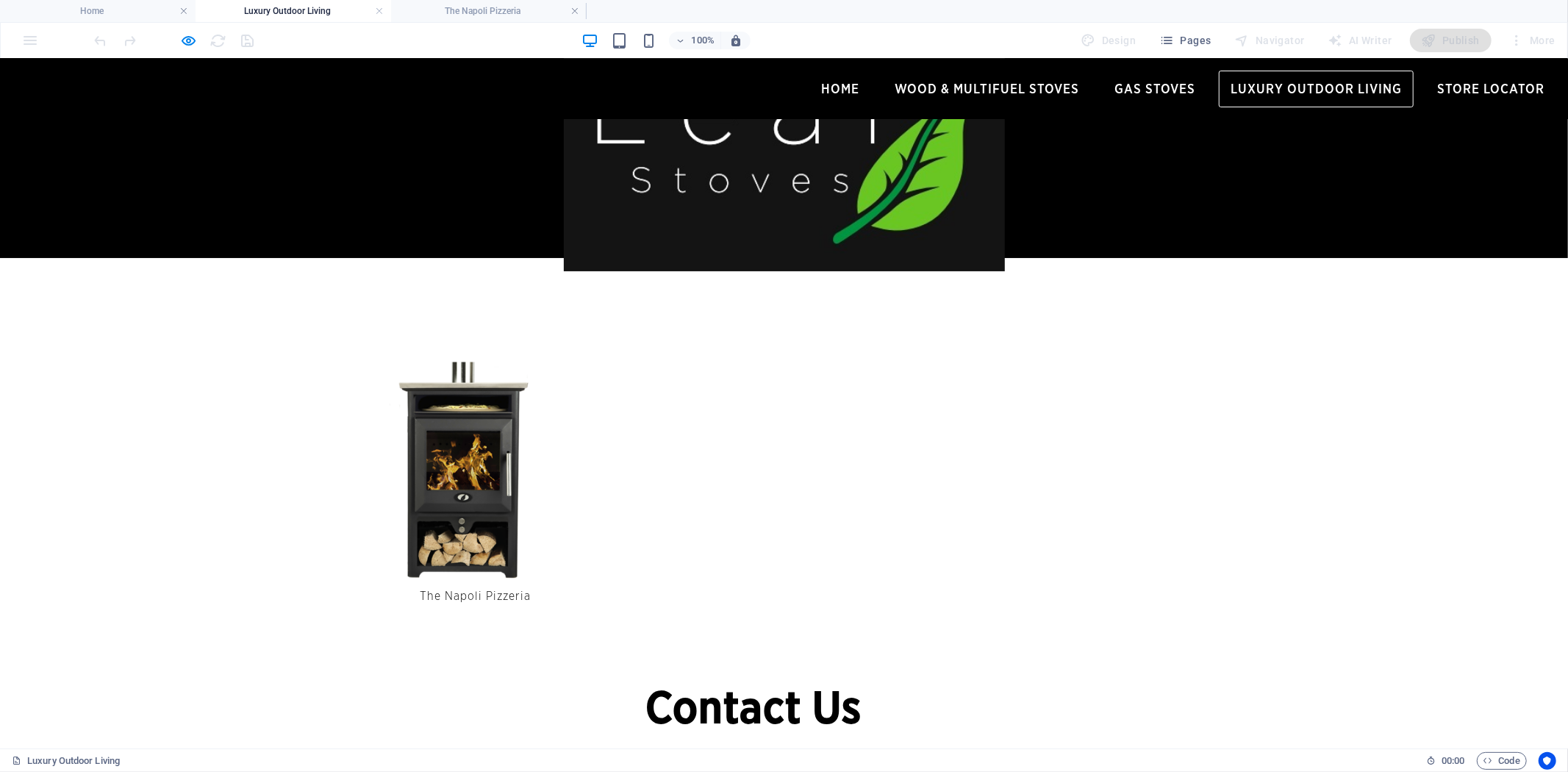
click at [490, 425] on img at bounding box center [459, 454] width 257 height 266
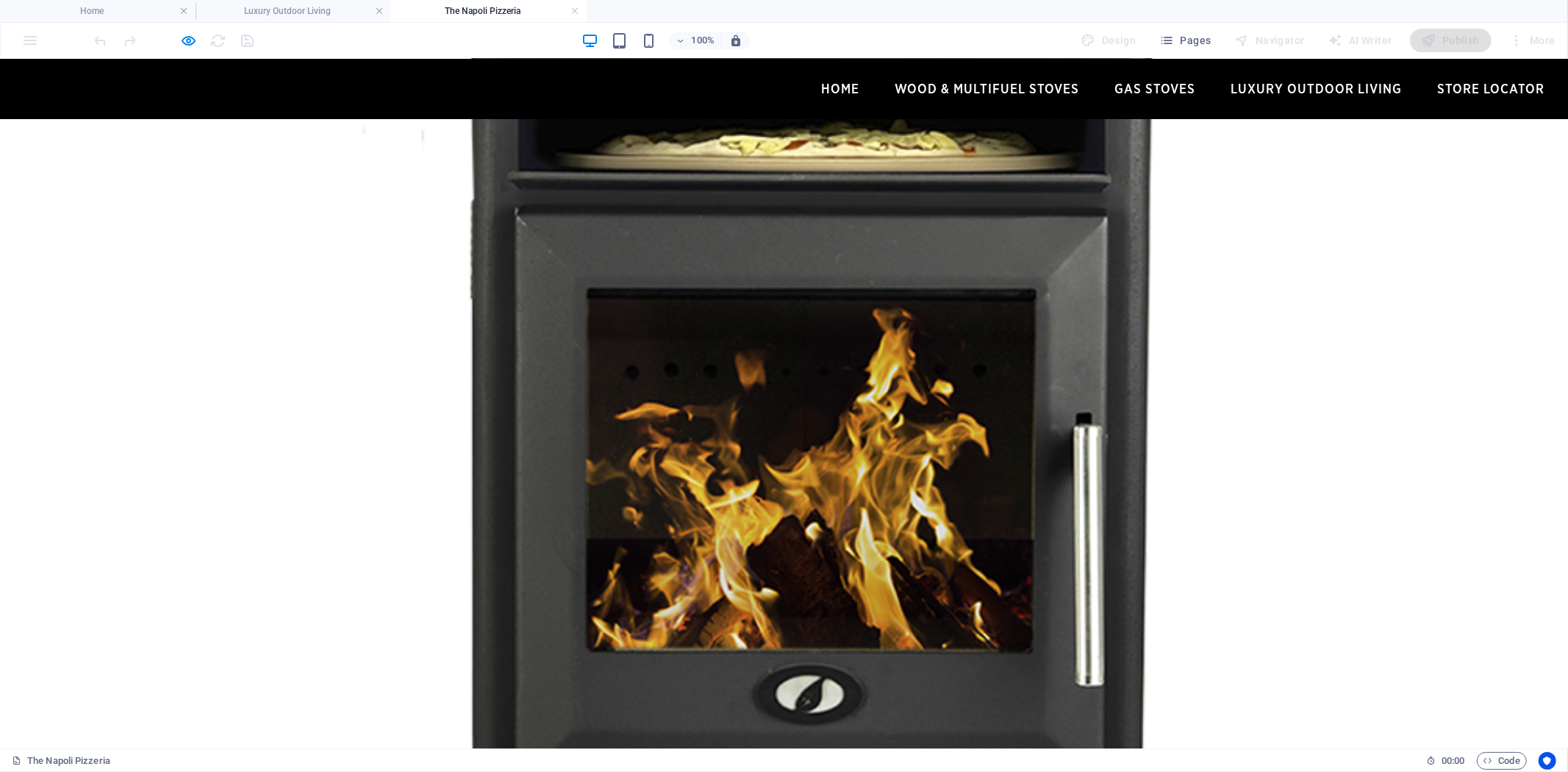
scroll to position [816, 0]
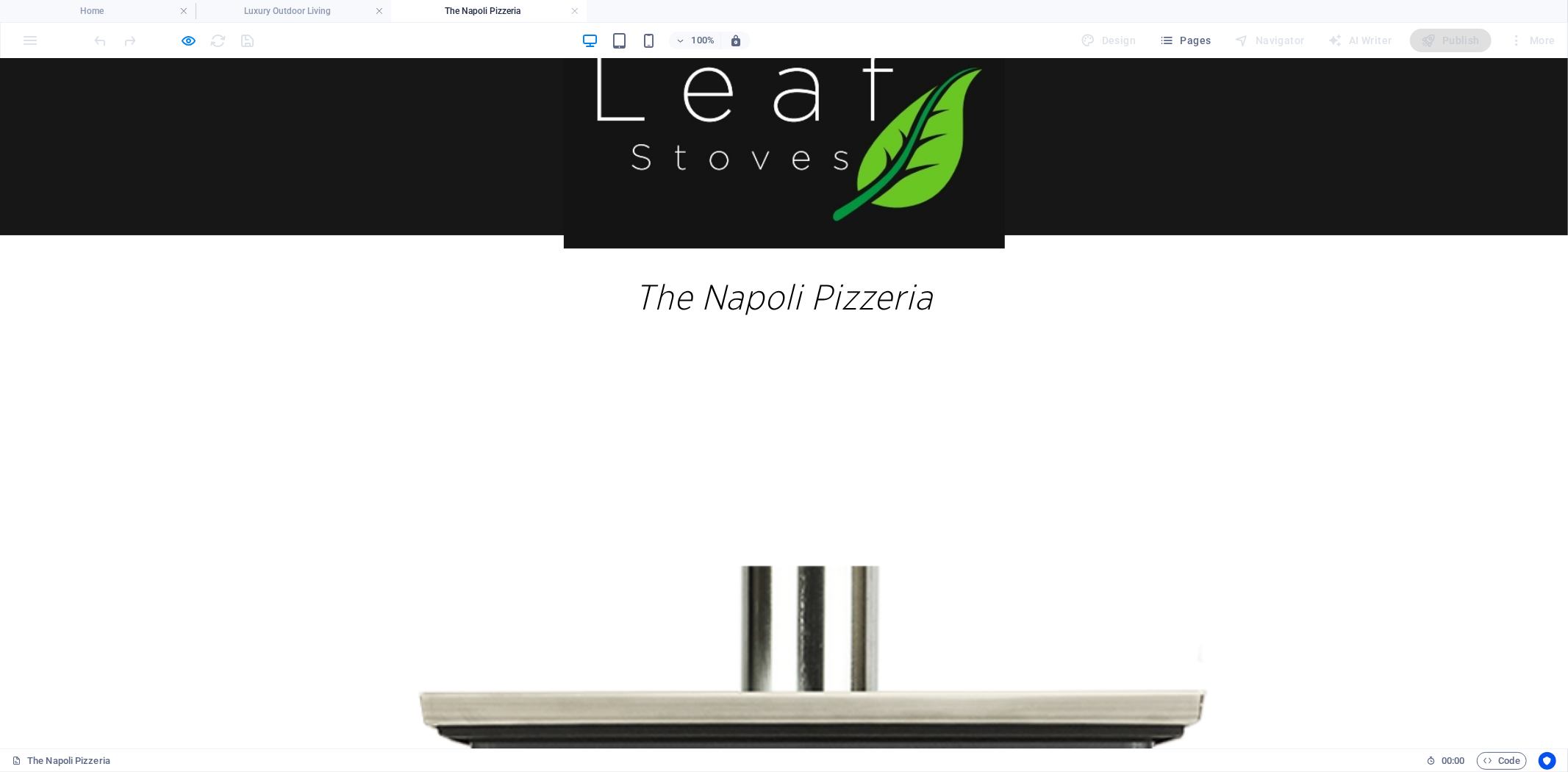
scroll to position [0, 0]
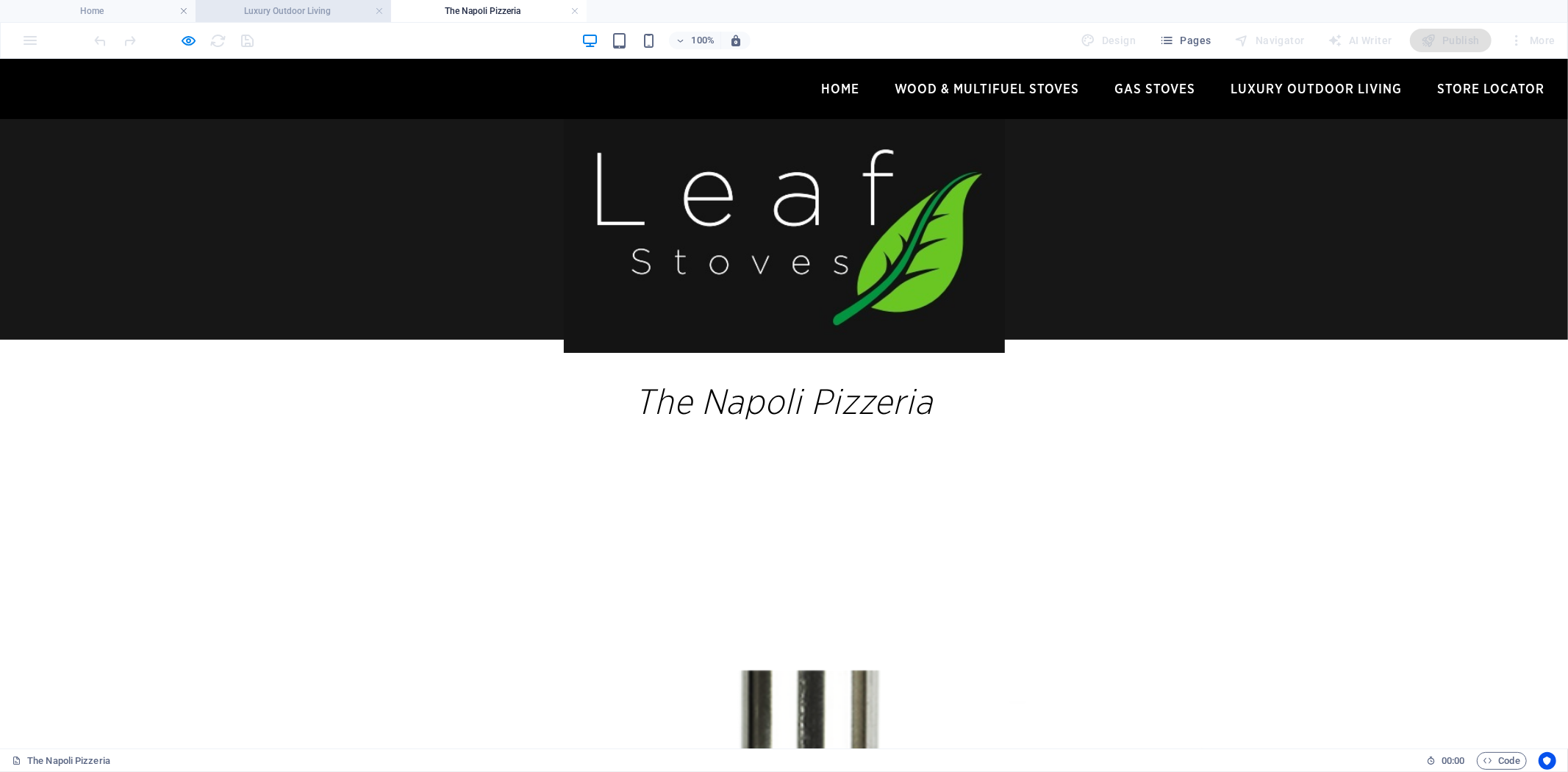
click at [299, 15] on h4 "Luxury Outdoor Living" at bounding box center [293, 11] width 195 height 16
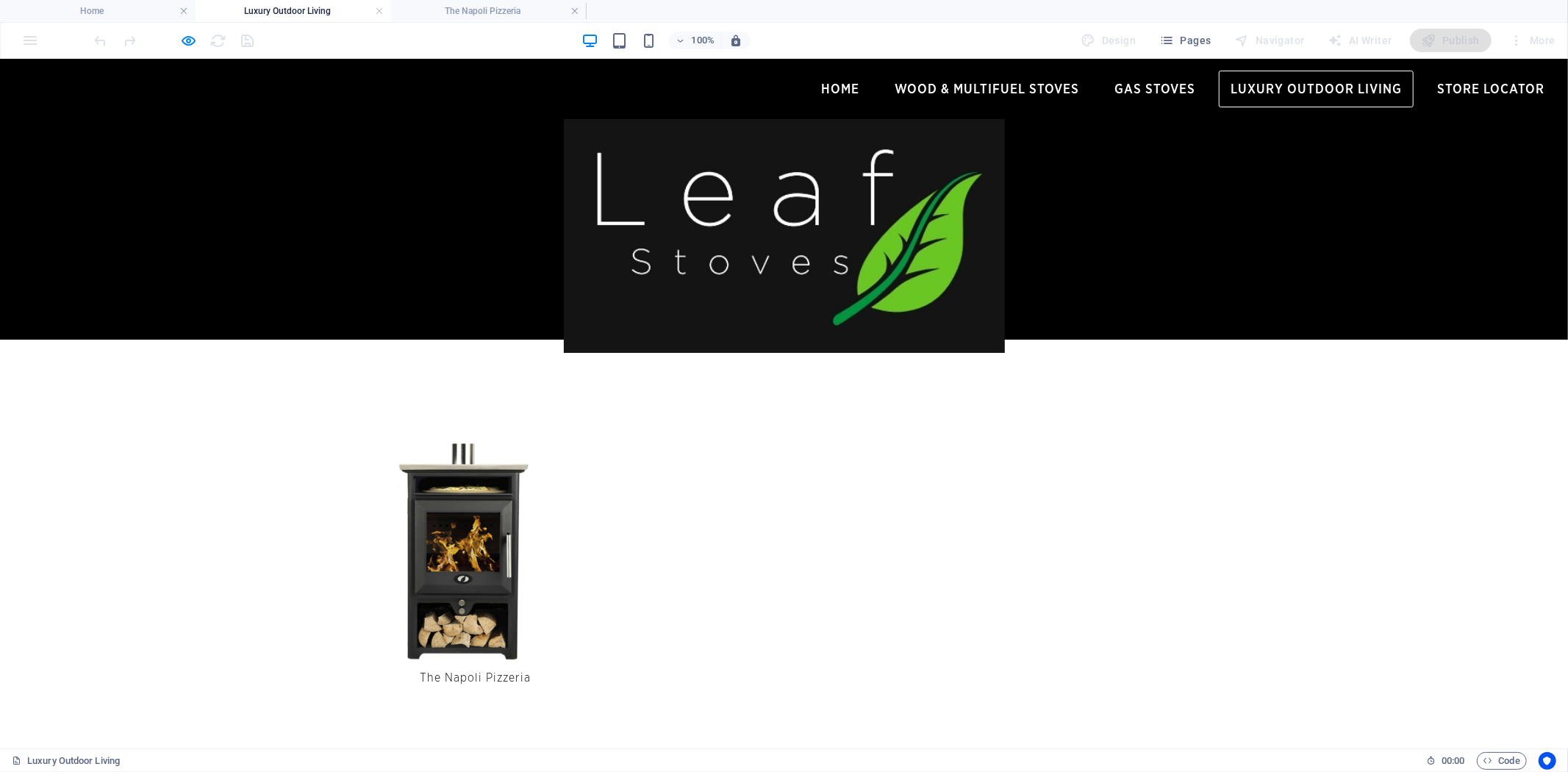
scroll to position [81, 0]
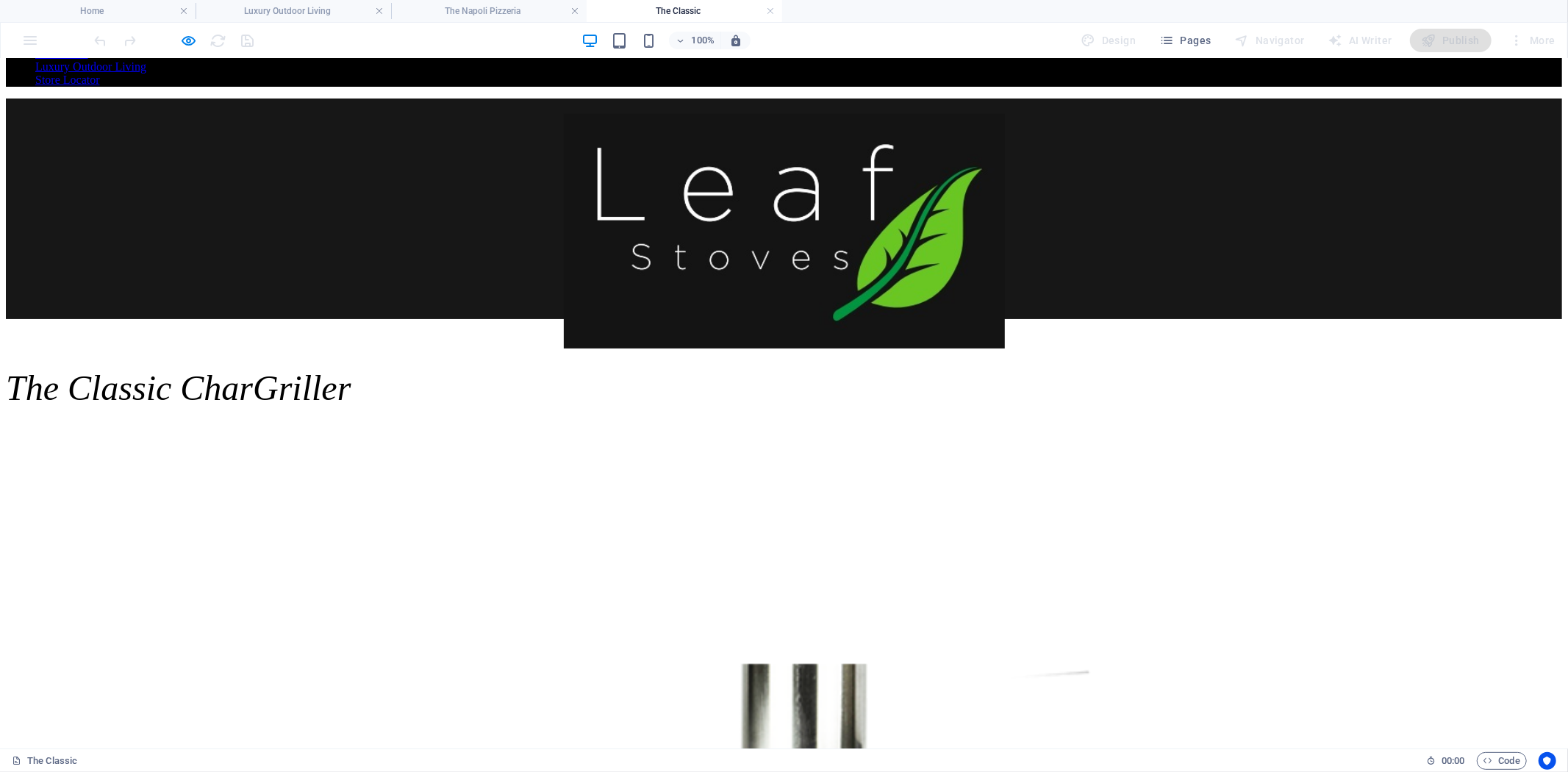
scroll to position [0, 0]
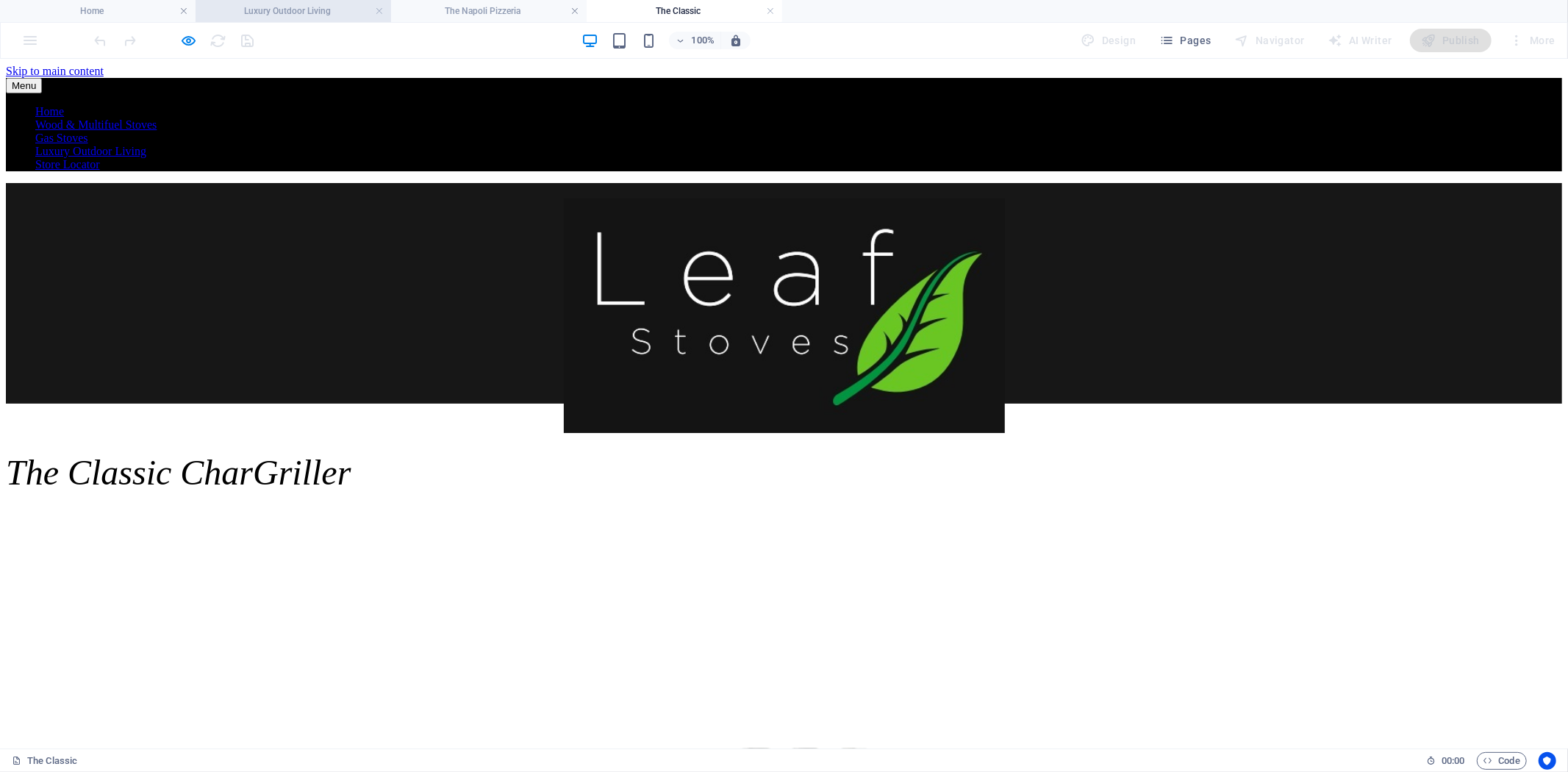
click at [265, 14] on h4 "Luxury Outdoor Living" at bounding box center [293, 11] width 195 height 16
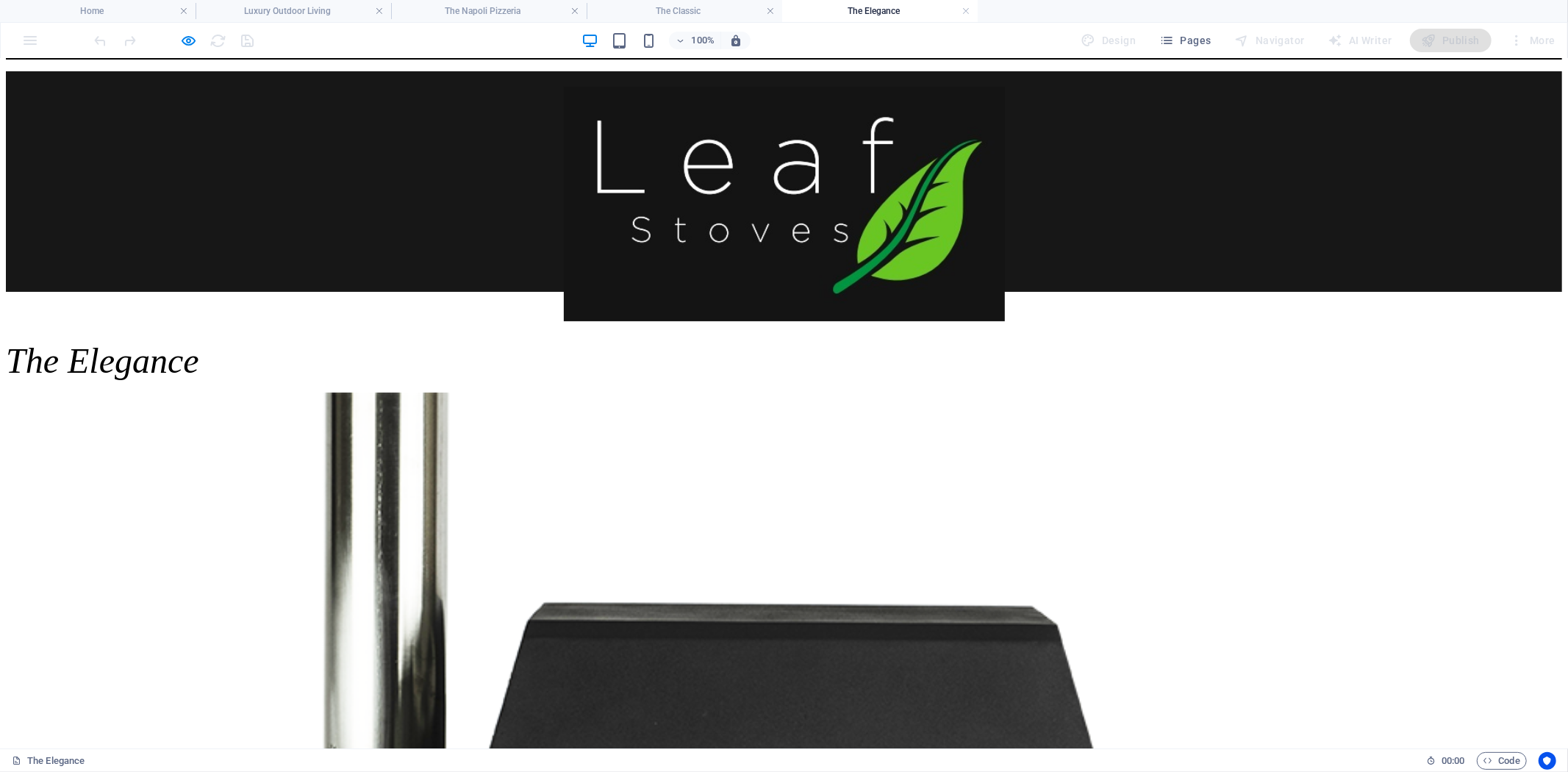
scroll to position [0, 0]
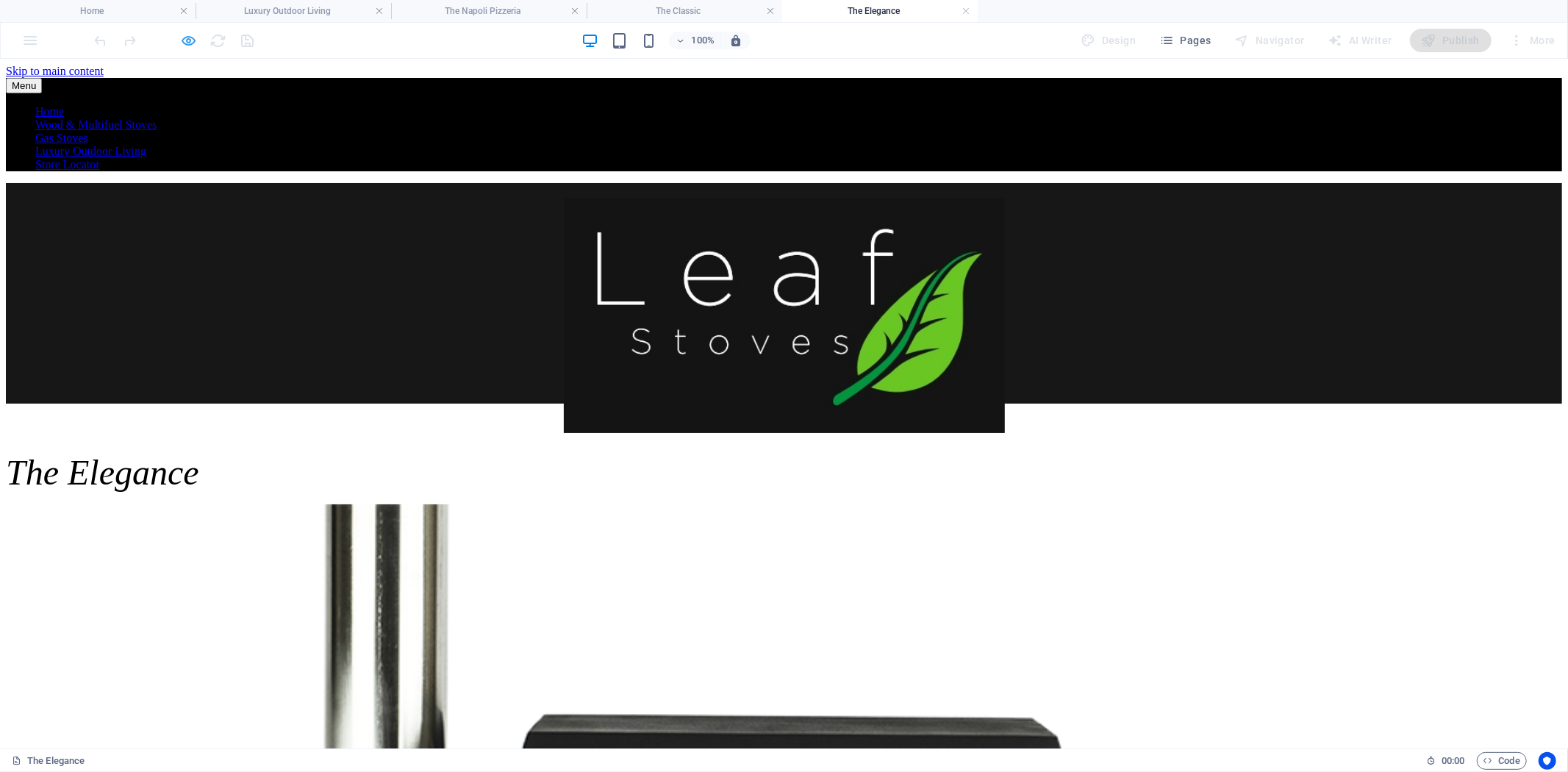
click at [192, 40] on icon "button" at bounding box center [189, 41] width 17 height 17
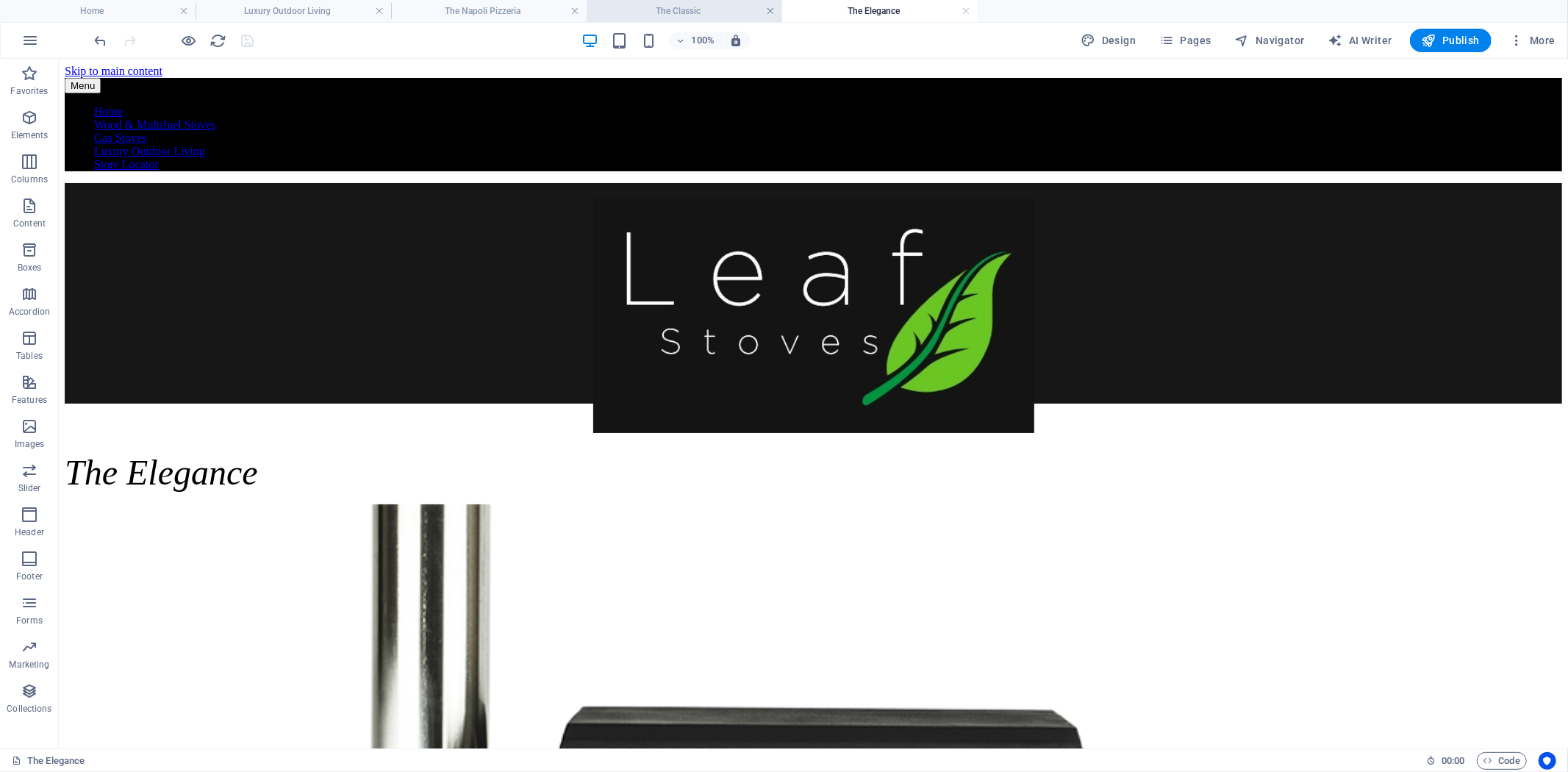
click at [769, 10] on link at bounding box center [771, 11] width 9 height 14
click at [575, 8] on link at bounding box center [575, 11] width 9 height 14
click at [380, 8] on link at bounding box center [379, 11] width 9 height 14
click at [385, 11] on h4 "The Elegance" at bounding box center [293, 11] width 195 height 16
click at [375, 11] on link at bounding box center [379, 11] width 9 height 14
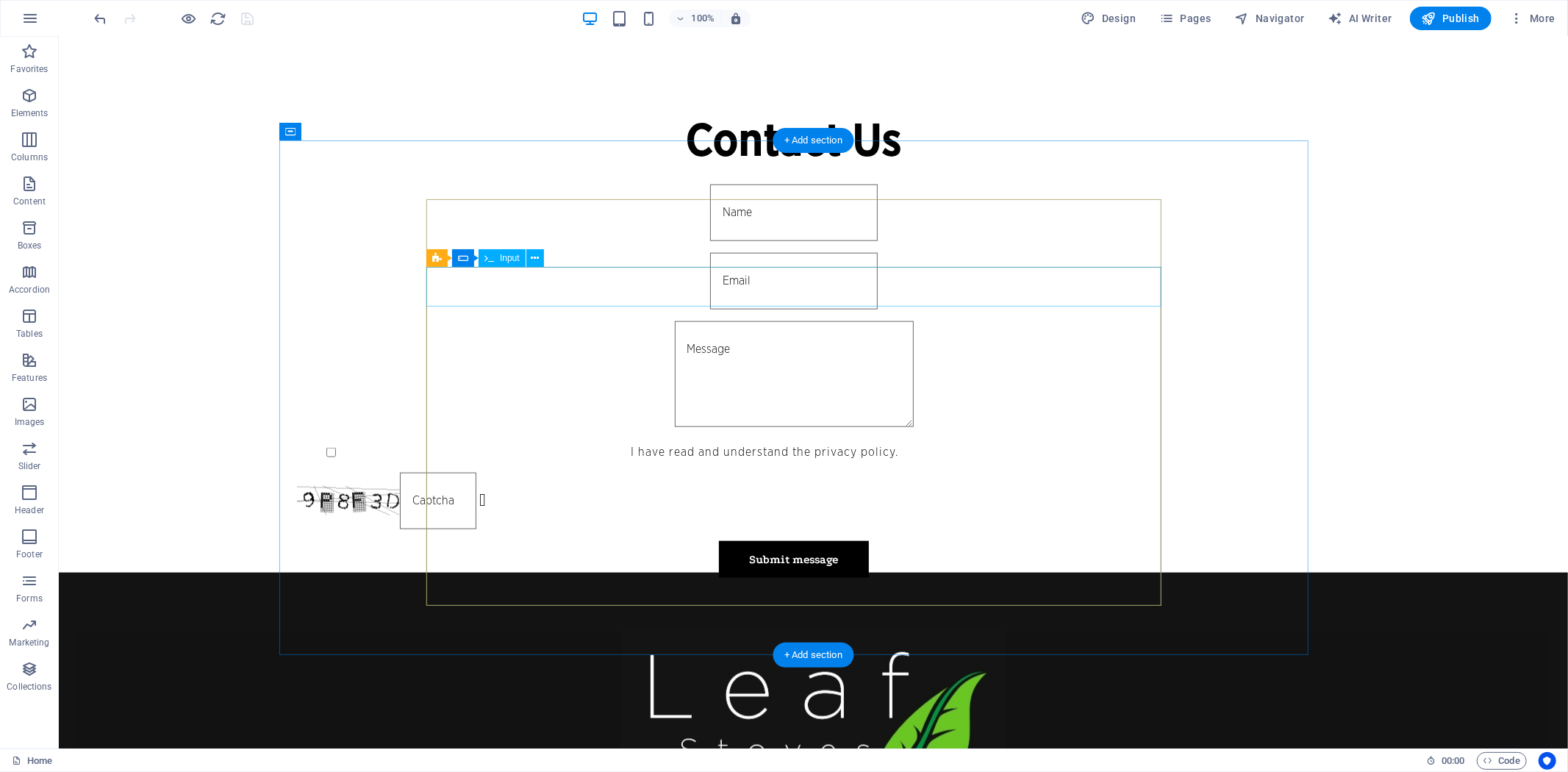
scroll to position [1328, 0]
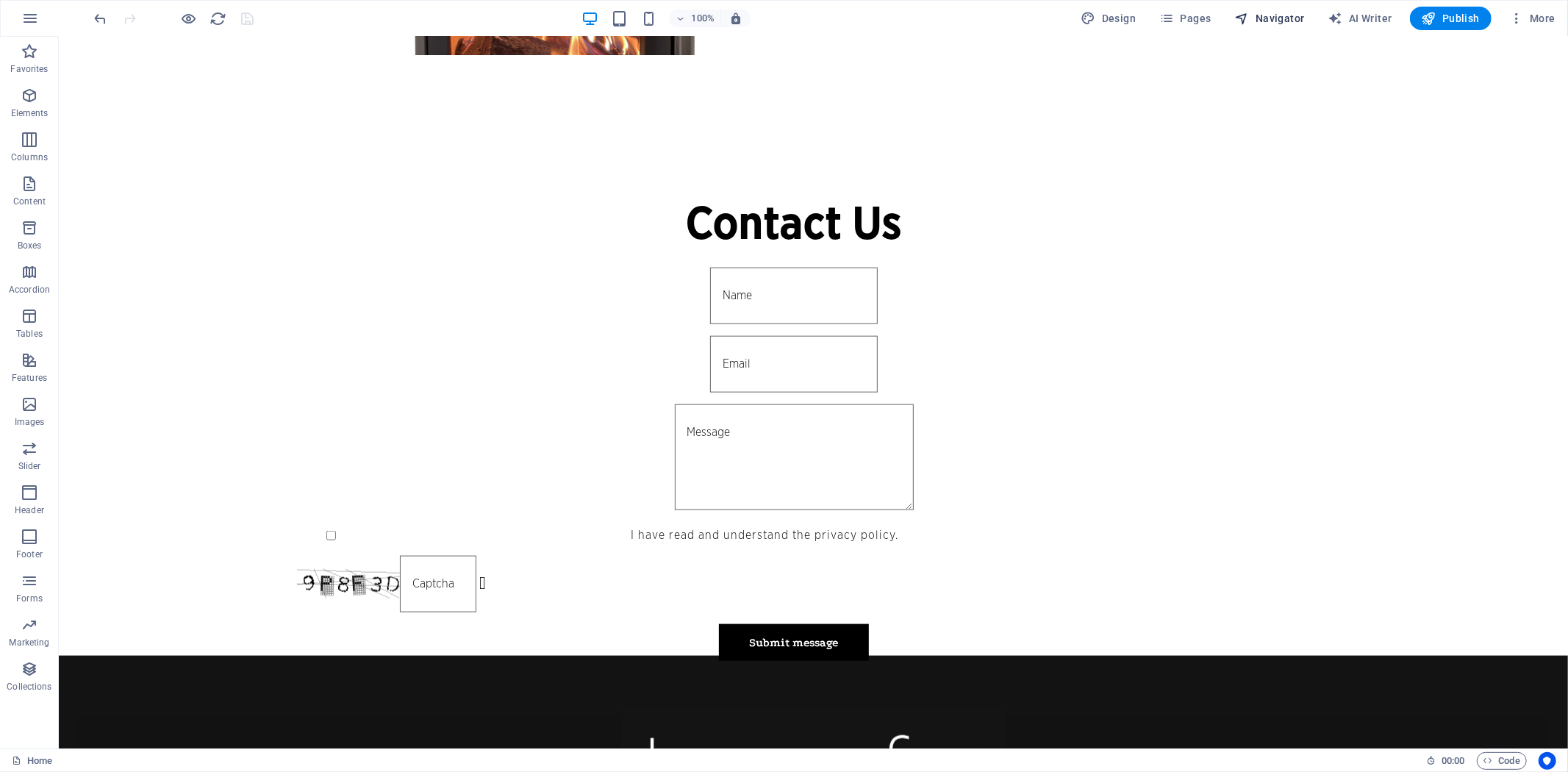
click at [1291, 19] on span "Navigator" at bounding box center [1270, 18] width 70 height 14
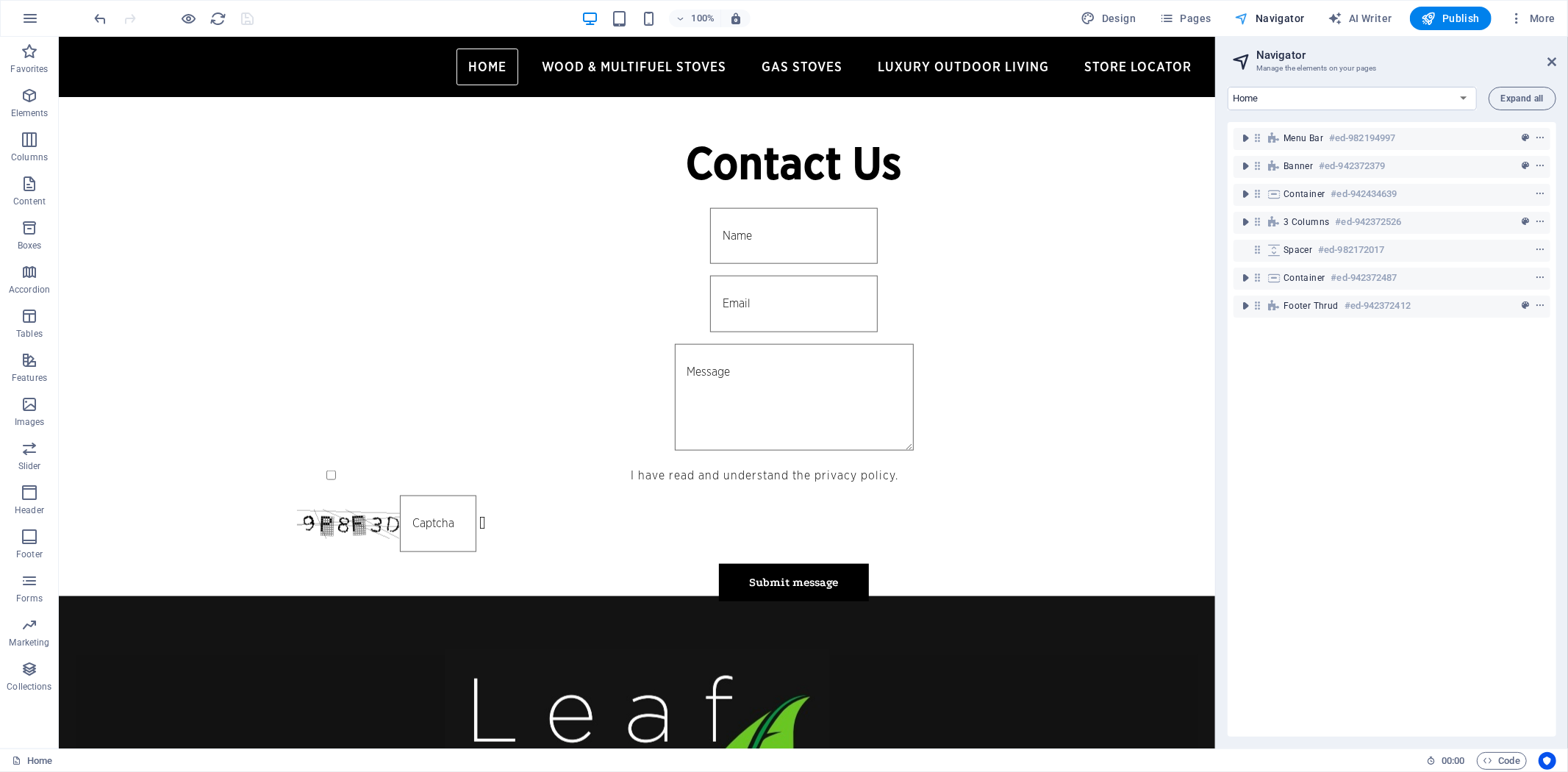
click at [1277, 17] on span "Navigator" at bounding box center [1270, 18] width 70 height 14
click at [34, 100] on icon "button" at bounding box center [29, 95] width 17 height 17
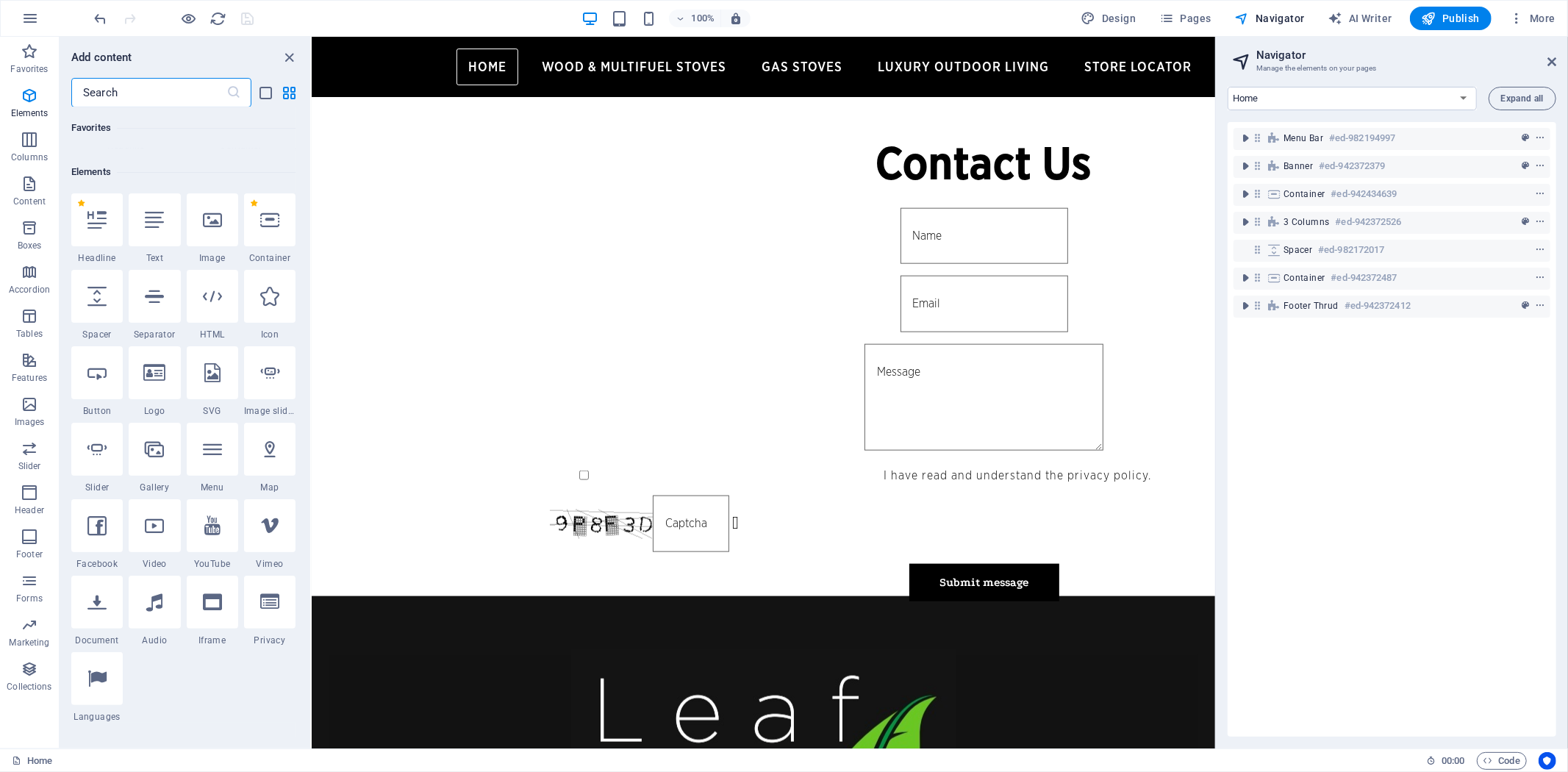
scroll to position [157, 0]
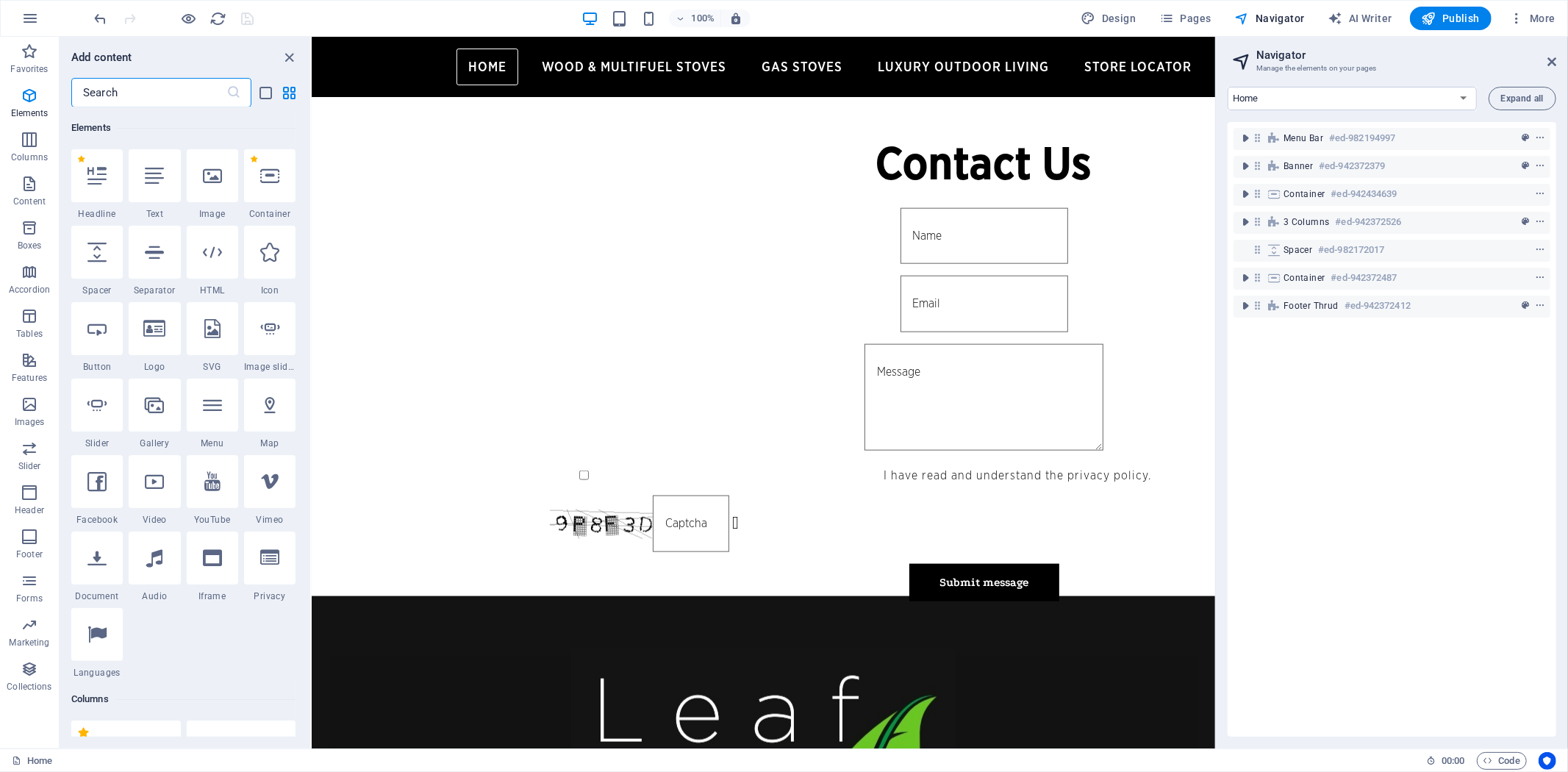
click at [137, 94] on input "text" at bounding box center [149, 92] width 155 height 29
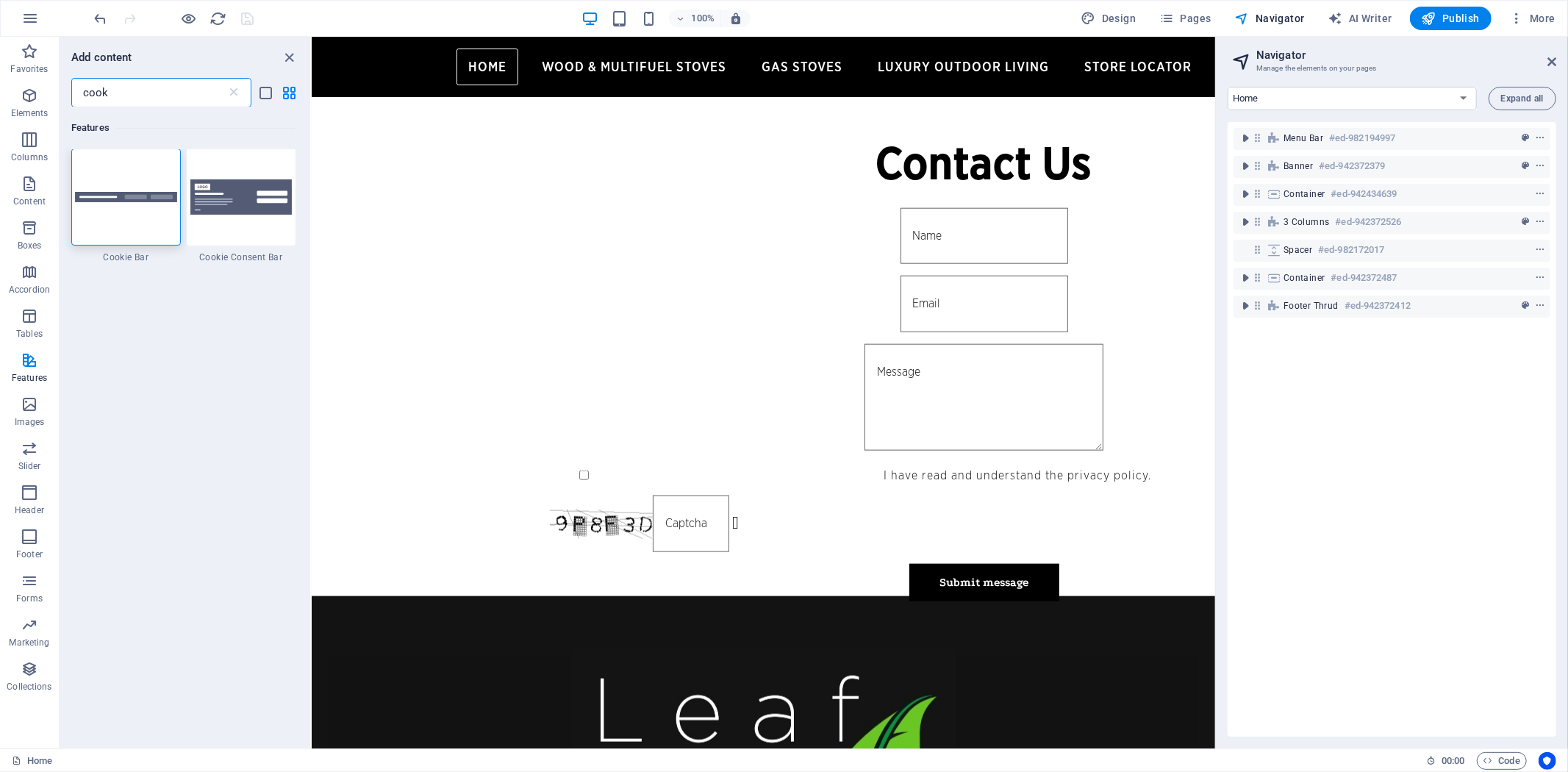
scroll to position [0, 0]
type input "cook"
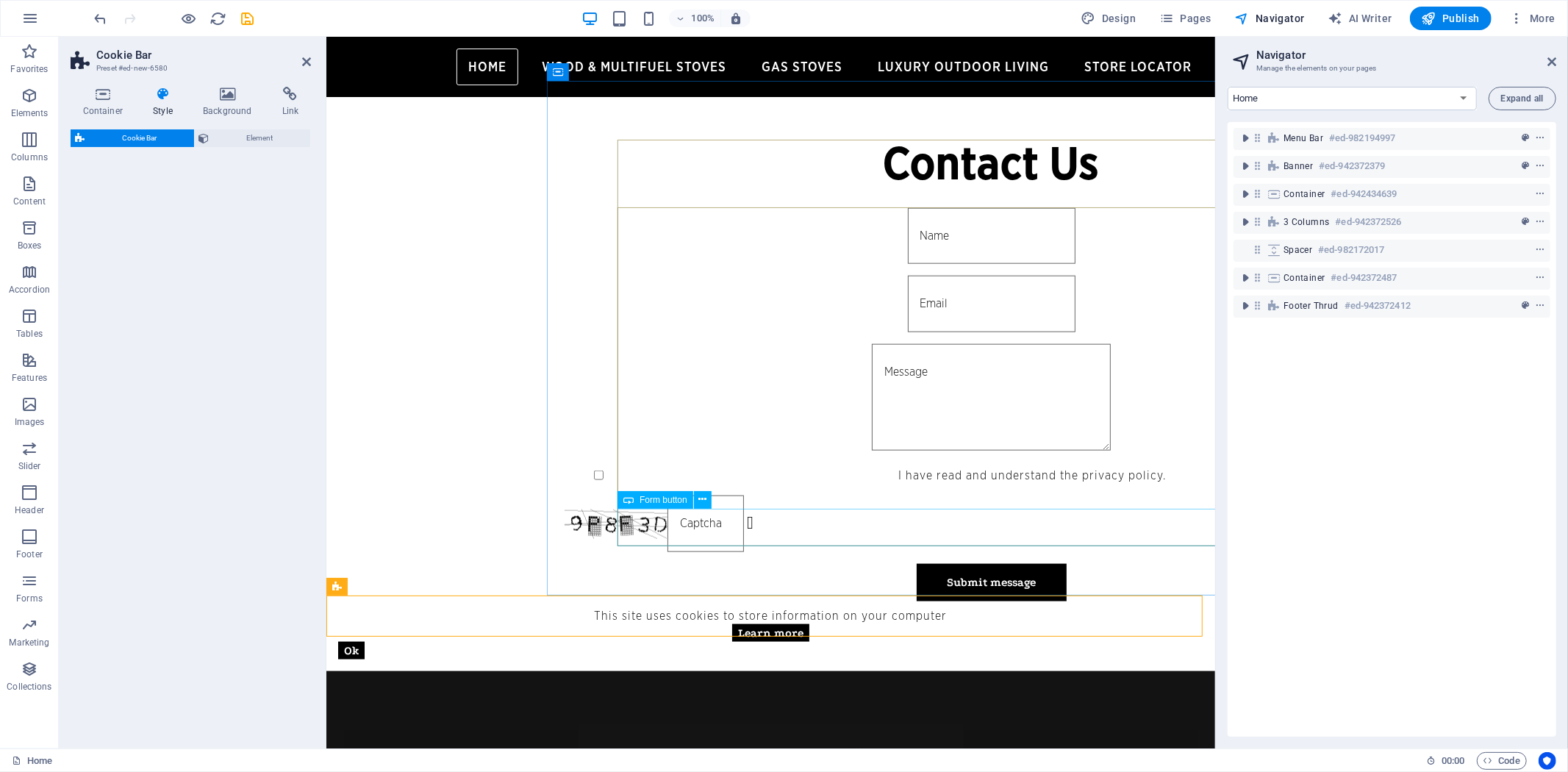
select select "px"
select select "rem"
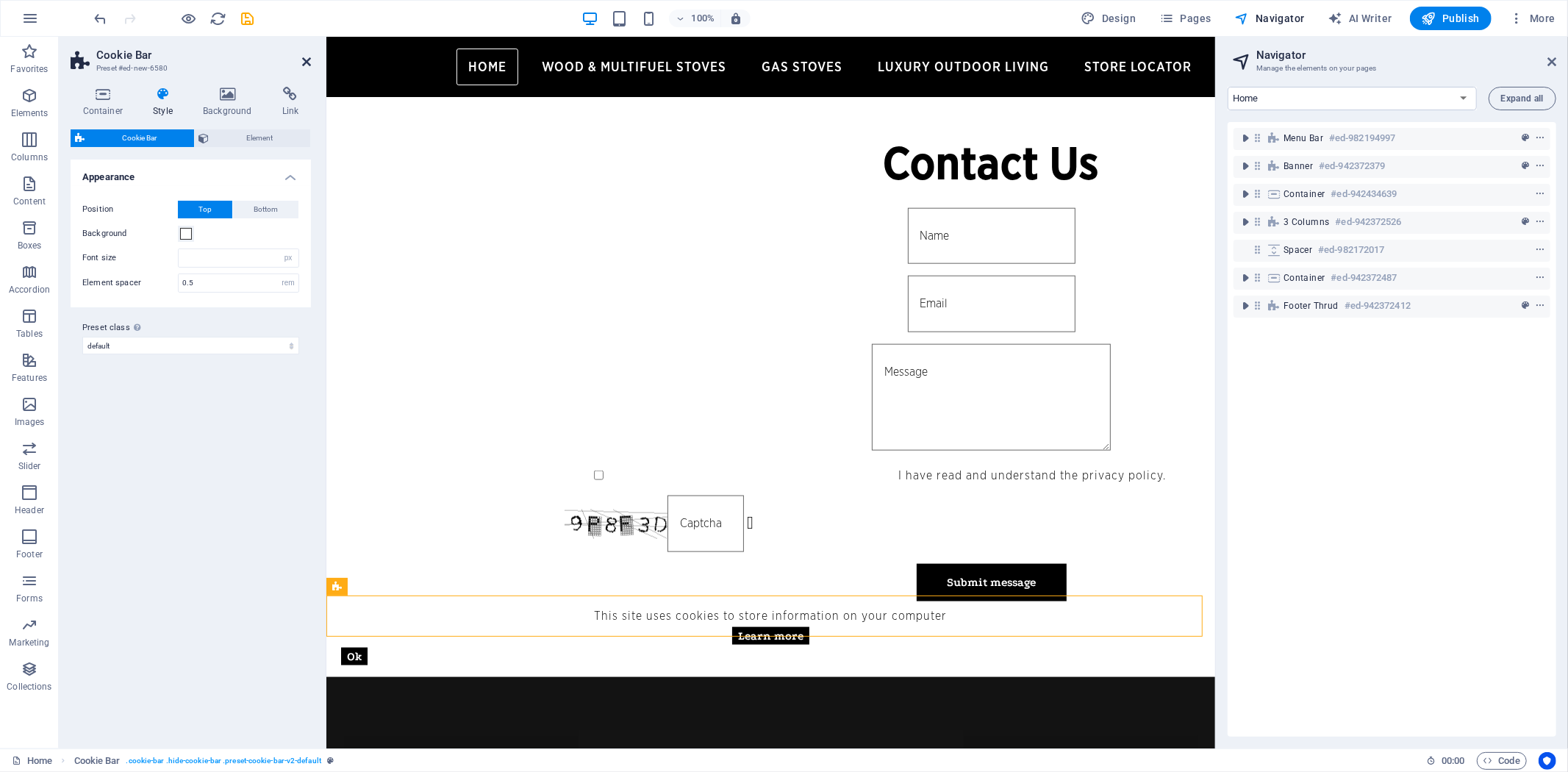
click at [306, 60] on icon at bounding box center [307, 62] width 9 height 12
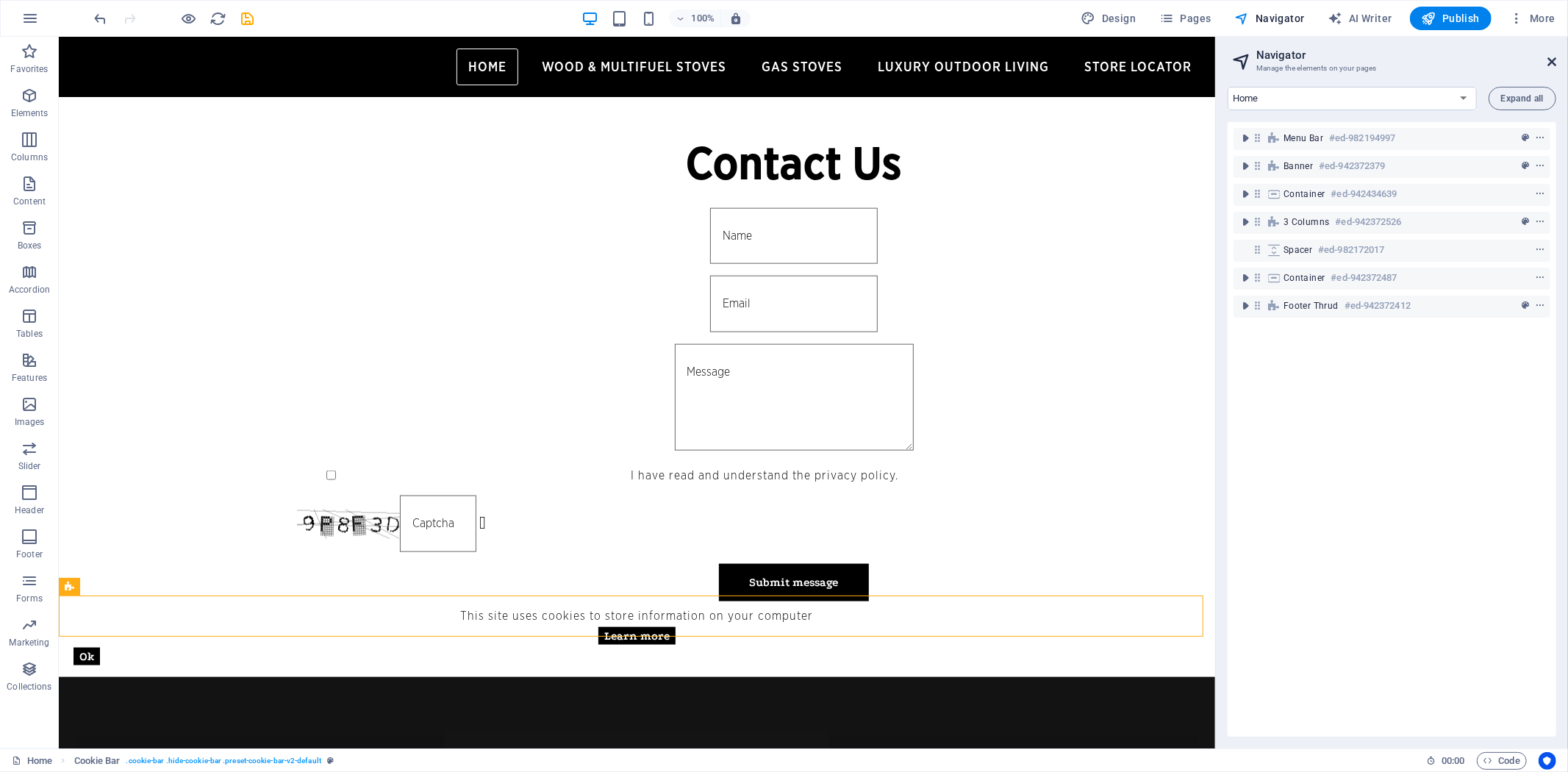
click at [1556, 62] on icon at bounding box center [1552, 62] width 9 height 12
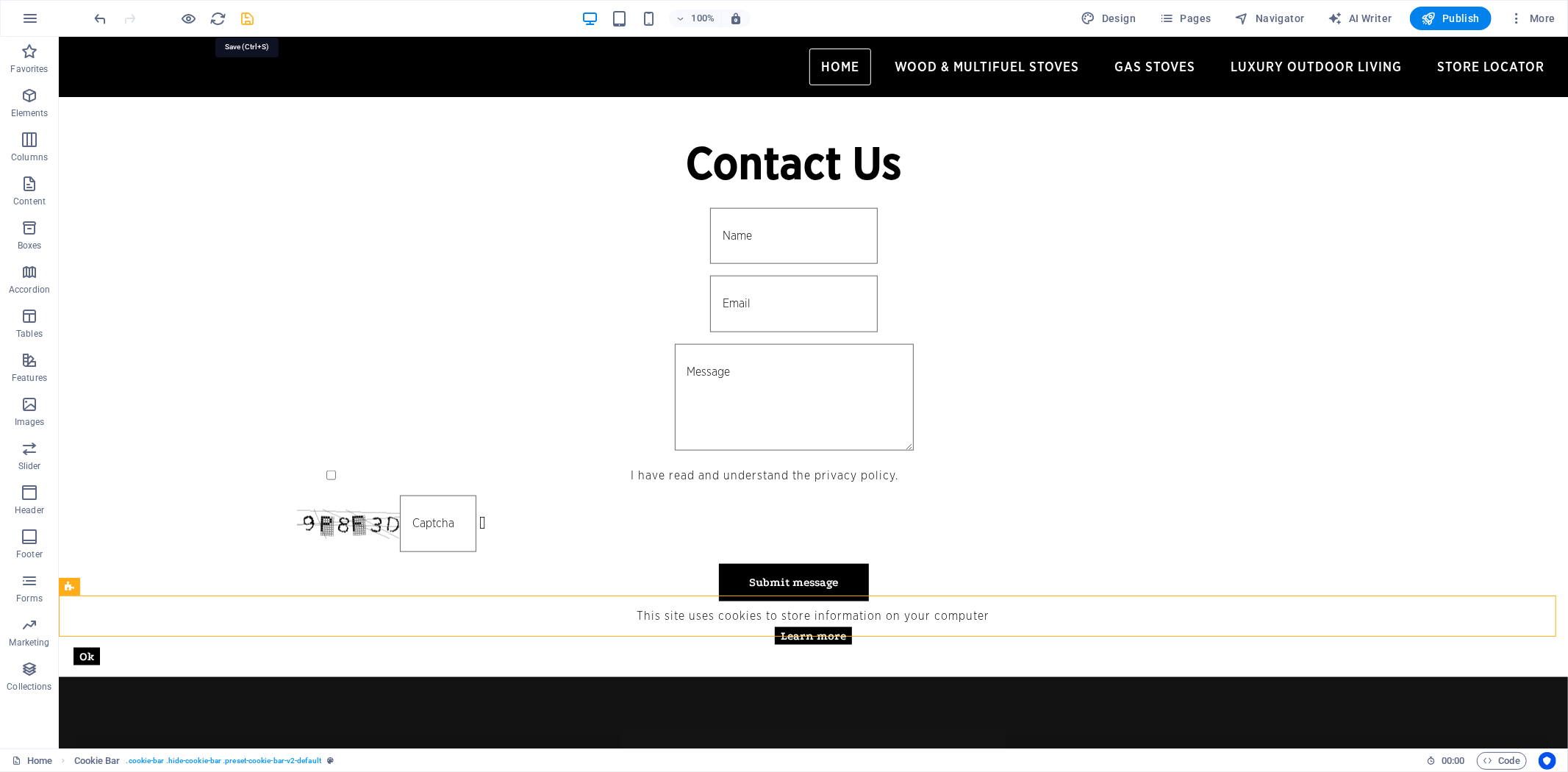
click at [247, 18] on icon "save" at bounding box center [248, 19] width 17 height 17
checkbox input "false"
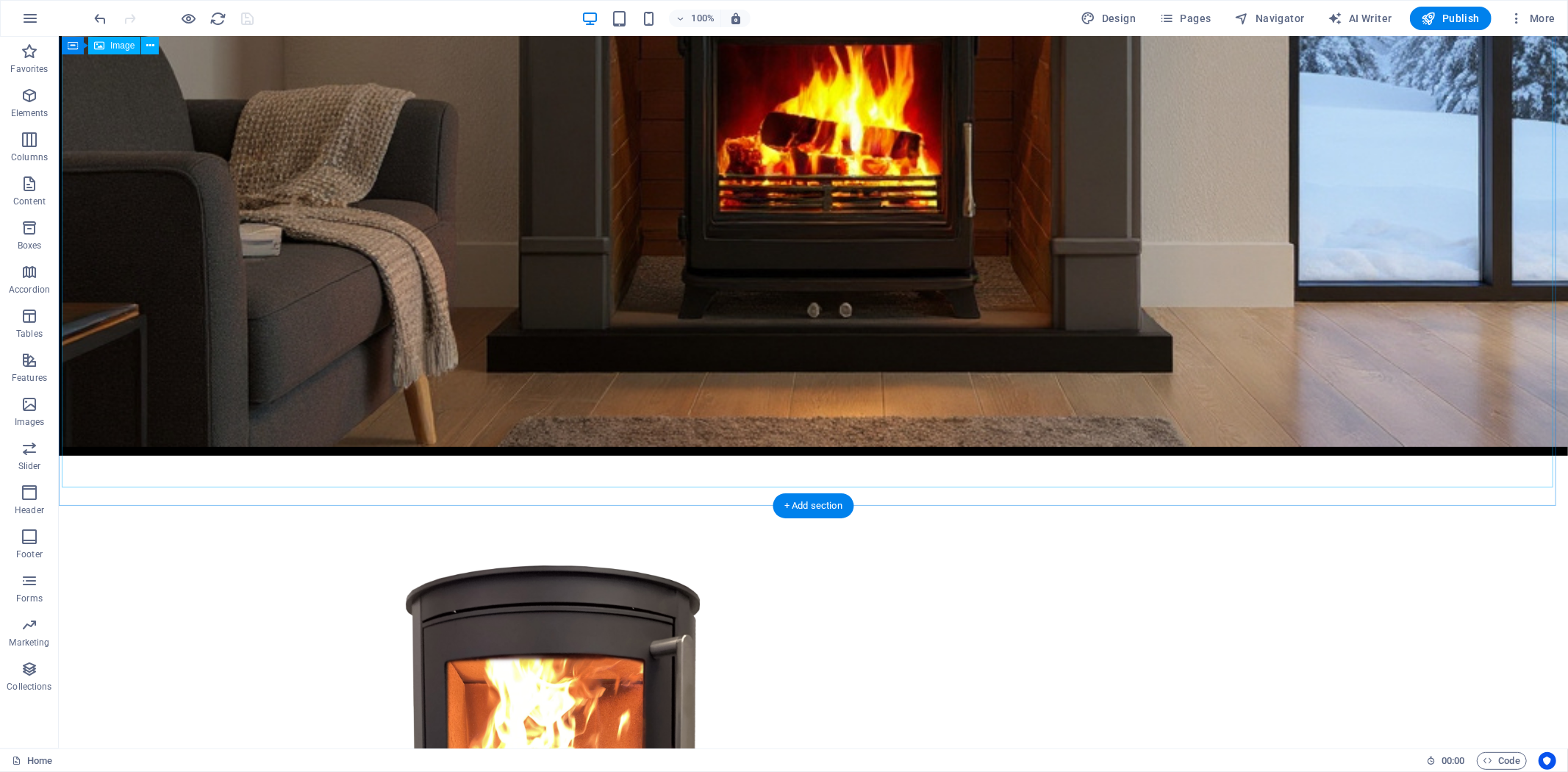
scroll to position [430, 0]
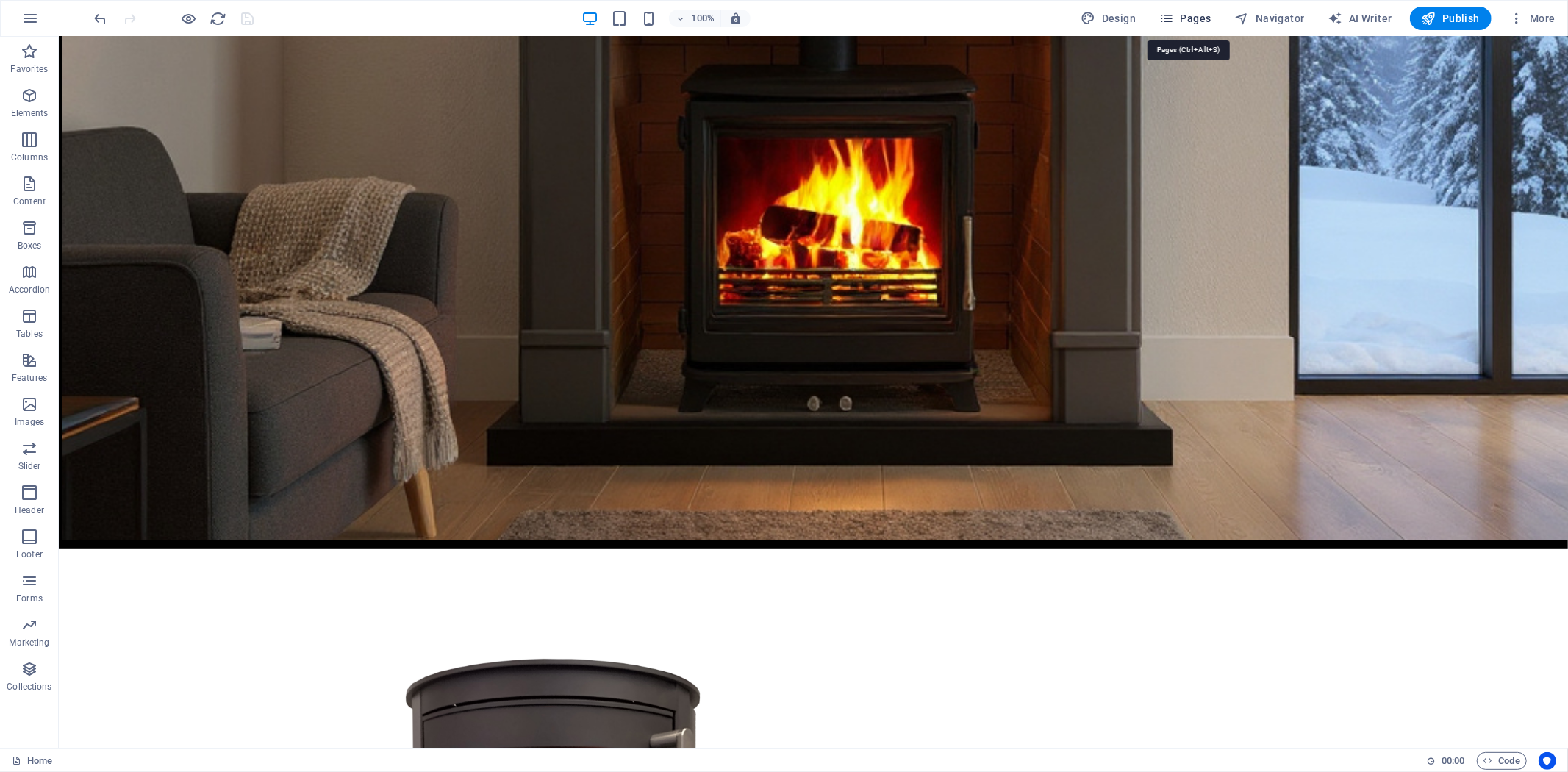
click at [1182, 19] on span "Pages" at bounding box center [1185, 18] width 51 height 14
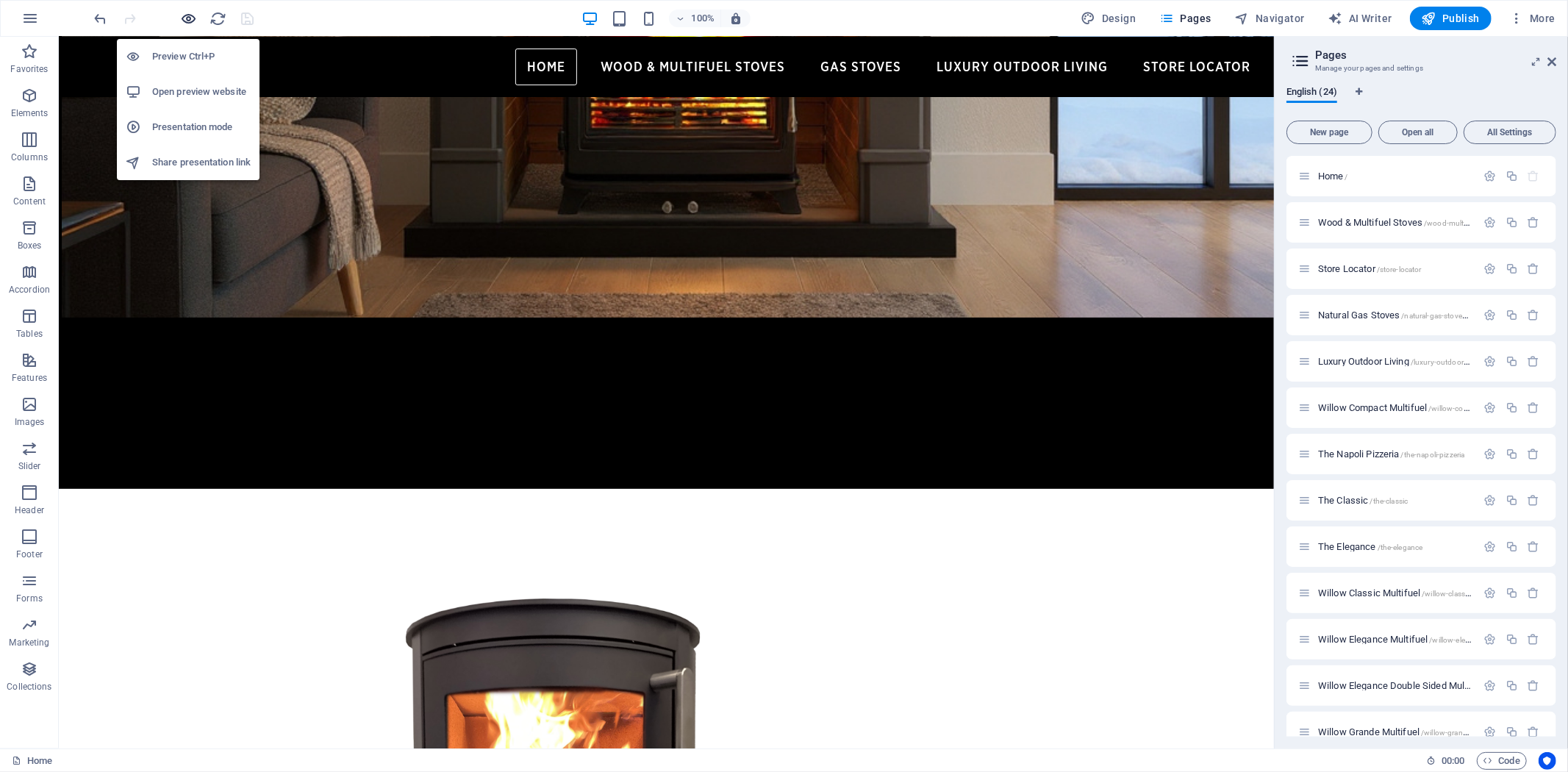
click at [189, 20] on icon "button" at bounding box center [189, 19] width 17 height 17
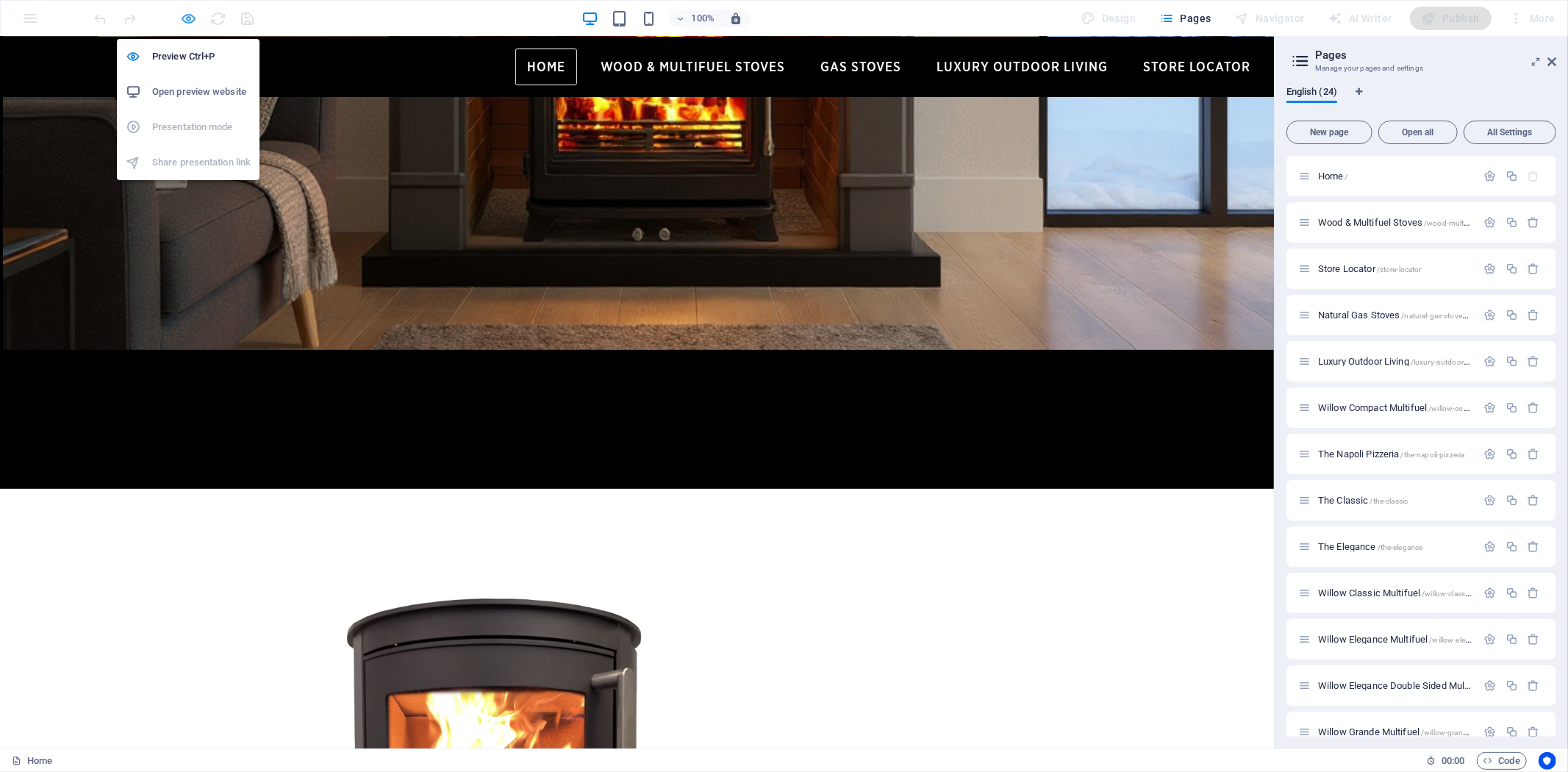
click at [188, 22] on icon "button" at bounding box center [189, 19] width 17 height 17
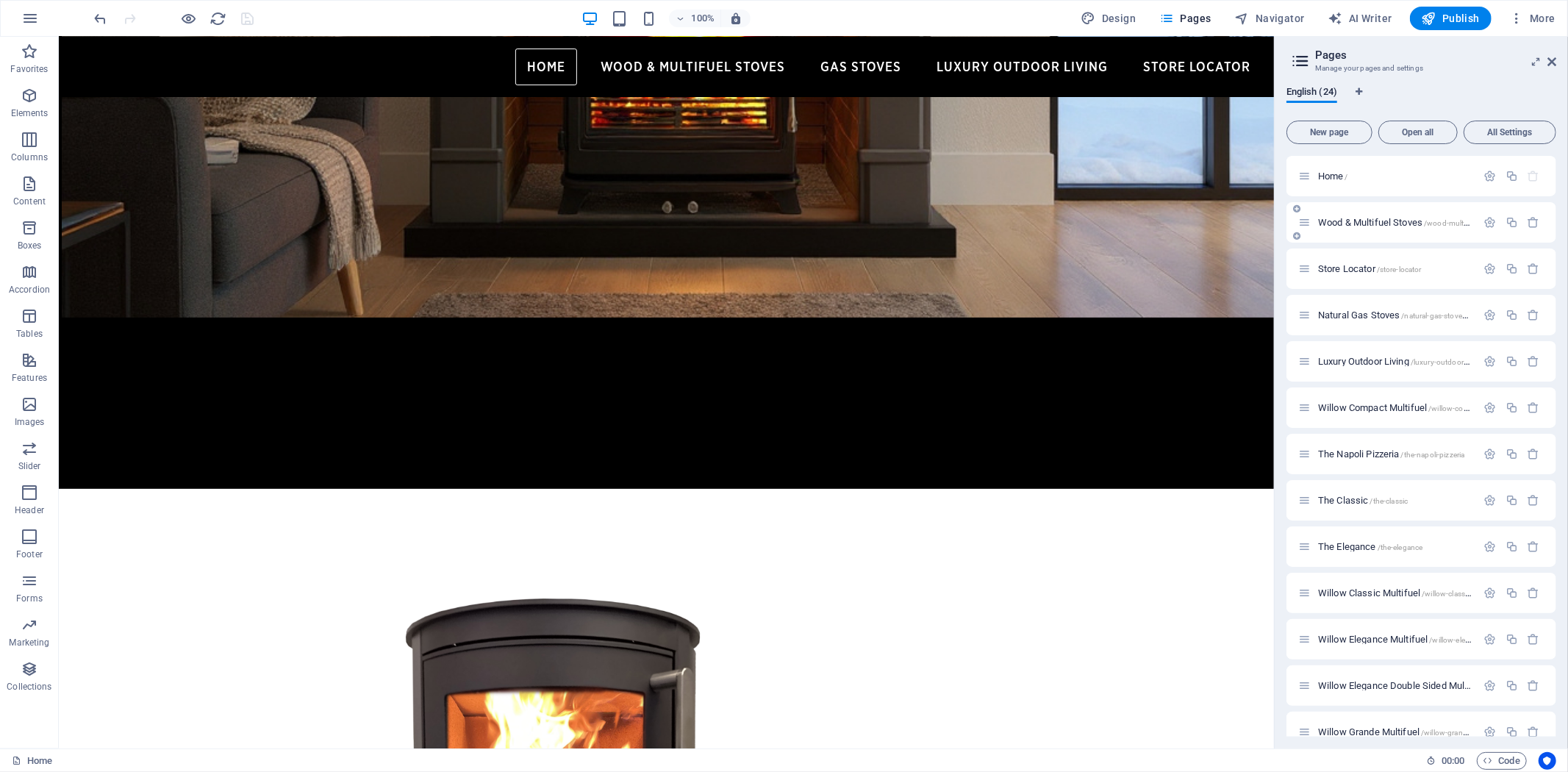
click at [1375, 218] on span "Wood & Multifuel Stoves /wood-multifuel-stoves" at bounding box center [1410, 222] width 184 height 11
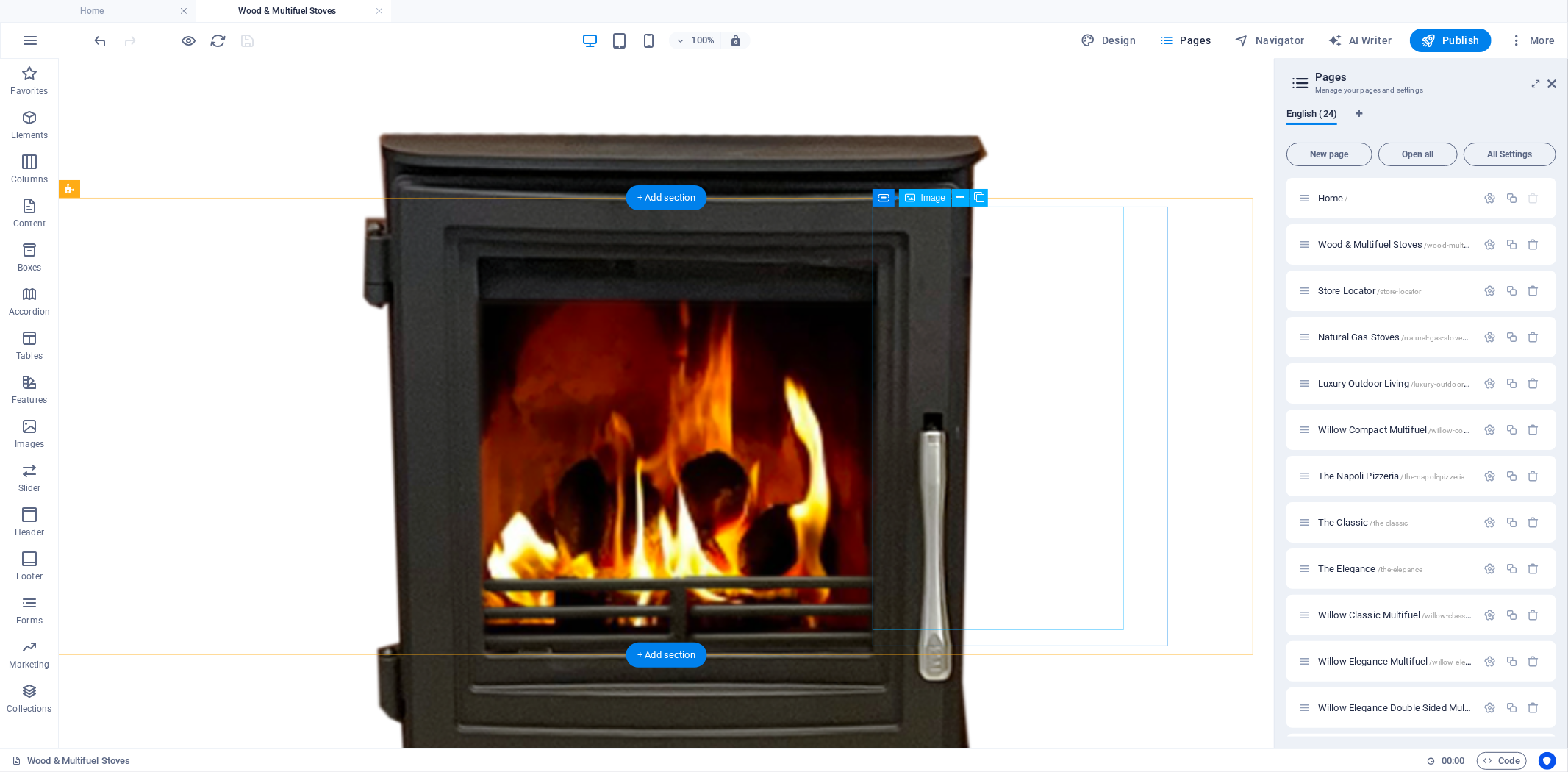
scroll to position [902, 0]
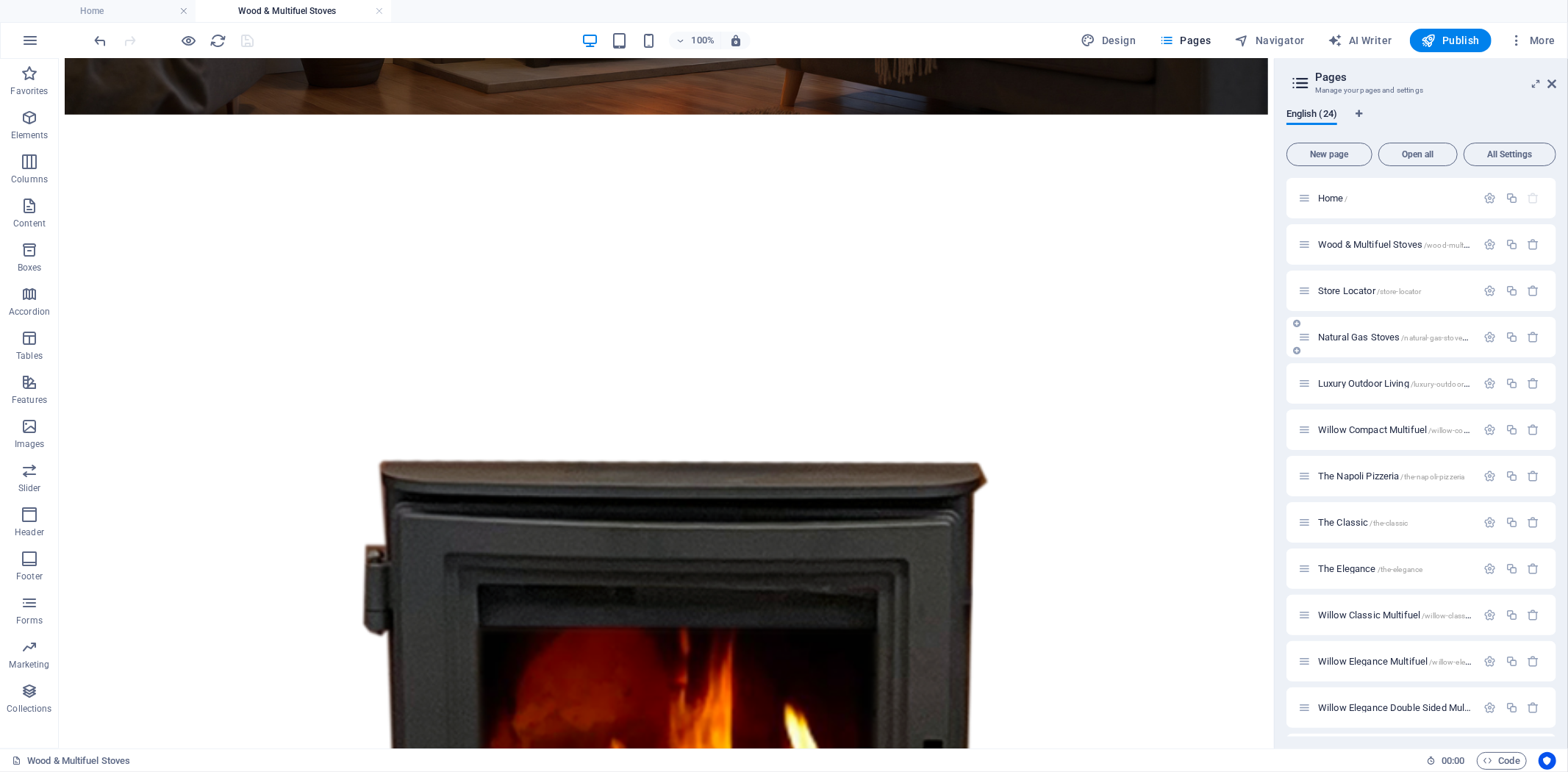
click at [1367, 339] on span "Natural Gas Stoves /natural-gas-stoves-20" at bounding box center [1398, 337] width 160 height 11
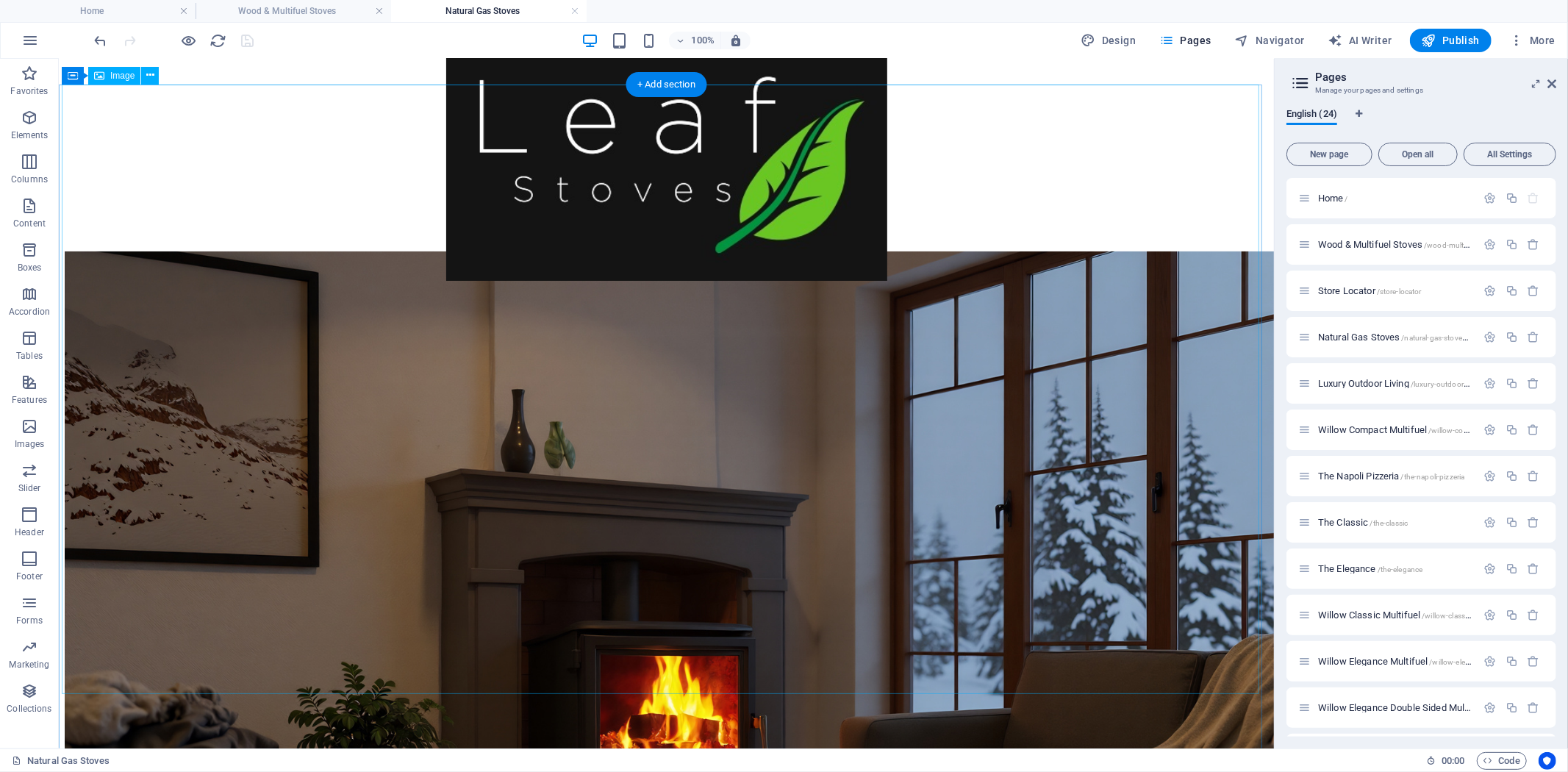
scroll to position [13, 0]
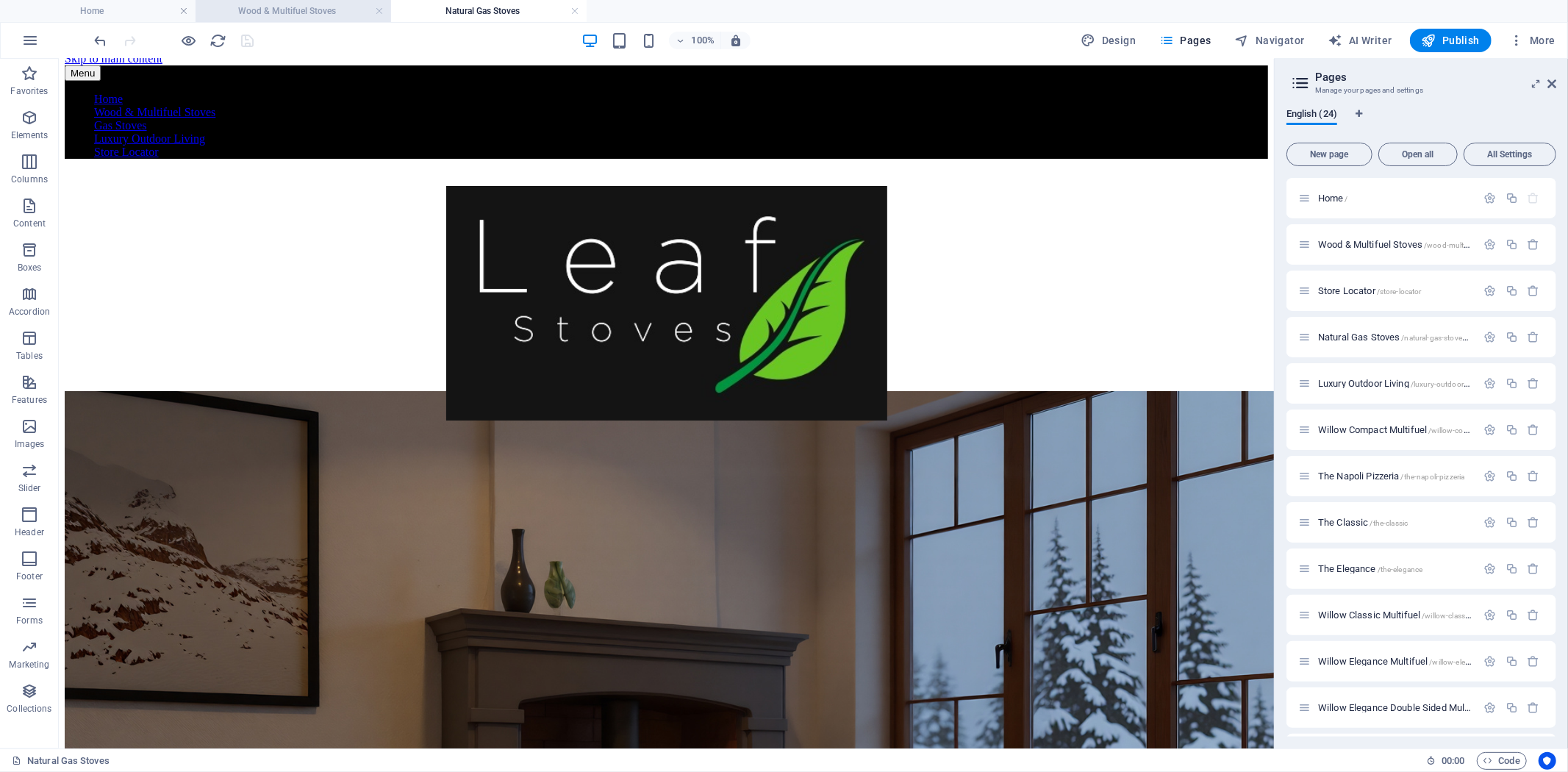
click at [280, 11] on h4 "Wood & Multifuel Stoves" at bounding box center [293, 11] width 195 height 16
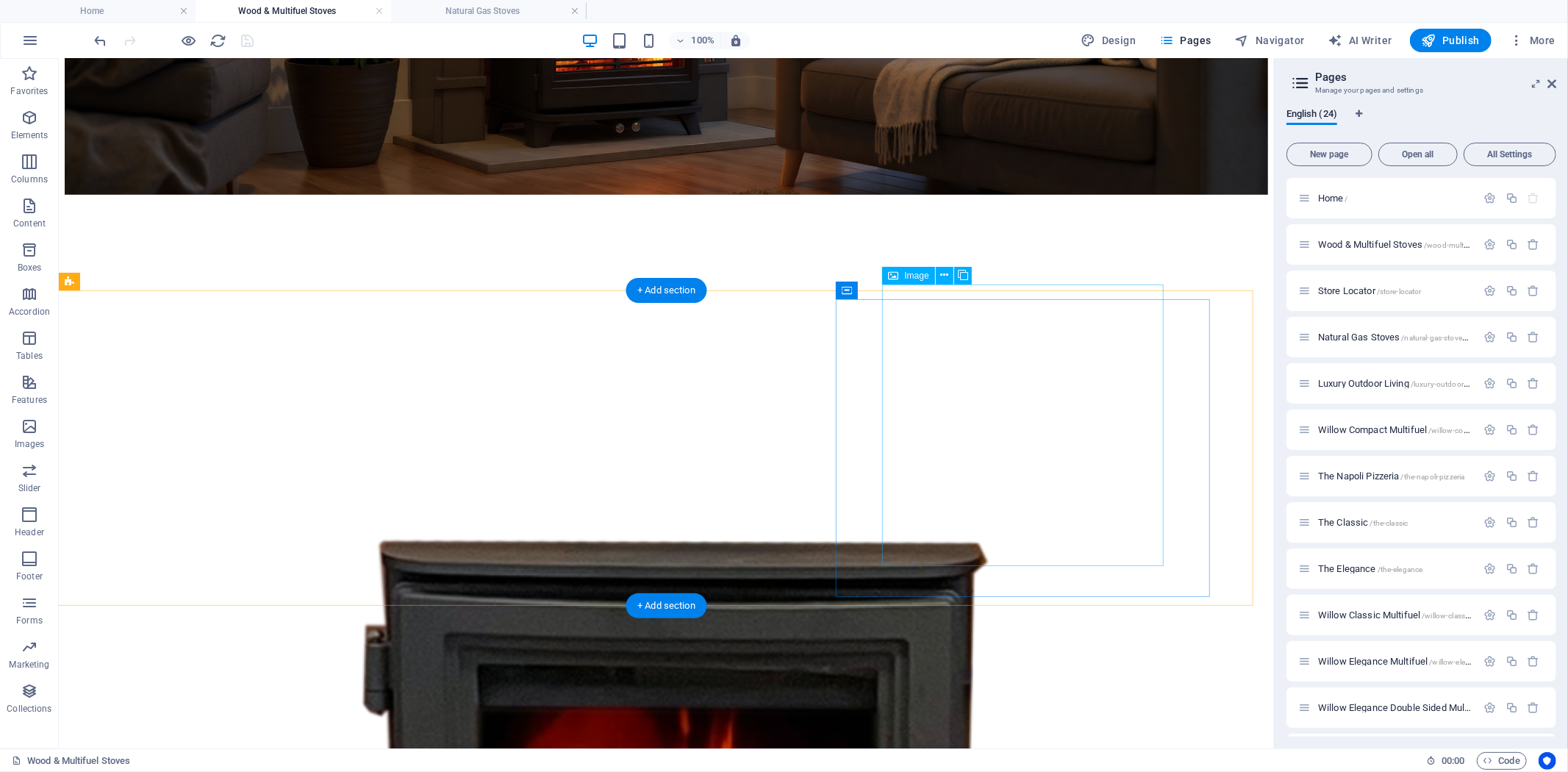
scroll to position [820, 0]
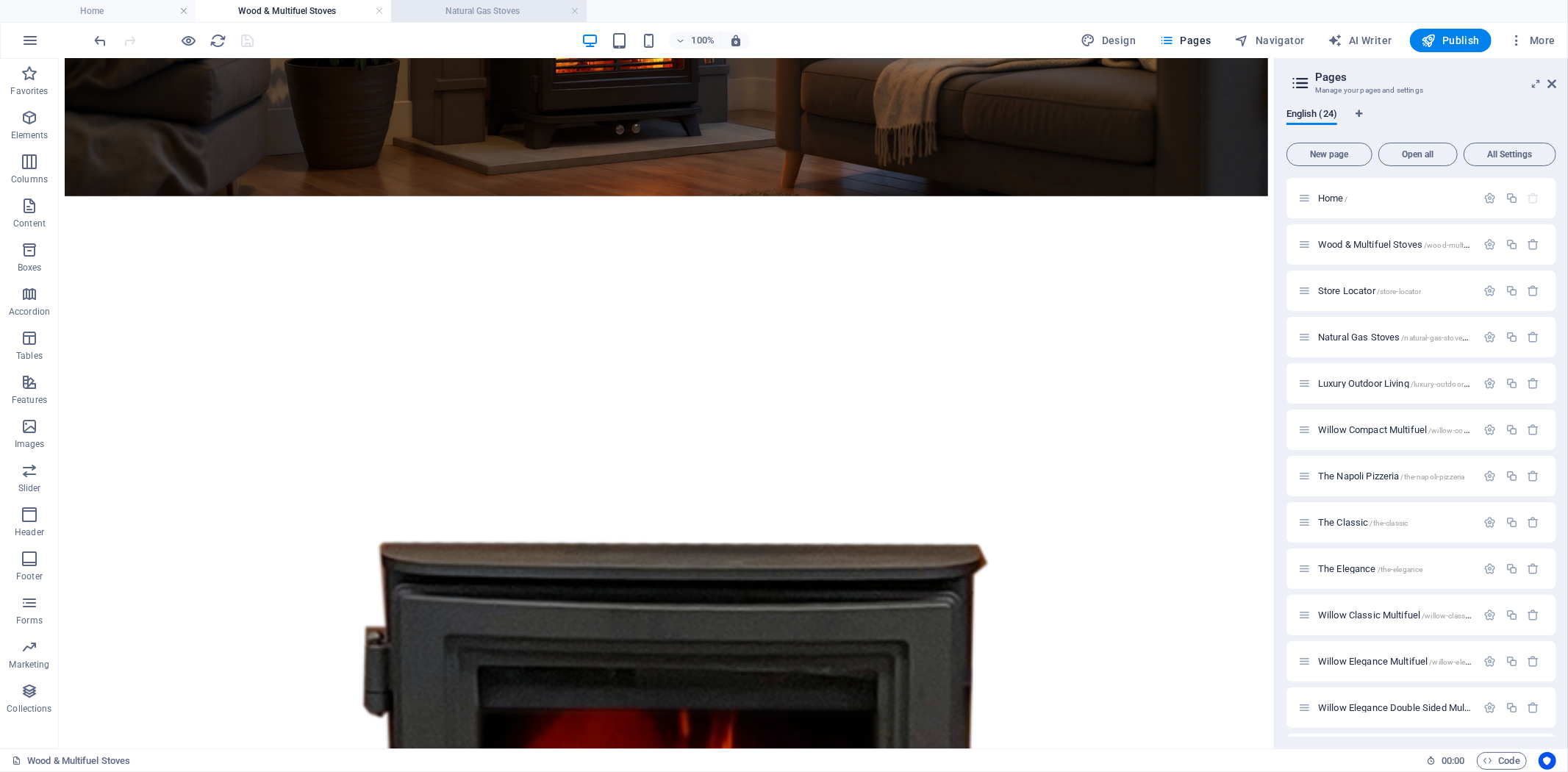
click at [486, 15] on h4 "Natural Gas Stoves" at bounding box center [489, 11] width 195 height 16
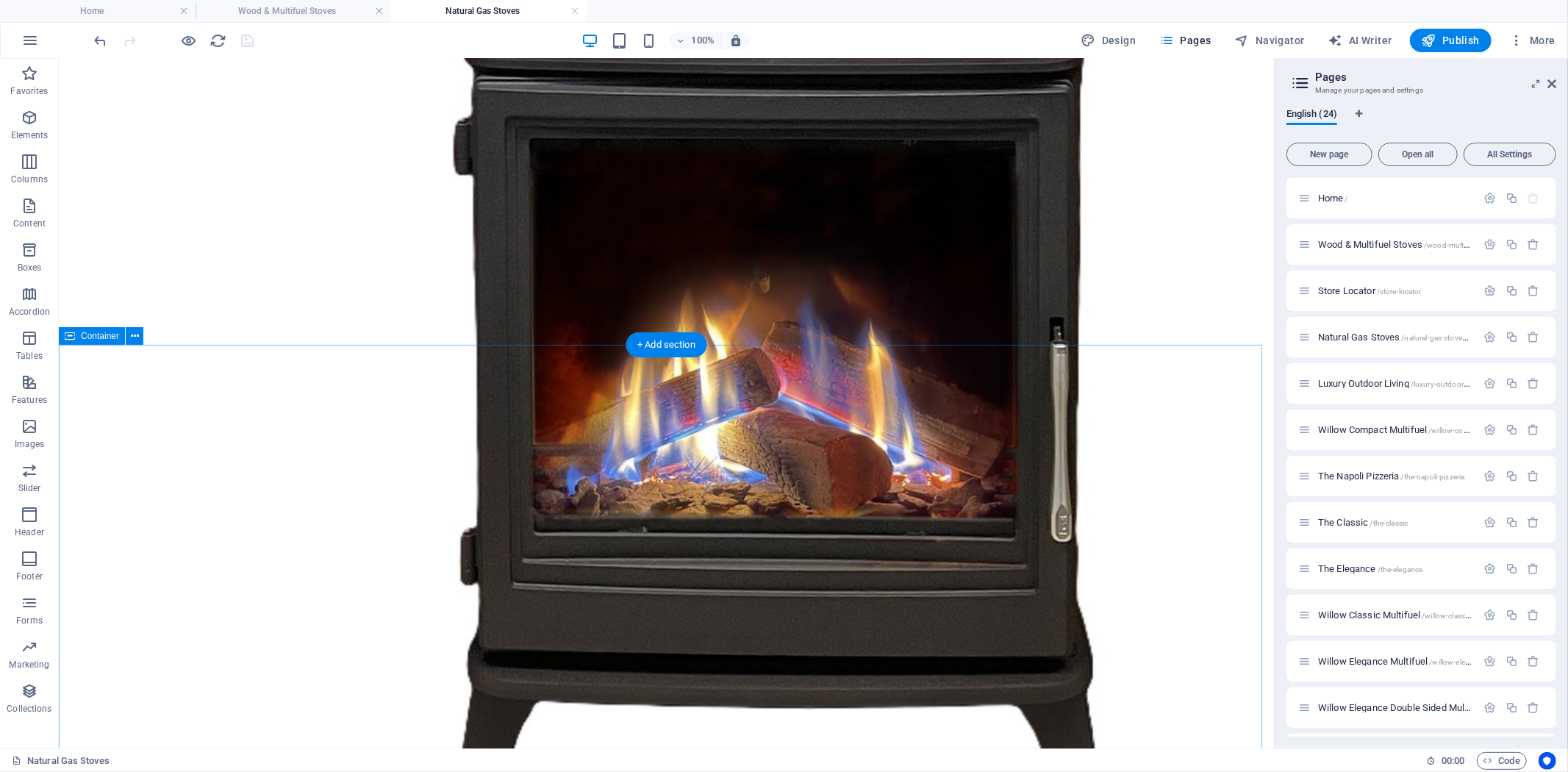
scroll to position [1482, 0]
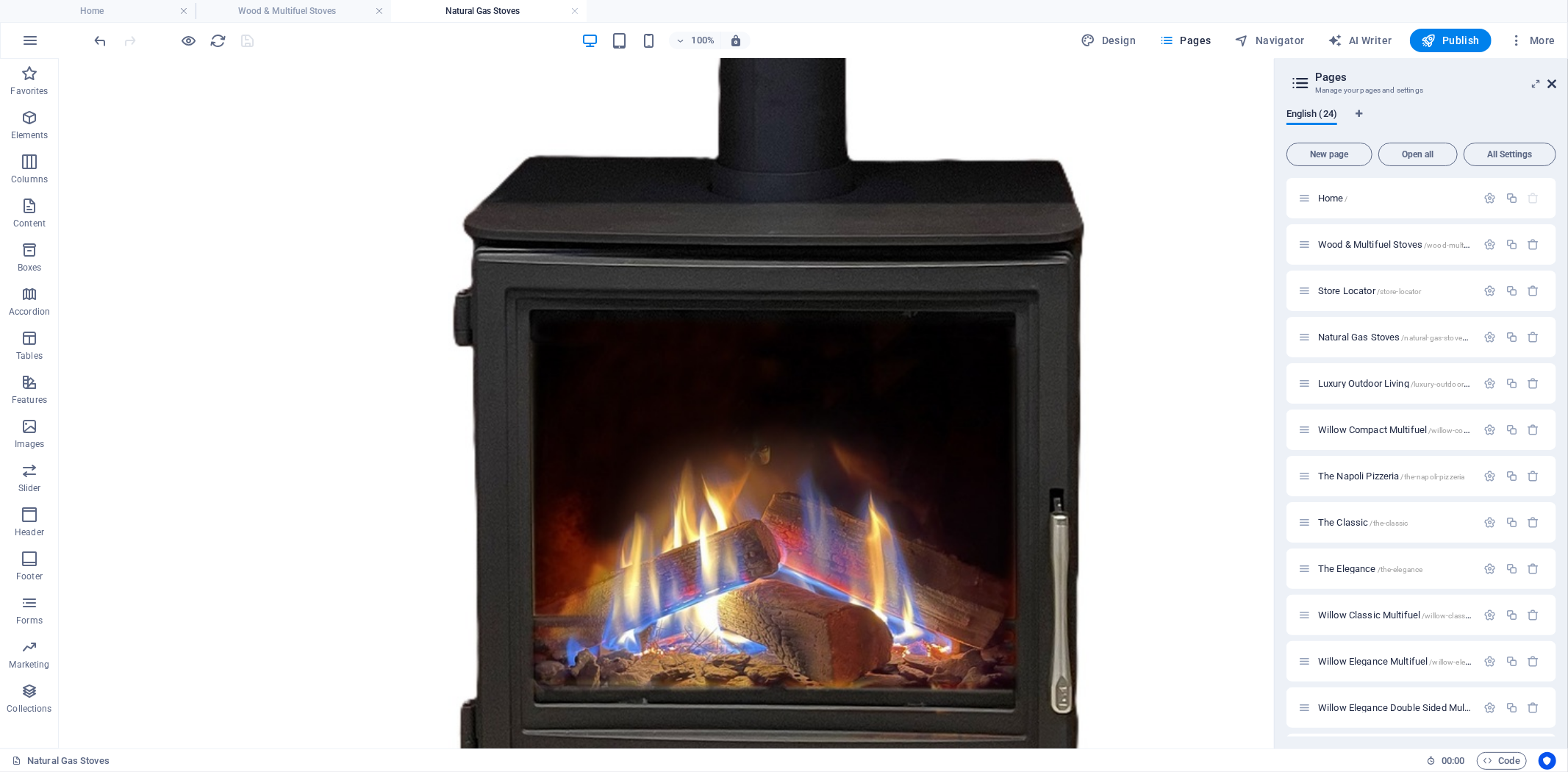
click at [1555, 81] on icon at bounding box center [1552, 84] width 9 height 12
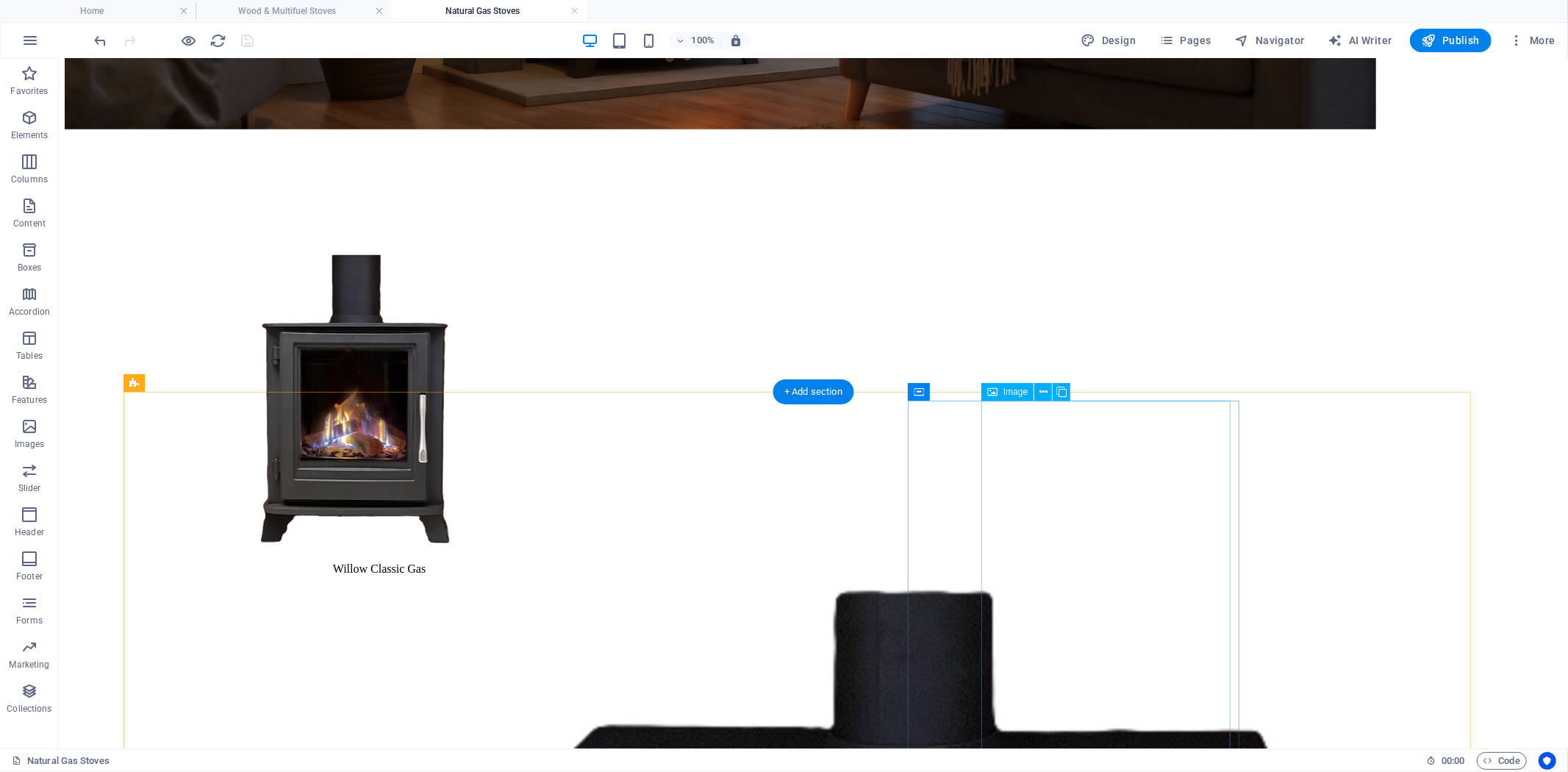
scroll to position [886, 0]
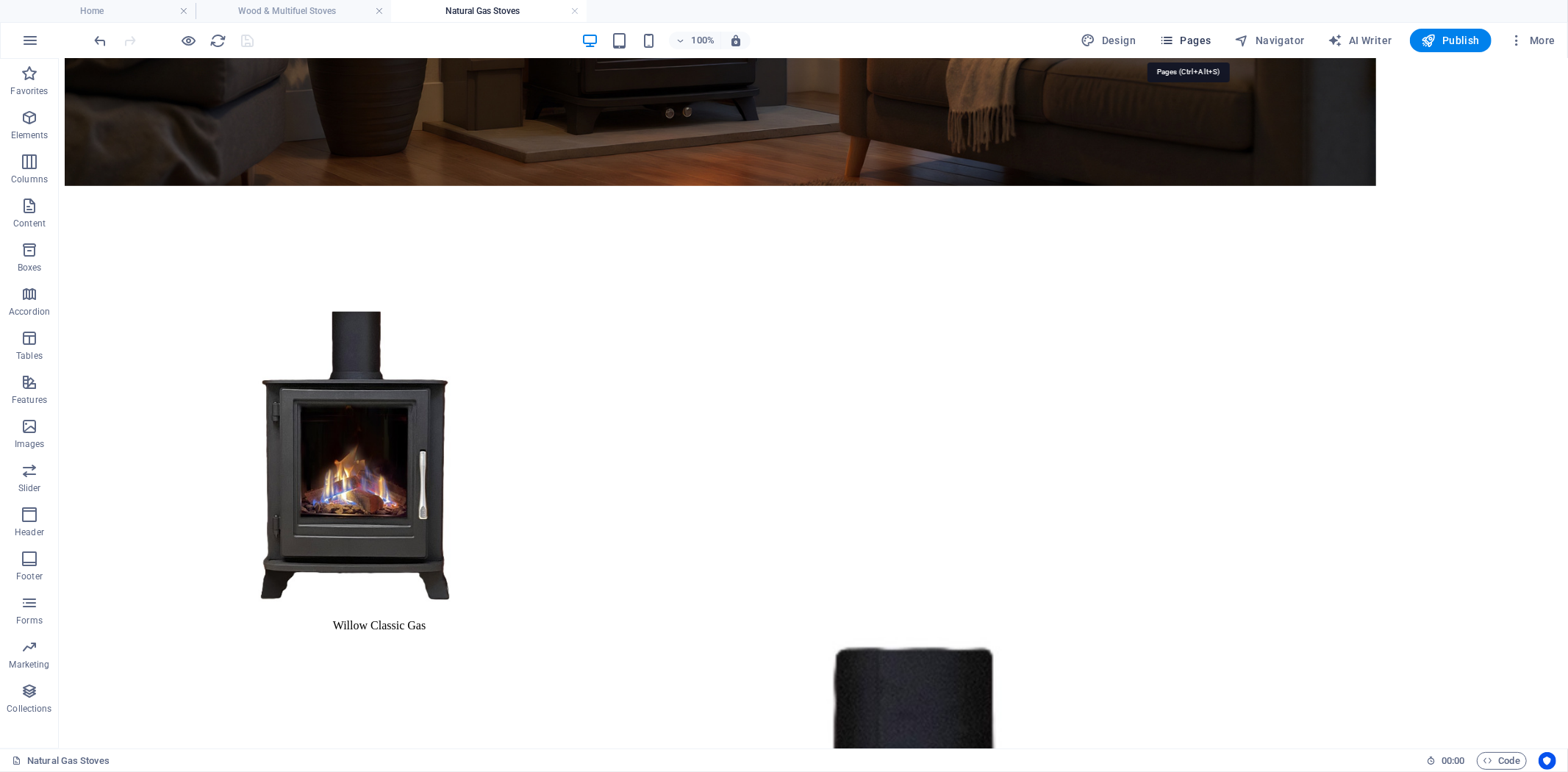
click at [1192, 38] on span "Pages" at bounding box center [1185, 40] width 51 height 14
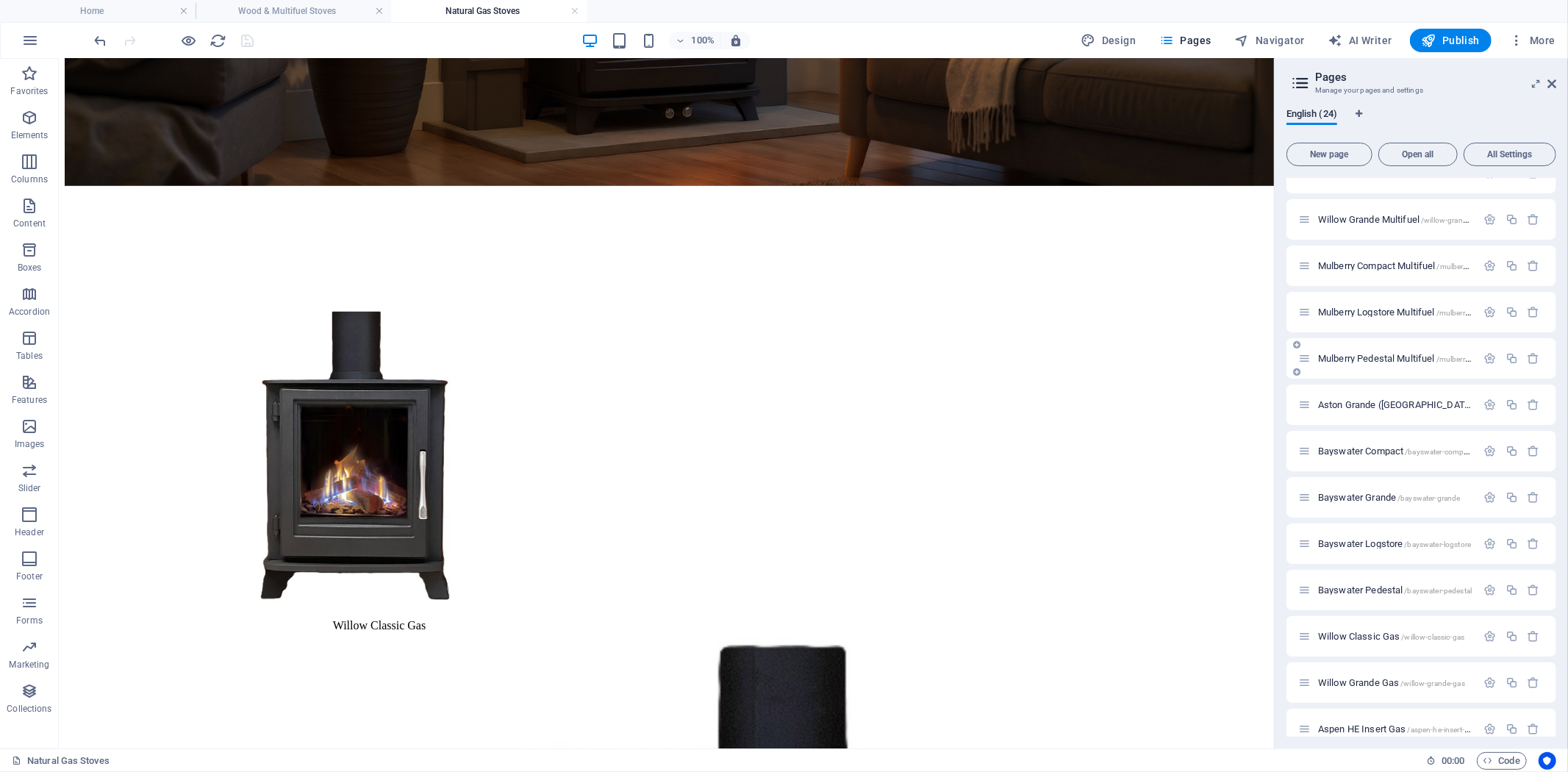
scroll to position [551, 0]
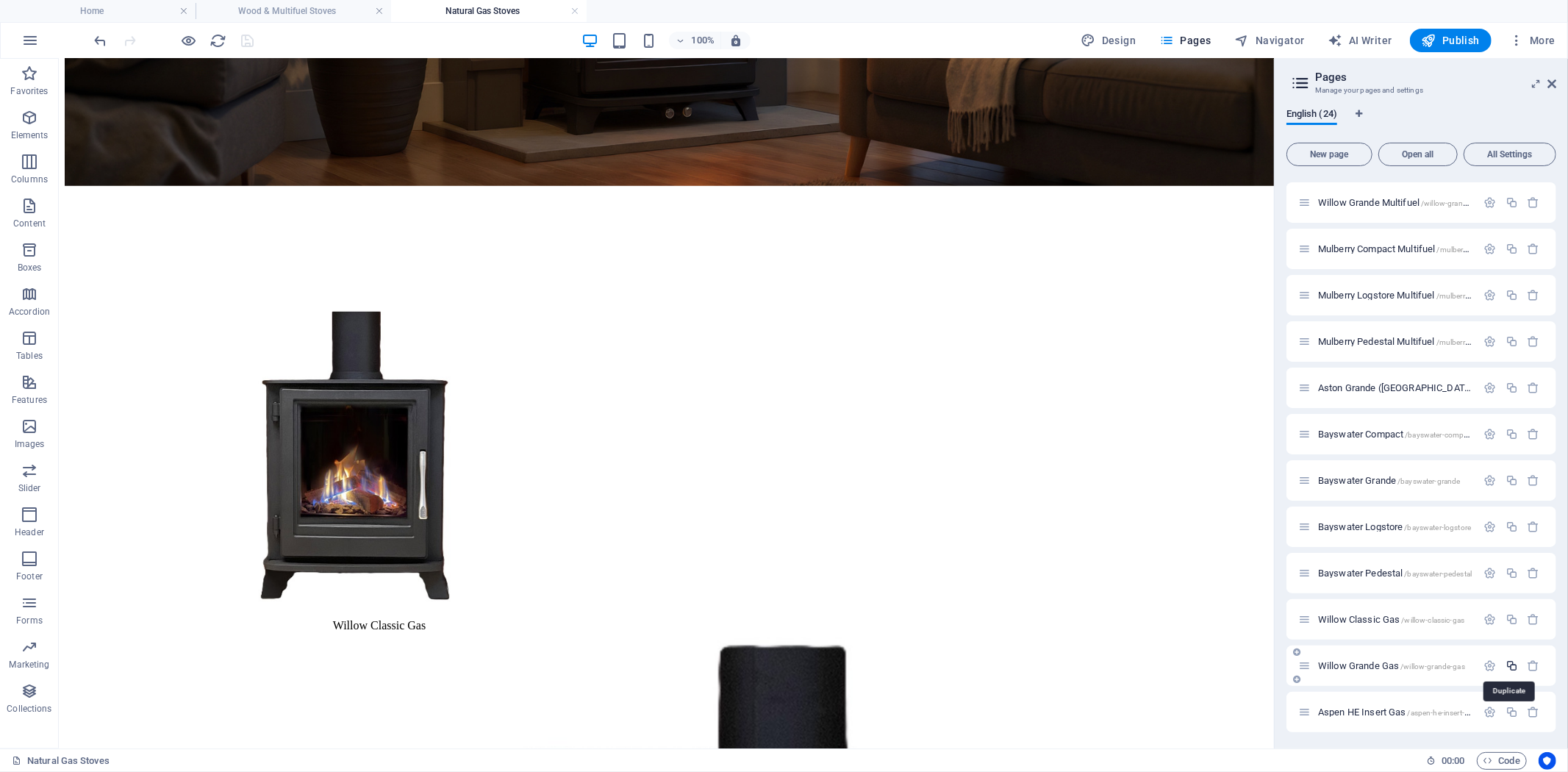
click at [1505, 659] on icon "button" at bounding box center [1511, 665] width 13 height 13
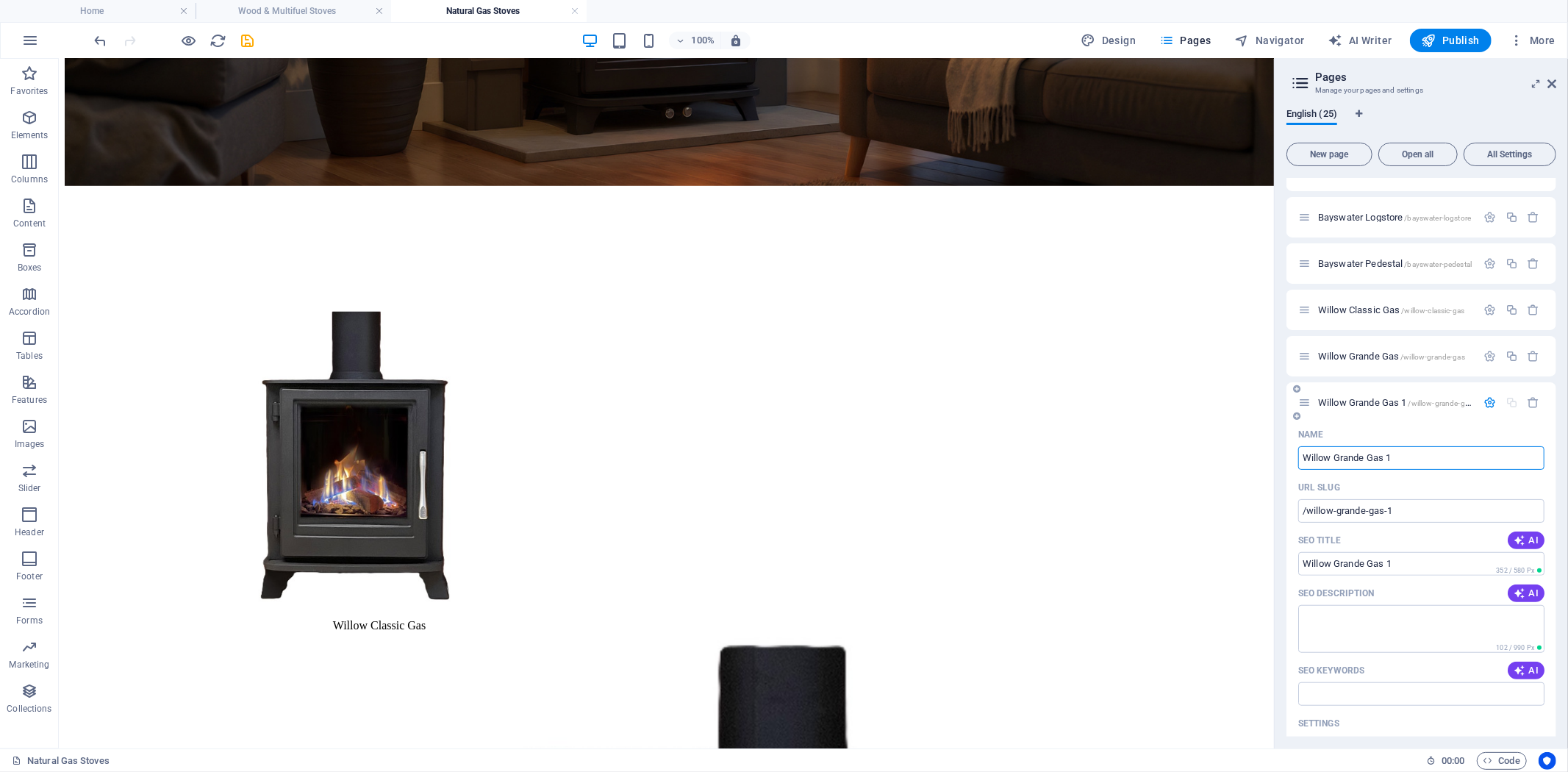
click at [1395, 452] on input "Willow Grande Gas 1" at bounding box center [1421, 458] width 247 height 23
type input "Willow Grande Gas Logstore"
type input "/willow-grande-gas-logstore"
type input "Willow Grande Gas Logstore"
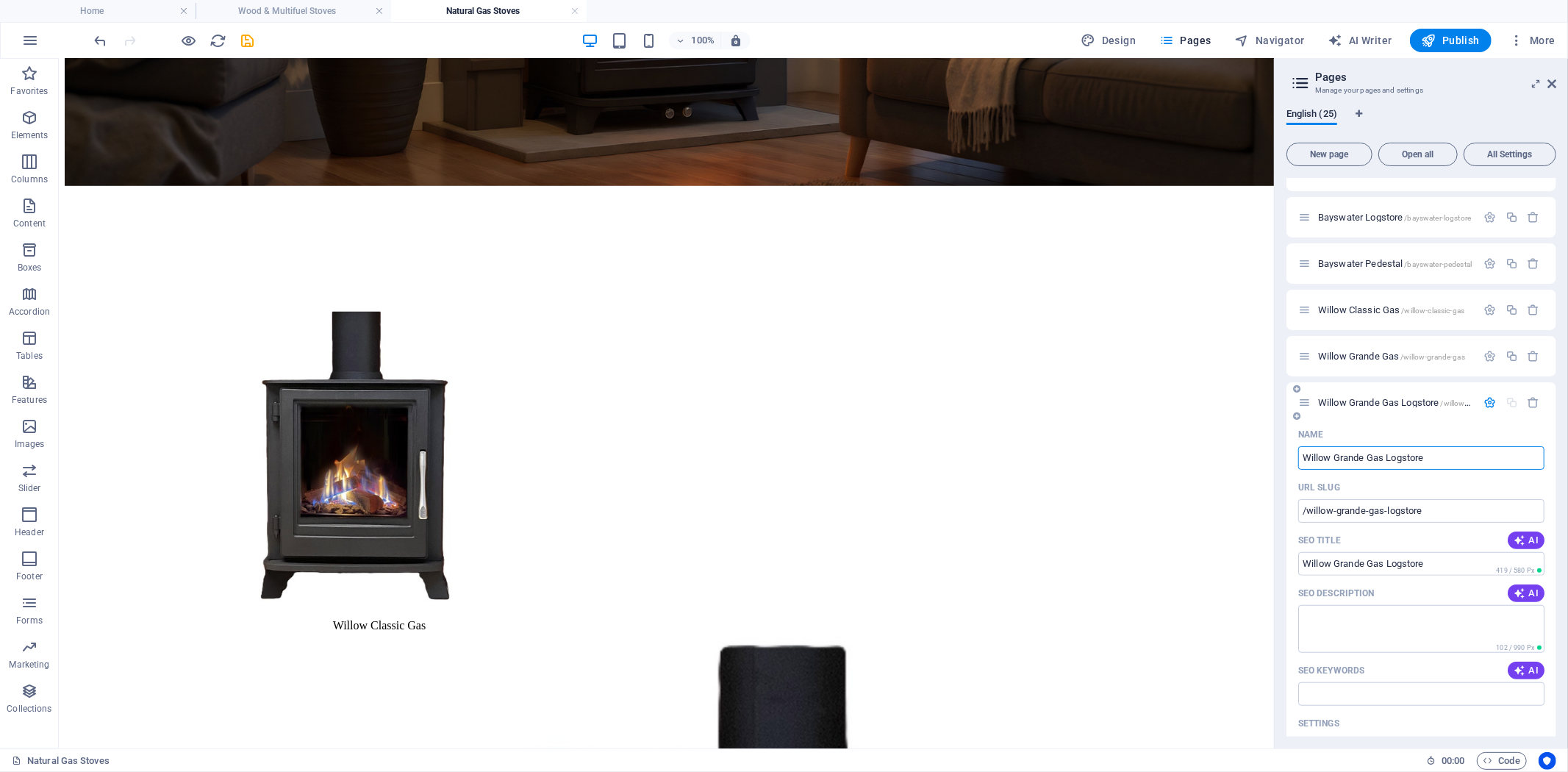
click at [1486, 401] on icon "button" at bounding box center [1490, 402] width 13 height 13
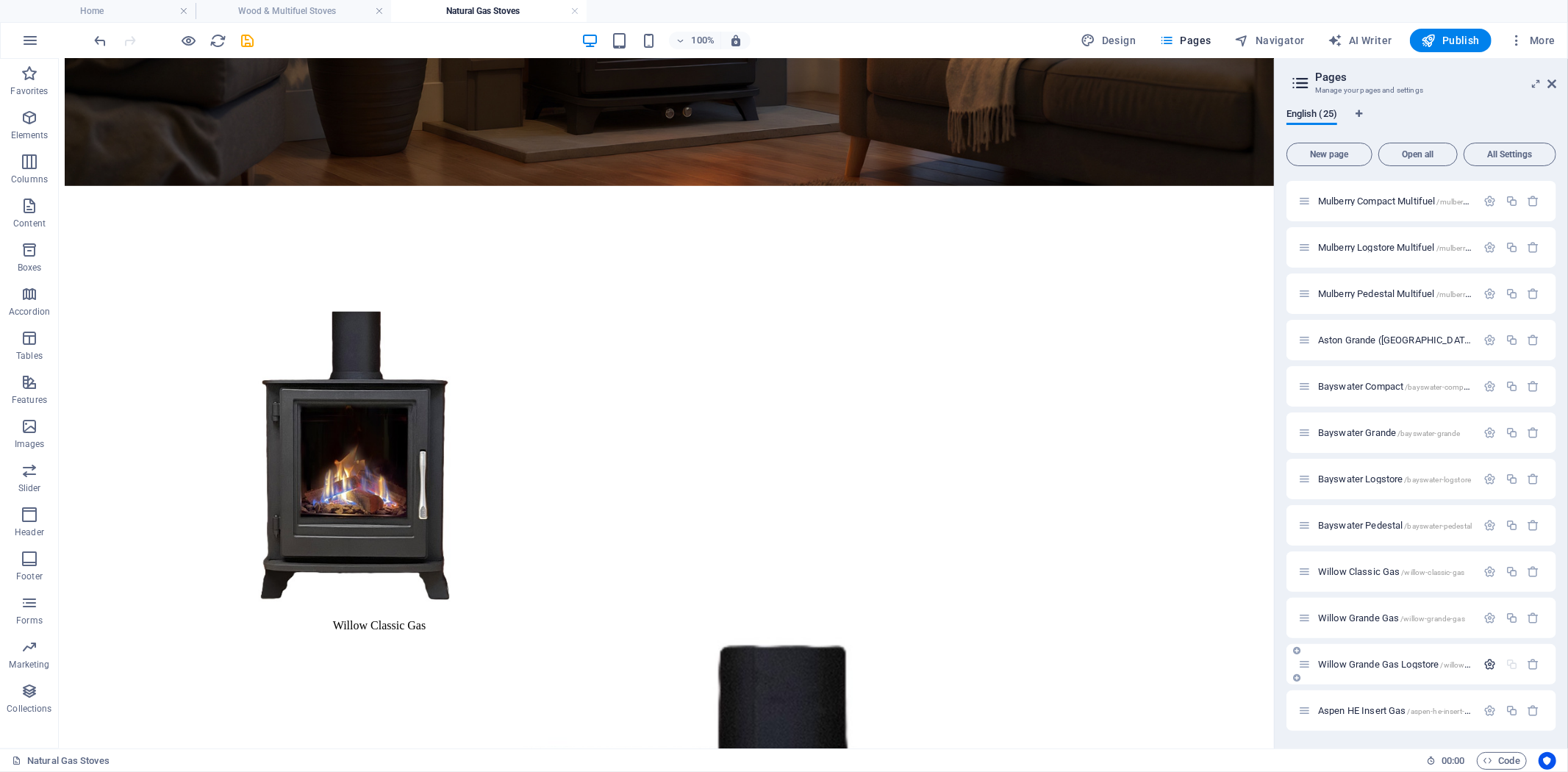
scroll to position [597, 0]
click at [1399, 663] on span "Willow Grande Gas Logstore /willow-grande-gas-logstore" at bounding box center [1426, 665] width 216 height 11
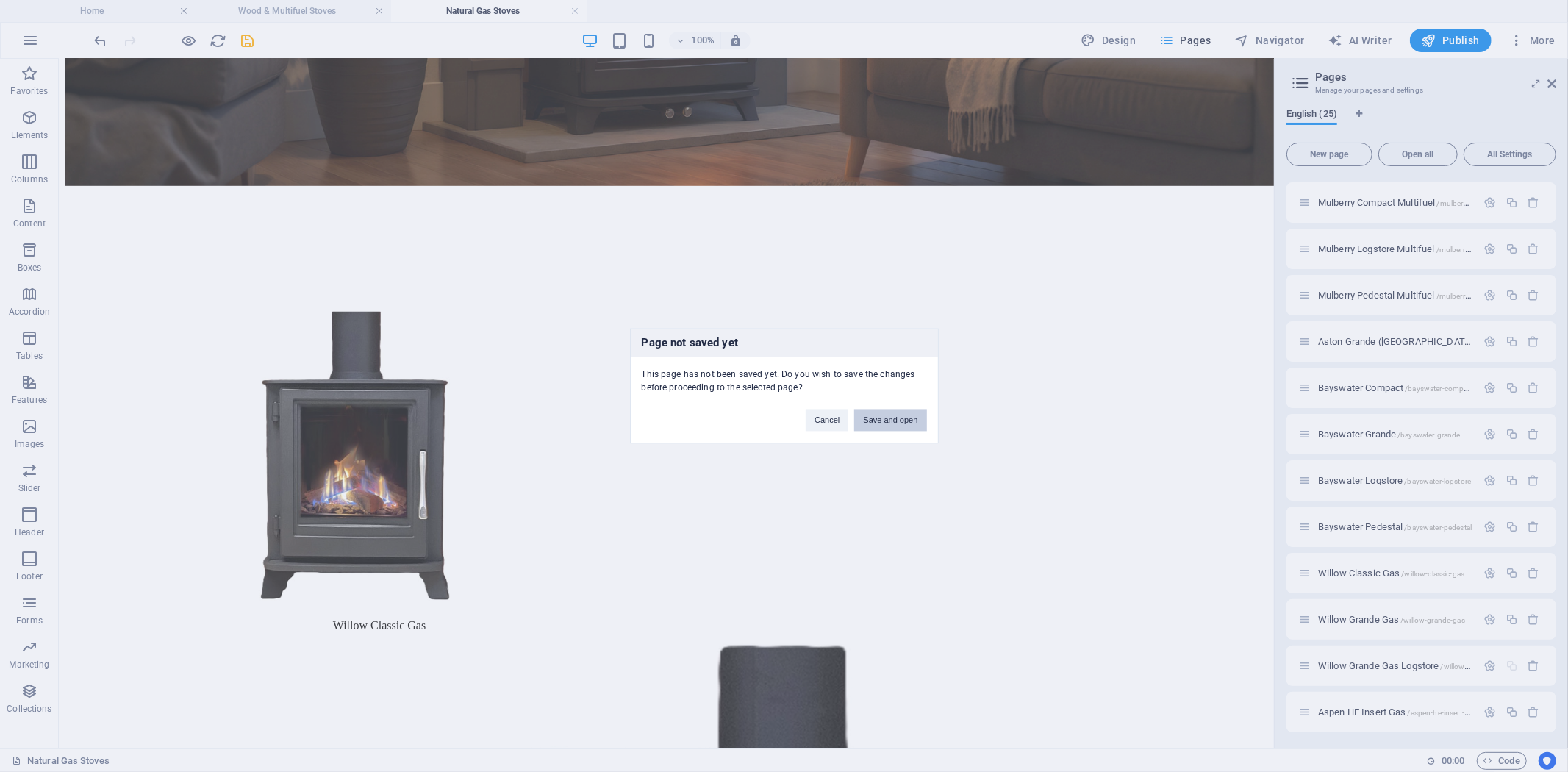
drag, startPoint x: 889, startPoint y: 417, endPoint x: 830, endPoint y: 363, distance: 80.0
click at [889, 417] on button "Save and open" at bounding box center [891, 420] width 72 height 22
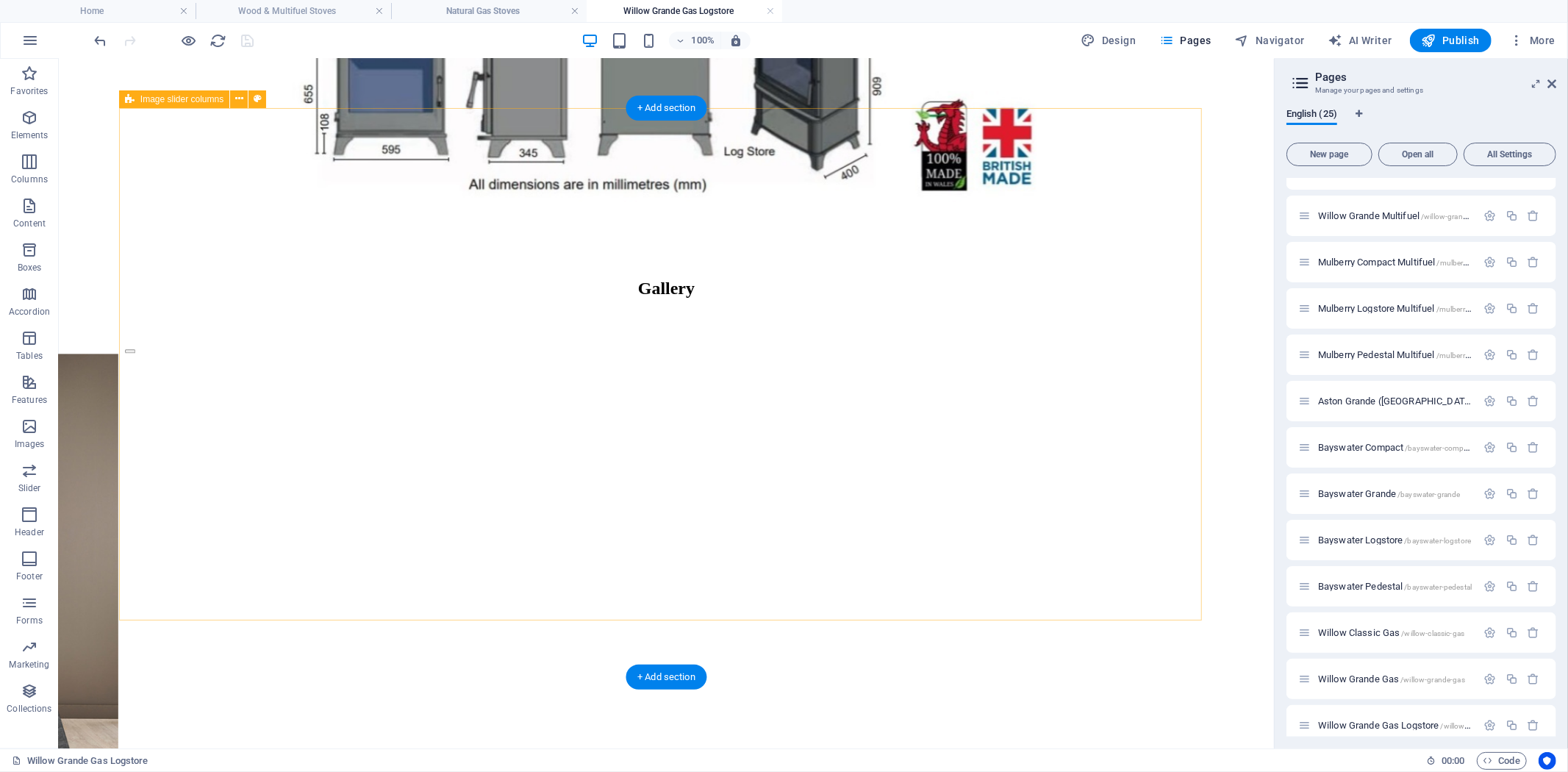
scroll to position [3102, 0]
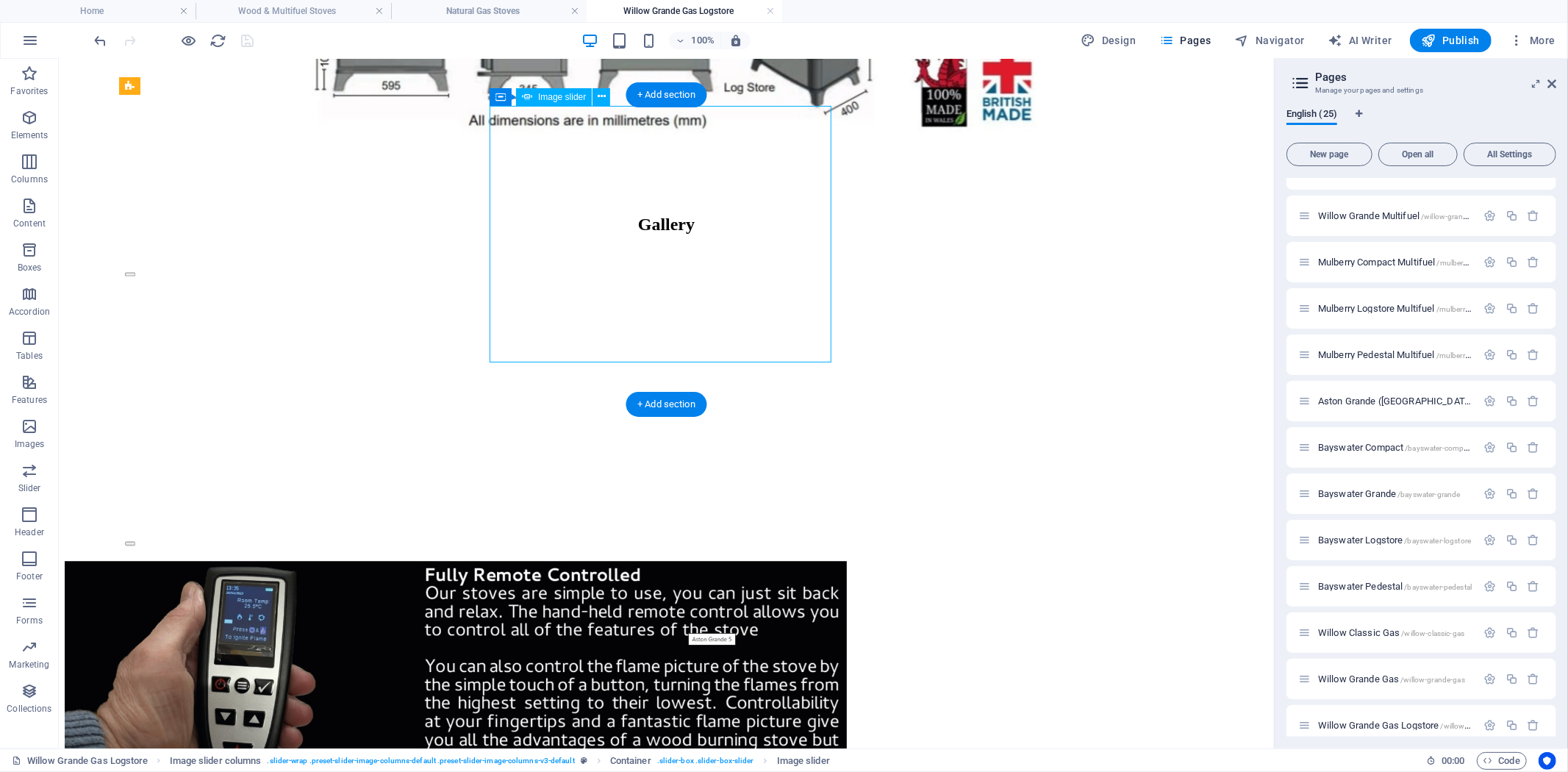
click at [134, 540] on button "Image Slider" at bounding box center [130, 541] width 11 height 4
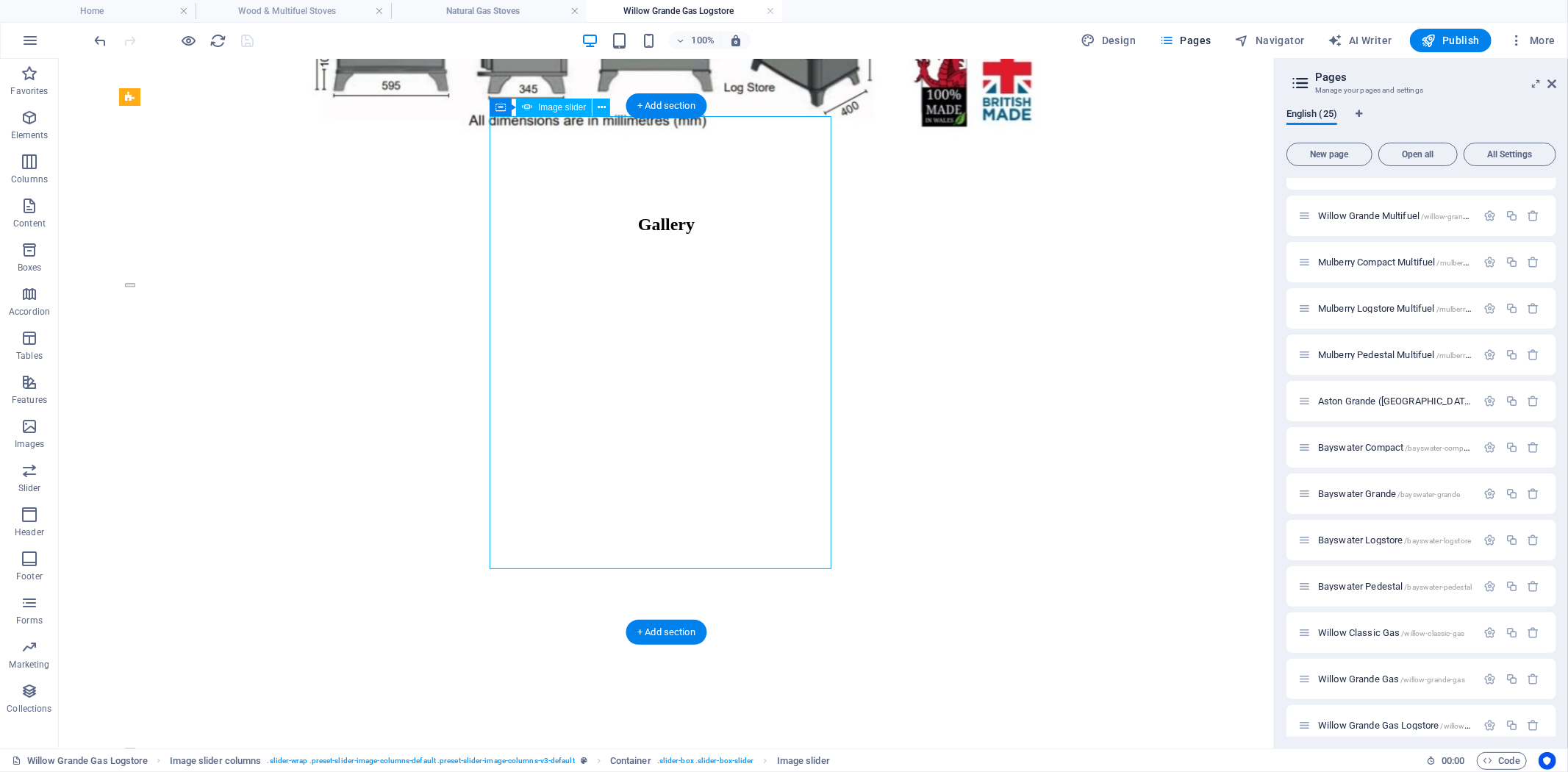
click at [134, 746] on button "Image Slider" at bounding box center [130, 747] width 11 height 4
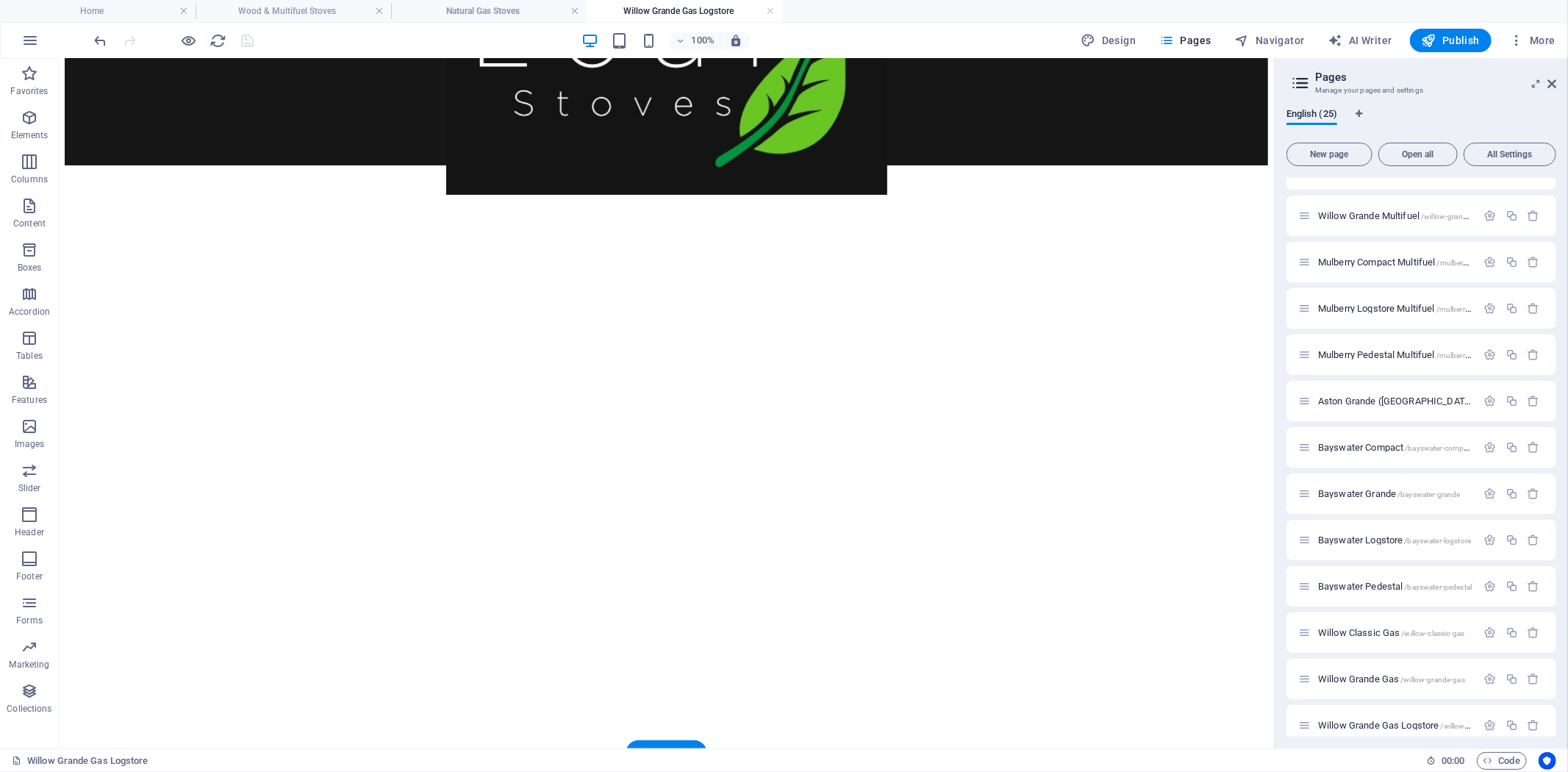
scroll to position [408, 0]
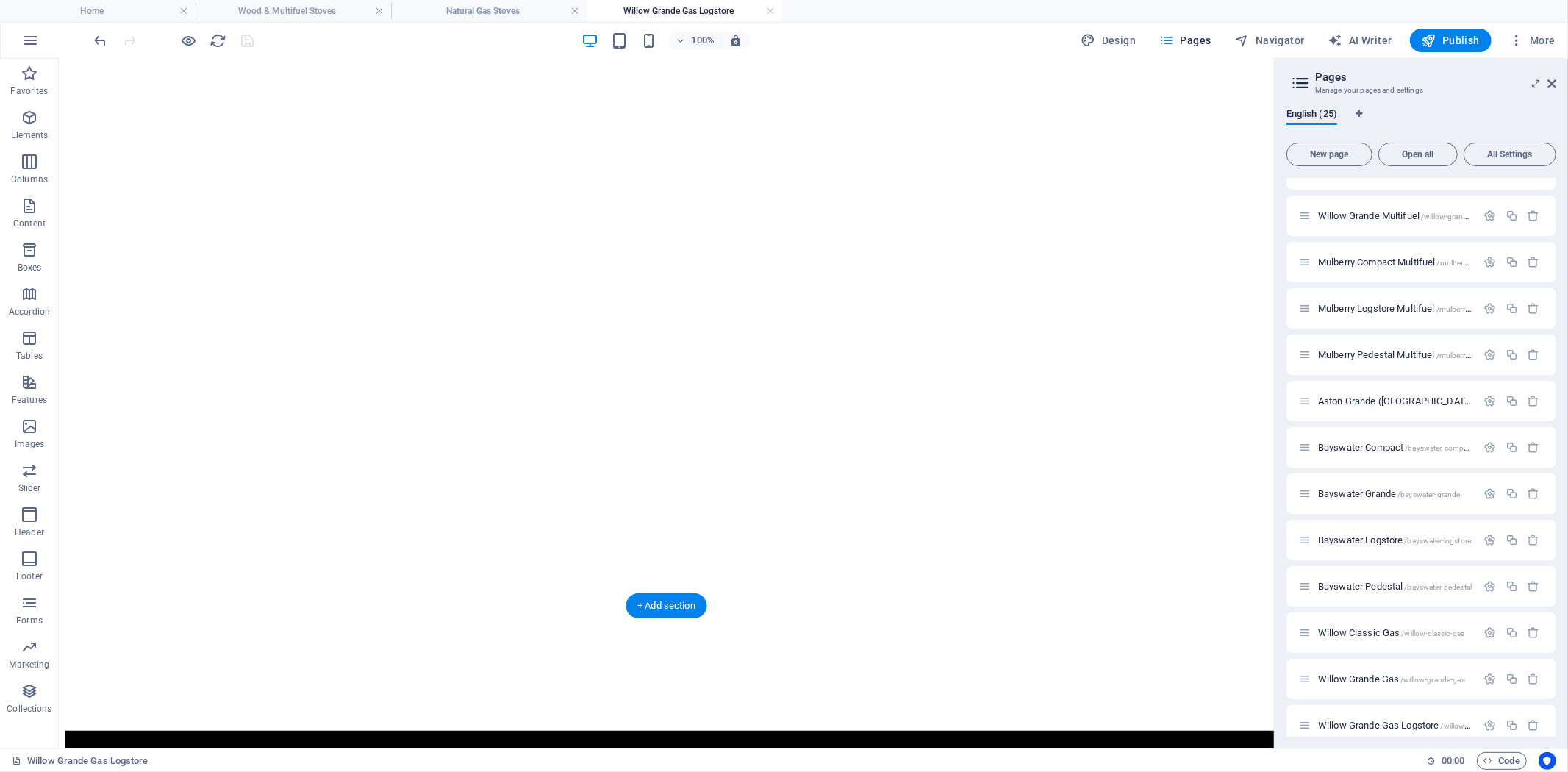
select select "px"
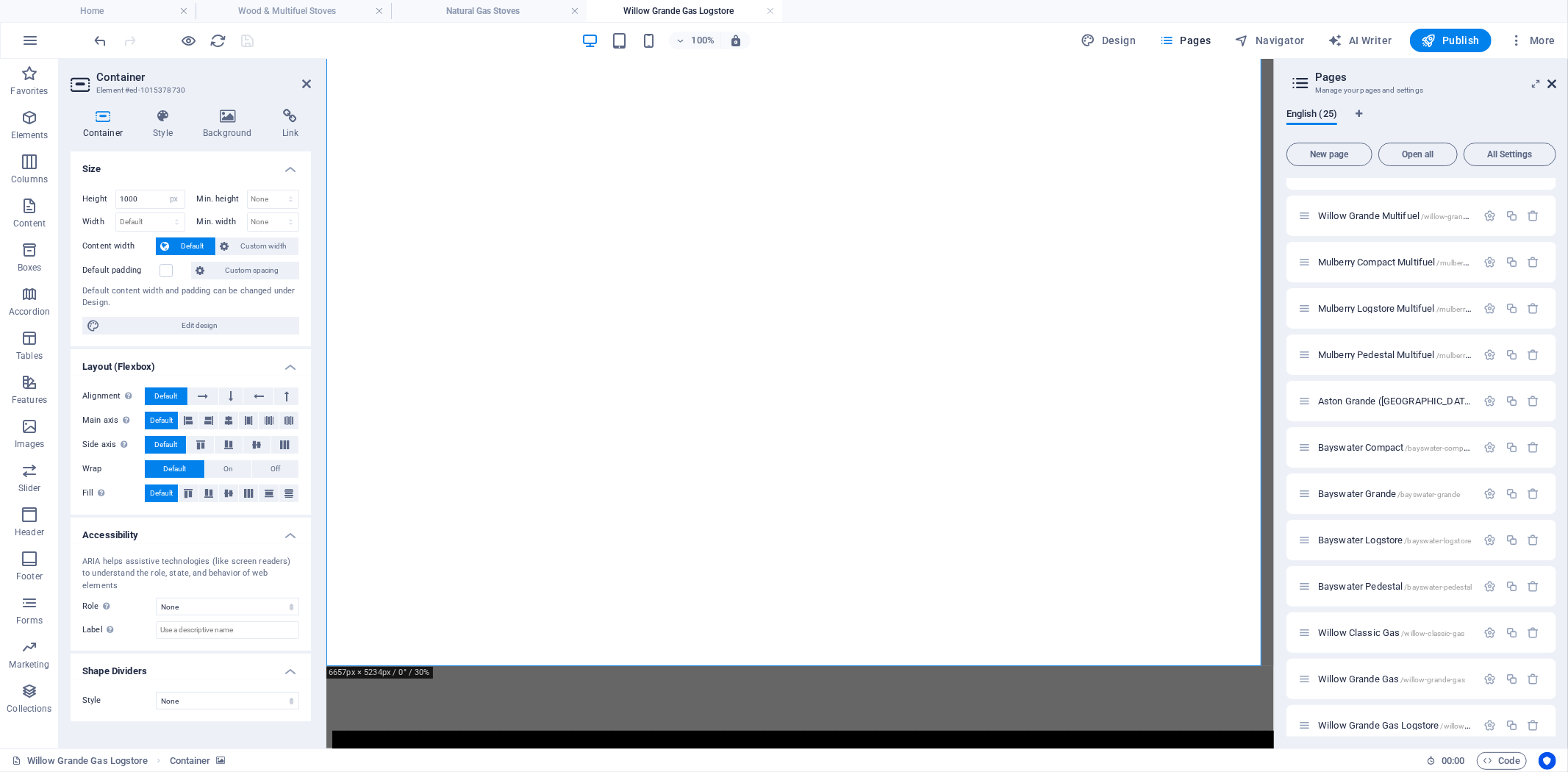
click at [1555, 81] on icon at bounding box center [1552, 84] width 9 height 12
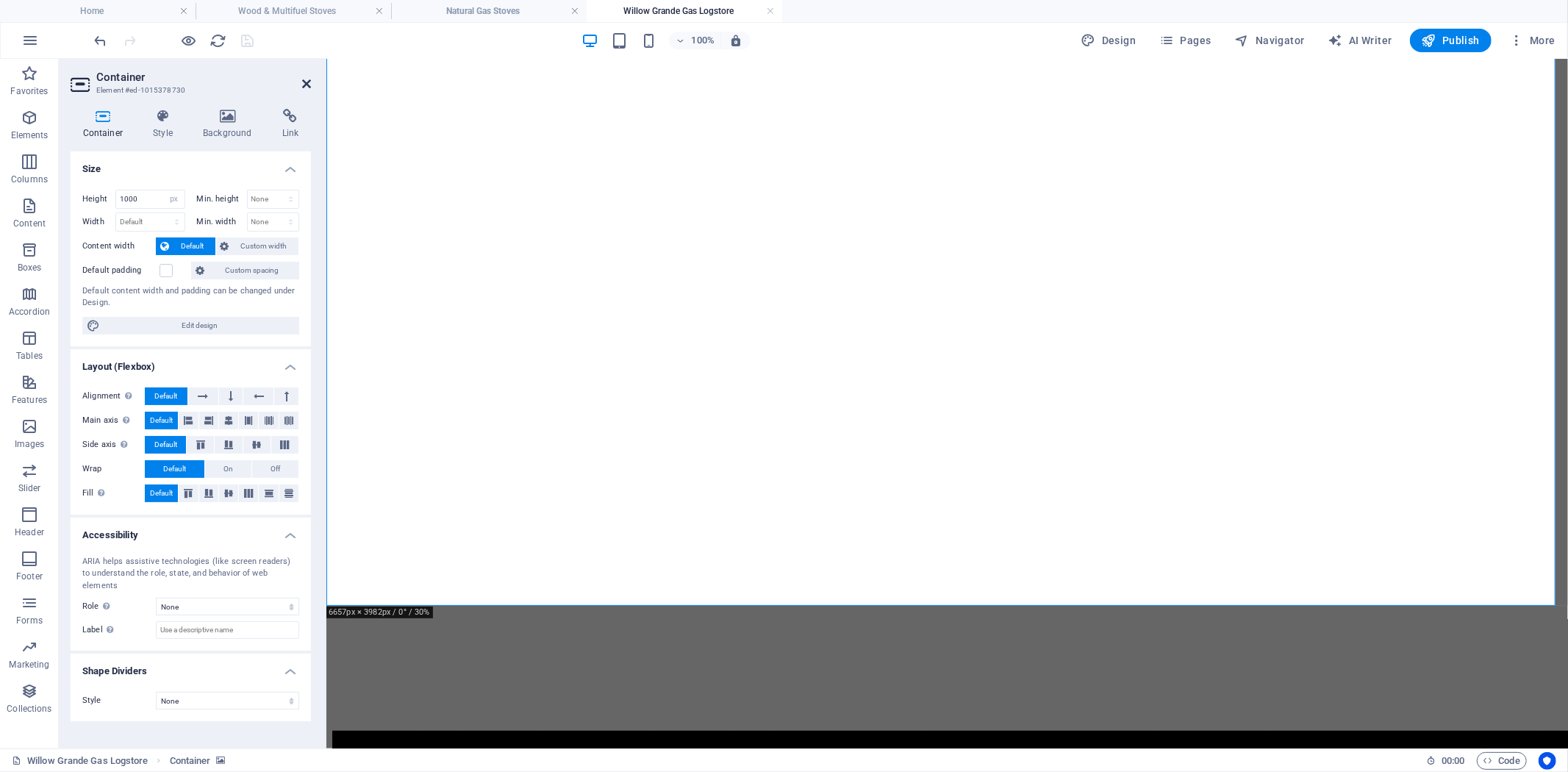
click at [302, 81] on icon at bounding box center [307, 84] width 9 height 12
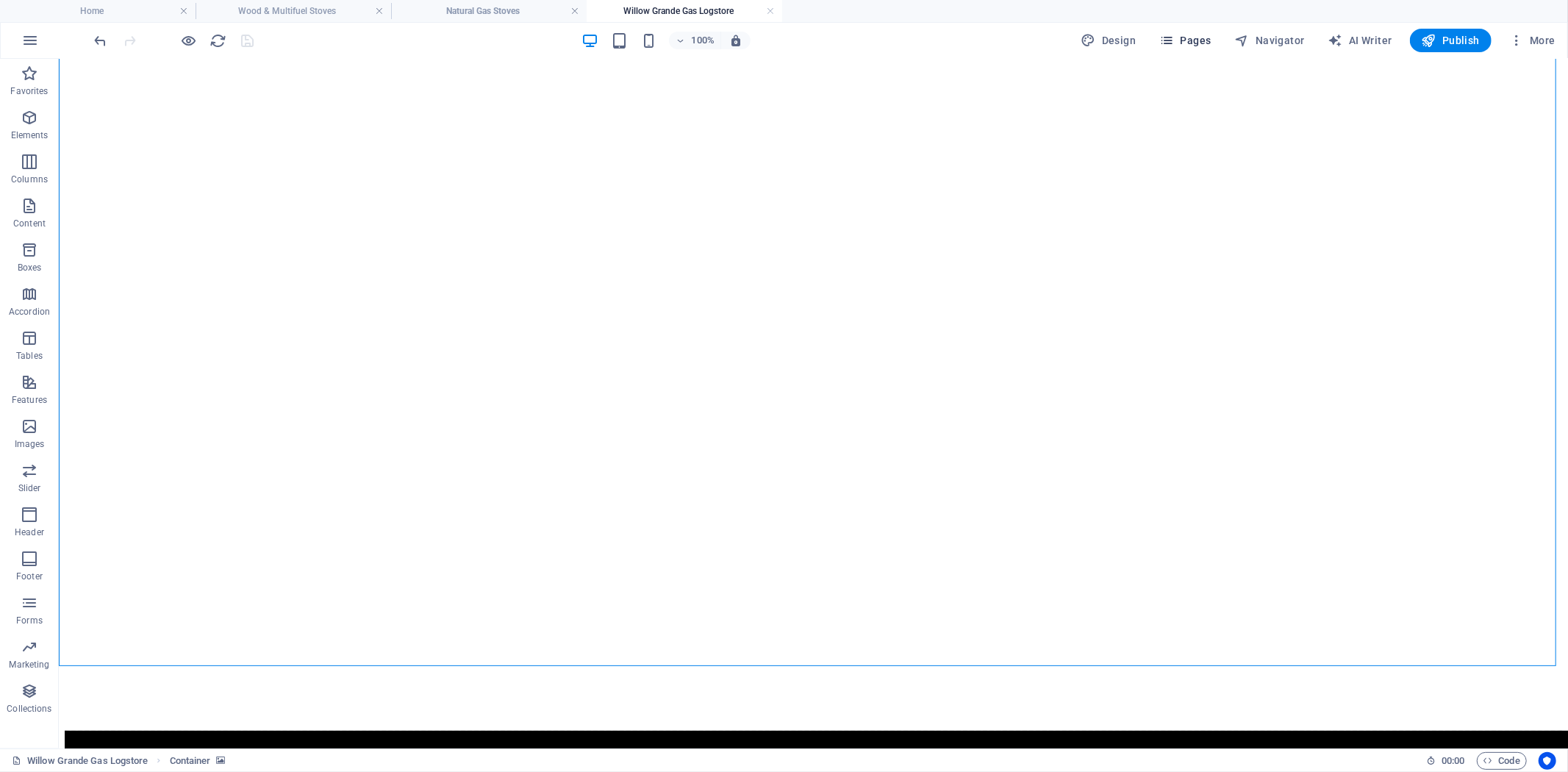
click at [1201, 41] on span "Pages" at bounding box center [1185, 40] width 51 height 14
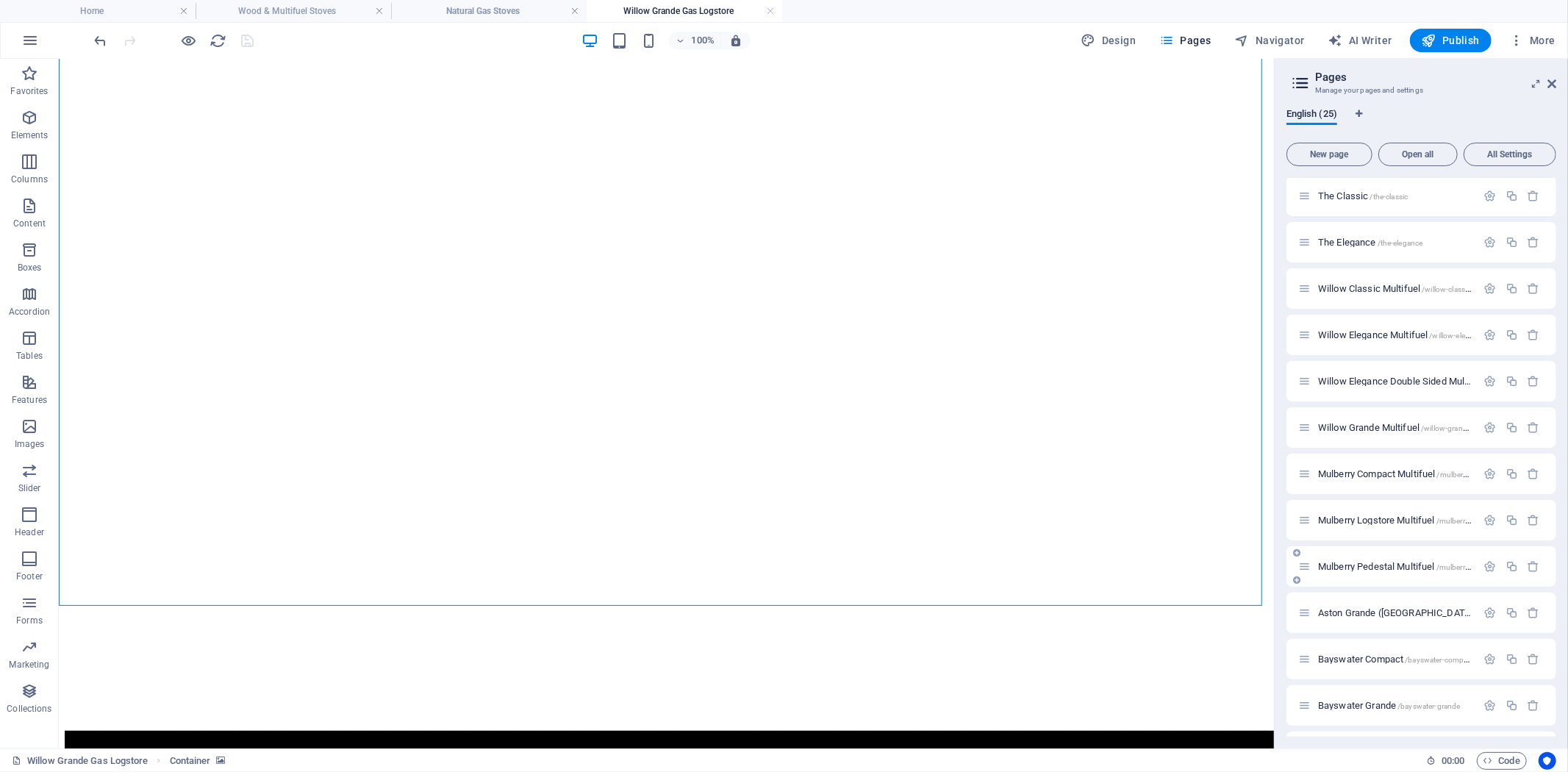
scroll to position [597, 0]
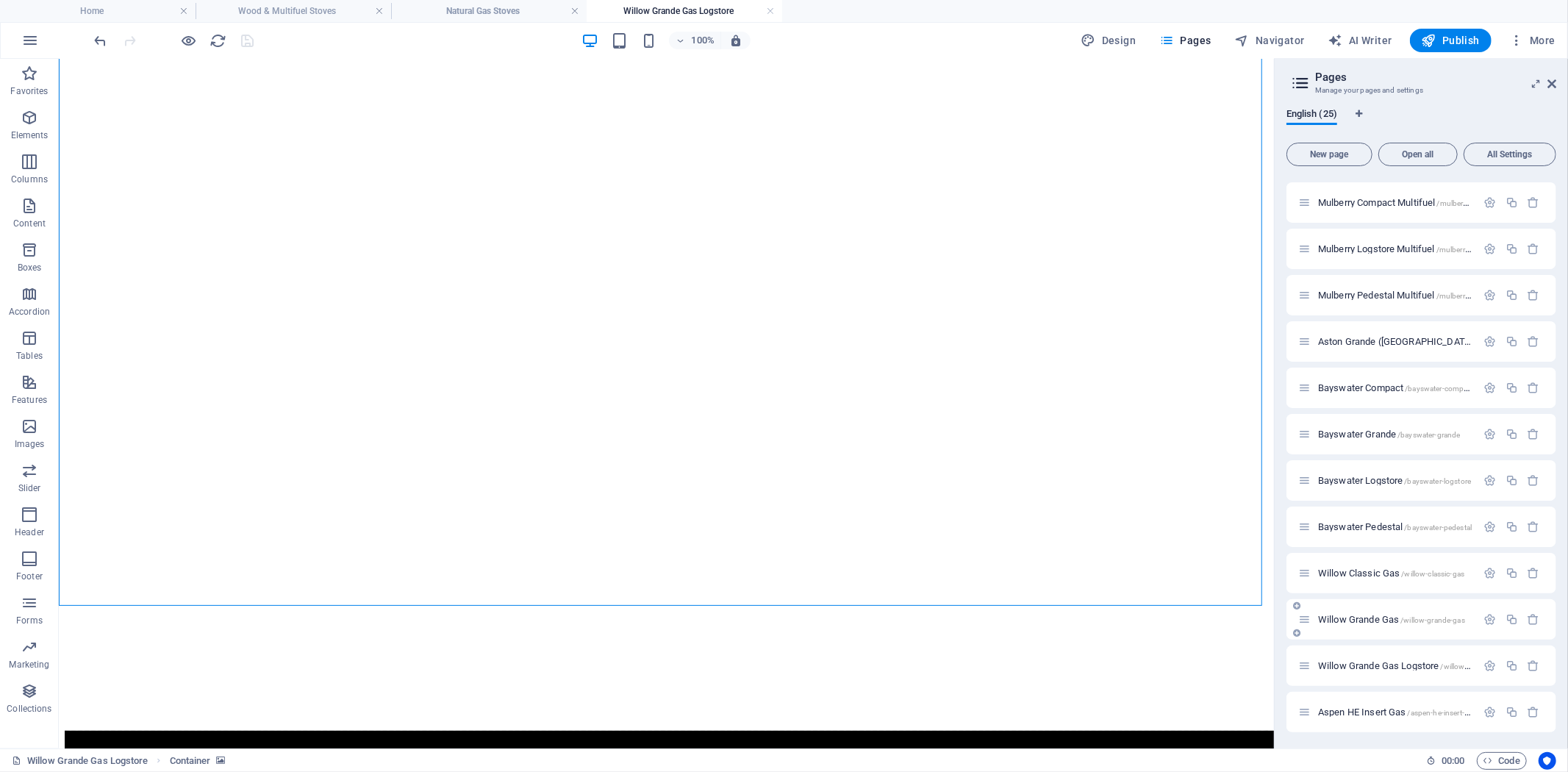
click at [1370, 620] on span "Willow Grande Gas /willow-grande-gas" at bounding box center [1392, 619] width 147 height 11
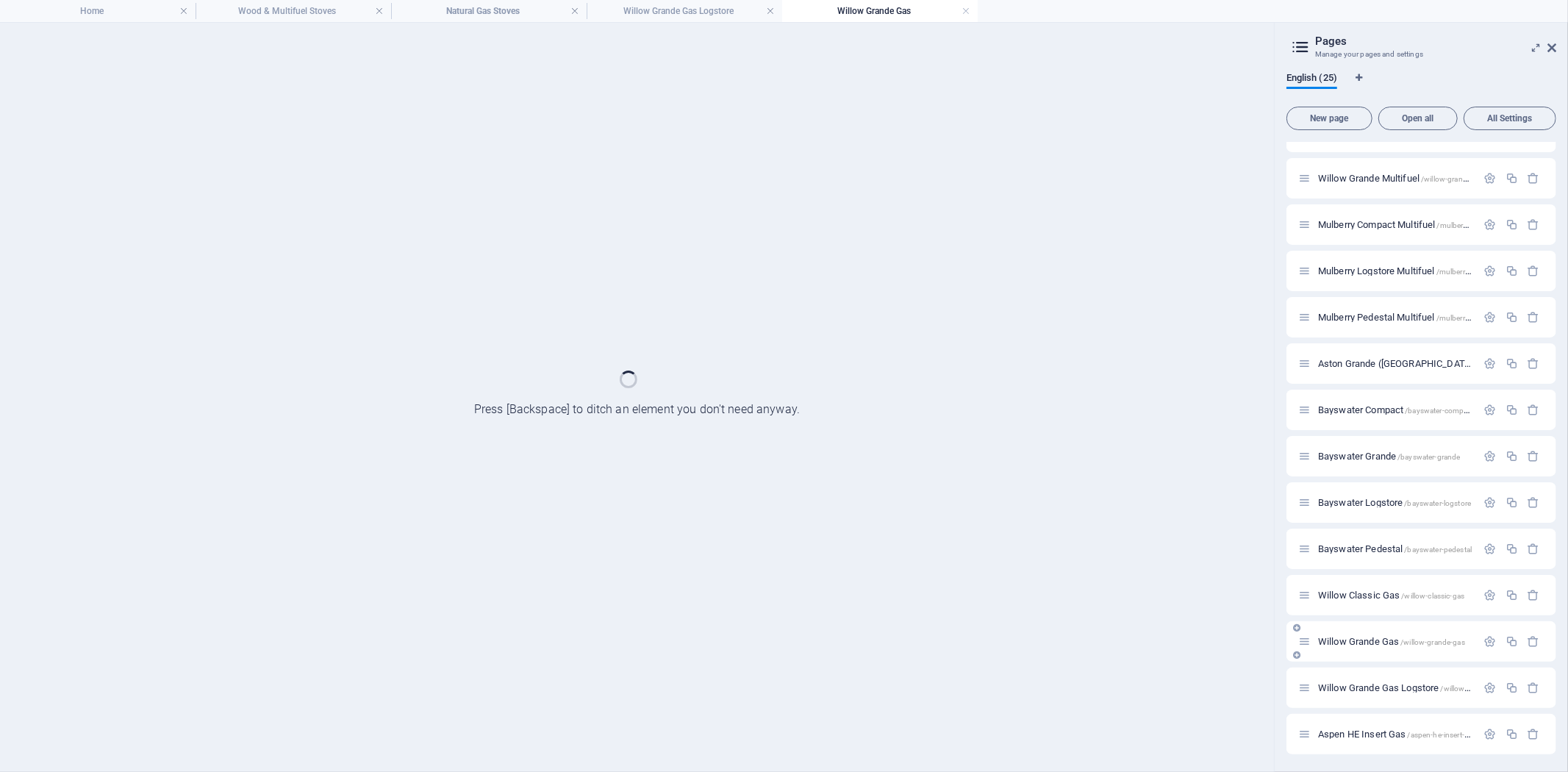
scroll to position [0, 0]
click at [1370, 620] on div "Home / Wood & Multifuel Stoves /wood-multifuel-stoves Store Locator /store-loca…" at bounding box center [1422, 178] width 270 height 1151
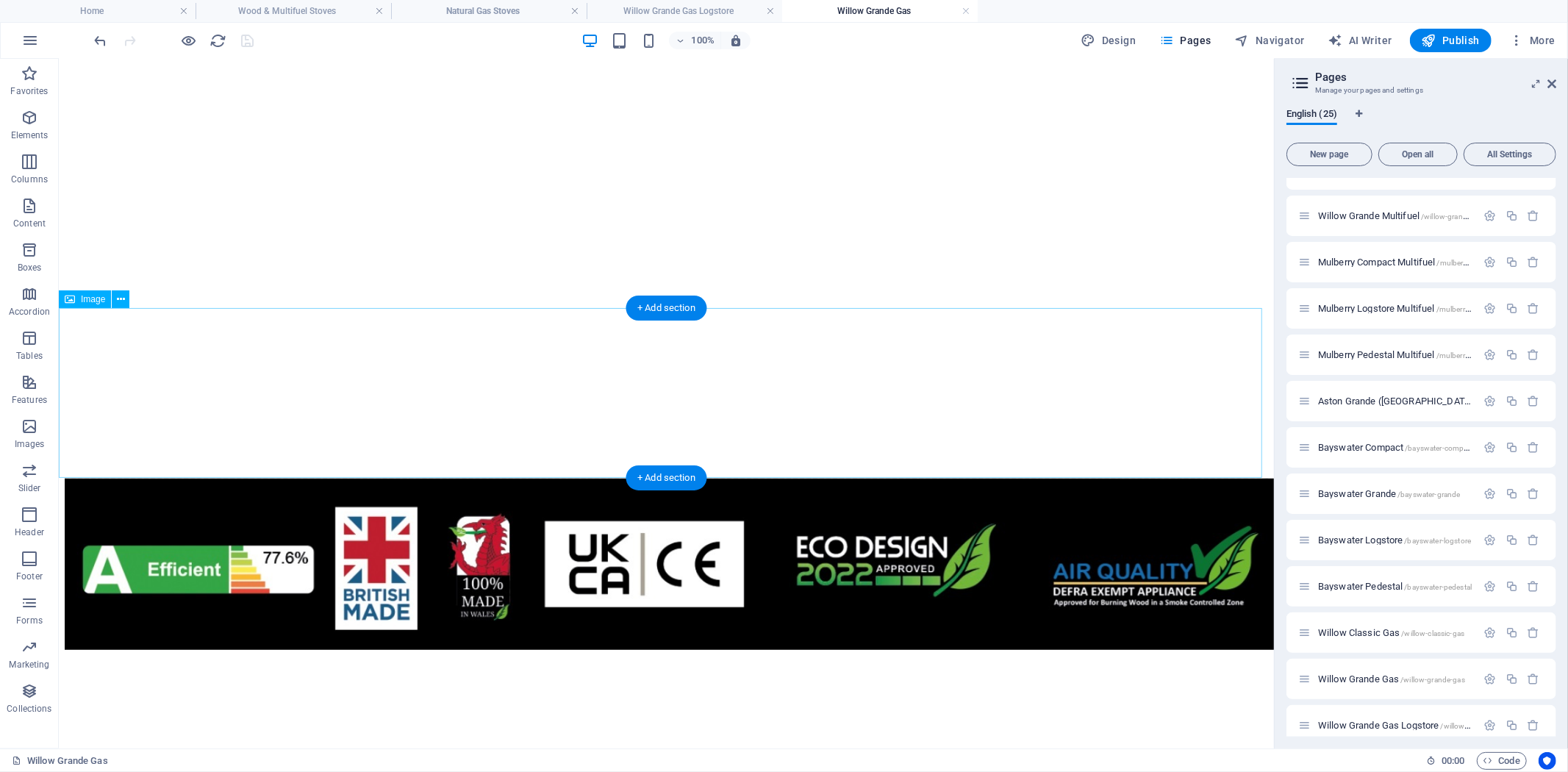
scroll to position [371, 0]
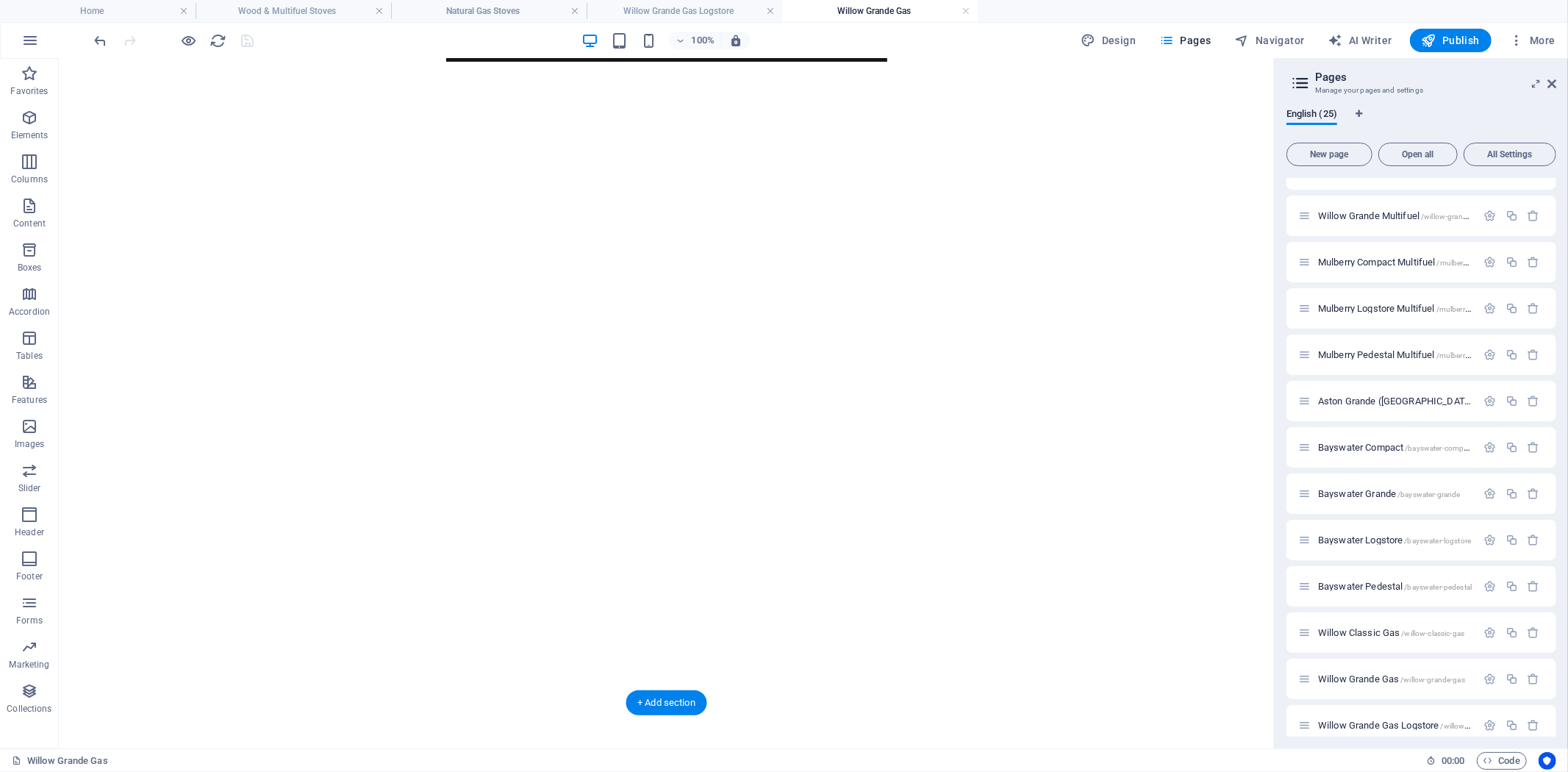
click at [853, 32] on figure at bounding box center [666, 32] width 1204 height 0
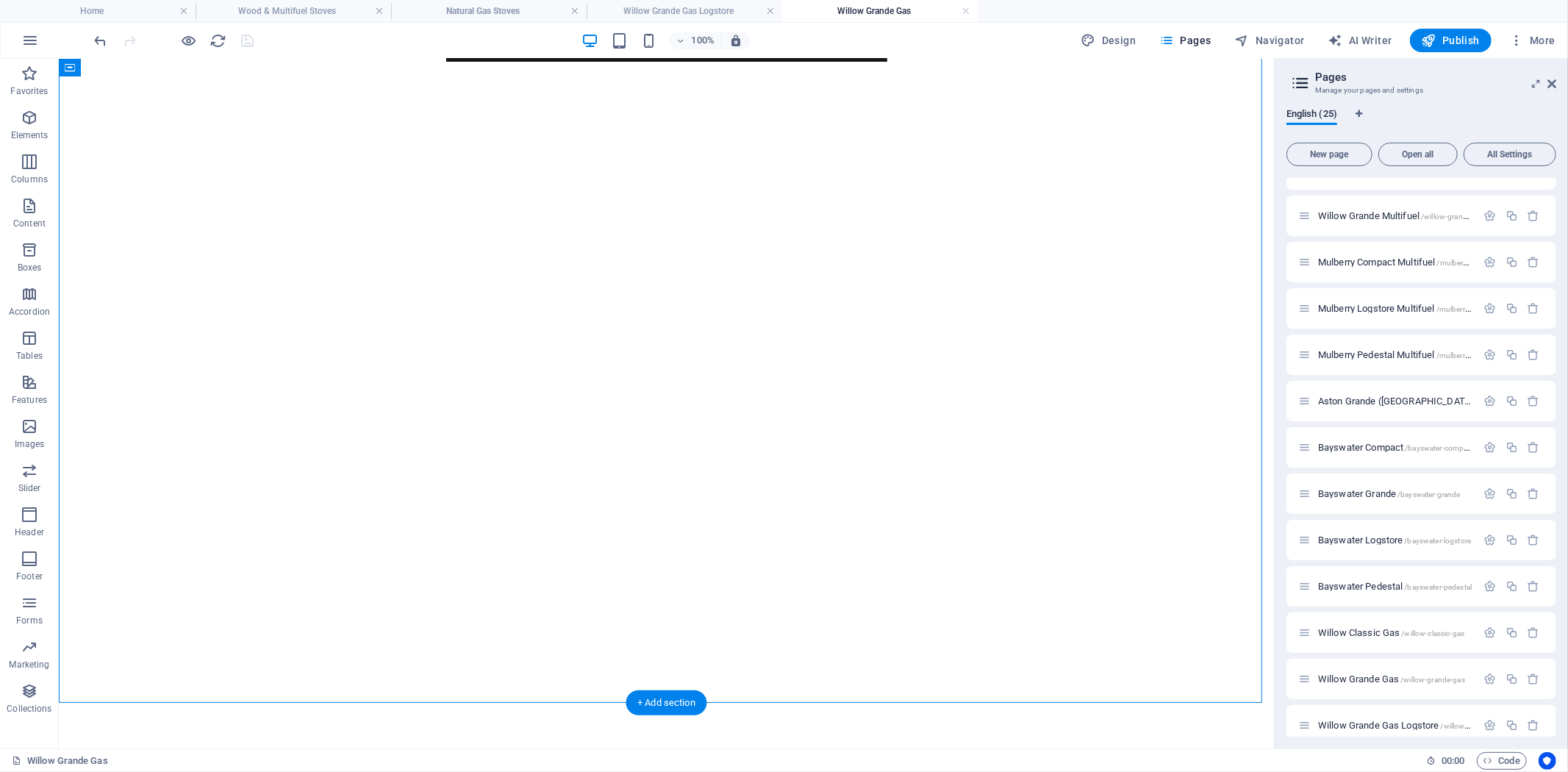
click at [853, 32] on figure at bounding box center [666, 32] width 1204 height 0
select select "px"
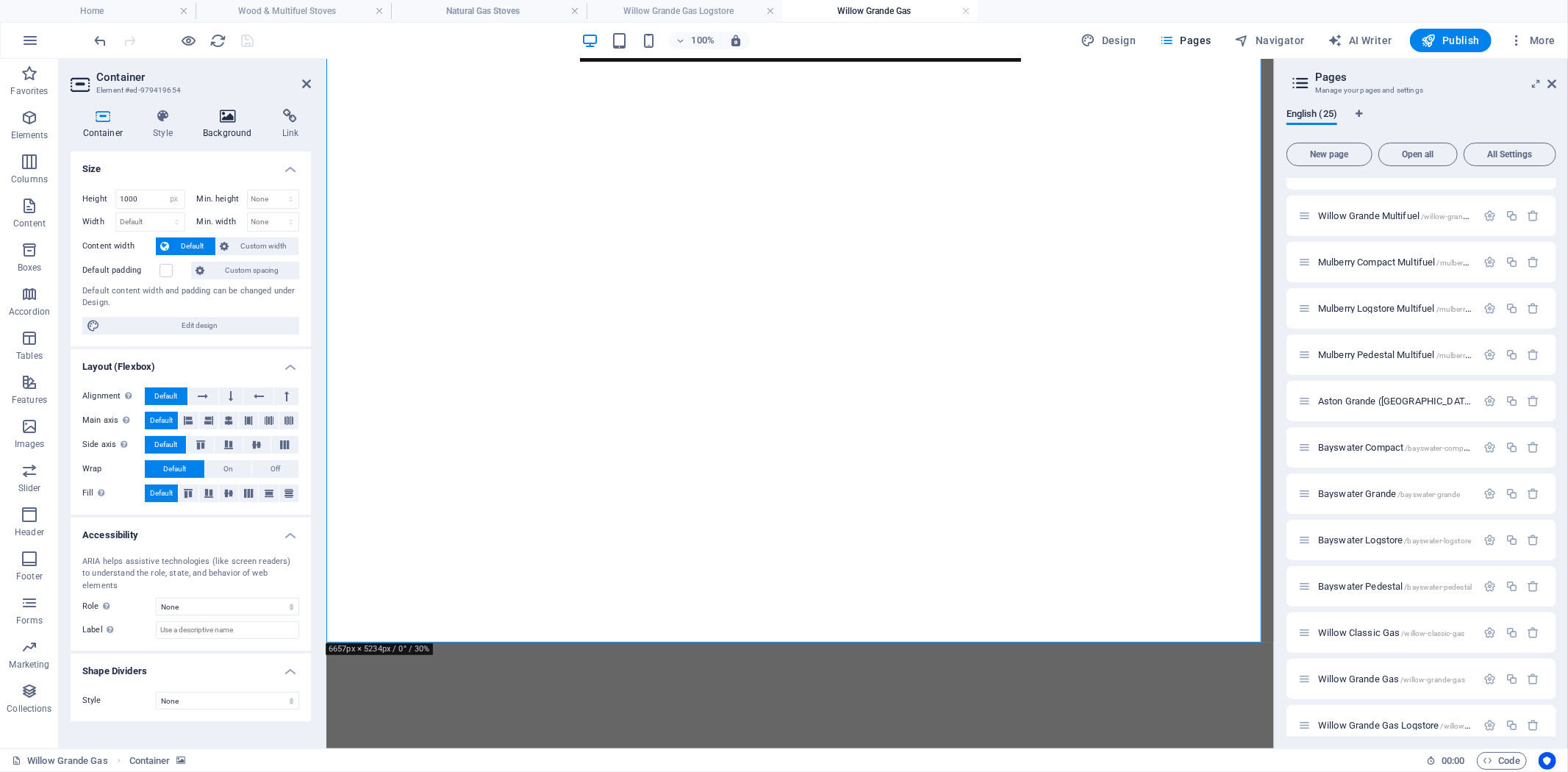
click at [220, 124] on h4 "Background" at bounding box center [230, 124] width 79 height 31
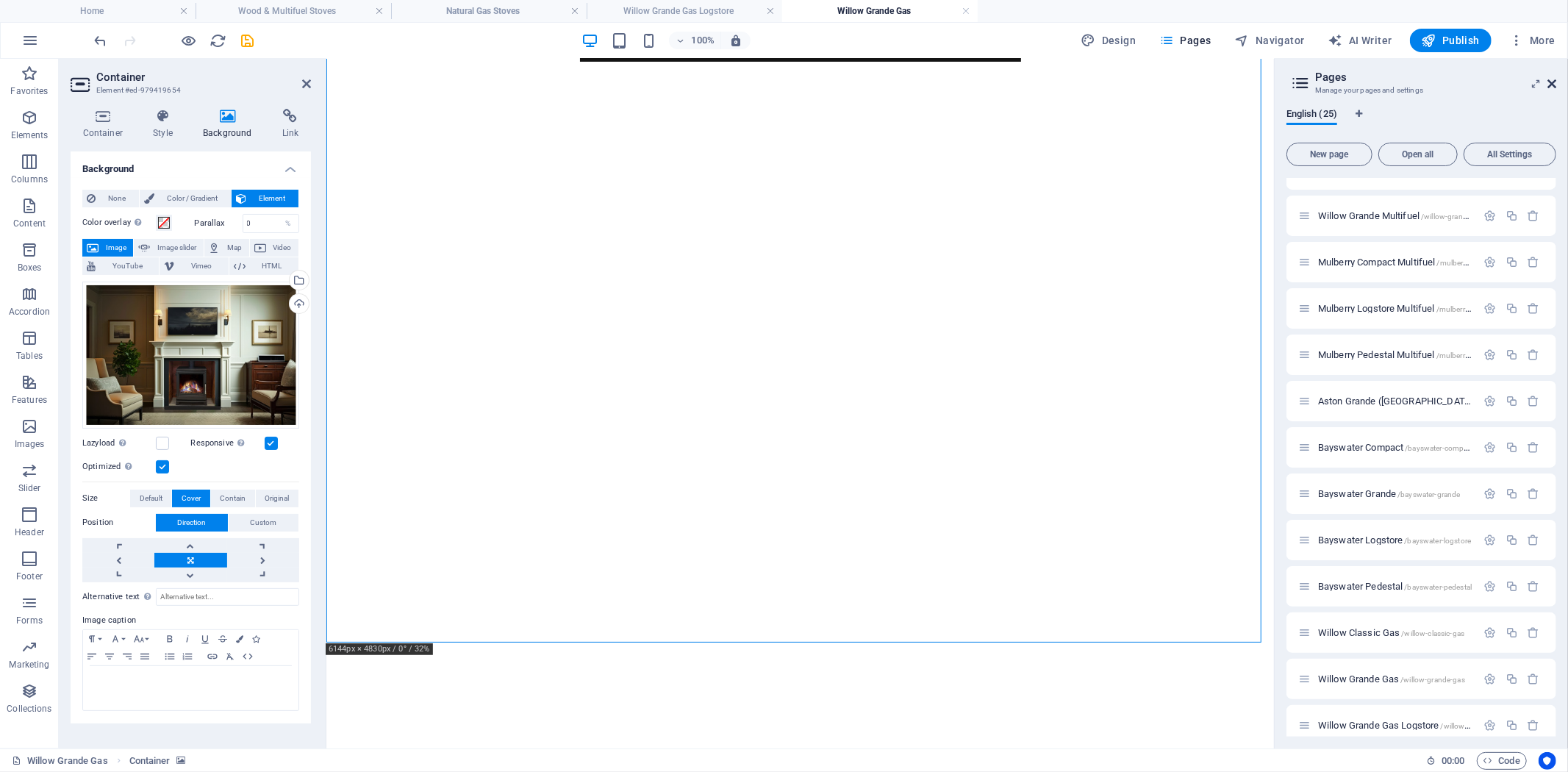
click at [1554, 86] on icon at bounding box center [1552, 84] width 9 height 12
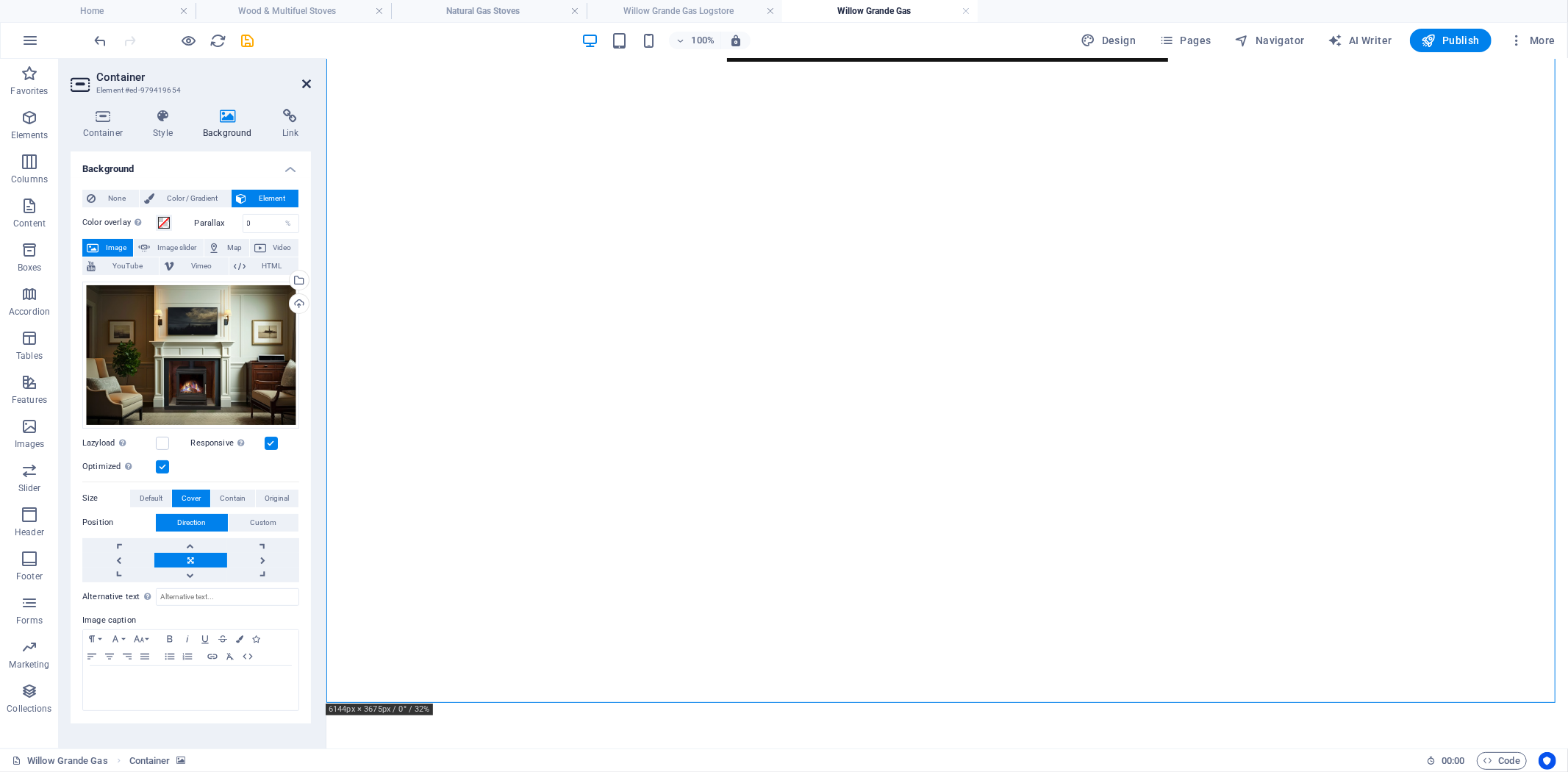
drag, startPoint x: 303, startPoint y: 84, endPoint x: 812, endPoint y: 103, distance: 509.4
click at [303, 84] on icon at bounding box center [307, 84] width 9 height 12
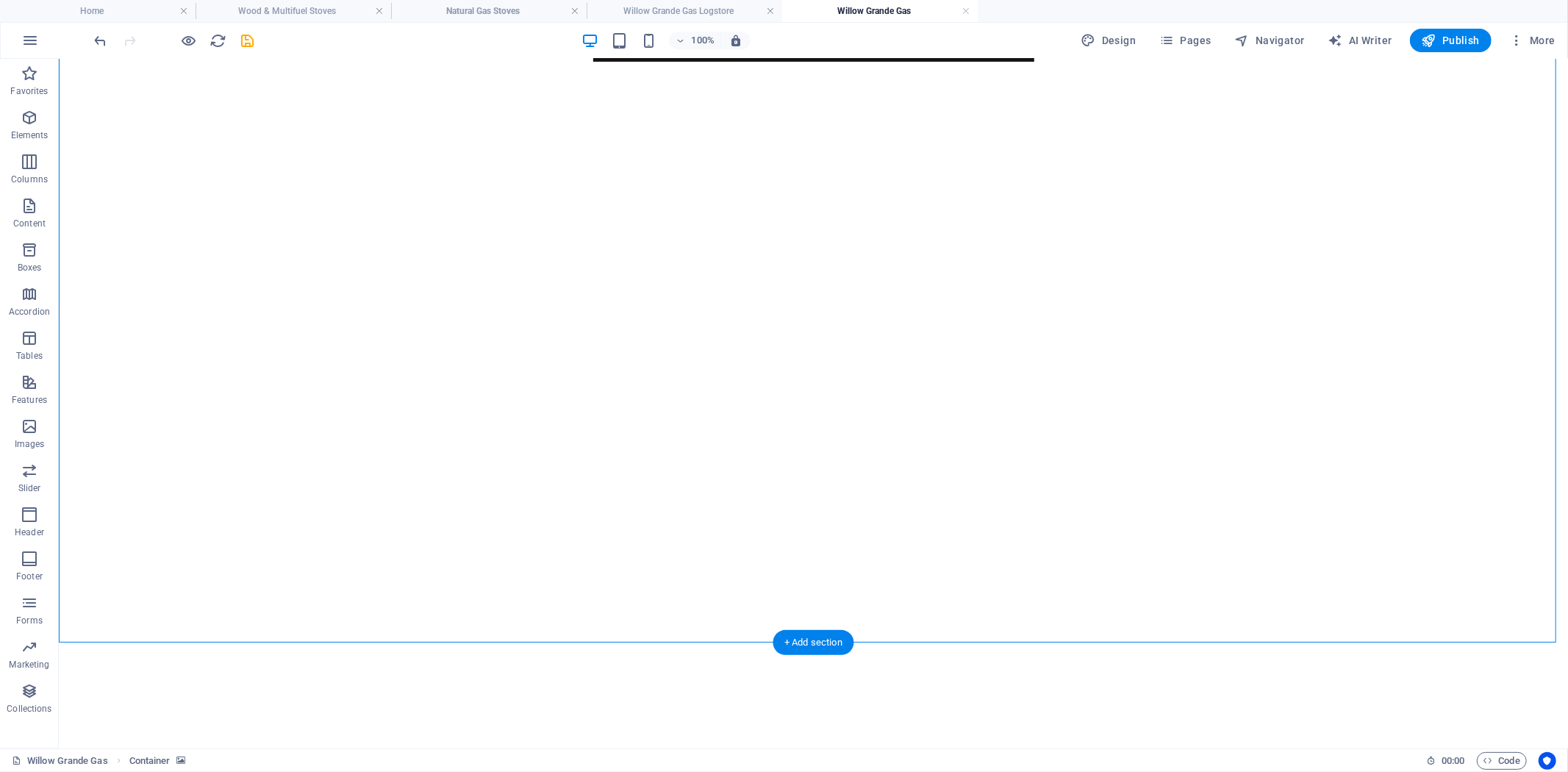
click at [939, 32] on figure at bounding box center [813, 32] width 1498 height 0
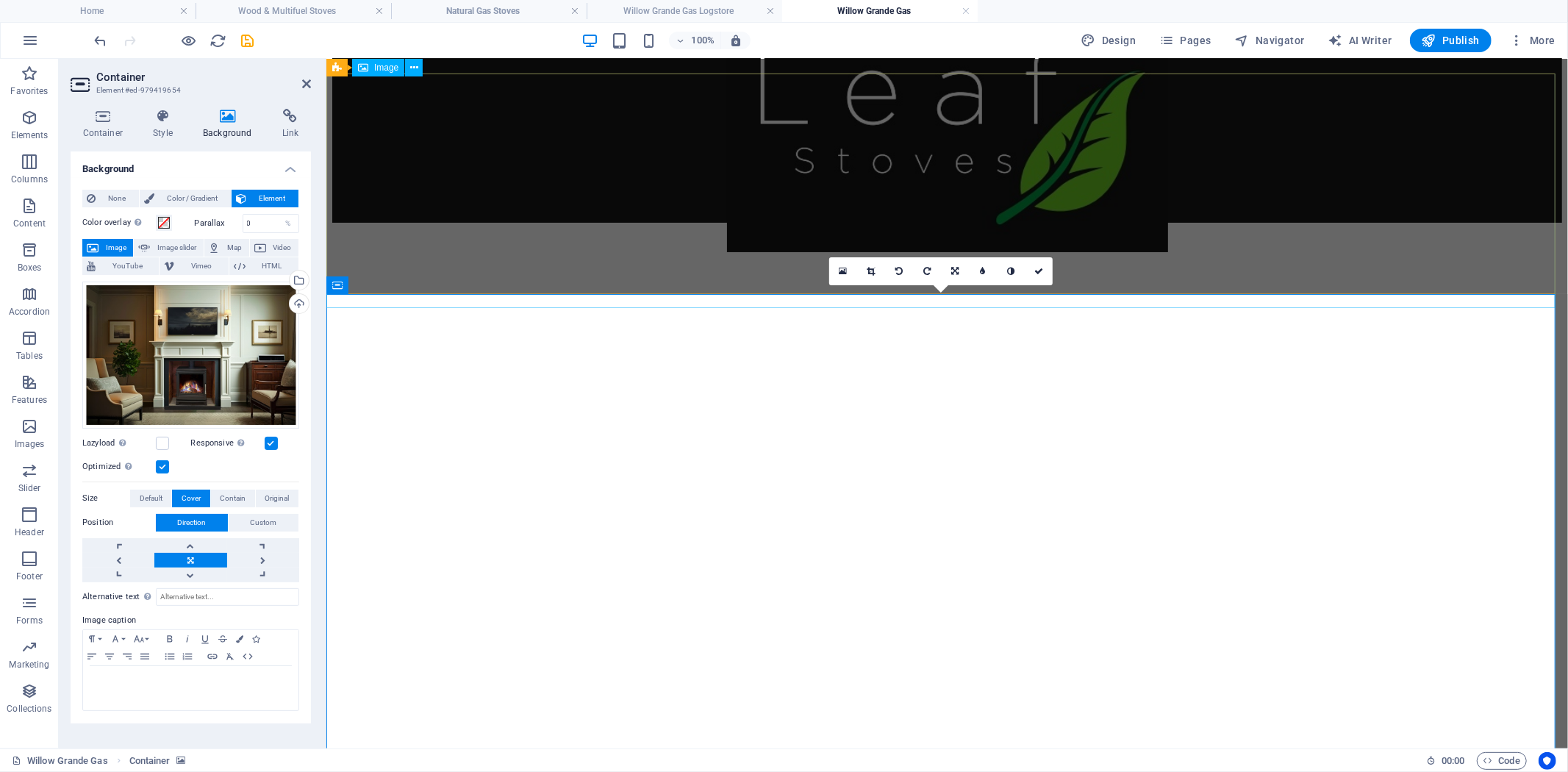
scroll to position [44, 0]
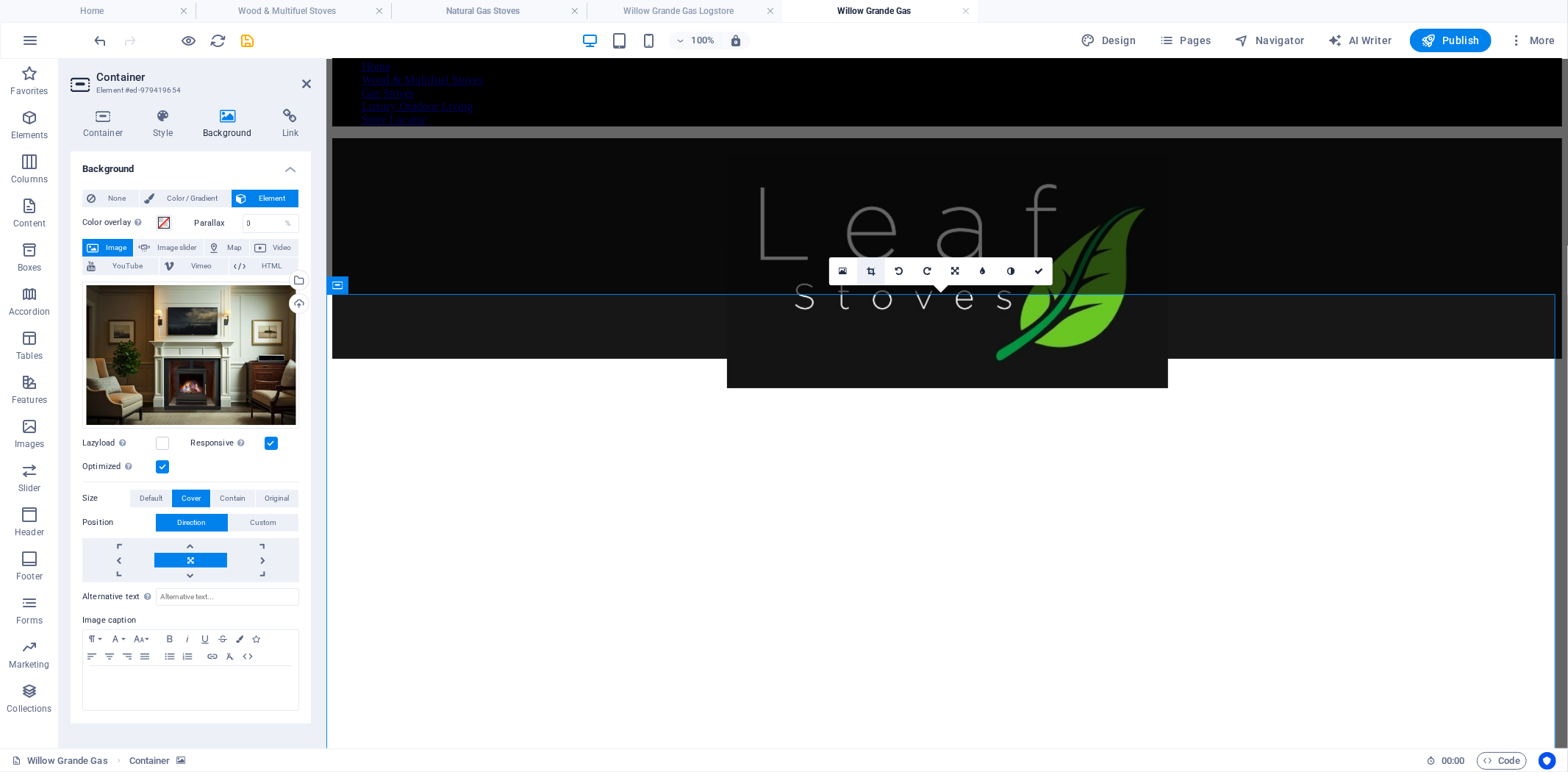
click at [876, 270] on link at bounding box center [871, 271] width 28 height 28
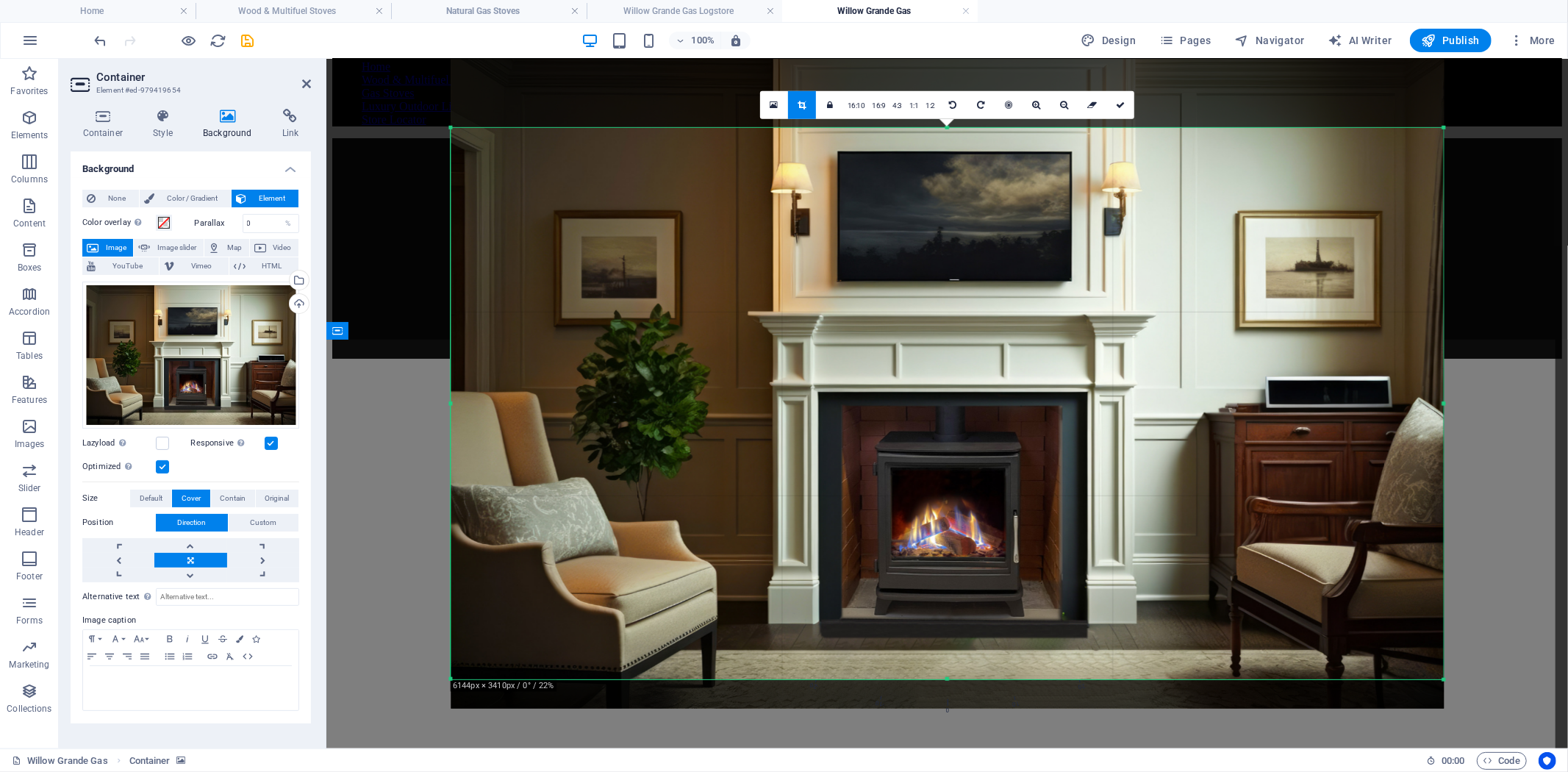
drag, startPoint x: 944, startPoint y: 654, endPoint x: 939, endPoint y: 726, distance: 72.2
click at [939, 726] on div "Drag here to replace the existing content. Press “Ctrl” if you want to create a…" at bounding box center [947, 403] width 1241 height 689
click at [1122, 108] on icon at bounding box center [1121, 106] width 9 height 9
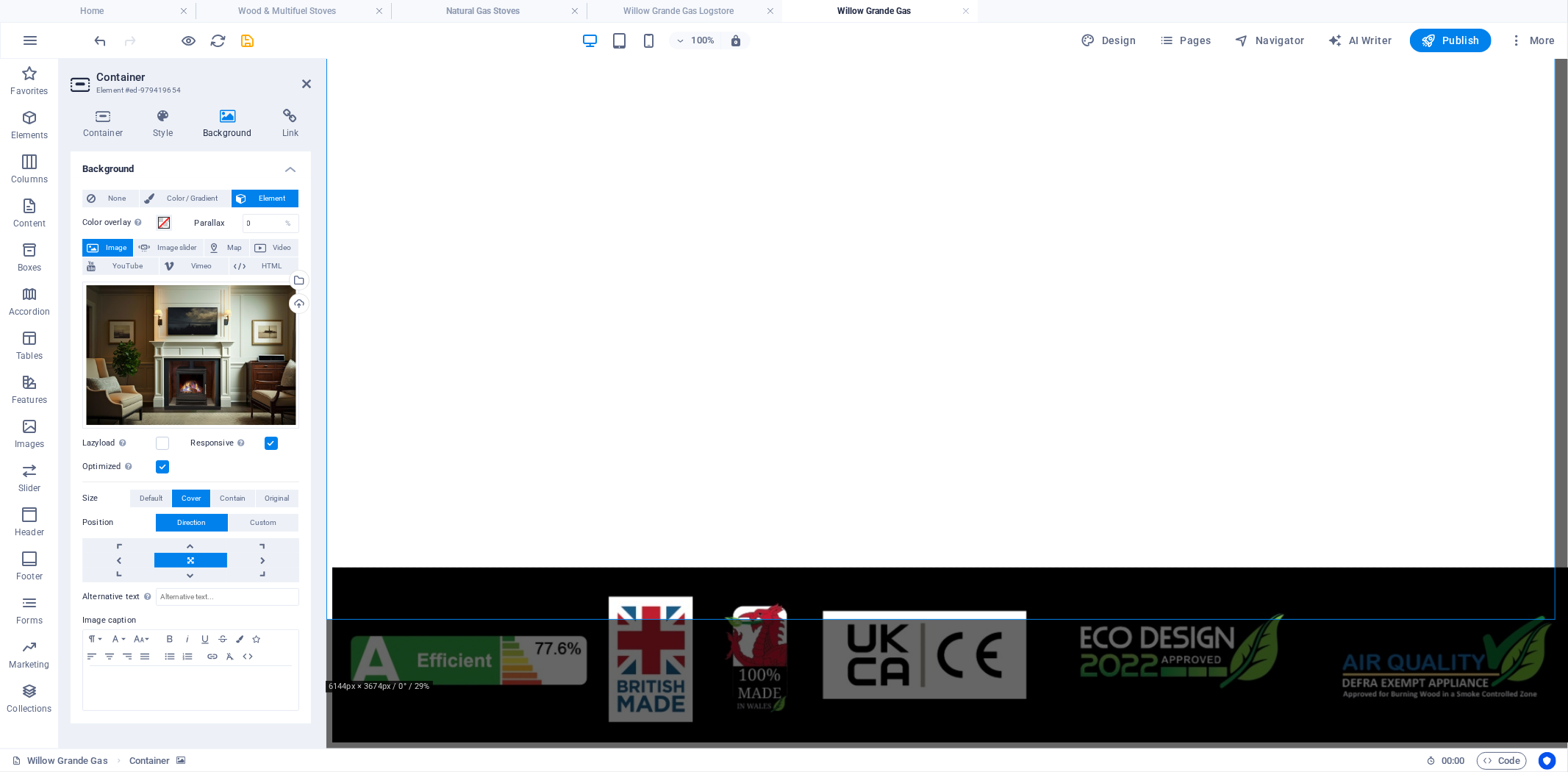
scroll to position [163, 0]
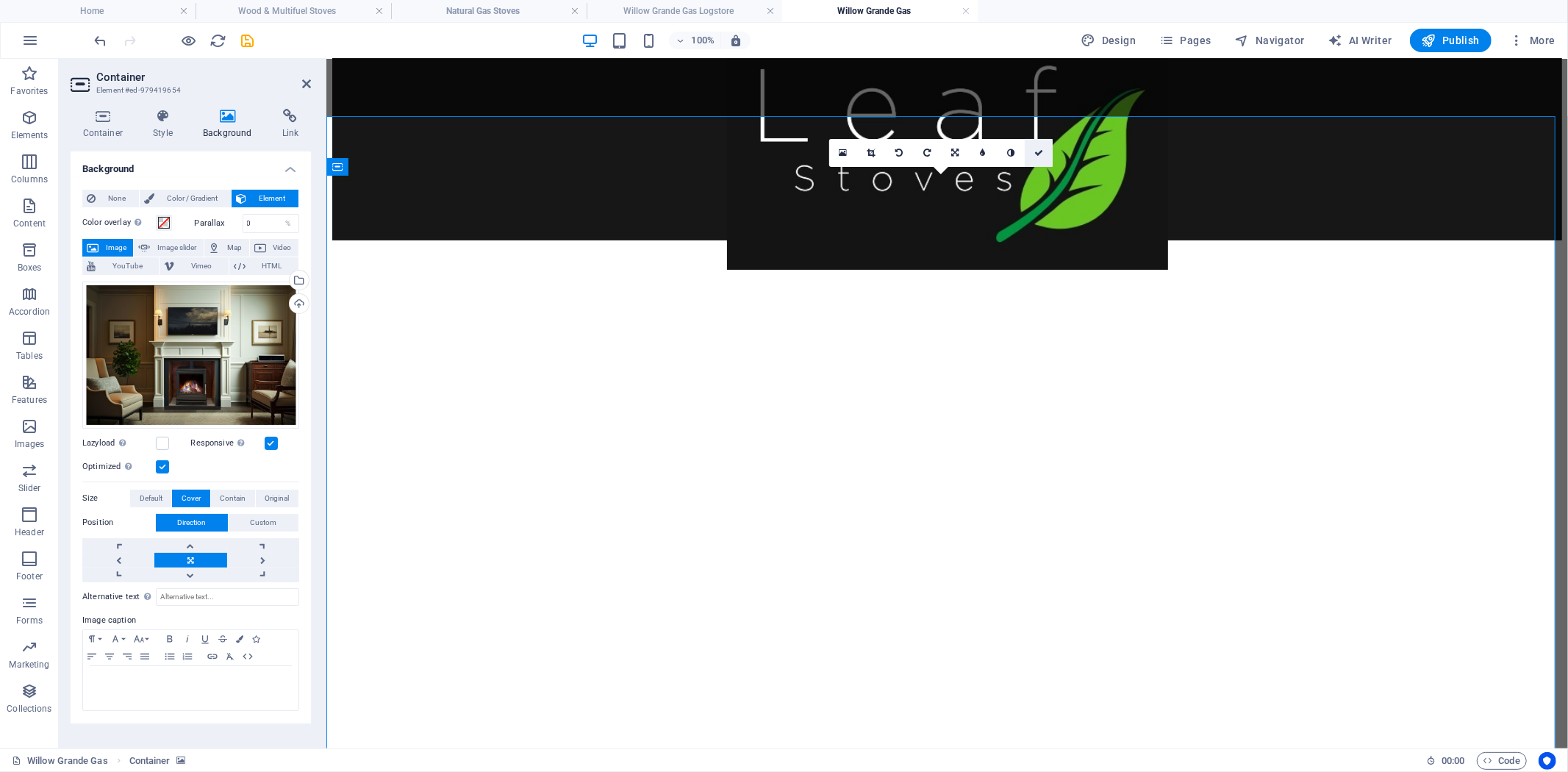
click at [1033, 147] on link at bounding box center [1039, 152] width 28 height 28
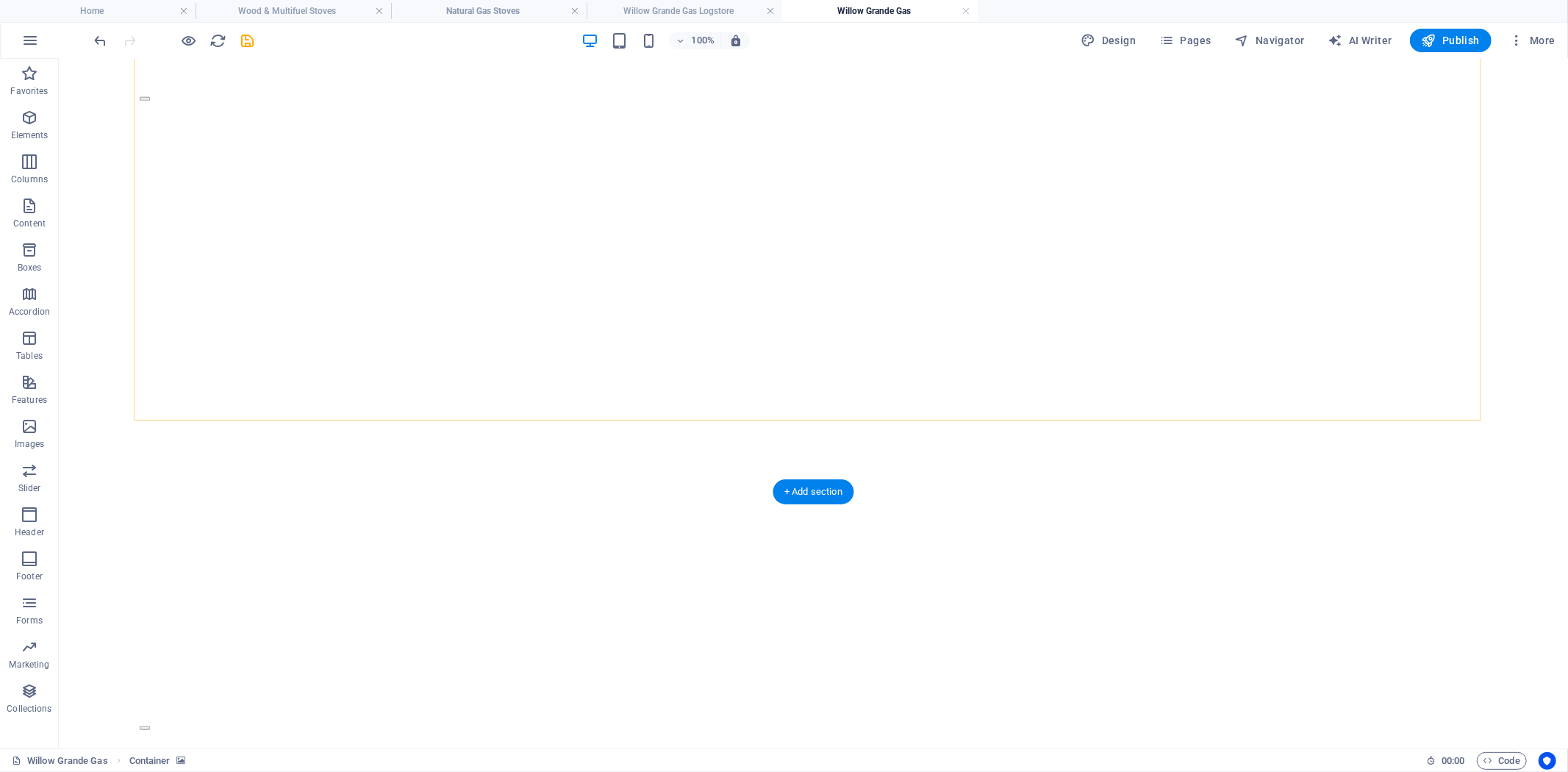
scroll to position [3919, 0]
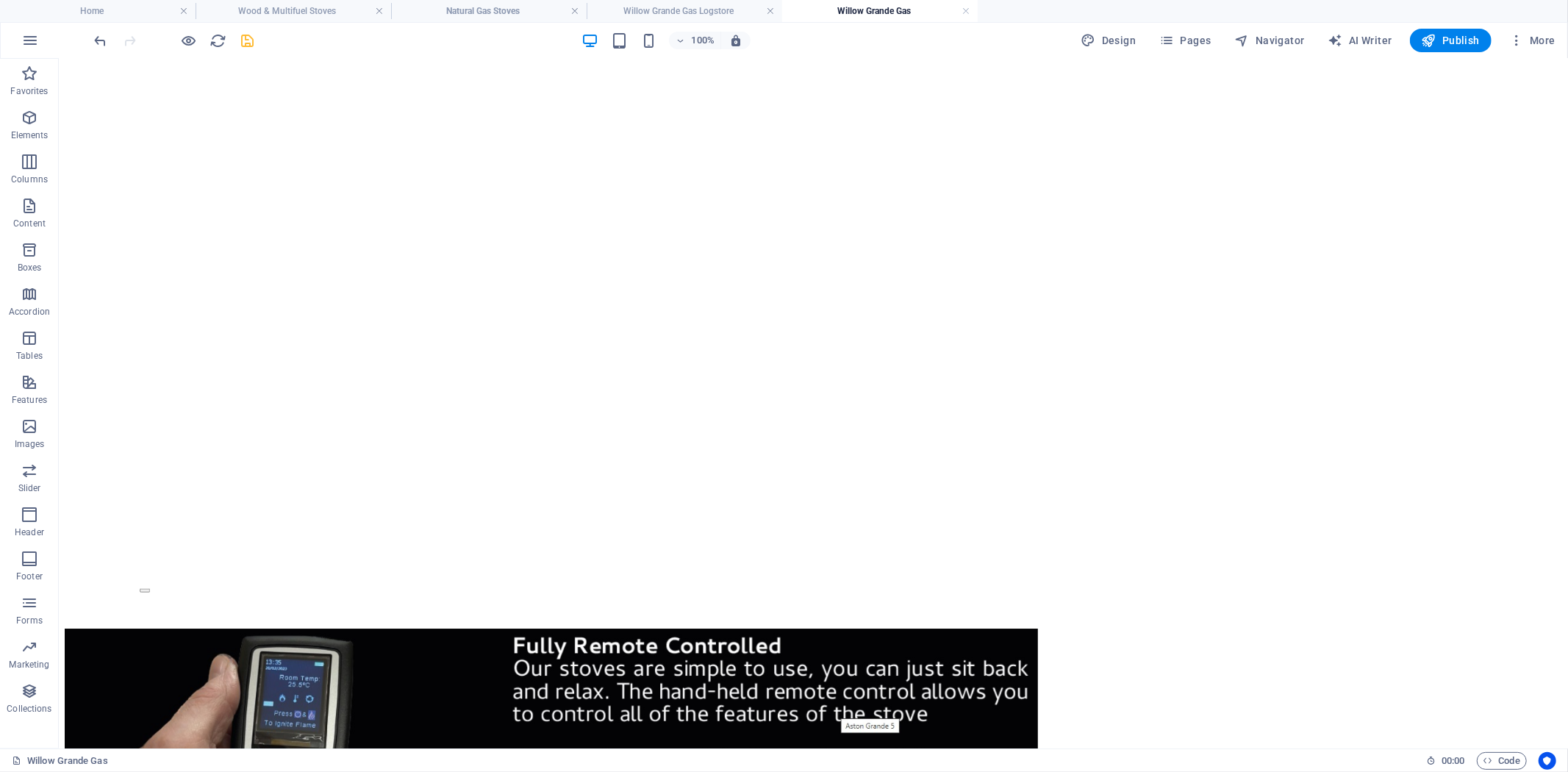
click at [246, 41] on icon "save" at bounding box center [248, 41] width 17 height 17
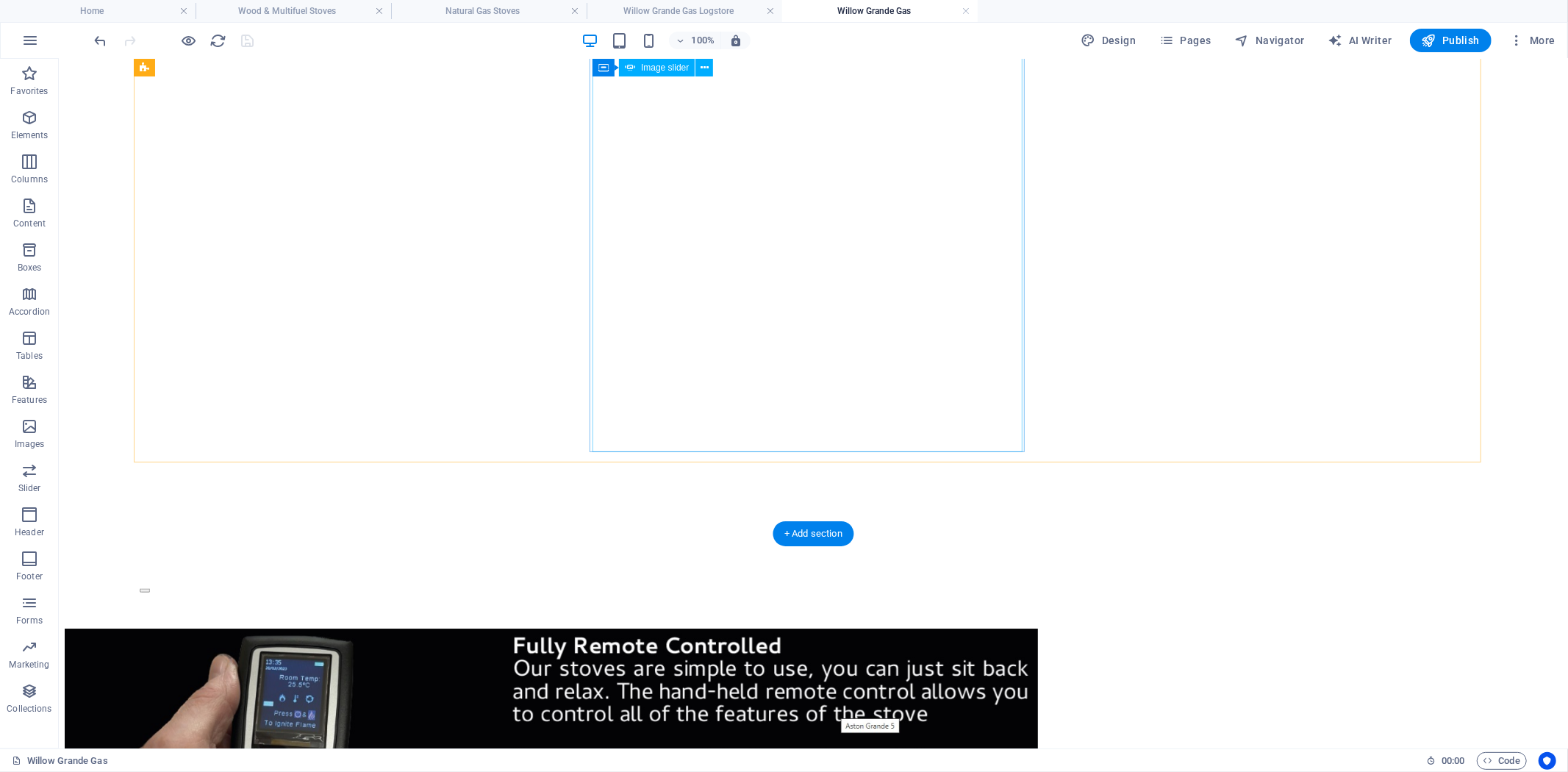
scroll to position [3510, 0]
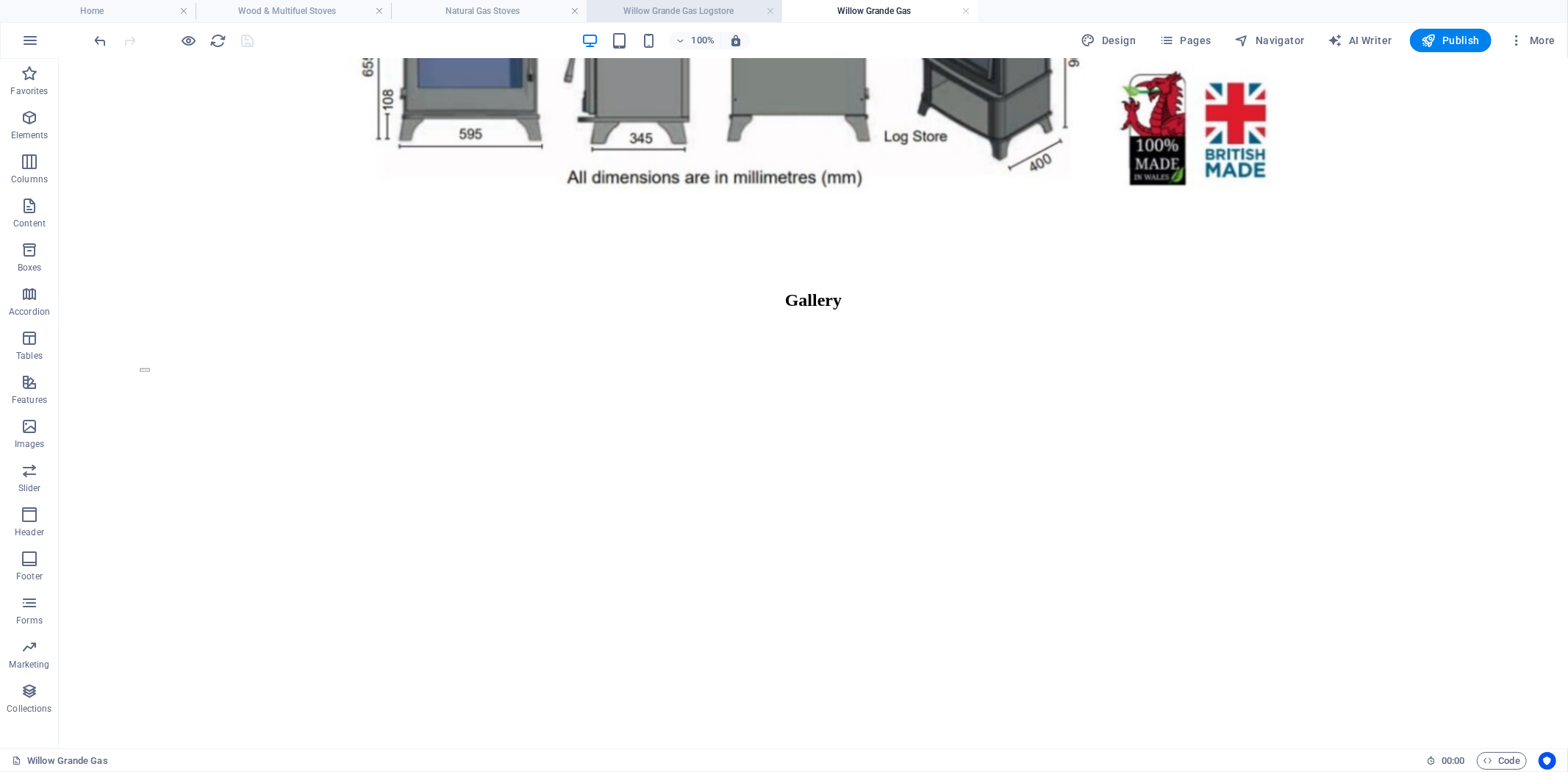
click at [658, 5] on h4 "Willow Grande Gas Logstore" at bounding box center [684, 11] width 195 height 16
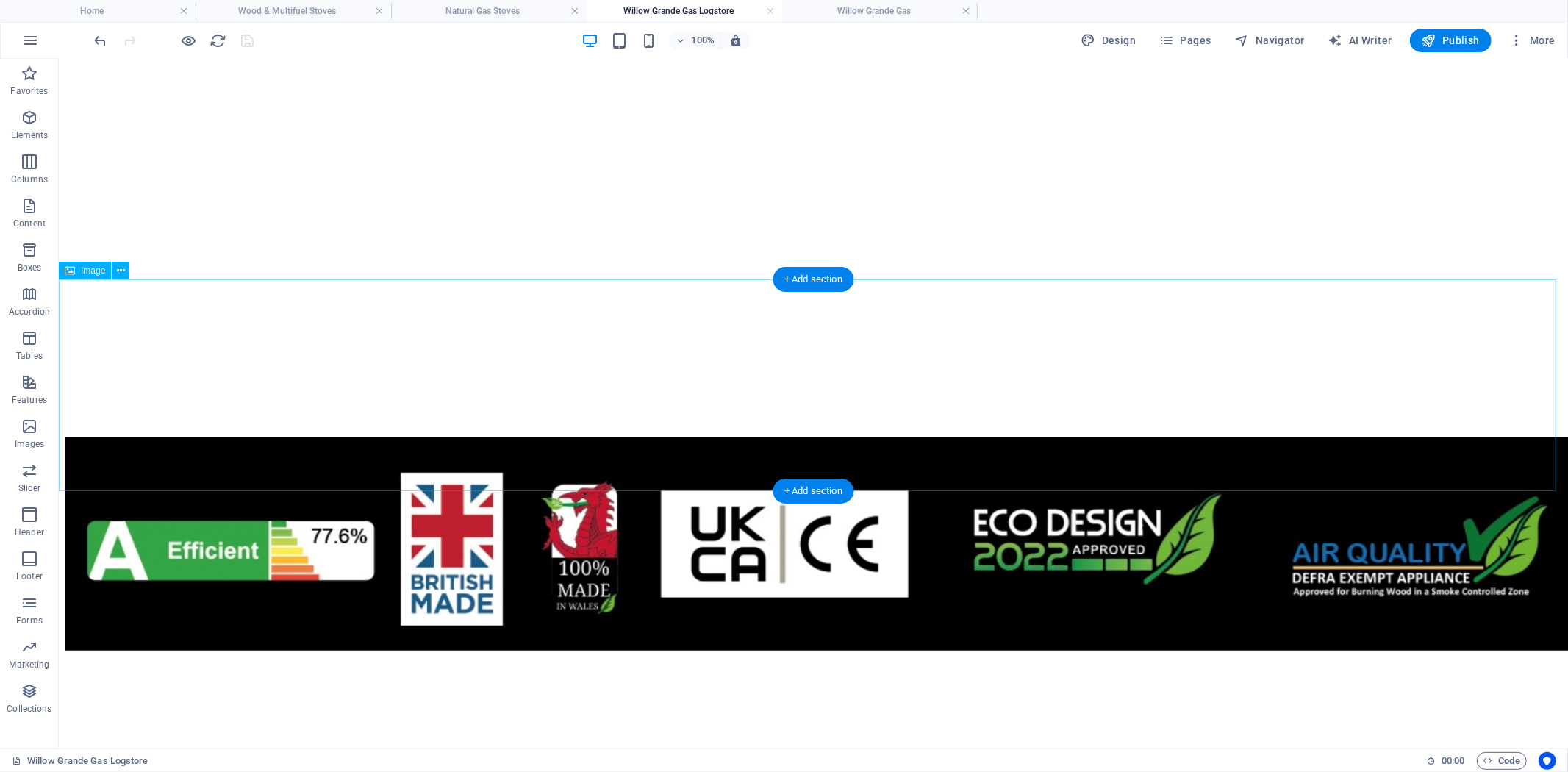
scroll to position [735, 0]
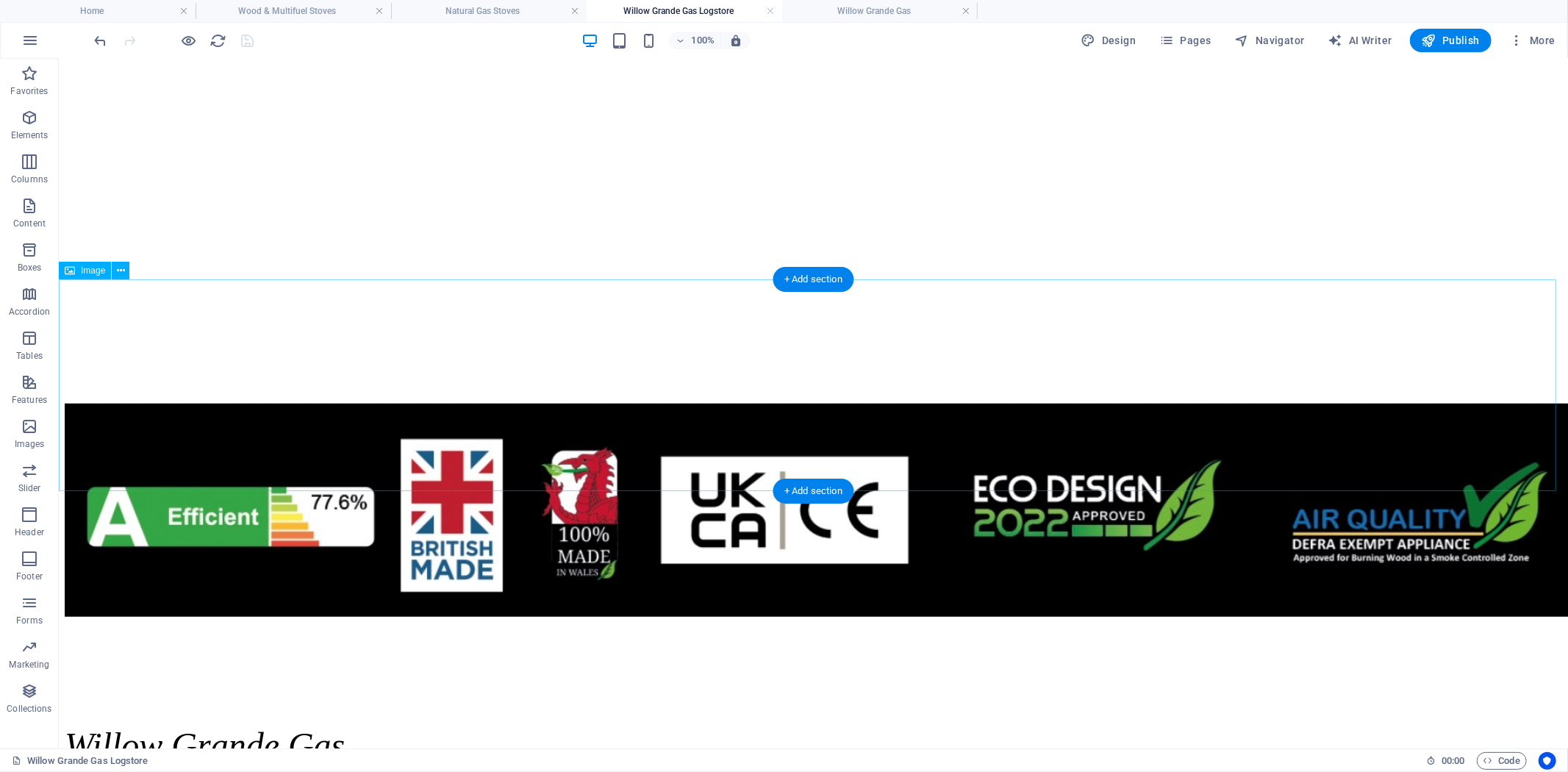
click at [776, 403] on figure at bounding box center [813, 510] width 1498 height 216
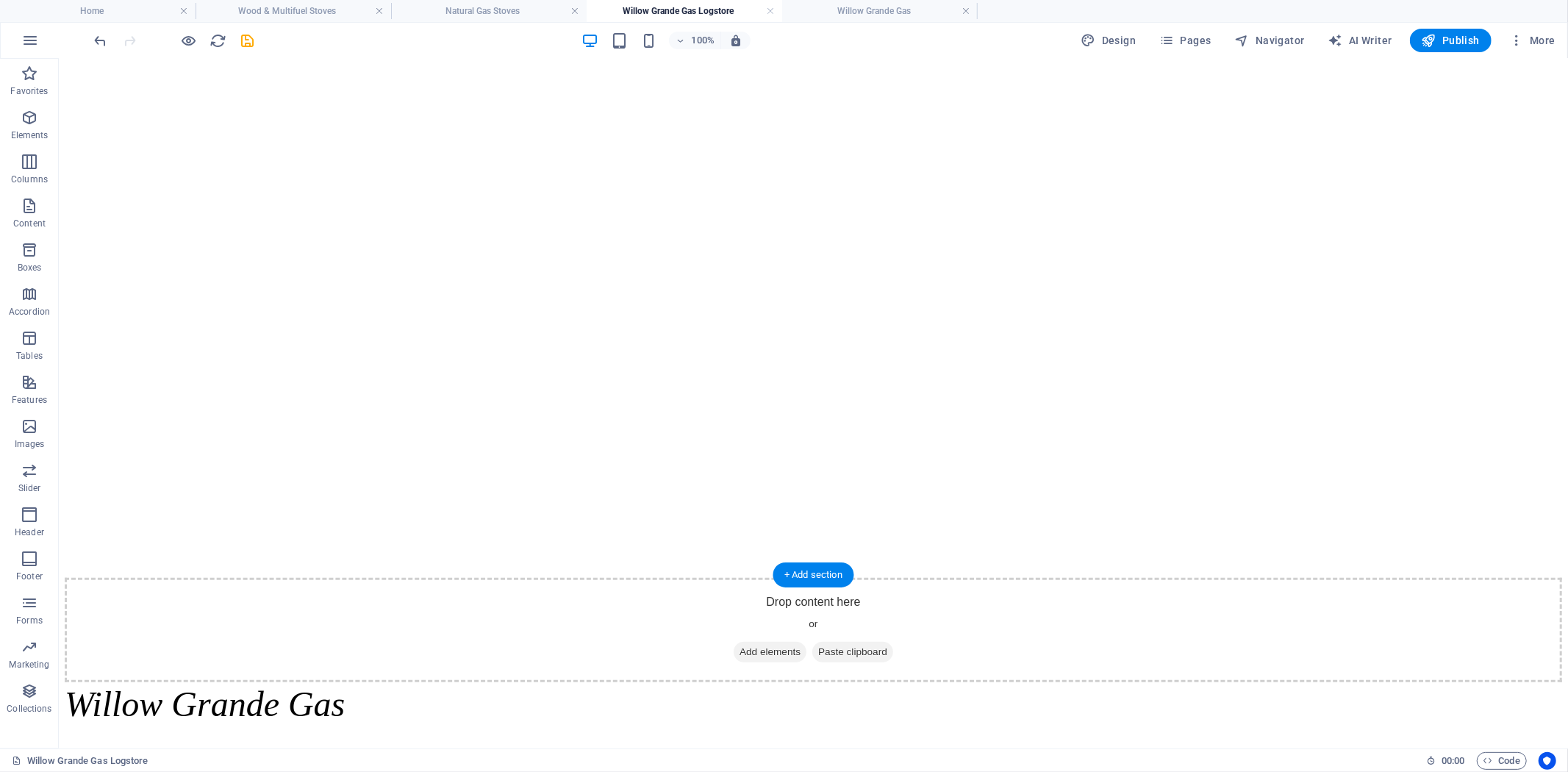
scroll to position [571, 0]
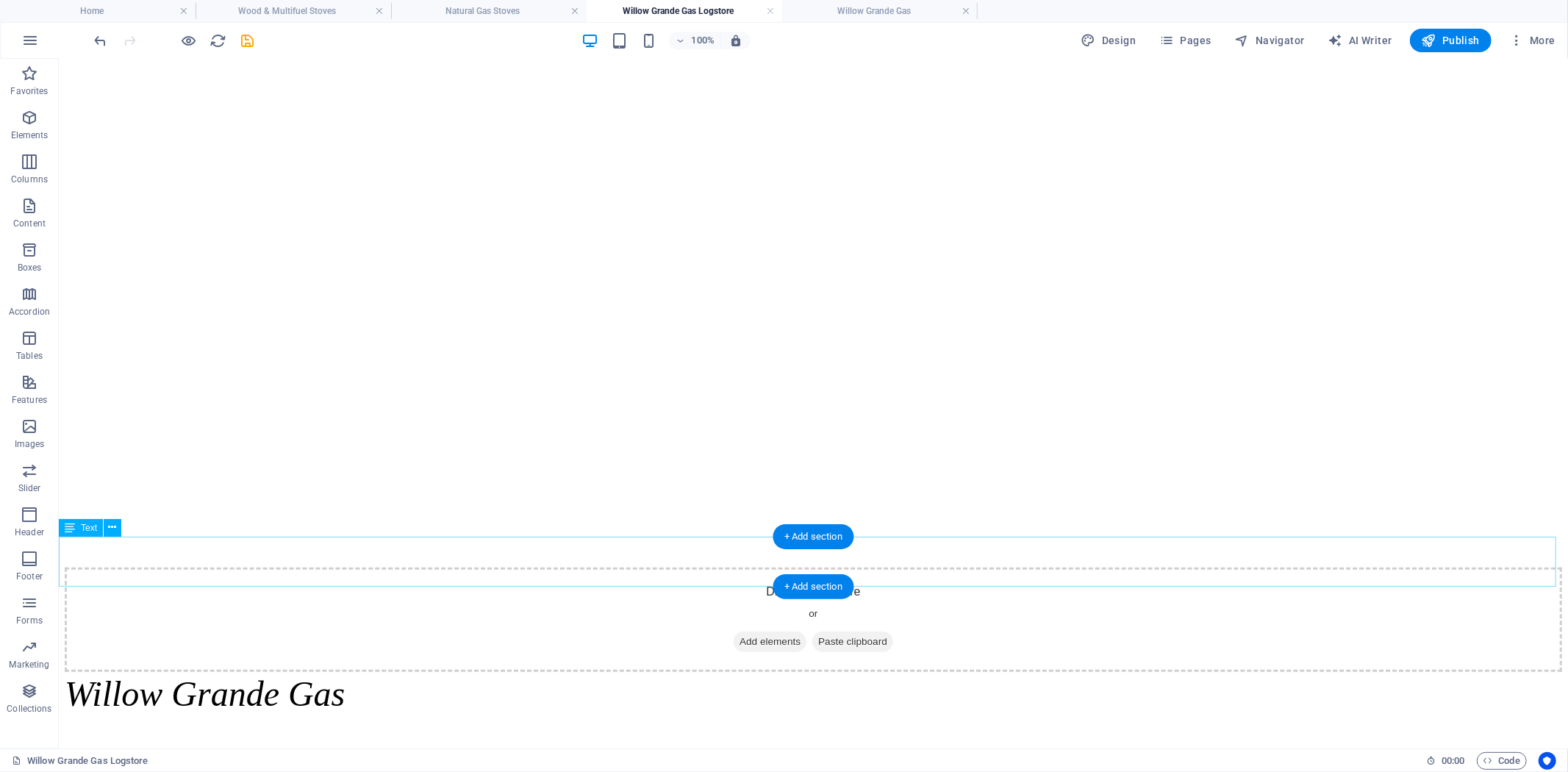
click at [891, 672] on div "Willow Grande Gas" at bounding box center [813, 693] width 1498 height 41
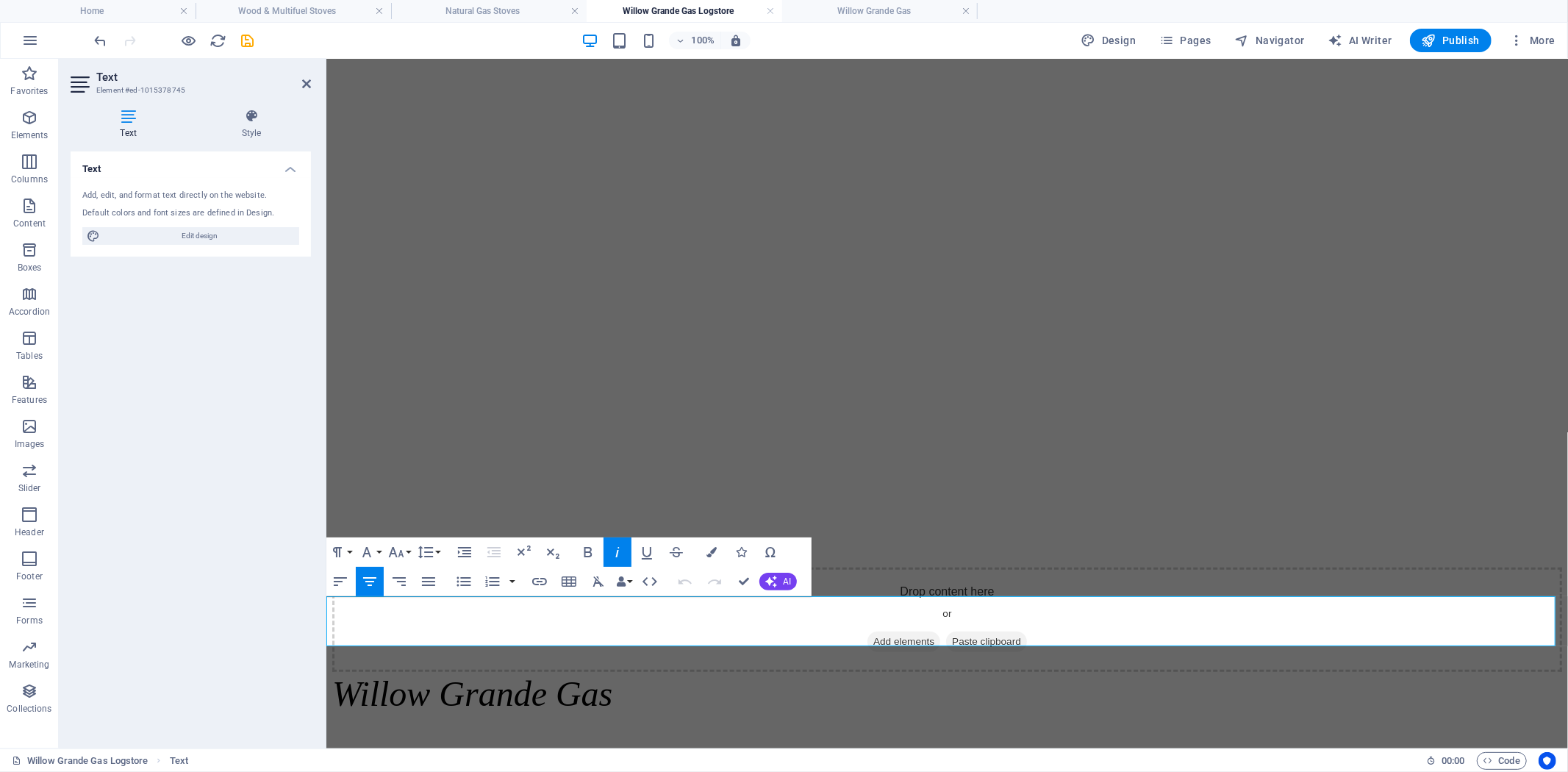
click at [612, 673] on span "Willow Grande Gas" at bounding box center [471, 693] width 280 height 39
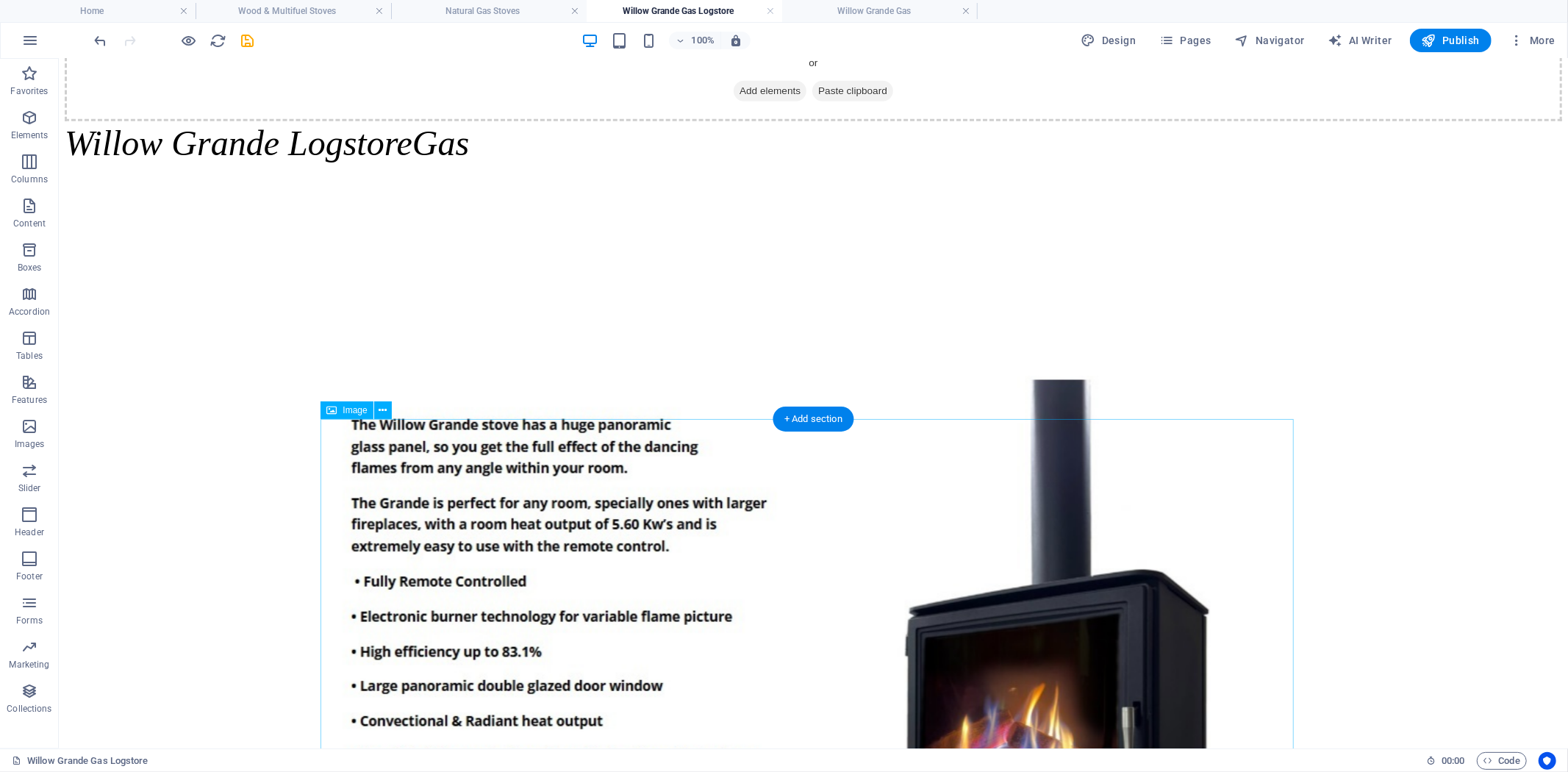
scroll to position [1224, 0]
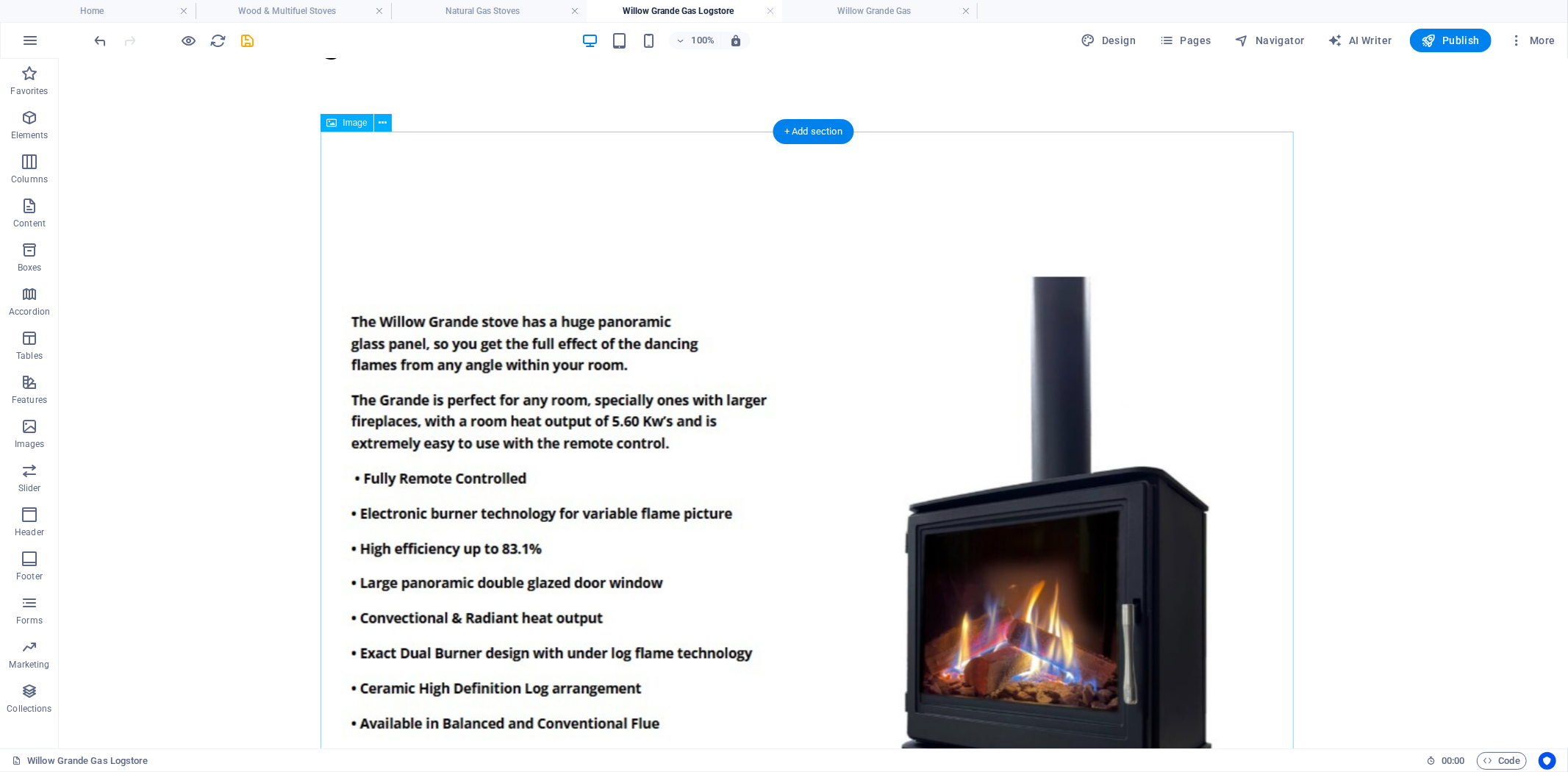
click at [832, 315] on figure at bounding box center [812, 645] width 974 height 746
click at [802, 401] on figure at bounding box center [812, 645] width 974 height 746
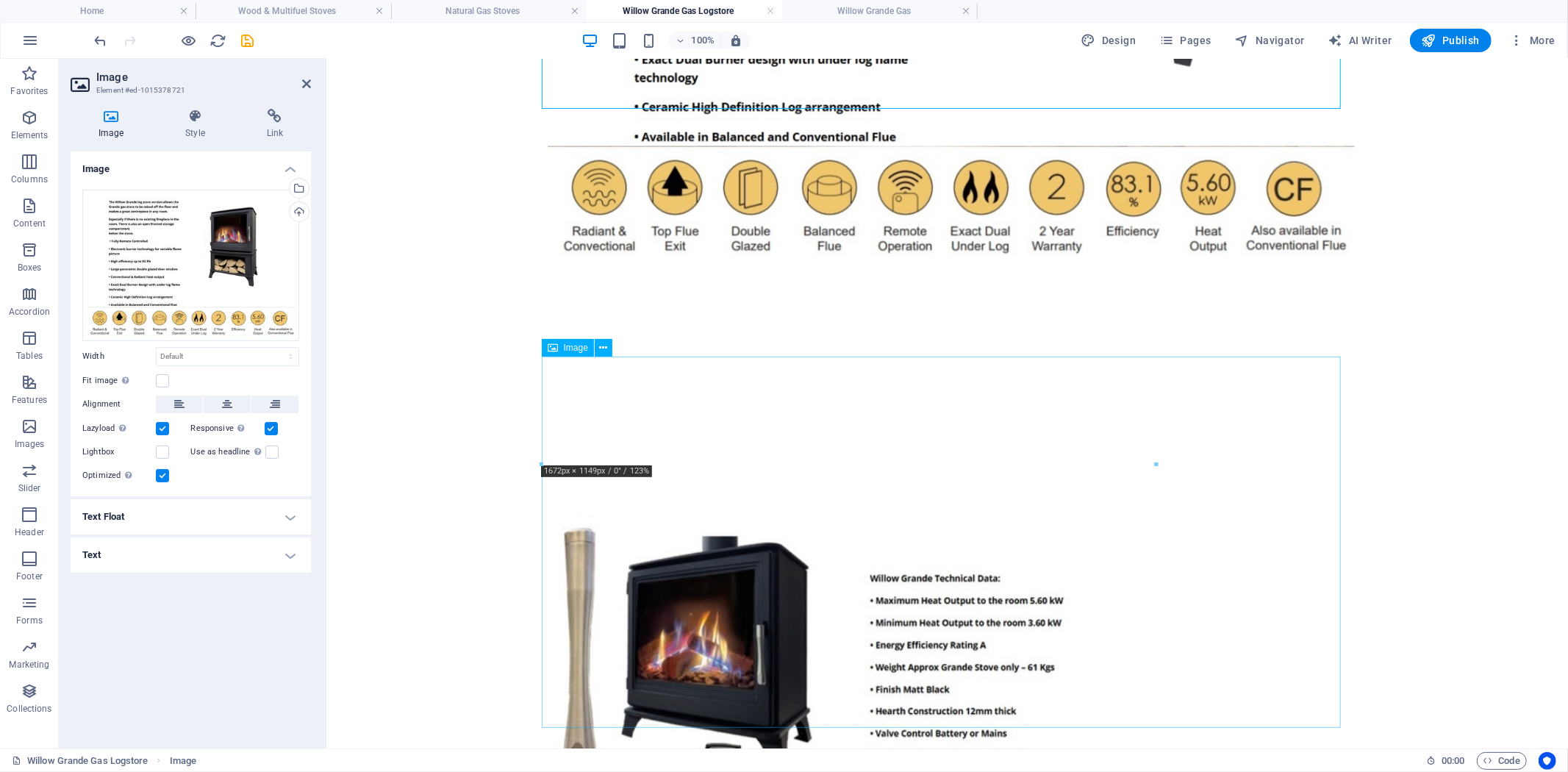
scroll to position [1745, 0]
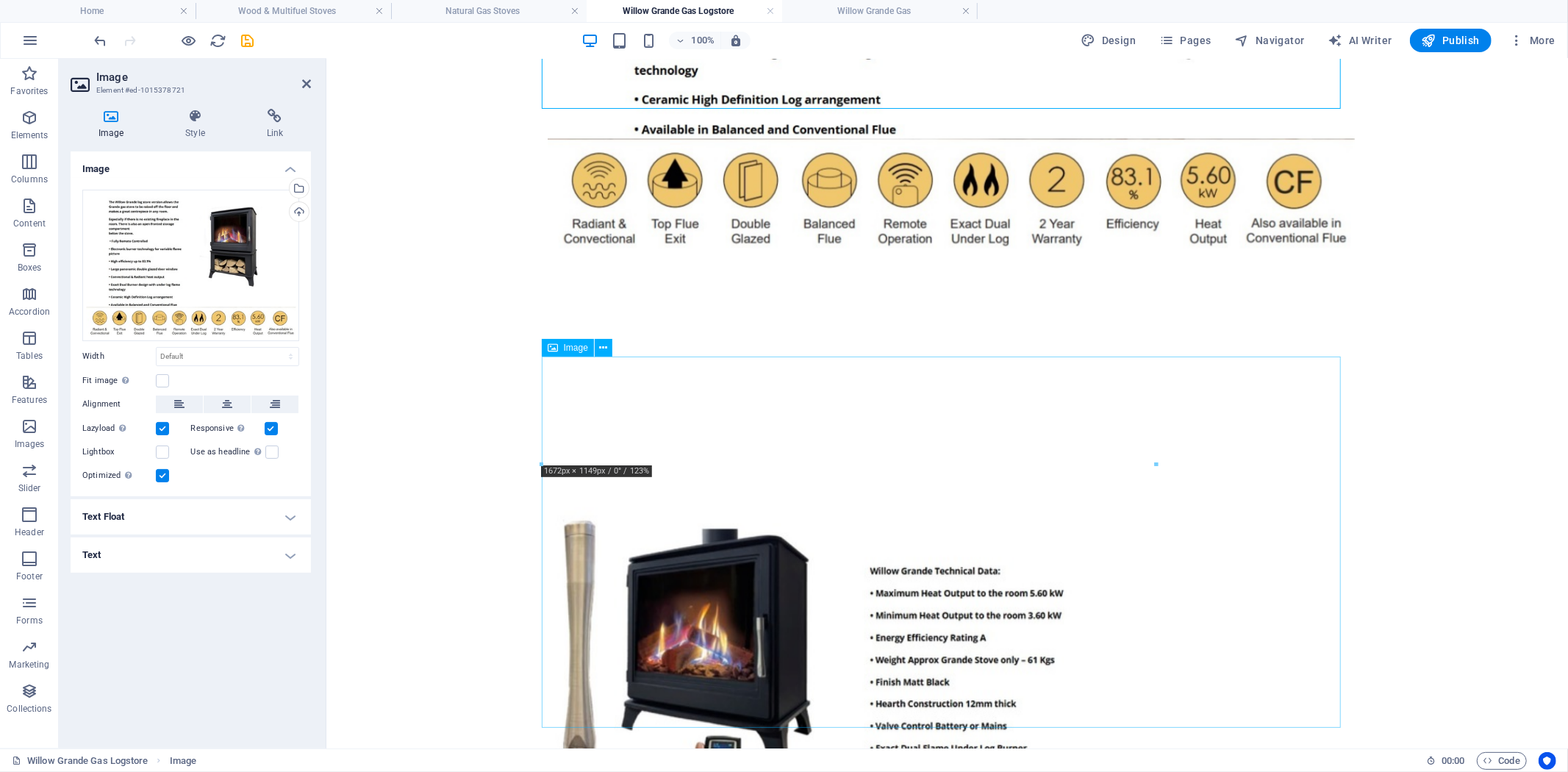
click at [1053, 507] on figure at bounding box center [947, 693] width 799 height 373
select select "%"
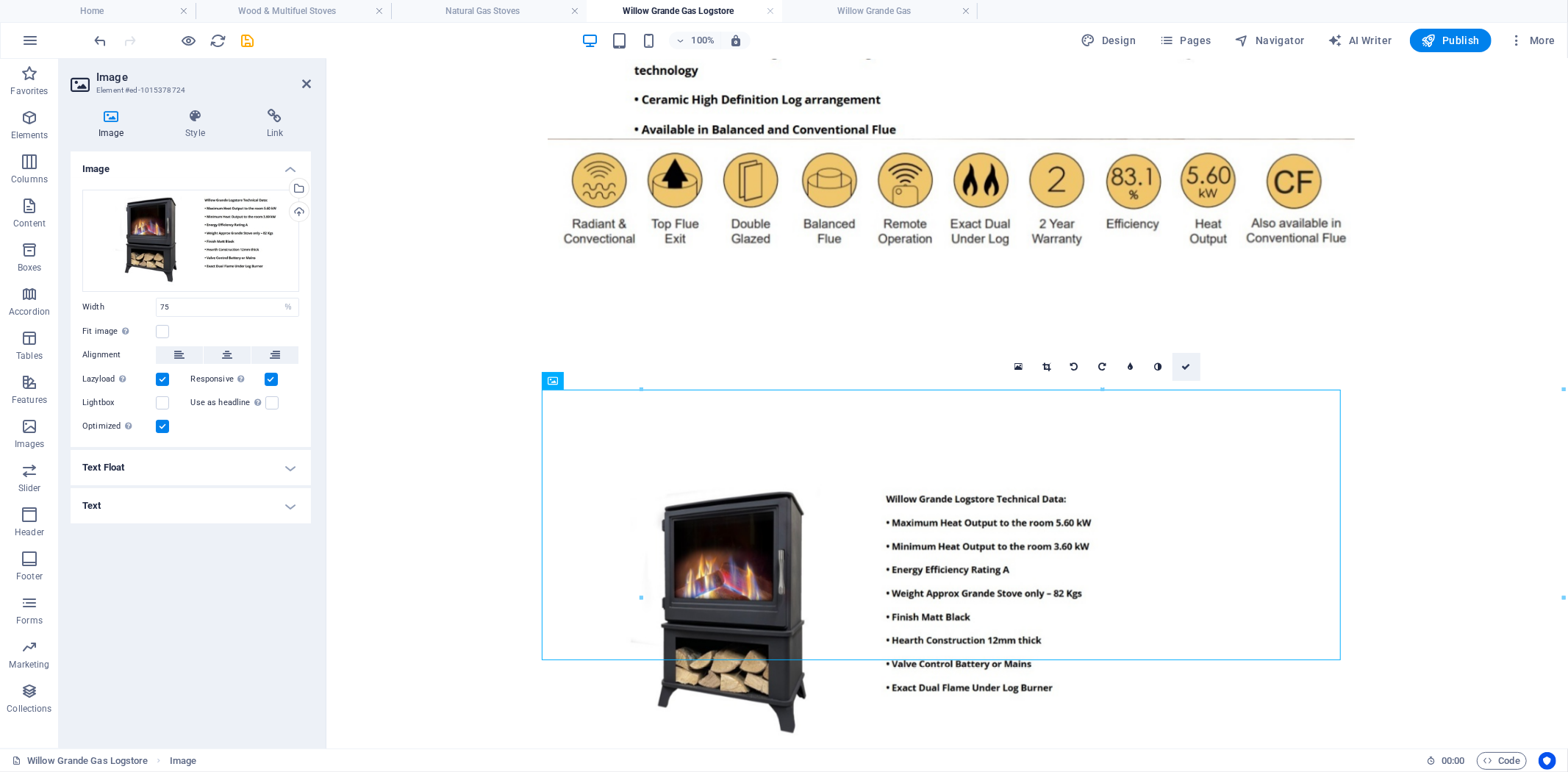
click at [1183, 366] on icon at bounding box center [1186, 367] width 9 height 9
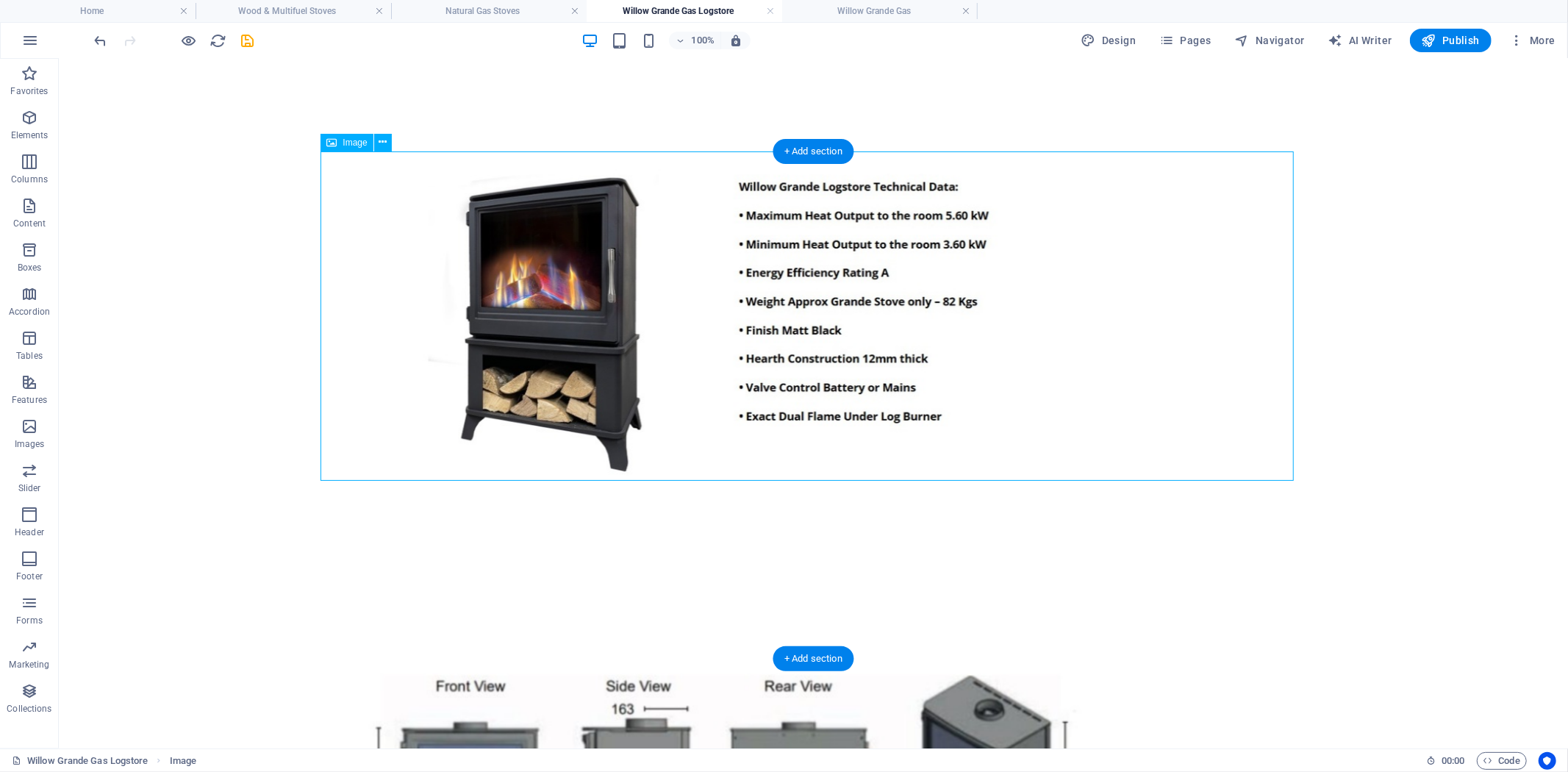
scroll to position [2349, 0]
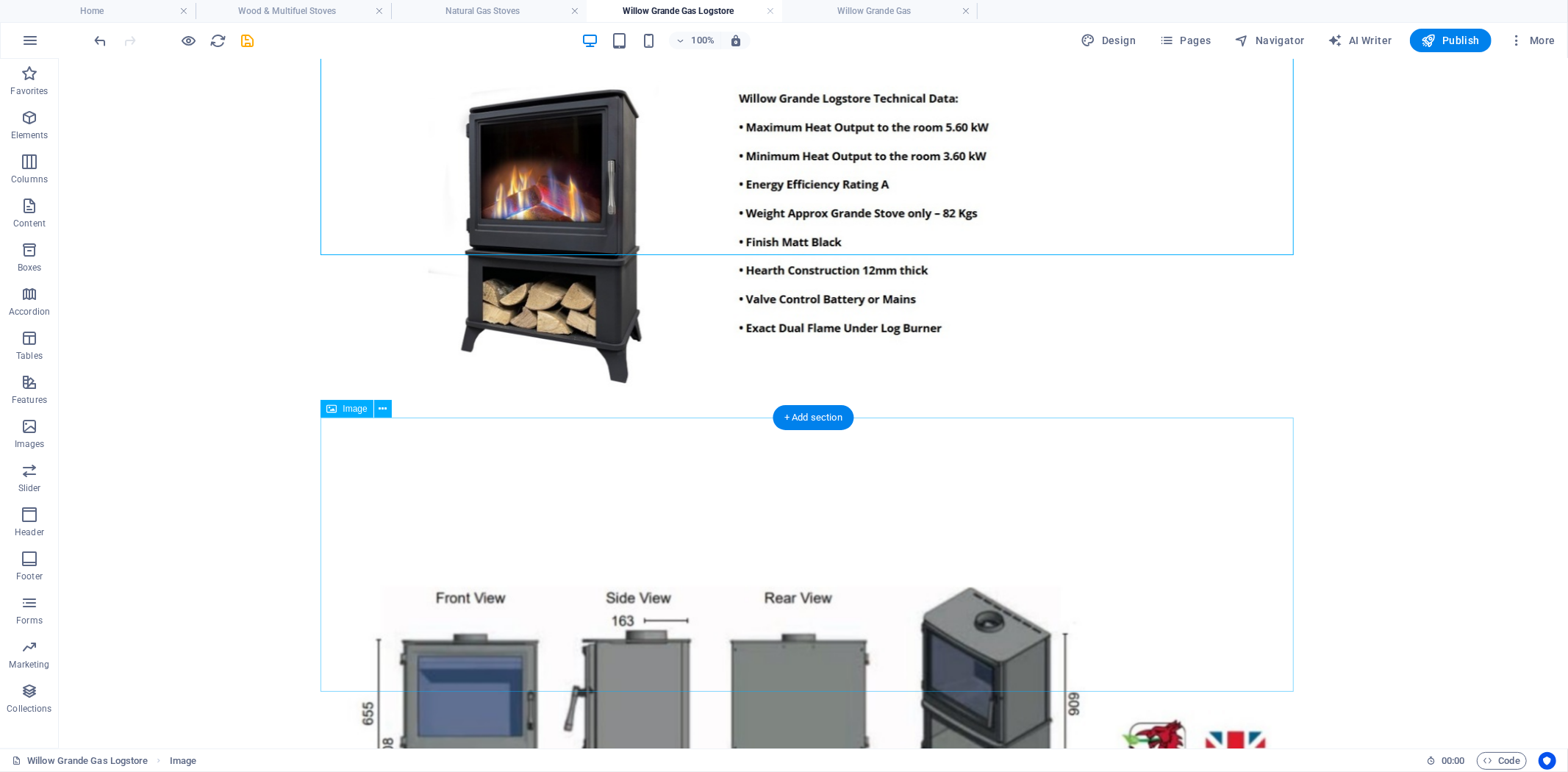
click at [929, 570] on figure at bounding box center [812, 709] width 974 height 278
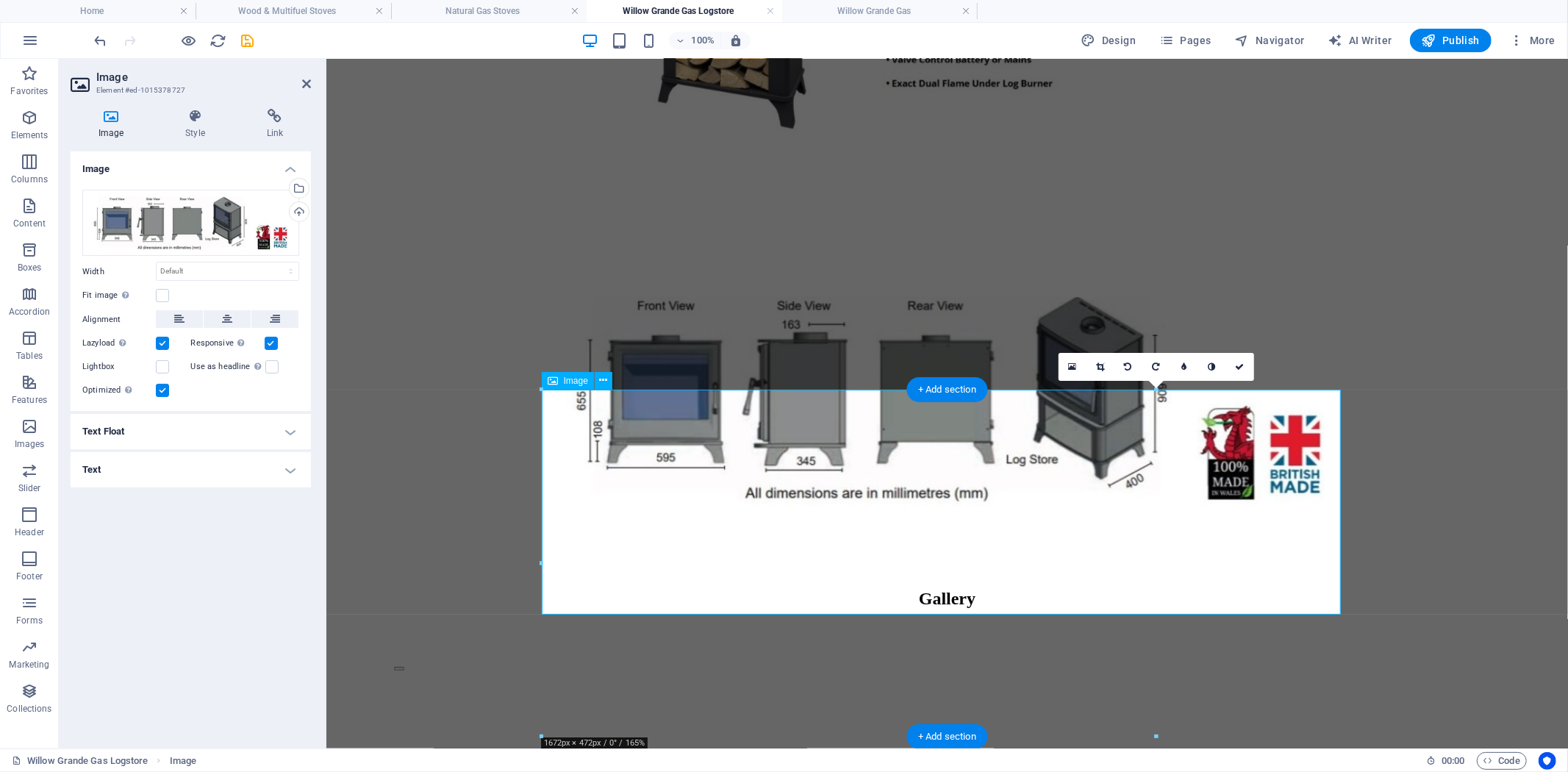
scroll to position [2149, 0]
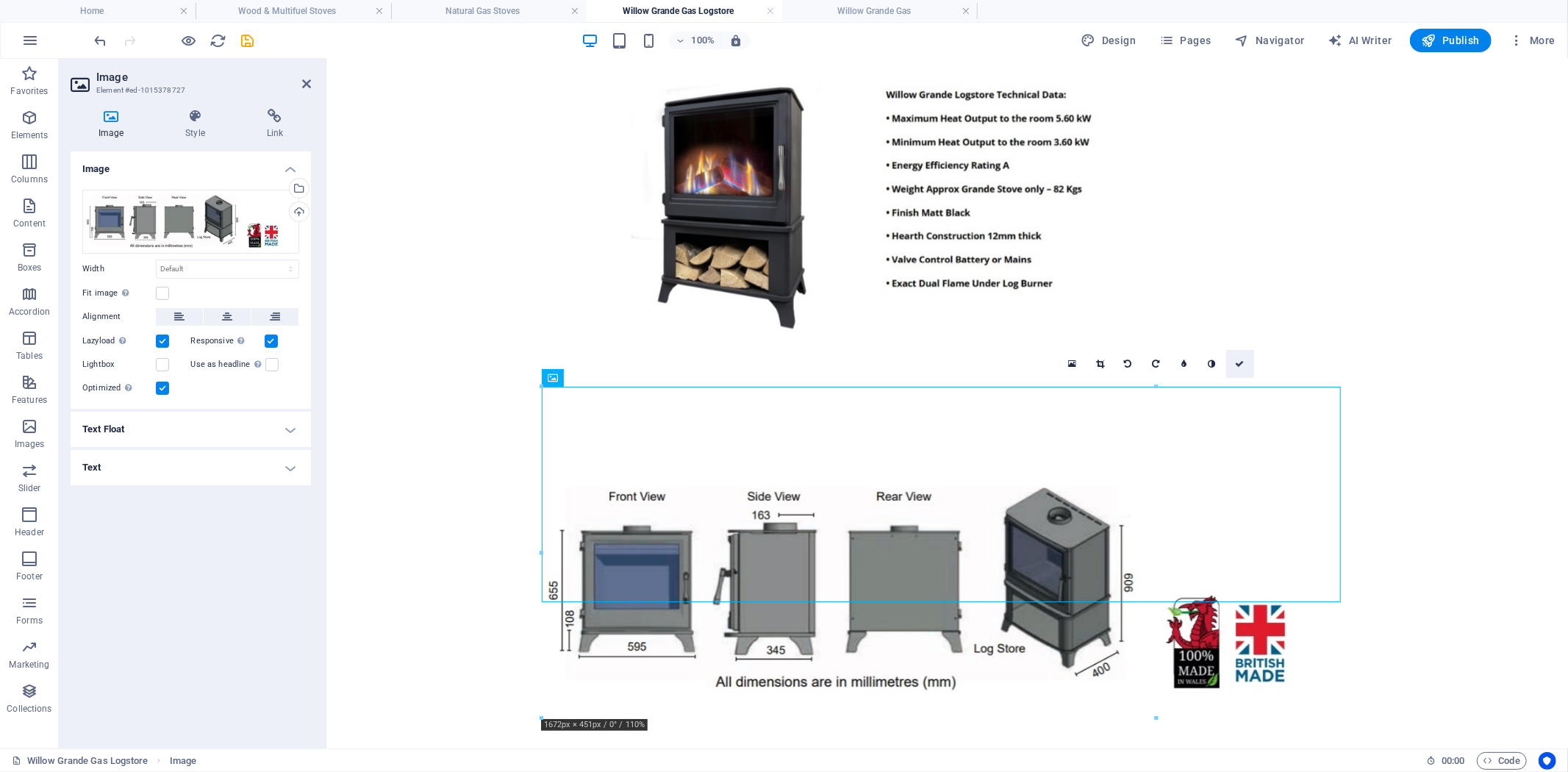
click at [1244, 363] on icon at bounding box center [1241, 364] width 9 height 9
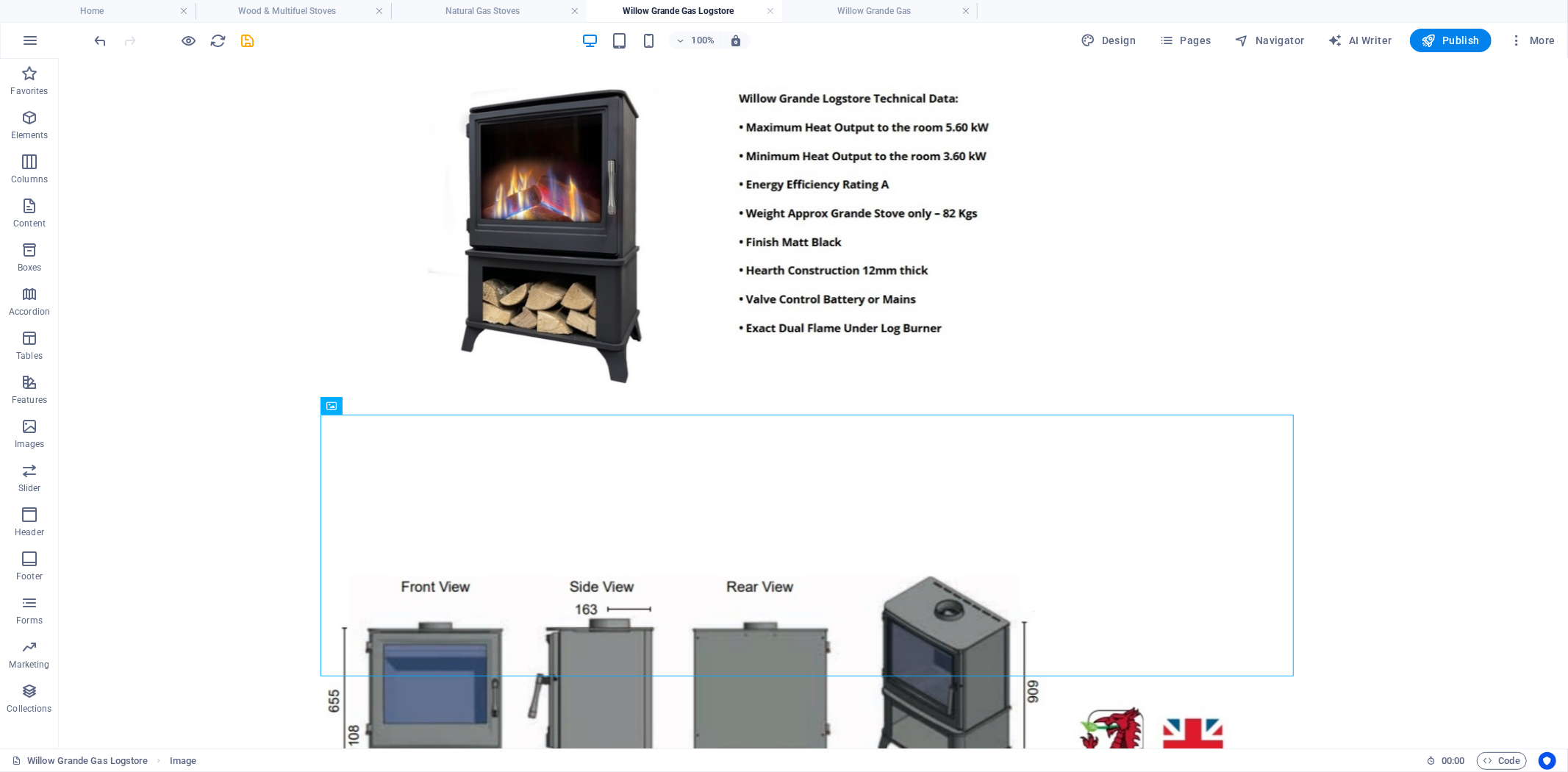
scroll to position [2758, 0]
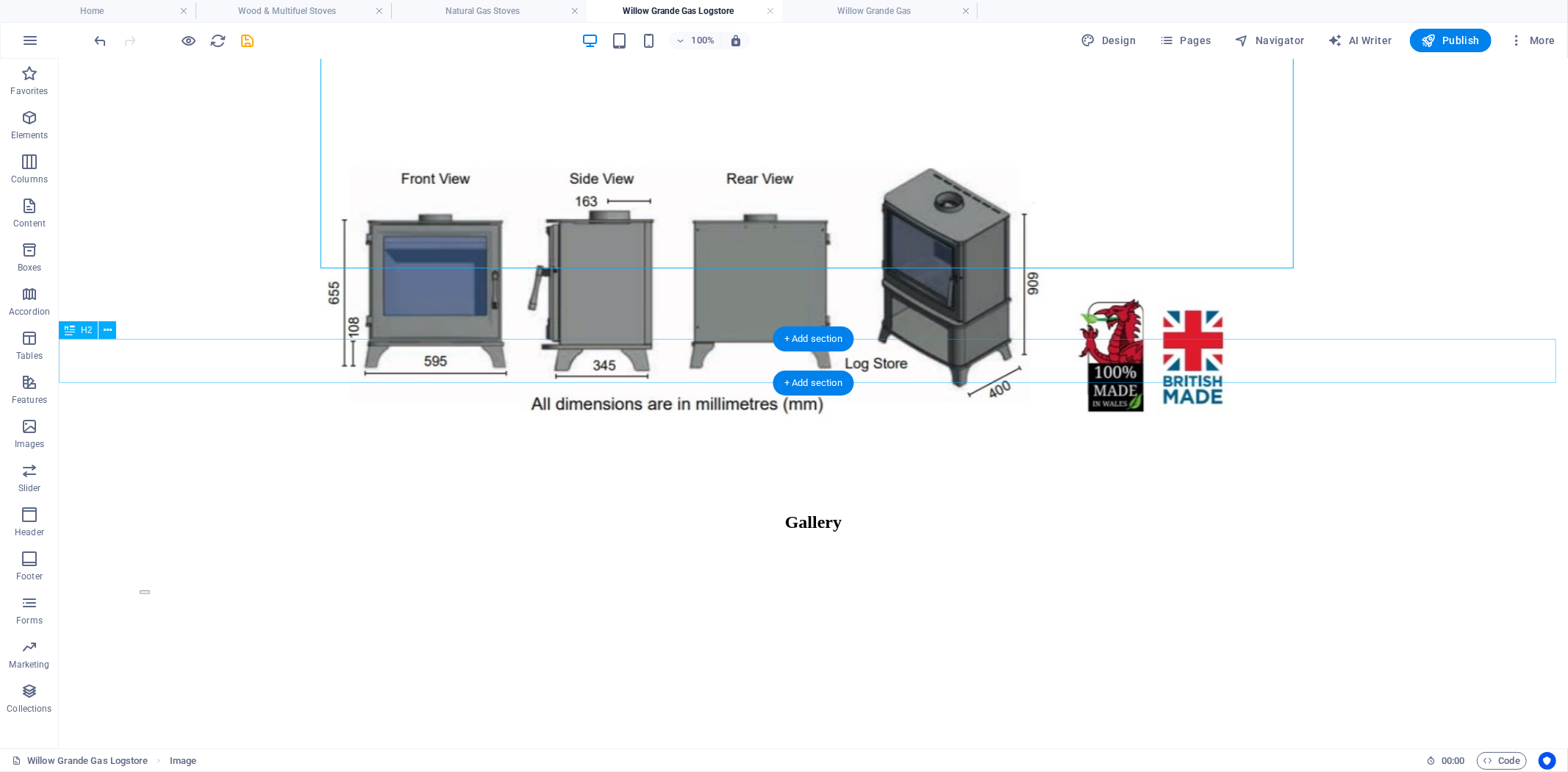
click at [936, 511] on div "Gallery" at bounding box center [813, 521] width 1498 height 20
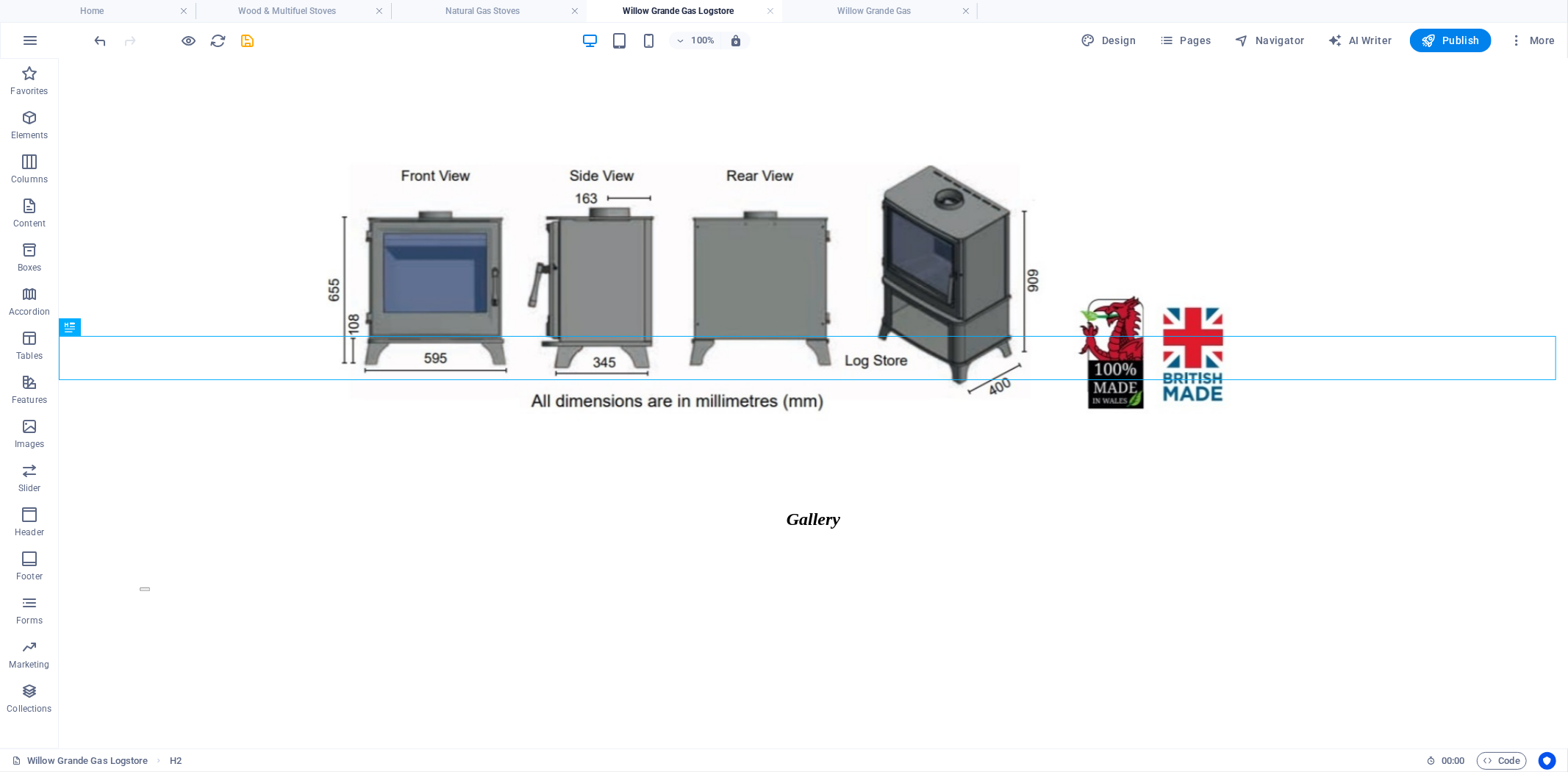
scroll to position [3169, 0]
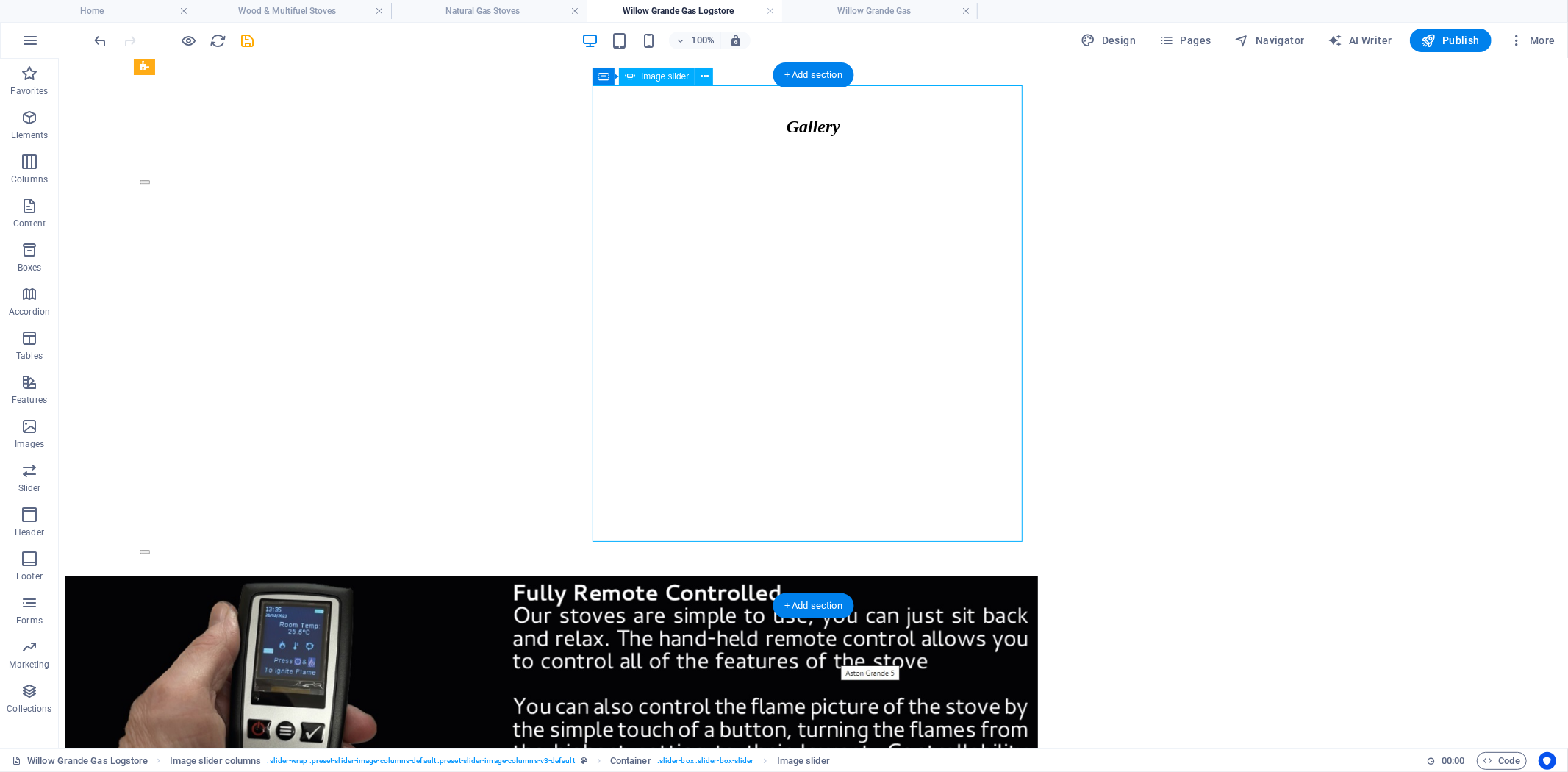
scroll to position [3153, 0]
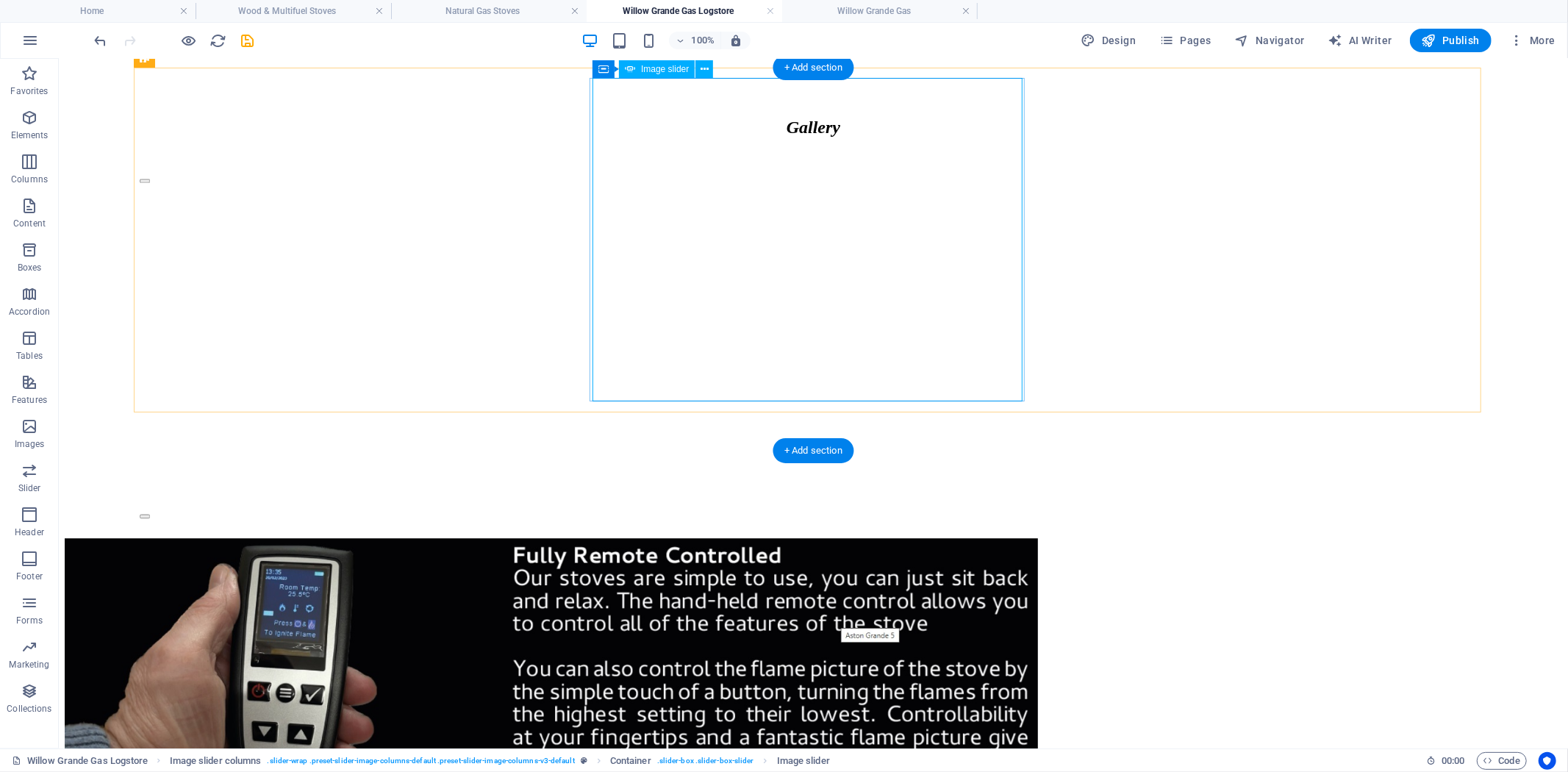
click at [149, 513] on button "Image Slider" at bounding box center [144, 514] width 11 height 4
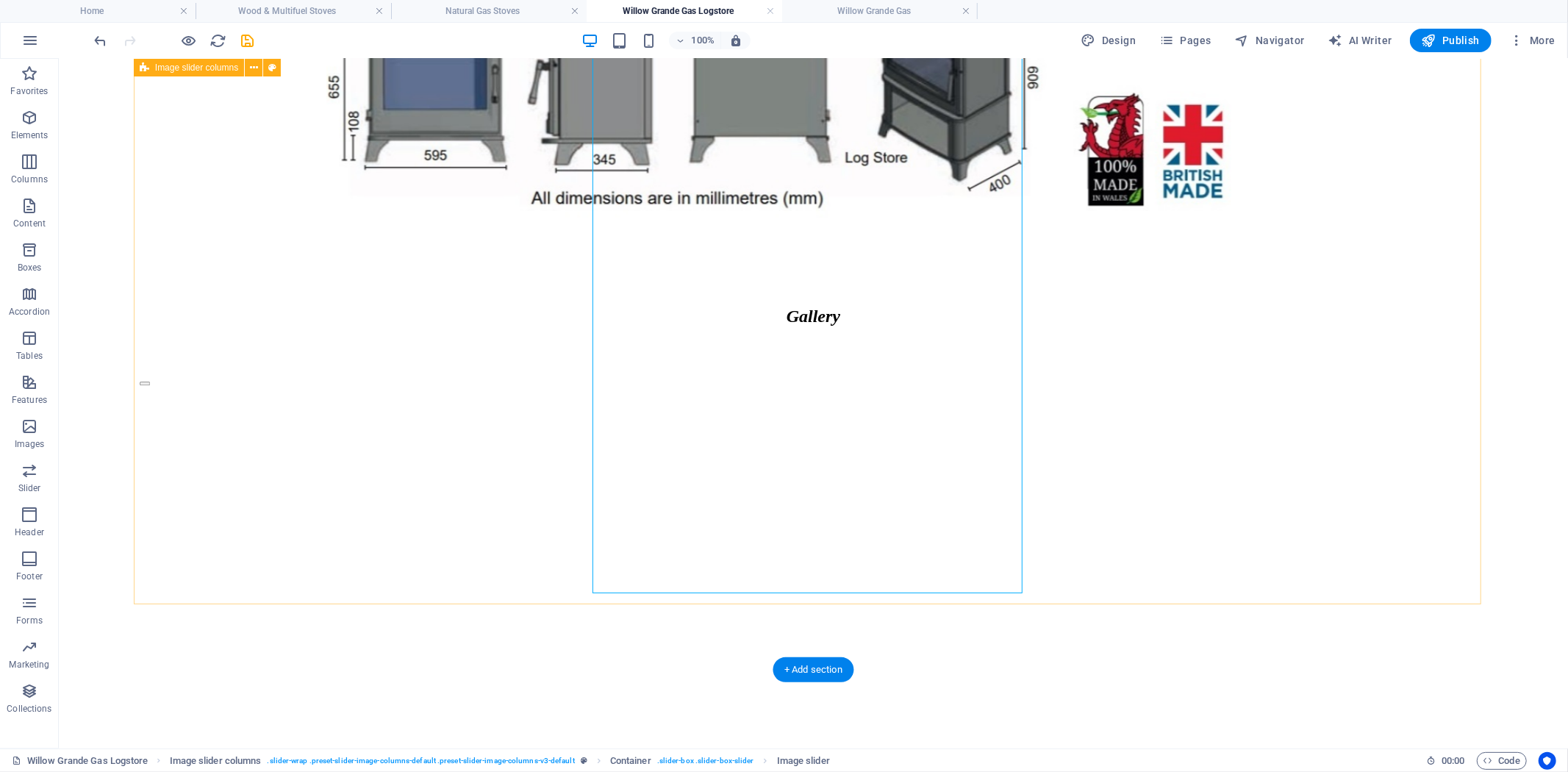
scroll to position [2957, 0]
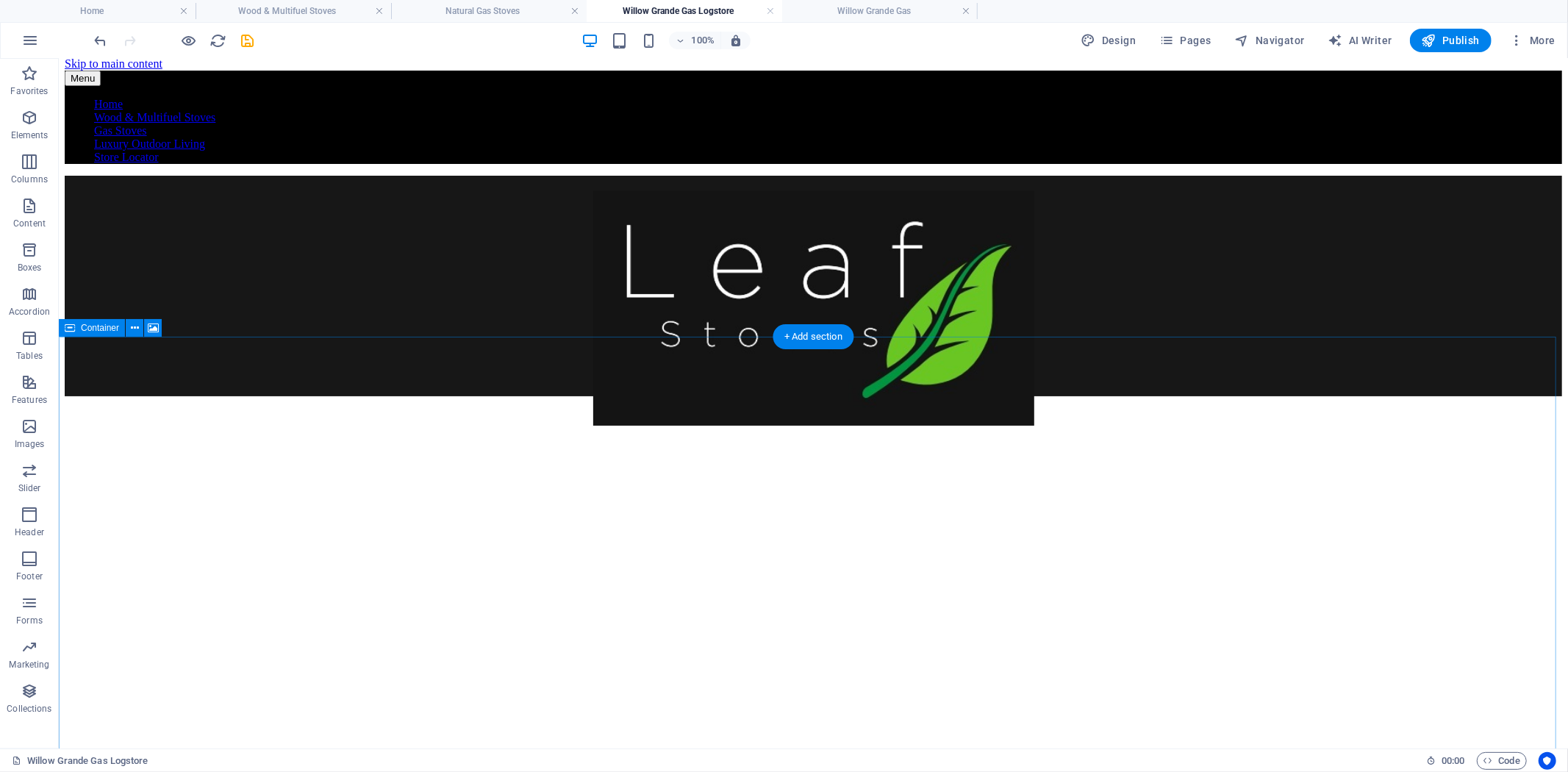
scroll to position [0, 0]
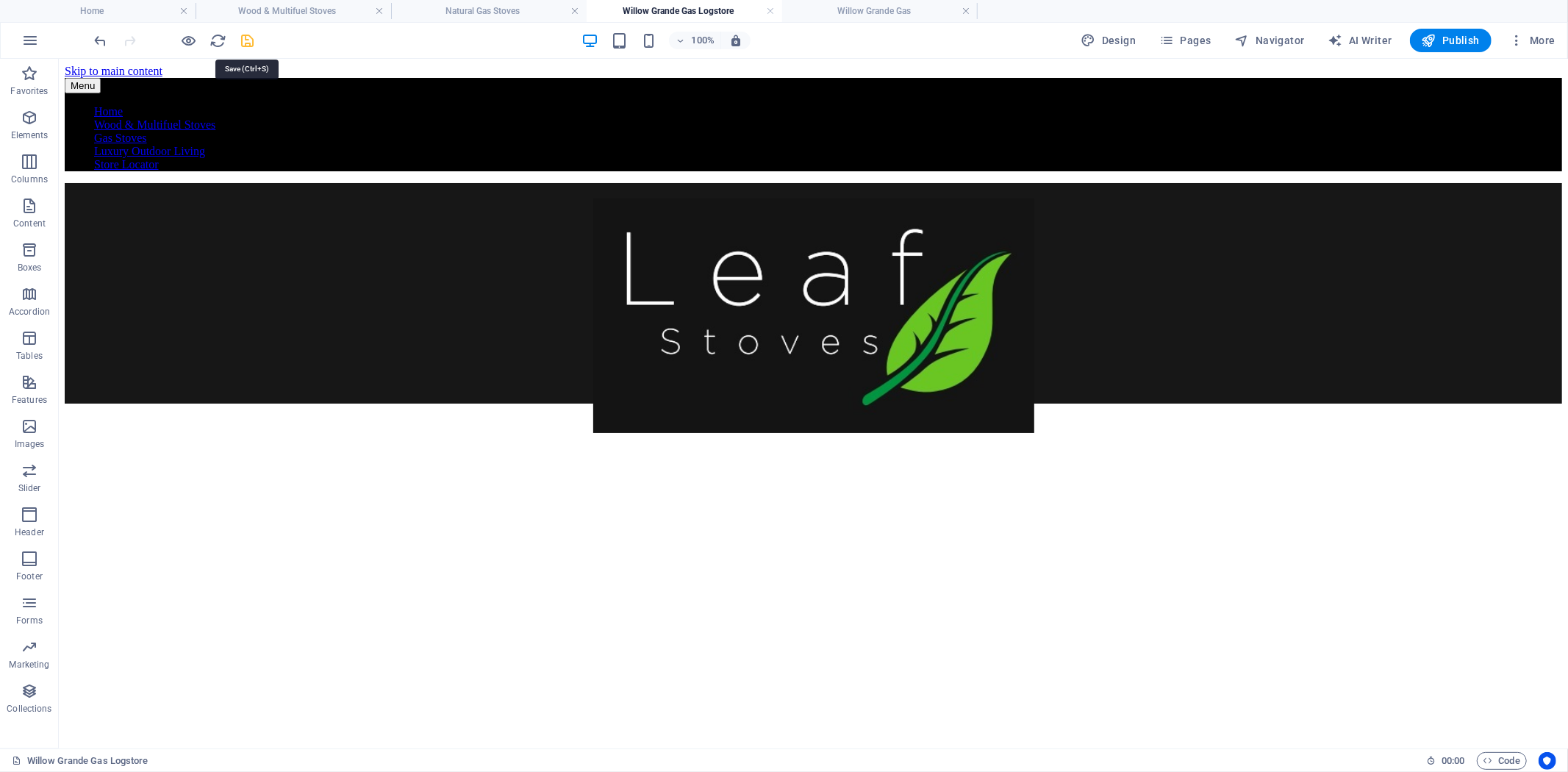
click at [246, 44] on icon "save" at bounding box center [248, 41] width 17 height 17
click at [510, 8] on h4 "Natural Gas Stoves" at bounding box center [489, 11] width 195 height 16
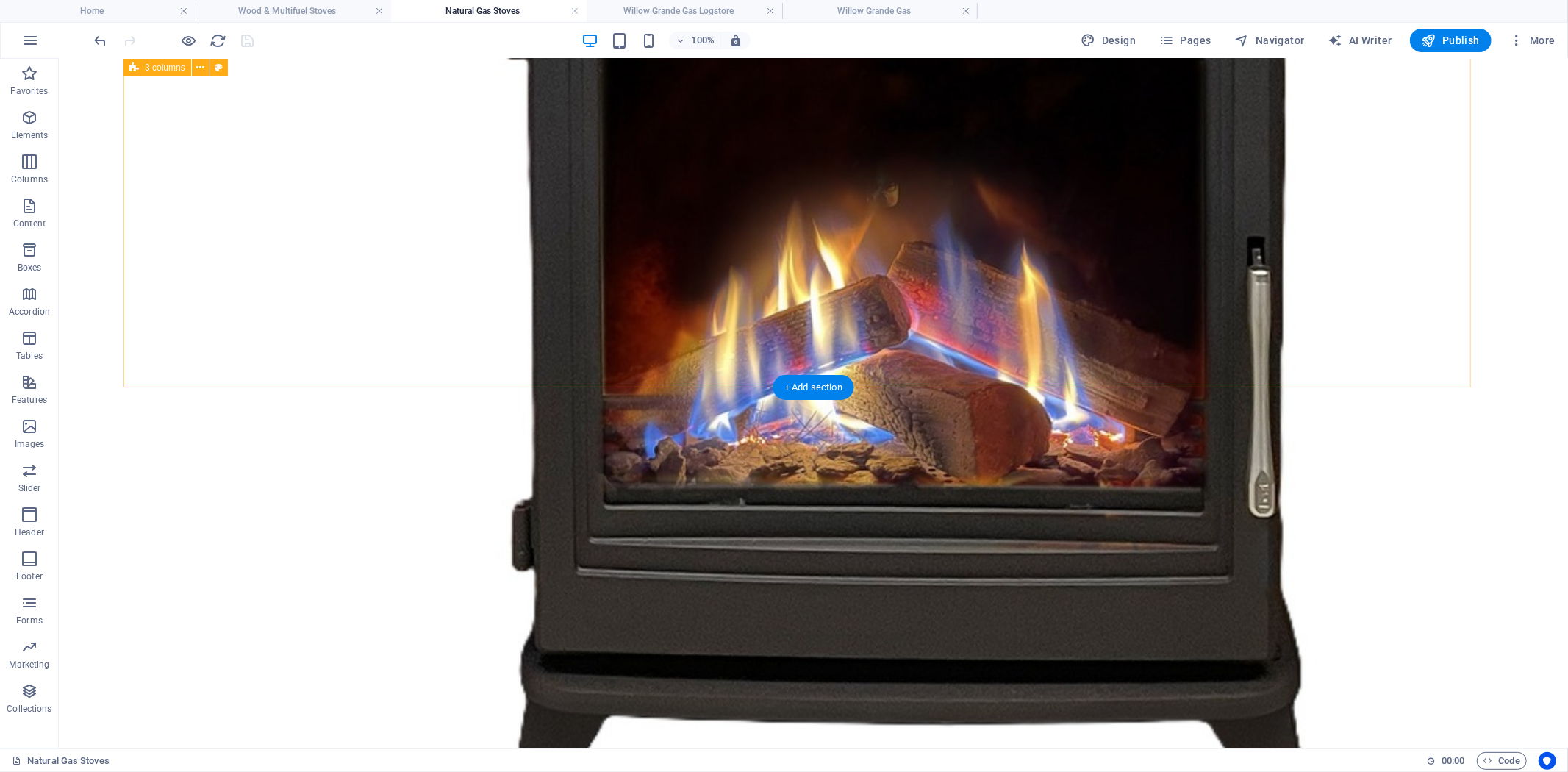
scroll to position [1702, 0]
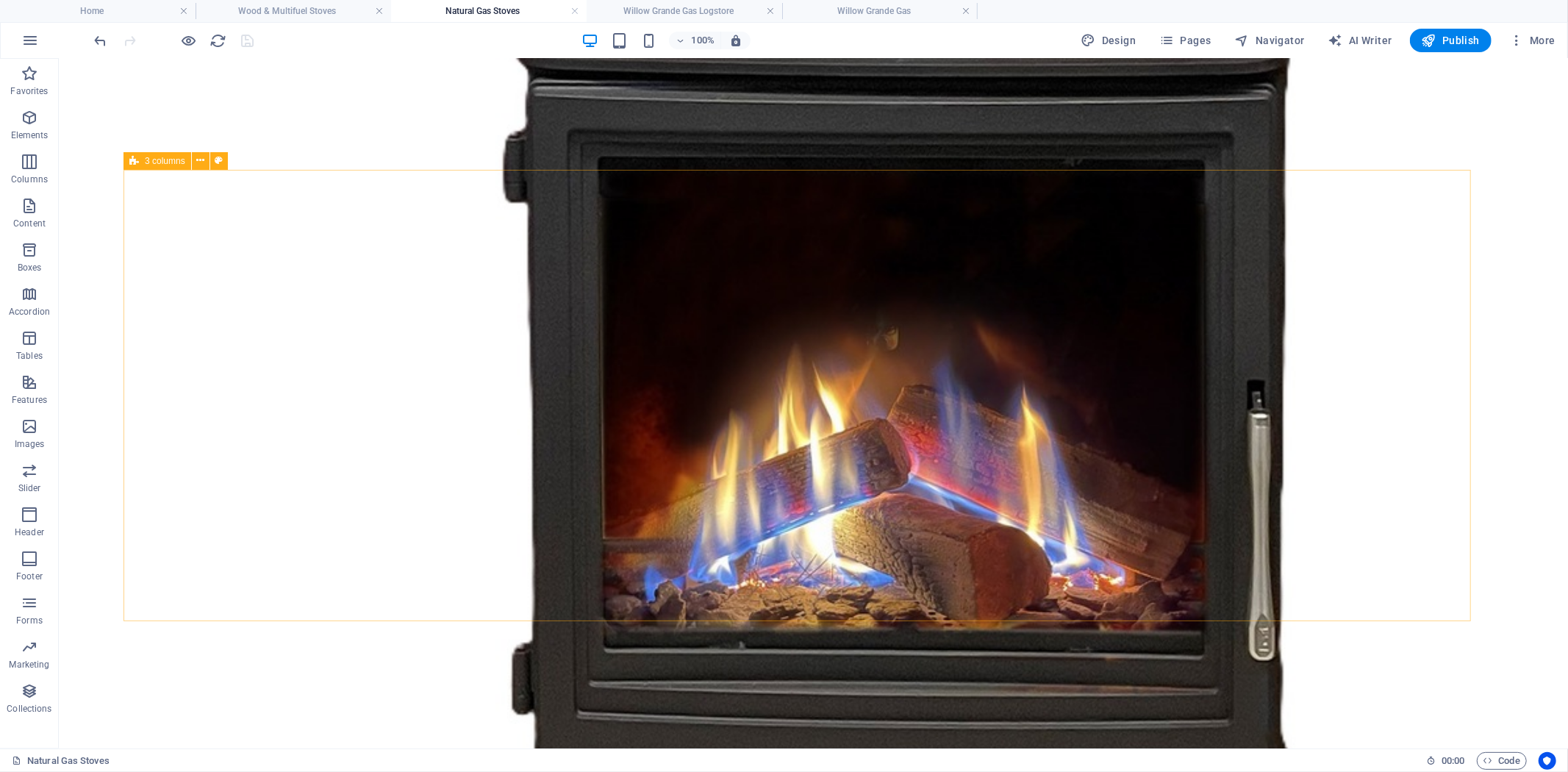
click at [135, 165] on icon at bounding box center [134, 161] width 10 height 17
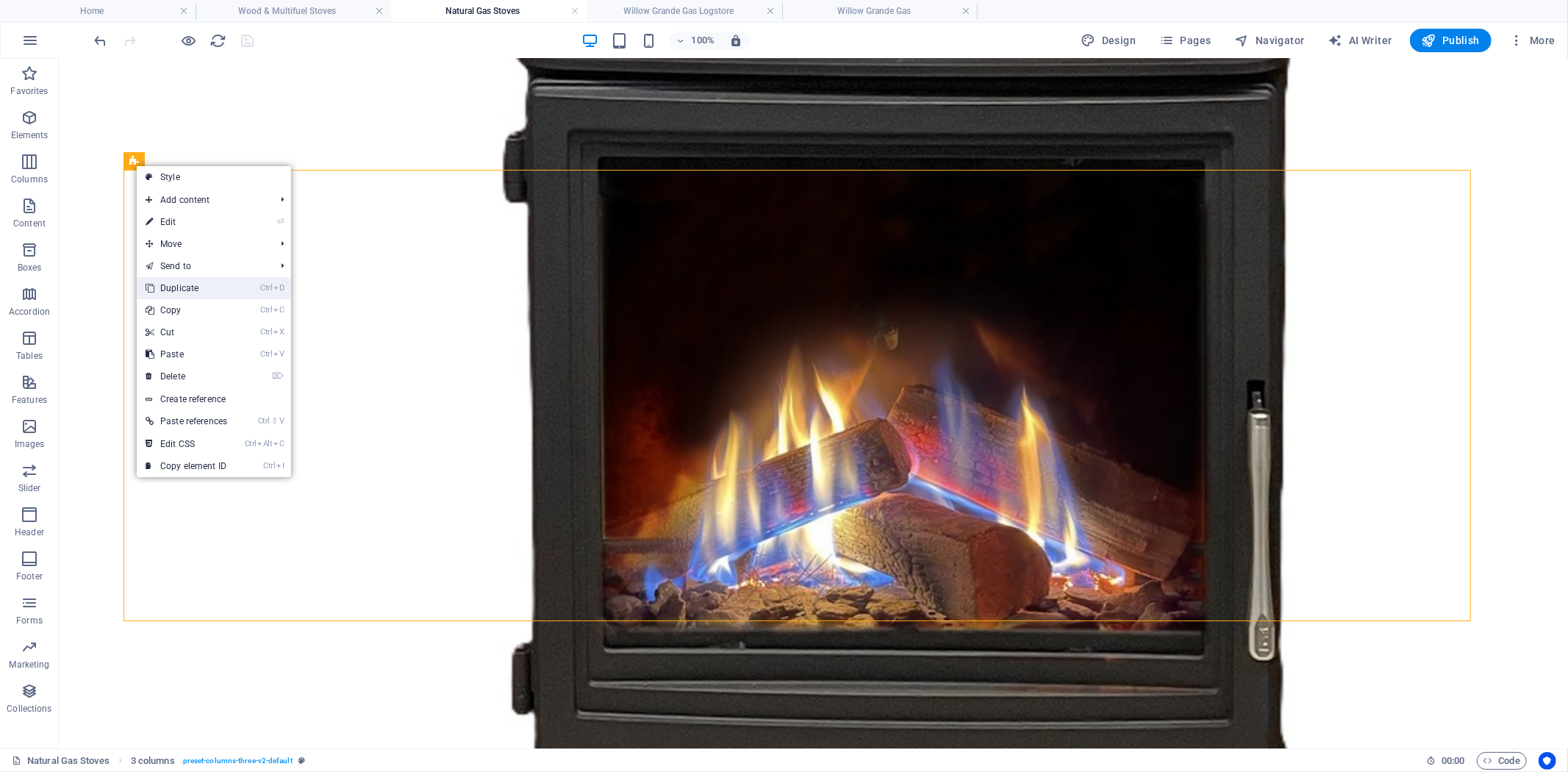
drag, startPoint x: 176, startPoint y: 247, endPoint x: 223, endPoint y: 290, distance: 63.7
click at [223, 290] on link "Ctrl D Duplicate" at bounding box center [186, 287] width 100 height 22
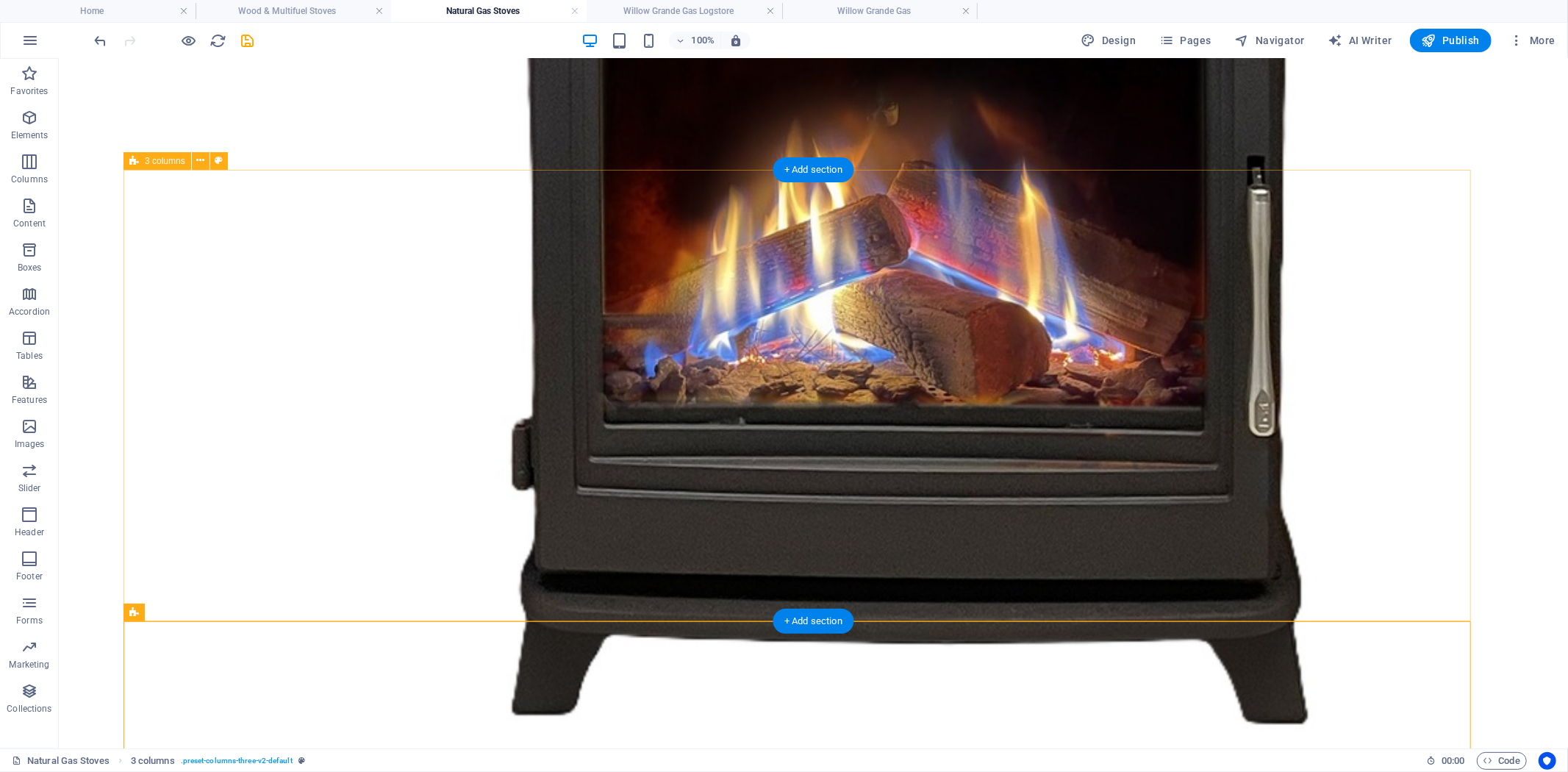
scroll to position [2029, 0]
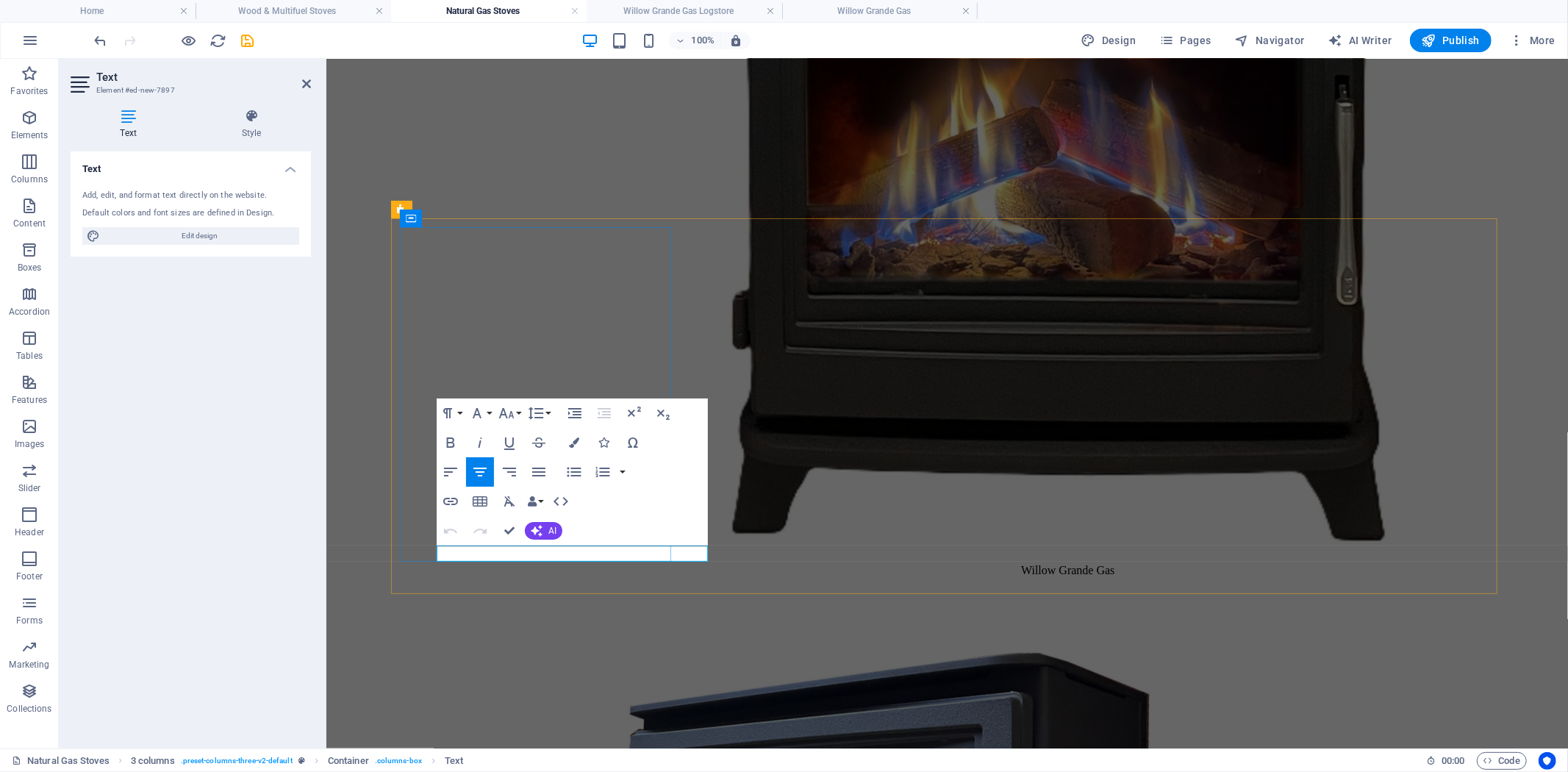
drag, startPoint x: 654, startPoint y: 548, endPoint x: 505, endPoint y: 555, distance: 149.2
drag, startPoint x: 509, startPoint y: 526, endPoint x: 501, endPoint y: 487, distance: 39.8
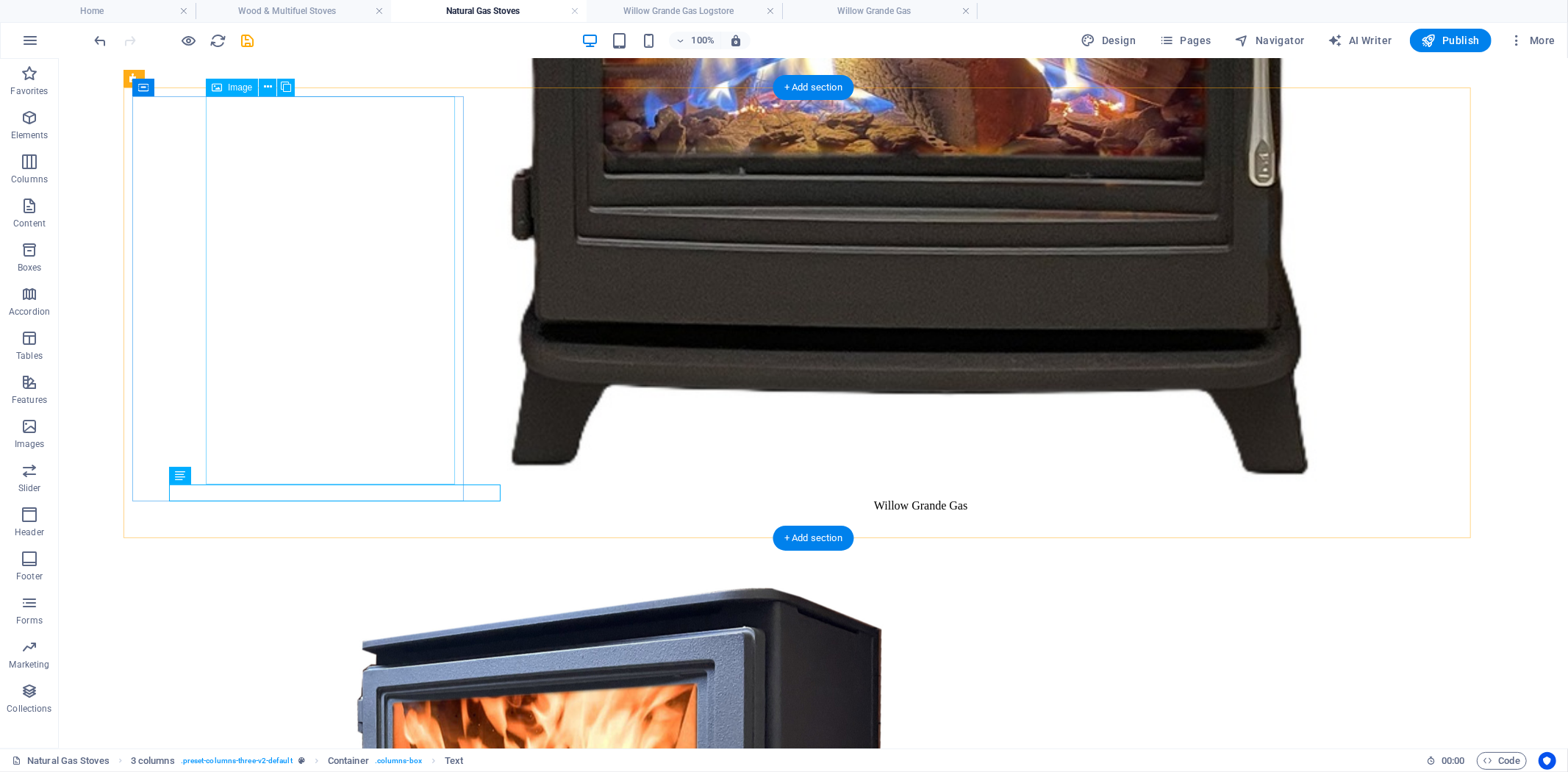
drag, startPoint x: 373, startPoint y: 354, endPoint x: 105, endPoint y: 345, distance: 268.2
select select "%"
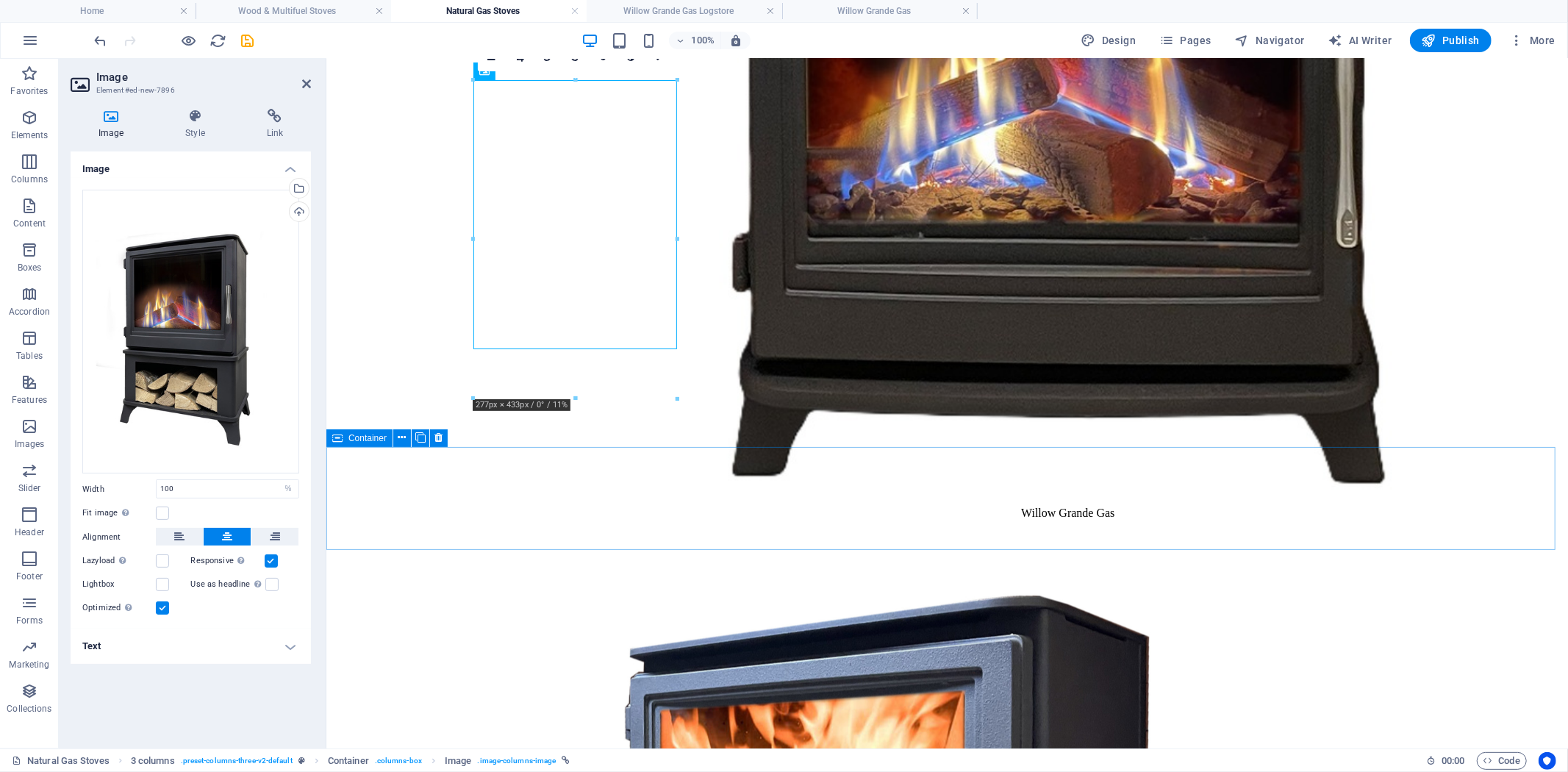
scroll to position [1889, 0]
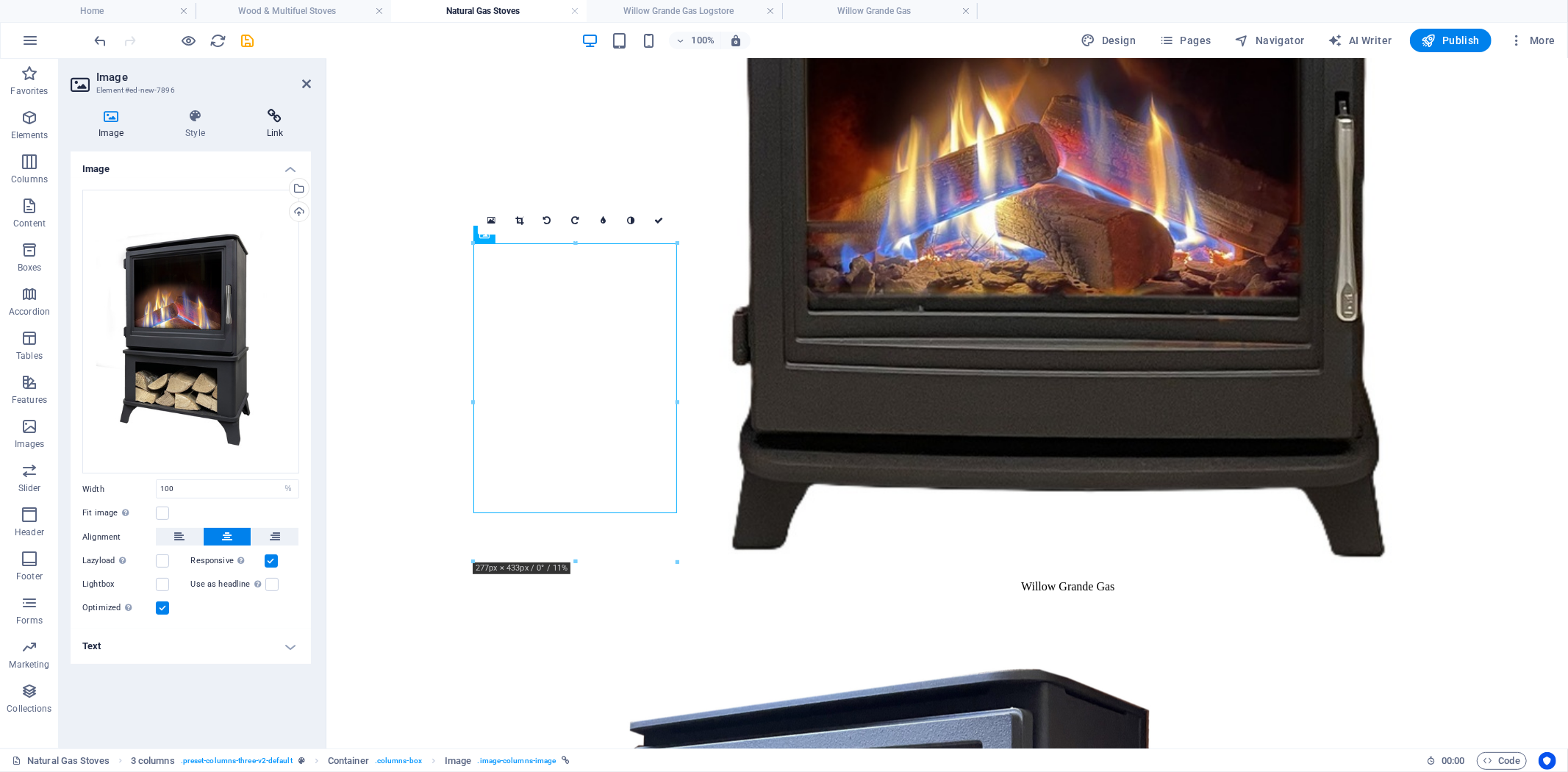
click at [270, 118] on icon at bounding box center [275, 115] width 72 height 14
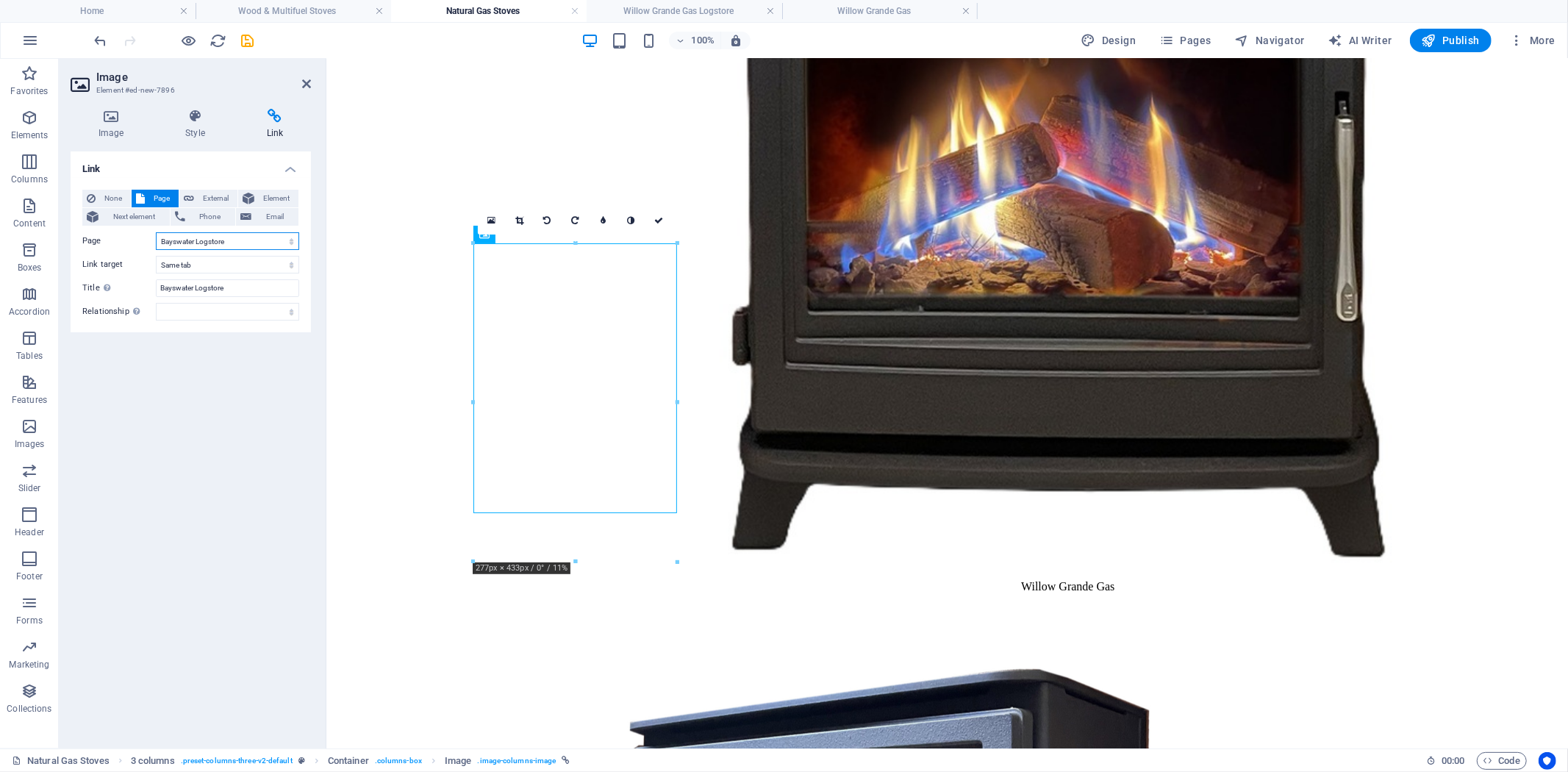
click at [284, 240] on select "Home Wood &amp; Multifuel Stoves Store Locator Natural Gas Stoves Luxury Outdoo…" at bounding box center [228, 240] width 143 height 17
select select "23"
click at [156, 232] on select "Home Wood &amp; Multifuel Stoves Store Locator Natural Gas Stoves Luxury Outdoo…" at bounding box center [228, 240] width 143 height 17
drag, startPoint x: 257, startPoint y: 284, endPoint x: 78, endPoint y: 280, distance: 179.0
click at [84, 280] on div "Title Additional link description, should not be the same as the link text. The…" at bounding box center [191, 287] width 217 height 17
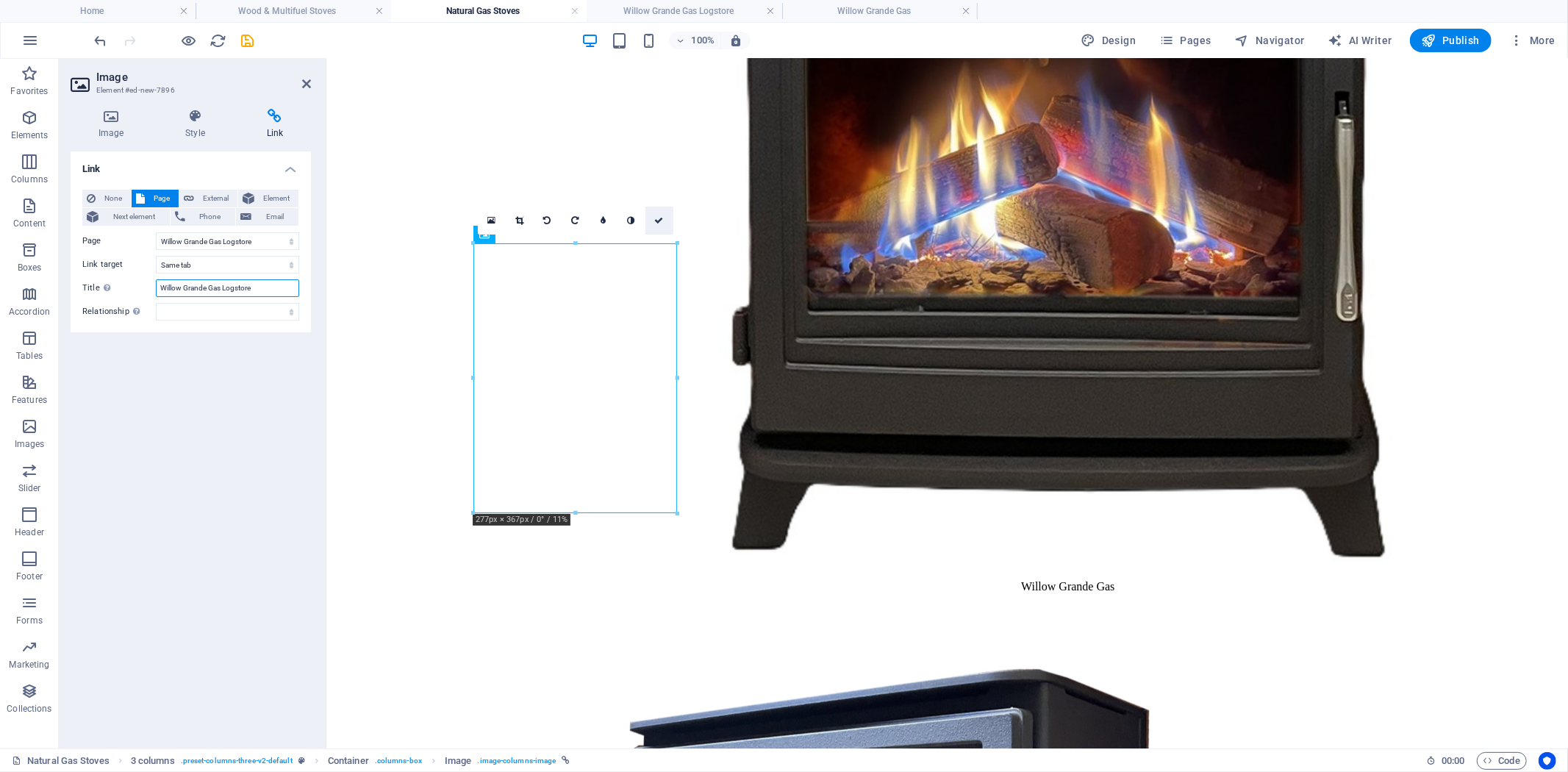
type input "Willow Grande Gas Logstore"
click at [662, 223] on icon at bounding box center [659, 221] width 9 height 9
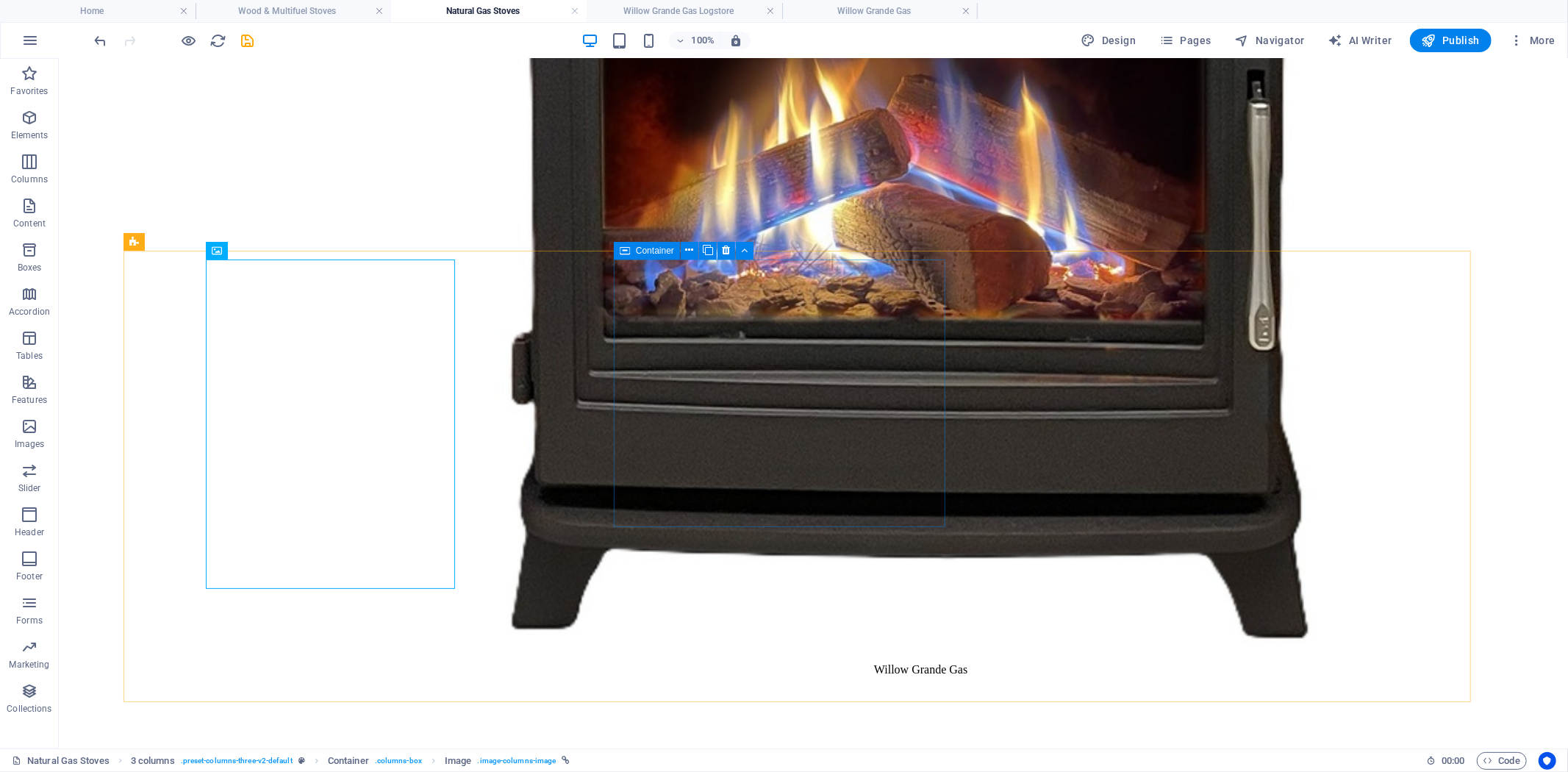
click at [636, 256] on div "Container" at bounding box center [647, 250] width 66 height 17
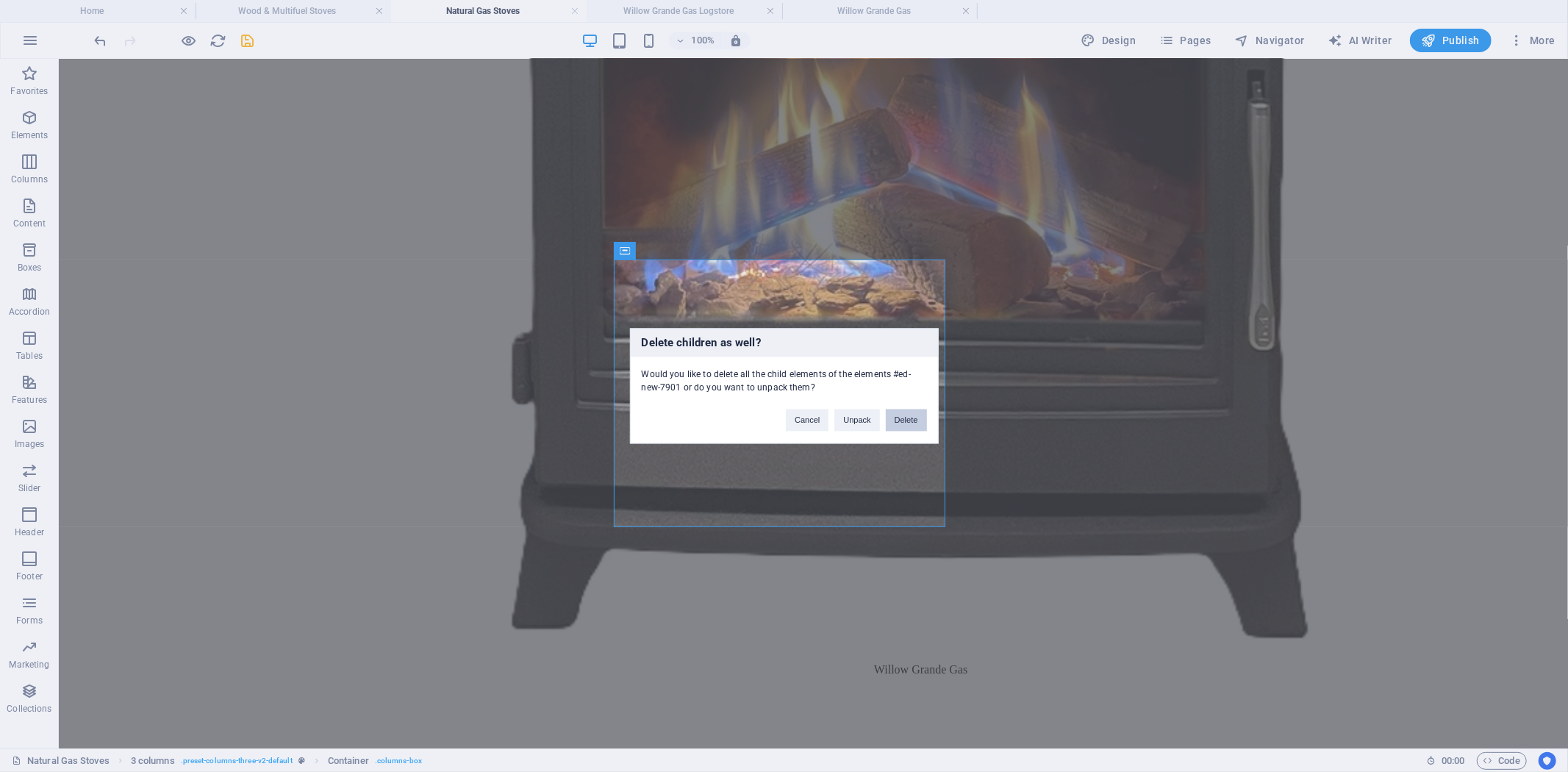
click at [915, 421] on button "Delete" at bounding box center [907, 420] width 41 height 22
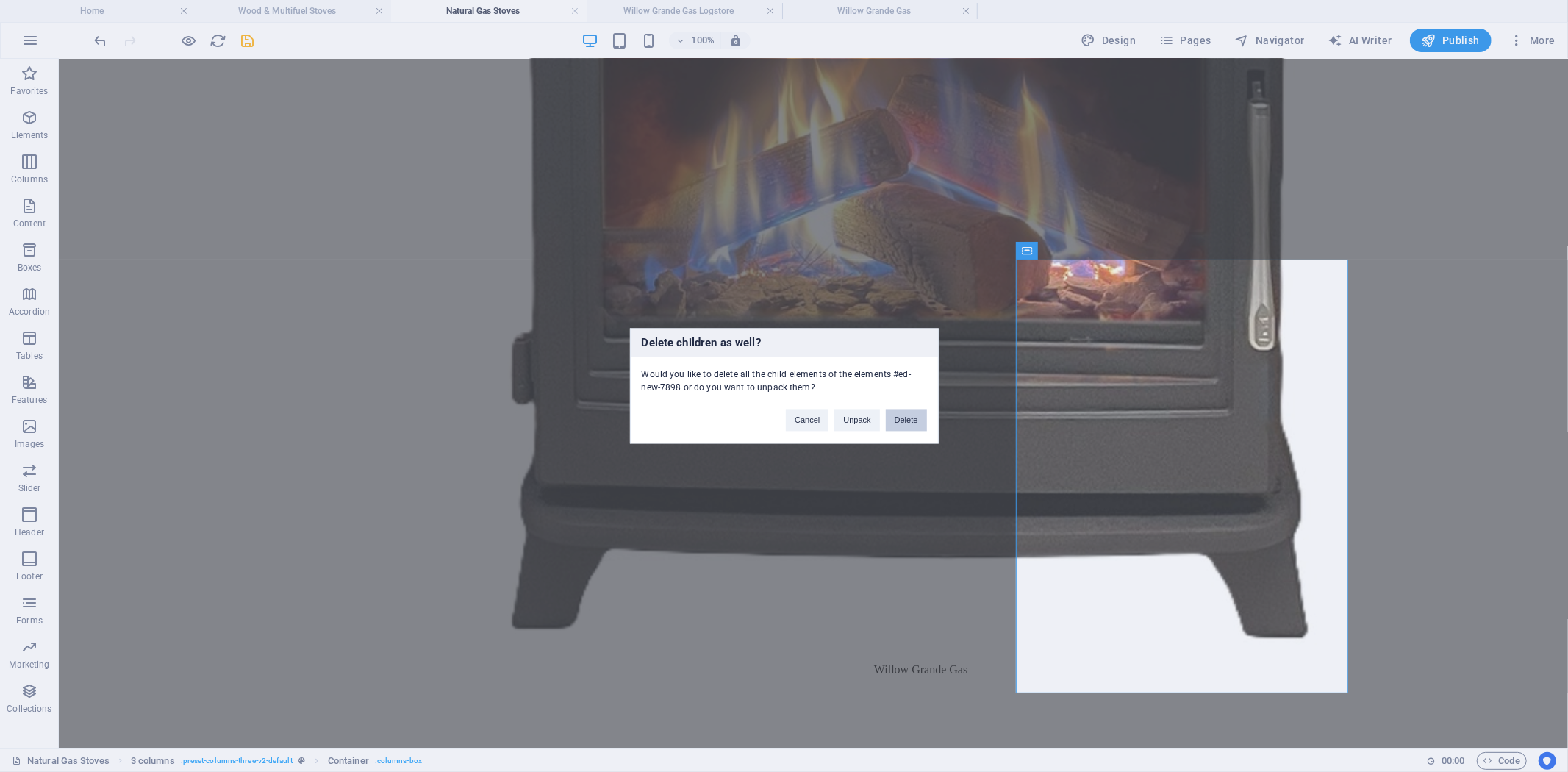
click at [908, 422] on button "Delete" at bounding box center [907, 420] width 41 height 22
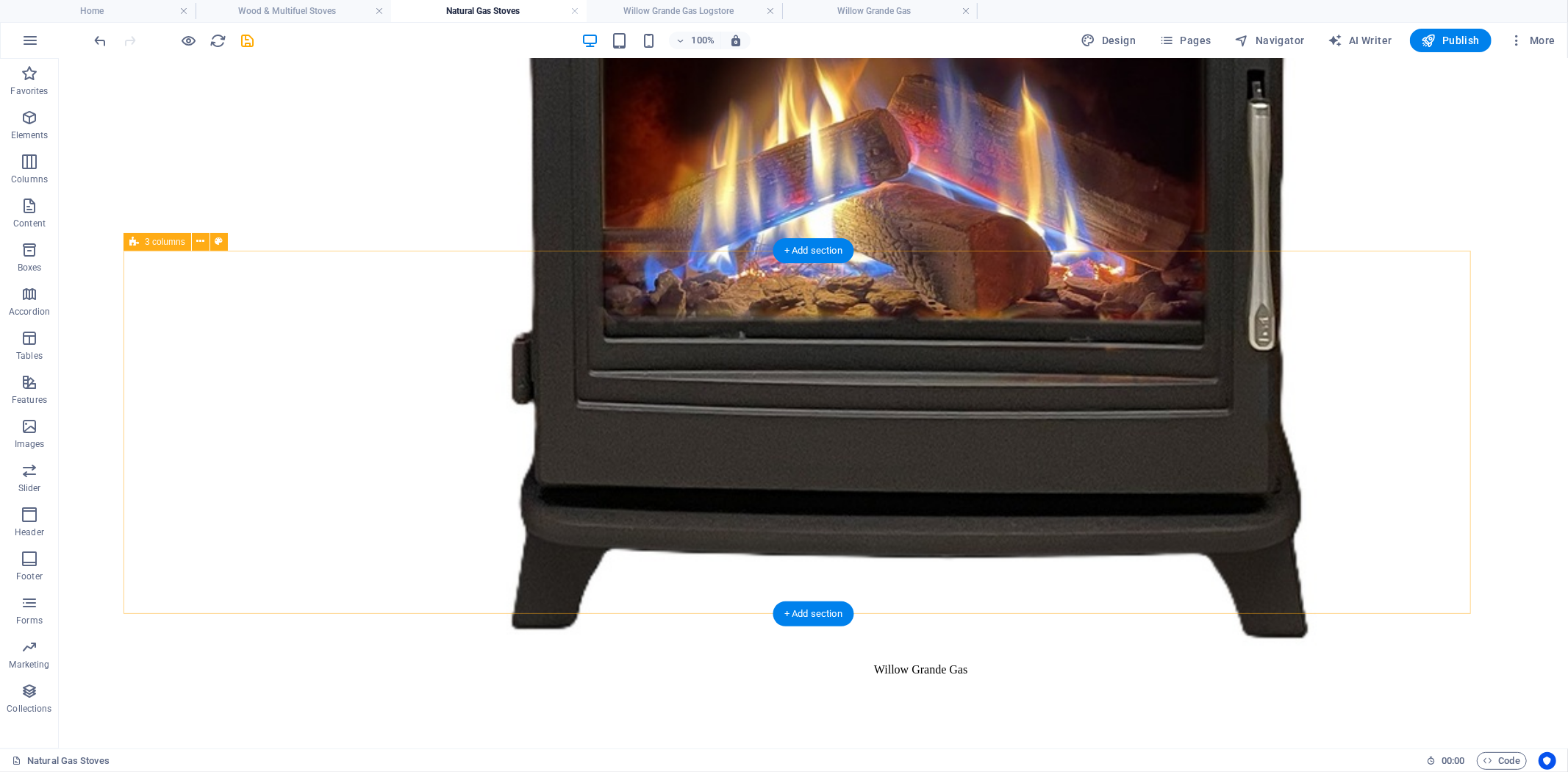
scroll to position [1767, 0]
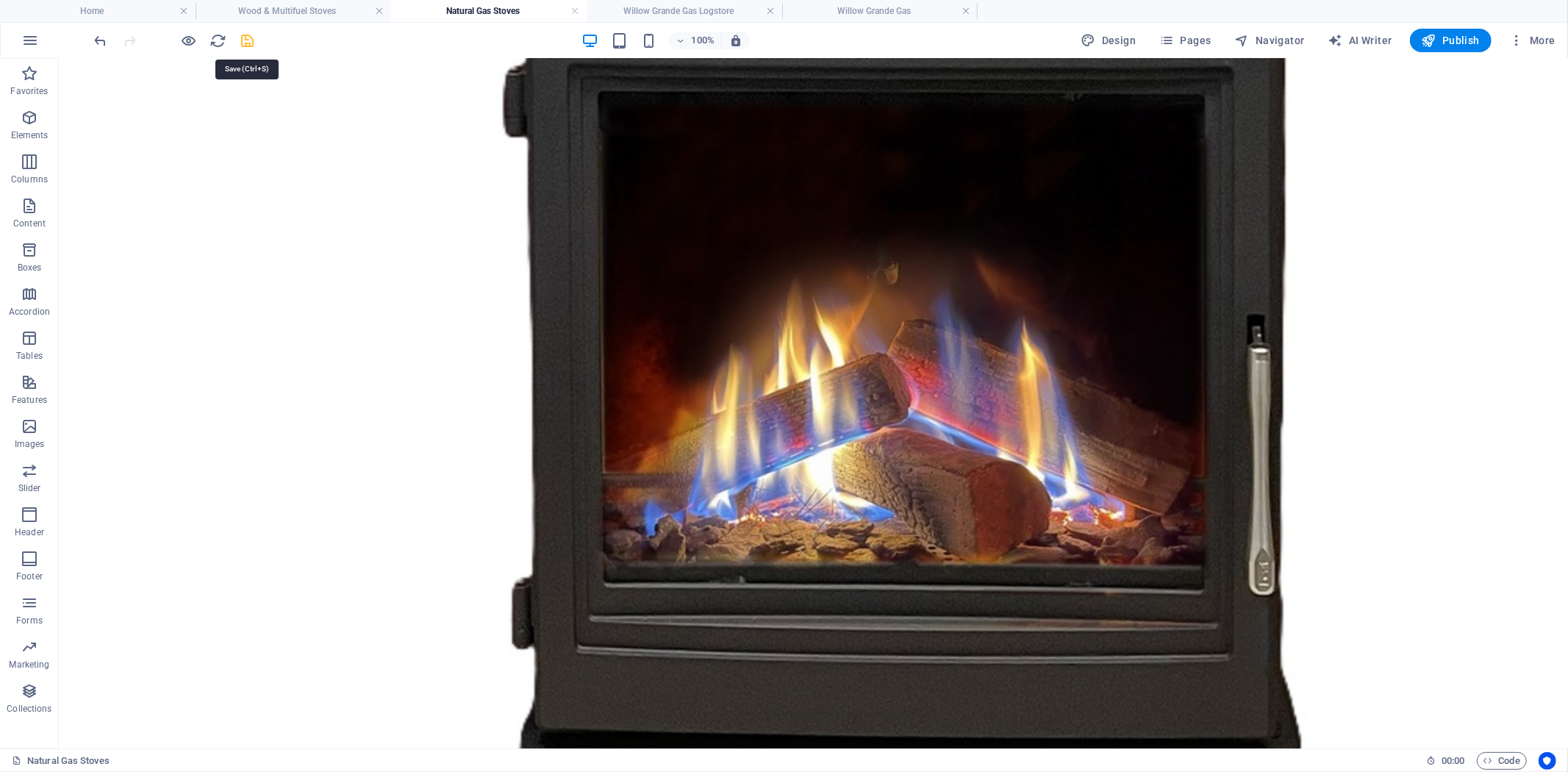
click at [244, 39] on icon "save" at bounding box center [248, 41] width 17 height 17
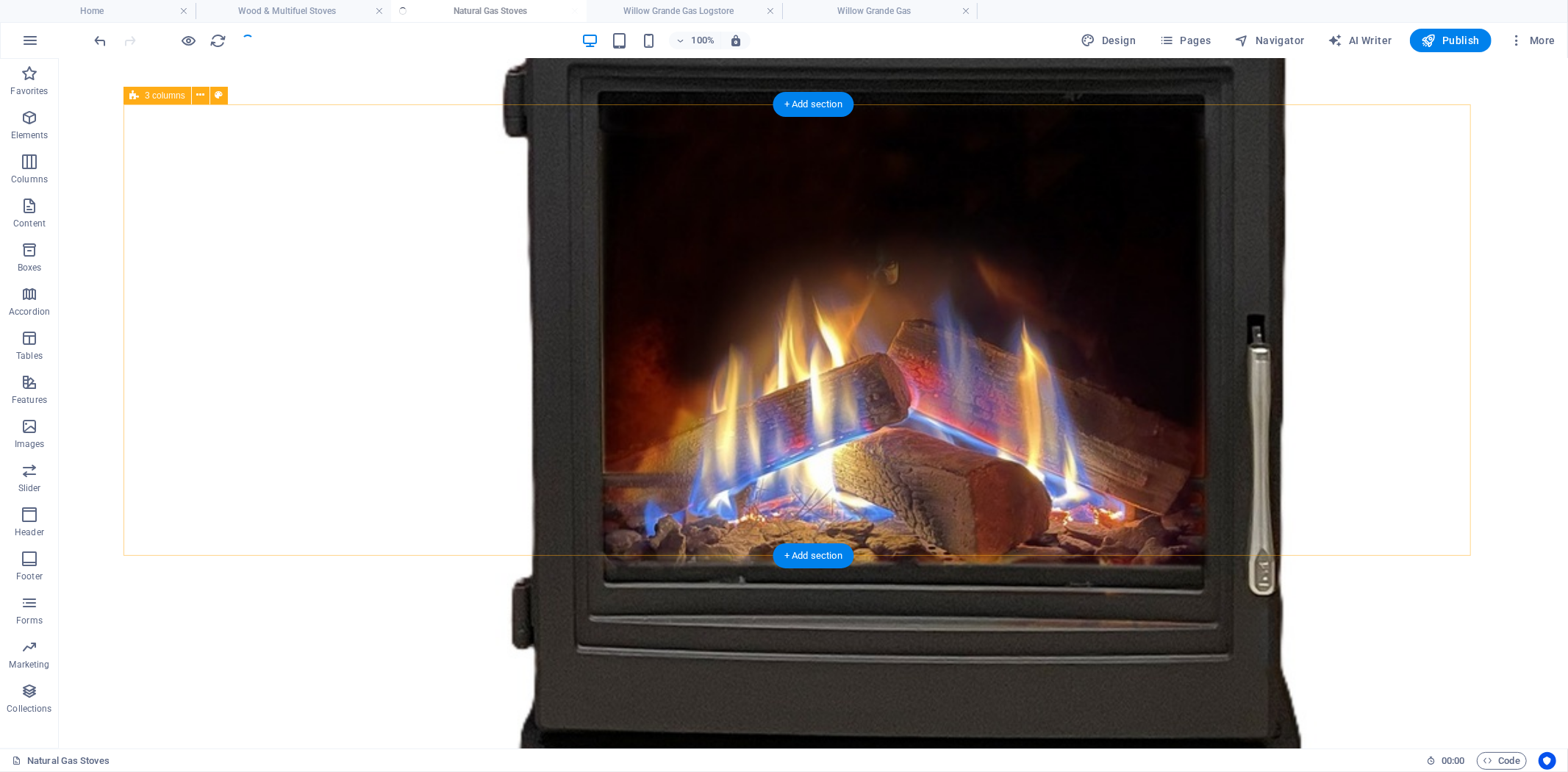
checkbox input "false"
click at [1437, 41] on icon "button" at bounding box center [1428, 40] width 14 height 14
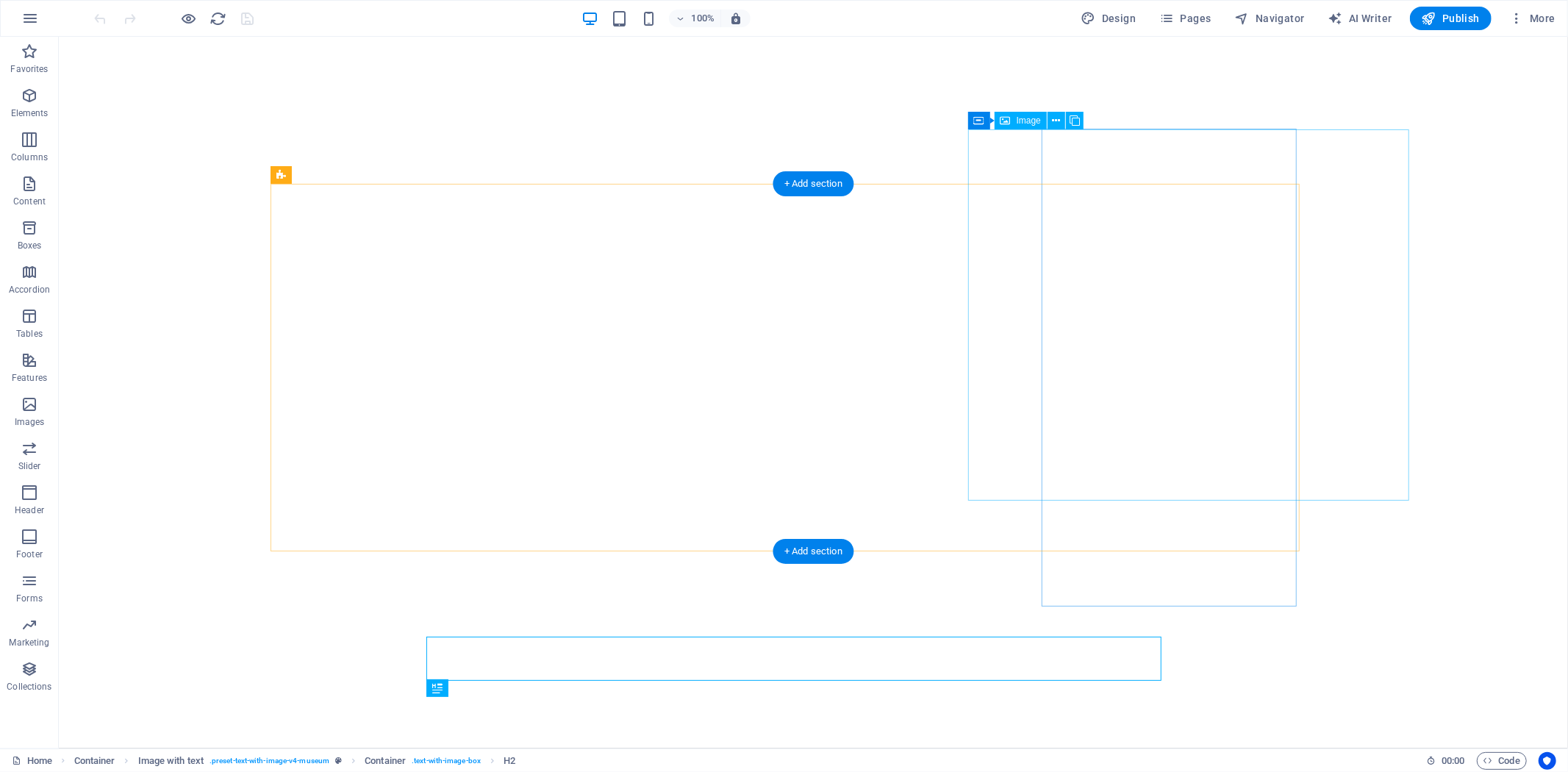
select select "px"
select select
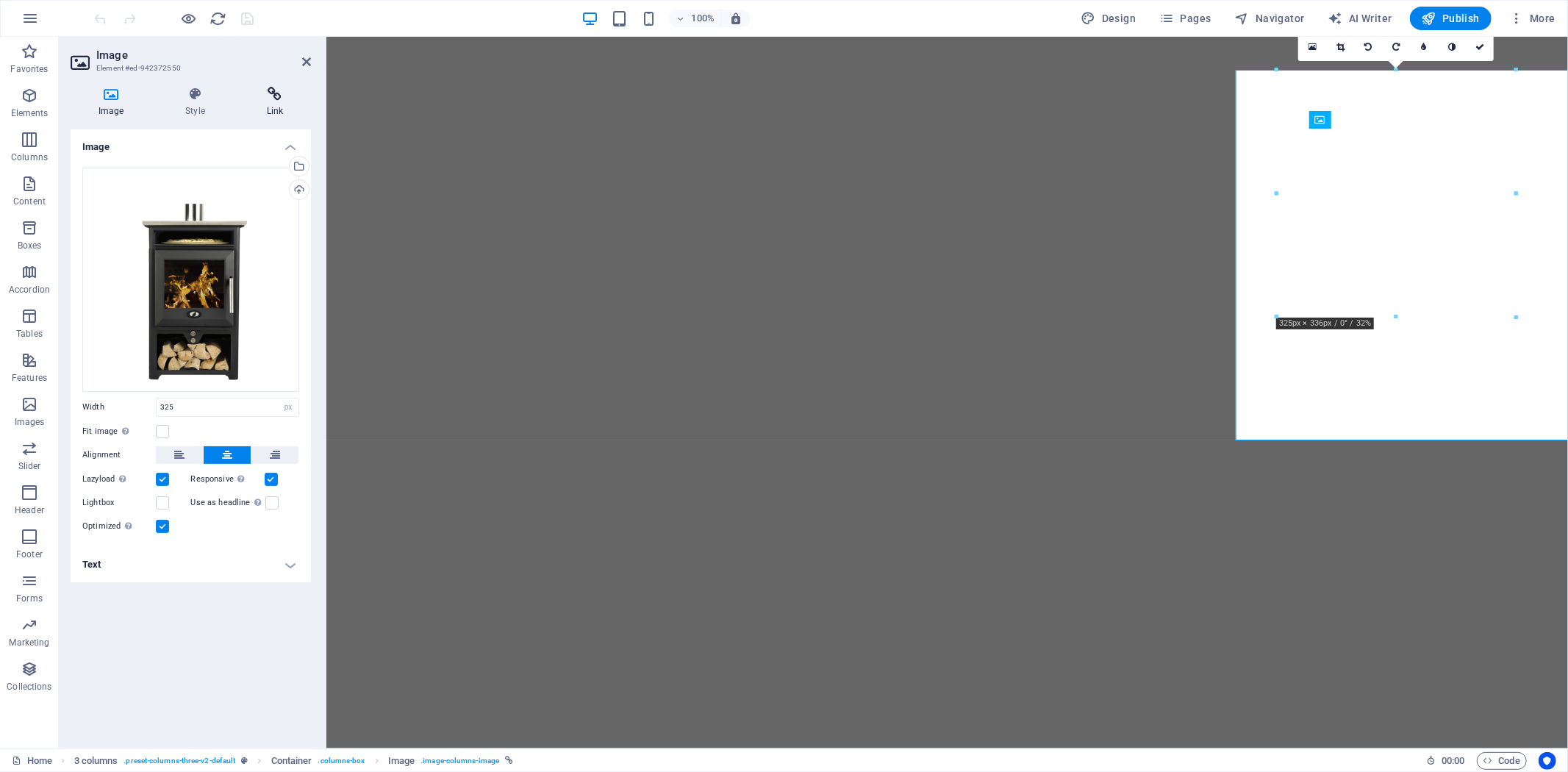
click at [277, 91] on icon at bounding box center [275, 93] width 72 height 14
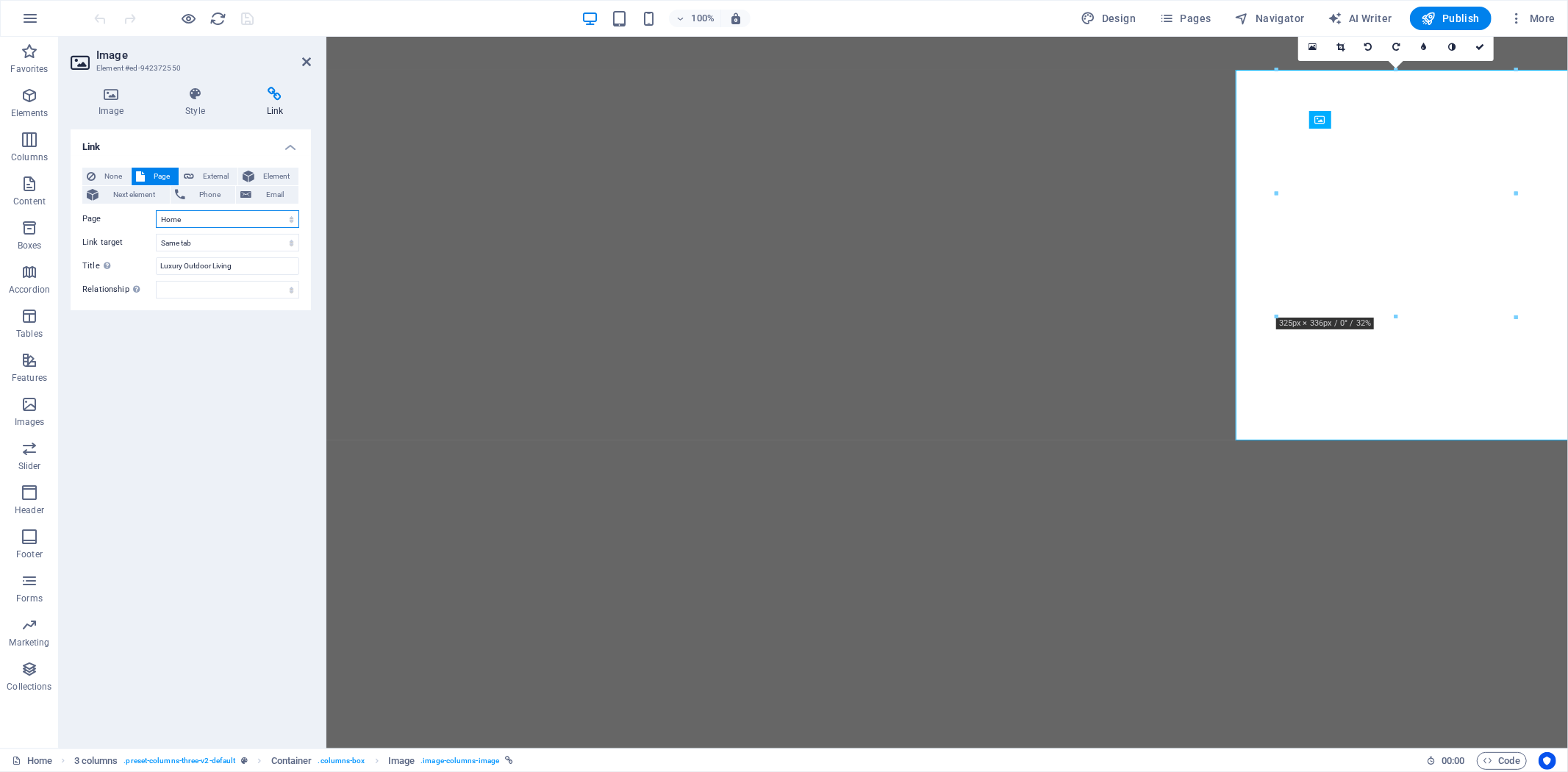
click at [282, 218] on select "Home Wood &amp; Multifuel Stoves Store Locator Natural Gas Stoves Luxury Outdoo…" at bounding box center [228, 219] width 143 height 17
select select "4"
click at [156, 210] on select "Home Wood &amp; Multifuel Stoves Store Locator Natural Gas Stoves Luxury Outdoo…" at bounding box center [228, 219] width 143 height 17
click at [306, 60] on icon at bounding box center [307, 62] width 9 height 12
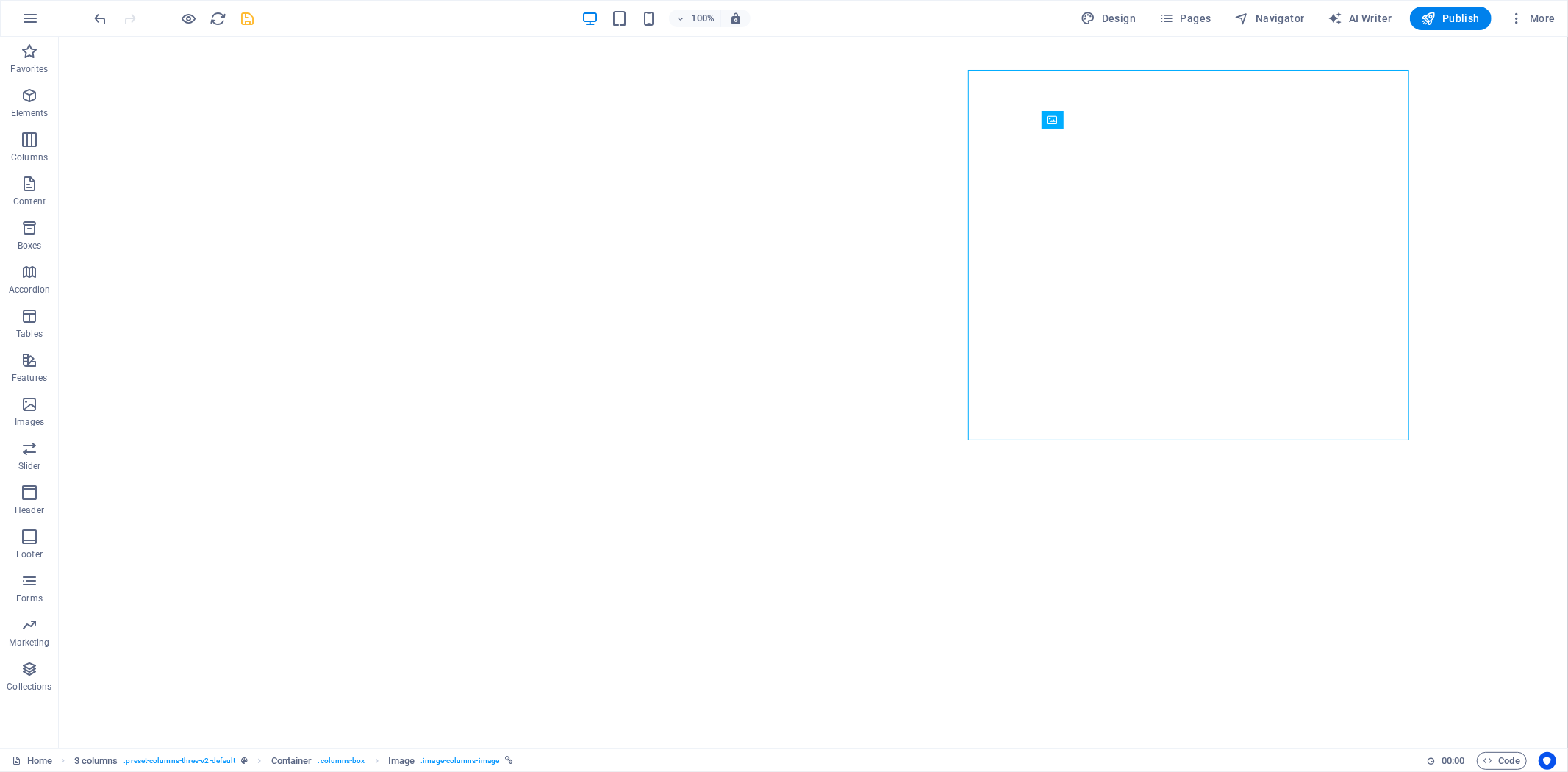
click at [248, 17] on icon "save" at bounding box center [248, 19] width 17 height 17
click at [1453, 18] on span "Publish" at bounding box center [1450, 18] width 58 height 14
